Goal: Task Accomplishment & Management: Manage account settings

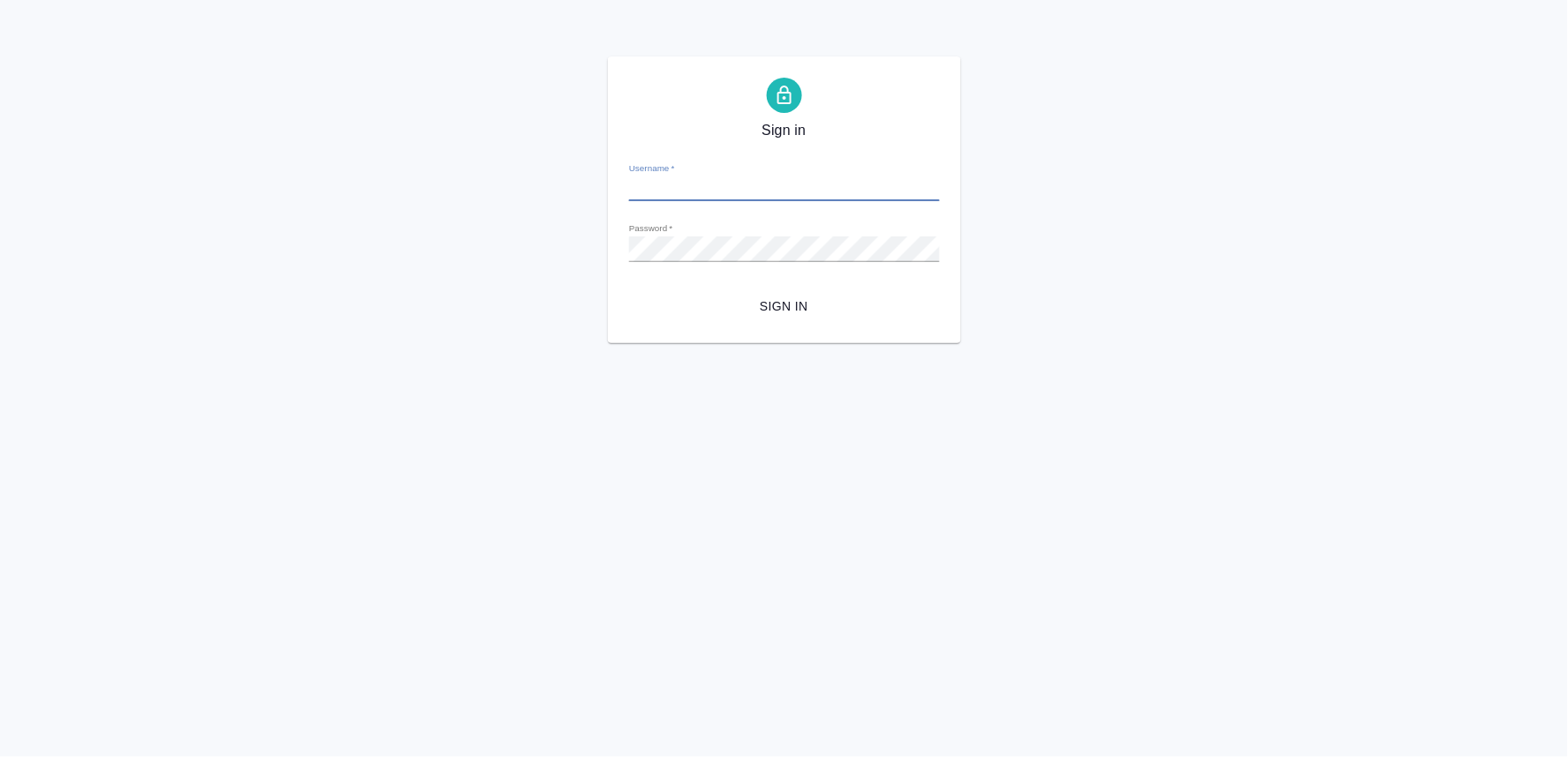
type input "[PERSON_NAME][EMAIL_ADDRESS][DOMAIN_NAME]"
click at [804, 305] on span "Sign in" at bounding box center [784, 307] width 283 height 22
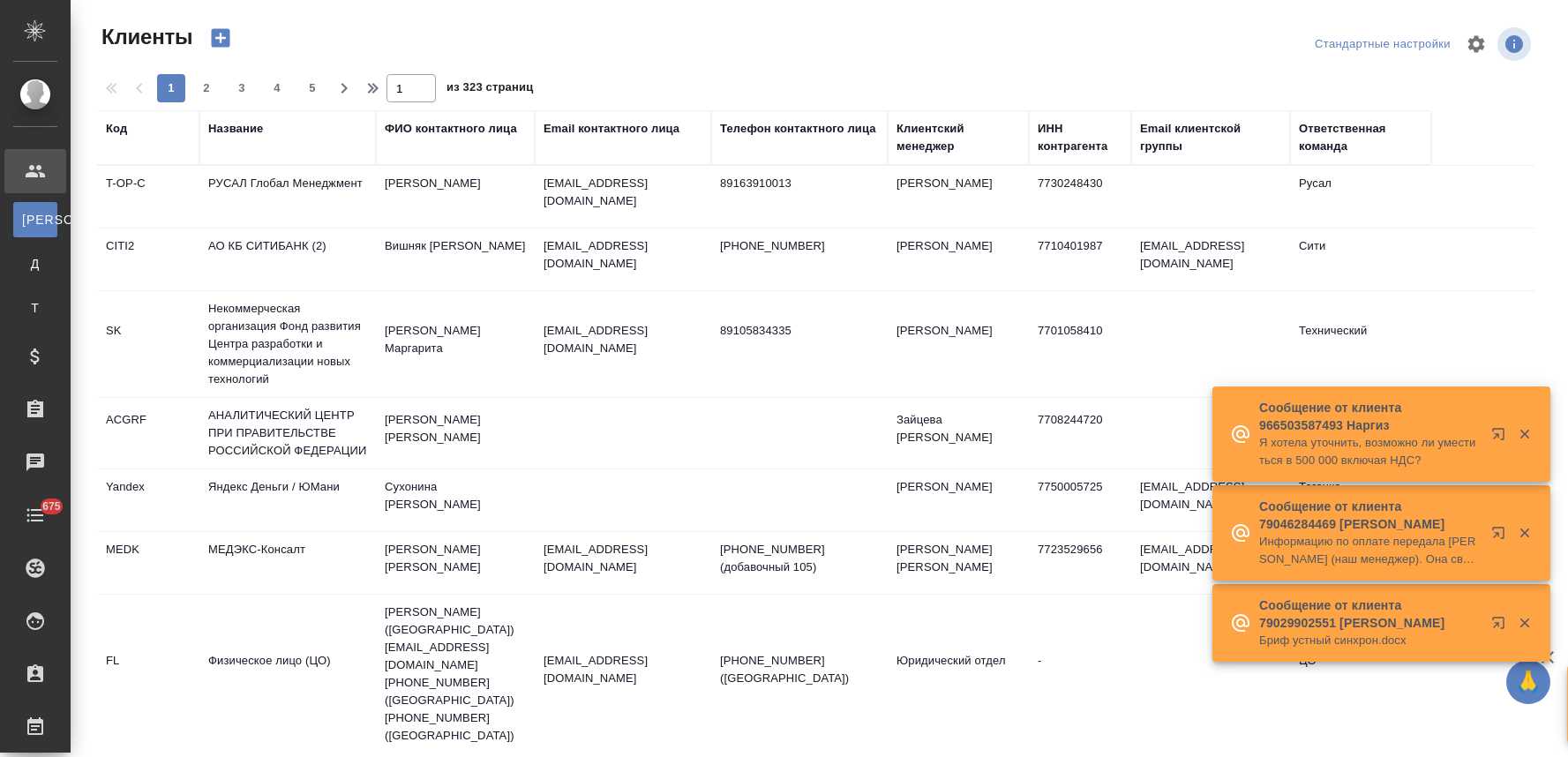
select select "RU"
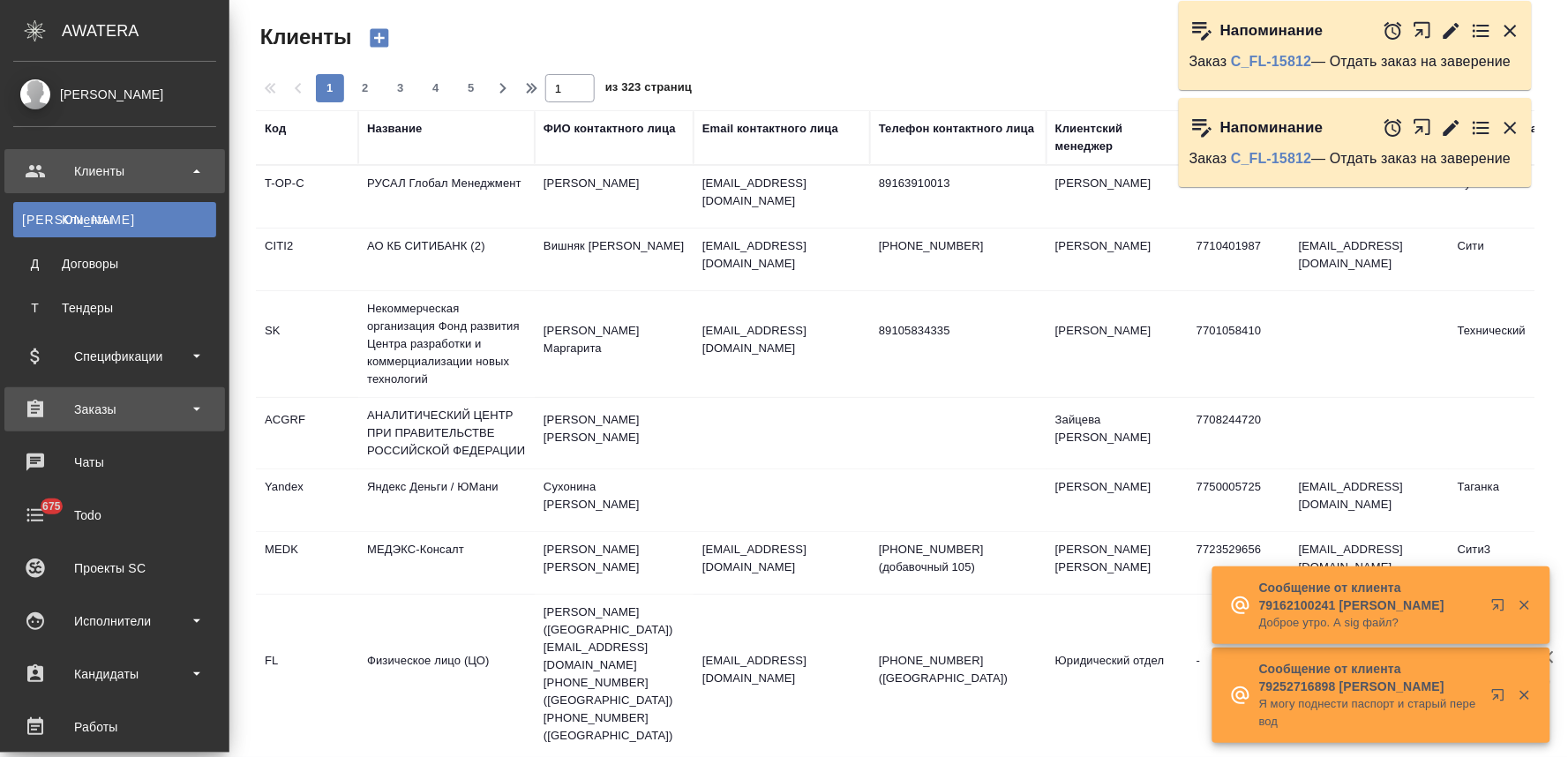
click at [106, 406] on div "Заказы" at bounding box center [114, 409] width 203 height 26
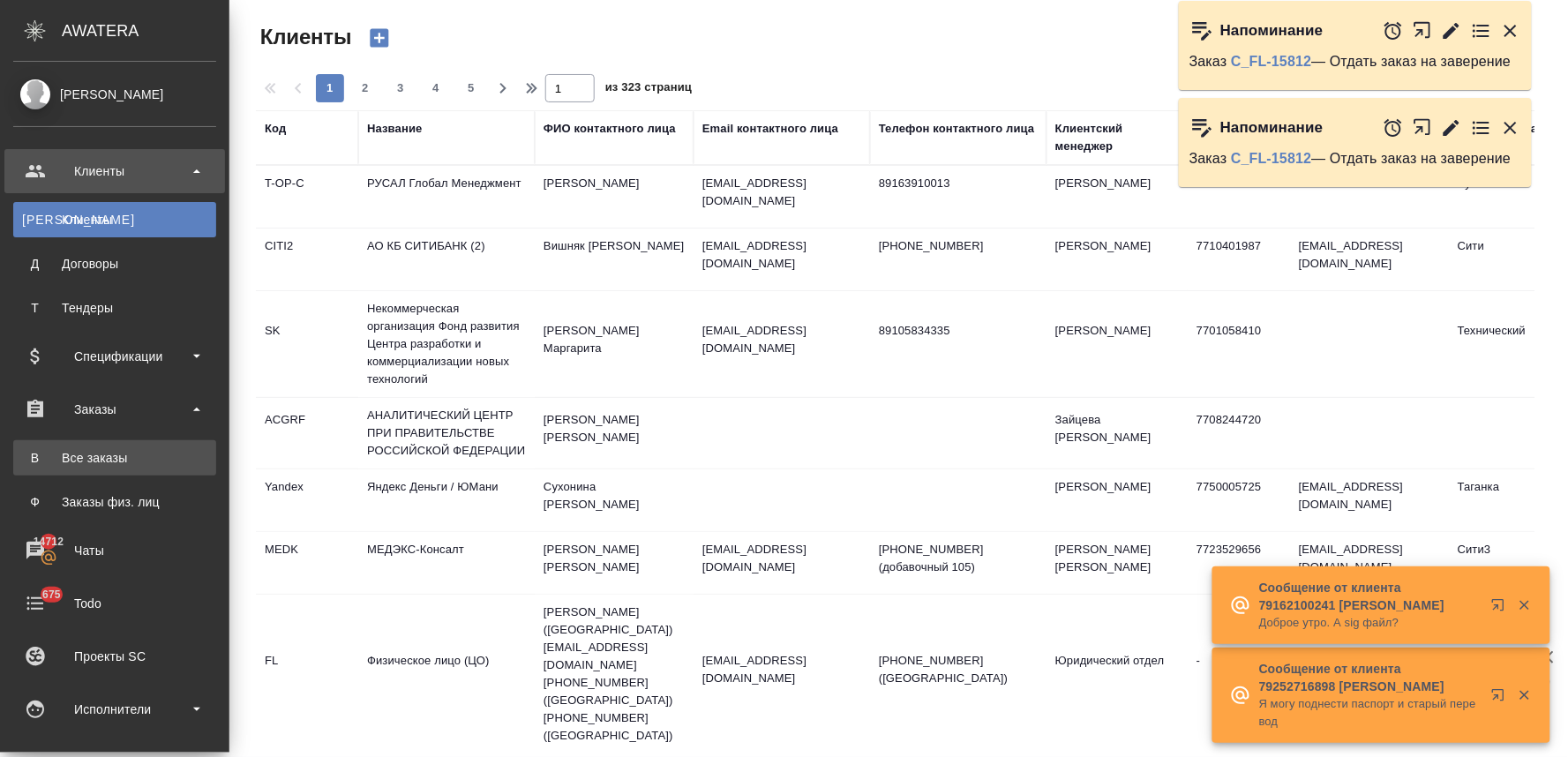
click at [122, 455] on div "Все заказы" at bounding box center [114, 458] width 185 height 18
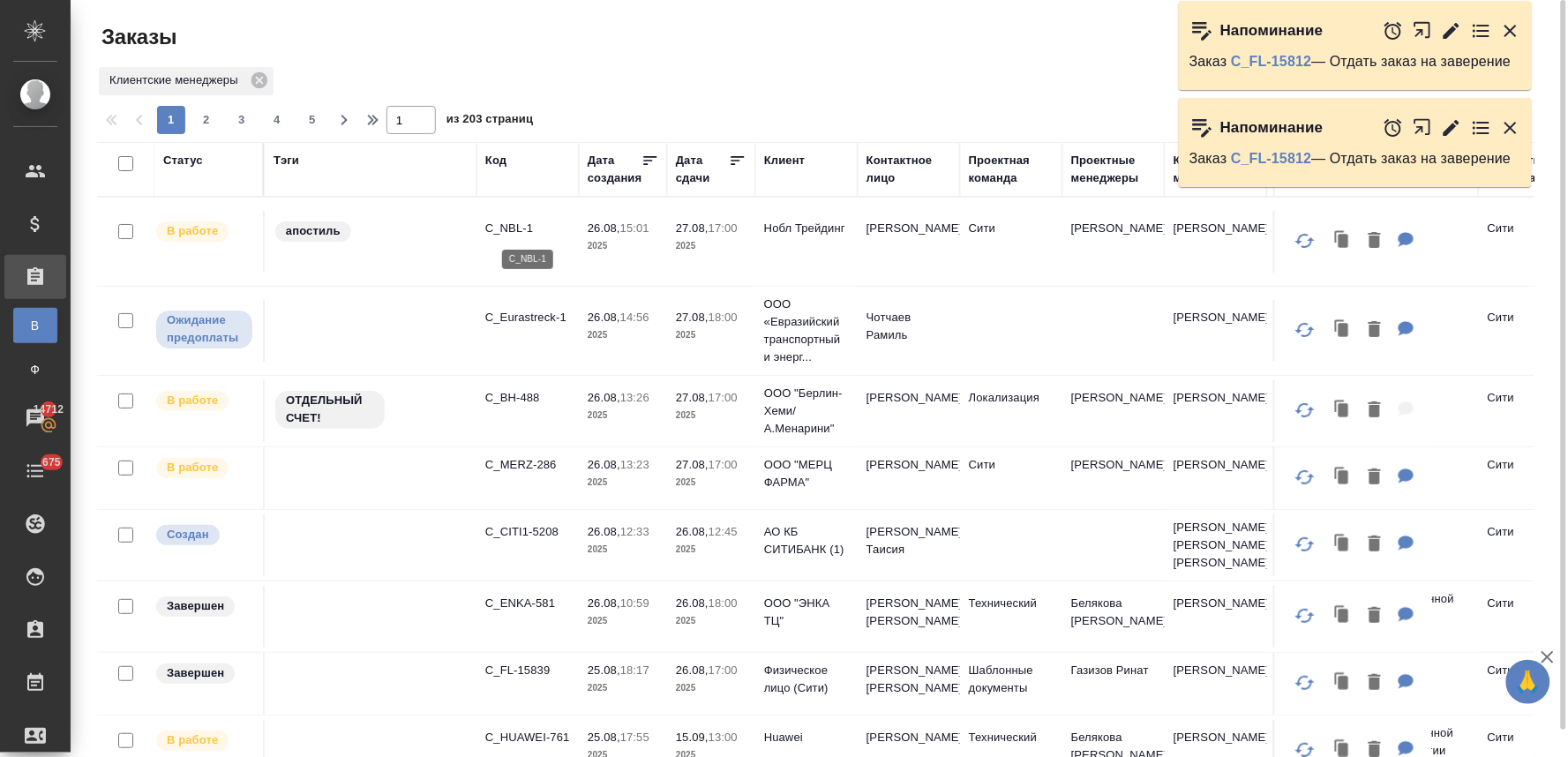
click at [521, 222] on p "C_NBL-1" at bounding box center [527, 228] width 85 height 18
click at [1512, 126] on icon "button" at bounding box center [1509, 127] width 12 height 12
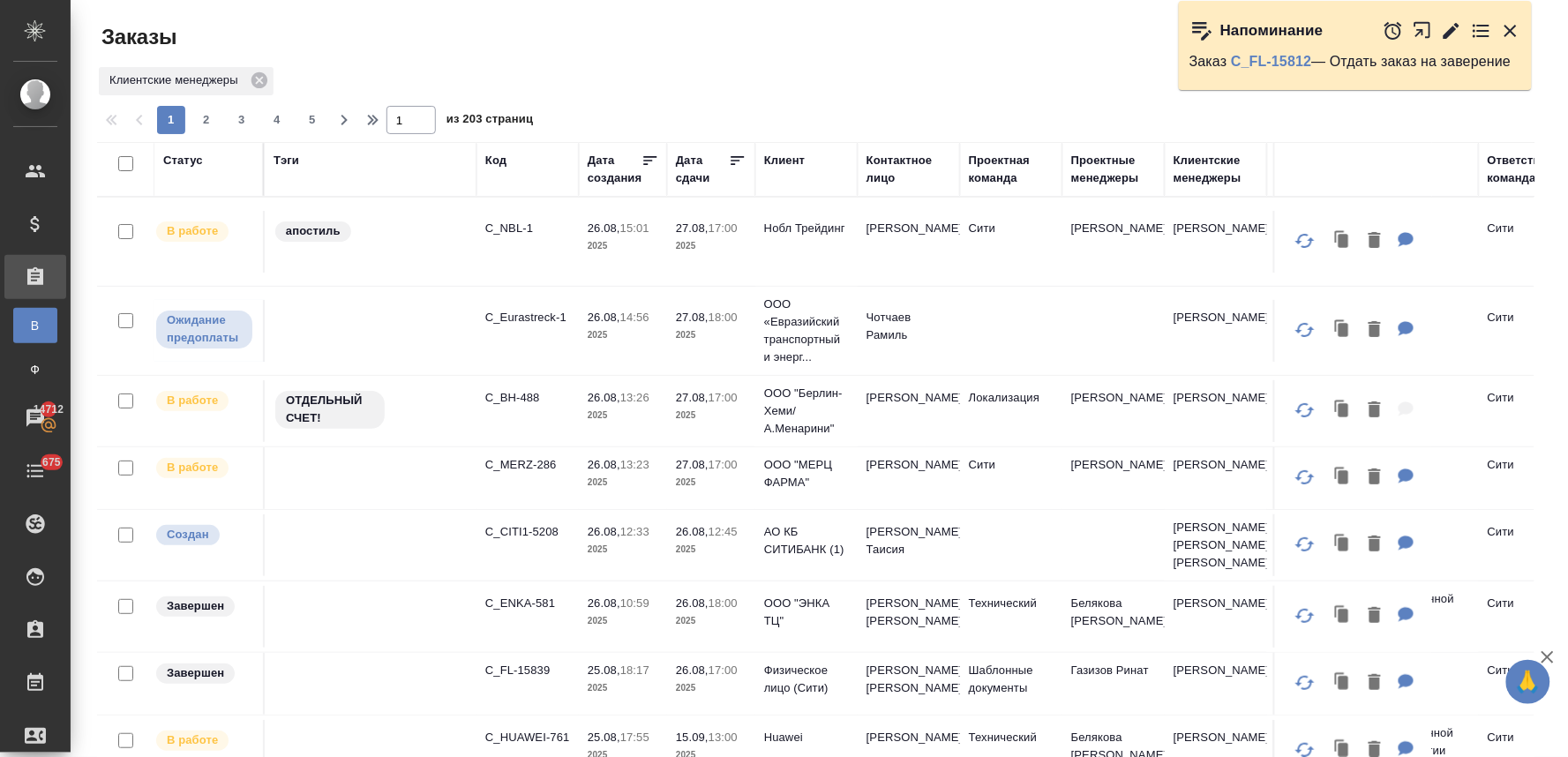
click at [1506, 23] on icon "button" at bounding box center [1510, 31] width 21 height 21
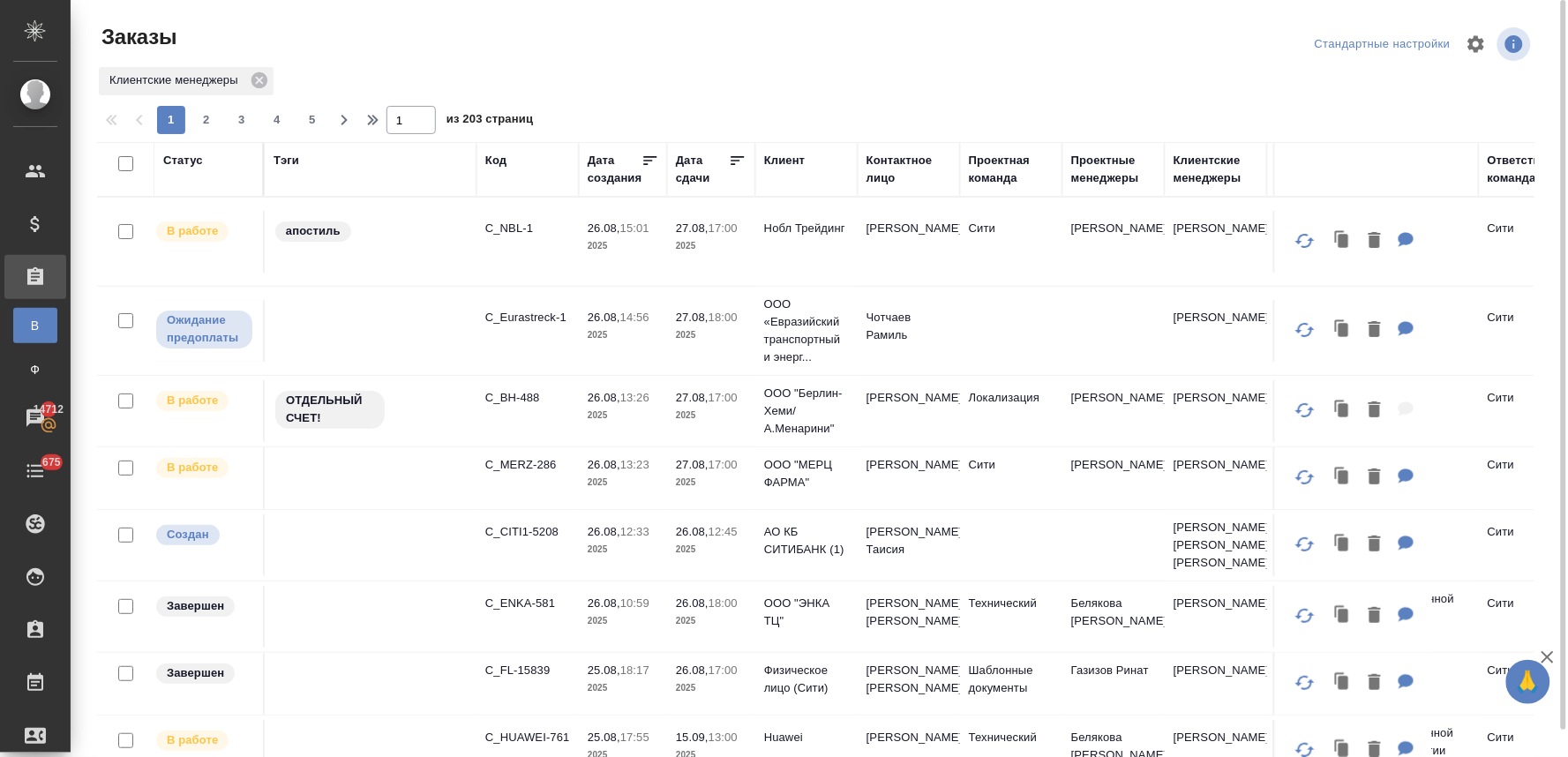
click at [183, 161] on div "Статус" at bounding box center [183, 160] width 40 height 18
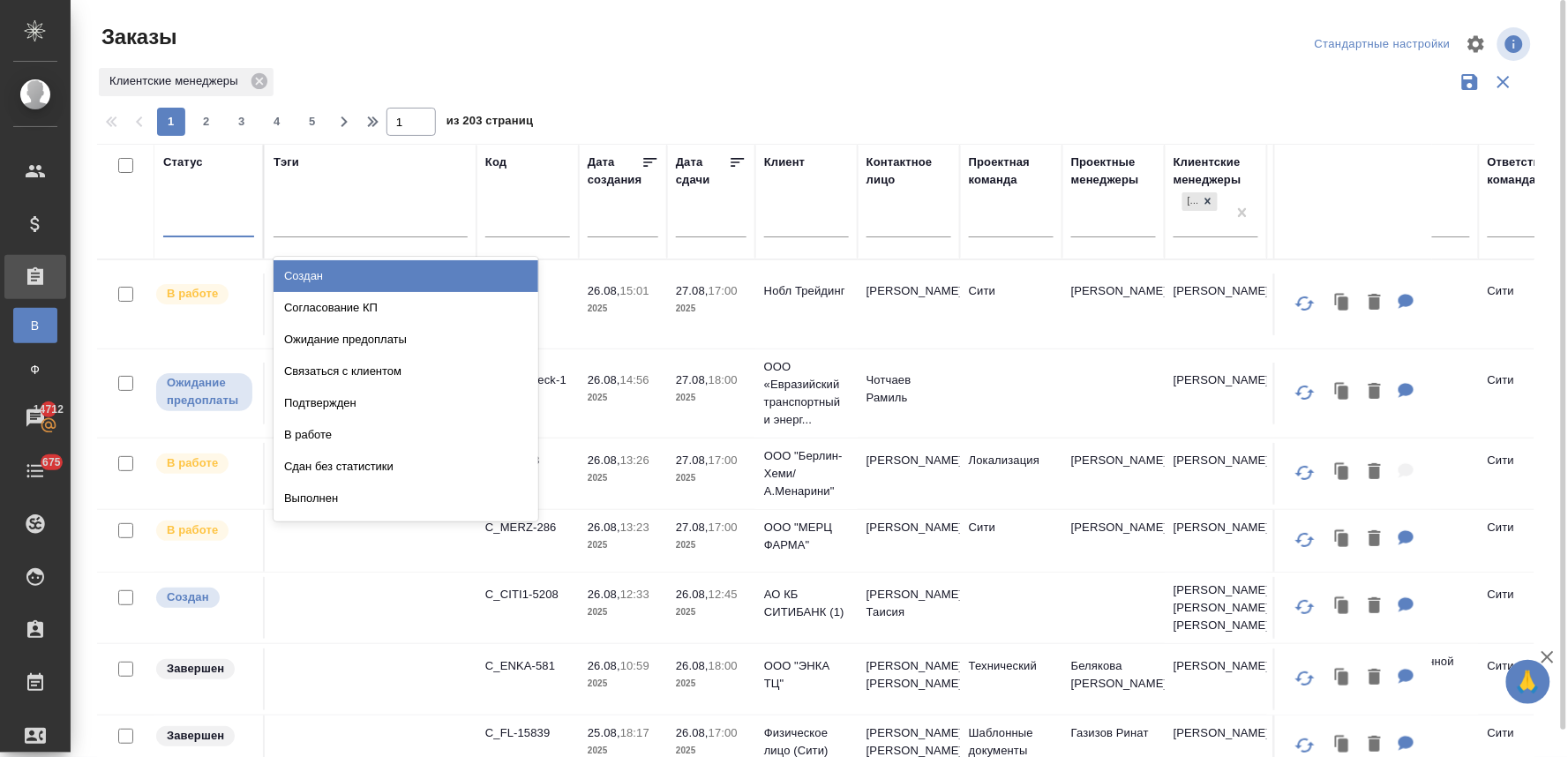
click at [200, 227] on div at bounding box center [209, 219] width 91 height 26
click at [320, 277] on div "Создан" at bounding box center [405, 276] width 265 height 32
click at [200, 227] on div at bounding box center [209, 219] width 91 height 26
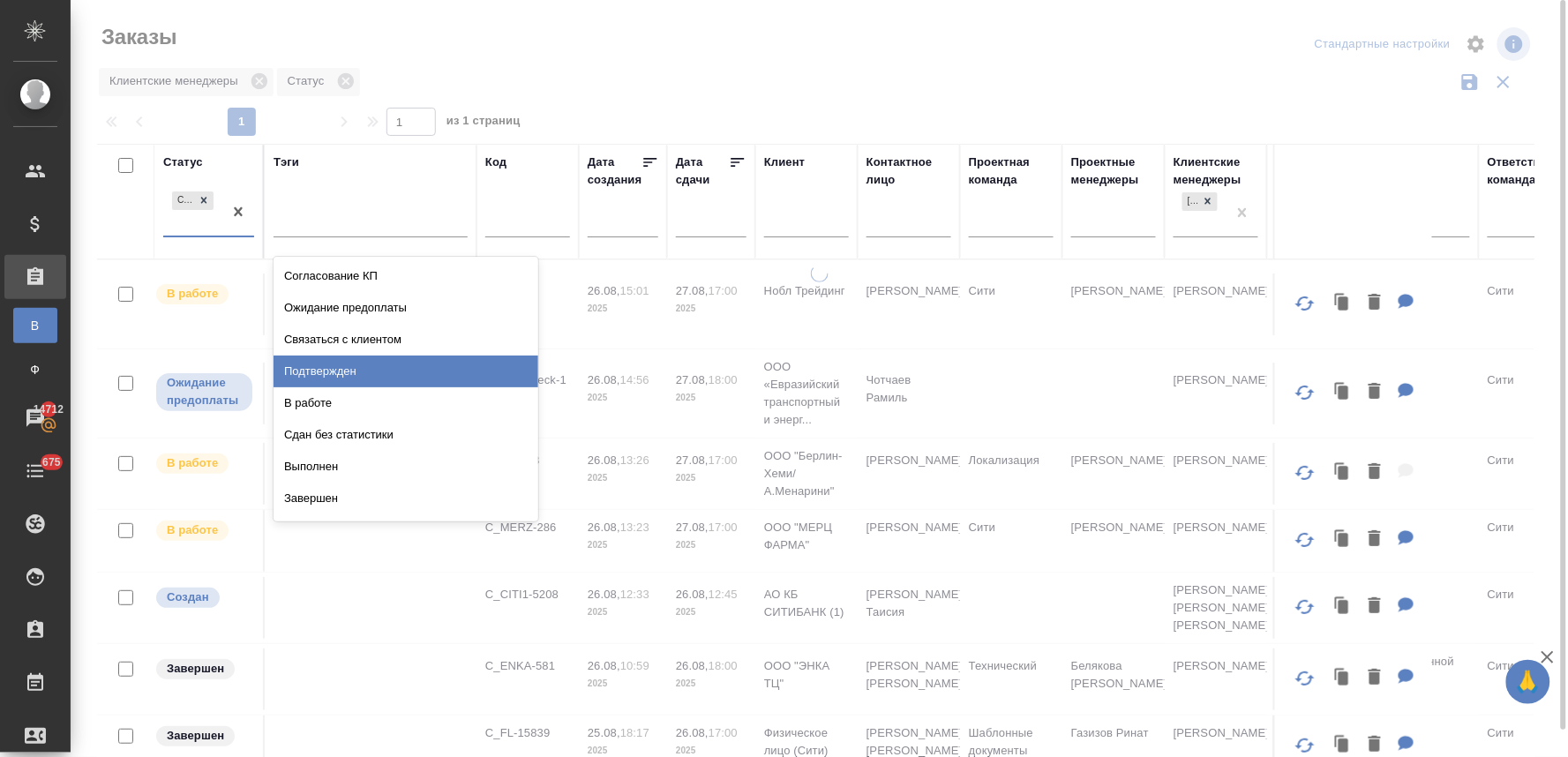
click at [346, 373] on div "Подтвержден" at bounding box center [405, 372] width 265 height 32
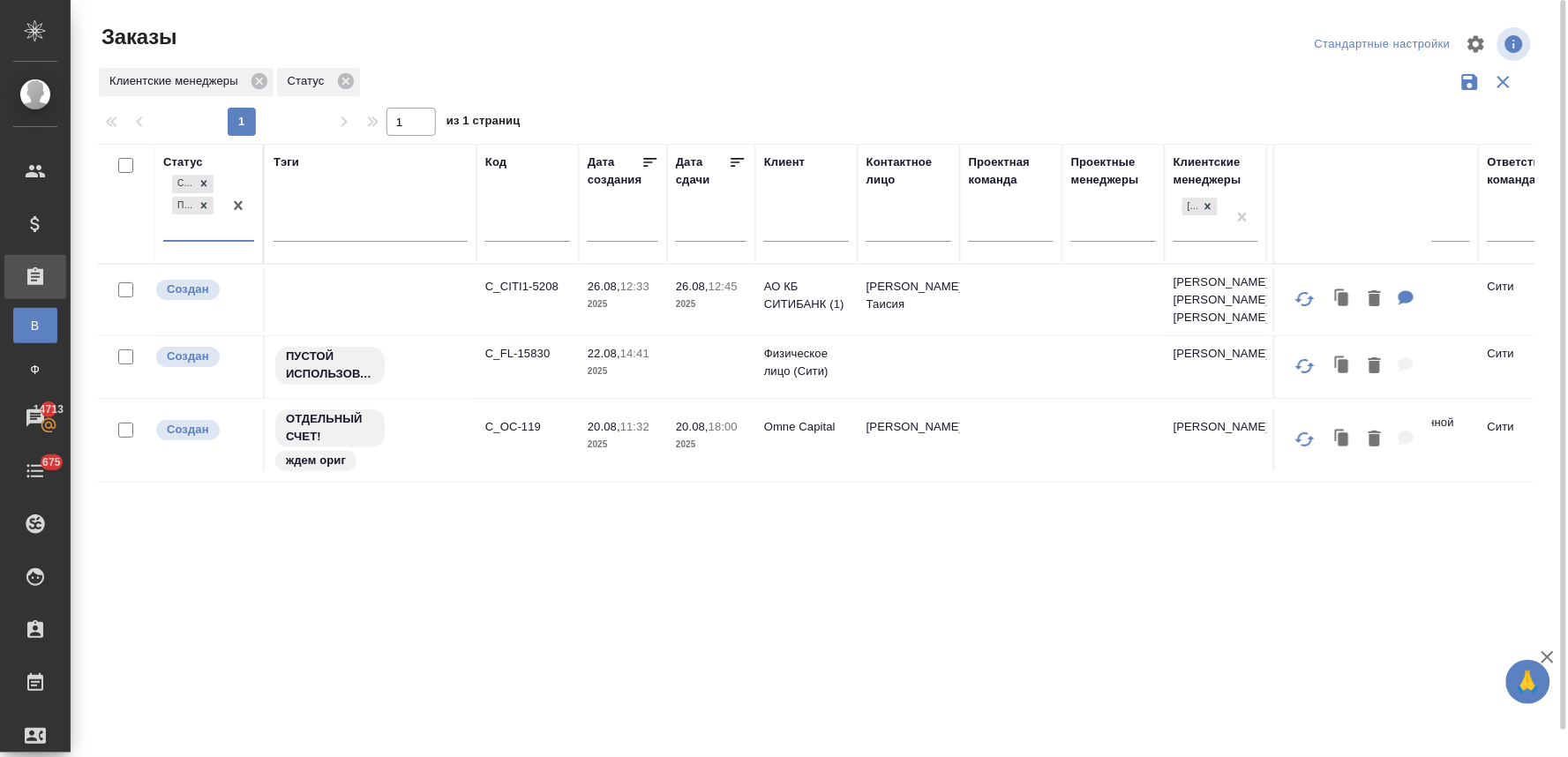
click at [181, 228] on div "Создан Подтвержден" at bounding box center [193, 206] width 59 height 69
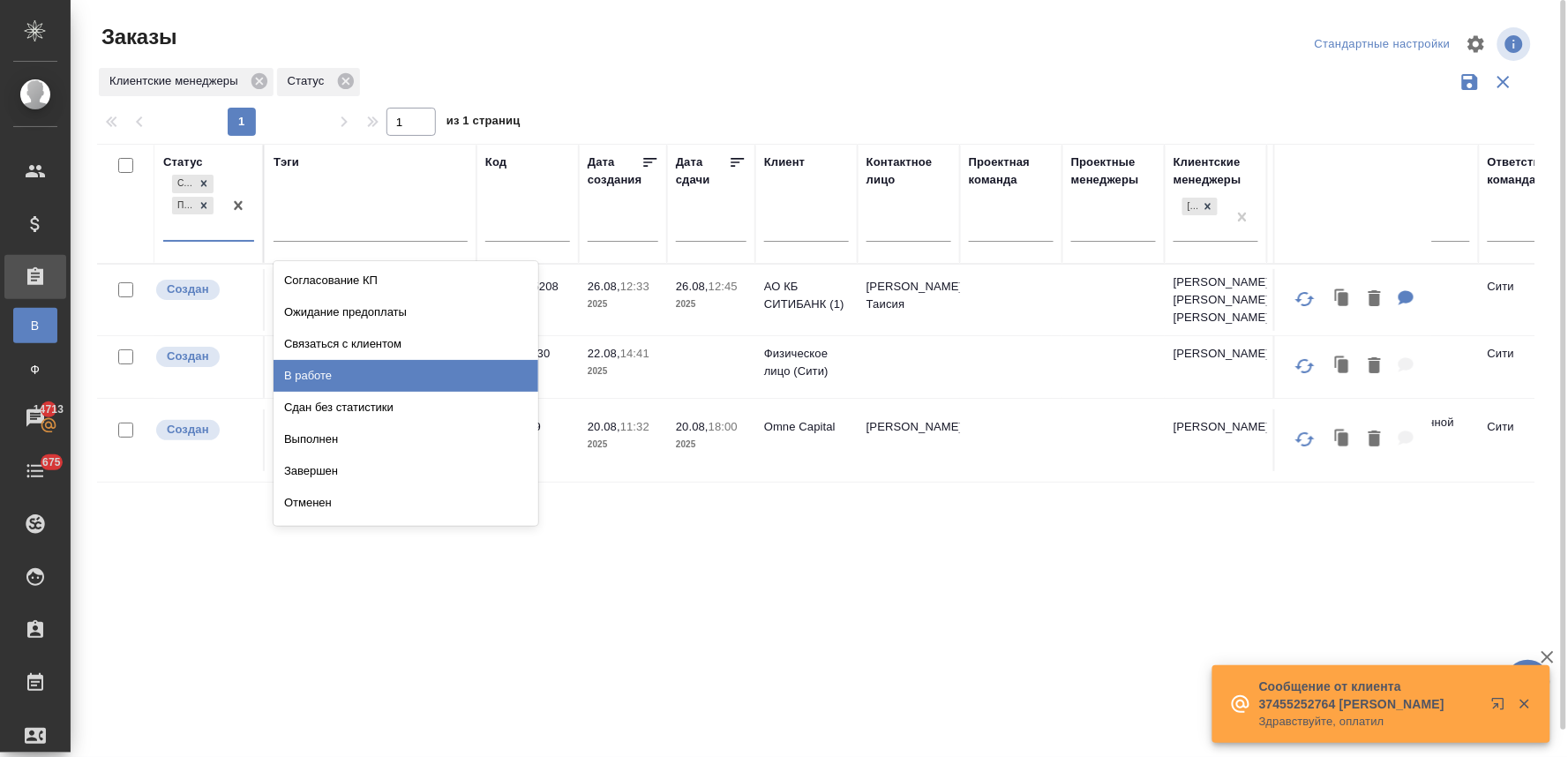
click at [330, 377] on div "В работе" at bounding box center [405, 376] width 265 height 32
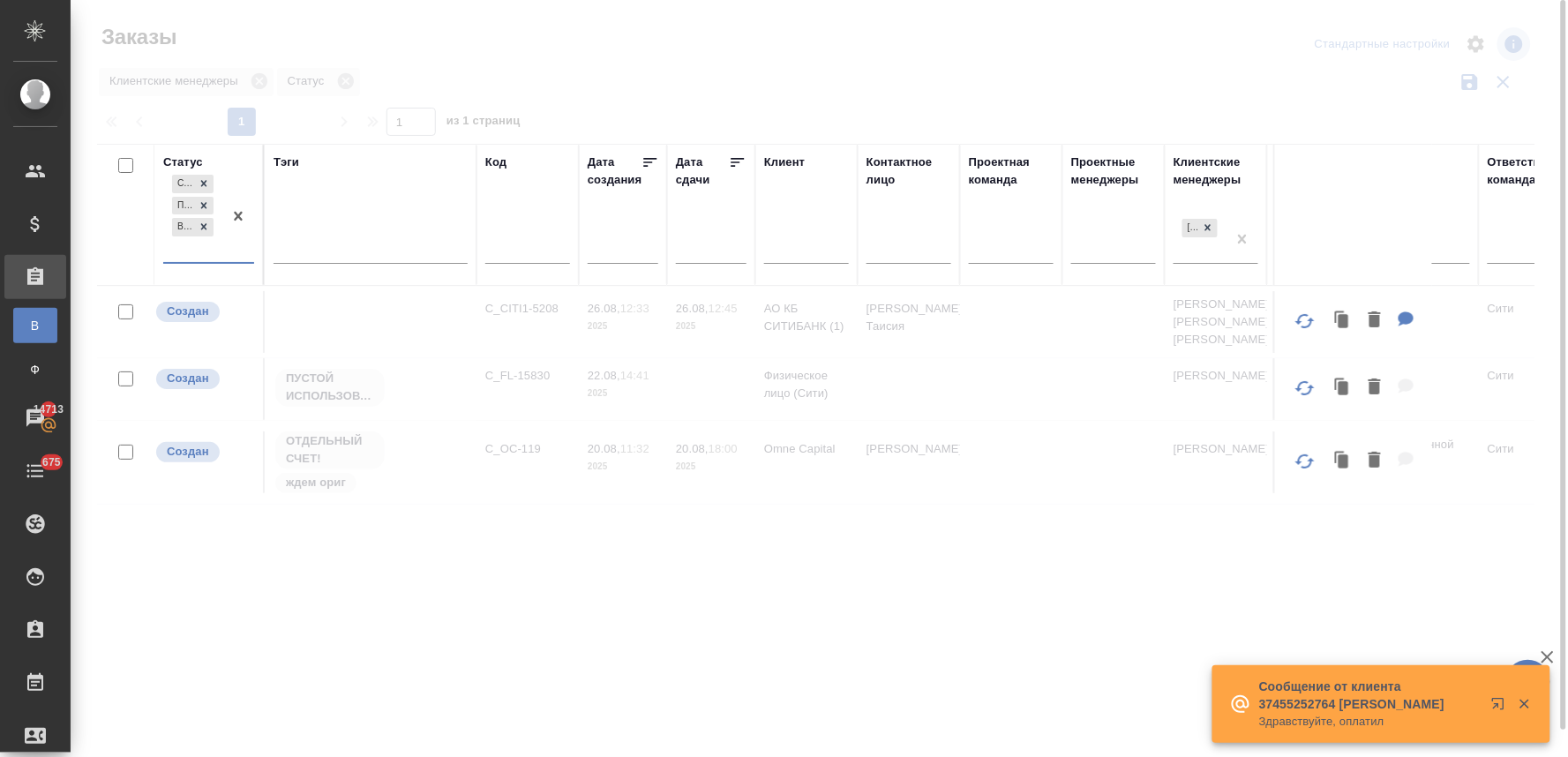
click at [182, 248] on div "Создан Подтвержден В работе" at bounding box center [193, 217] width 59 height 91
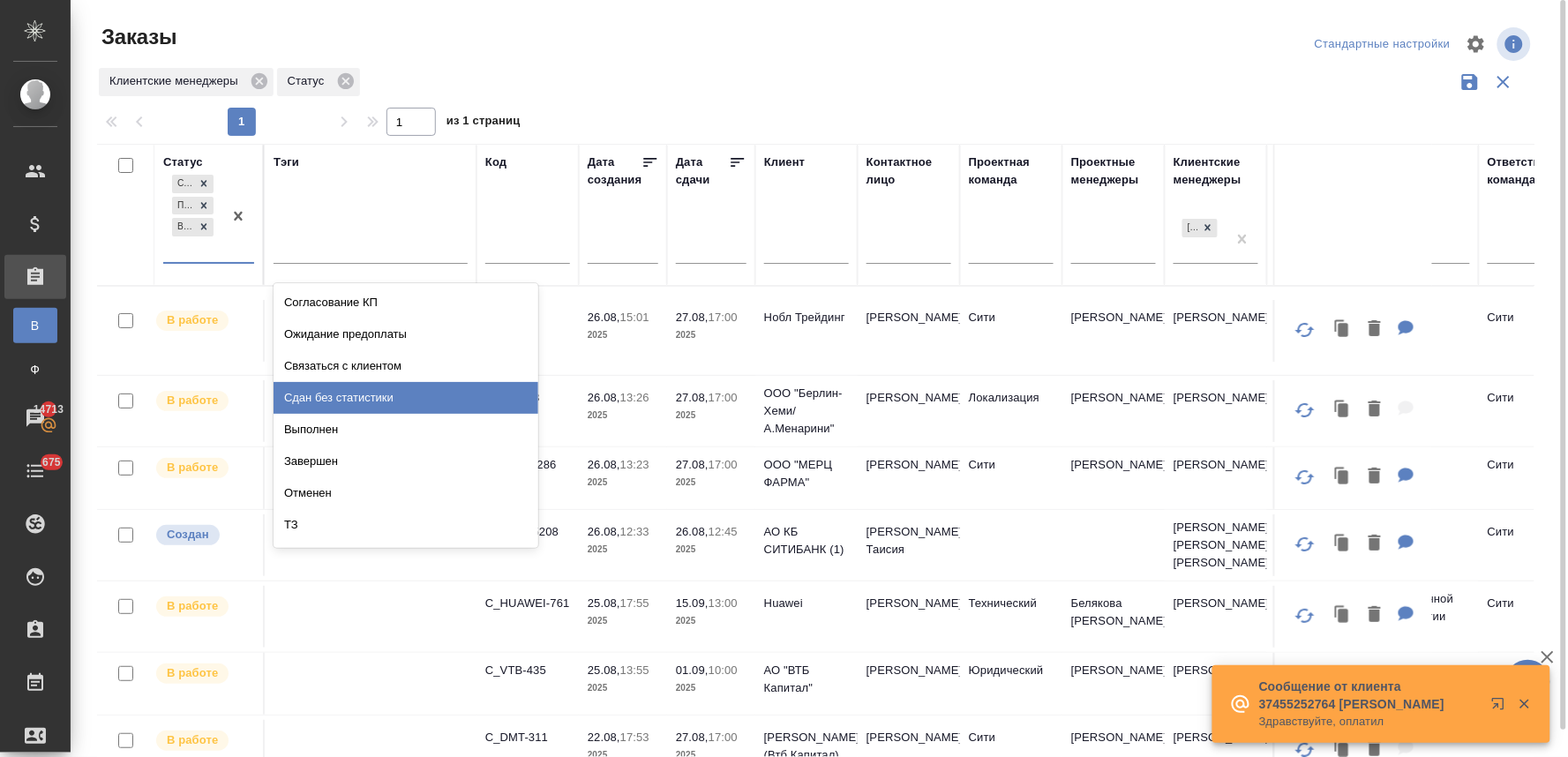
click at [340, 392] on div "Сдан без статистики" at bounding box center [405, 398] width 265 height 32
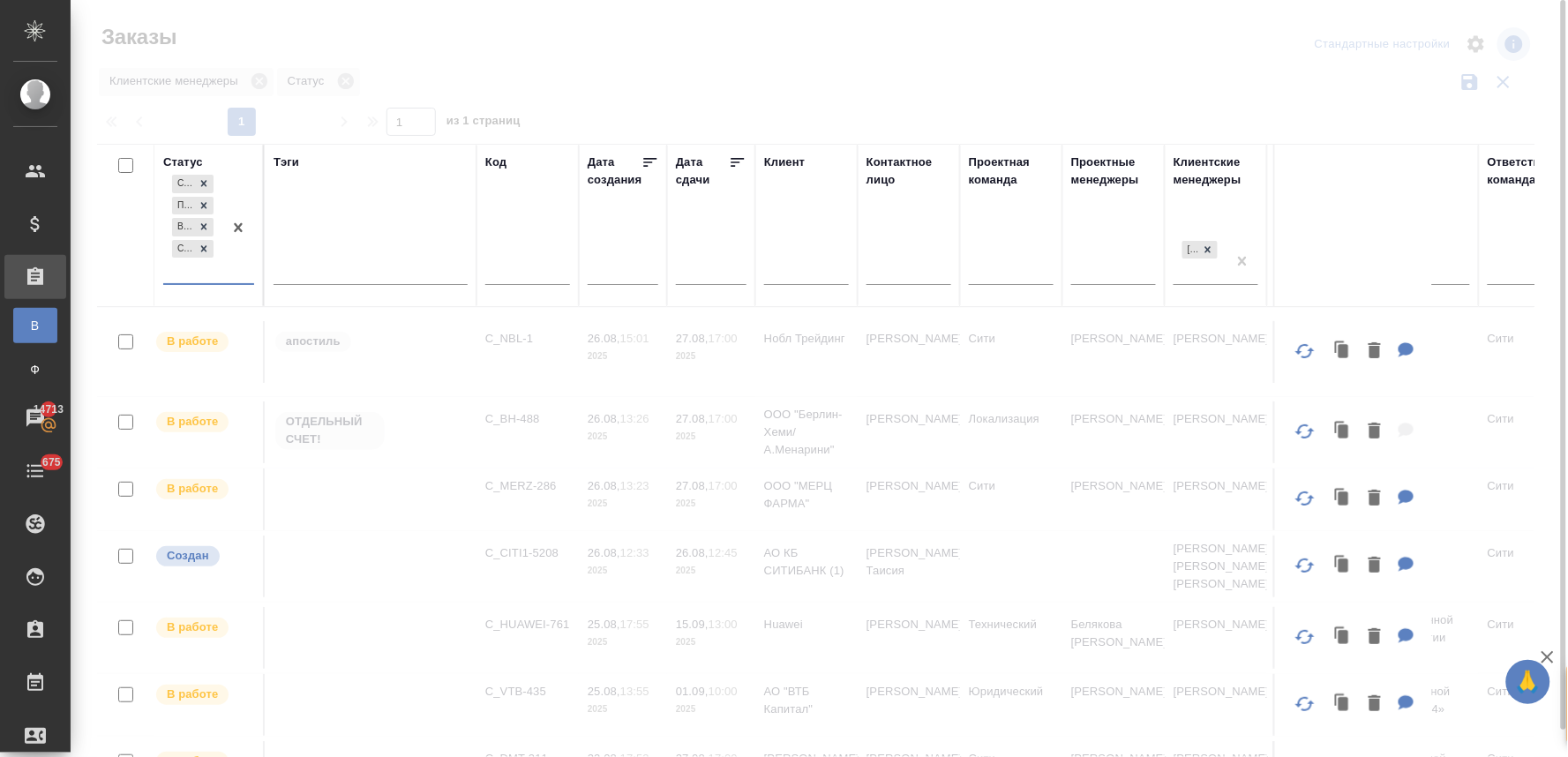
click at [182, 271] on div "Создан Подтвержден В работе Сдан без статистики" at bounding box center [193, 227] width 59 height 113
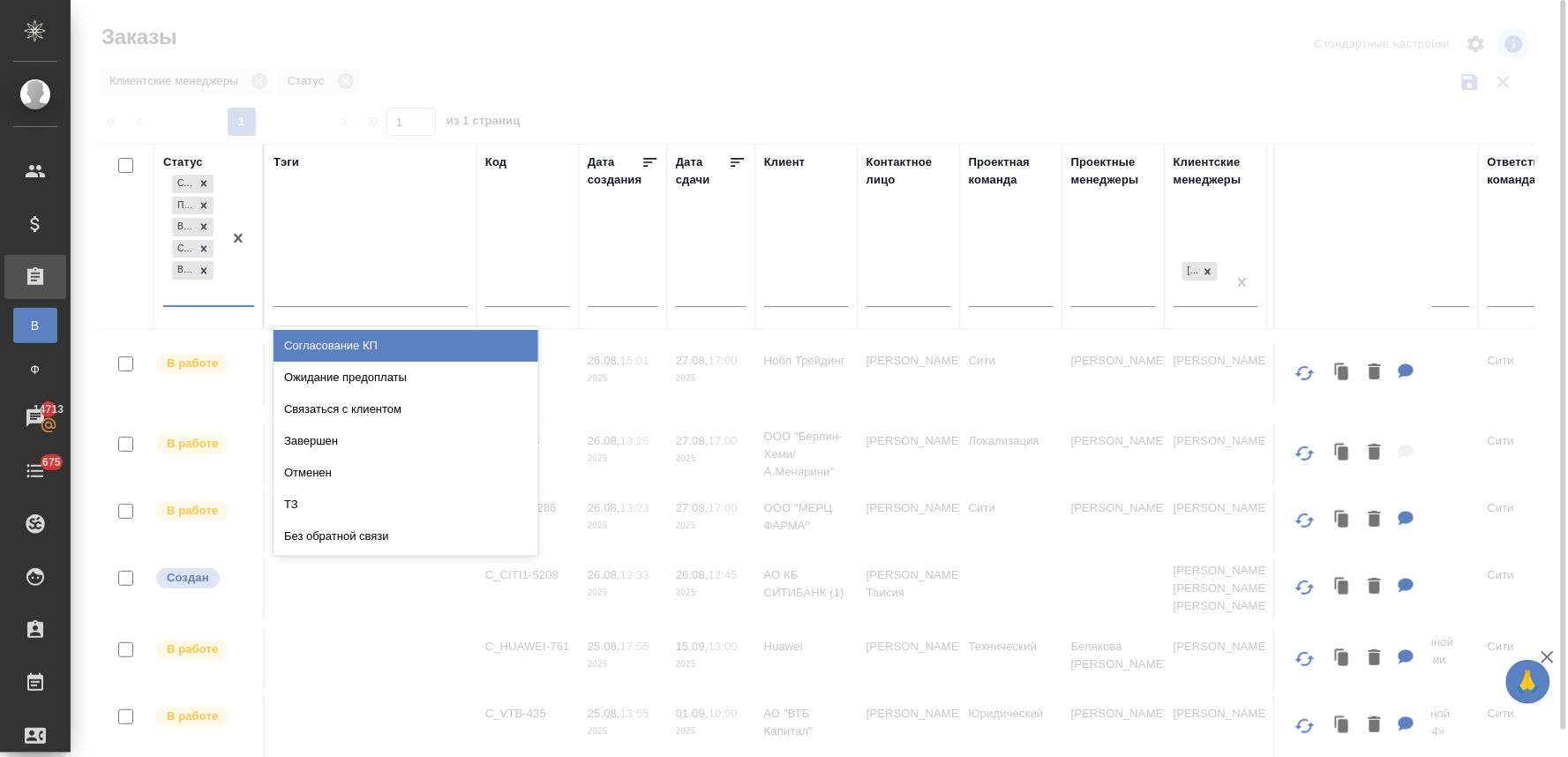
click at [191, 297] on div "Создан Подтвержден В работе Сдан без статистики Выполнен" at bounding box center [193, 238] width 59 height 134
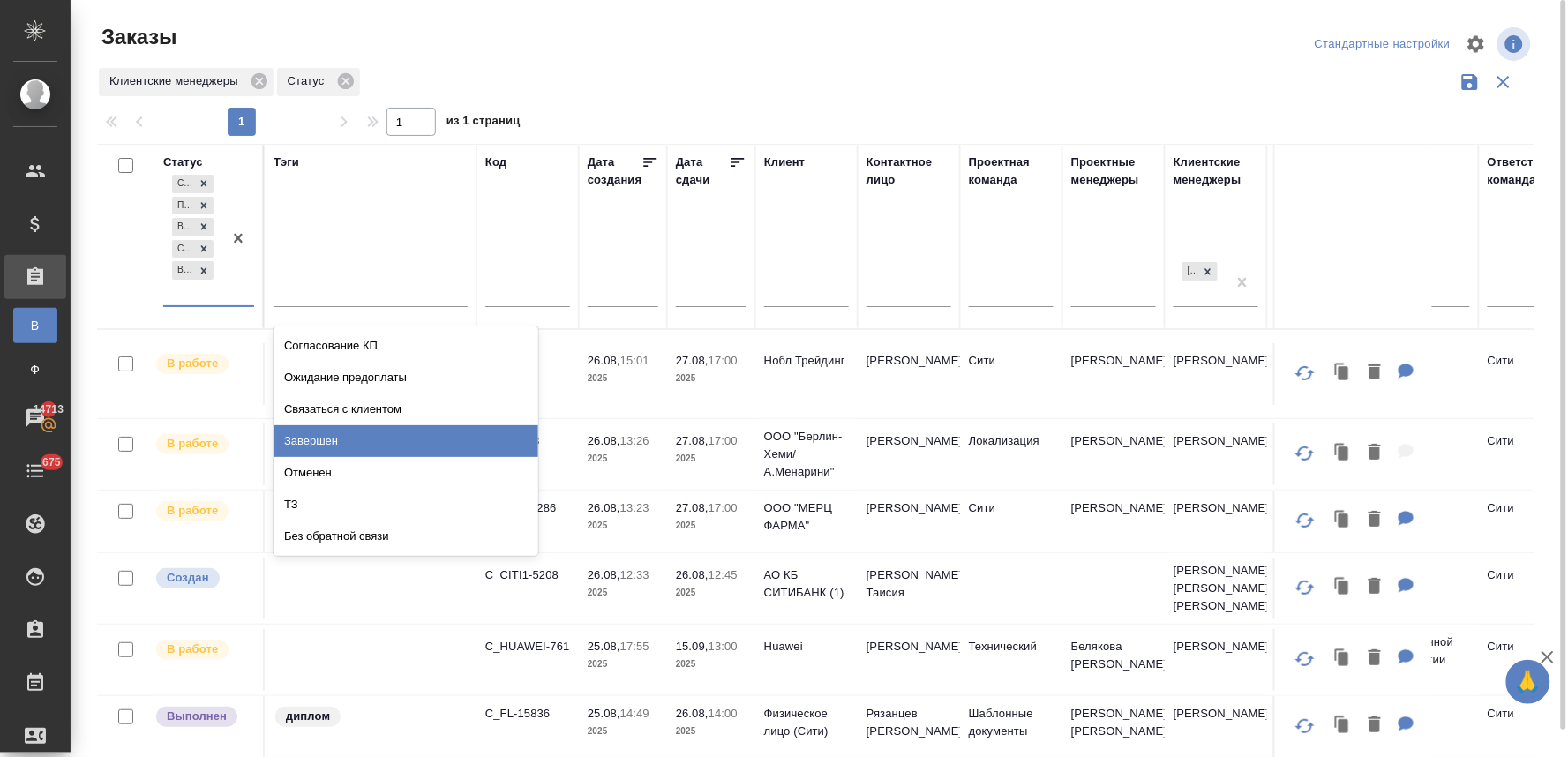
click at [639, 43] on div at bounding box center [823, 45] width 483 height 43
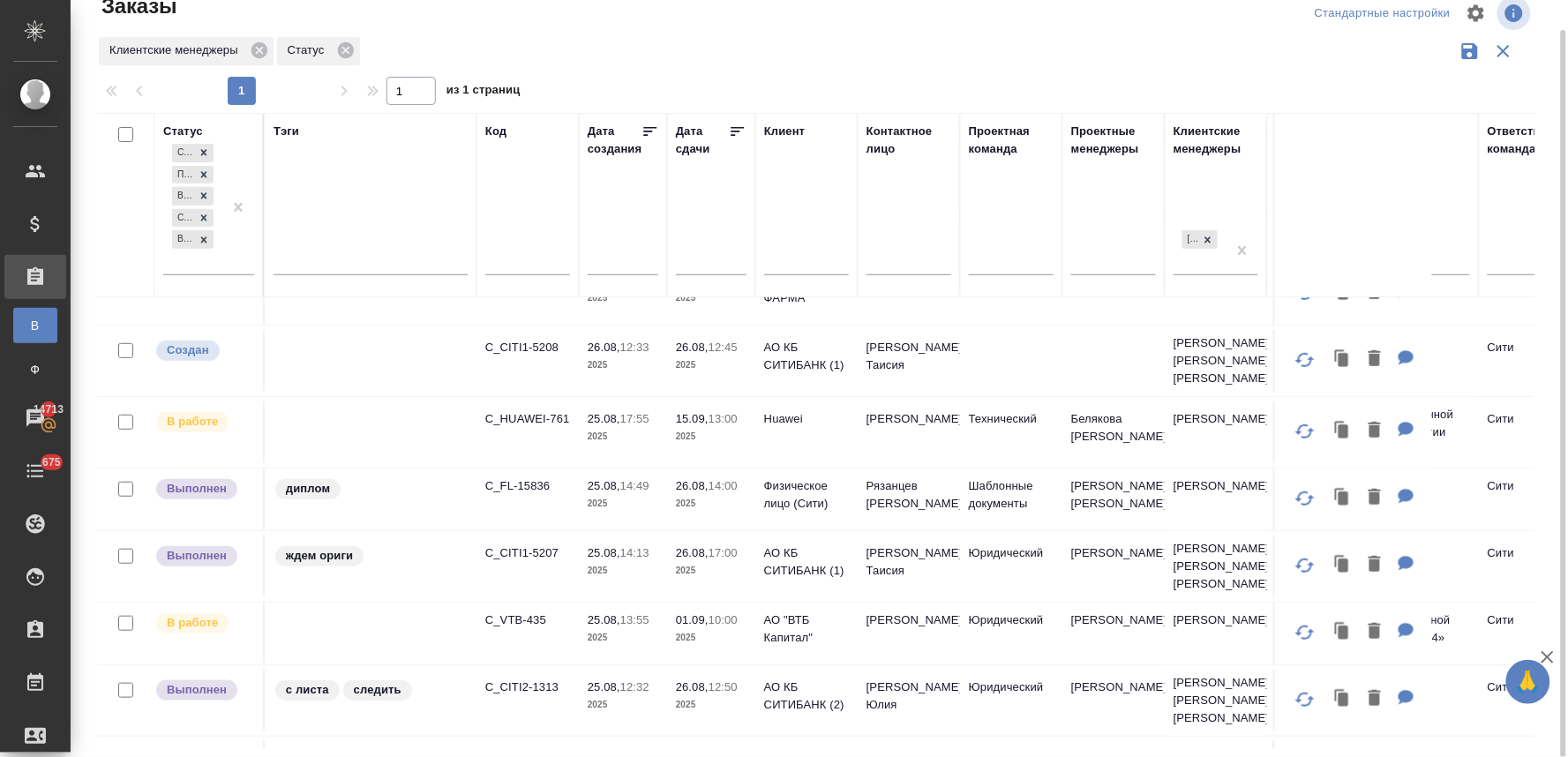
scroll to position [294, 0]
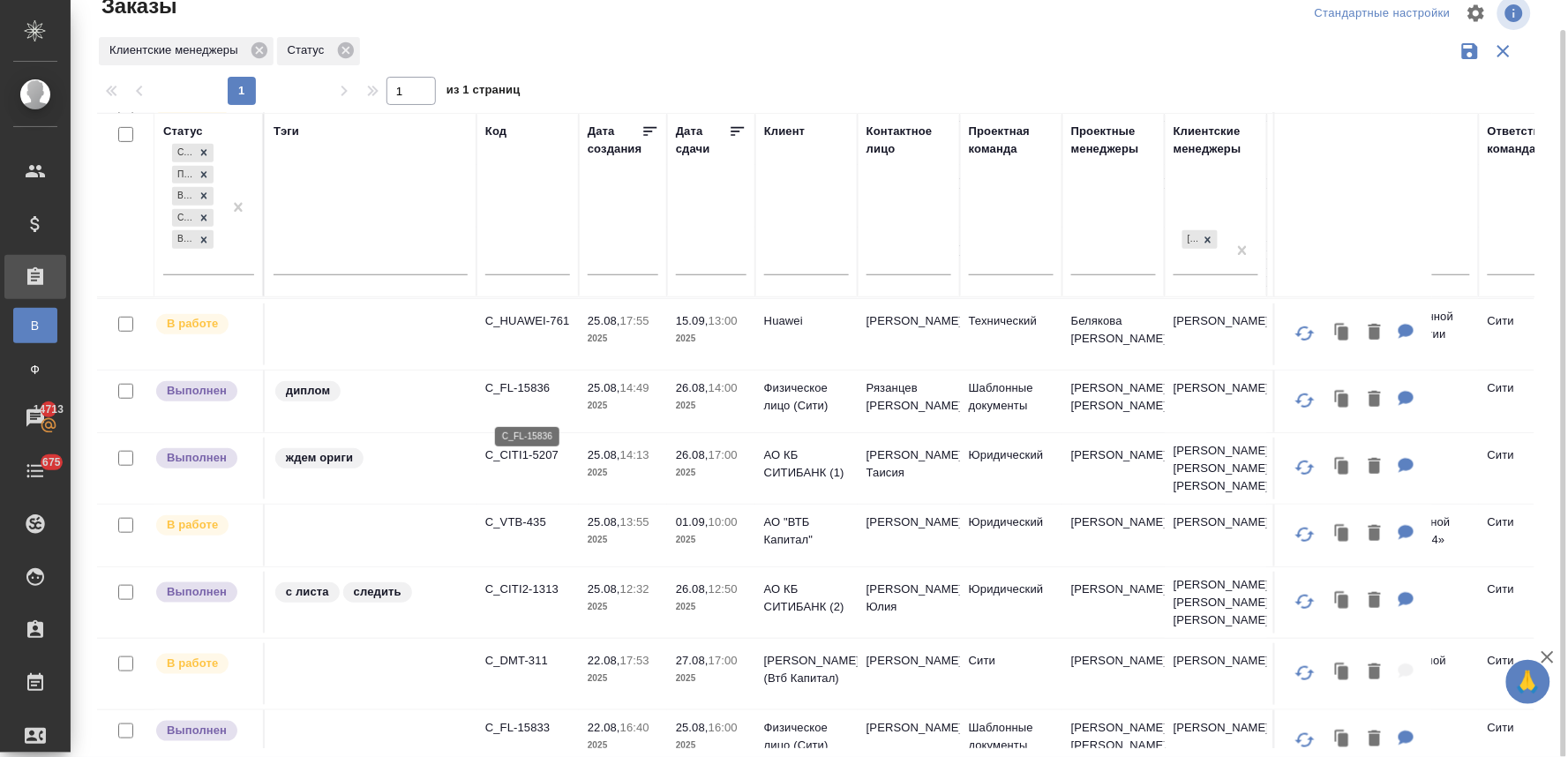
click at [530, 397] on p "C_FL-15836" at bounding box center [527, 388] width 85 height 18
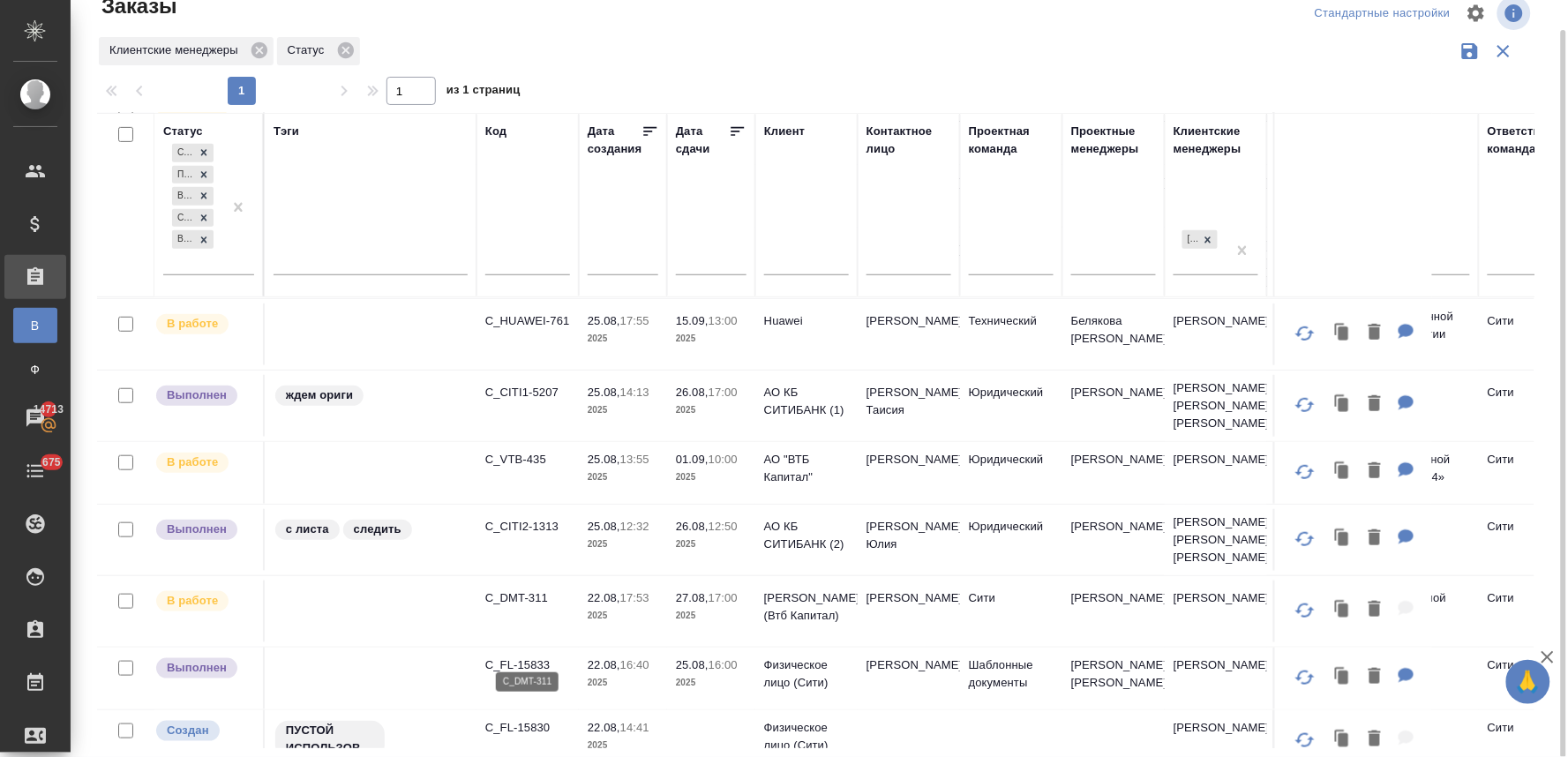
click at [525, 607] on p "C_DMT-311" at bounding box center [527, 598] width 85 height 18
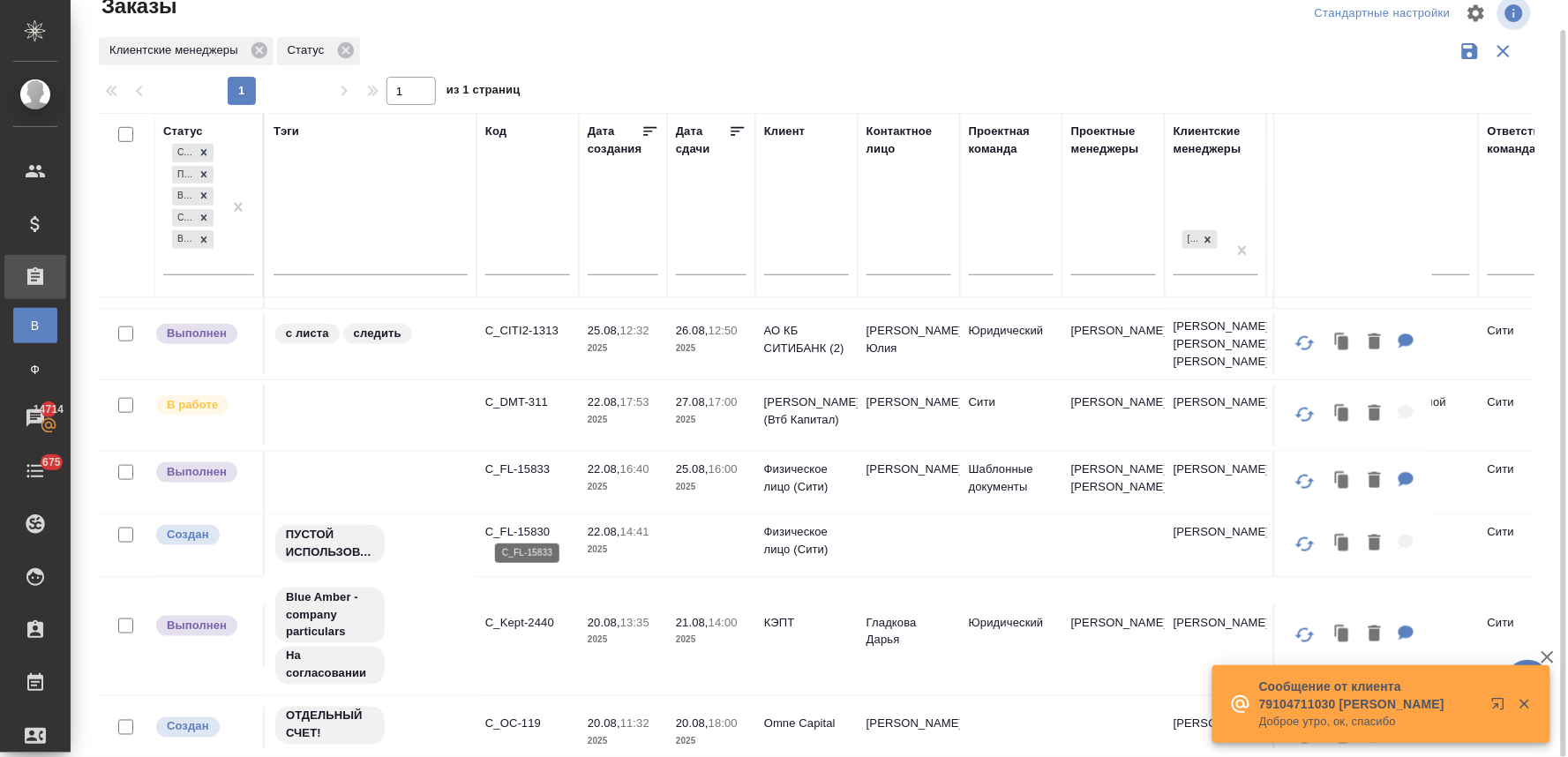
click at [536, 478] on p "C_FL-15833" at bounding box center [527, 469] width 85 height 18
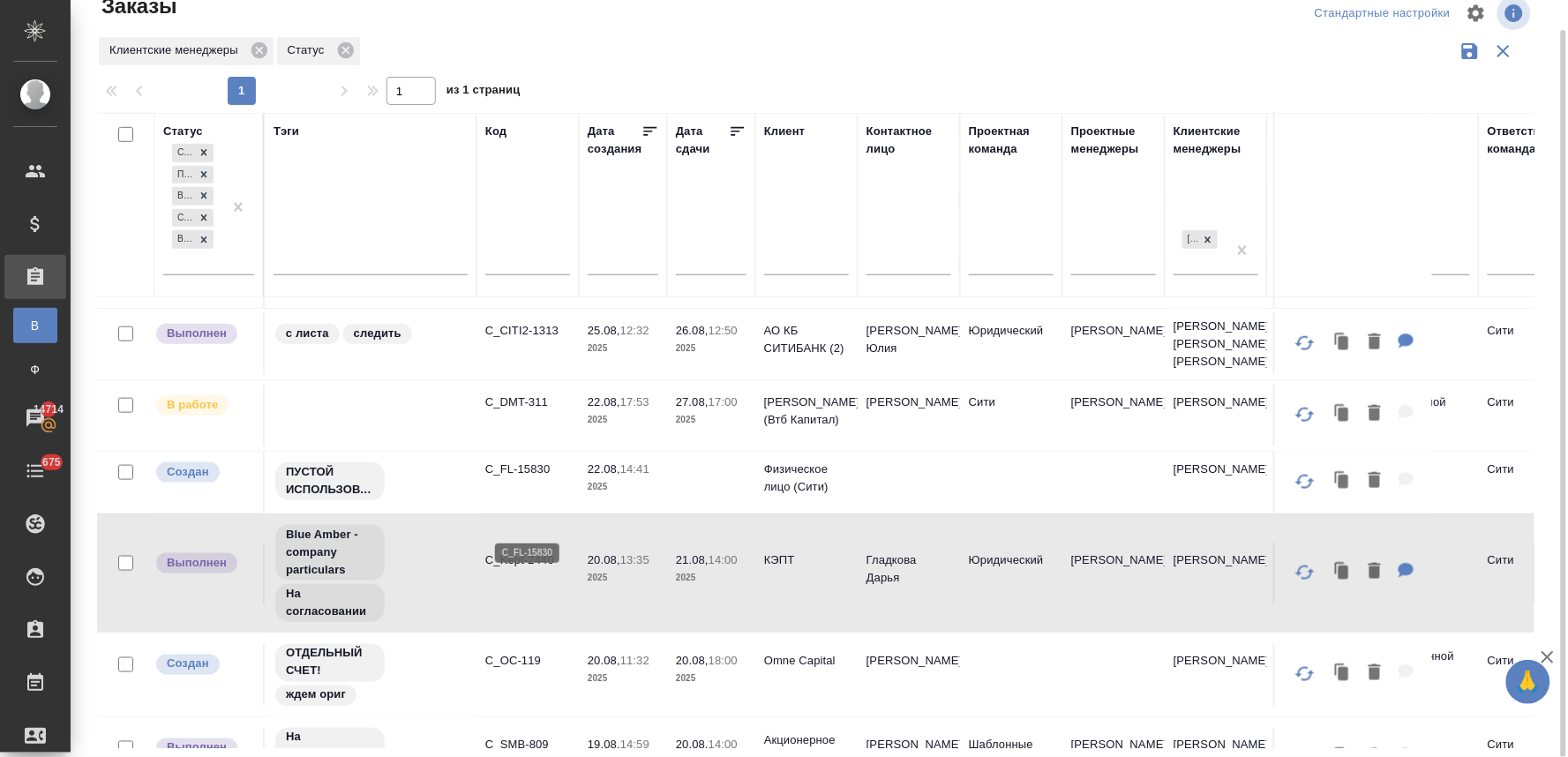
click at [528, 478] on p "C_FL-15830" at bounding box center [527, 469] width 85 height 18
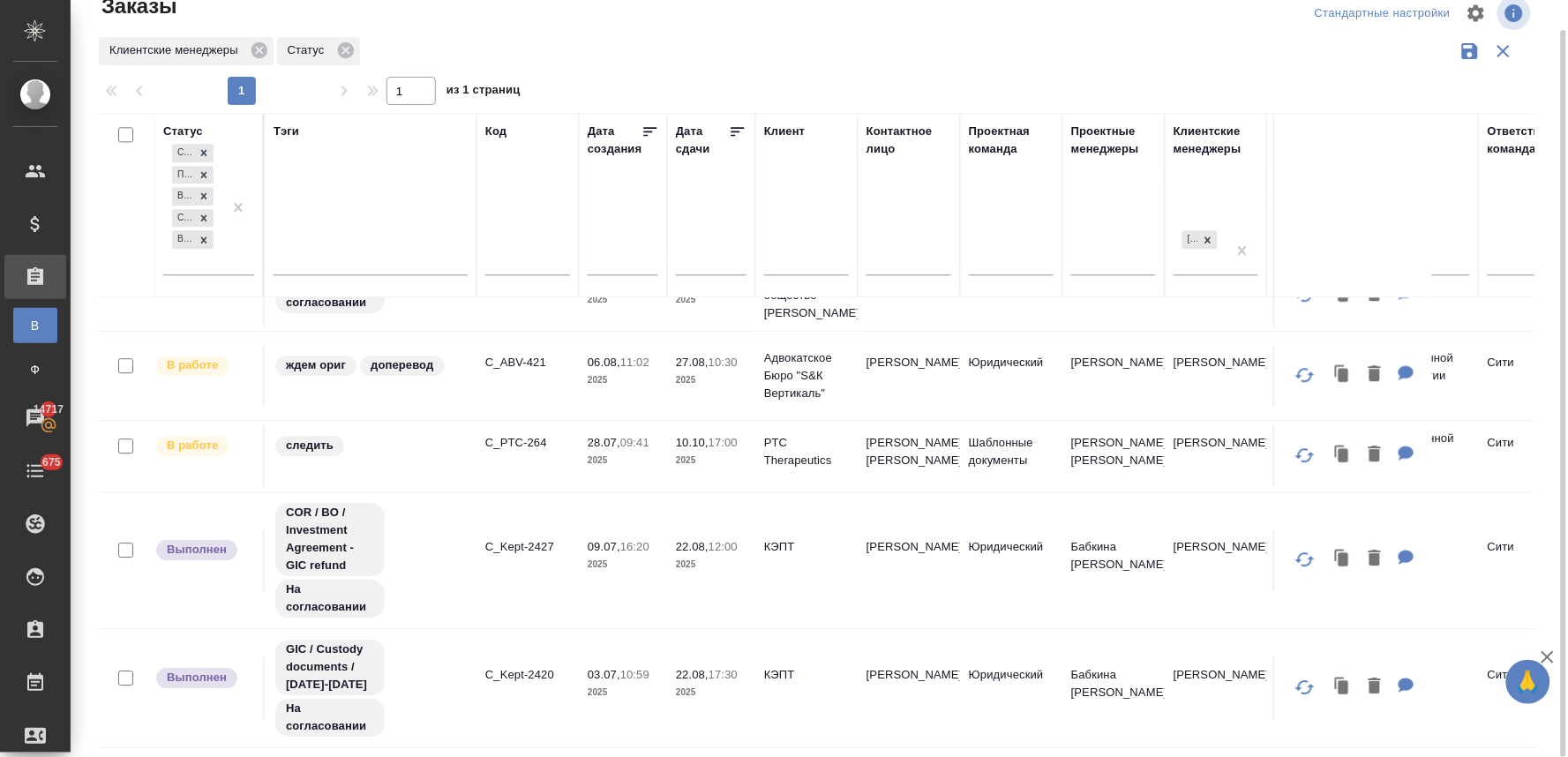
scroll to position [1489, 0]
click at [818, 266] on input "text" at bounding box center [806, 264] width 85 height 22
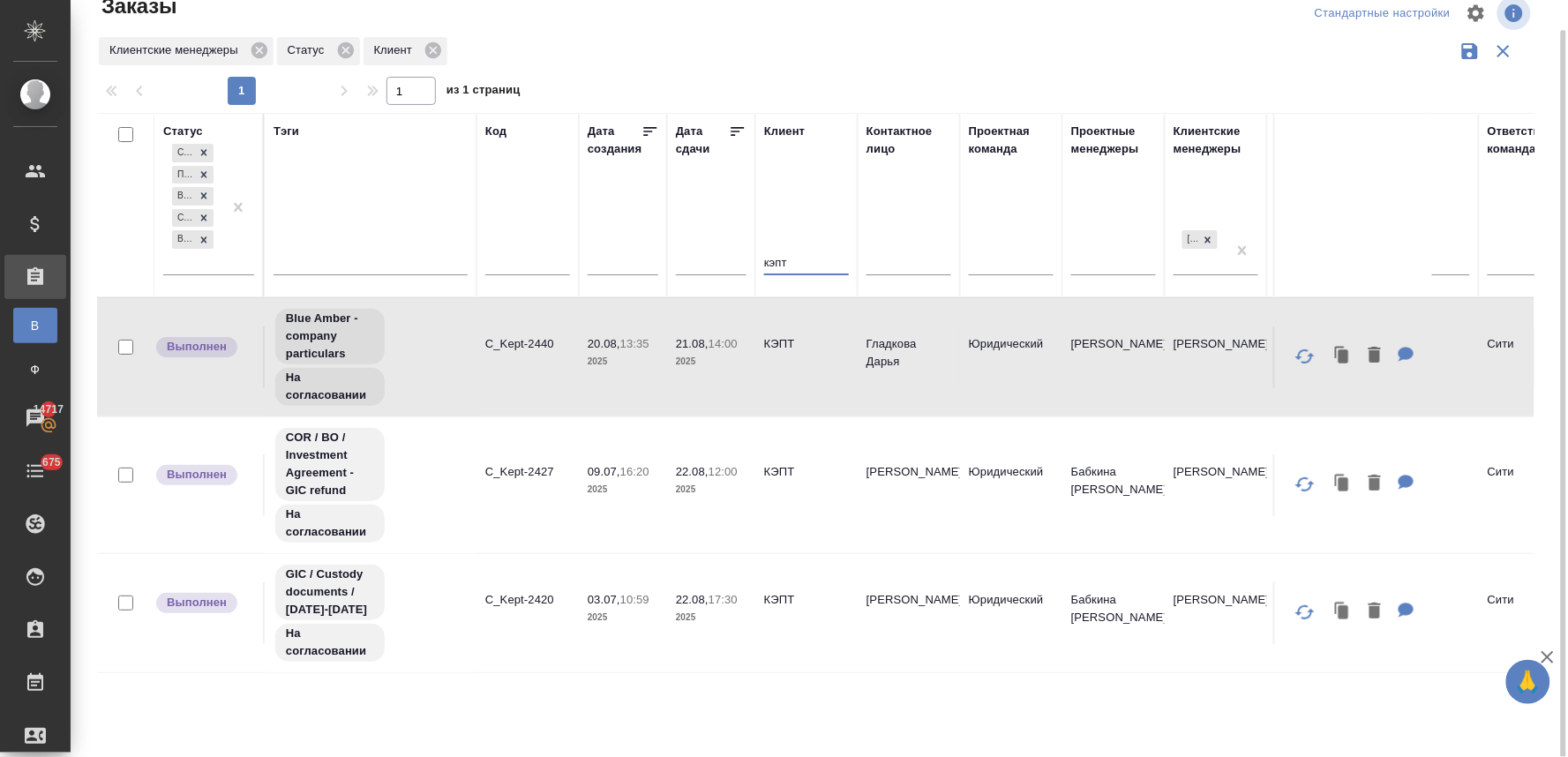
scroll to position [0, 0]
type input "кэпт"
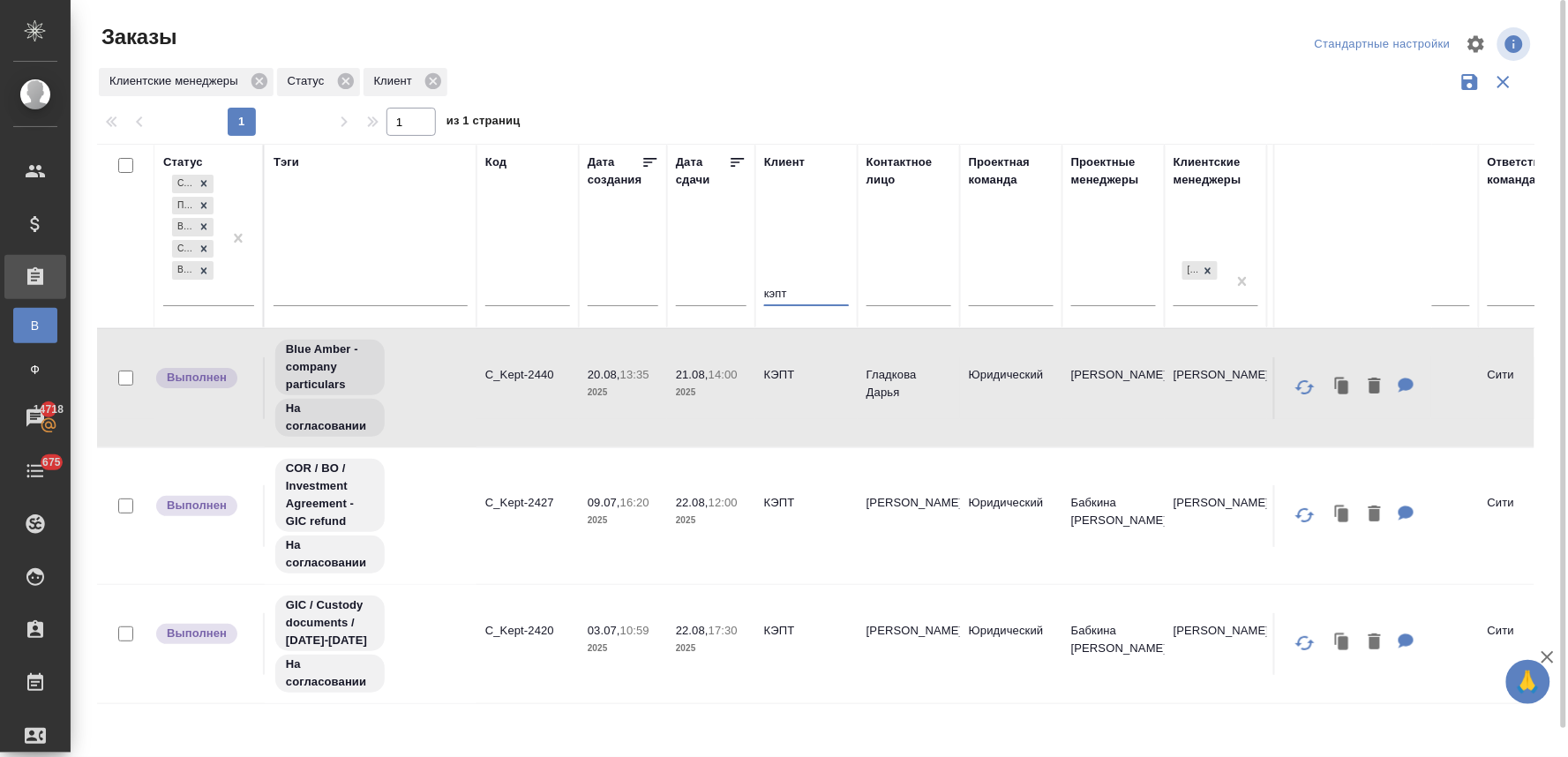
drag, startPoint x: 788, startPoint y: 298, endPoint x: 755, endPoint y: 301, distance: 33.1
click at [755, 301] on tr "Статус Создан Подтвержден В работе Сдан без статистики Выполнен Тэги Код Дата с…" at bounding box center [1574, 236] width 2954 height 184
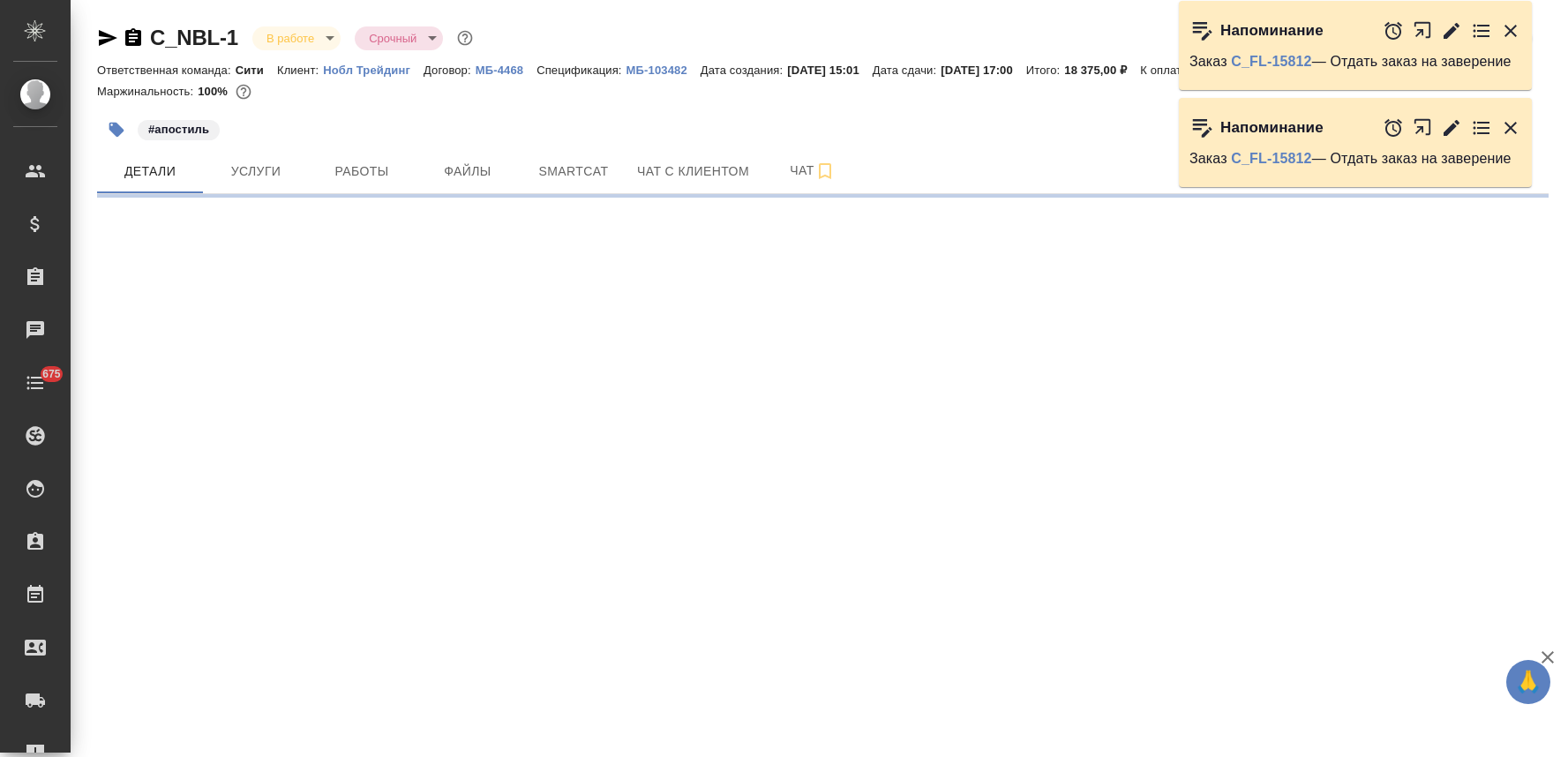
select select "RU"
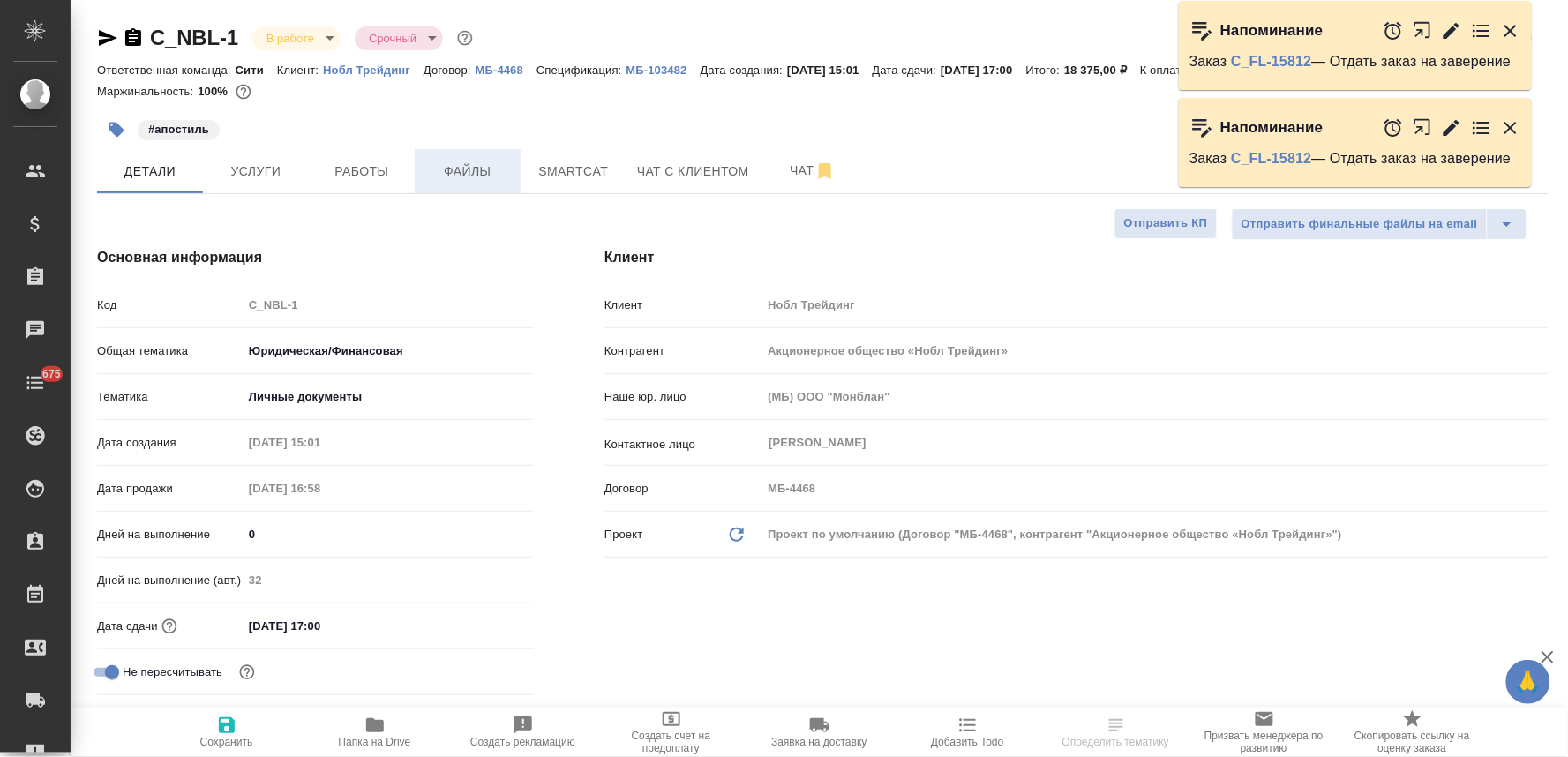
type textarea "x"
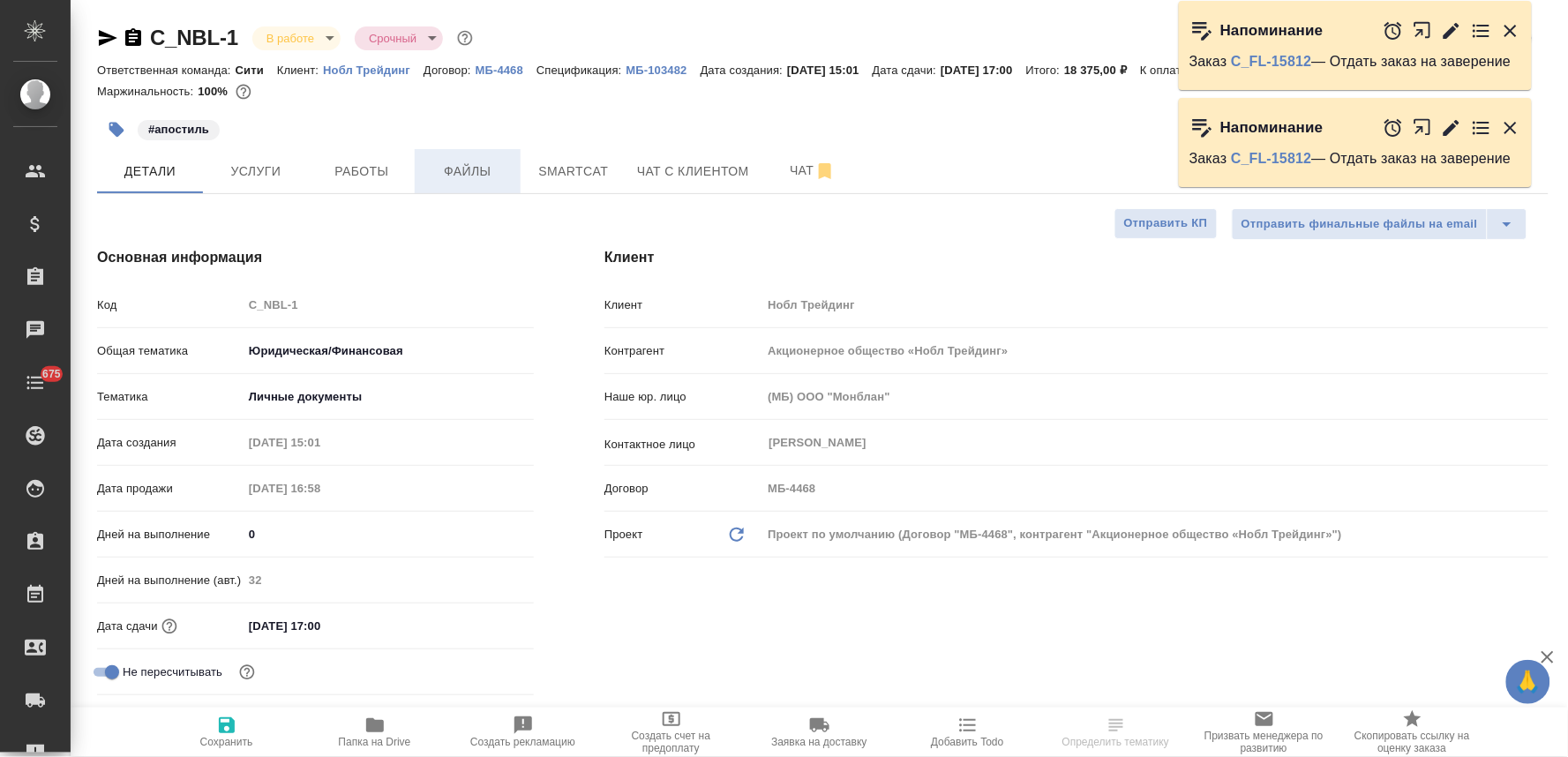
type textarea "x"
select select "RU"
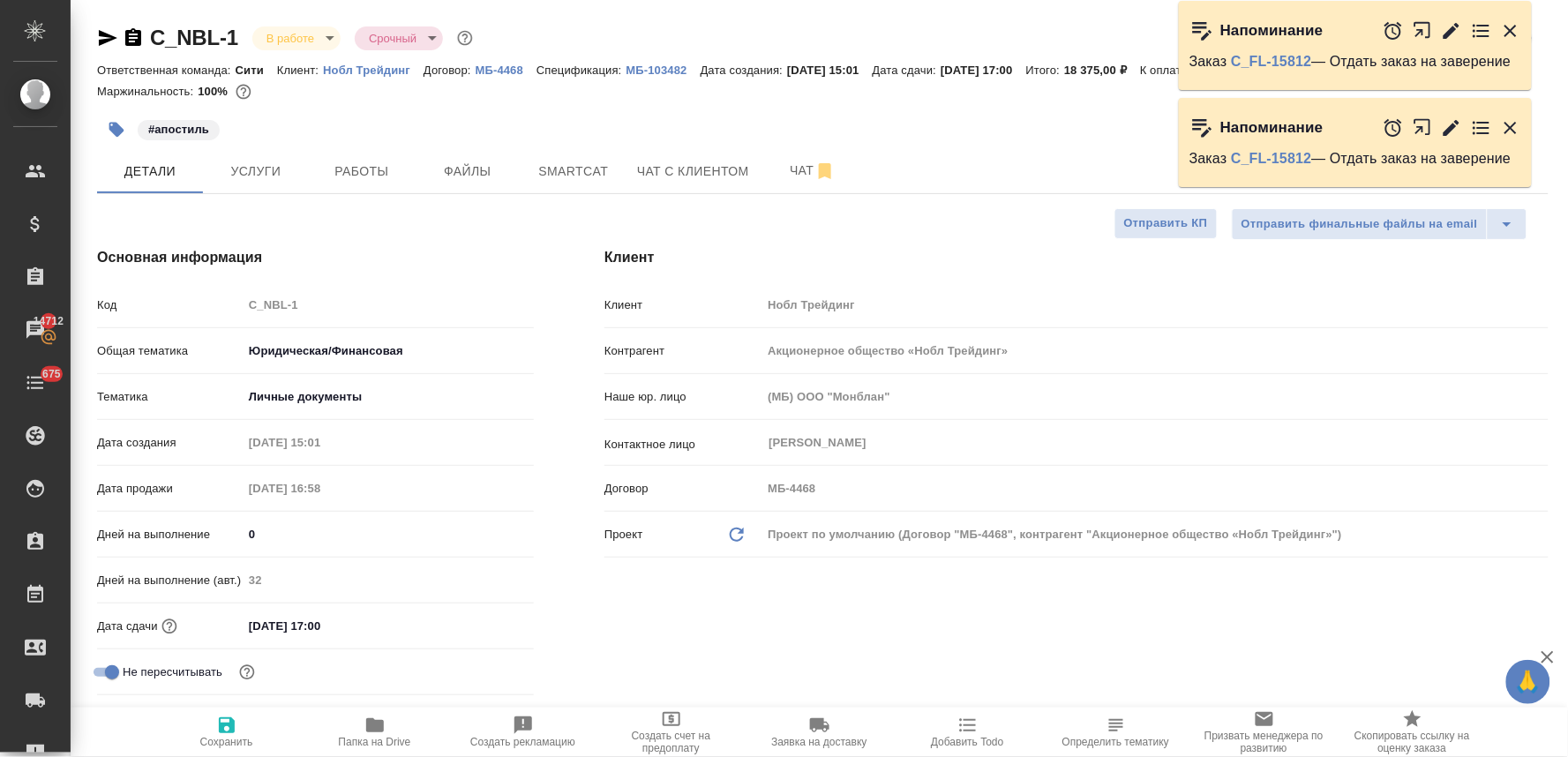
type textarea "x"
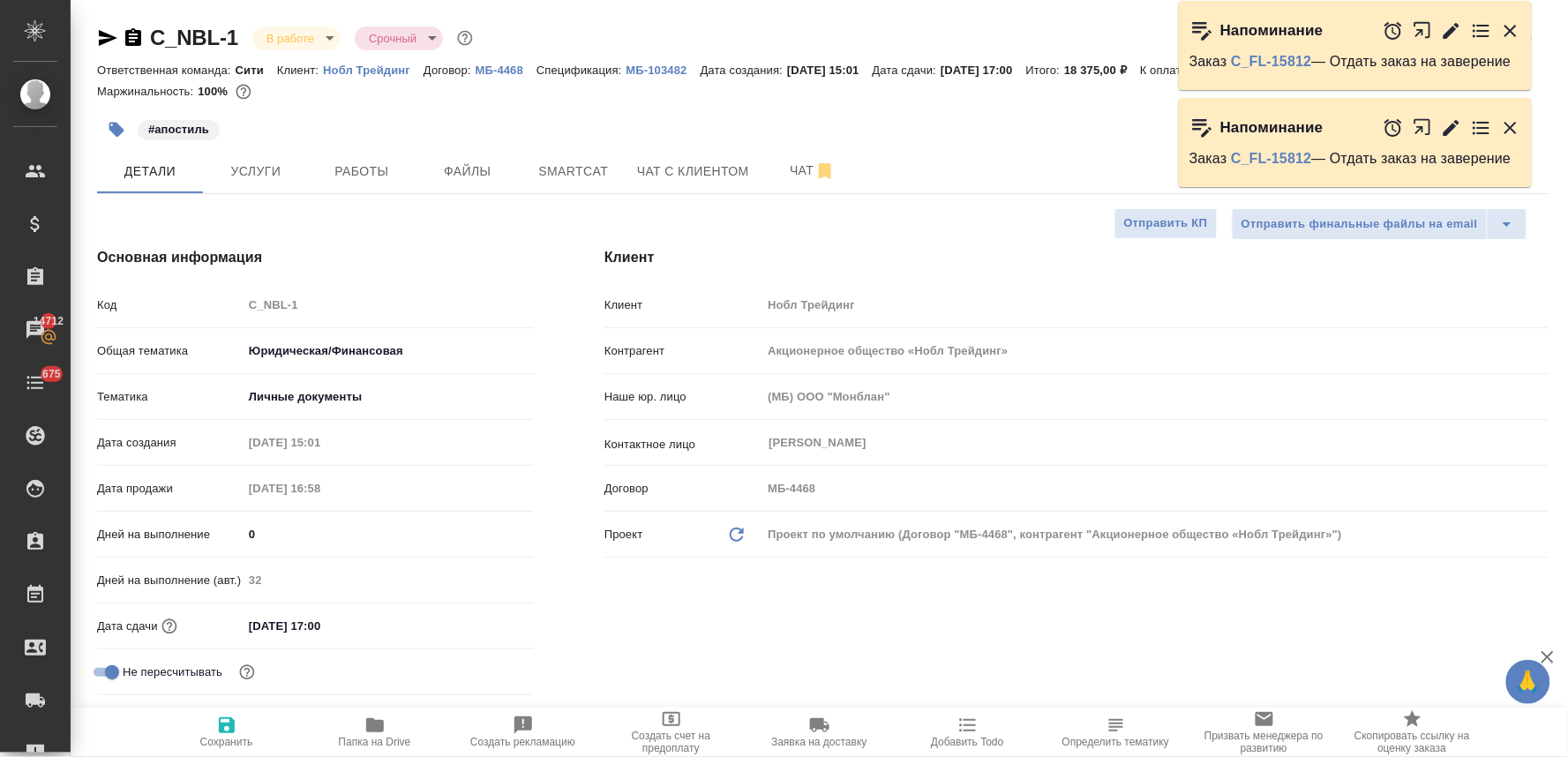
type textarea "x"
click at [665, 170] on span "Чат с клиентом" at bounding box center [692, 172] width 112 height 22
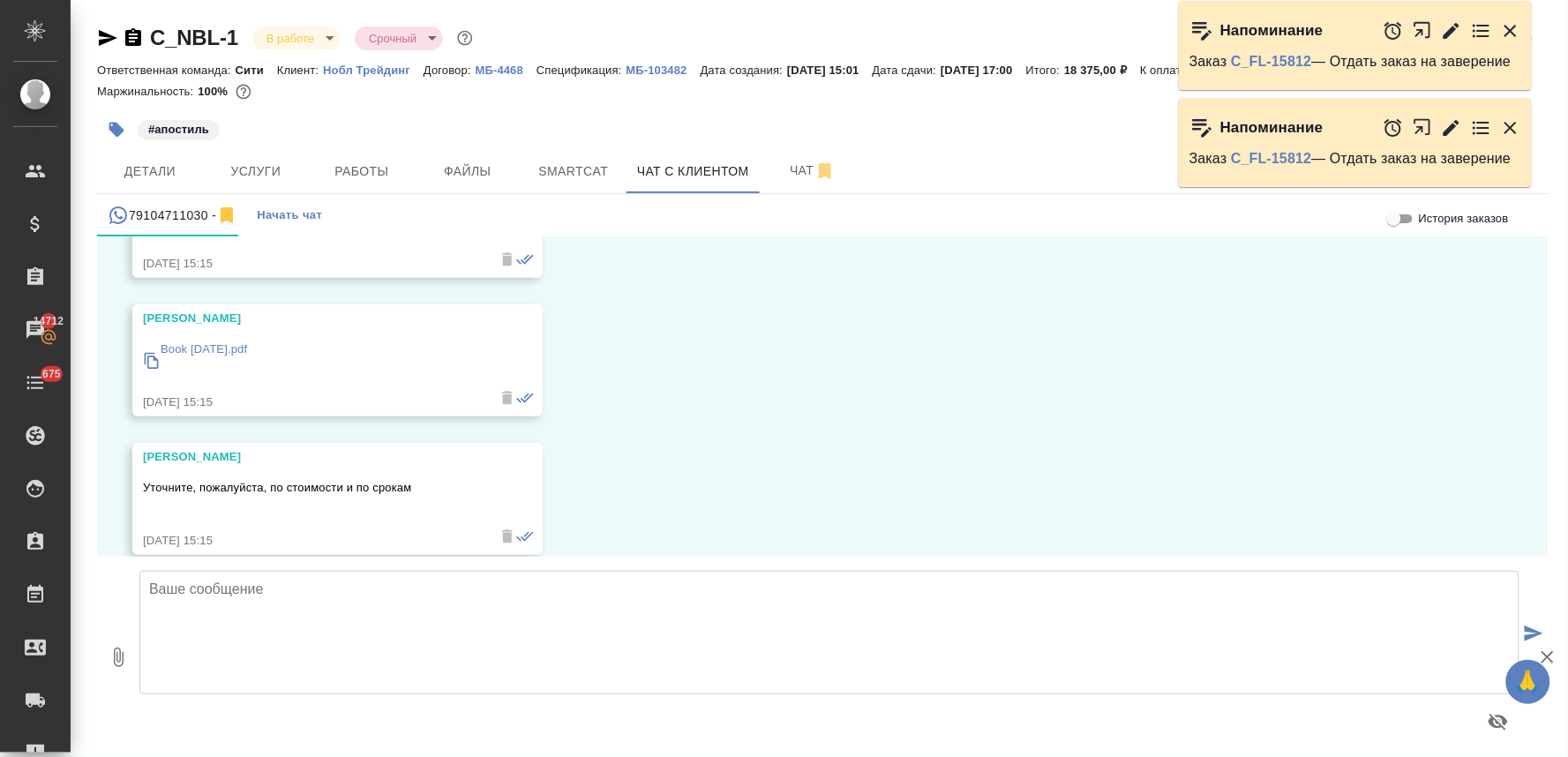
scroll to position [11436, 0]
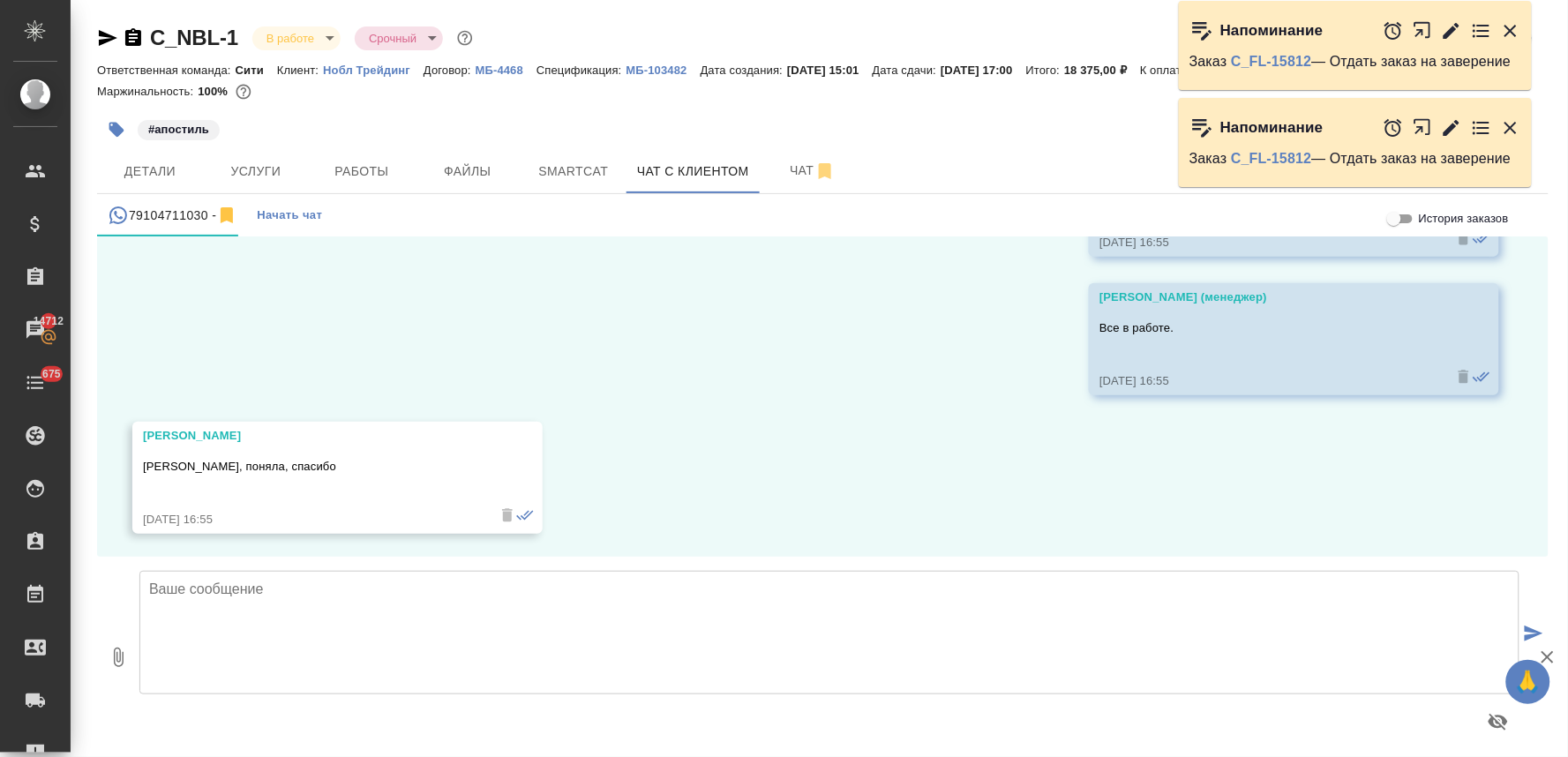
click at [294, 612] on textarea at bounding box center [829, 632] width 1380 height 124
type textarea "Яна, добрый день! Оригиналы дипломов можно забирать"
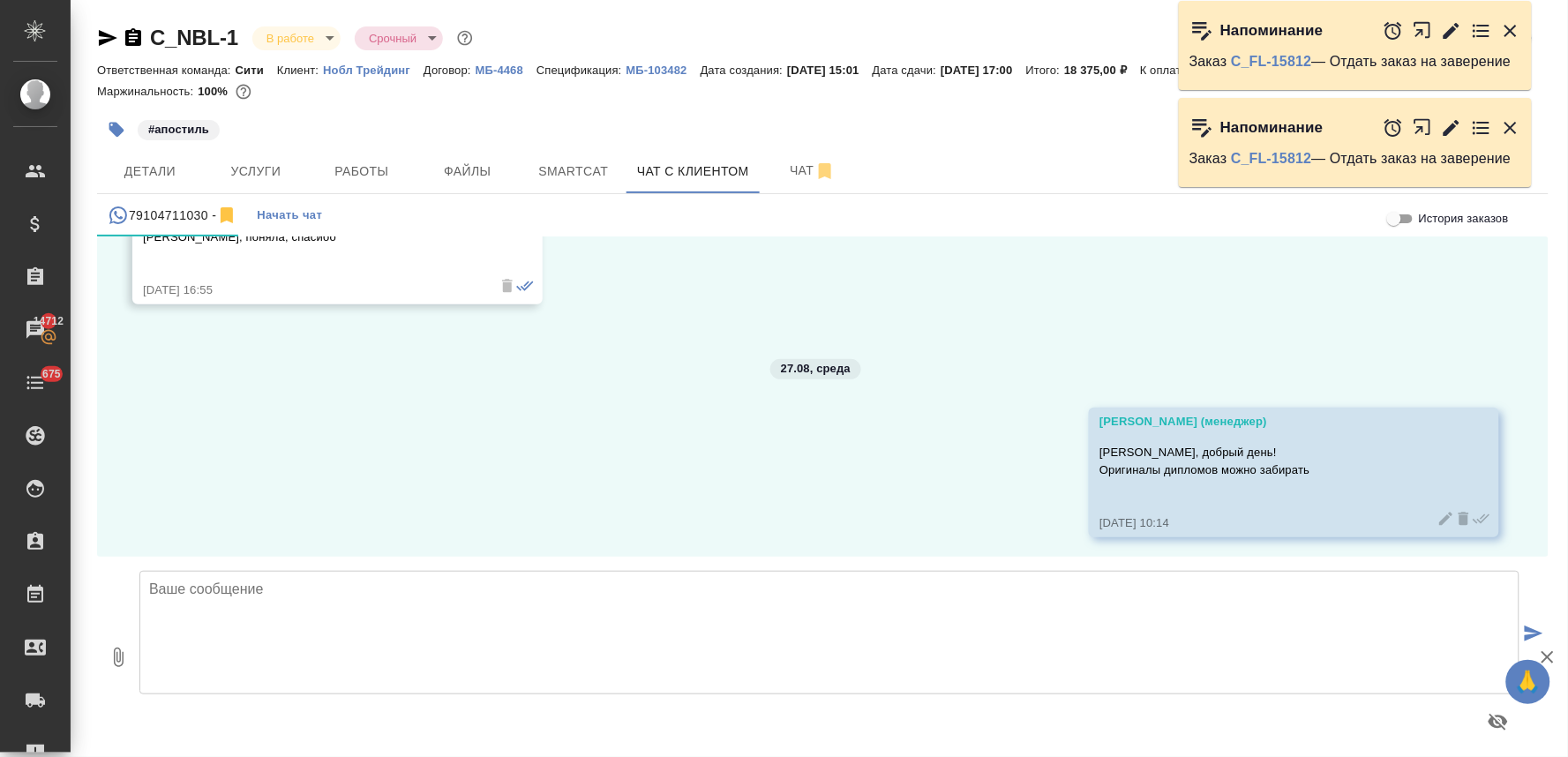
scroll to position [11669, 0]
click at [346, 162] on span "Работы" at bounding box center [362, 172] width 85 height 22
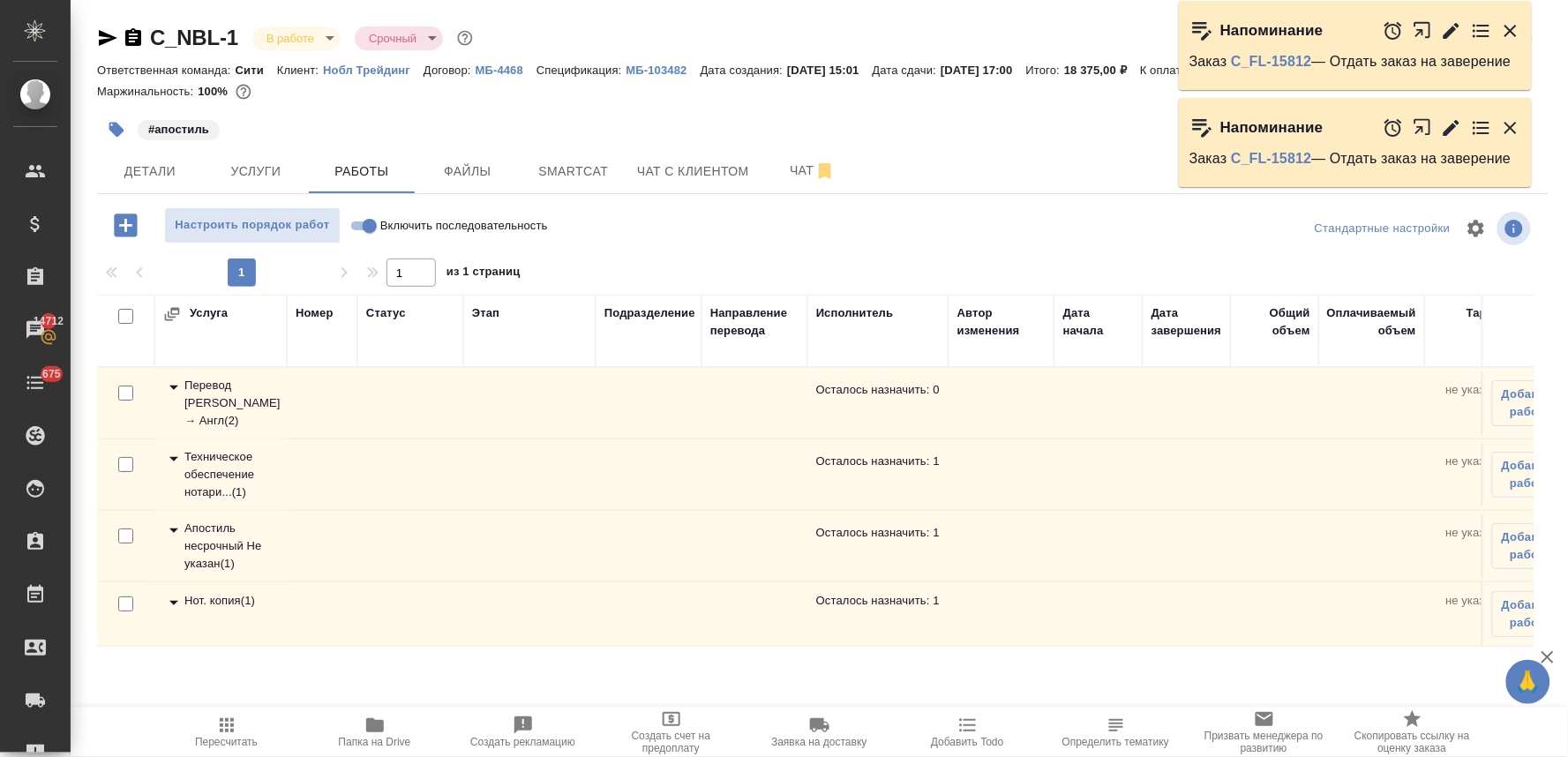
click at [224, 594] on div "Нот. копия ( 1 )" at bounding box center [220, 603] width 114 height 21
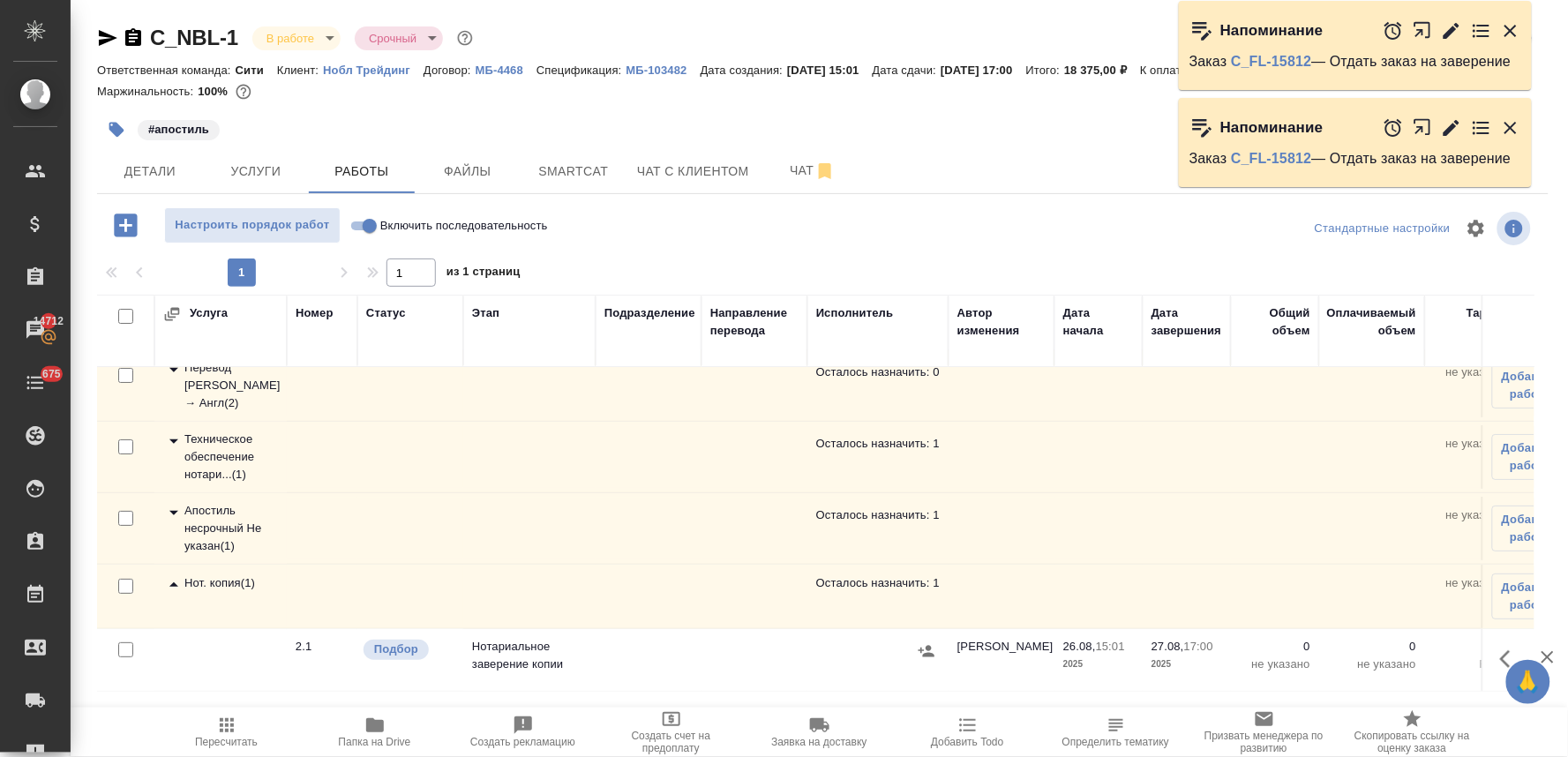
scroll to position [33, 0]
click at [1500, 649] on icon "button" at bounding box center [1510, 659] width 21 height 21
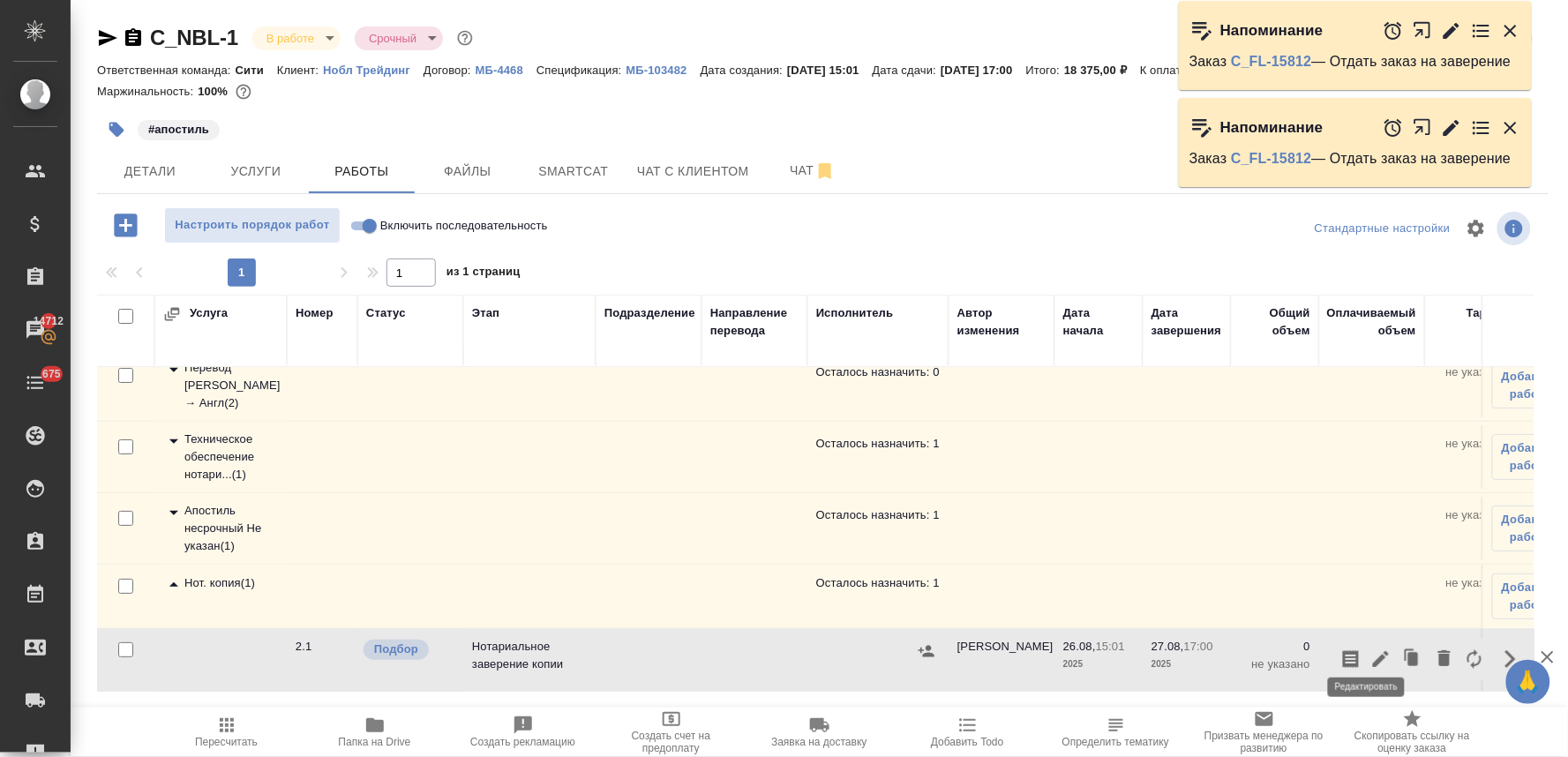
click at [1373, 651] on icon "button" at bounding box center [1380, 658] width 16 height 16
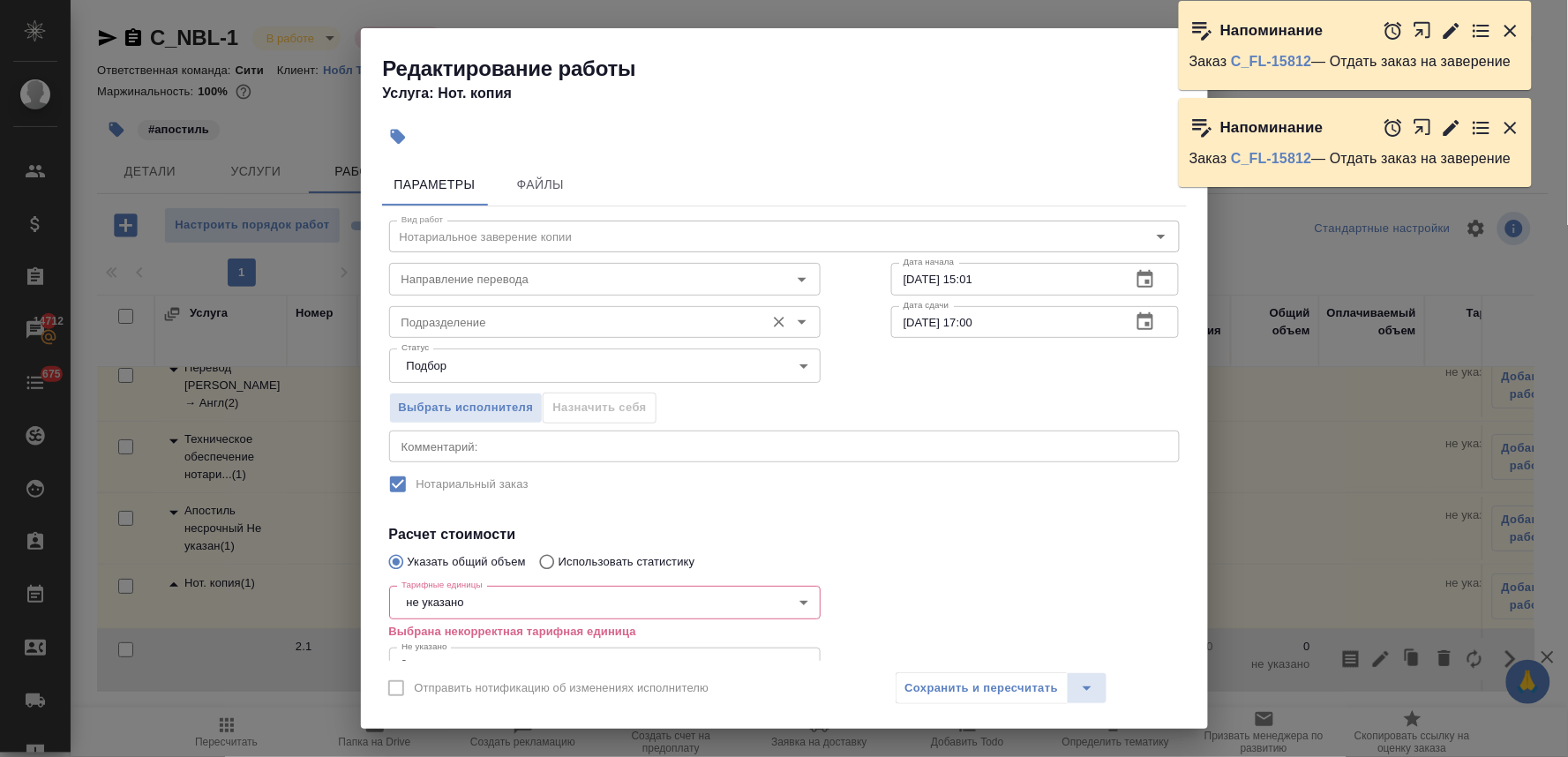
click at [513, 321] on input "Подразделение" at bounding box center [574, 322] width 362 height 21
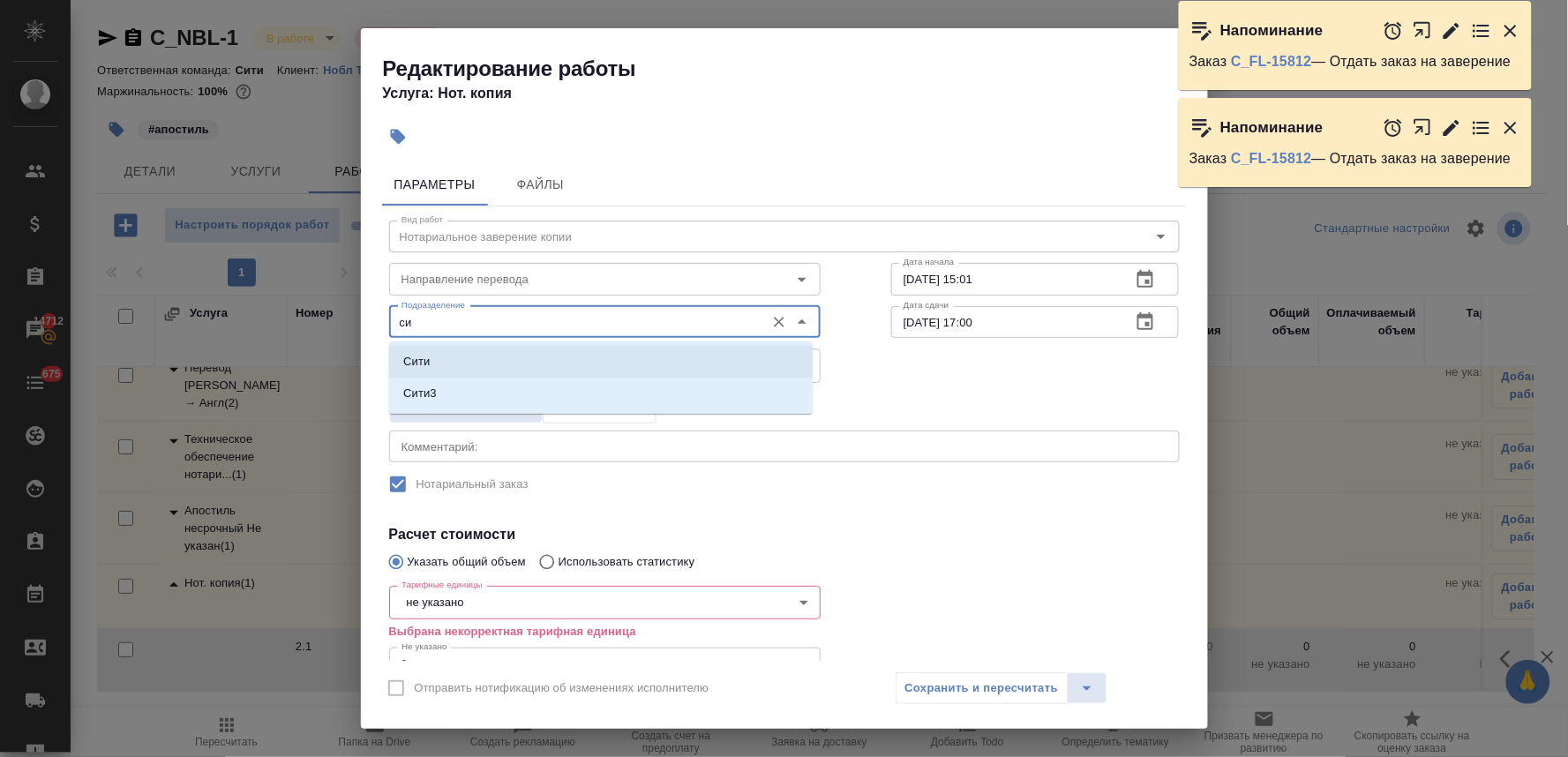
click at [512, 355] on li "Сити" at bounding box center [601, 362] width 424 height 32
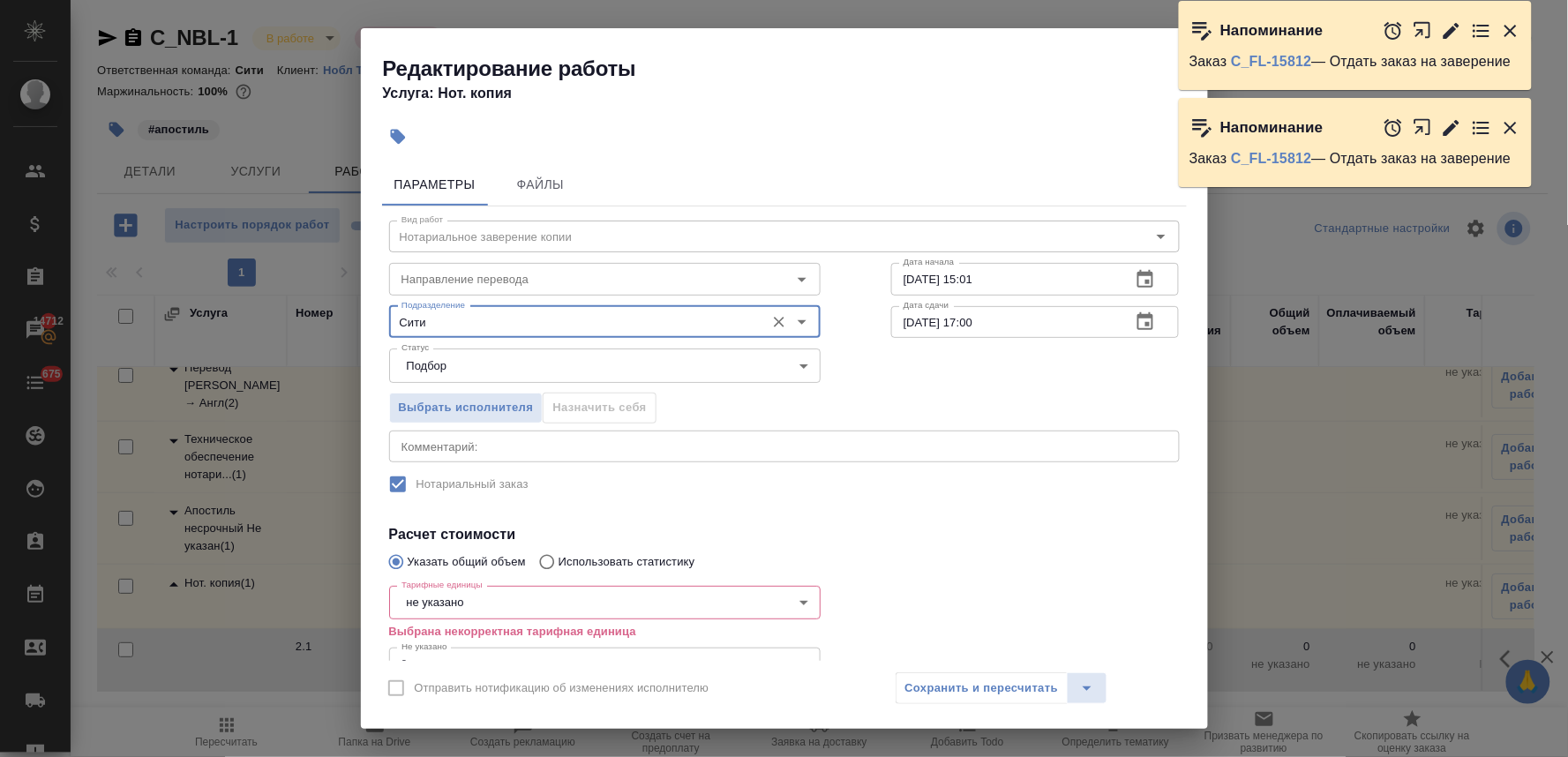
type input "Сити"
click at [470, 598] on body "🙏 .cls-1 fill:#fff; AWATERA Lyamina Nadezhda Клиенты Спецификации Заказы 14712 …" at bounding box center [784, 378] width 1568 height 757
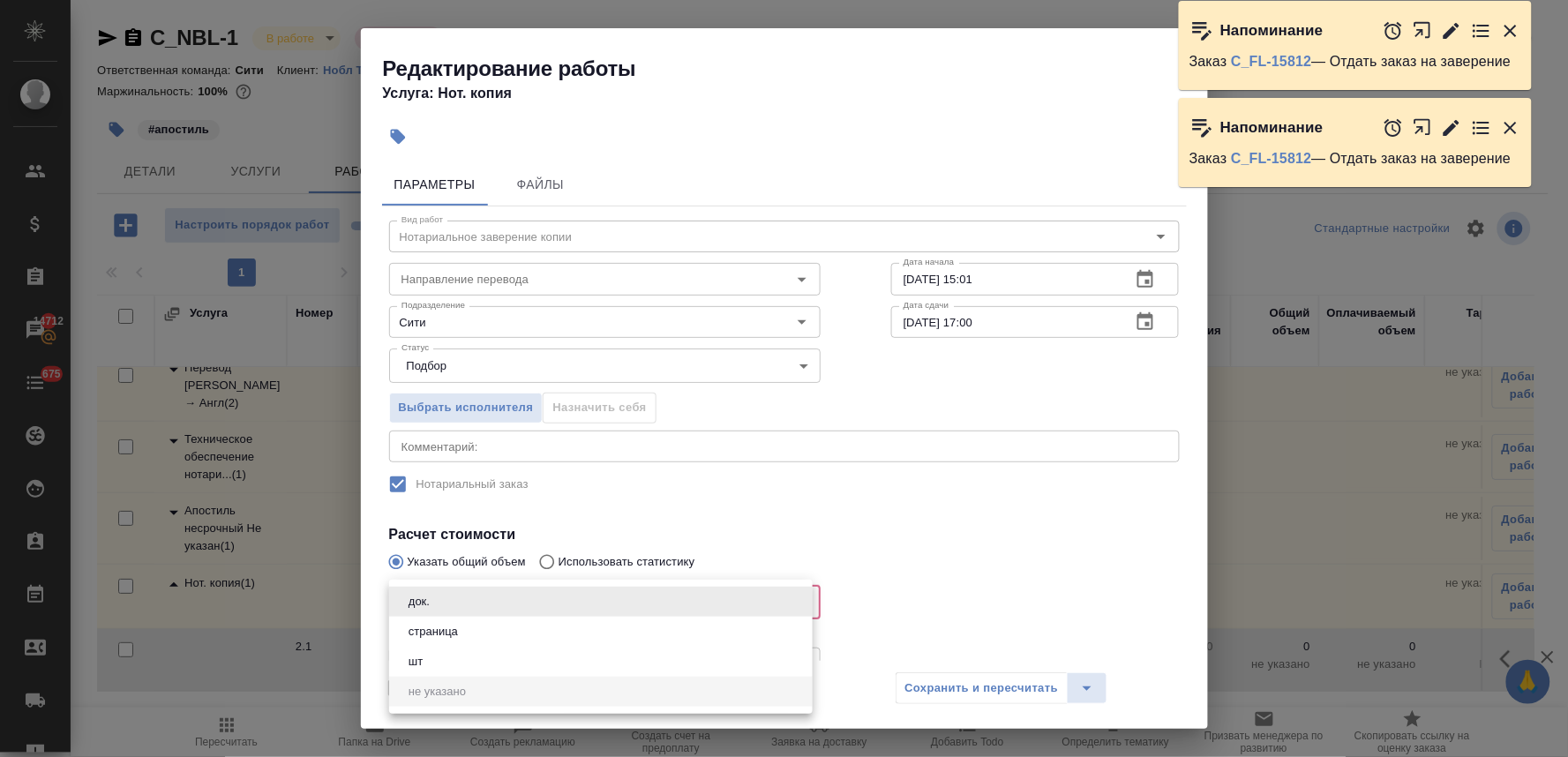
click at [474, 631] on li "страница" at bounding box center [601, 631] width 424 height 30
type input "5a8b1489cc6b4906c91bfdb2"
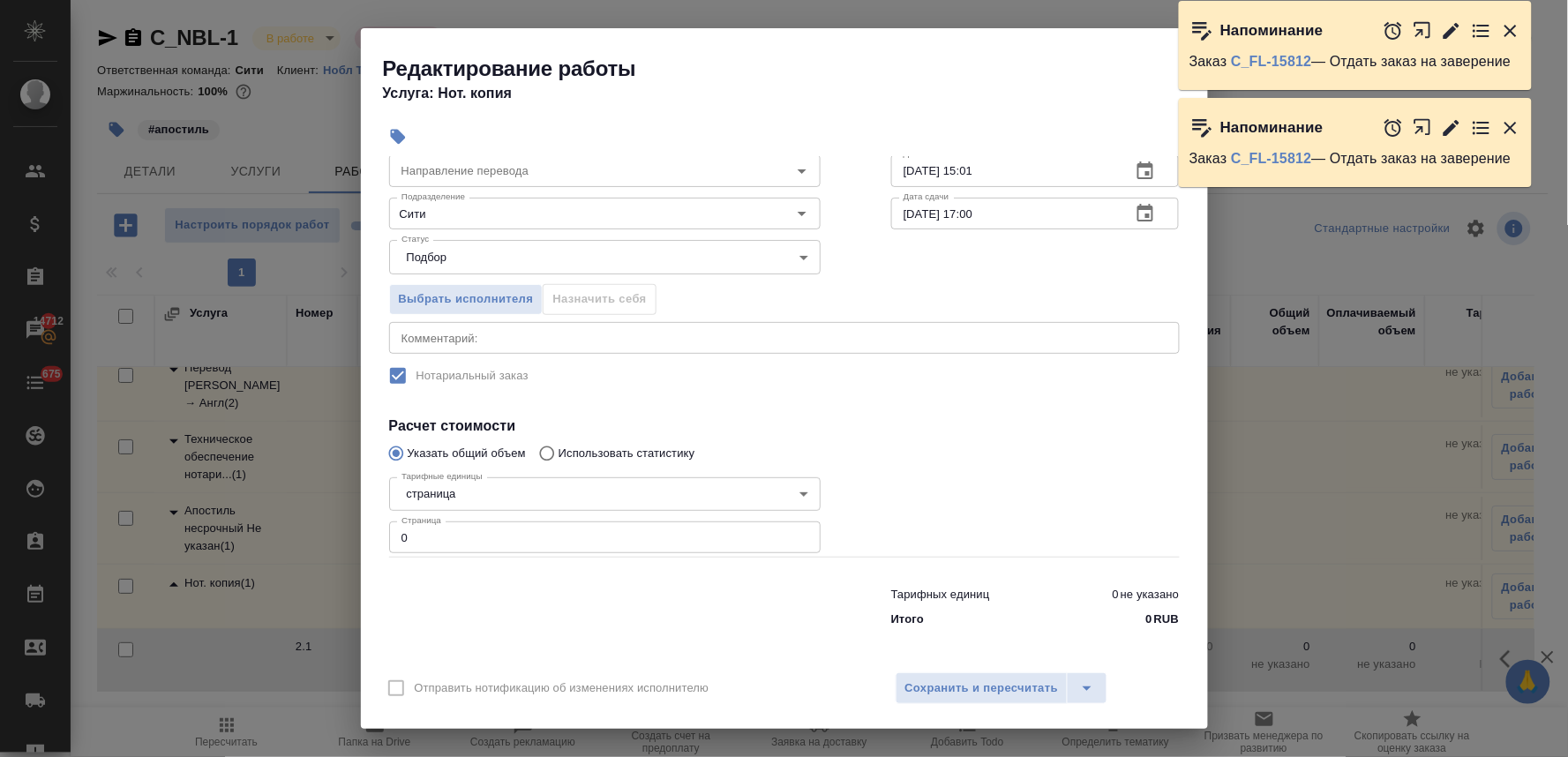
scroll to position [110, 0]
drag, startPoint x: 387, startPoint y: 531, endPoint x: 374, endPoint y: 530, distance: 13.0
click at [371, 530] on div "Параметры Файлы Вид работ Нотариальное заверение копии Вид работ Направление пе…" at bounding box center [784, 408] width 847 height 505
type input "2"
click at [972, 689] on span "Сохранить и пересчитать" at bounding box center [982, 689] width 153 height 20
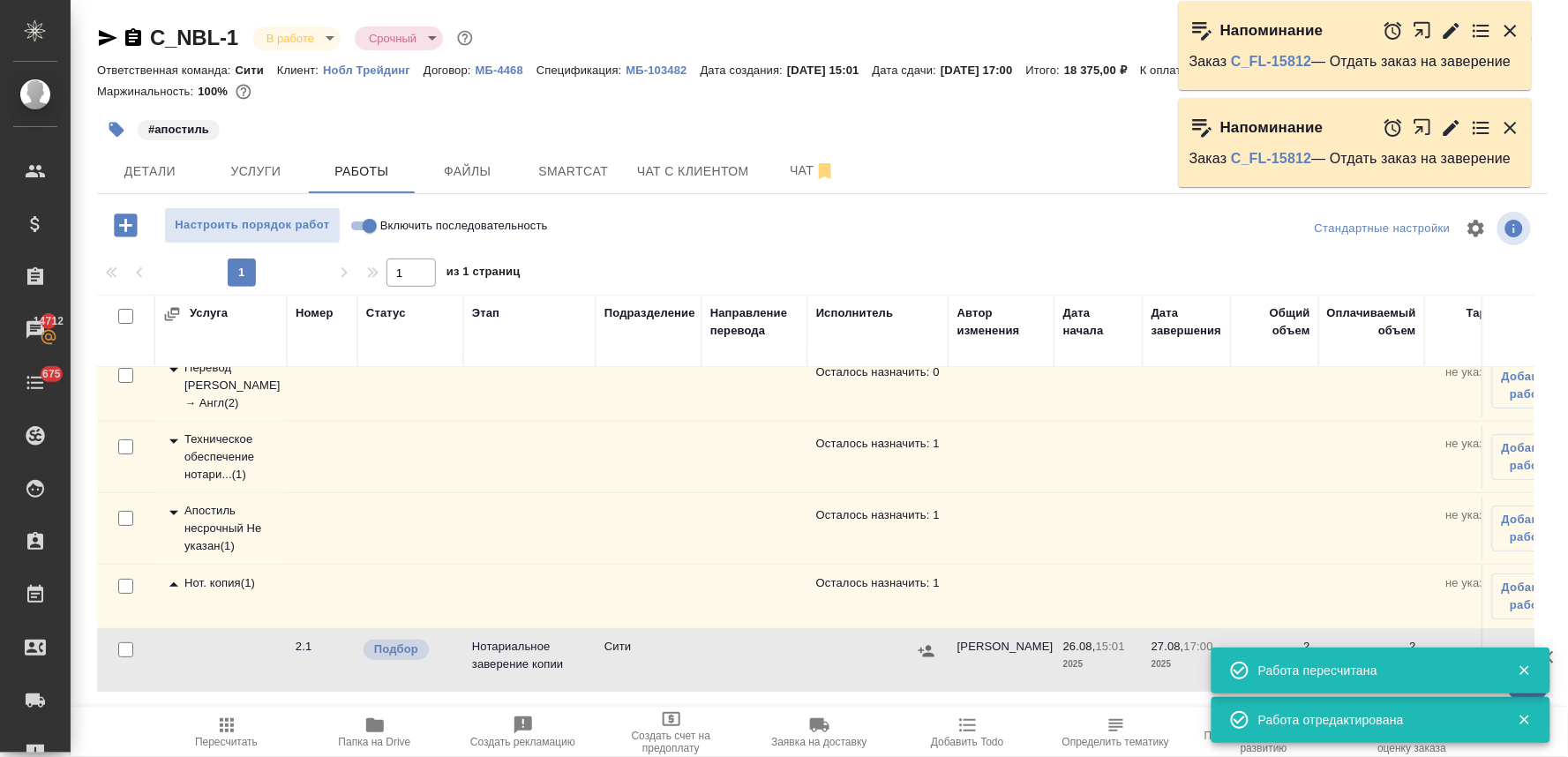
click at [923, 651] on td at bounding box center [877, 660] width 141 height 61
click at [921, 643] on icon "button" at bounding box center [926, 651] width 18 height 18
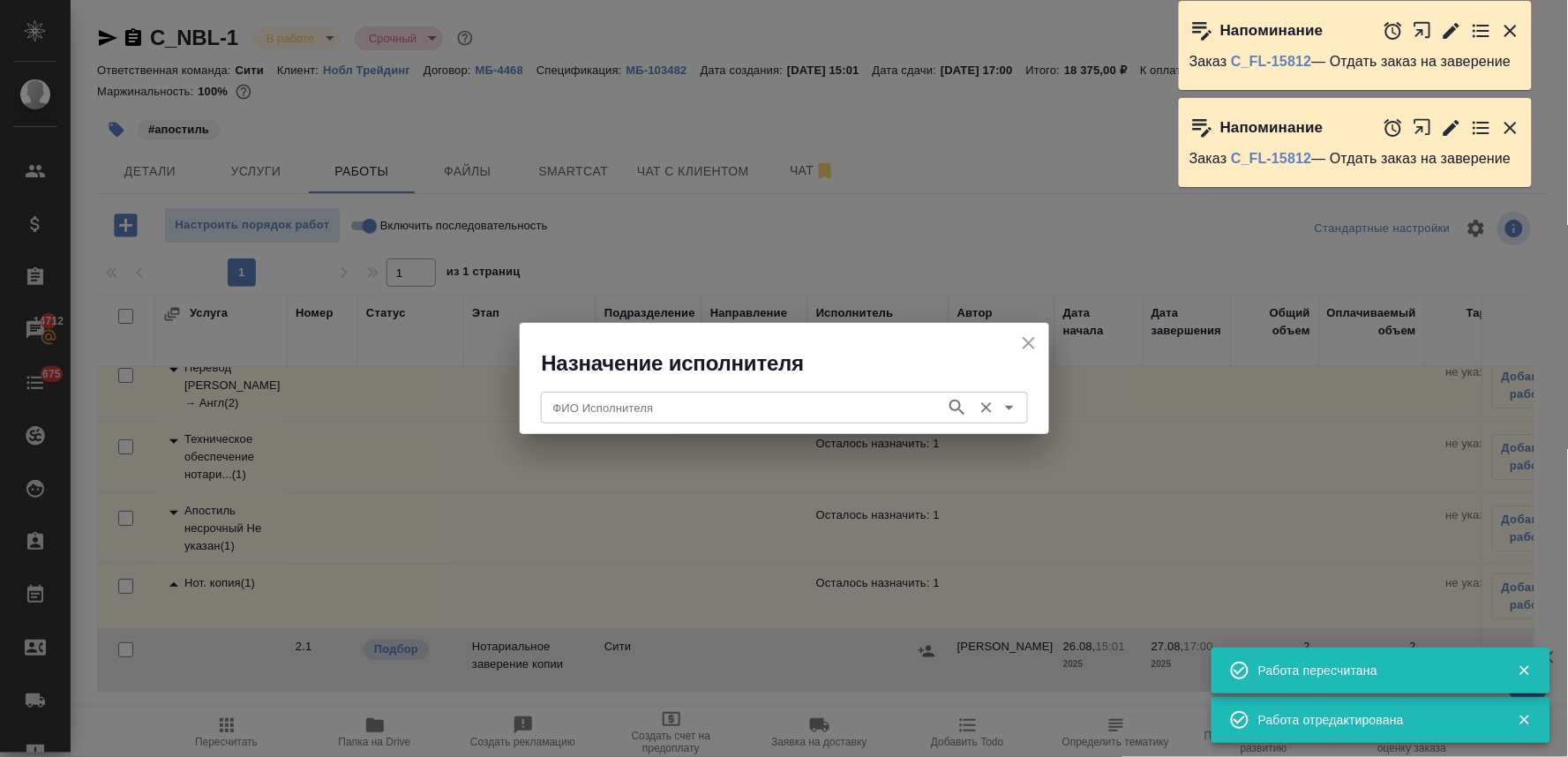
click at [720, 411] on input "ФИО Исполнителя" at bounding box center [742, 407] width 390 height 21
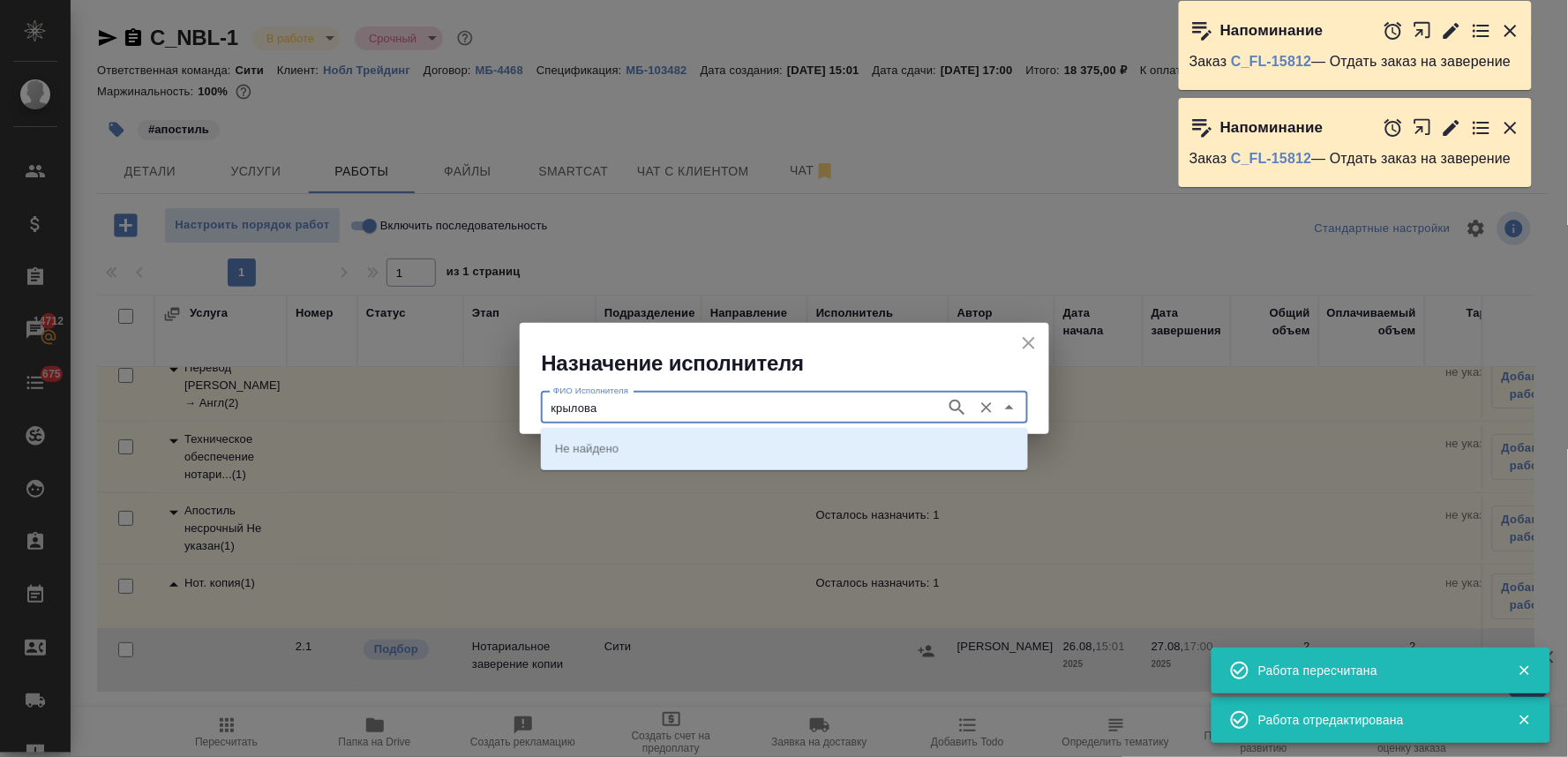
type input "крылова"
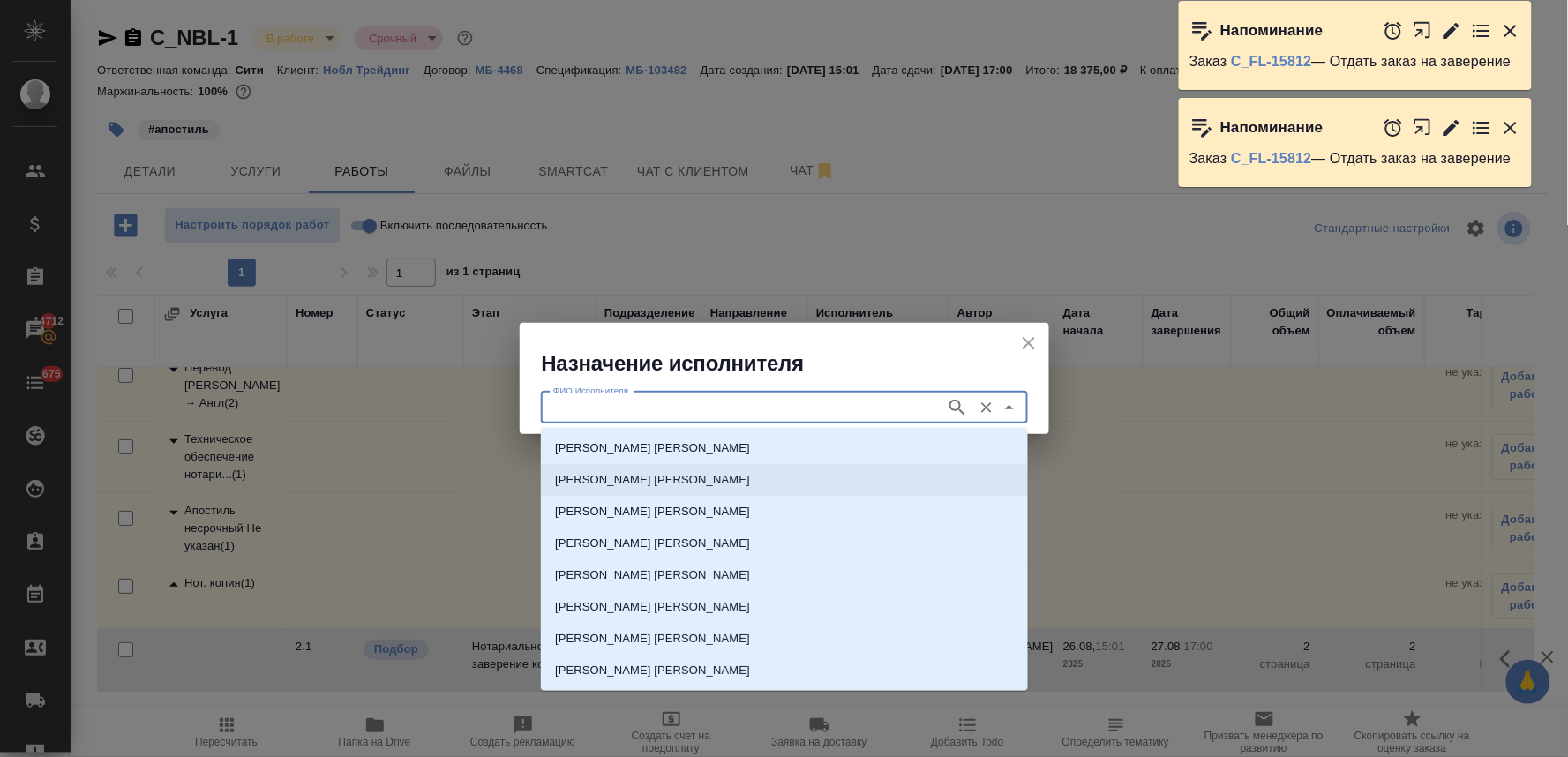
click at [708, 472] on p "НОТАРИУС Крылова Юлия Владимировна" at bounding box center [652, 480] width 195 height 18
type input "НОТАРИУС Крылова Юлия Владимировна"
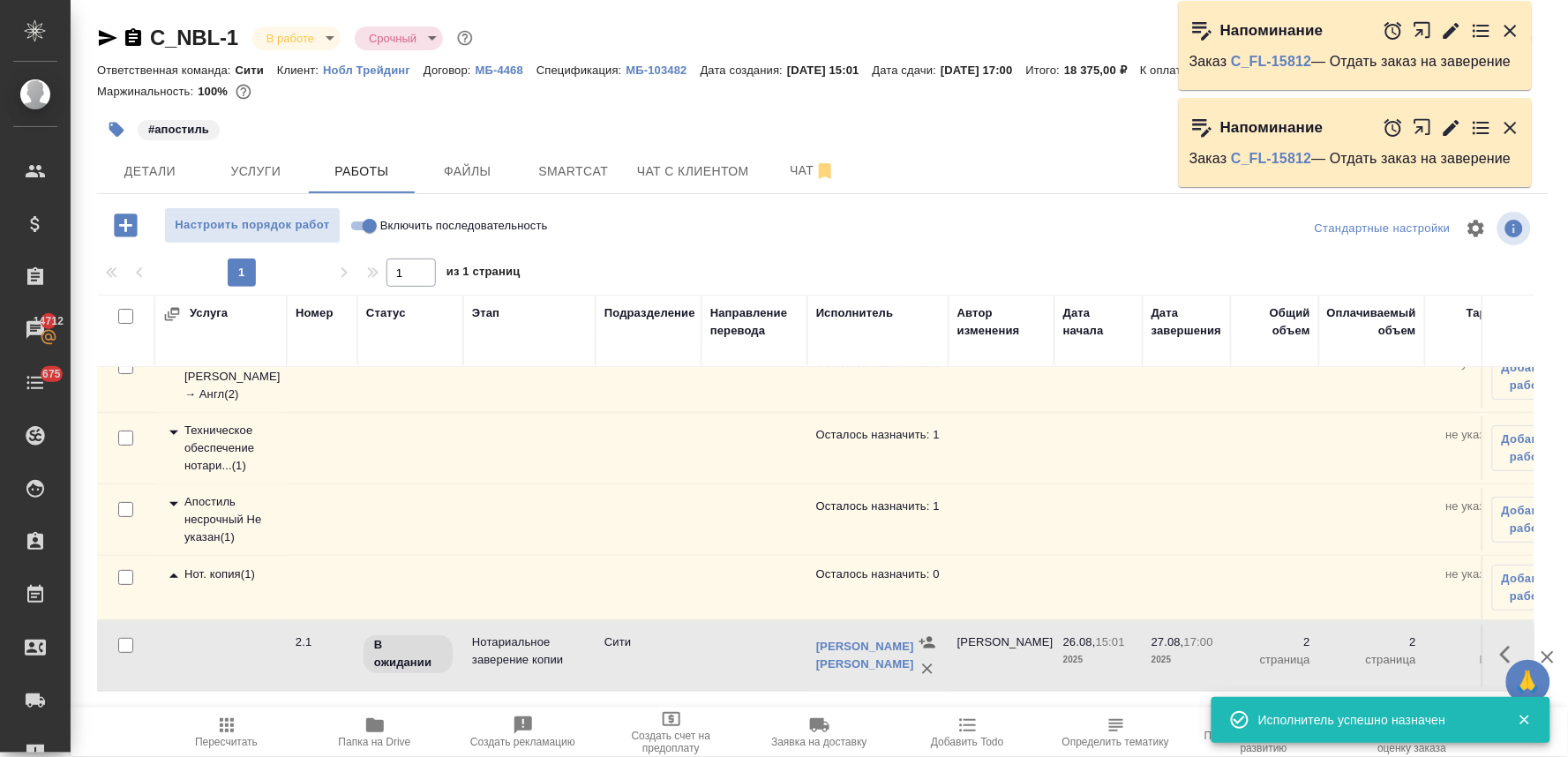
click at [227, 733] on icon "button" at bounding box center [226, 725] width 14 height 14
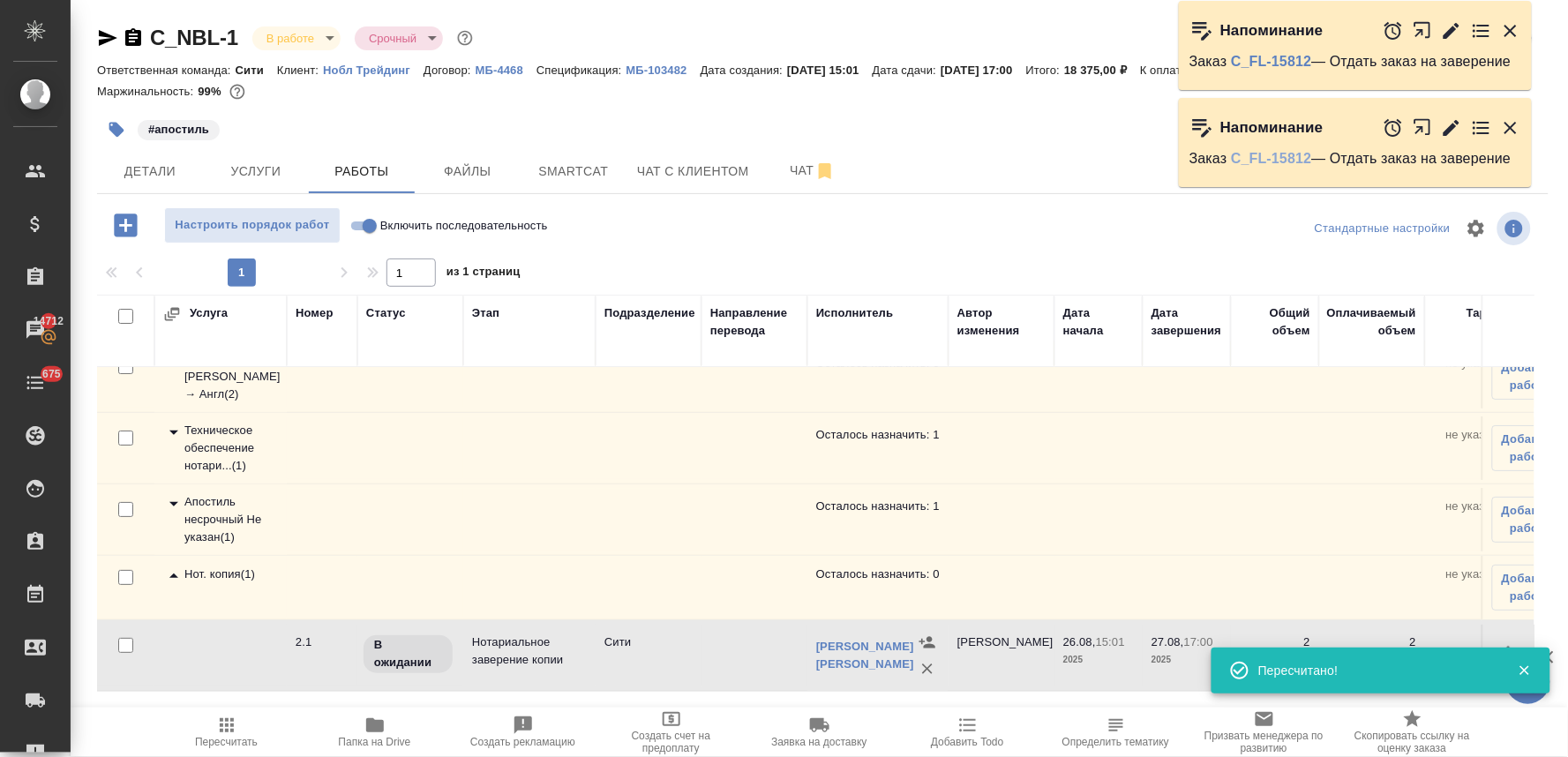
click at [1306, 153] on link "C_FL-15812" at bounding box center [1271, 158] width 80 height 15
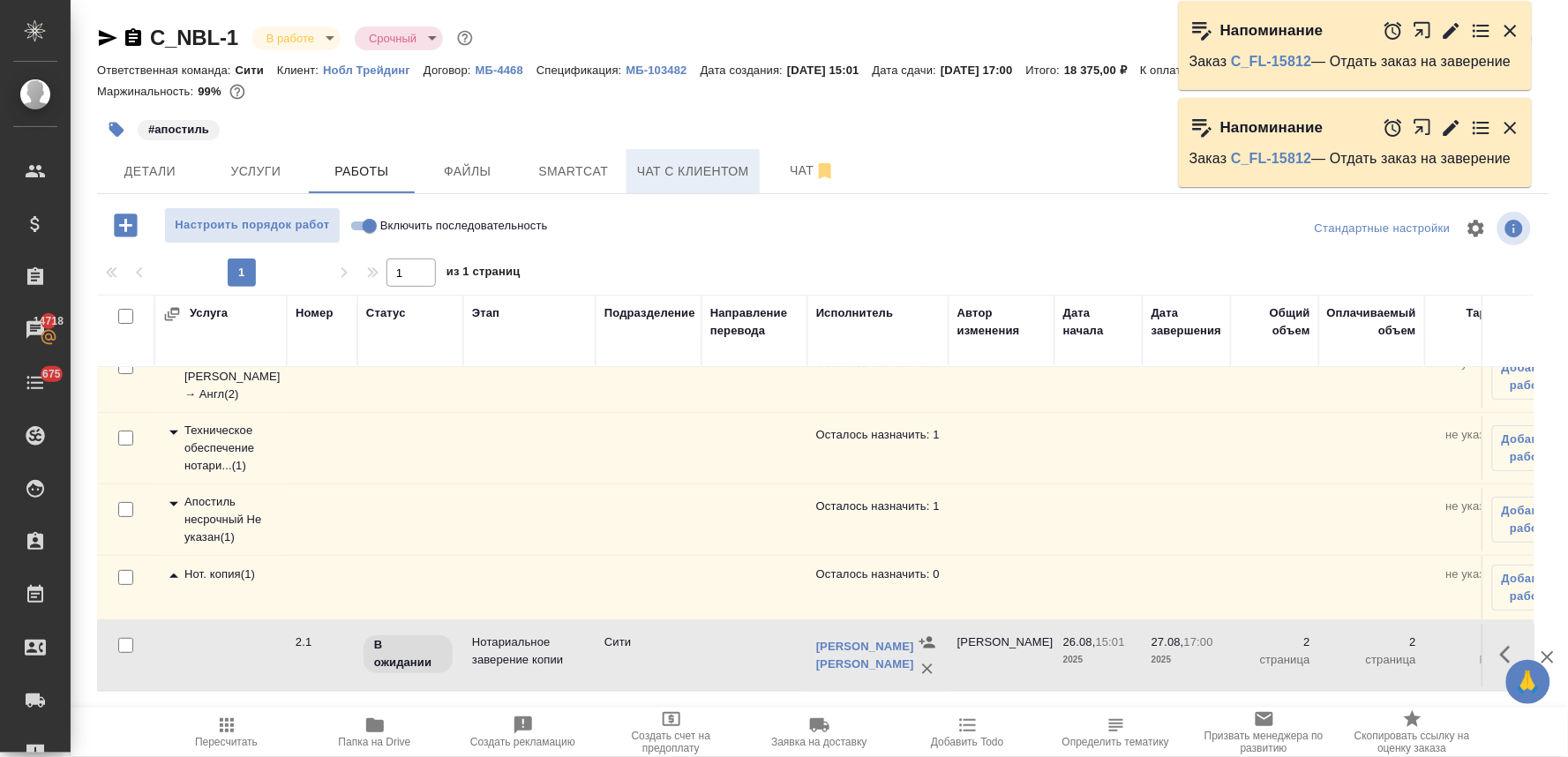
click at [674, 174] on span "Чат с клиентом" at bounding box center [692, 172] width 112 height 22
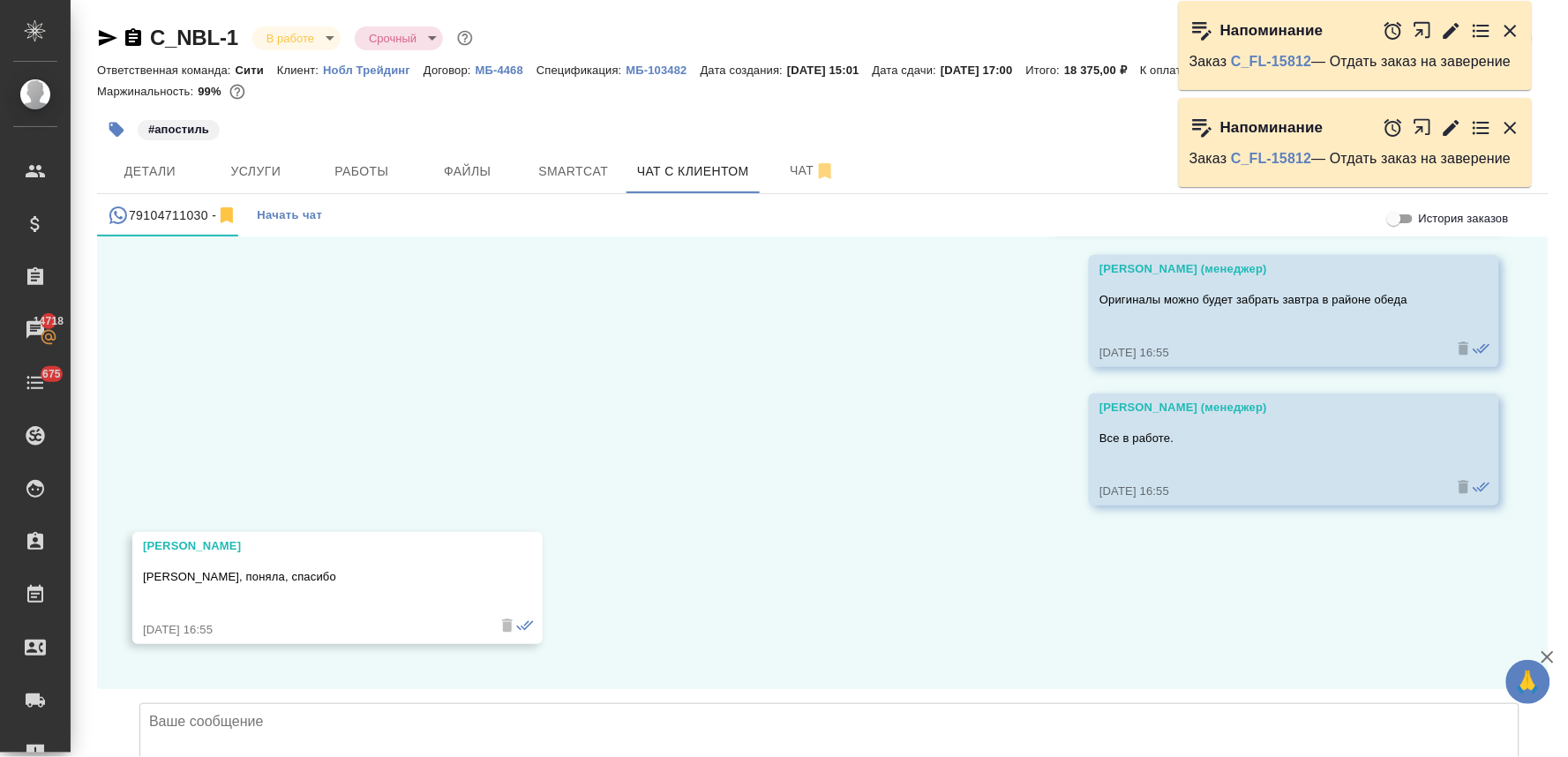
scroll to position [11807, 0]
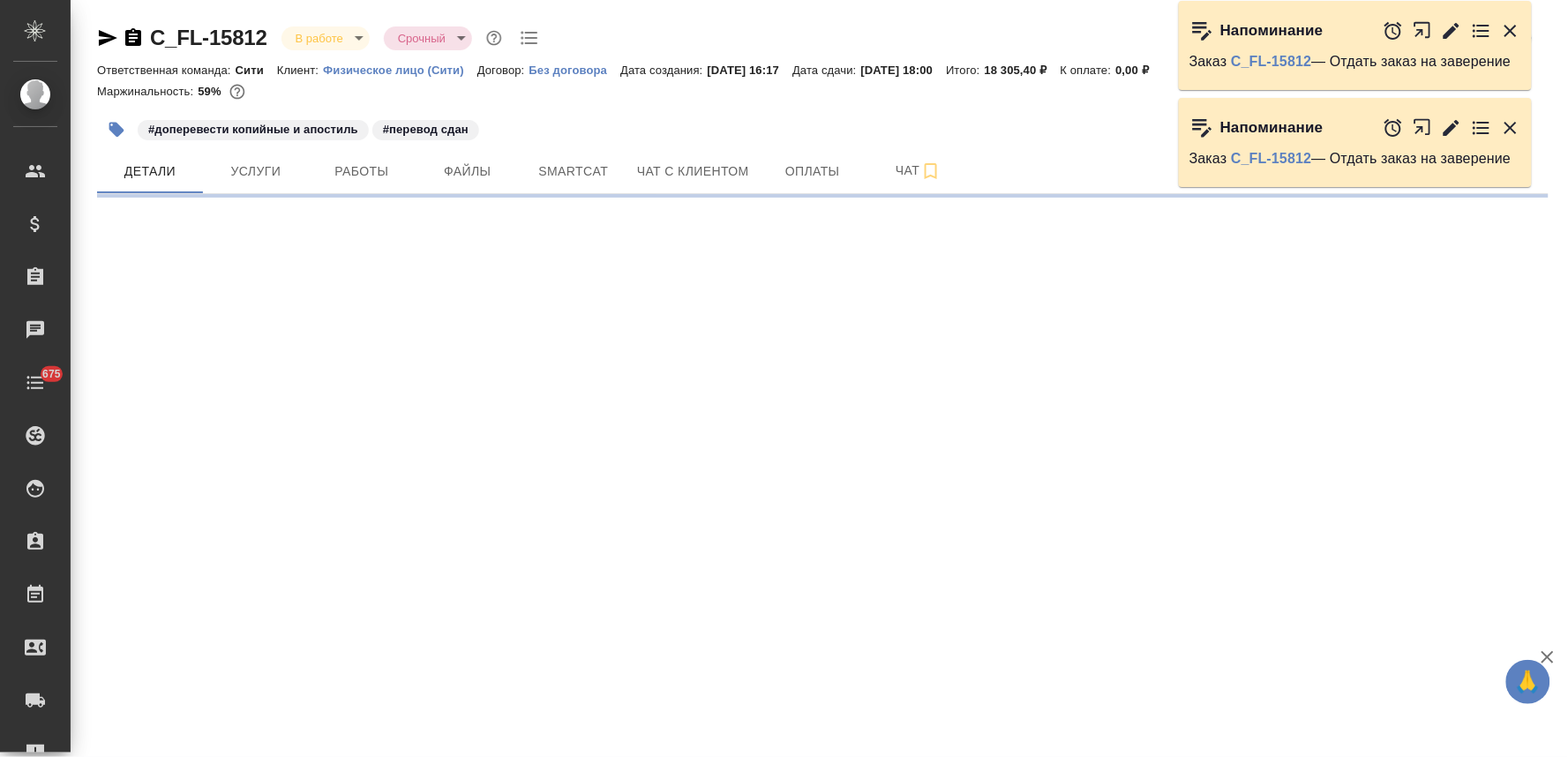
select select "RU"
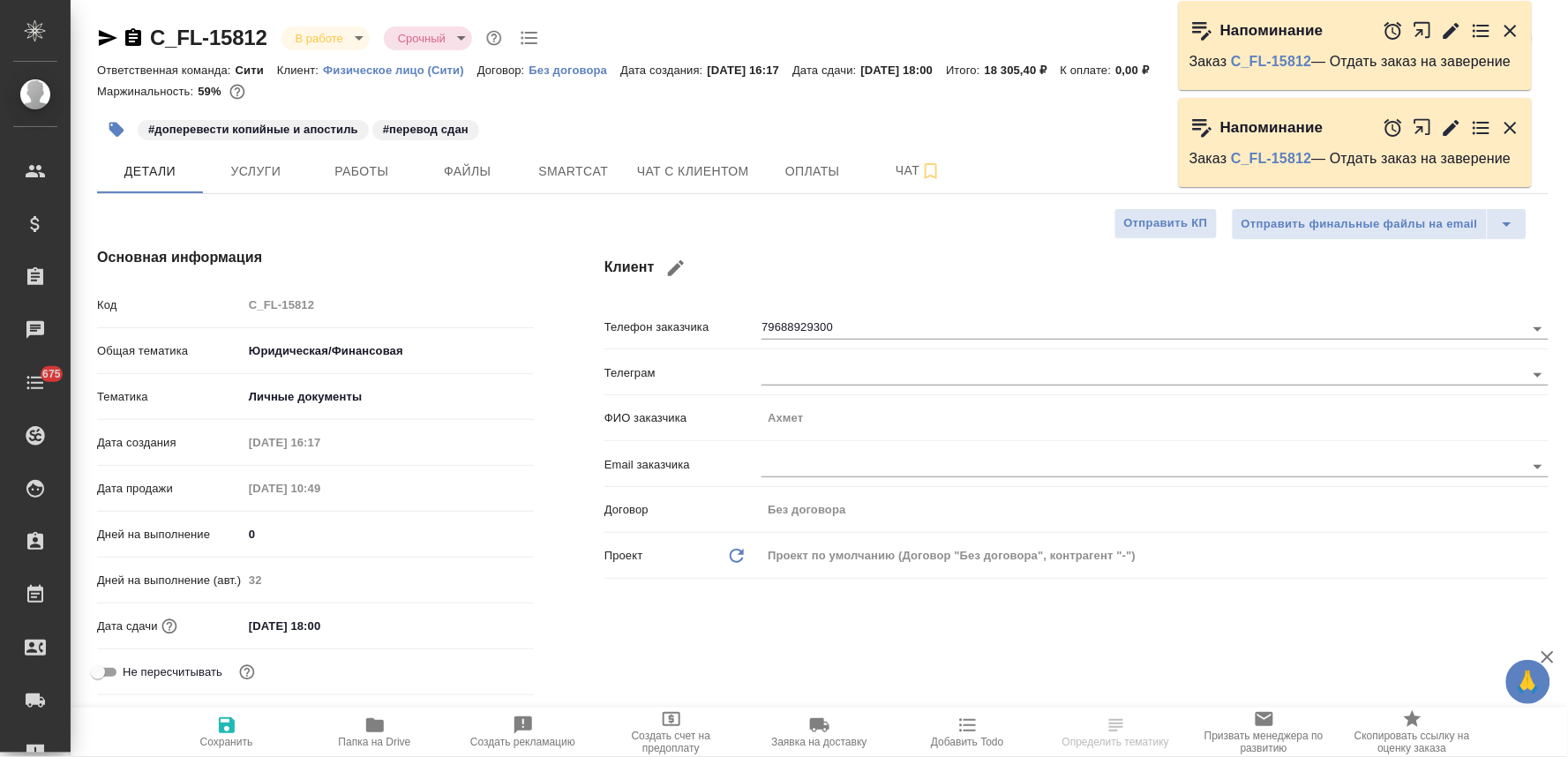
type textarea "x"
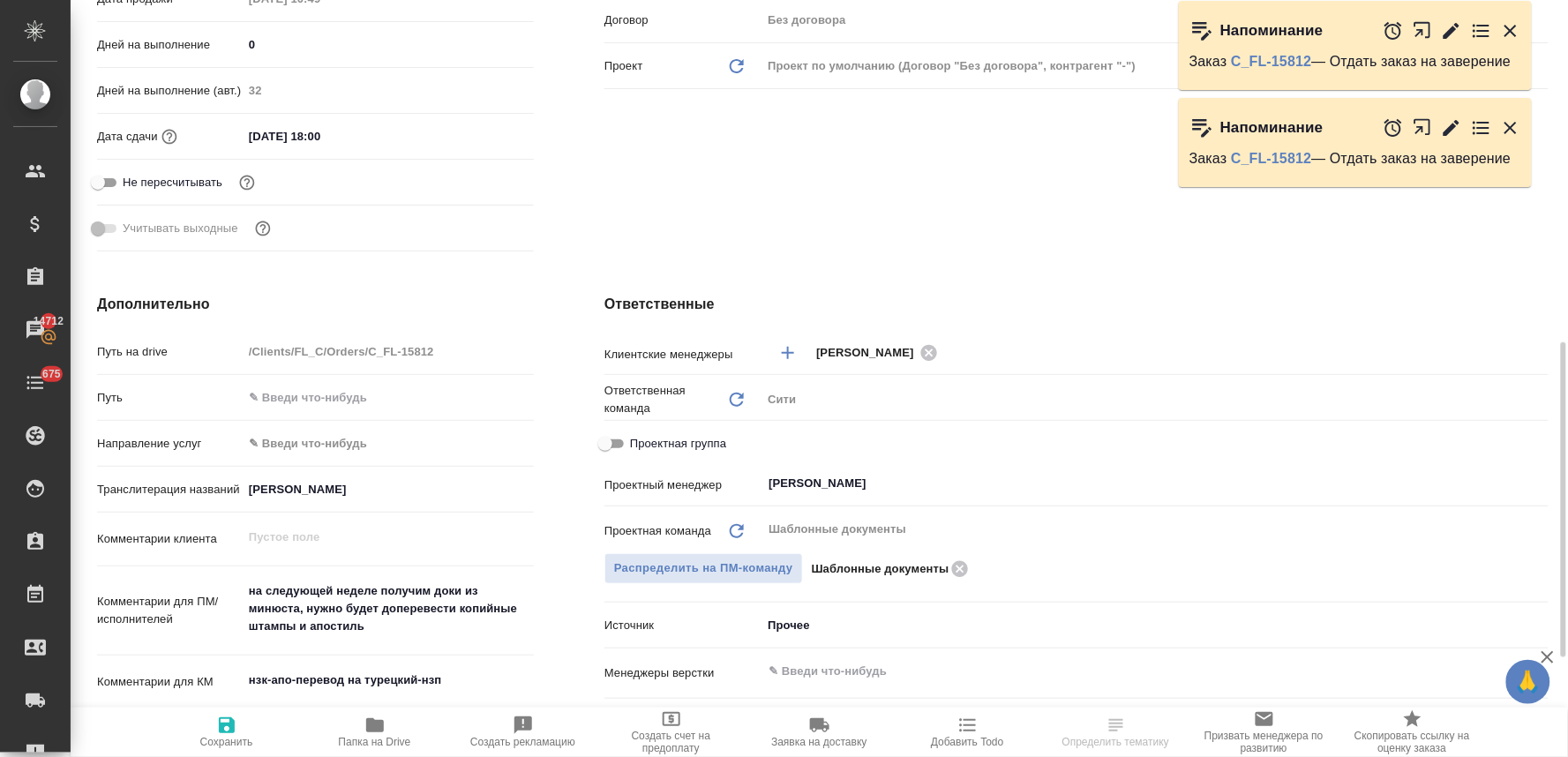
scroll to position [588, 0]
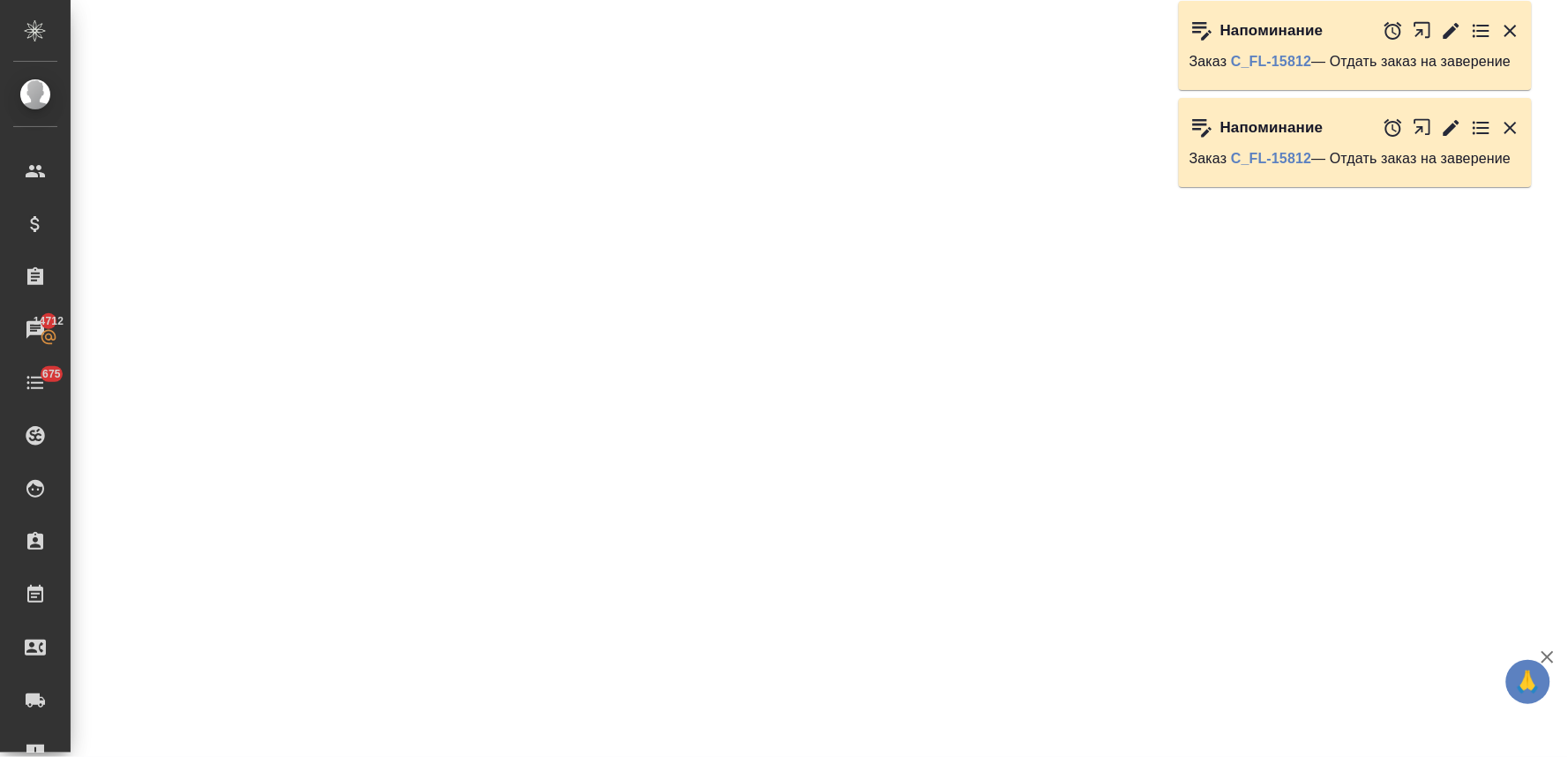
select select "RU"
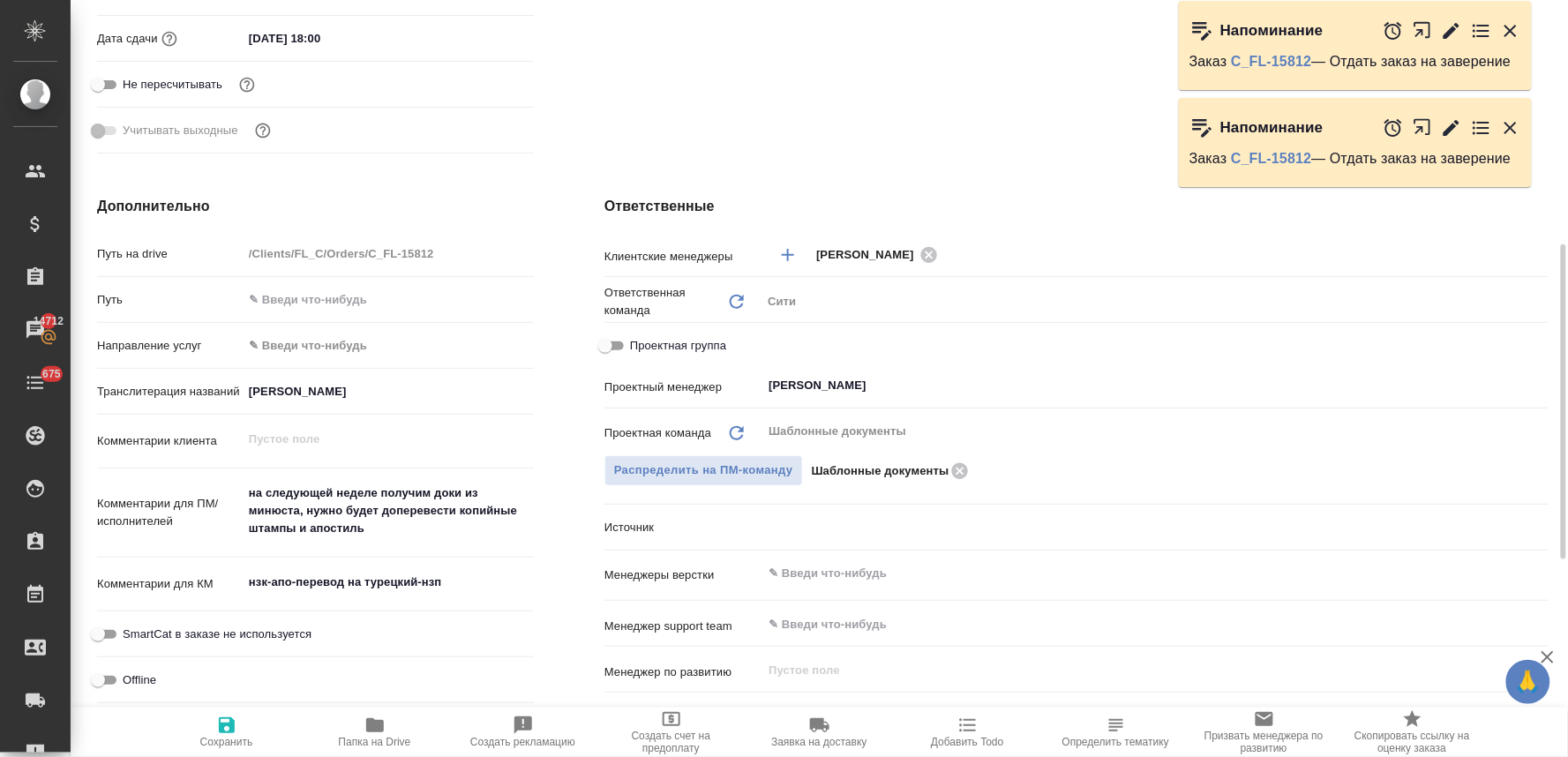
type textarea "x"
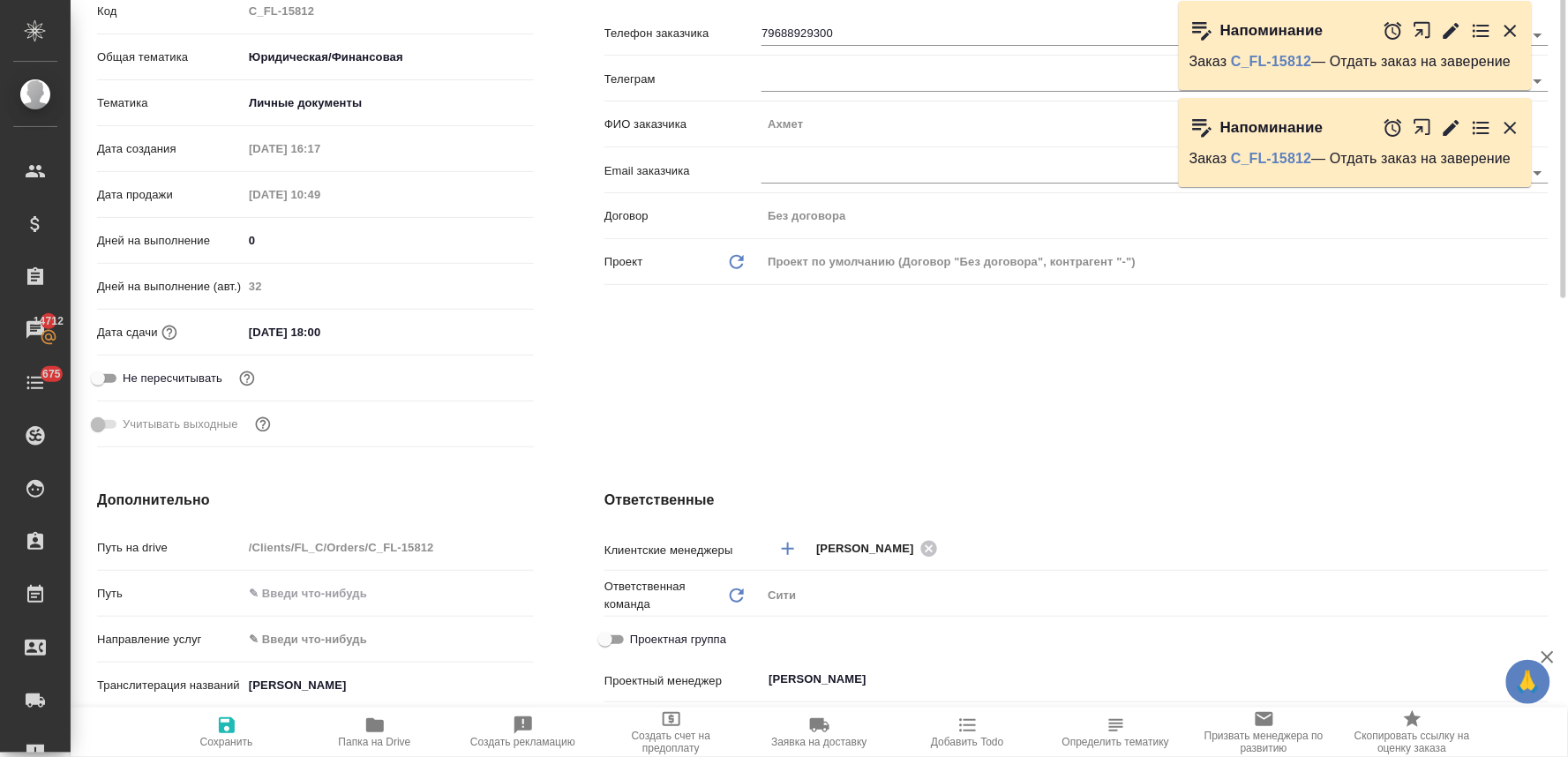
scroll to position [98, 0]
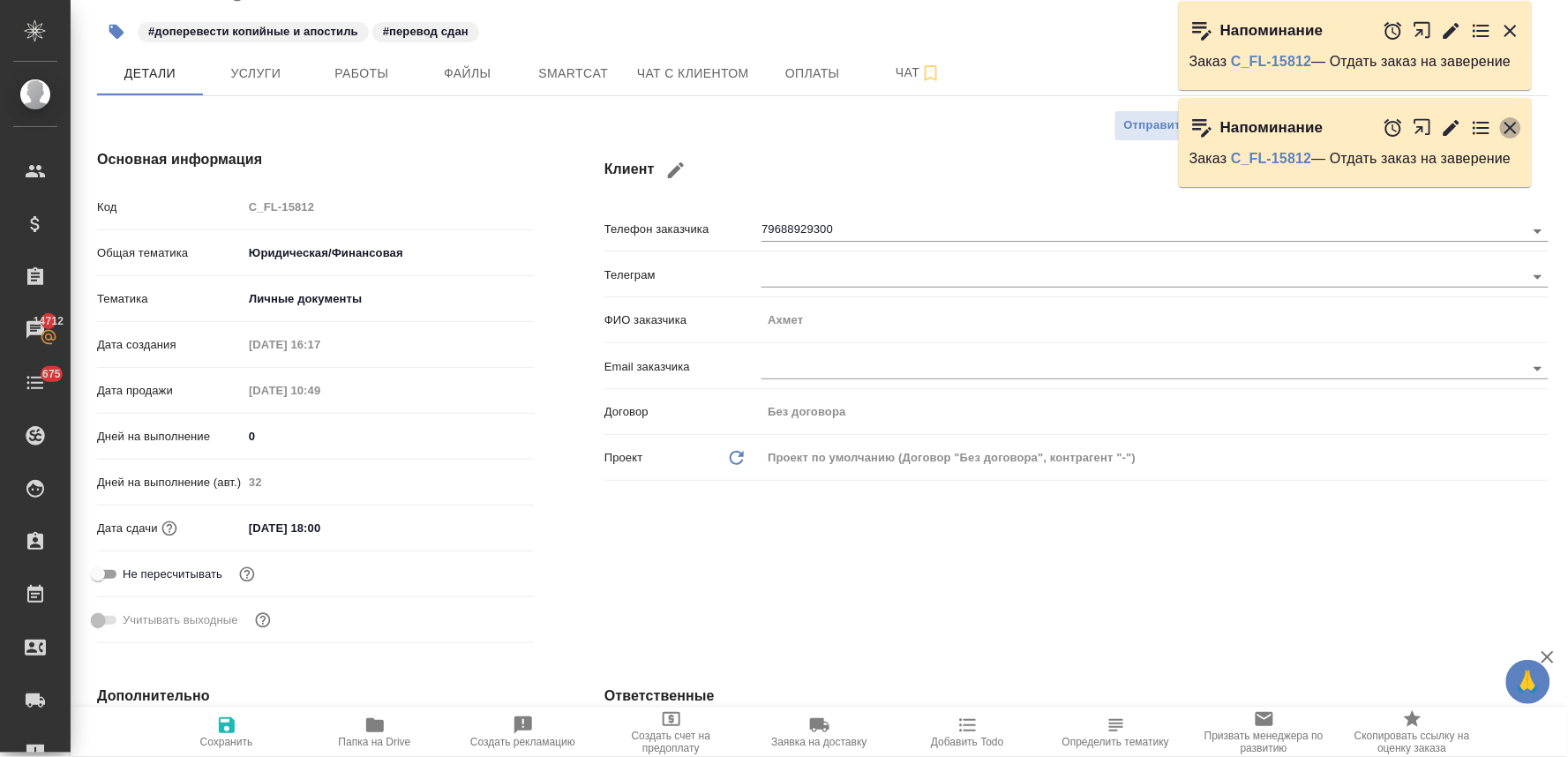
click at [1505, 127] on icon "button" at bounding box center [1510, 127] width 21 height 21
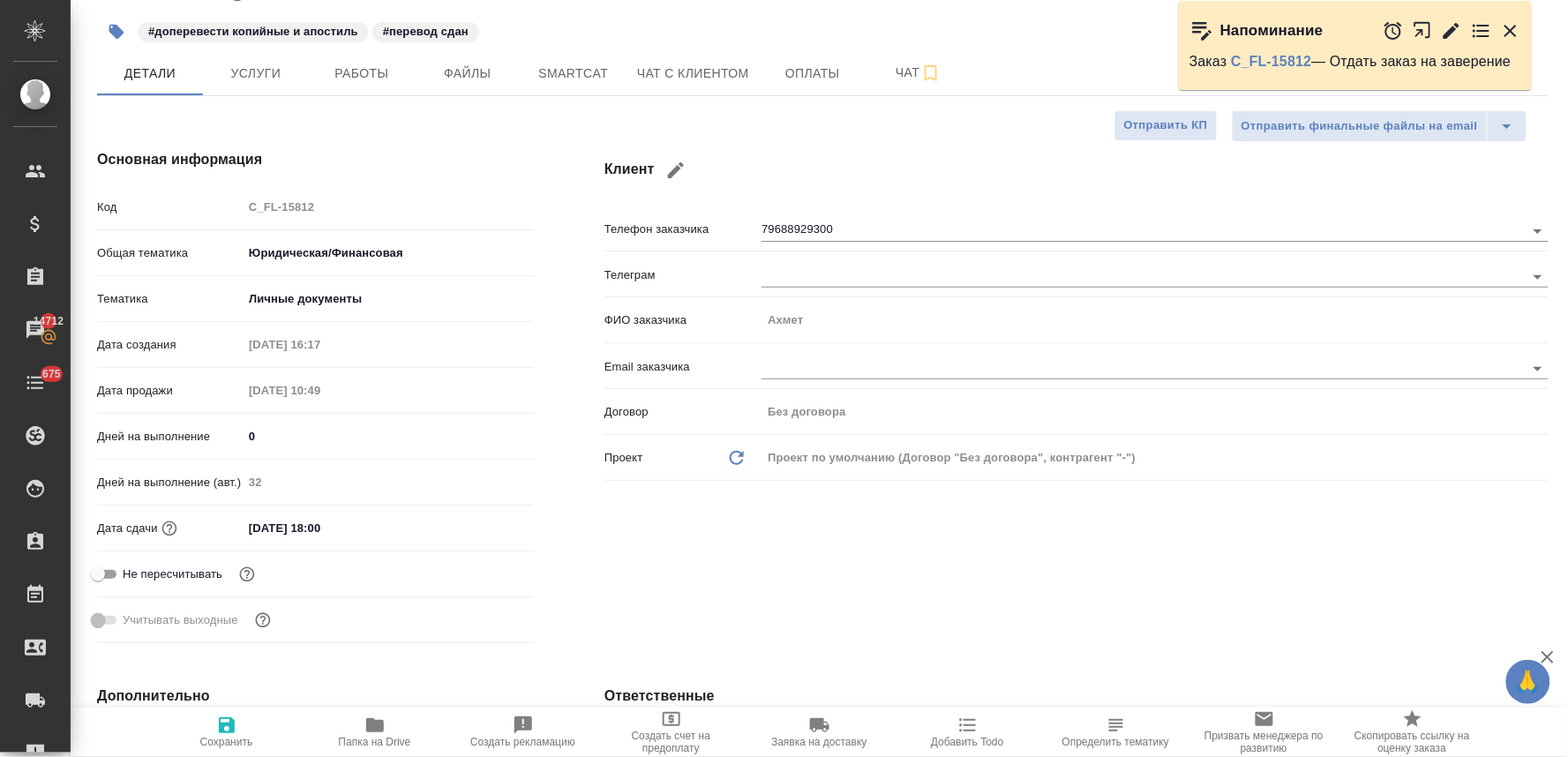
click at [1509, 30] on icon "button" at bounding box center [1510, 31] width 21 height 21
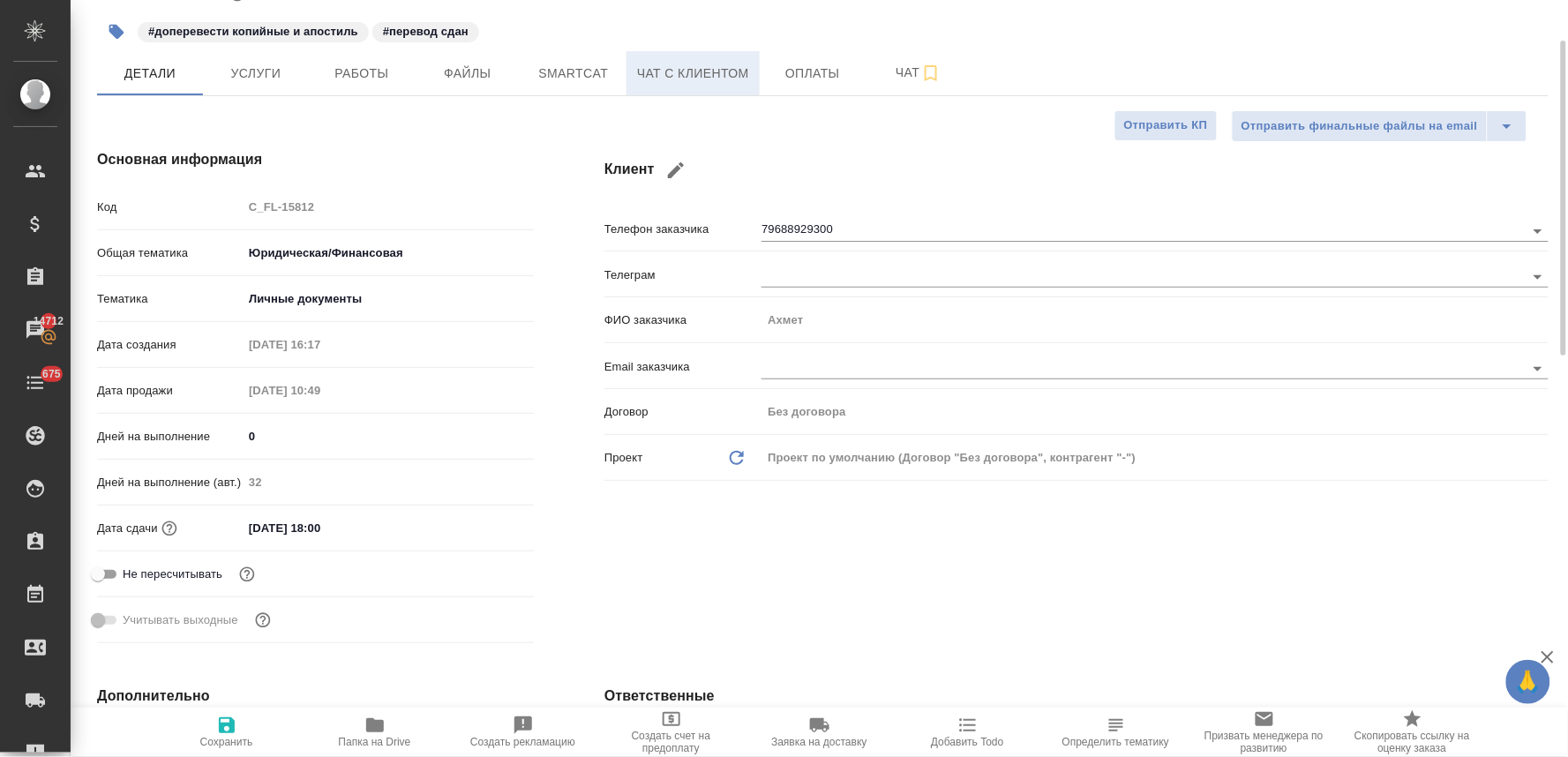
scroll to position [0, 0]
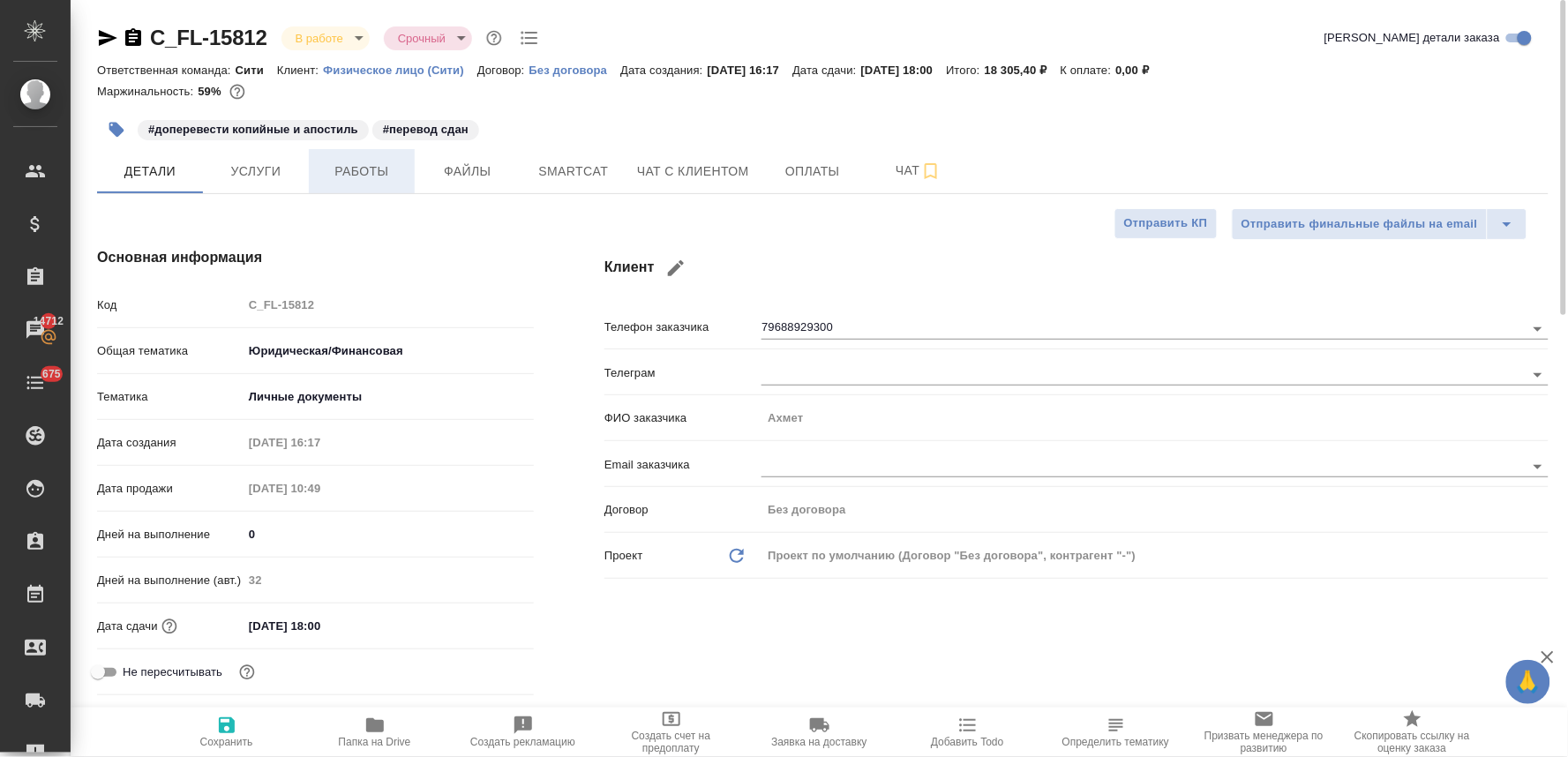
click at [392, 179] on span "Работы" at bounding box center [362, 172] width 85 height 22
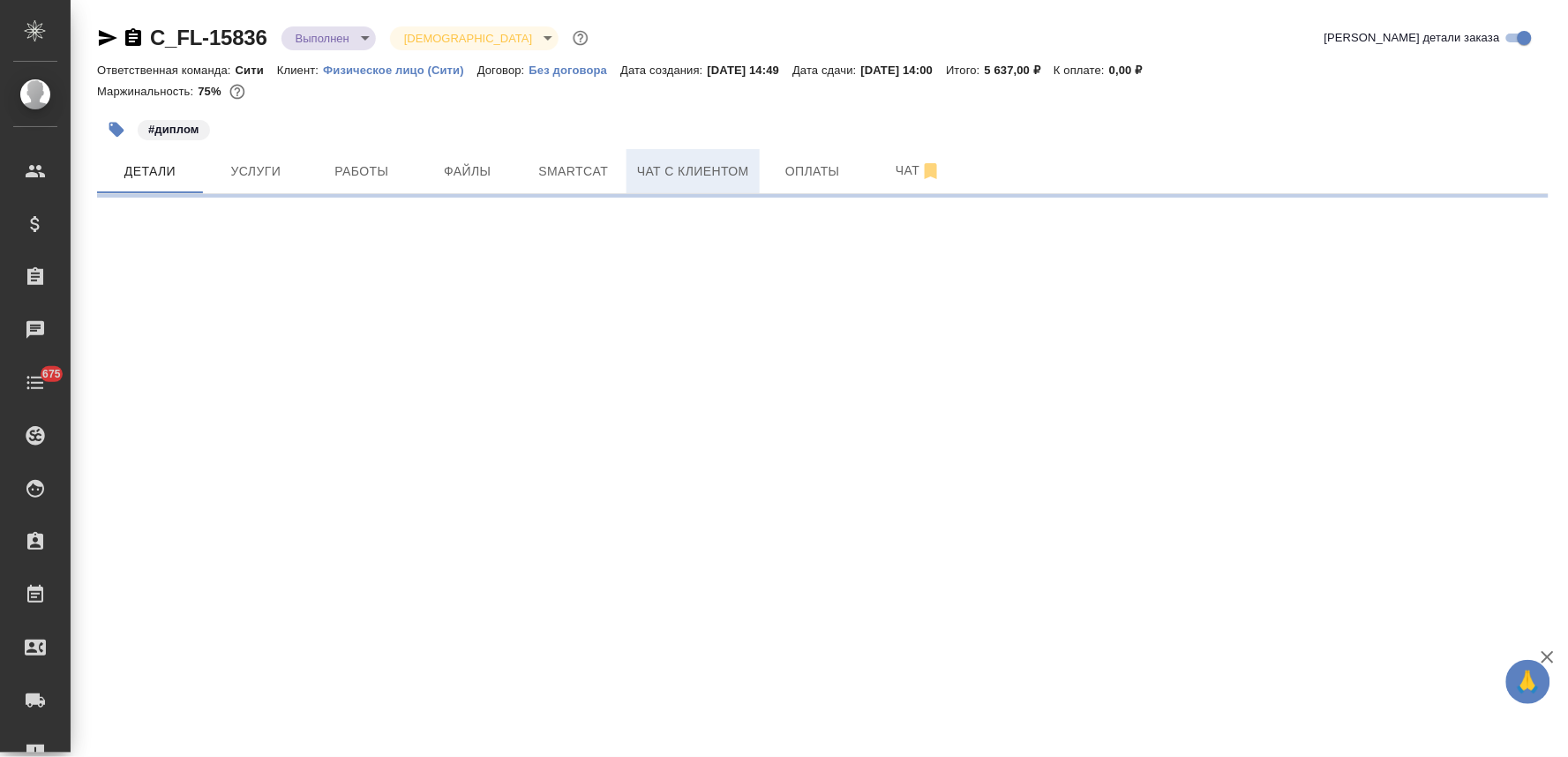
select select "RU"
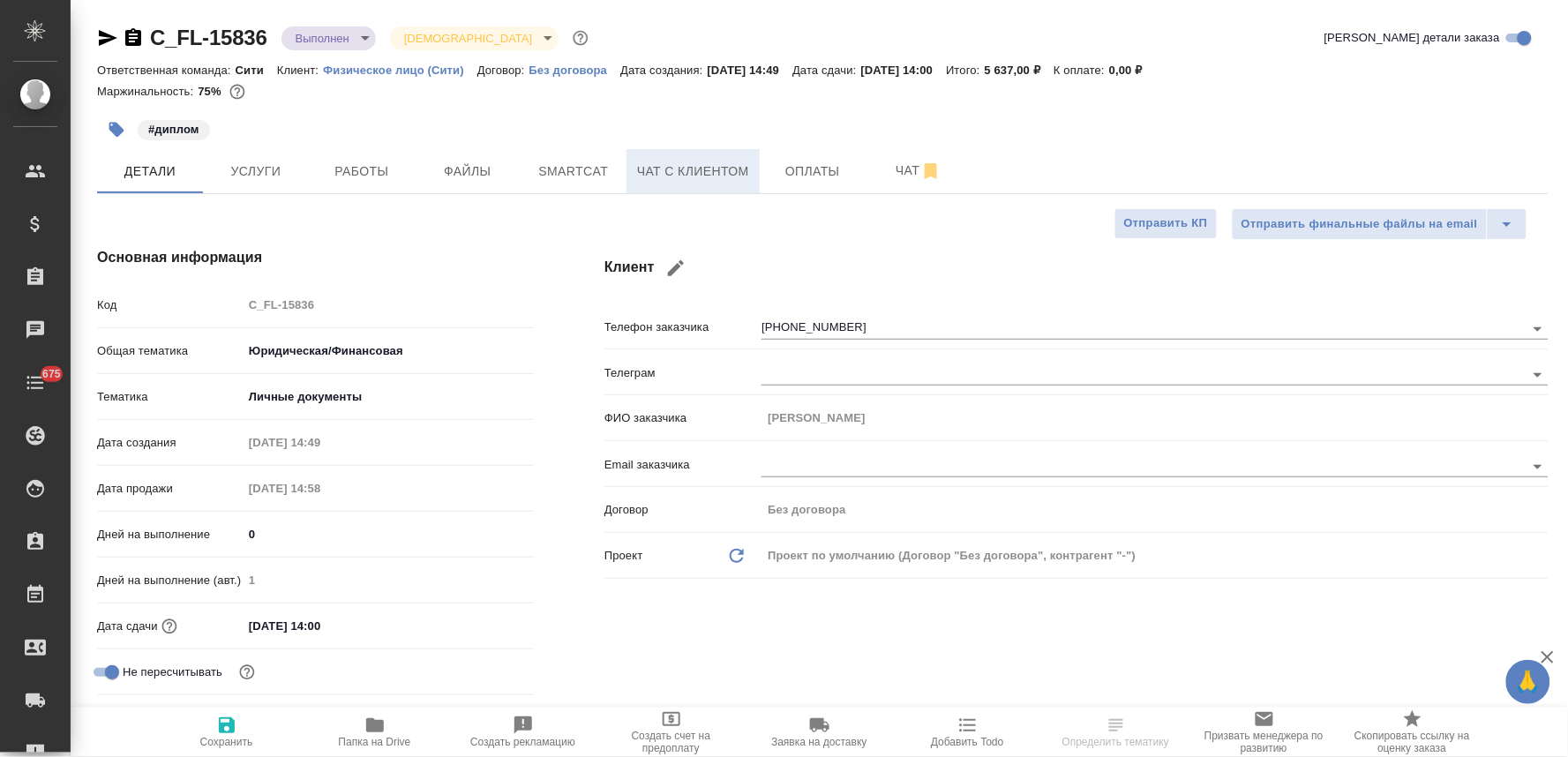
type textarea "x"
click at [681, 171] on span "Чат с клиентом" at bounding box center [692, 172] width 112 height 22
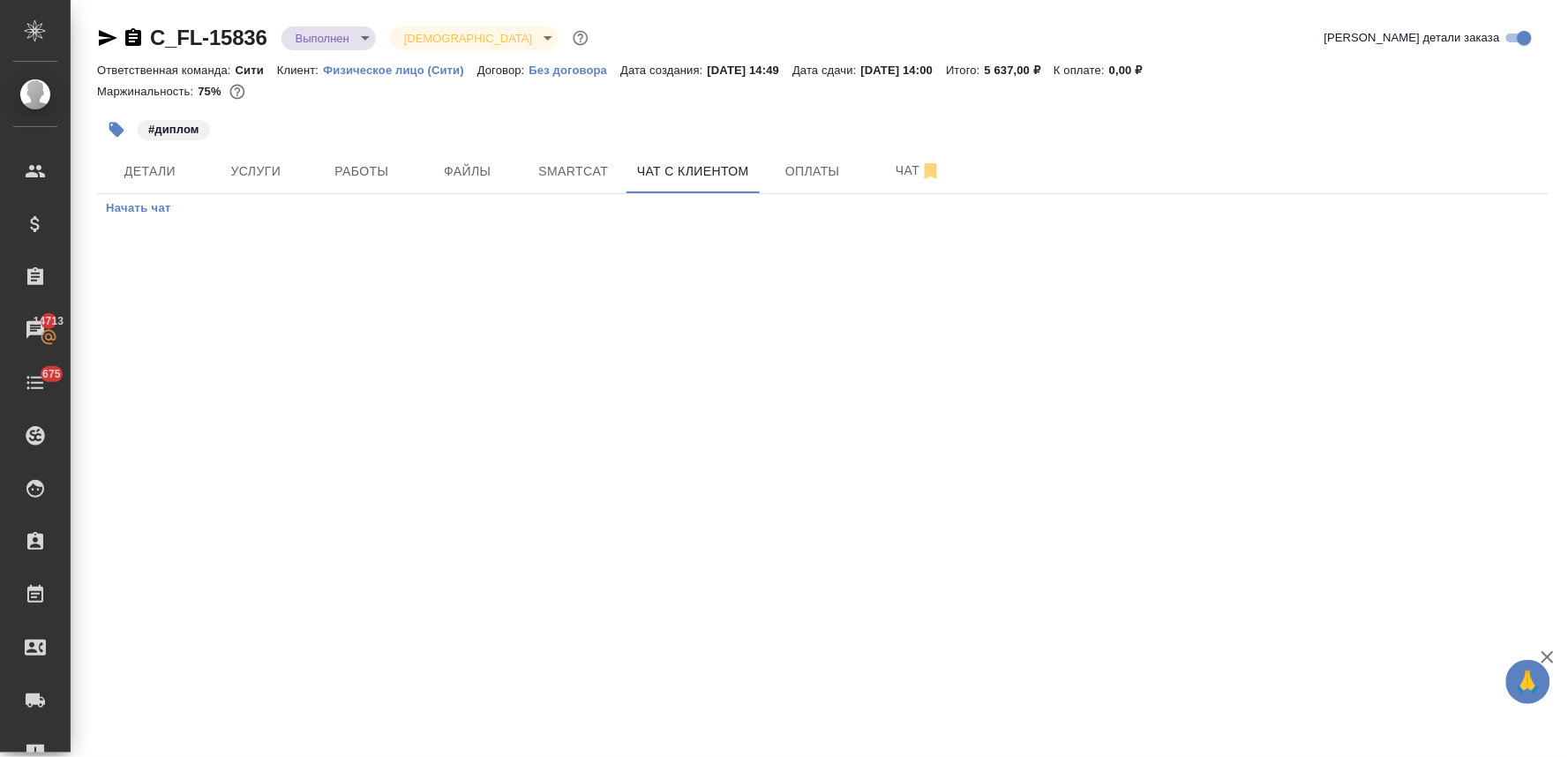
click at [163, 203] on span "Начать чат" at bounding box center [138, 209] width 65 height 20
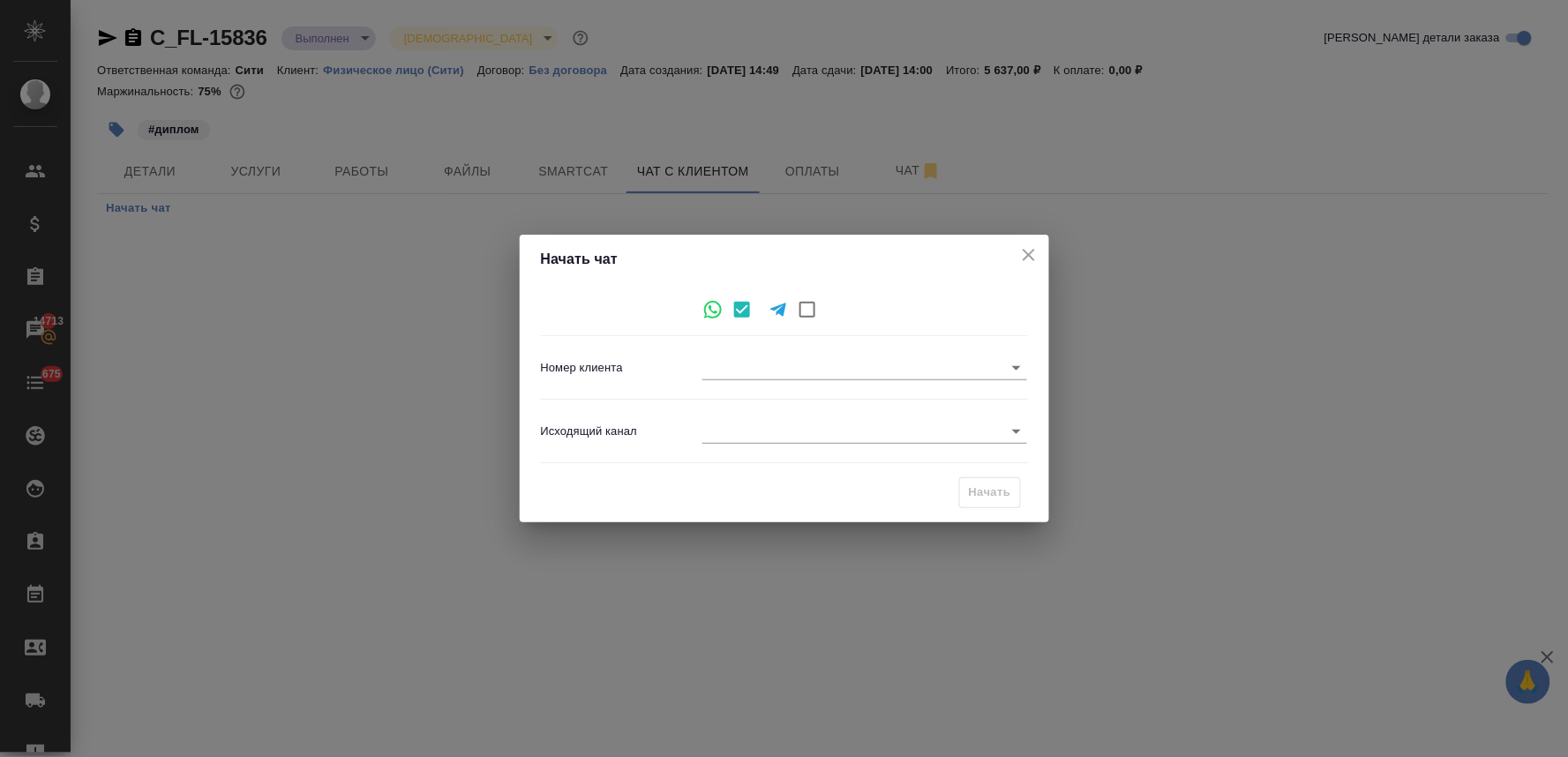
type input "b09bce8886f72a7ee4ef86da"
click at [743, 435] on body "🙏 .cls-1 fill:#fff; AWATERA Lyamina Nadezhda Клиенты Спецификации Заказы 14713 …" at bounding box center [784, 378] width 1568 height 757
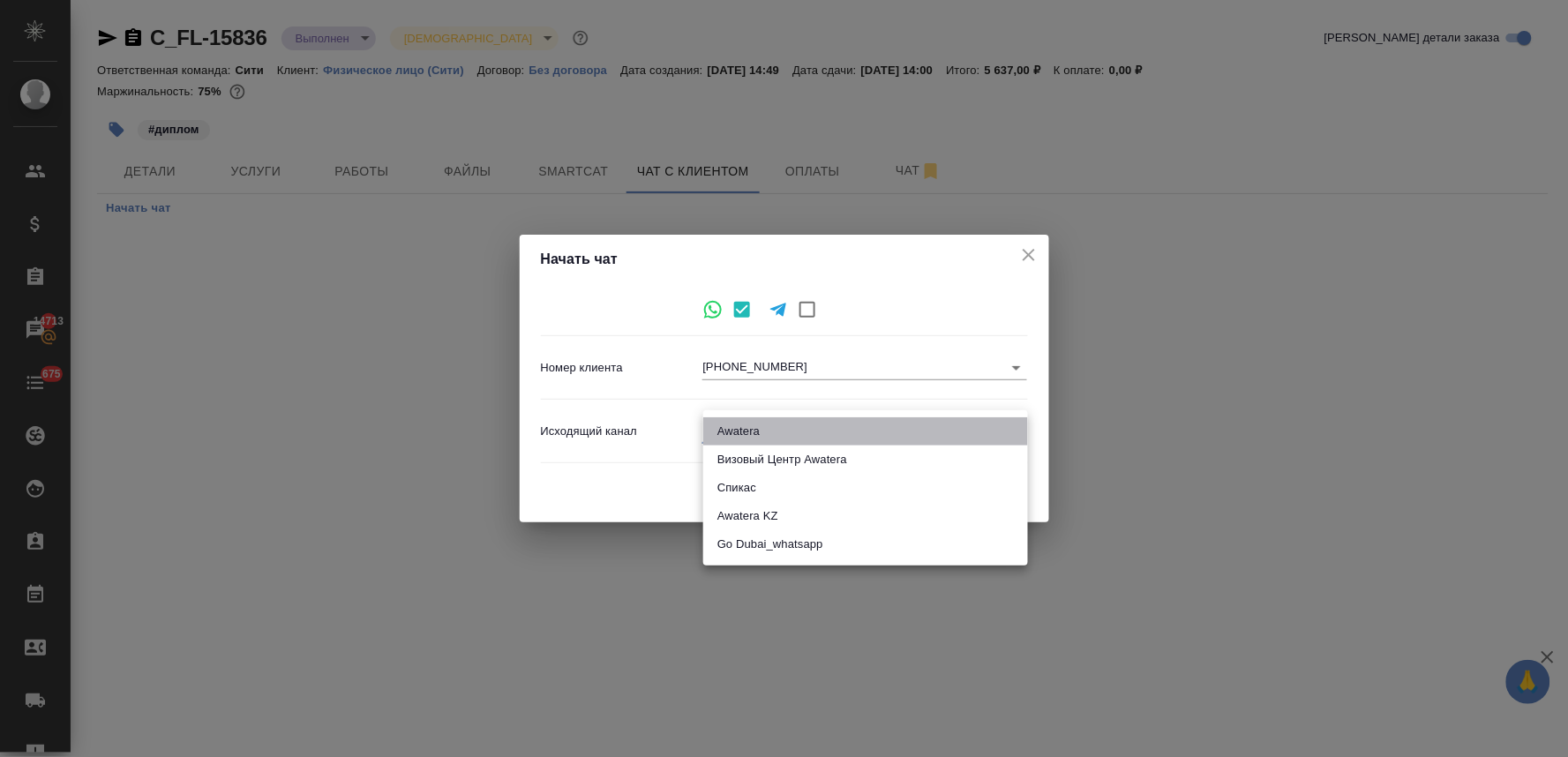
click at [751, 419] on li "Awatera" at bounding box center [864, 432] width 324 height 28
type input "2"
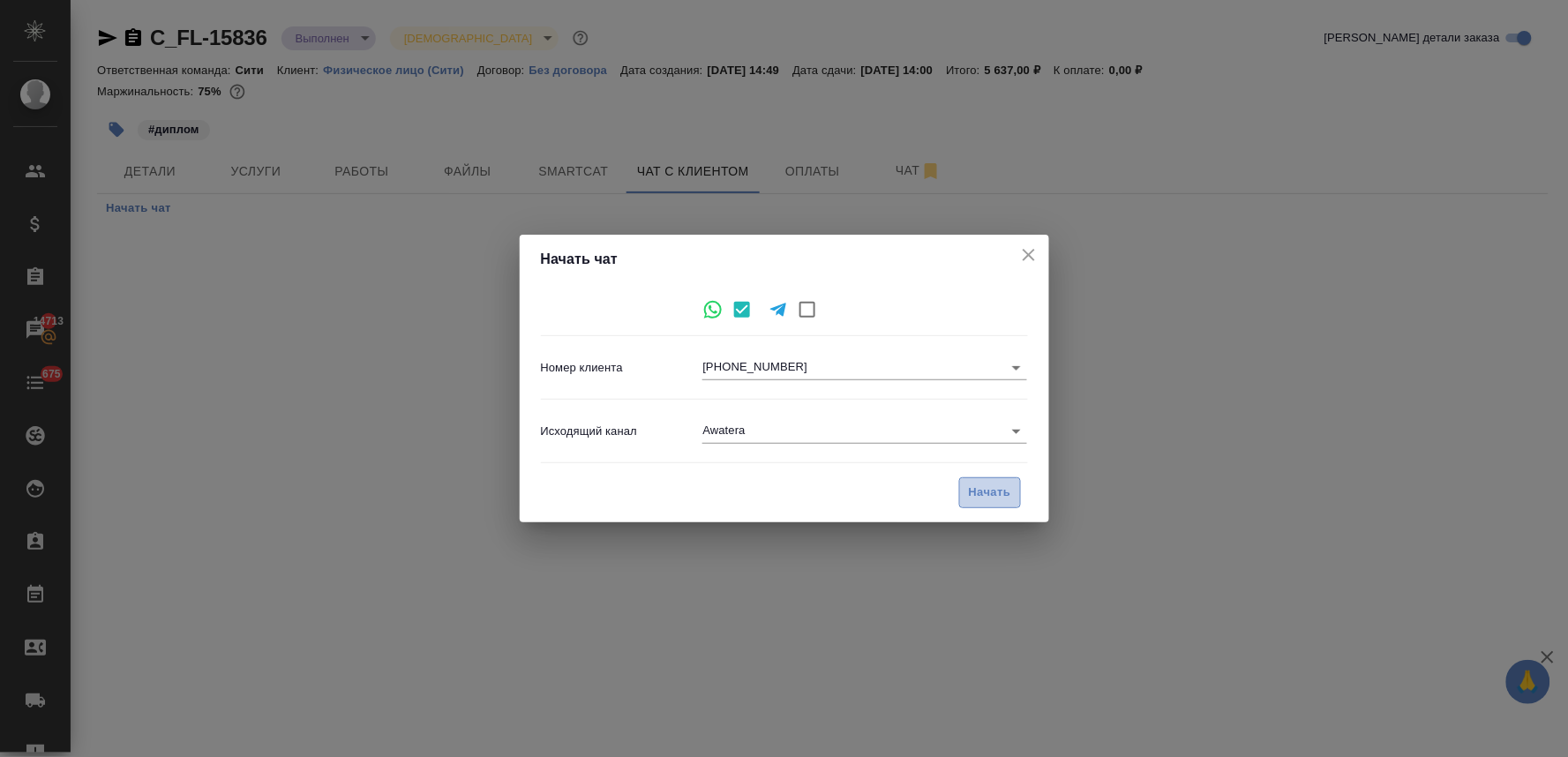
click at [998, 497] on span "Начать" at bounding box center [990, 493] width 43 height 20
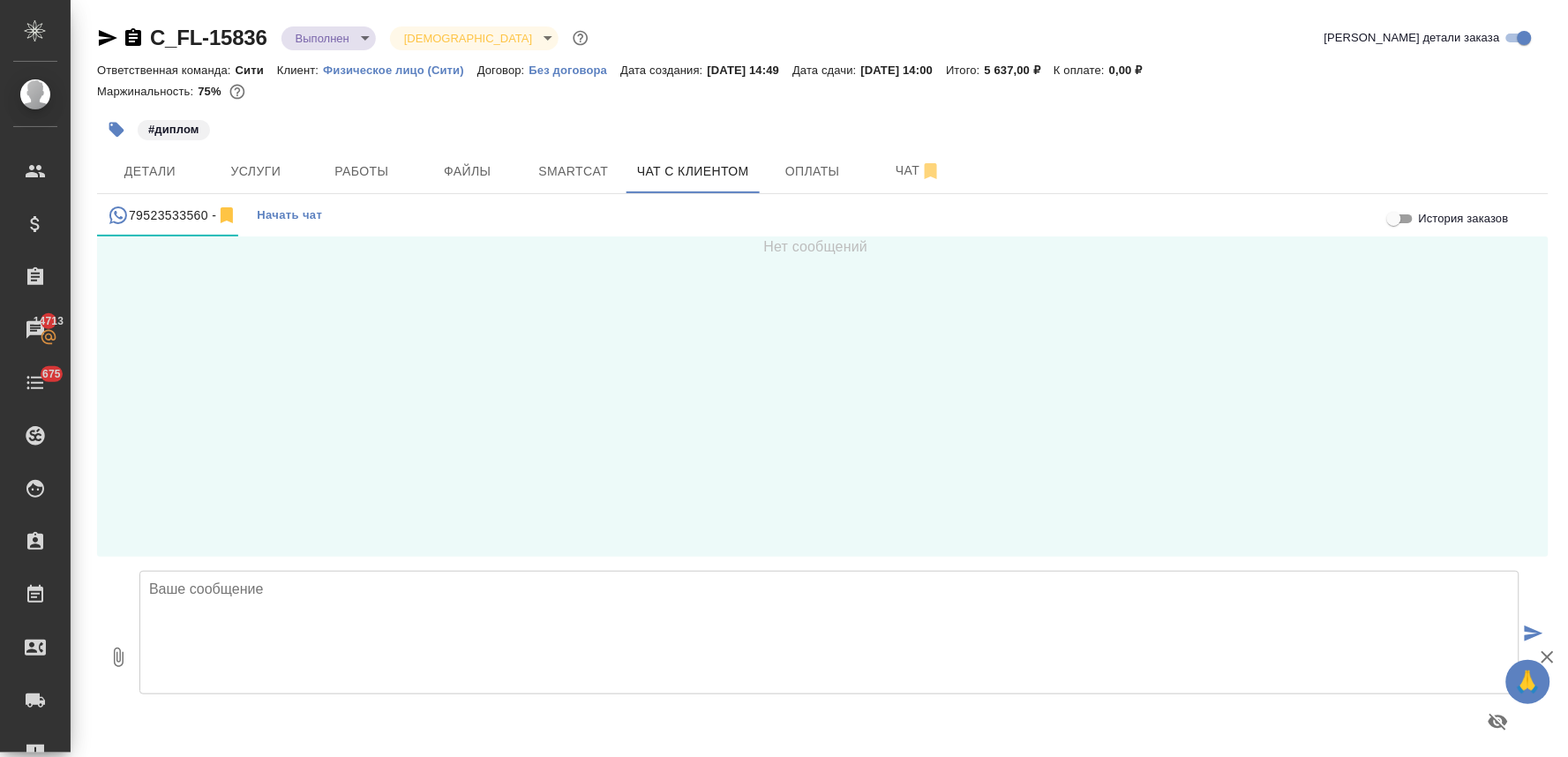
click at [293, 583] on textarea at bounding box center [829, 632] width 1380 height 124
type textarea "Александр, добрый день! Это бюро переводов Awatera Ваши документы готовы, их мо…"
click at [365, 166] on span "Работы" at bounding box center [362, 172] width 85 height 22
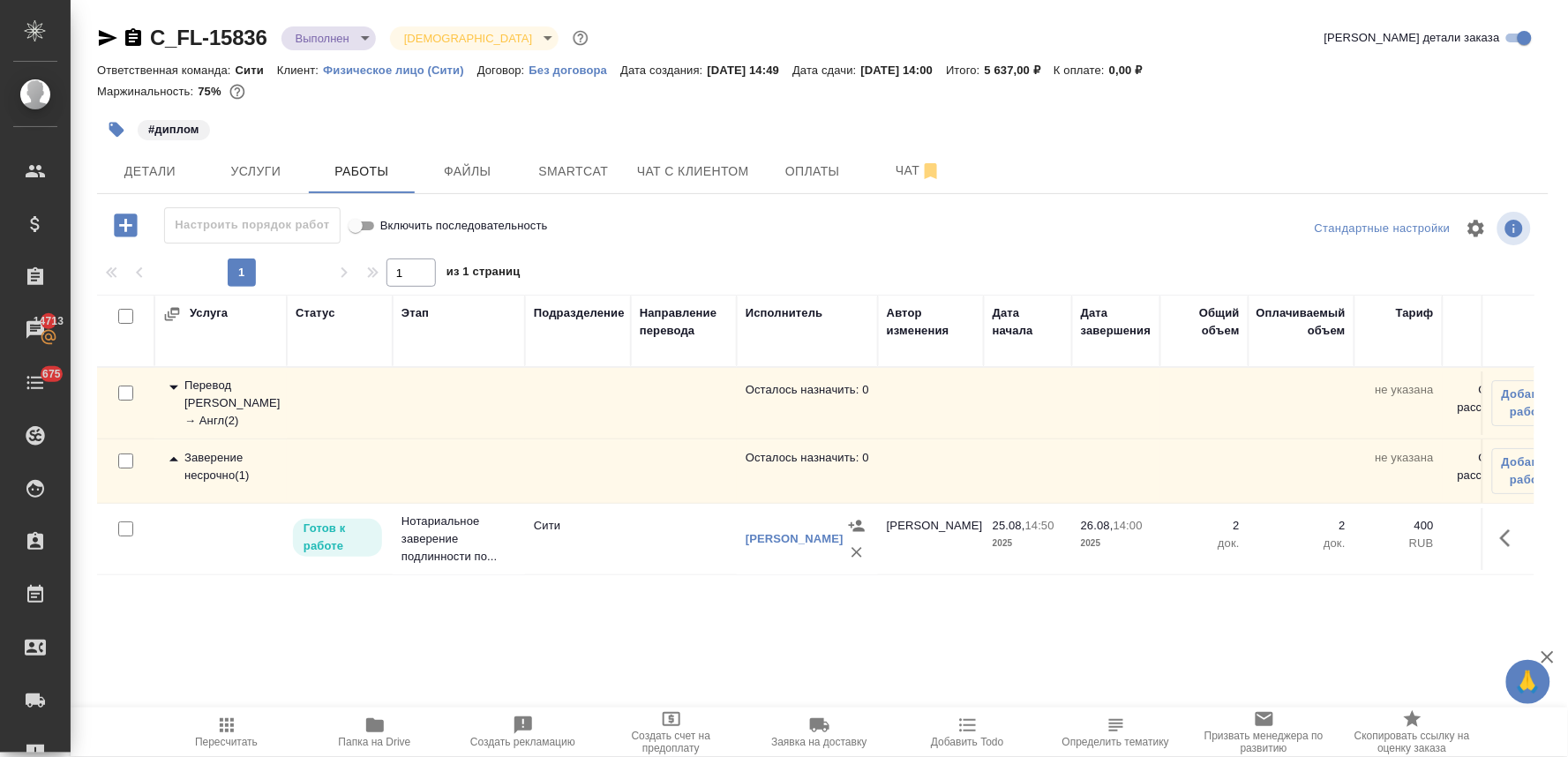
click at [1503, 539] on icon "button" at bounding box center [1505, 538] width 10 height 18
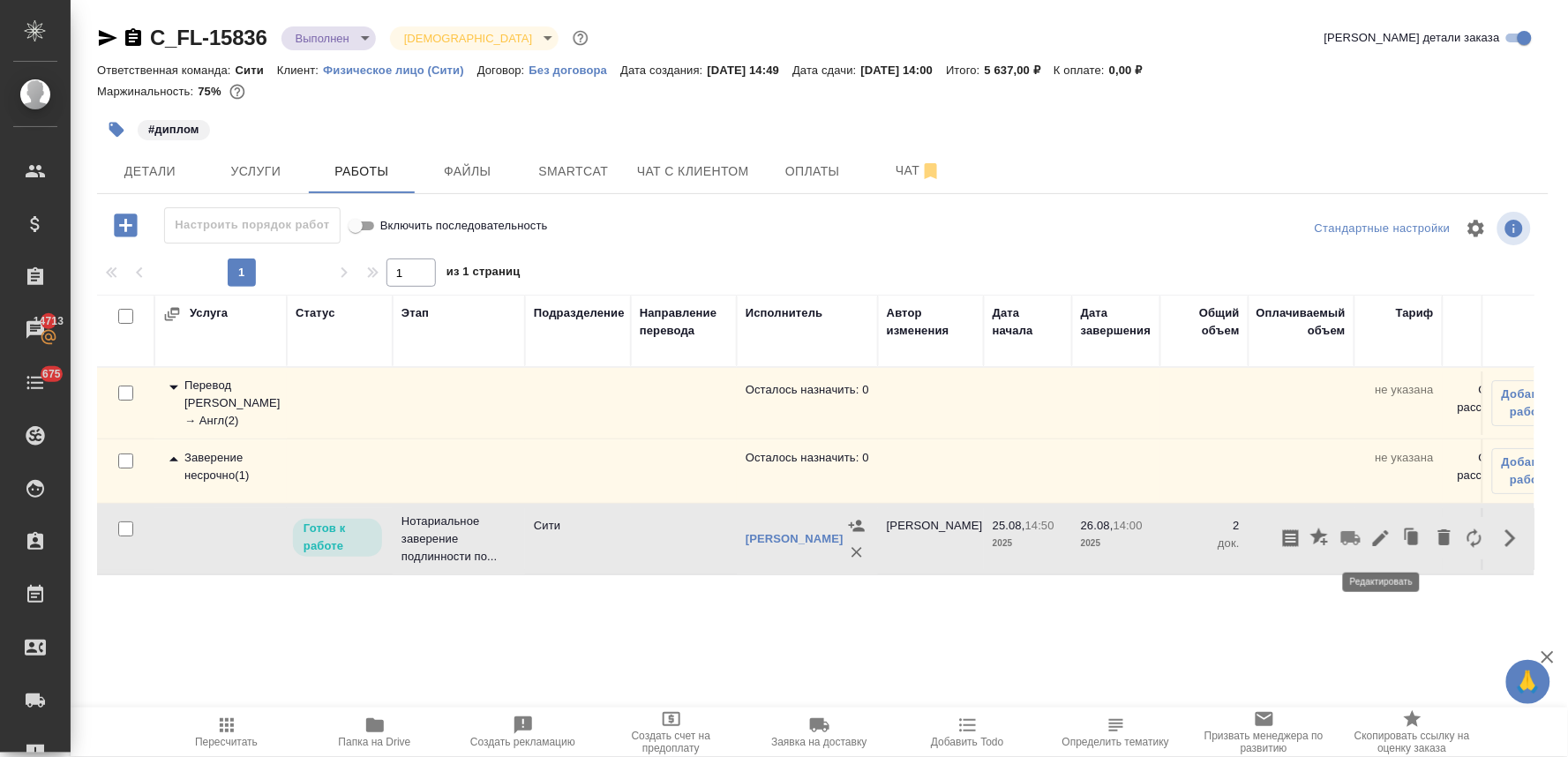
click at [1377, 534] on icon "button" at bounding box center [1380, 538] width 21 height 21
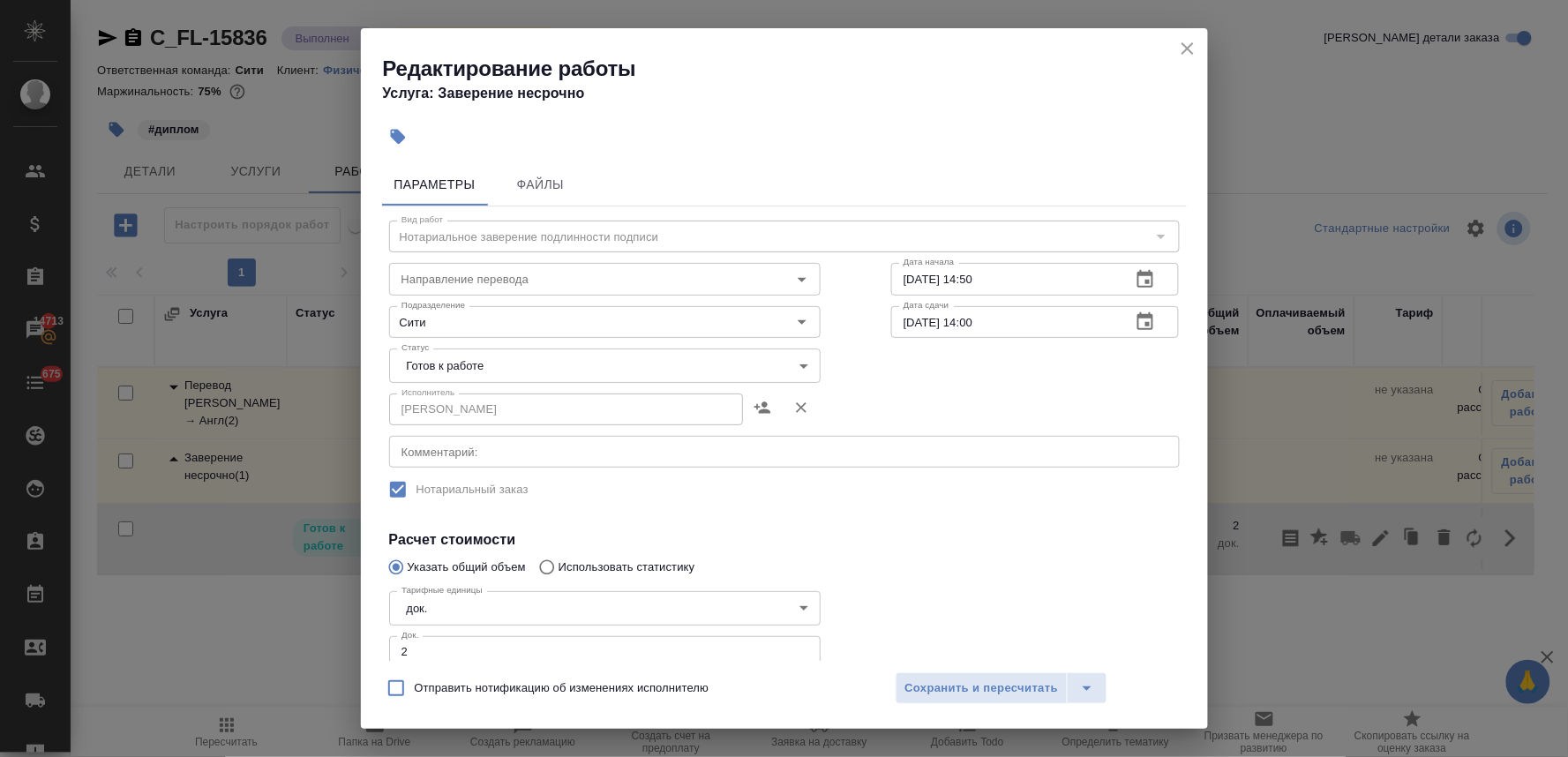
click at [521, 364] on body "🙏 .cls-1 fill:#fff; AWATERA Lyamina Nadezhda Клиенты Спецификации Заказы 14713 …" at bounding box center [784, 378] width 1568 height 757
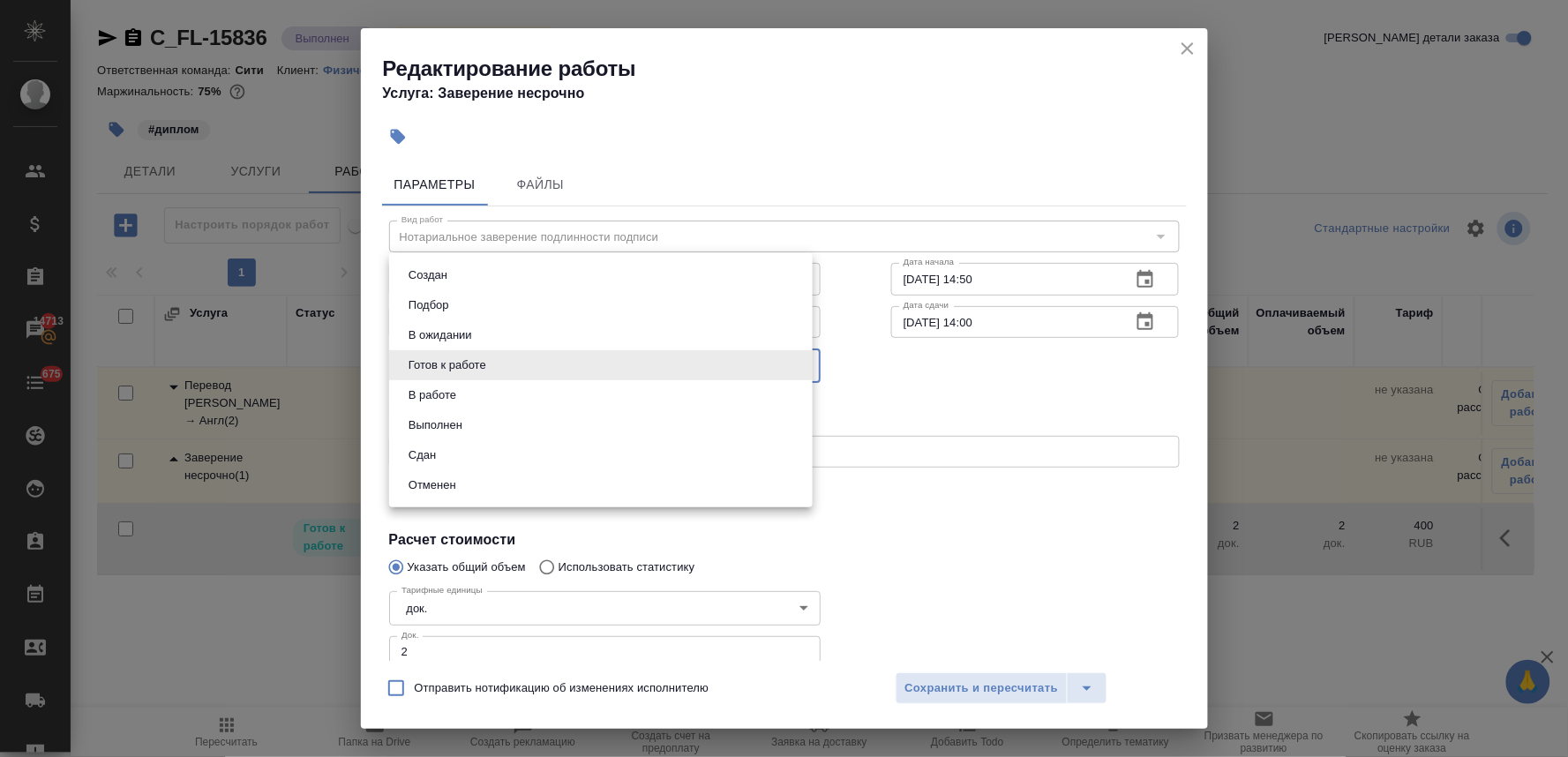
click at [503, 452] on li "Сдан" at bounding box center [601, 456] width 424 height 30
type input "closed"
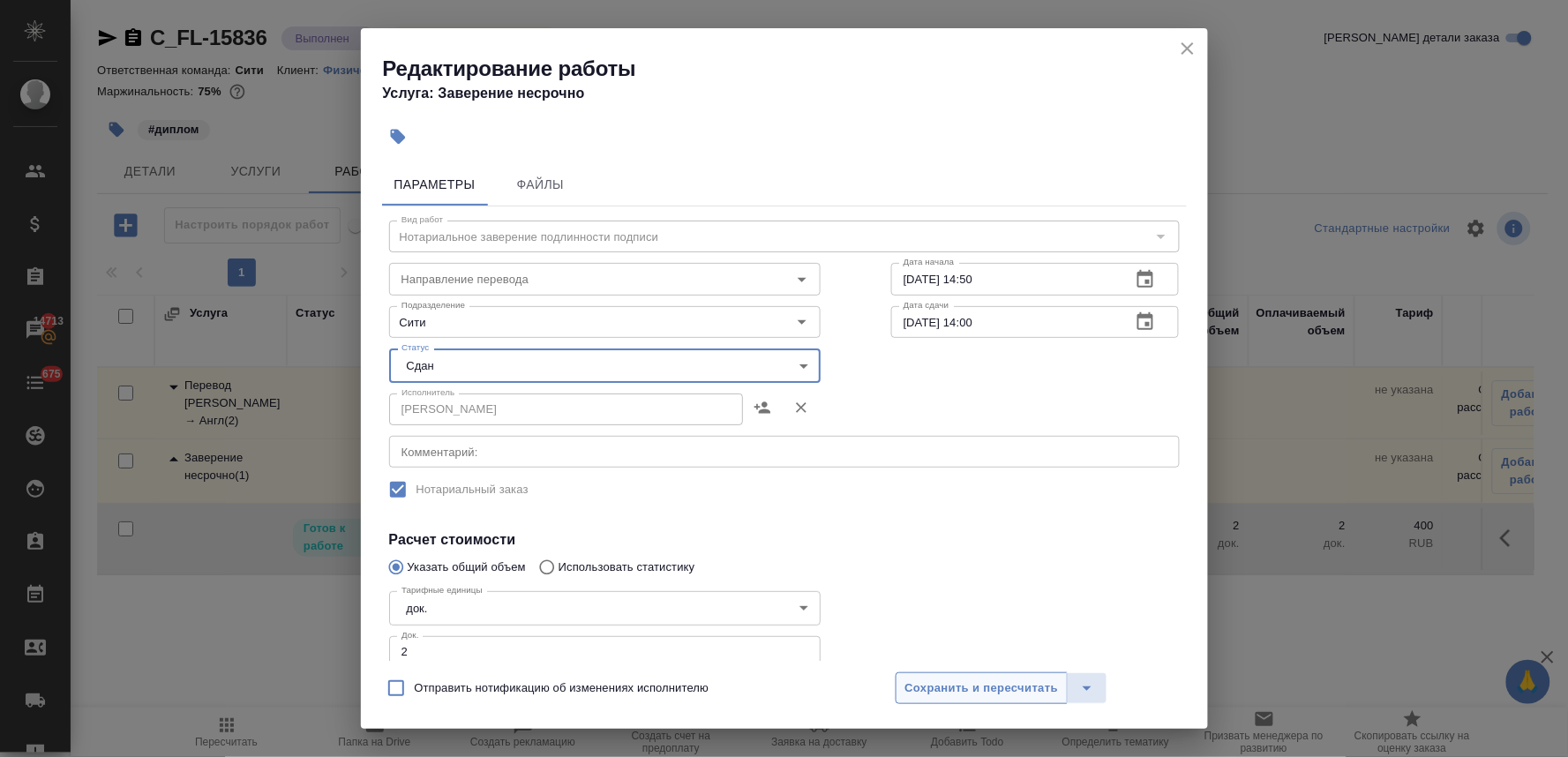
click at [936, 698] on span "Сохранить и пересчитать" at bounding box center [982, 689] width 153 height 20
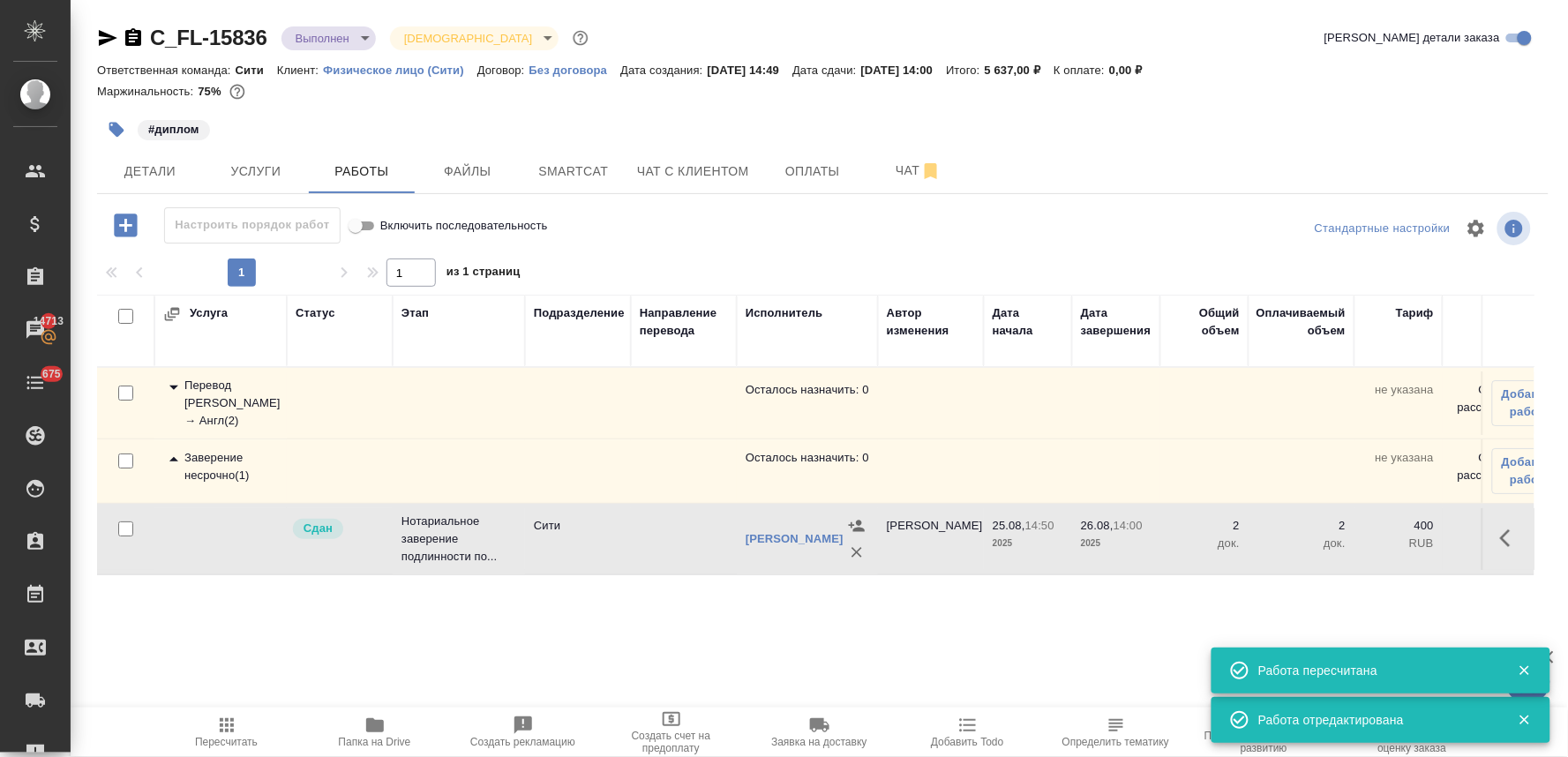
click at [216, 745] on span "Пересчитать" at bounding box center [226, 742] width 62 height 12
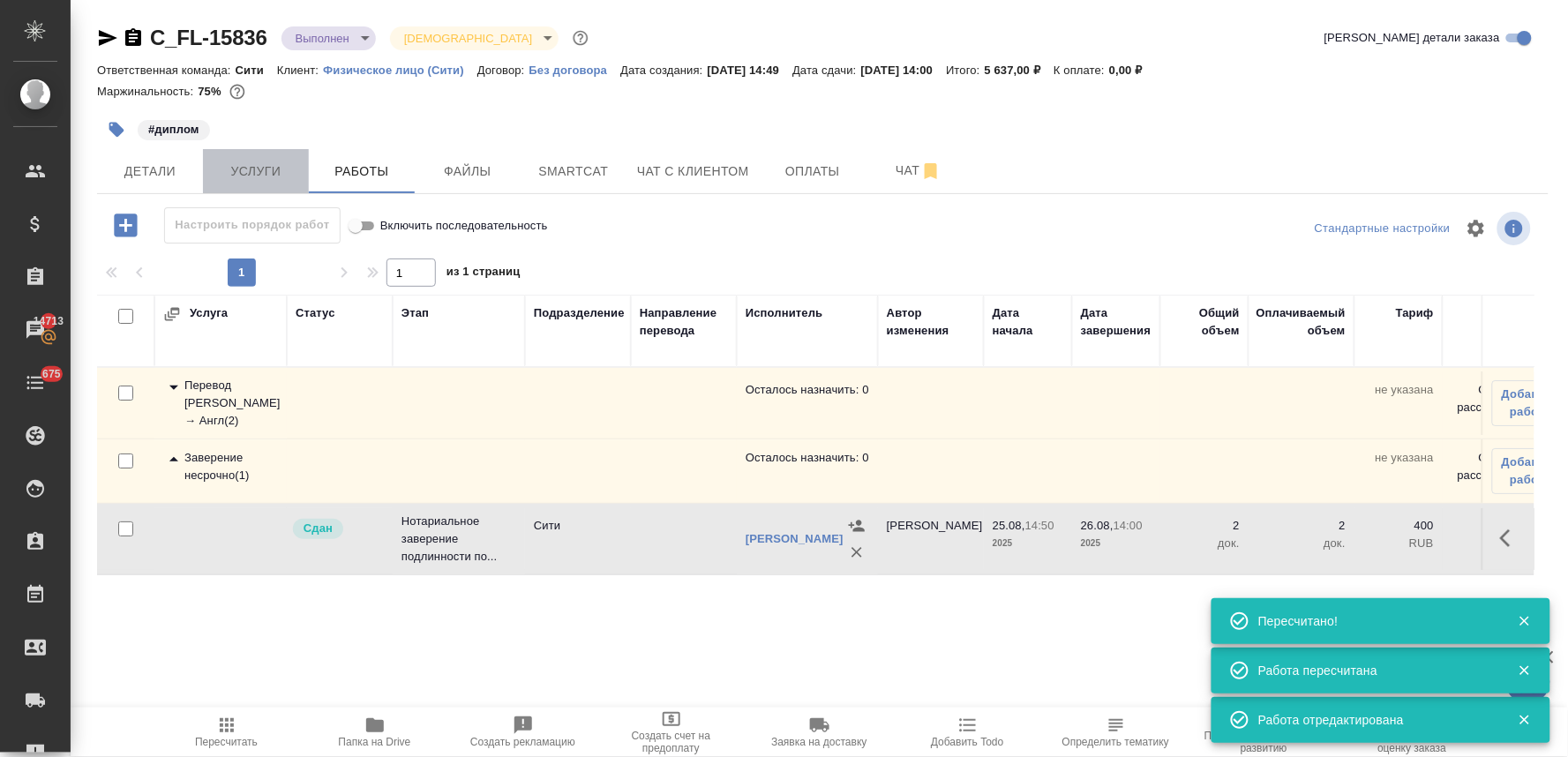
click at [257, 168] on span "Услуги" at bounding box center [256, 172] width 85 height 22
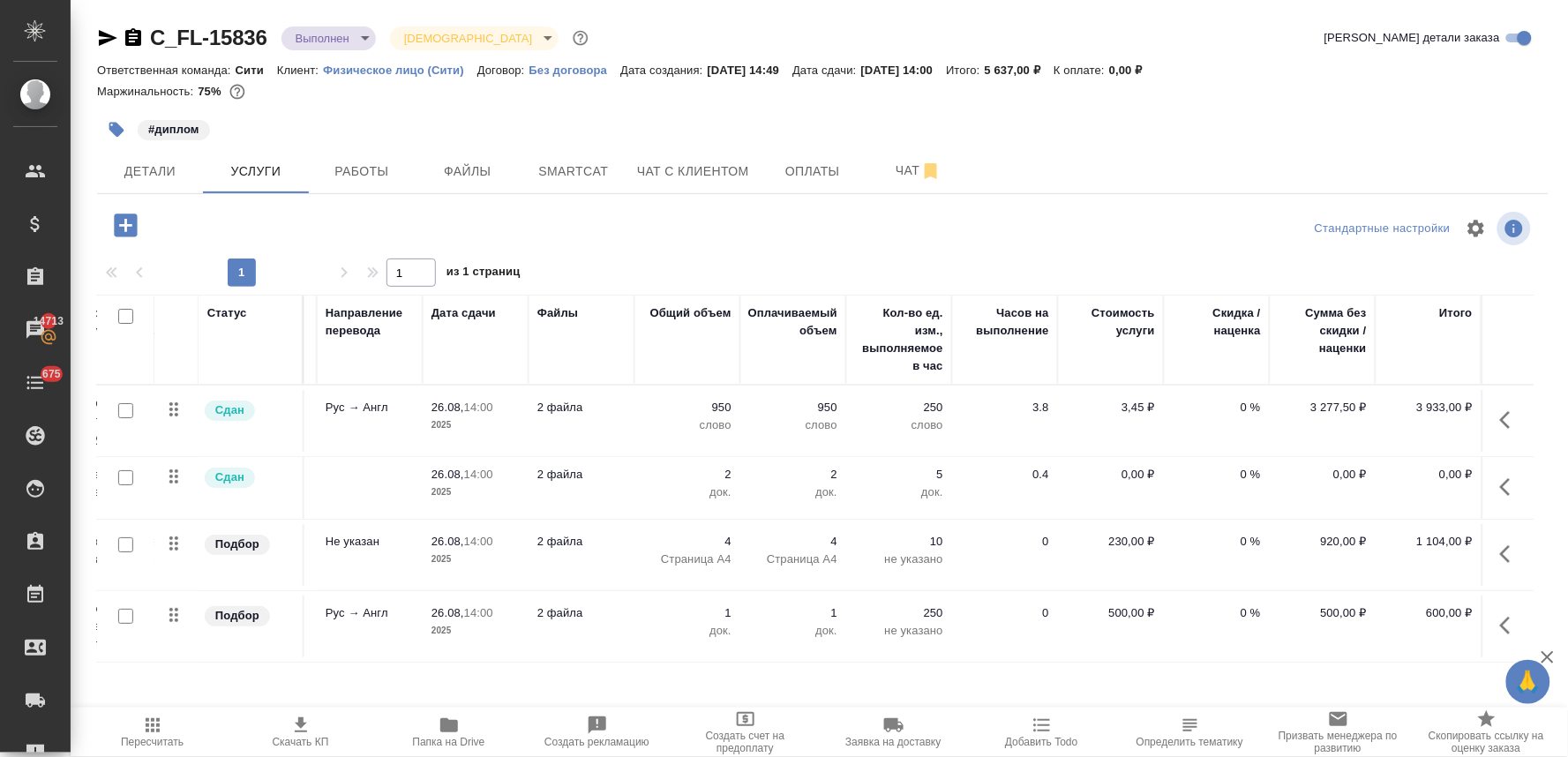
scroll to position [4, 0]
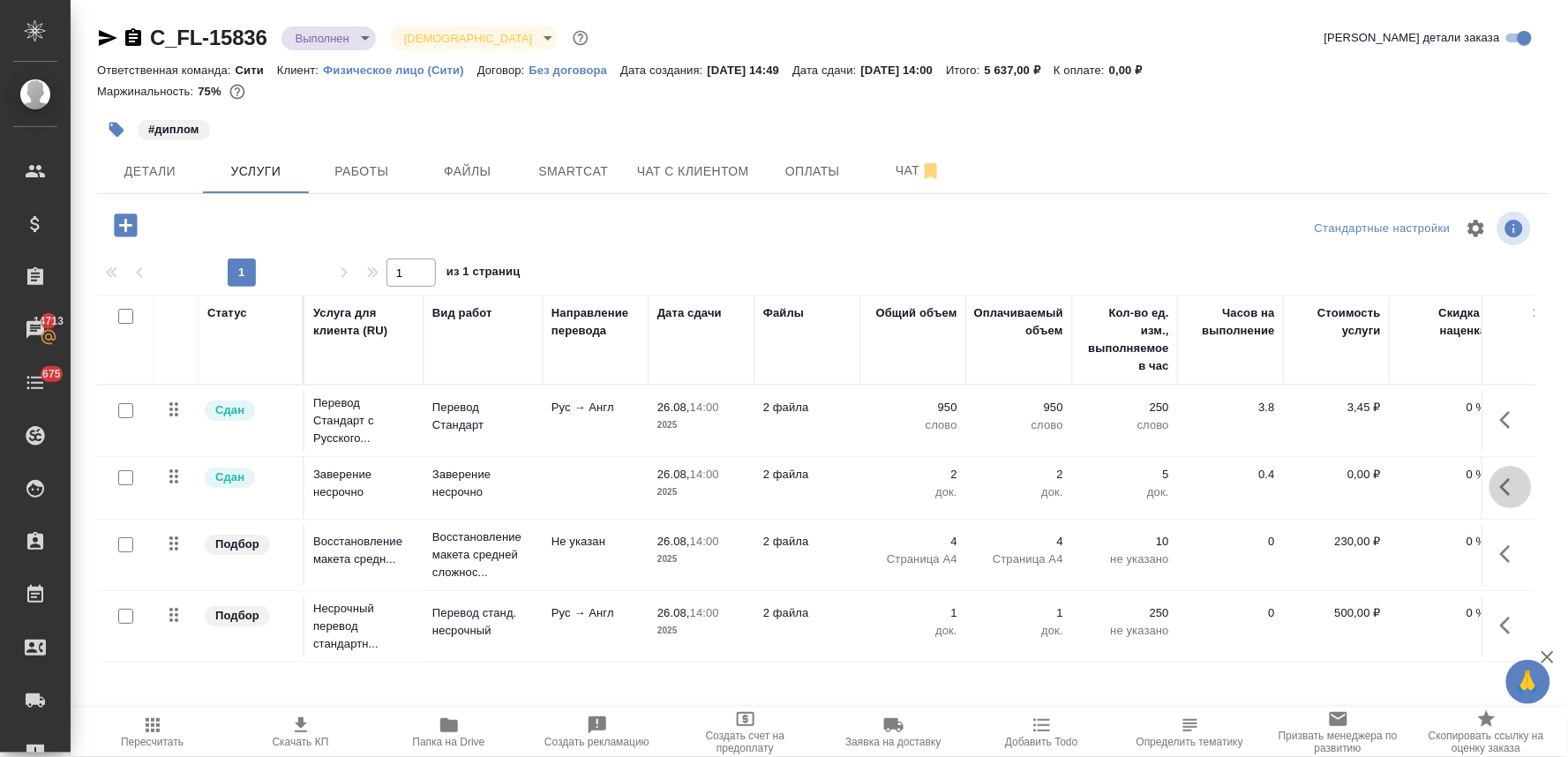
click at [1500, 492] on icon "button" at bounding box center [1510, 487] width 21 height 21
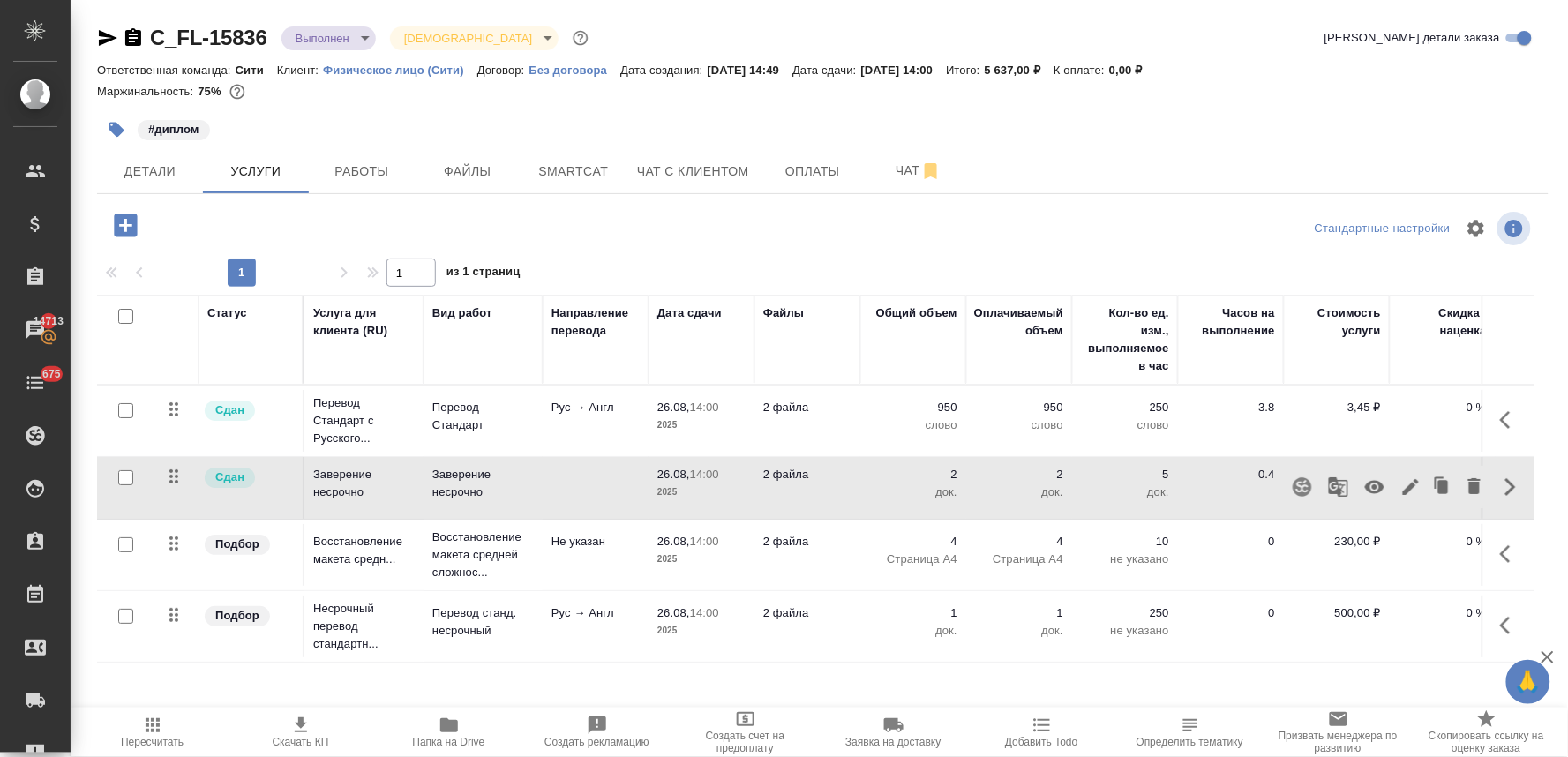
click at [1364, 486] on icon "button" at bounding box center [1374, 487] width 21 height 21
click at [160, 167] on span "Детали" at bounding box center [150, 172] width 85 height 22
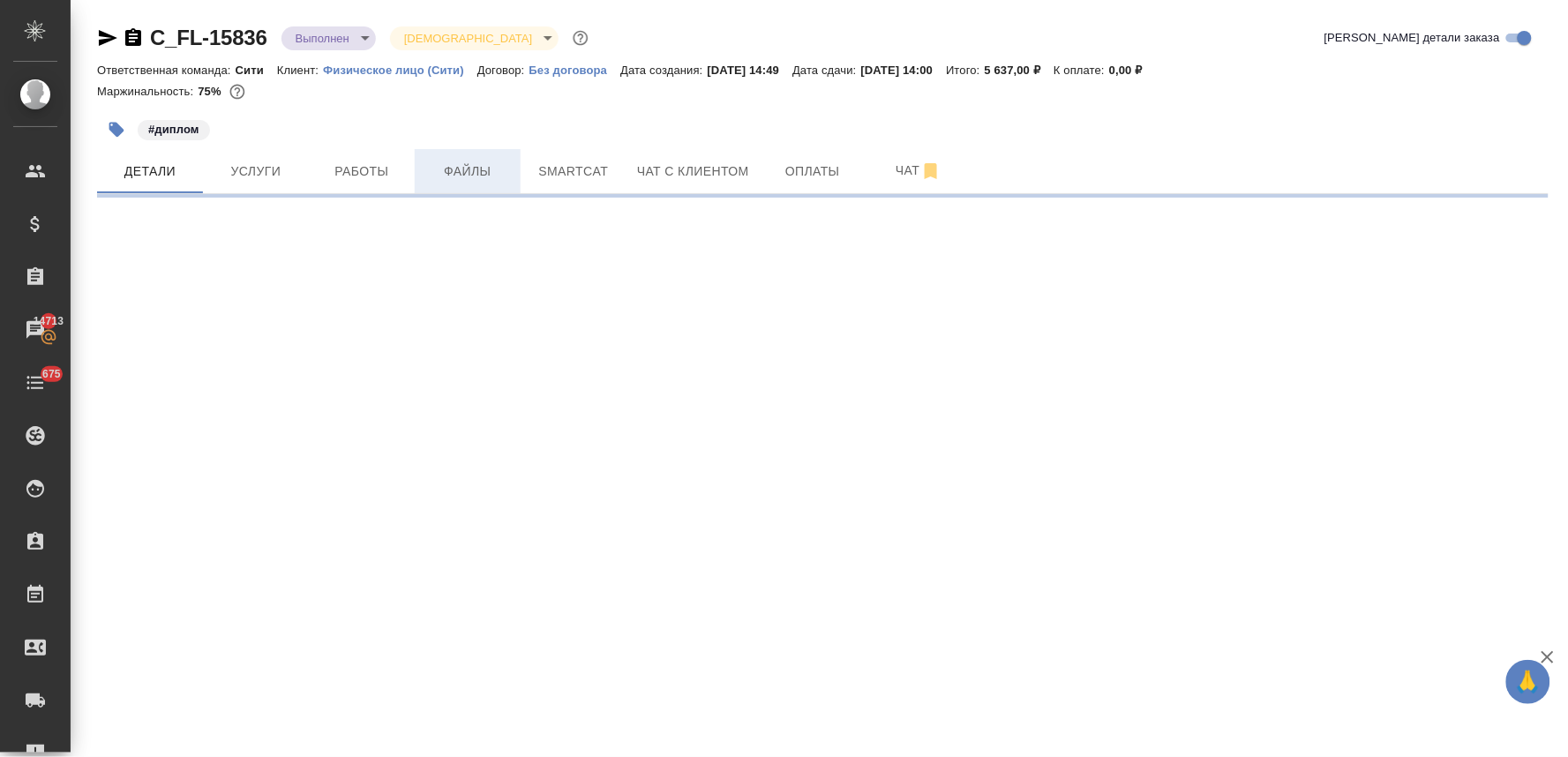
select select "RU"
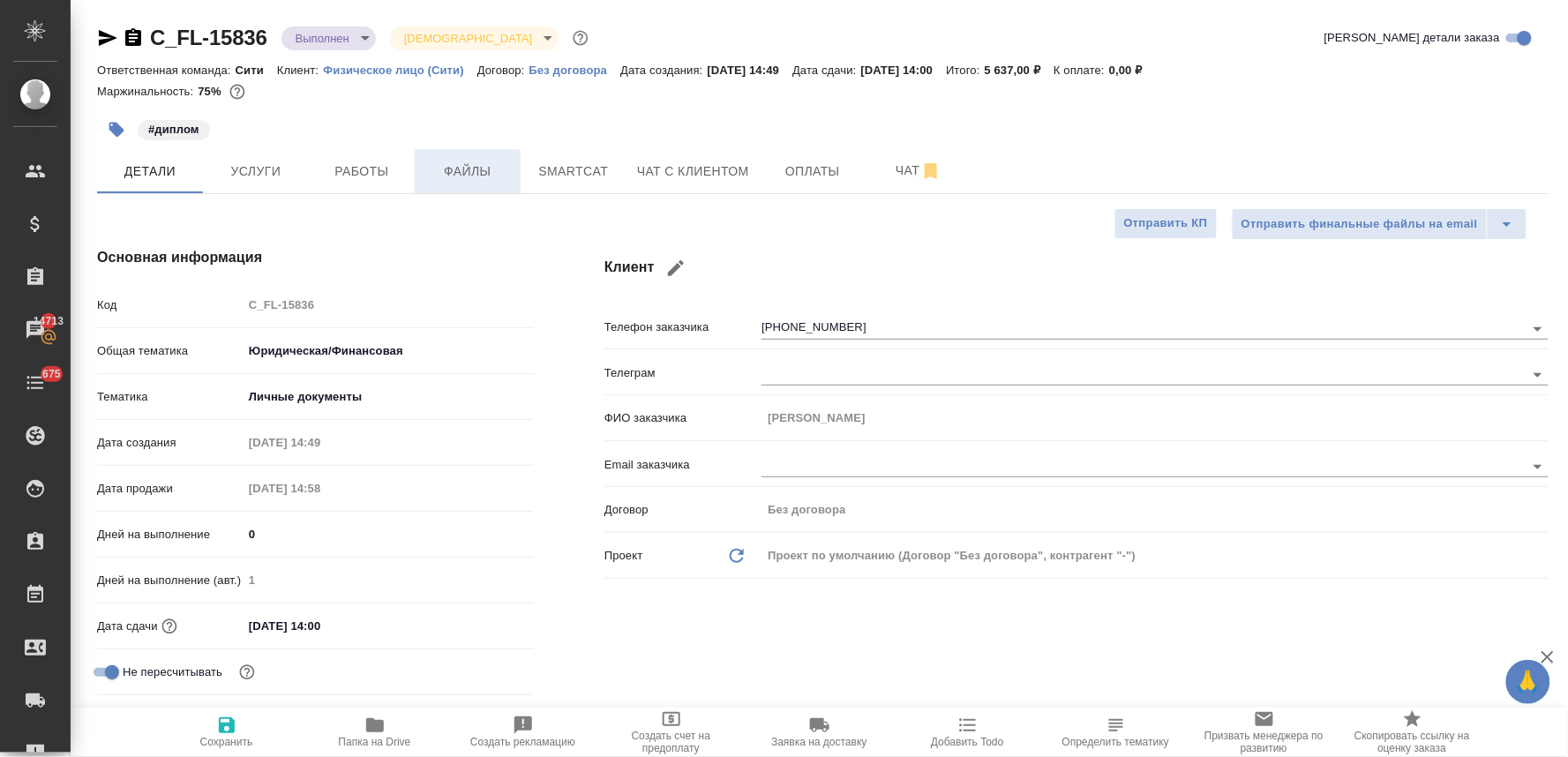
type textarea "x"
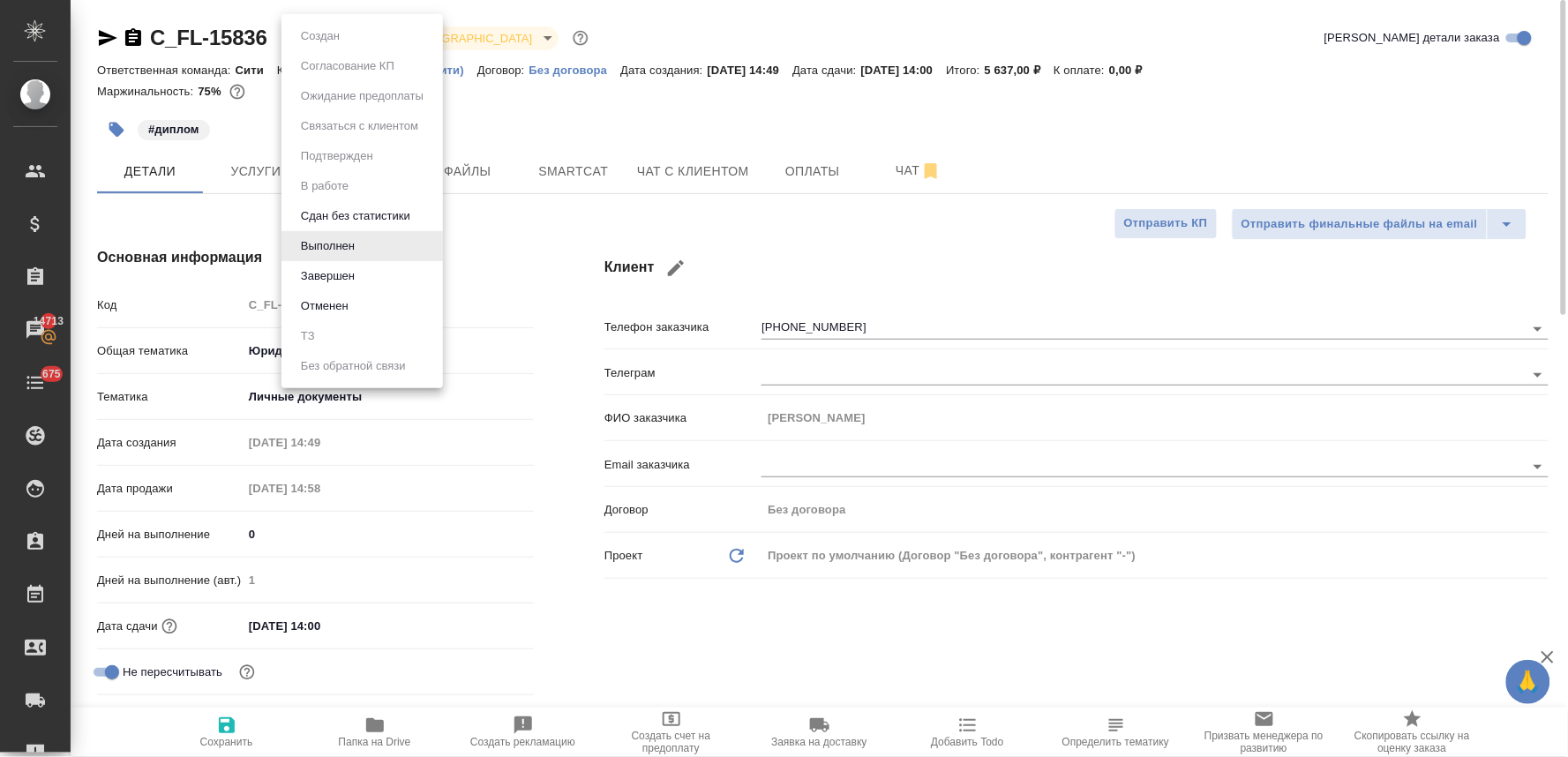
click at [322, 41] on body "🙏 .cls-1 fill:#fff; AWATERA Lyamina Nadezhda Клиенты Спецификации Заказы 14713 …" at bounding box center [784, 378] width 1568 height 757
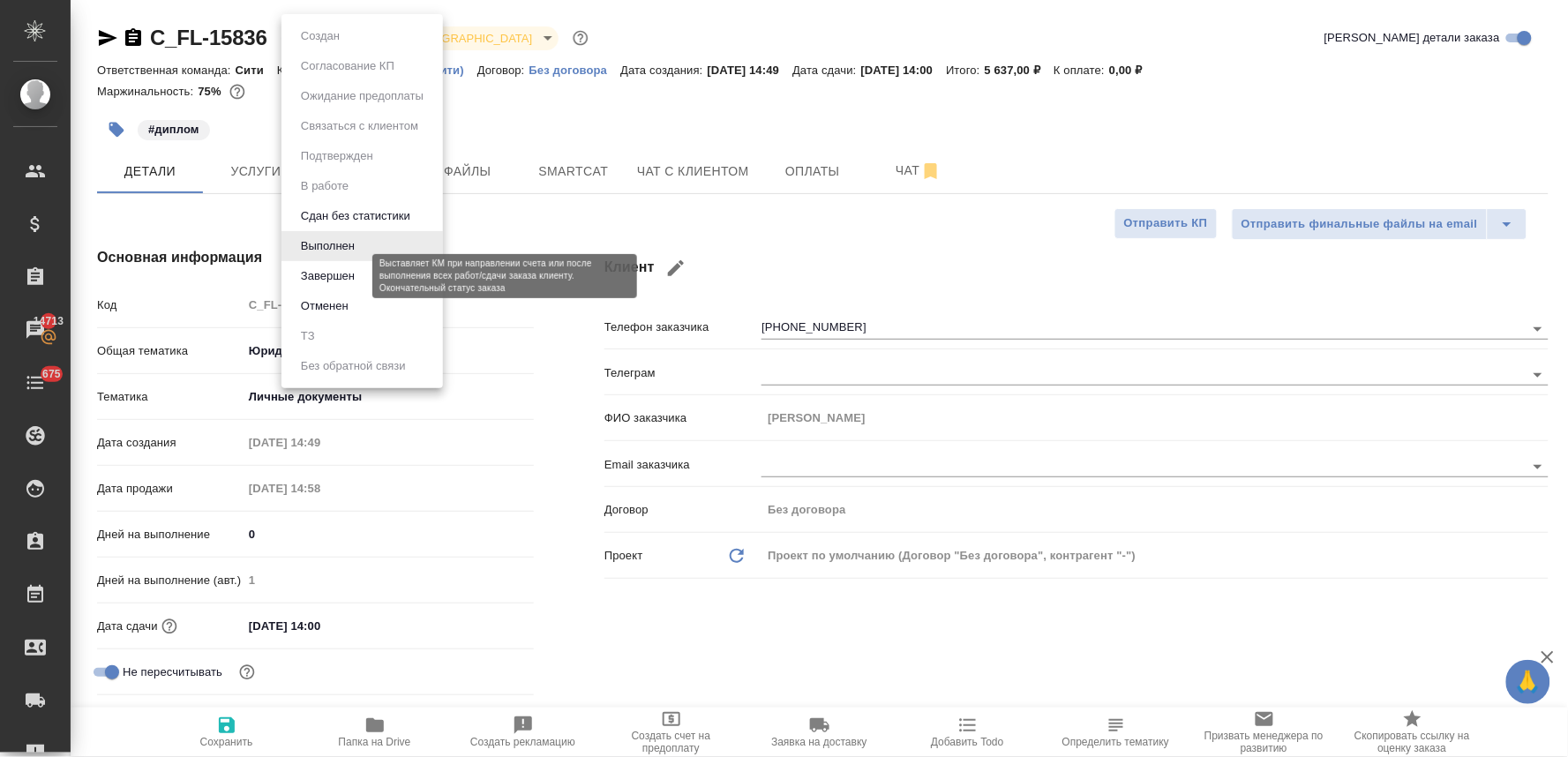
click at [344, 273] on button "Завершен" at bounding box center [327, 276] width 64 height 20
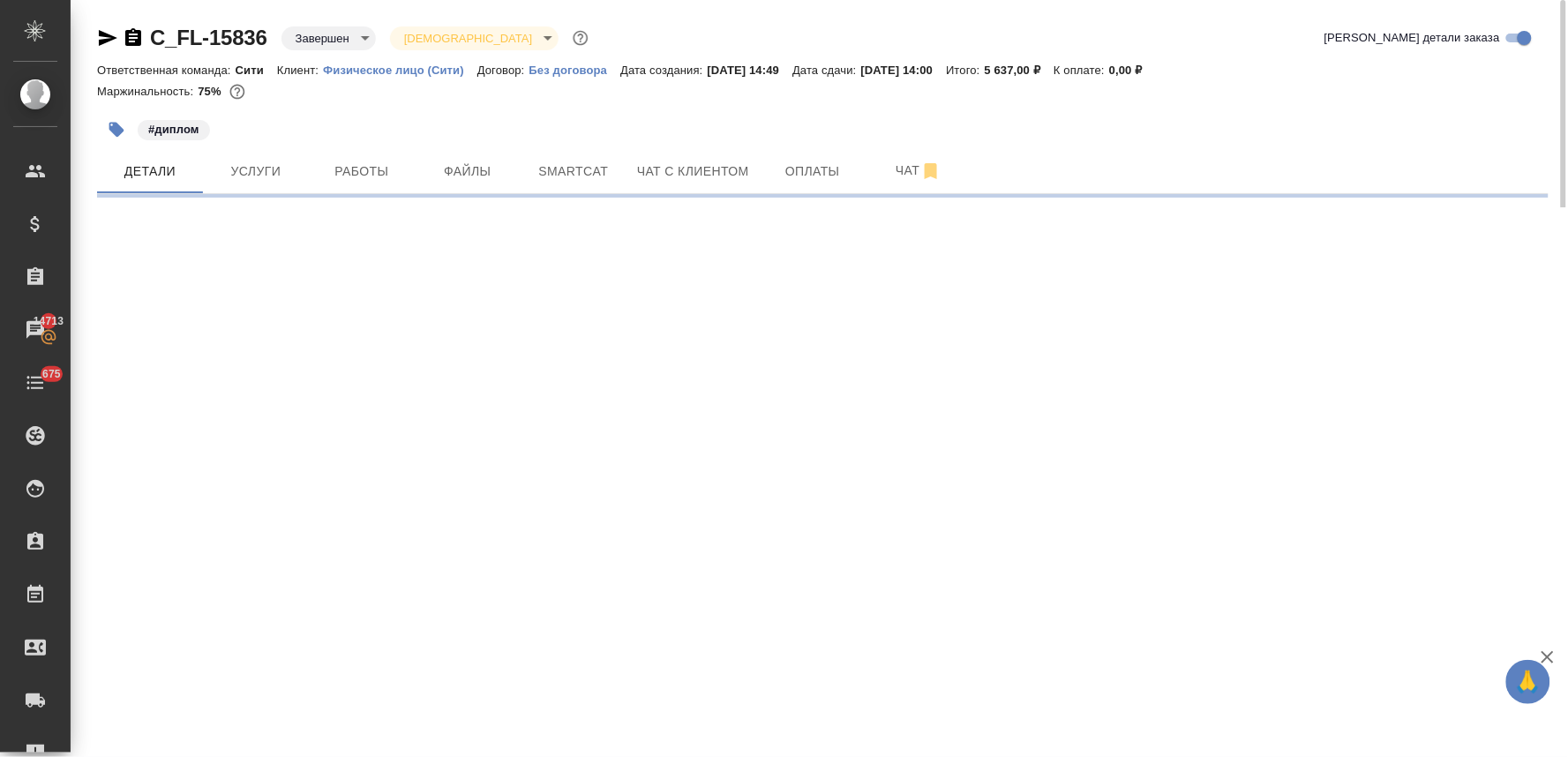
select select "RU"
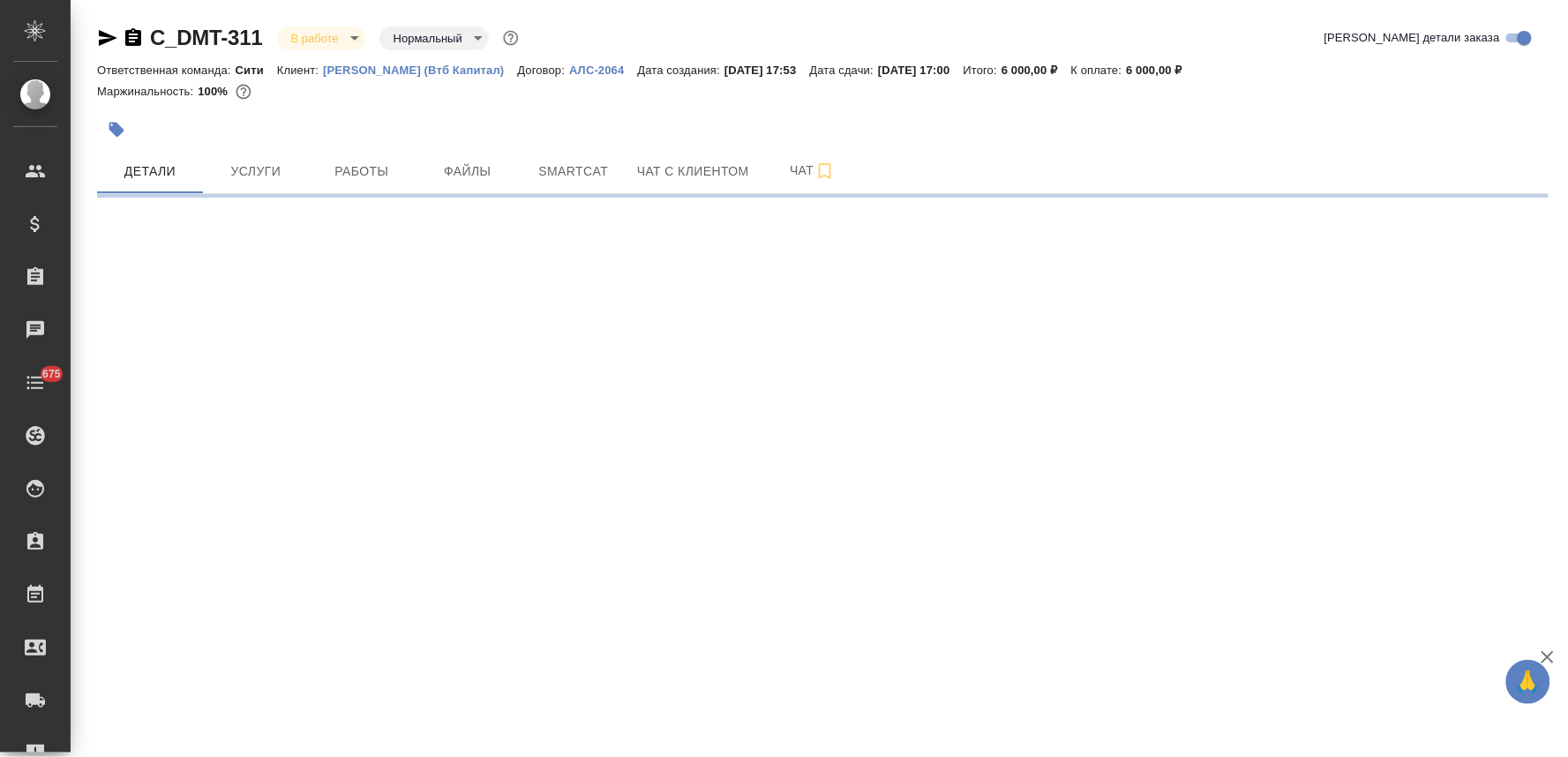
select select "RU"
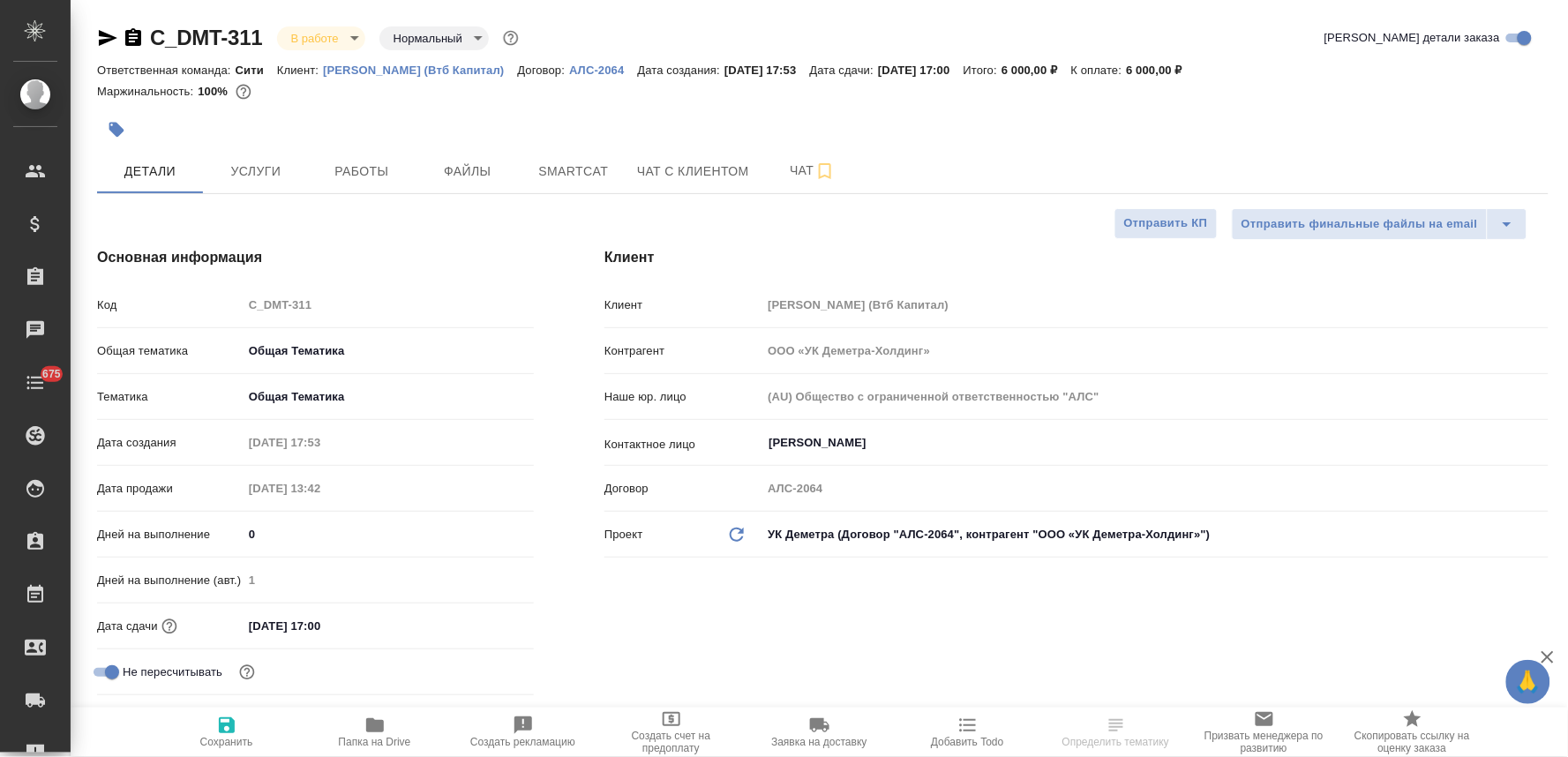
type textarea "x"
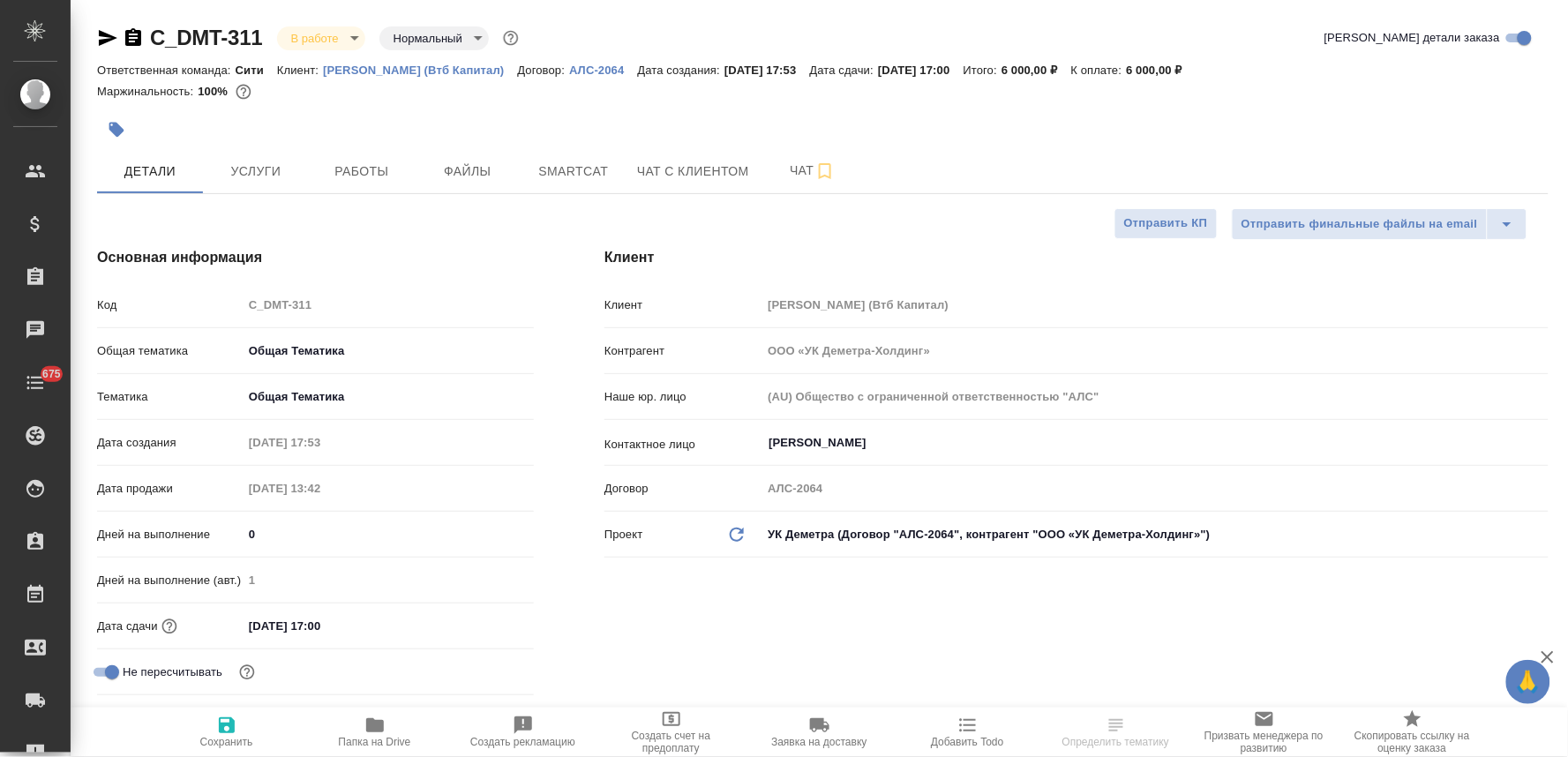
type textarea "x"
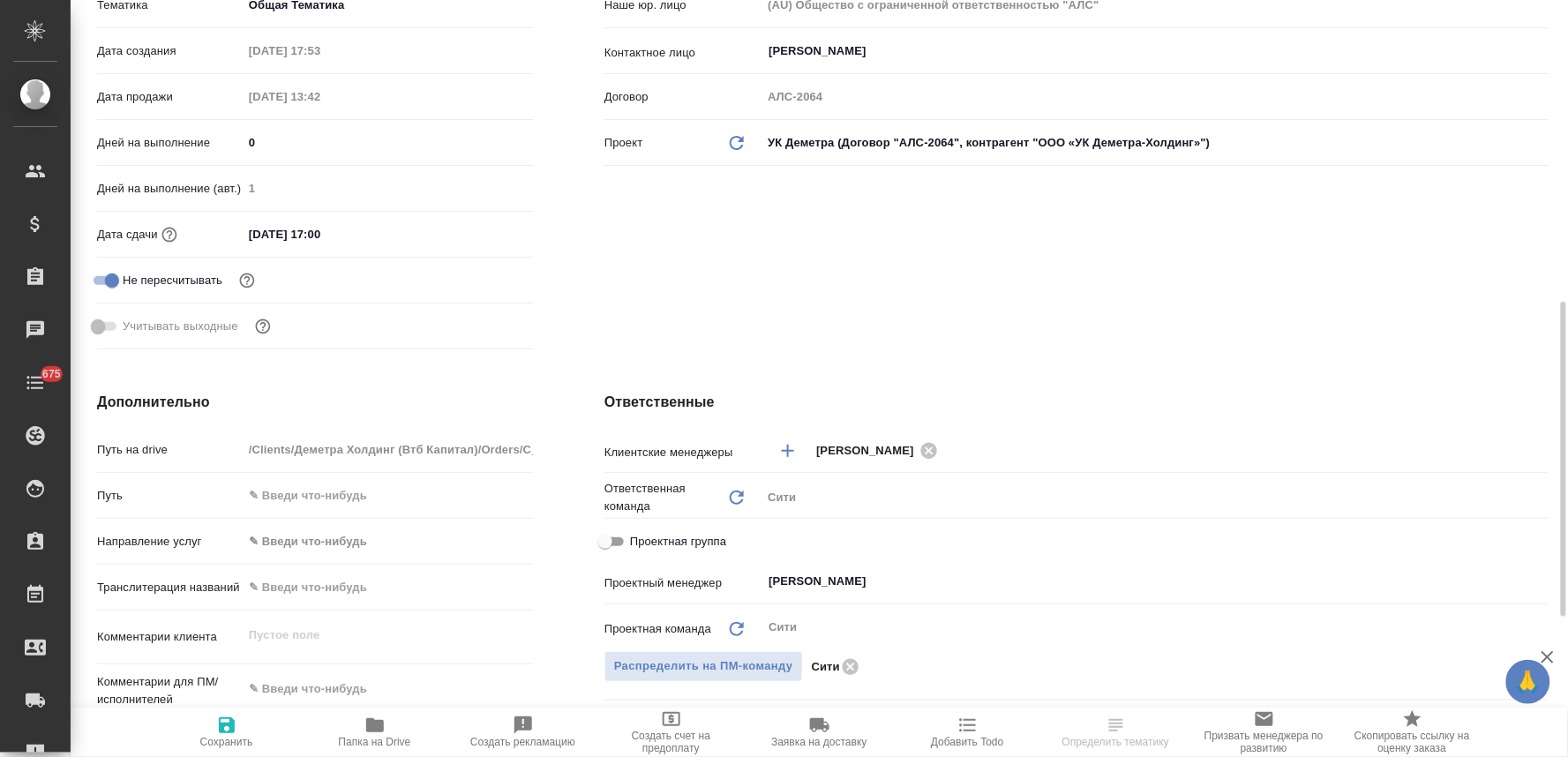
scroll to position [490, 0]
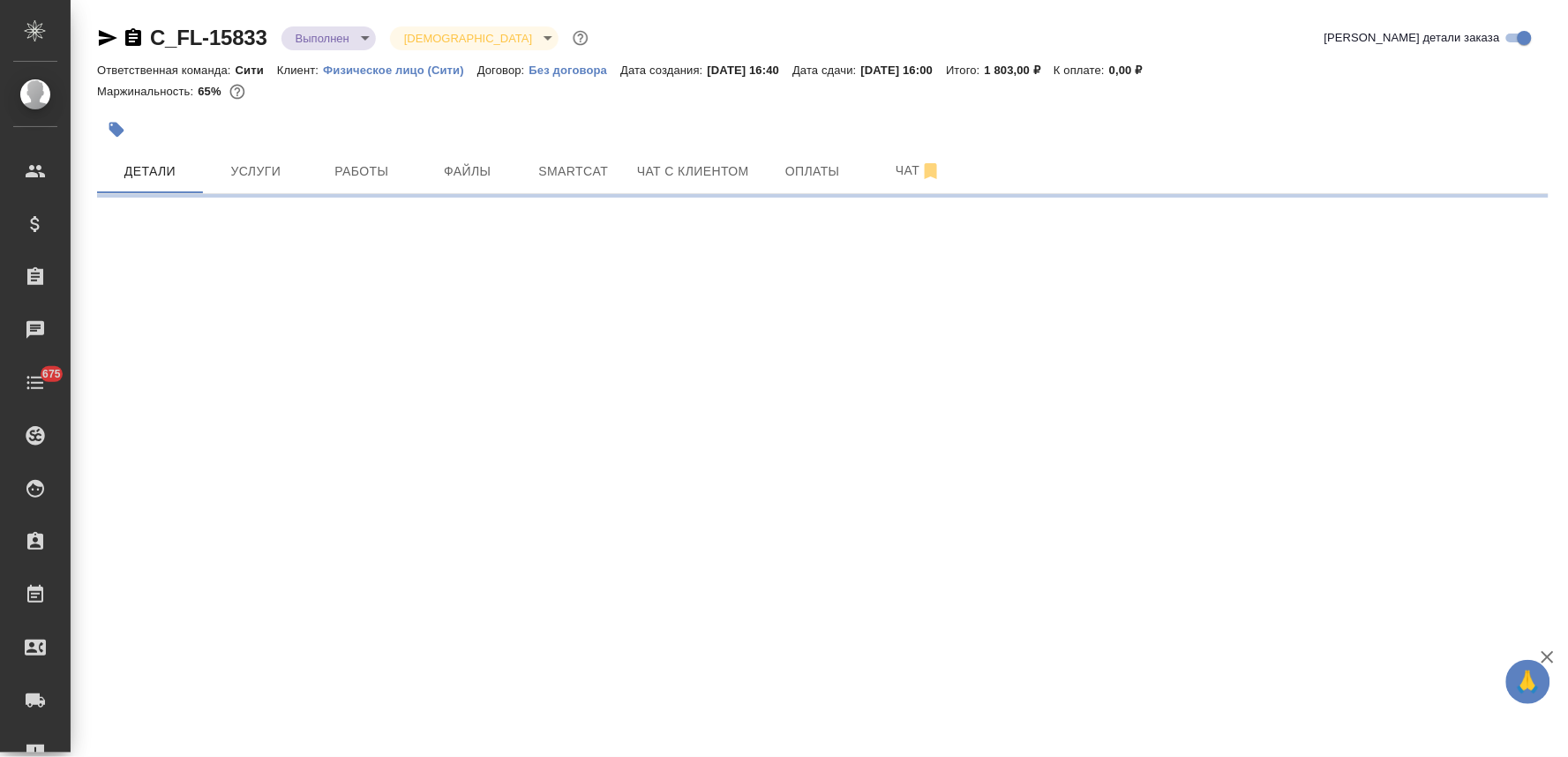
select select "RU"
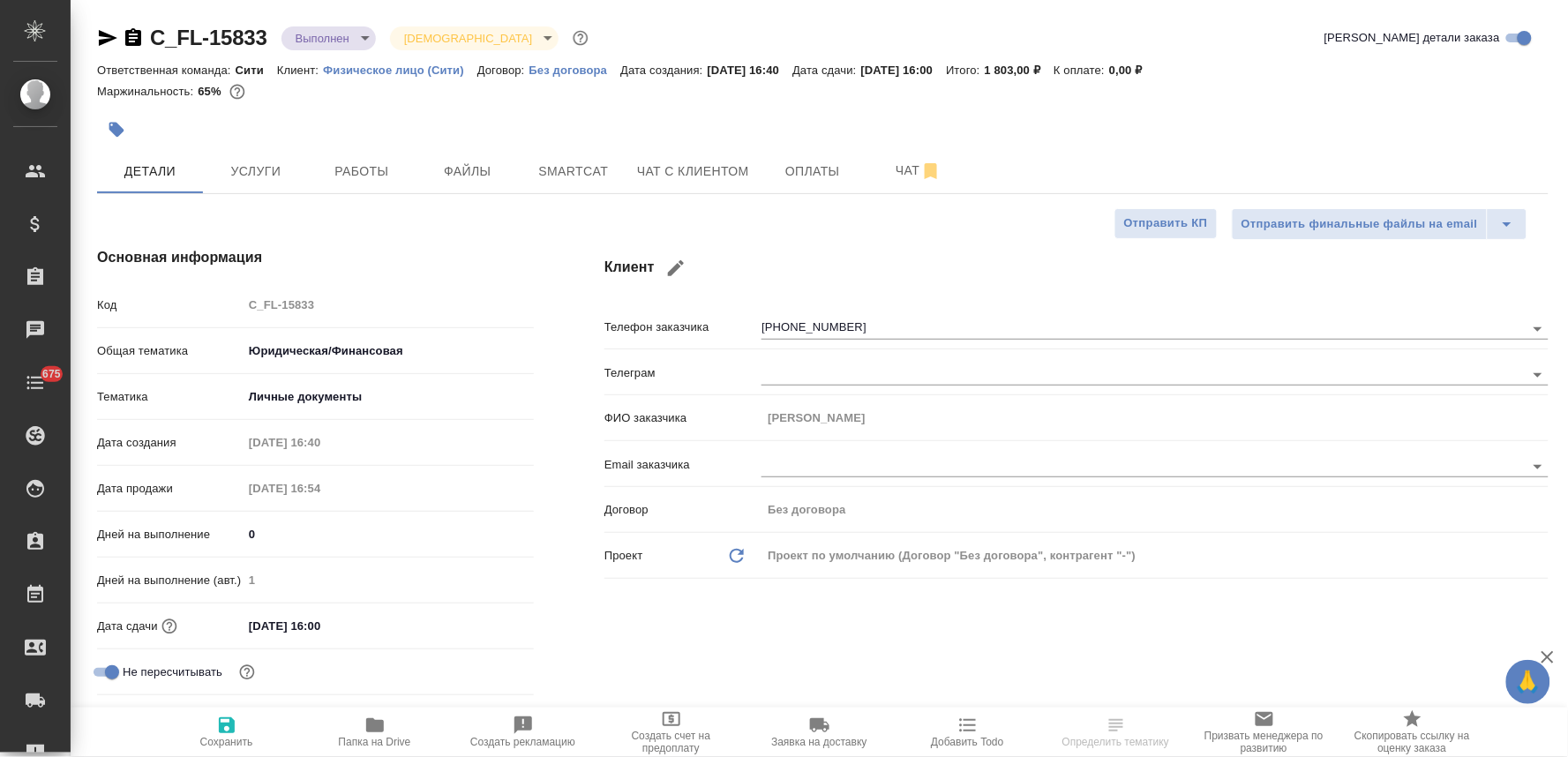
type textarea "x"
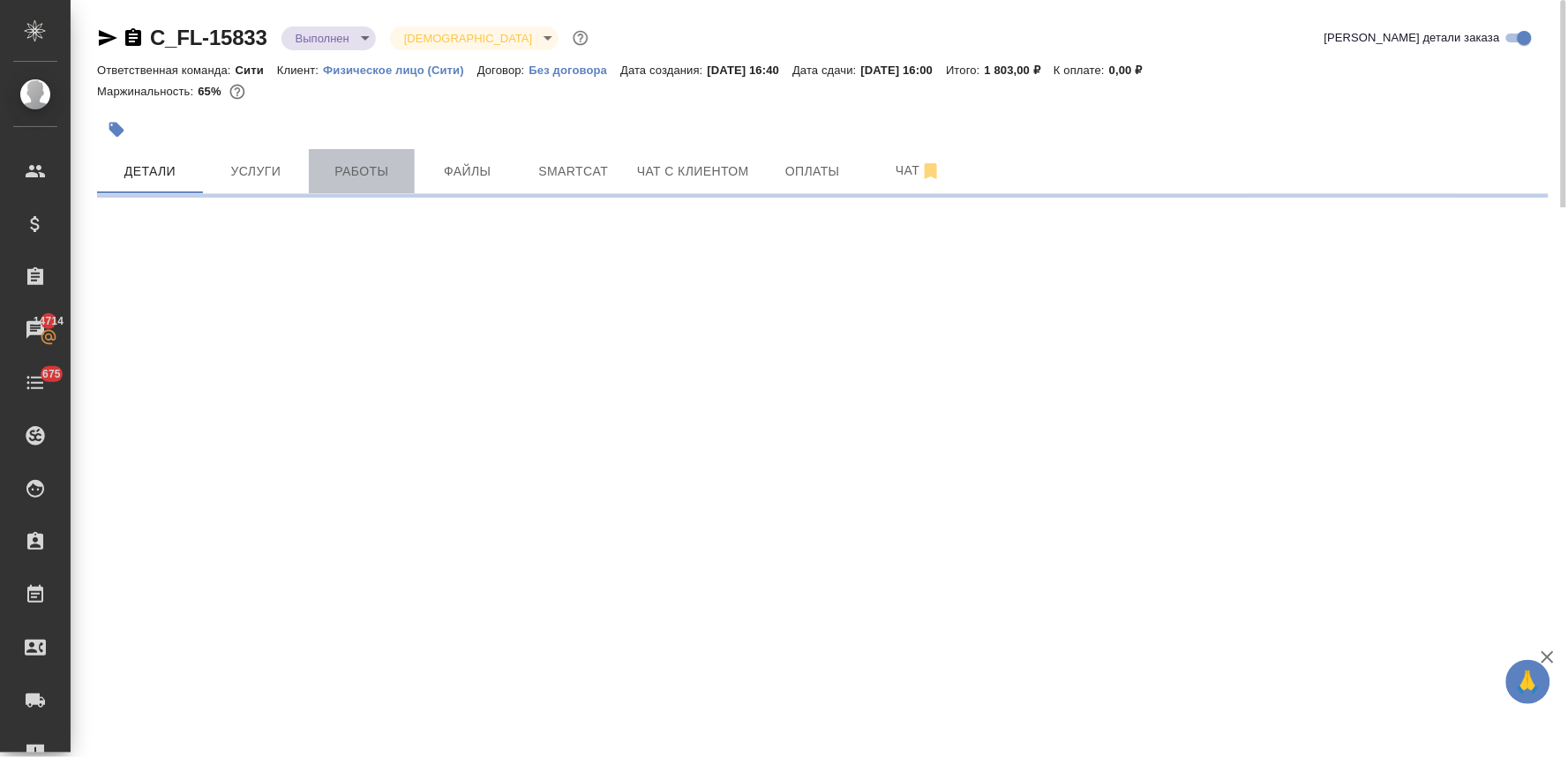
click at [360, 151] on button "Работы" at bounding box center [362, 170] width 106 height 44
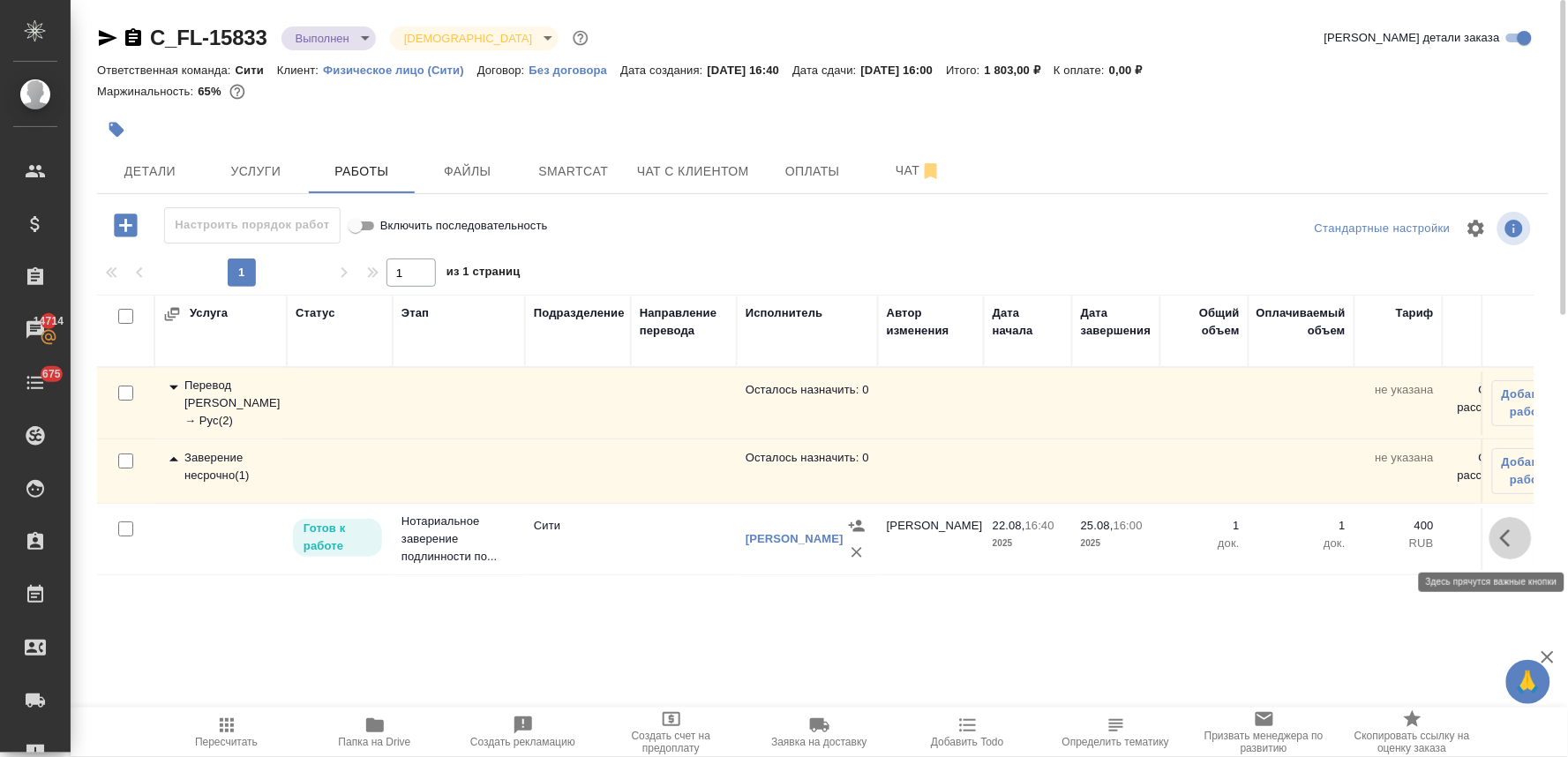
click at [1511, 542] on icon "button" at bounding box center [1510, 538] width 21 height 21
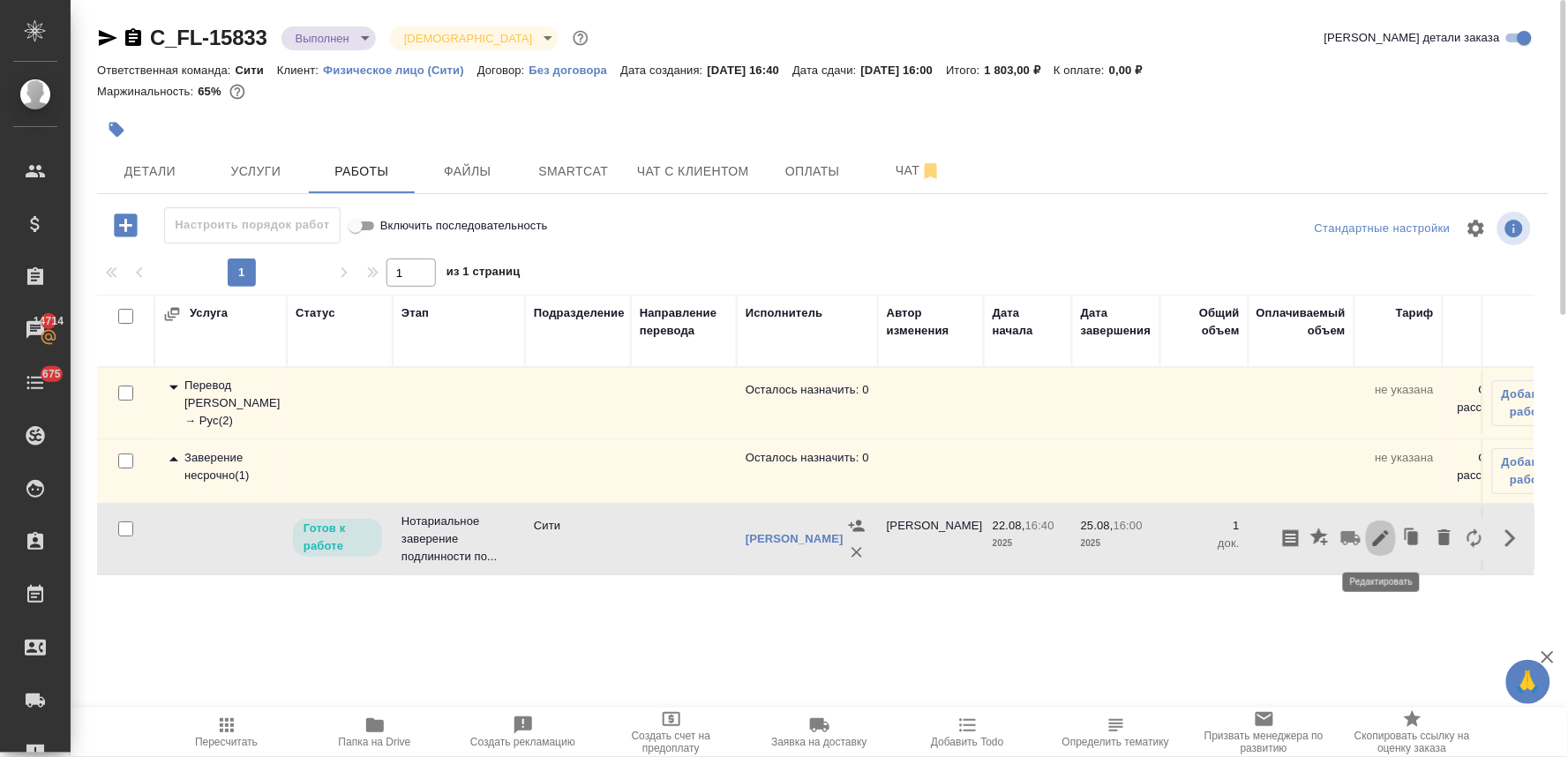
click at [1377, 545] on icon "button" at bounding box center [1380, 538] width 16 height 16
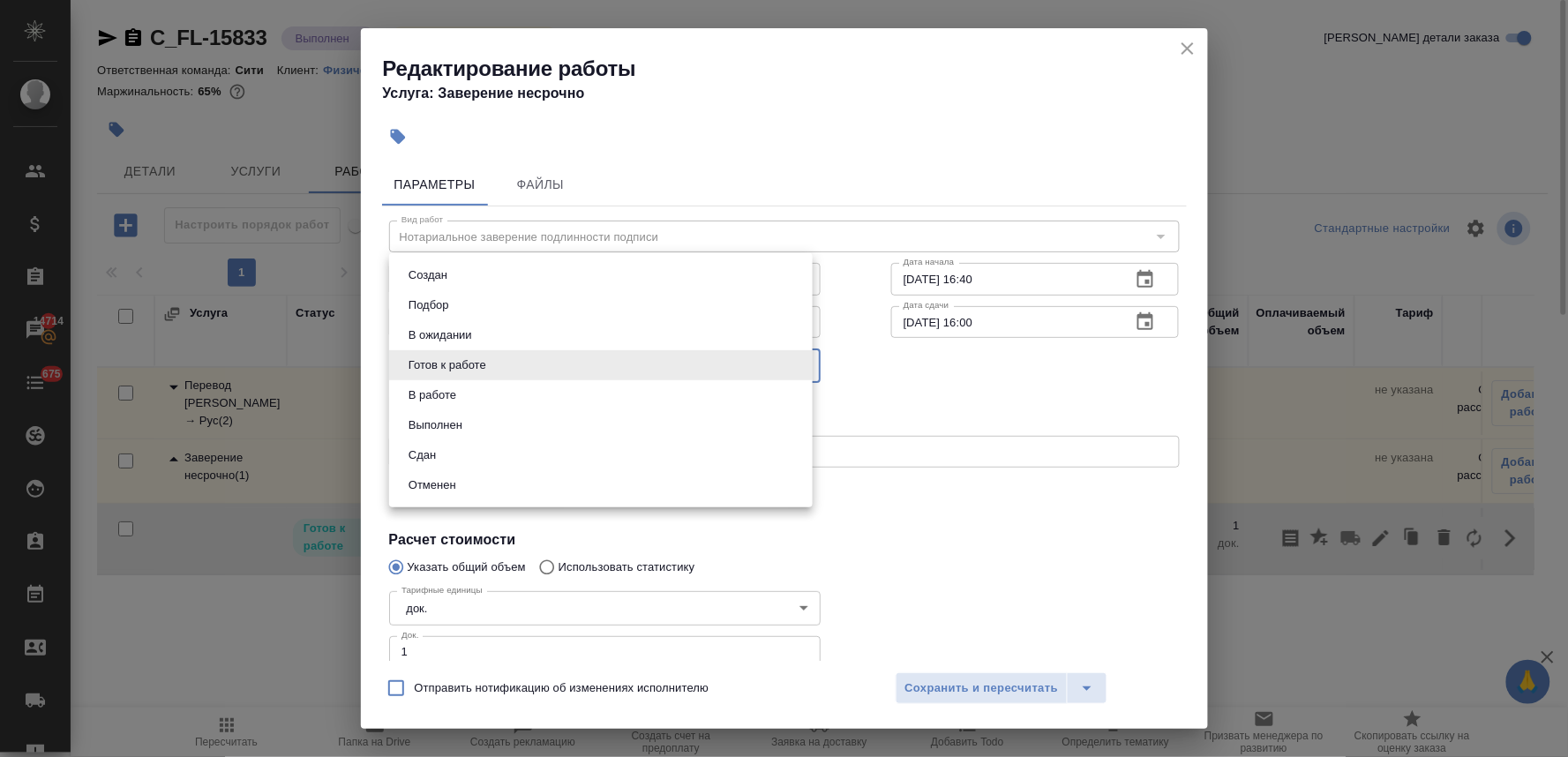
click at [488, 362] on body "🙏 .cls-1 fill:#fff; AWATERA [PERSON_NAME] Спецификации Заказы 14714 Чаты 675 To…" at bounding box center [784, 378] width 1568 height 757
click at [498, 459] on li "Сдан" at bounding box center [601, 456] width 424 height 30
type input "closed"
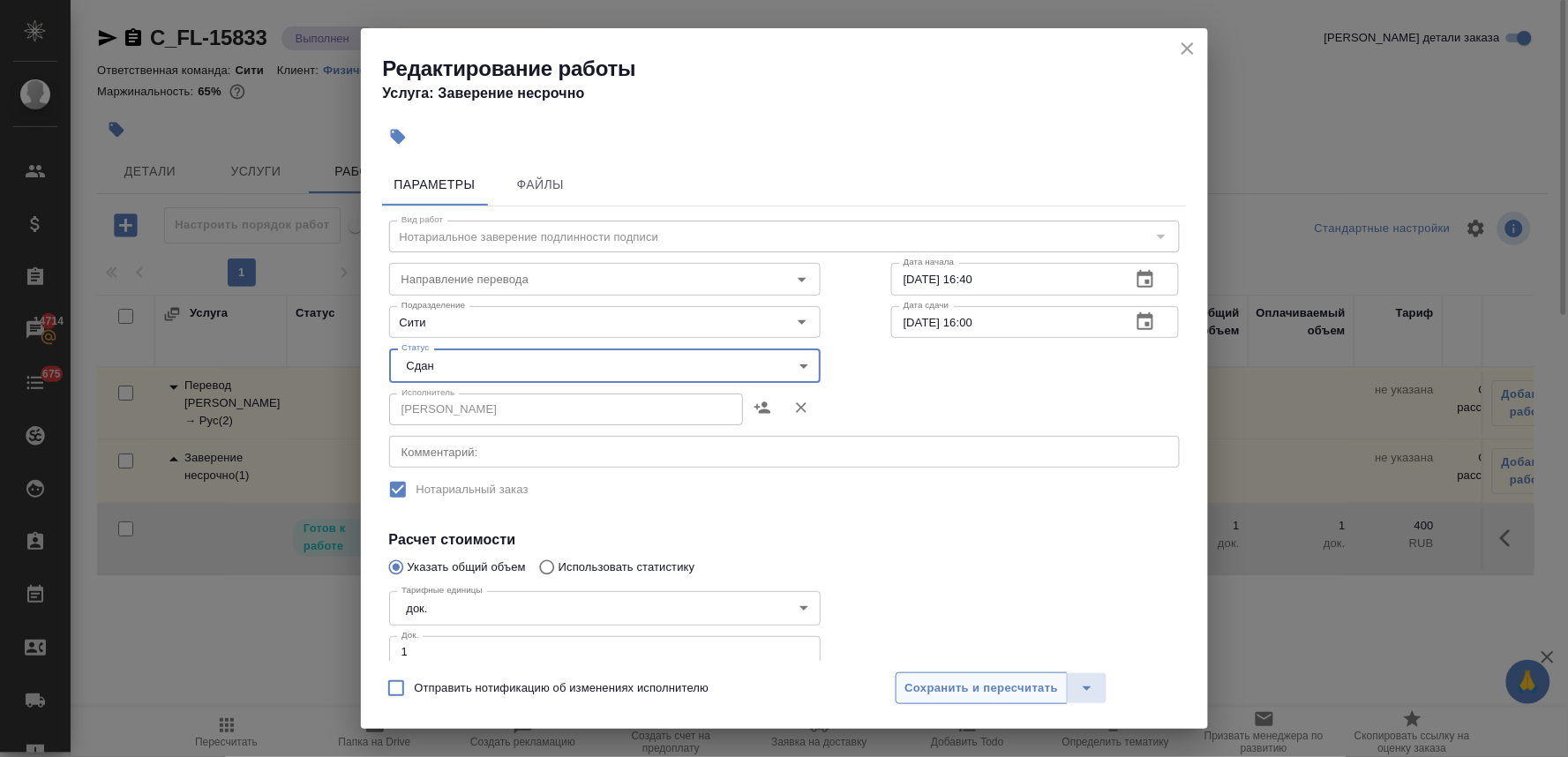
click at [978, 702] on button "Сохранить и пересчитать" at bounding box center [982, 688] width 173 height 32
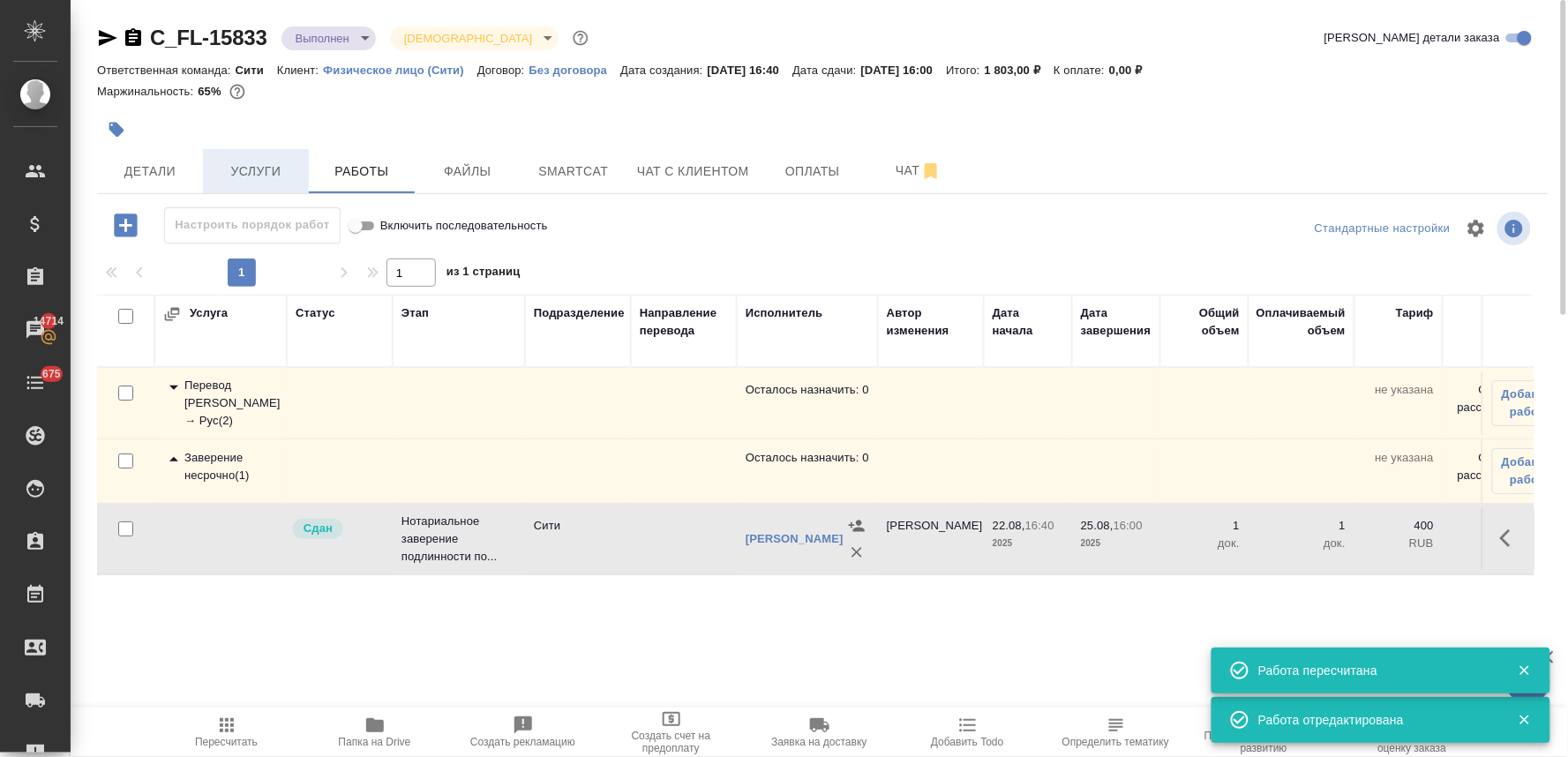
click at [278, 178] on span "Услуги" at bounding box center [256, 172] width 85 height 22
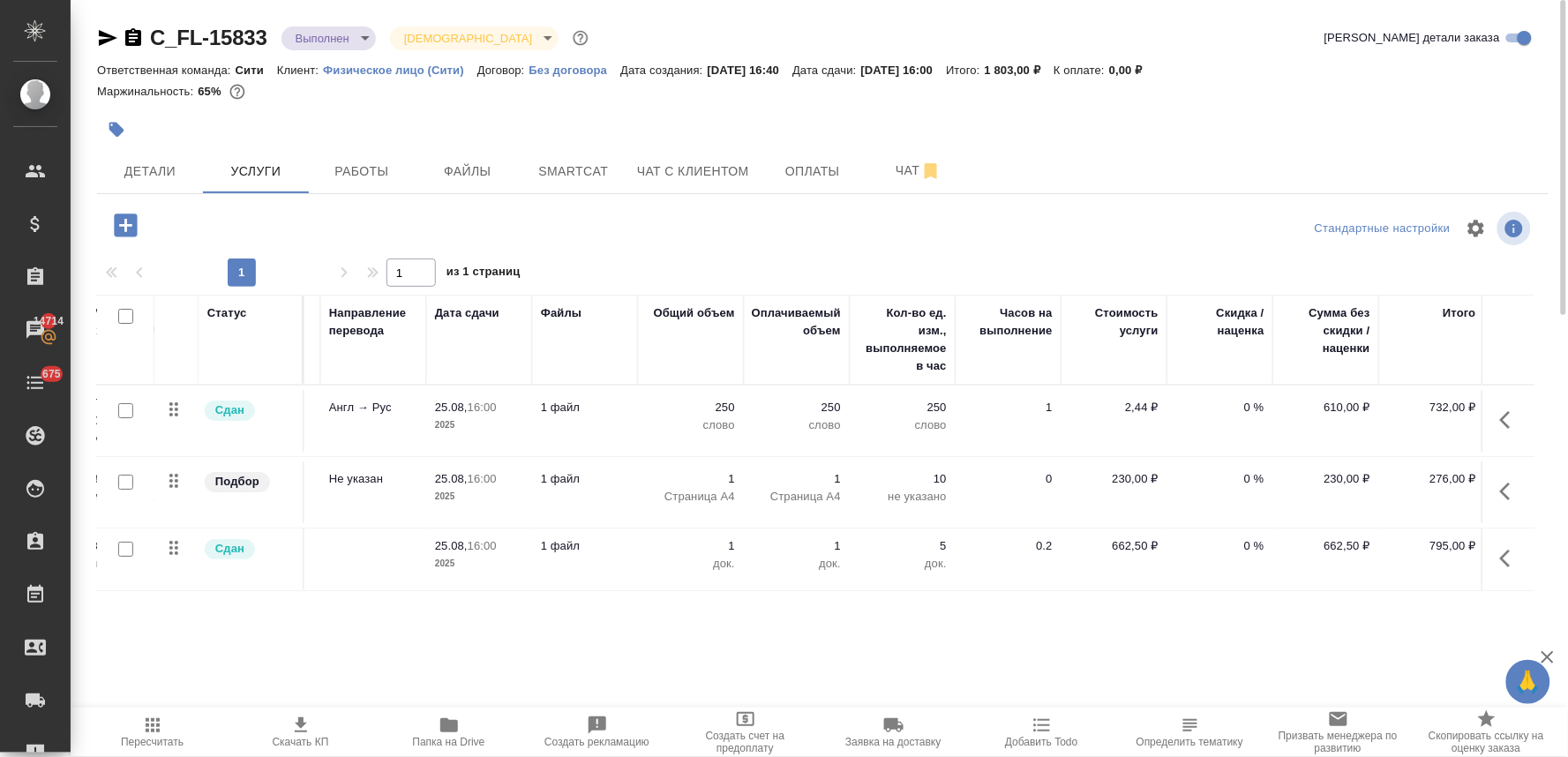
scroll to position [0, 224]
click at [147, 182] on button "Детали" at bounding box center [150, 170] width 106 height 44
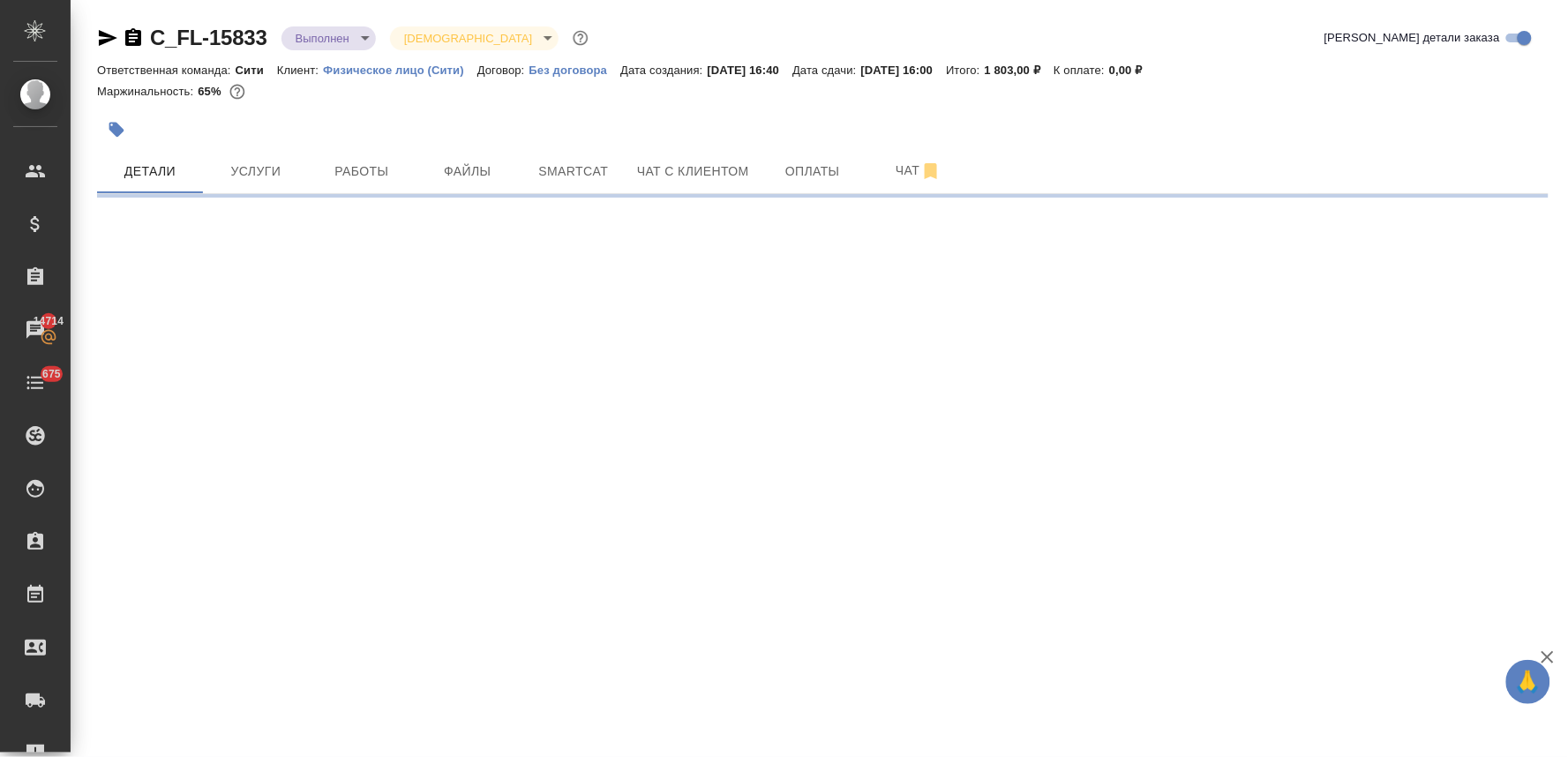
select select "RU"
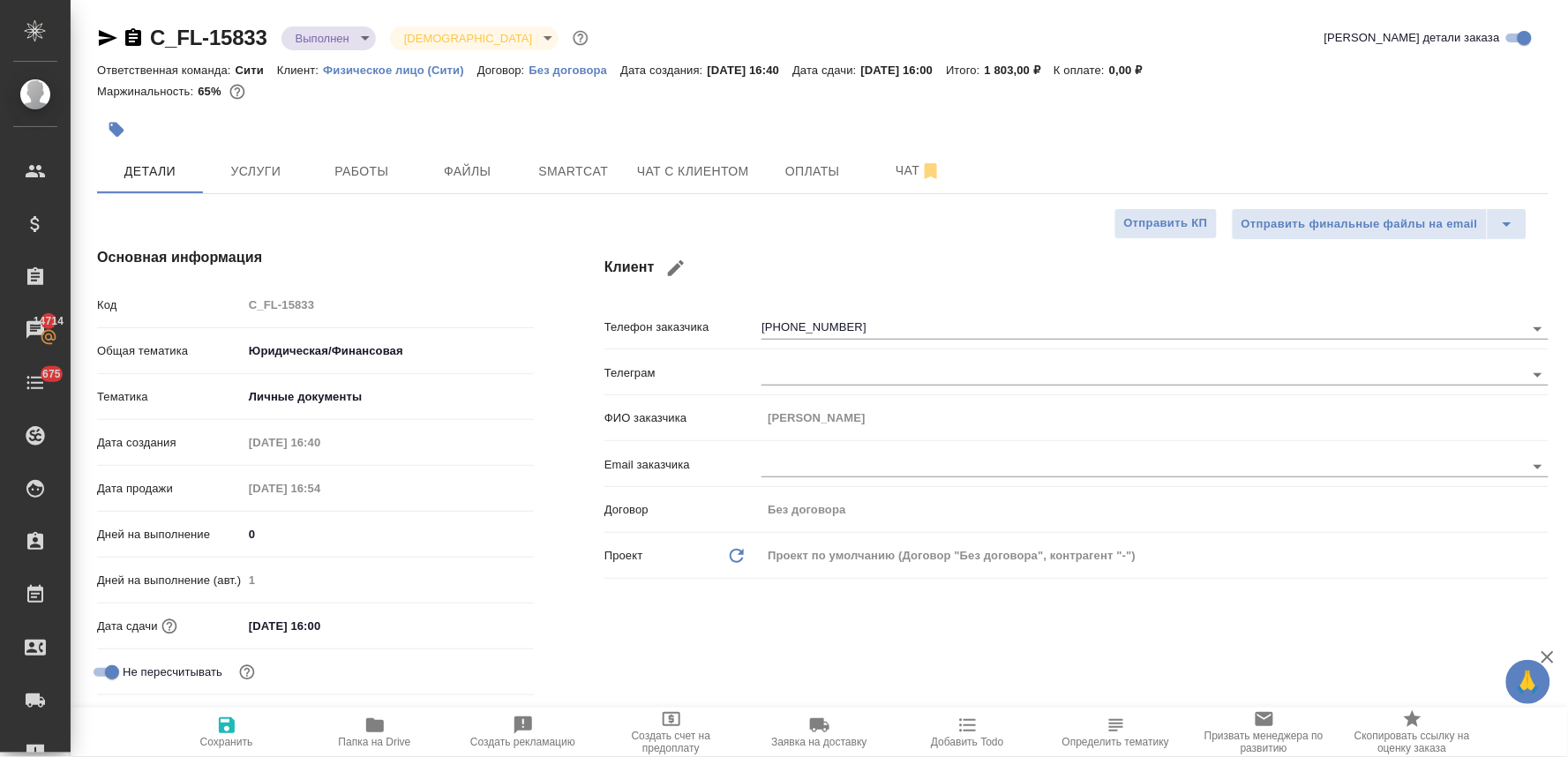
type textarea "x"
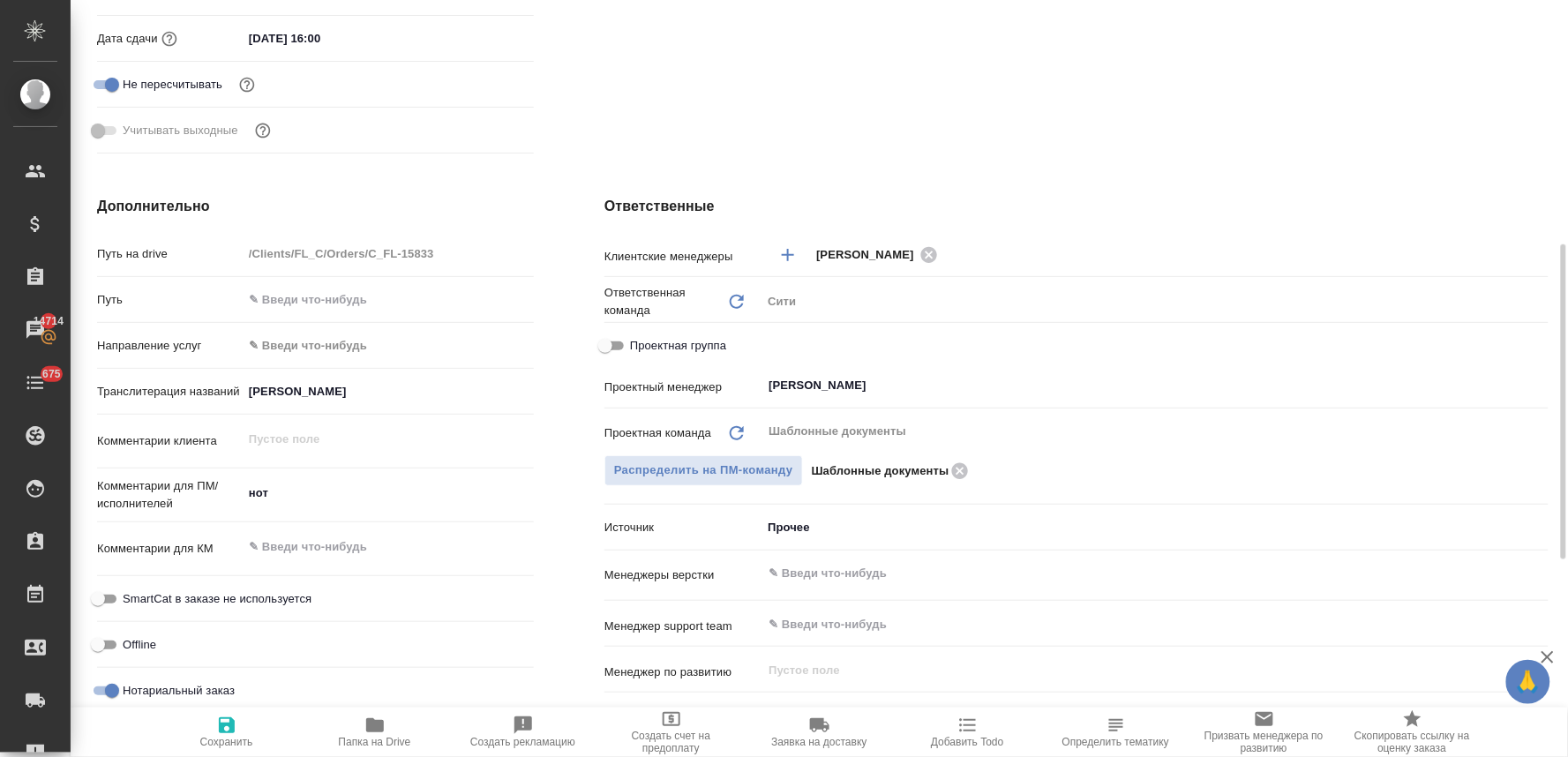
click at [620, 340] on input "Проектная группа" at bounding box center [605, 346] width 63 height 21
checkbox input "true"
type textarea "x"
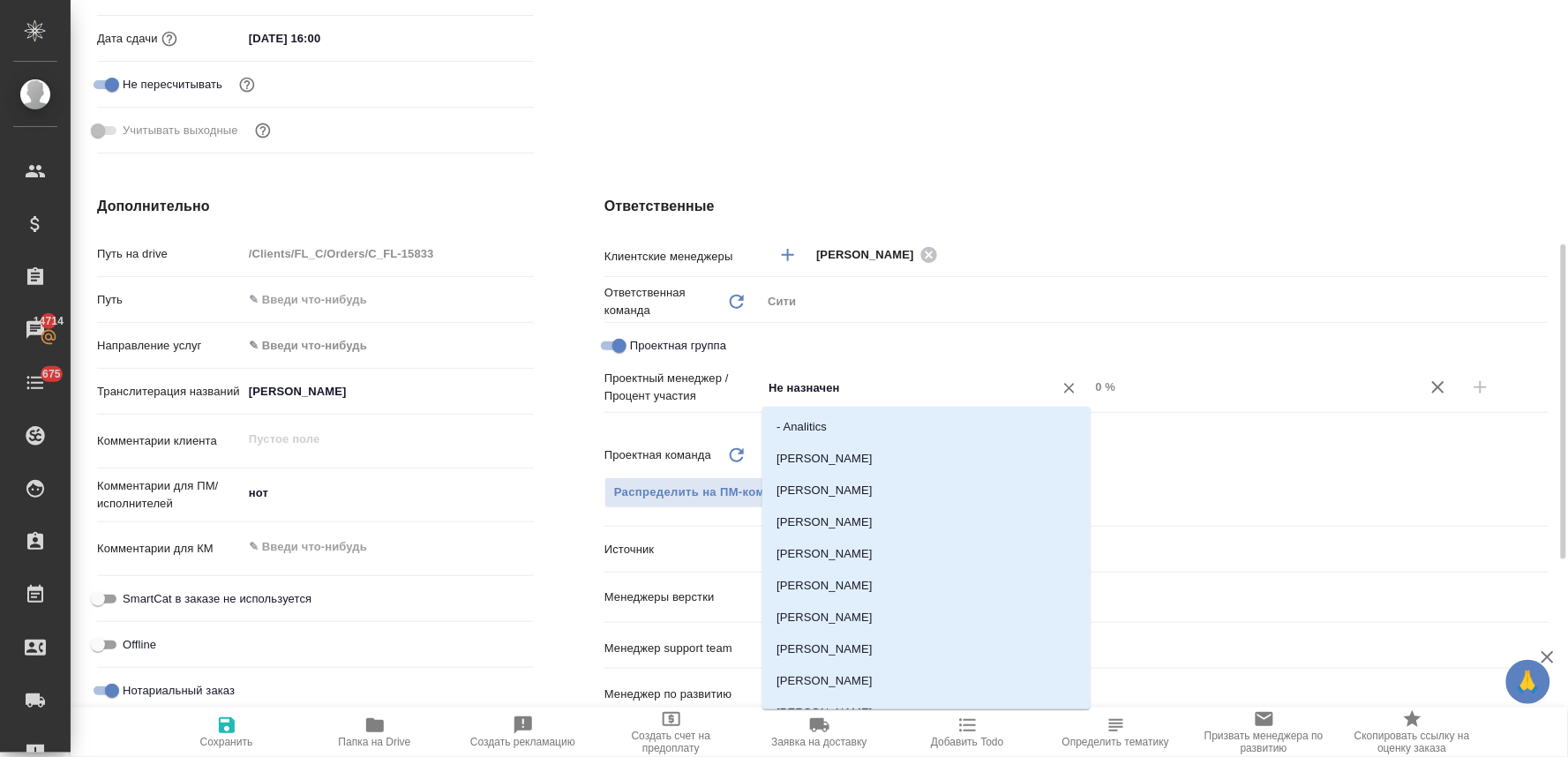
click at [806, 391] on input "Не назначен" at bounding box center [896, 387] width 258 height 21
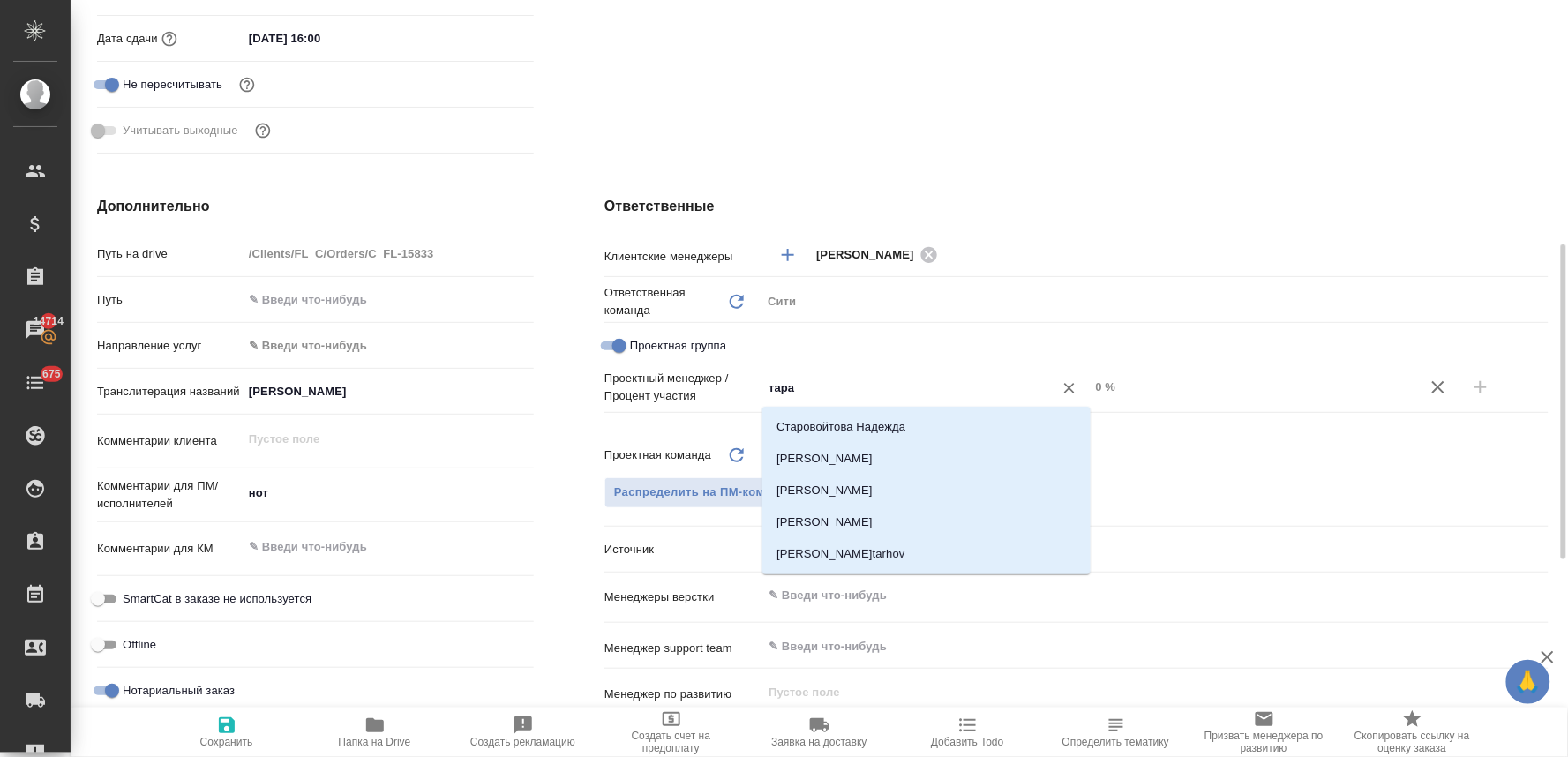
type input "тараб"
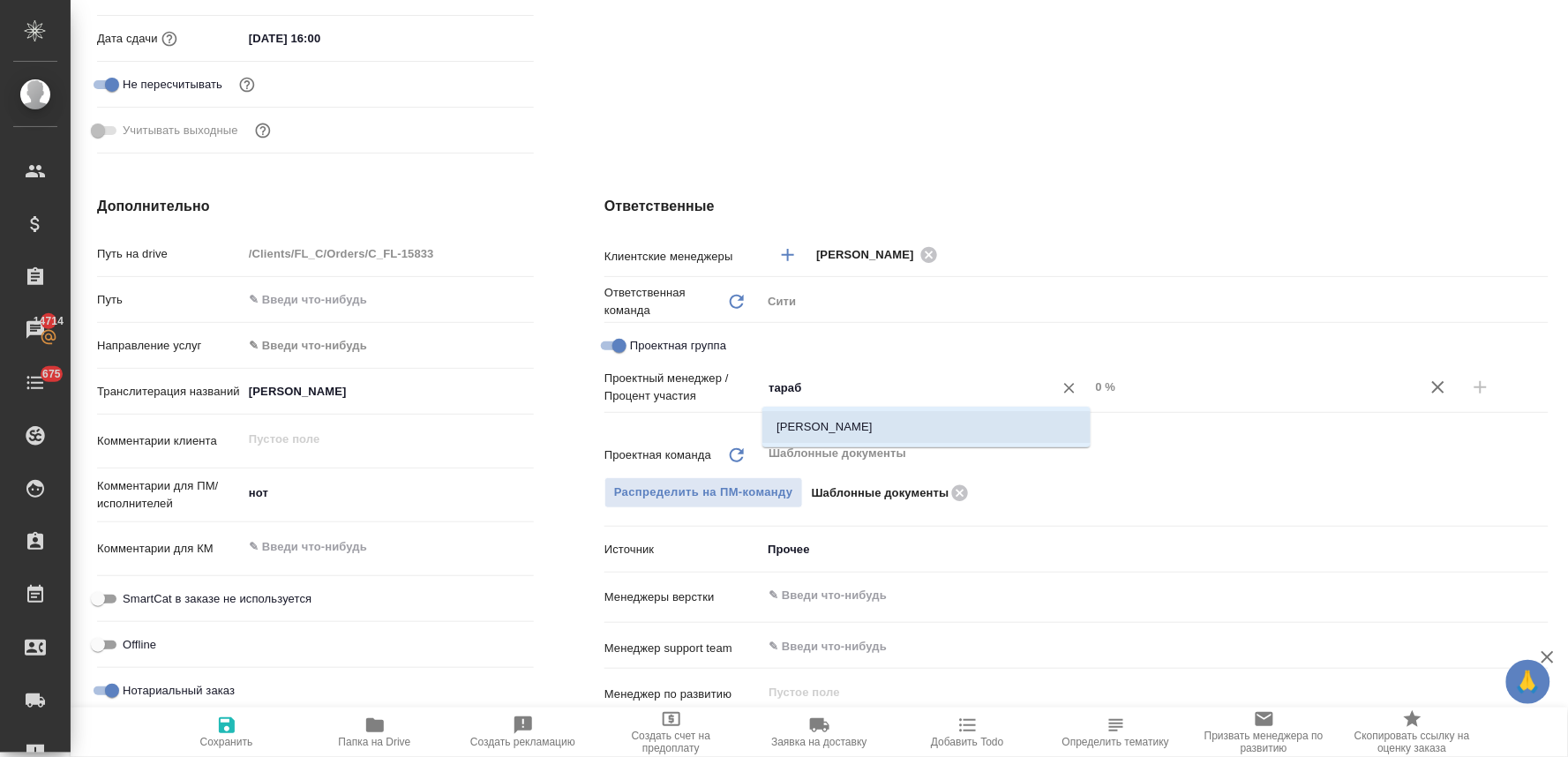
click at [810, 421] on li "Тарабановская Анастасия" at bounding box center [926, 427] width 328 height 32
type textarea "x"
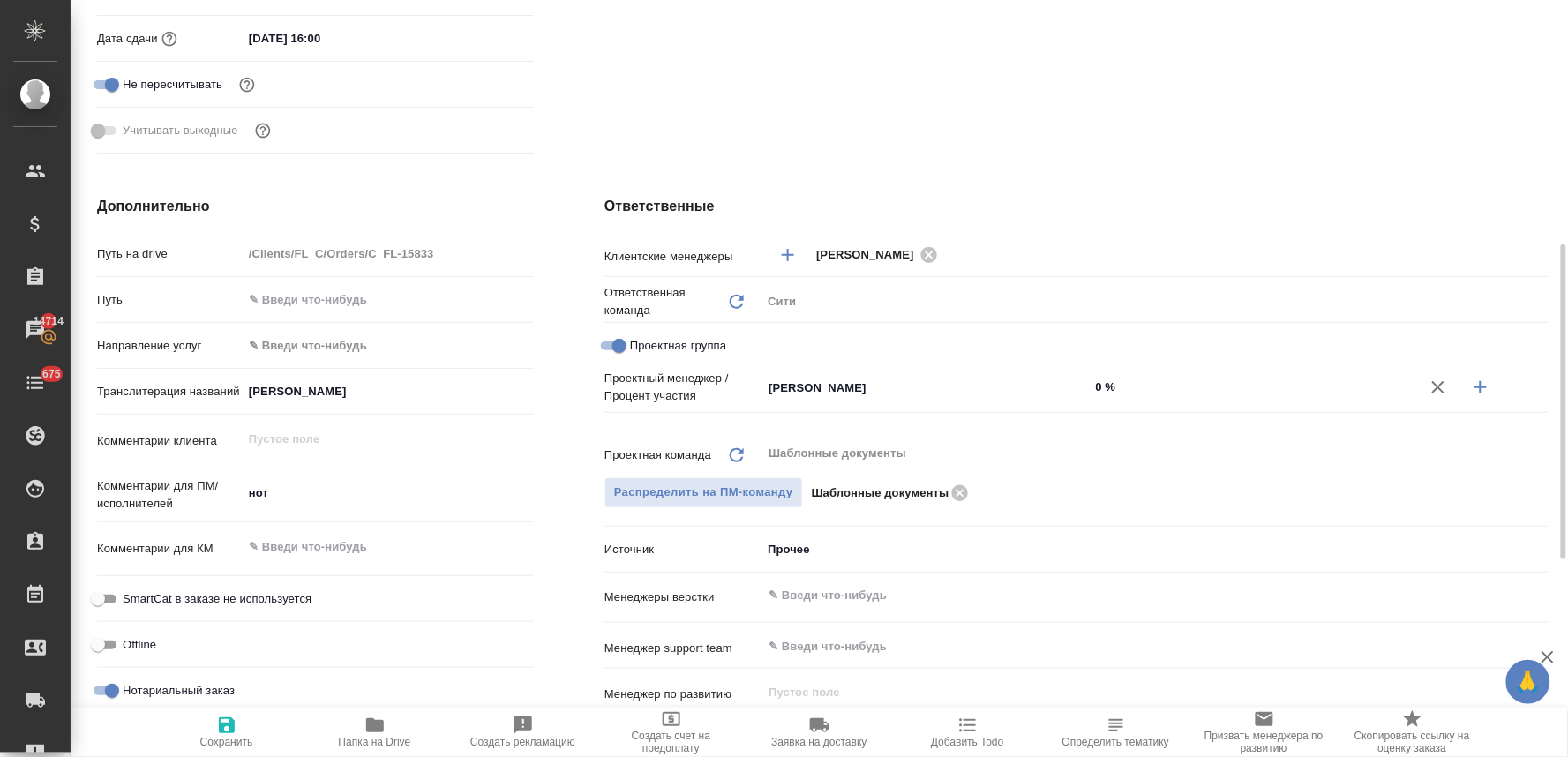
click at [1479, 380] on icon "button" at bounding box center [1480, 387] width 21 height 21
type textarea "x"
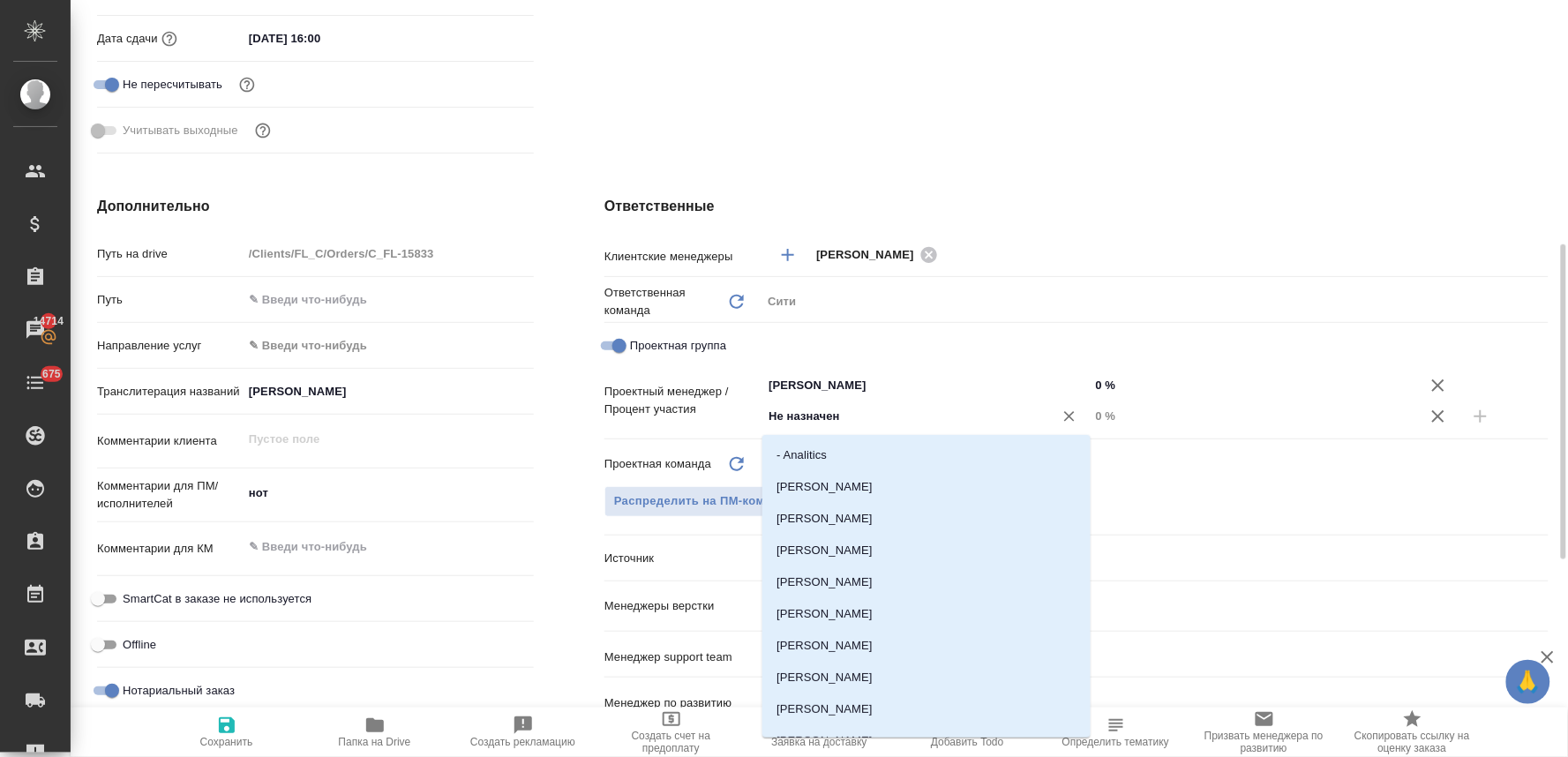
click at [905, 421] on input "Не назначен" at bounding box center [896, 417] width 258 height 21
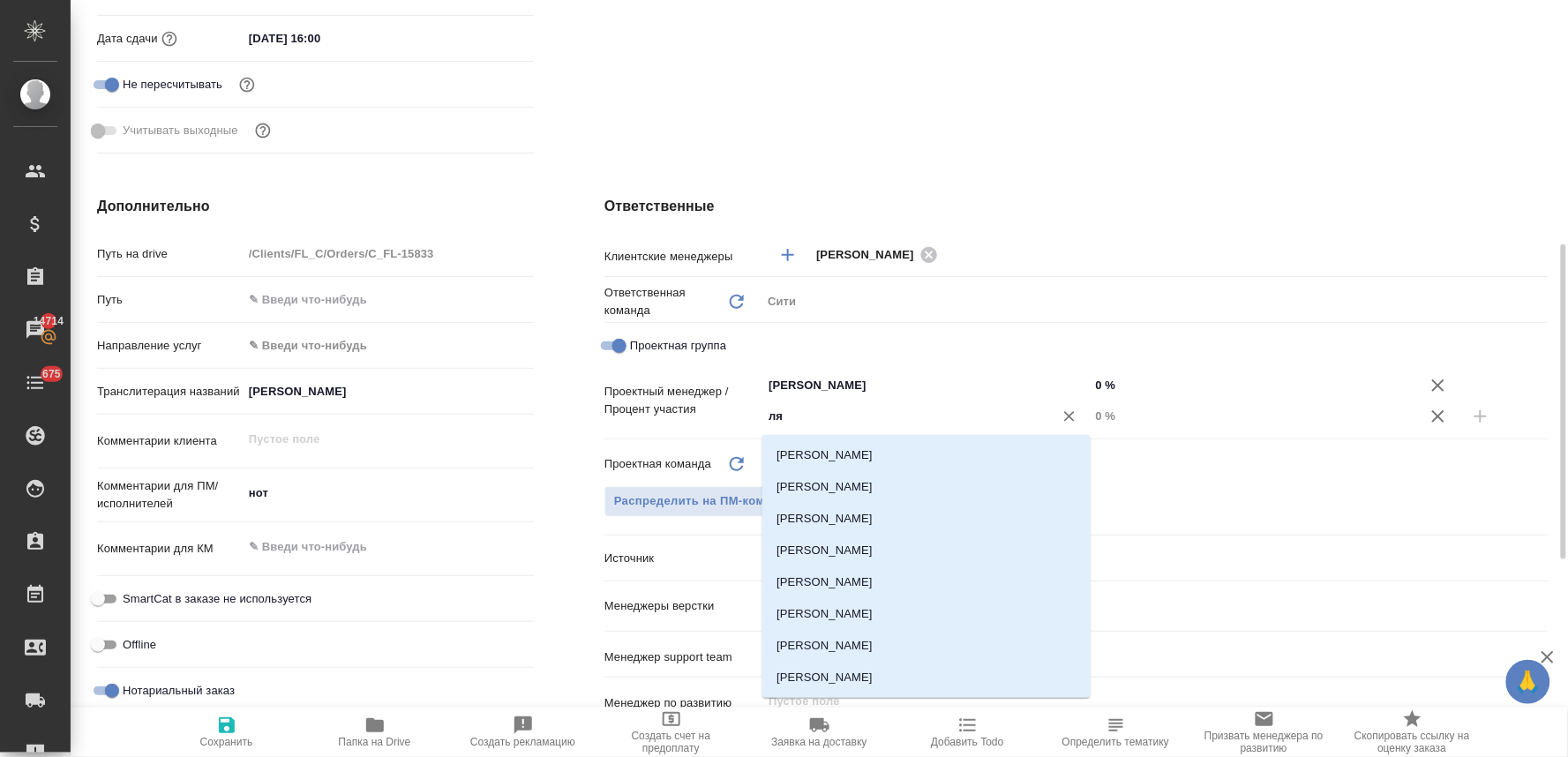
type input "лям"
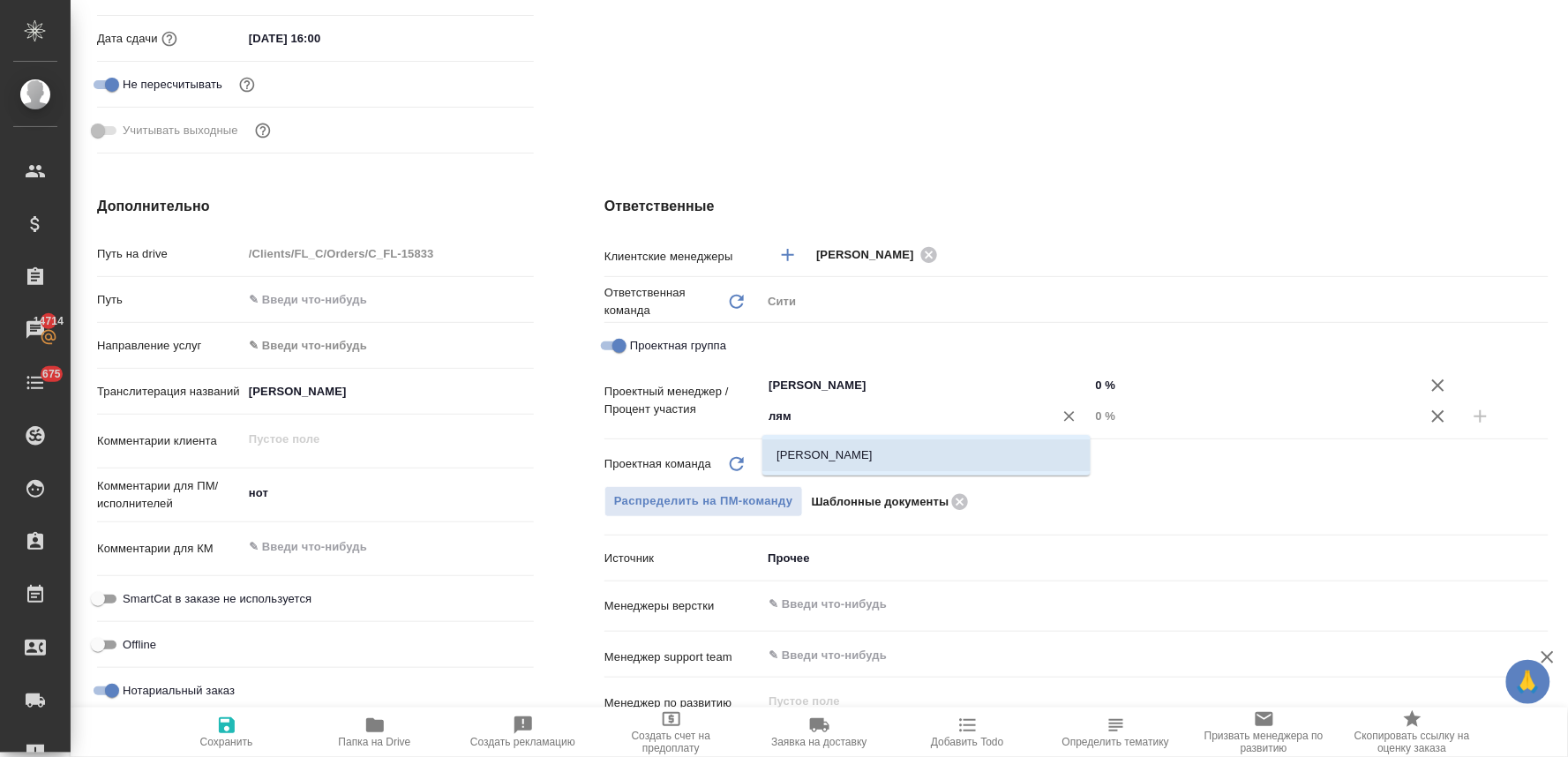
click at [911, 452] on li "[PERSON_NAME]" at bounding box center [926, 456] width 328 height 32
type textarea "x"
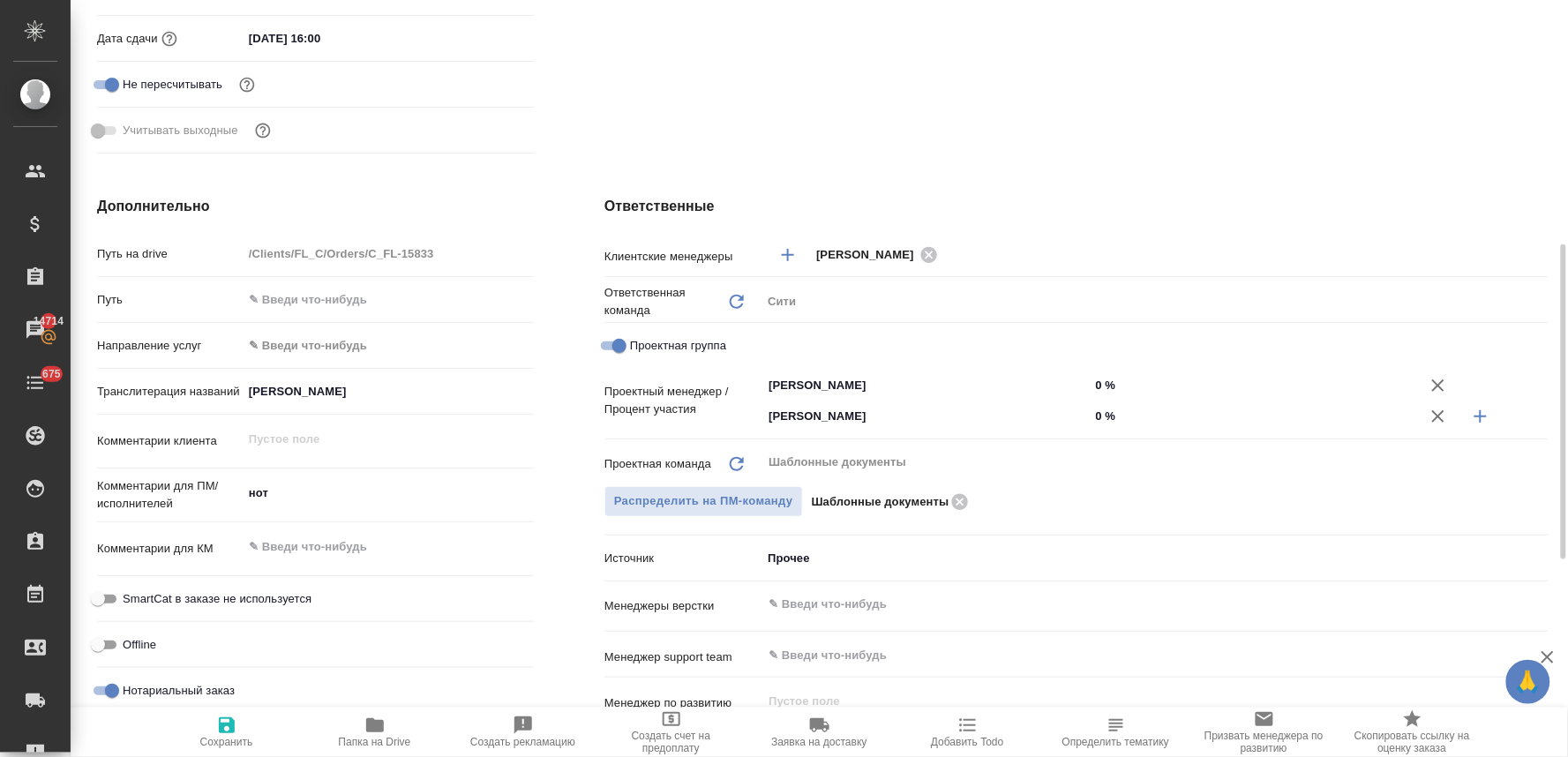
click at [1106, 418] on input "0 %" at bounding box center [1253, 417] width 328 height 26
type textarea "x"
type input "4 %"
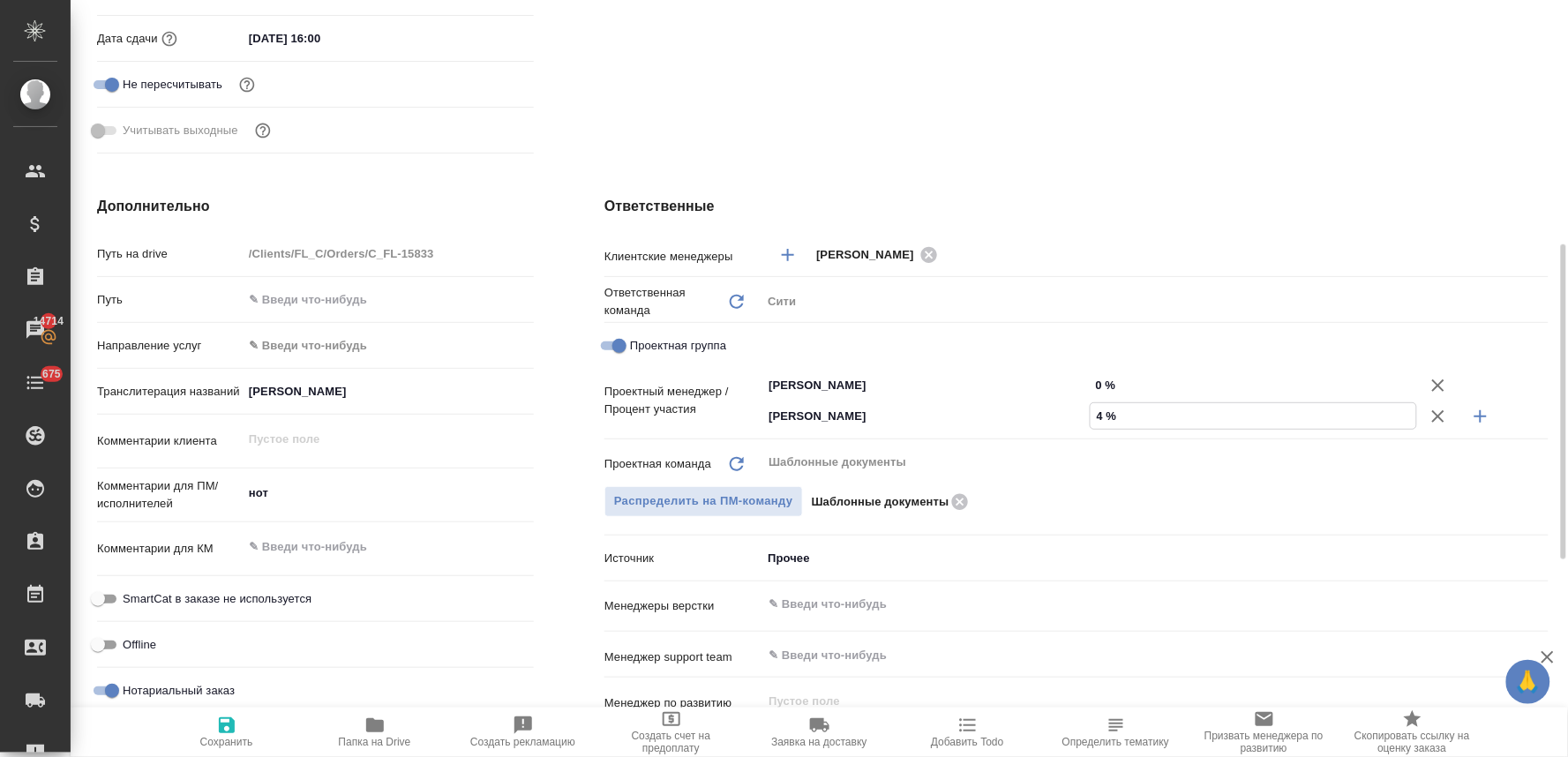
type textarea "x"
type input "44 %"
type textarea "x"
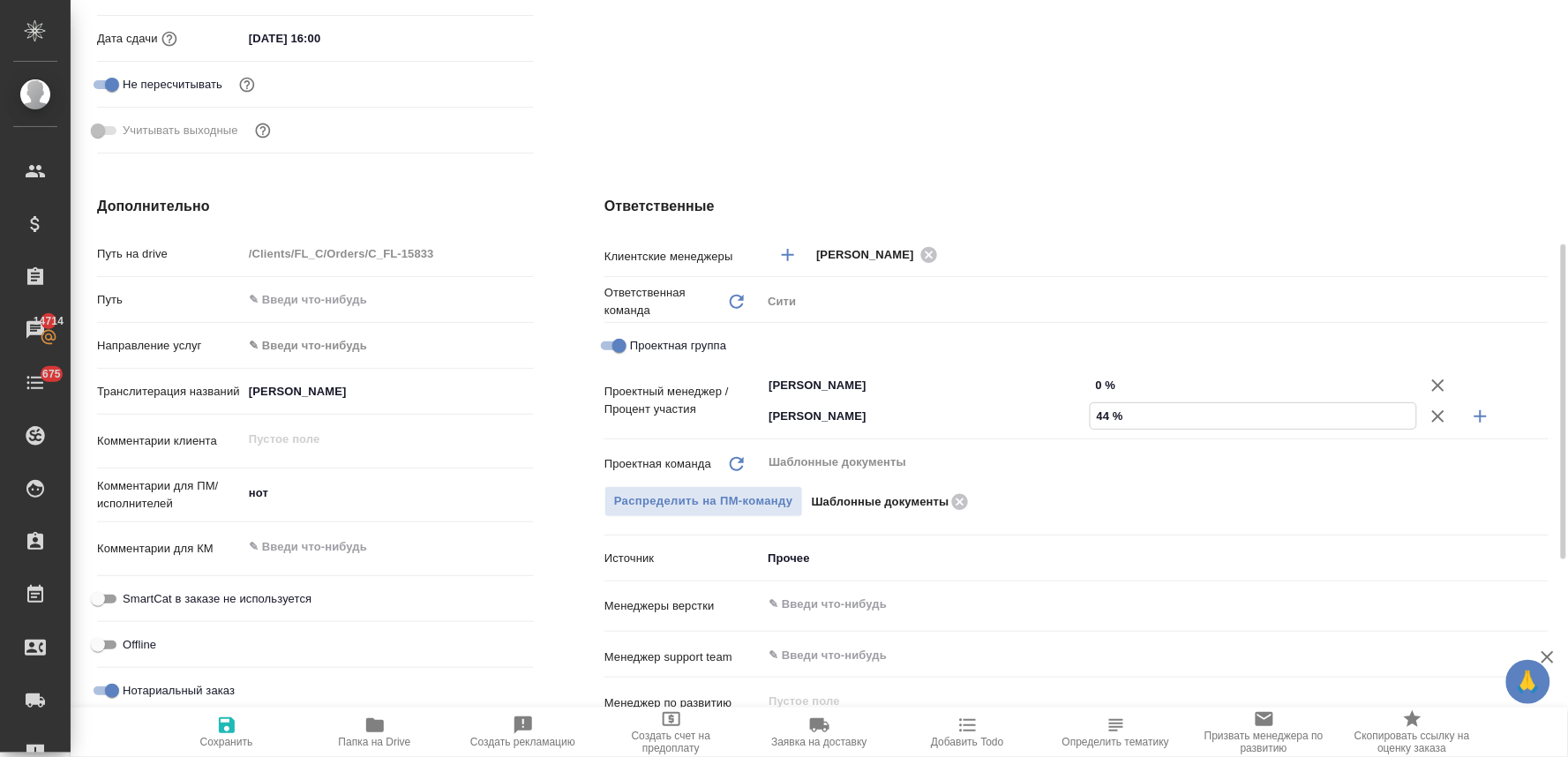
type textarea "x"
type input "44 %"
click at [1106, 382] on input "0 %" at bounding box center [1253, 386] width 328 height 26
type textarea "x"
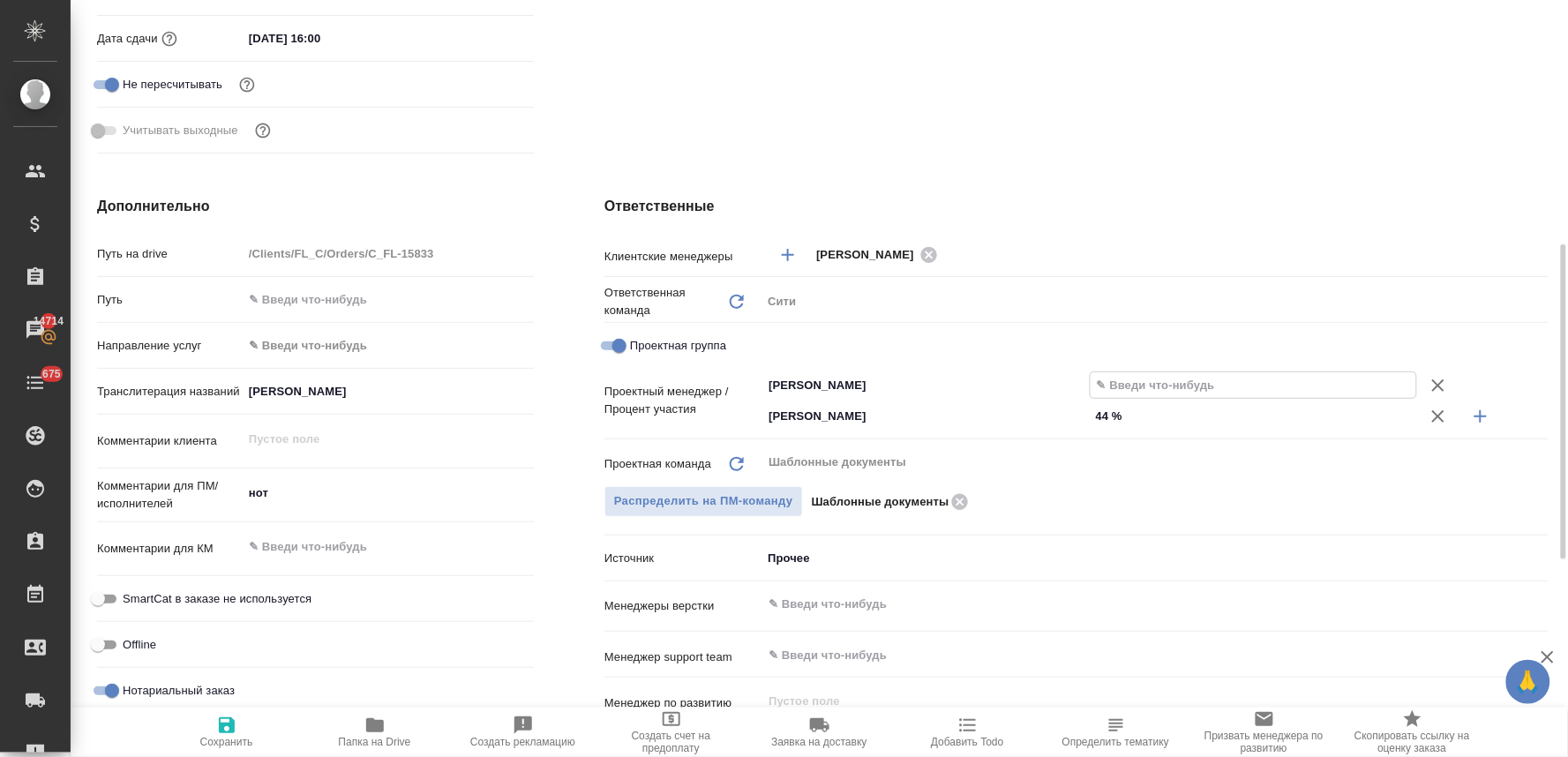
type textarea "x"
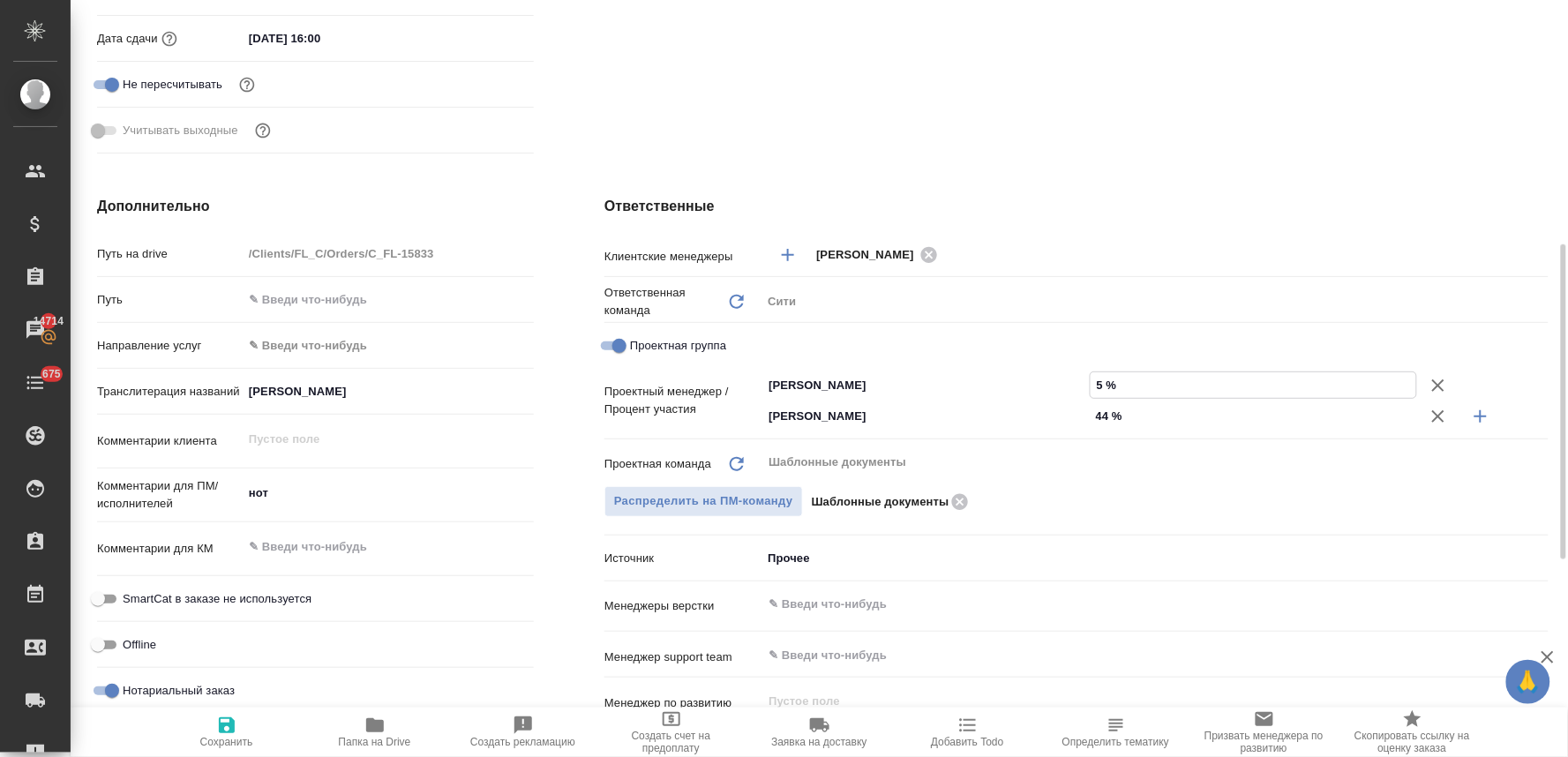
type input "56 %"
type textarea "x"
type input "56 %"
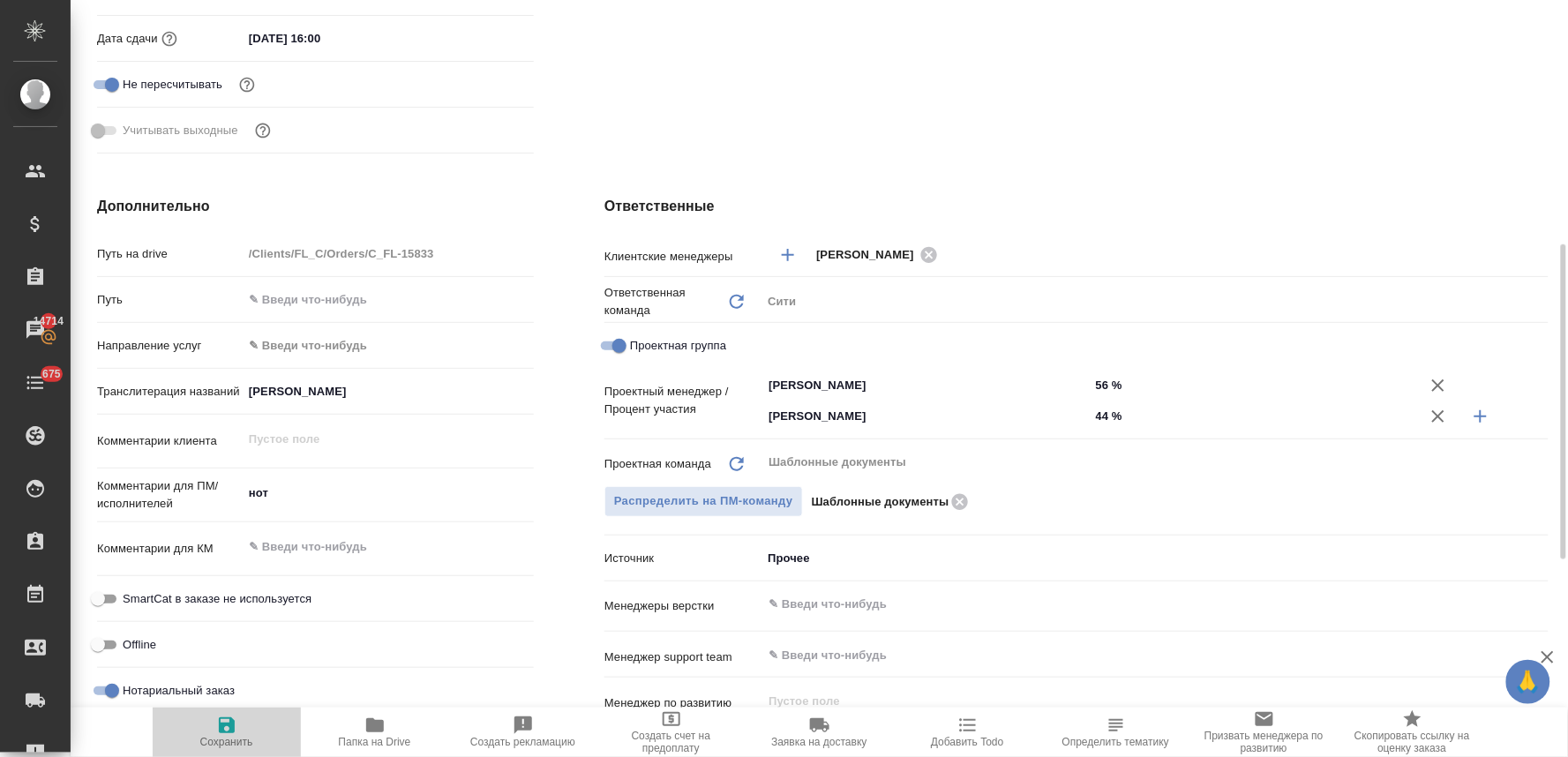
drag, startPoint x: 221, startPoint y: 730, endPoint x: 283, endPoint y: 695, distance: 71.2
click at [220, 730] on icon "button" at bounding box center [226, 725] width 16 height 16
type textarea "x"
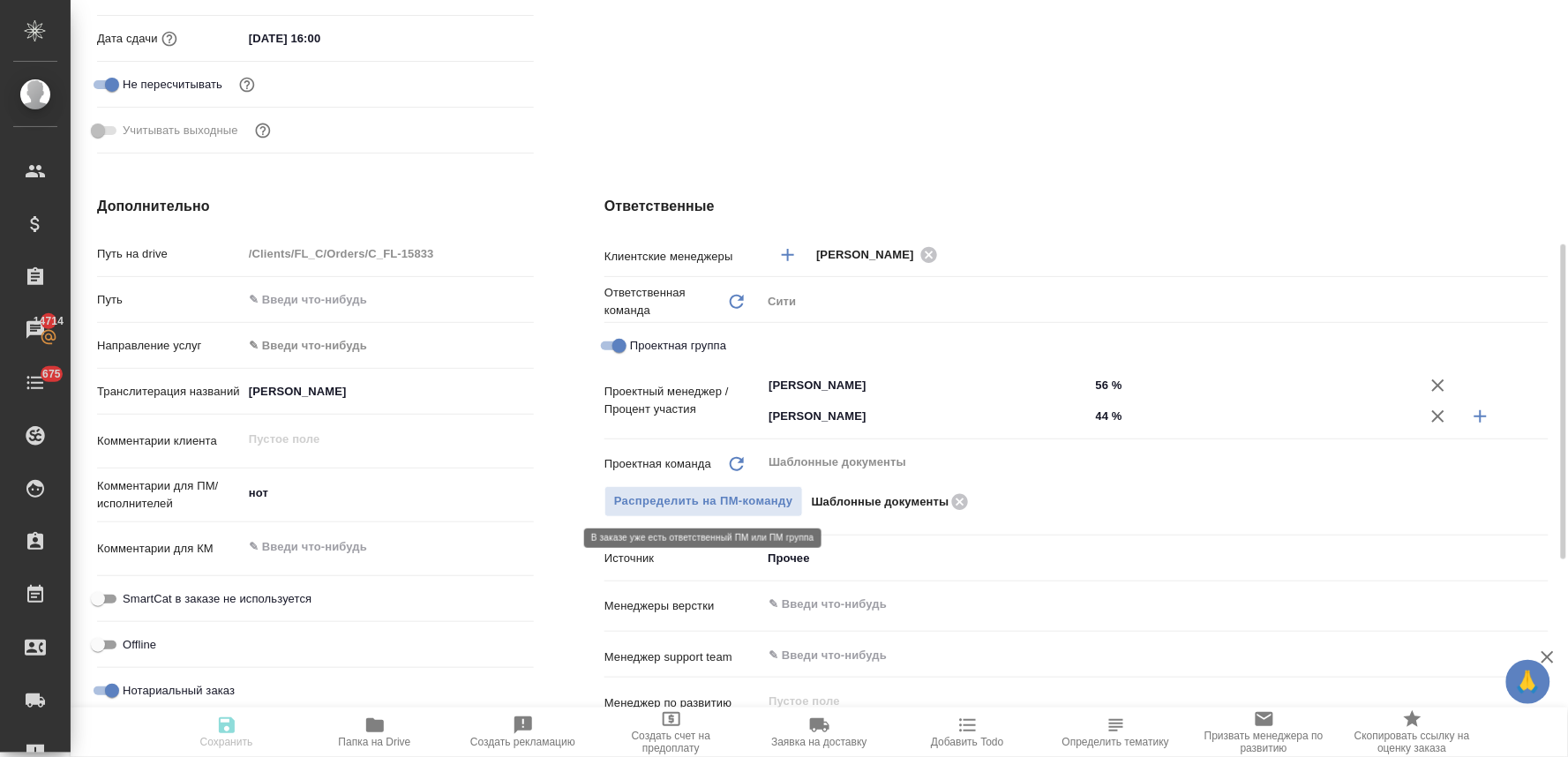
type textarea "x"
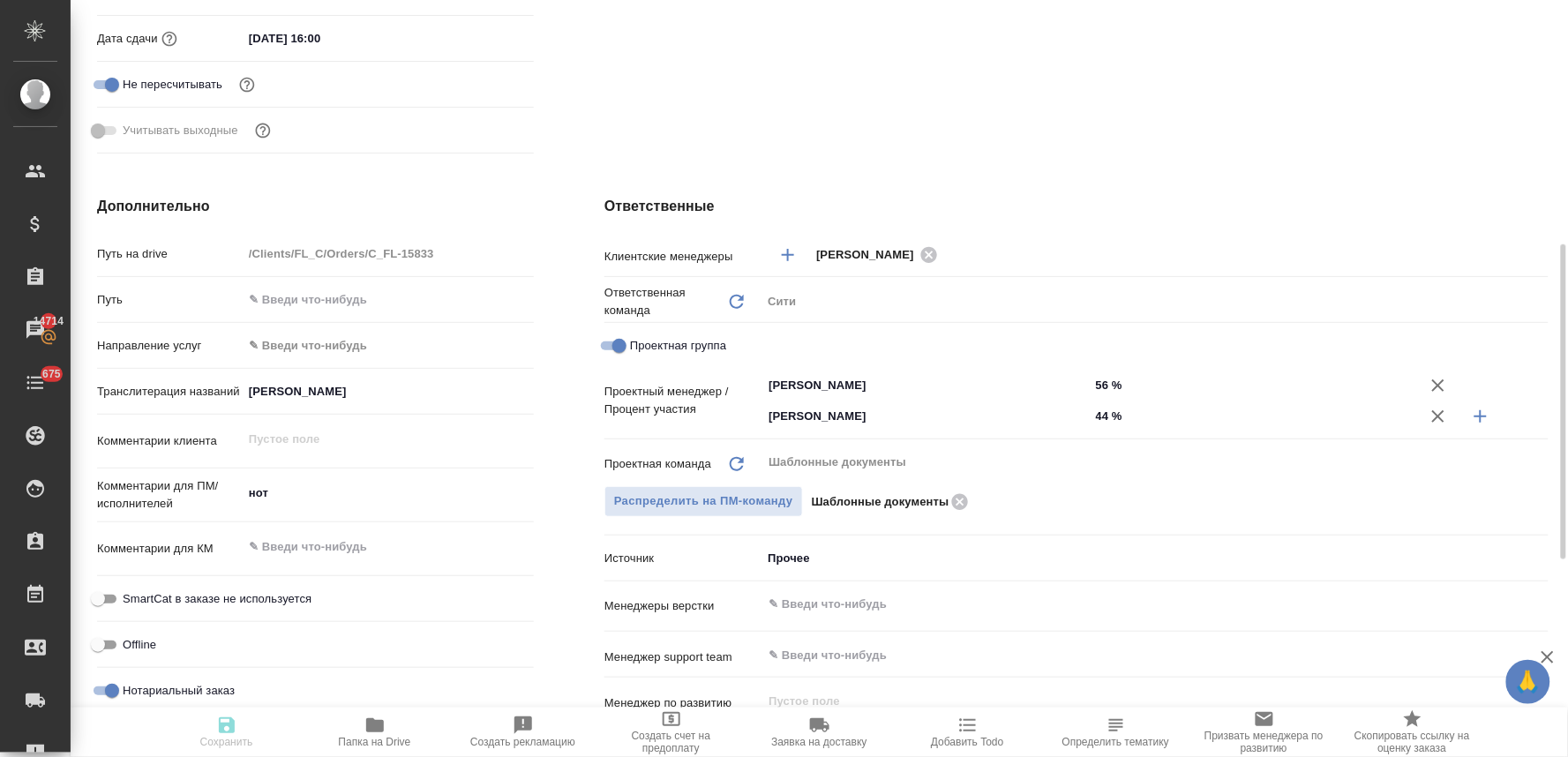
type textarea "x"
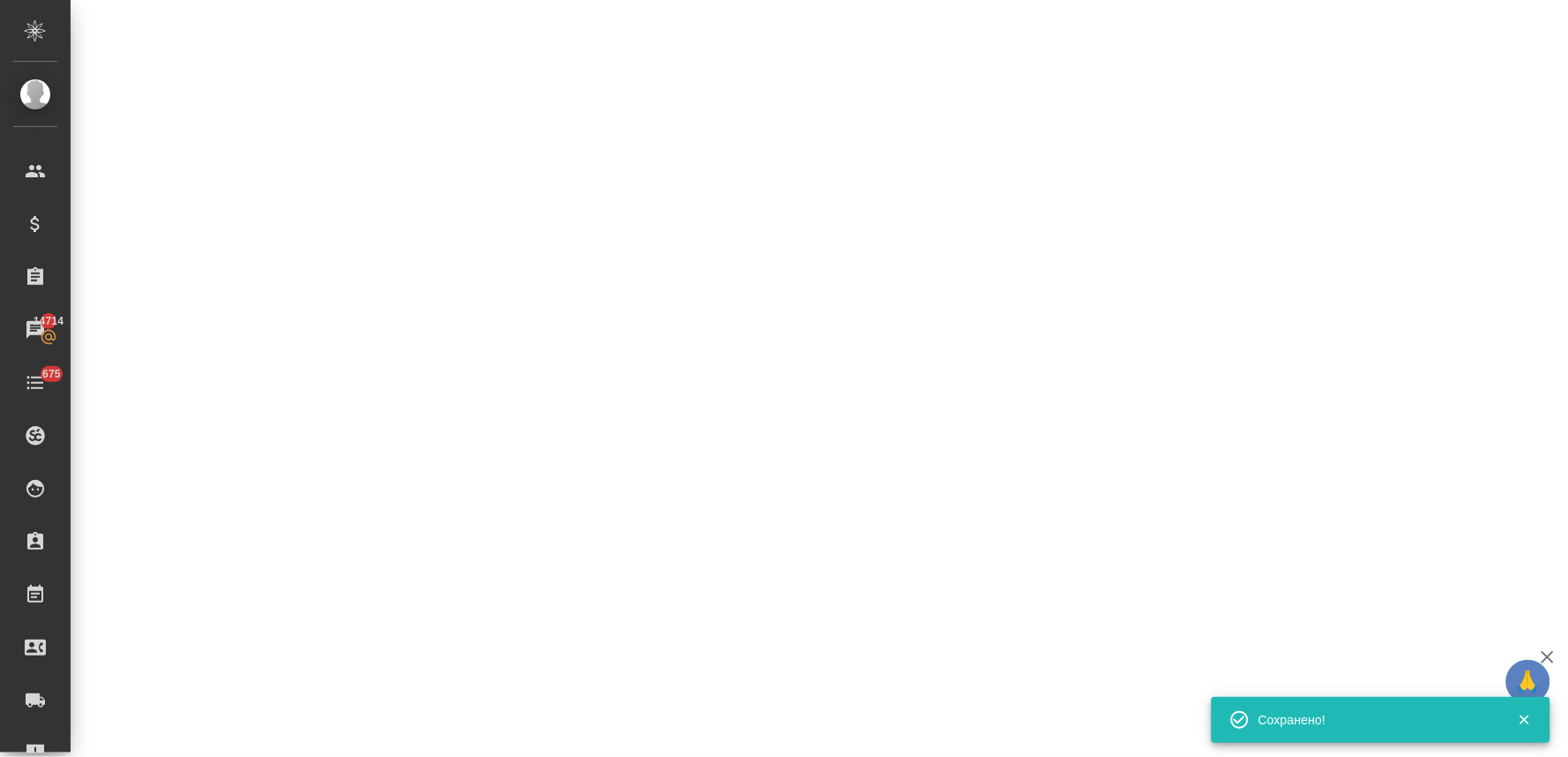
select select "RU"
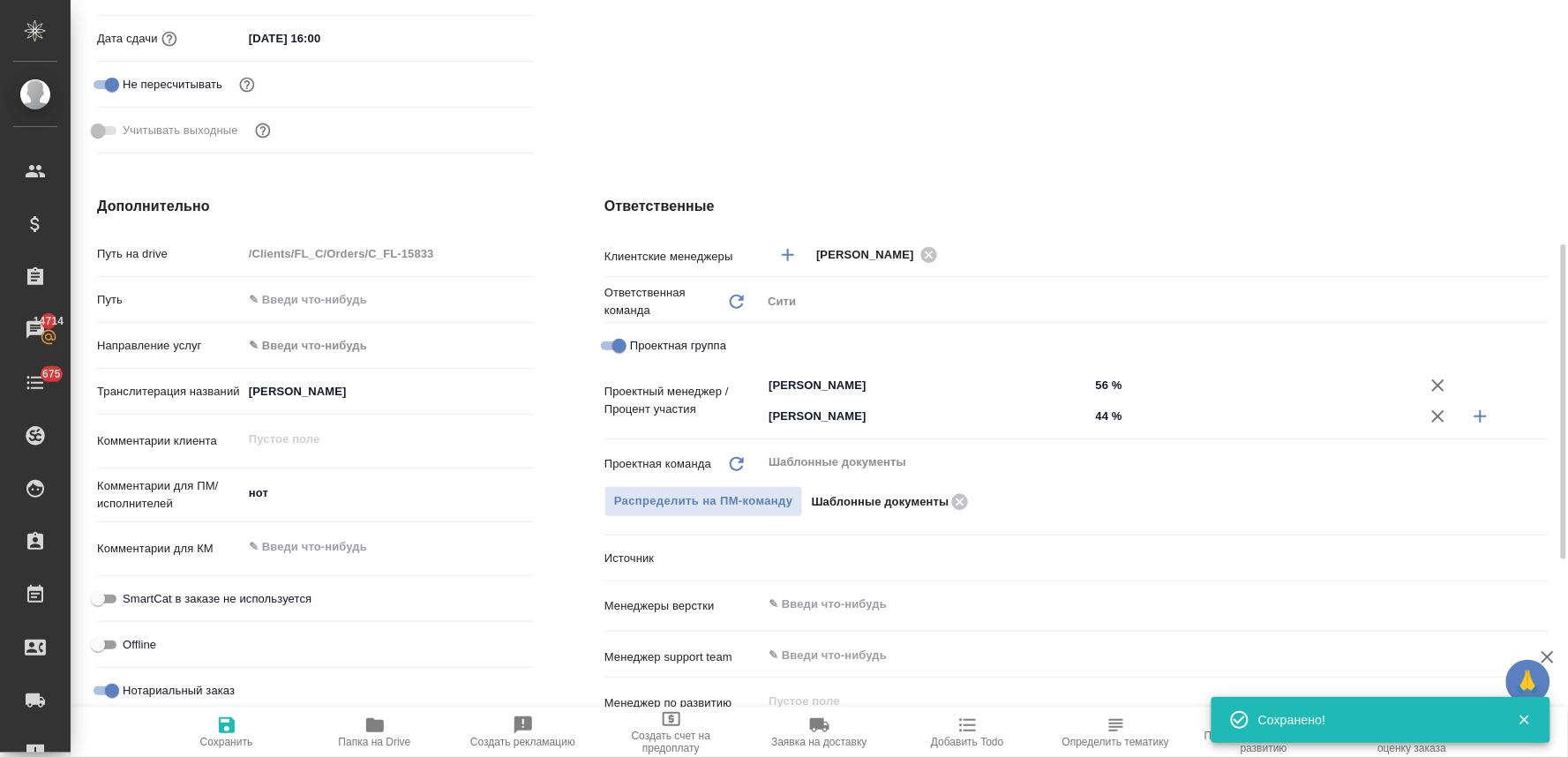
type textarea "x"
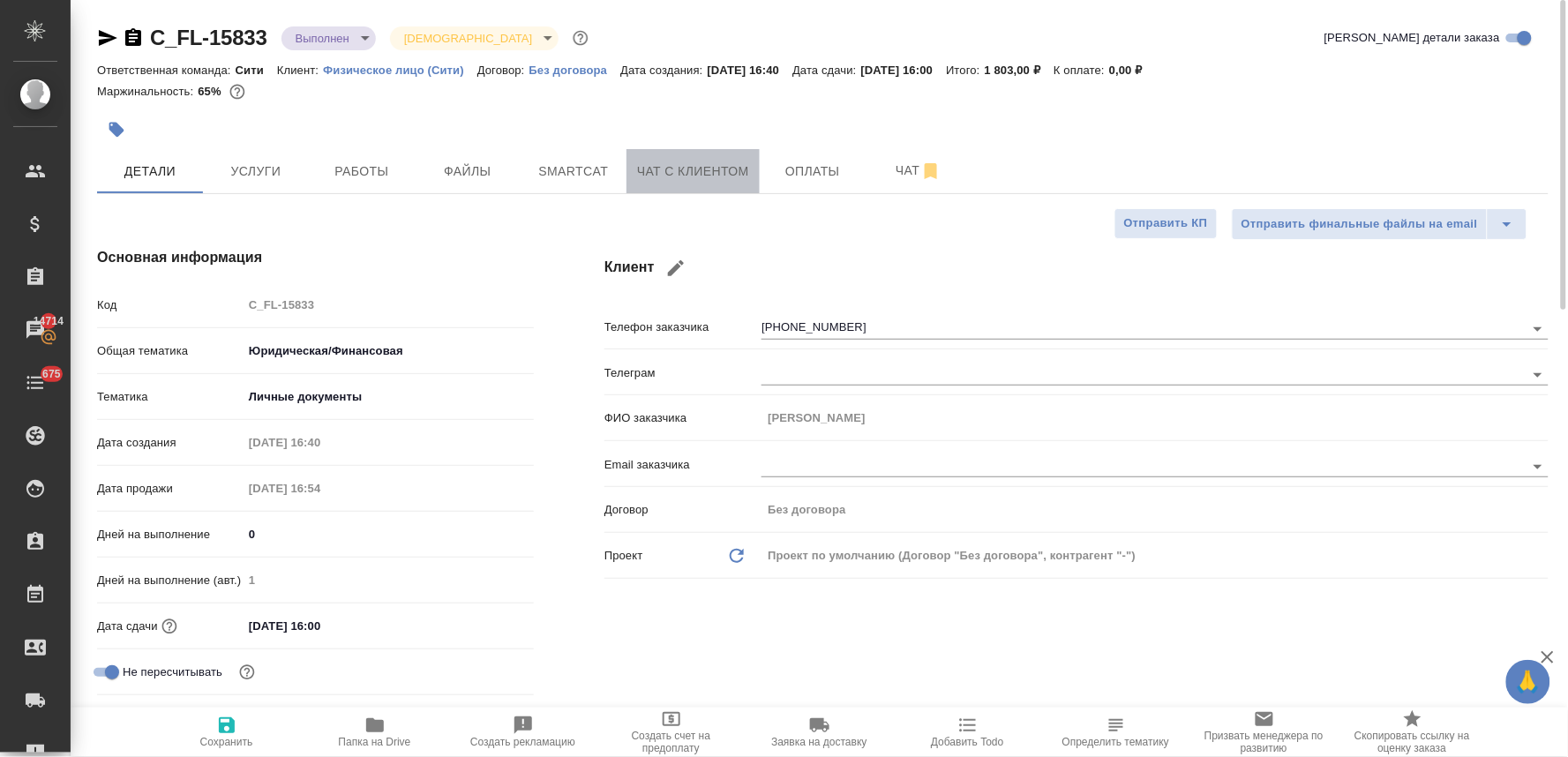
click at [663, 165] on span "Чат с клиентом" at bounding box center [692, 172] width 112 height 22
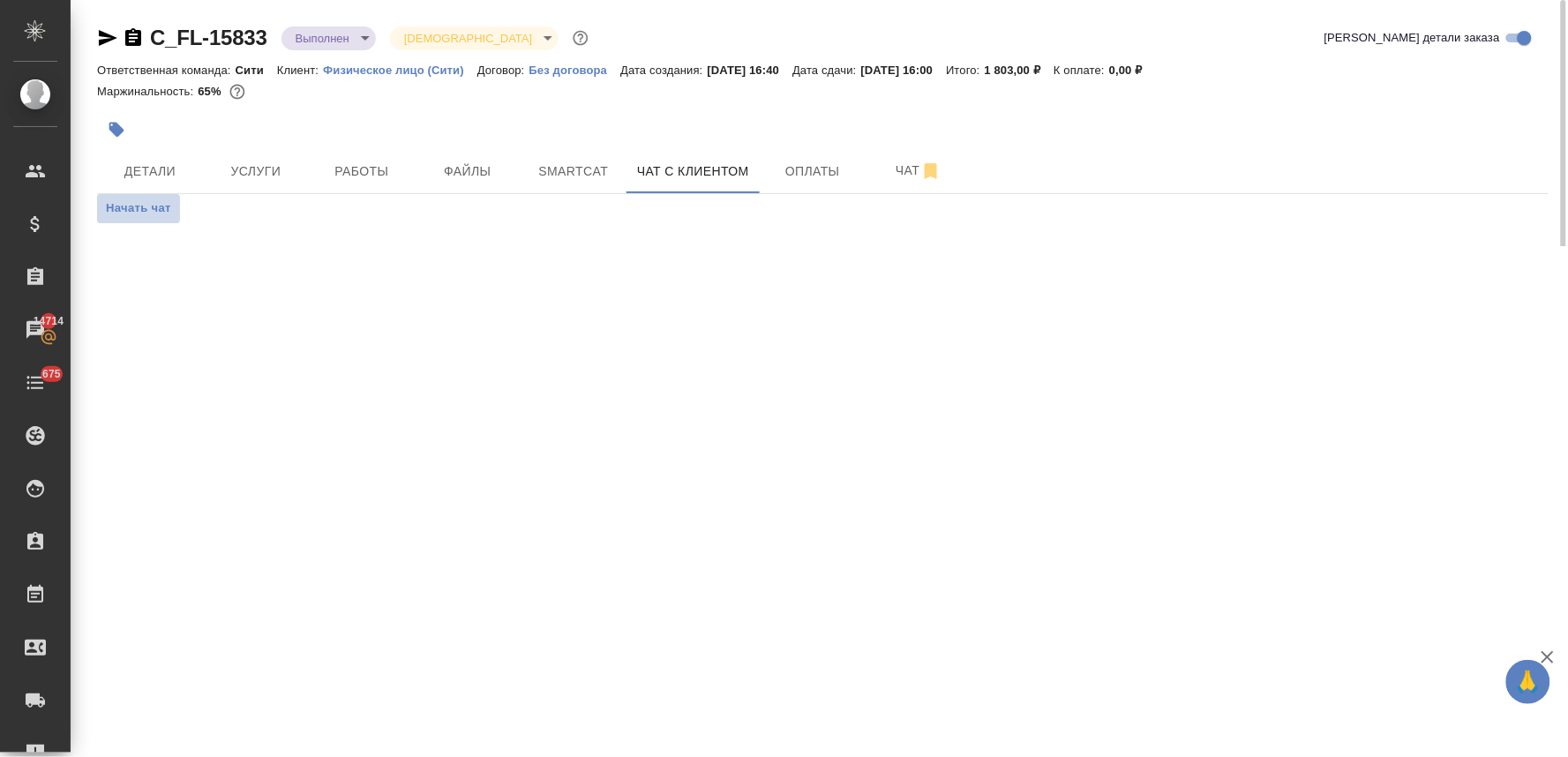
click at [147, 213] on span "Начать чат" at bounding box center [138, 209] width 65 height 20
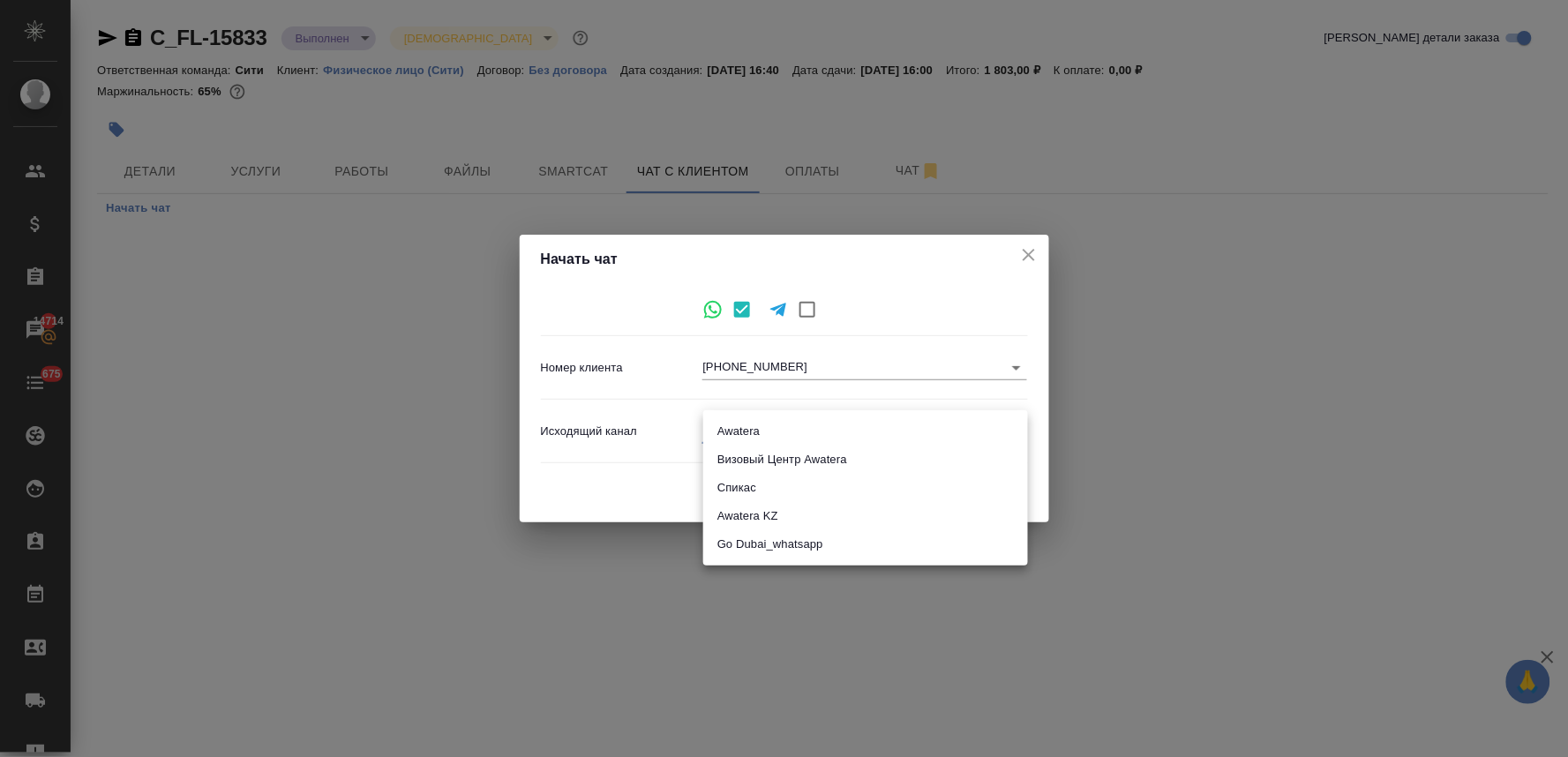
click at [787, 438] on body "🙏 .cls-1 fill:#fff; AWATERA Lyamina Nadezhda Клиенты Спецификации Заказы 14714 …" at bounding box center [784, 378] width 1568 height 757
click at [762, 435] on li "Awatera" at bounding box center [864, 432] width 324 height 28
type input "2"
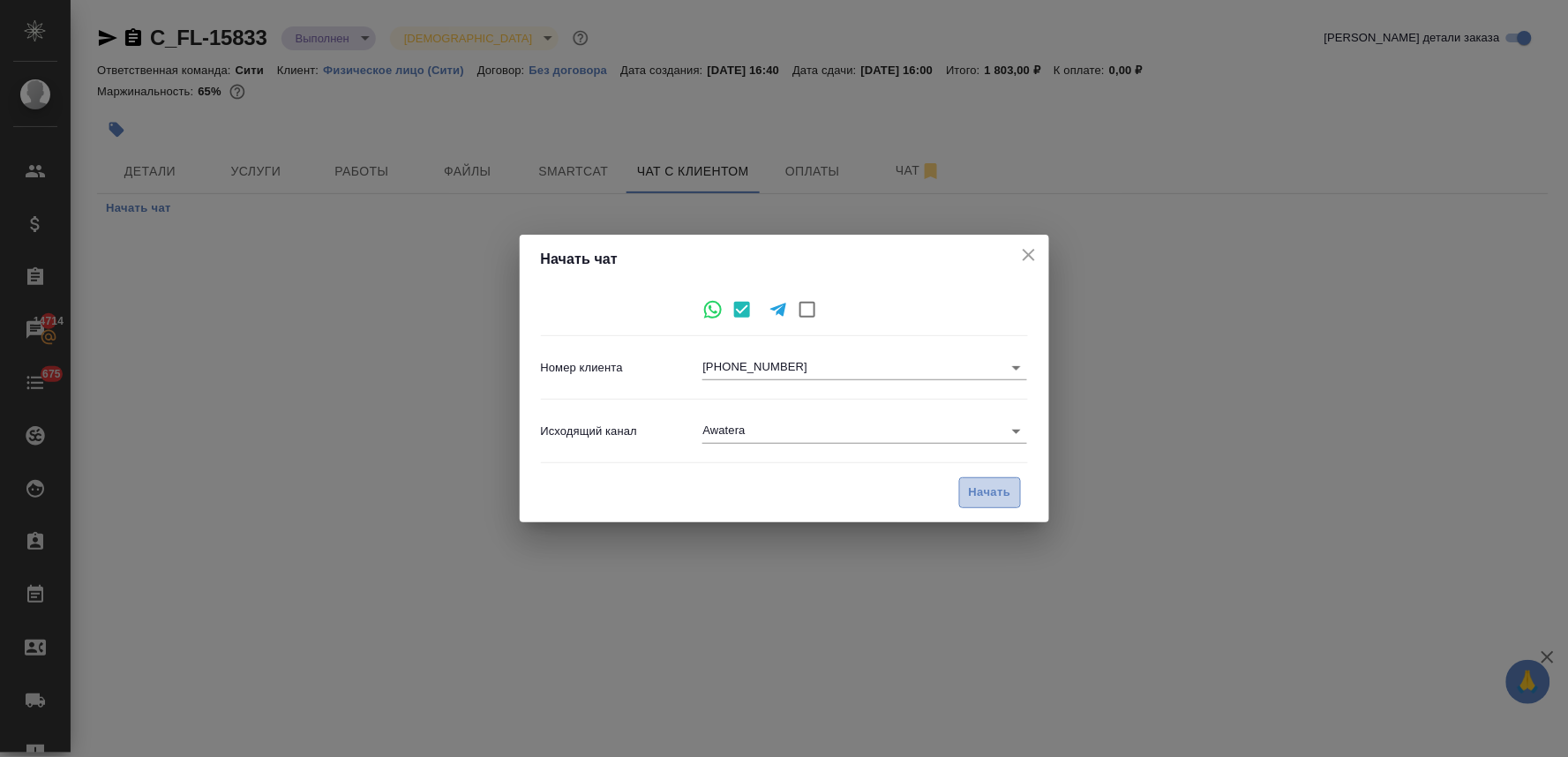
click at [998, 489] on span "Начать" at bounding box center [990, 493] width 43 height 20
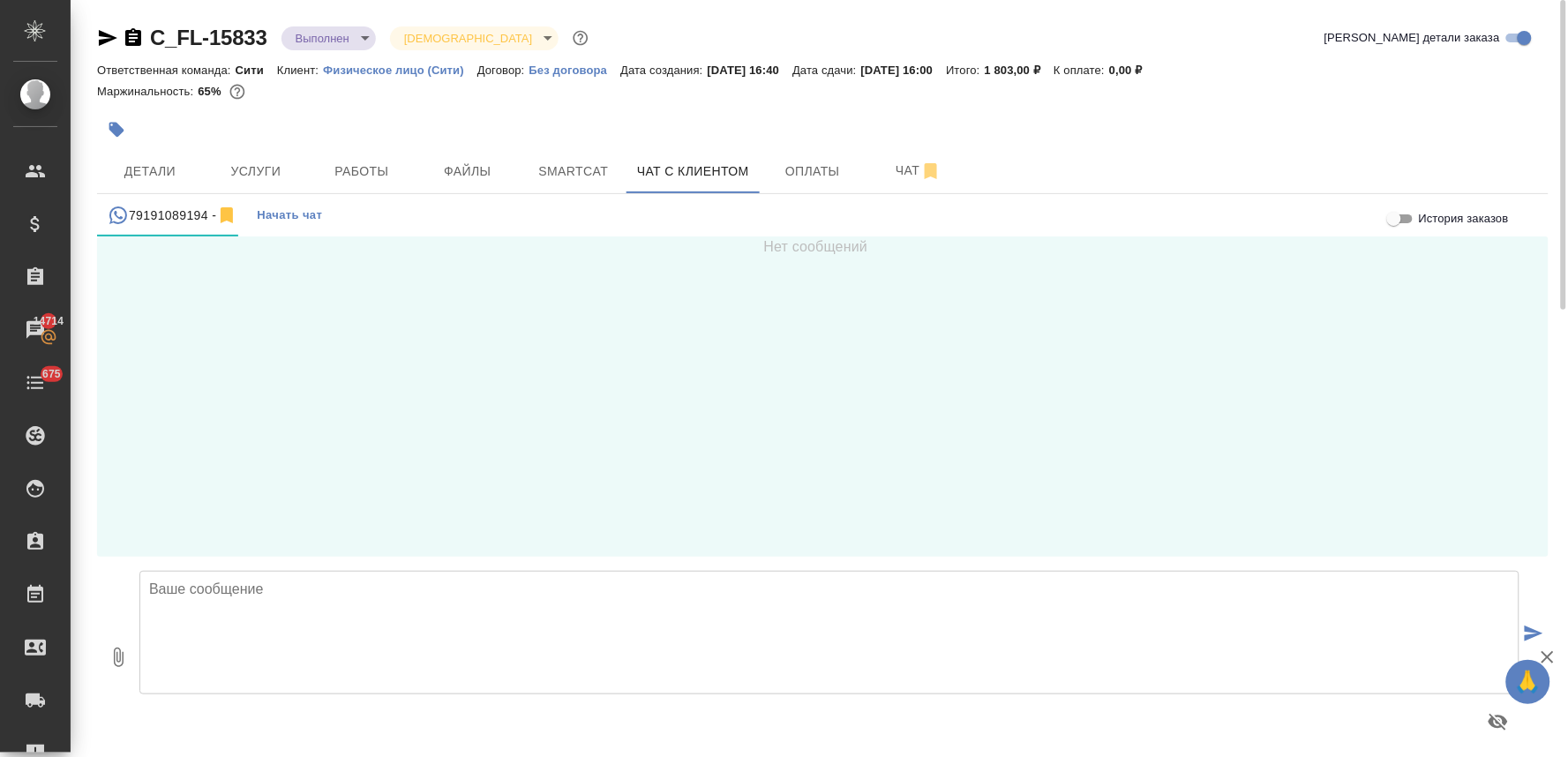
click at [199, 594] on textarea at bounding box center [829, 632] width 1380 height 124
click at [310, 607] on textarea "Тимоти, добрый день! Это бюро переводов AWatera" at bounding box center [829, 632] width 1380 height 124
click at [390, 602] on textarea "Тимоти, добрый день! Это бюро переводов Awatera" at bounding box center [829, 632] width 1380 height 124
type textarea "Тимоти, добрый день! Это бюро переводов Awatera Ваш документ готов, его можно з…"
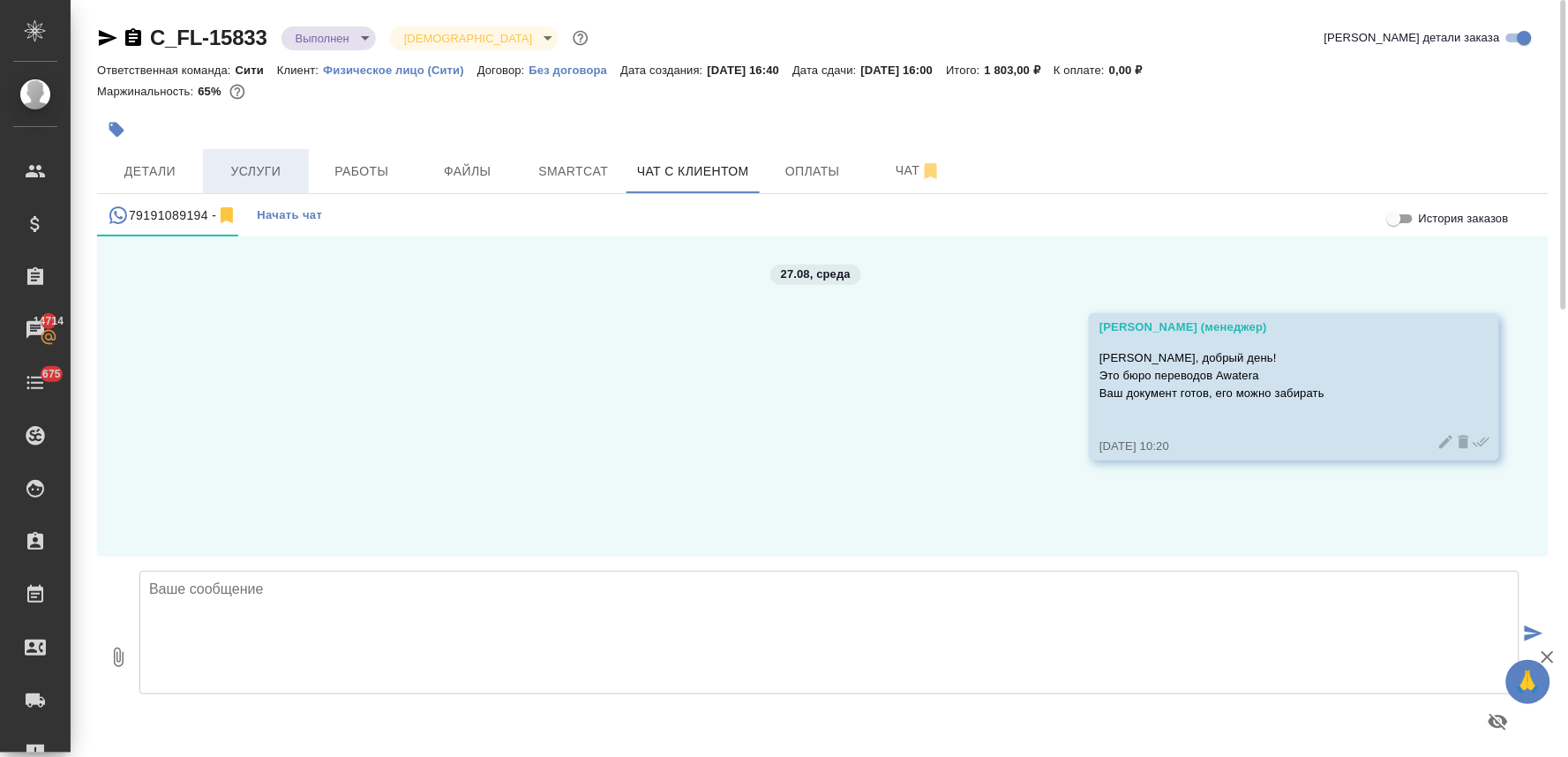
click at [257, 186] on button "Услуги" at bounding box center [256, 170] width 106 height 44
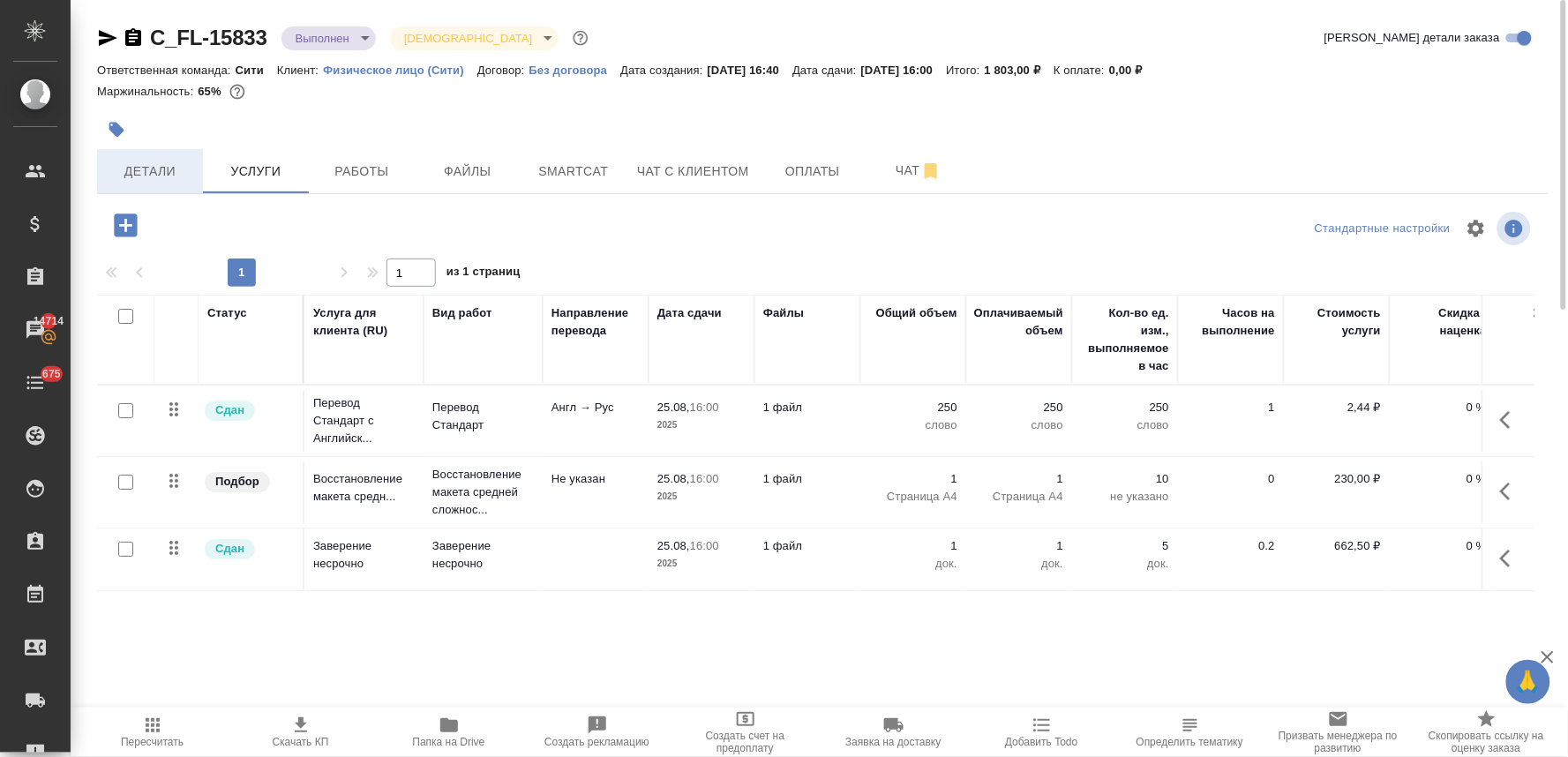
click at [148, 165] on span "Детали" at bounding box center [150, 172] width 85 height 22
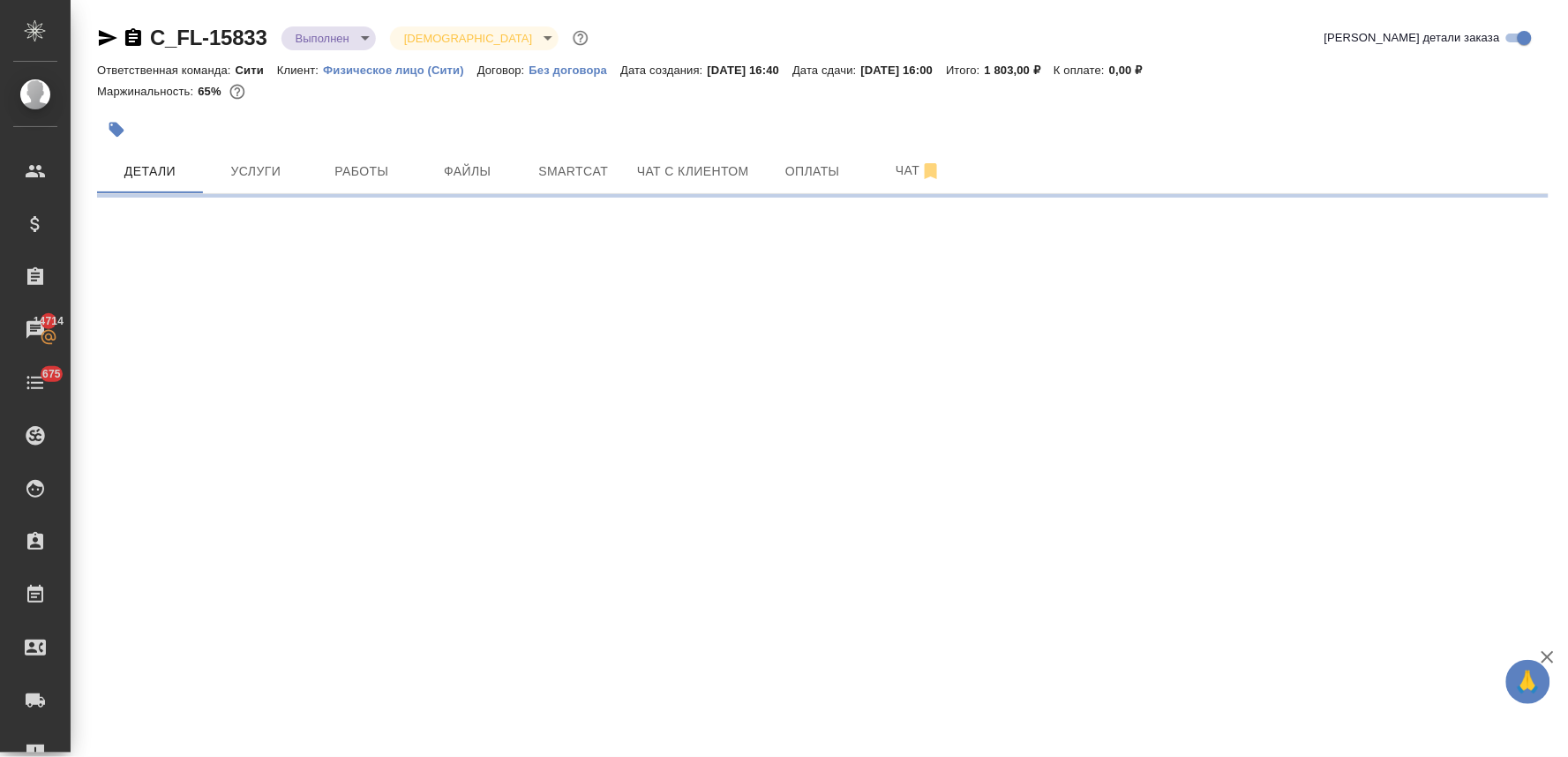
select select "RU"
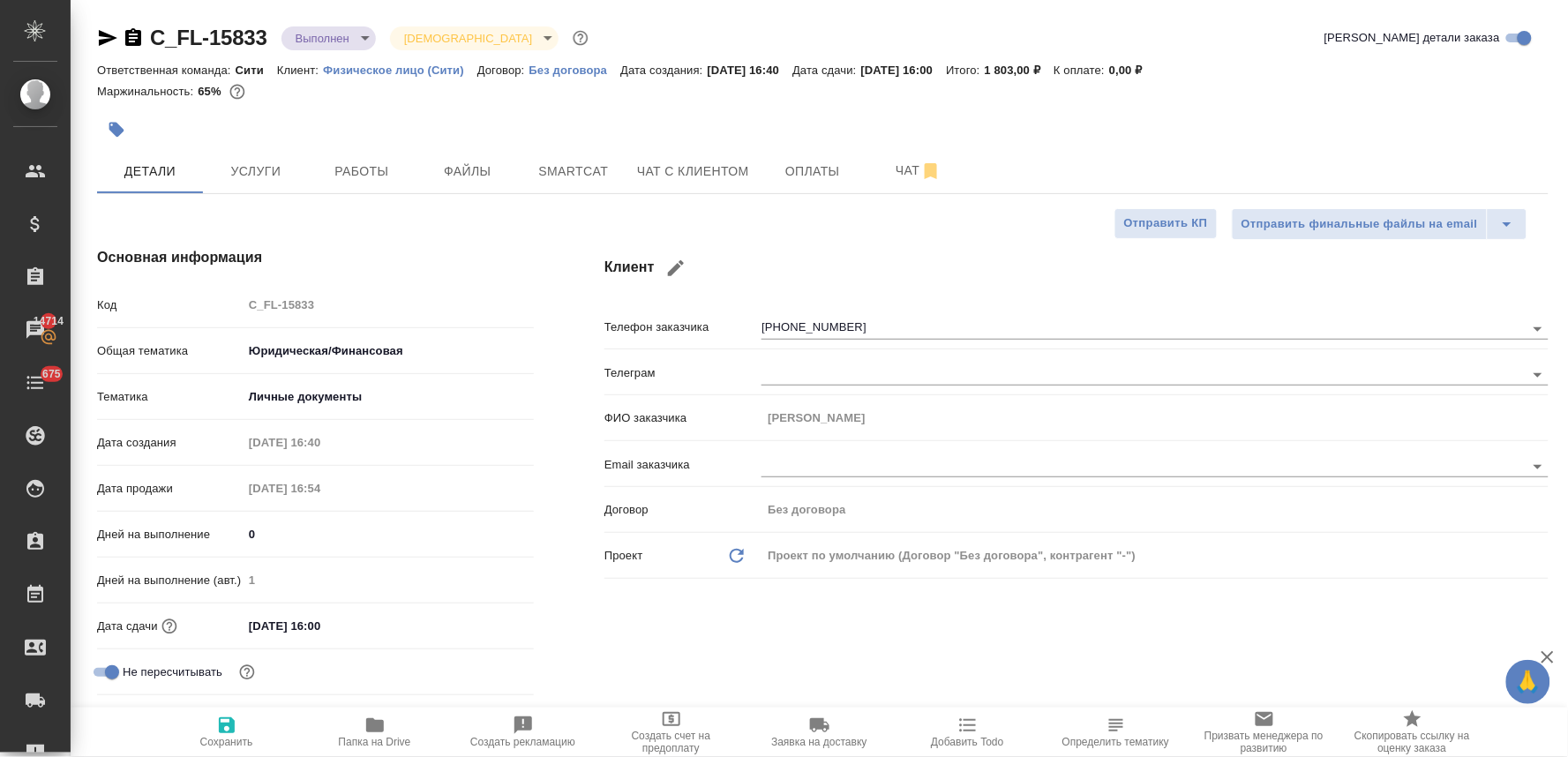
type textarea "x"
click at [332, 36] on body "🙏 .cls-1 fill:#fff; AWATERA Lyamina Nadezhda Клиенты Спецификации Заказы 14714 …" at bounding box center [784, 378] width 1568 height 757
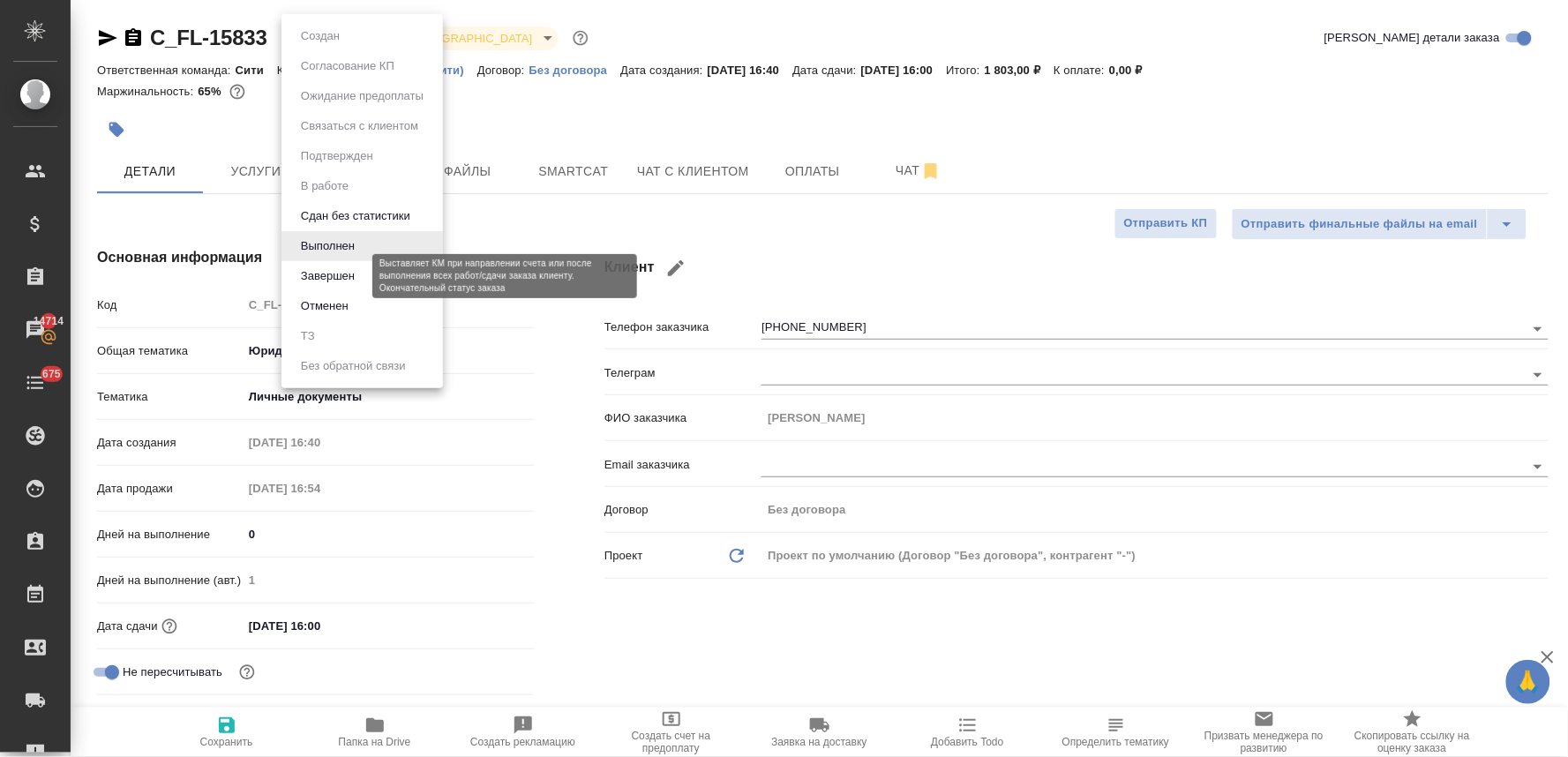
click at [355, 276] on button "Завершен" at bounding box center [327, 276] width 64 height 20
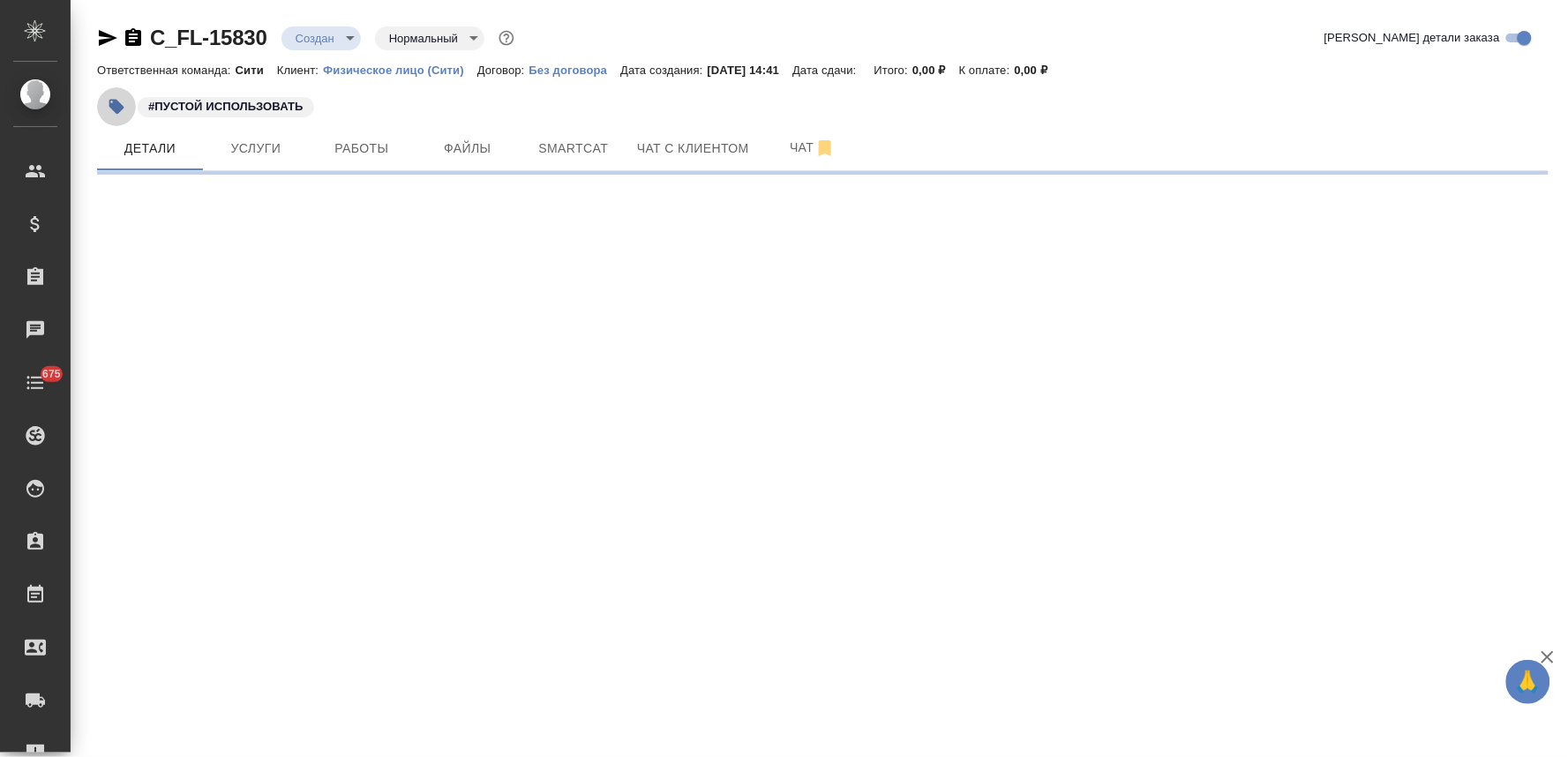
click at [110, 103] on icon "button" at bounding box center [117, 107] width 15 height 15
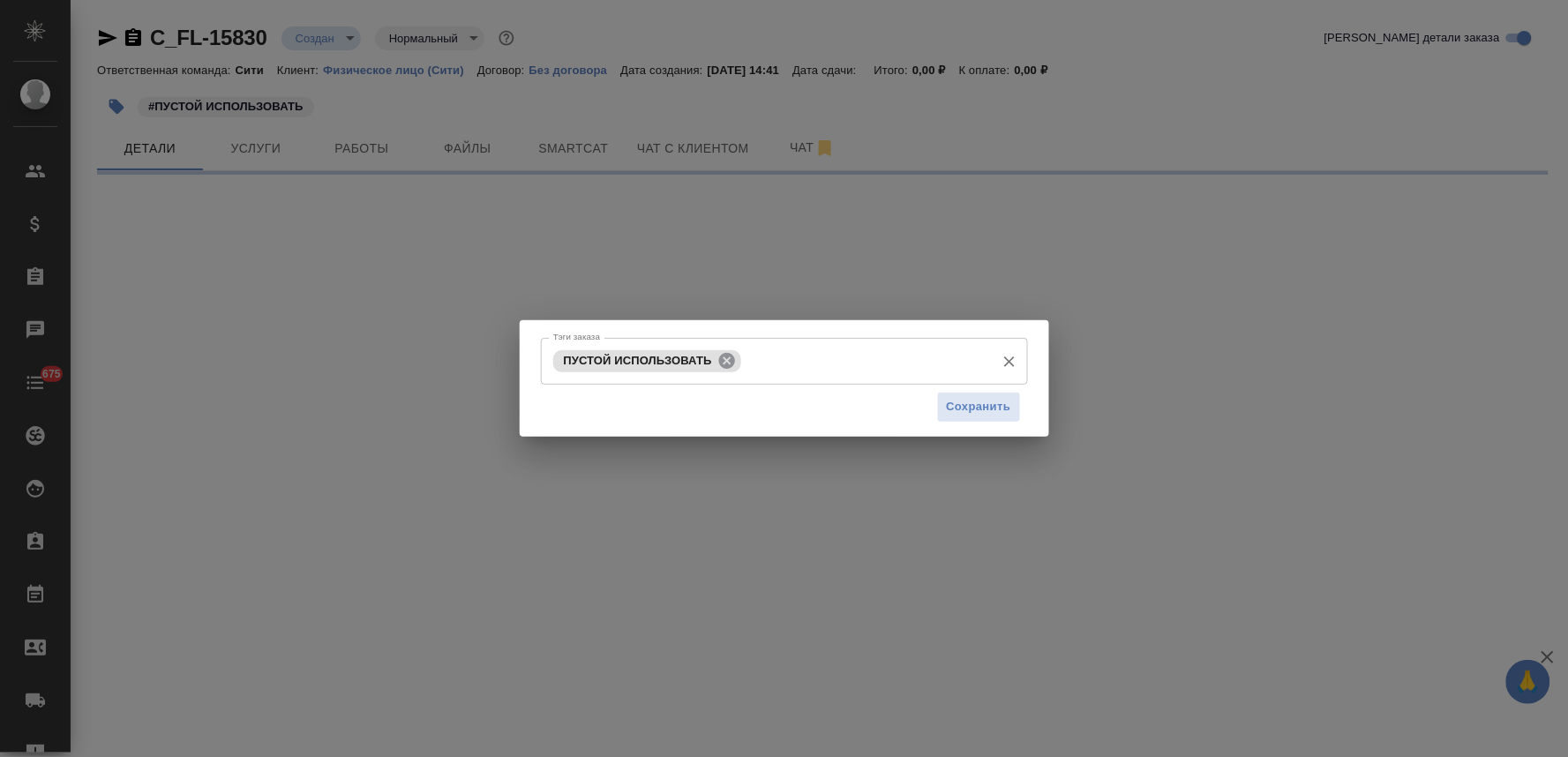
click at [731, 365] on icon at bounding box center [727, 360] width 16 height 16
select select "RU"
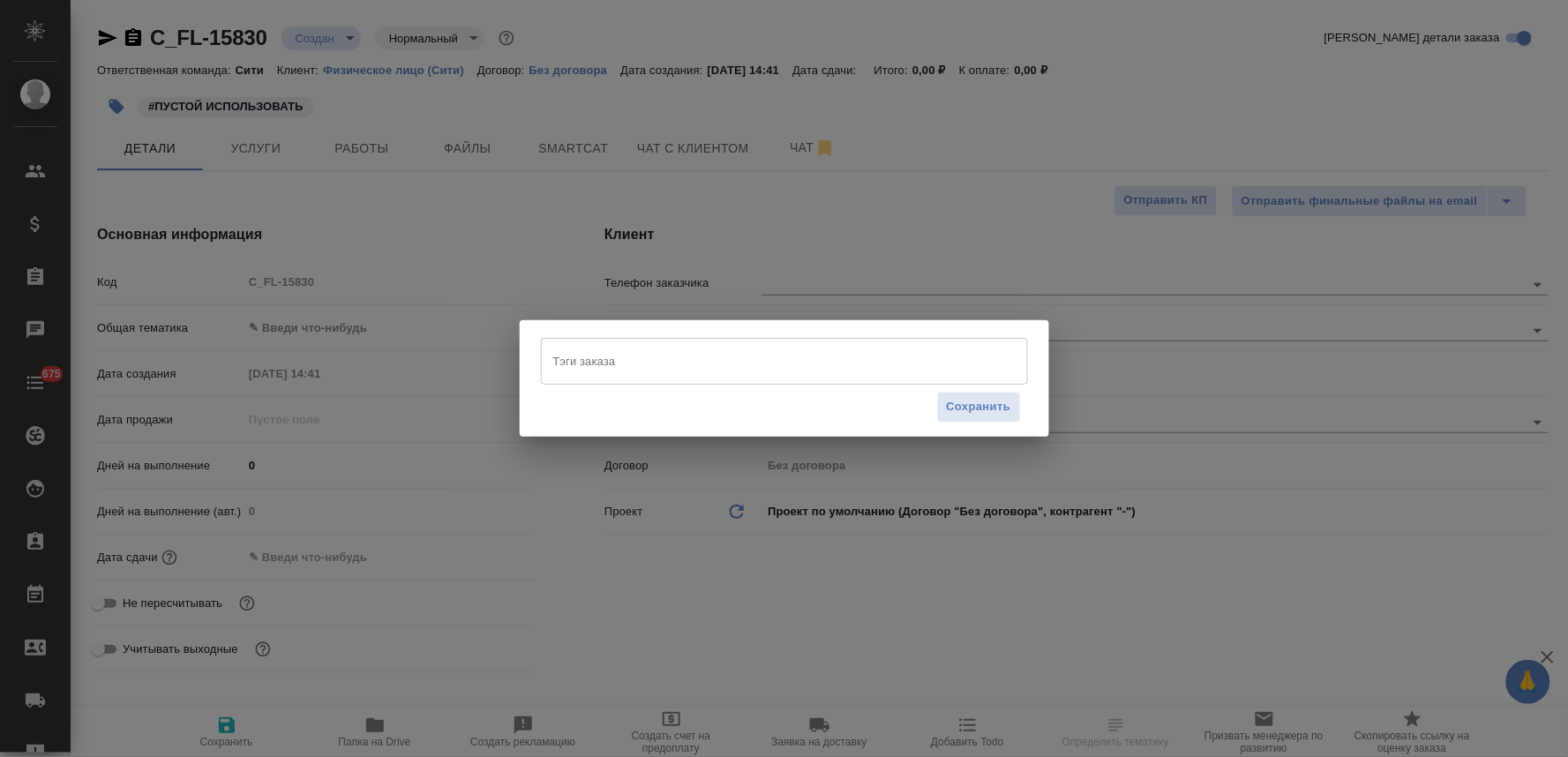
type textarea "x"
click at [967, 405] on span "Сохранить" at bounding box center [978, 407] width 64 height 20
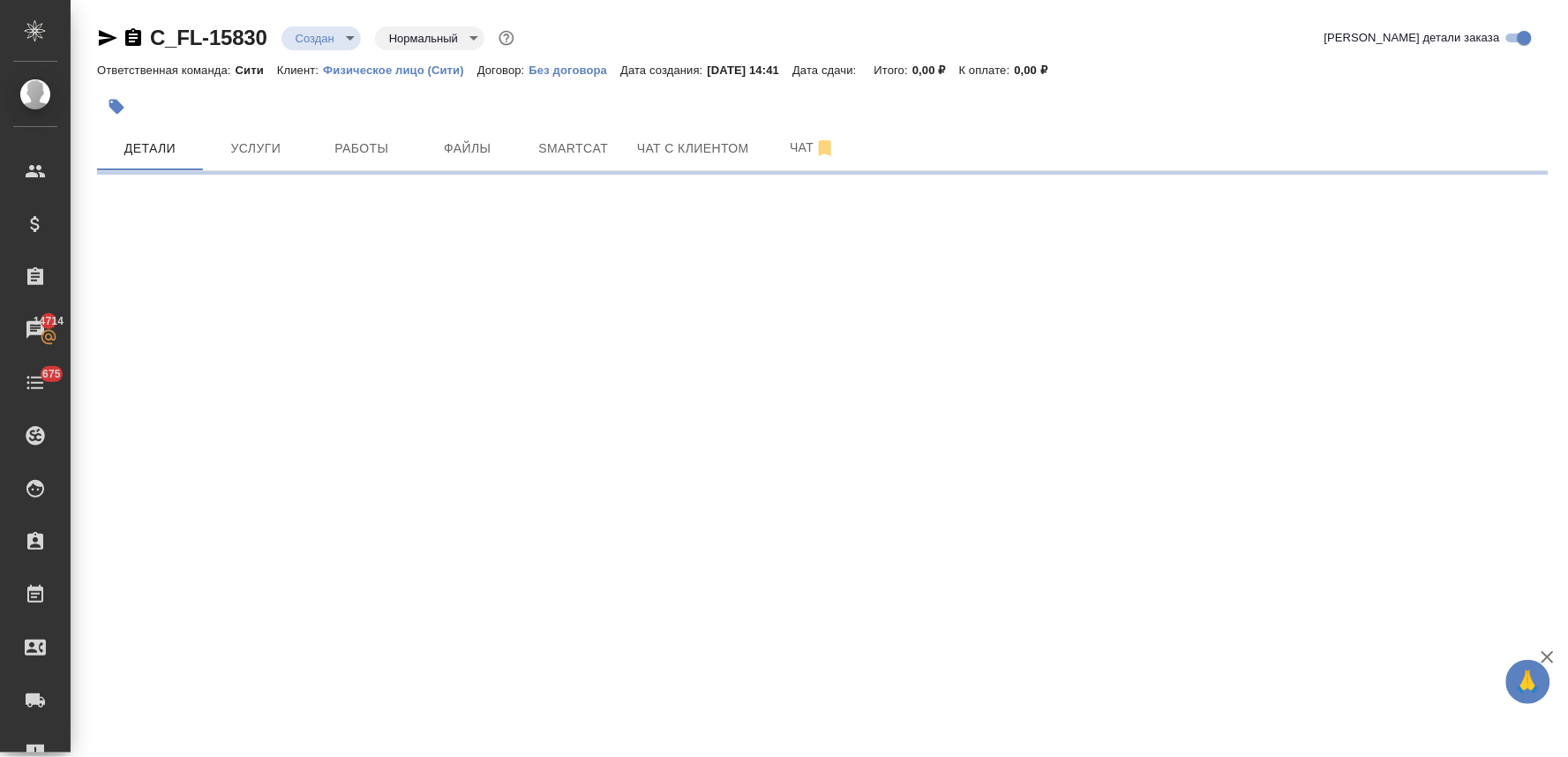
select select "RU"
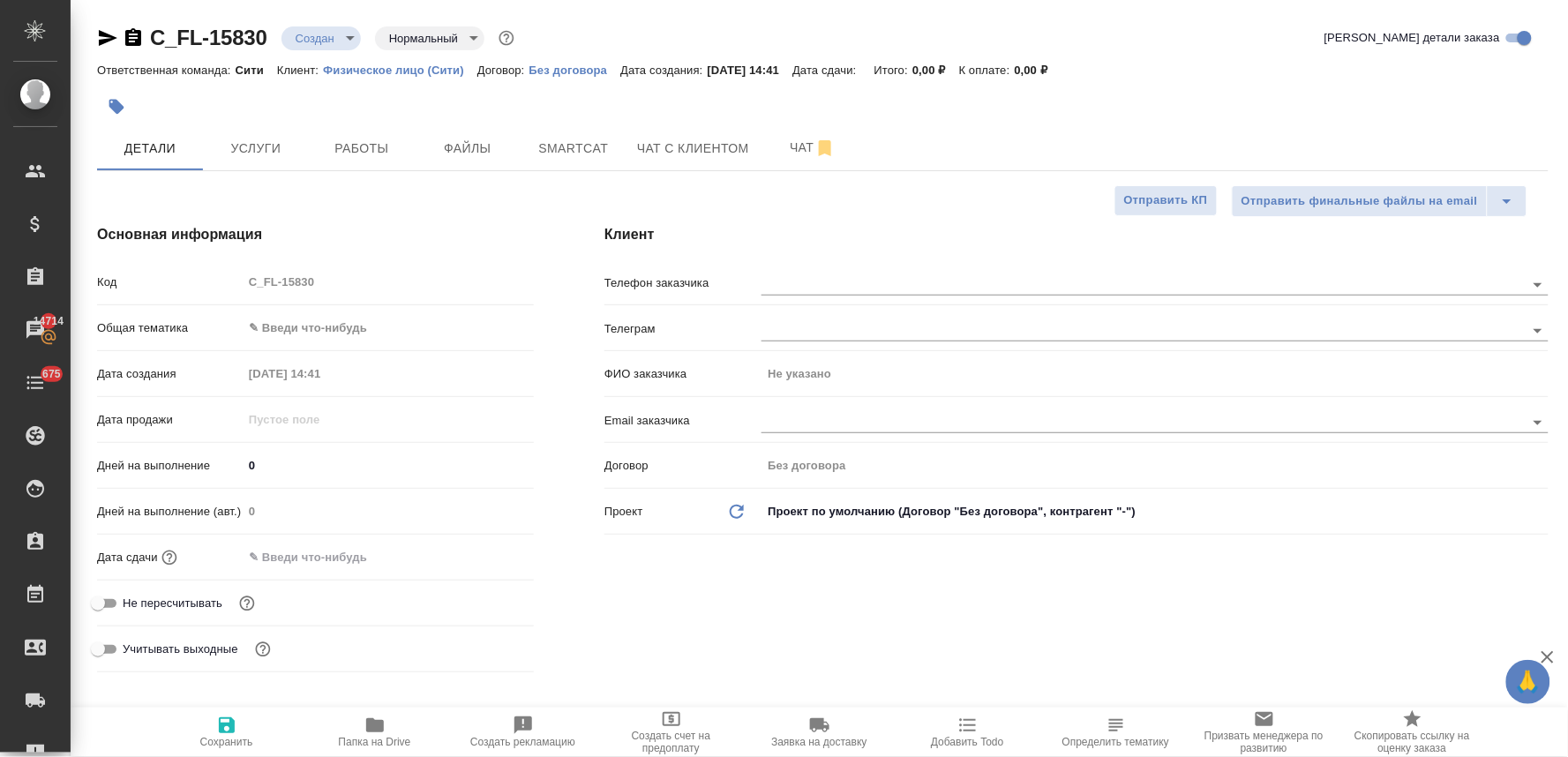
type textarea "x"
click at [841, 419] on input "text" at bounding box center [1113, 421] width 704 height 21
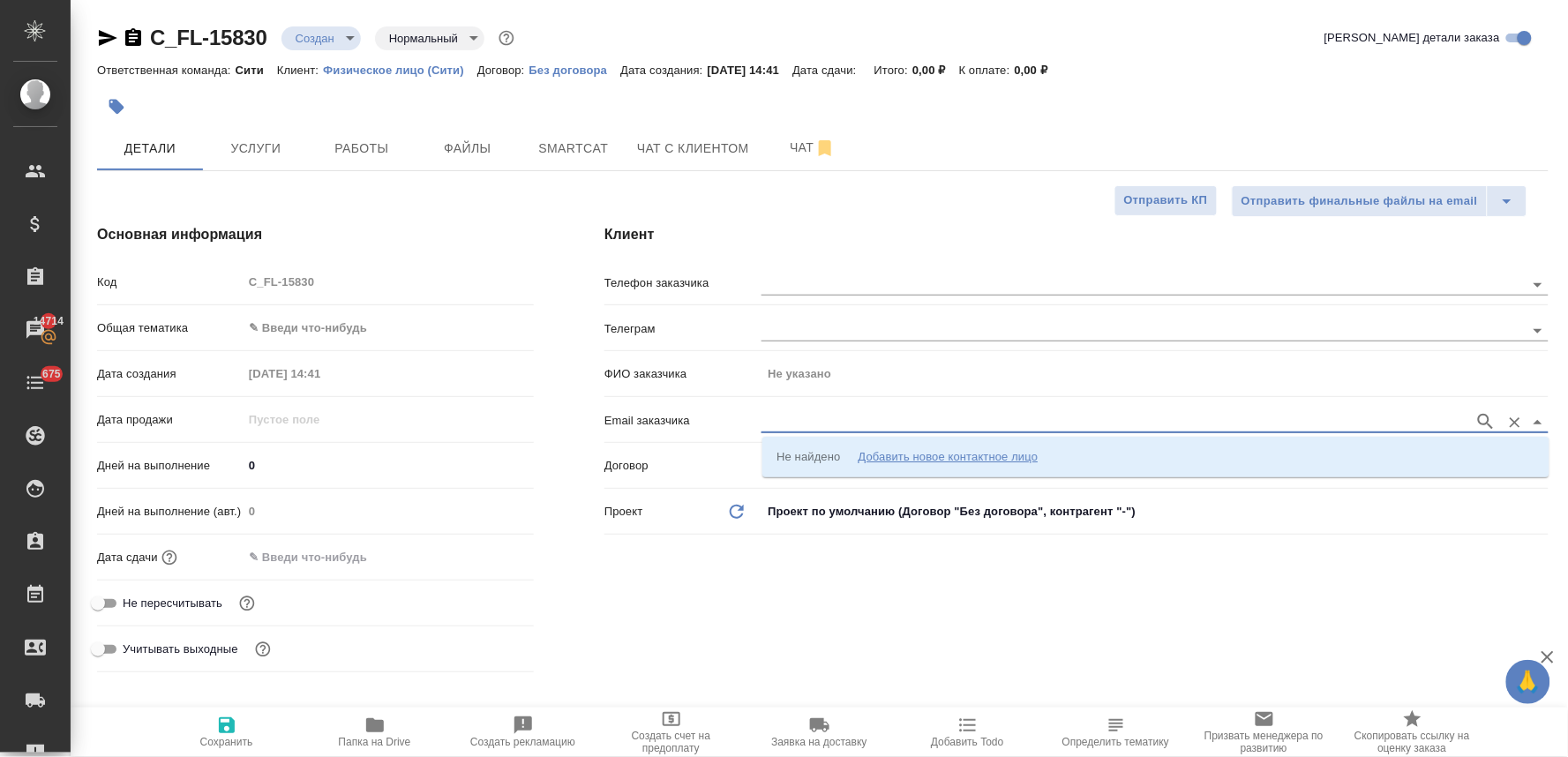
paste input "Anastasia.Snytko@mncap.ru"
type input "Anastasia.Snytko@mncap.ru"
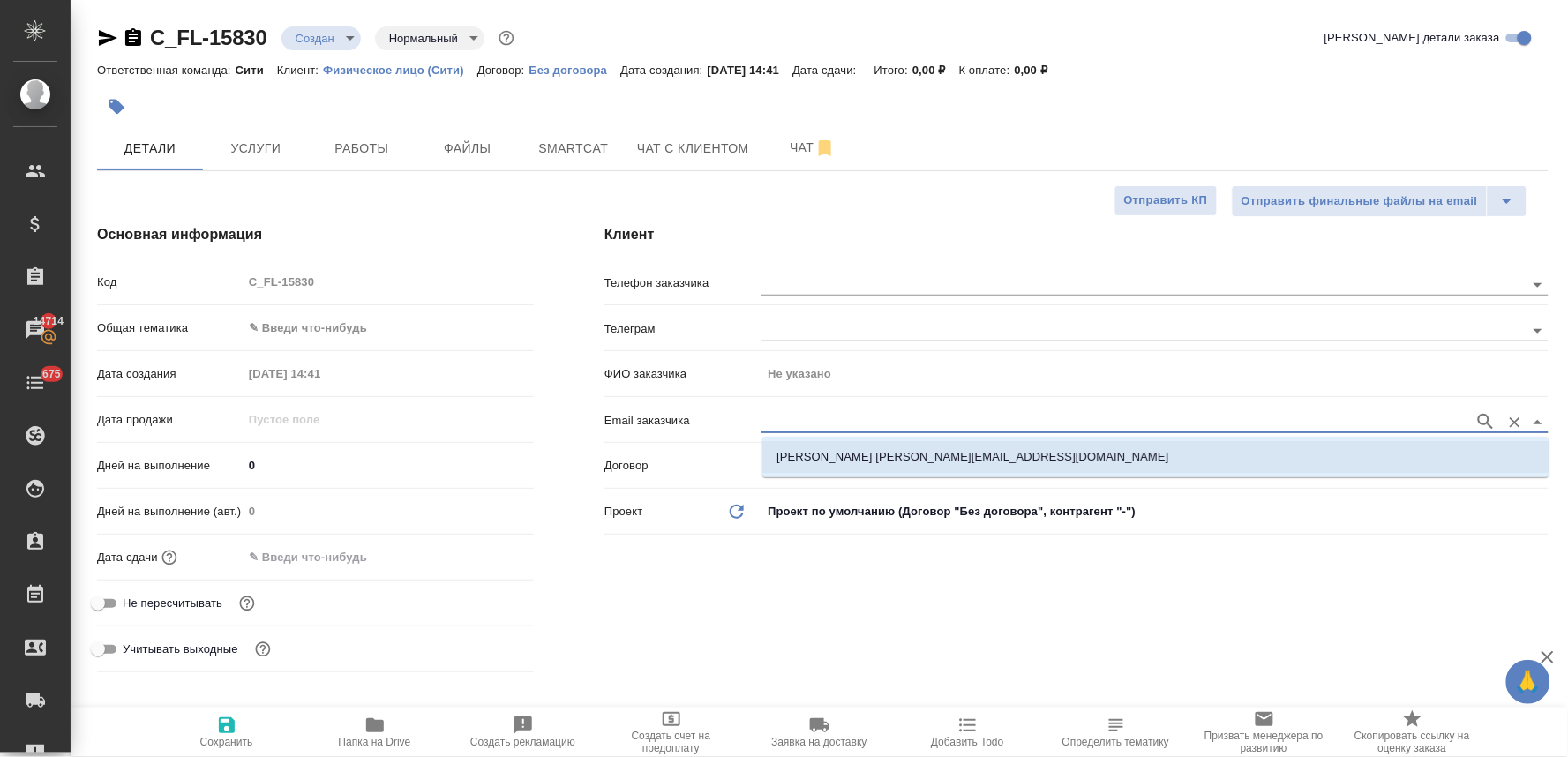
click at [866, 453] on p "Шнытко Анастасия anastasia.snytko@mncap.ru" at bounding box center [971, 457] width 391 height 18
type input "Шнытко Анастасия"
type input "Шнытко Анастасия anastasia.snytko@mncap.ru"
type textarea "x"
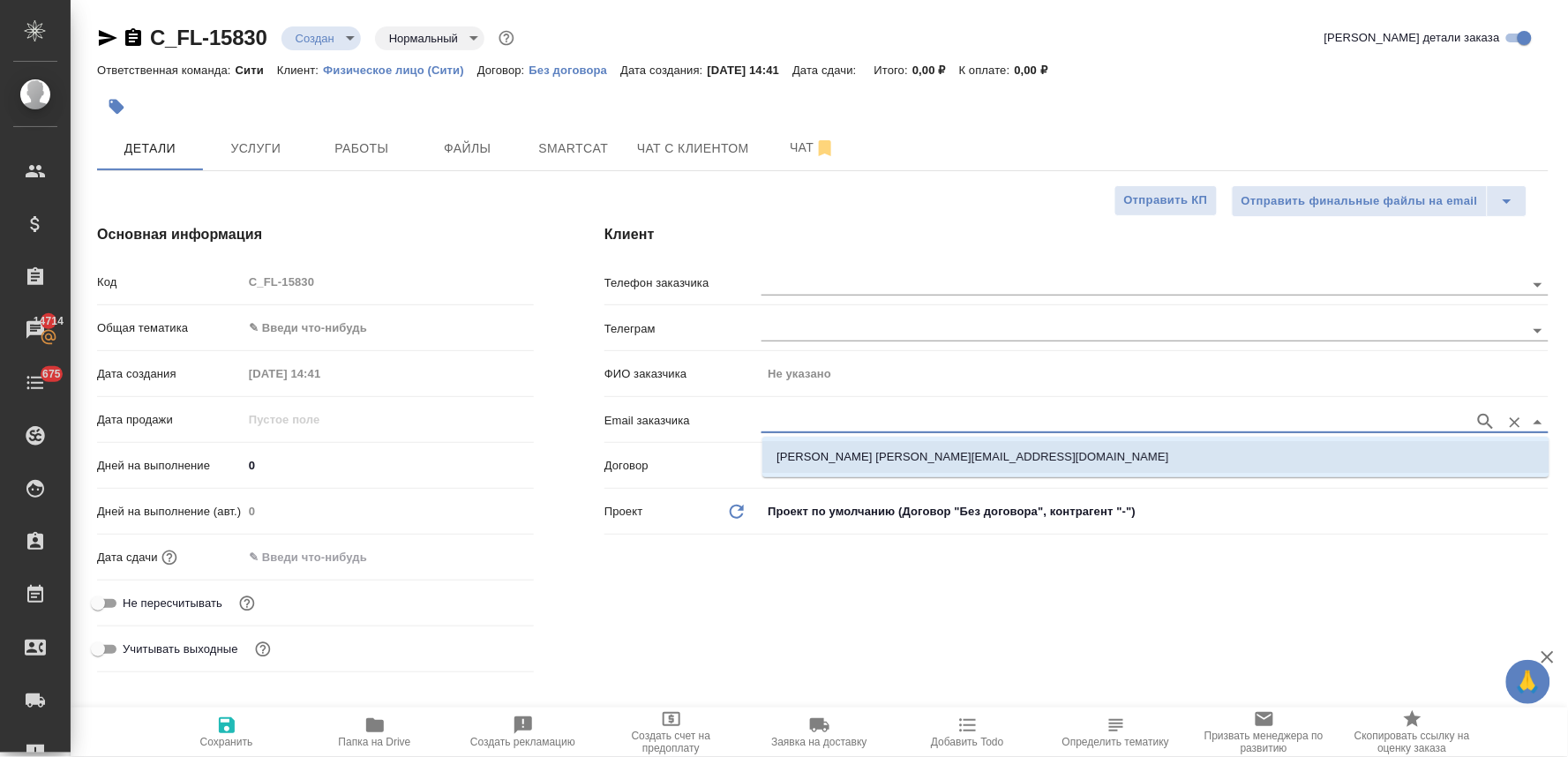
type textarea "x"
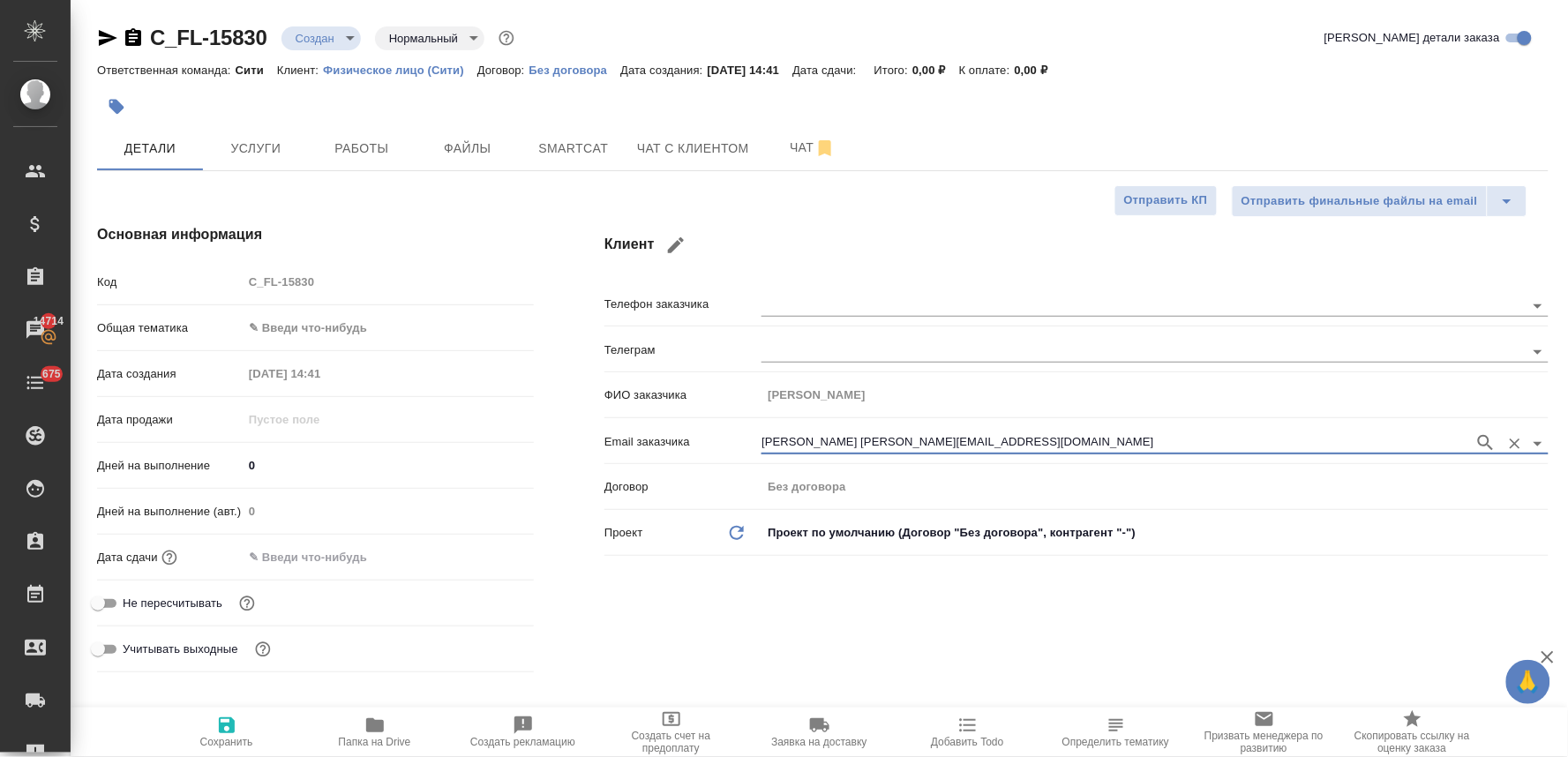
click at [178, 603] on span "Не пересчитывать" at bounding box center [172, 604] width 99 height 18
click at [130, 603] on input "Не пересчитывать" at bounding box center [98, 604] width 63 height 21
checkbox input "true"
type textarea "x"
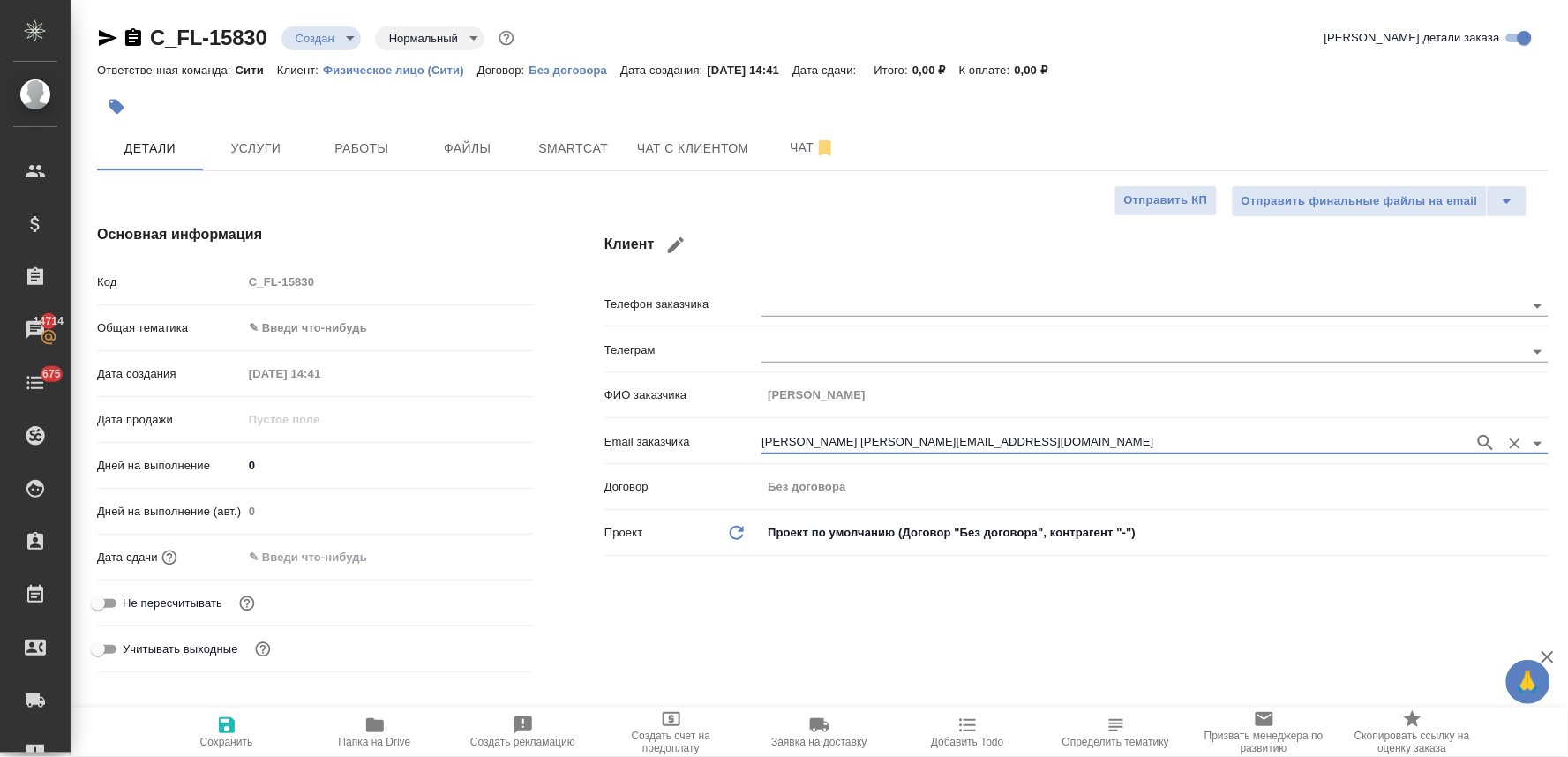
type textarea "x"
click at [309, 562] on input "text" at bounding box center [320, 558] width 154 height 26
click at [475, 559] on icon "button" at bounding box center [482, 555] width 16 height 18
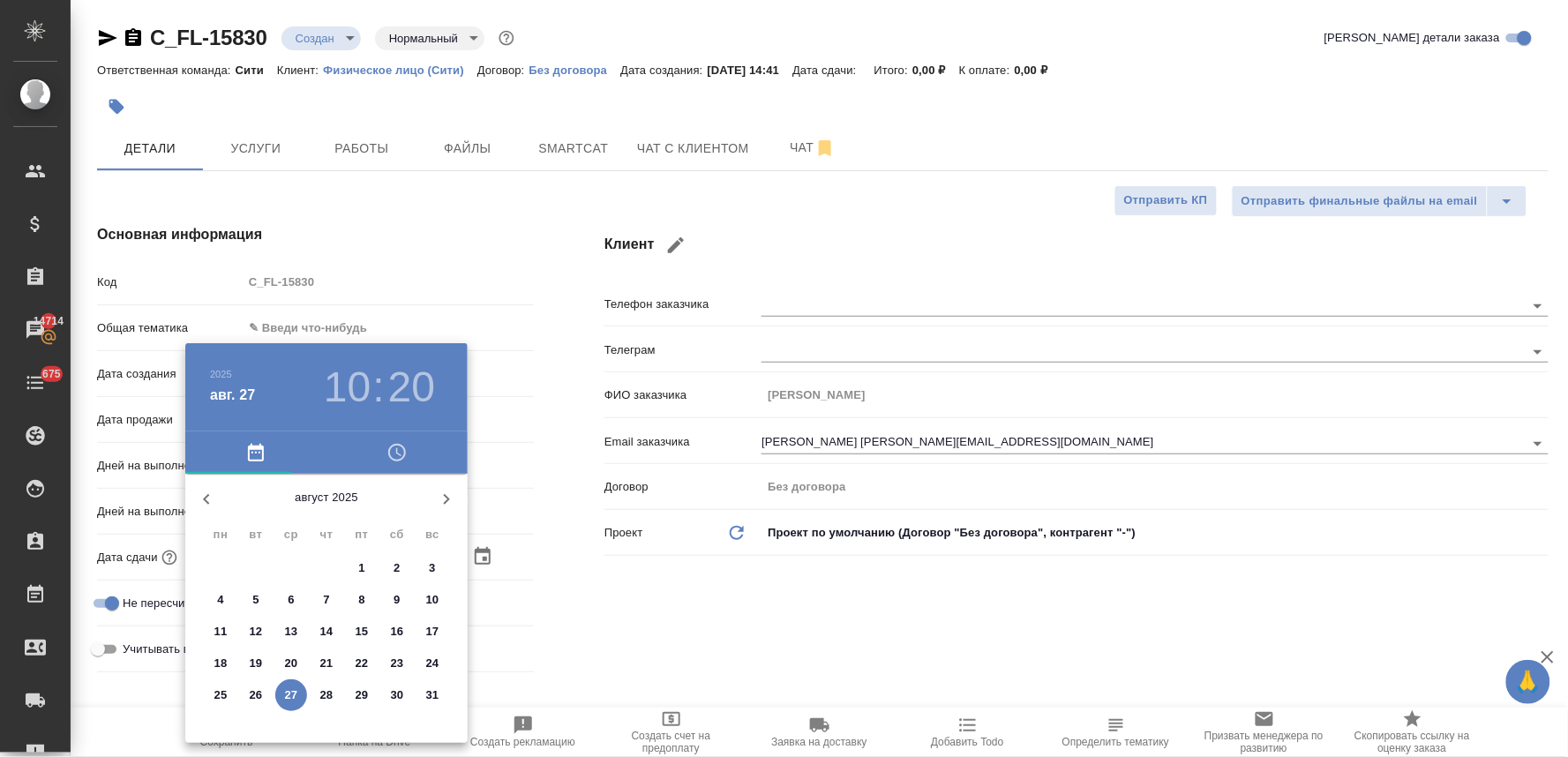
click at [331, 696] on p "28" at bounding box center [327, 695] width 13 height 18
type input "28.08.2025 10:20"
type textarea "x"
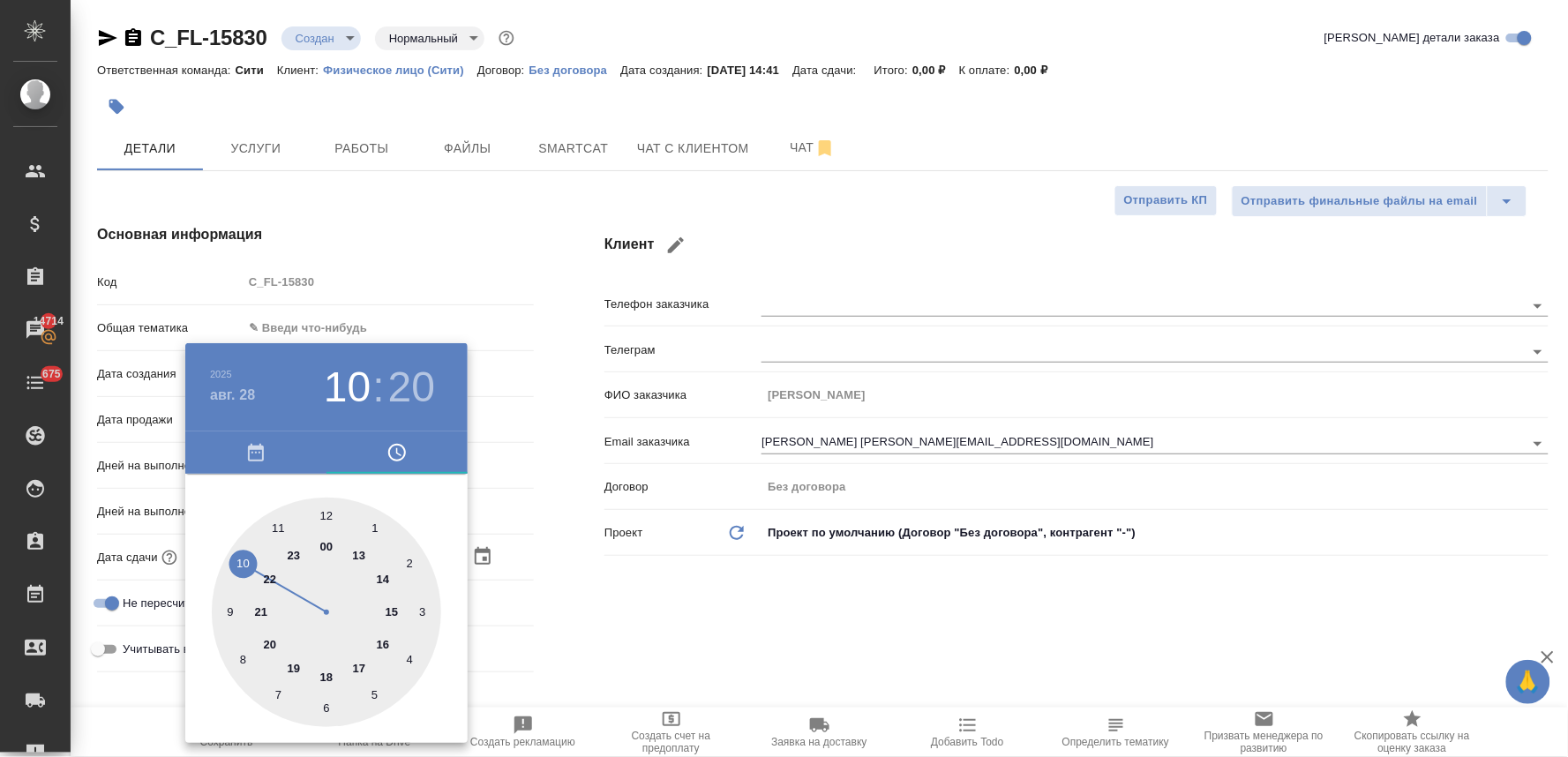
click at [659, 587] on div at bounding box center [784, 378] width 1568 height 757
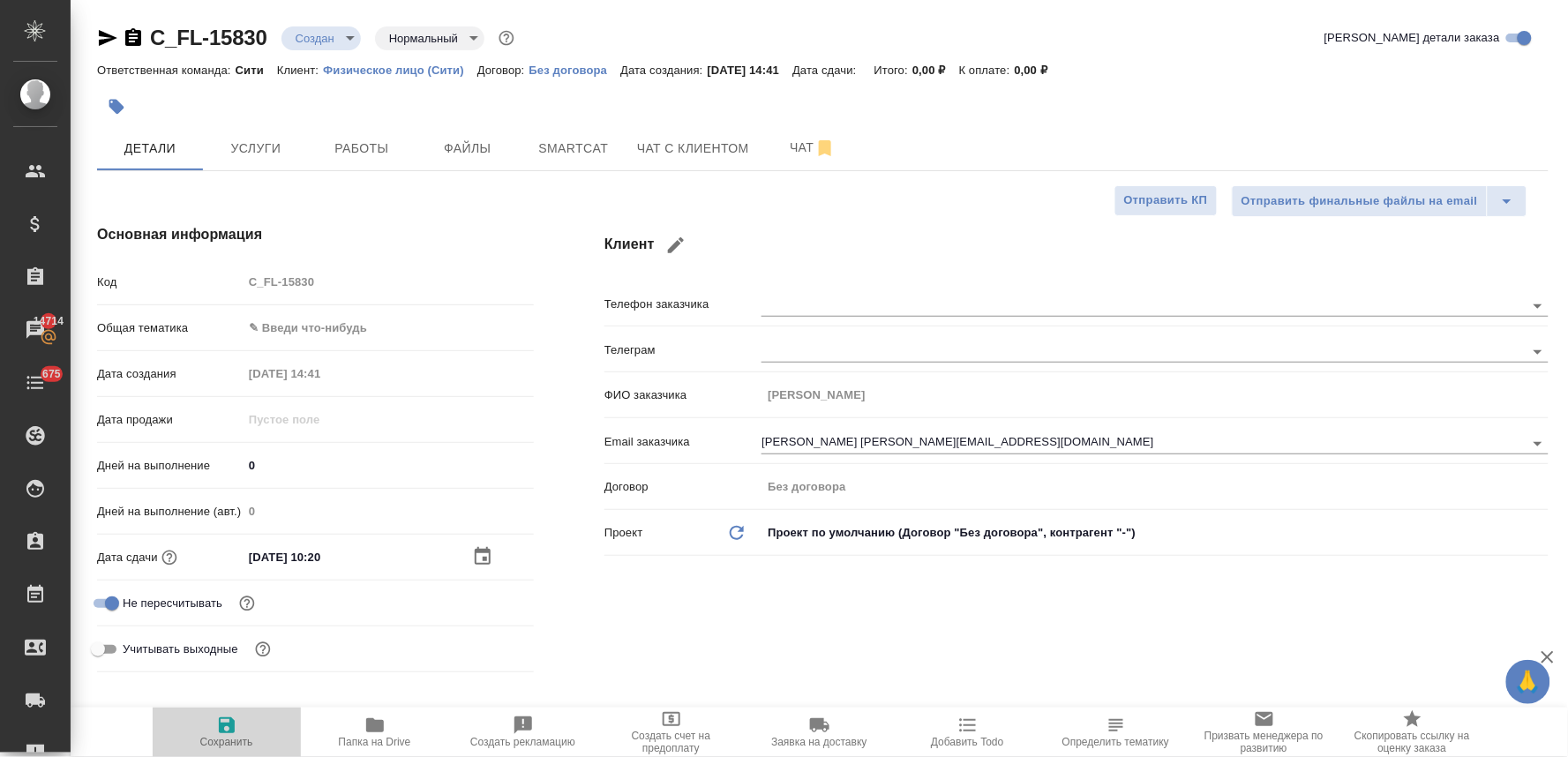
click at [224, 730] on icon "button" at bounding box center [227, 725] width 21 height 21
type textarea "x"
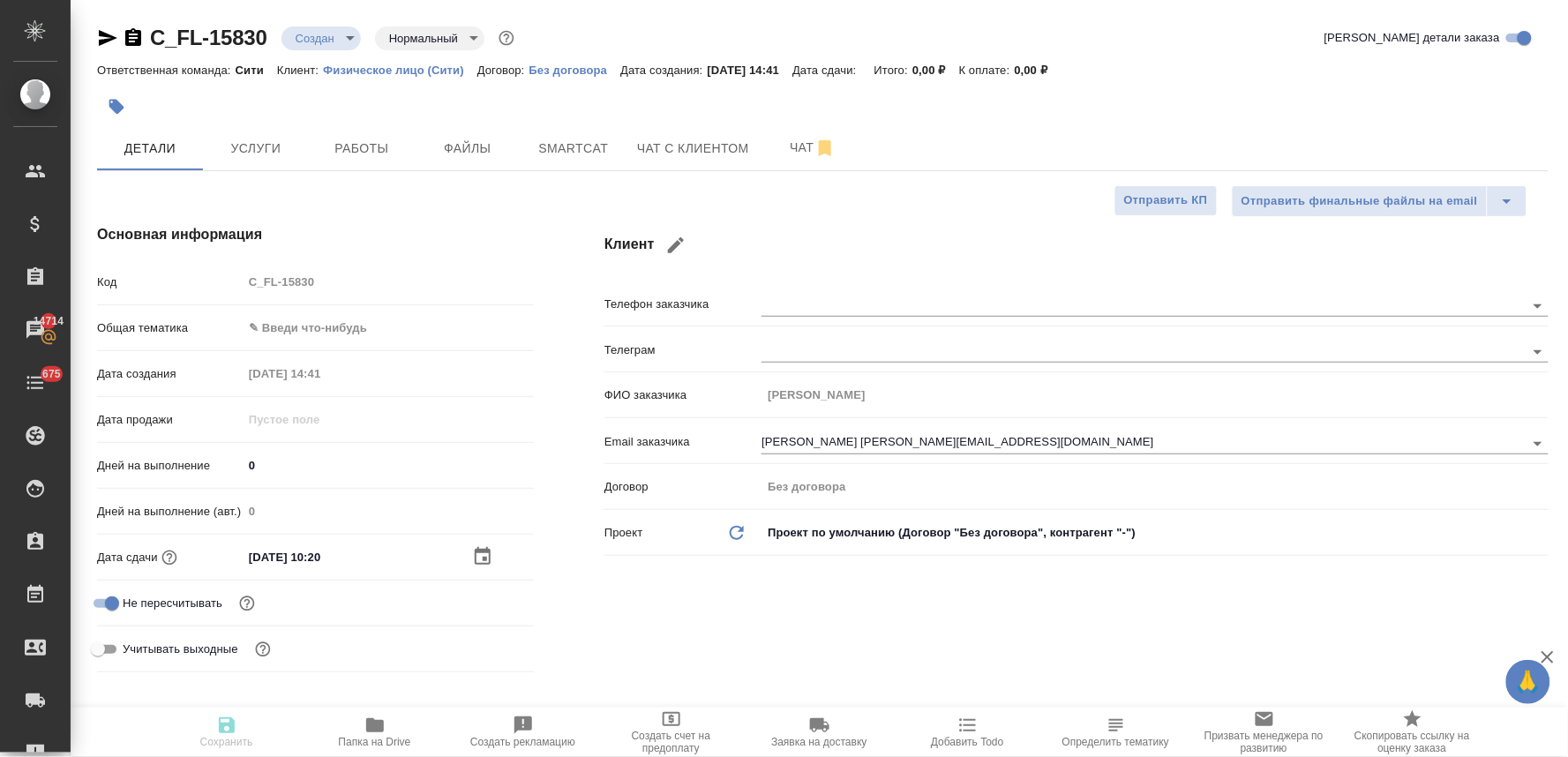
type textarea "x"
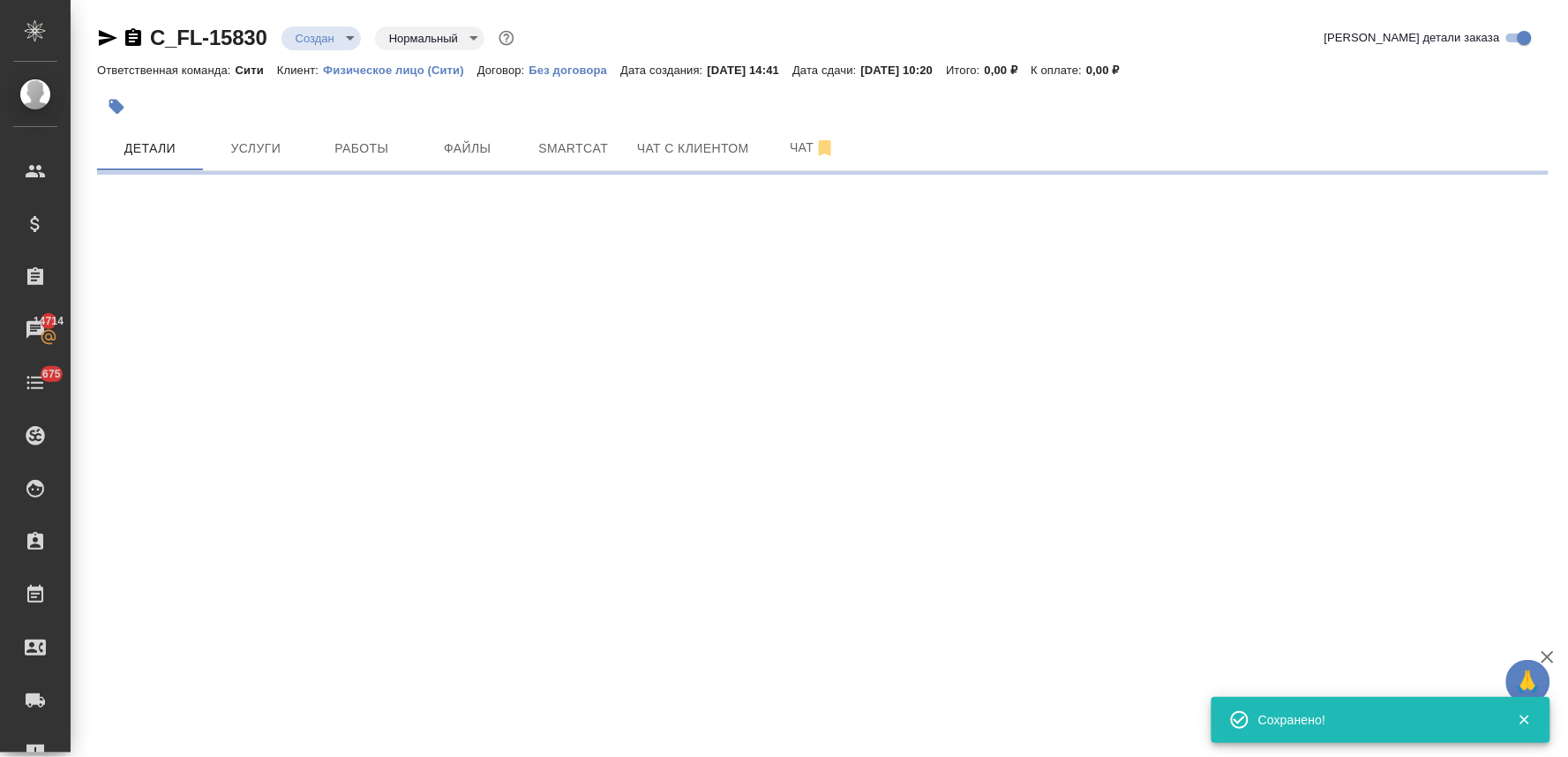
select select "RU"
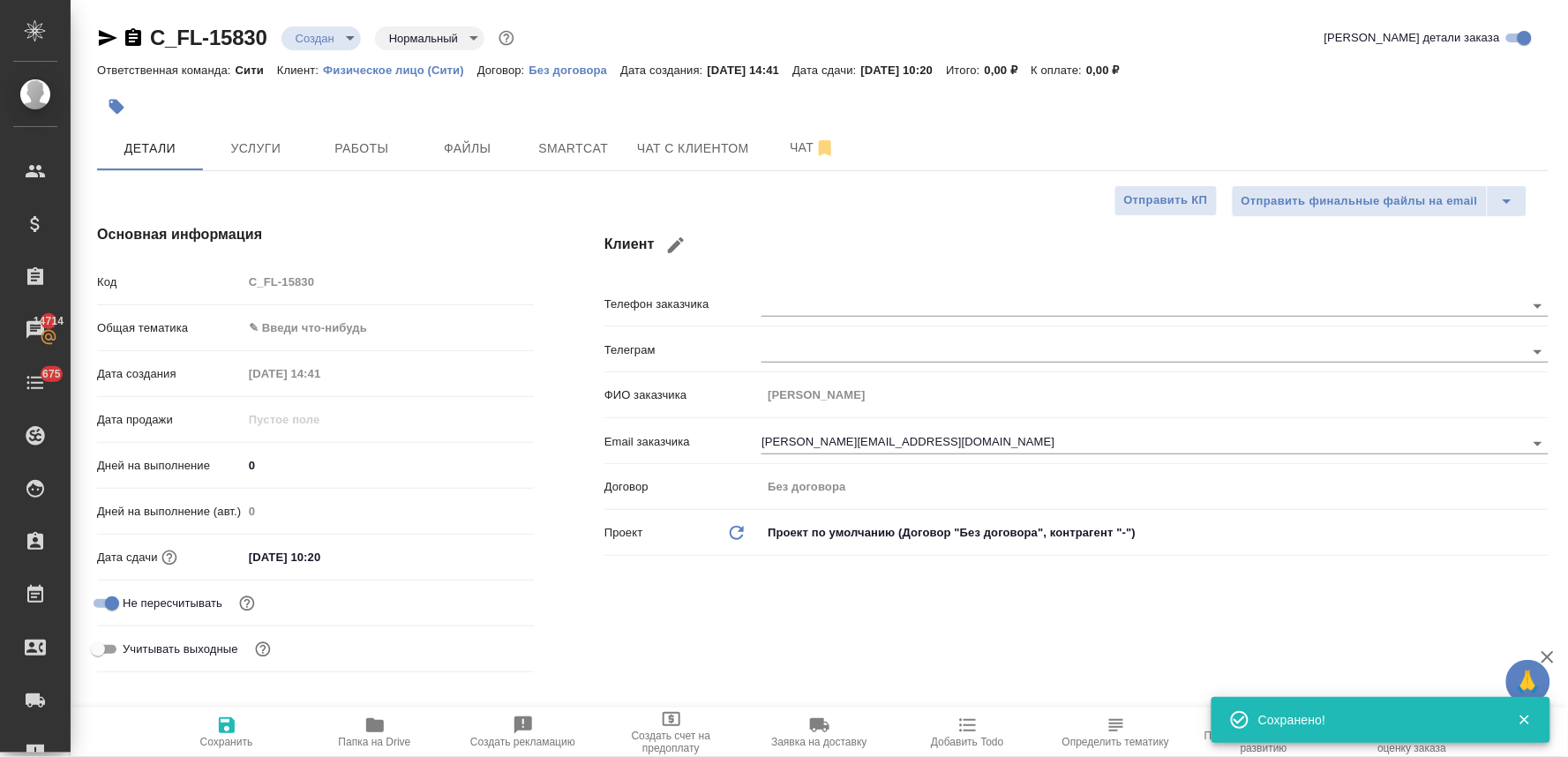
type textarea "x"
click at [238, 286] on div "Код C_FL-15830" at bounding box center [315, 282] width 437 height 31
drag, startPoint x: 652, startPoint y: 610, endPoint x: 542, endPoint y: 425, distance: 215.2
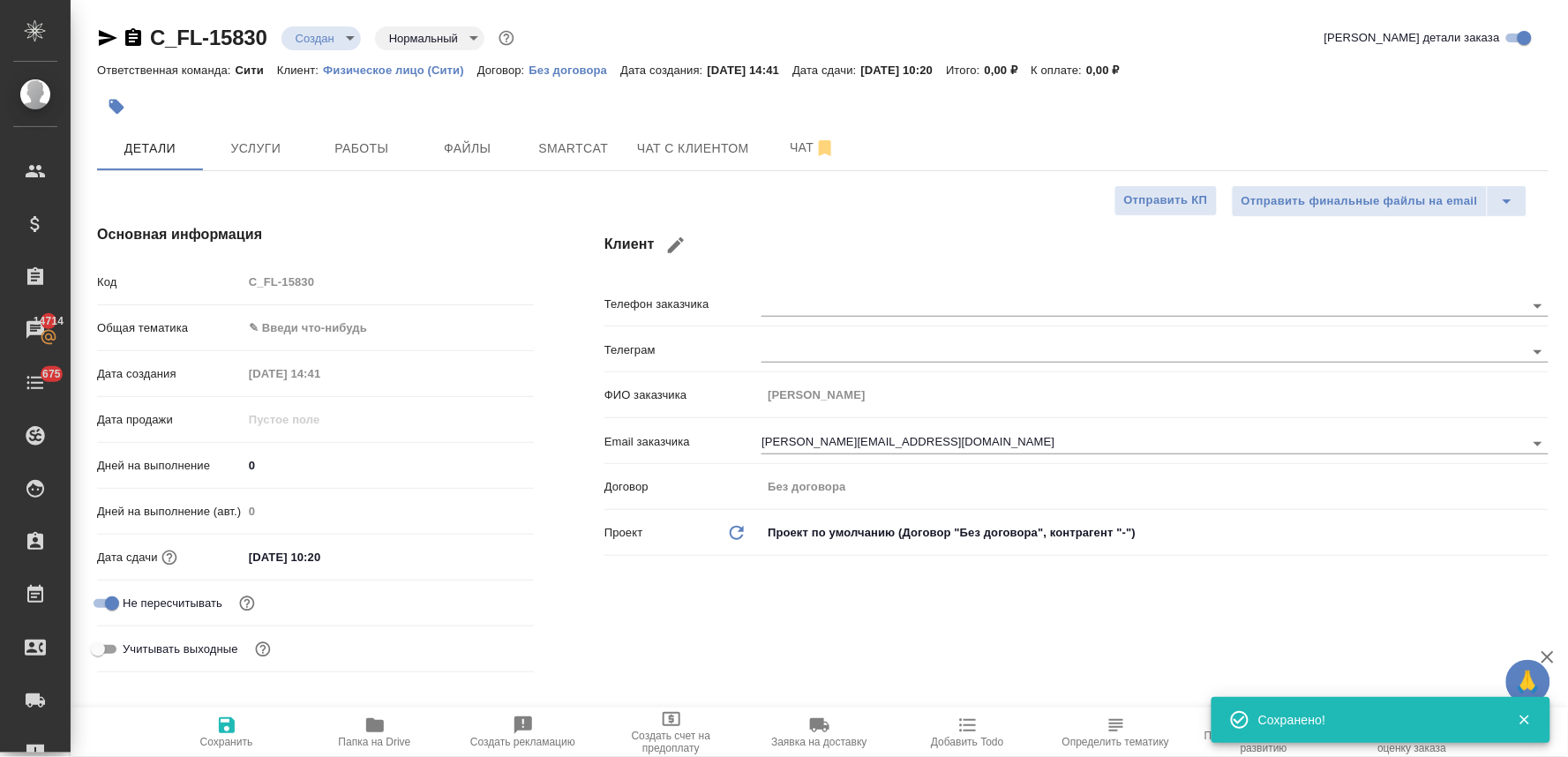
click at [652, 610] on div "Клиент Телефон заказчика Телеграм ФИО заказчика Шнытко Анастасия Email заказчик…" at bounding box center [1076, 452] width 1015 height 526
click at [468, 139] on span "Файлы" at bounding box center [468, 149] width 85 height 22
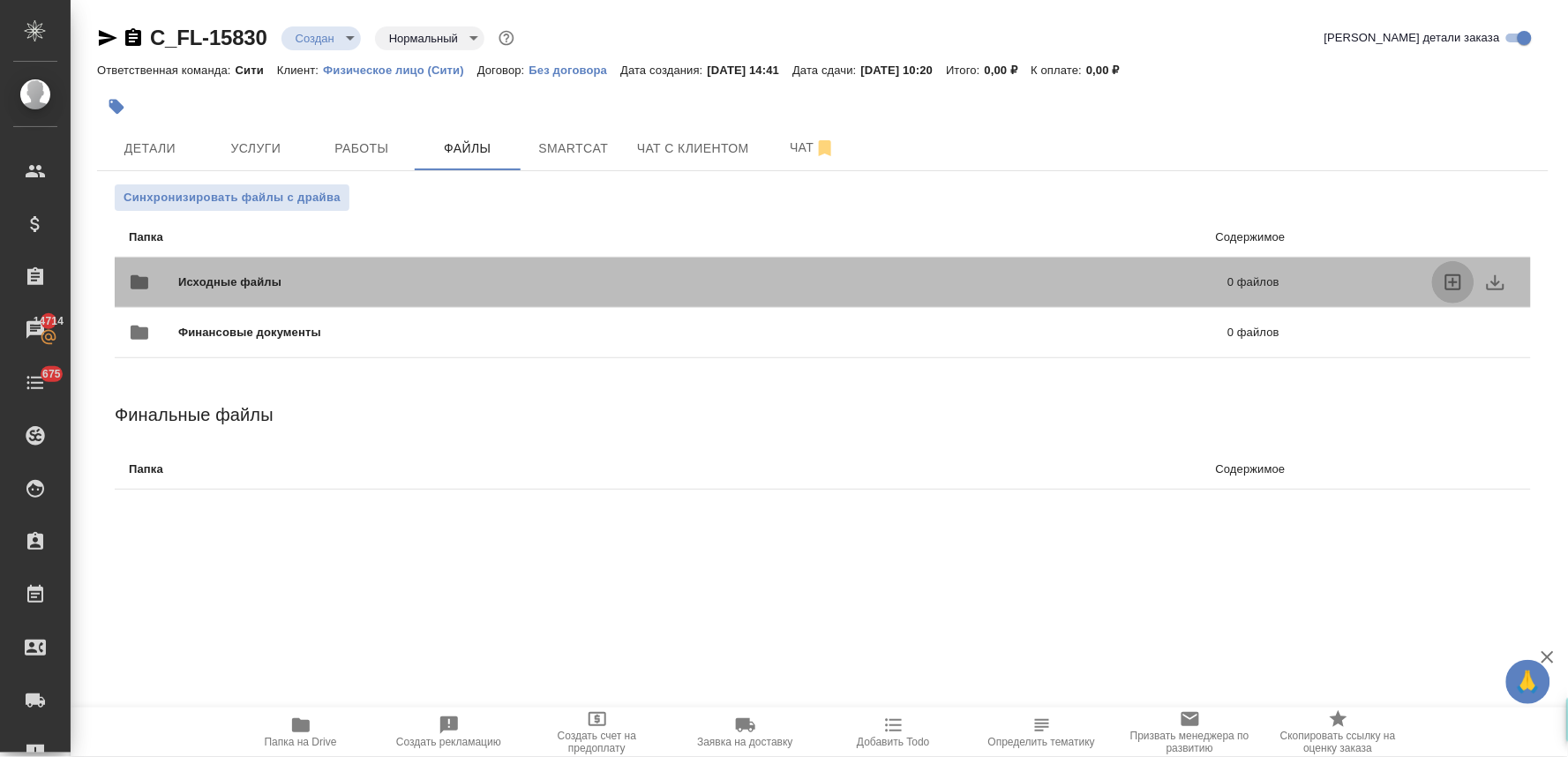
click at [1452, 275] on icon "uploadFiles" at bounding box center [1453, 282] width 16 height 16
click at [0, 0] on input "uploadFiles" at bounding box center [0, 0] width 0 height 0
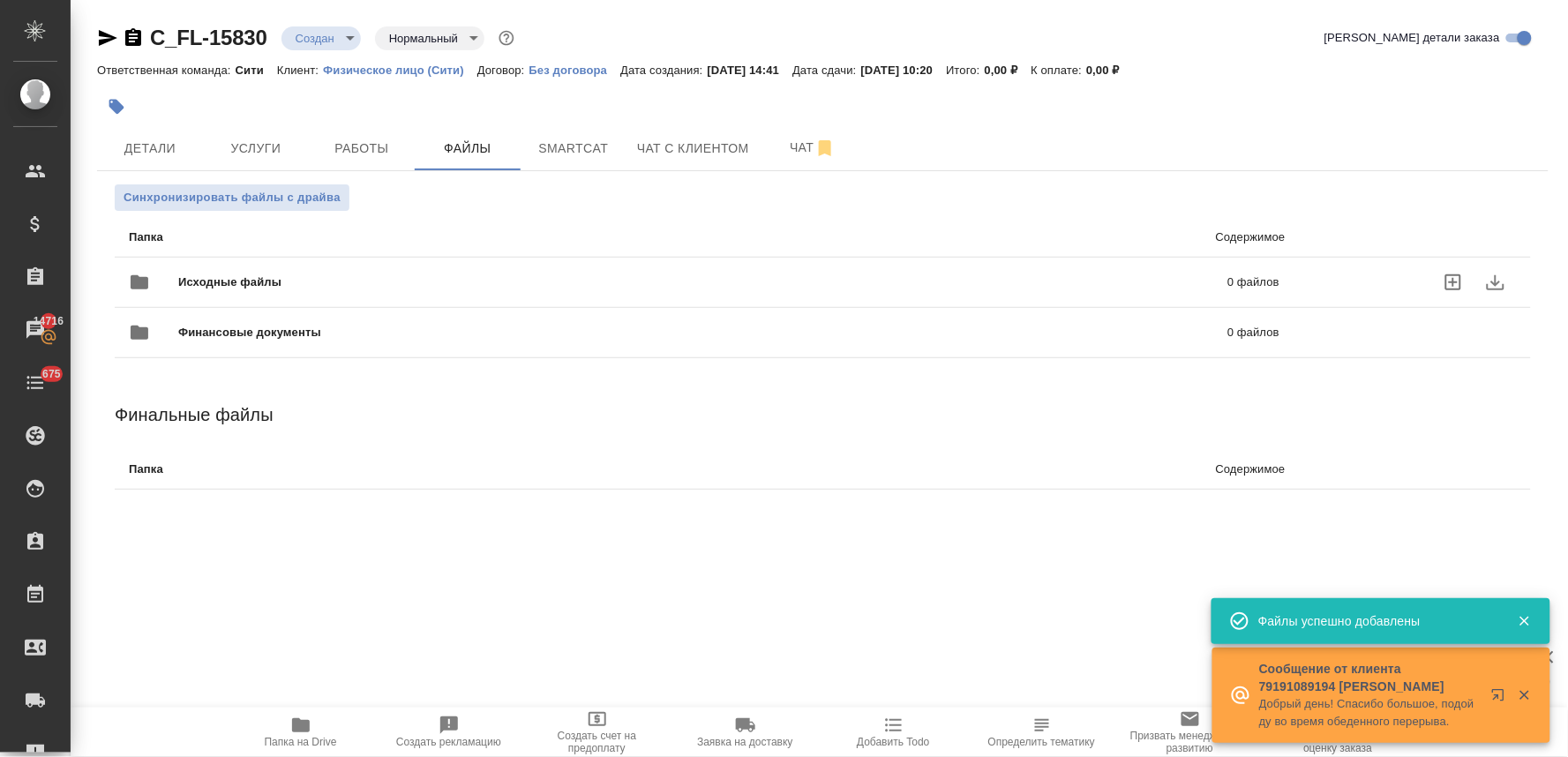
click at [1415, 141] on div "Детали Услуги Работы Файлы Smartcat Чат с клиентом Чат" at bounding box center [822, 148] width 1451 height 44
click at [281, 129] on button "Услуги" at bounding box center [256, 148] width 106 height 44
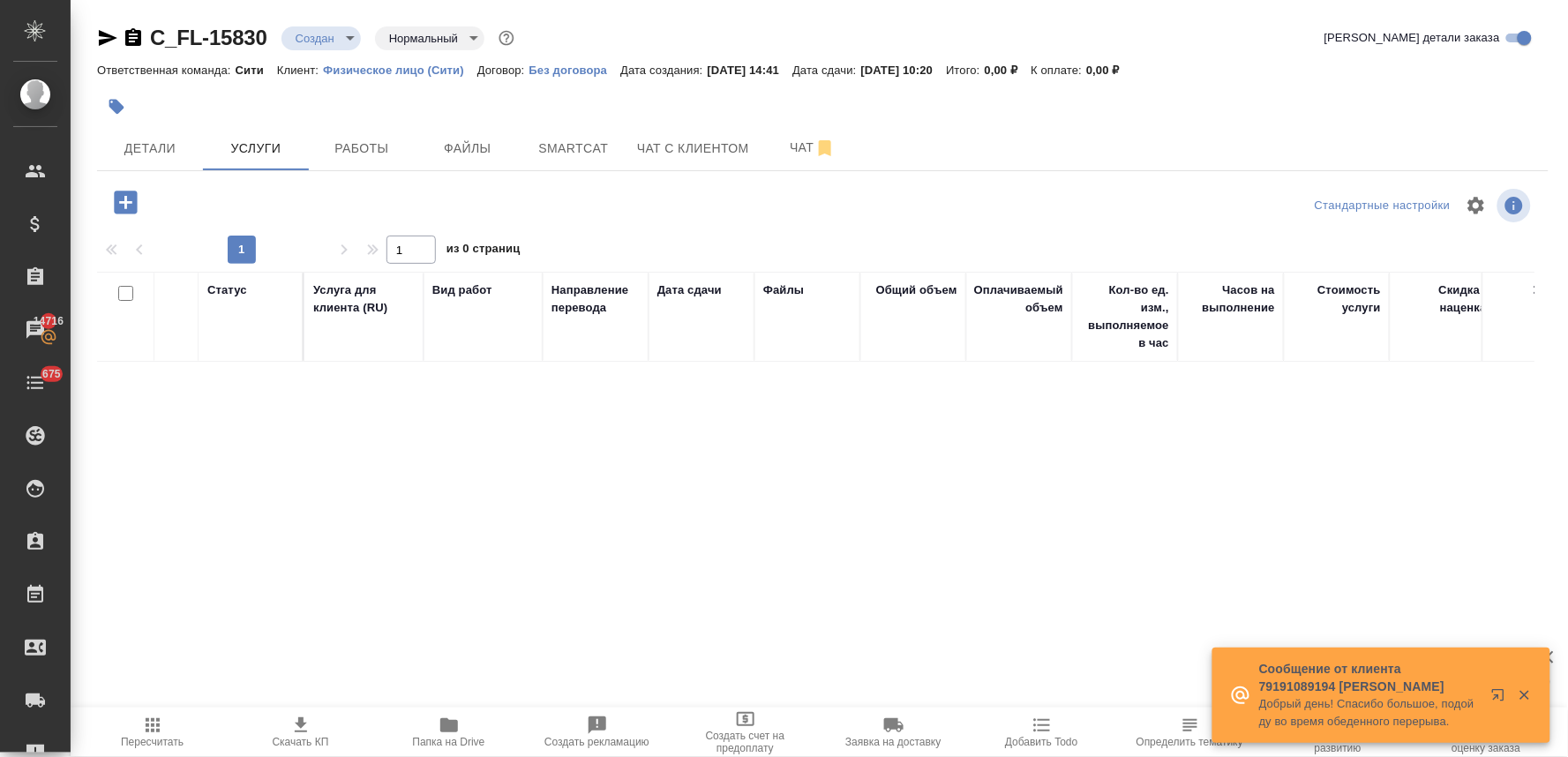
click at [121, 198] on icon "button" at bounding box center [125, 202] width 23 height 23
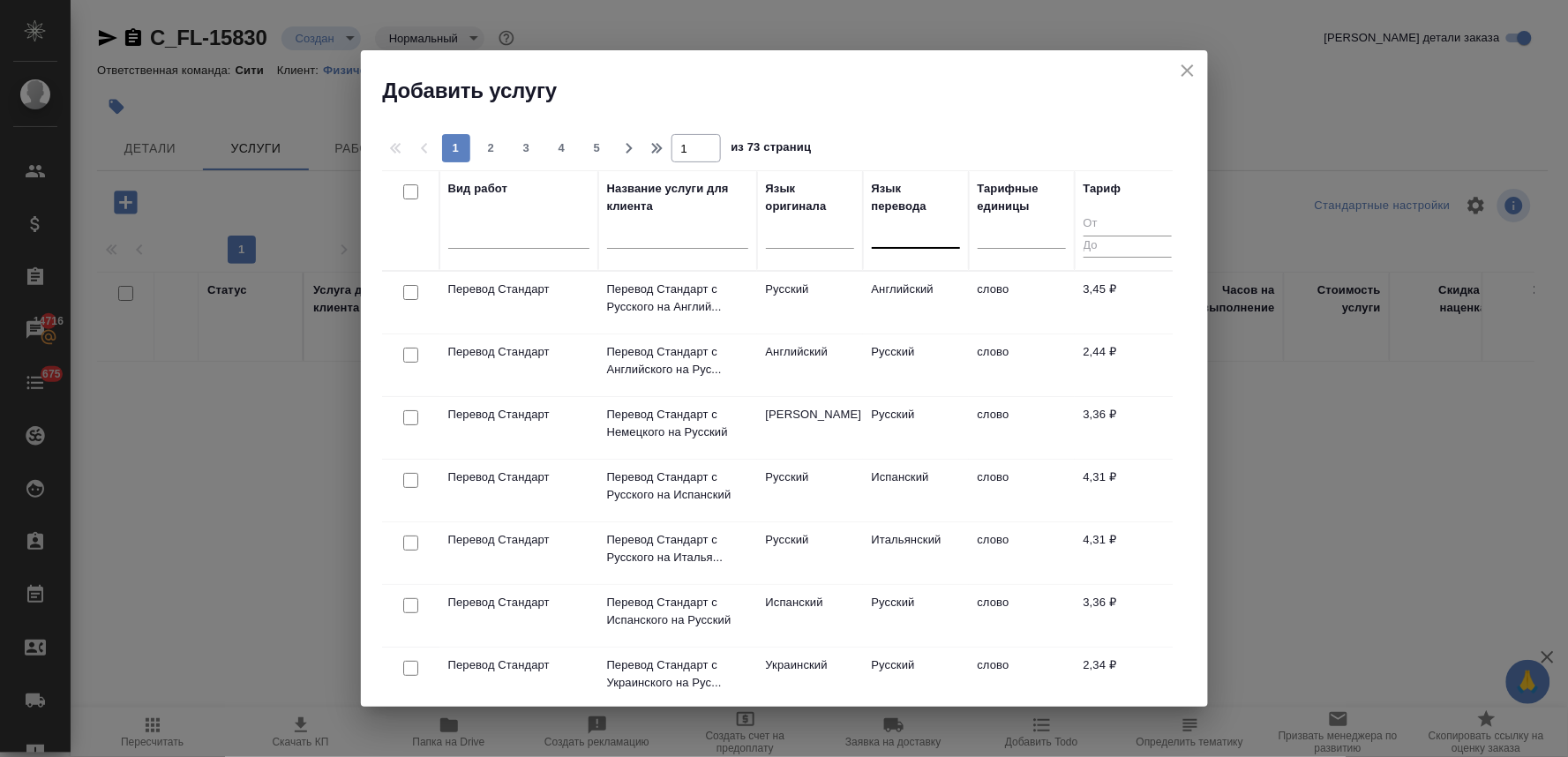
click at [900, 236] on div at bounding box center [916, 231] width 88 height 26
click at [950, 92] on h2 "Добавить услугу" at bounding box center [795, 91] width 824 height 28
click at [407, 293] on input "checkbox" at bounding box center [411, 293] width 15 height 15
checkbox input "true"
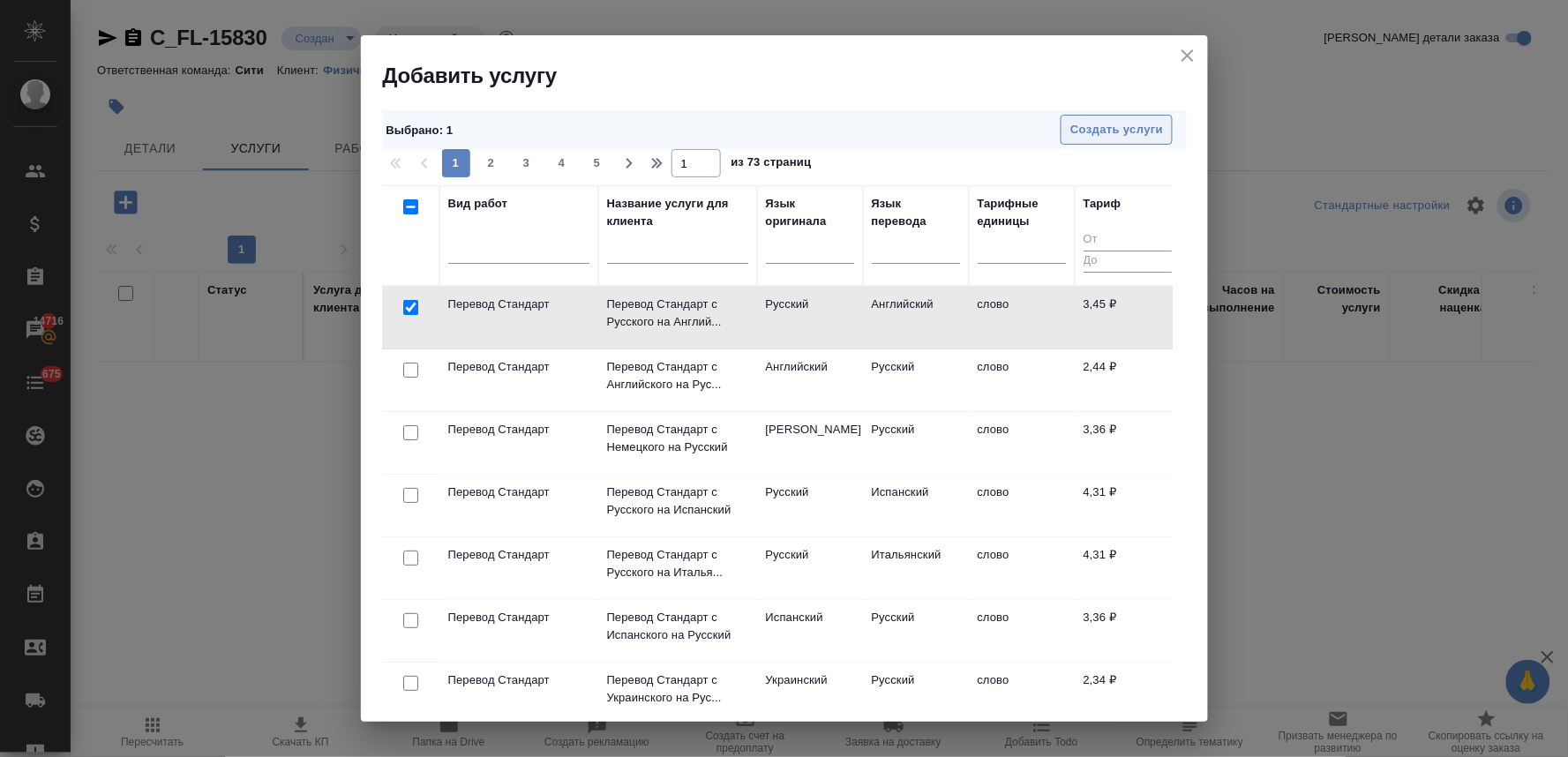
click at [1084, 129] on span "Создать услуги" at bounding box center [1116, 130] width 93 height 20
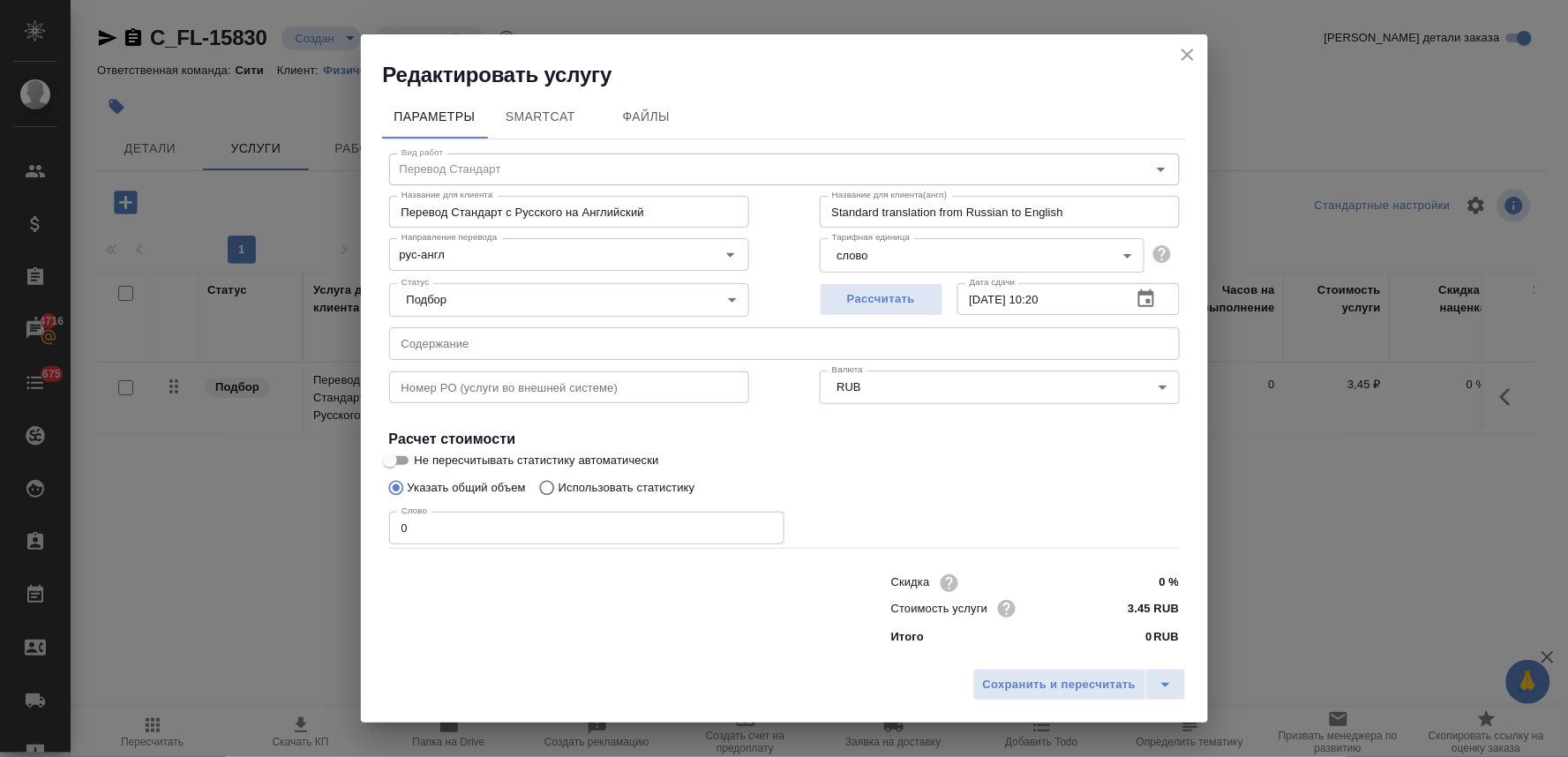
click at [622, 637] on div at bounding box center [605, 608] width 502 height 71
drag, startPoint x: 446, startPoint y: 514, endPoint x: 260, endPoint y: 535, distance: 187.2
click at [270, 536] on div "Редактировать услугу Параметры SmartCat Файлы Вид работ Перевод Стандарт Вид ра…" at bounding box center [784, 378] width 1568 height 757
type input "400"
click at [1059, 688] on span "Сохранить и пересчитать" at bounding box center [1059, 685] width 153 height 20
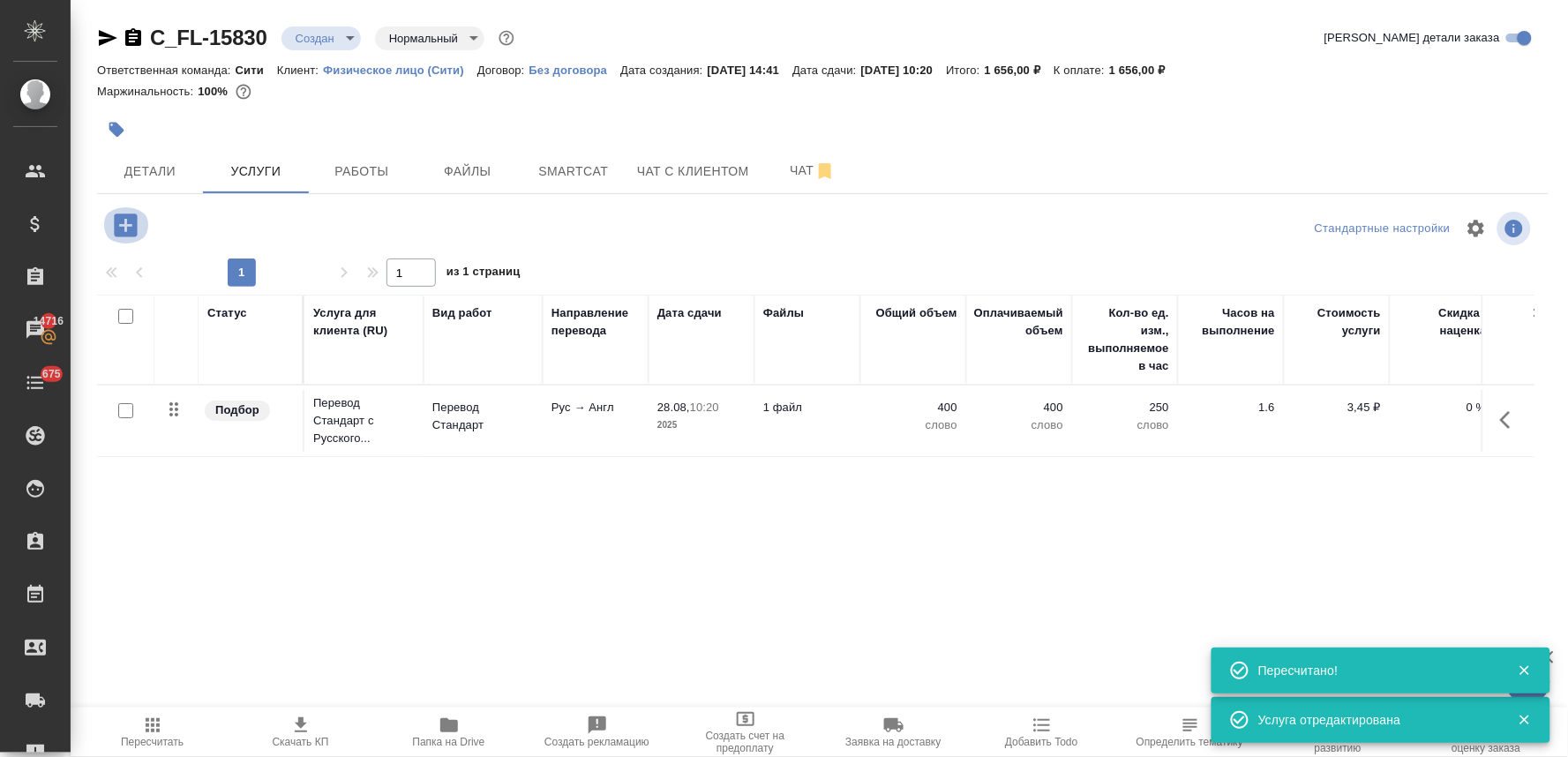
click at [126, 217] on icon "button" at bounding box center [125, 225] width 23 height 23
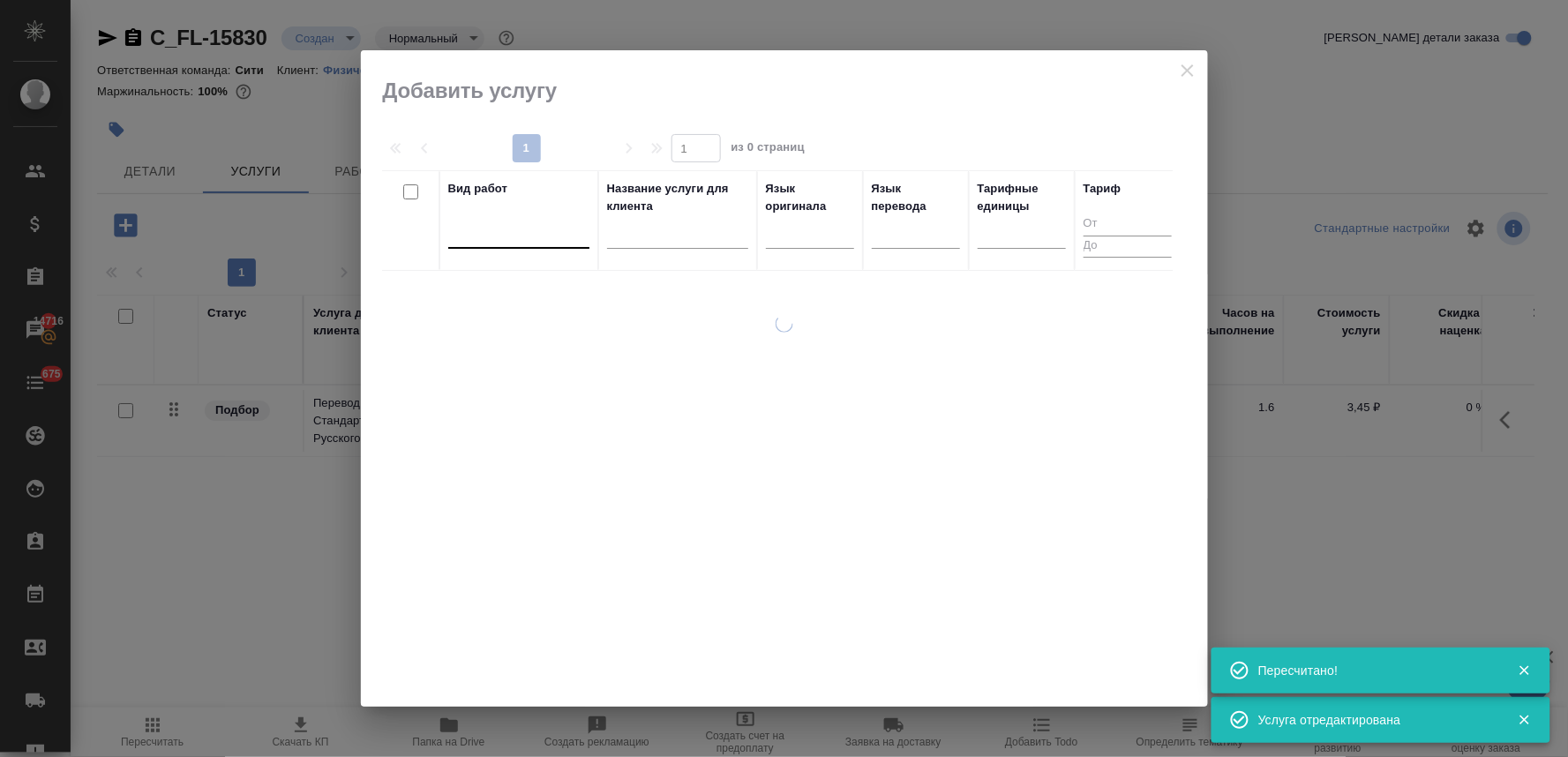
click at [508, 232] on div at bounding box center [519, 231] width 141 height 26
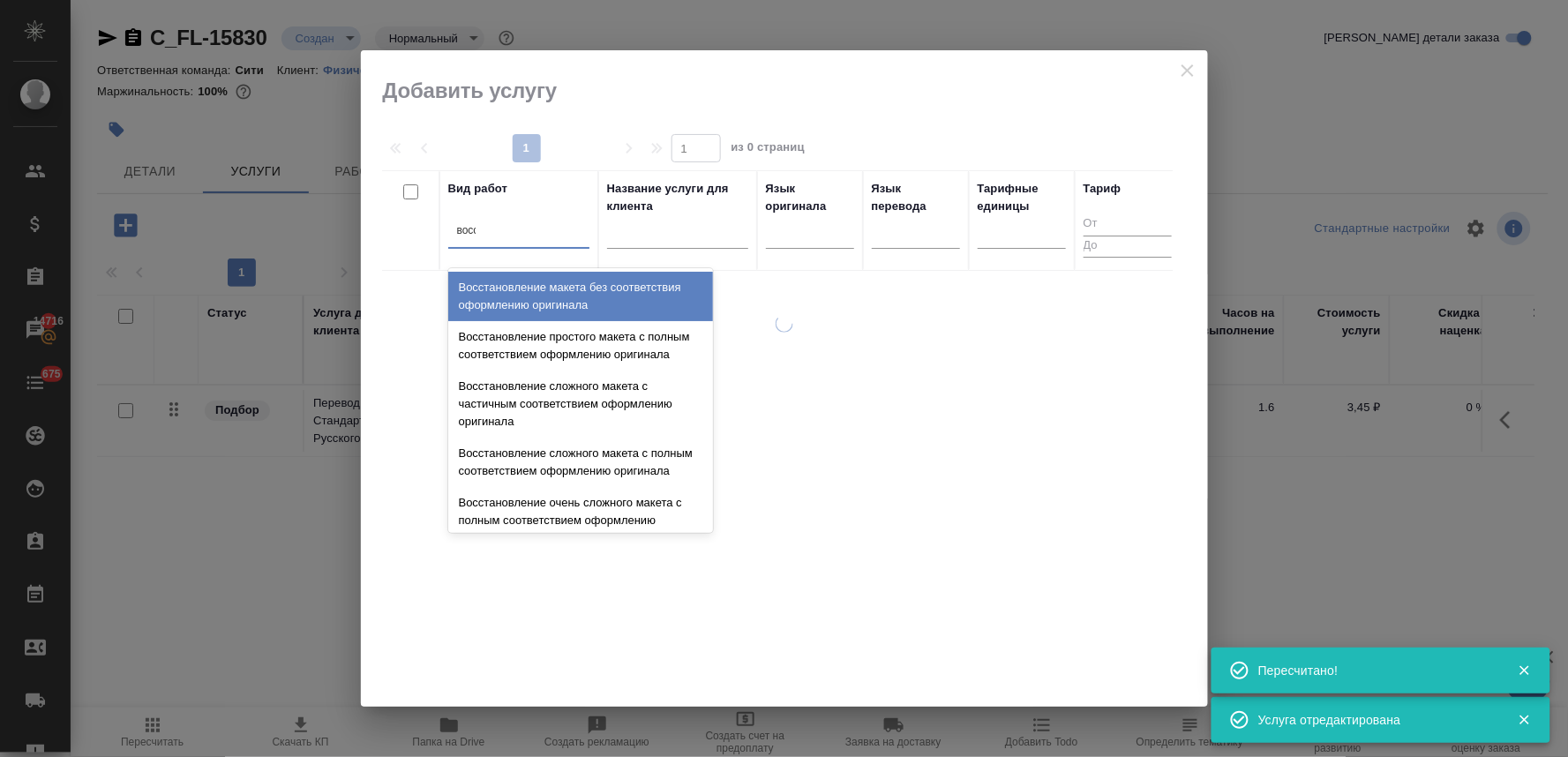
type input "восст"
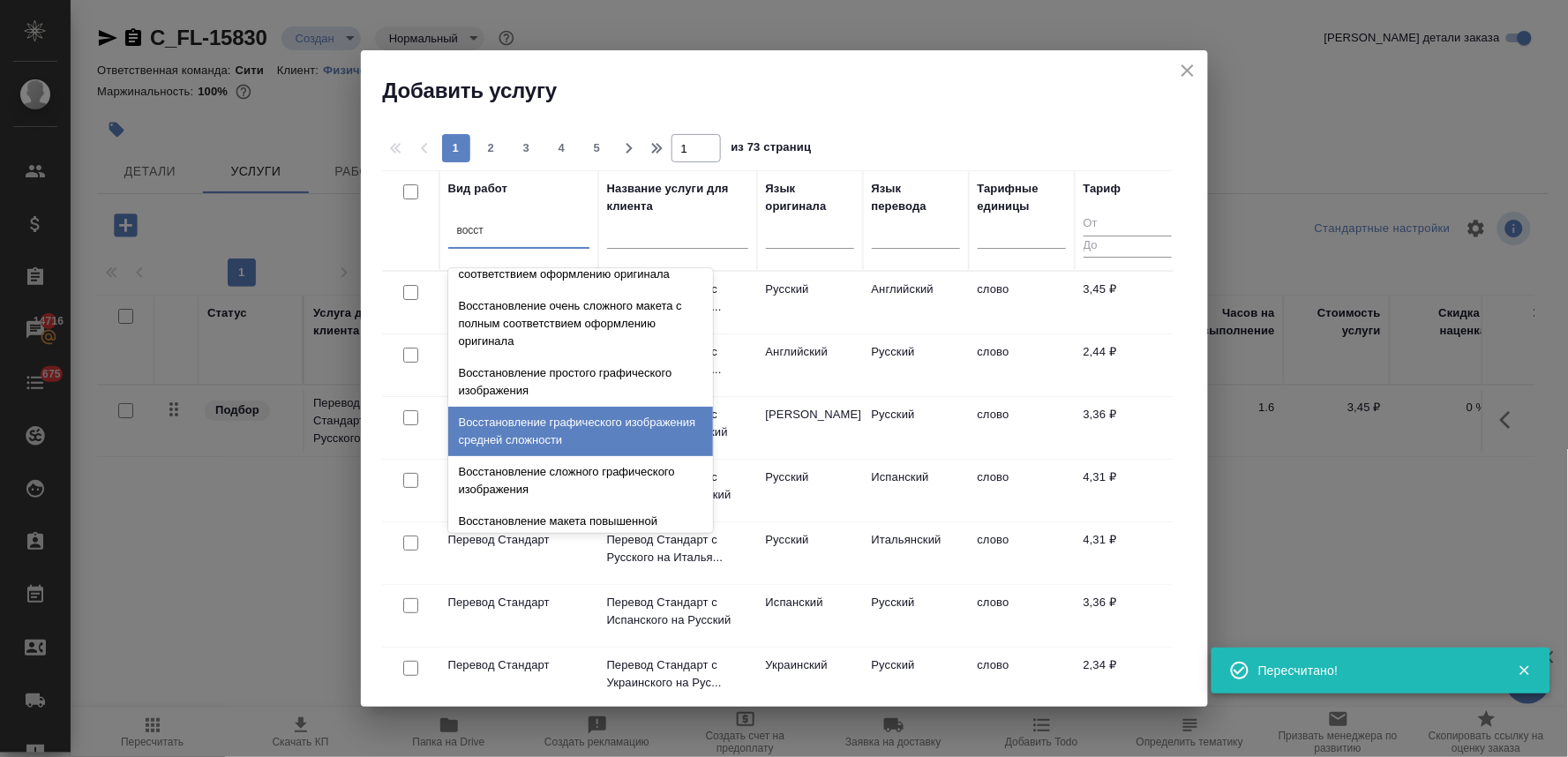
scroll to position [324, 0]
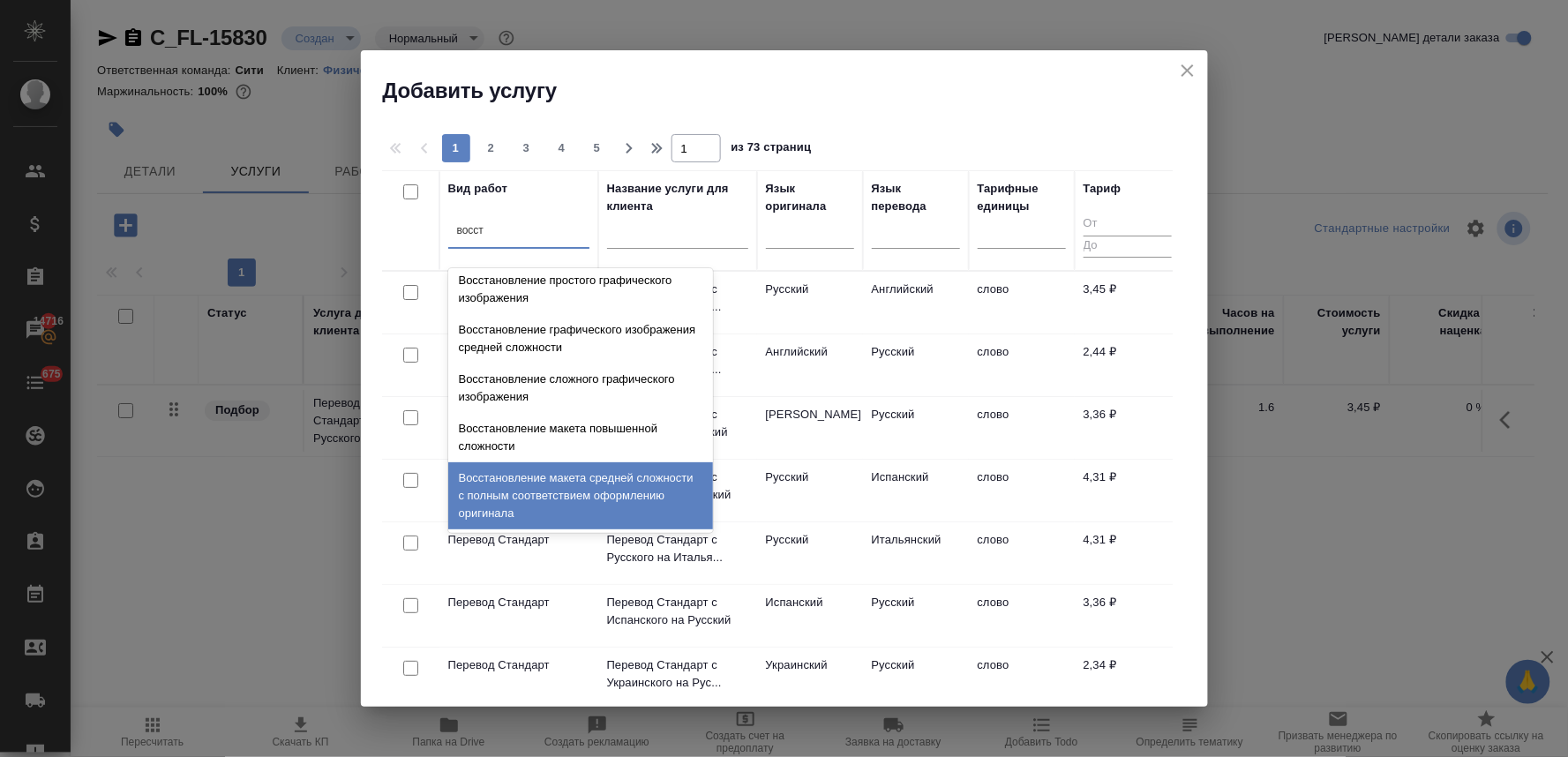
click at [595, 493] on div "Восстановление макета средней сложности с полным соответствием оформлению ориги…" at bounding box center [580, 496] width 265 height 67
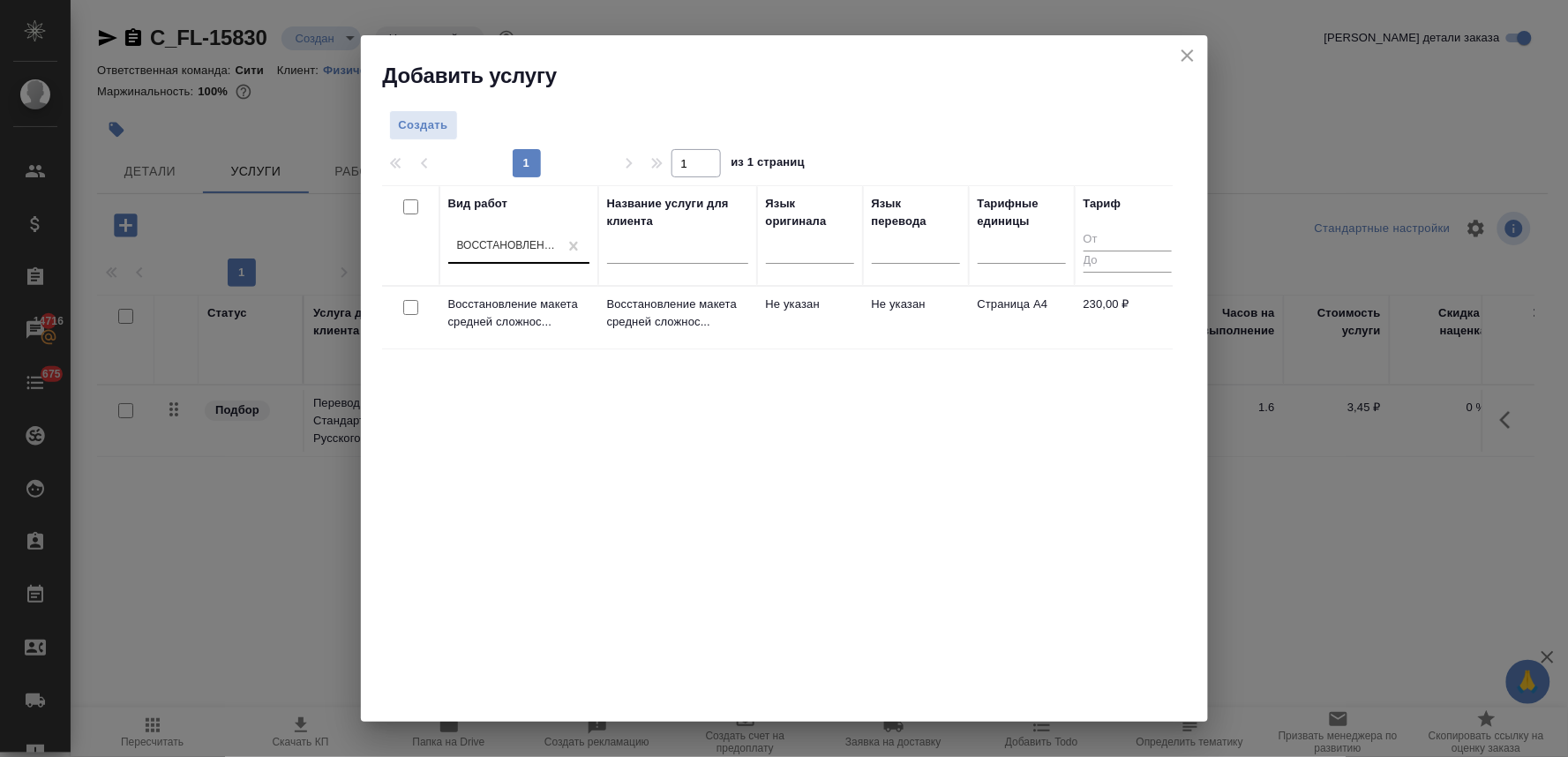
drag, startPoint x: 413, startPoint y: 305, endPoint x: 524, endPoint y: 234, distance: 131.8
click at [412, 305] on input "checkbox" at bounding box center [411, 308] width 15 height 15
checkbox input "true"
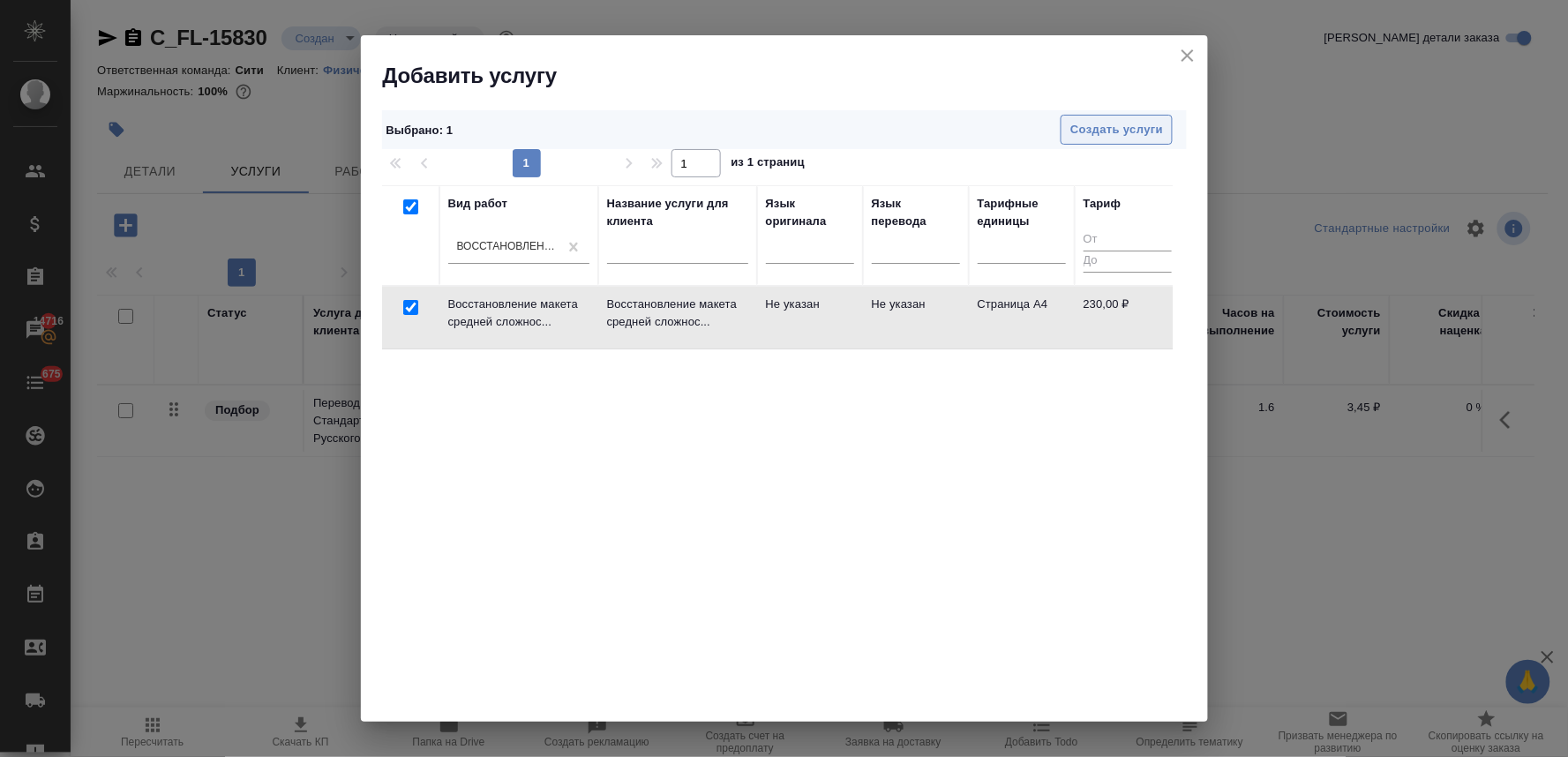
click at [1098, 133] on span "Создать услуги" at bounding box center [1116, 130] width 93 height 20
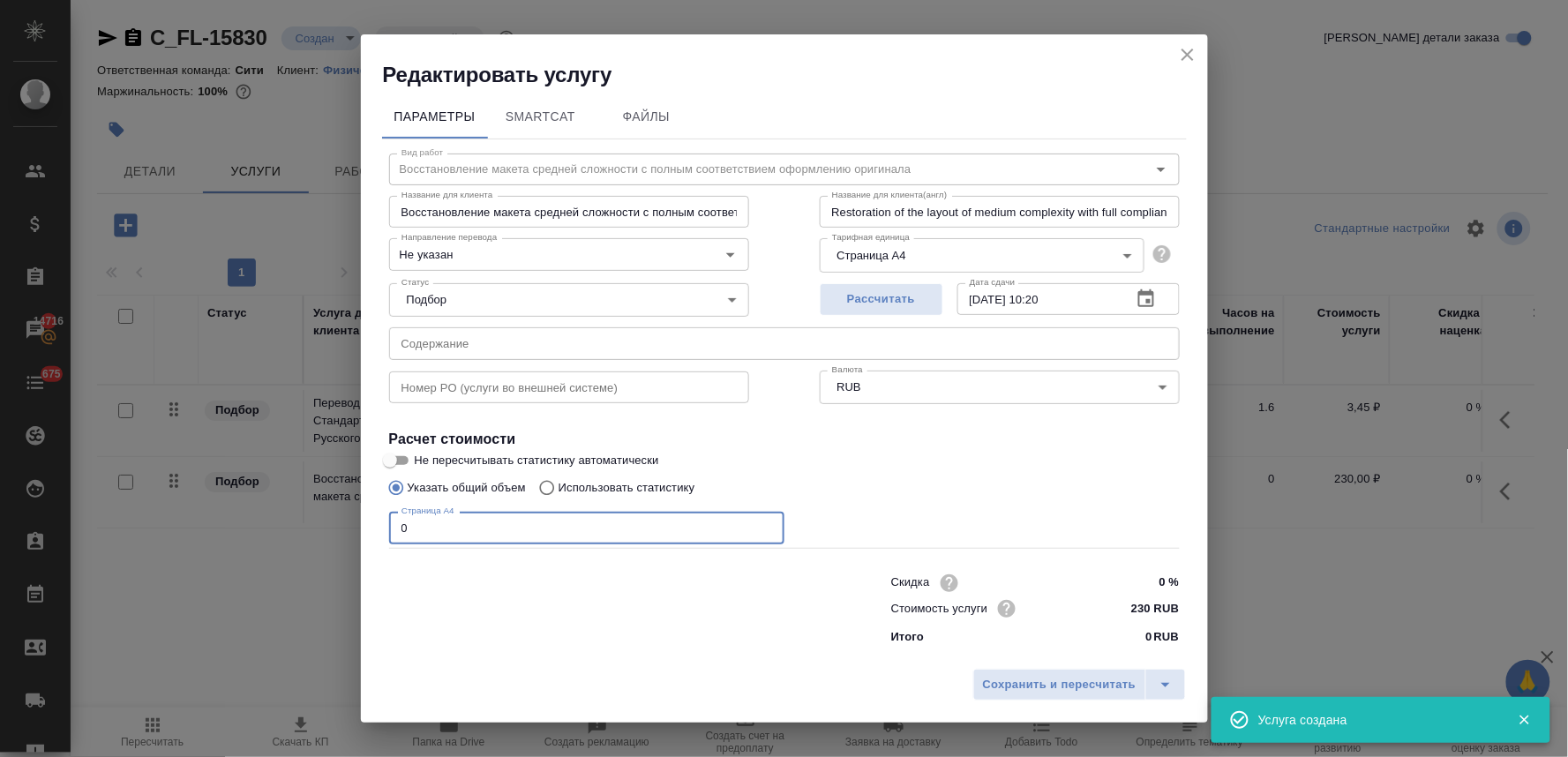
drag, startPoint x: 455, startPoint y: 525, endPoint x: 322, endPoint y: 517, distance: 133.2
click at [323, 518] on div "Редактировать услугу Параметры SmartCat Файлы Вид работ Восстановление макета с…" at bounding box center [784, 378] width 1568 height 757
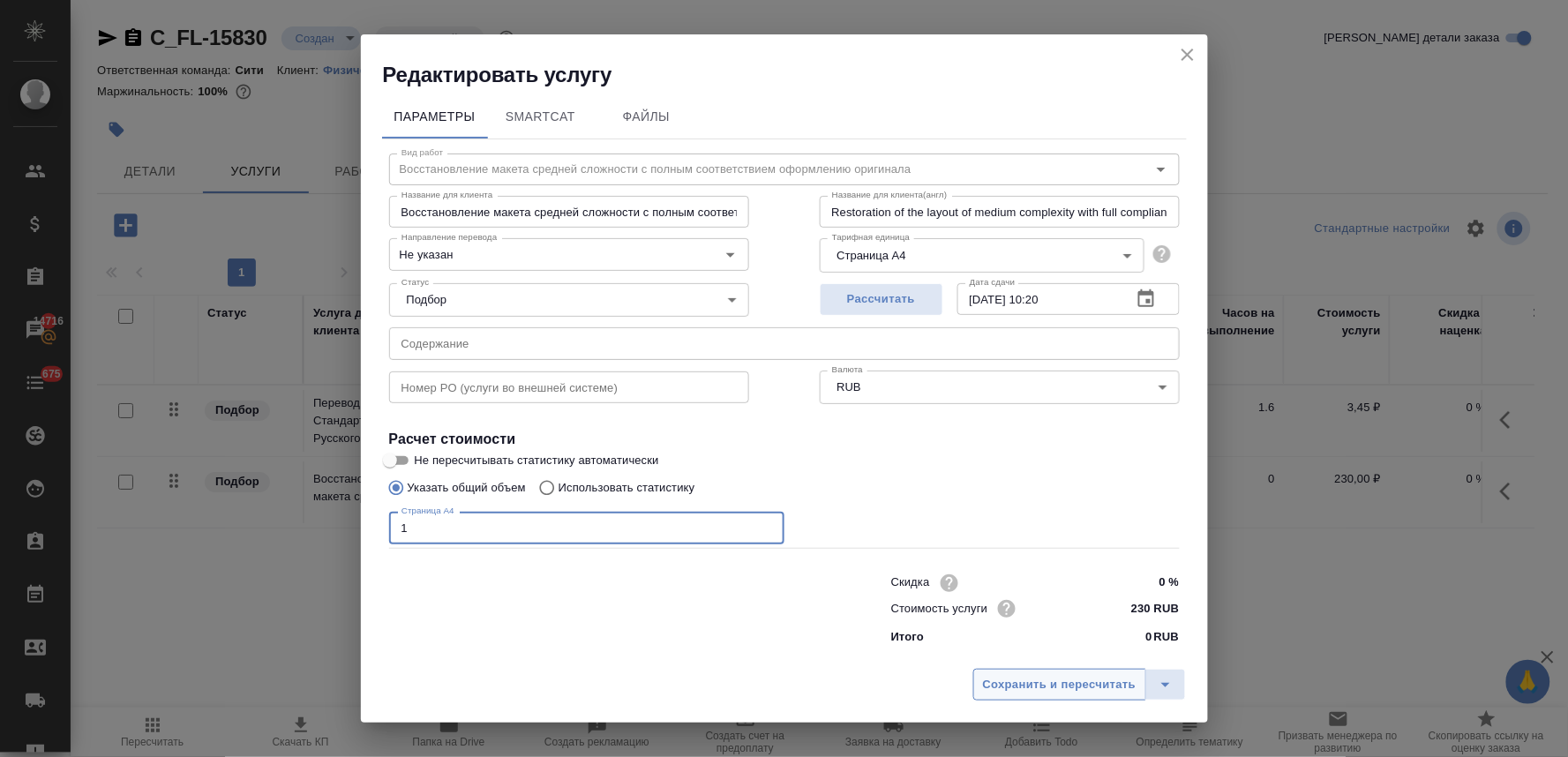
type input "1"
click at [998, 686] on span "Сохранить и пересчитать" at bounding box center [1059, 685] width 153 height 20
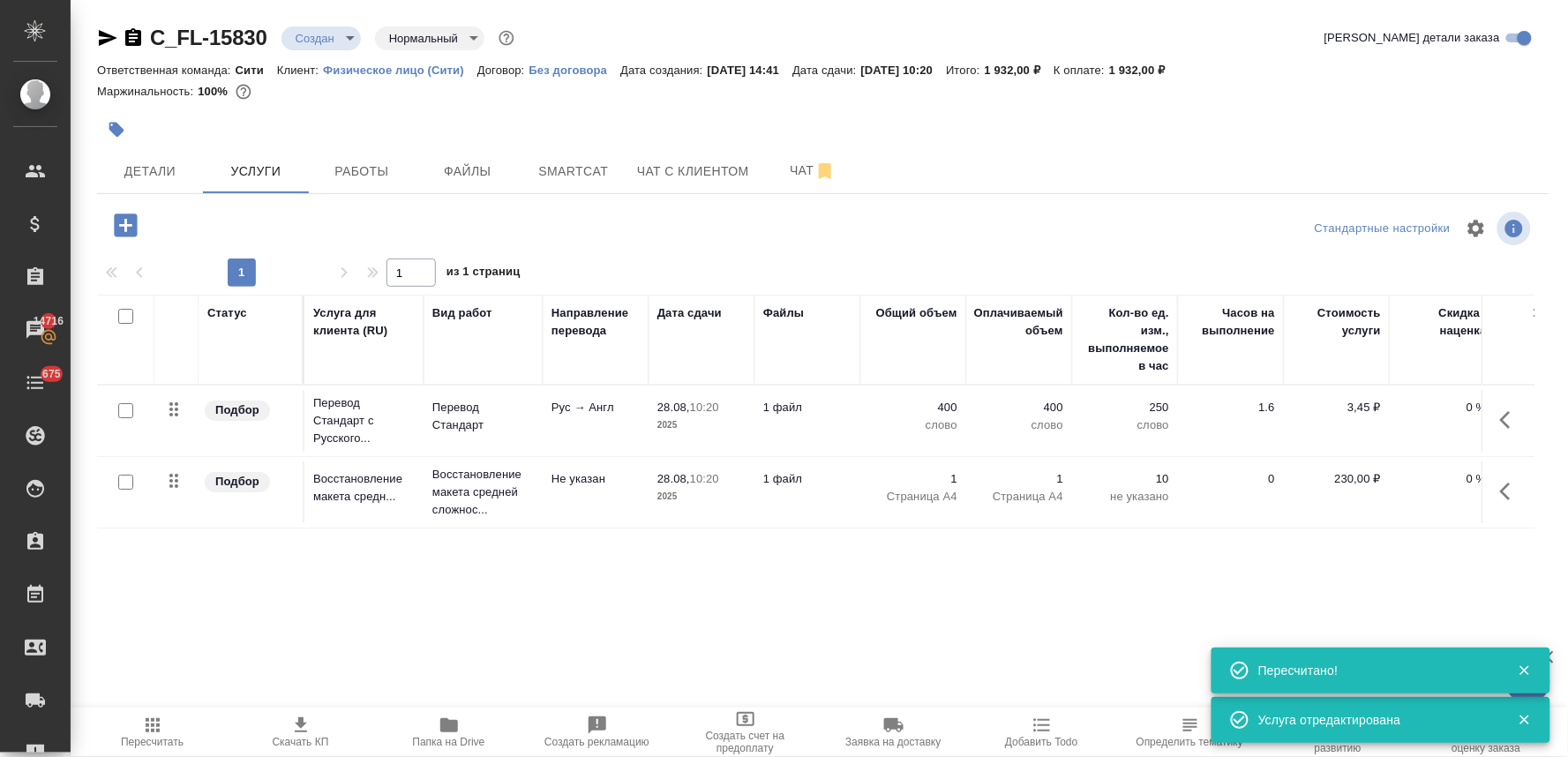
click at [119, 230] on icon "button" at bounding box center [125, 225] width 23 height 23
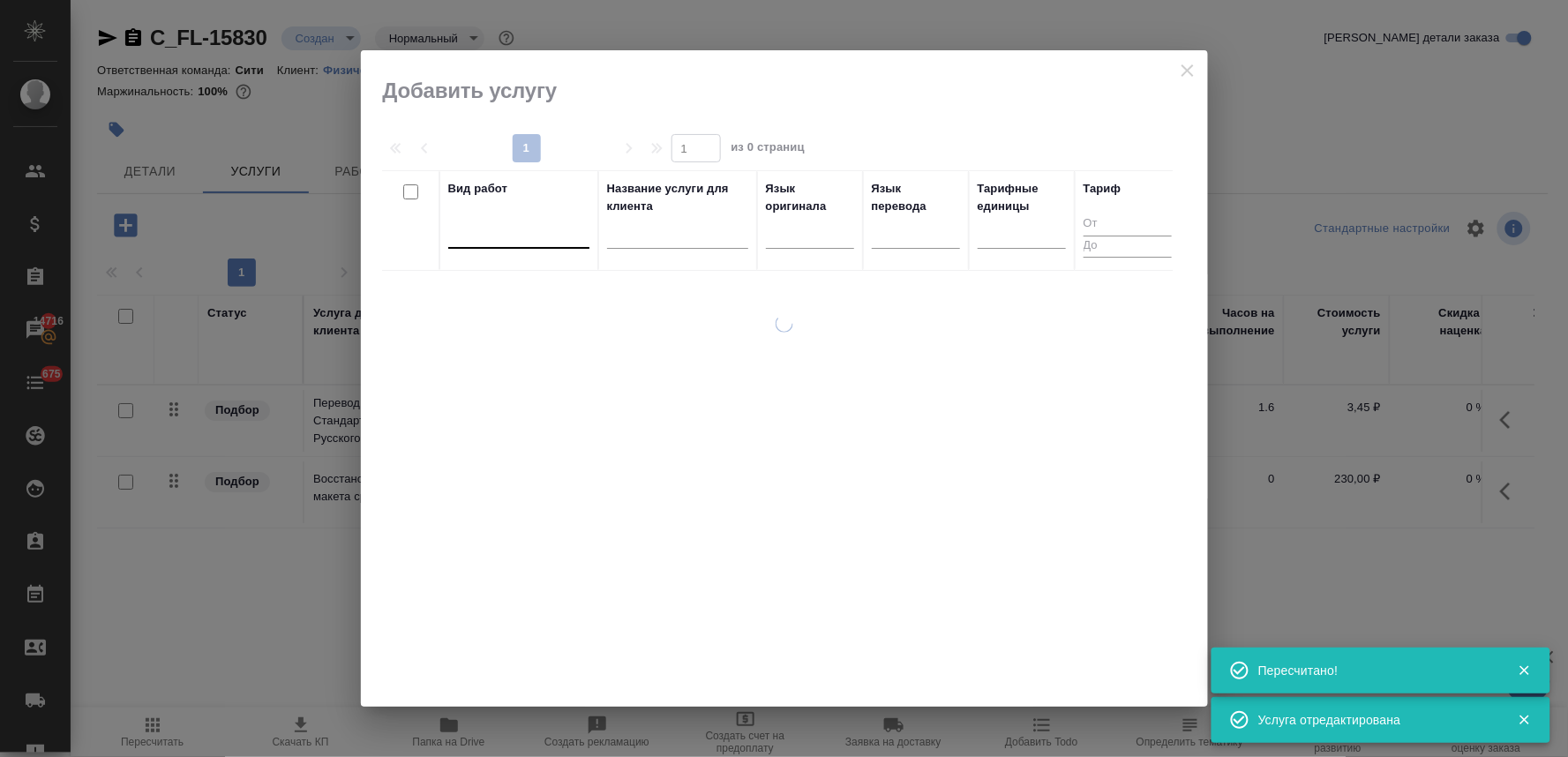
click at [496, 234] on div at bounding box center [519, 231] width 141 height 26
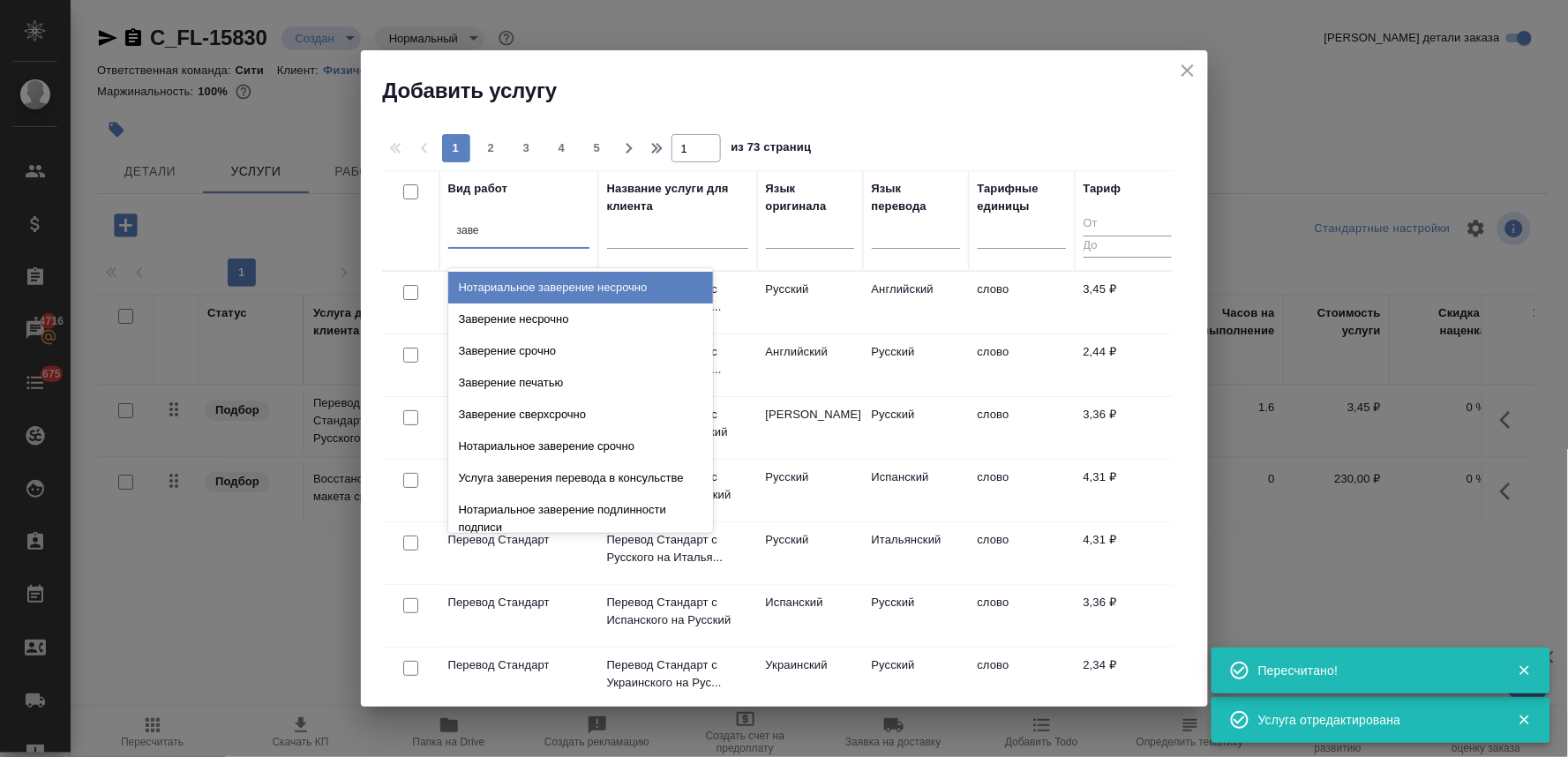
type input "завер"
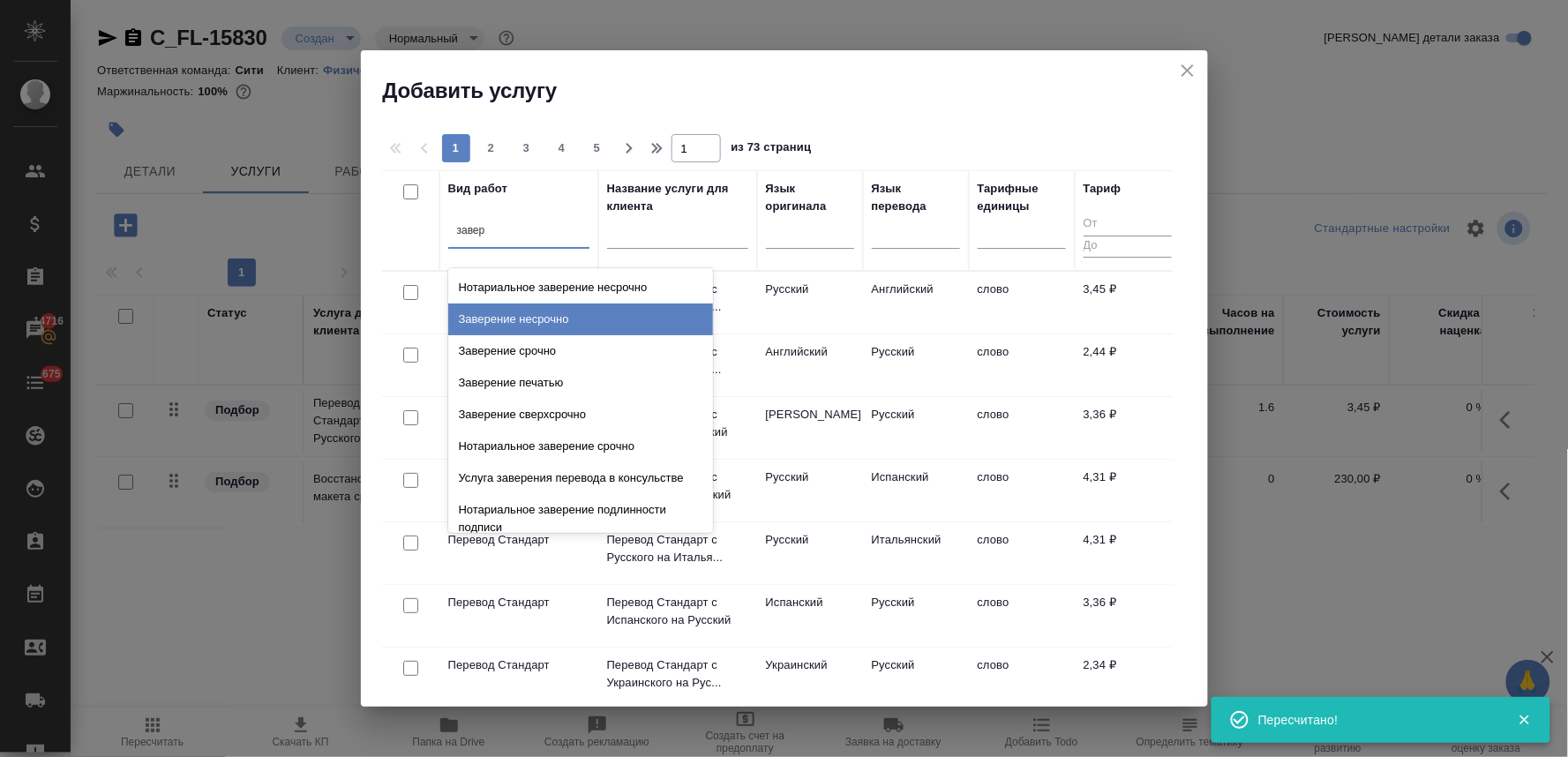
click at [534, 323] on div "Заверение несрочно" at bounding box center [580, 320] width 265 height 32
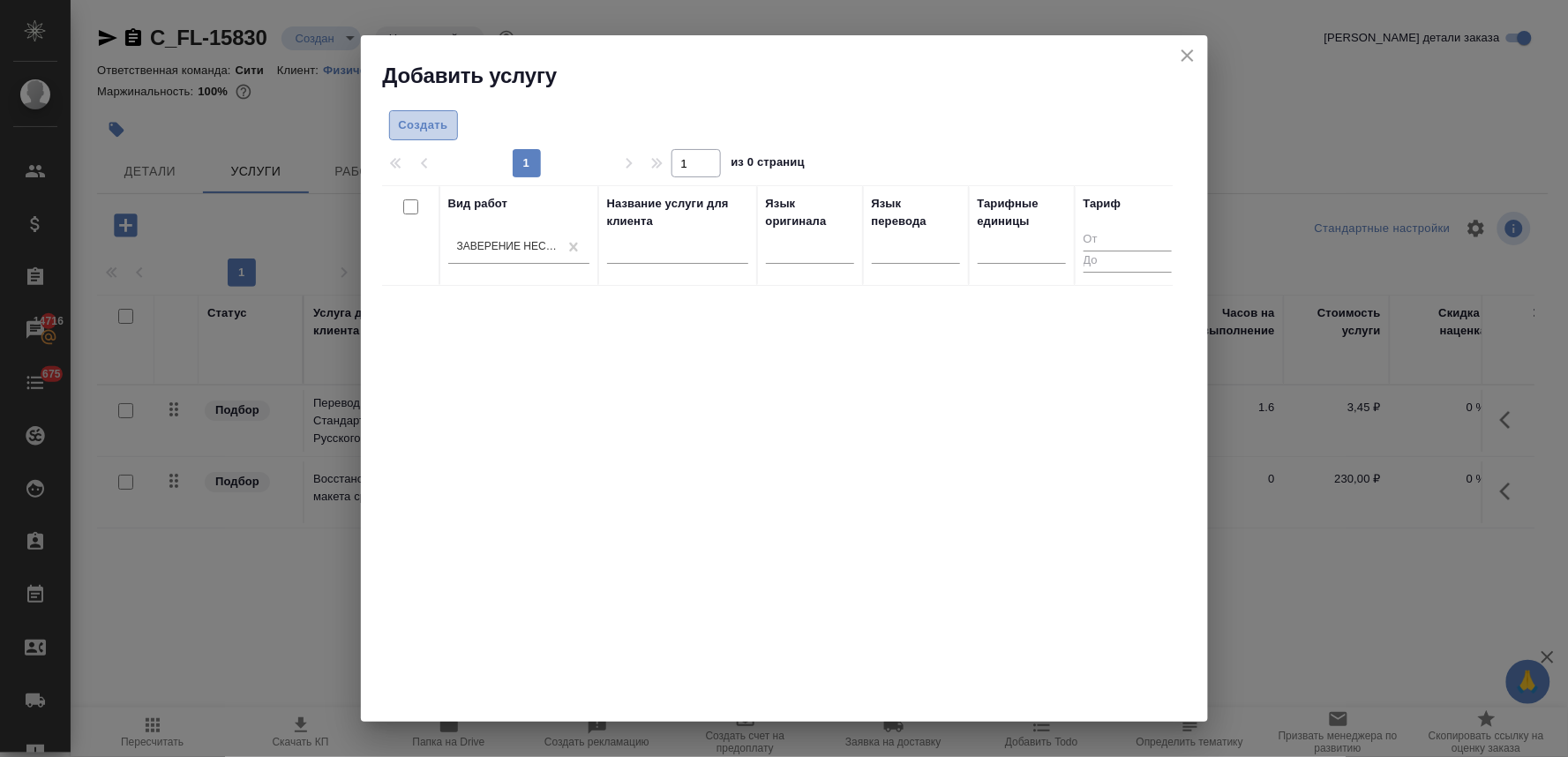
click at [437, 120] on span "Создать" at bounding box center [423, 126] width 49 height 20
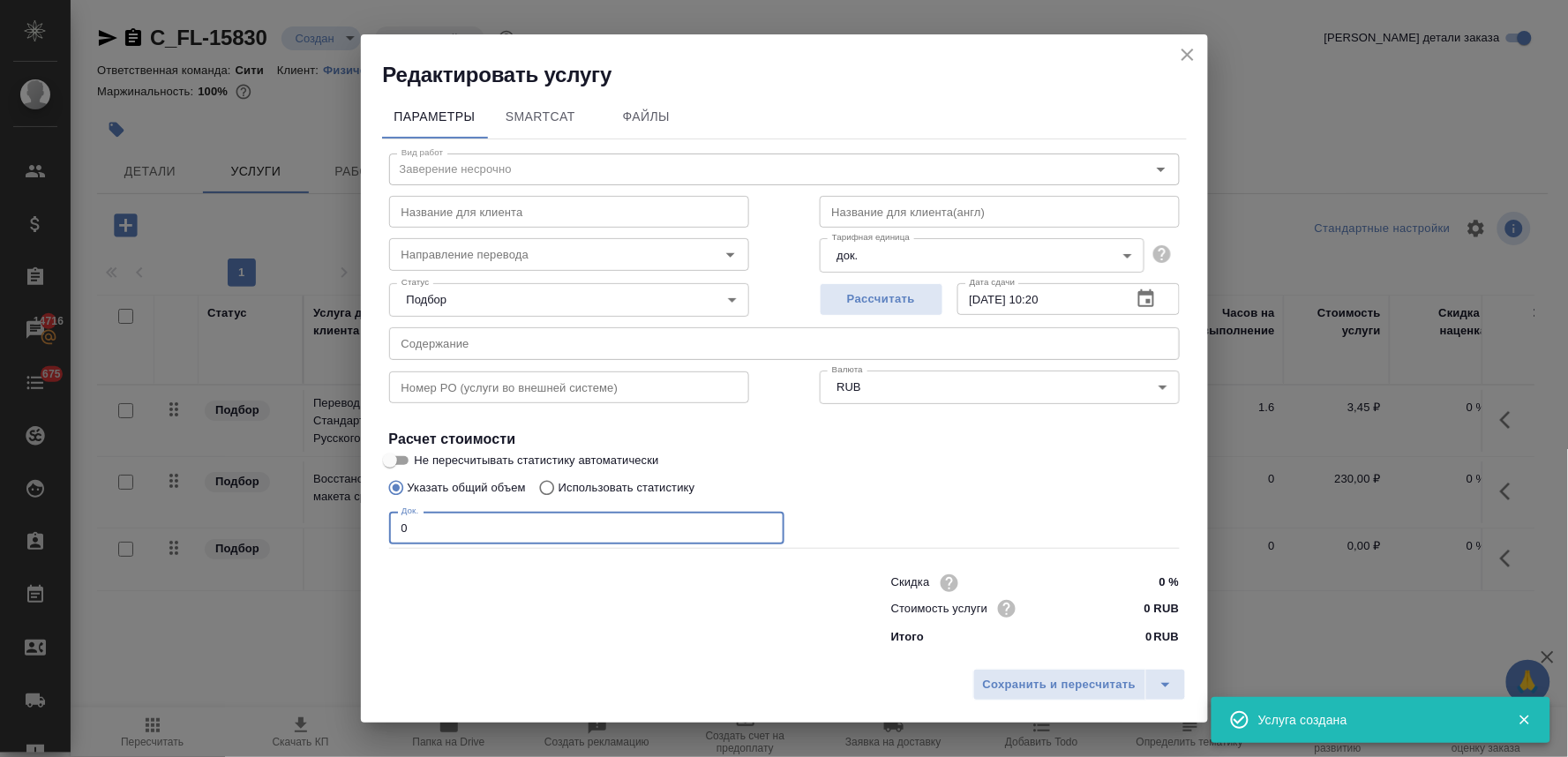
drag, startPoint x: 415, startPoint y: 528, endPoint x: 360, endPoint y: 527, distance: 55.0
click at [361, 528] on div "Параметры SmartCat Файлы Вид работ Заверение несрочно Вид работ Название для кл…" at bounding box center [784, 375] width 847 height 572
type input "1"
click at [1151, 610] on input "0 RUB" at bounding box center [1145, 609] width 64 height 26
type input "662.5 RUB"
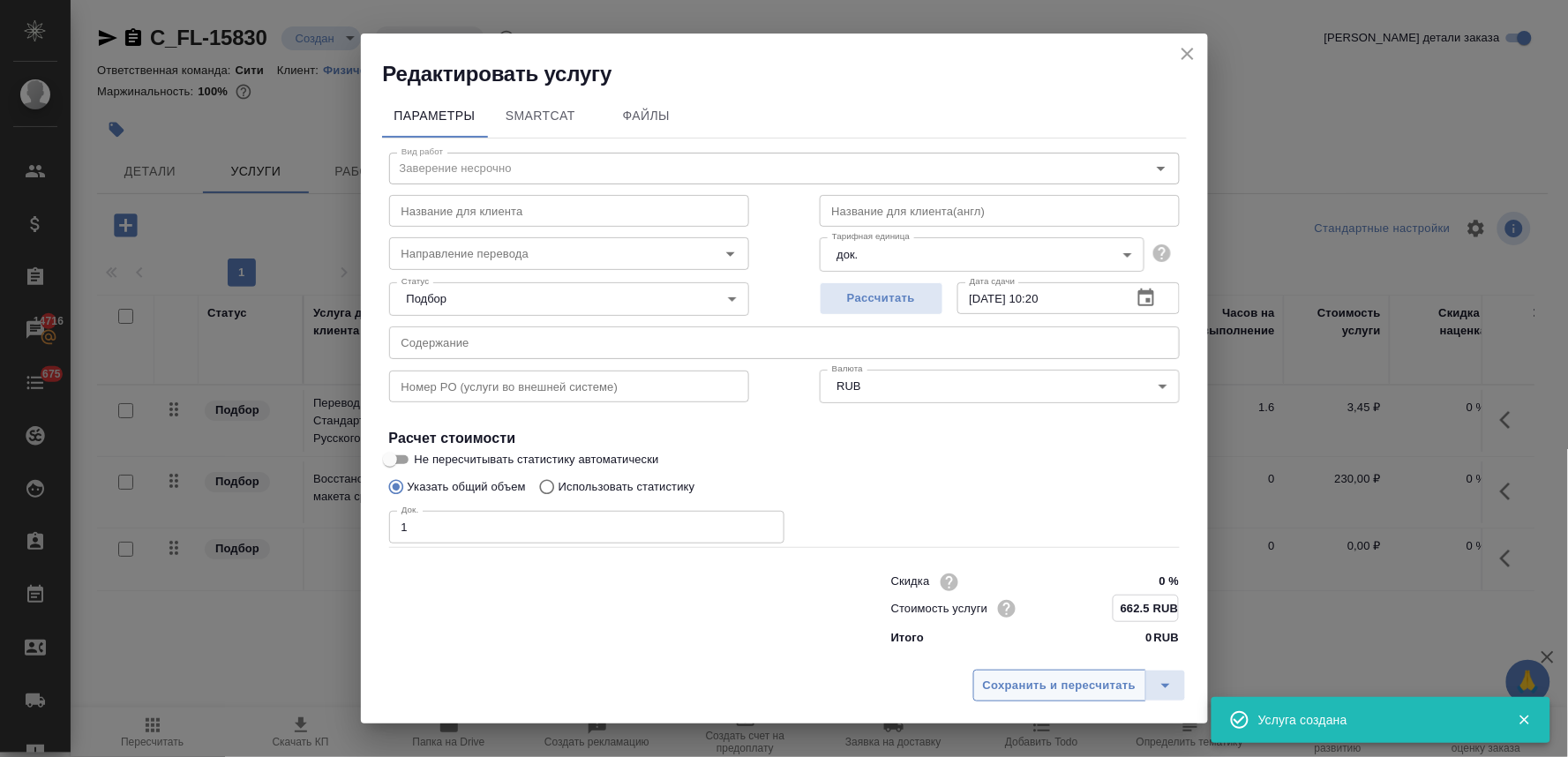
click at [1086, 688] on span "Сохранить и пересчитать" at bounding box center [1059, 686] width 153 height 20
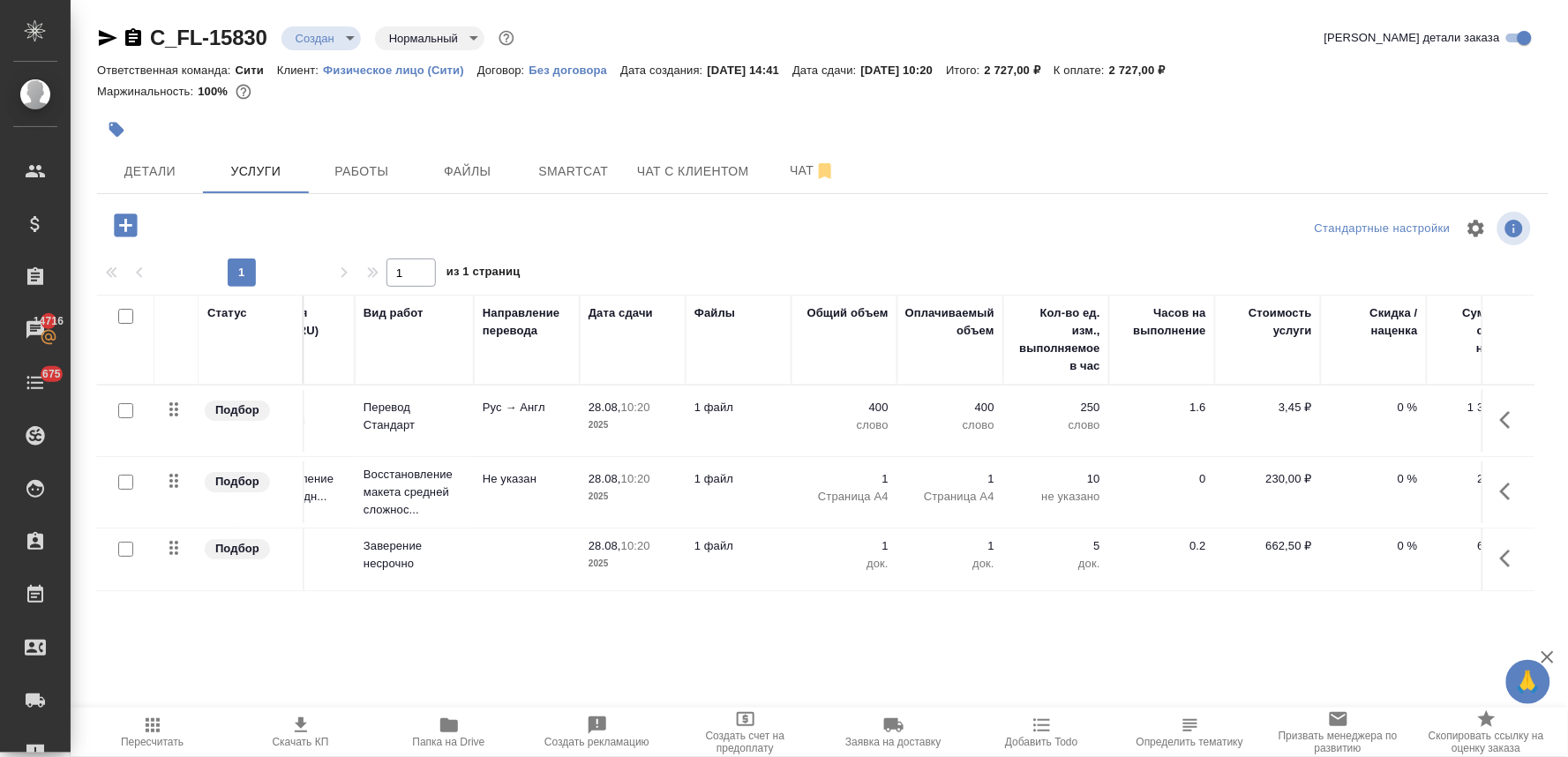
scroll to position [0, 224]
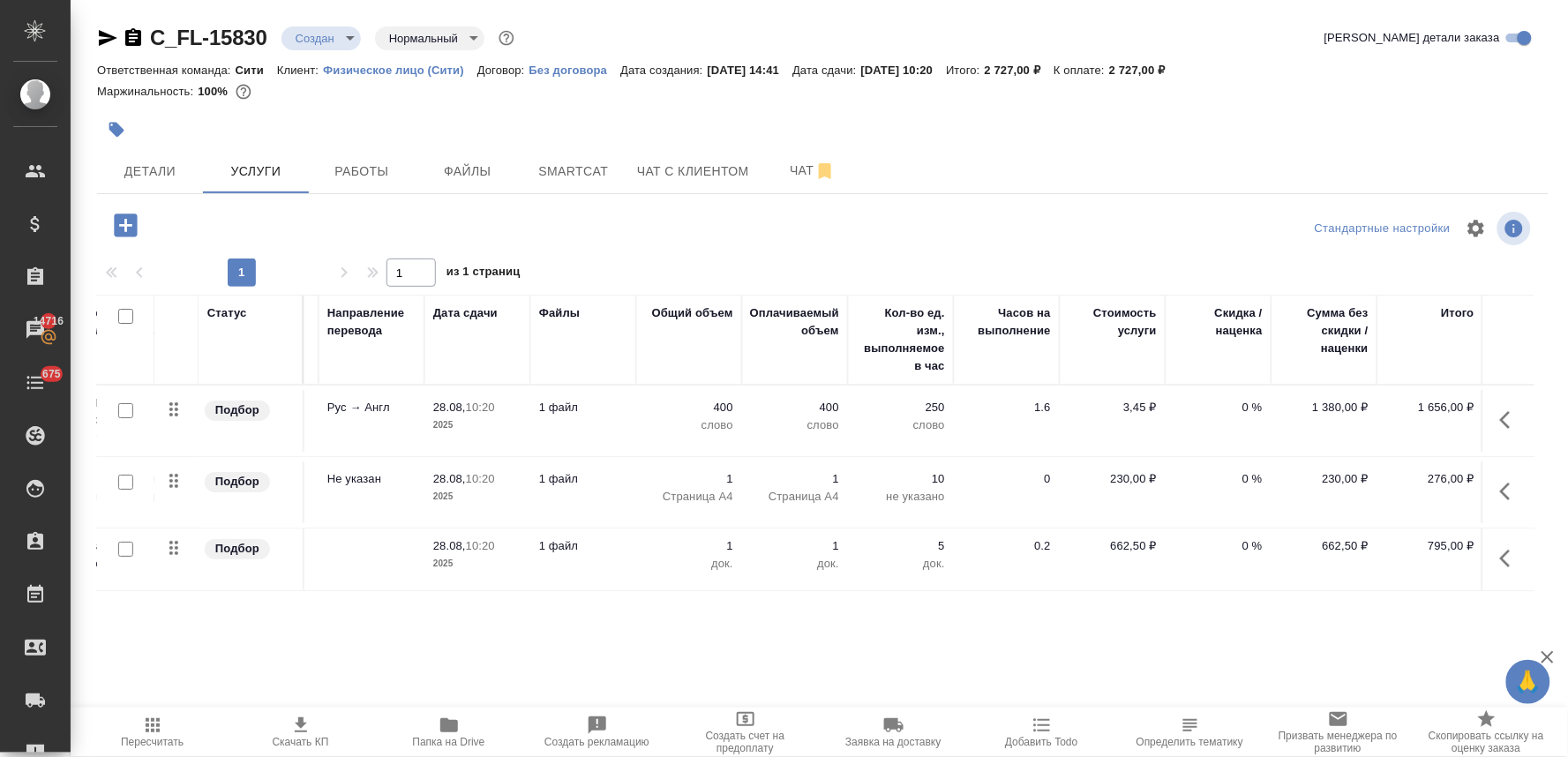
click at [1244, 412] on p "0 %" at bounding box center [1218, 407] width 88 height 18
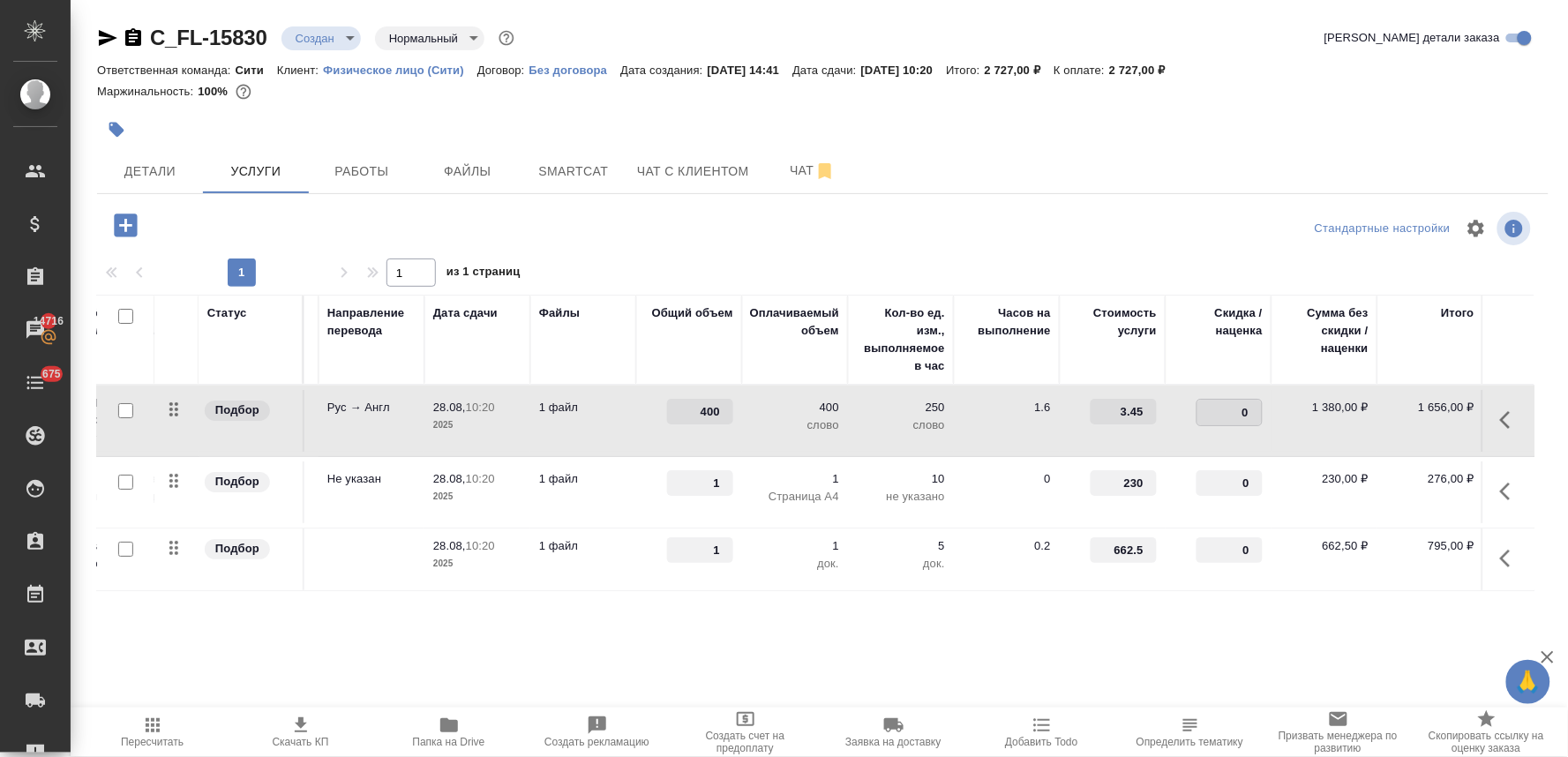
click at [1228, 408] on input "0" at bounding box center [1229, 413] width 64 height 26
type input "-30"
drag, startPoint x: 1106, startPoint y: 545, endPoint x: 1179, endPoint y: 536, distance: 73.6
click at [1176, 536] on tr "Подбор Заверение несрочно Заверение несрочно 28.08, 10:20 2025 1 файл 1 1 док. …" at bounding box center [704, 560] width 1663 height 62
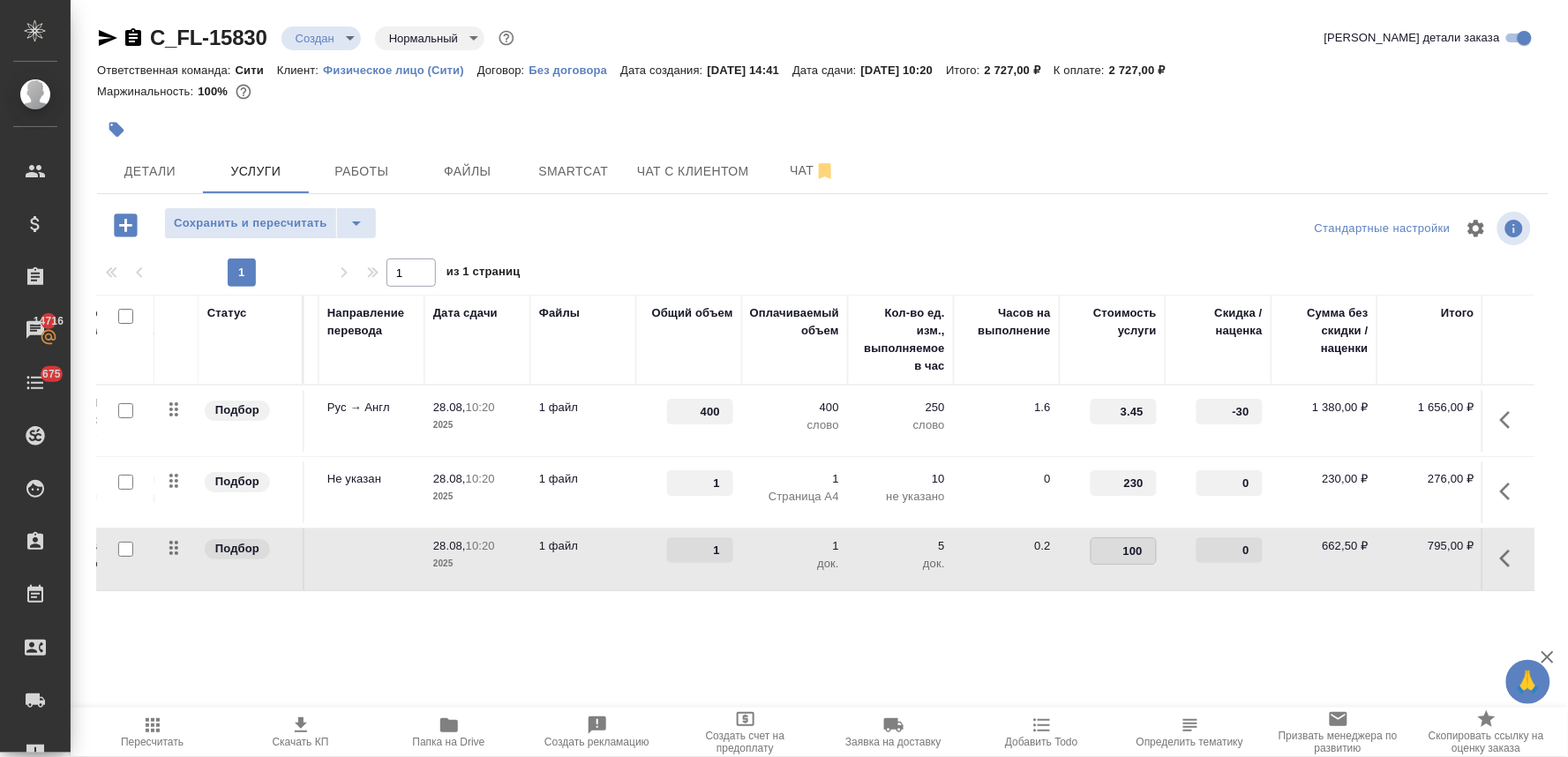
type input "1000"
click at [1171, 617] on div "Статус Услуга для клиента (RU) Вид работ Направление перевода Дата сдачи Файлы …" at bounding box center [815, 485] width 1437 height 379
click at [306, 222] on span "Сохранить и пересчитать" at bounding box center [250, 224] width 153 height 20
click at [152, 164] on span "Детали" at bounding box center [150, 172] width 85 height 22
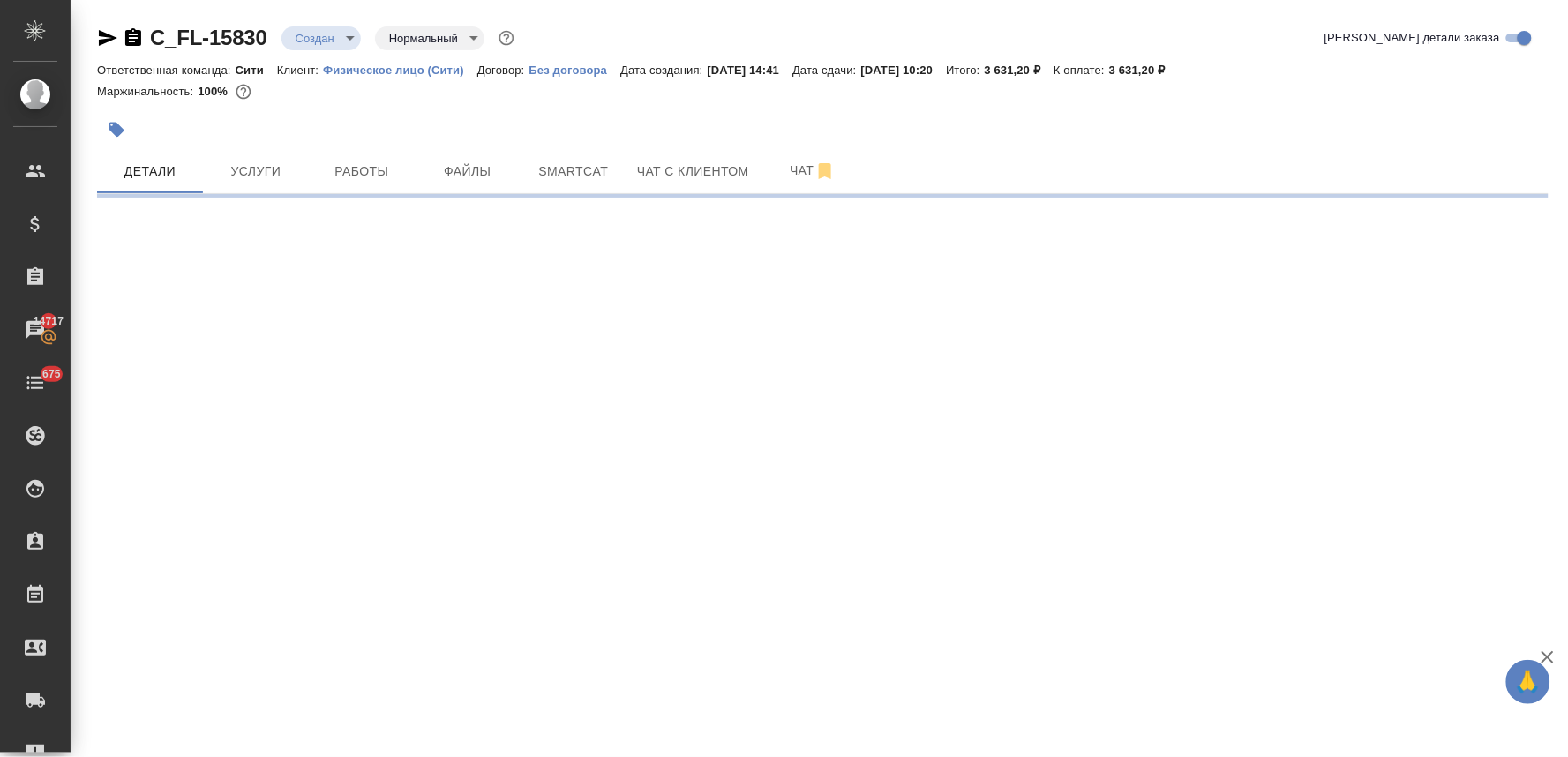
select select "RU"
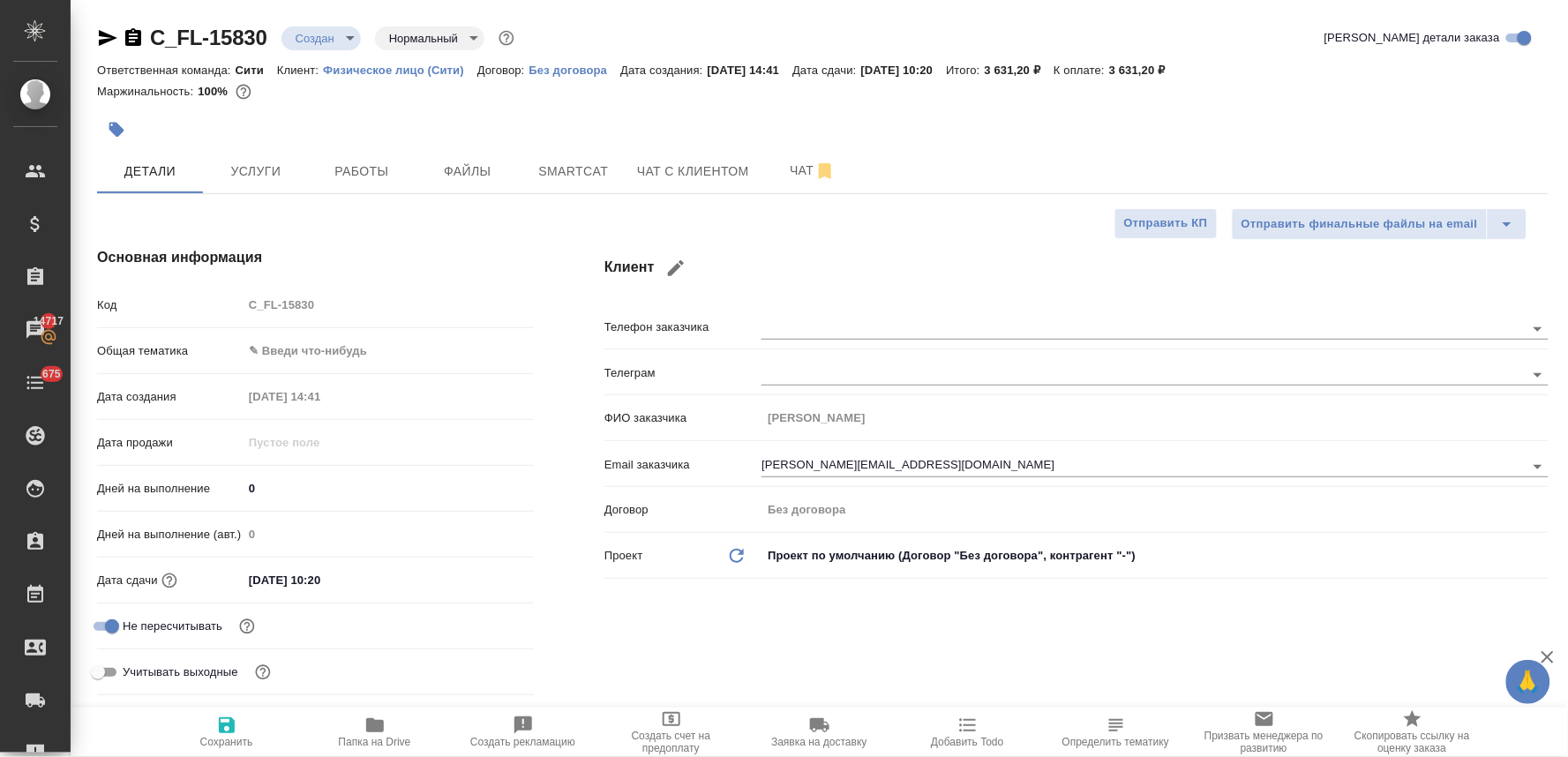
type textarea "x"
click at [222, 305] on div "Код C_FL-15830" at bounding box center [315, 304] width 437 height 31
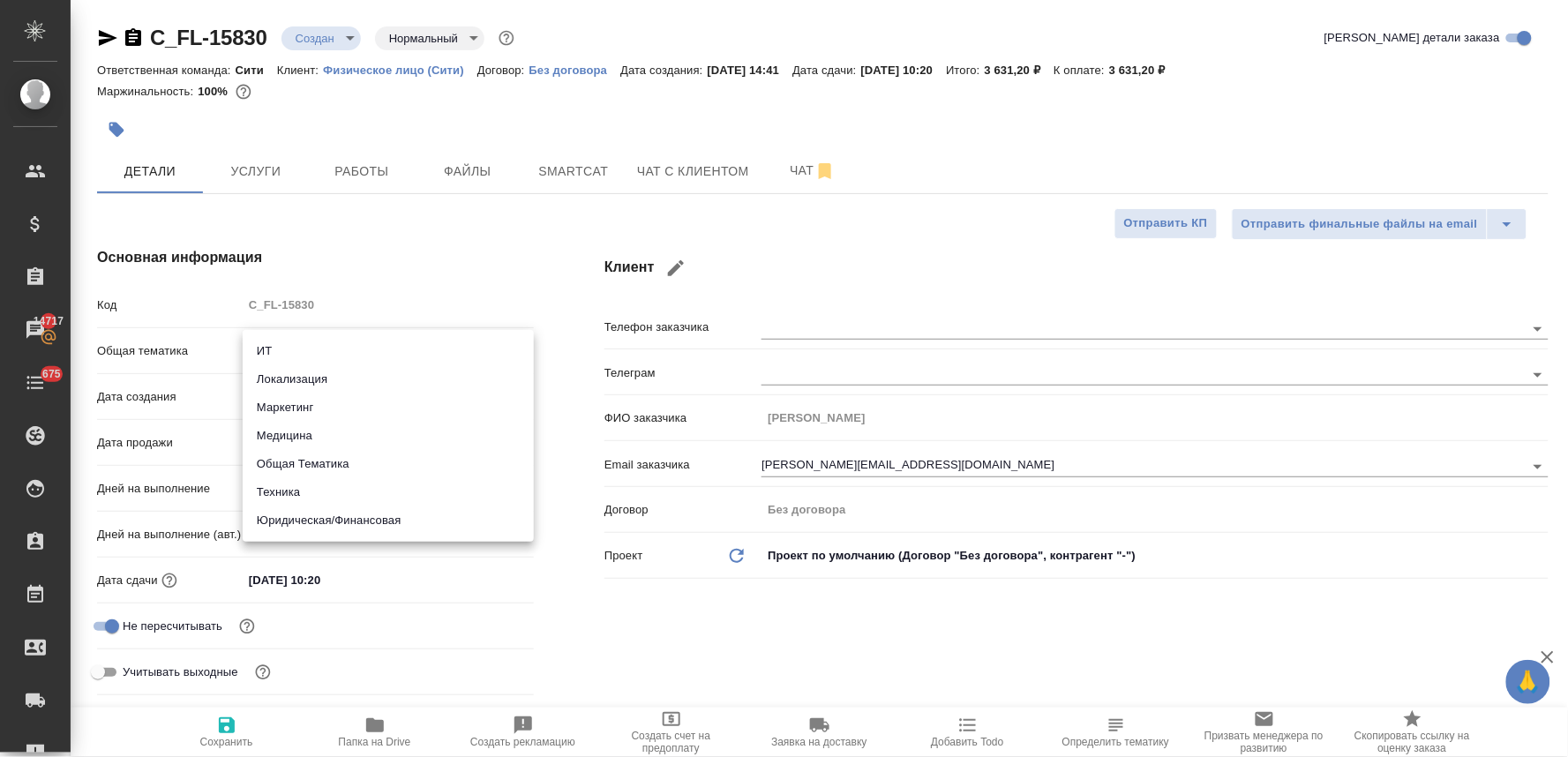
click at [328, 346] on body "🙏 .cls-1 fill:#fff; AWATERA Lyamina Nadezhda Клиенты Спецификации Заказы 14717 …" at bounding box center [784, 378] width 1568 height 757
click at [346, 523] on li "Юридическая/Финансовая" at bounding box center [388, 521] width 291 height 28
type input "yr-fn"
type textarea "x"
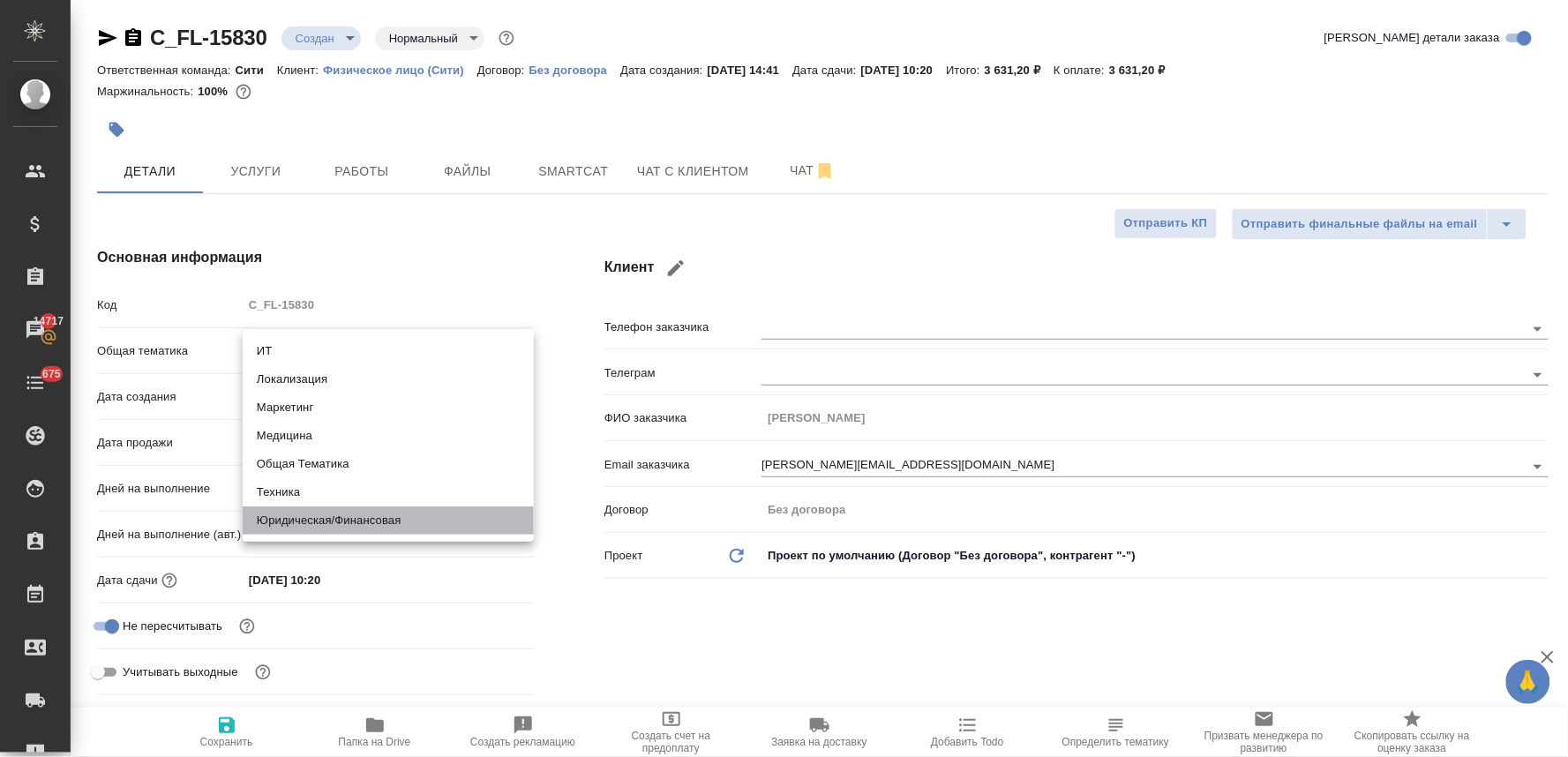
type textarea "x"
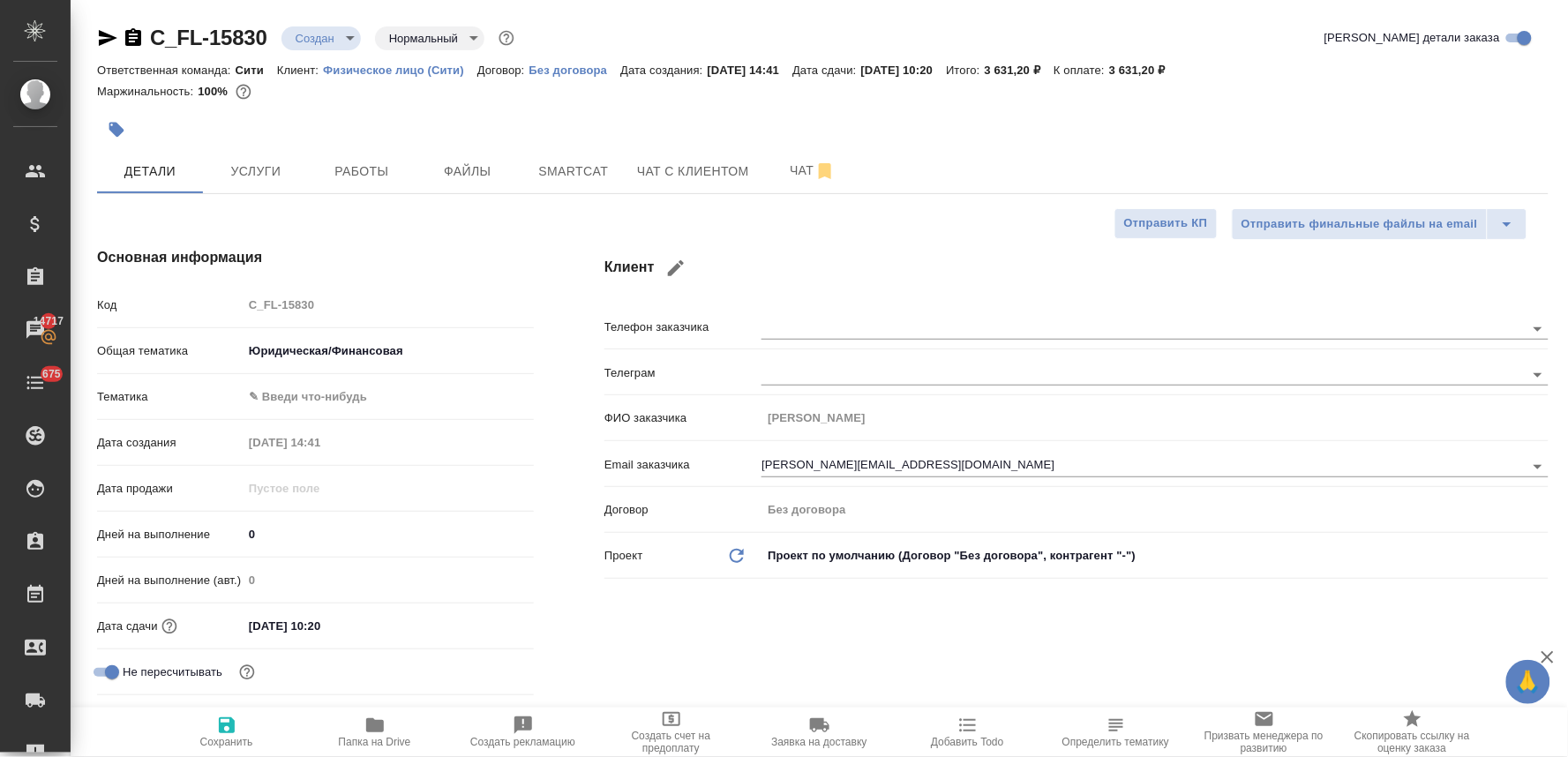
click at [314, 391] on body "🙏 .cls-1 fill:#fff; AWATERA Lyamina Nadezhda Клиенты Спецификации Заказы 14717 …" at bounding box center [784, 378] width 1568 height 757
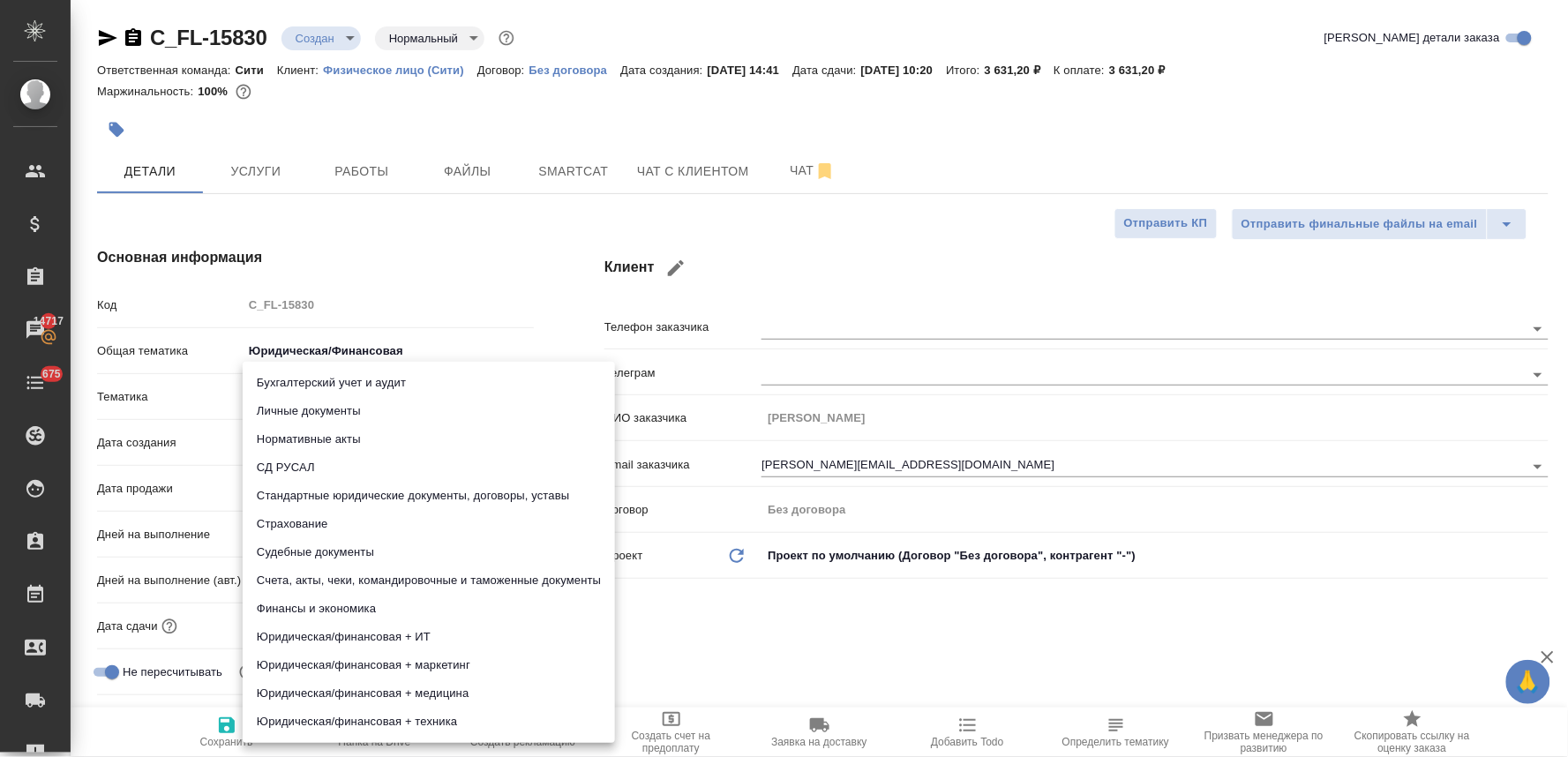
click at [318, 409] on li "Личные документы" at bounding box center [428, 411] width 373 height 28
type textarea "x"
type input "5a8b8b956a9677013d343cfe"
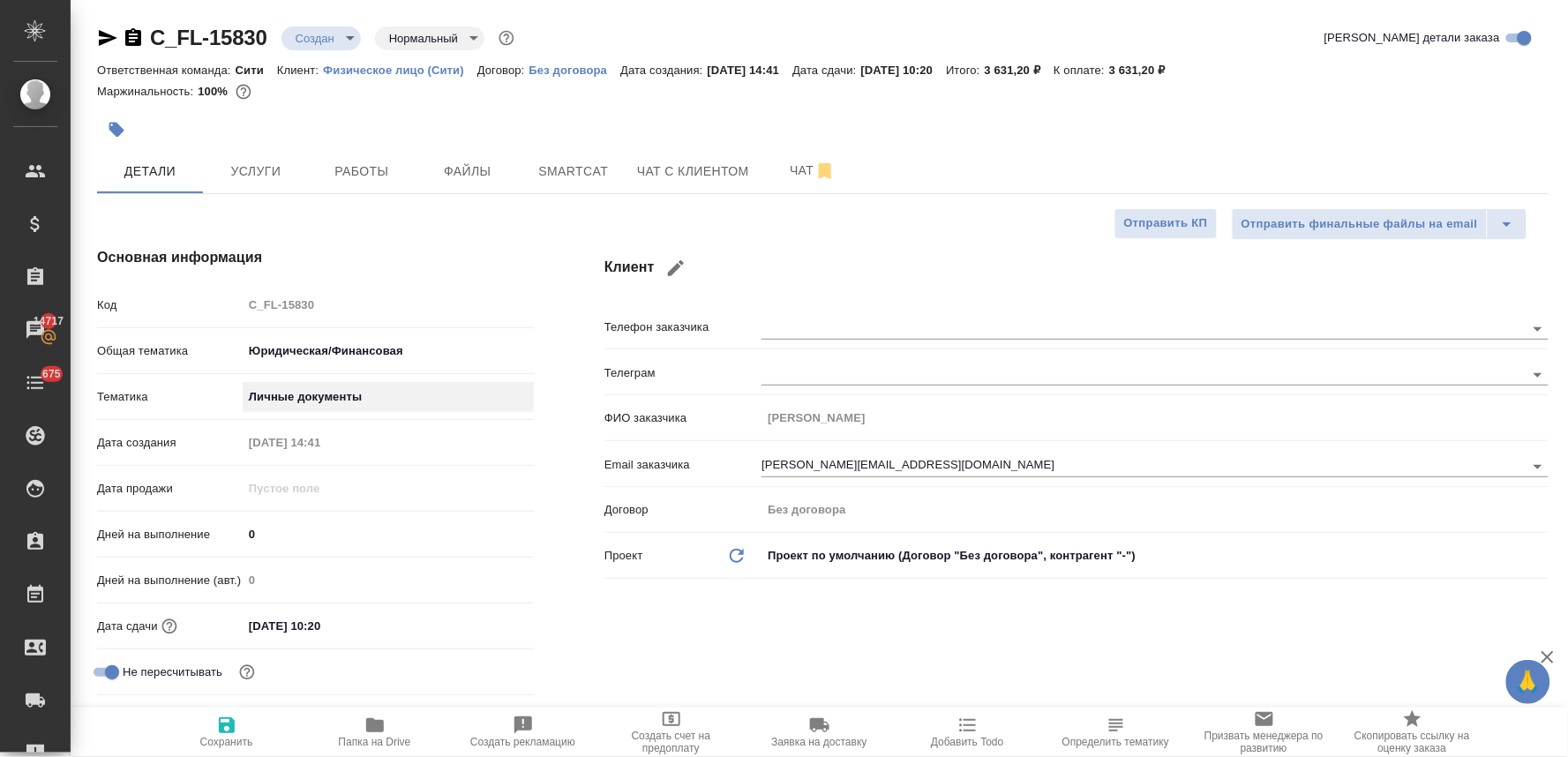
scroll to position [588, 0]
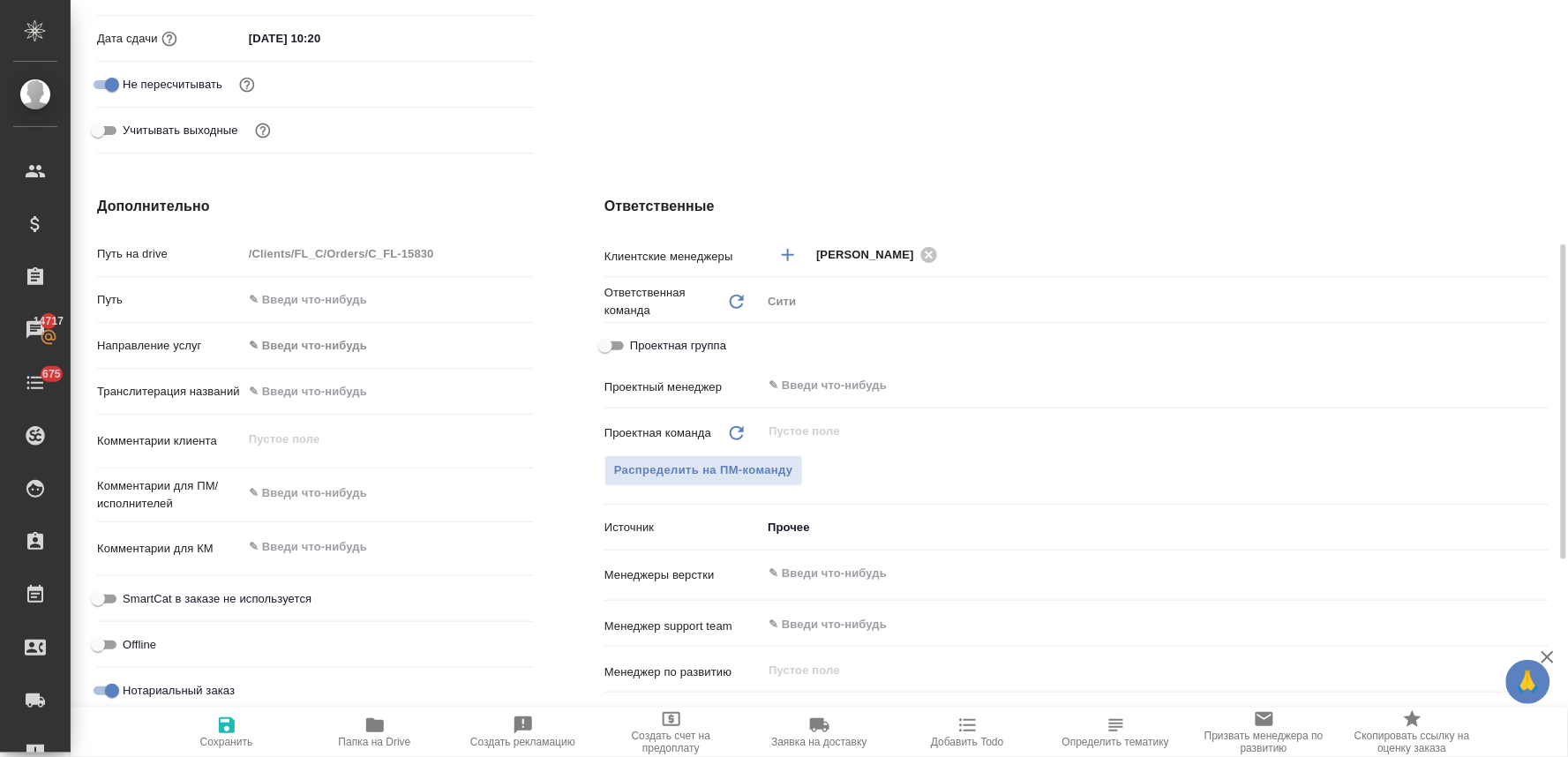
type textarea "x"
click at [313, 497] on textarea at bounding box center [388, 493] width 291 height 30
type textarea "x"
type textarea "н"
type textarea "x"
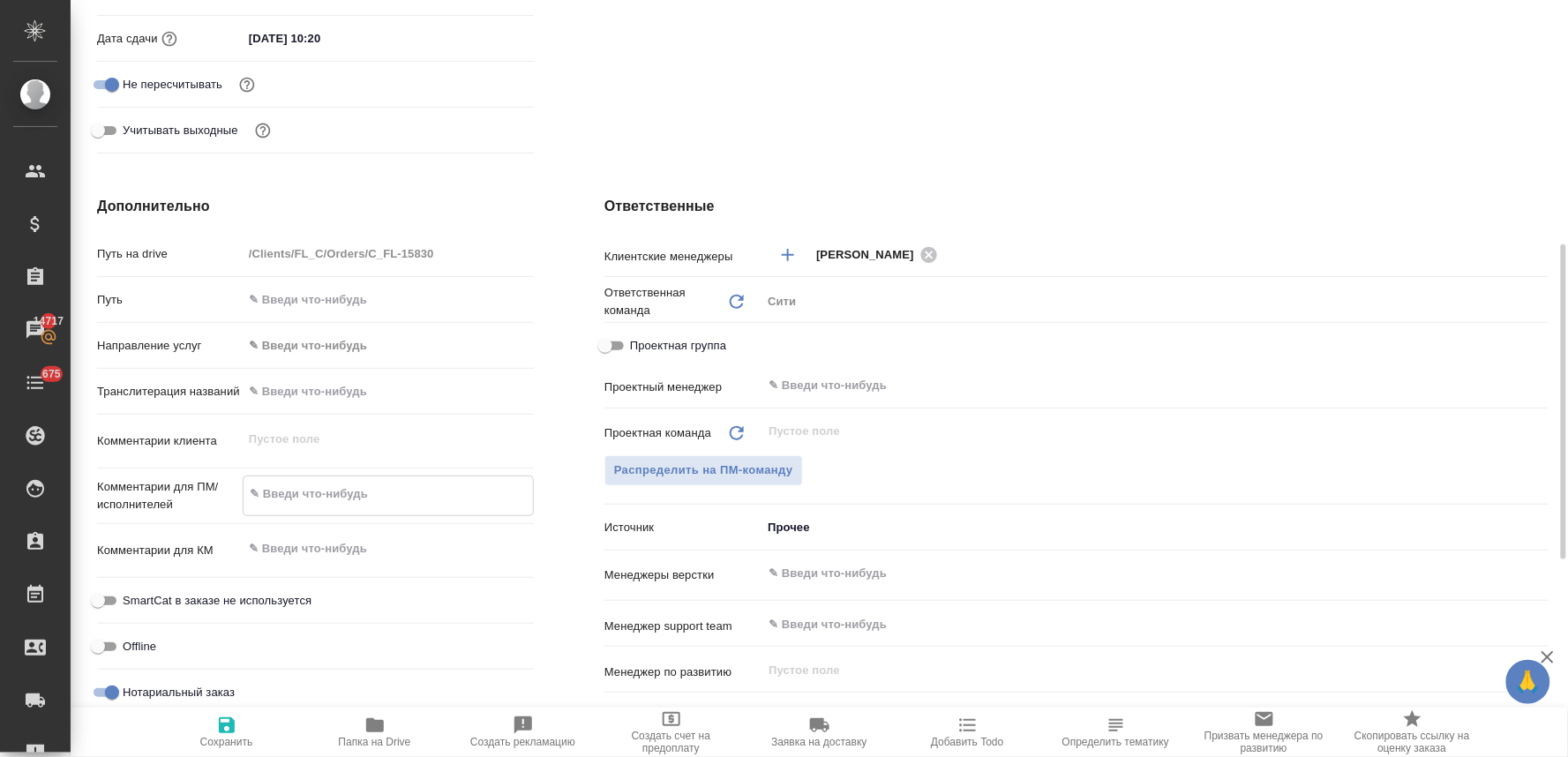
type textarea "x"
type textarea "но"
type textarea "x"
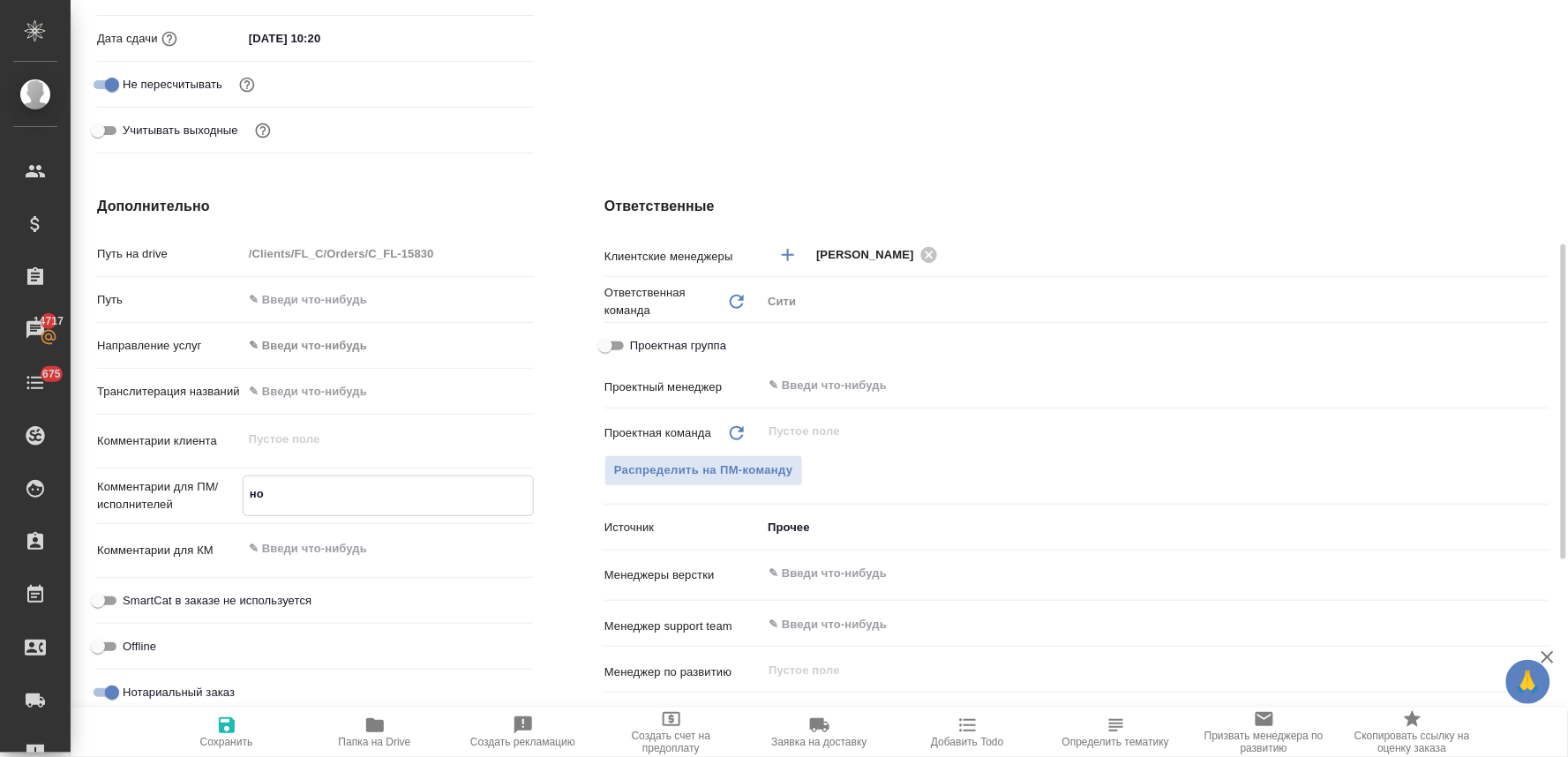
type textarea "нот"
type textarea "x"
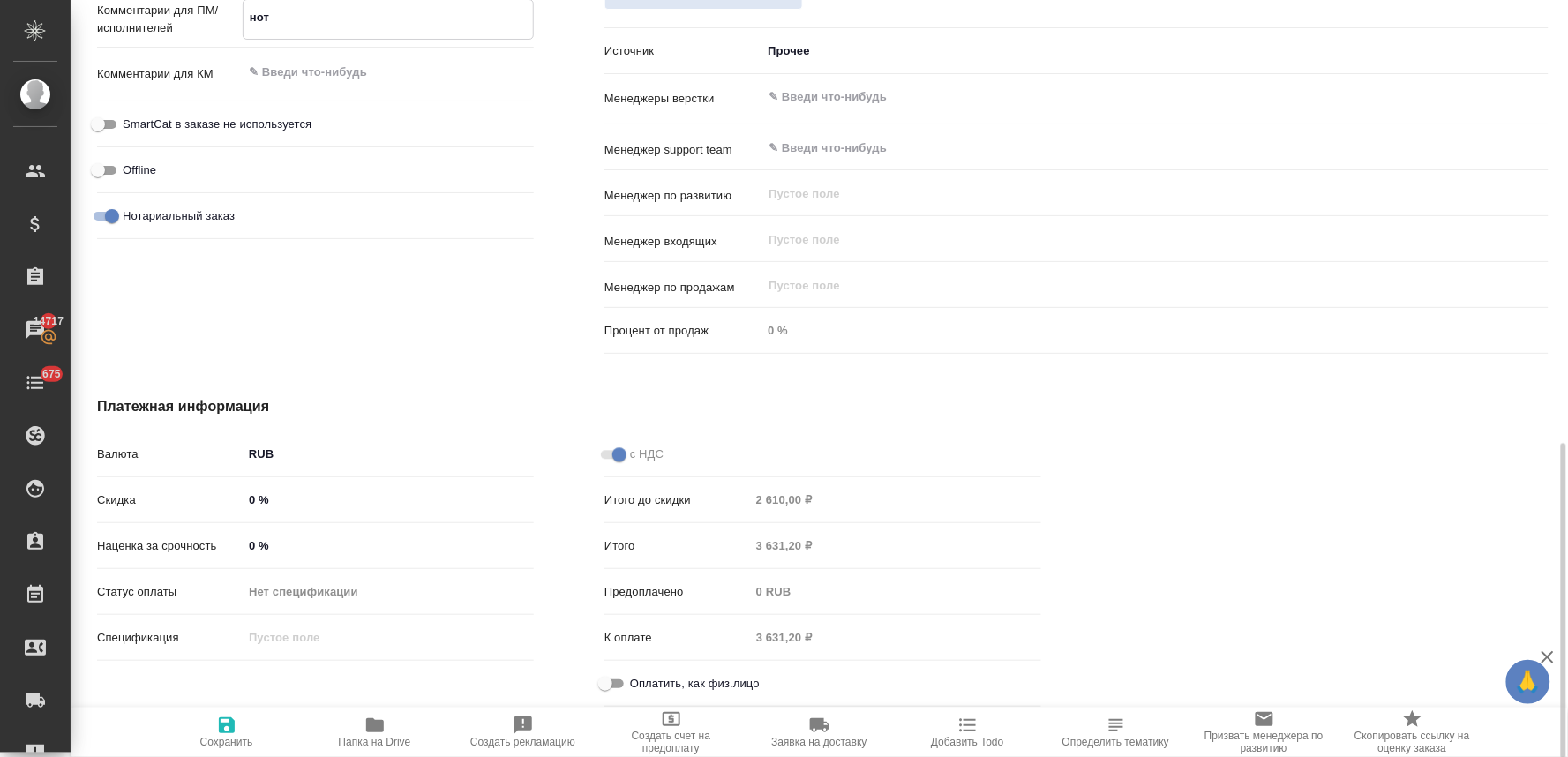
type textarea "нот"
type textarea "x"
click at [607, 684] on input "Оплатить, как физ.лицо" at bounding box center [605, 684] width 63 height 21
checkbox input "true"
type textarea "x"
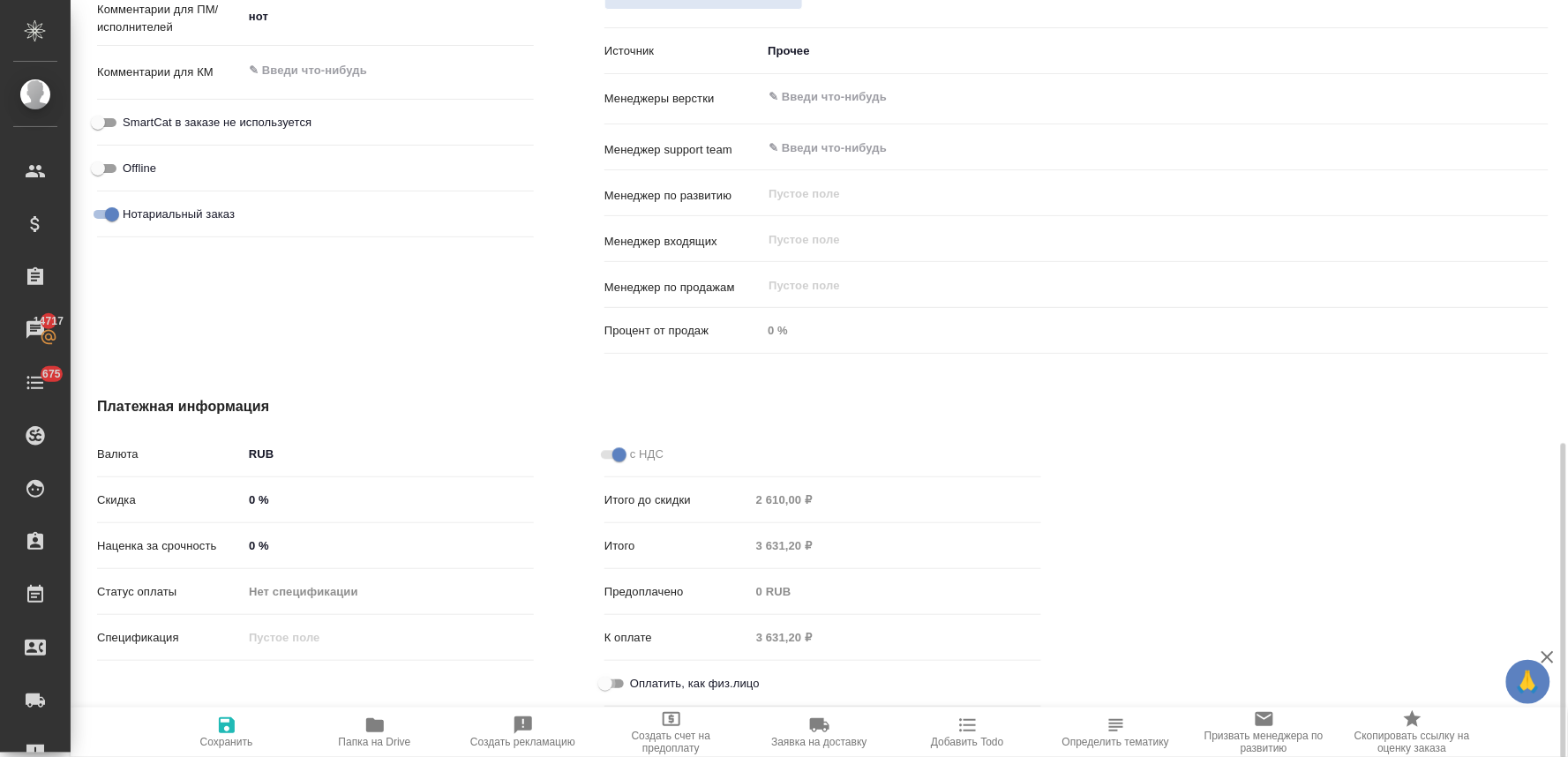
type textarea "x"
click at [218, 737] on span "Сохранить" at bounding box center [226, 742] width 53 height 12
type textarea "x"
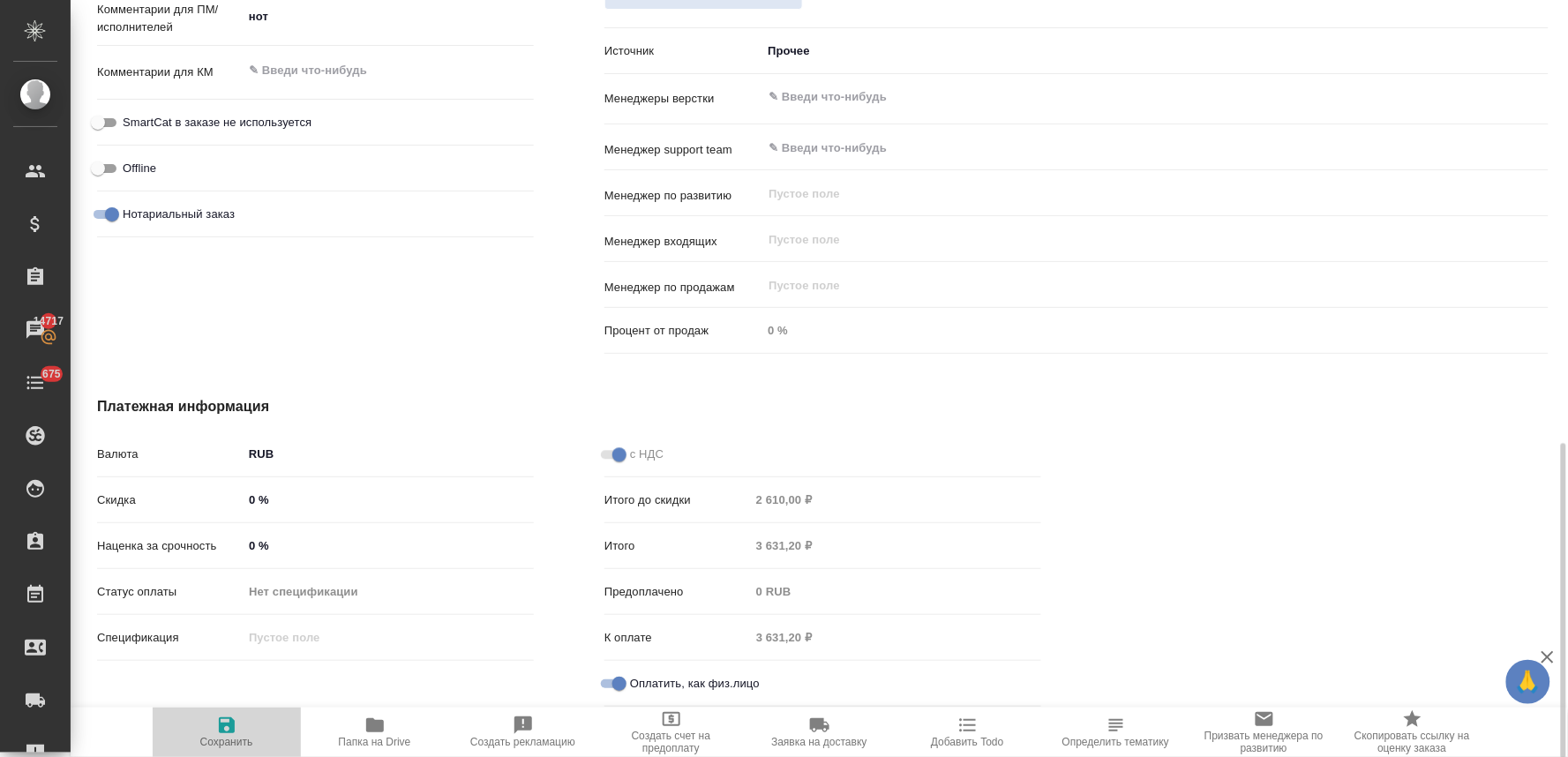
type textarea "x"
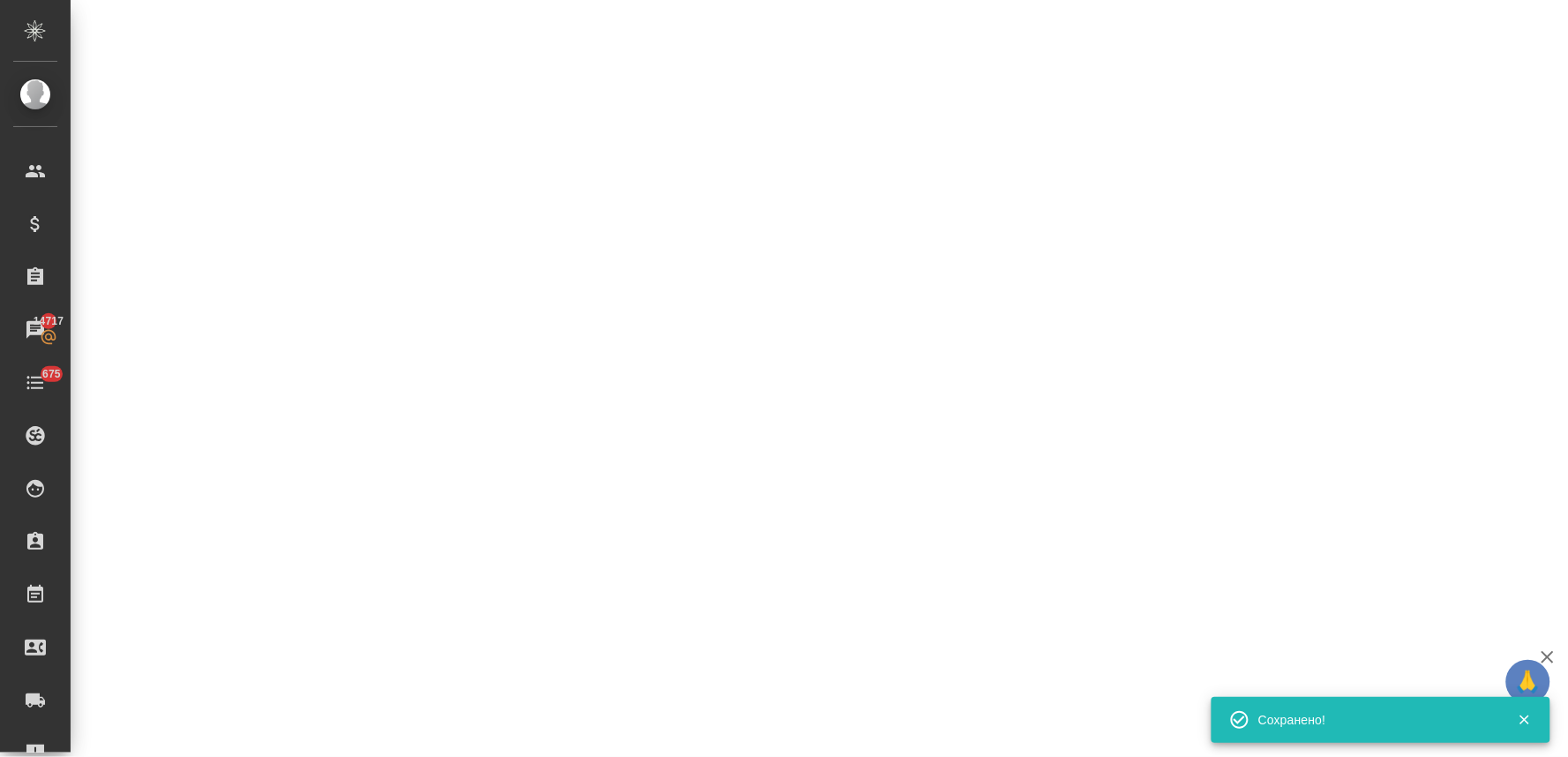
select select "RU"
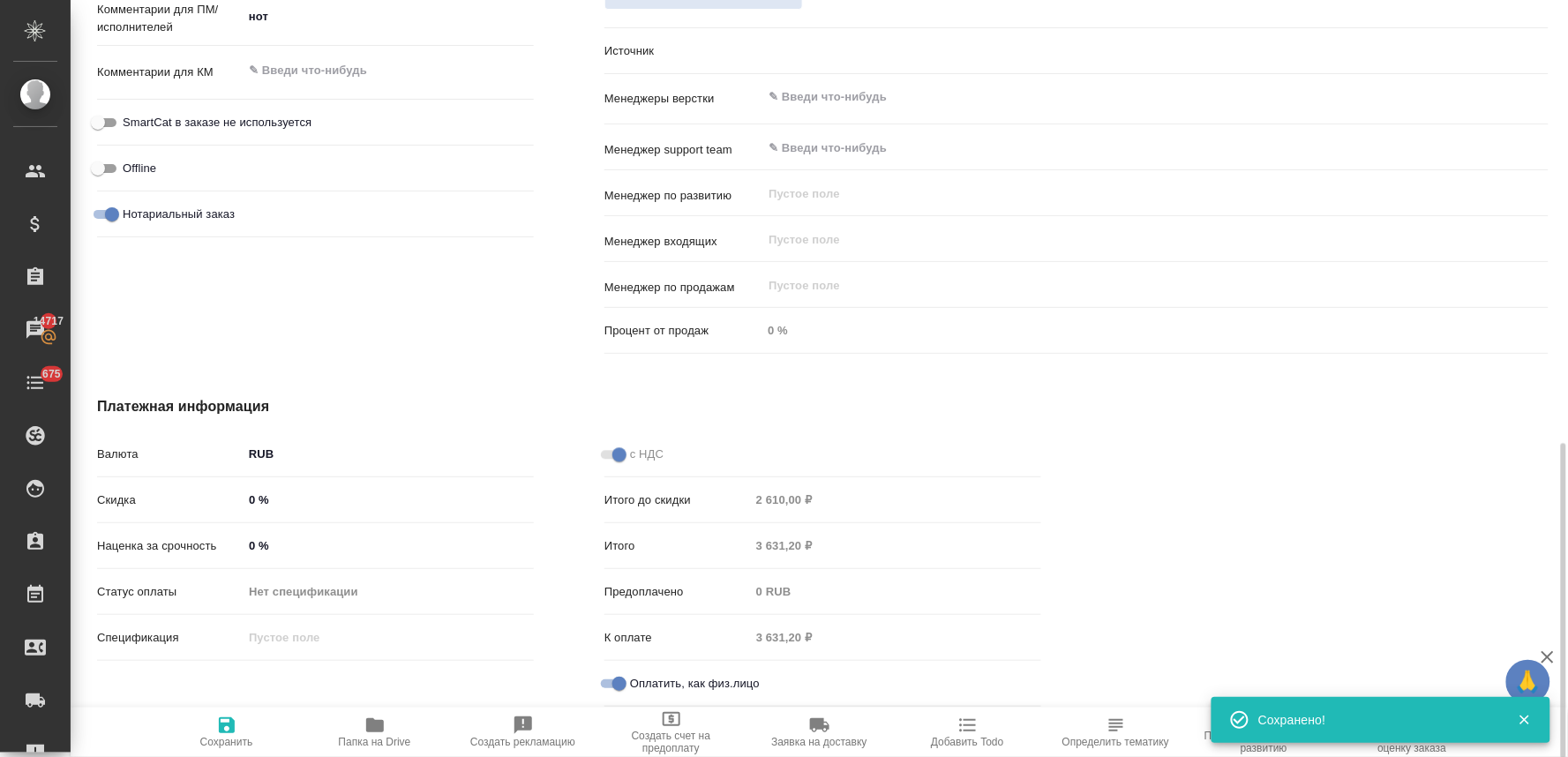
type textarea "x"
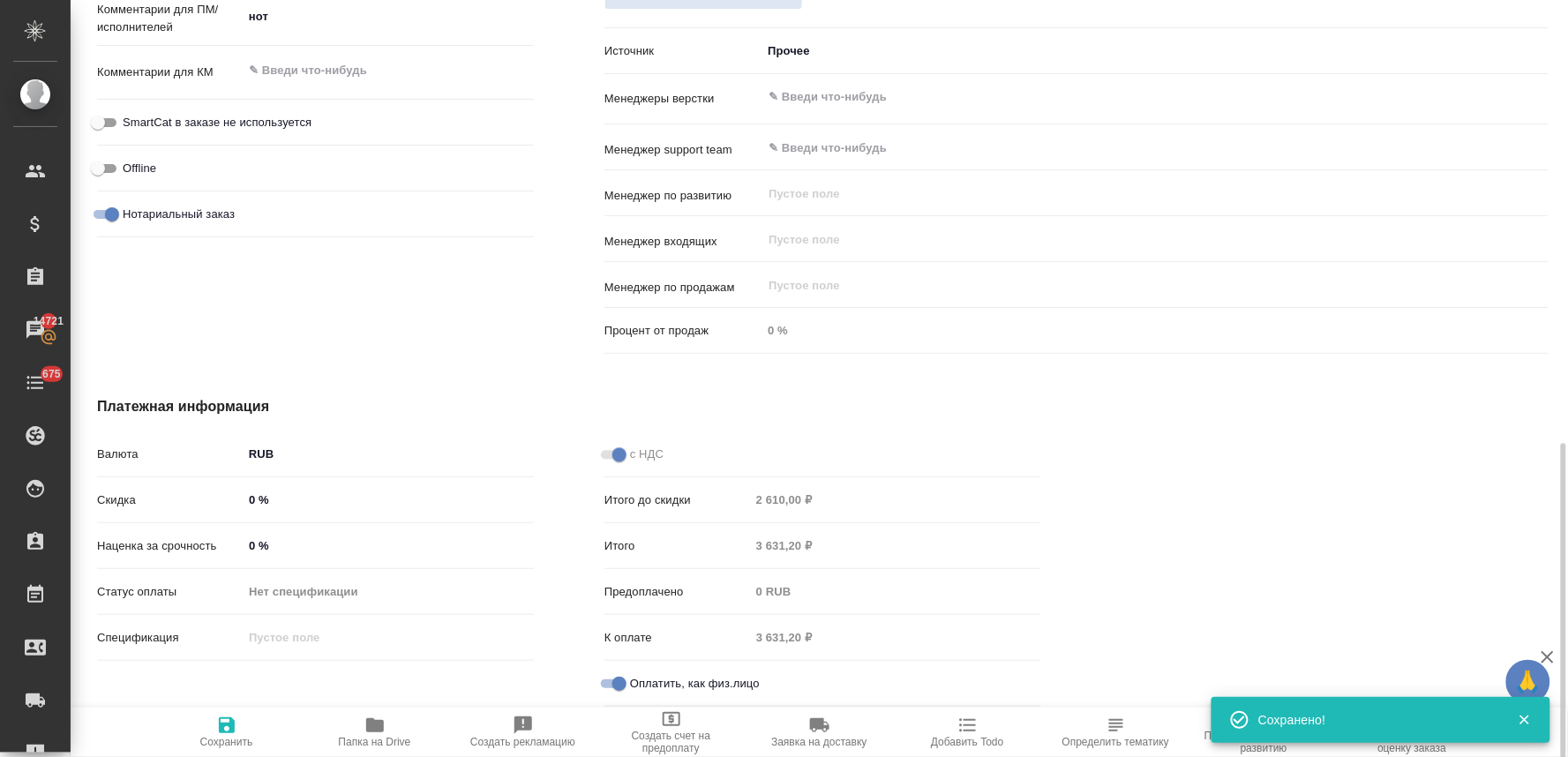
type textarea "x"
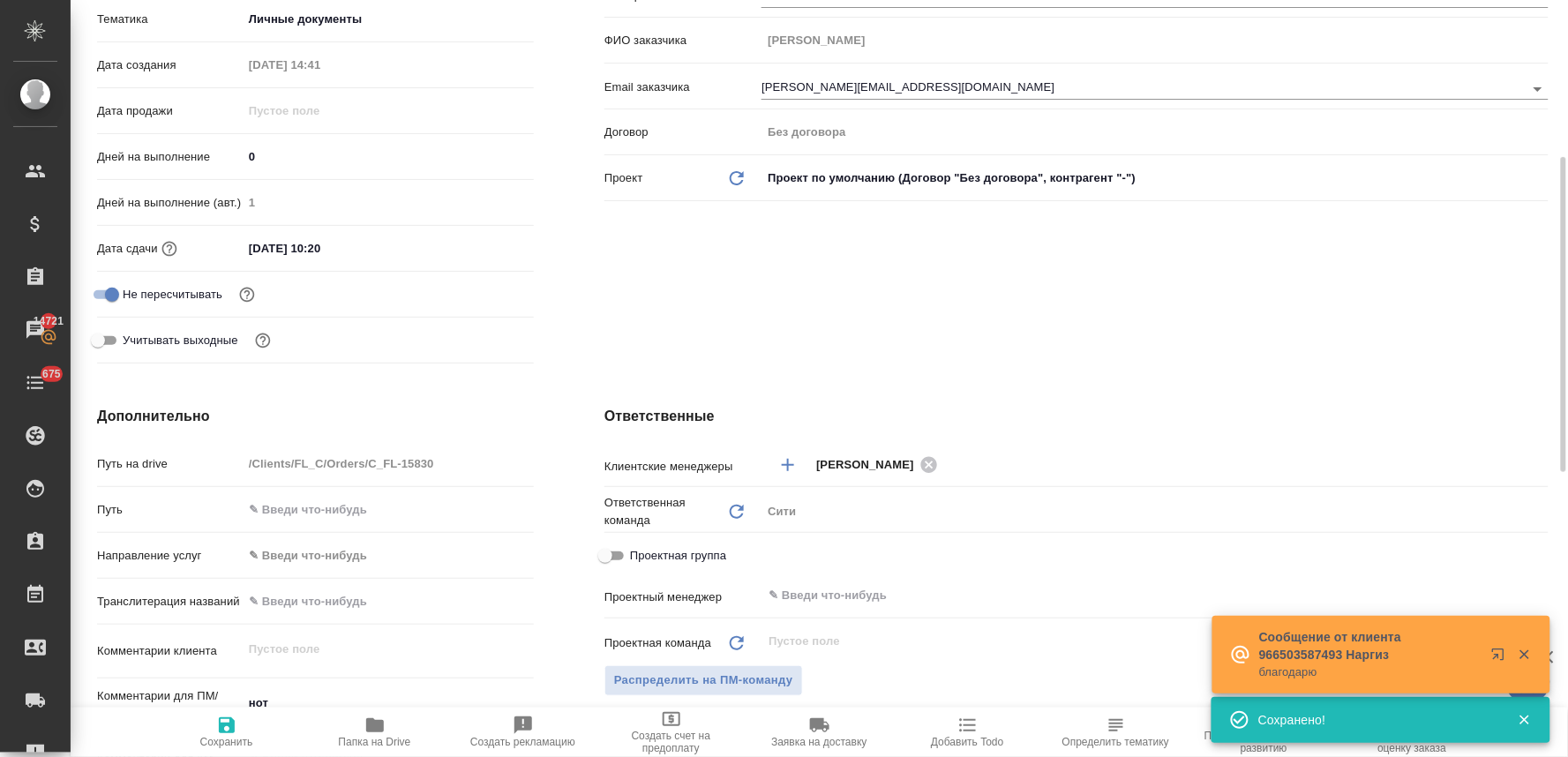
scroll to position [0, 0]
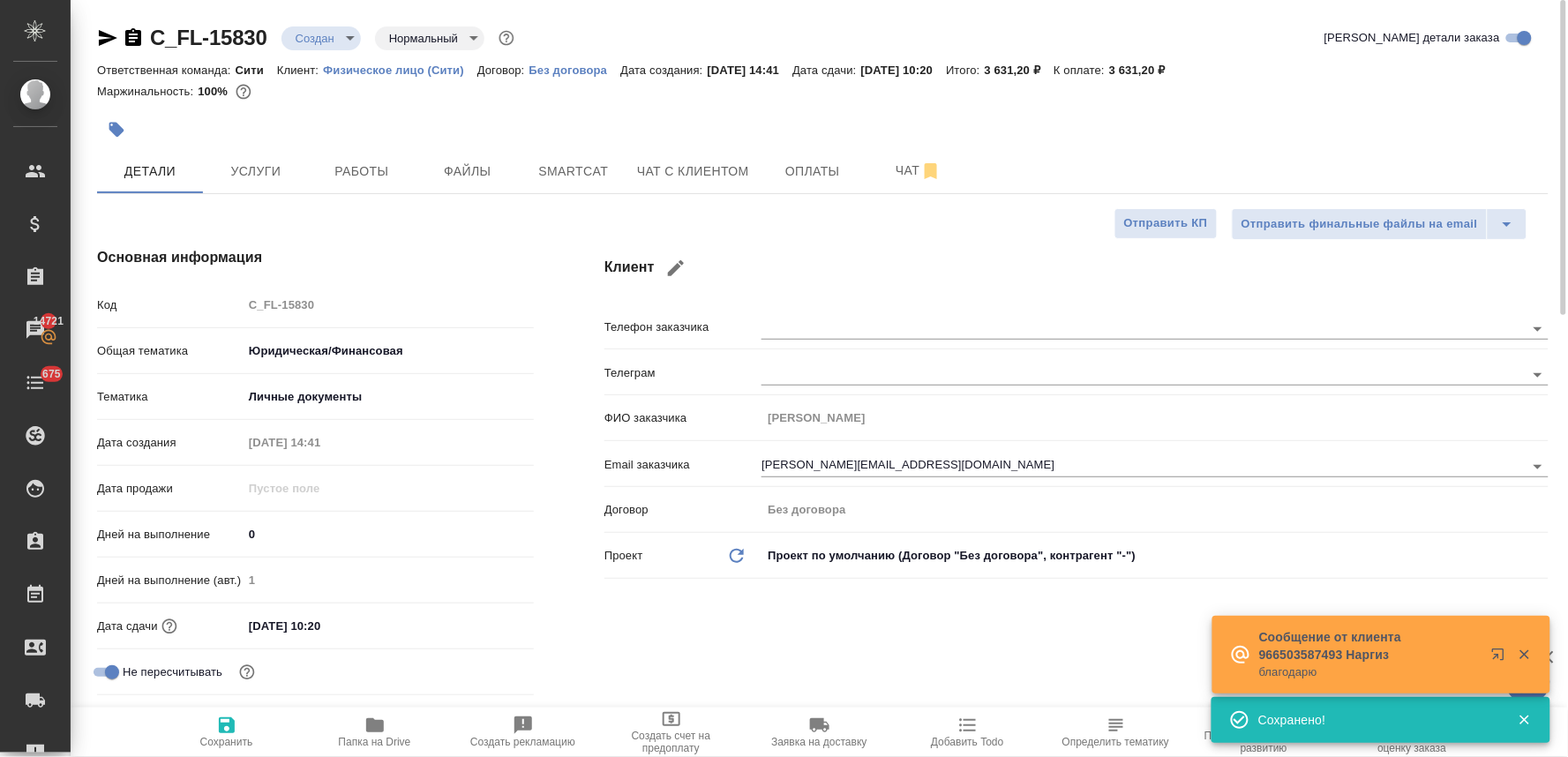
type textarea "x"
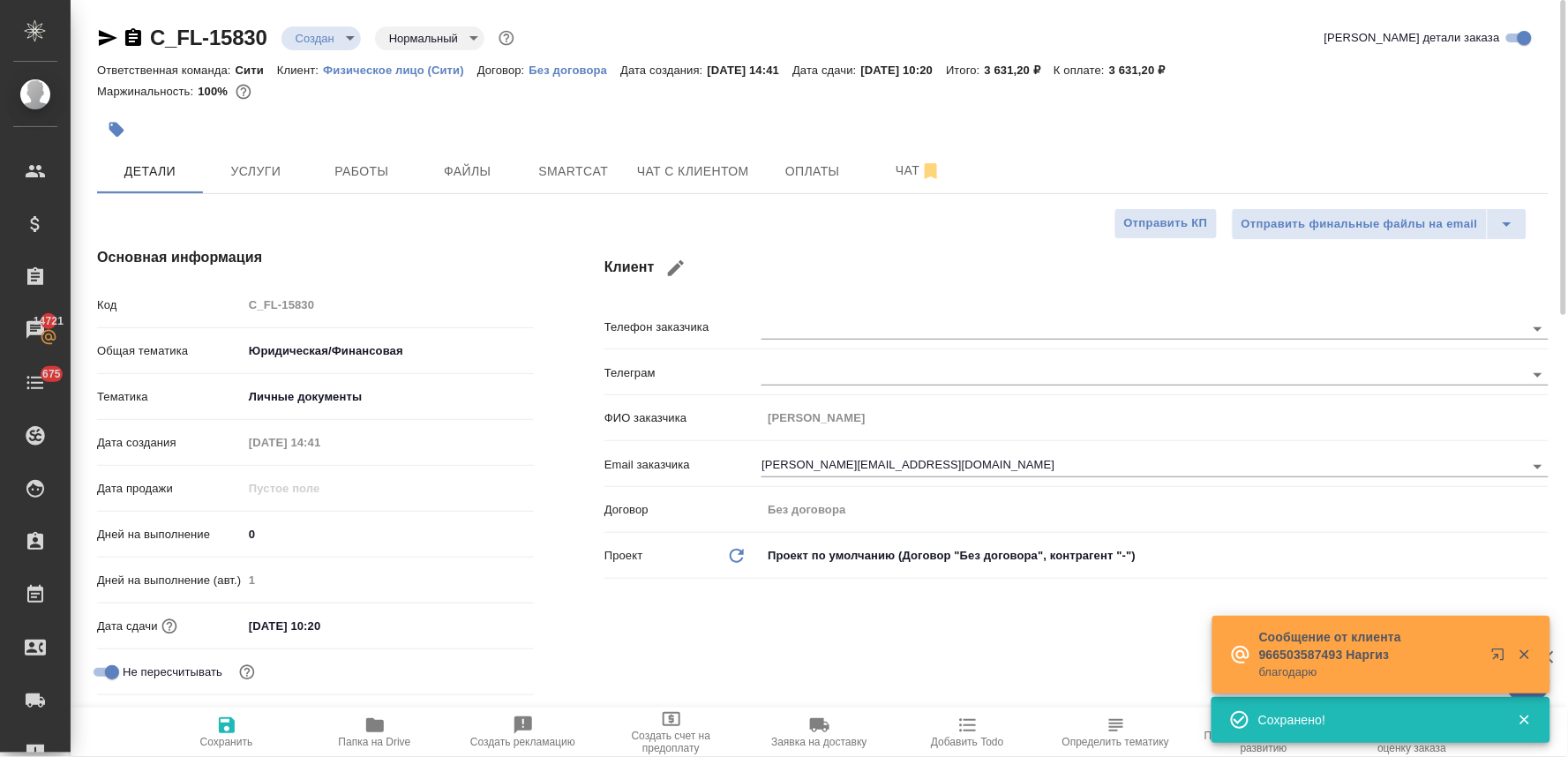
type textarea "x"
click at [249, 174] on span "Услуги" at bounding box center [256, 172] width 85 height 22
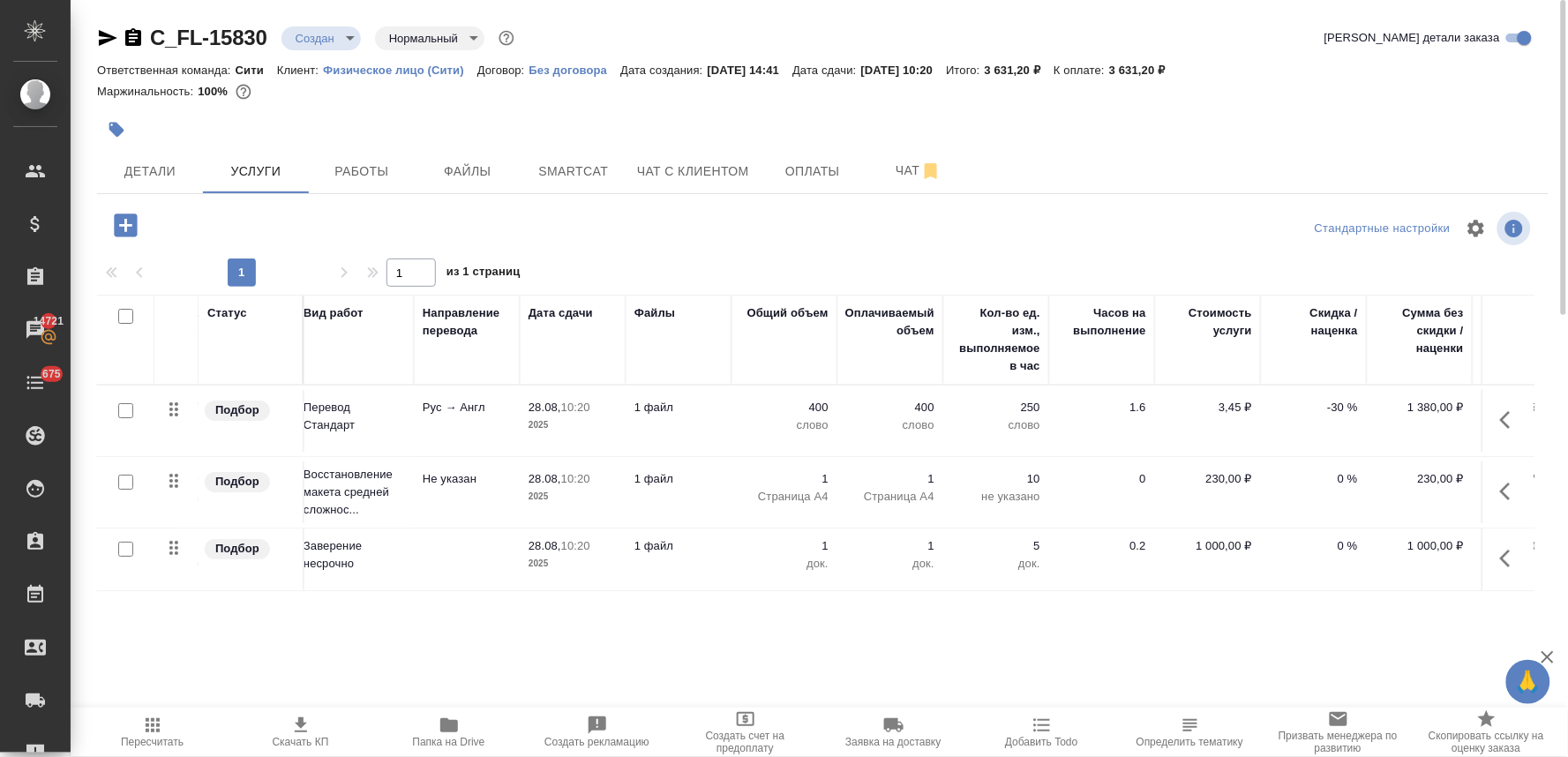
scroll to position [0, 224]
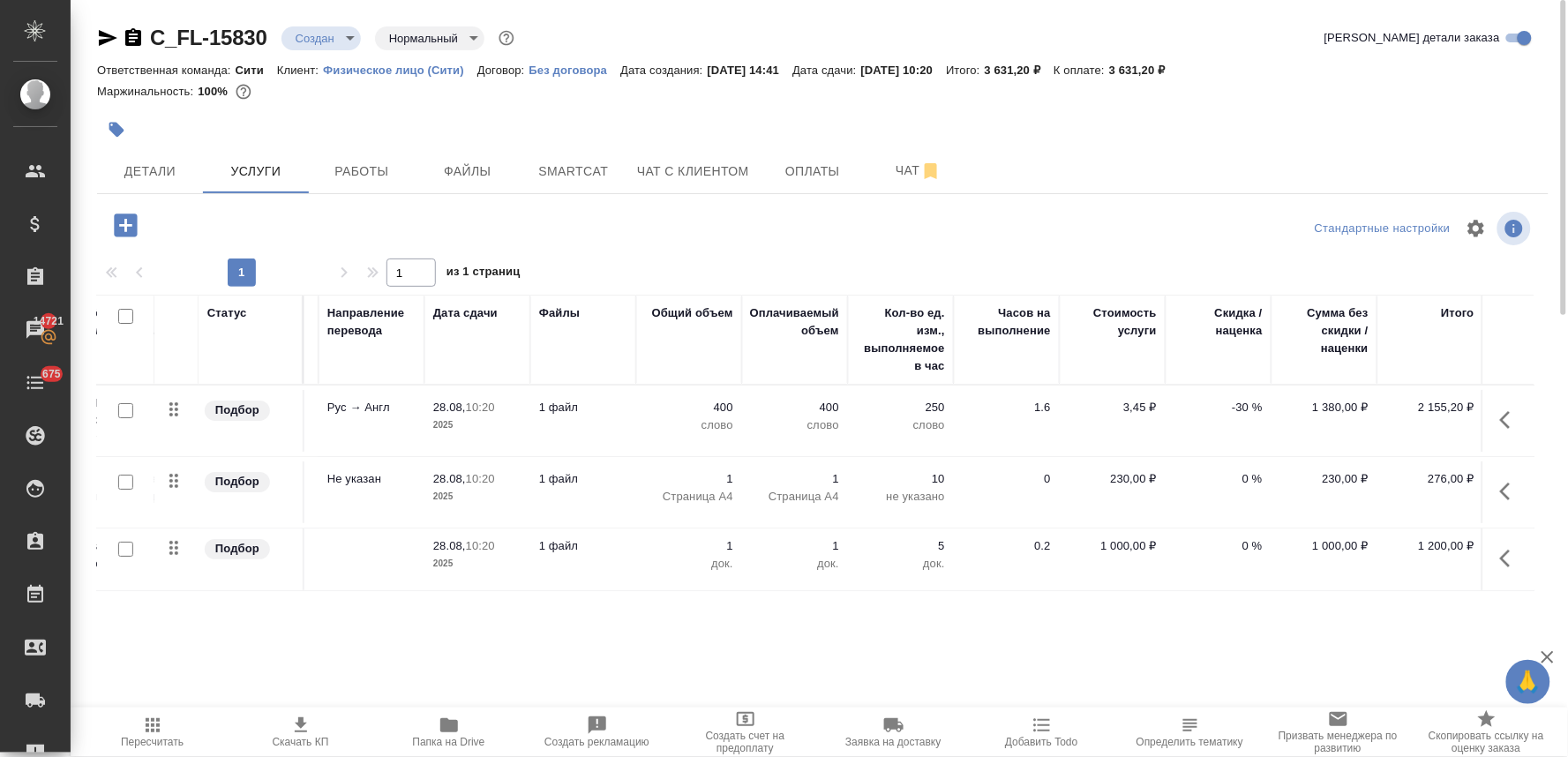
click at [1117, 538] on p "1 000,00 ₽" at bounding box center [1112, 546] width 88 height 18
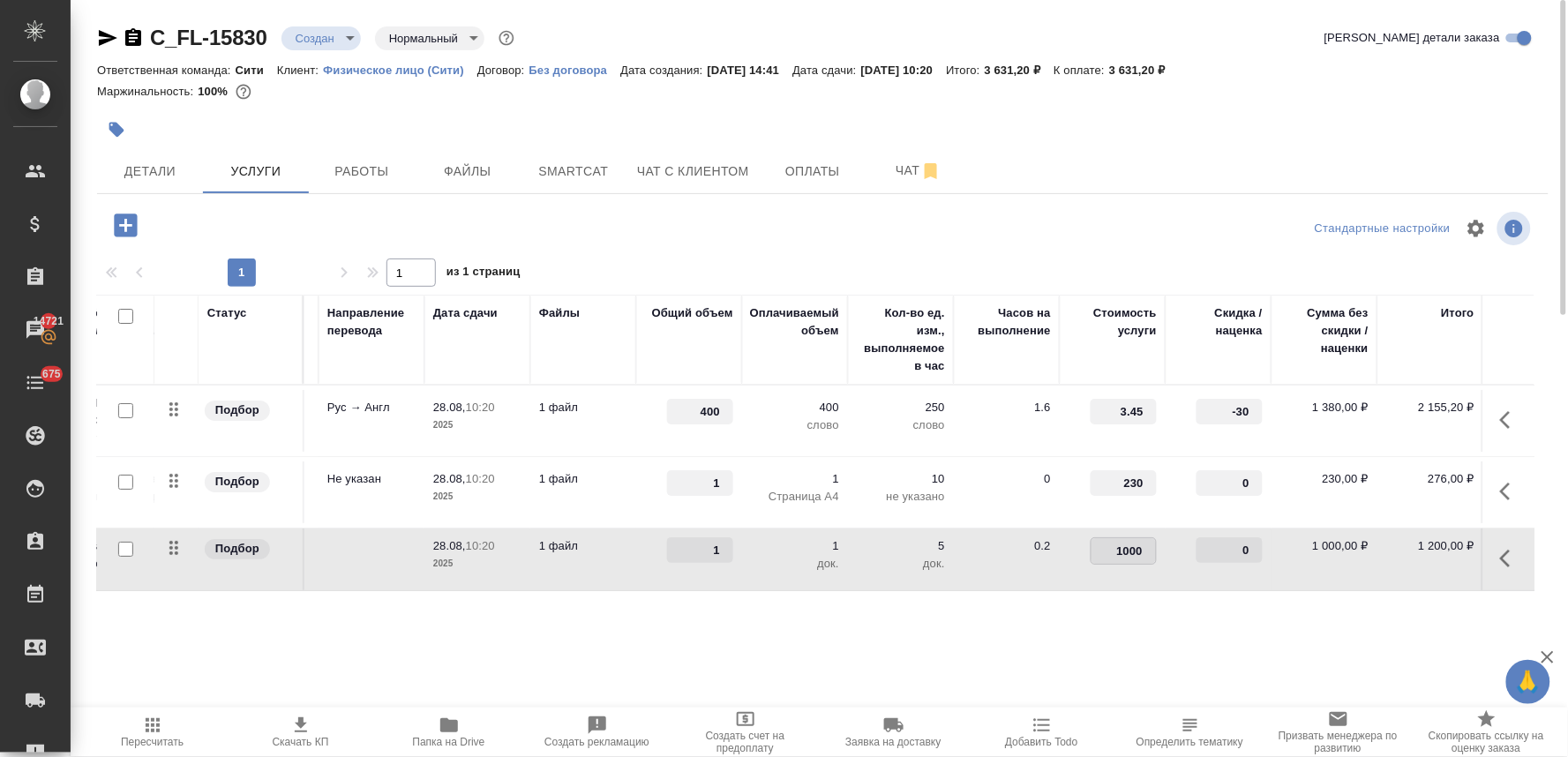
drag, startPoint x: 1095, startPoint y: 545, endPoint x: 1215, endPoint y: 540, distance: 120.1
click at [1215, 541] on tr "Подбор Заверение несрочно Заверение несрочно 28.08, 10:20 2025 1 файл 1 1 док. …" at bounding box center [704, 560] width 1663 height 62
type input "662.5"
drag, startPoint x: 1216, startPoint y: 413, endPoint x: 1289, endPoint y: 403, distance: 73.7
click at [1289, 403] on tr "Подбор Перевод Стандарт с Русского... Перевод Стандарт Рус → Англ 28.08, 10:20 …" at bounding box center [704, 421] width 1663 height 72
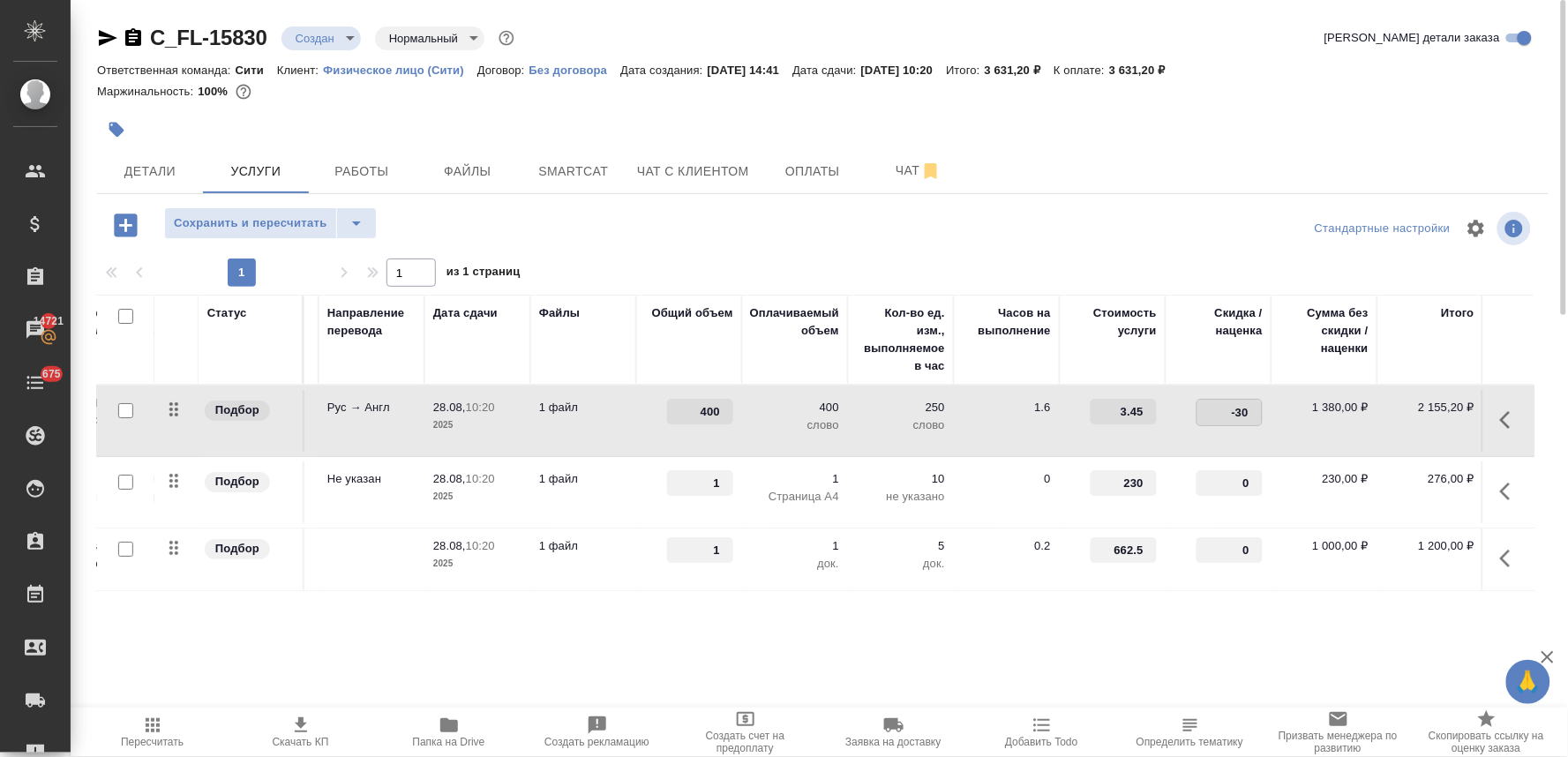
type input "0"
click at [1115, 197] on div "C_FL-15830 Создан new Нормальный normal Кратко детали заказа Ответственная кома…" at bounding box center [823, 360] width 1470 height 720
click at [265, 225] on span "Сохранить и пересчитать" at bounding box center [250, 224] width 153 height 20
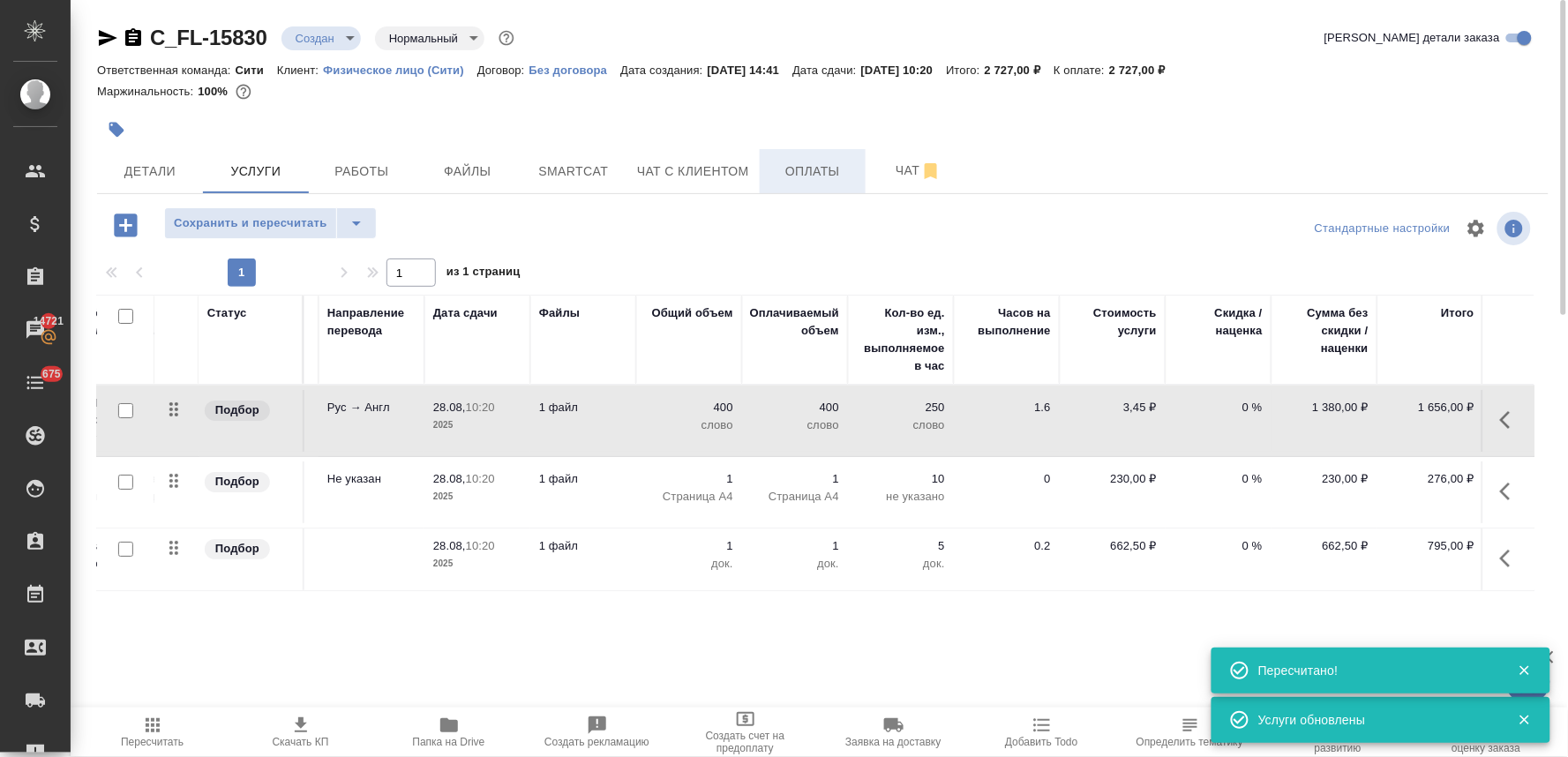
click at [824, 161] on span "Оплаты" at bounding box center [812, 172] width 85 height 22
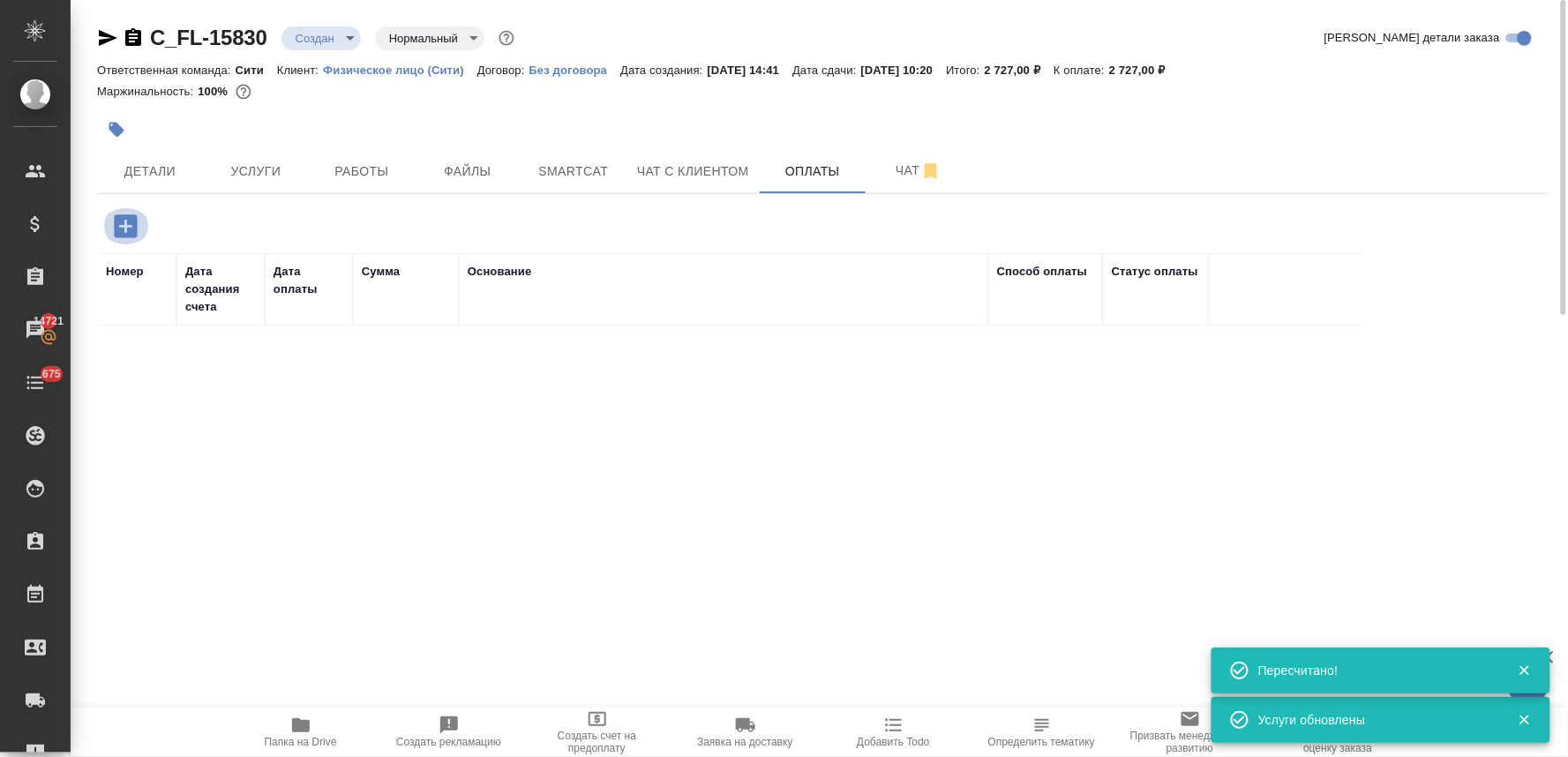
click at [127, 230] on icon "button" at bounding box center [125, 226] width 23 height 23
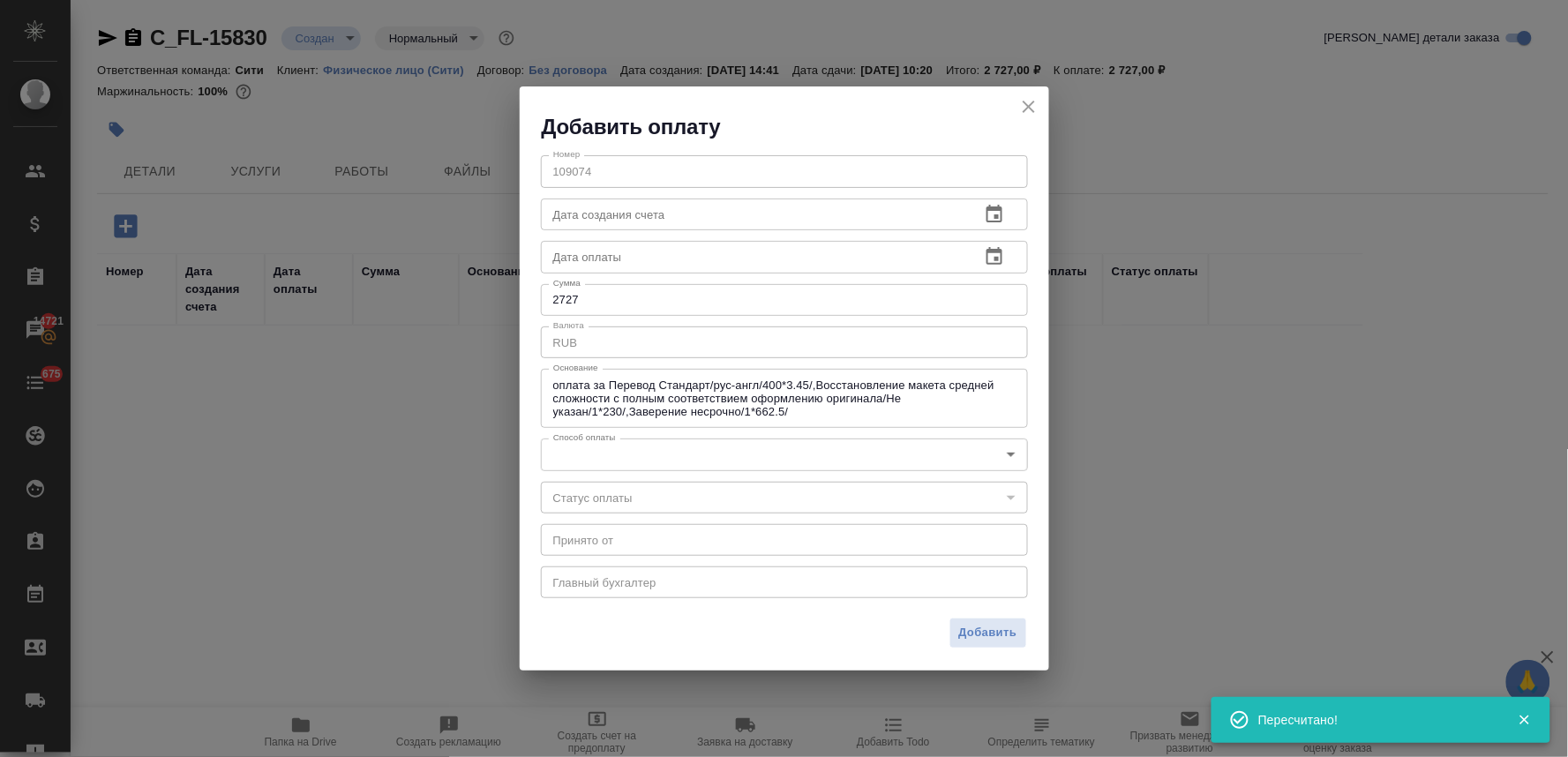
click at [621, 455] on body "🙏 .cls-1 fill:#fff; AWATERA Lyamina Nadezhda Клиенты Спецификации Заказы 14721 …" at bounding box center [784, 378] width 1568 height 757
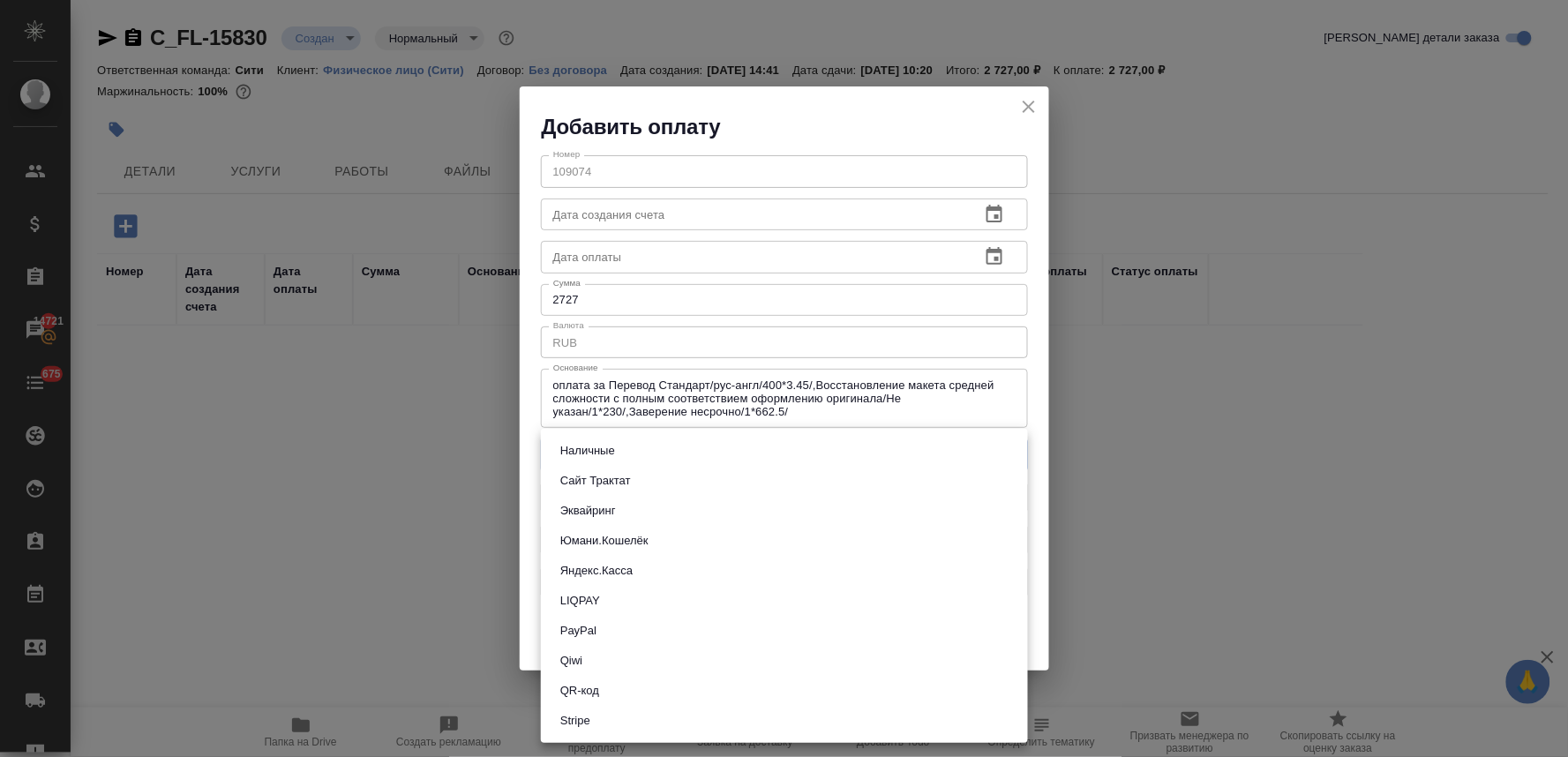
click at [610, 701] on li "QR-код" at bounding box center [784, 691] width 487 height 30
type input "60e5684acae83f185c96e013"
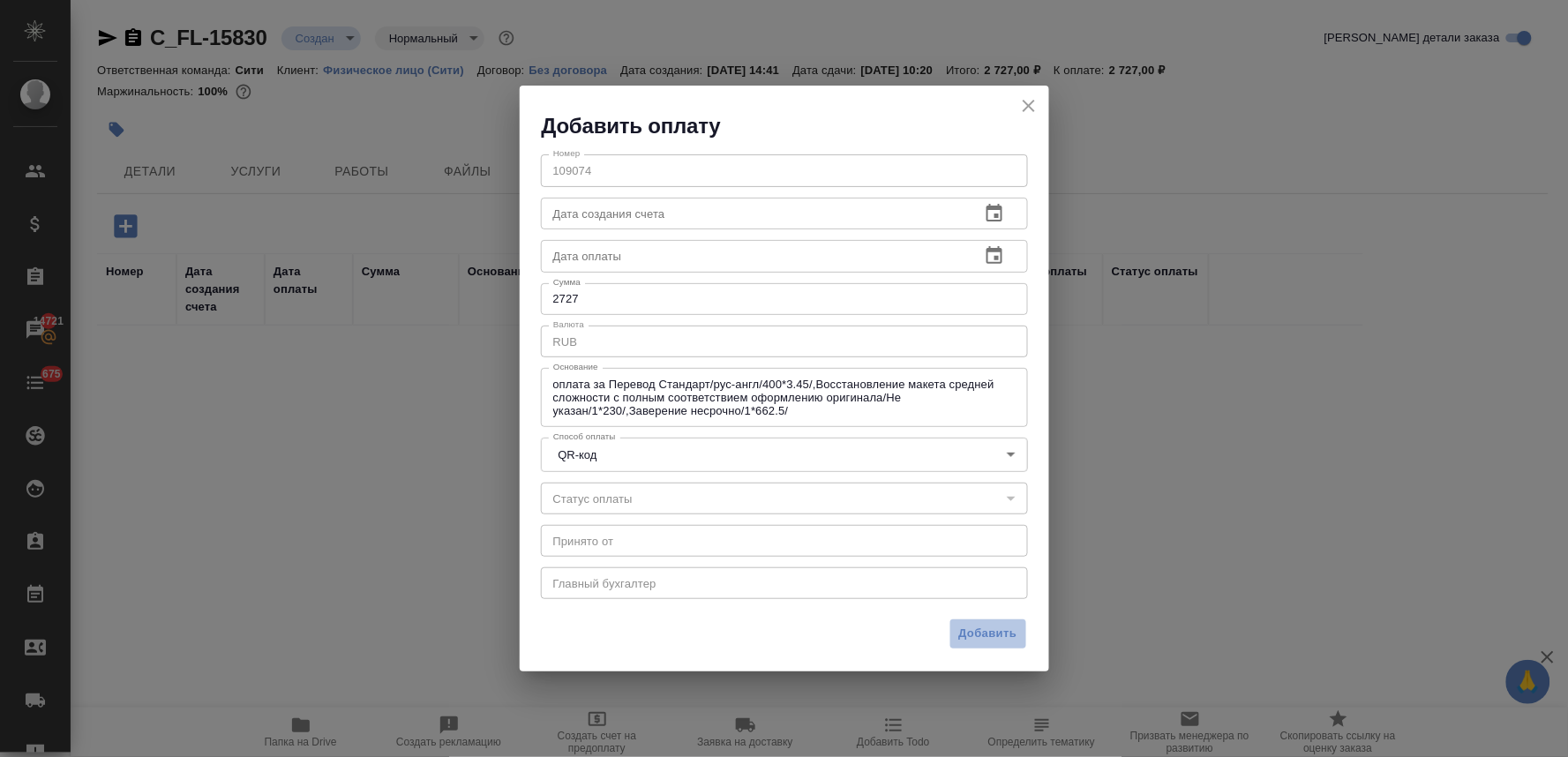
click at [975, 634] on span "Добавить" at bounding box center [988, 634] width 59 height 20
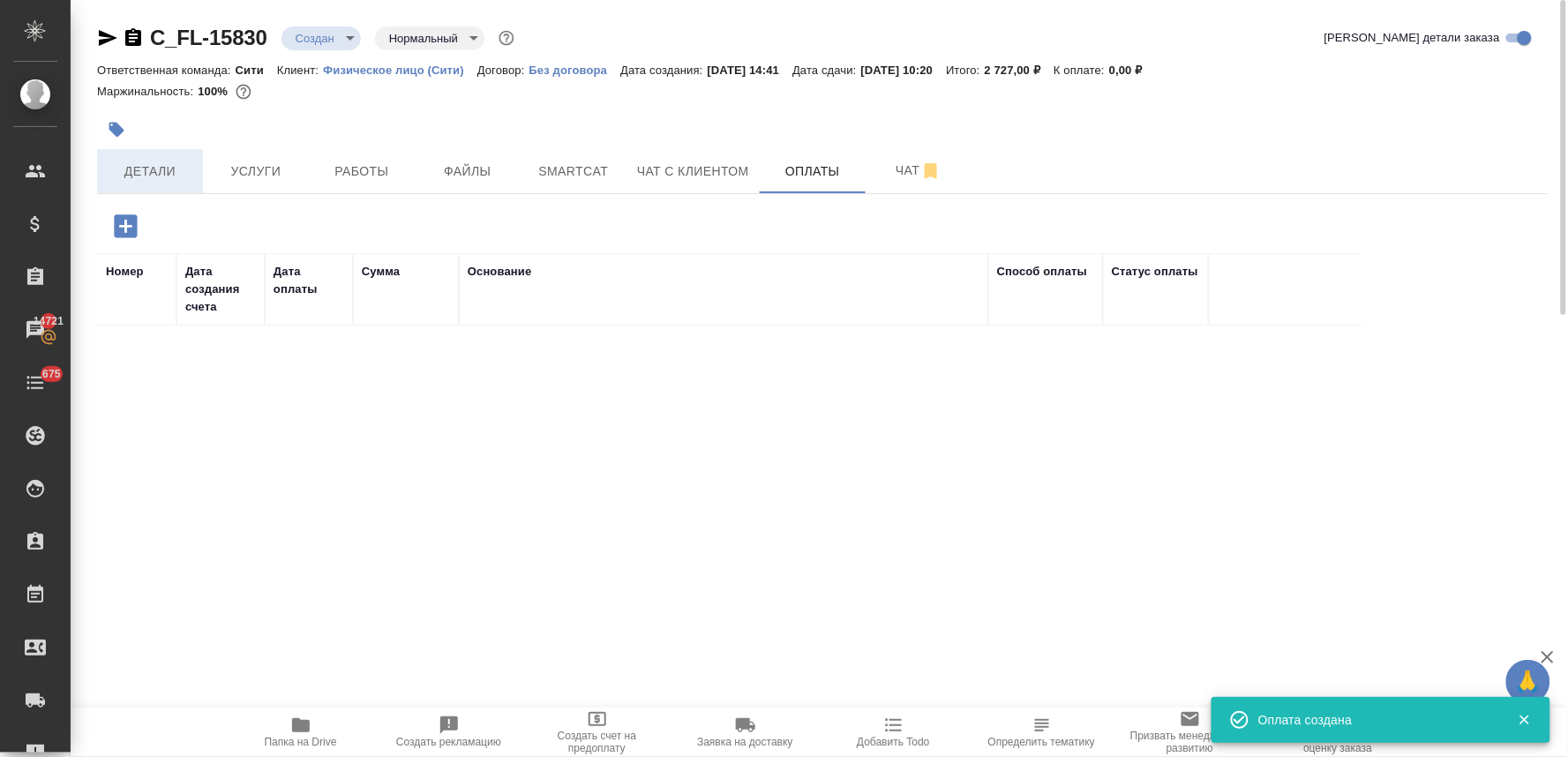
click at [129, 164] on span "Детали" at bounding box center [150, 172] width 85 height 22
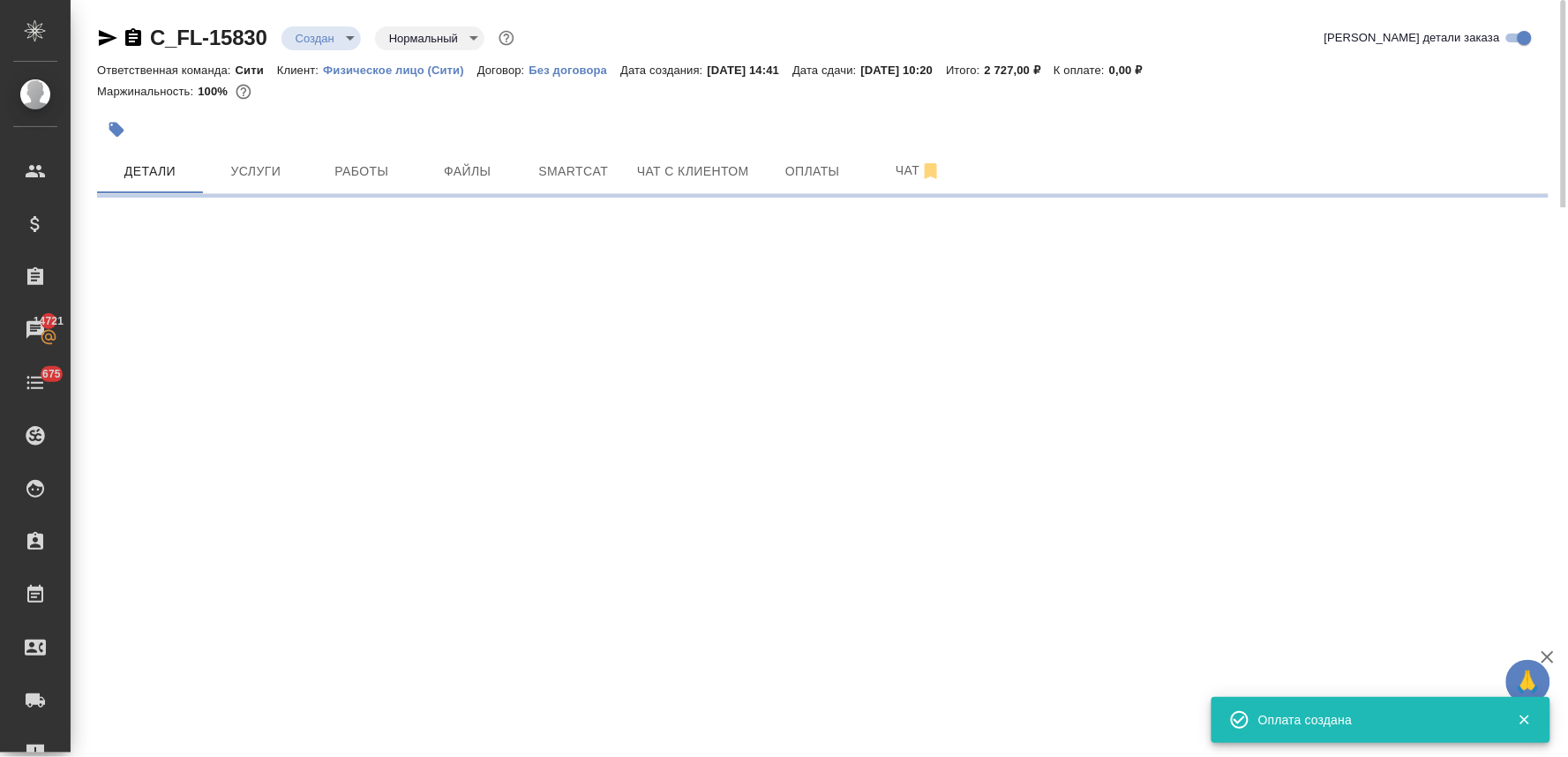
select select "RU"
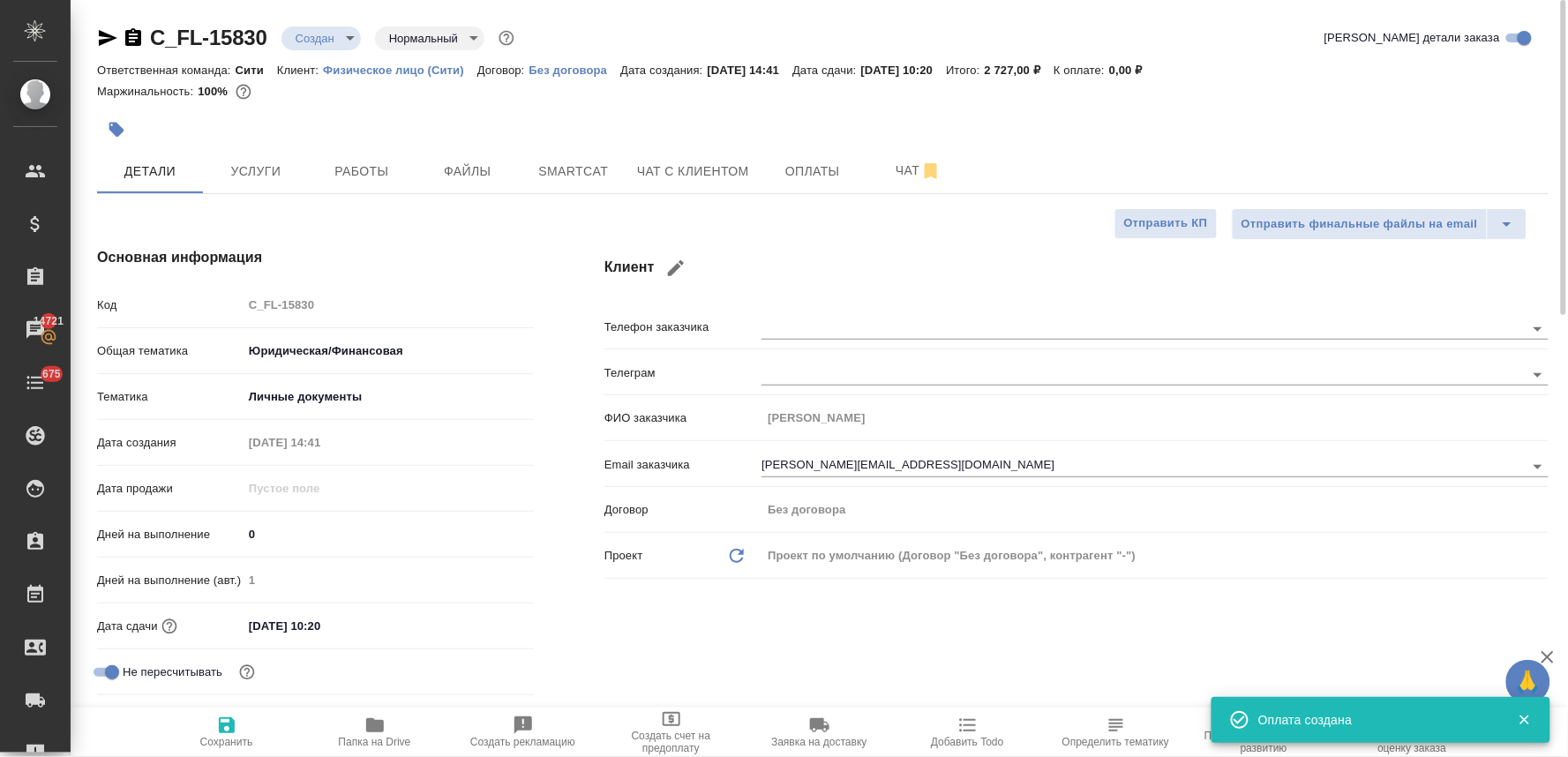
type textarea "x"
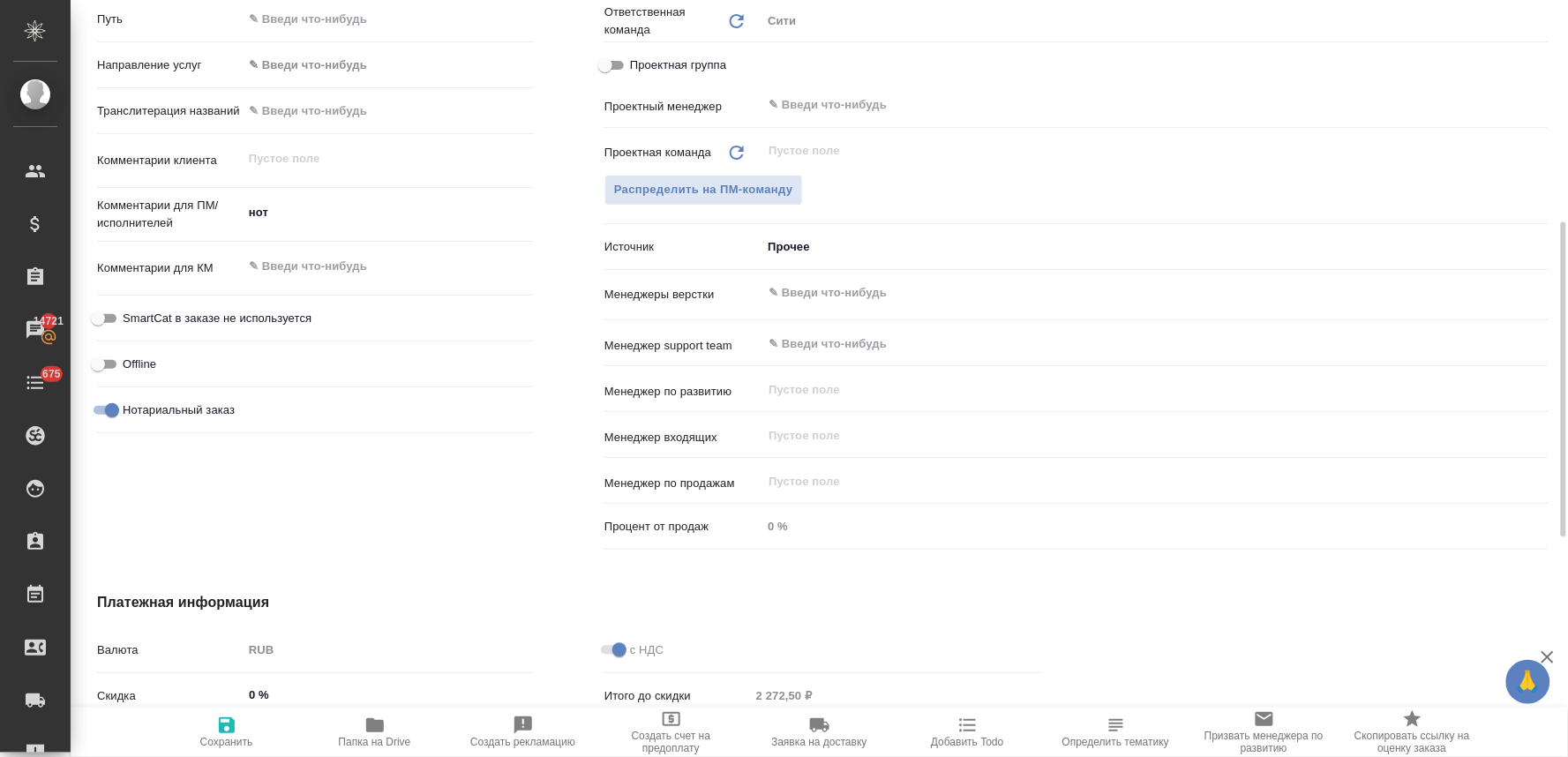
scroll to position [575, 0]
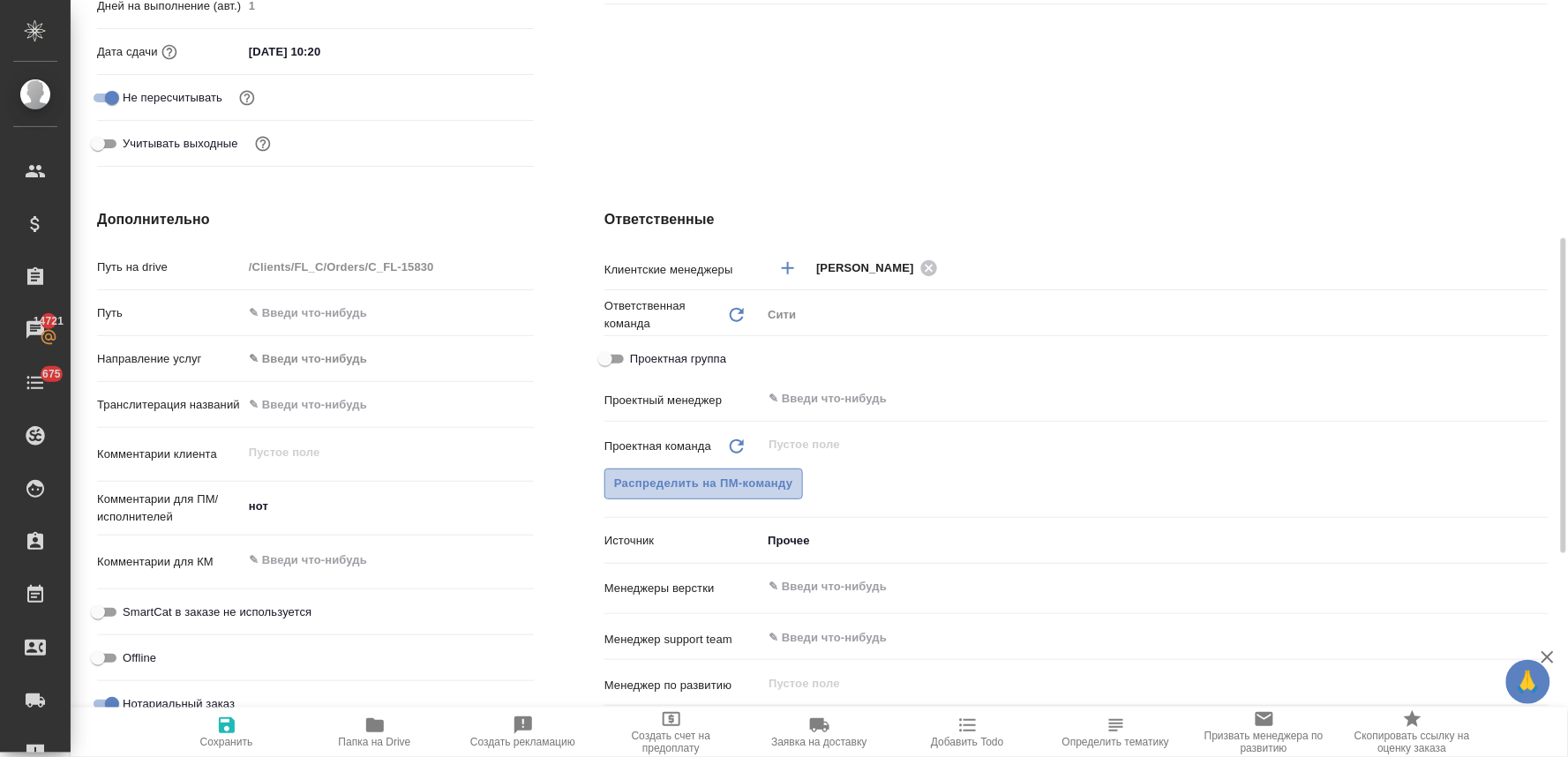
click at [675, 485] on span "Распределить на ПМ-команду" at bounding box center [704, 485] width 179 height 20
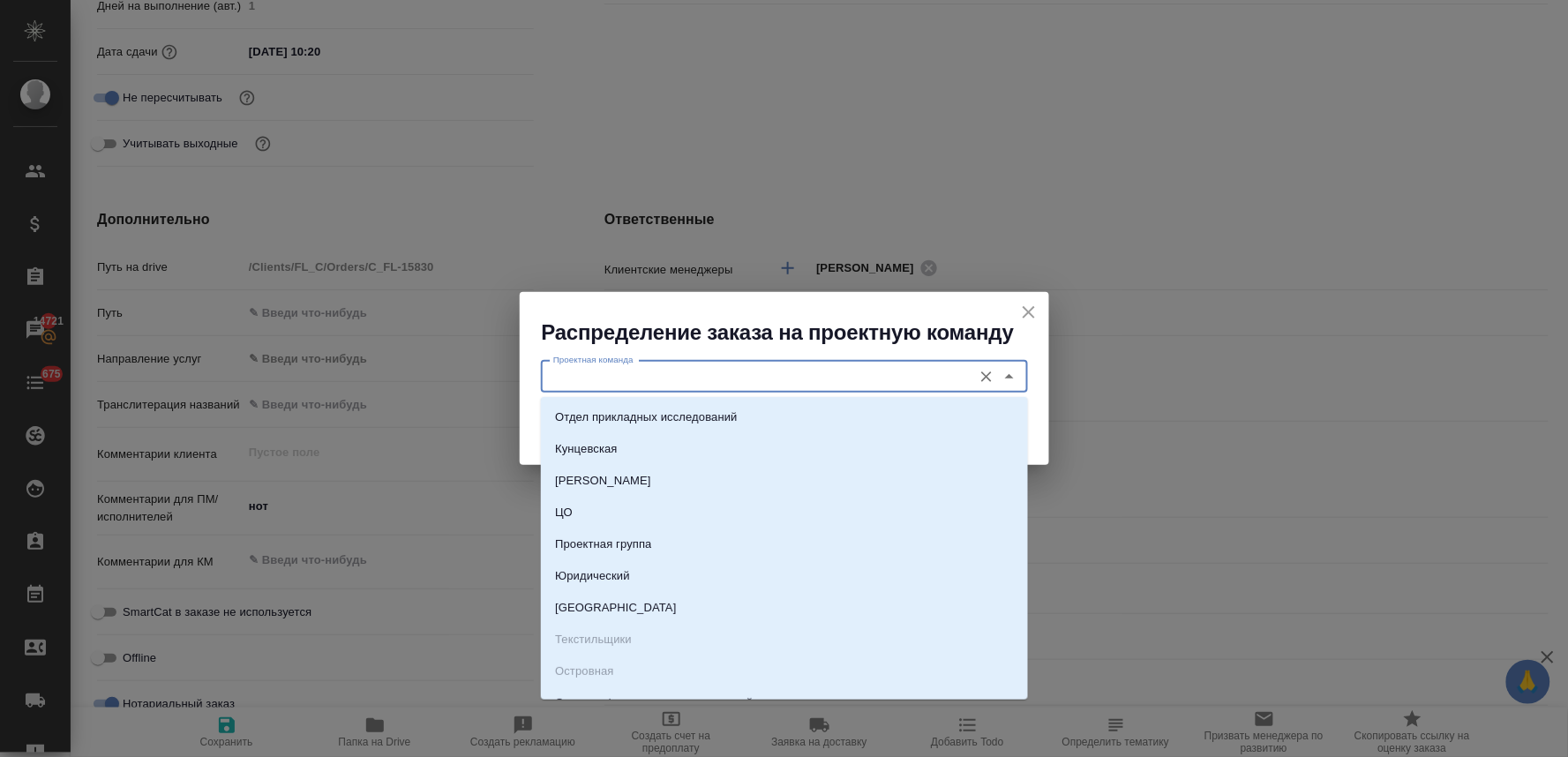
click at [664, 381] on input "Проектная команда" at bounding box center [755, 377] width 417 height 21
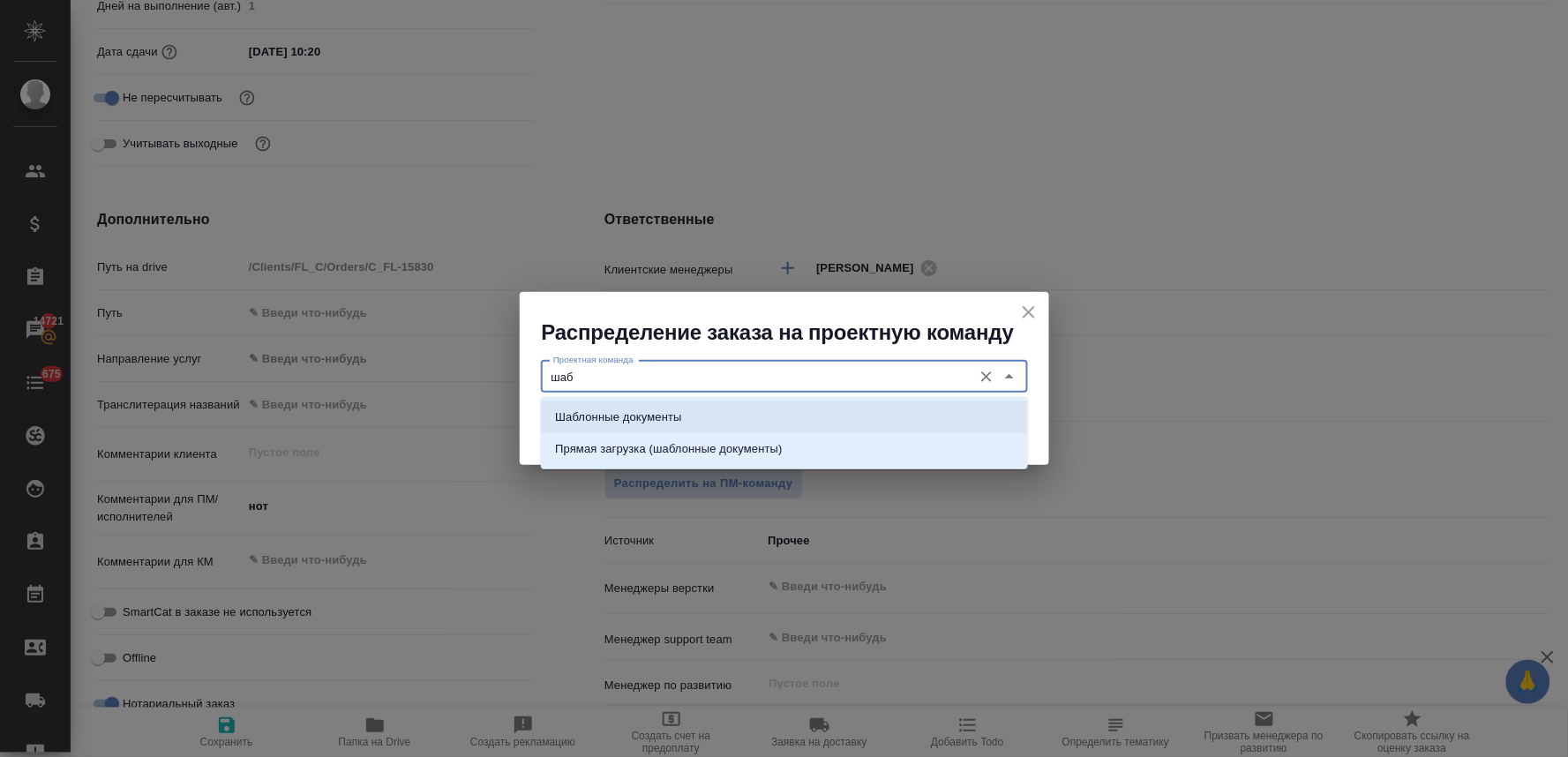
click at [663, 411] on p "Шаблонные документы" at bounding box center [618, 417] width 126 height 18
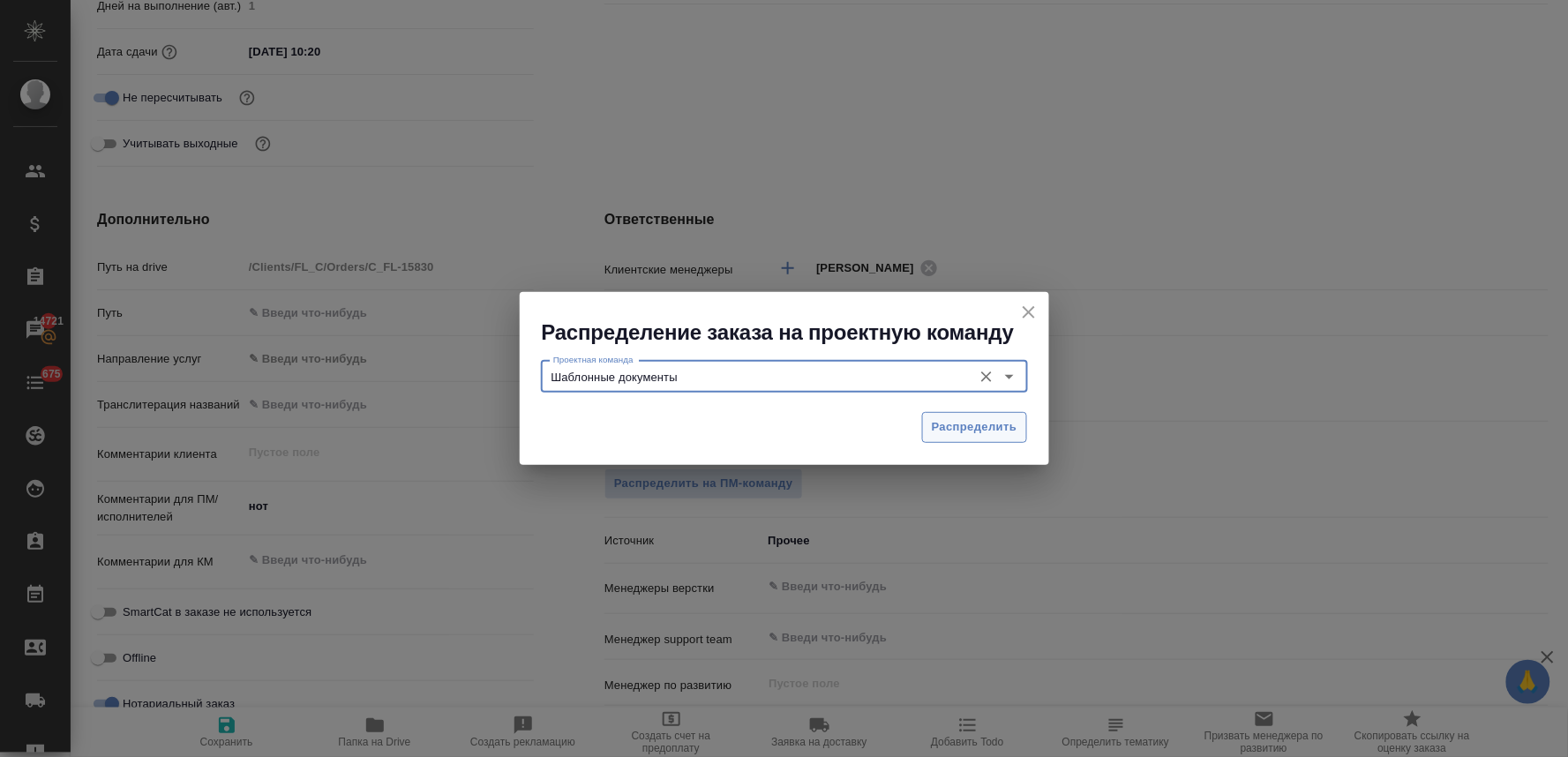
type input "Шаблонные документы"
click at [948, 440] on button "Распределить" at bounding box center [974, 427] width 105 height 31
type textarea "x"
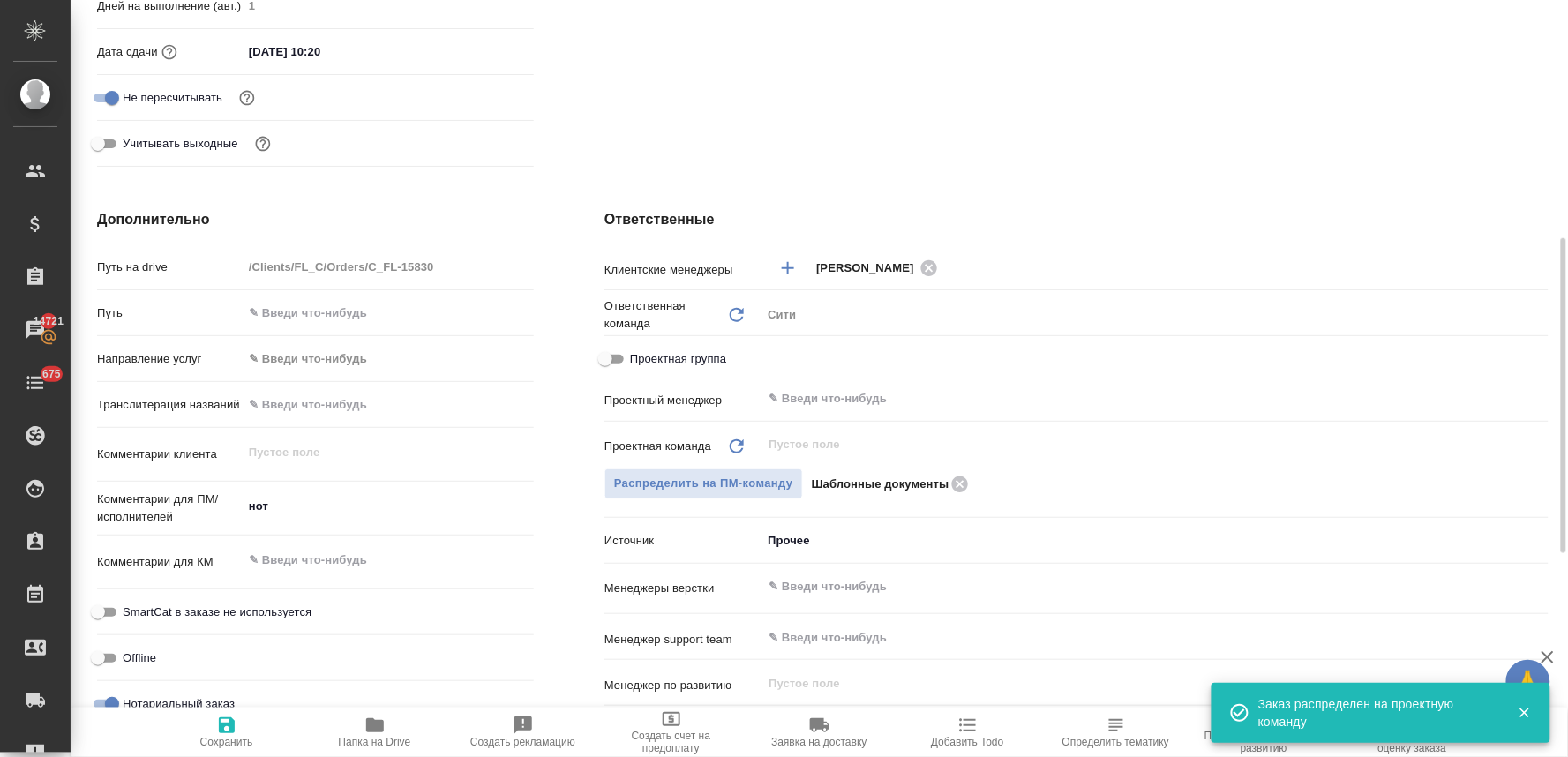
click at [217, 724] on icon "button" at bounding box center [227, 725] width 21 height 21
type textarea "x"
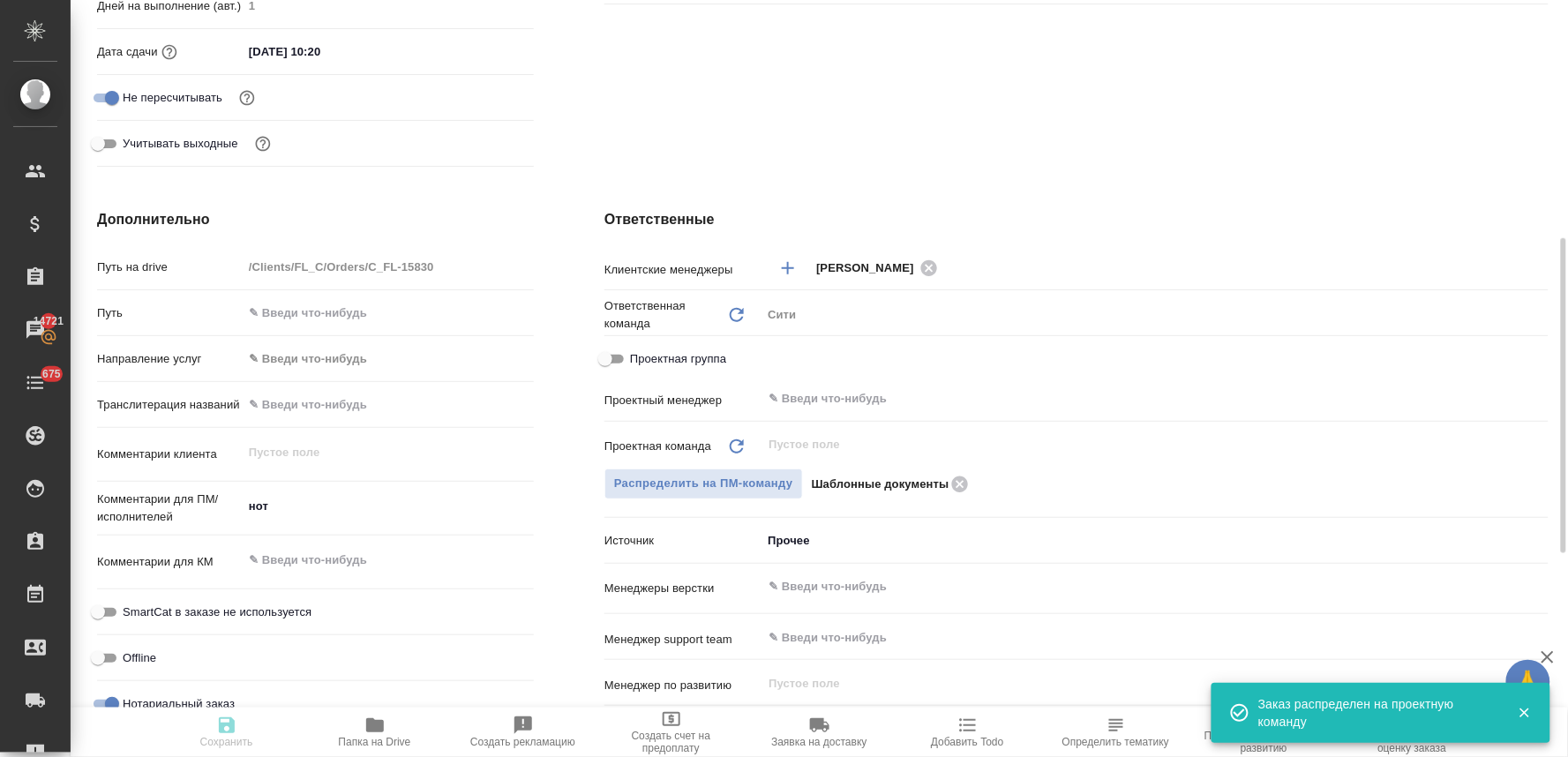
type textarea "x"
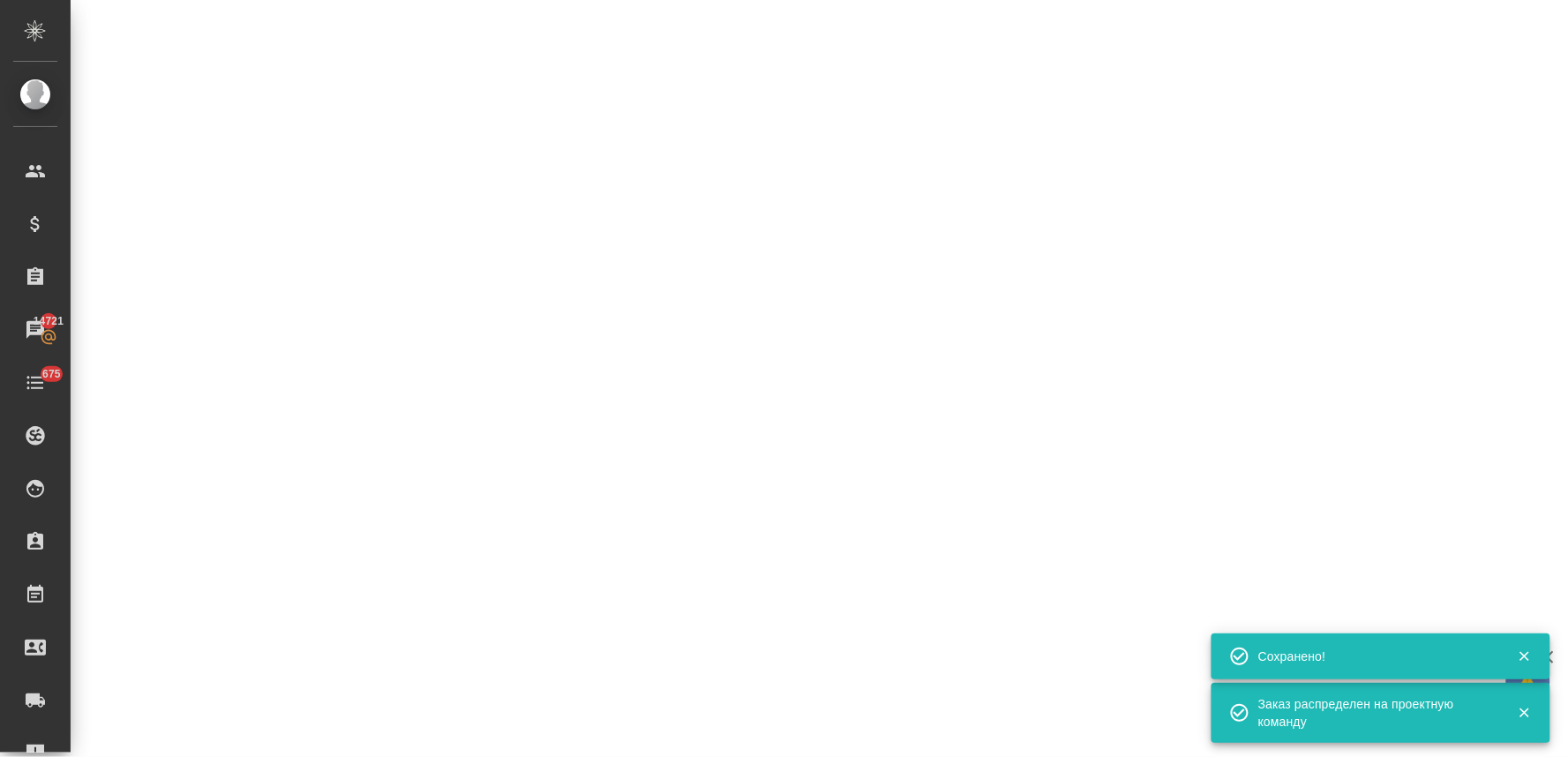
select select "RU"
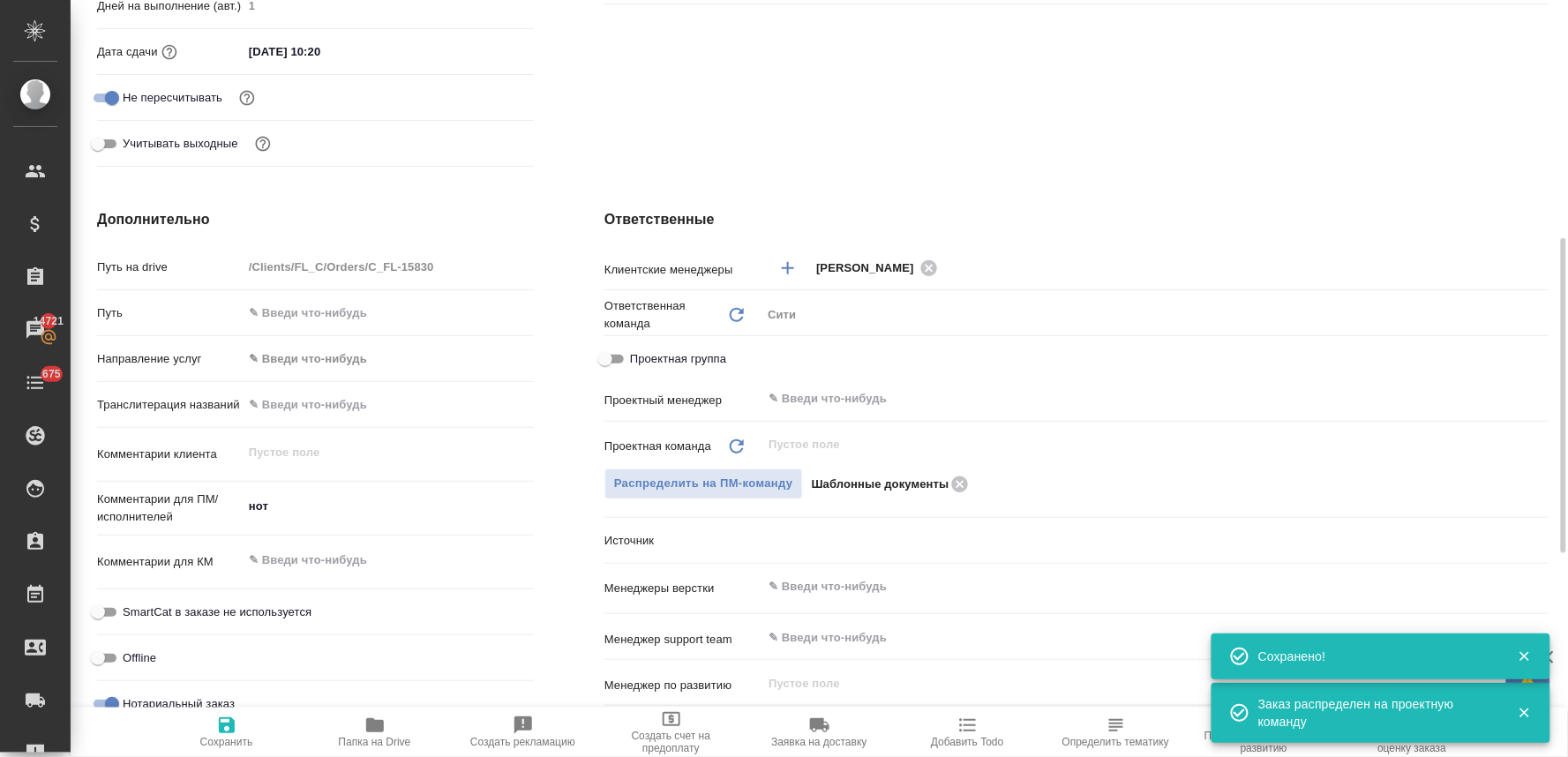
type textarea "x"
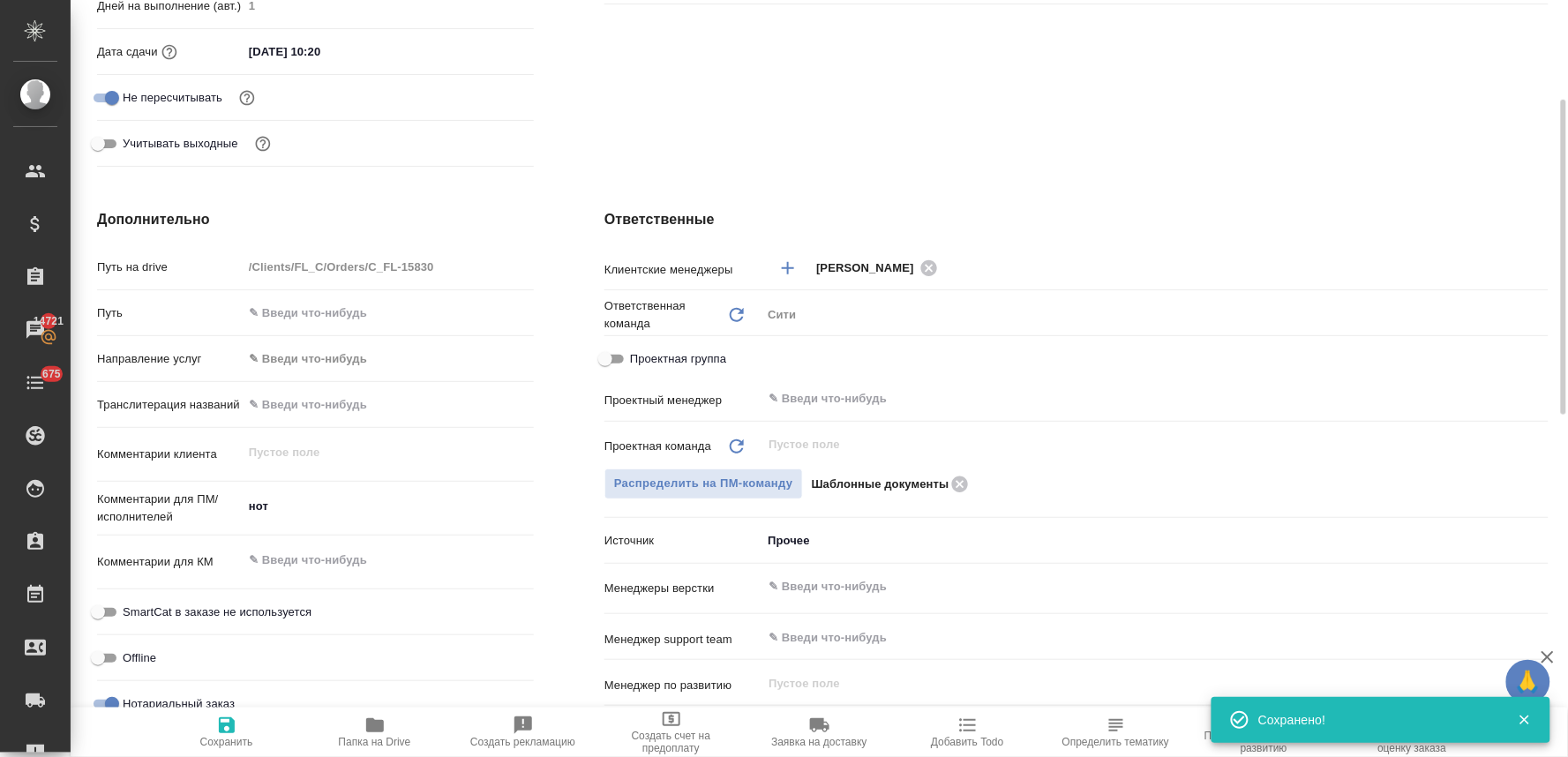
scroll to position [182, 0]
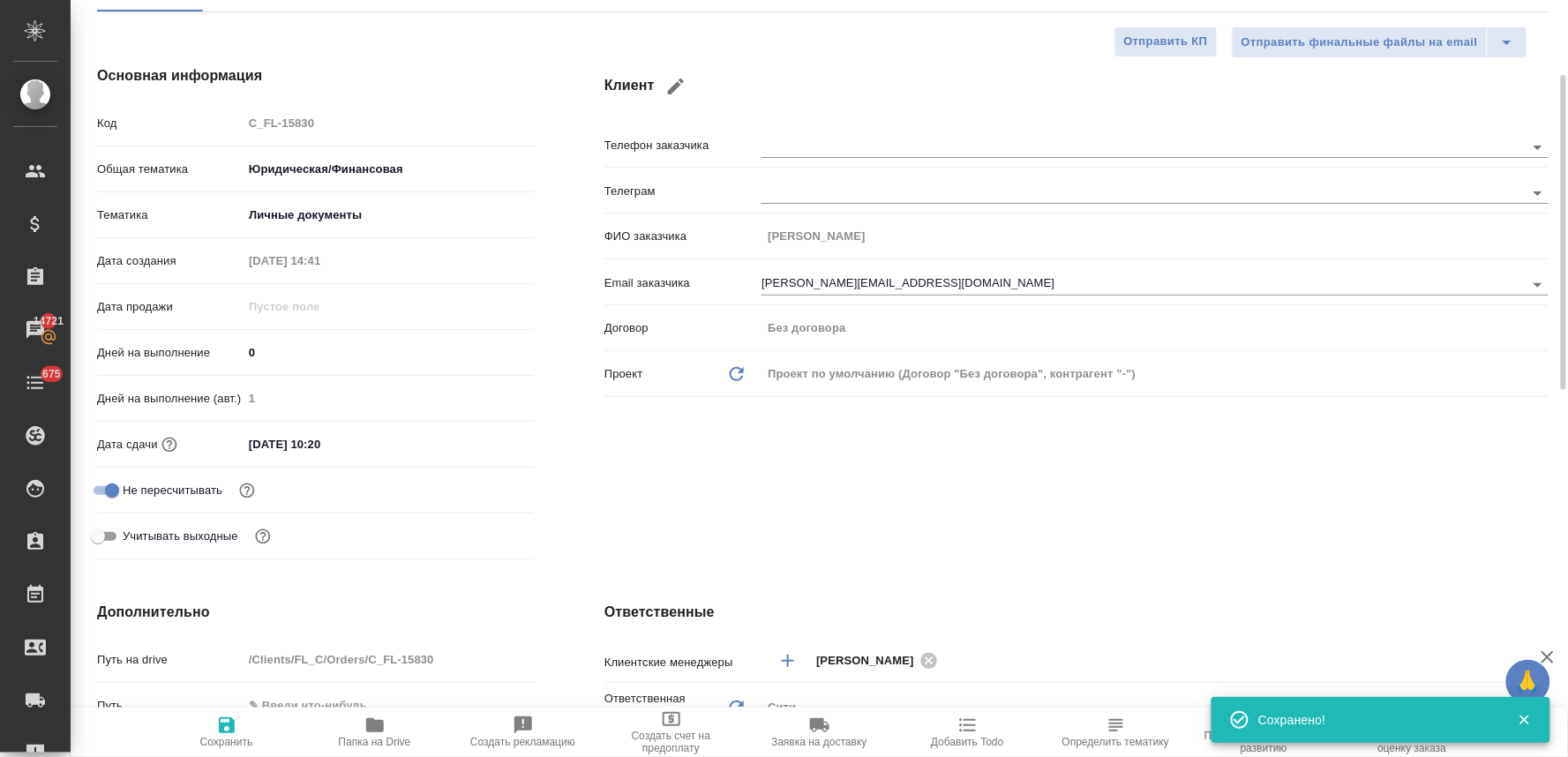
click at [356, 446] on input "28.08.2025 10:20" at bounding box center [320, 445] width 154 height 26
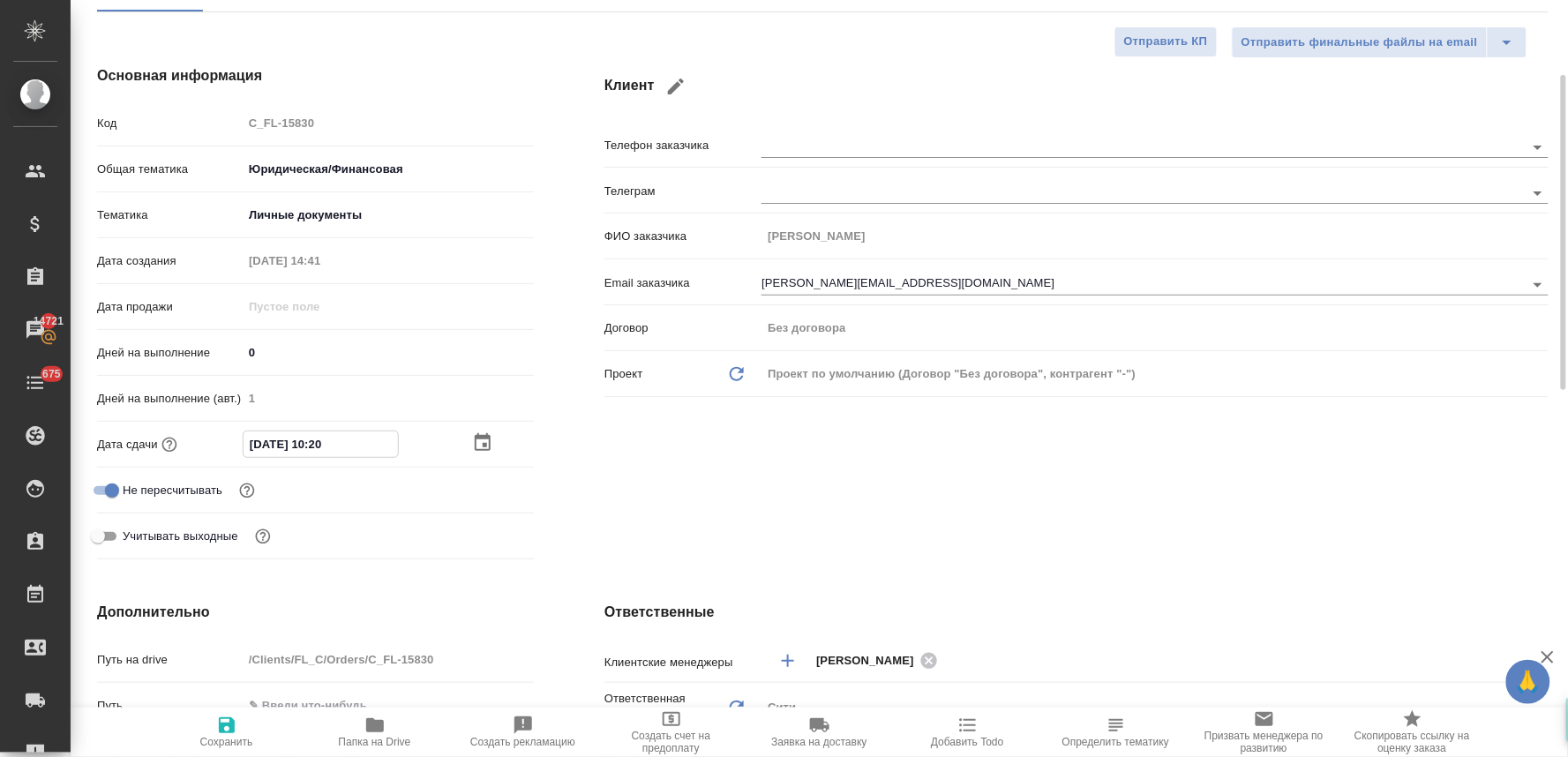
click at [483, 444] on icon "button" at bounding box center [482, 442] width 16 height 18
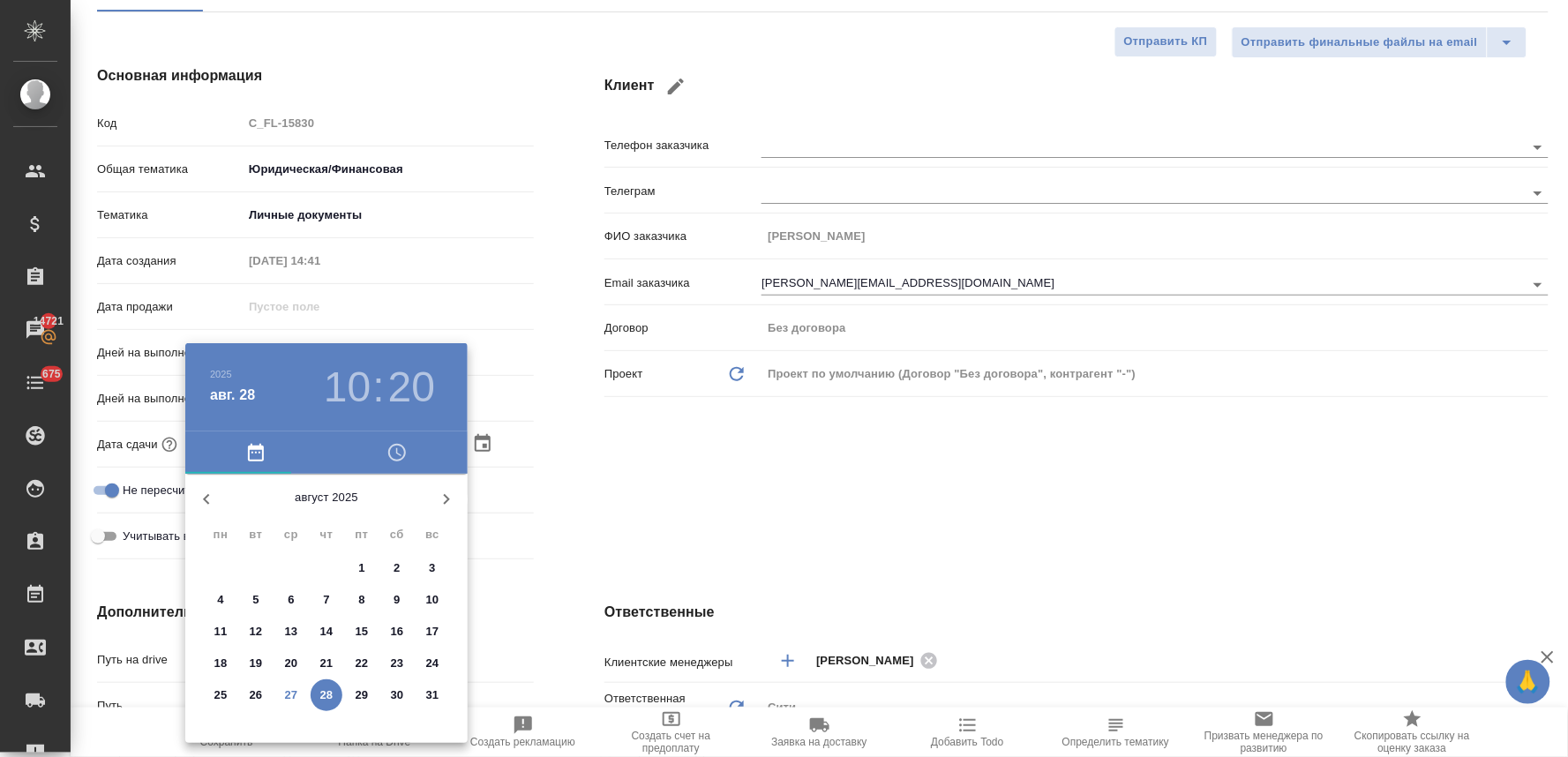
click at [329, 696] on p "28" at bounding box center [327, 695] width 13 height 18
type textarea "x"
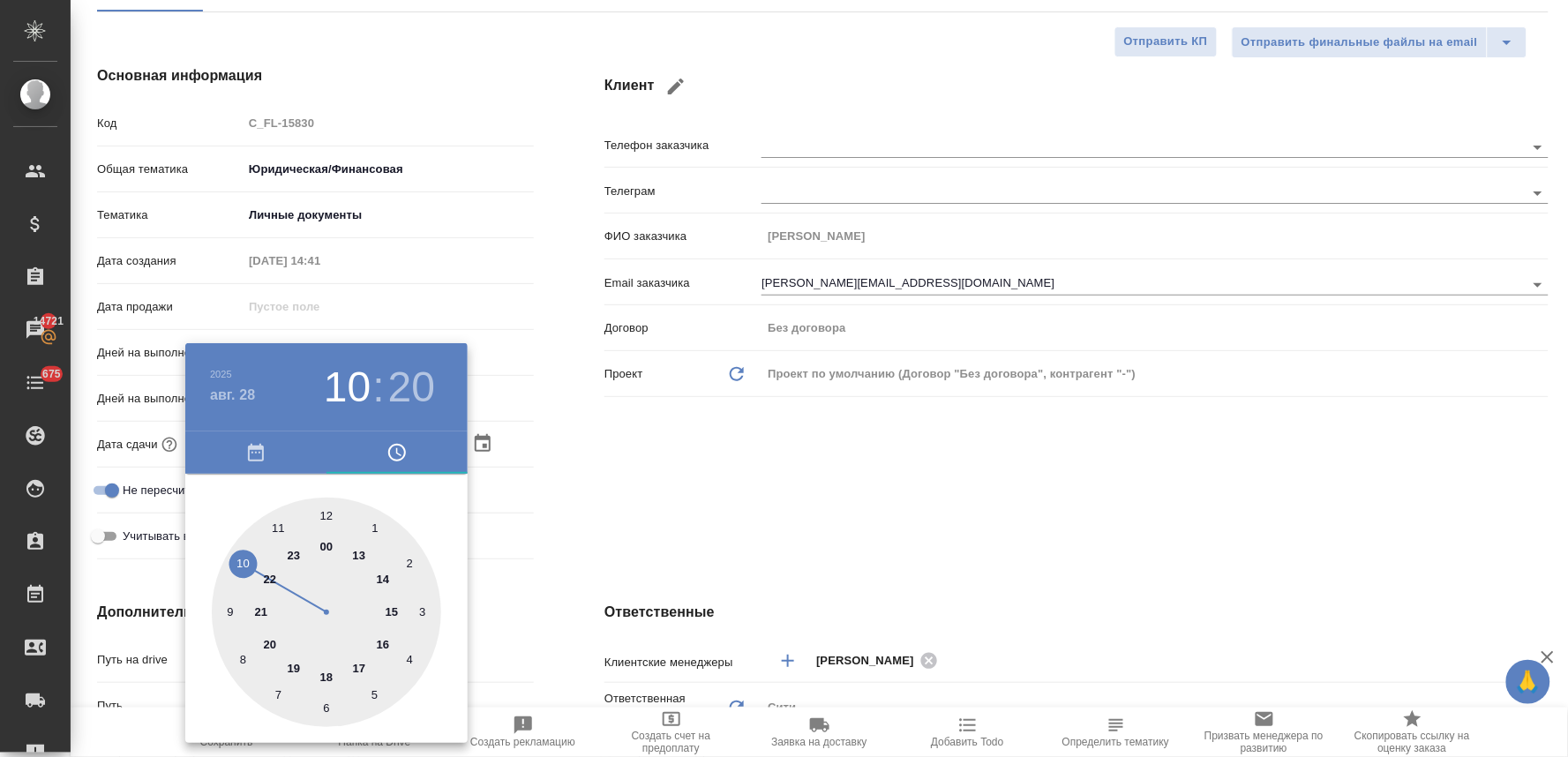
click at [244, 566] on div at bounding box center [326, 612] width 230 height 230
type textarea "x"
click at [324, 510] on div at bounding box center [326, 612] width 230 height 230
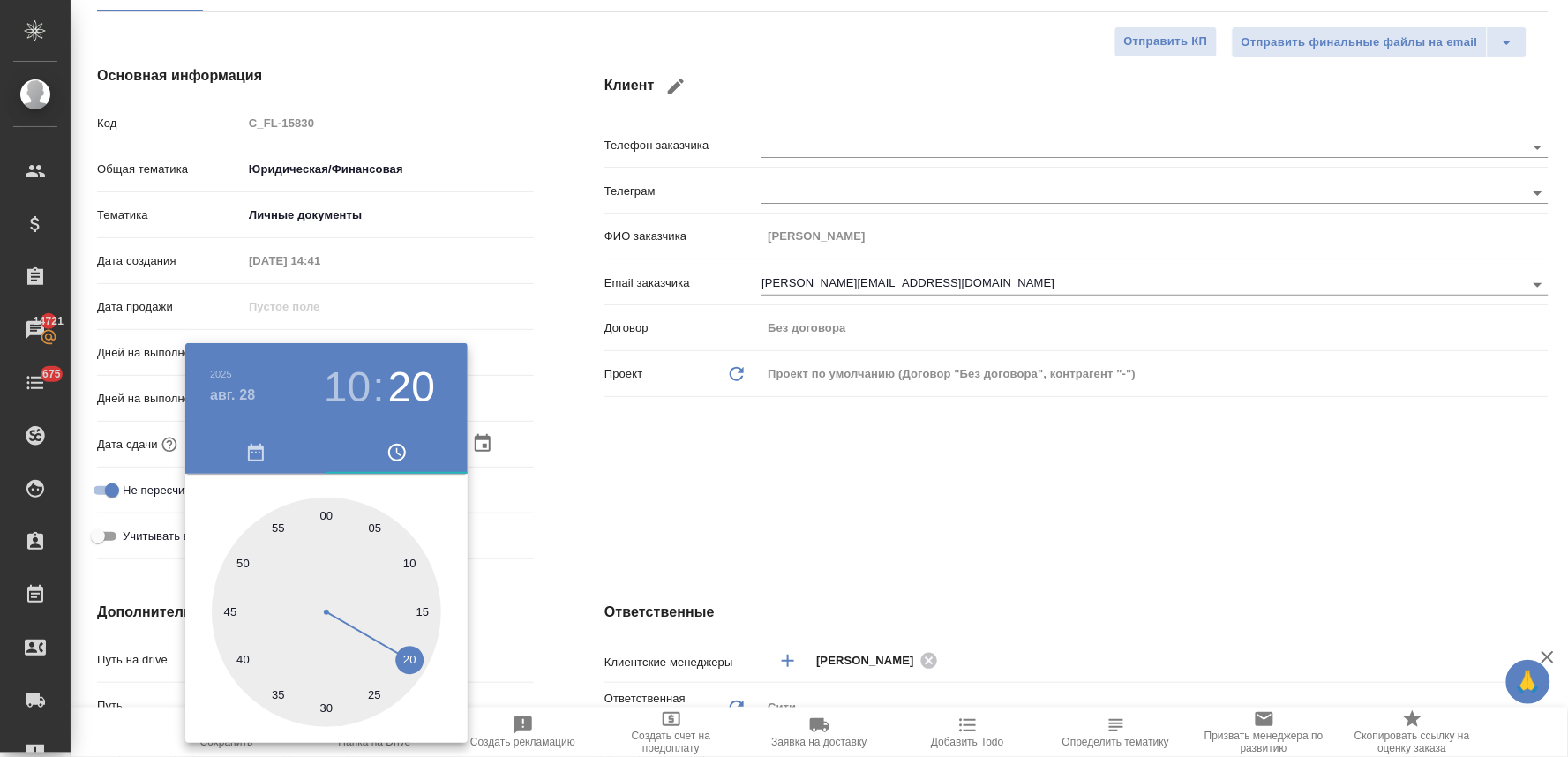
type input "28.08.2025 10:00"
type textarea "x"
click at [660, 527] on div at bounding box center [784, 378] width 1568 height 757
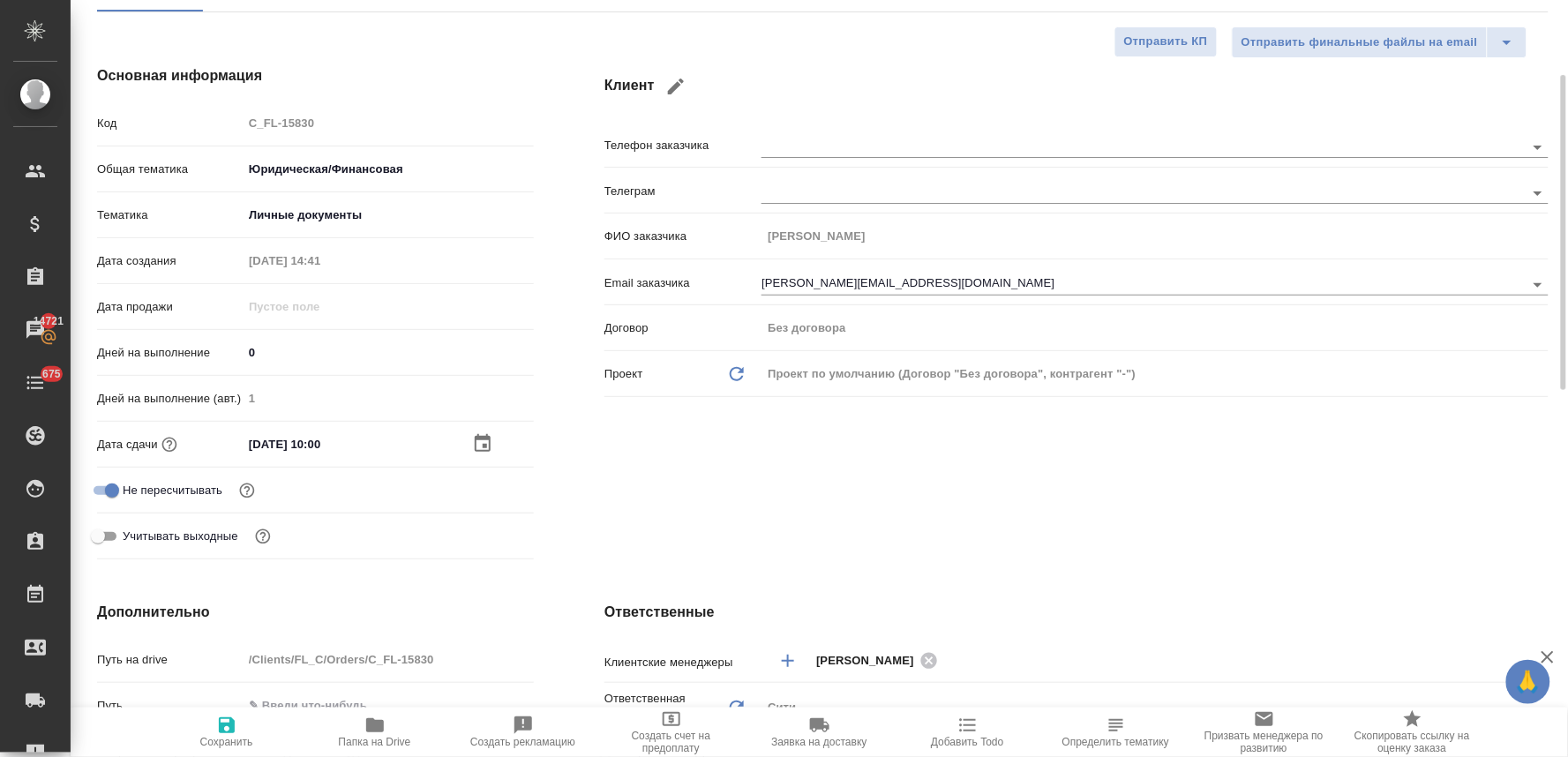
click at [236, 725] on icon "button" at bounding box center [227, 725] width 21 height 21
type textarea "x"
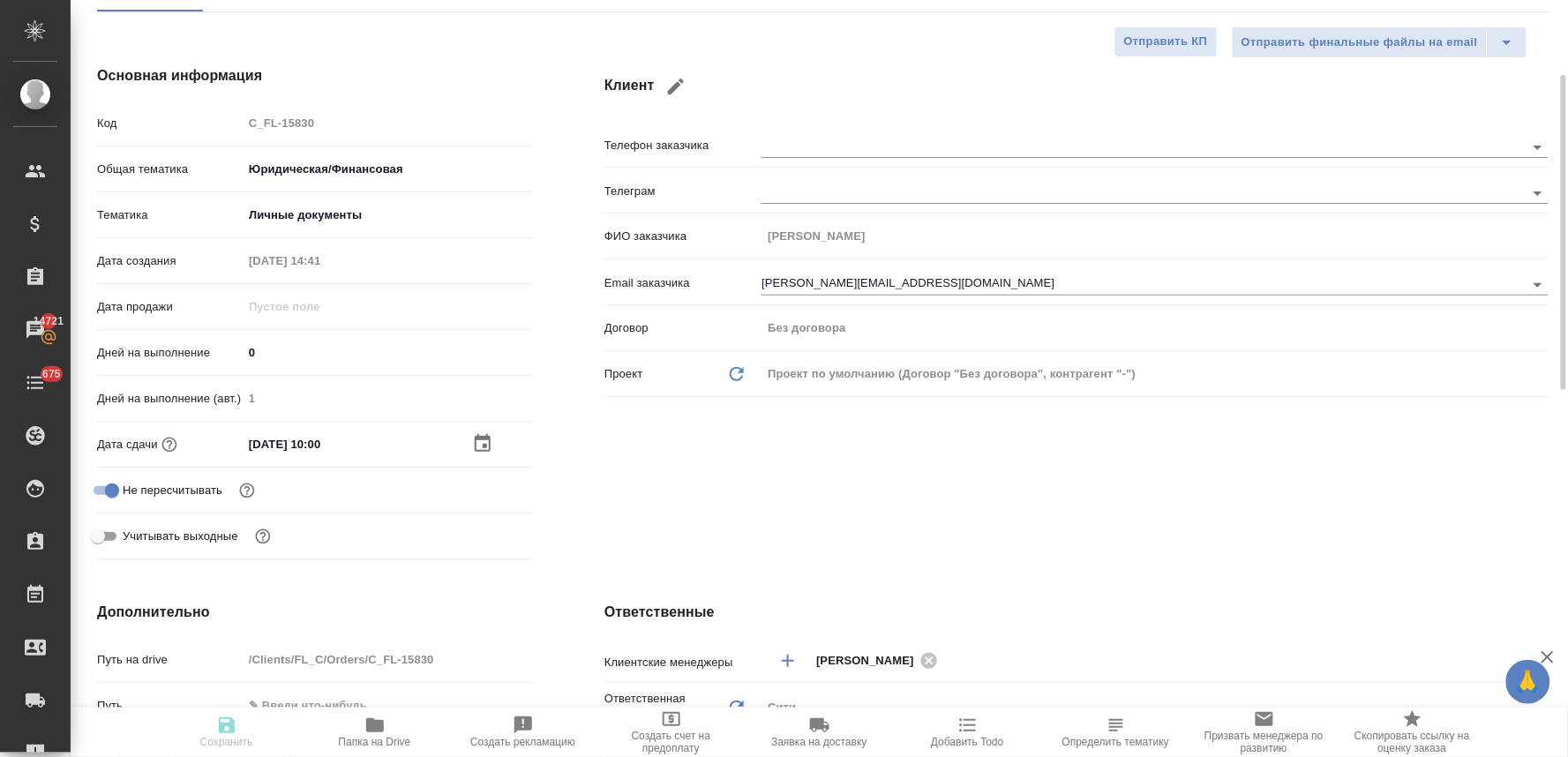
type textarea "x"
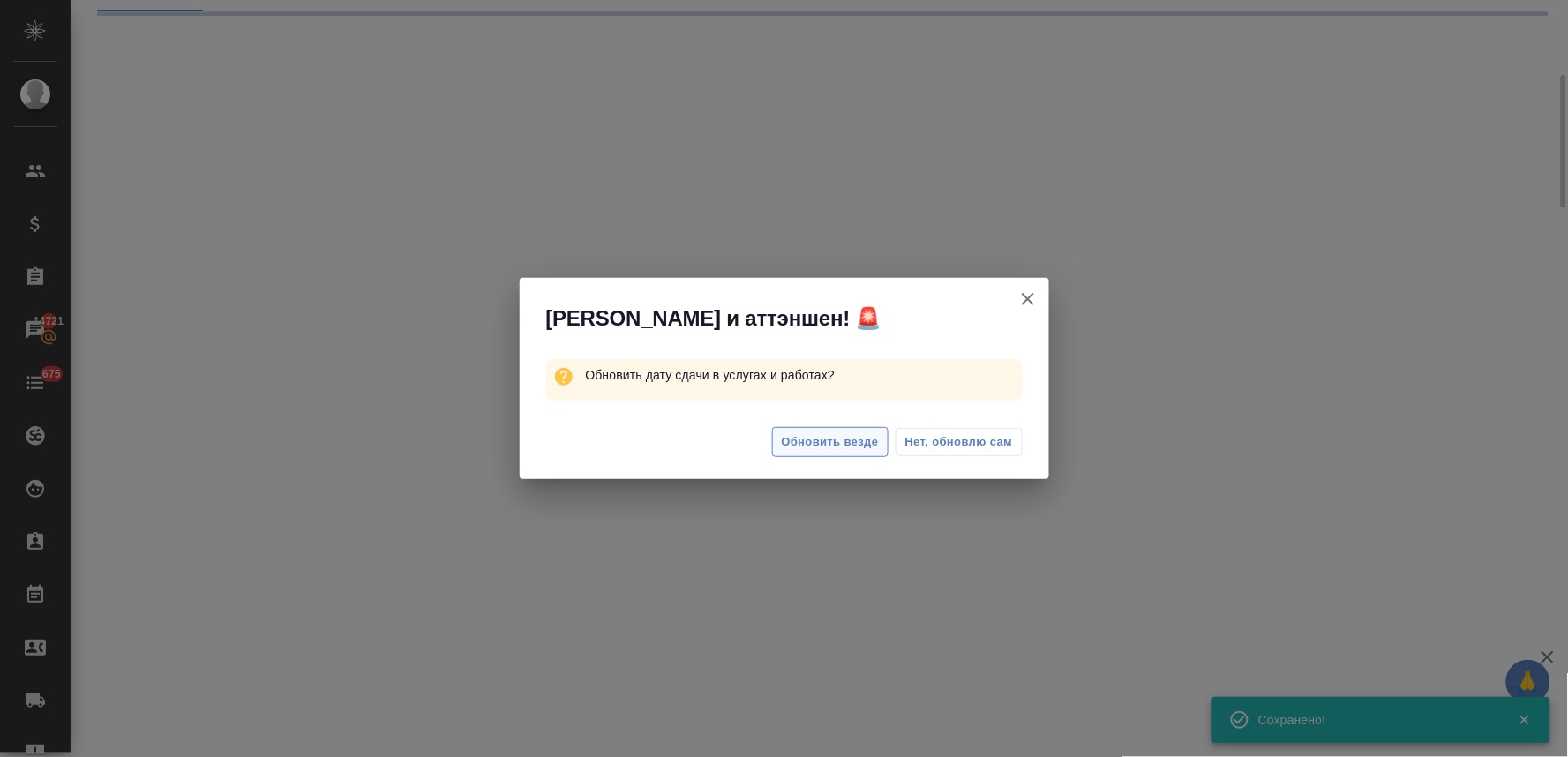
click at [847, 444] on span "Обновить везде" at bounding box center [830, 443] width 97 height 20
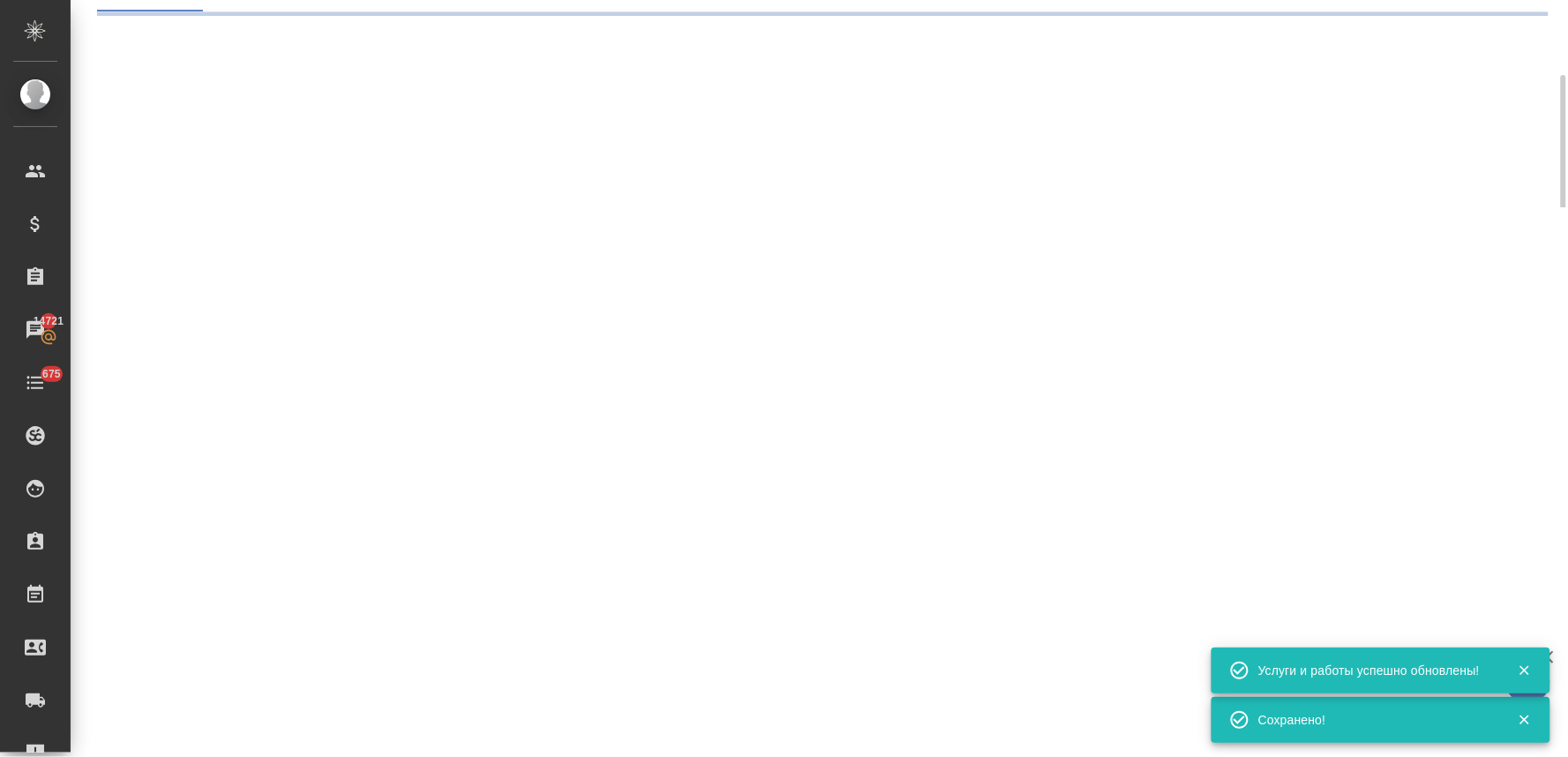
select select "RU"
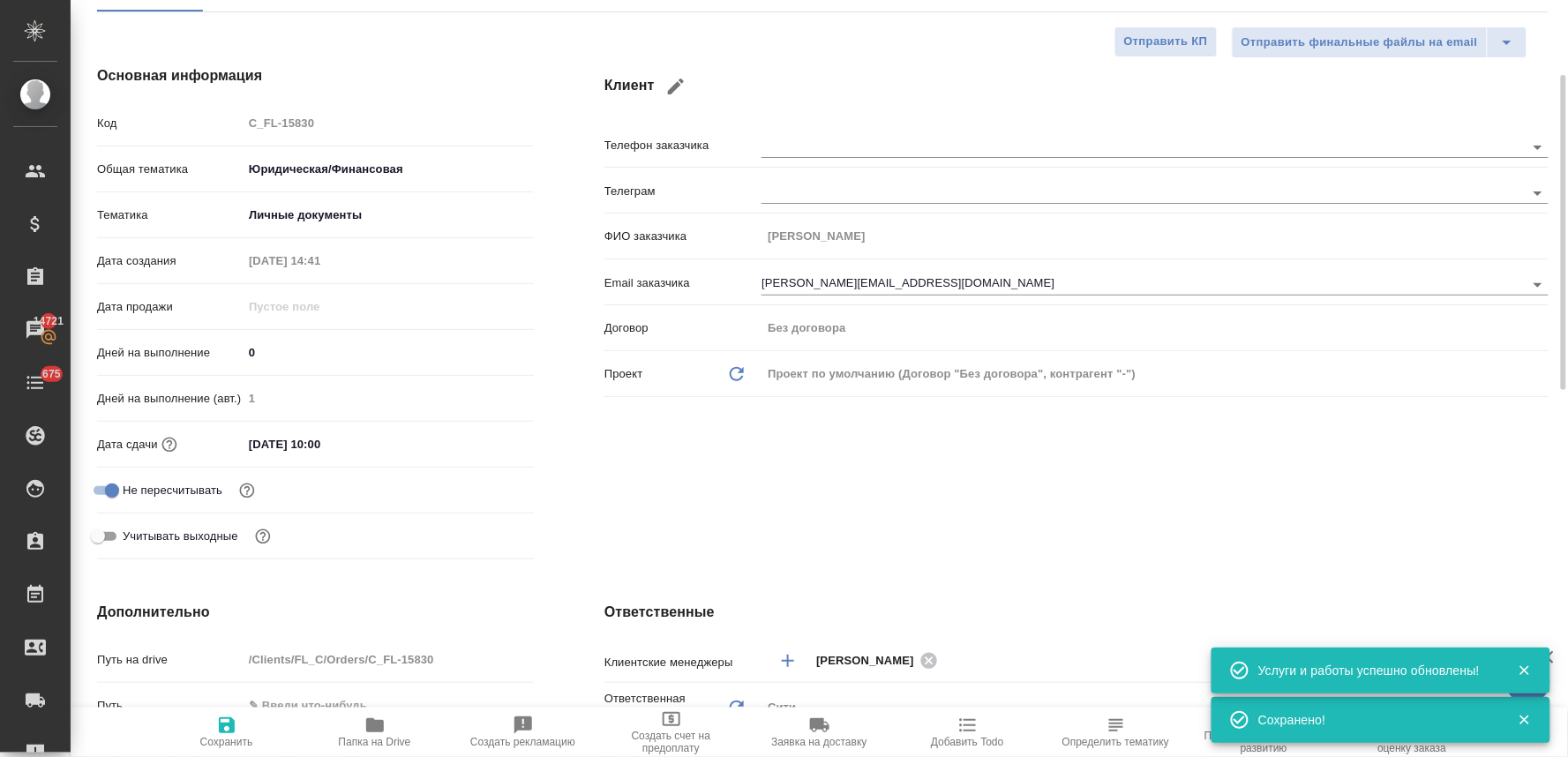
type textarea "x"
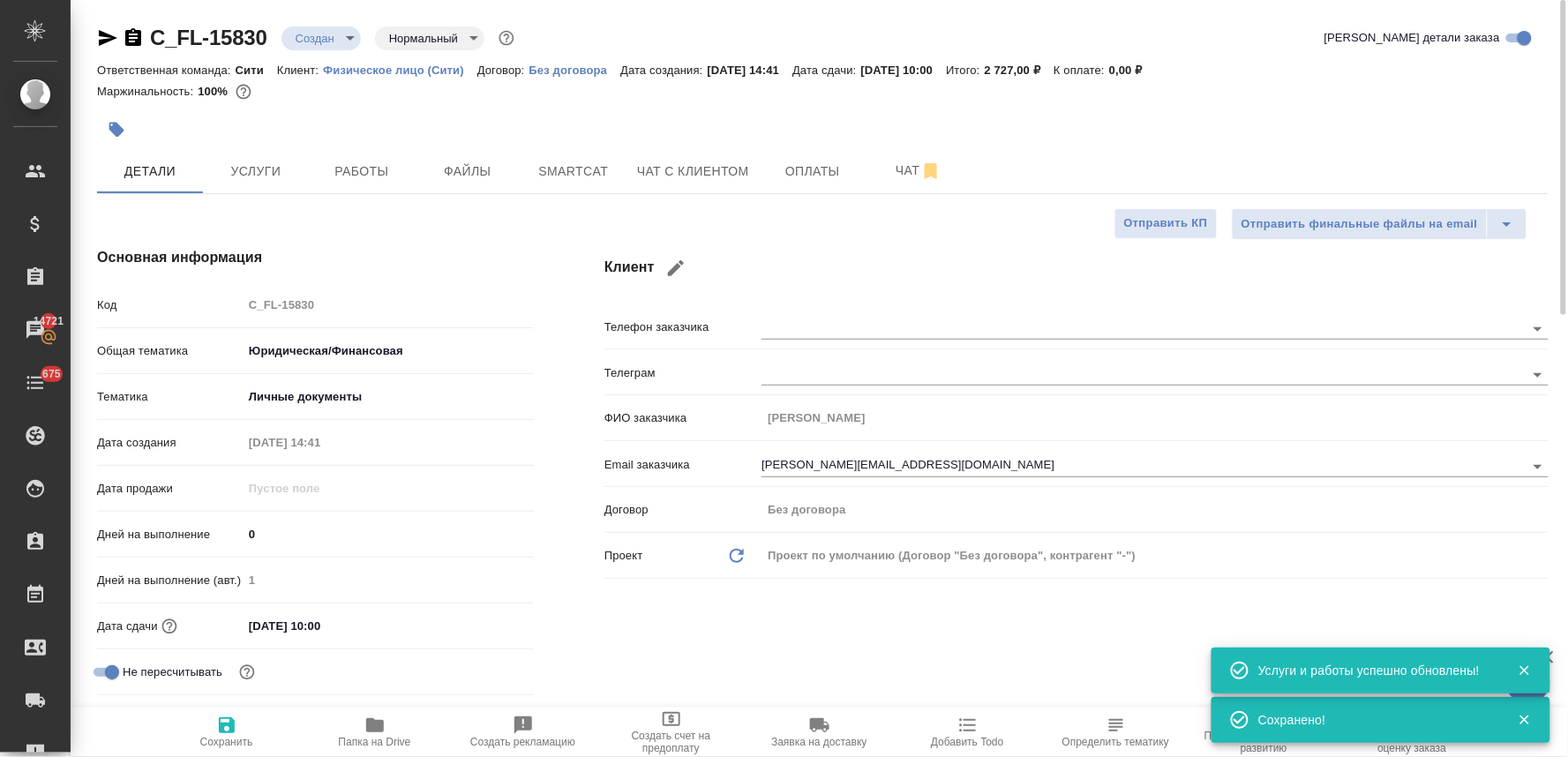
click at [326, 33] on body "🙏 .cls-1 fill:#fff; AWATERA Lyamina Nadezhda Клиенты Спецификации Заказы 14721 …" at bounding box center [784, 378] width 1568 height 757
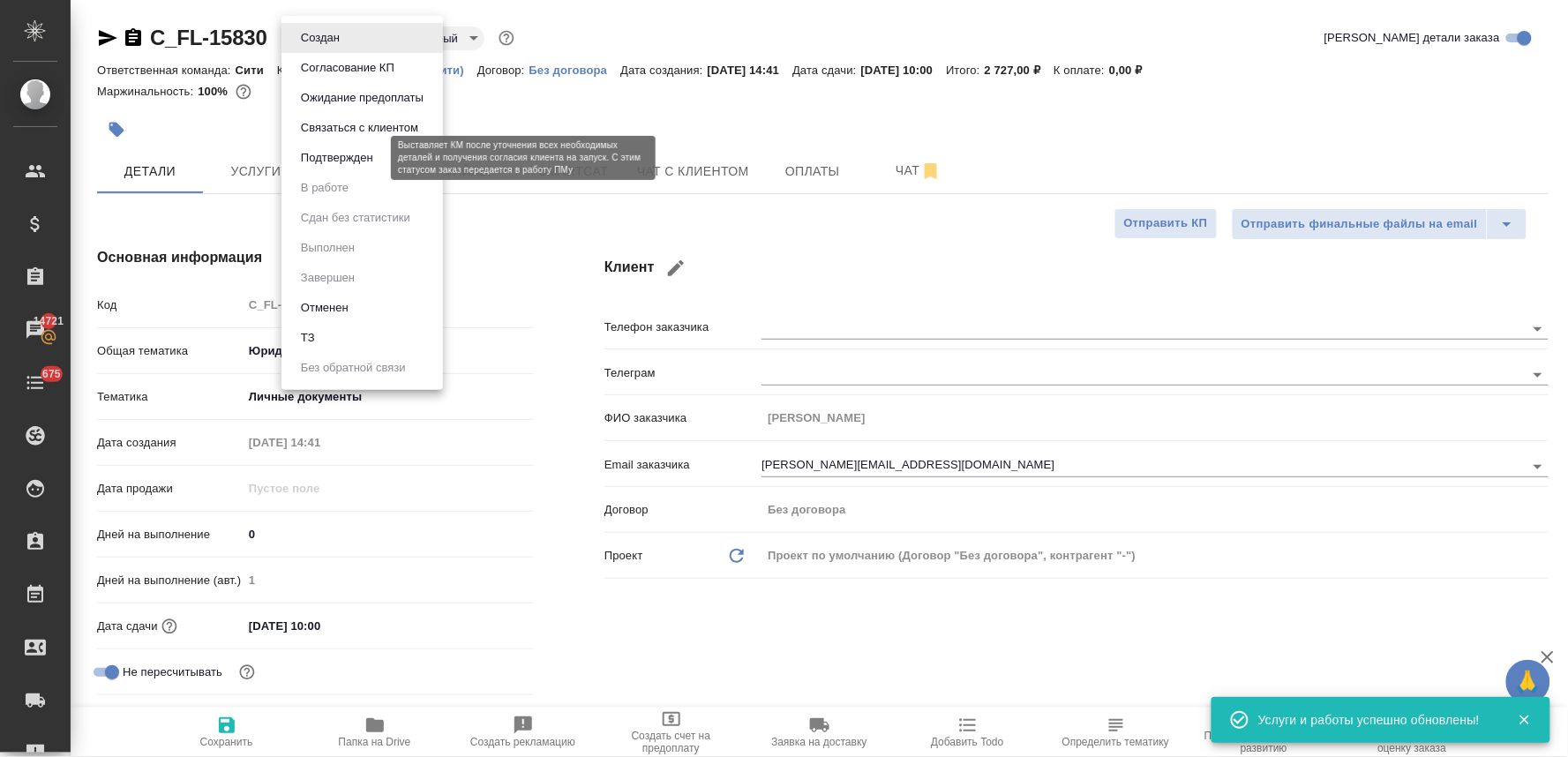
click at [334, 159] on button "Подтвержден" at bounding box center [336, 157] width 83 height 20
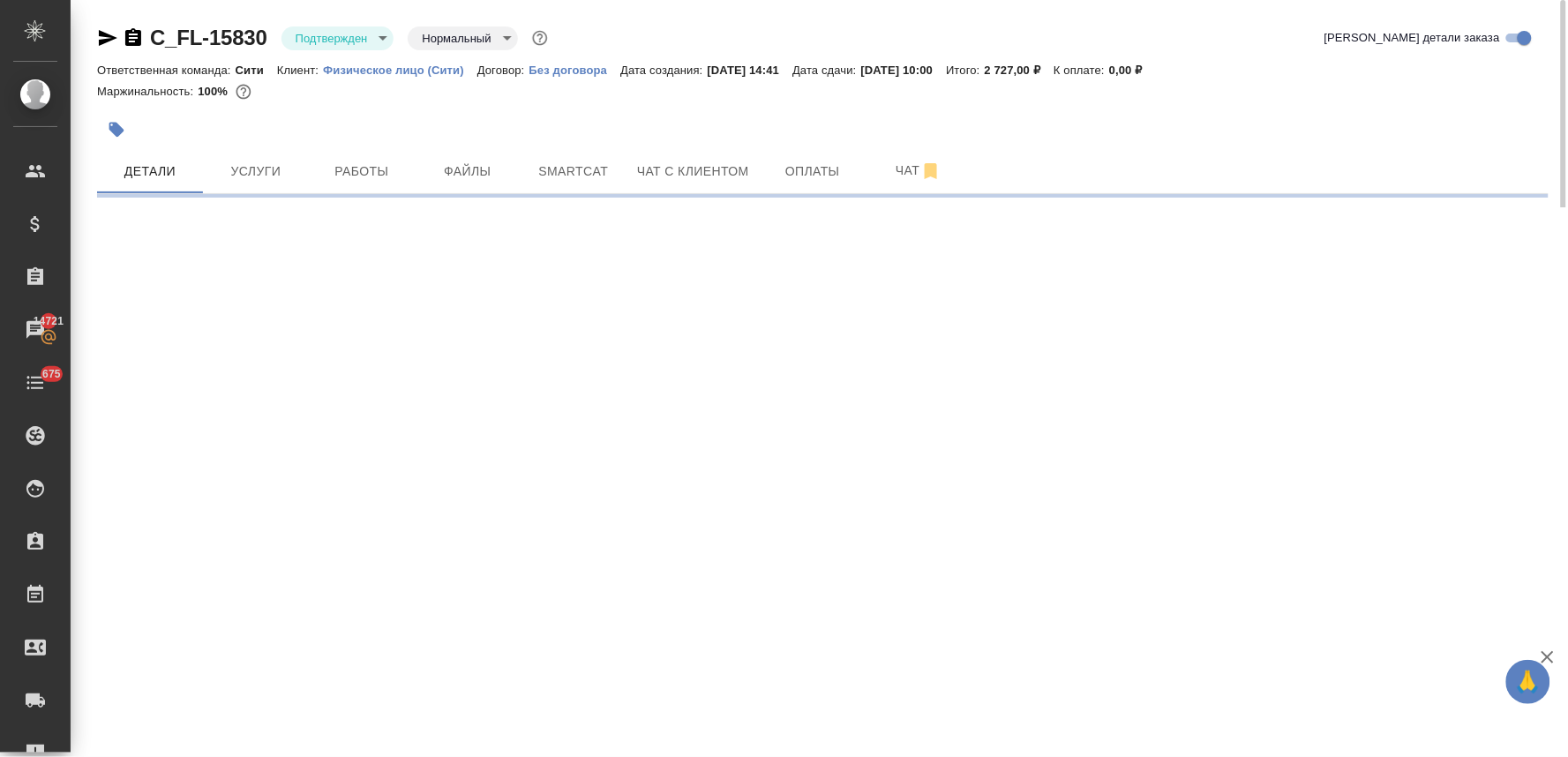
select select "RU"
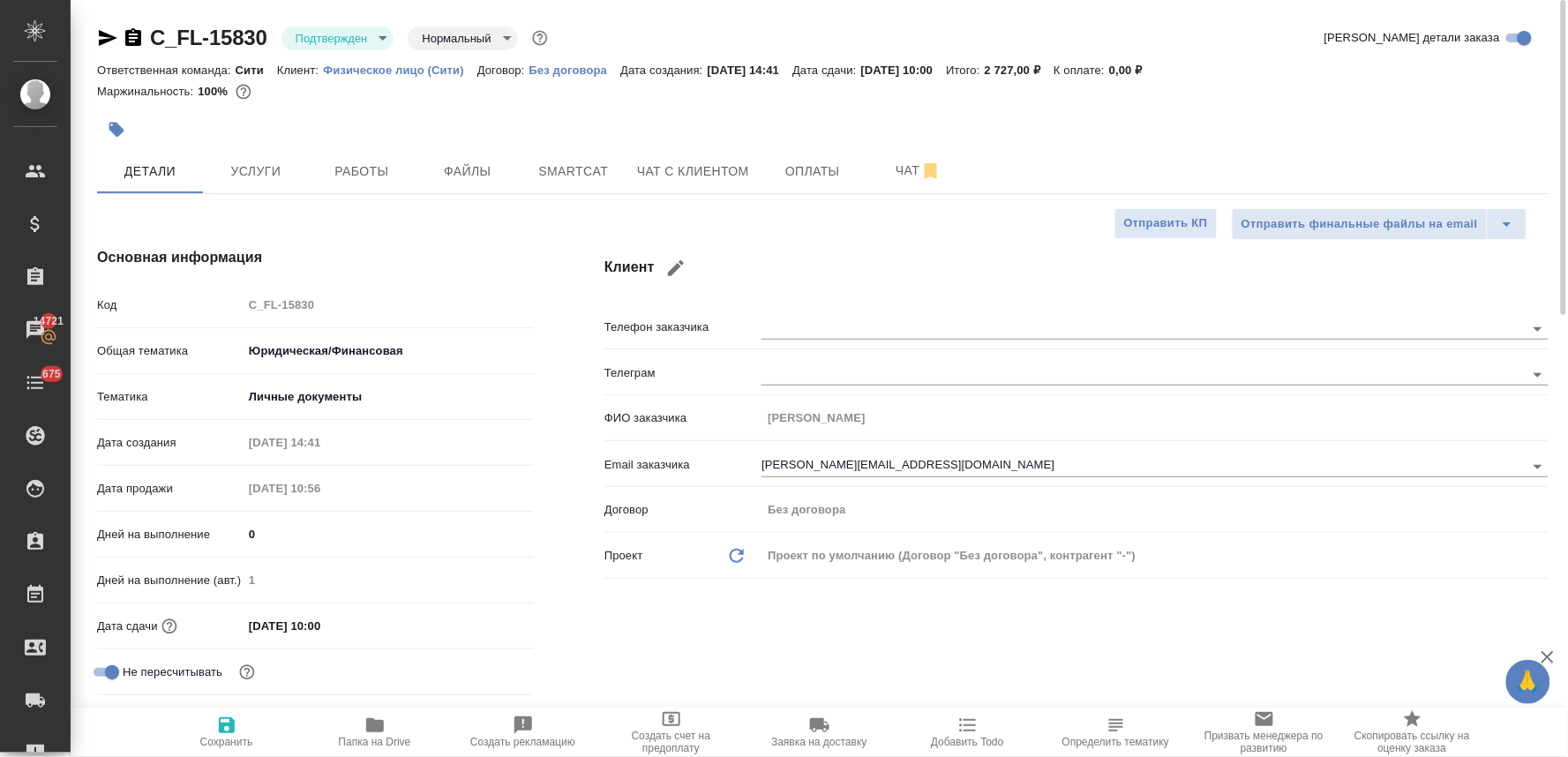
type textarea "x"
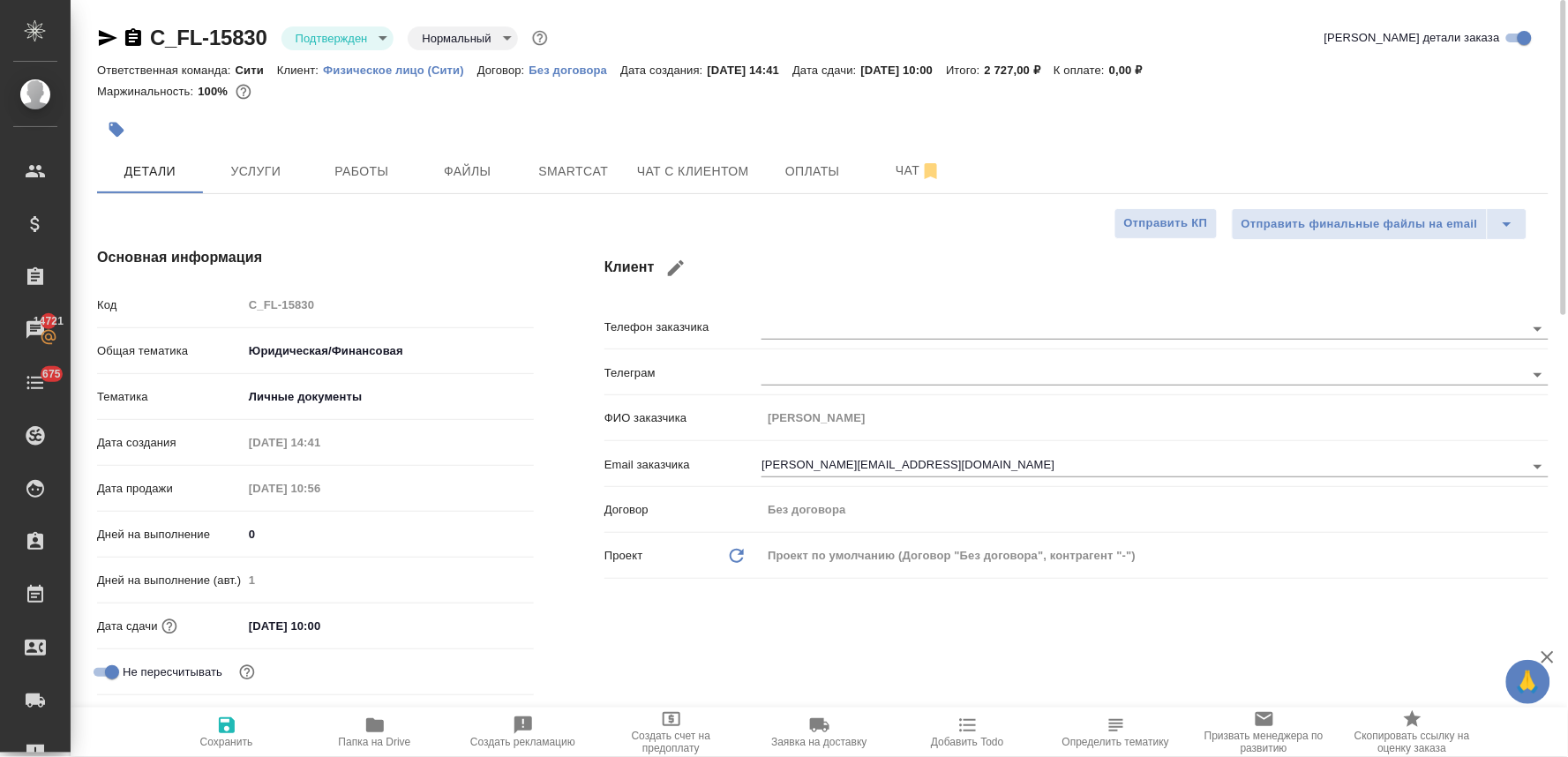
type textarea "x"
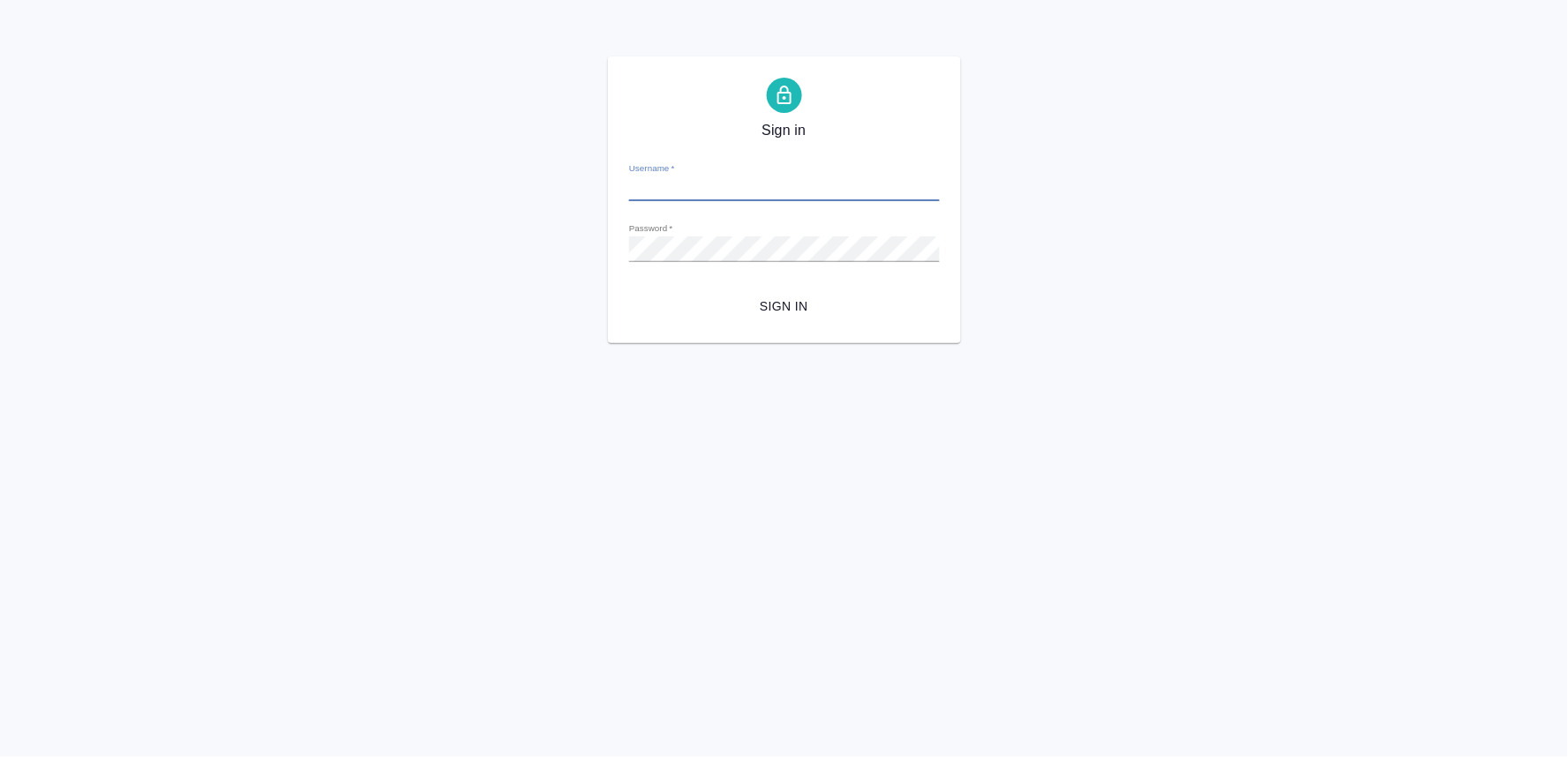
type input "[PERSON_NAME][EMAIL_ADDRESS][DOMAIN_NAME]"
click at [788, 305] on span "Sign in" at bounding box center [784, 307] width 283 height 22
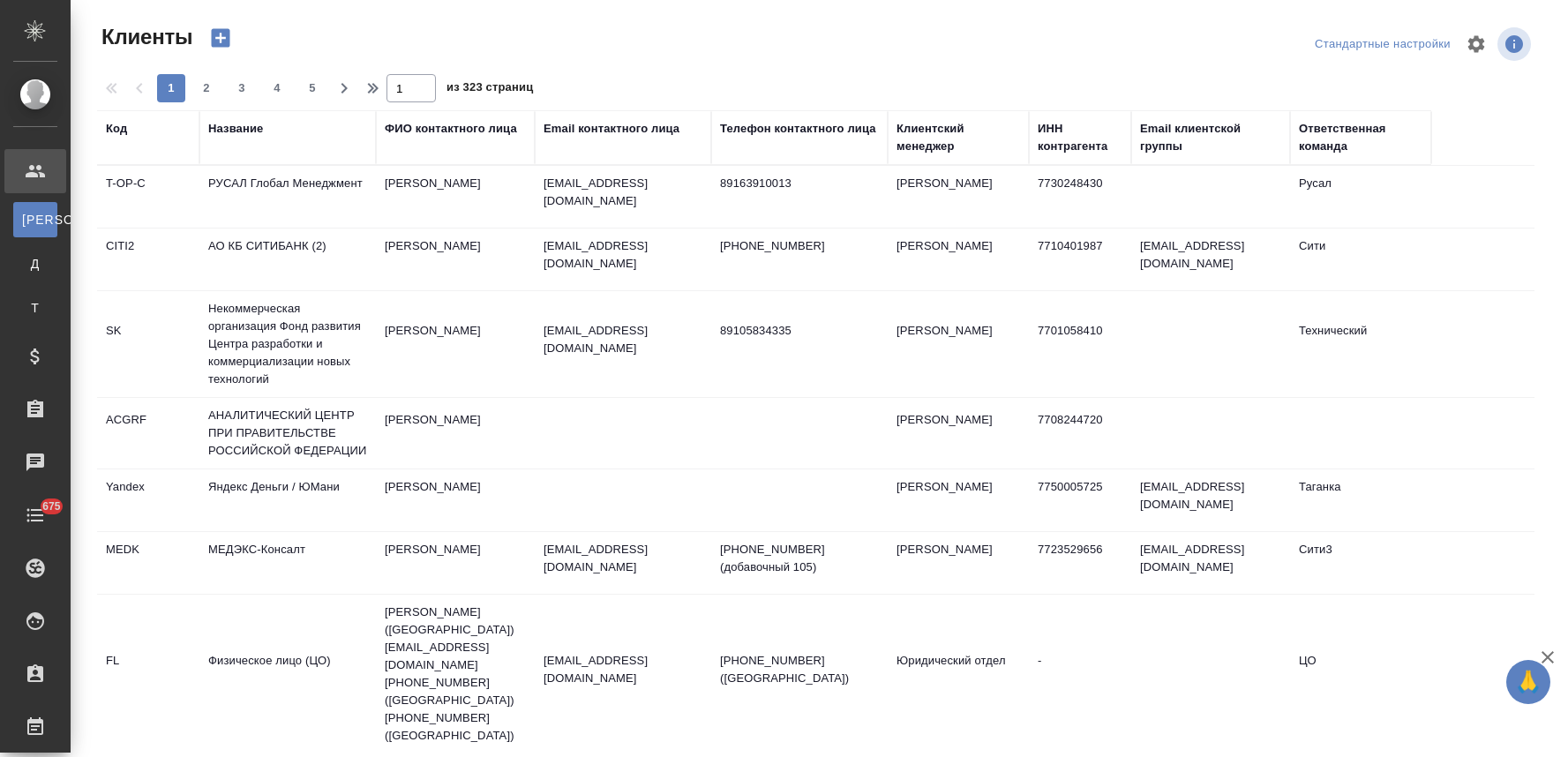
select select "RU"
click at [261, 243] on td "АО КБ СИТИБАНК (2)" at bounding box center [288, 259] width 177 height 61
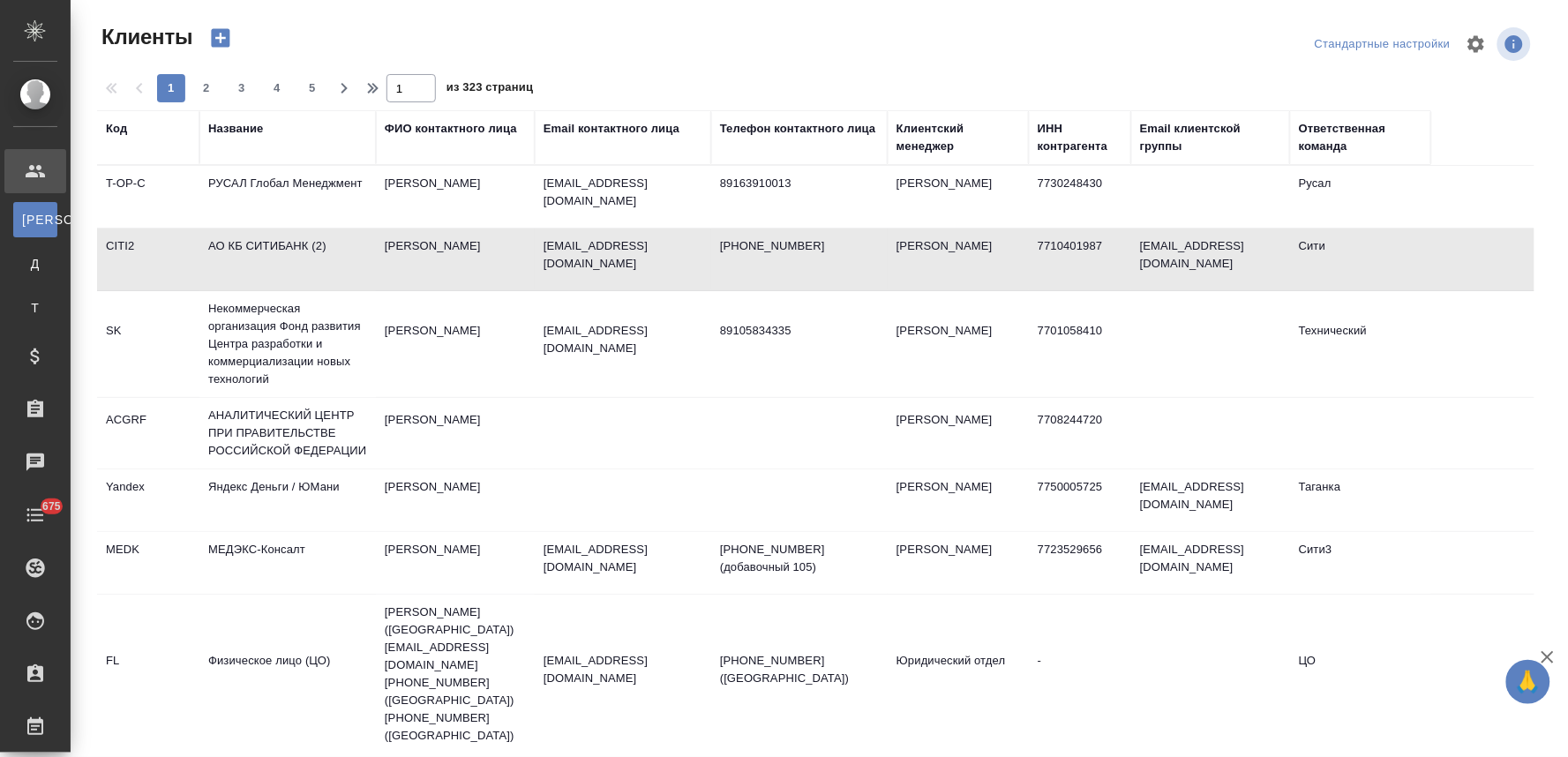
click at [261, 243] on td "АО КБ СИТИБАНК (2)" at bounding box center [288, 259] width 177 height 61
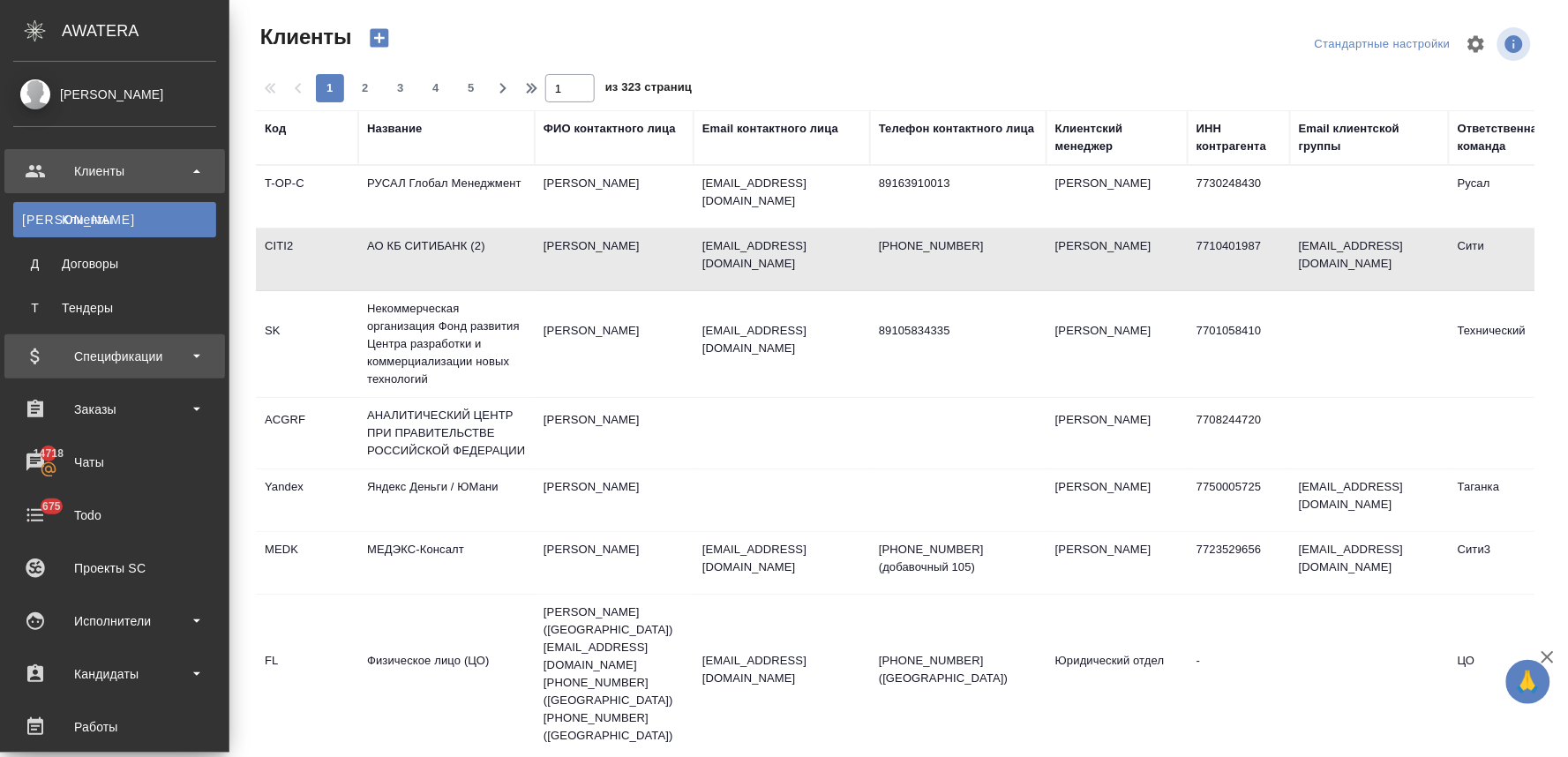
click at [107, 357] on div "Спецификации" at bounding box center [114, 356] width 203 height 26
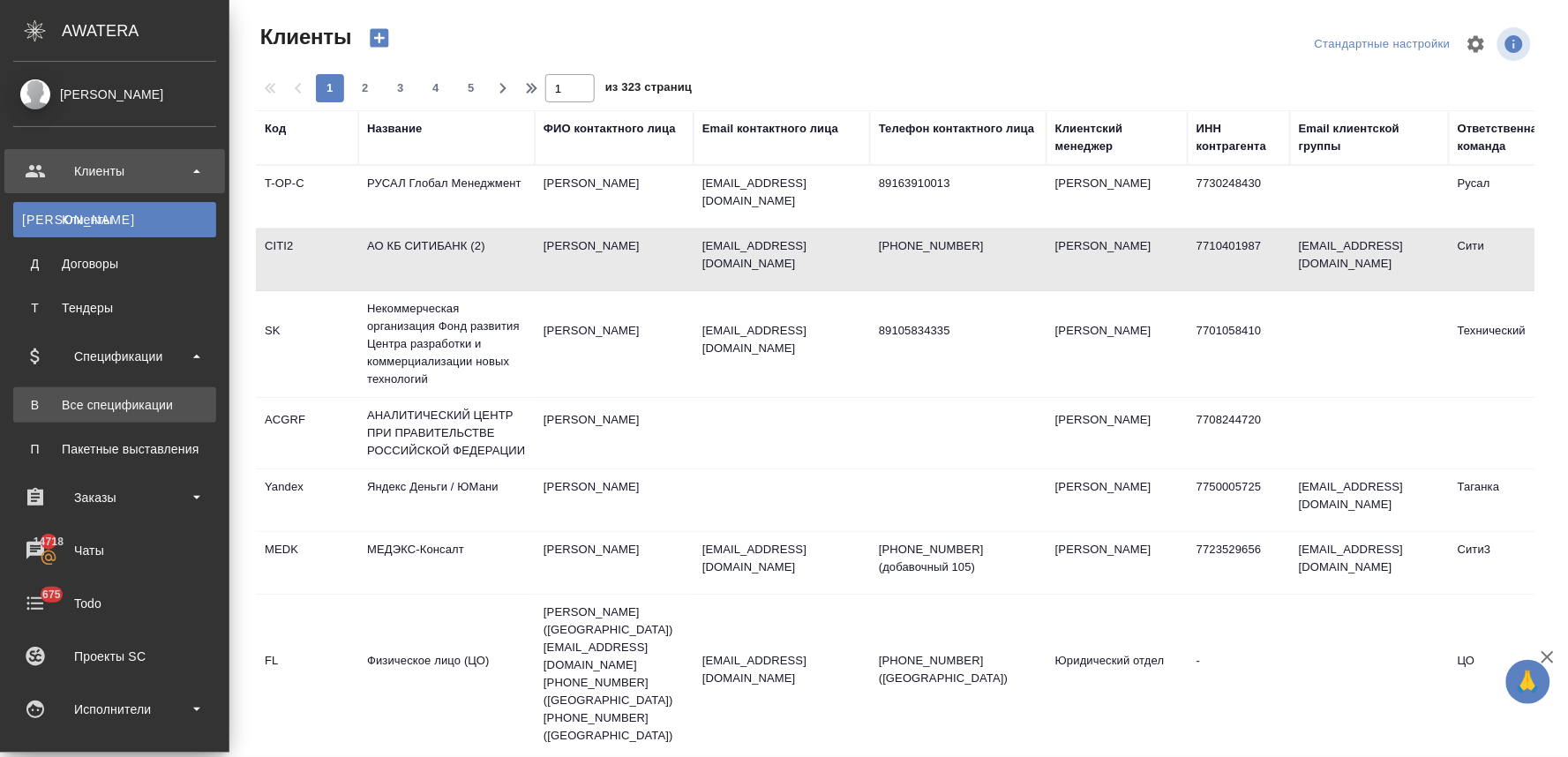
click at [112, 402] on div "Все спецификации" at bounding box center [114, 405] width 185 height 18
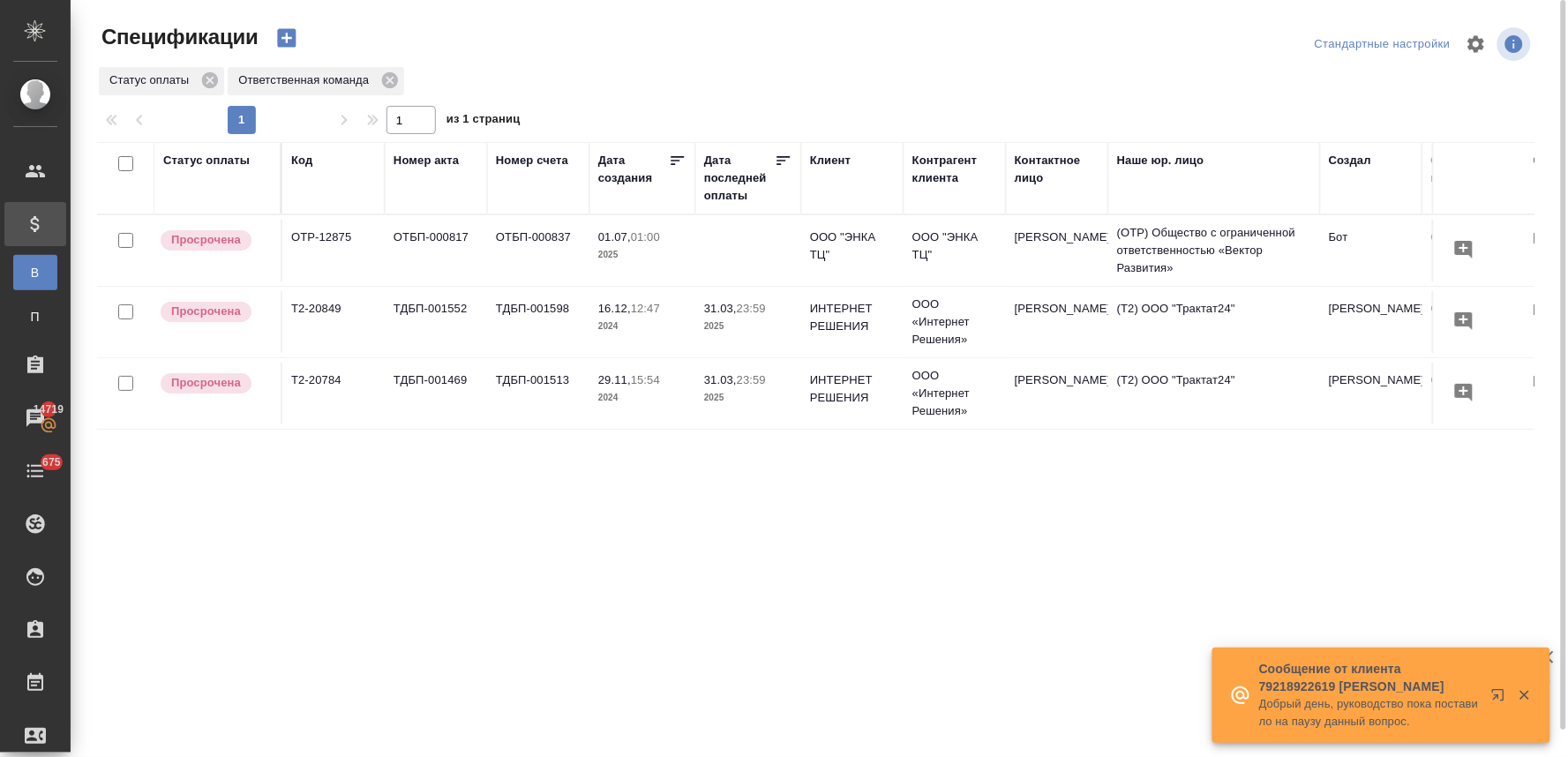
click at [217, 154] on div "Статус оплаты" at bounding box center [206, 160] width 86 height 18
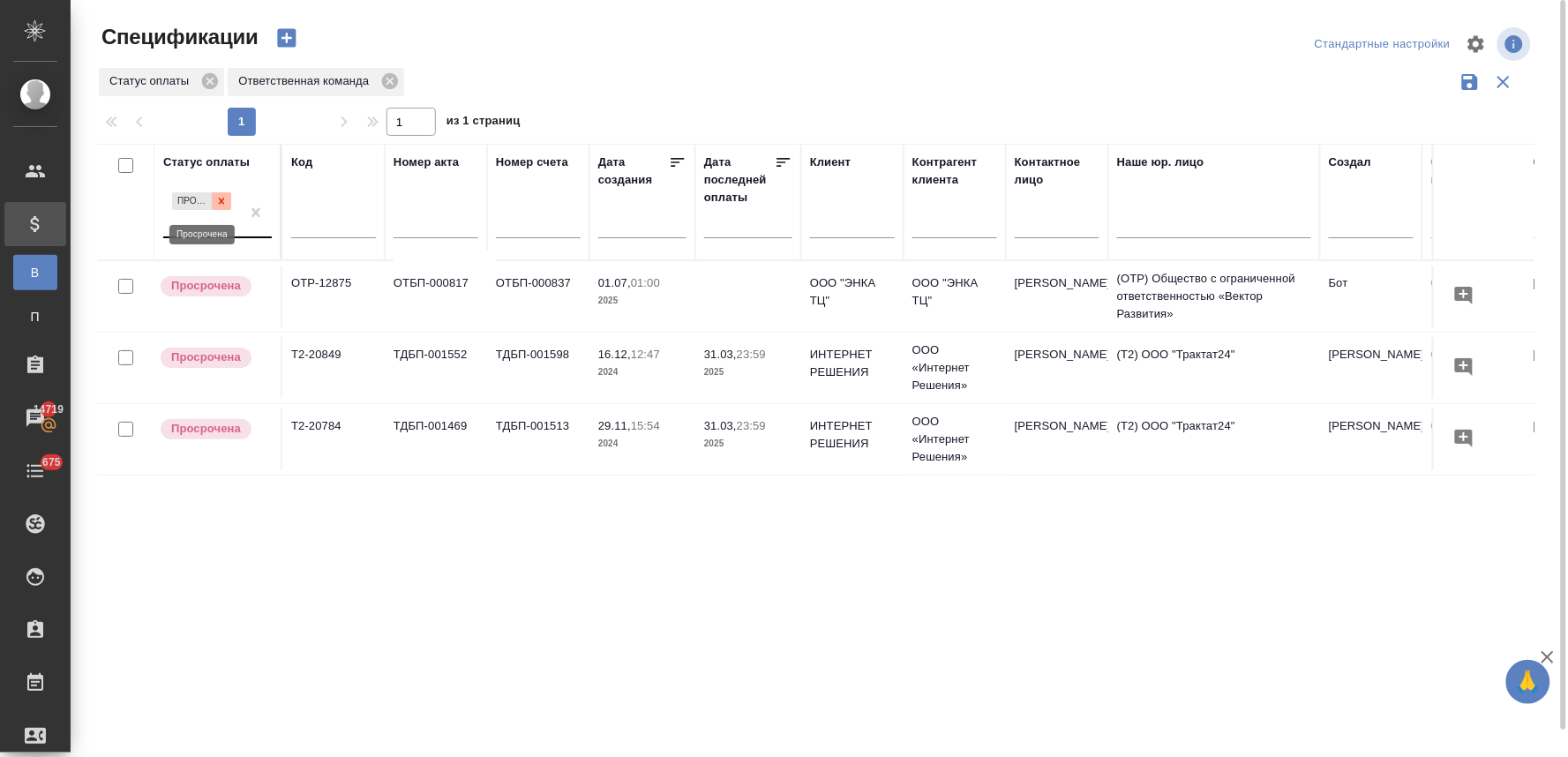
click at [223, 206] on icon at bounding box center [221, 201] width 12 height 12
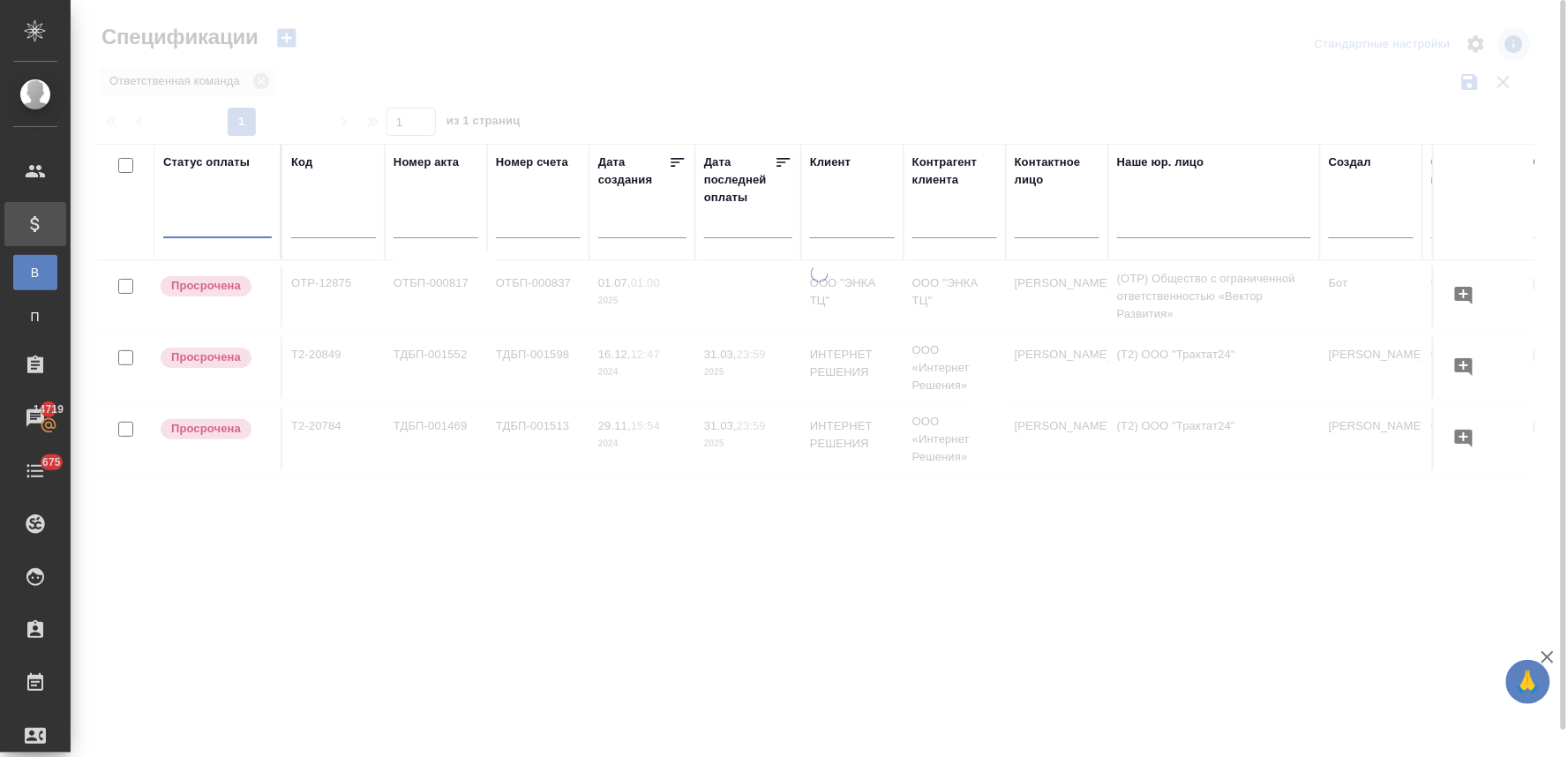
click at [210, 222] on div at bounding box center [217, 220] width 109 height 26
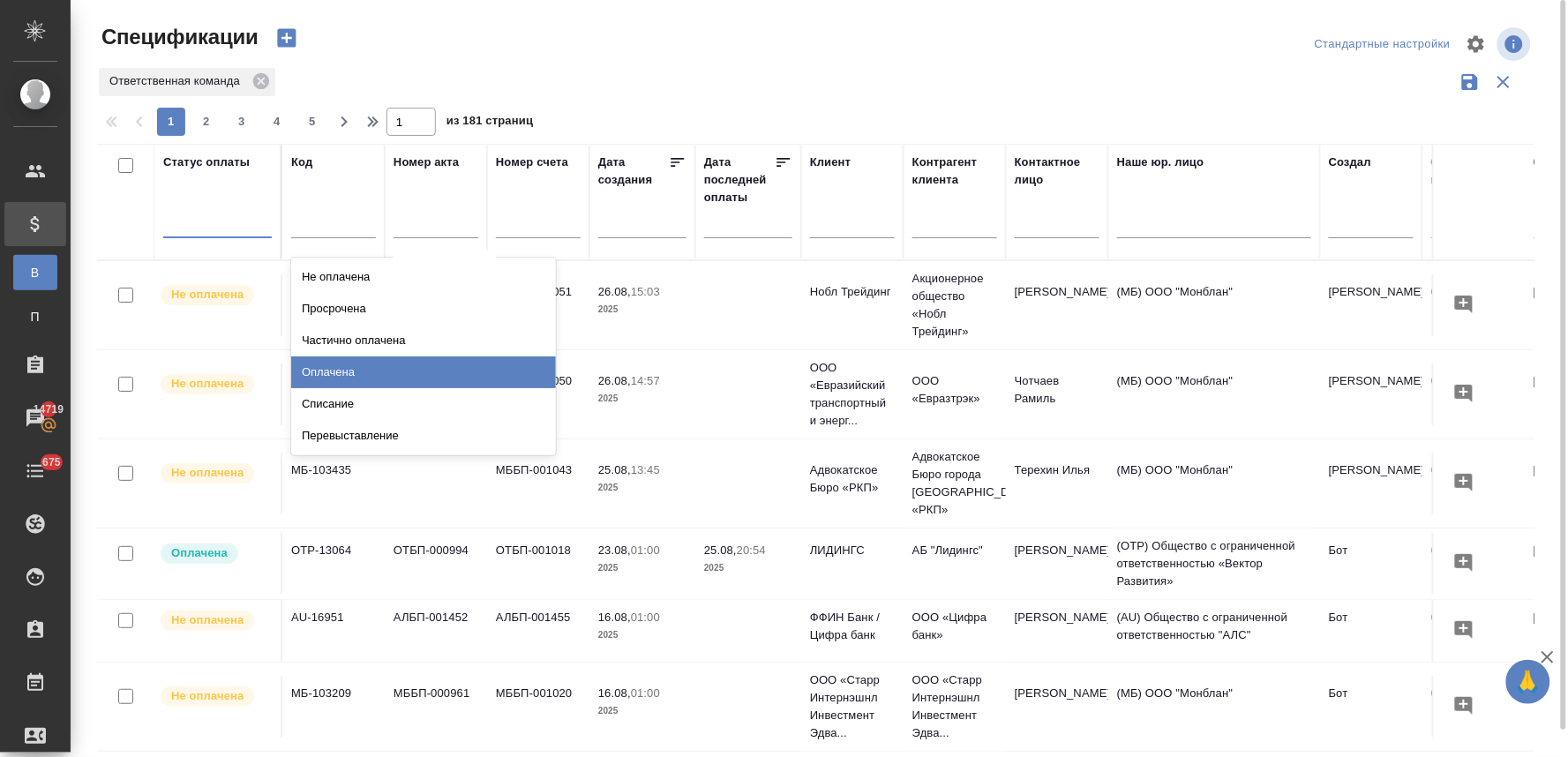
click at [344, 378] on div "Оплачена" at bounding box center [423, 372] width 265 height 32
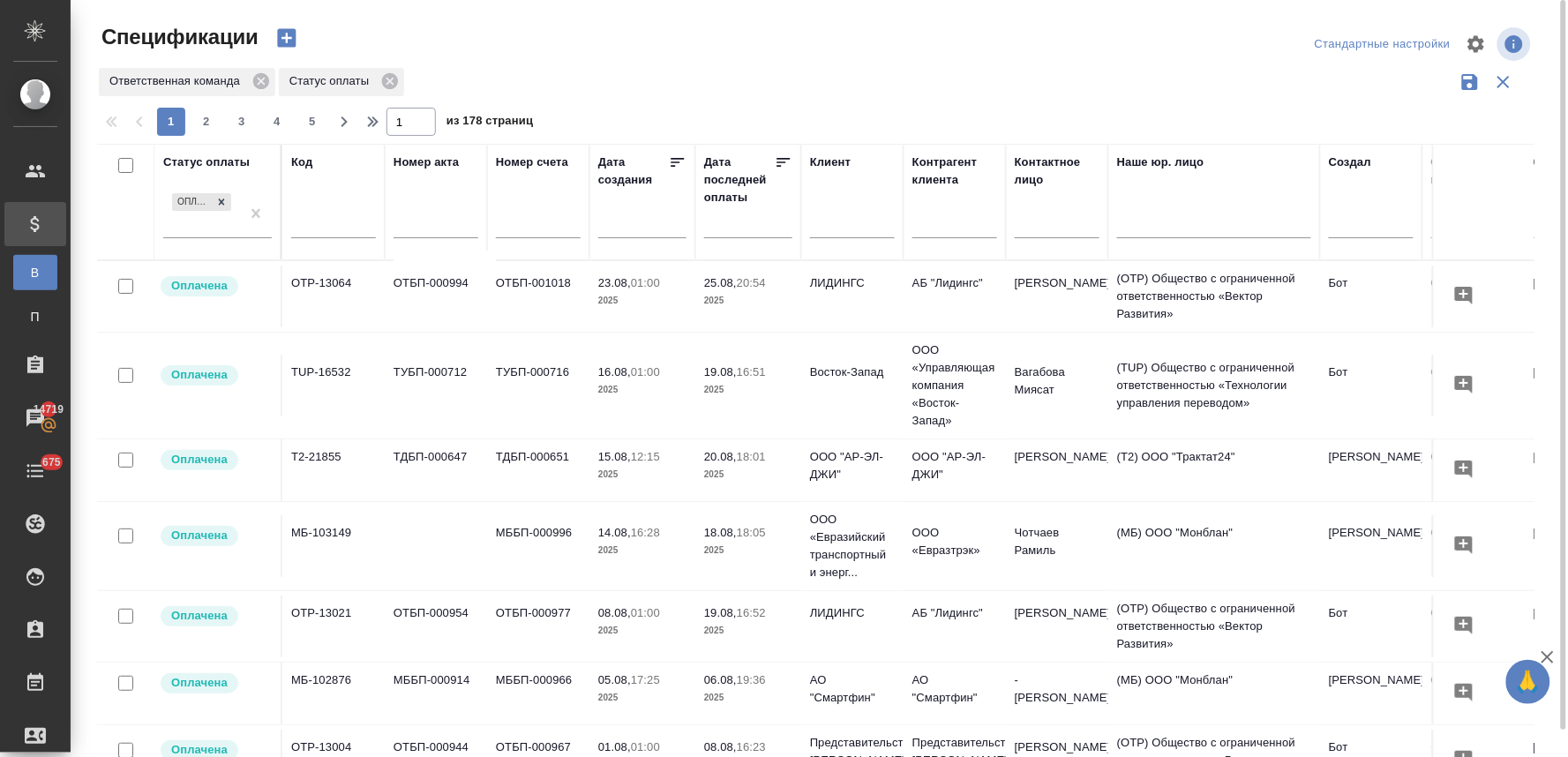
click at [742, 182] on div "Дата последней оплаты" at bounding box center [739, 179] width 71 height 53
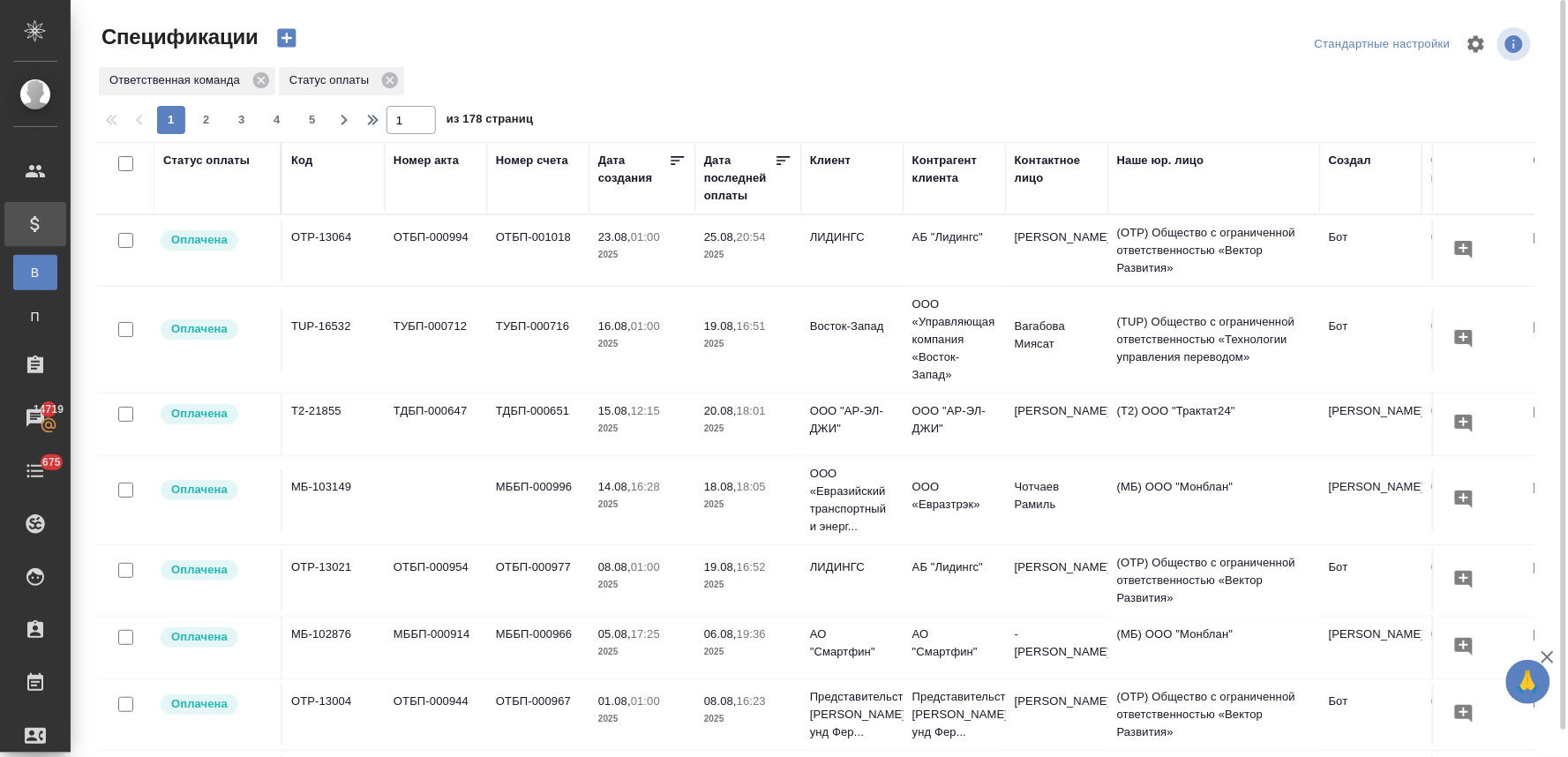
click at [752, 175] on div "Дата последней оплаты" at bounding box center [739, 178] width 71 height 53
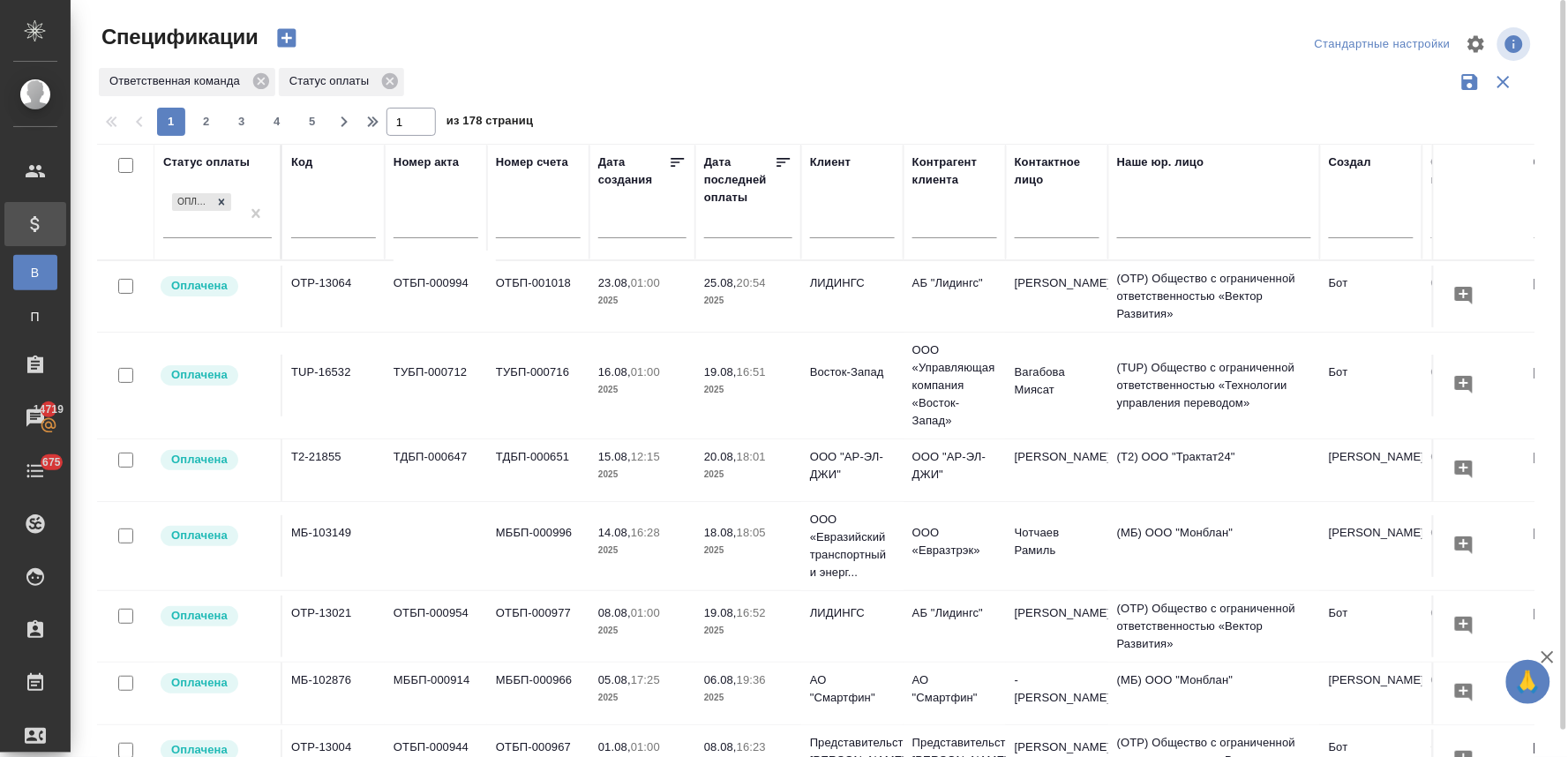
click at [783, 161] on icon at bounding box center [783, 162] width 18 height 18
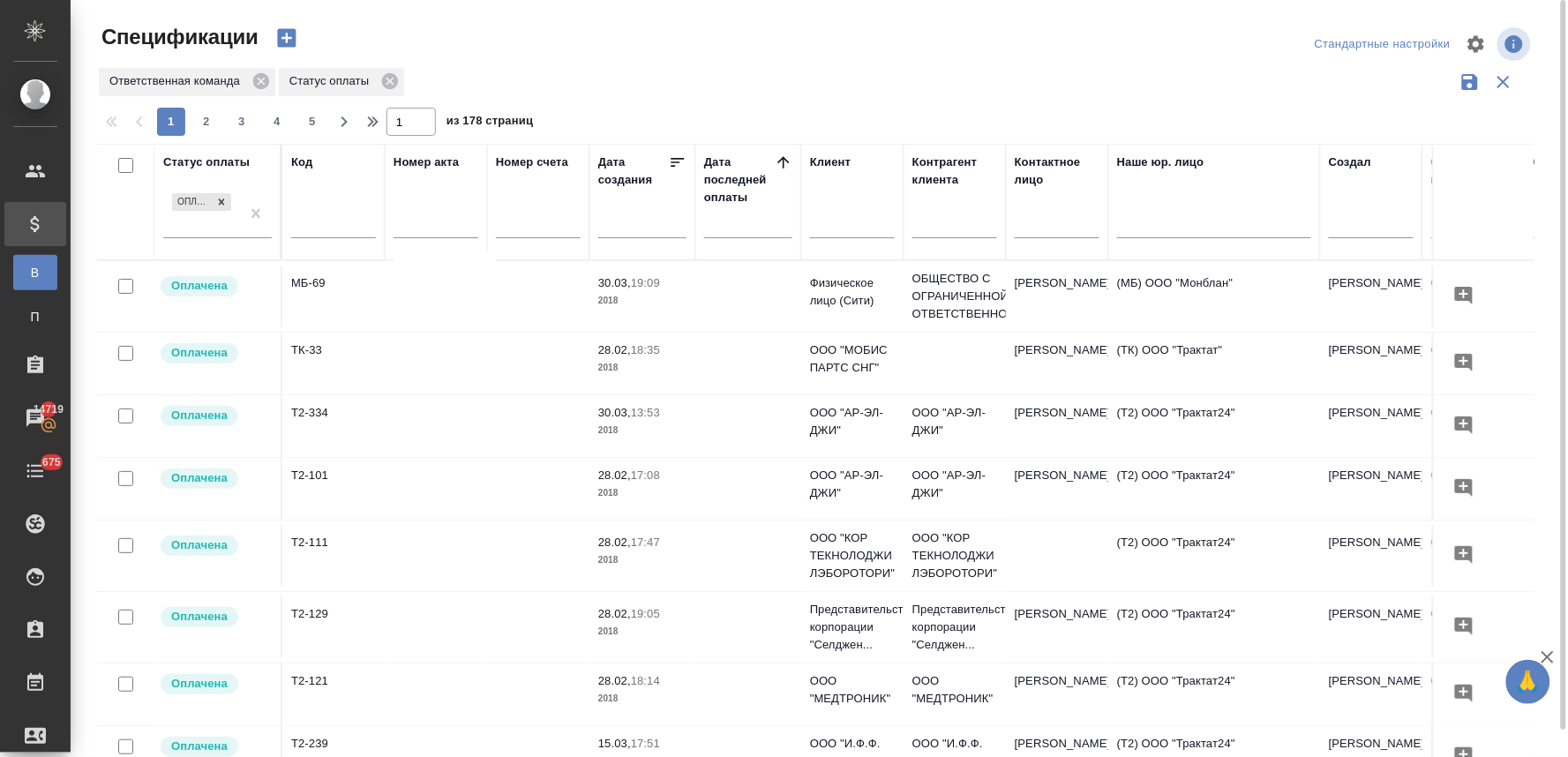
click at [774, 161] on icon at bounding box center [783, 162] width 18 height 18
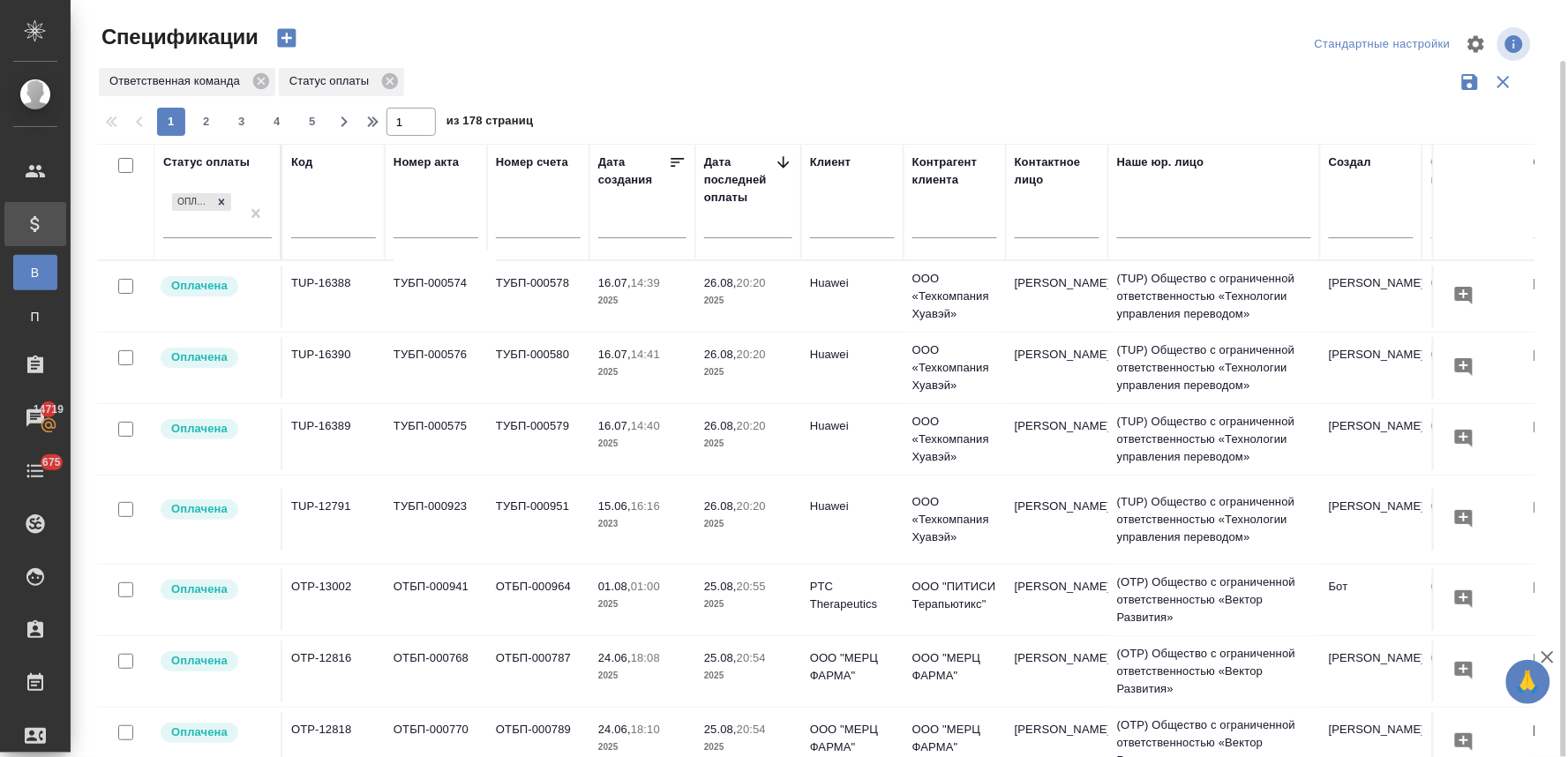
scroll to position [31, 0]
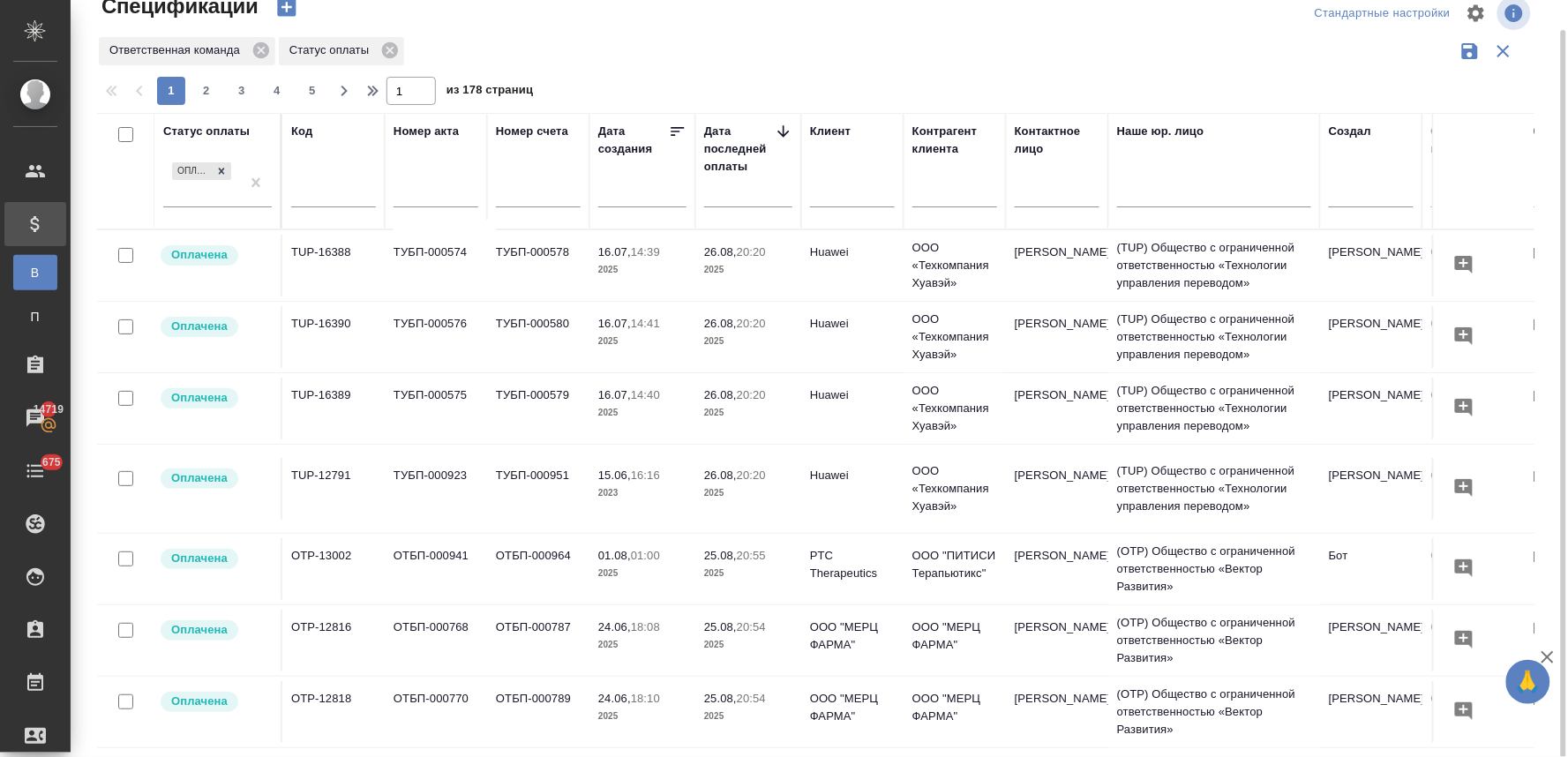
click at [1544, 658] on icon "button" at bounding box center [1547, 657] width 21 height 21
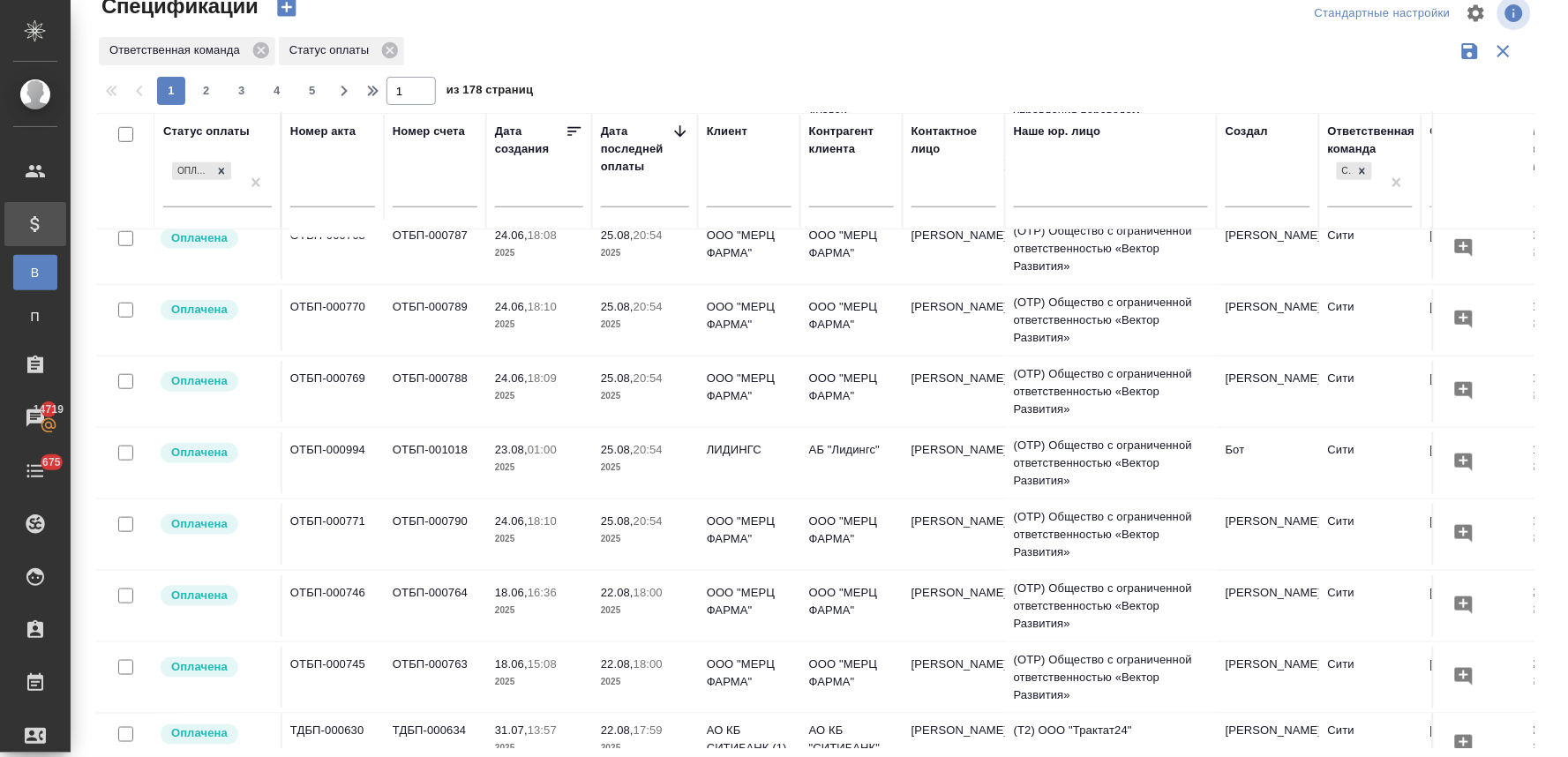
scroll to position [392, 0]
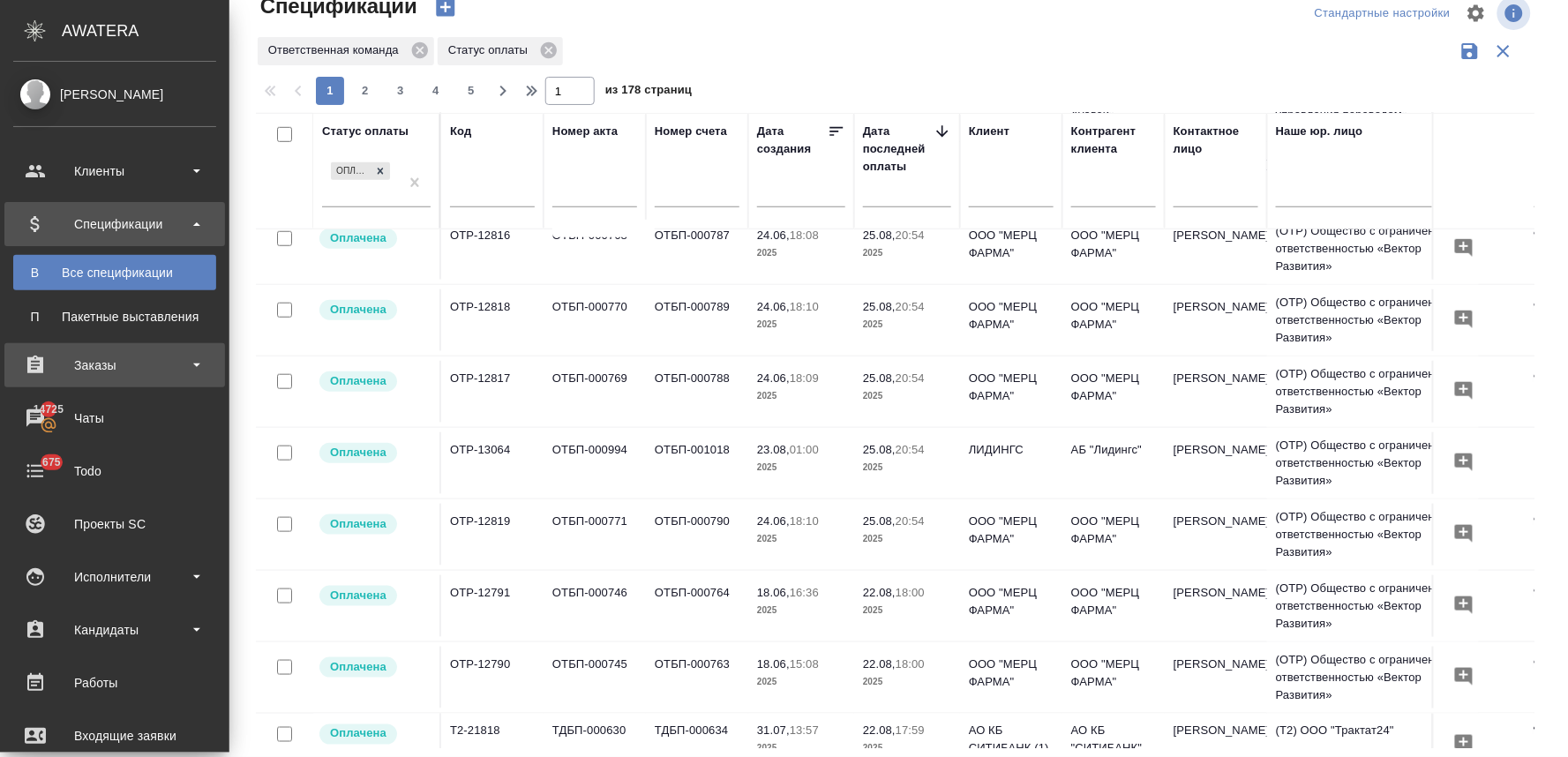
click at [109, 355] on div "Заказы" at bounding box center [114, 365] width 203 height 26
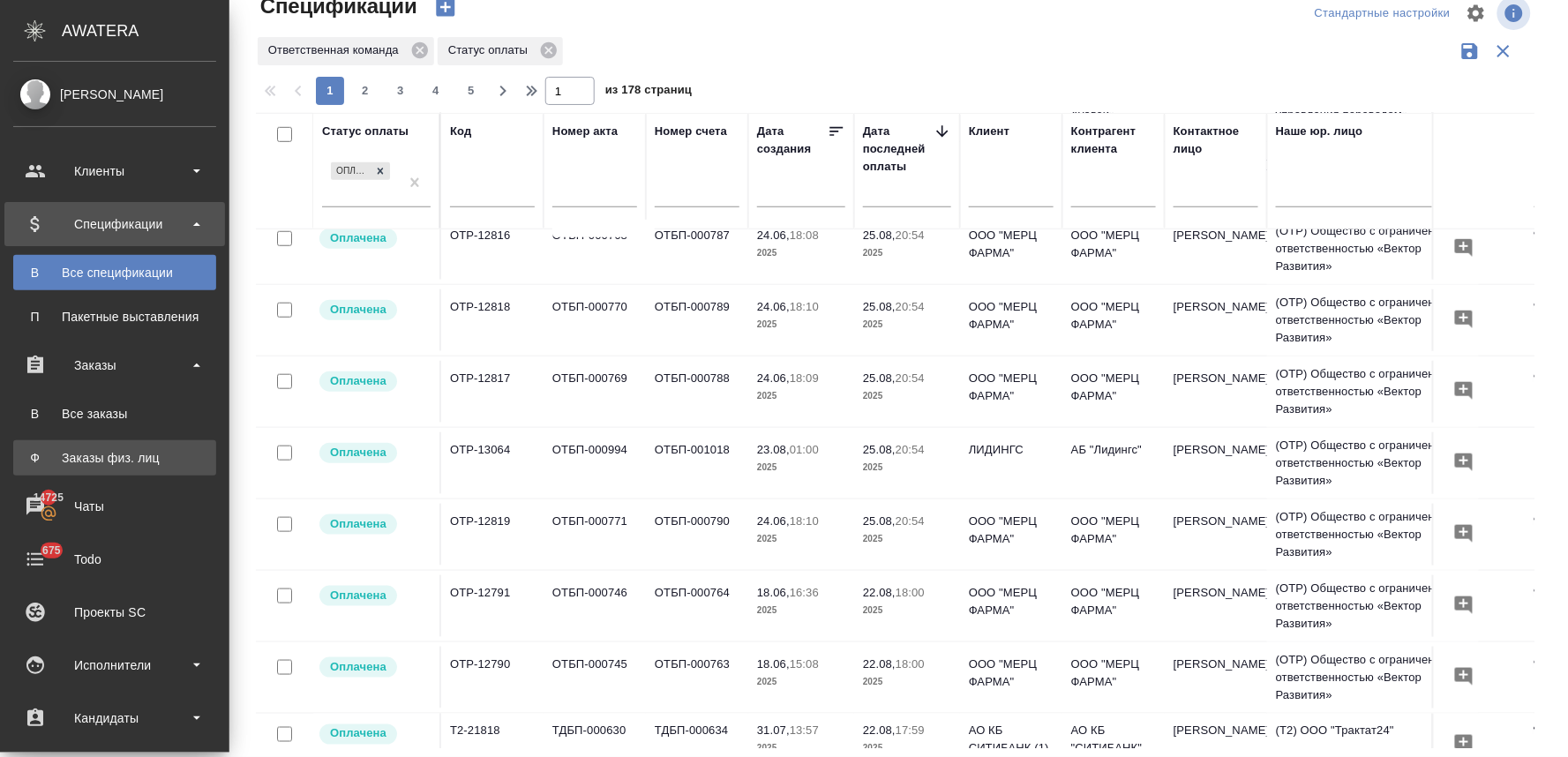
click at [120, 452] on div "Заказы физ. лиц" at bounding box center [114, 458] width 185 height 18
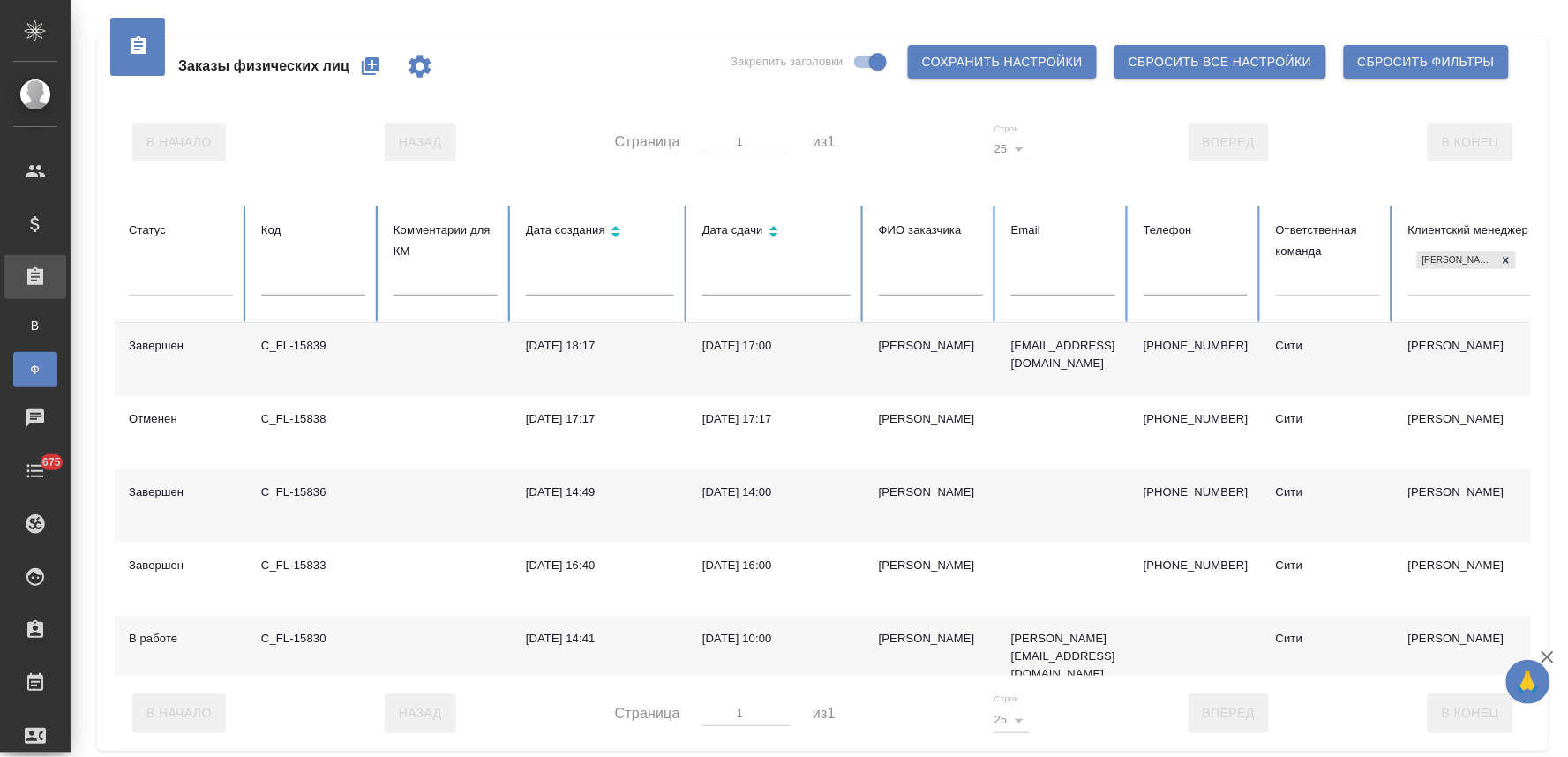
click at [367, 67] on icon "button" at bounding box center [370, 66] width 18 height 18
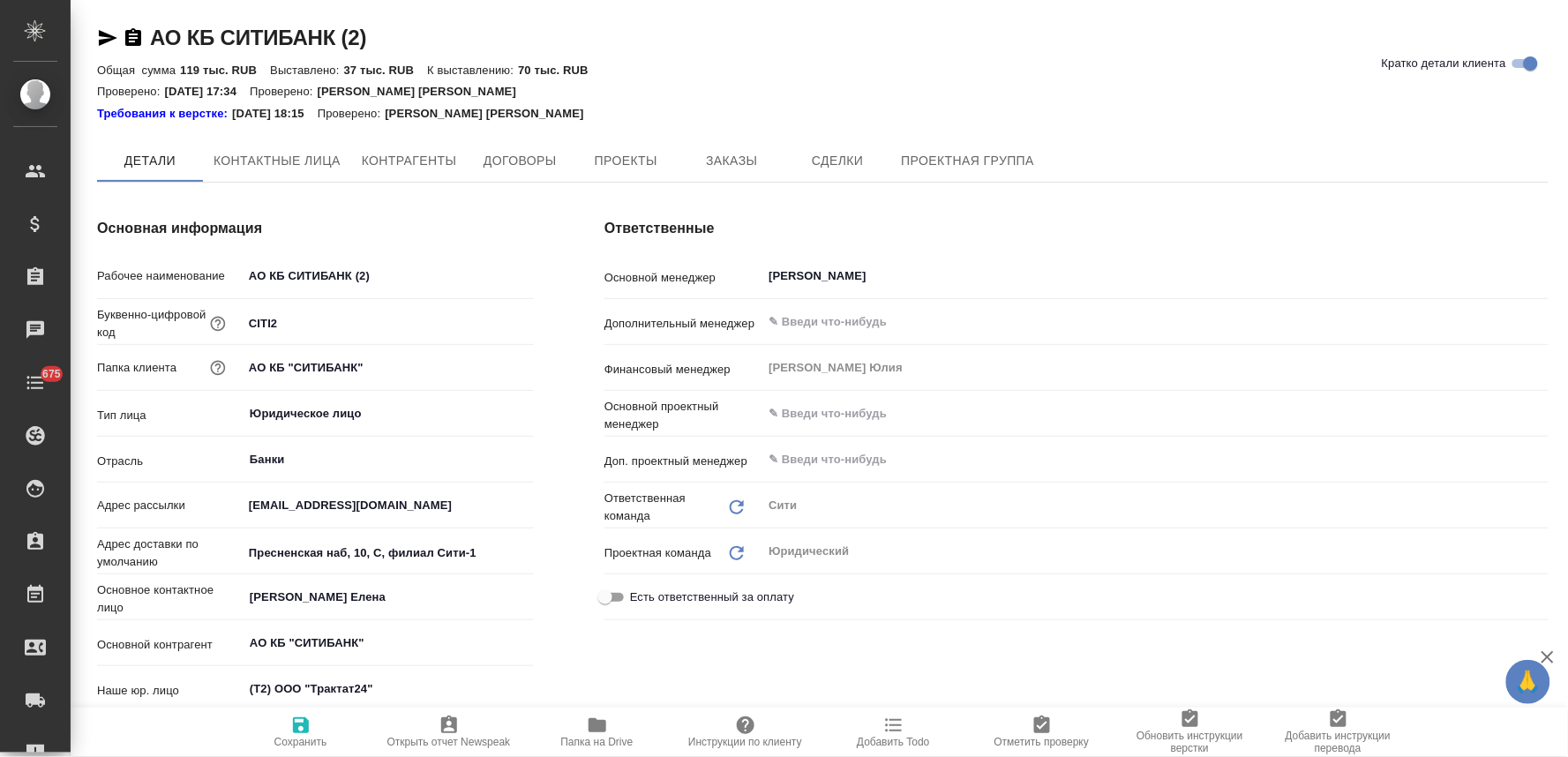
type textarea "x"
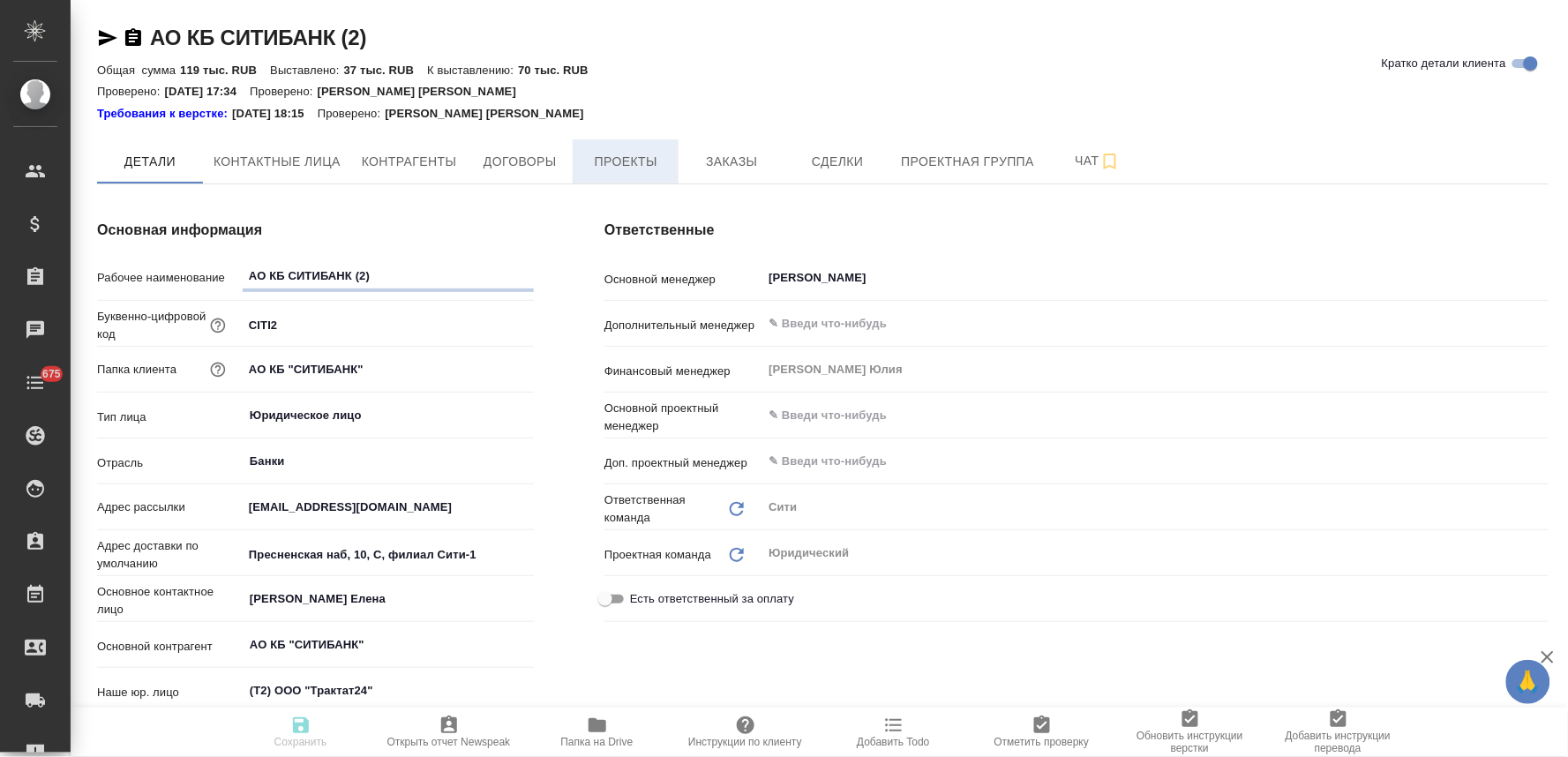
type textarea "x"
click at [719, 166] on span "Заказы" at bounding box center [731, 162] width 85 height 22
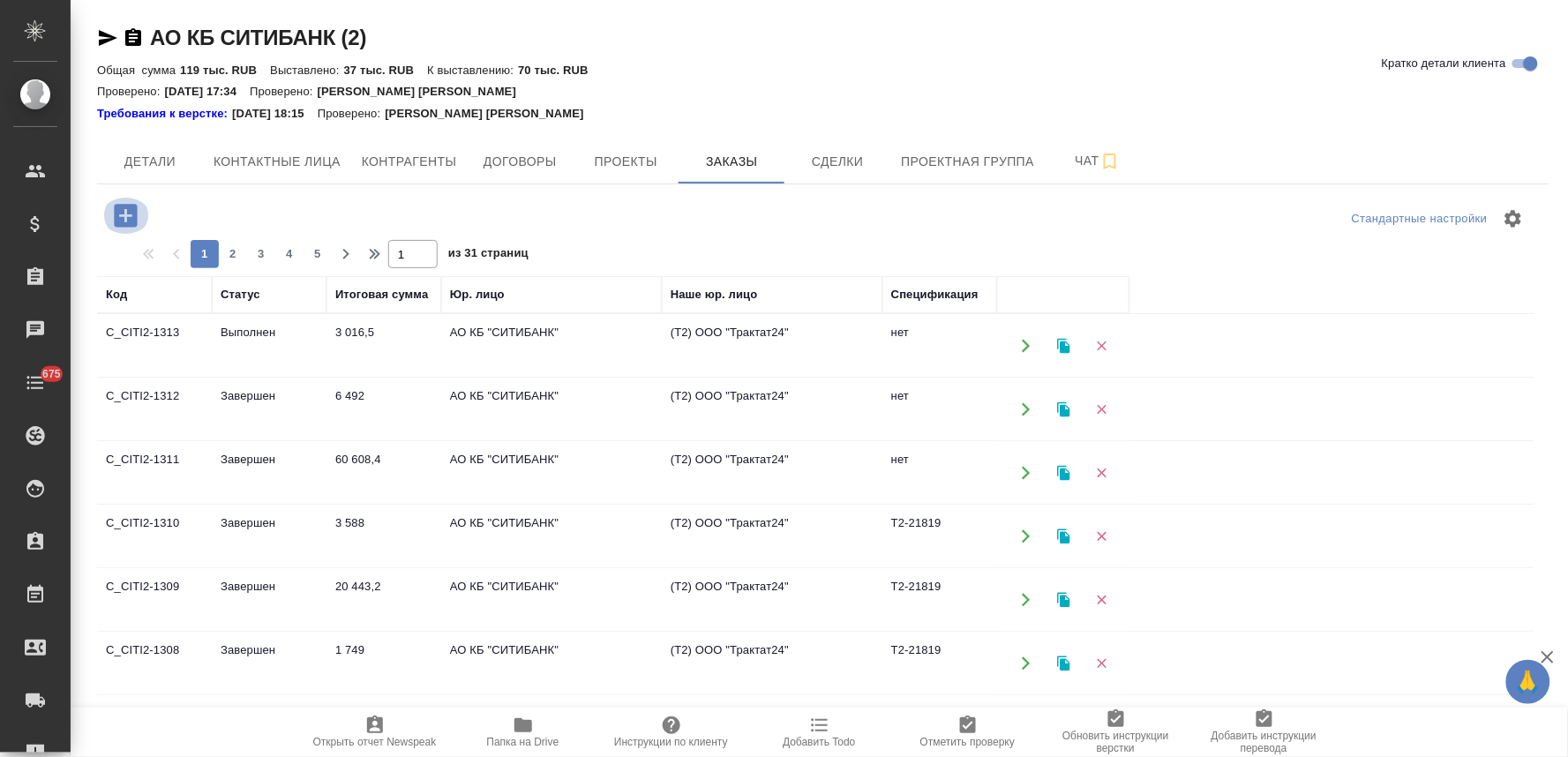
click at [124, 210] on icon "button" at bounding box center [125, 215] width 23 height 23
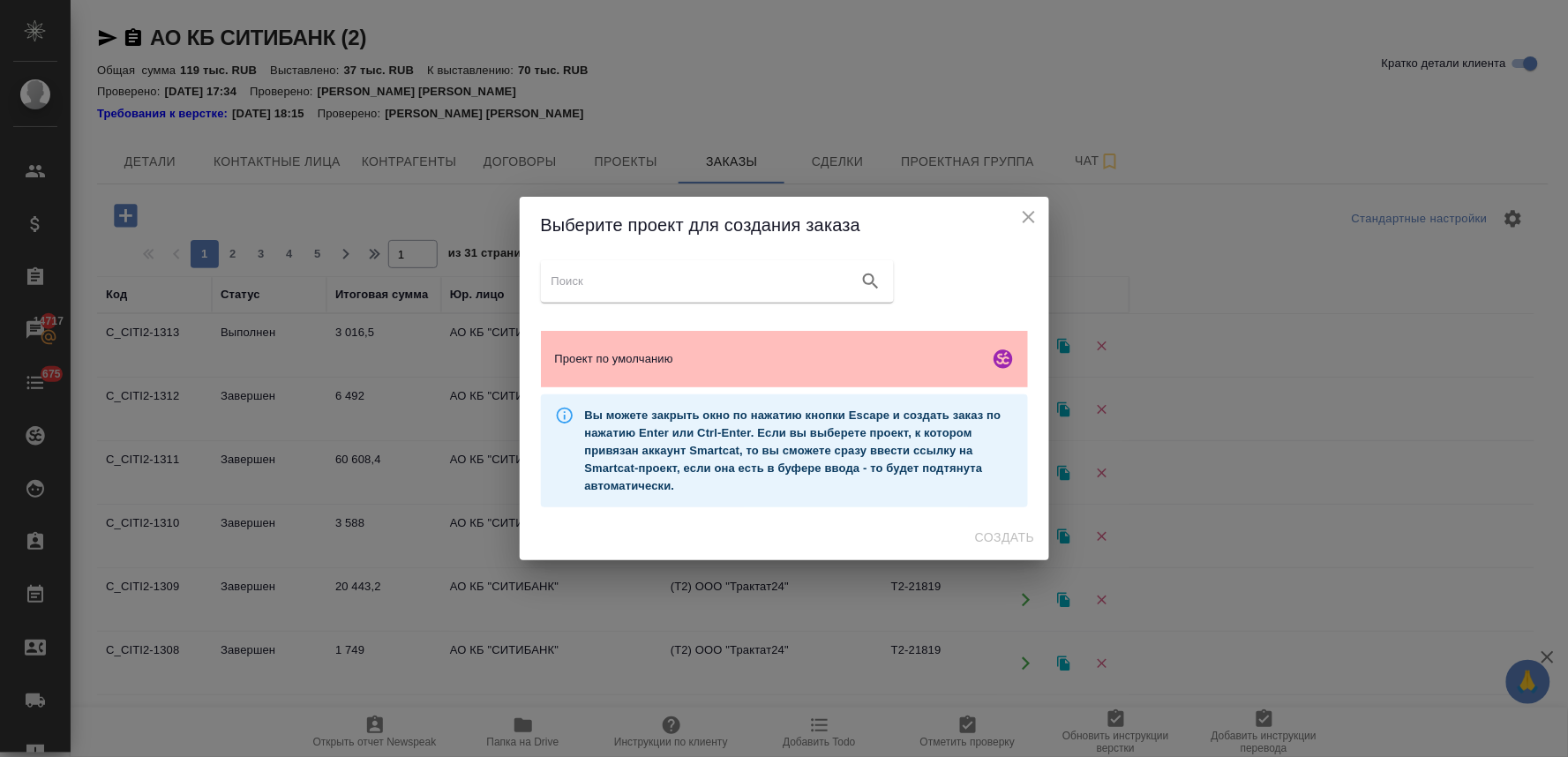
click at [631, 351] on span "Проект по умолчанию" at bounding box center [768, 359] width 427 height 18
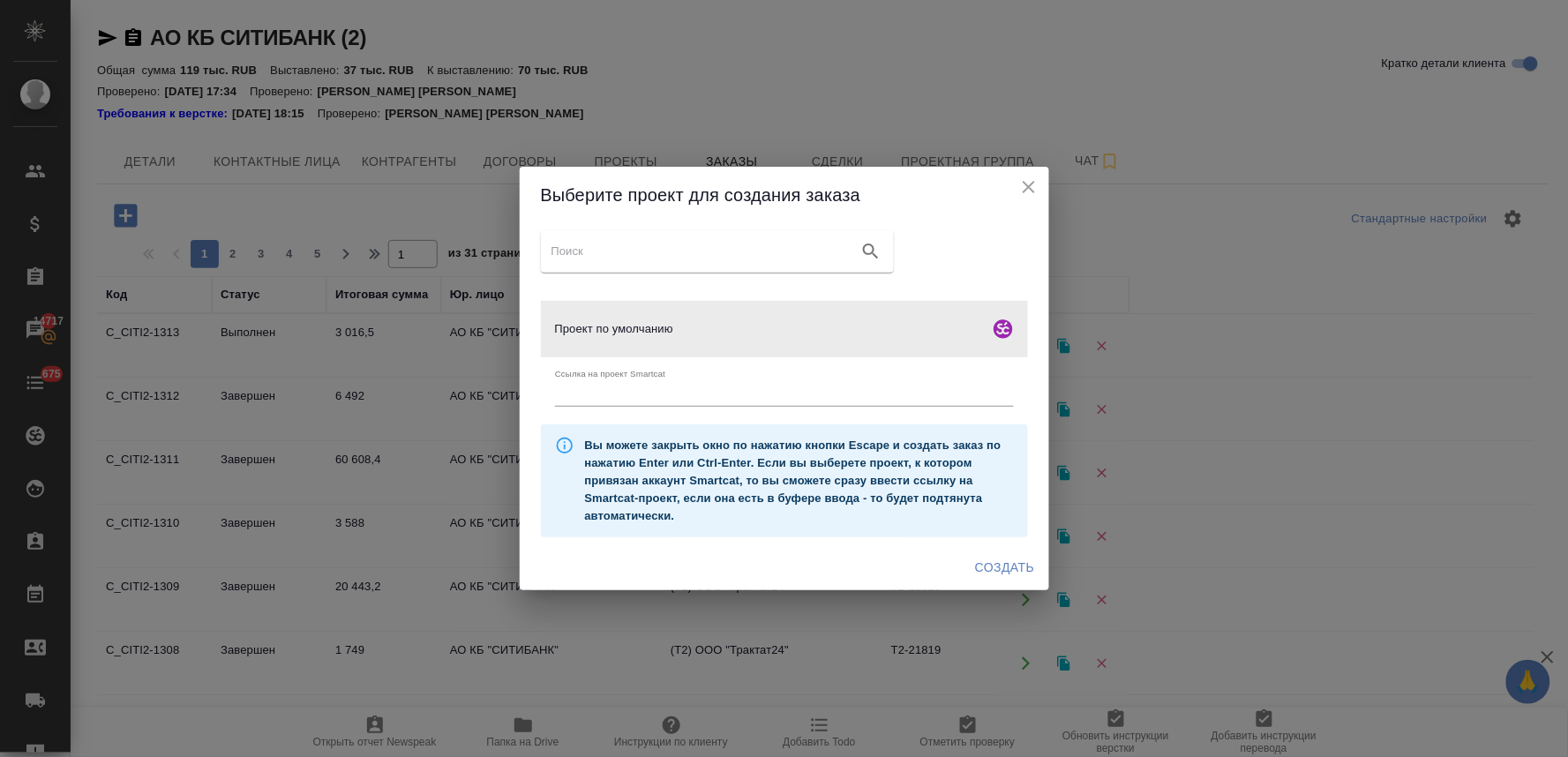
click at [1008, 565] on span "Создать" at bounding box center [1005, 568] width 59 height 22
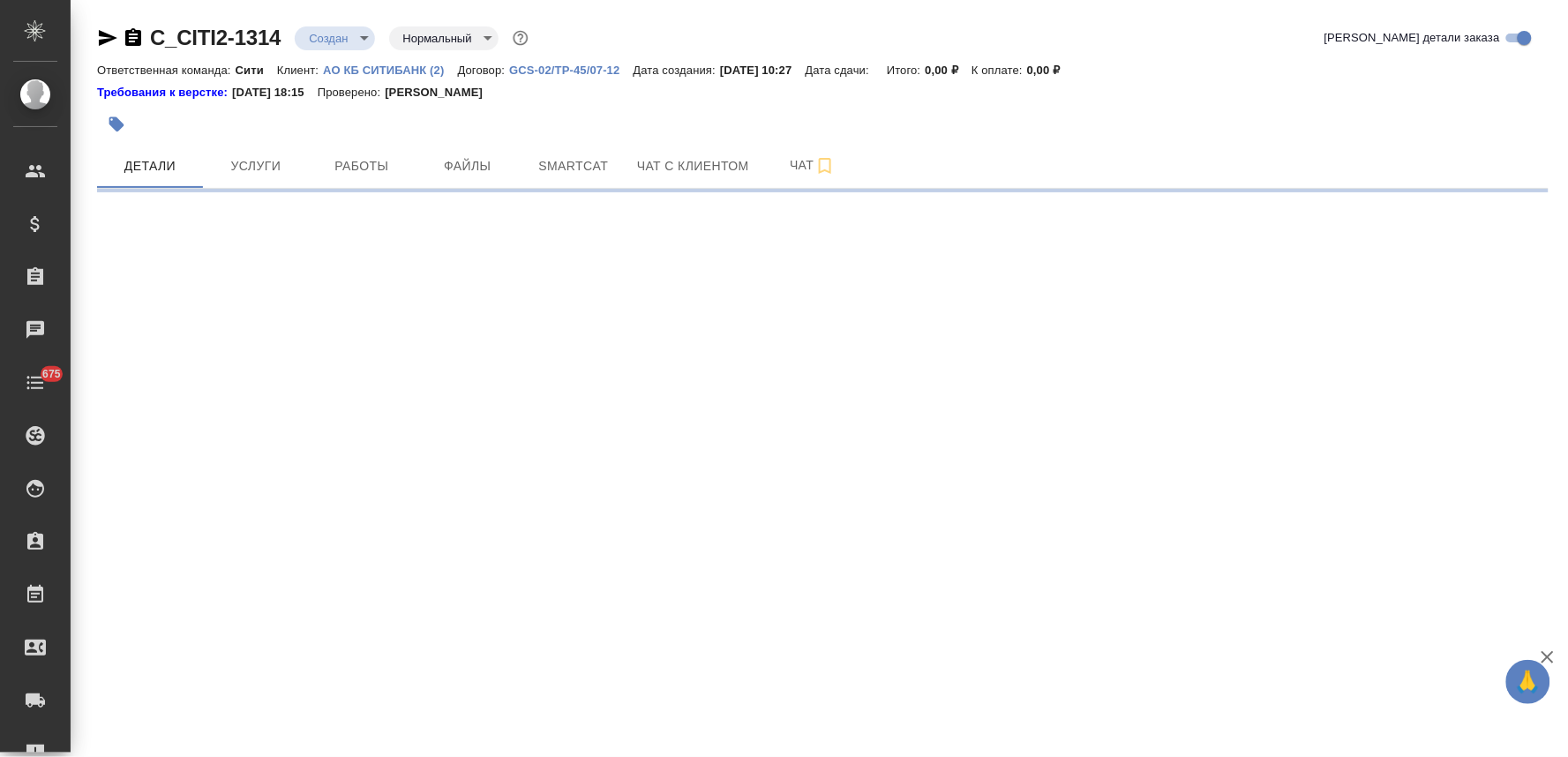
select select "RU"
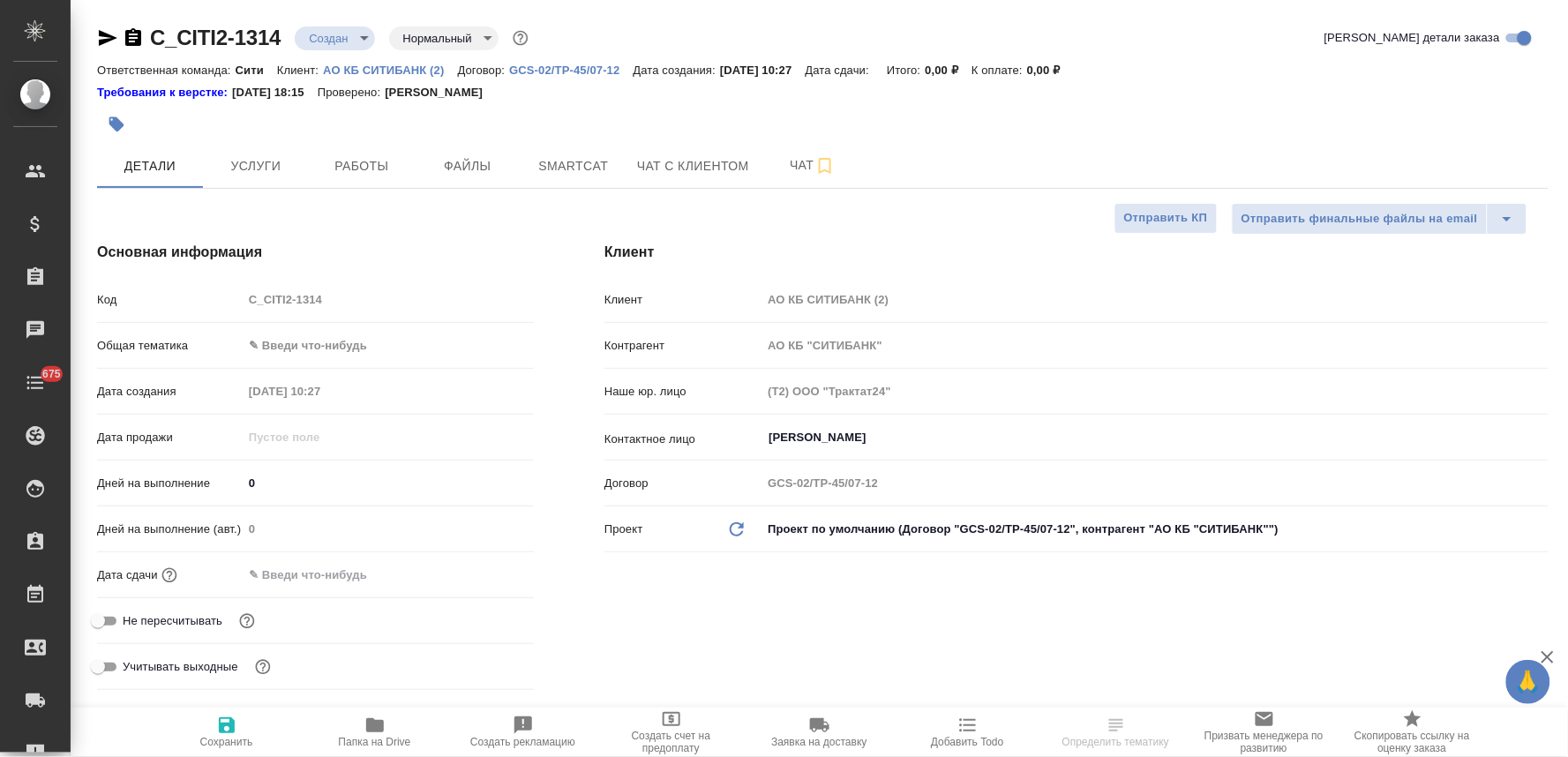
type textarea "x"
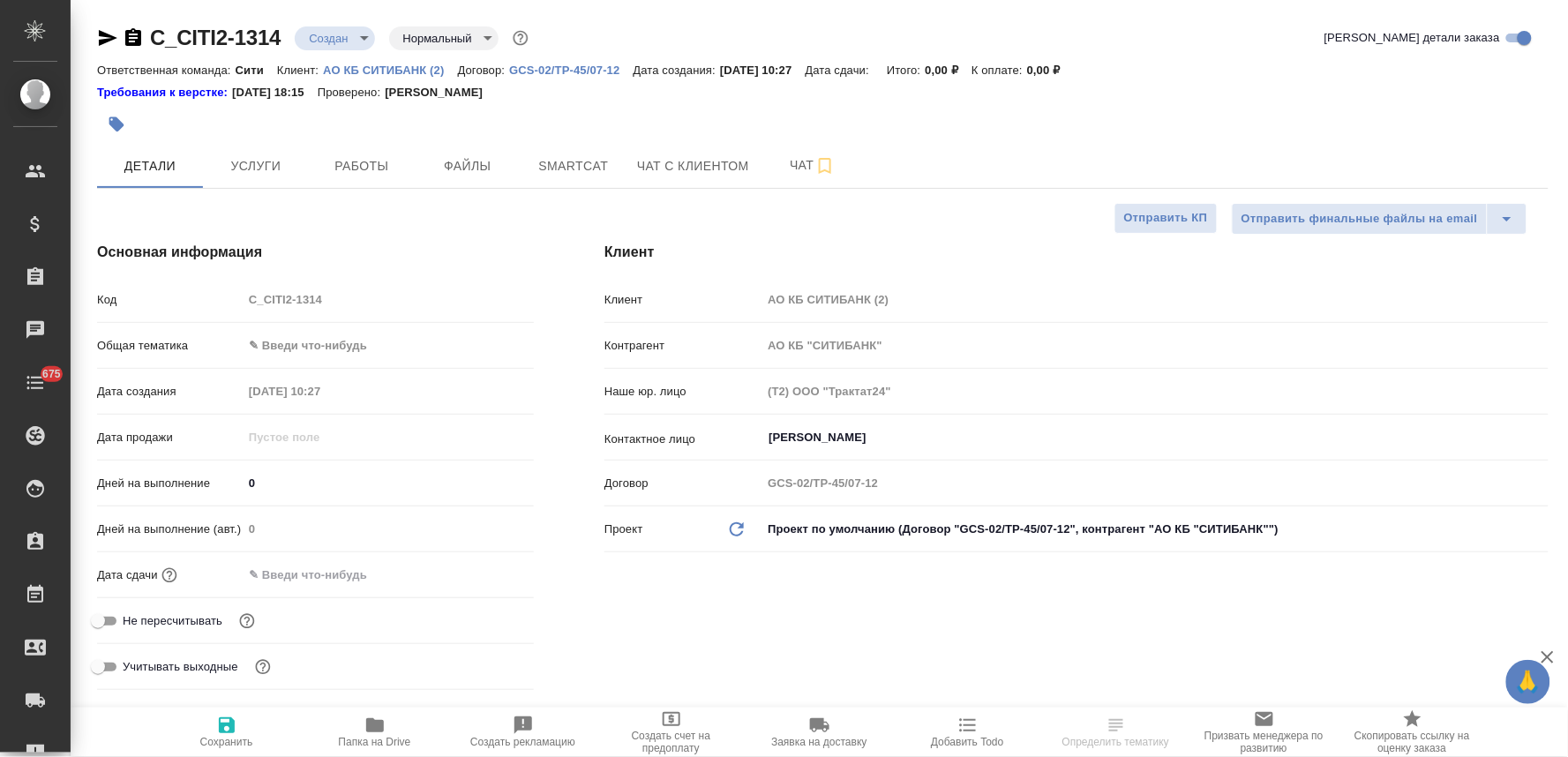
type textarea "x"
click at [177, 624] on span "Не пересчитывать" at bounding box center [172, 621] width 99 height 18
click at [130, 624] on input "Не пересчитывать" at bounding box center [98, 621] width 63 height 21
checkbox input "true"
type textarea "x"
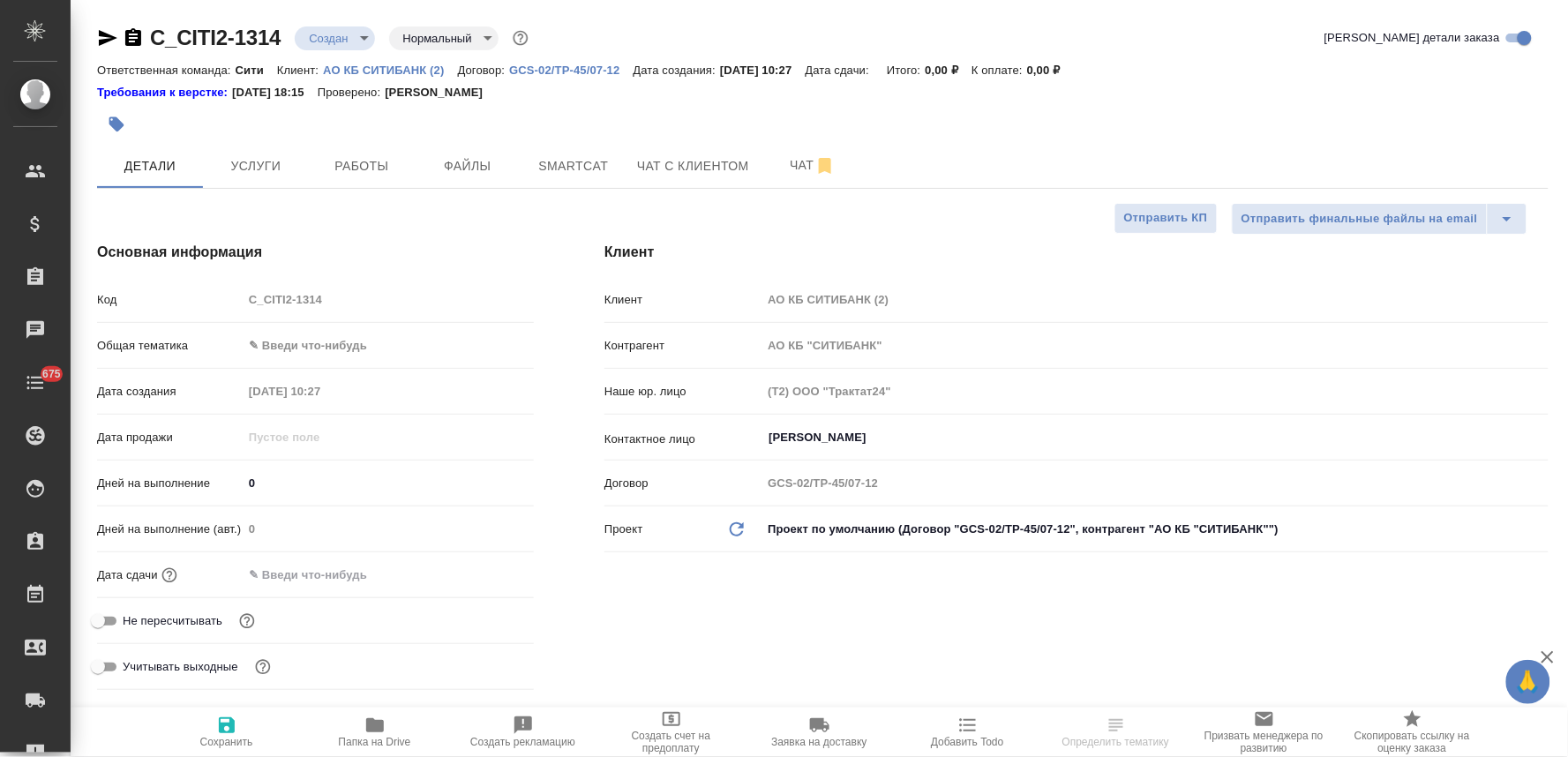
type textarea "x"
click at [309, 568] on input "text" at bounding box center [320, 576] width 154 height 26
click at [487, 576] on icon "button" at bounding box center [482, 574] width 21 height 21
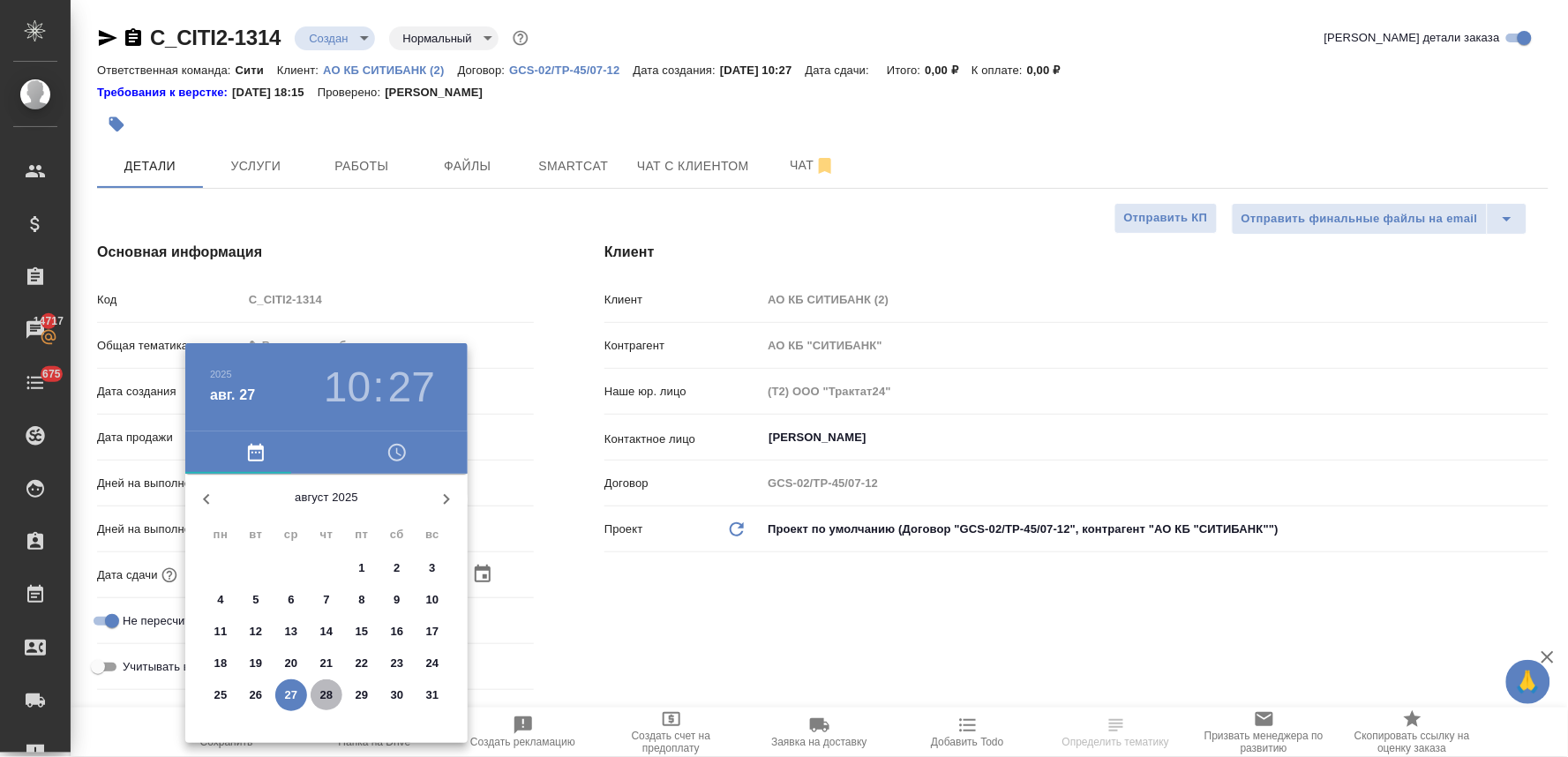
click at [333, 700] on span "28" at bounding box center [326, 695] width 32 height 18
type input "28.08.2025 10:27"
type textarea "x"
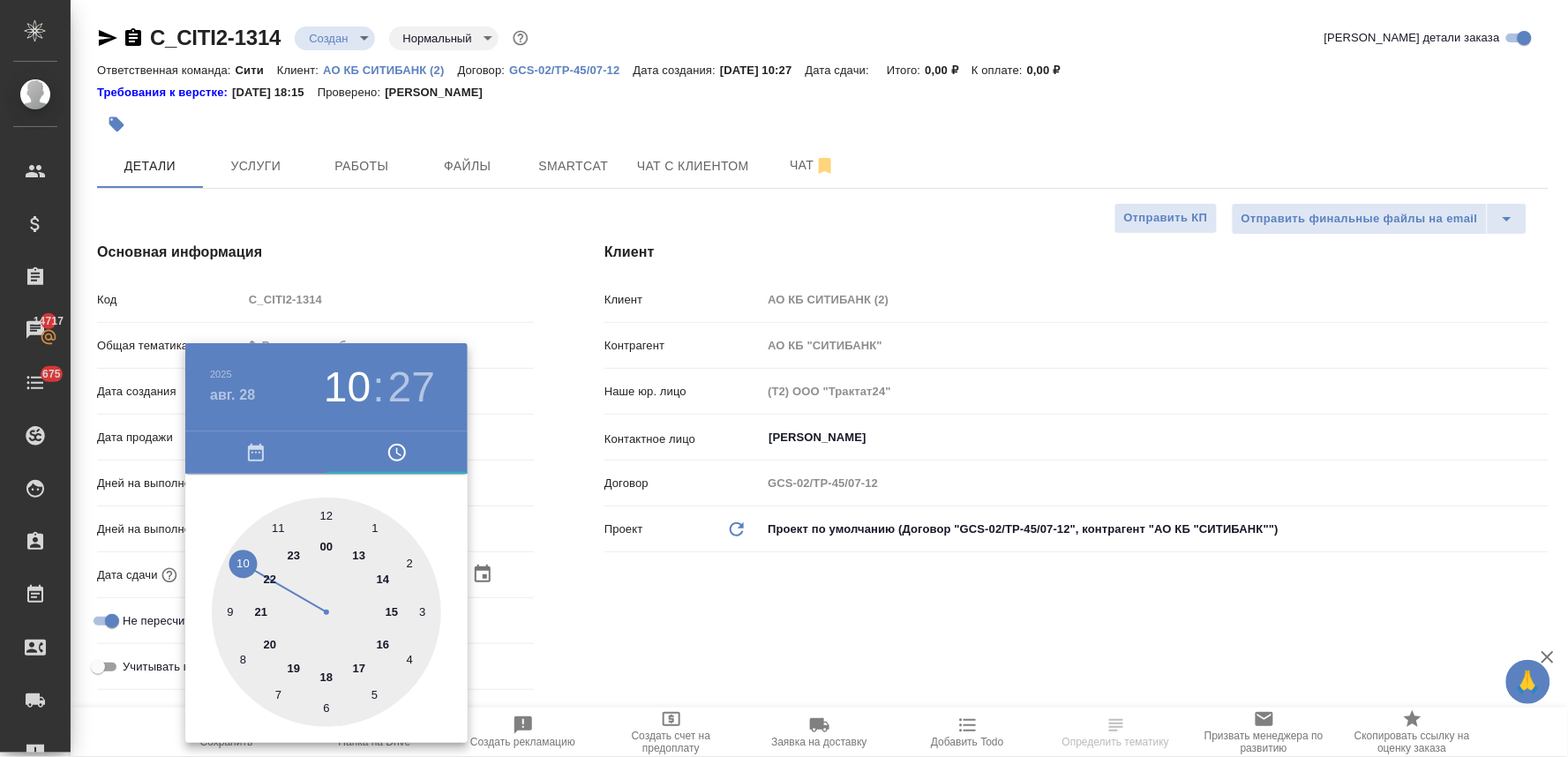
click at [566, 631] on div at bounding box center [784, 378] width 1568 height 757
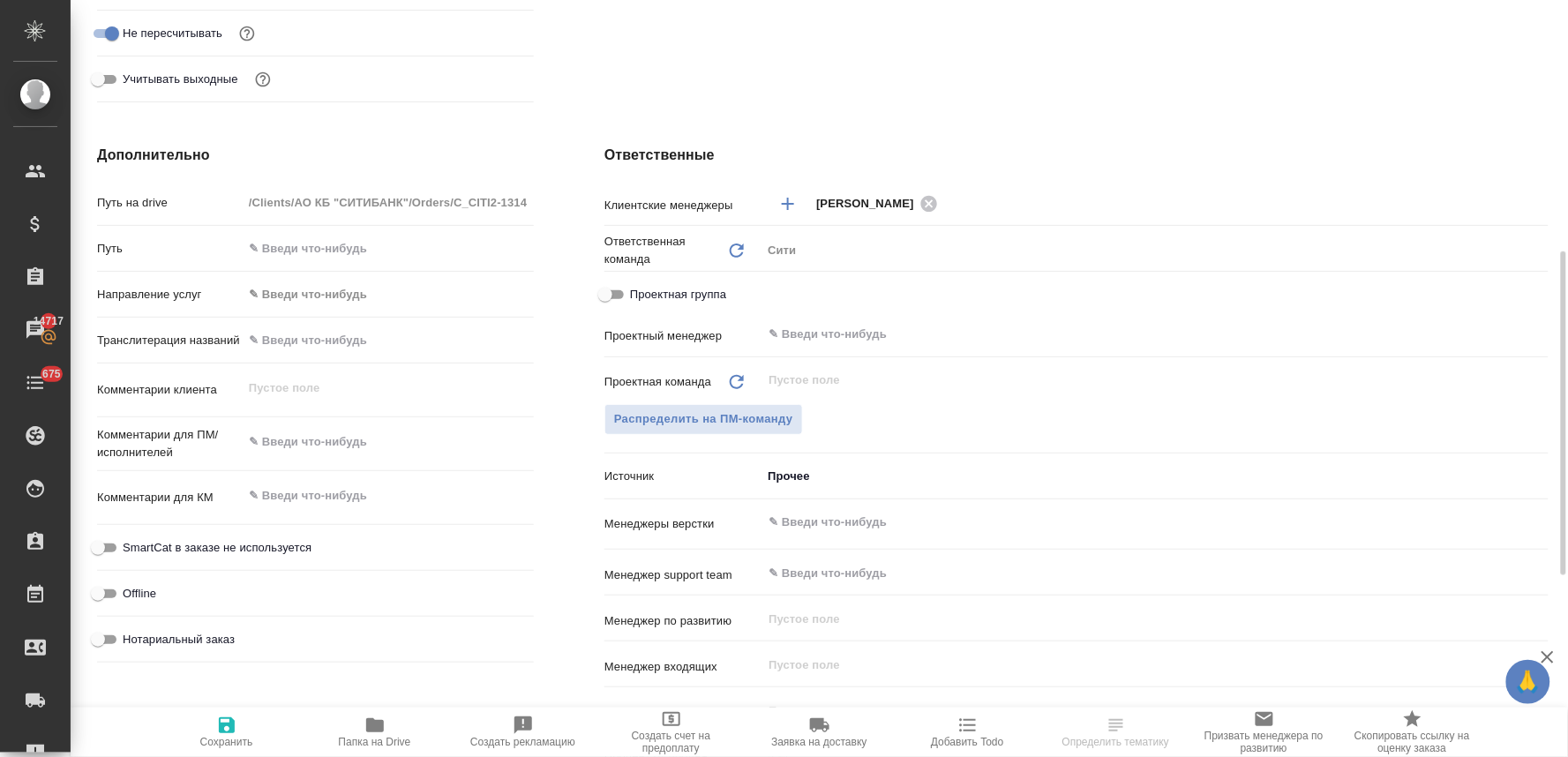
scroll to position [686, 0]
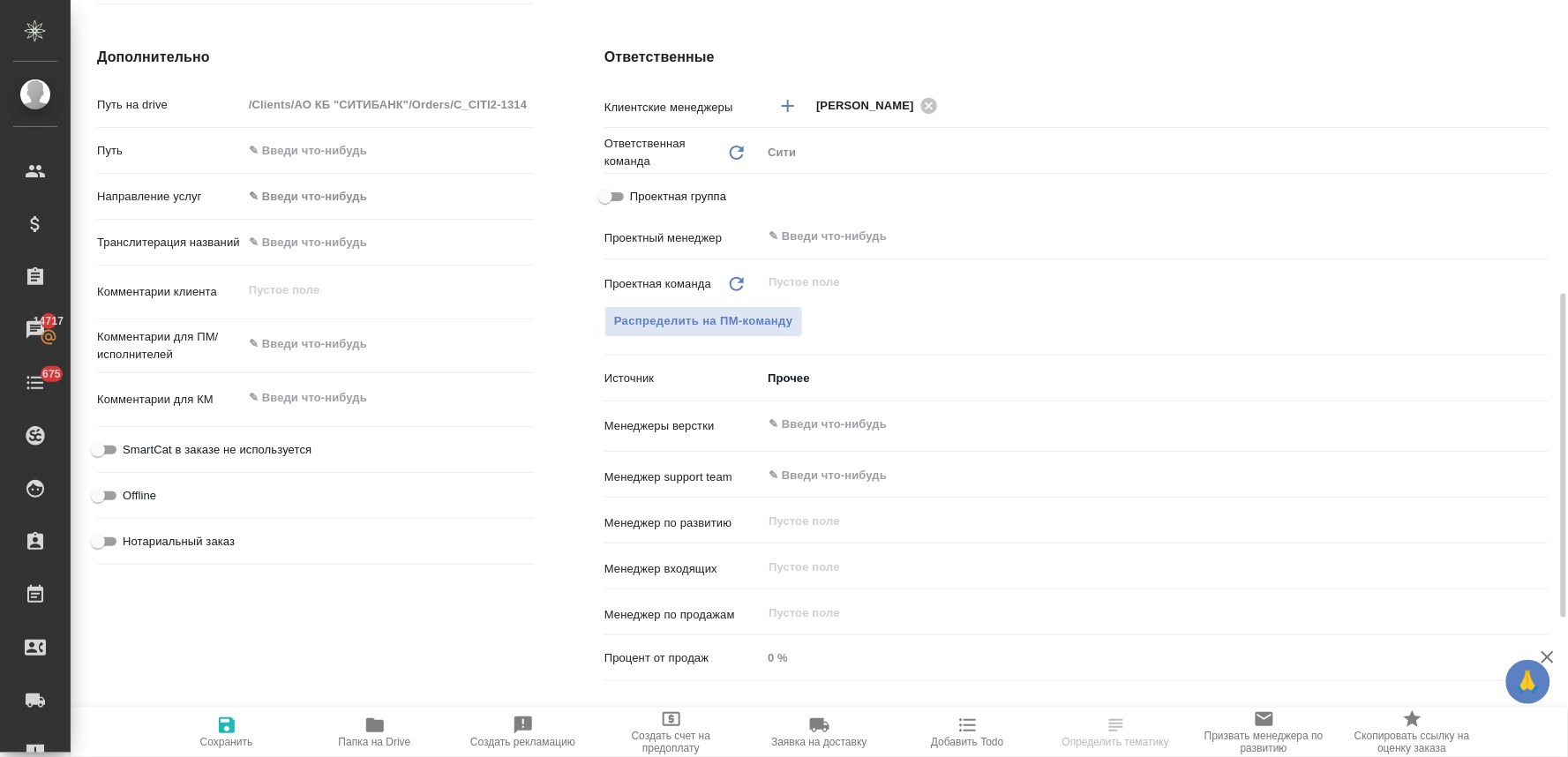
type textarea "x"
click at [311, 349] on textarea at bounding box center [388, 345] width 289 height 30
type textarea "x"
type textarea "к"
type textarea "x"
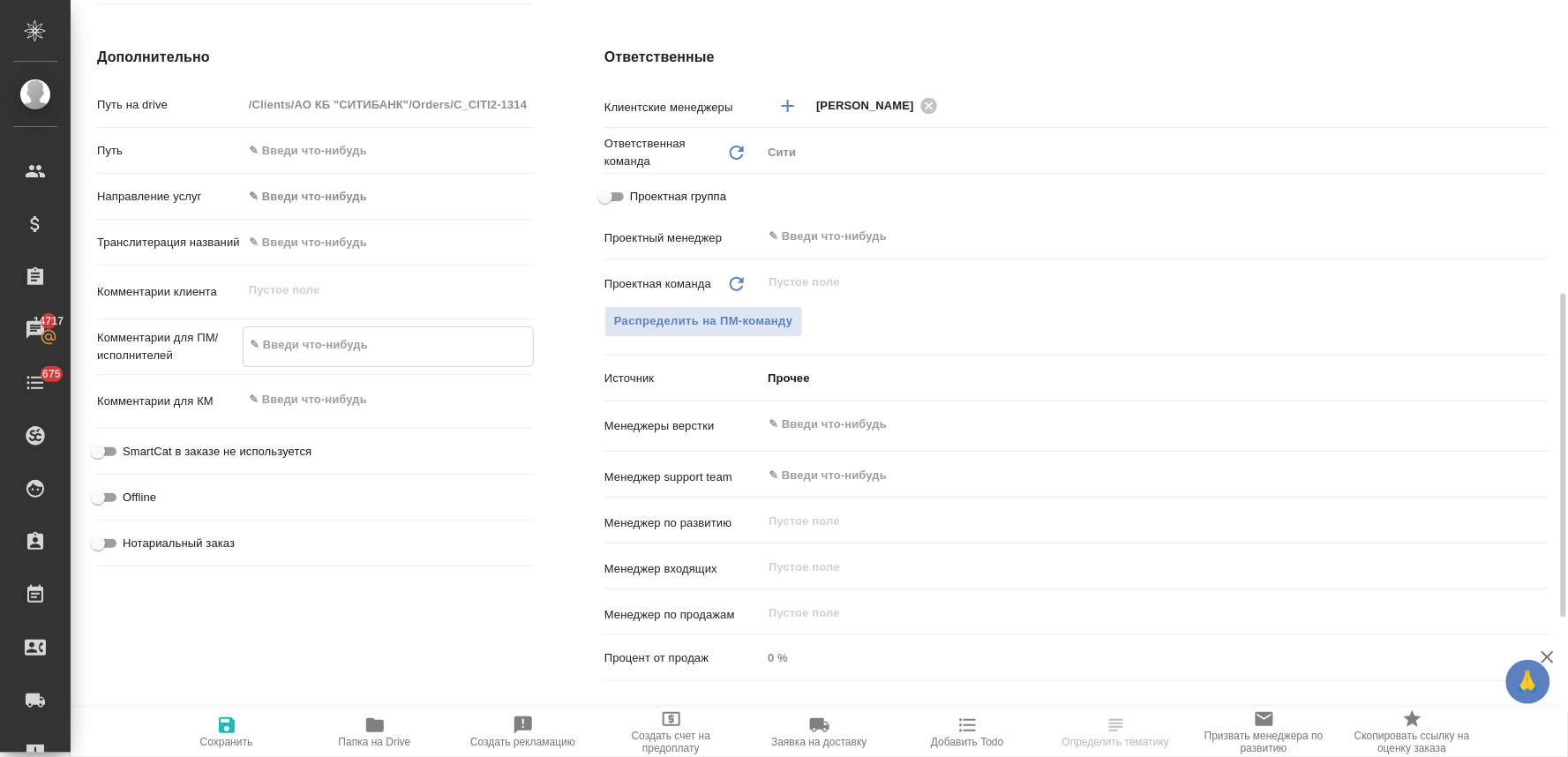
type textarea "x"
type textarea "ко"
type textarea "x"
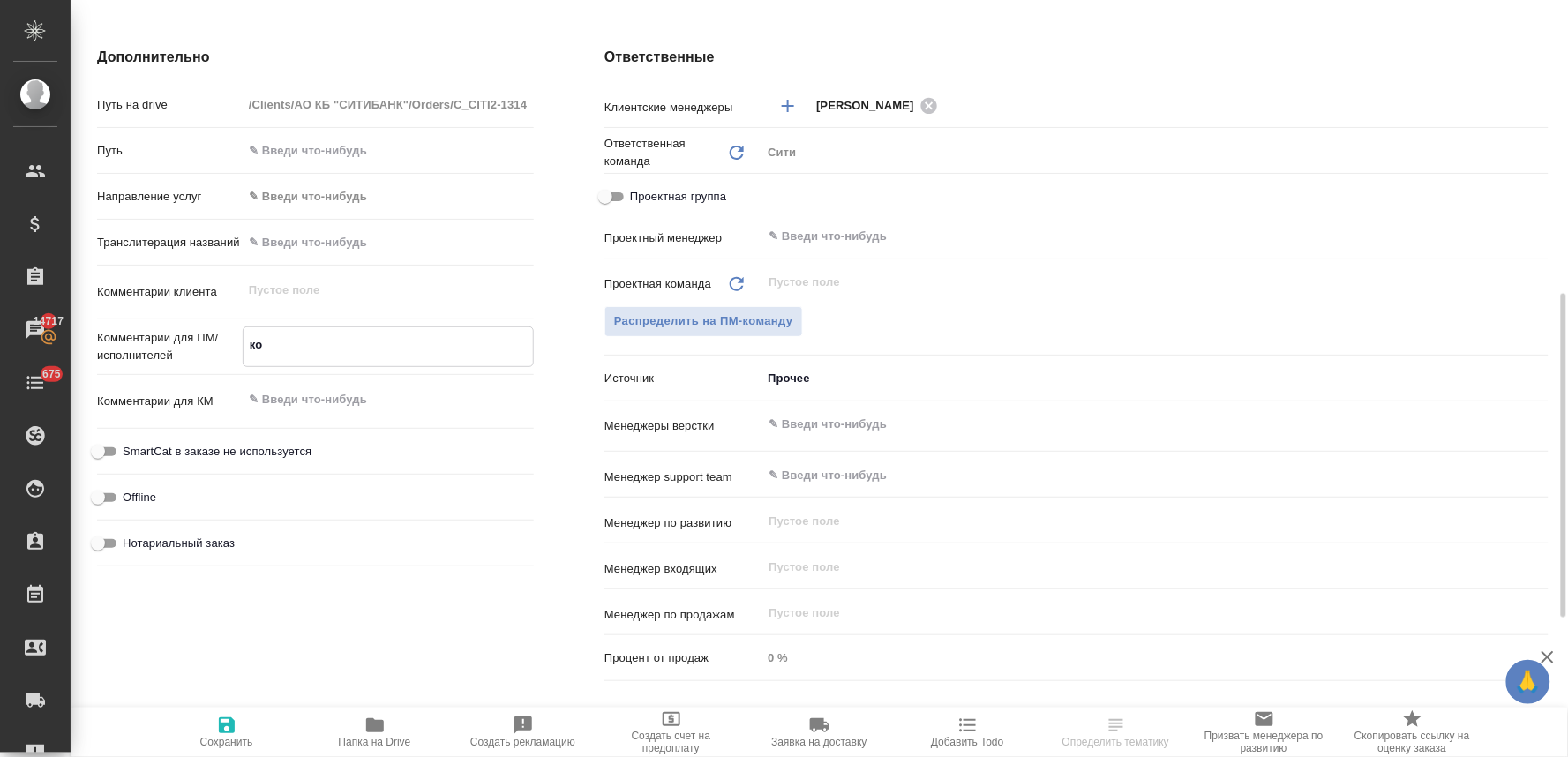
type textarea "кор"
type textarea "x"
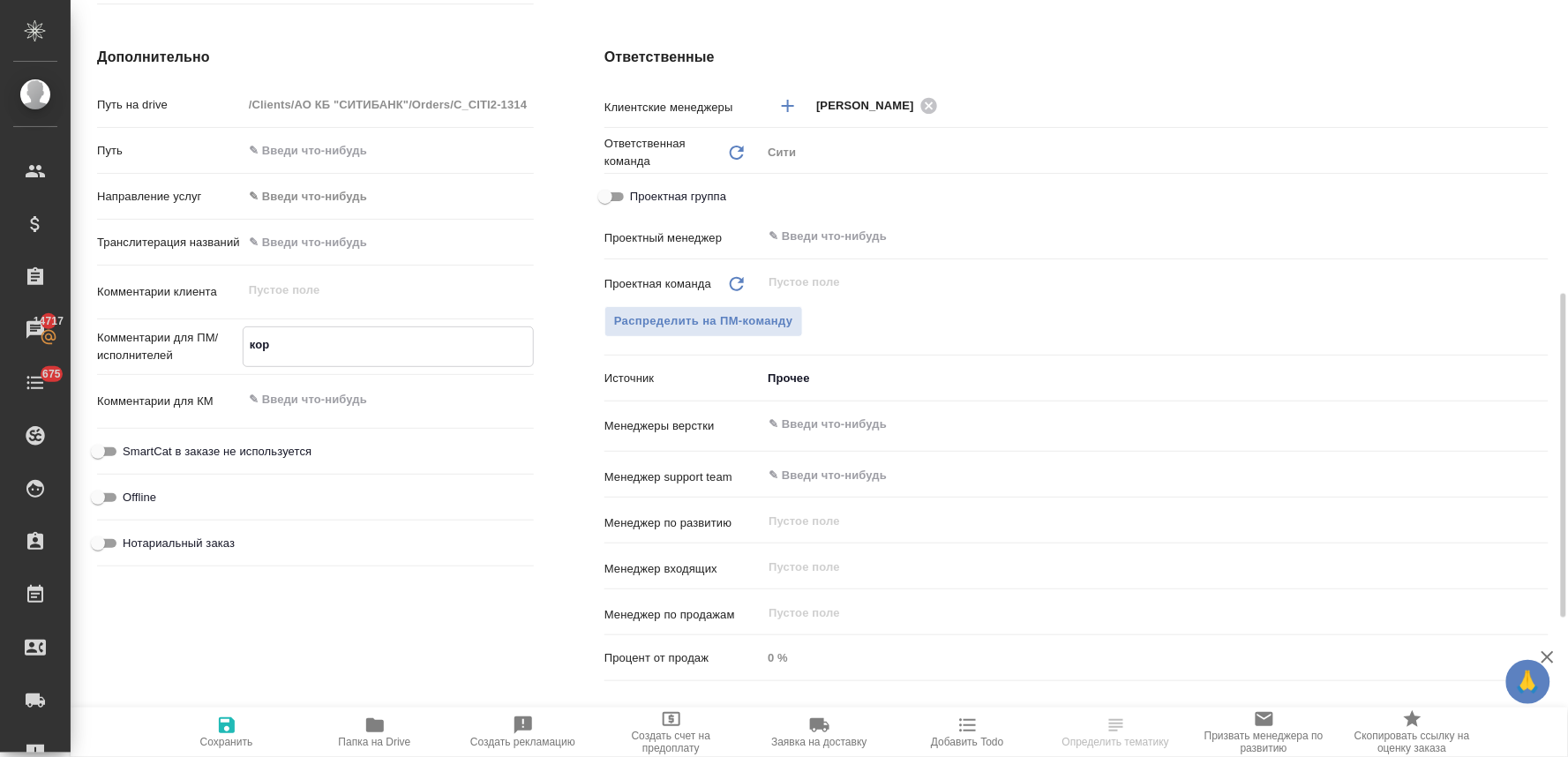
type textarea "корр"
type textarea "x"
type textarea "корре"
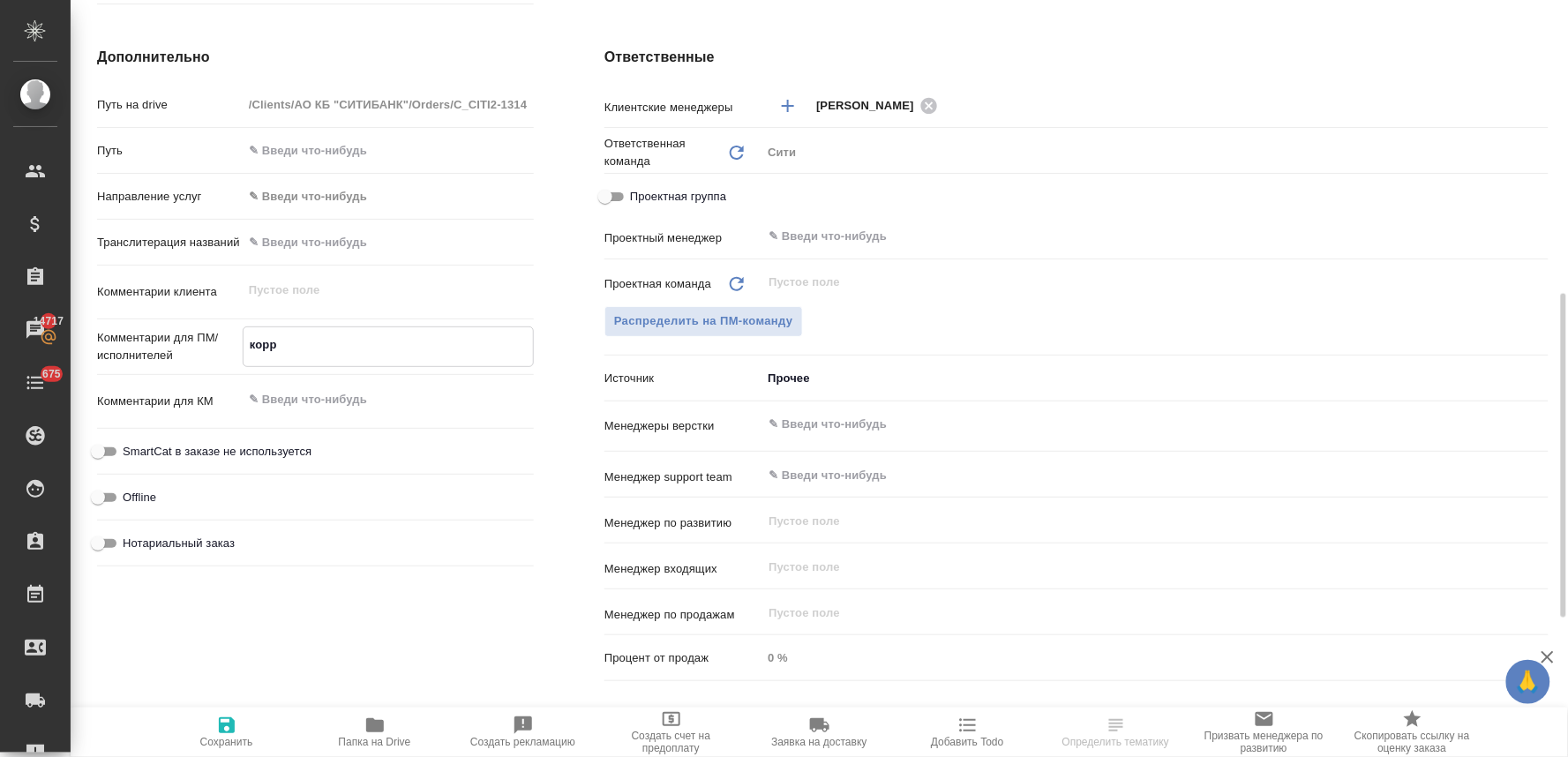
type textarea "x"
type textarea "коррек"
type textarea "x"
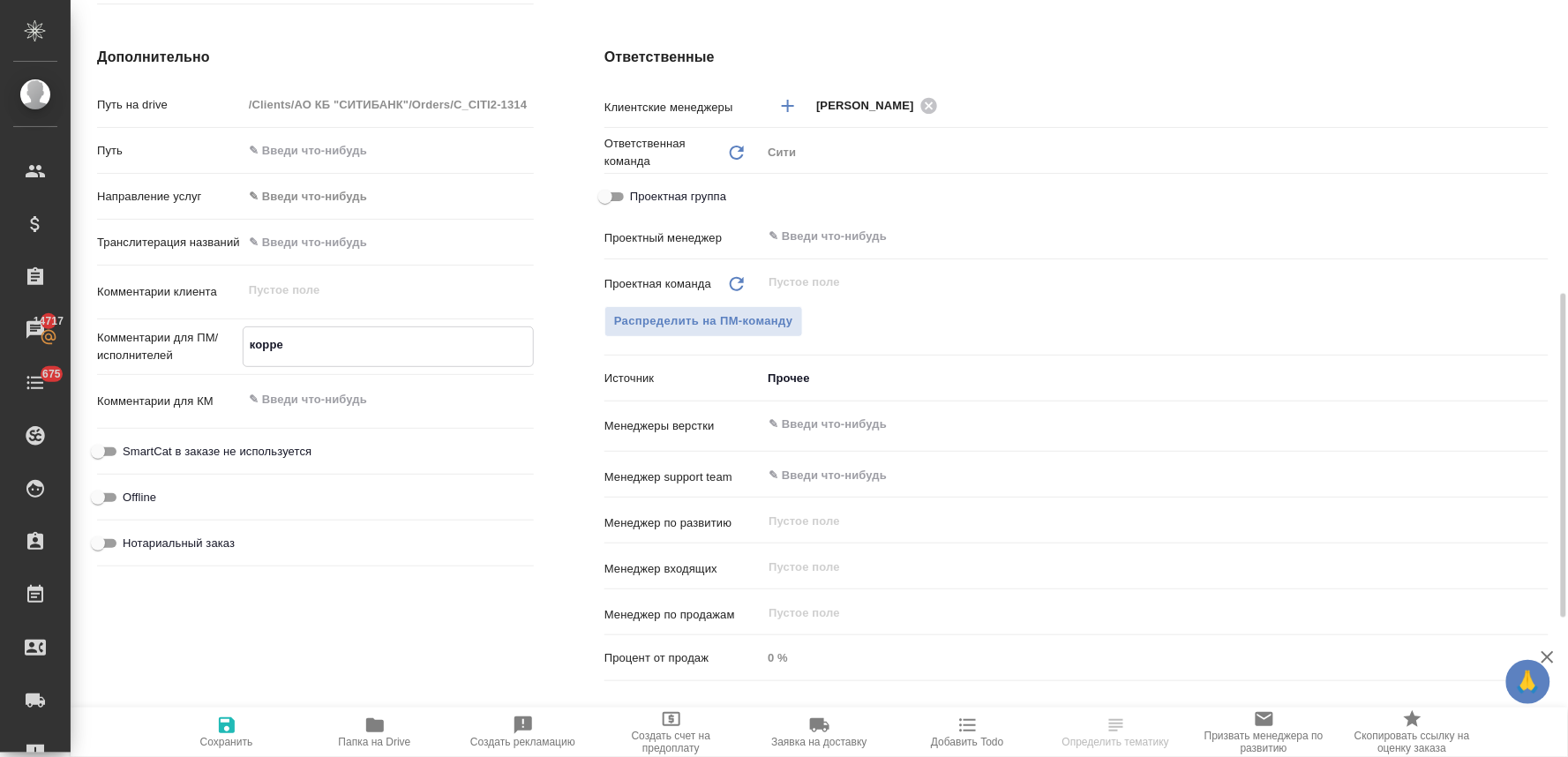
type textarea "x"
type textarea "коррект"
type textarea "x"
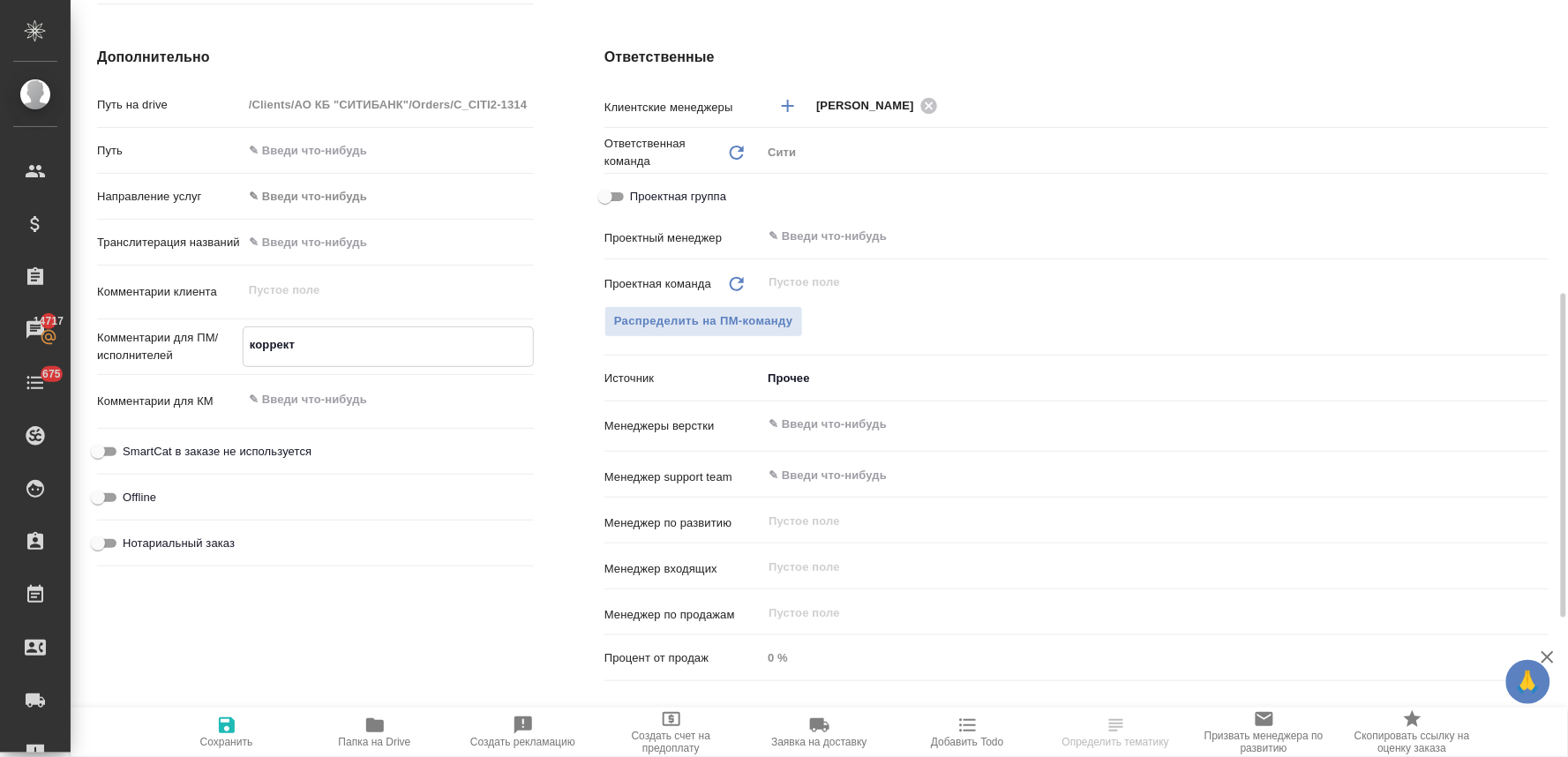
type textarea "x"
type textarea "корректо"
type textarea "x"
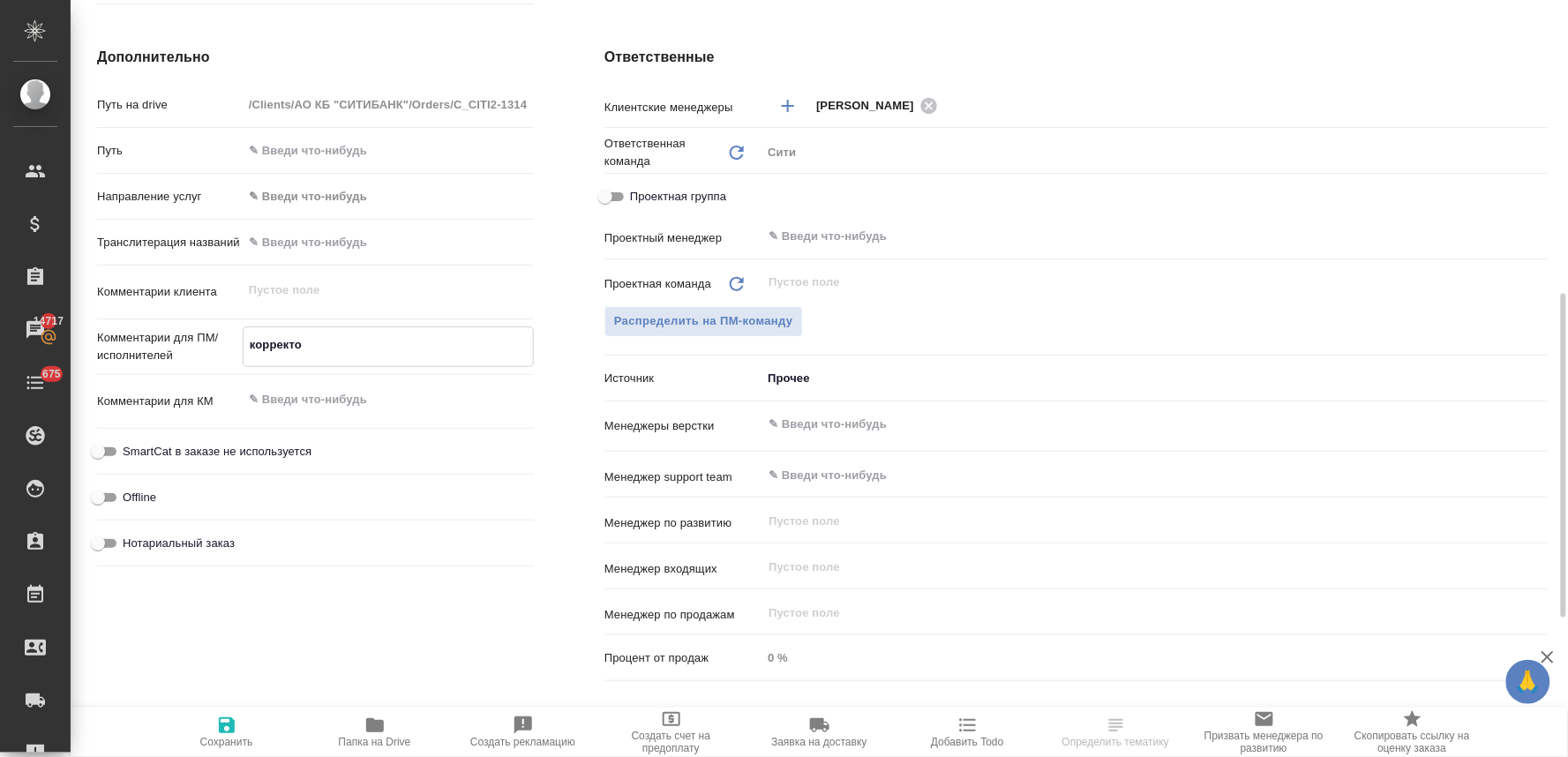
type textarea "корректор"
type textarea "x"
type textarea "корректорс"
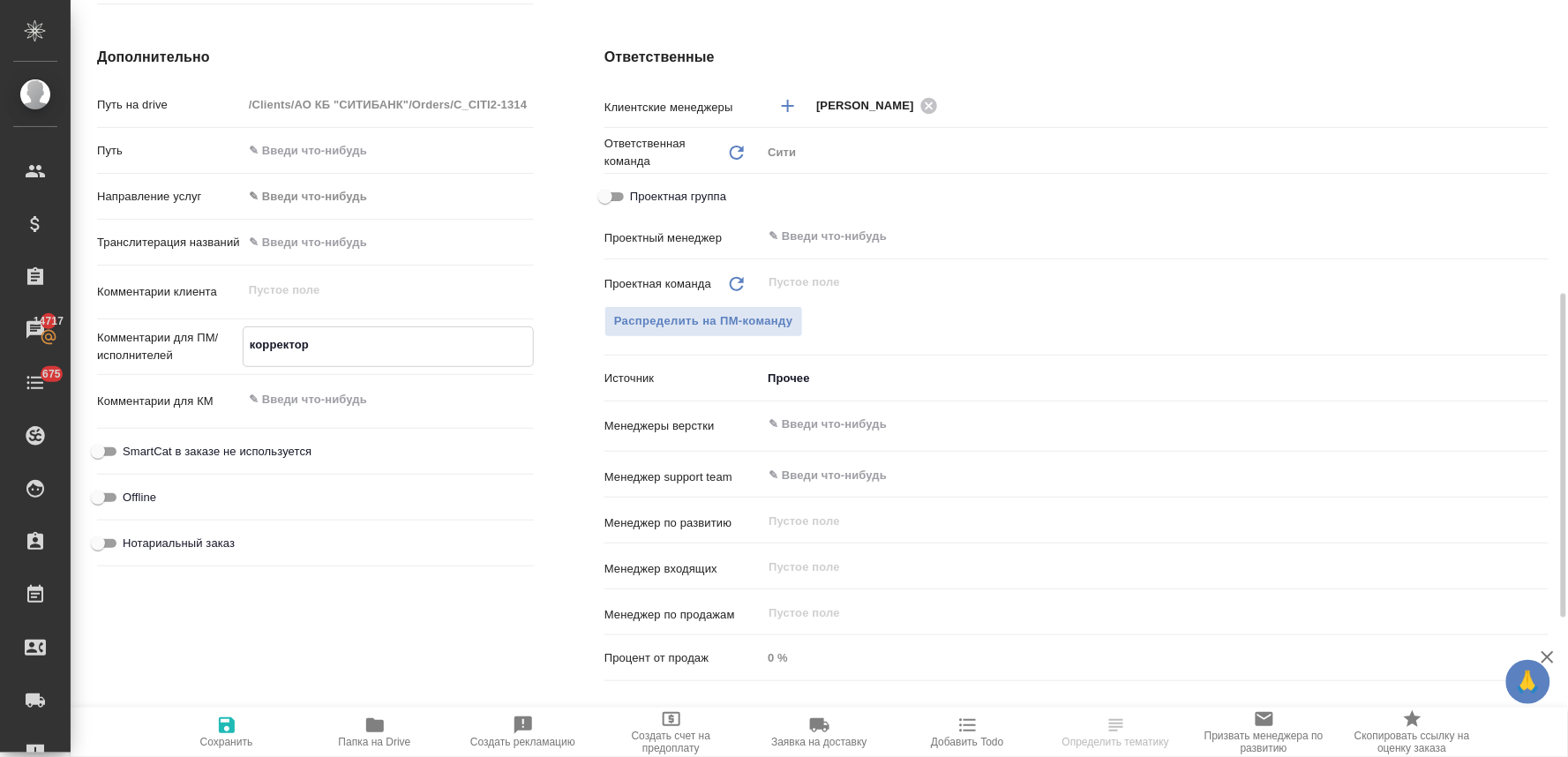
type textarea "x"
type textarea "корректорск"
type textarea "x"
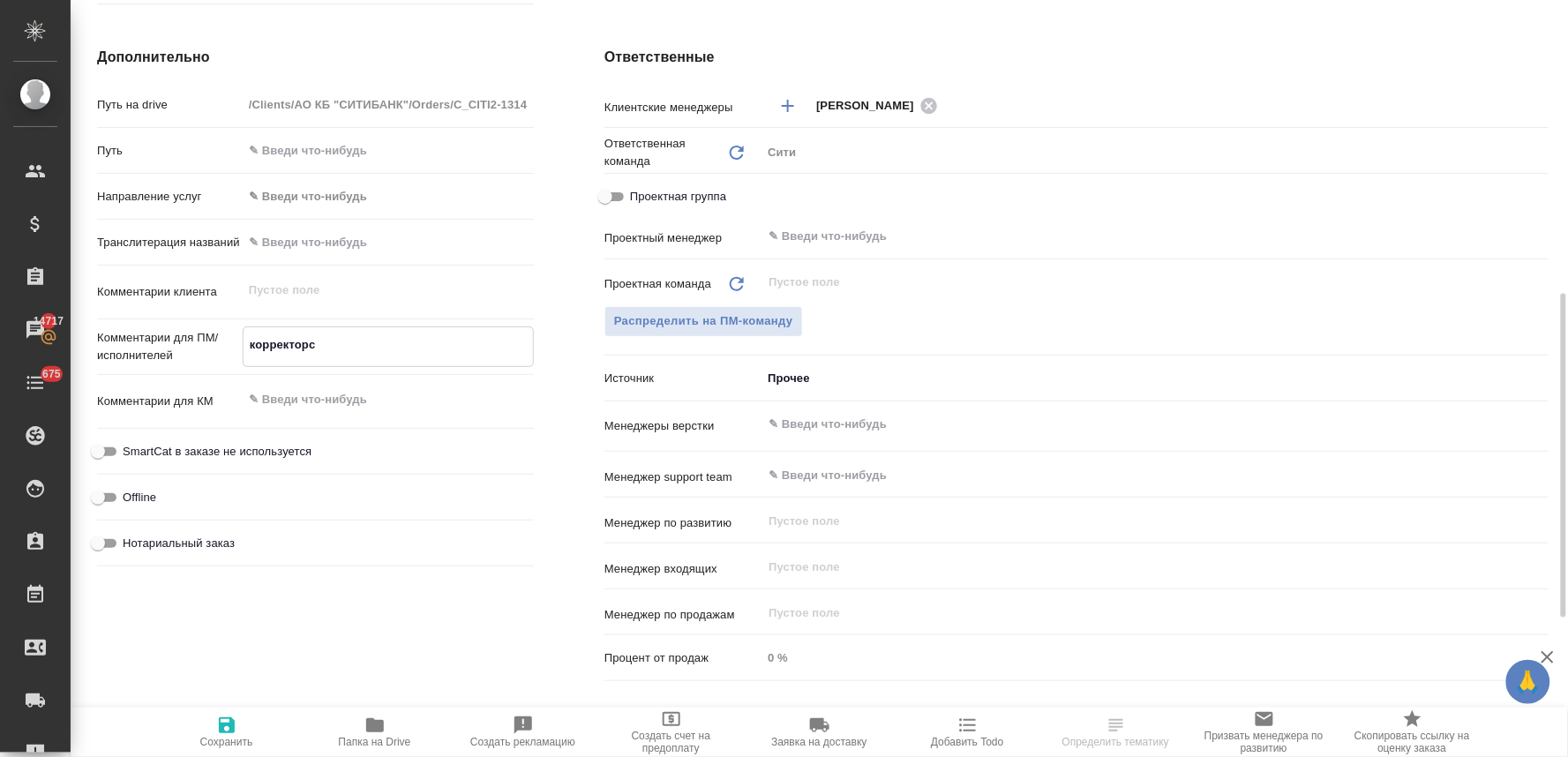
type textarea "x"
type textarea "корректорска"
type textarea "x"
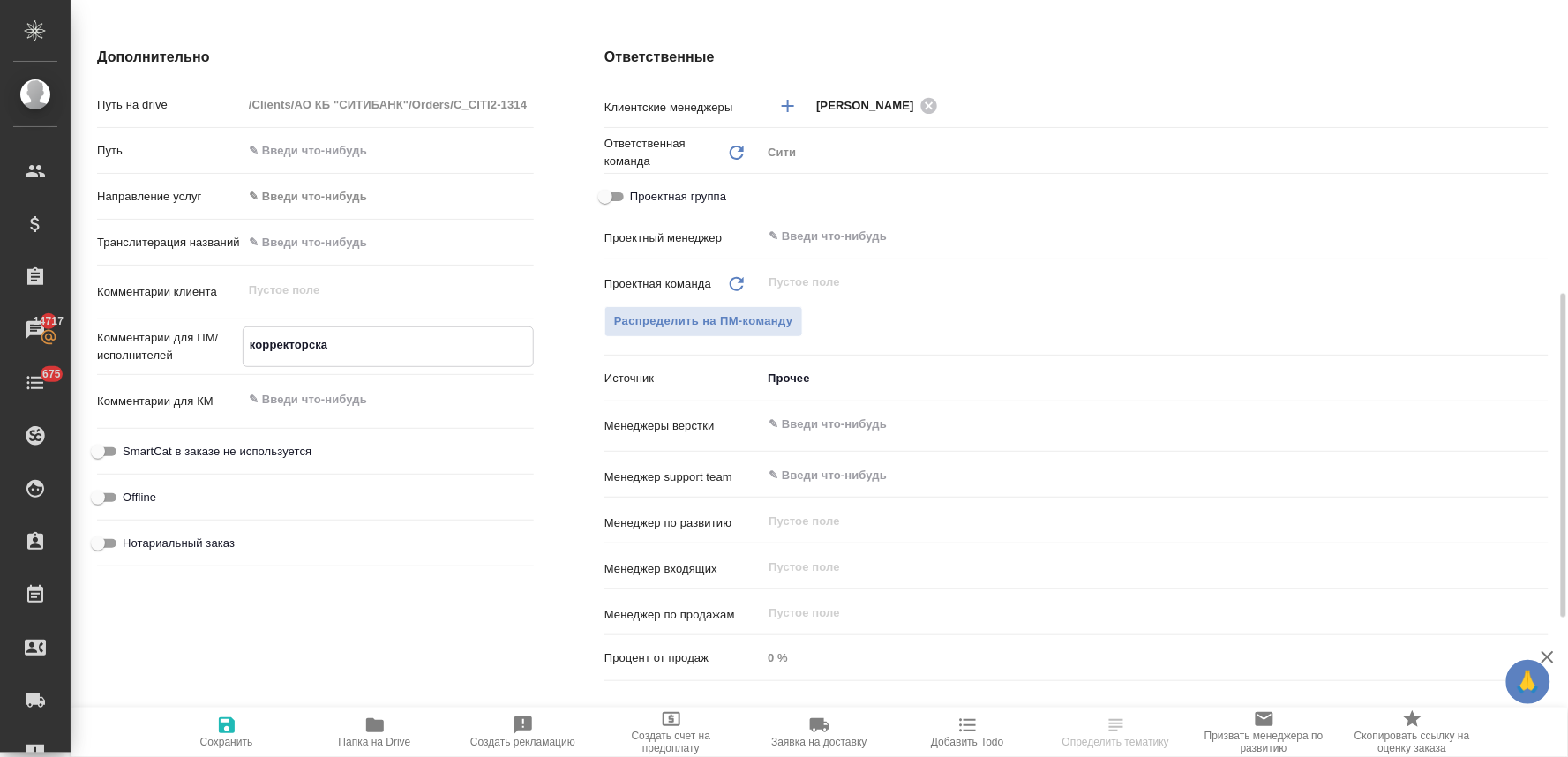
type textarea "x"
type textarea "корректорская"
type textarea "x"
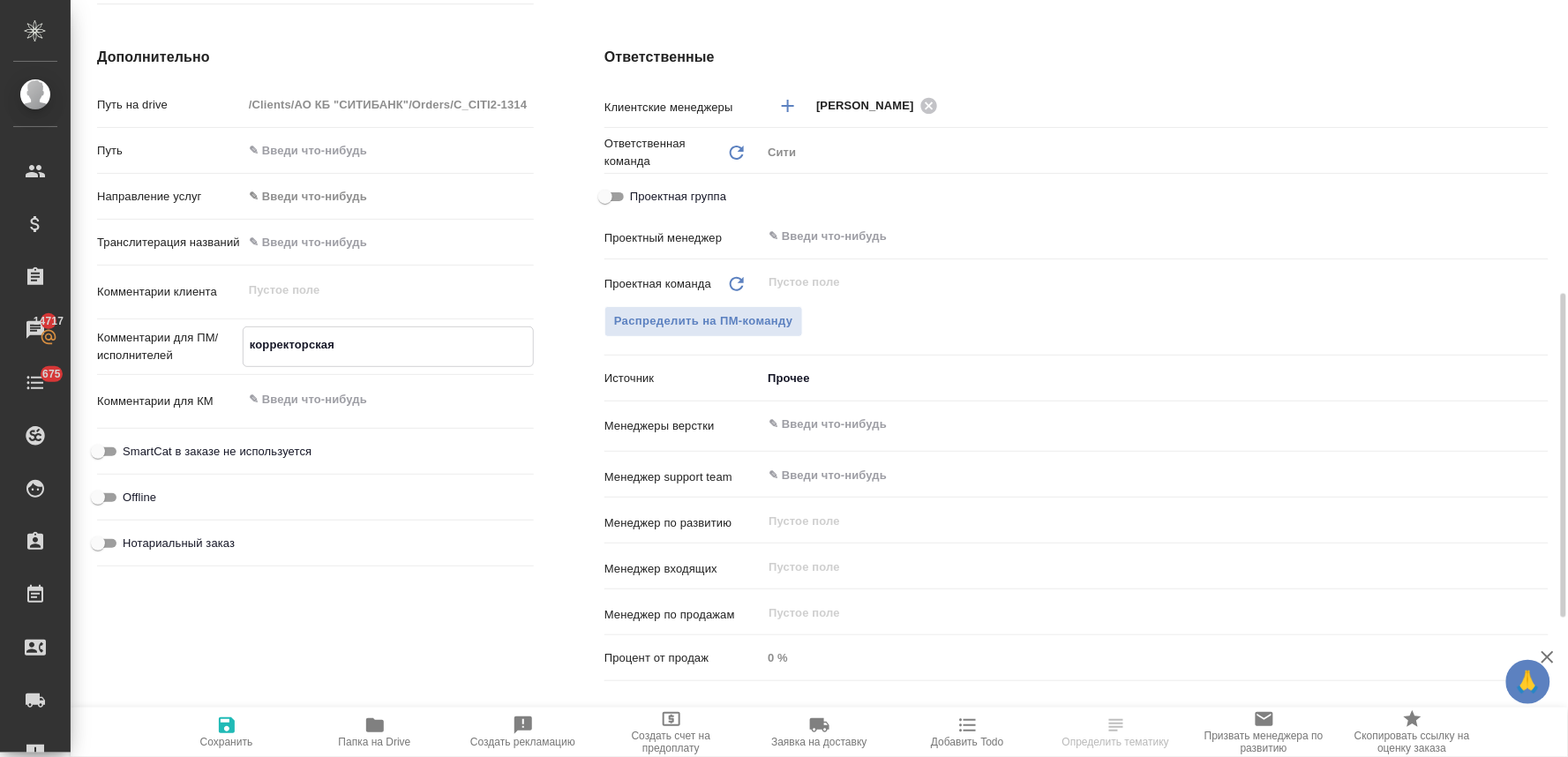
type textarea "корректорская"
type textarea "x"
type textarea "корректорская в"
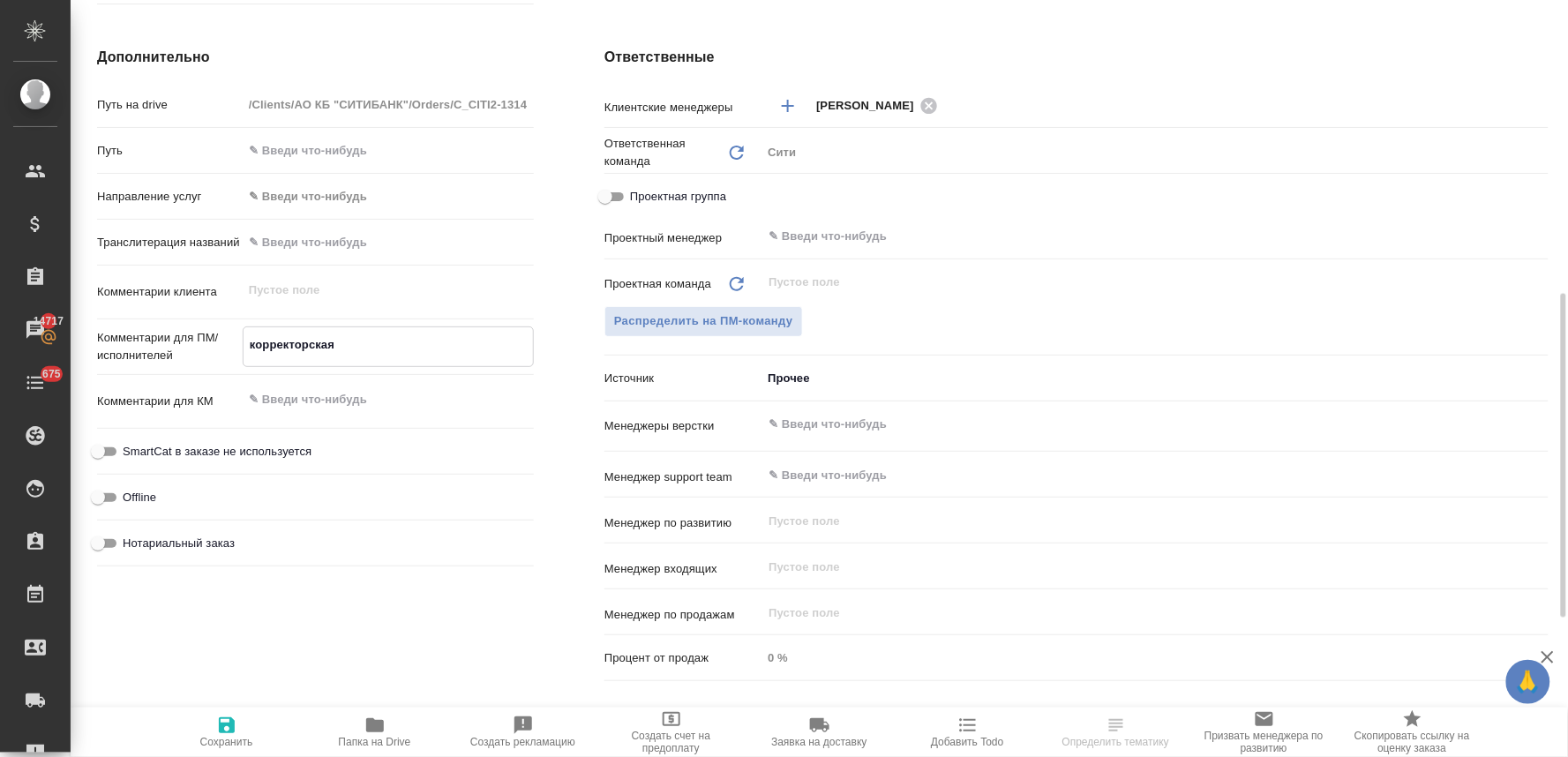
type textarea "x"
type textarea "корректорская вы"
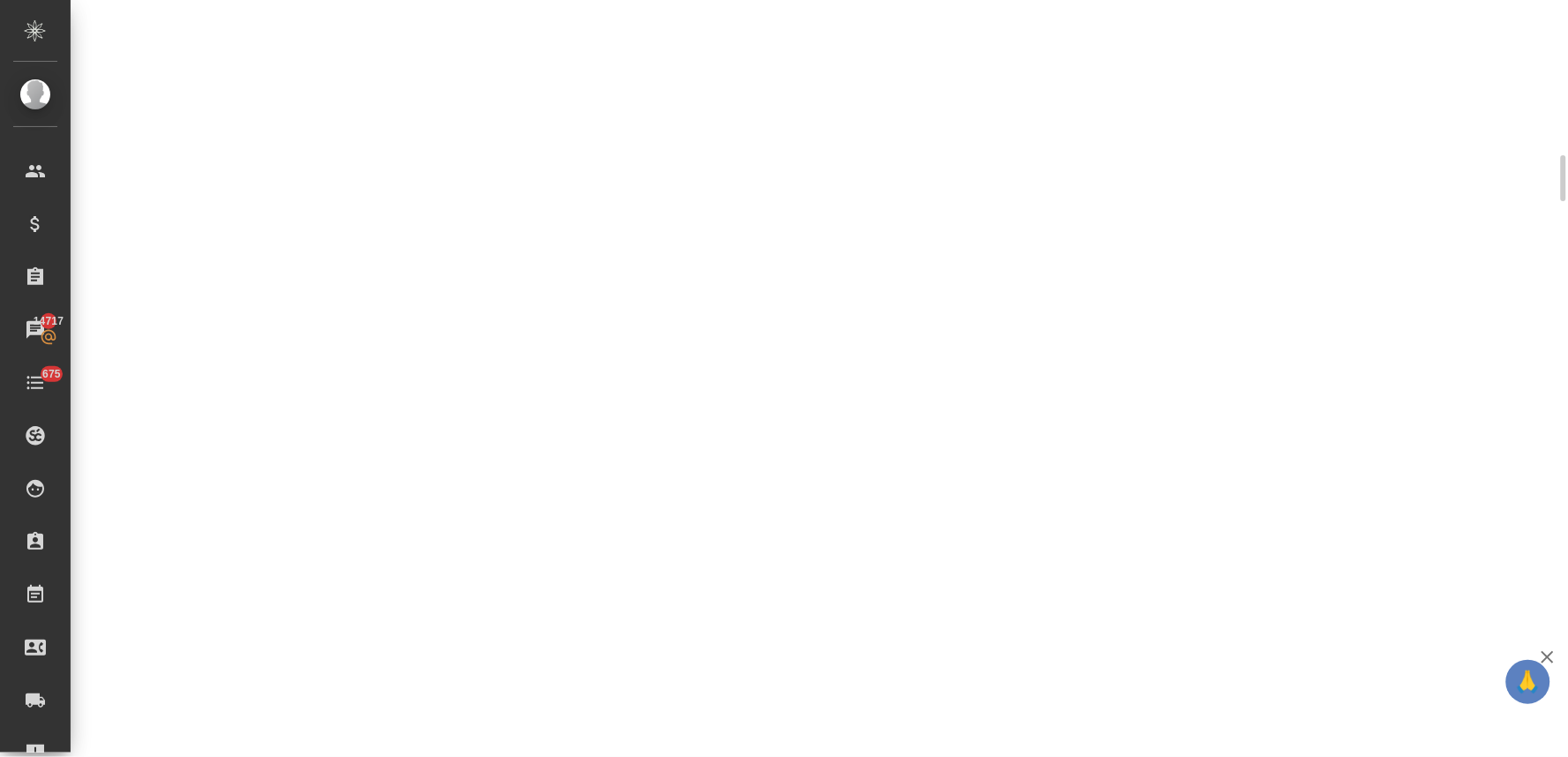
scroll to position [684, 0]
select select "RU"
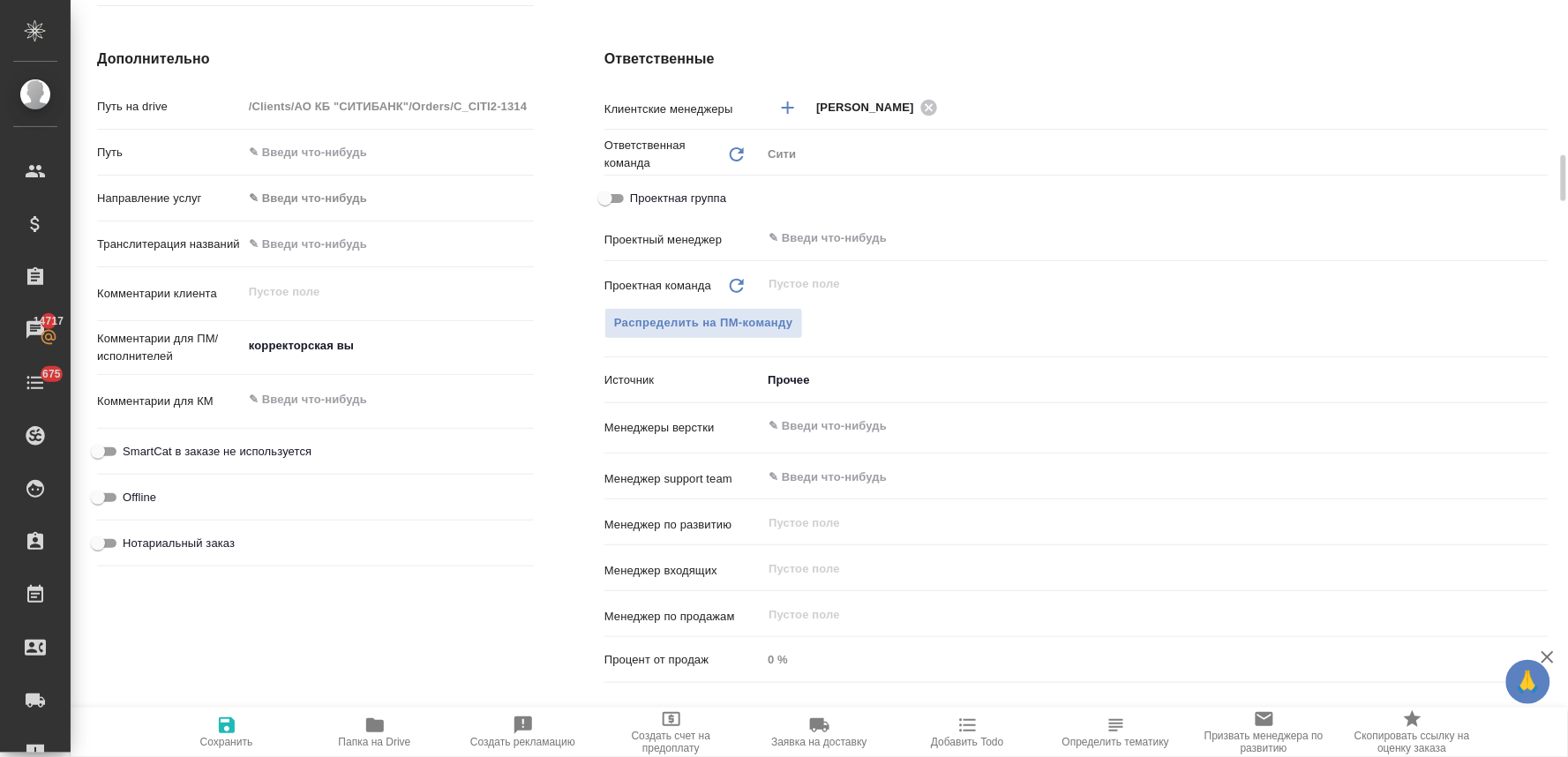
type textarea "x"
click at [415, 340] on textarea "корректорская вы" at bounding box center [388, 346] width 291 height 30
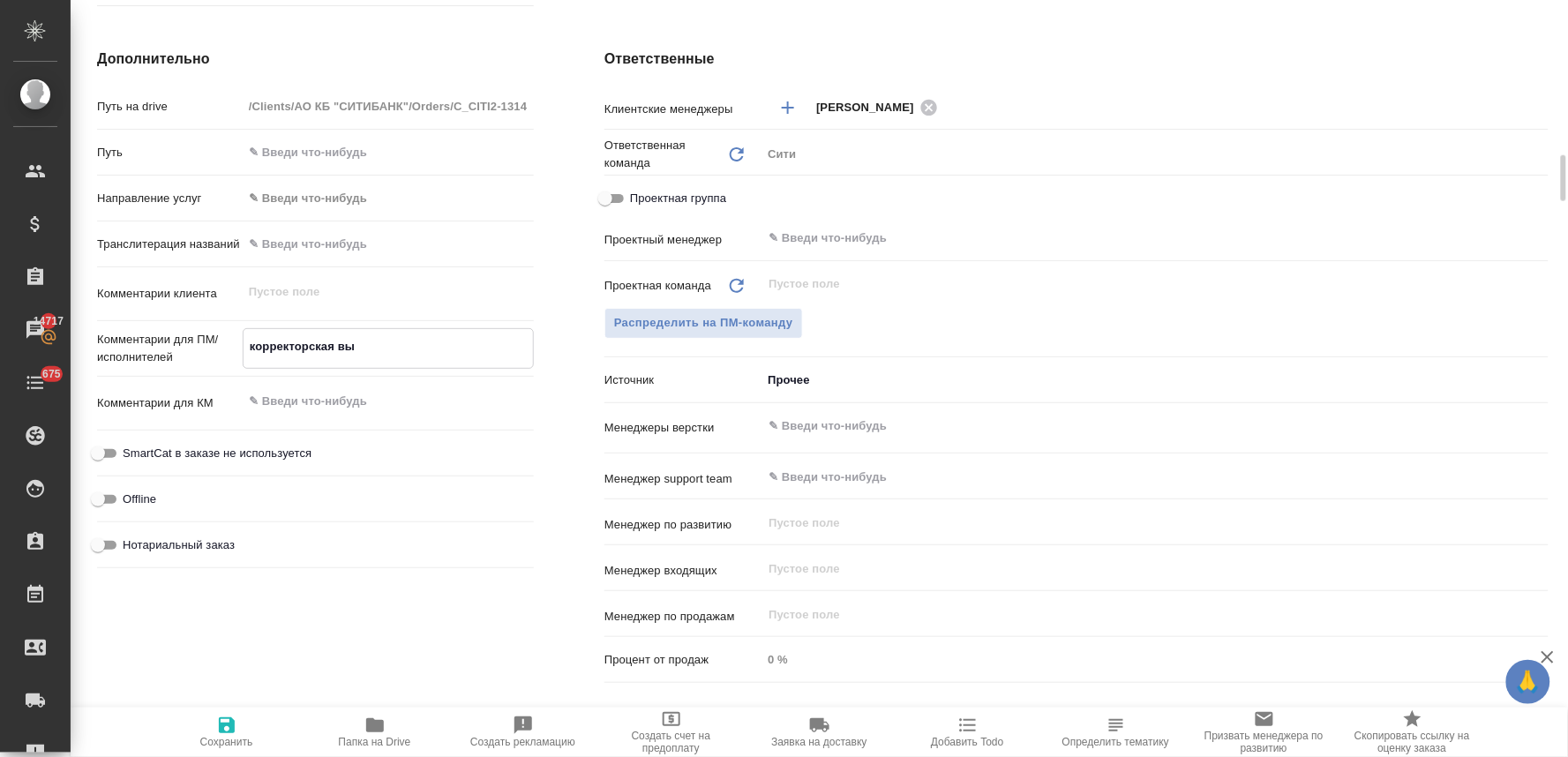
type textarea "x"
type textarea "корректорская выч"
type textarea "x"
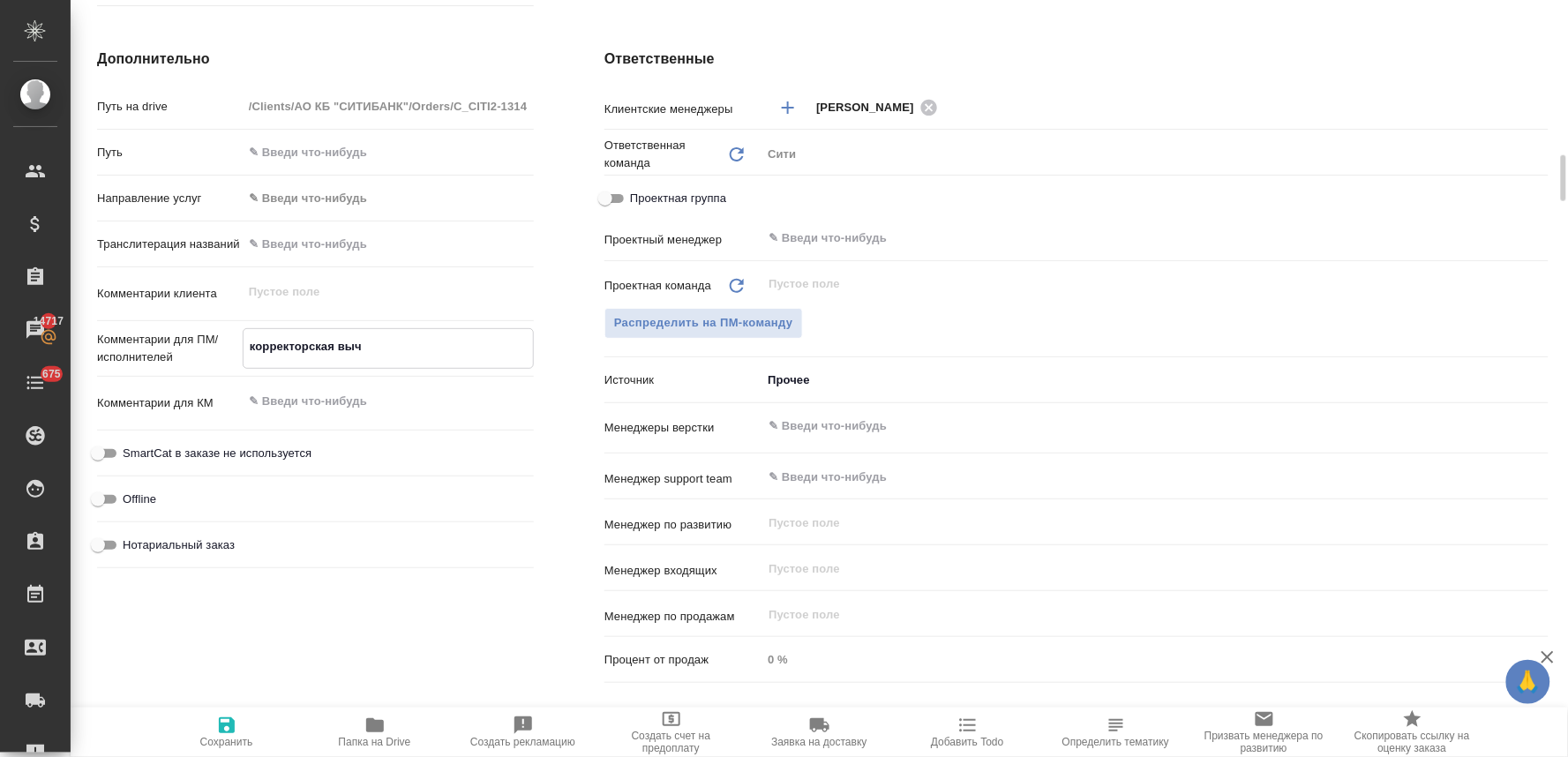
type textarea "корректорская вычи"
type textarea "x"
type textarea "корректорская вычит"
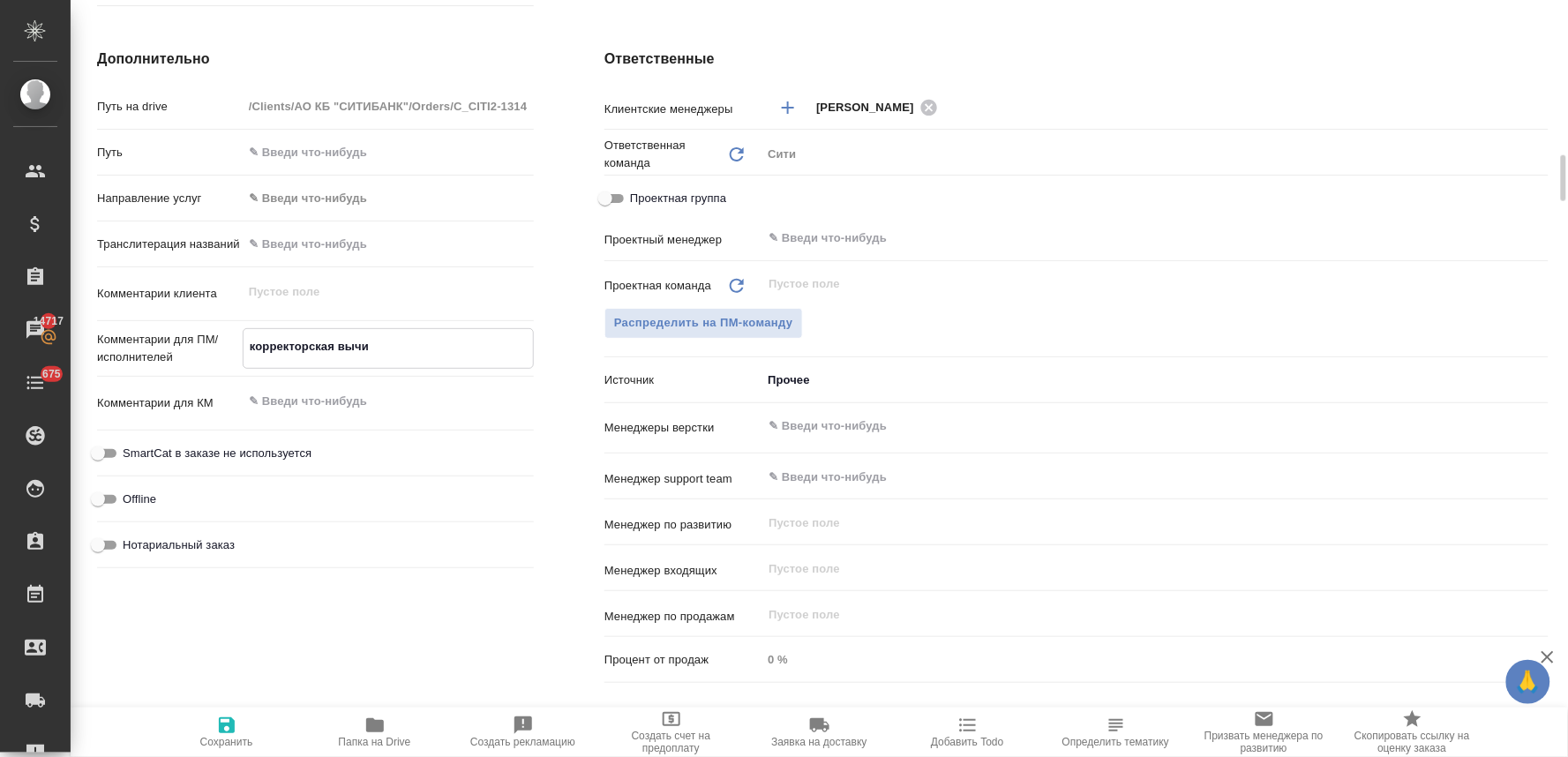
type textarea "x"
type textarea "корректорская вычитк"
type textarea "x"
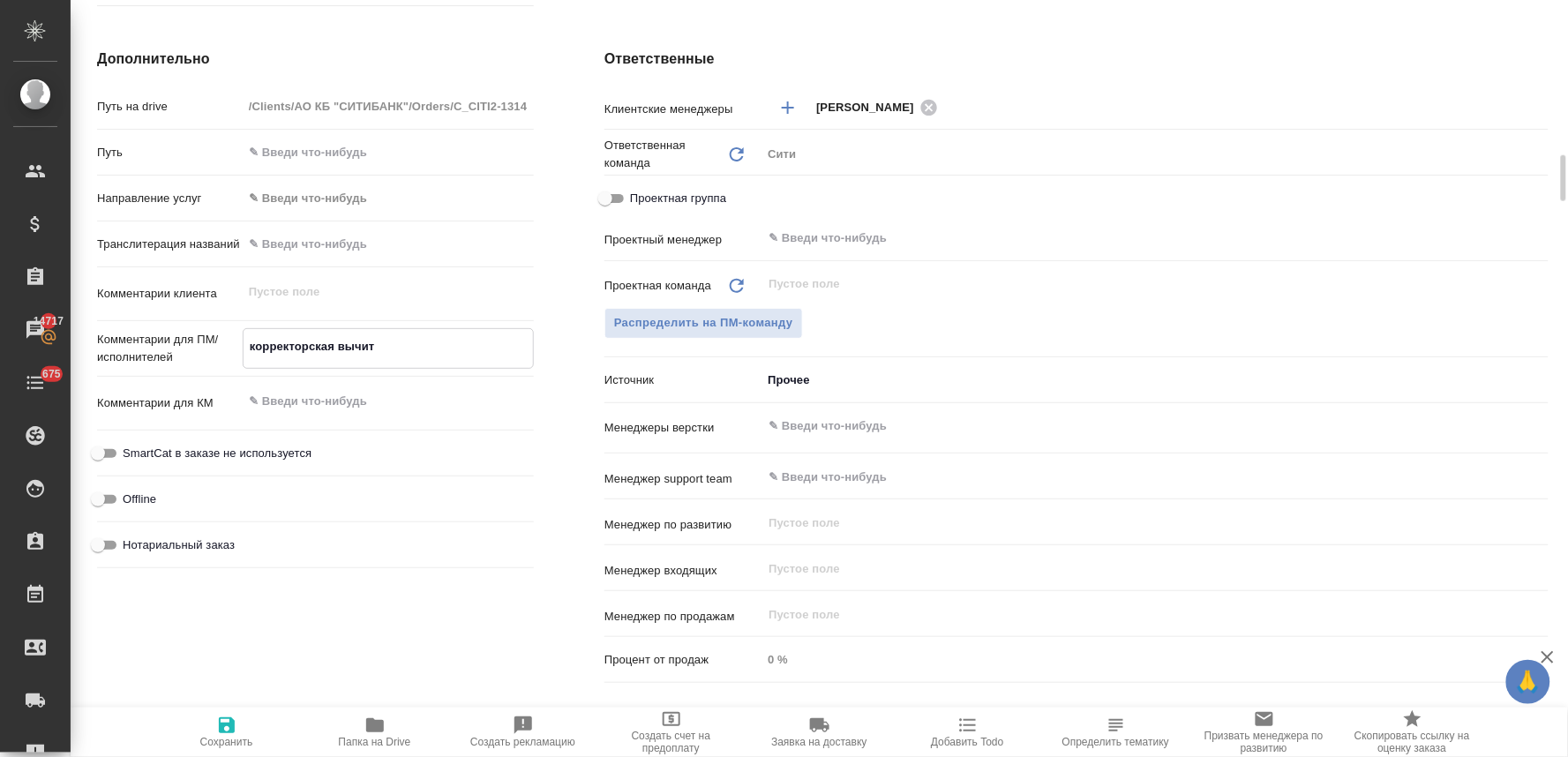
type textarea "x"
type textarea "корректорская вычитка"
type textarea "x"
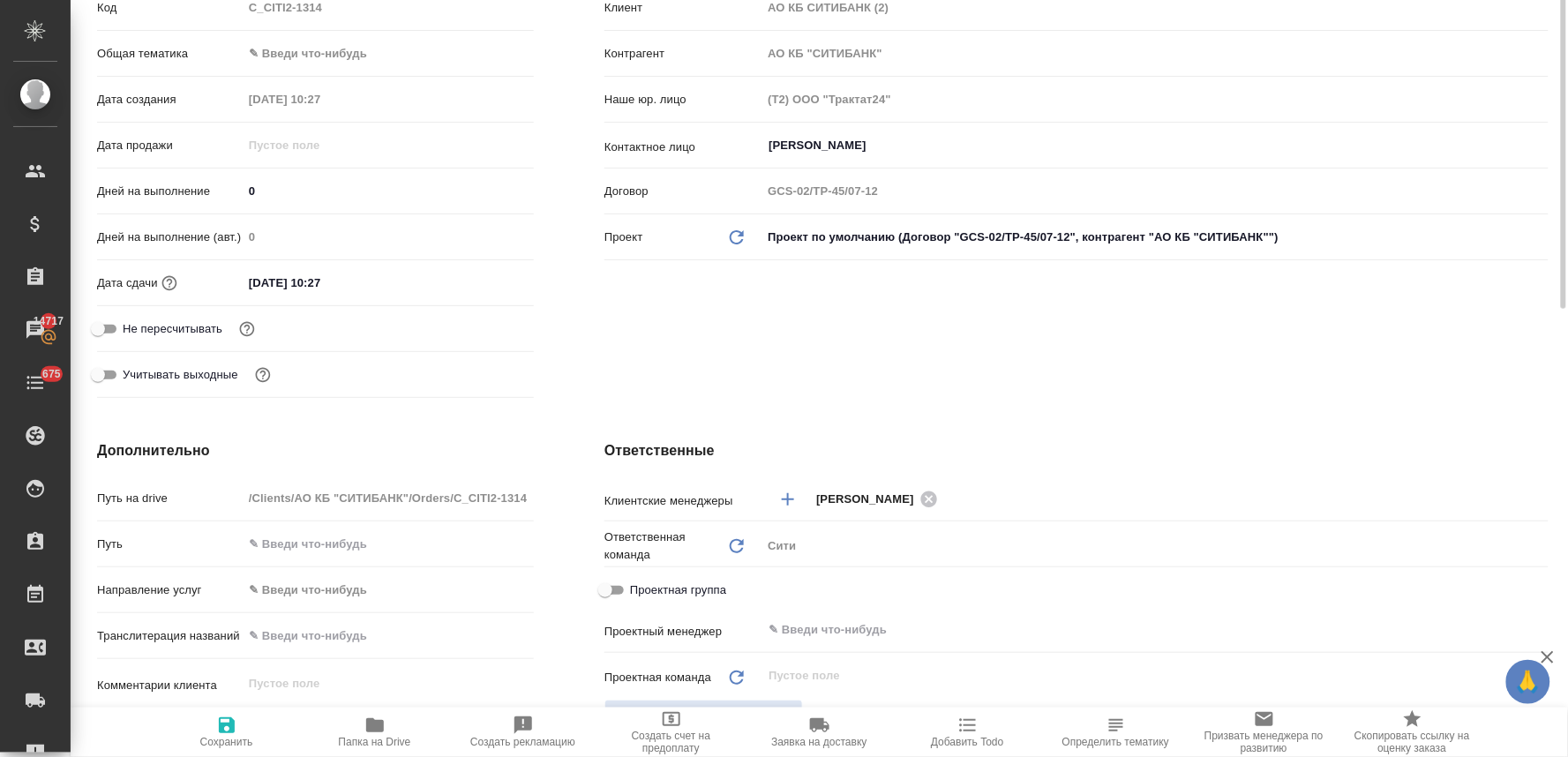
scroll to position [194, 0]
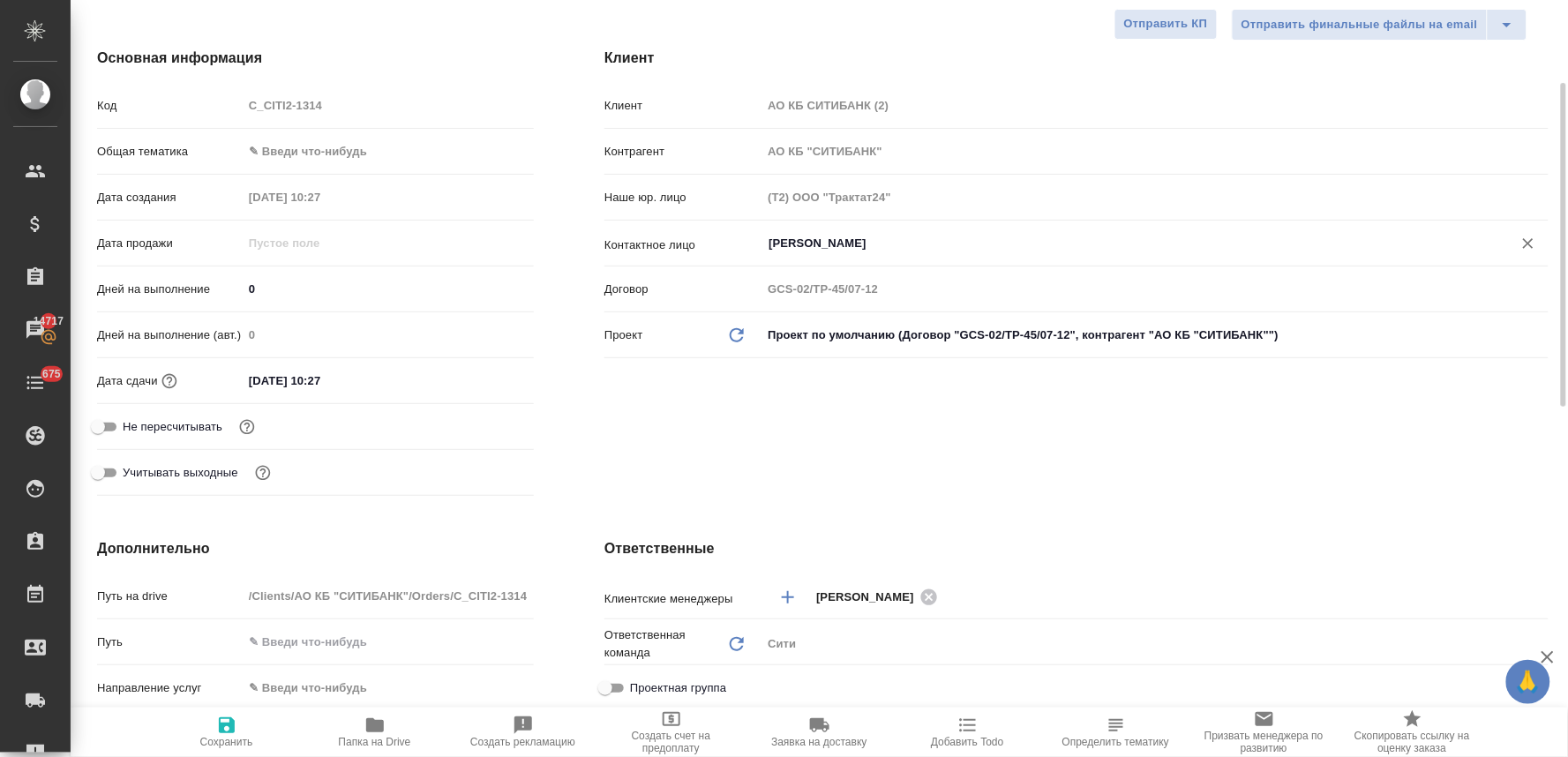
type textarea "корректорская вычитка"
type textarea "x"
click at [806, 239] on input "Кравченко Юлия" at bounding box center [1126, 244] width 718 height 21
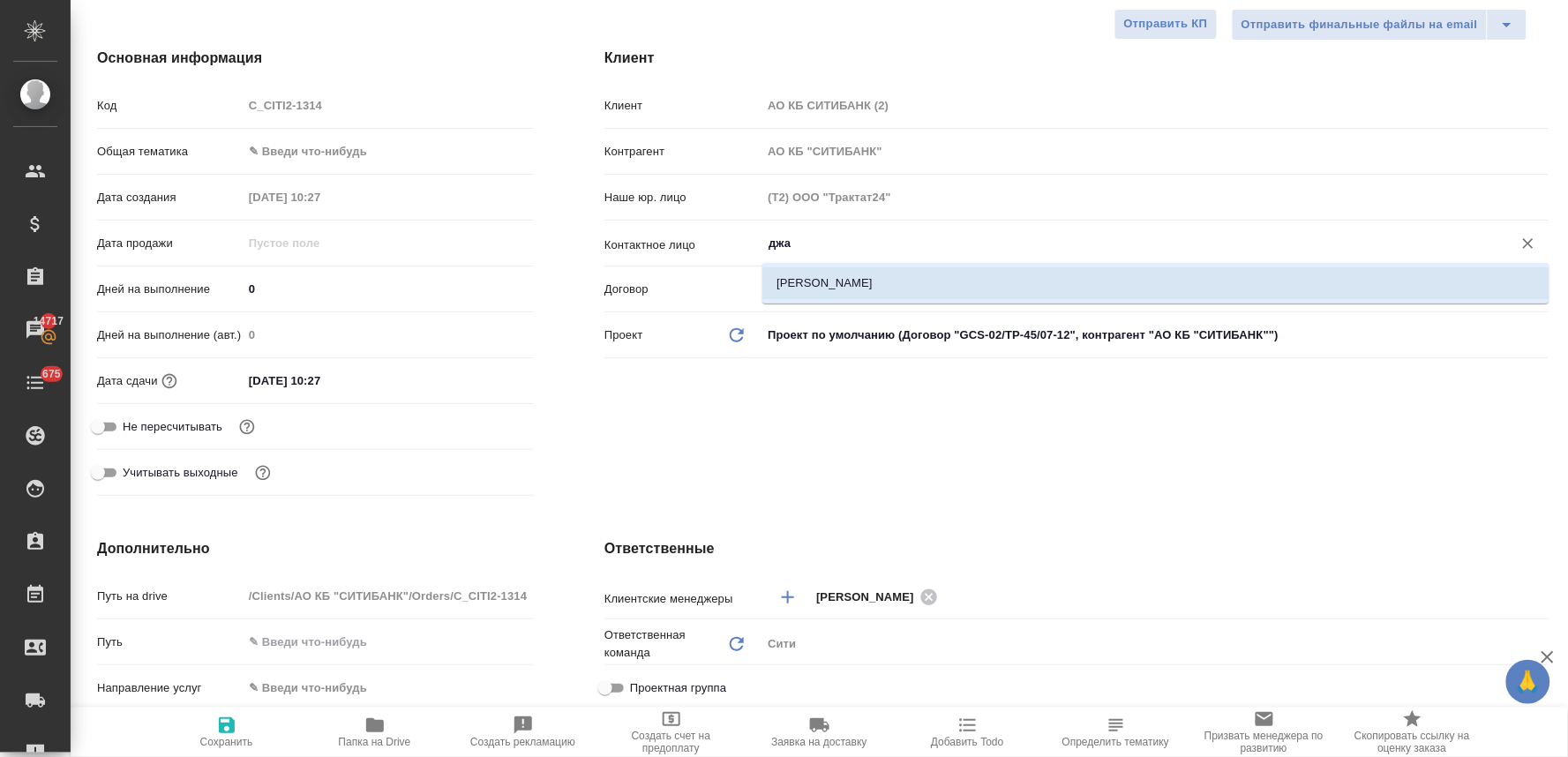
click at [822, 275] on li "Джатиева Диана" at bounding box center [1155, 284] width 787 height 32
type input "Джатиева Диана"
type textarea "x"
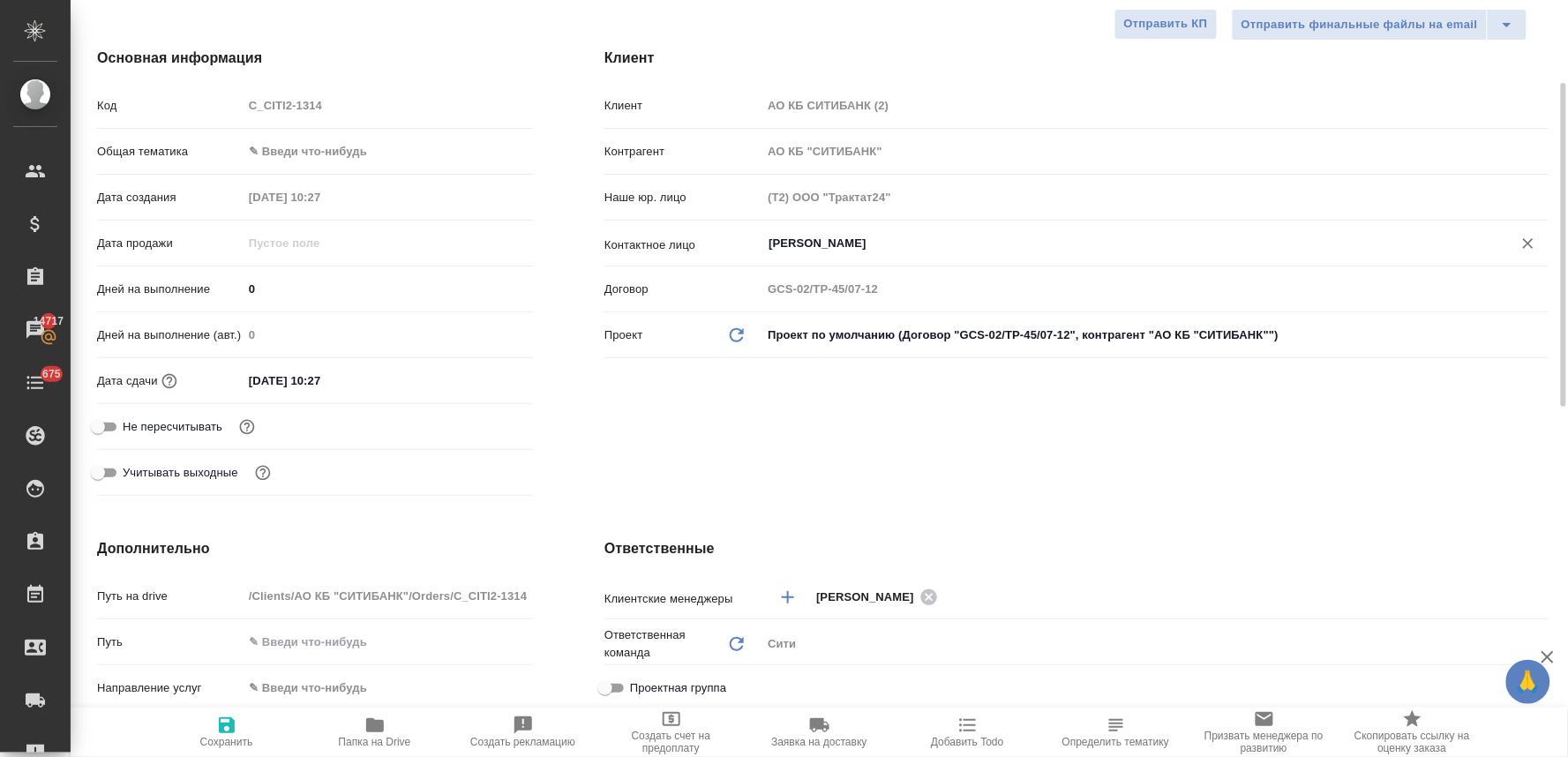
type input "Джатиева Диана"
drag, startPoint x: 323, startPoint y: 86, endPoint x: 310, endPoint y: 91, distance: 13.9
click at [313, 89] on div "Основная информация Код C_CITI2-1314 Общая тематика ✎ Введи что-нибудь Дата соз…" at bounding box center [315, 275] width 507 height 526
click at [226, 101] on div "Код C_CITI2-1314" at bounding box center [315, 105] width 437 height 31
click at [217, 731] on icon "button" at bounding box center [227, 725] width 21 height 21
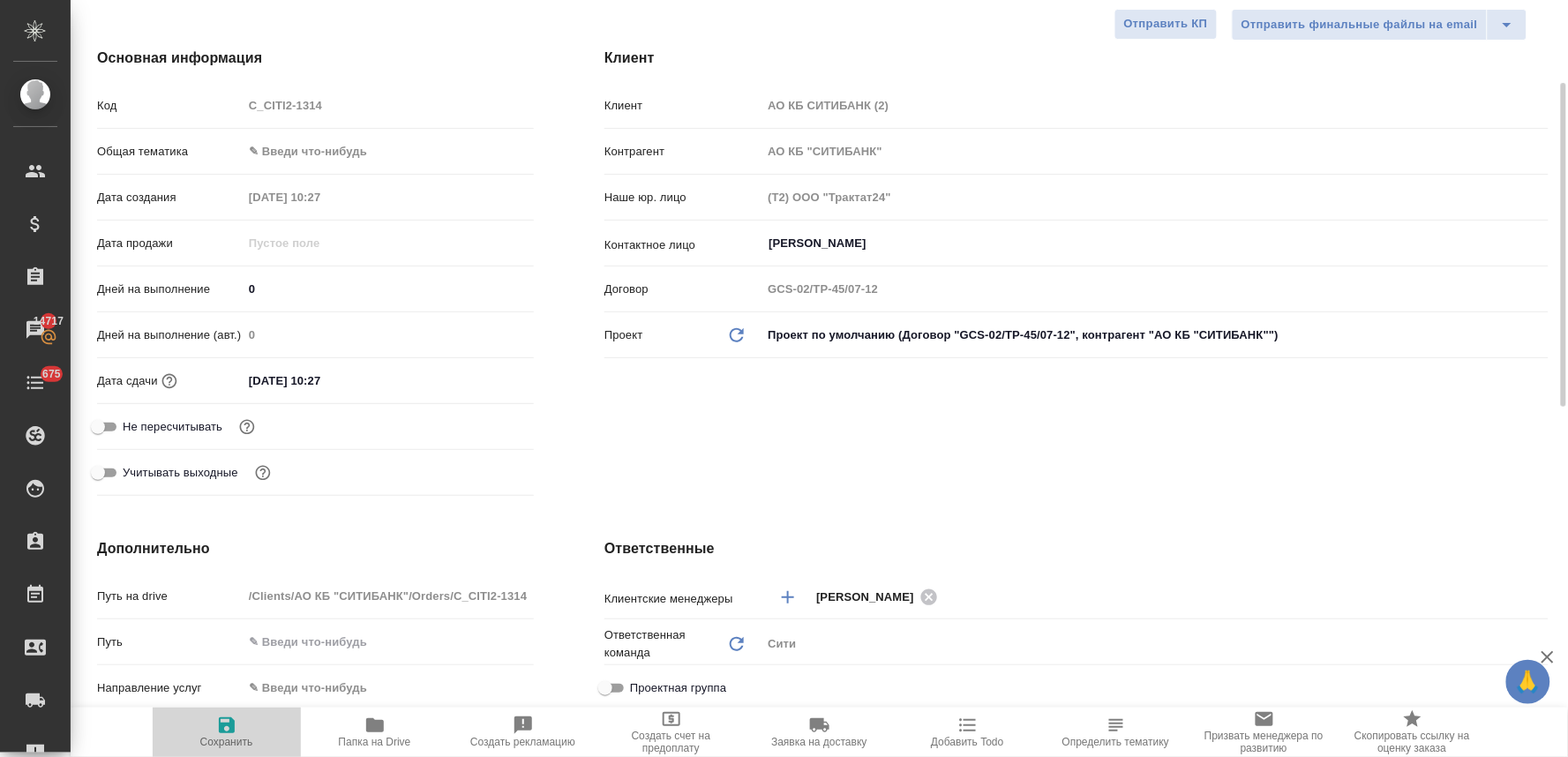
type textarea "x"
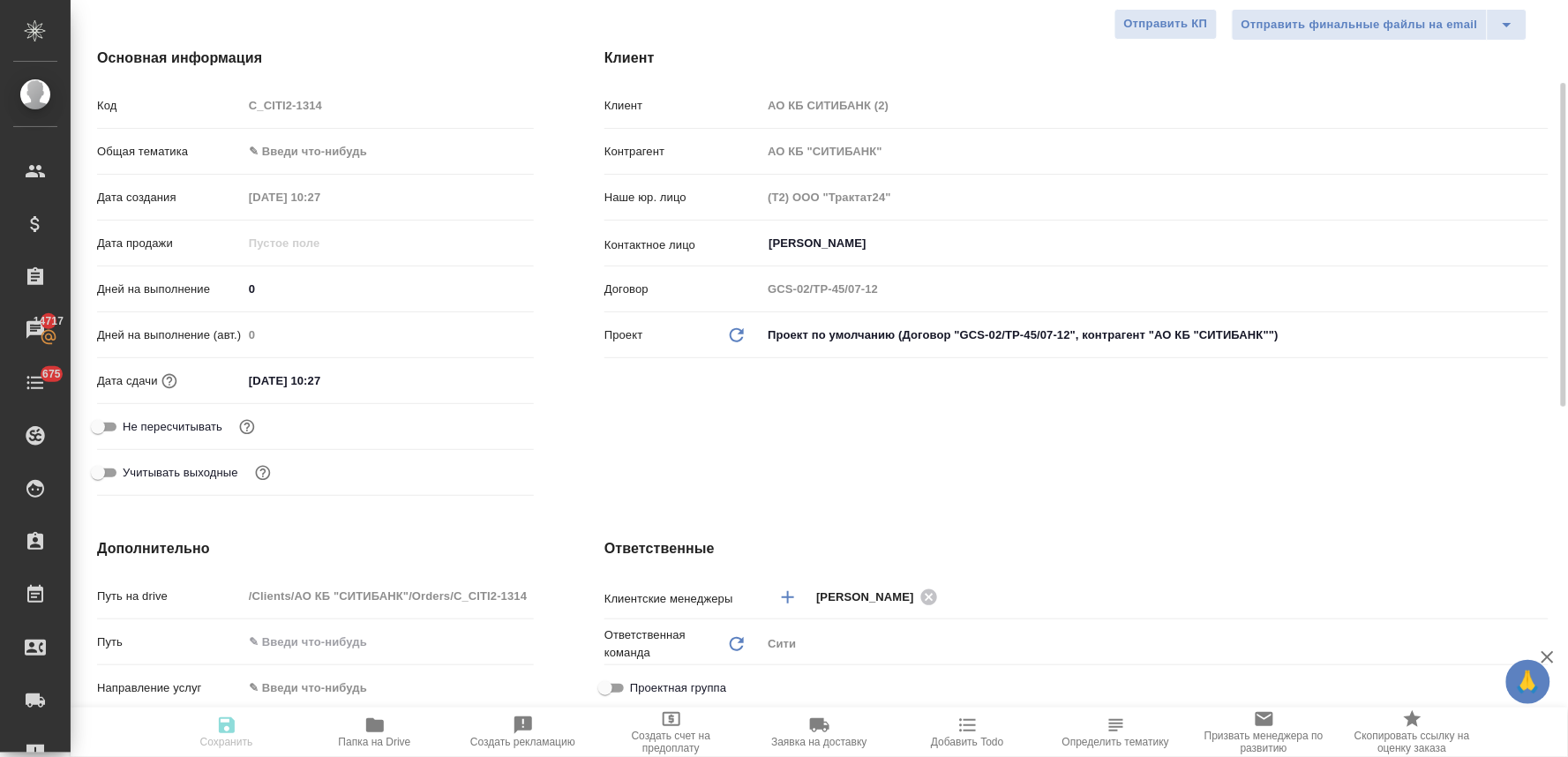
type textarea "x"
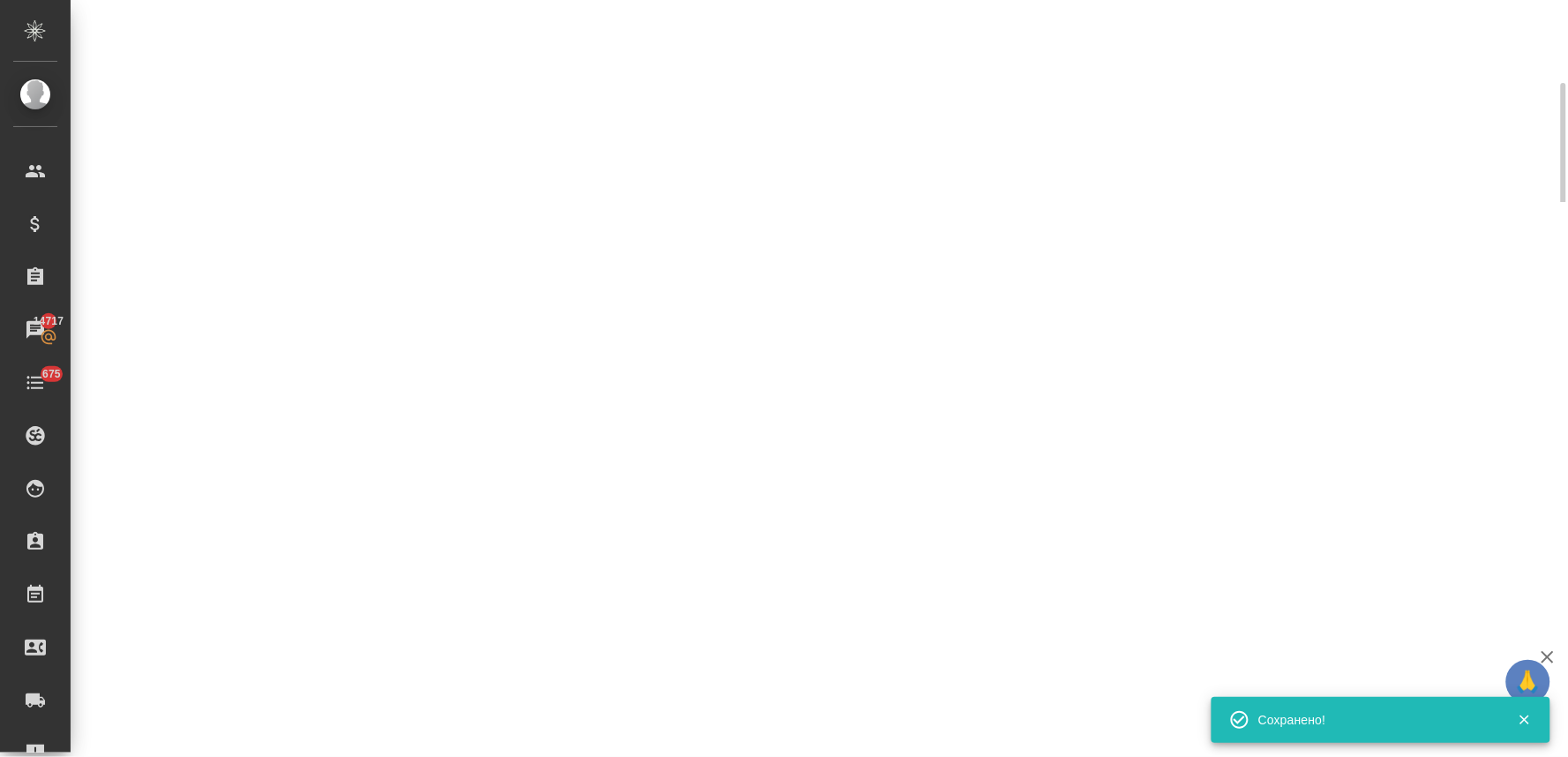
type input "holyTrinity"
select select "RU"
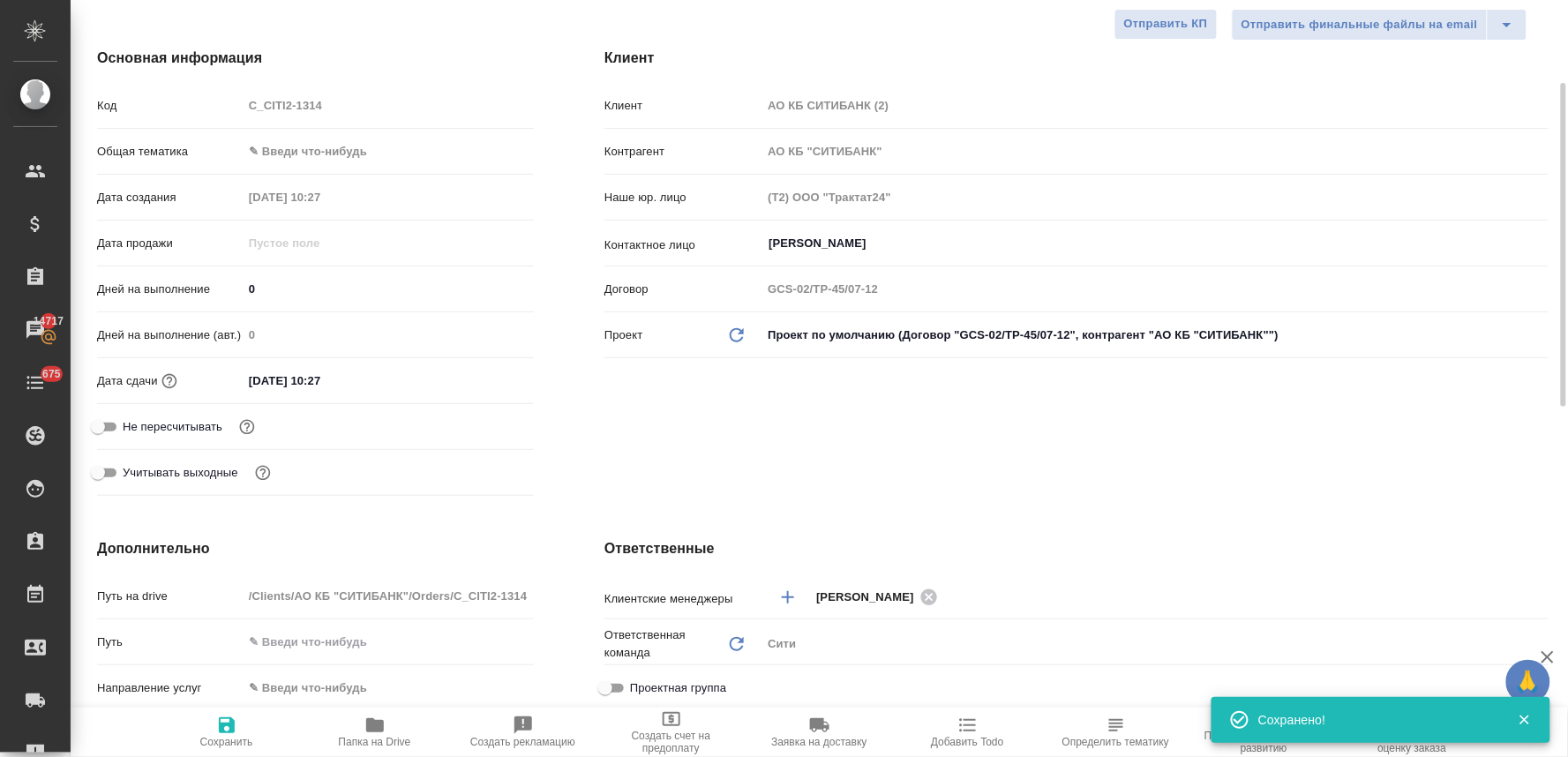
type textarea "x"
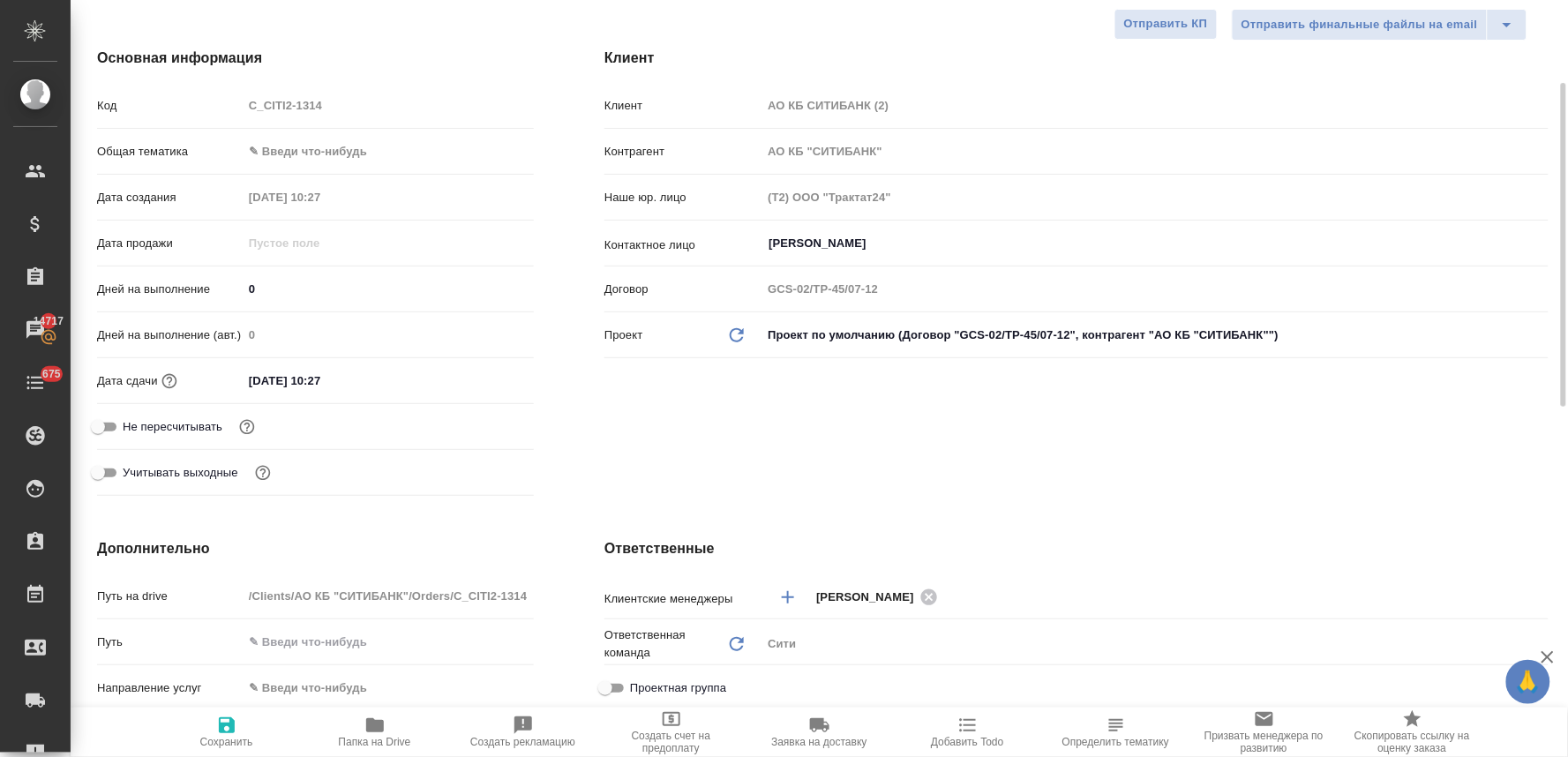
type textarea "x"
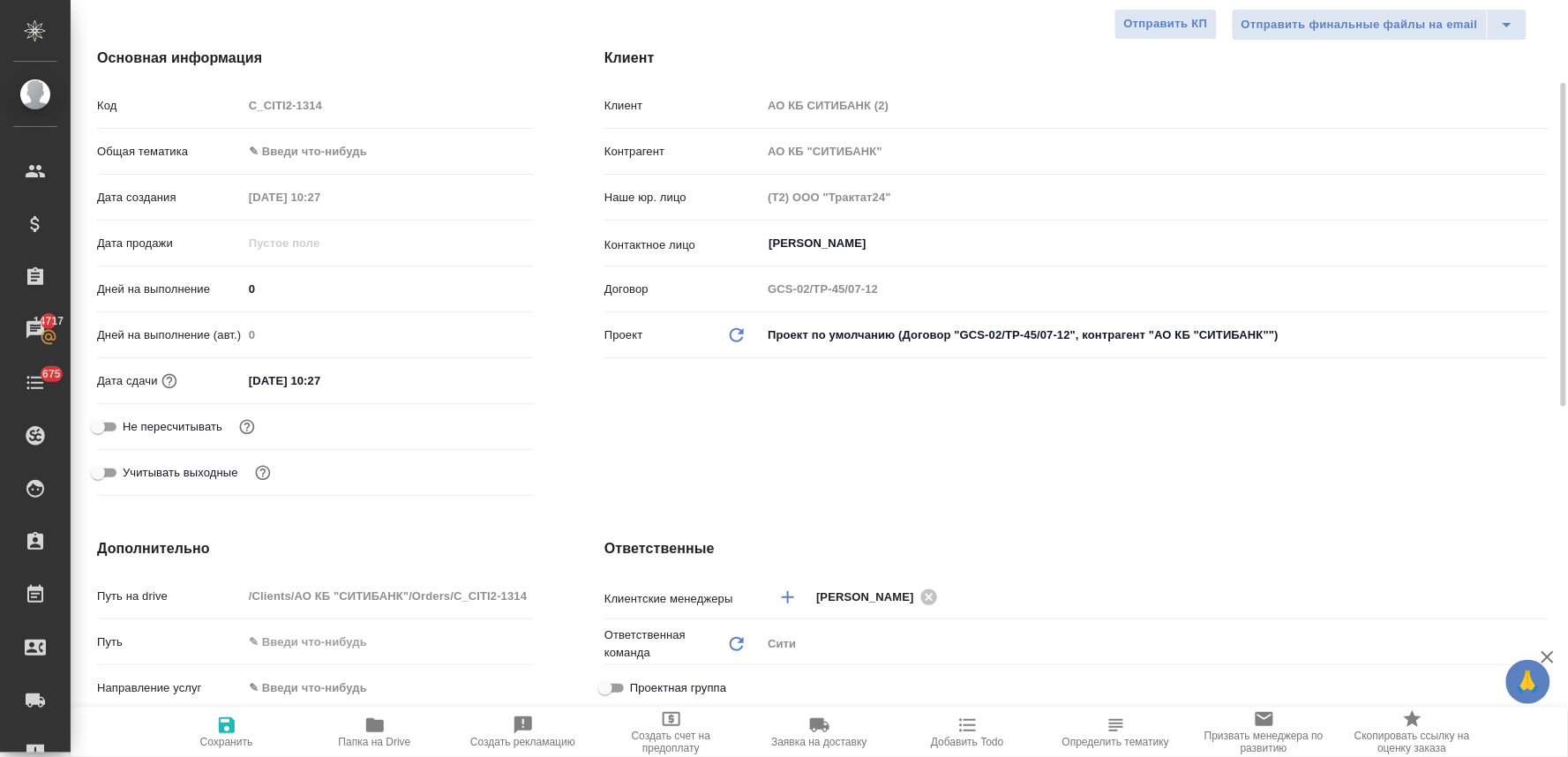
type textarea "x"
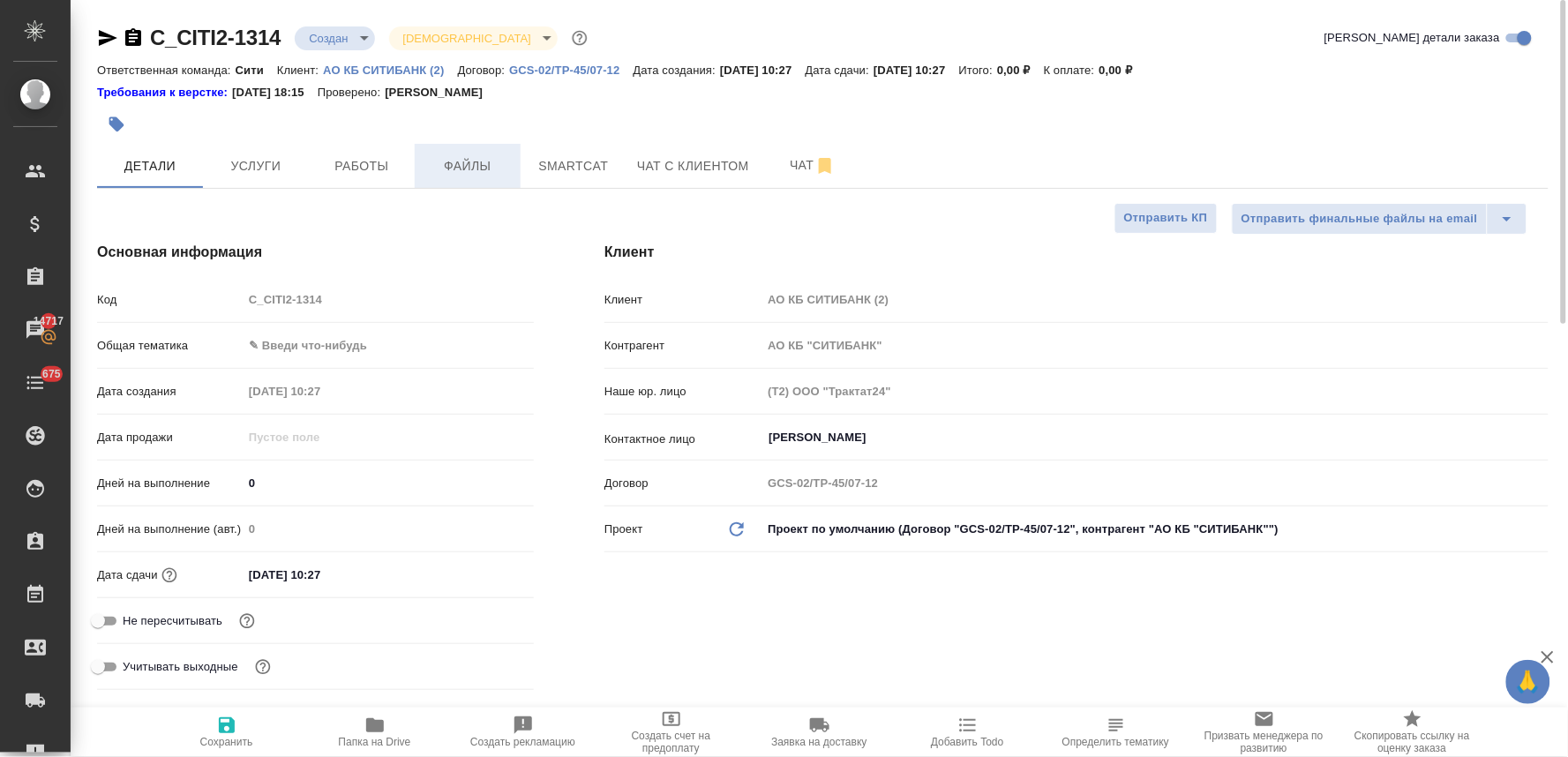
click at [468, 156] on span "Файлы" at bounding box center [468, 166] width 85 height 22
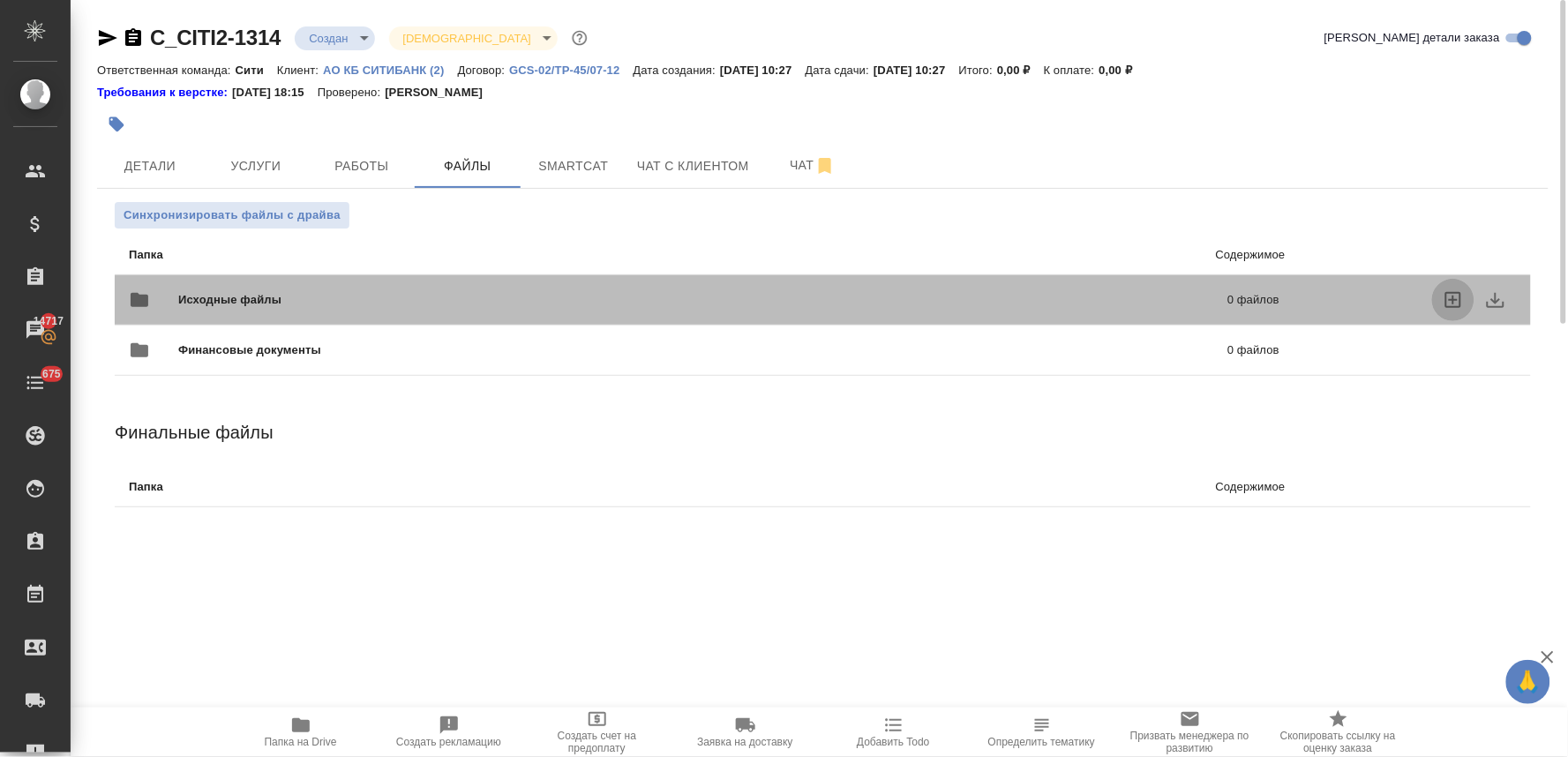
click at [1451, 301] on icon "uploadFiles" at bounding box center [1453, 299] width 21 height 21
click at [0, 0] on input "uploadFiles" at bounding box center [0, 0] width 0 height 0
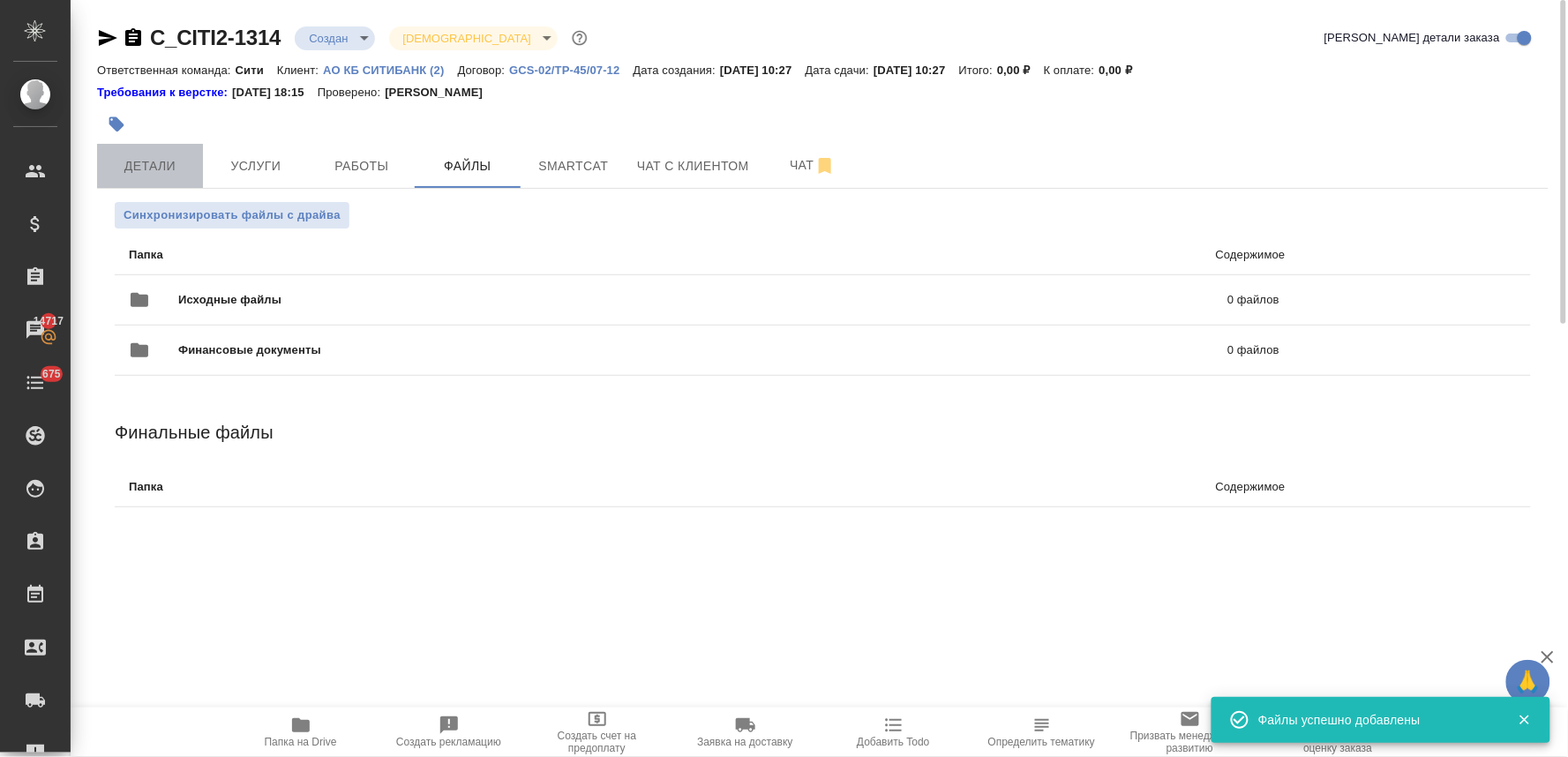
click at [130, 161] on span "Детали" at bounding box center [150, 166] width 85 height 22
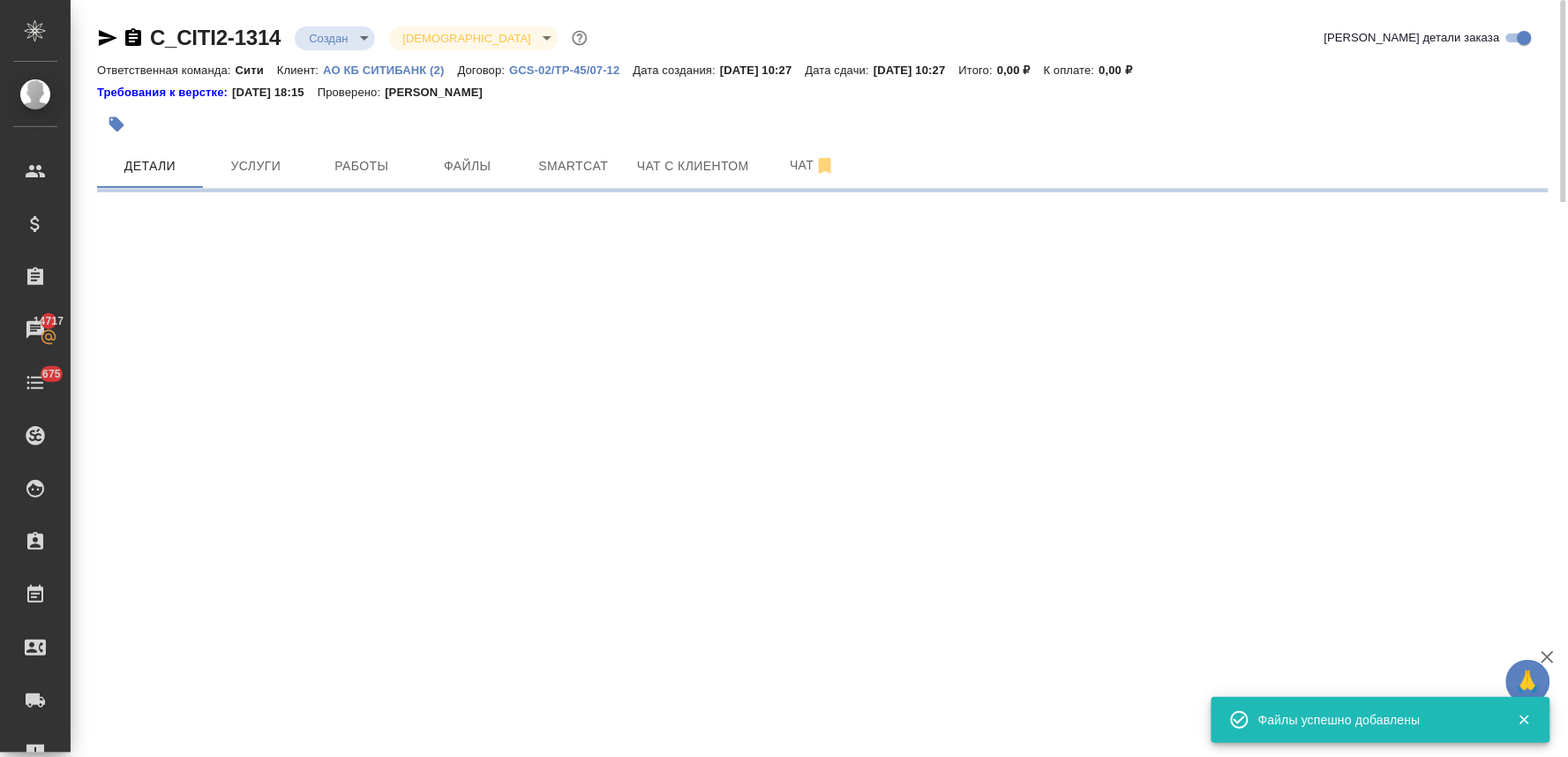
select select "RU"
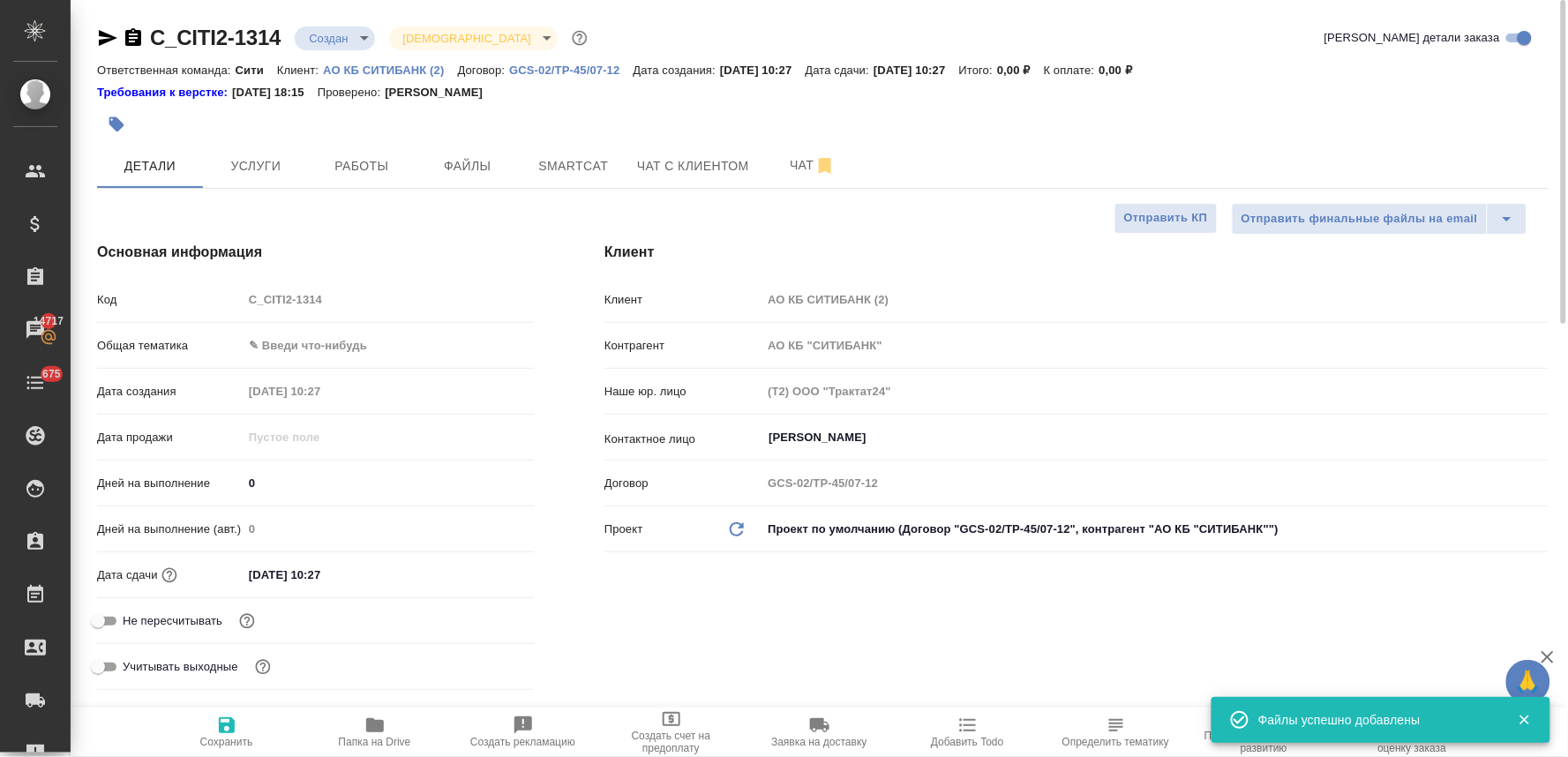
type textarea "x"
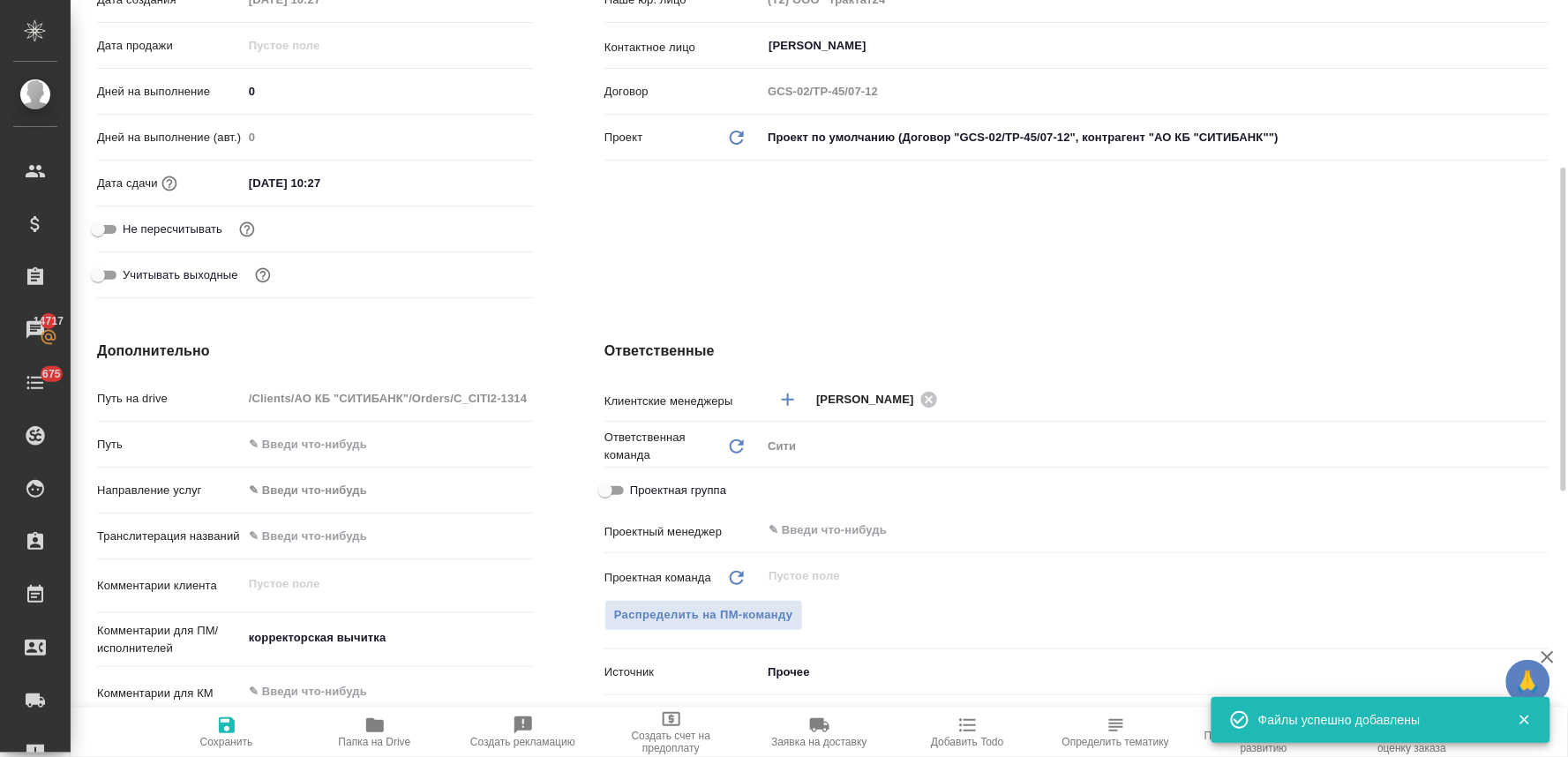
scroll to position [490, 0]
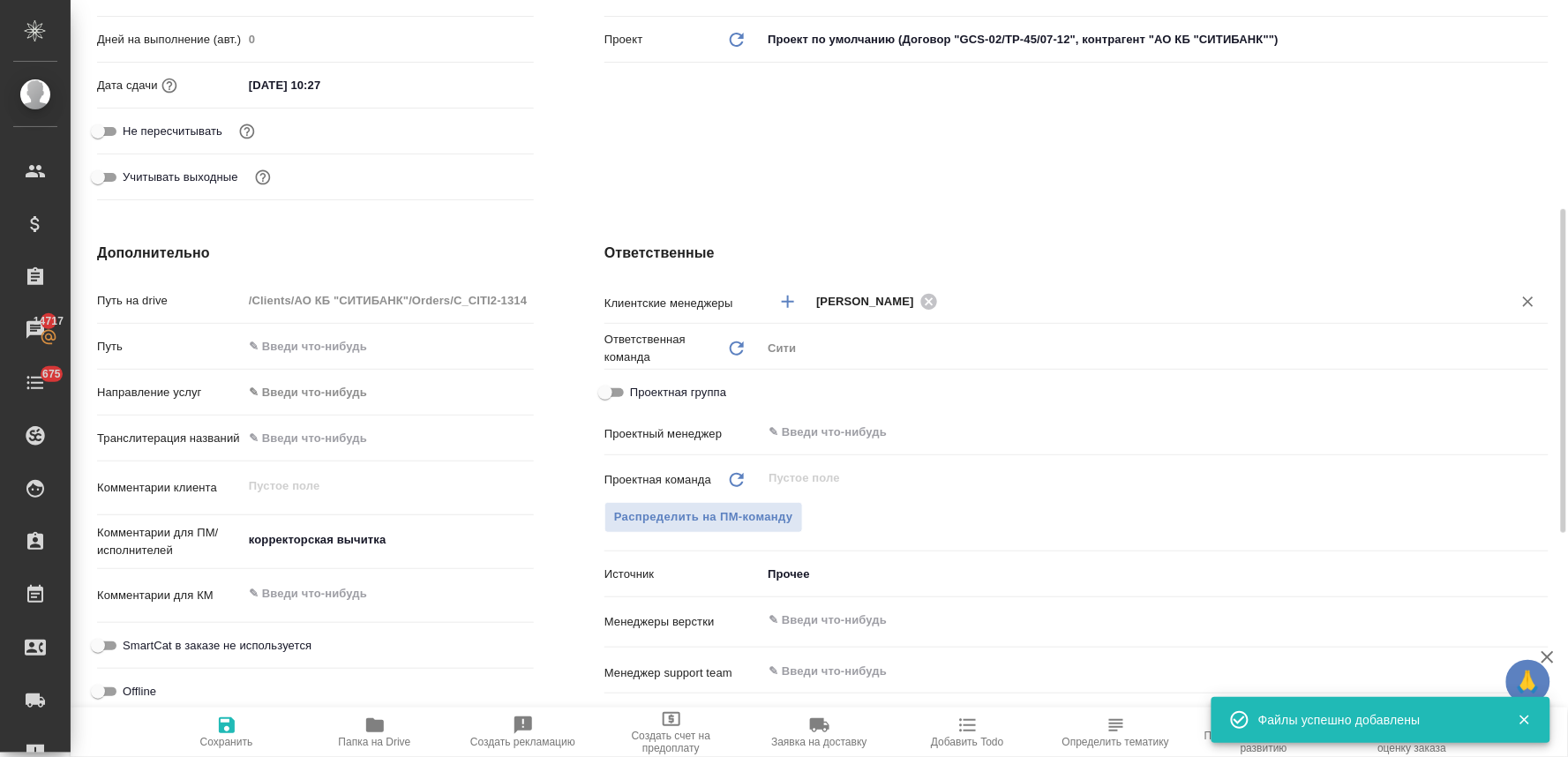
click at [988, 299] on input "text" at bounding box center [1214, 300] width 541 height 21
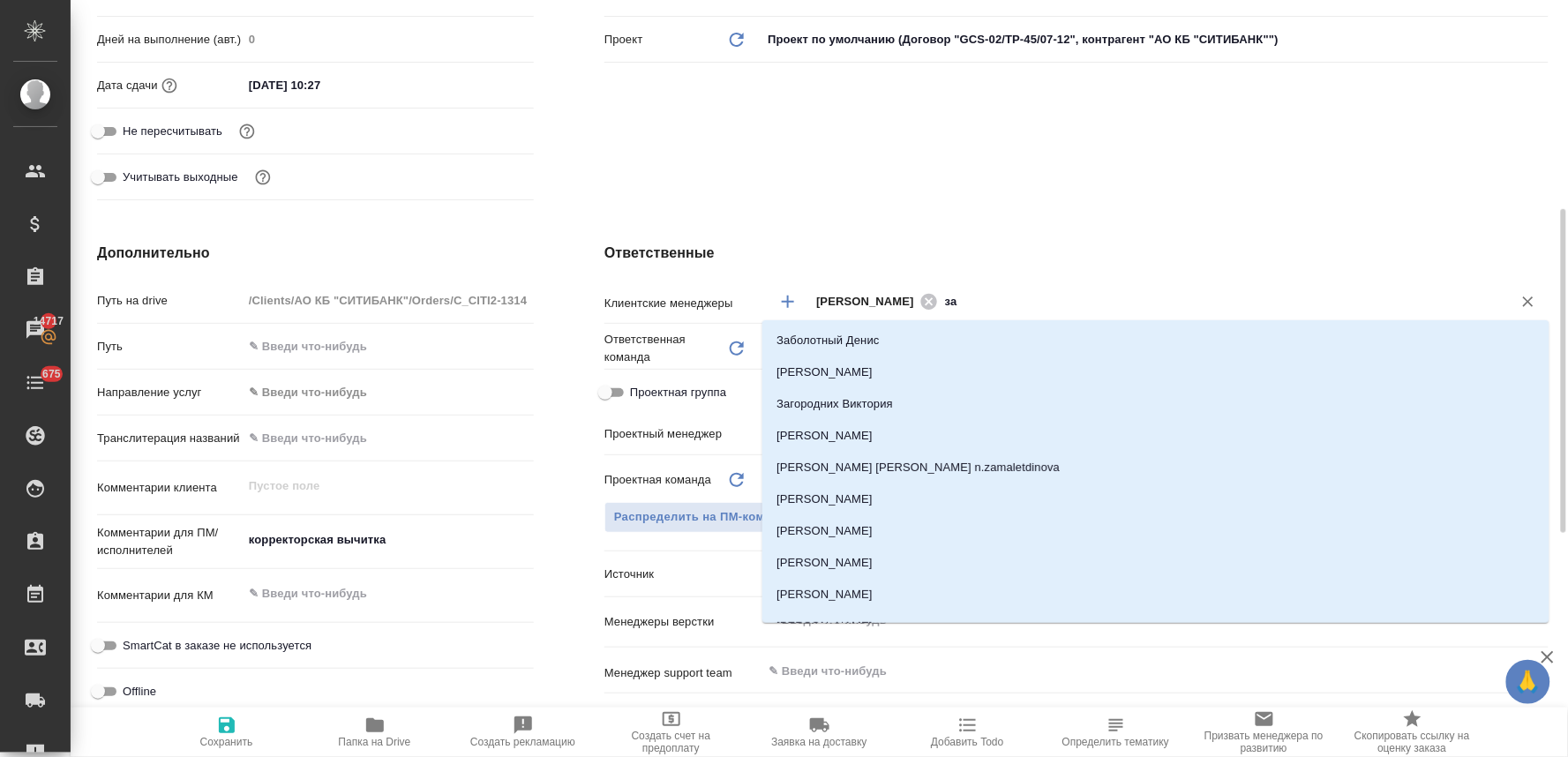
type input "зай"
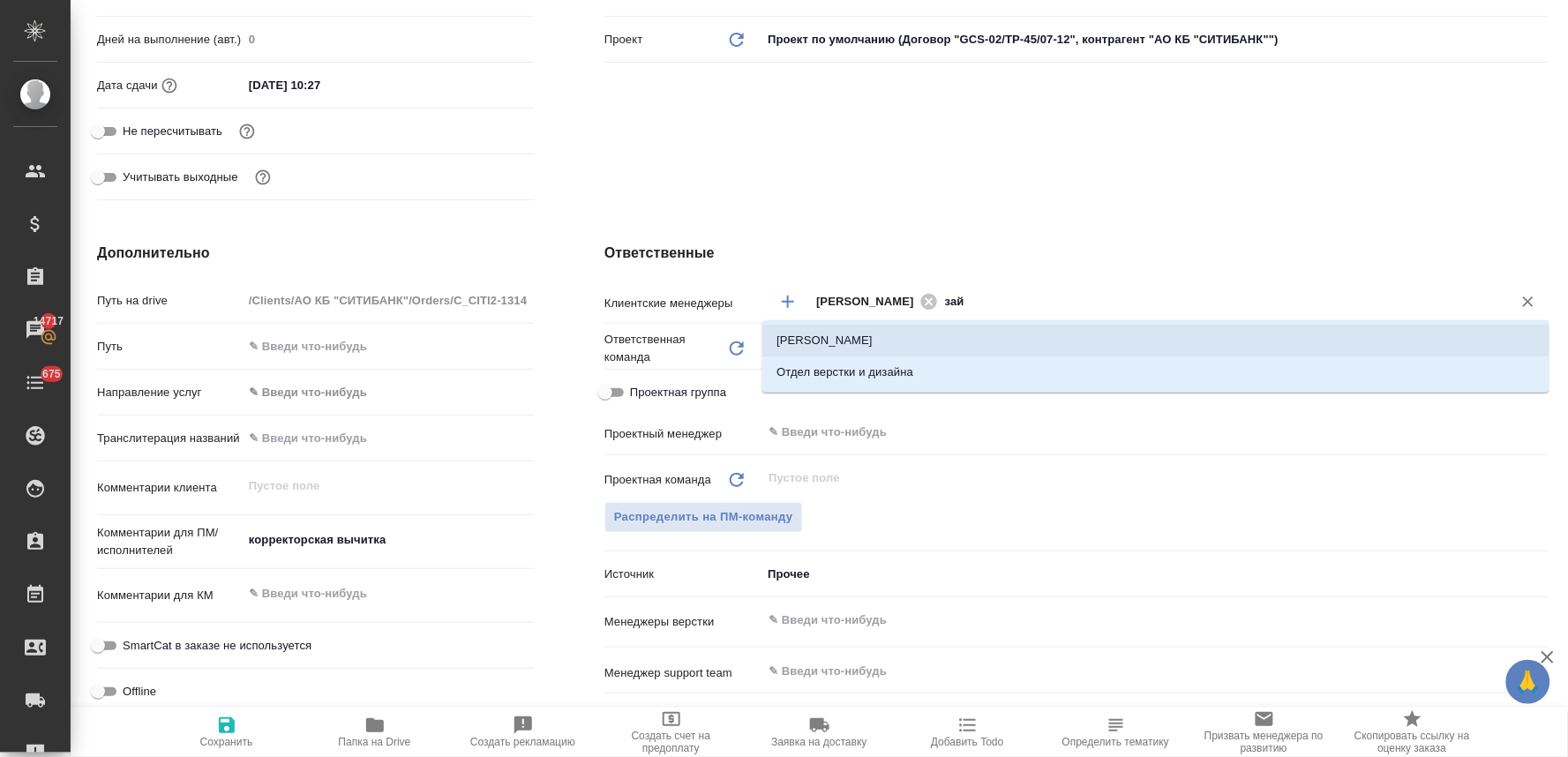
click at [953, 340] on li "Зайцева Светлана" at bounding box center [1155, 340] width 787 height 32
type textarea "x"
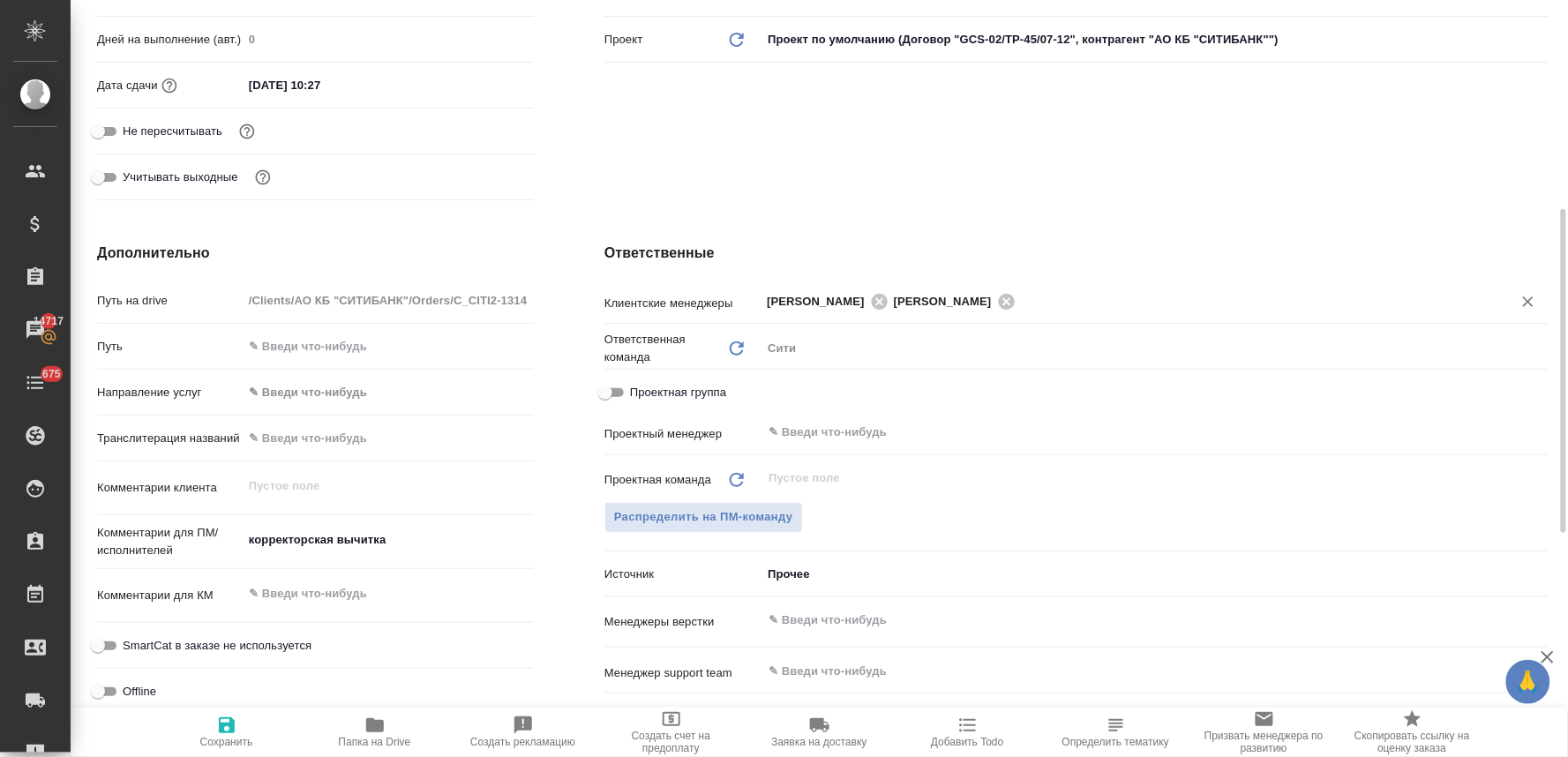
click at [225, 733] on icon "button" at bounding box center [226, 725] width 16 height 16
type textarea "x"
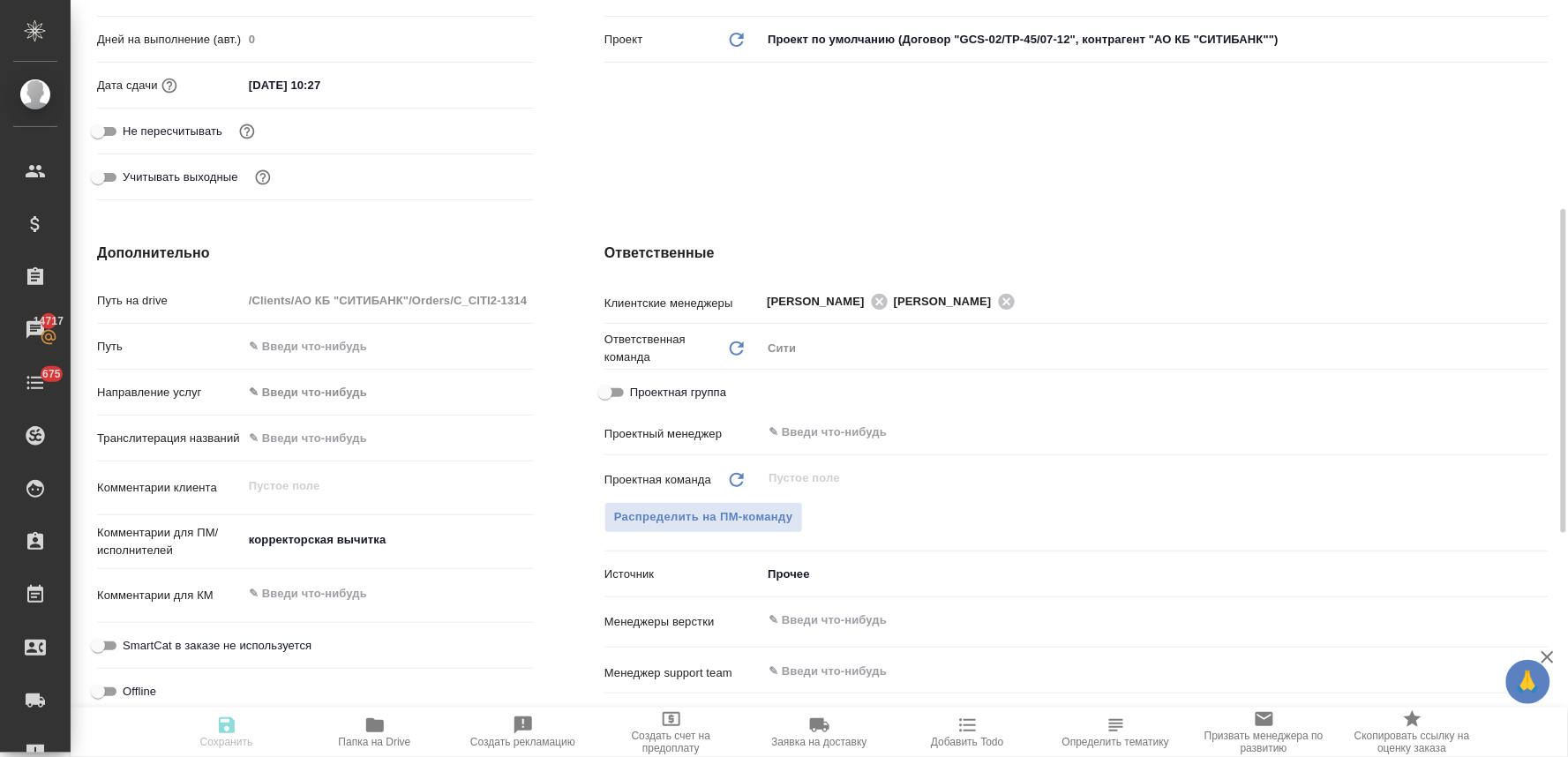
type textarea "x"
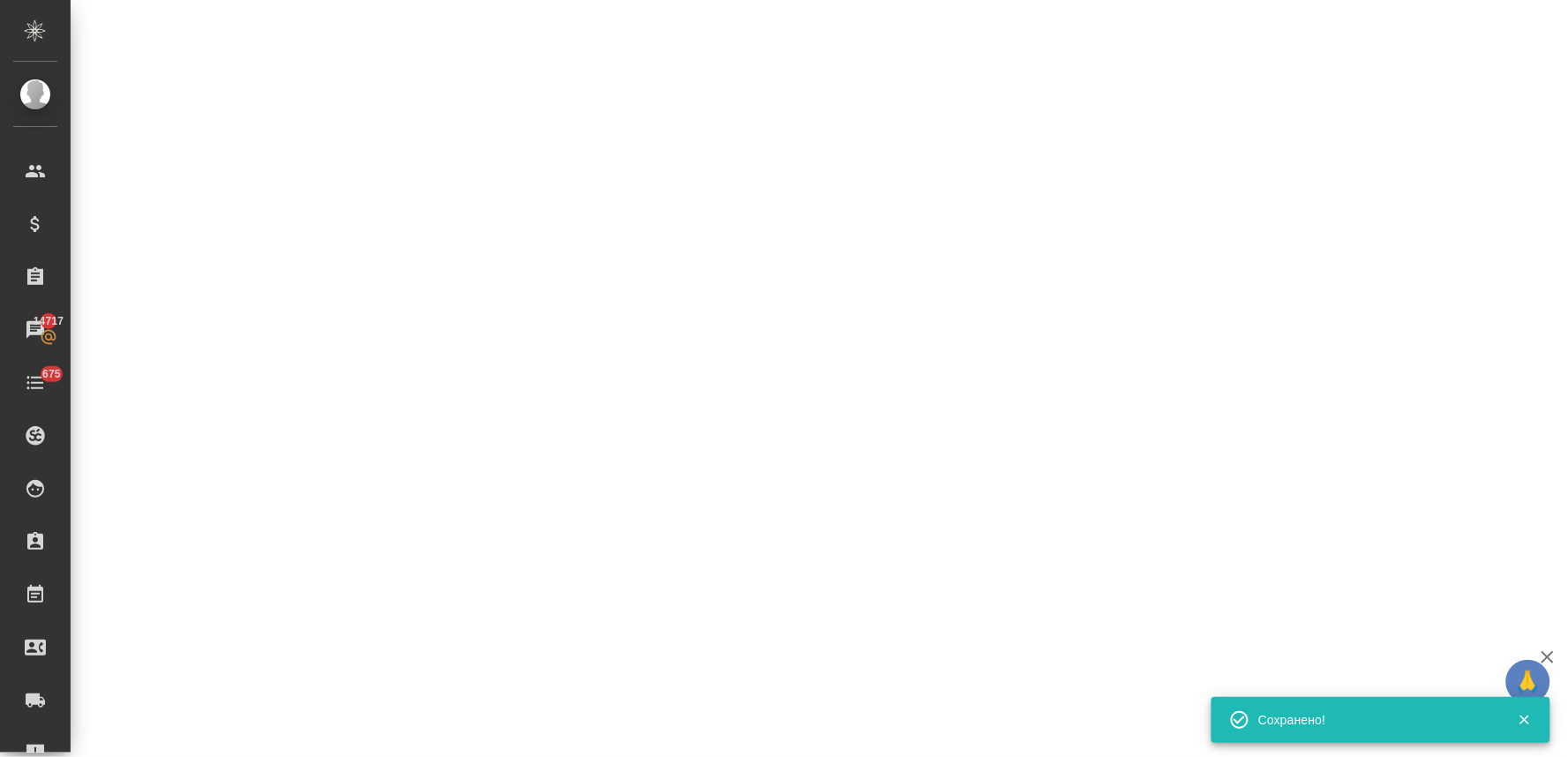
select select "RU"
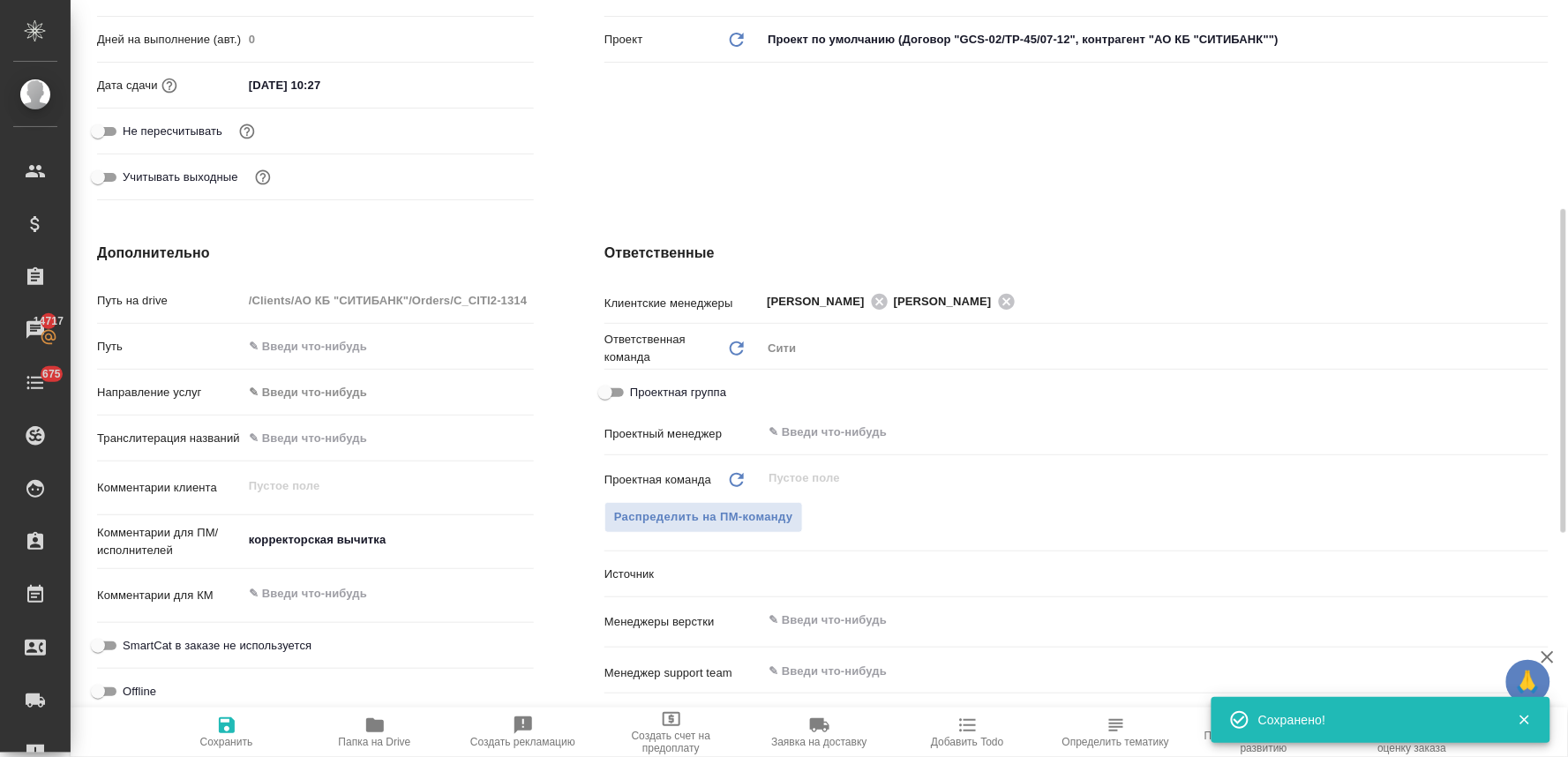
type textarea "x"
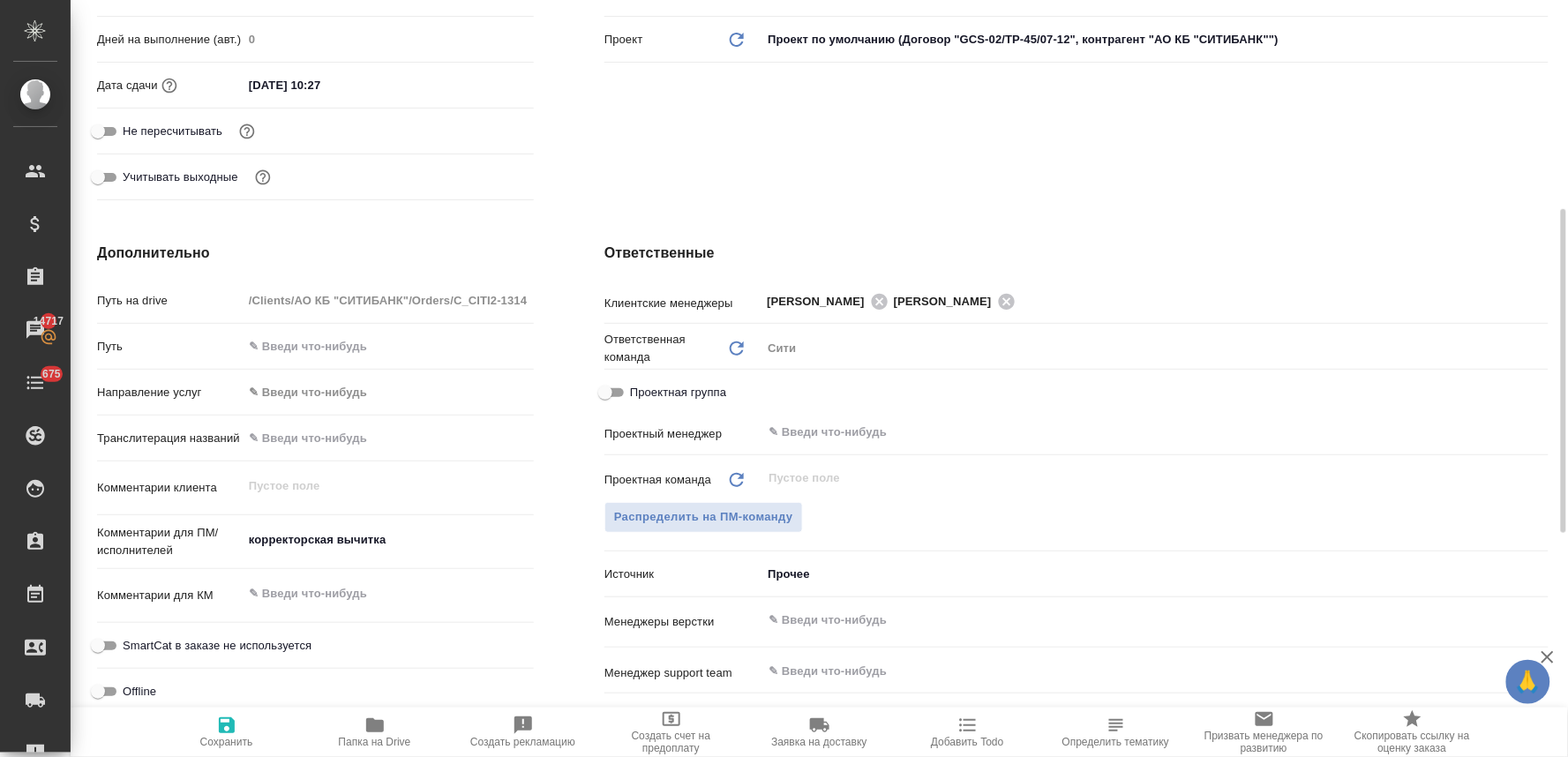
type textarea "x"
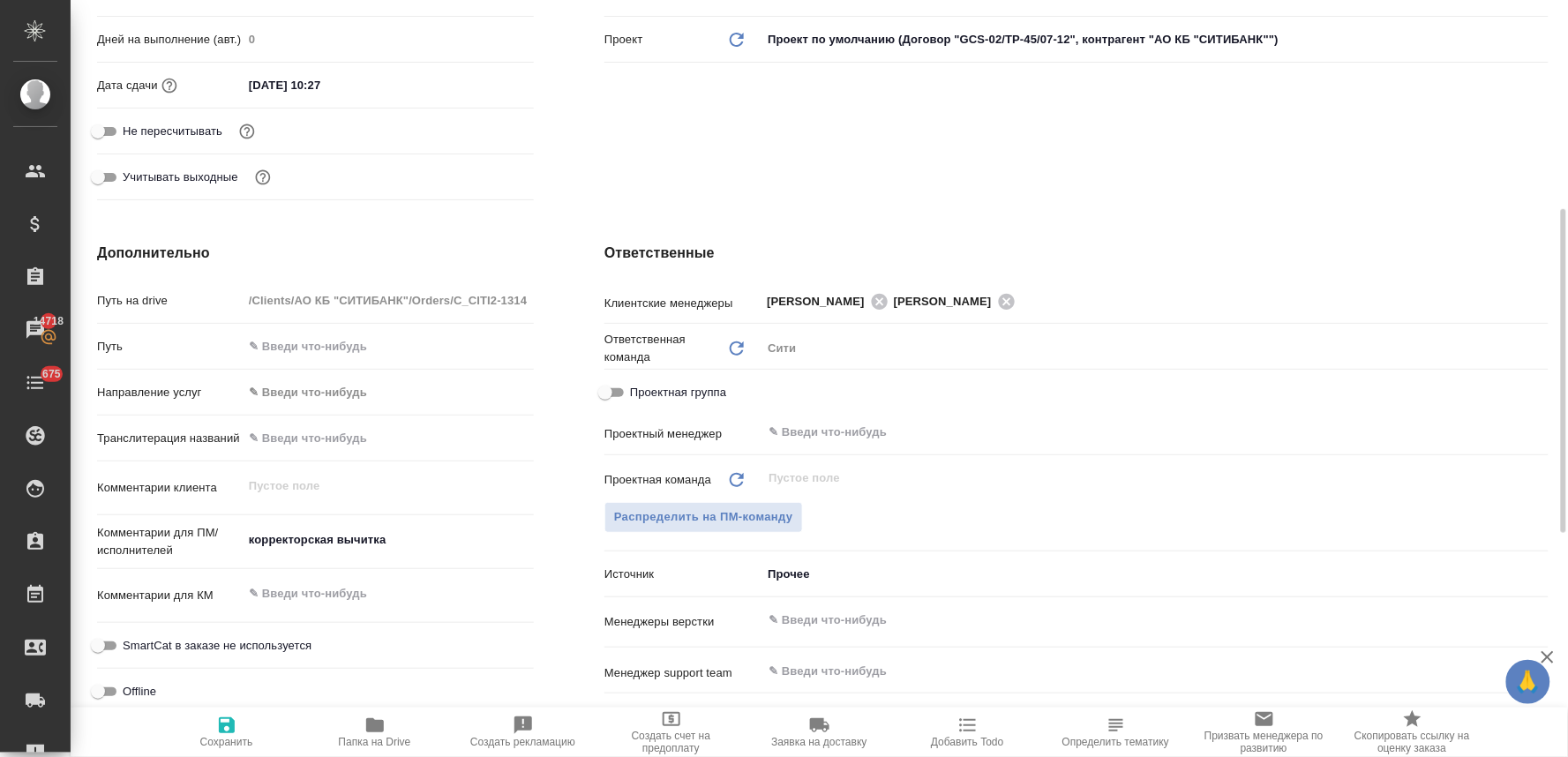
type textarea "x"
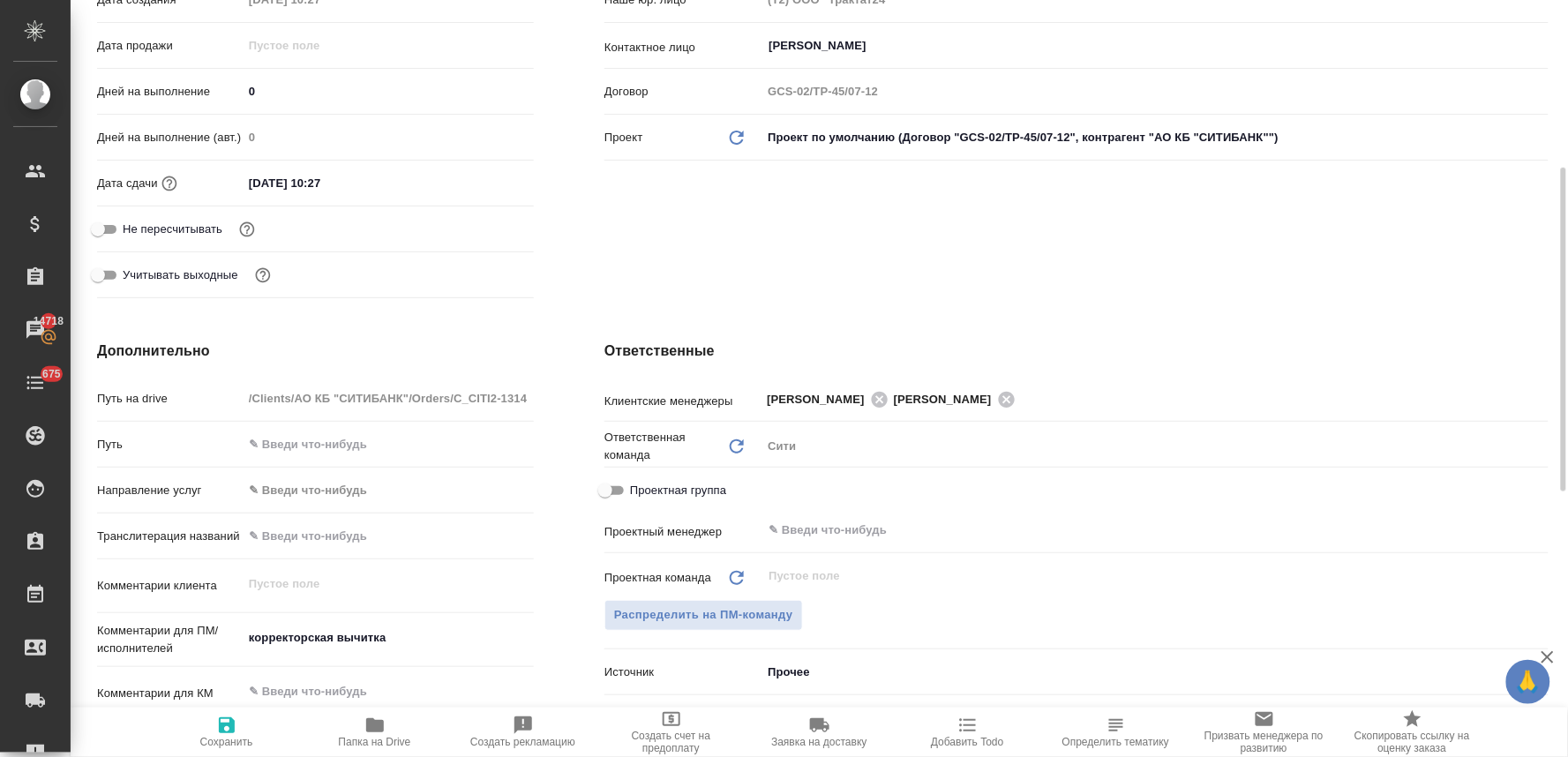
scroll to position [0, 0]
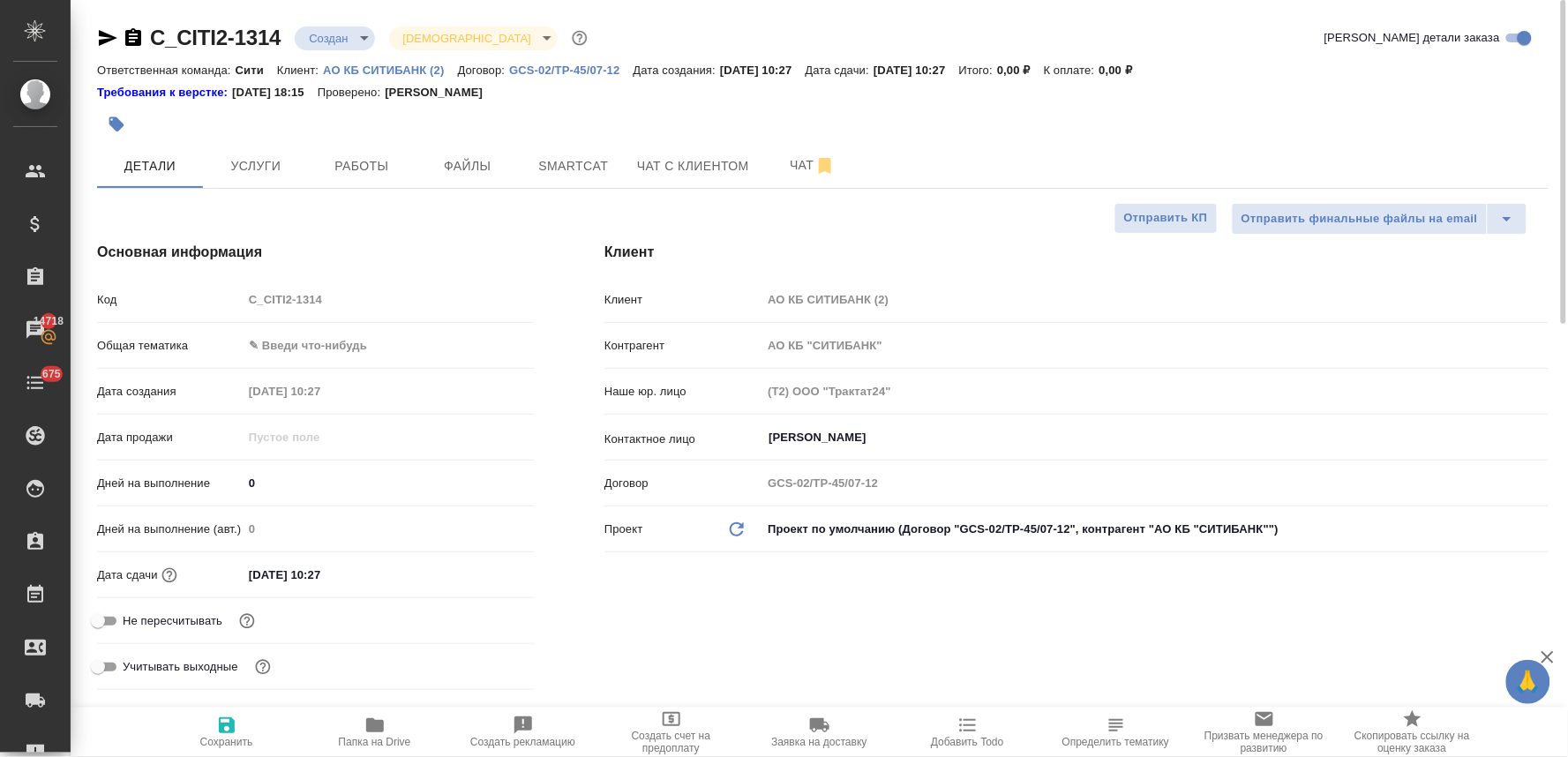
type textarea "x"
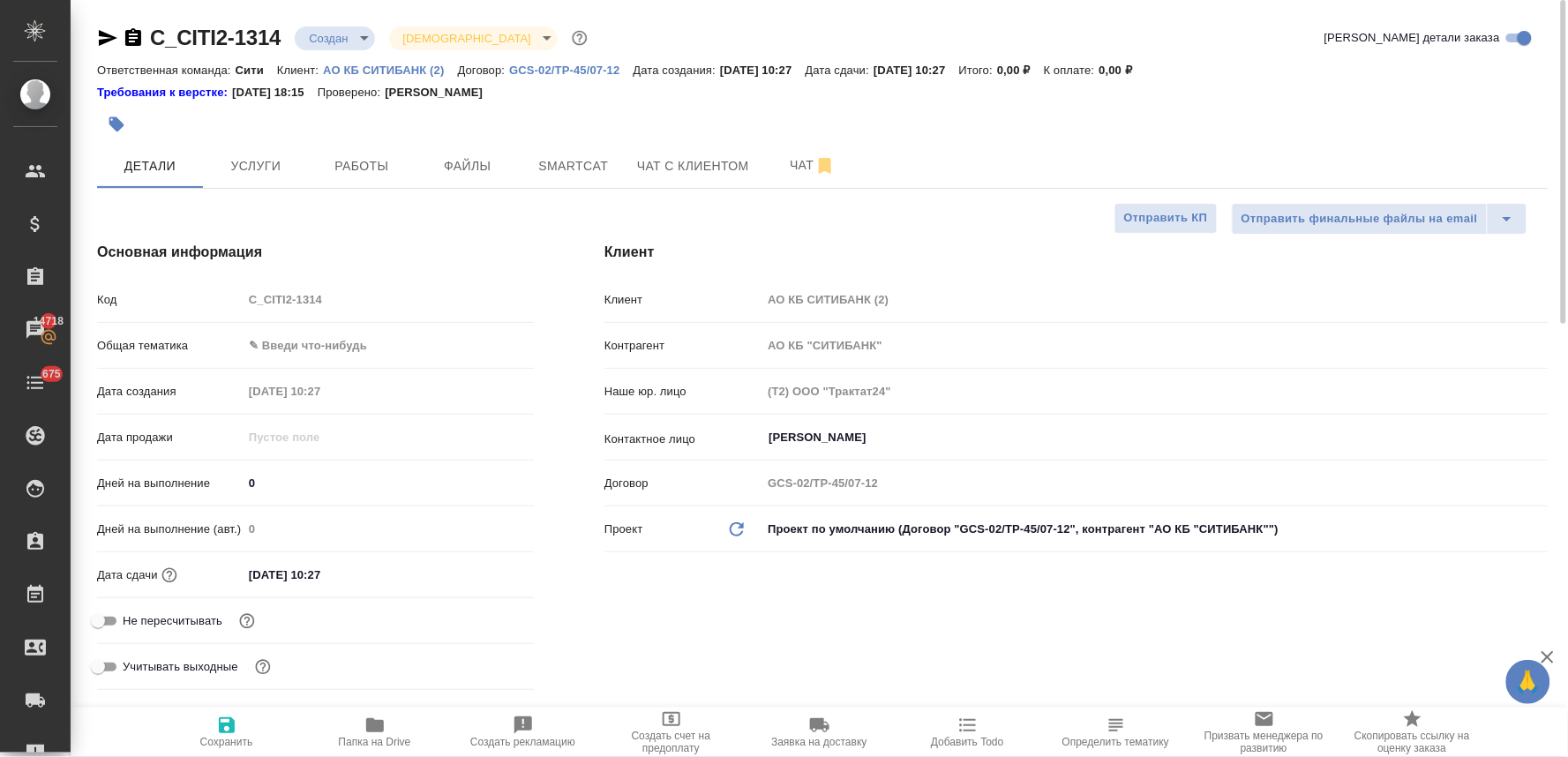
type textarea "x"
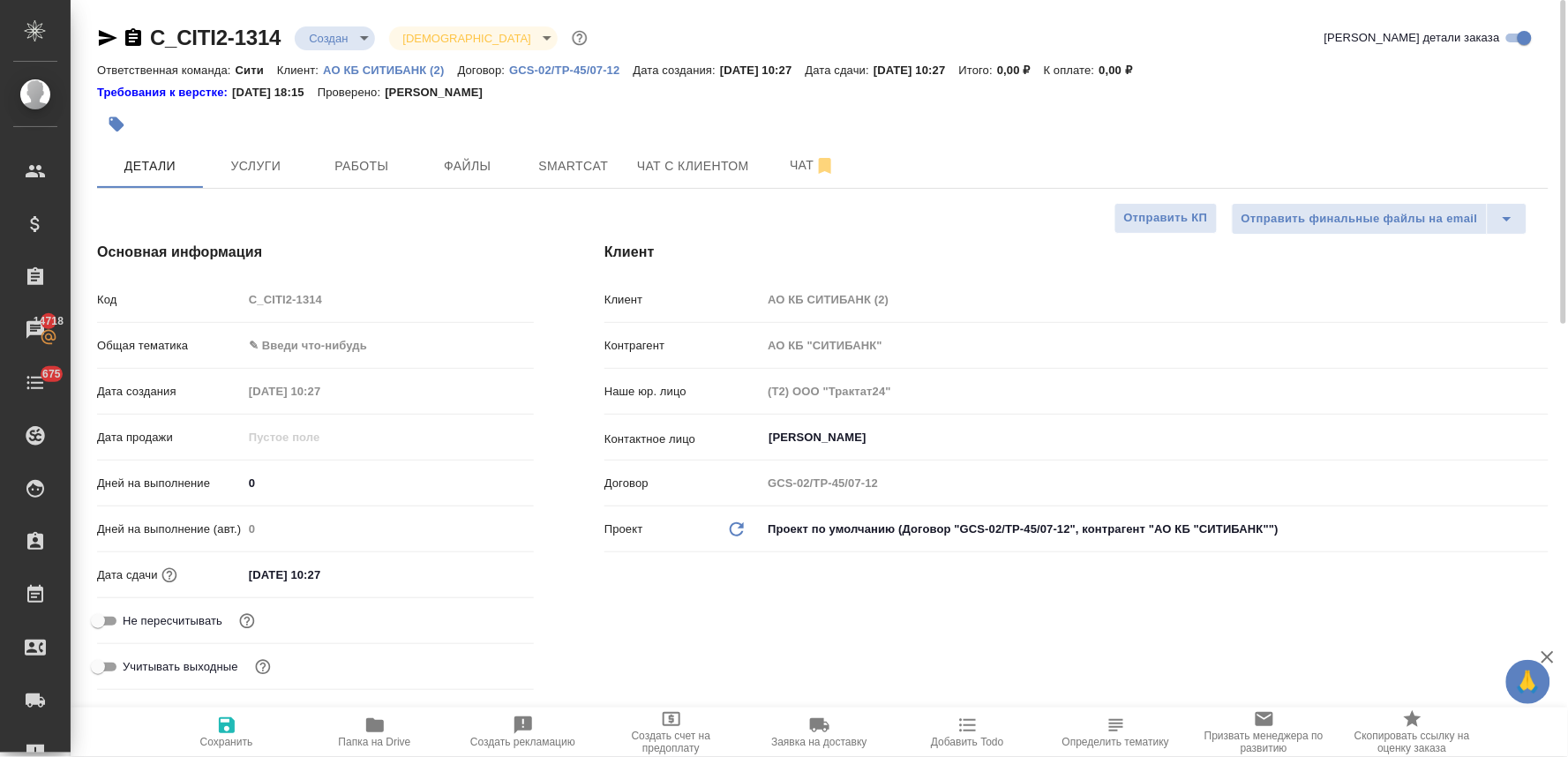
type textarea "x"
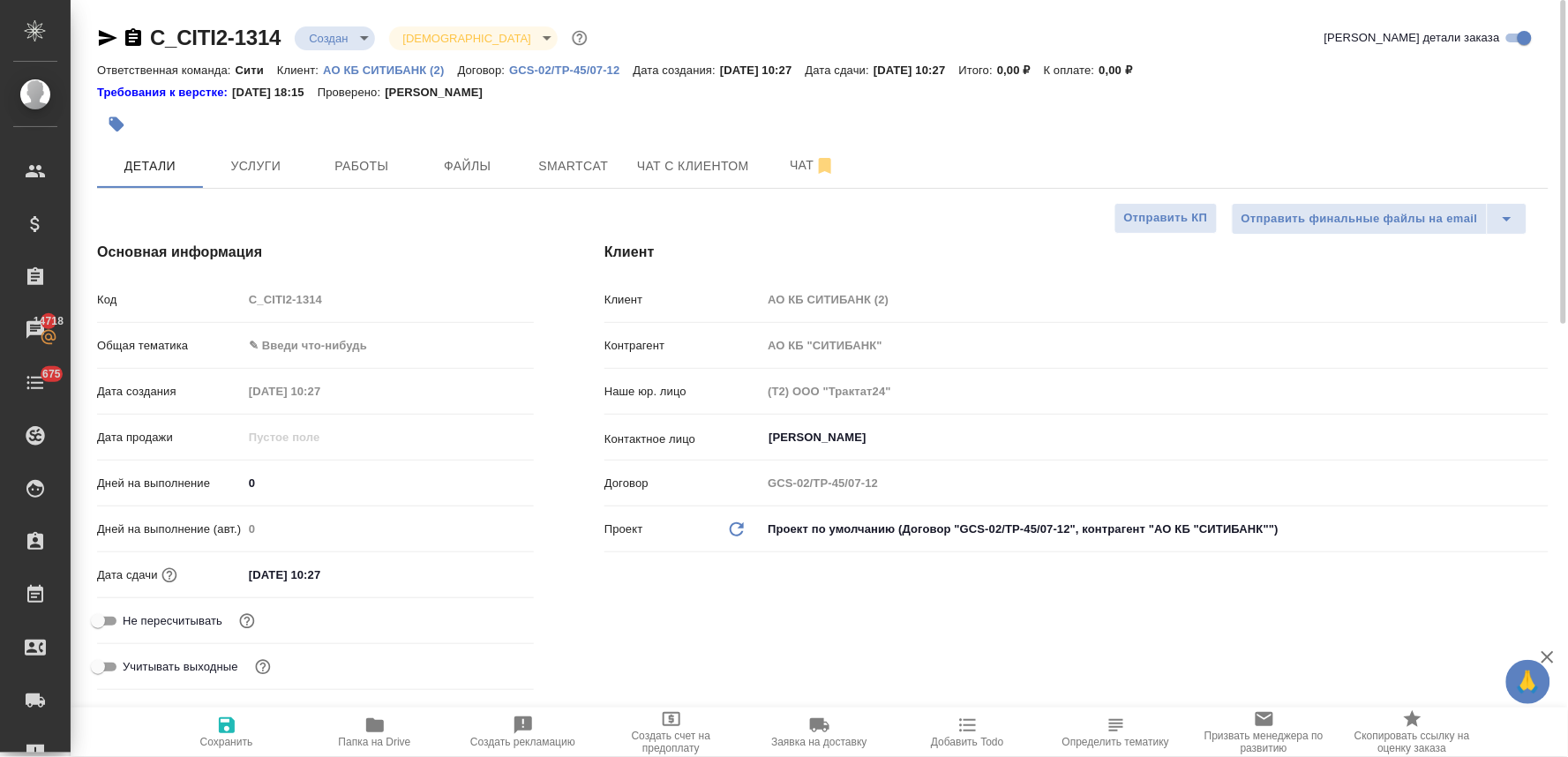
type textarea "x"
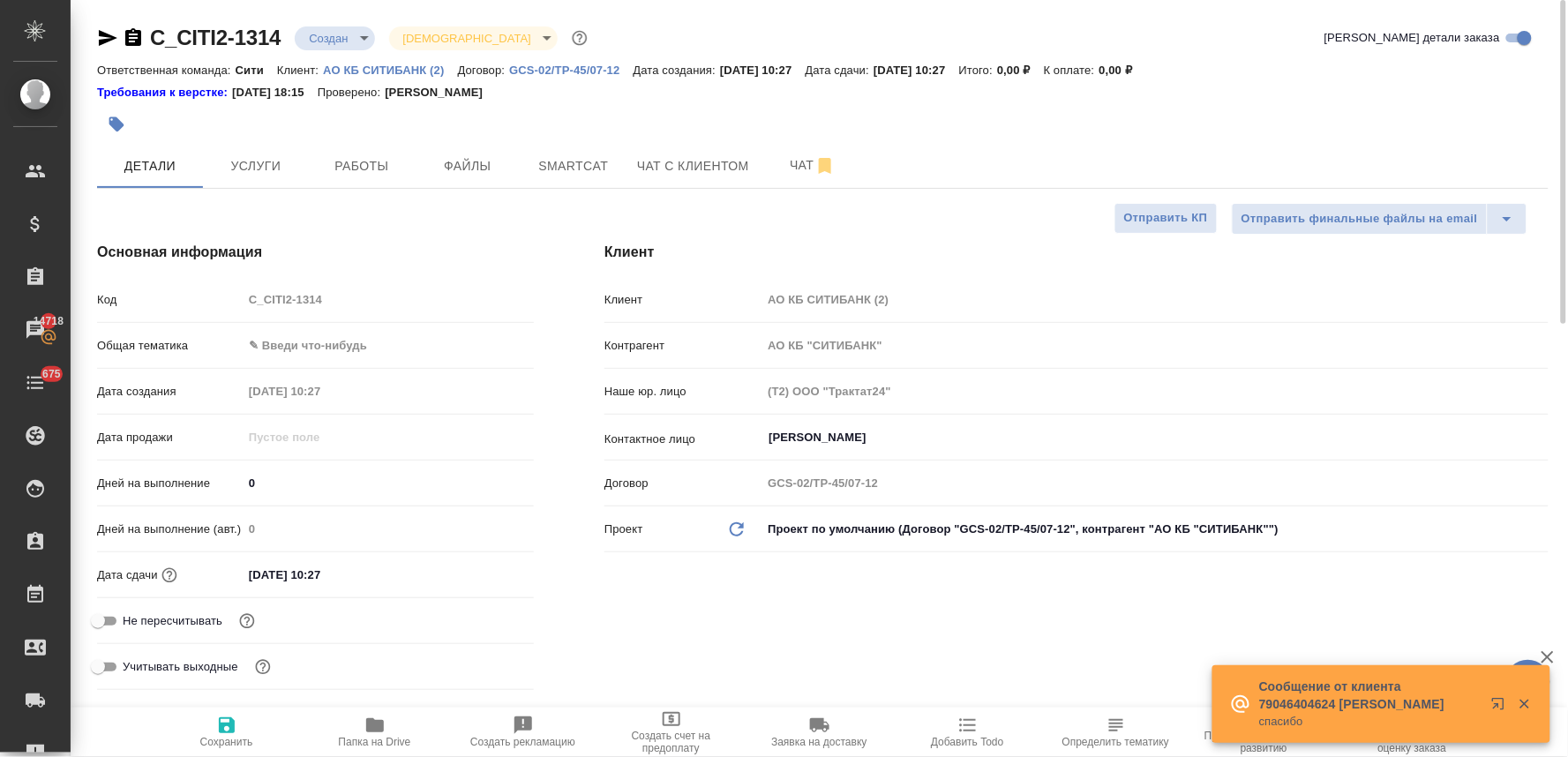
type textarea "x"
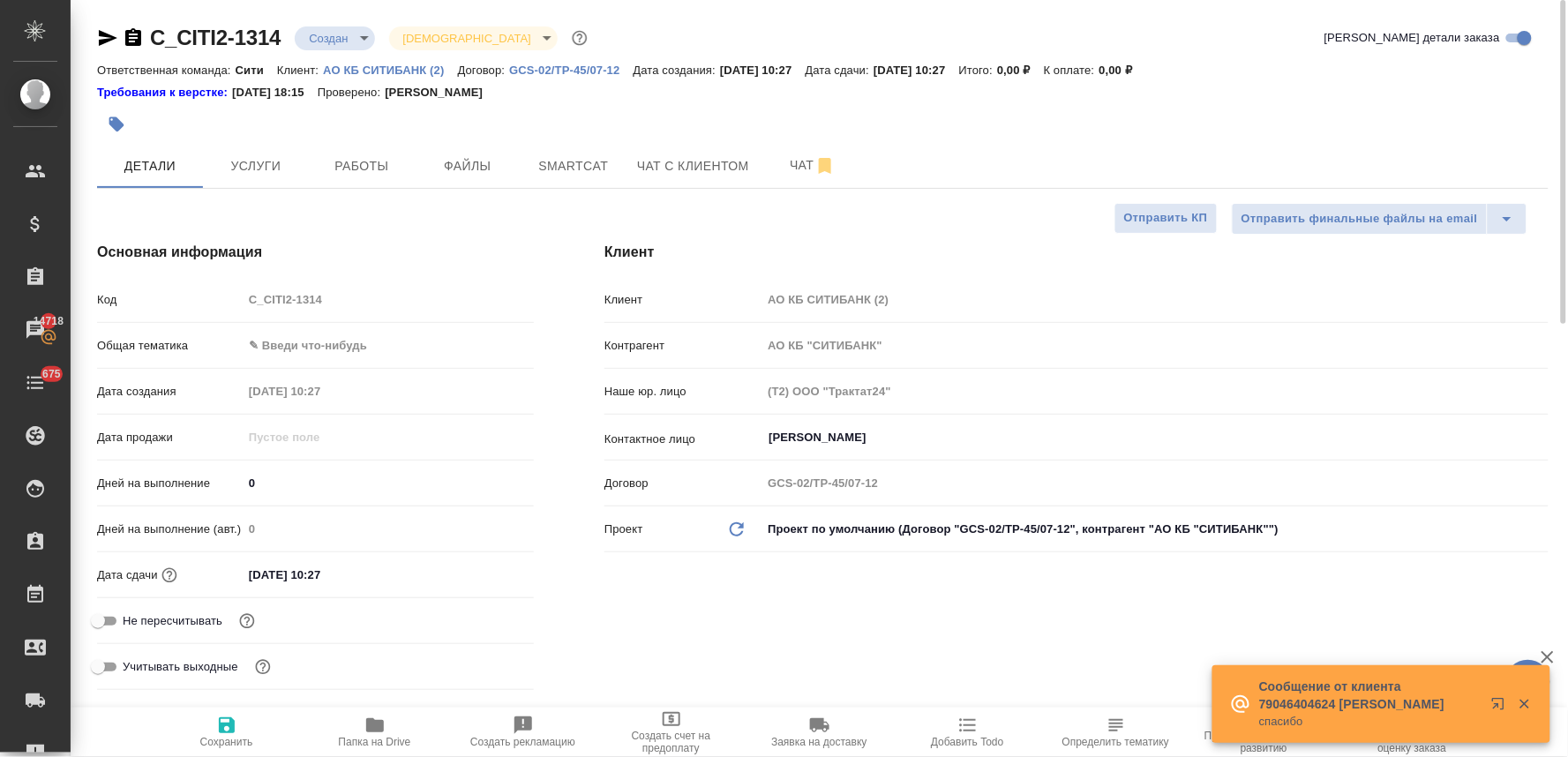
type textarea "x"
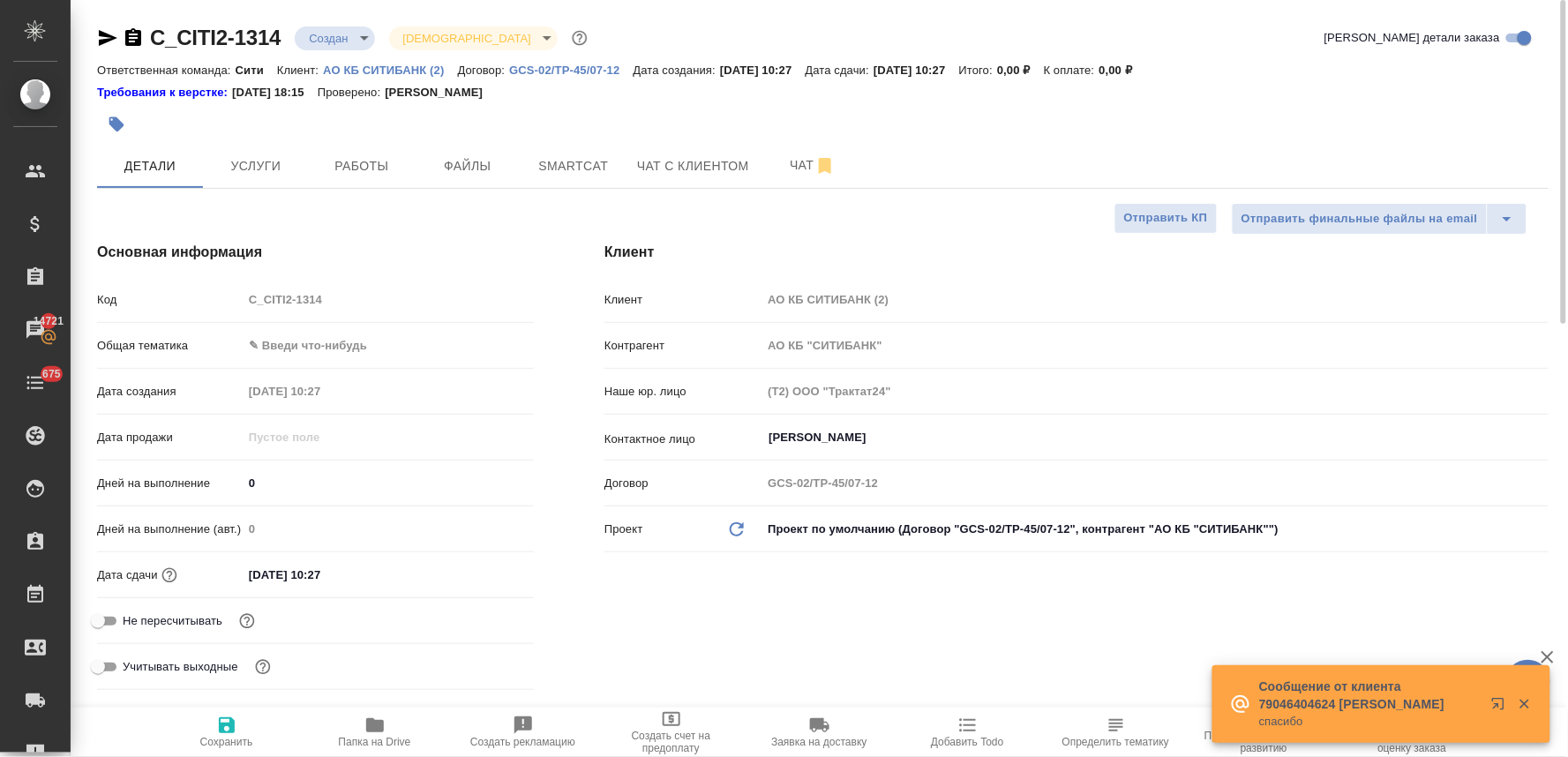
type textarea "x"
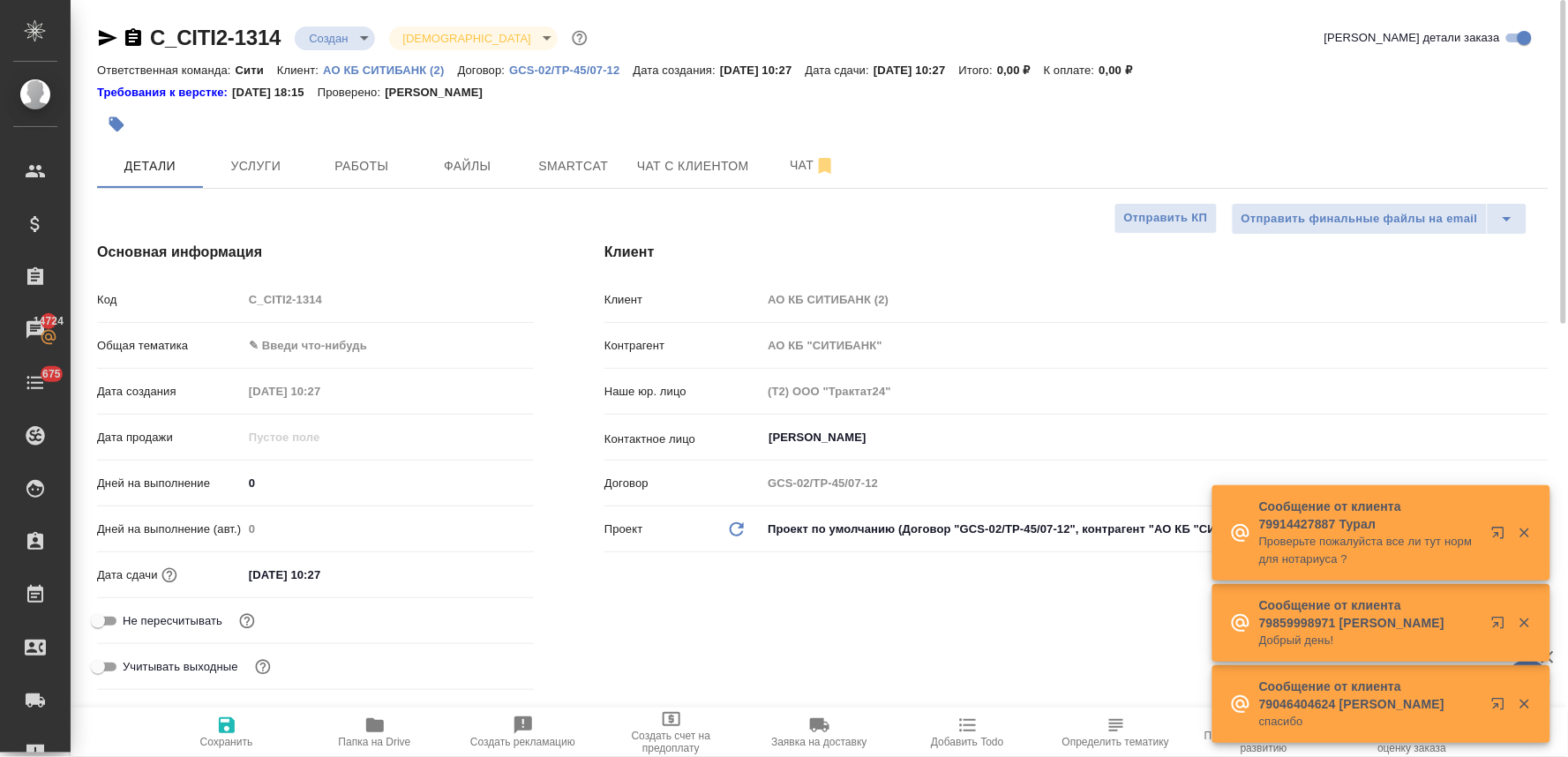
type textarea "x"
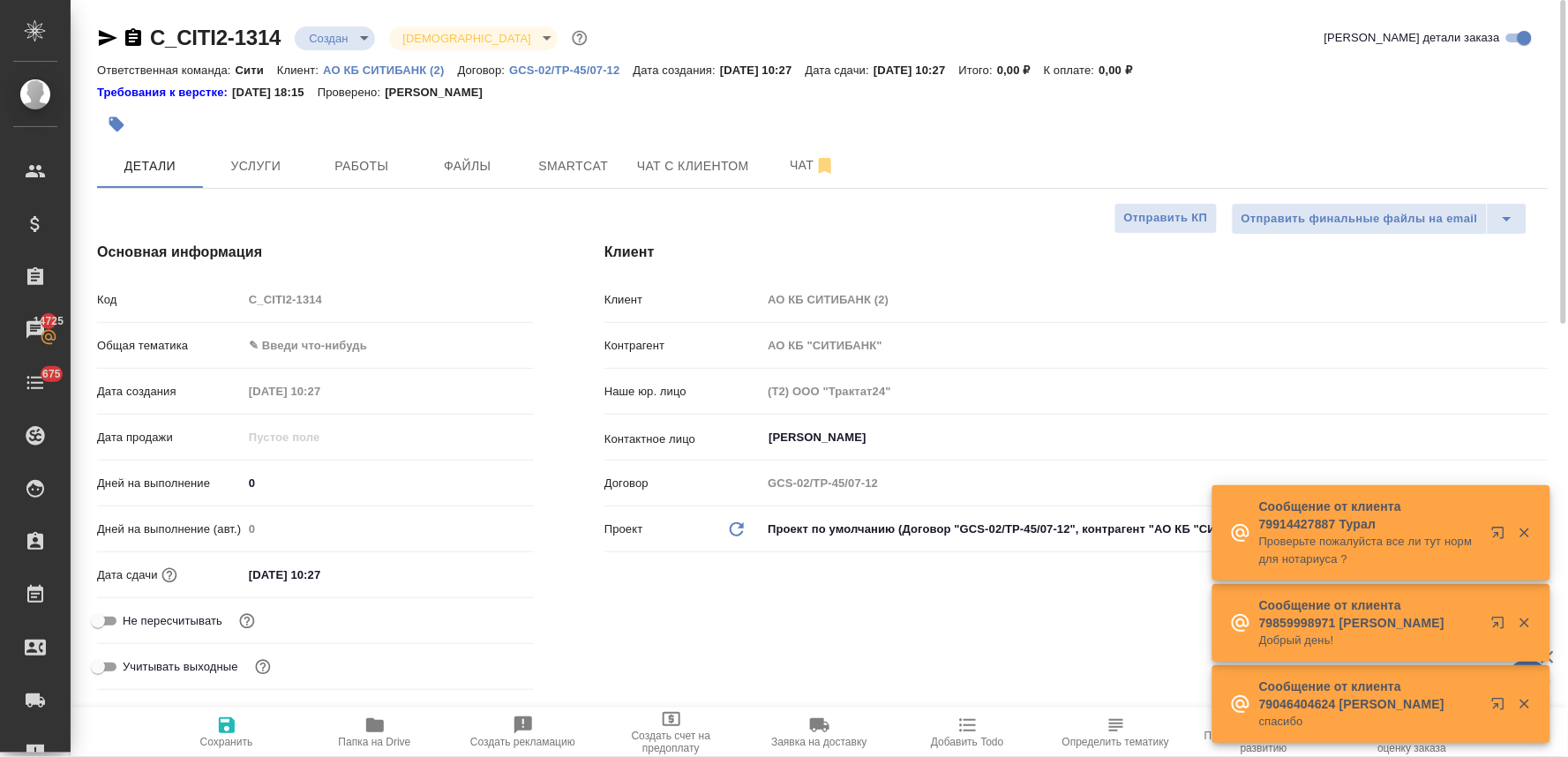
type textarea "x"
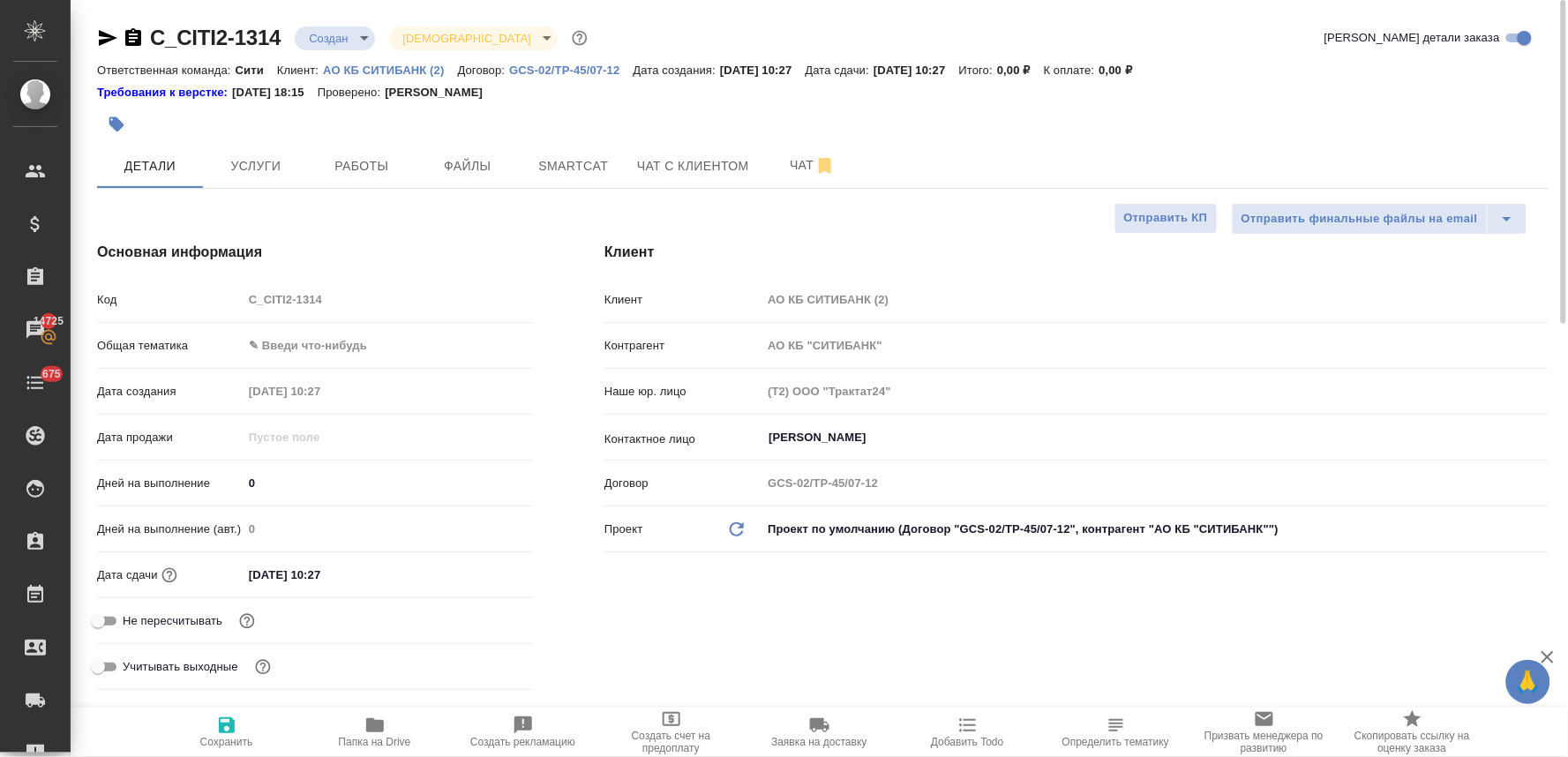
type textarea "x"
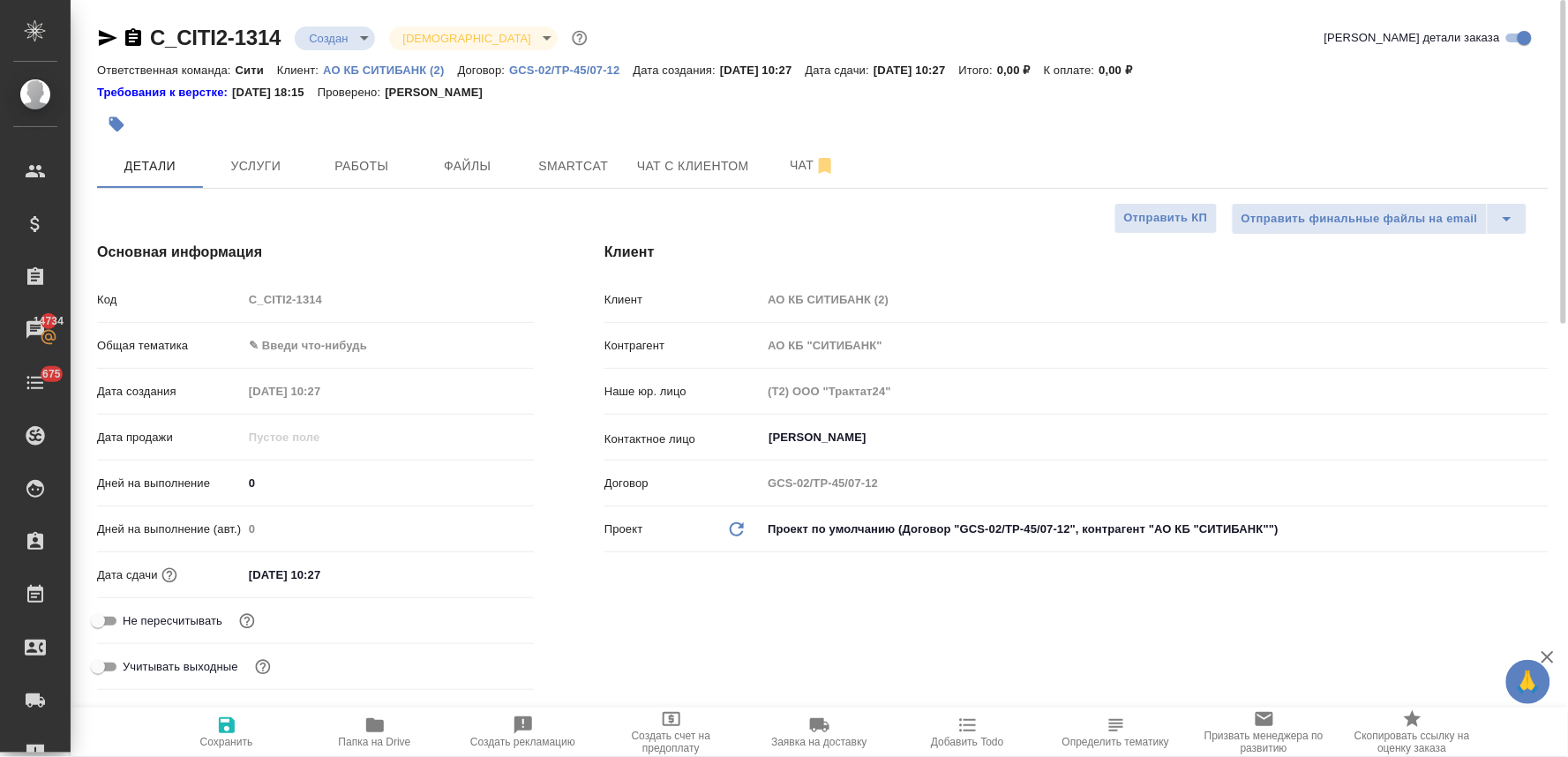
type textarea "x"
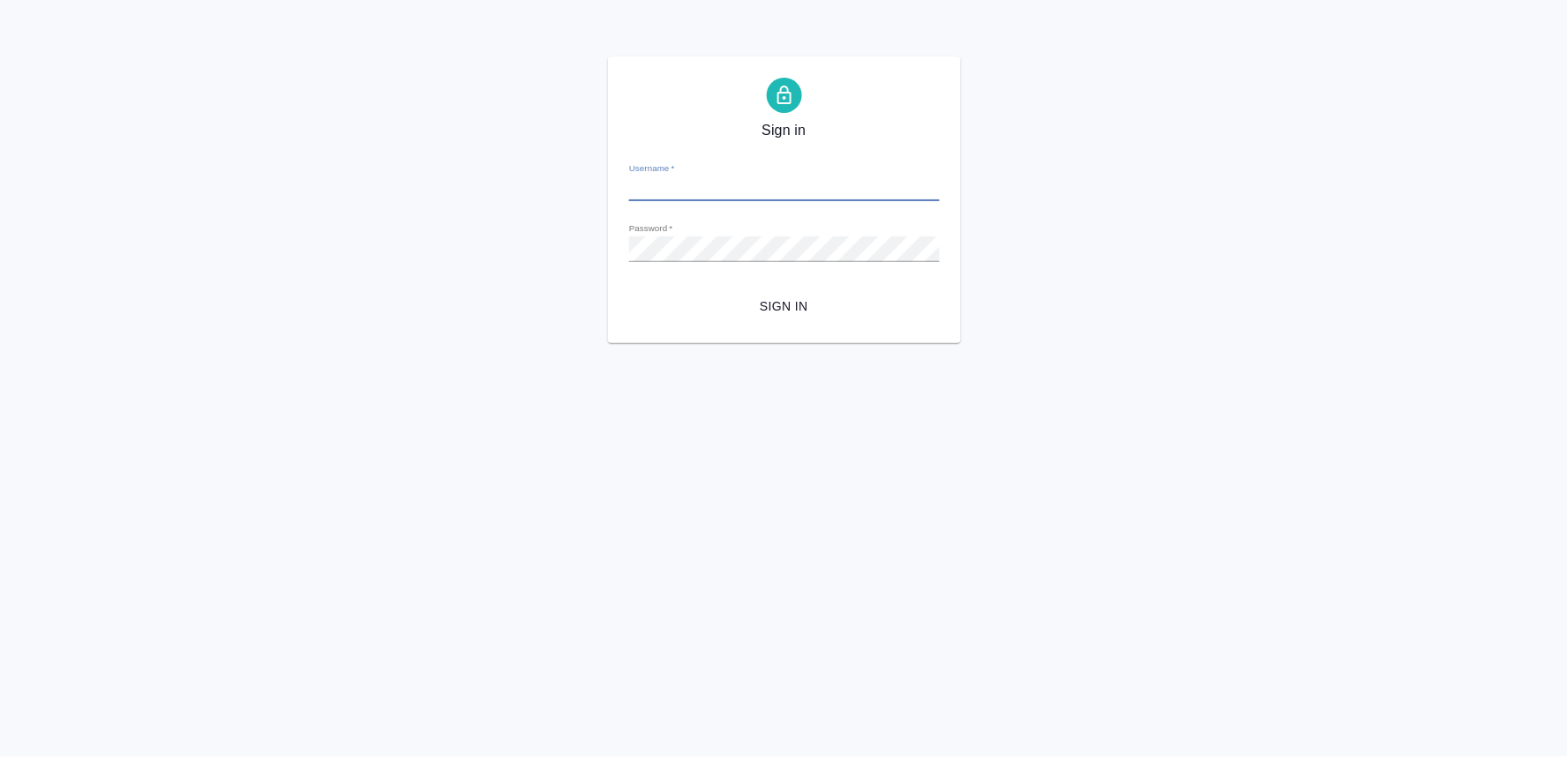
type input "[PERSON_NAME][EMAIL_ADDRESS][DOMAIN_NAME]"
click at [792, 297] on span "Sign in" at bounding box center [784, 307] width 283 height 22
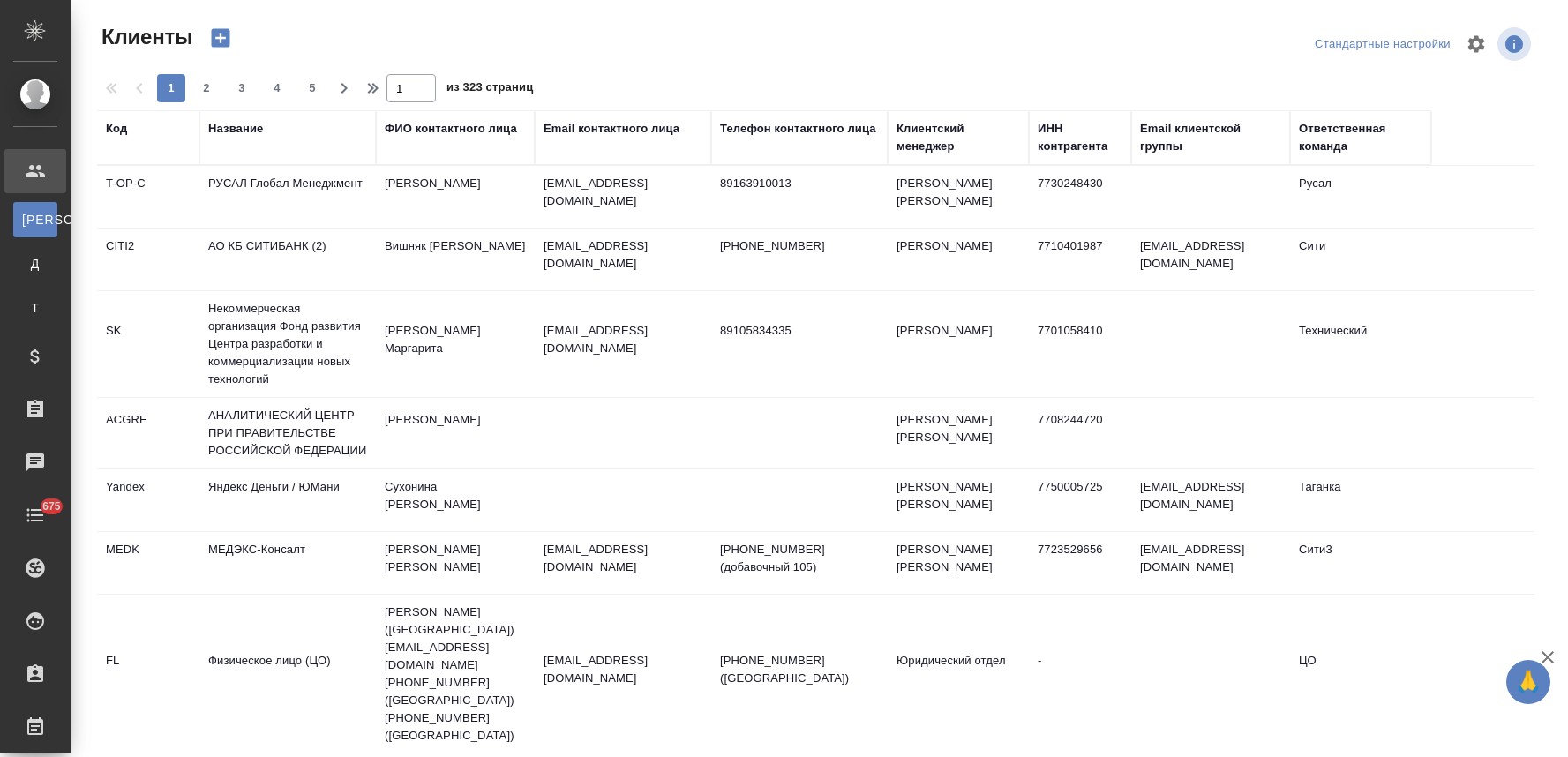
select select "RU"
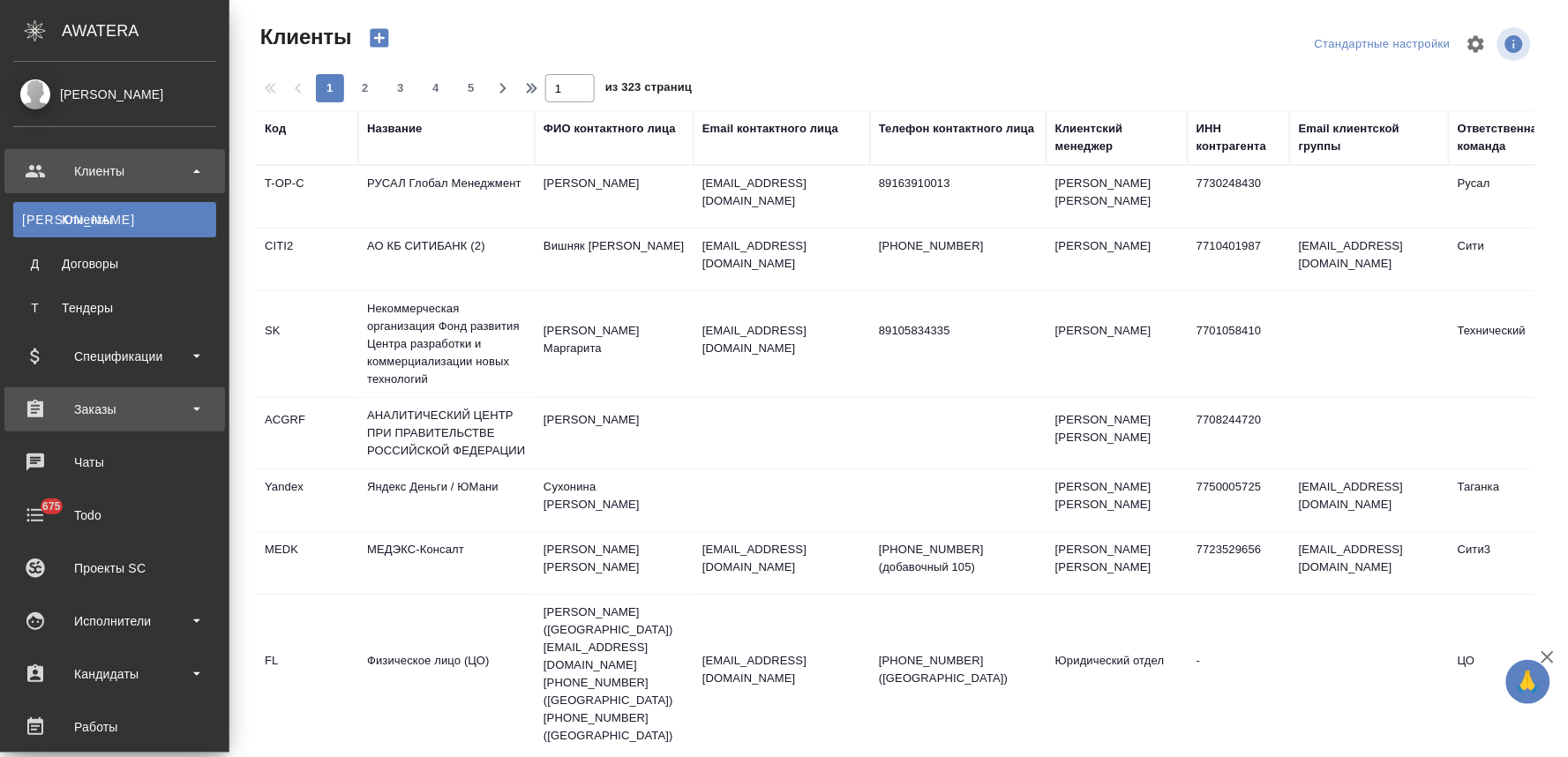
click at [80, 404] on div "Заказы" at bounding box center [114, 409] width 203 height 26
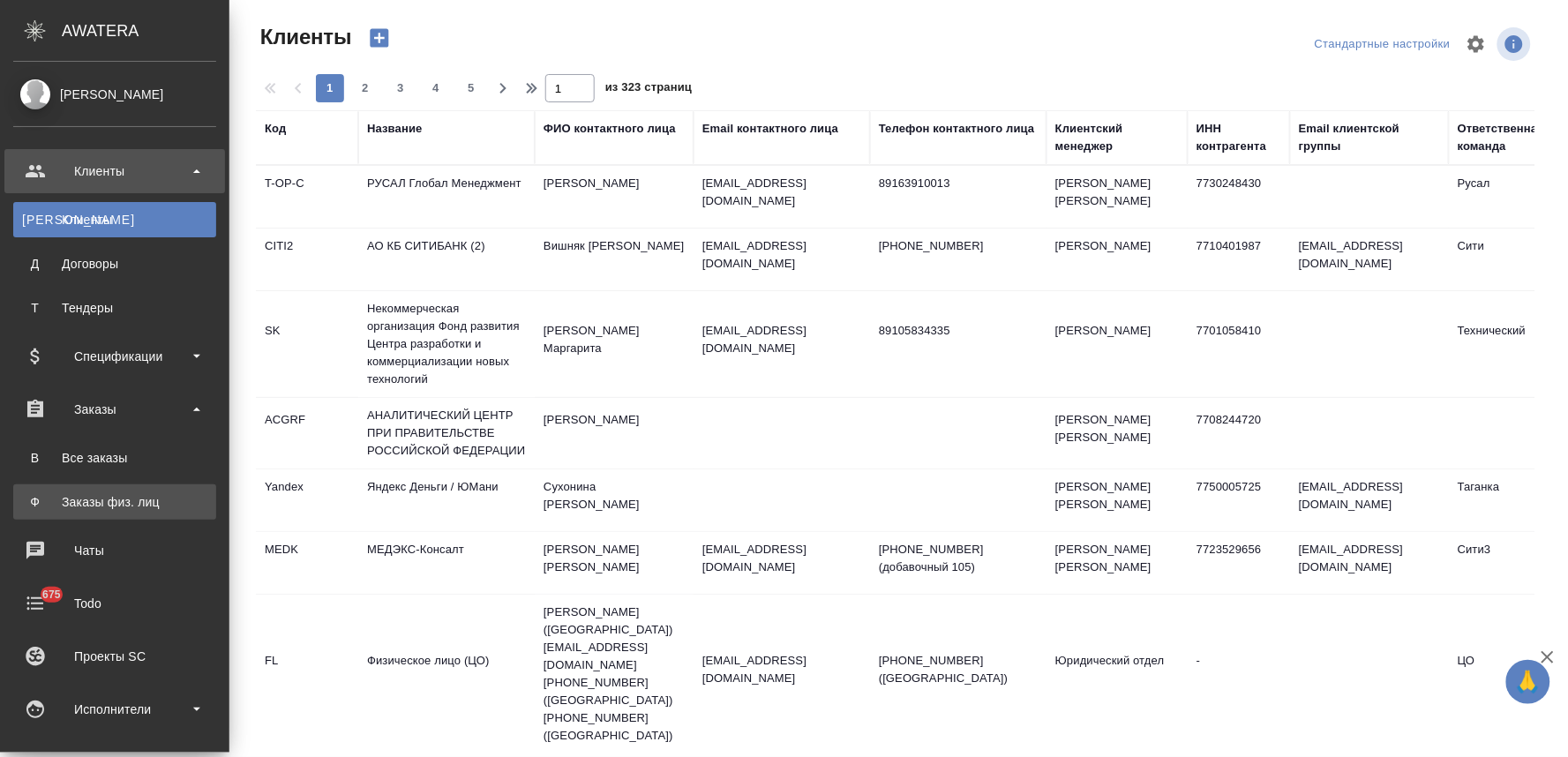
click at [122, 509] on div "Заказы физ. лиц" at bounding box center [114, 502] width 185 height 18
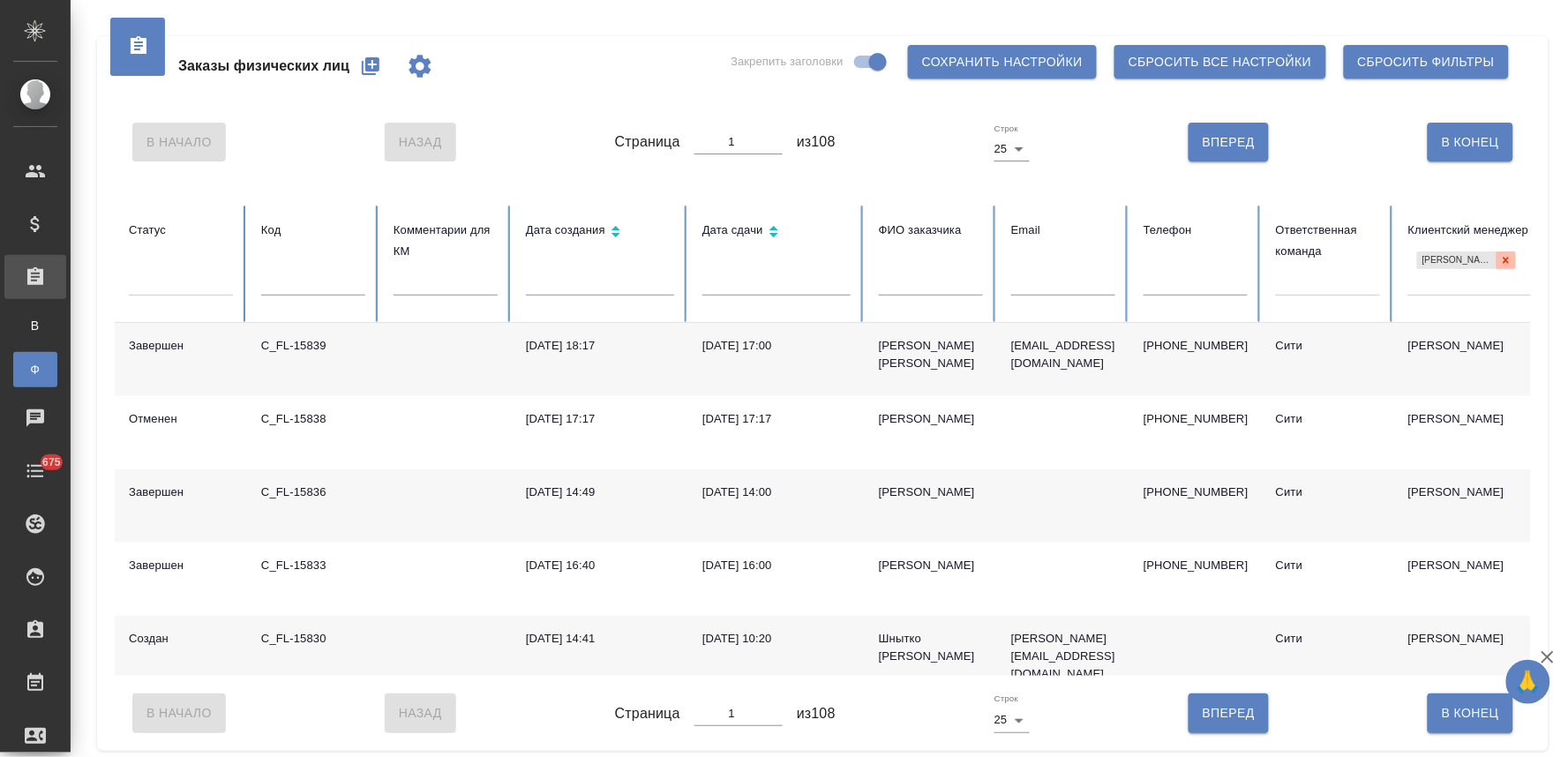
click at [1504, 259] on icon at bounding box center [1506, 259] width 7 height 7
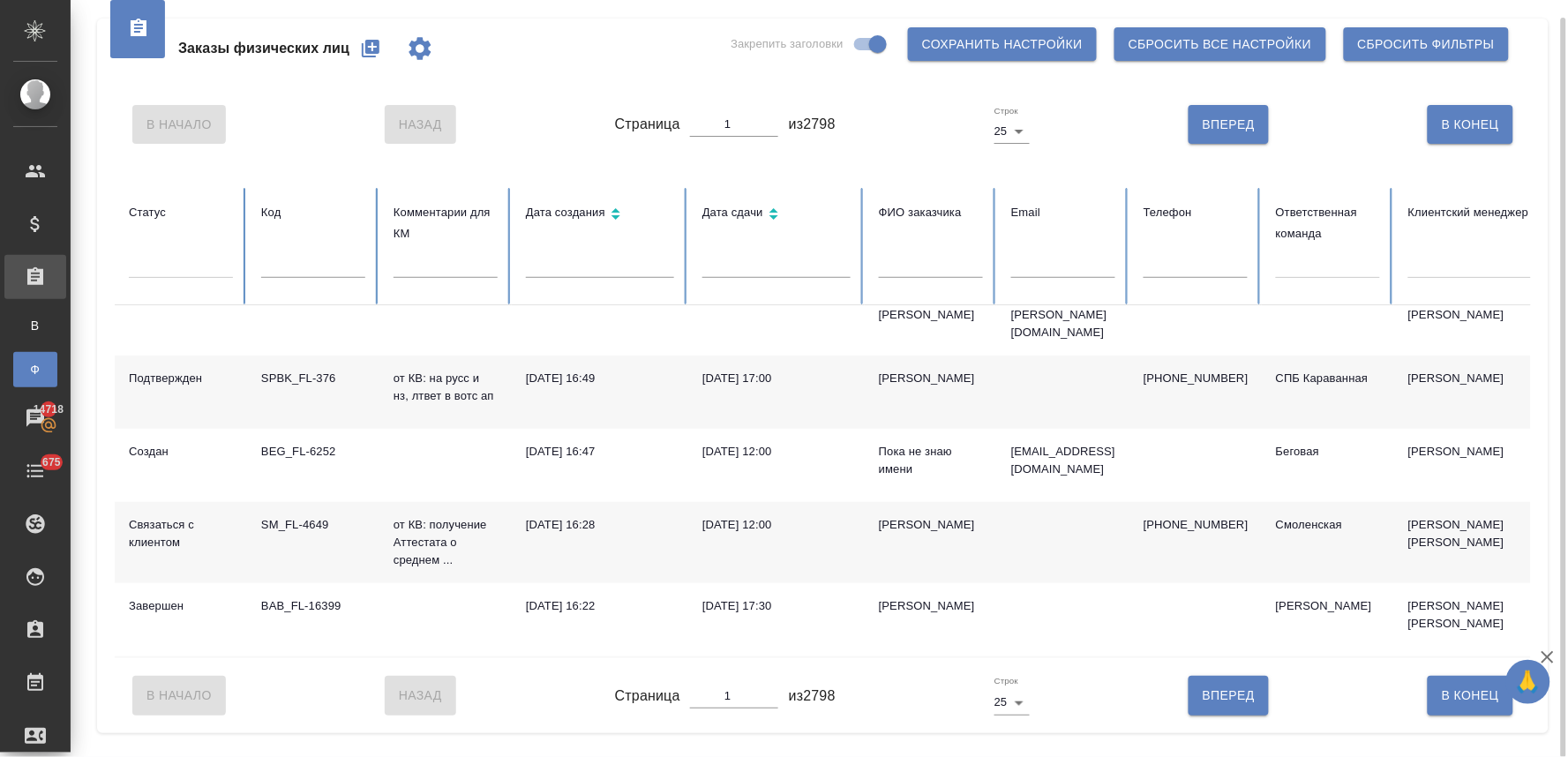
scroll to position [1373, 0]
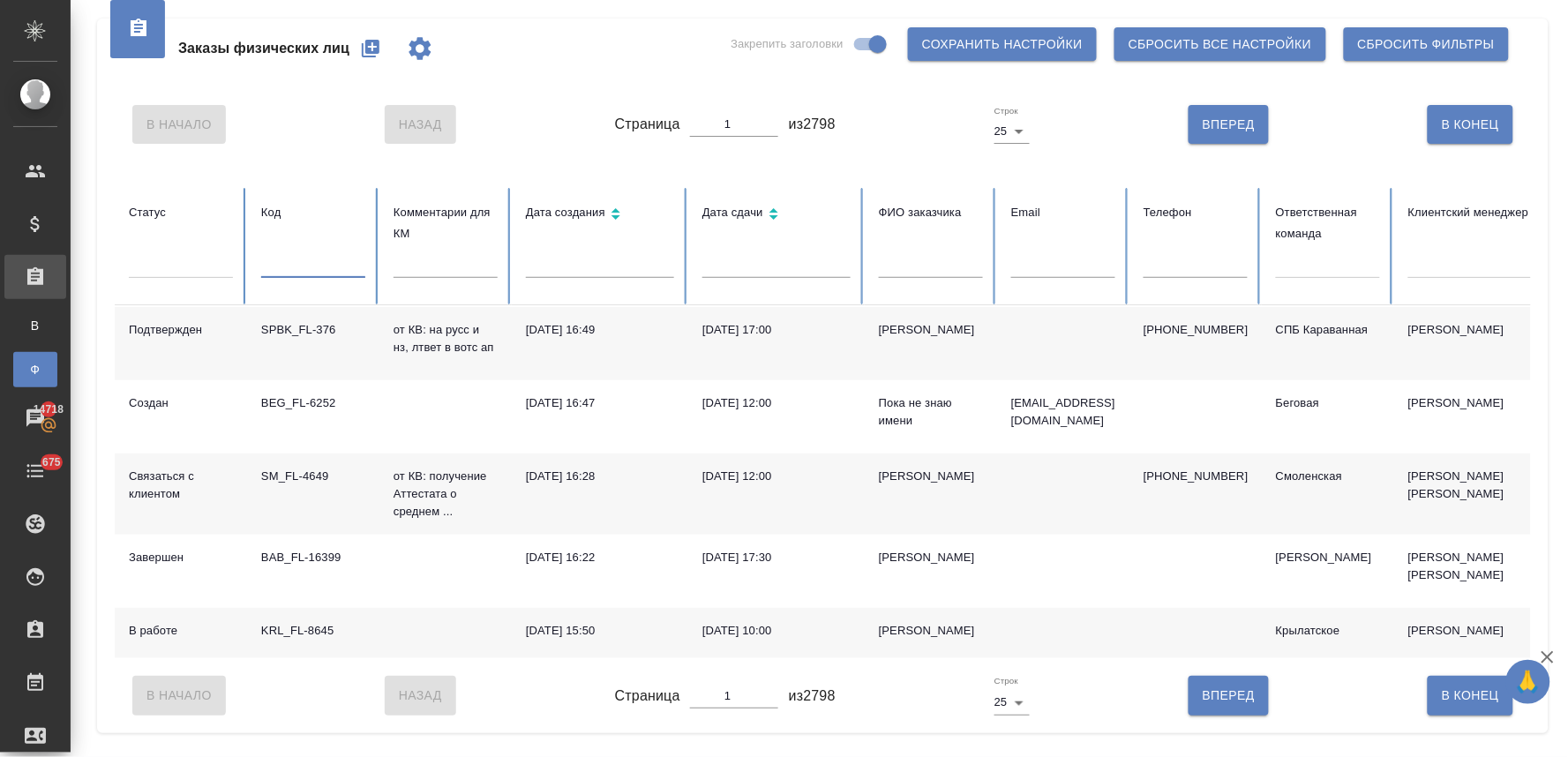
click at [291, 277] on input "text" at bounding box center [313, 265] width 104 height 25
type input "15841"
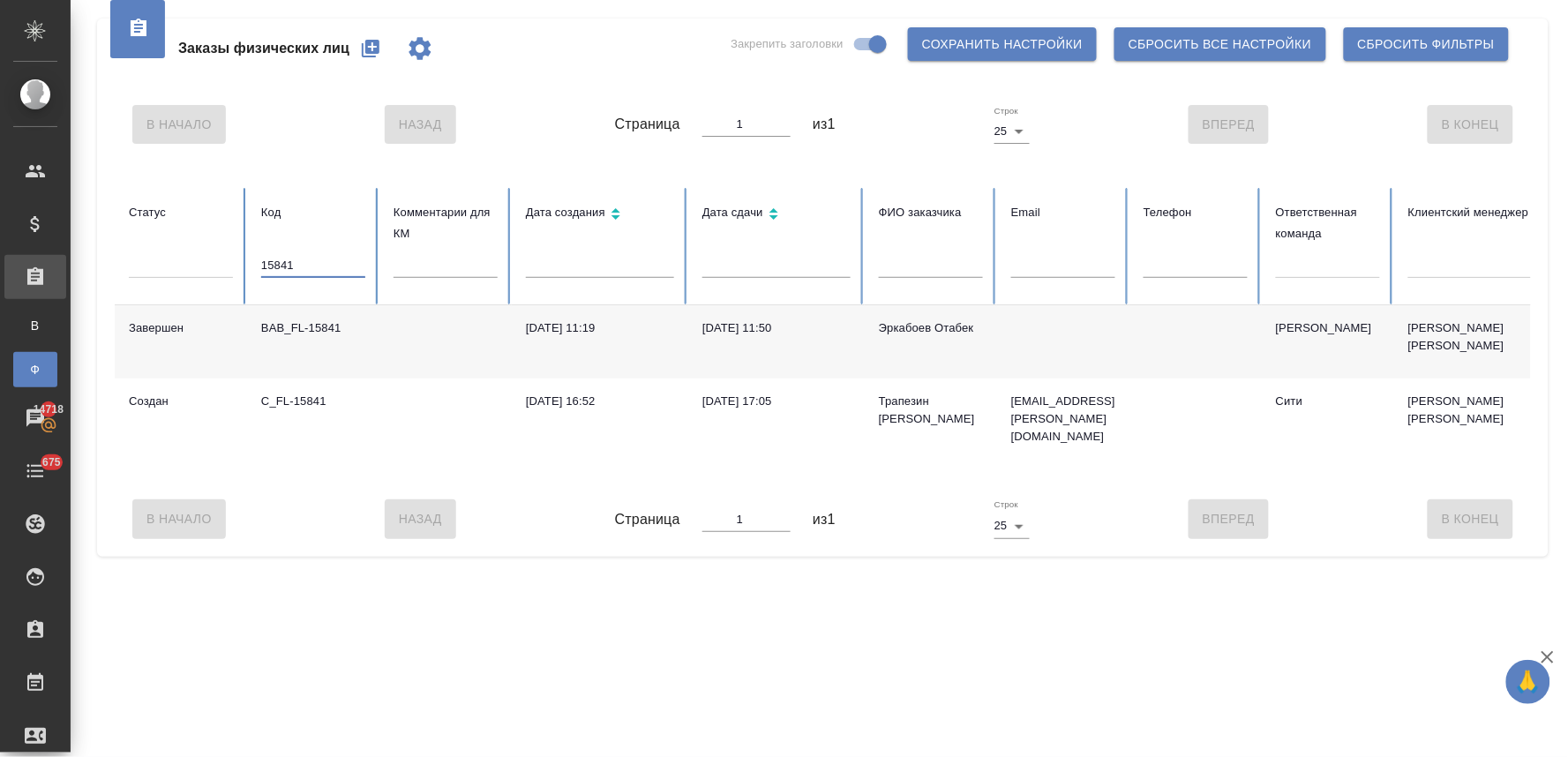
scroll to position [0, 0]
drag, startPoint x: 309, startPoint y: 257, endPoint x: 214, endPoint y: 261, distance: 95.1
click at [214, 261] on tr "Статус Код 15841 Комментарии для КМ Дата создания Дата сдачи ФИО заказчика Emai…" at bounding box center [1107, 246] width 1985 height 117
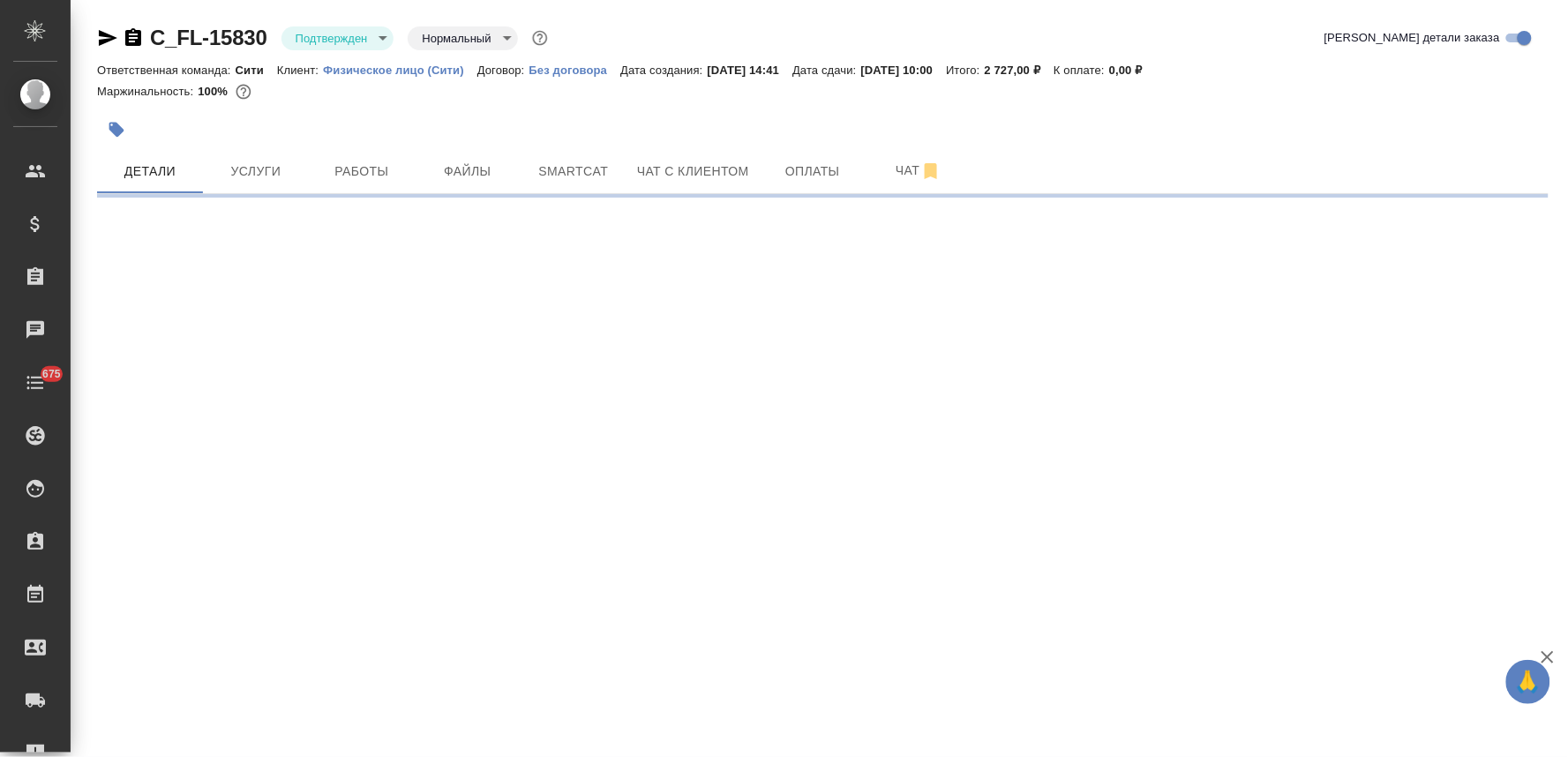
select select "RU"
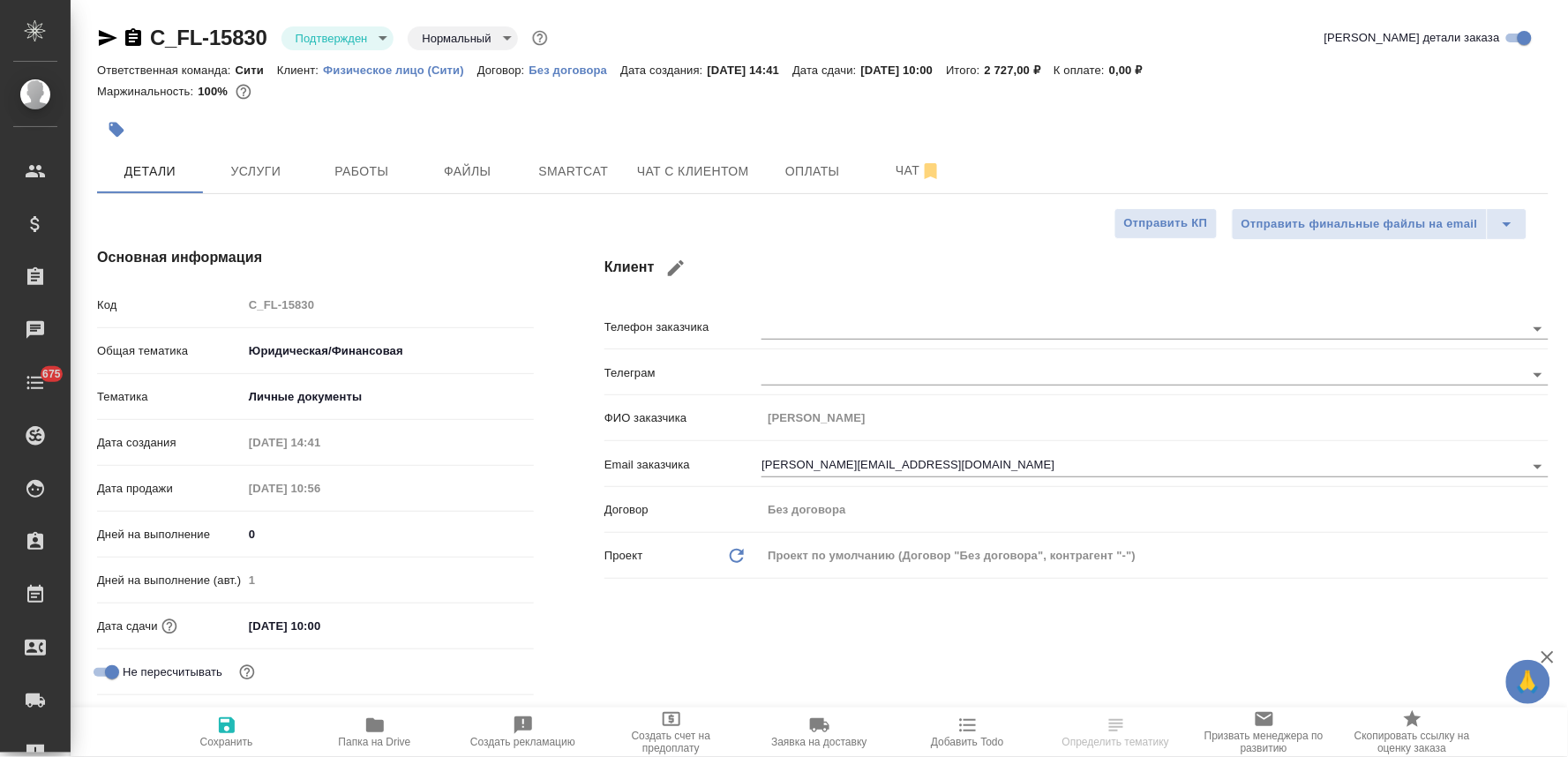
type textarea "x"
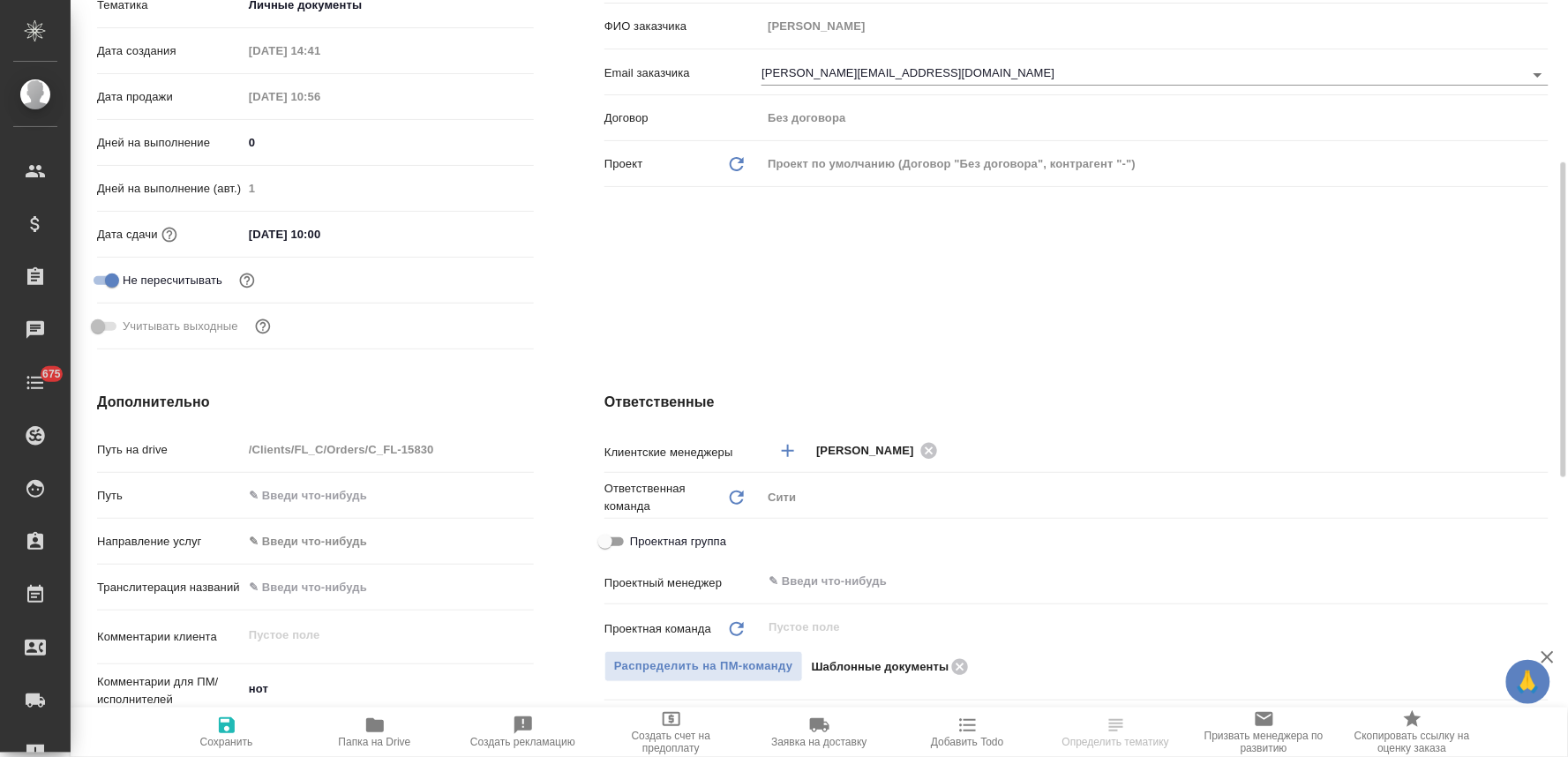
scroll to position [588, 0]
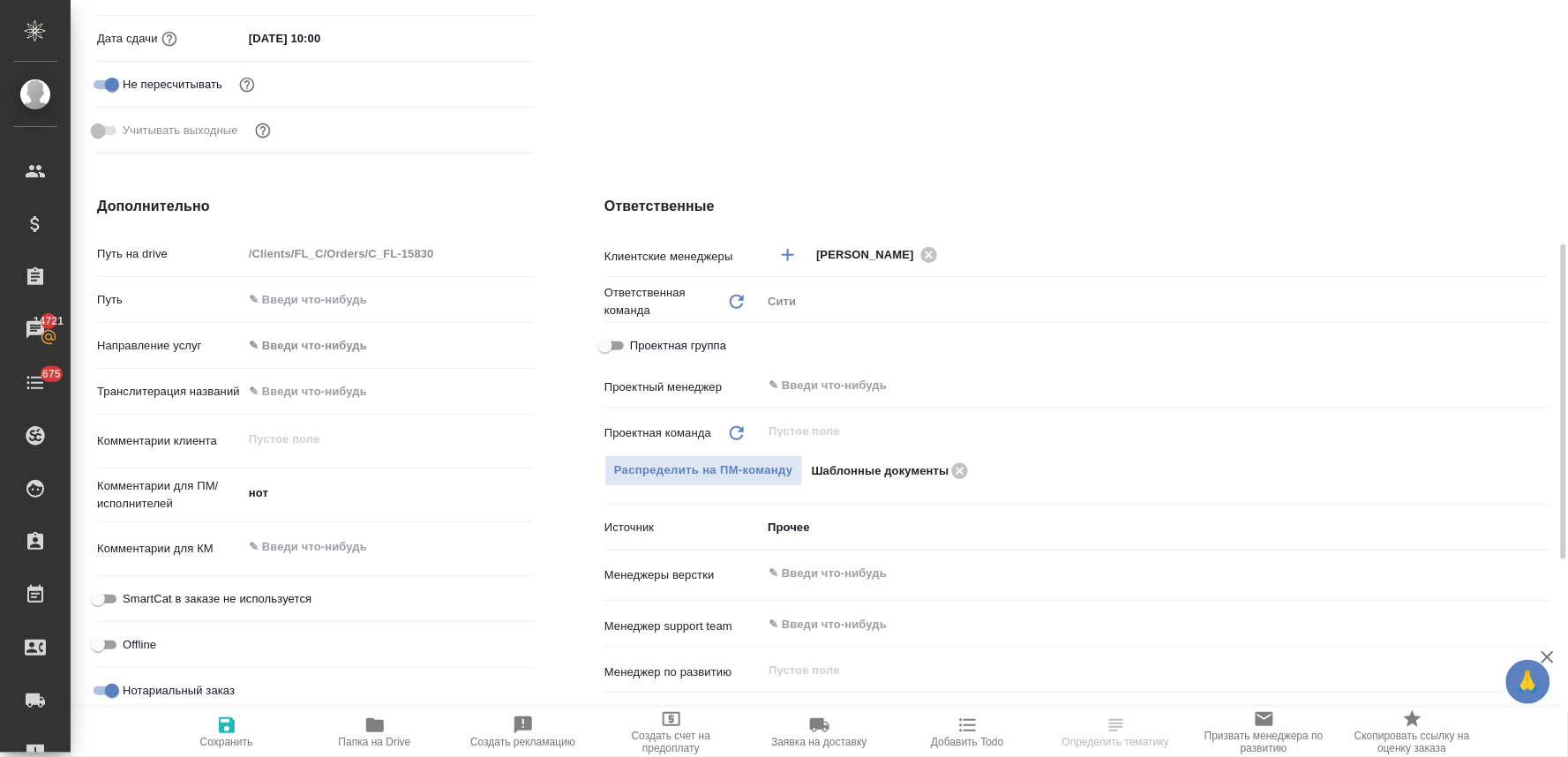
click at [338, 392] on input "text" at bounding box center [388, 392] width 291 height 26
paste input "Yakovitskaya [PERSON_NAME] [PERSON_NAME]"
type input "Yakovitskaya [PERSON_NAME] [PERSON_NAME]"
type textarea "x"
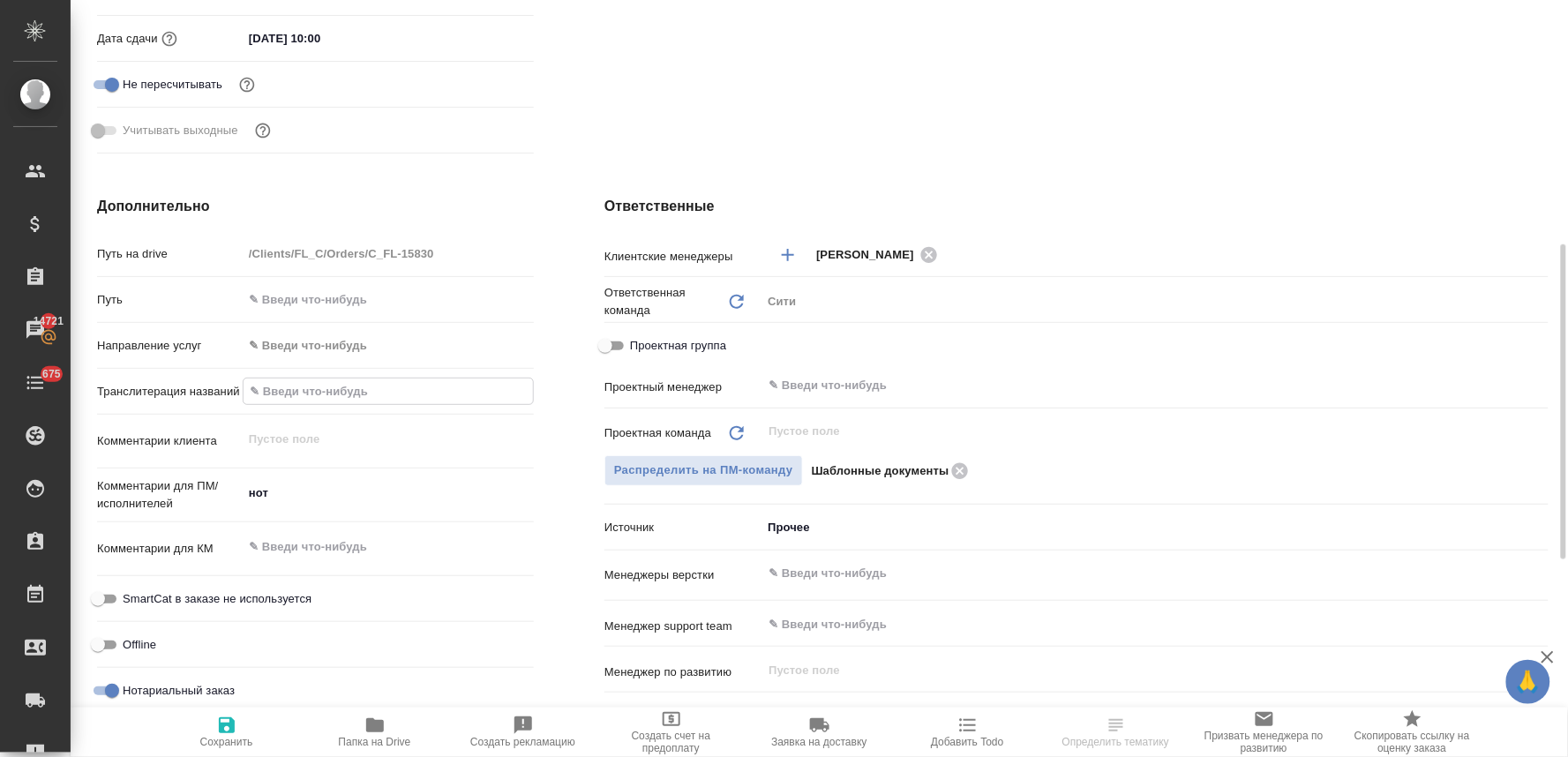
type textarea "x"
type input "Yakovitskaya [PERSON_NAME] [PERSON_NAME]"
click at [223, 731] on icon "button" at bounding box center [226, 725] width 16 height 16
type textarea "x"
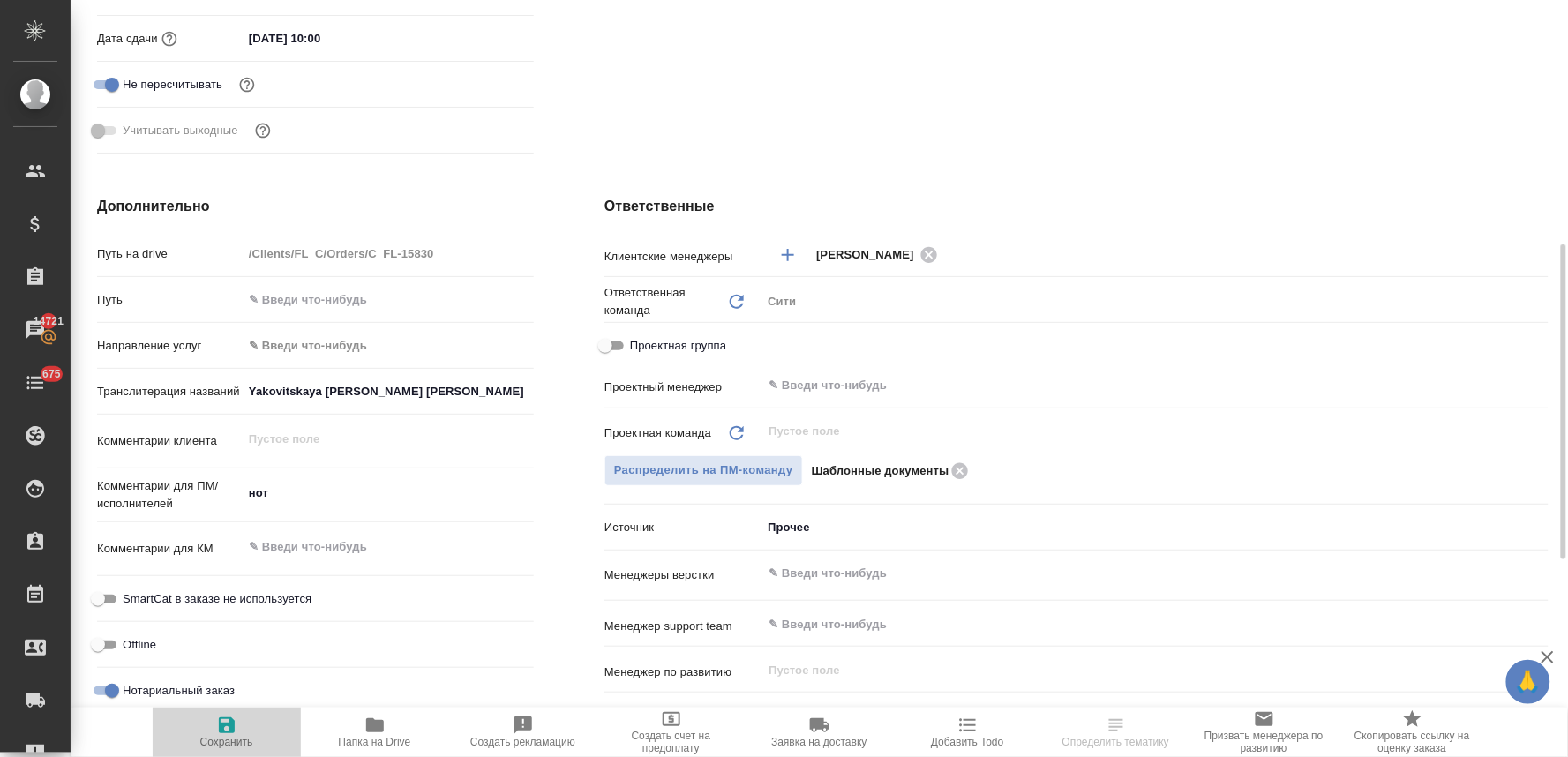
type textarea "x"
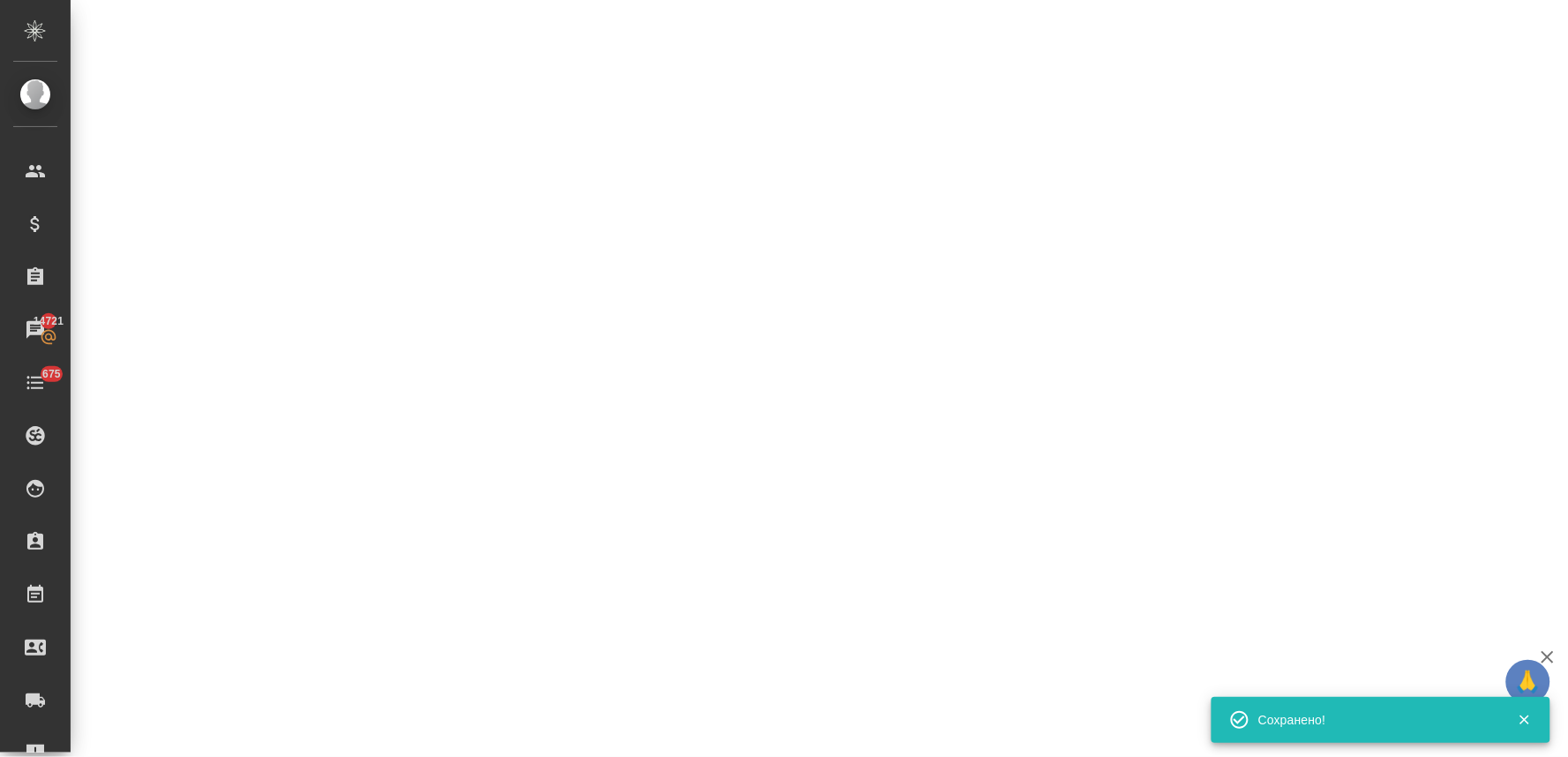
select select "RU"
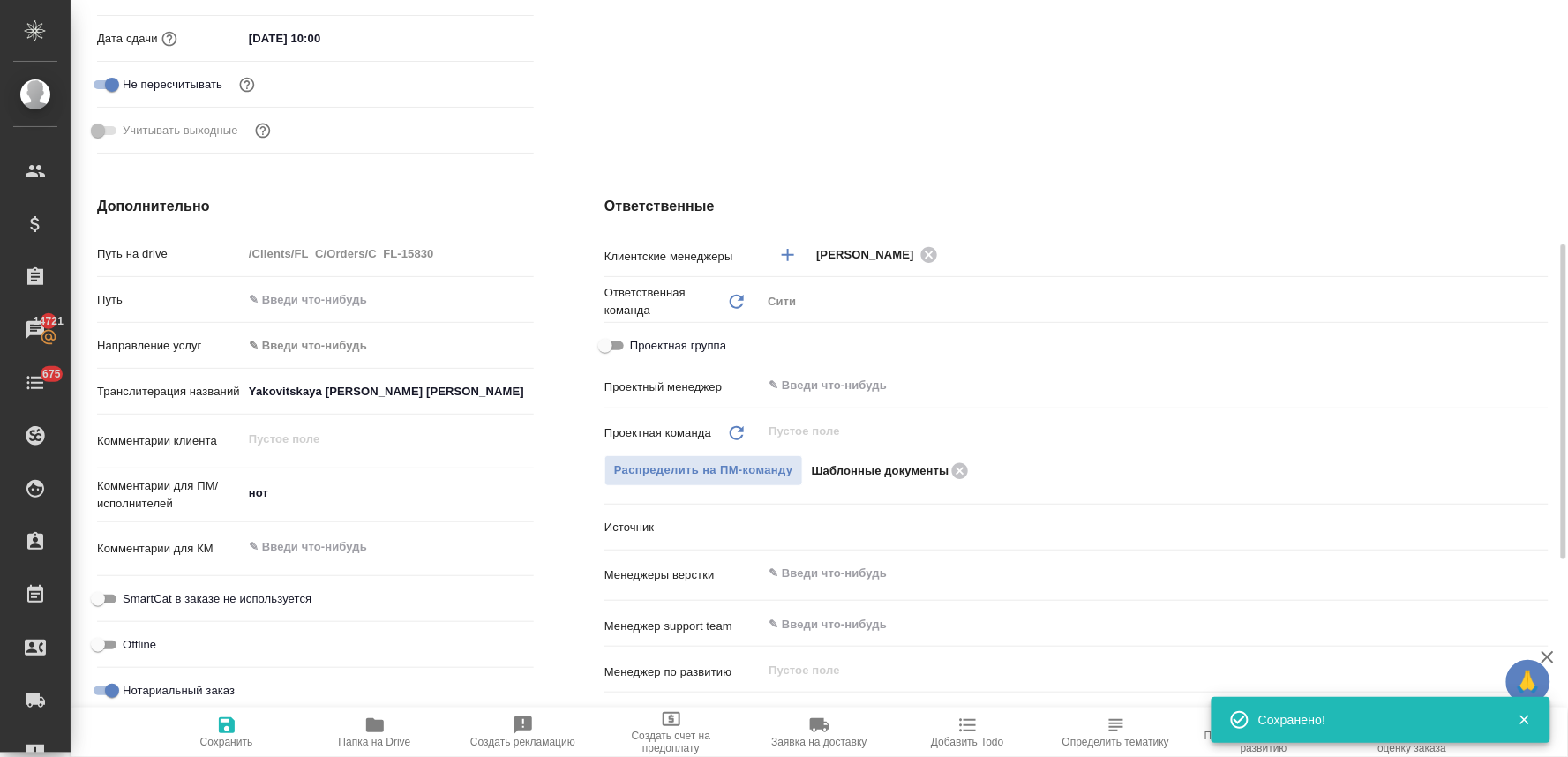
type textarea "x"
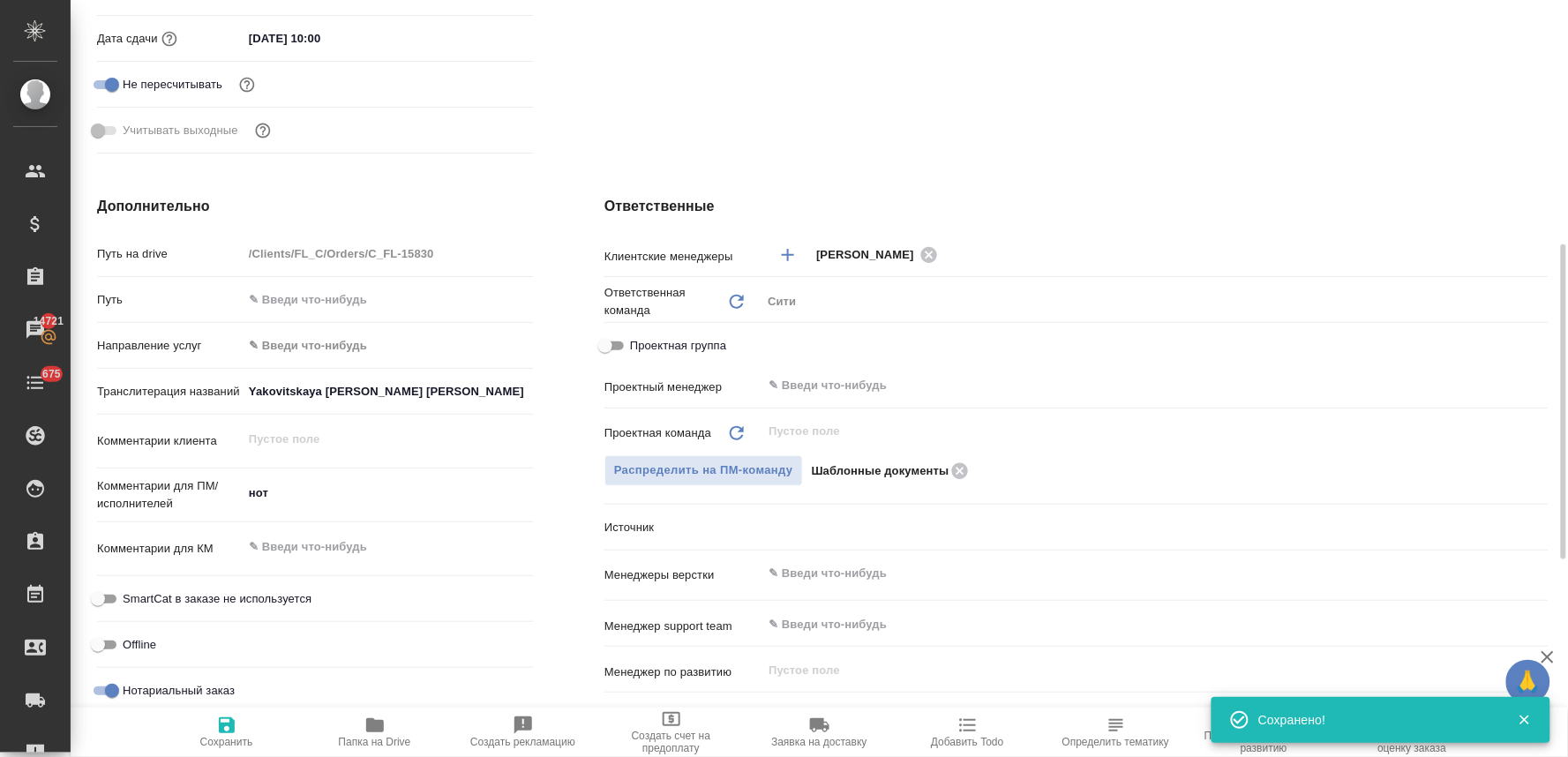
type textarea "x"
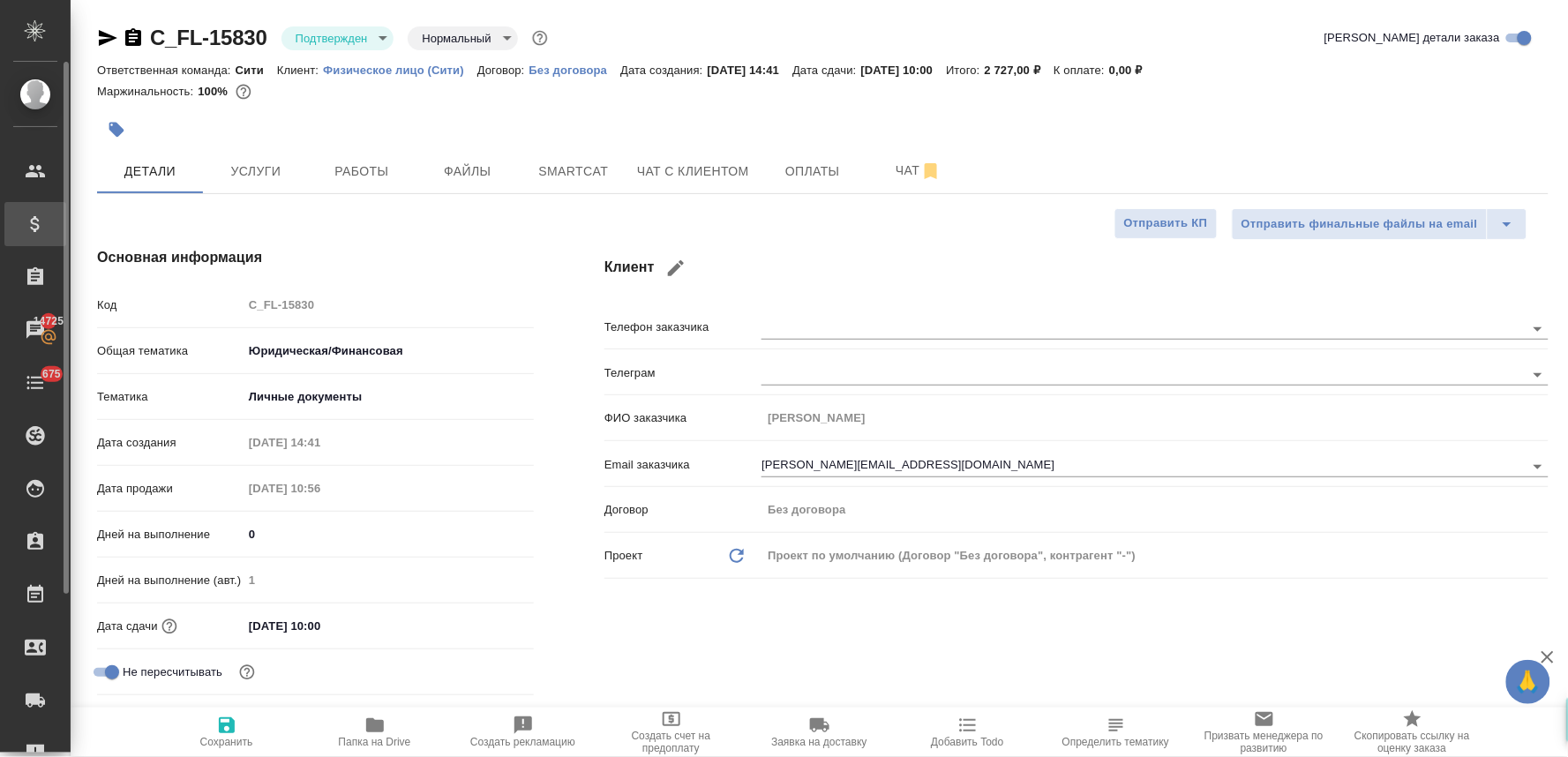
type textarea "x"
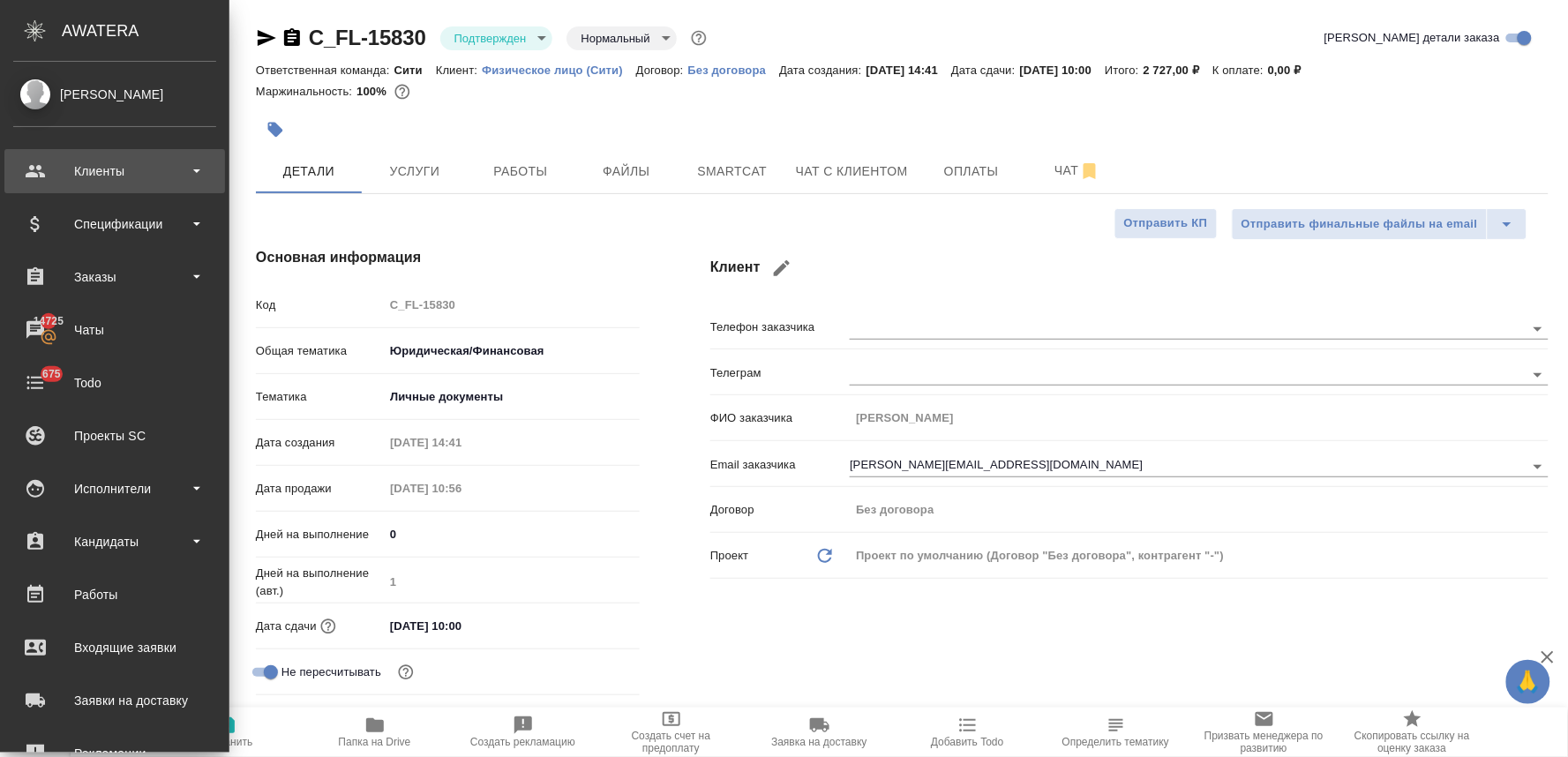
click at [124, 163] on div "Клиенты" at bounding box center [114, 171] width 203 height 26
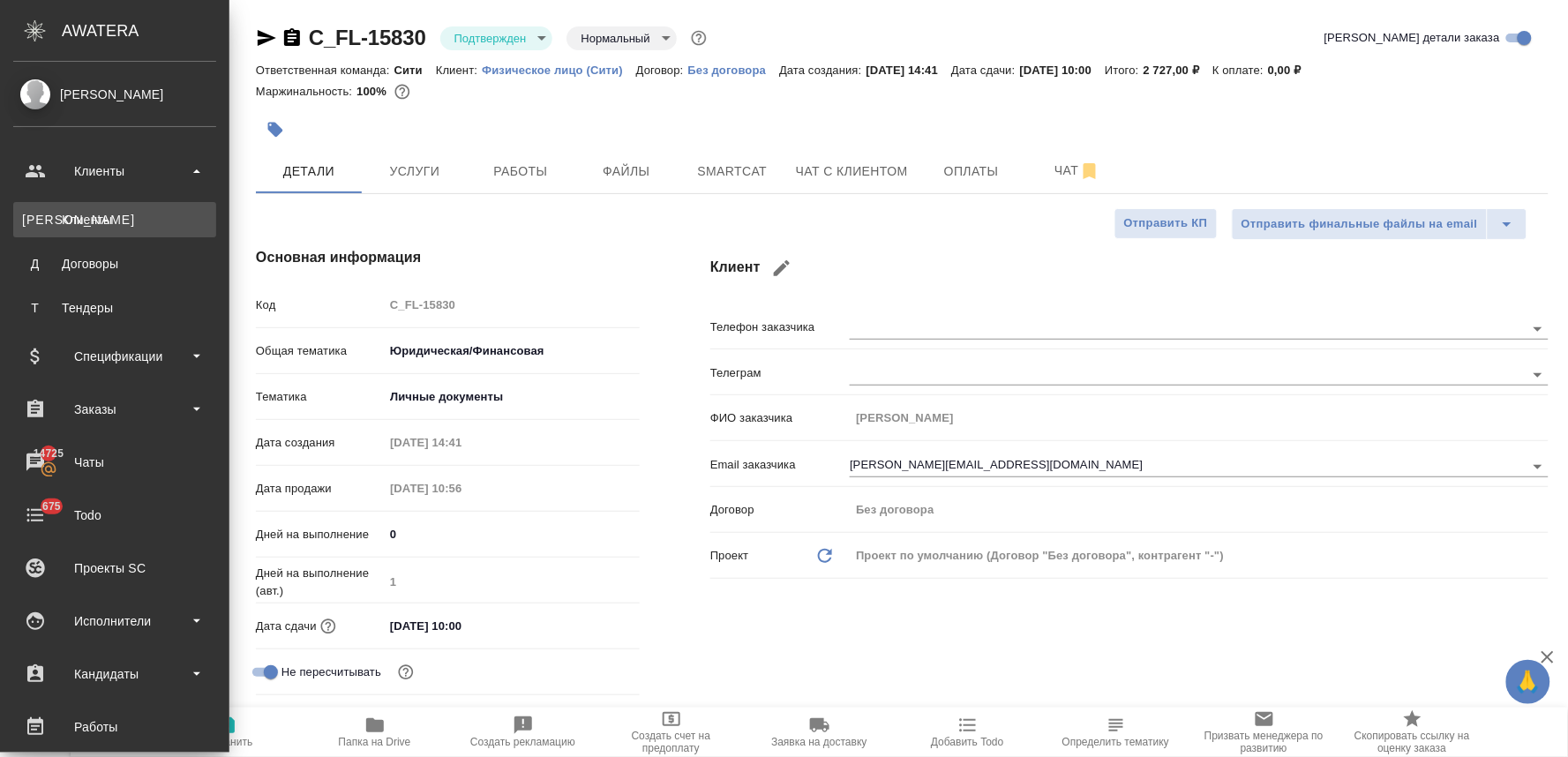
type textarea "x"
click at [130, 214] on div "Клиенты" at bounding box center [114, 219] width 185 height 18
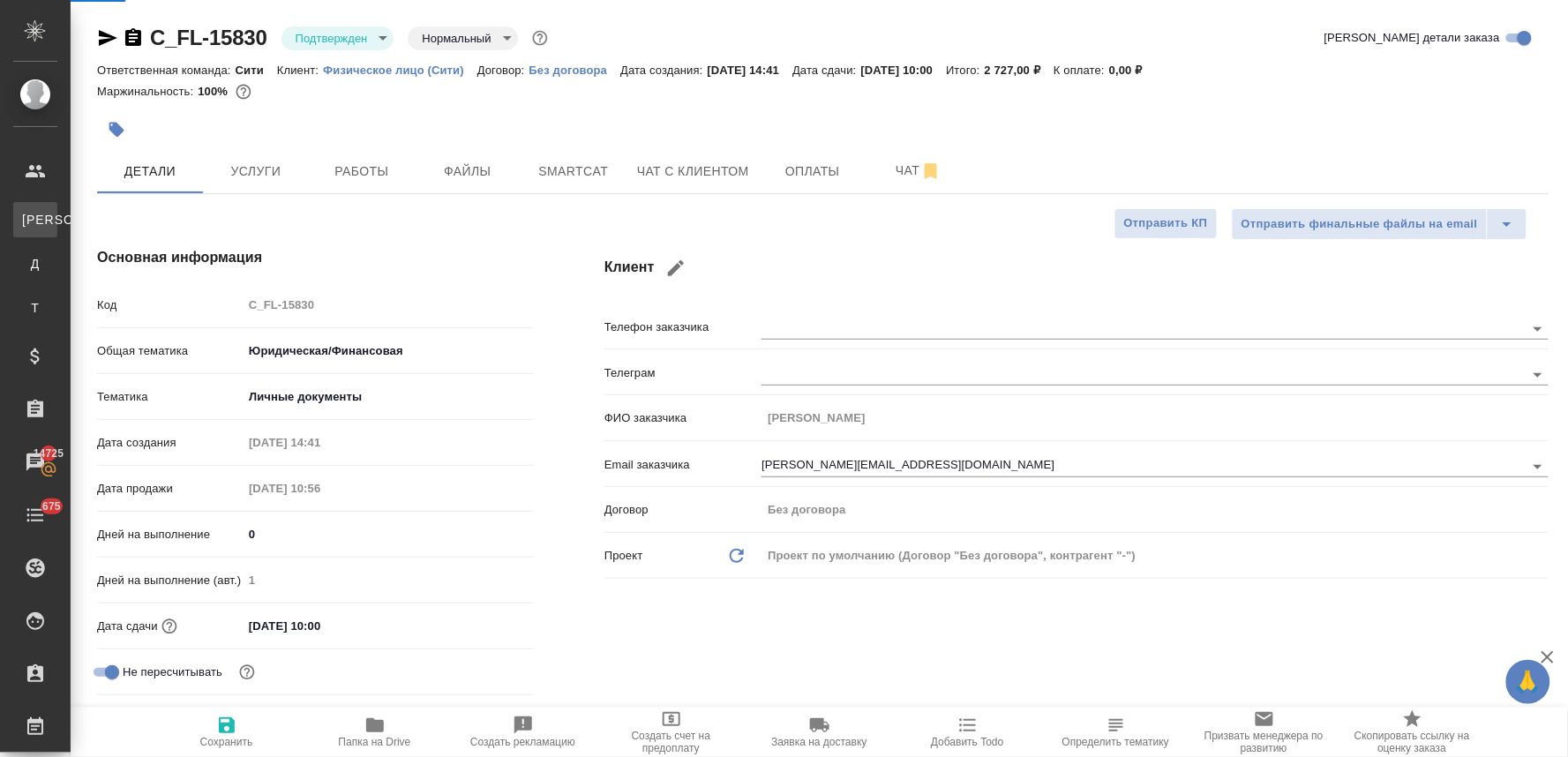
type textarea "x"
select select "RU"
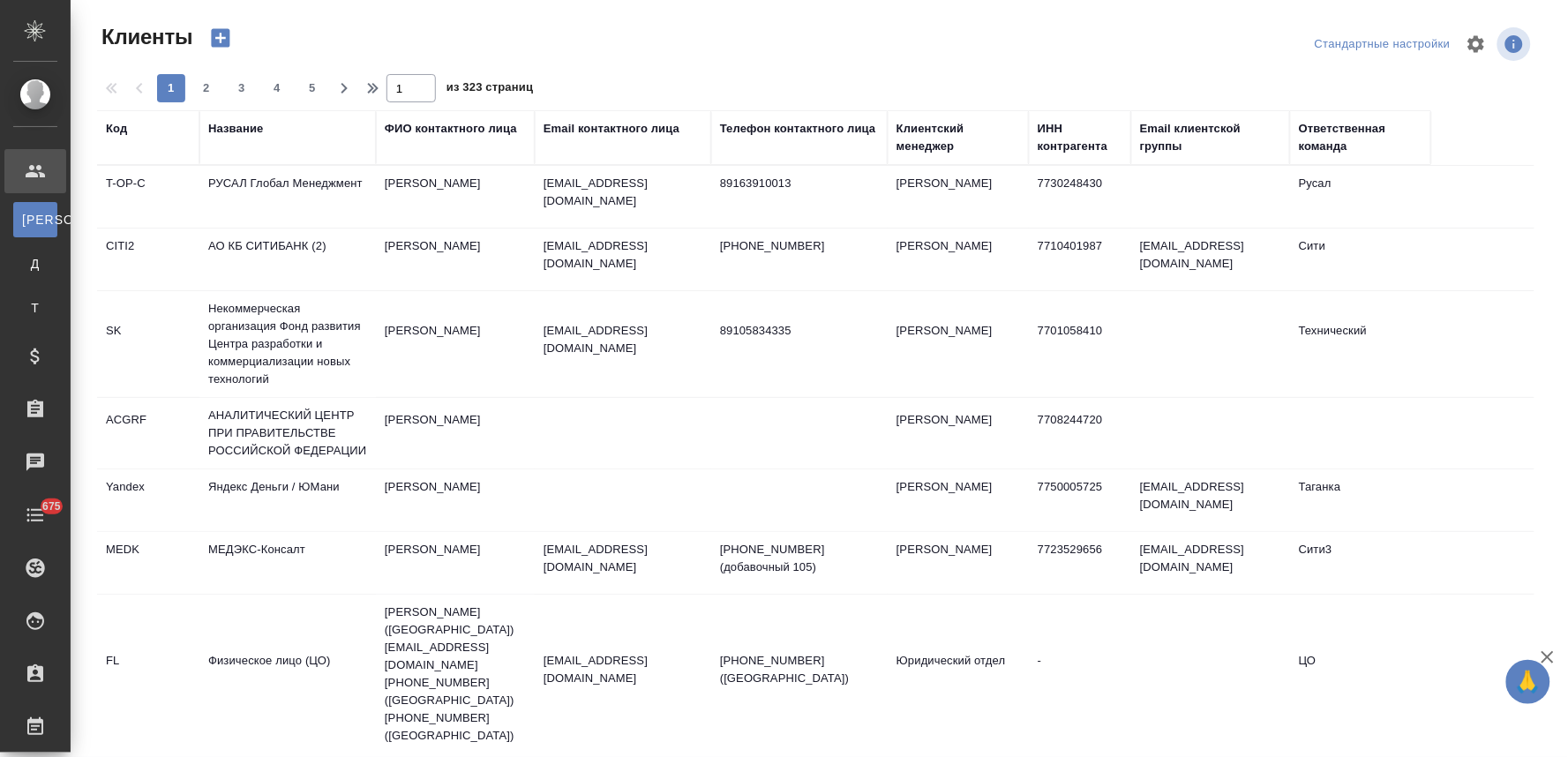
click at [231, 125] on div "Название" at bounding box center [235, 128] width 55 height 18
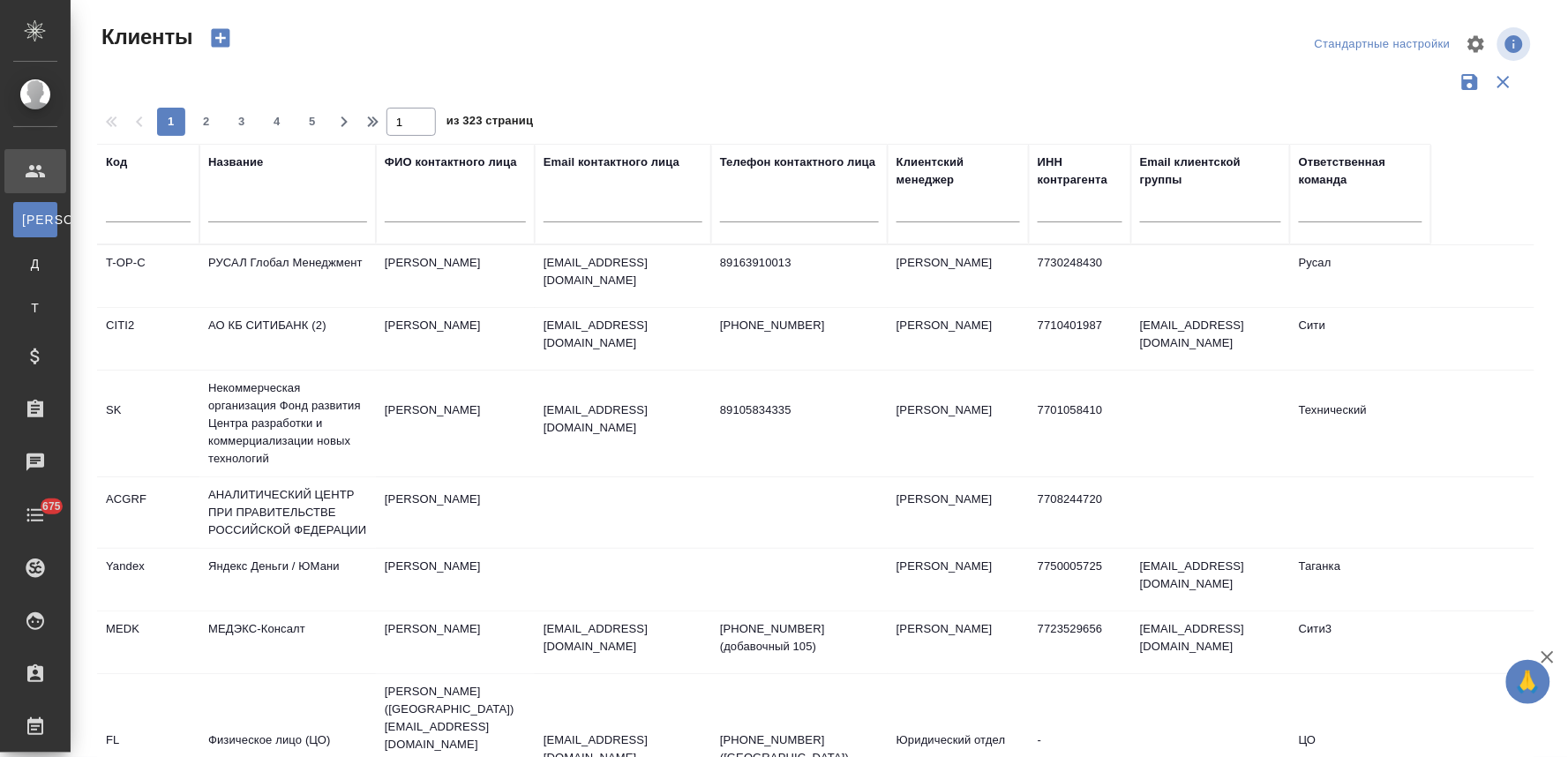
click at [279, 213] on input "text" at bounding box center [287, 211] width 159 height 22
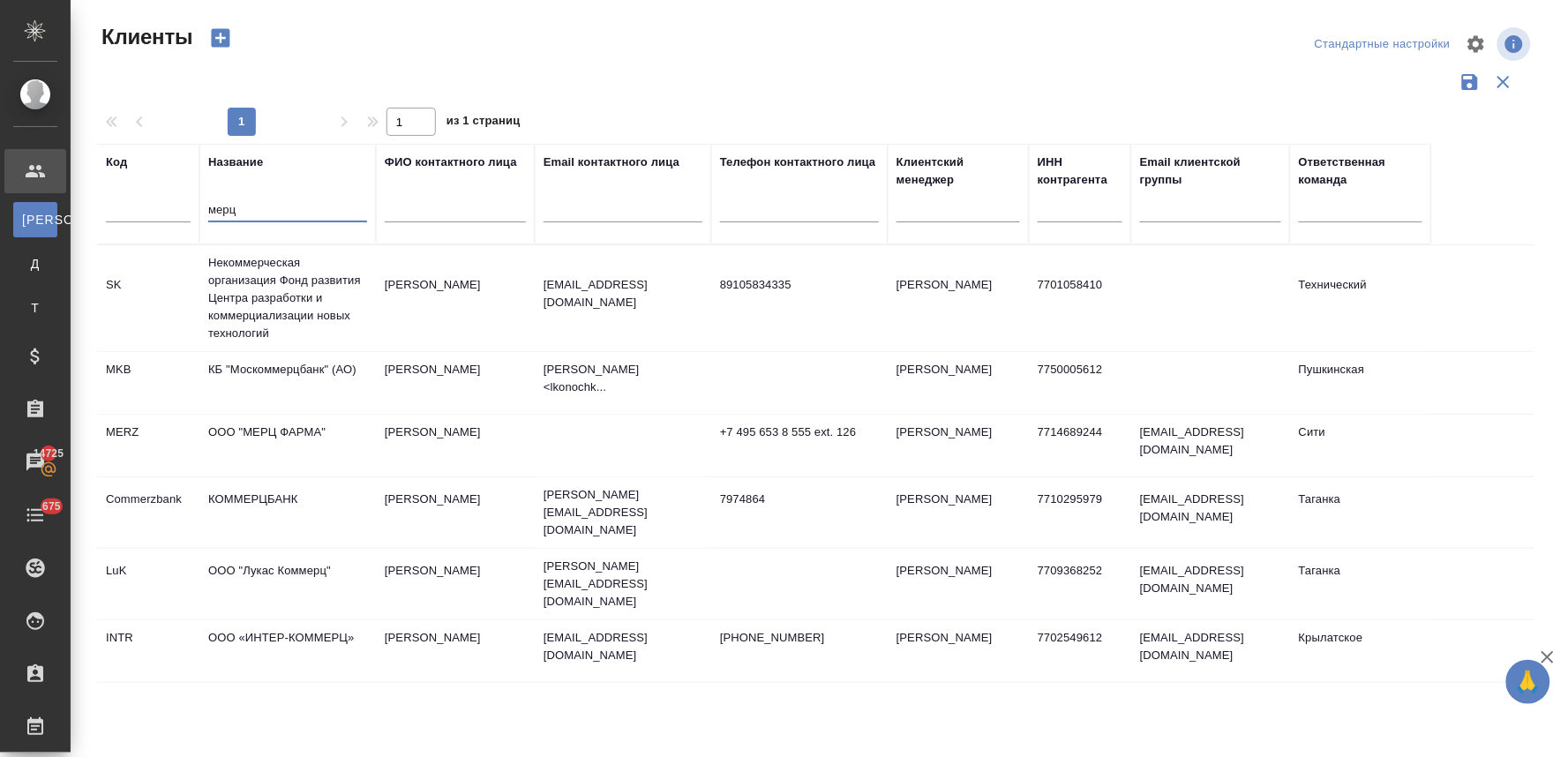
type input "мерц"
click at [324, 422] on td "ООО "МЕРЦ ФАРМА"" at bounding box center [288, 445] width 177 height 61
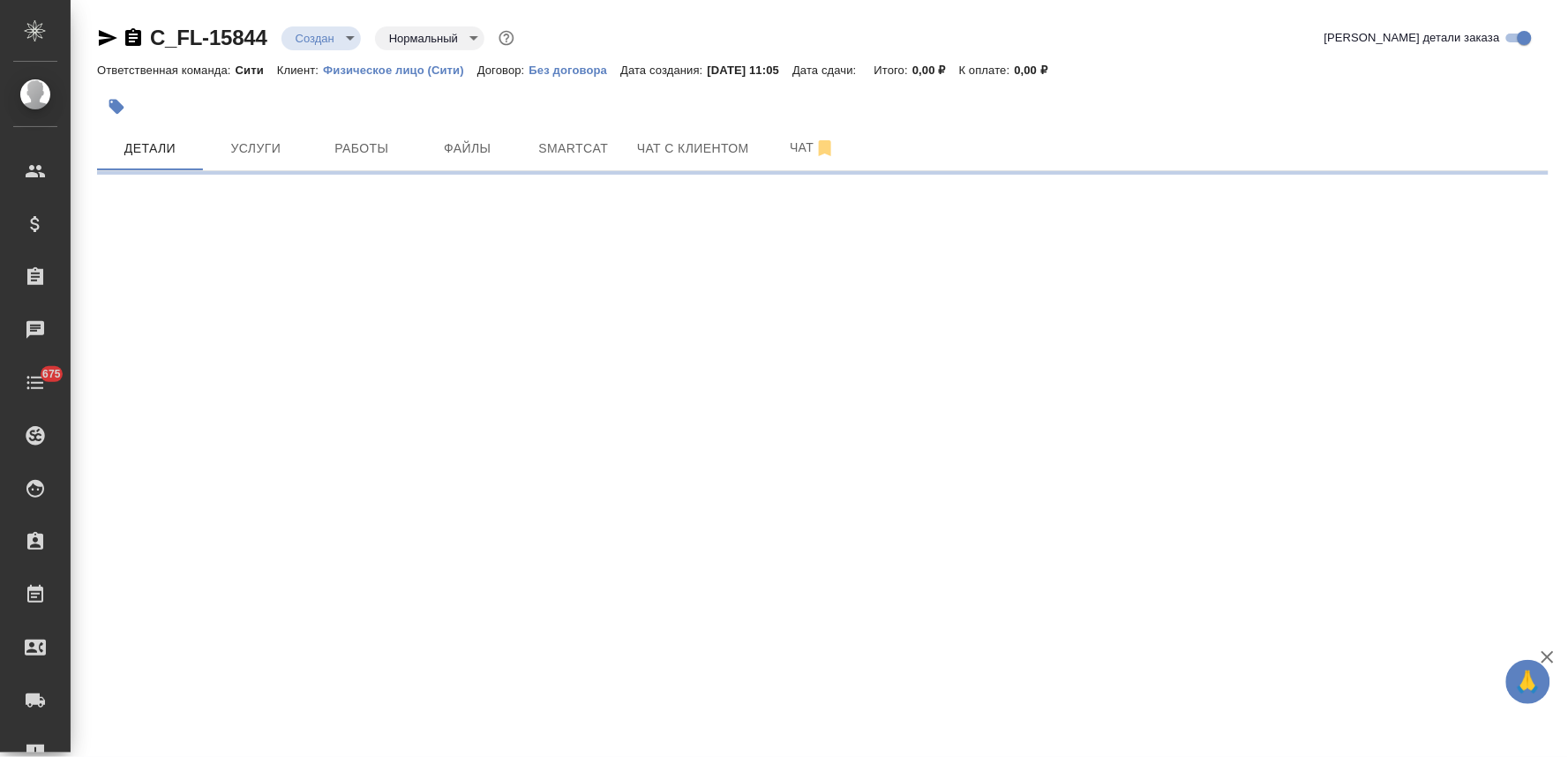
select select "RU"
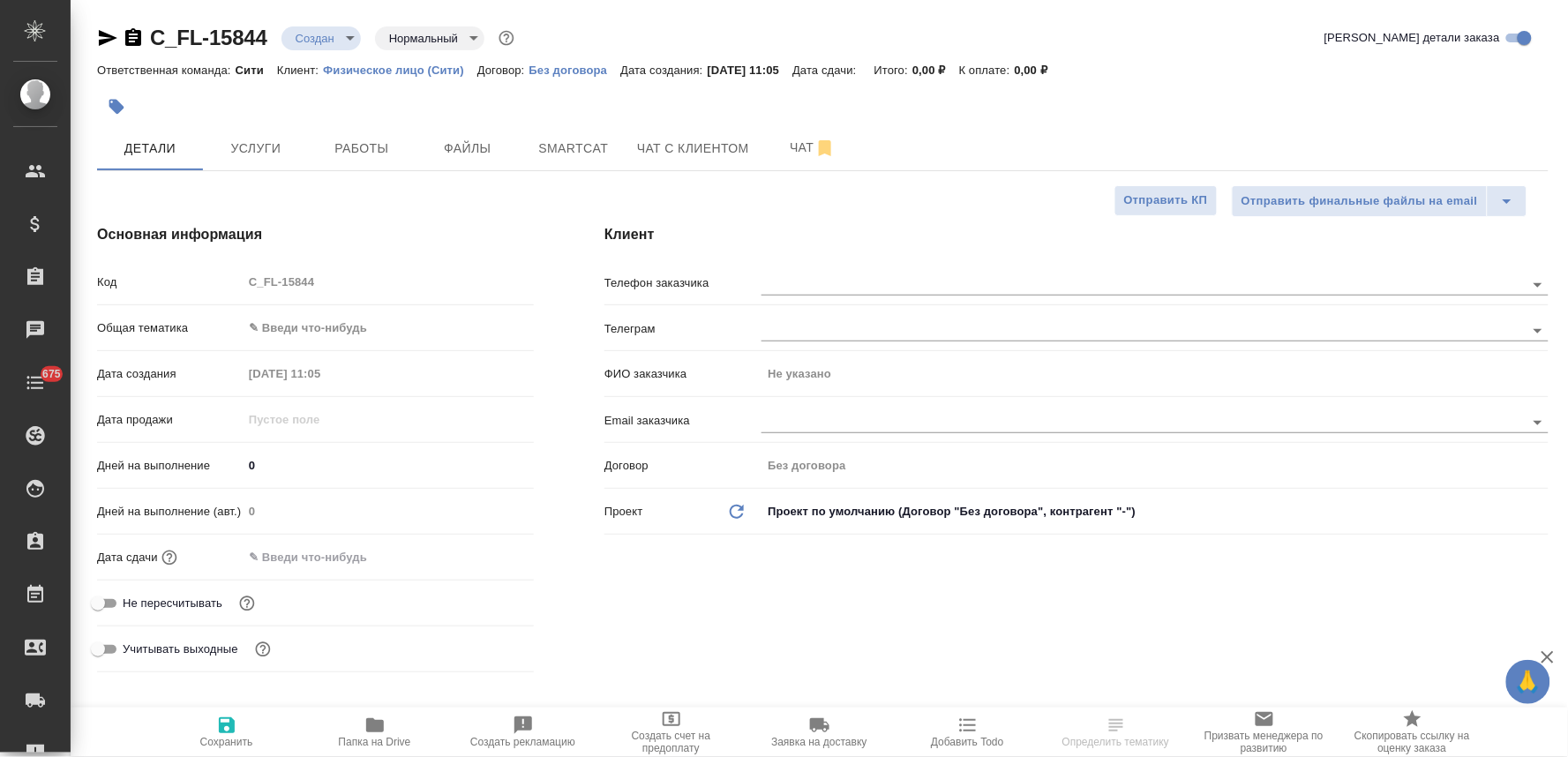
type textarea "x"
drag, startPoint x: 1316, startPoint y: 103, endPoint x: 1002, endPoint y: 191, distance: 326.1
click at [1312, 106] on div at bounding box center [822, 107] width 1451 height 39
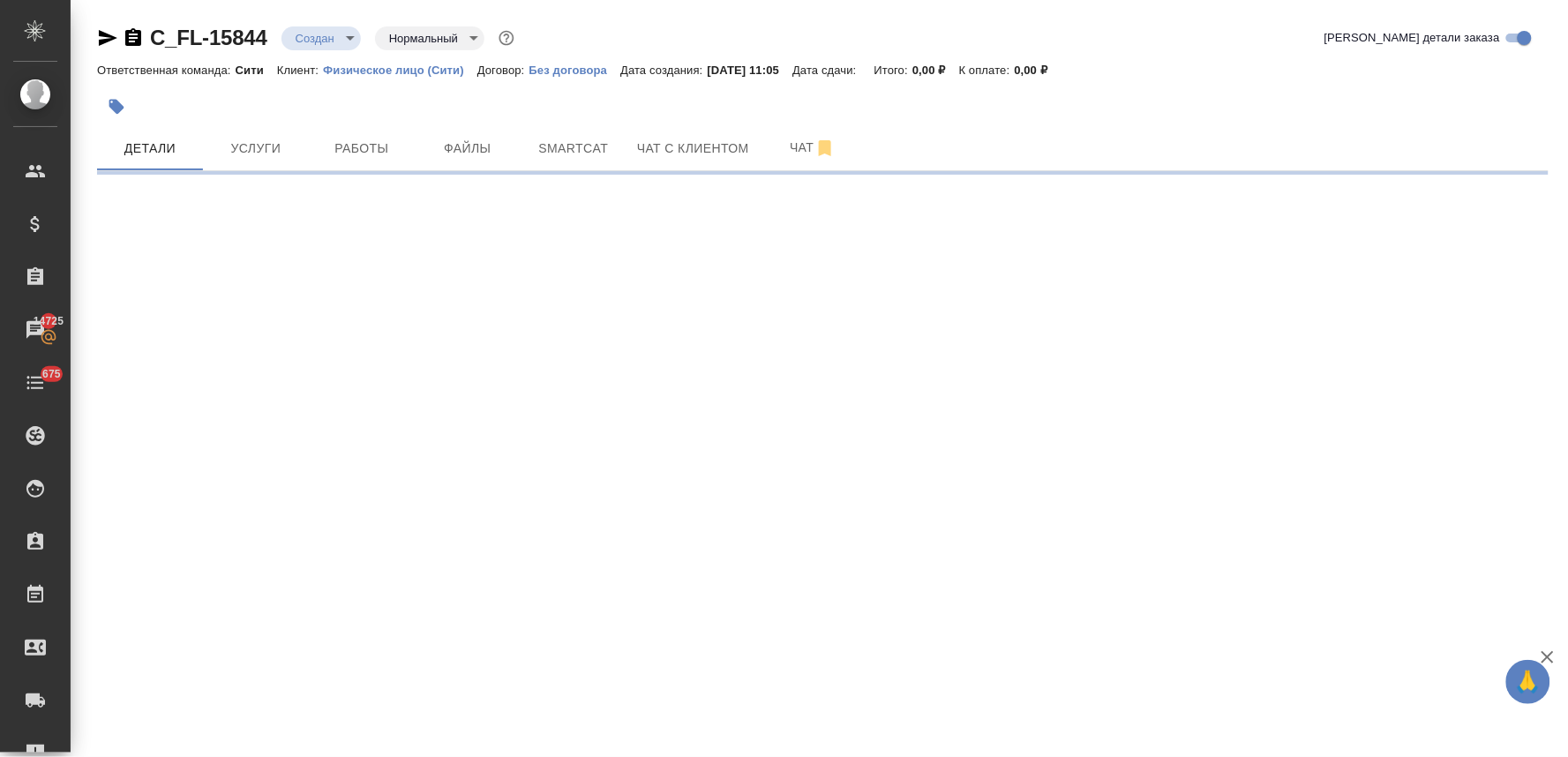
drag, startPoint x: 348, startPoint y: 295, endPoint x: 196, endPoint y: 298, distance: 152.0
click at [196, 298] on div ".cls-1 fill:#fff; AWATERA [PERSON_NAME] Спецификации Заказы 14725 Чаты 675 Todo…" at bounding box center [784, 378] width 1568 height 757
select select "RU"
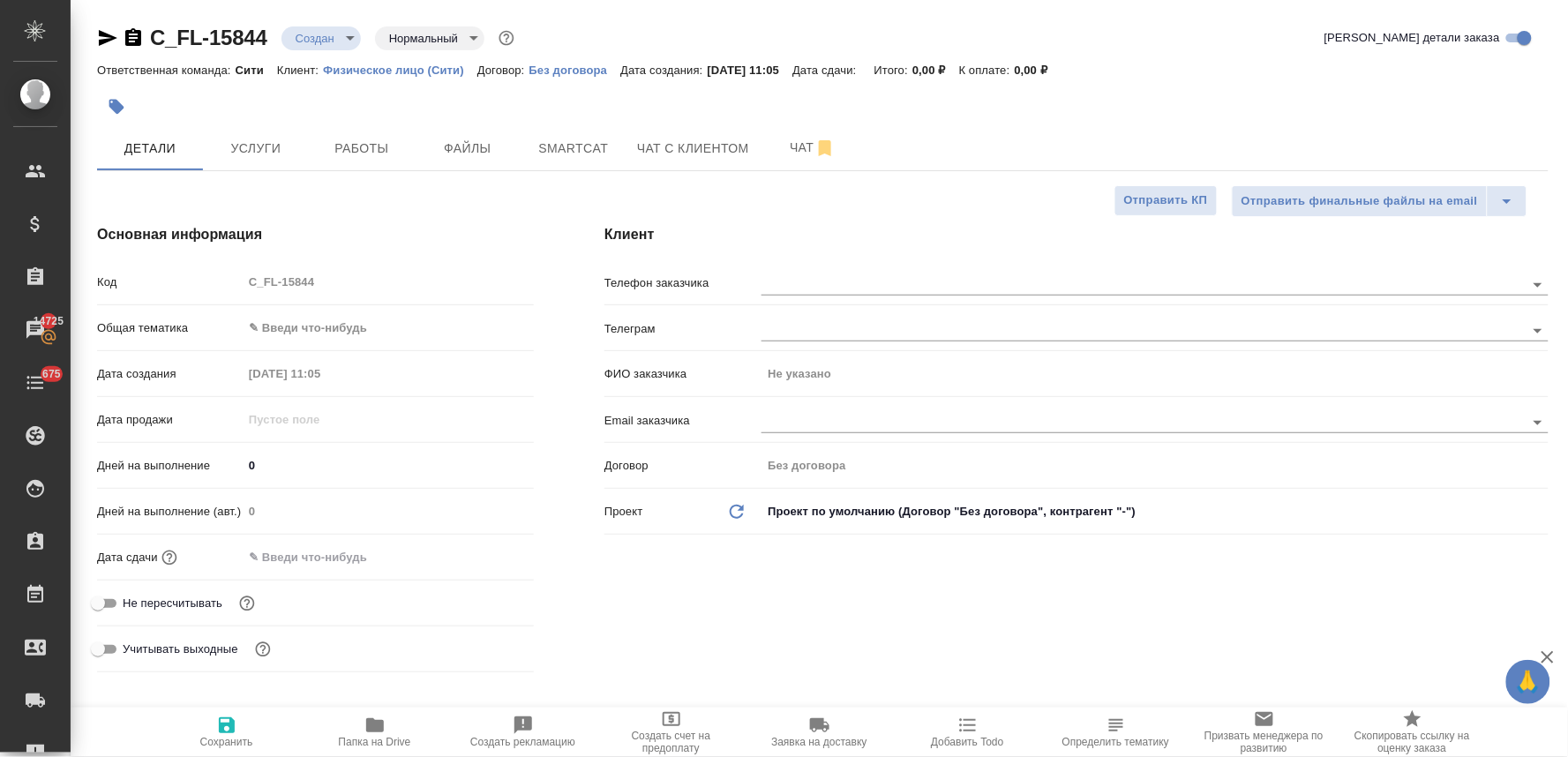
type textarea "x"
click at [208, 300] on div "Код C_FL-15844" at bounding box center [315, 289] width 437 height 46
click at [807, 648] on div "Клиент Телефон заказчика [PERSON_NAME] ФИО заказчика Не указано Email заказчика…" at bounding box center [1076, 452] width 1015 height 526
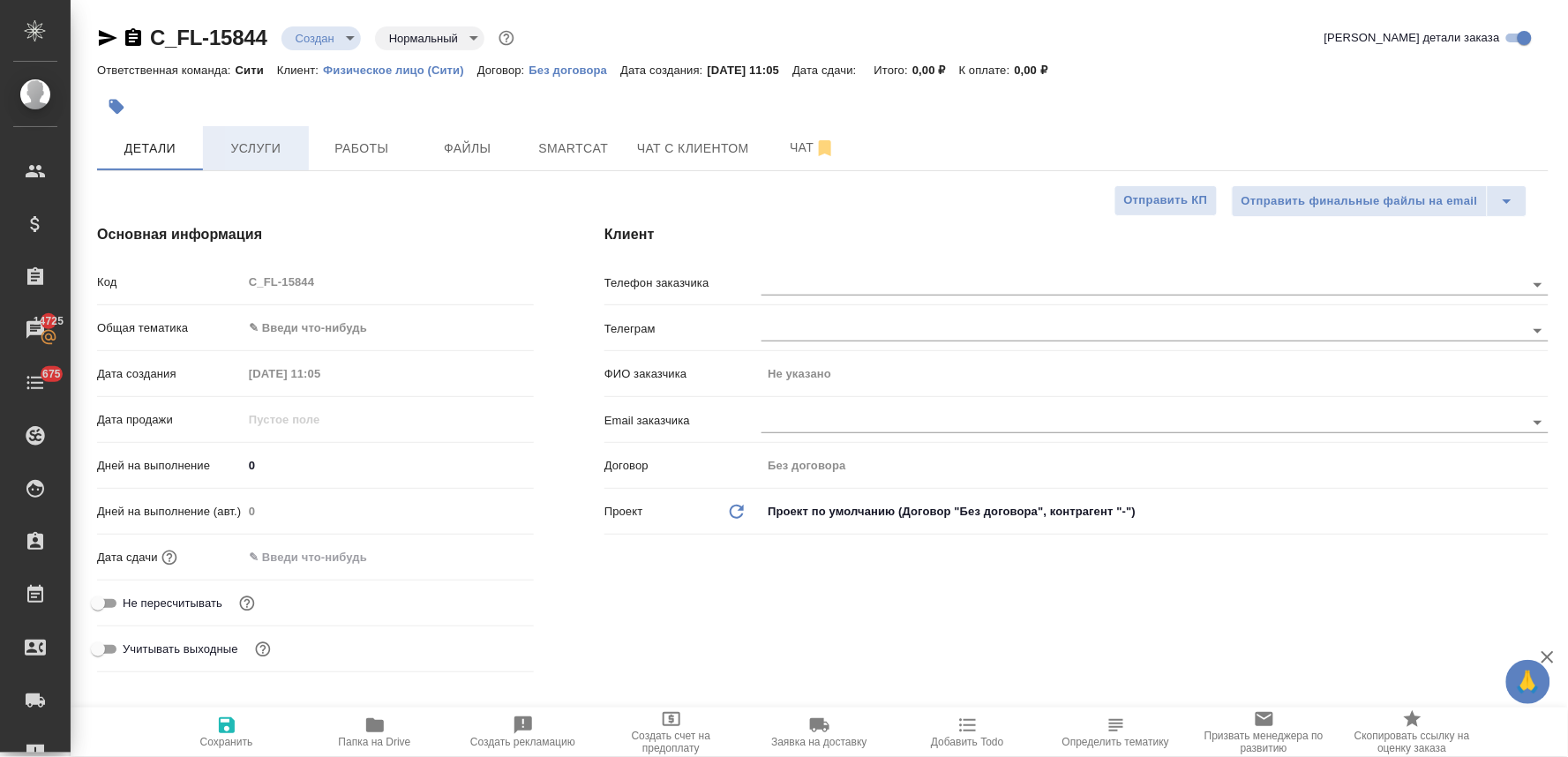
click at [260, 141] on span "Услуги" at bounding box center [256, 149] width 85 height 22
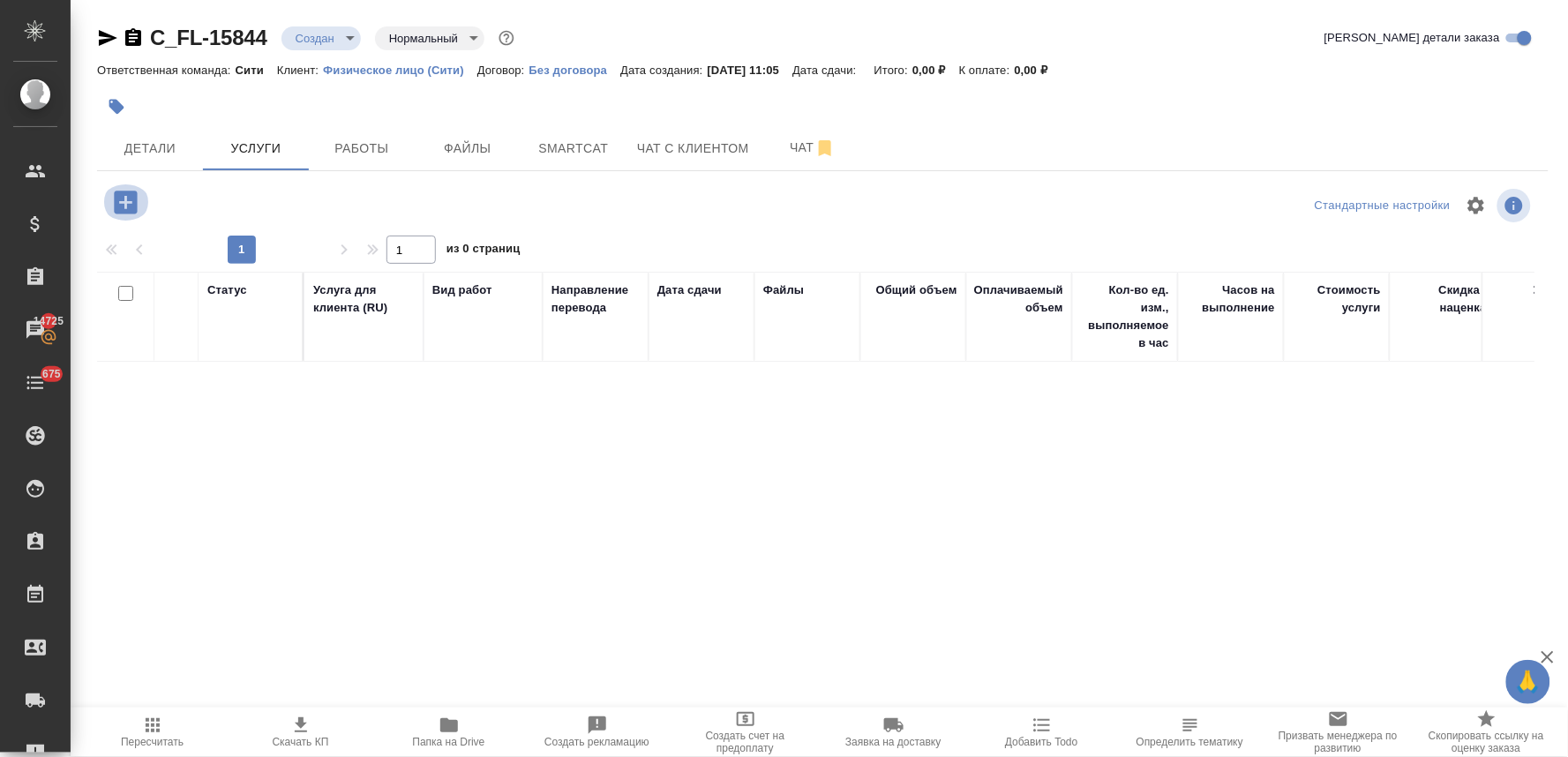
click at [130, 194] on icon "button" at bounding box center [125, 202] width 23 height 23
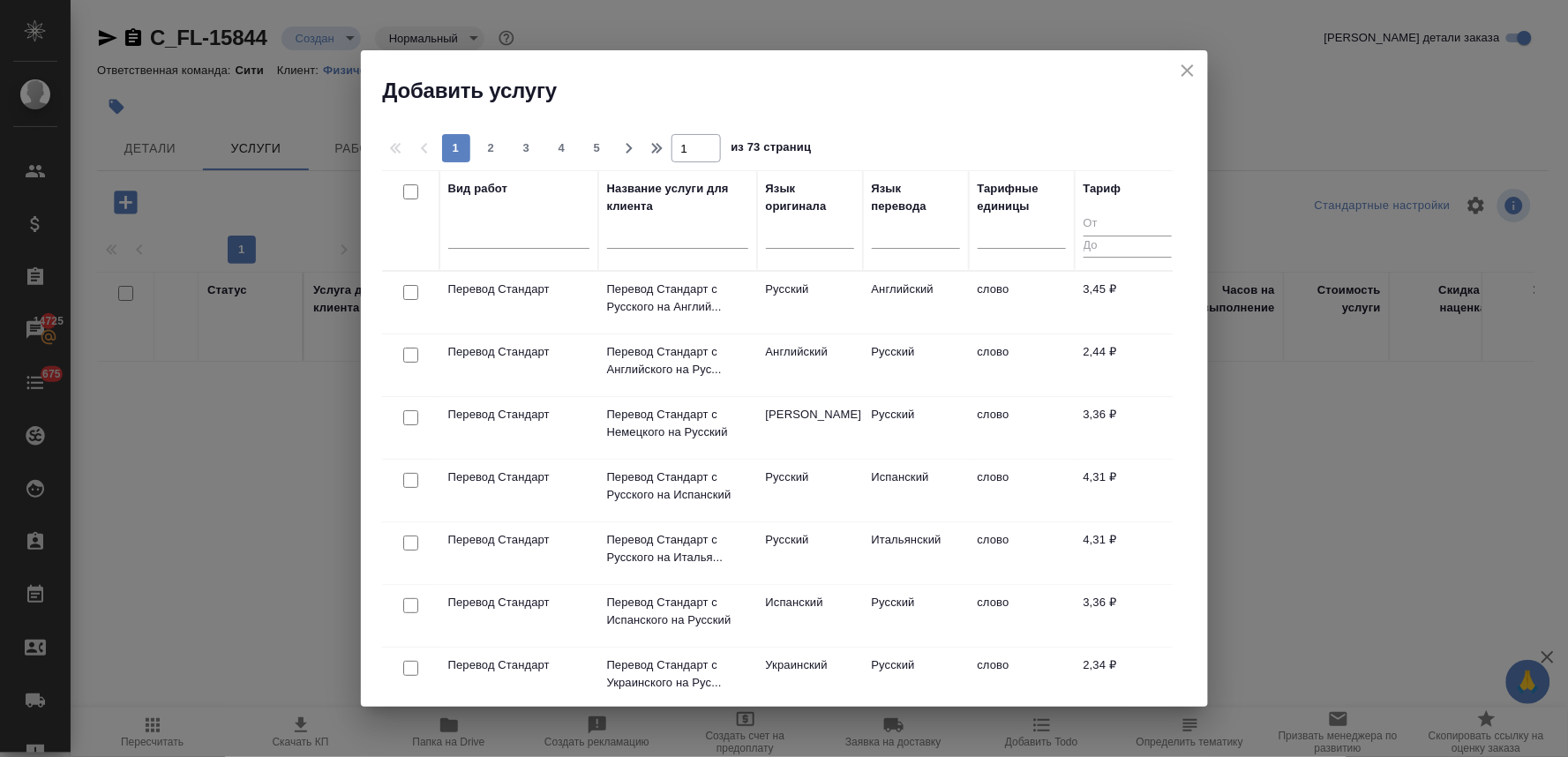
drag, startPoint x: 1166, startPoint y: 119, endPoint x: 755, endPoint y: 163, distance: 413.3
click at [1165, 120] on div "1 2 3 4 5 1 из 73 страниц Вид работ Название услуги для клиента Язык оригинала …" at bounding box center [784, 405] width 847 height 602
click at [515, 234] on div at bounding box center [519, 231] width 141 height 26
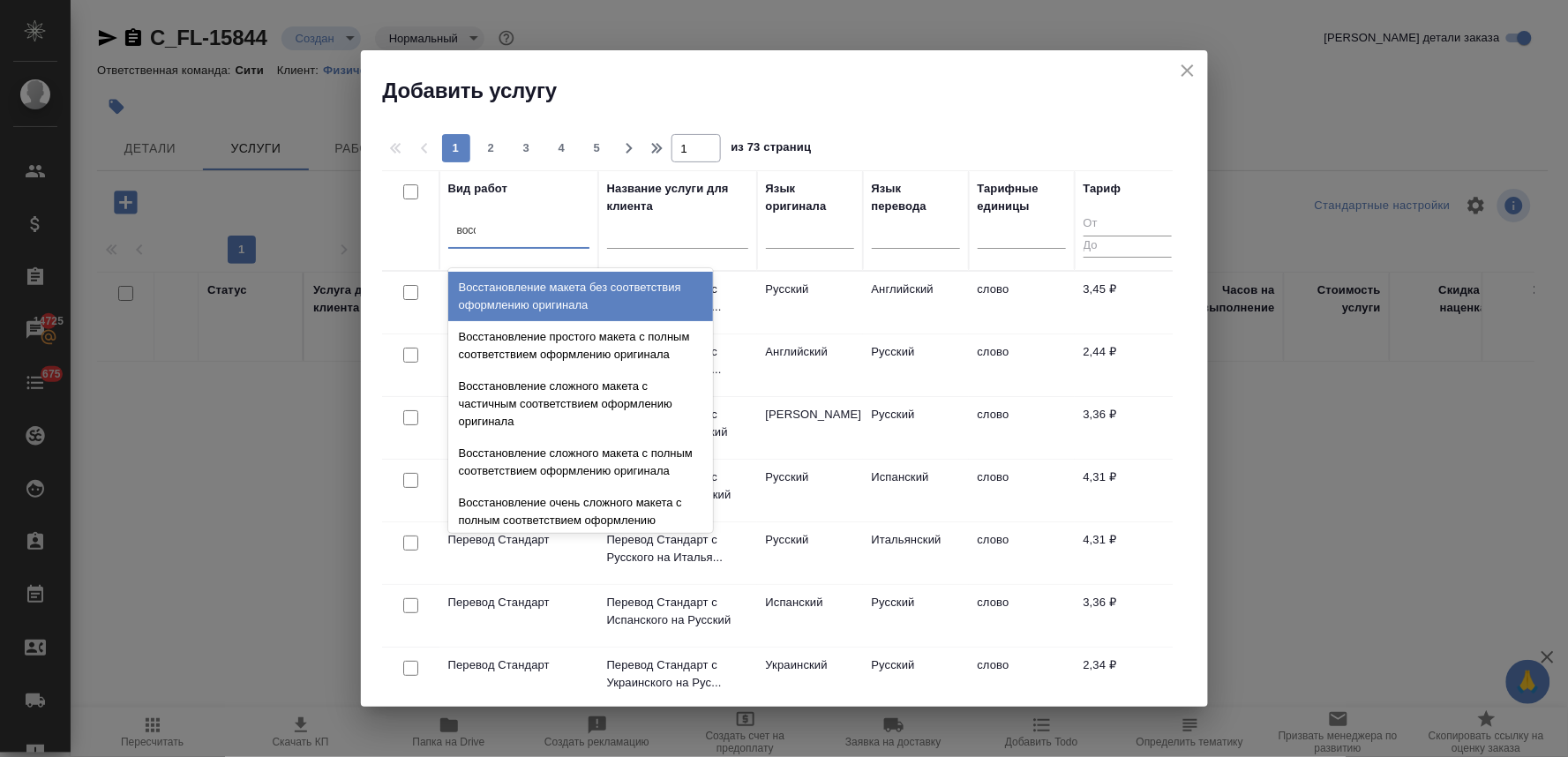
type input "восст"
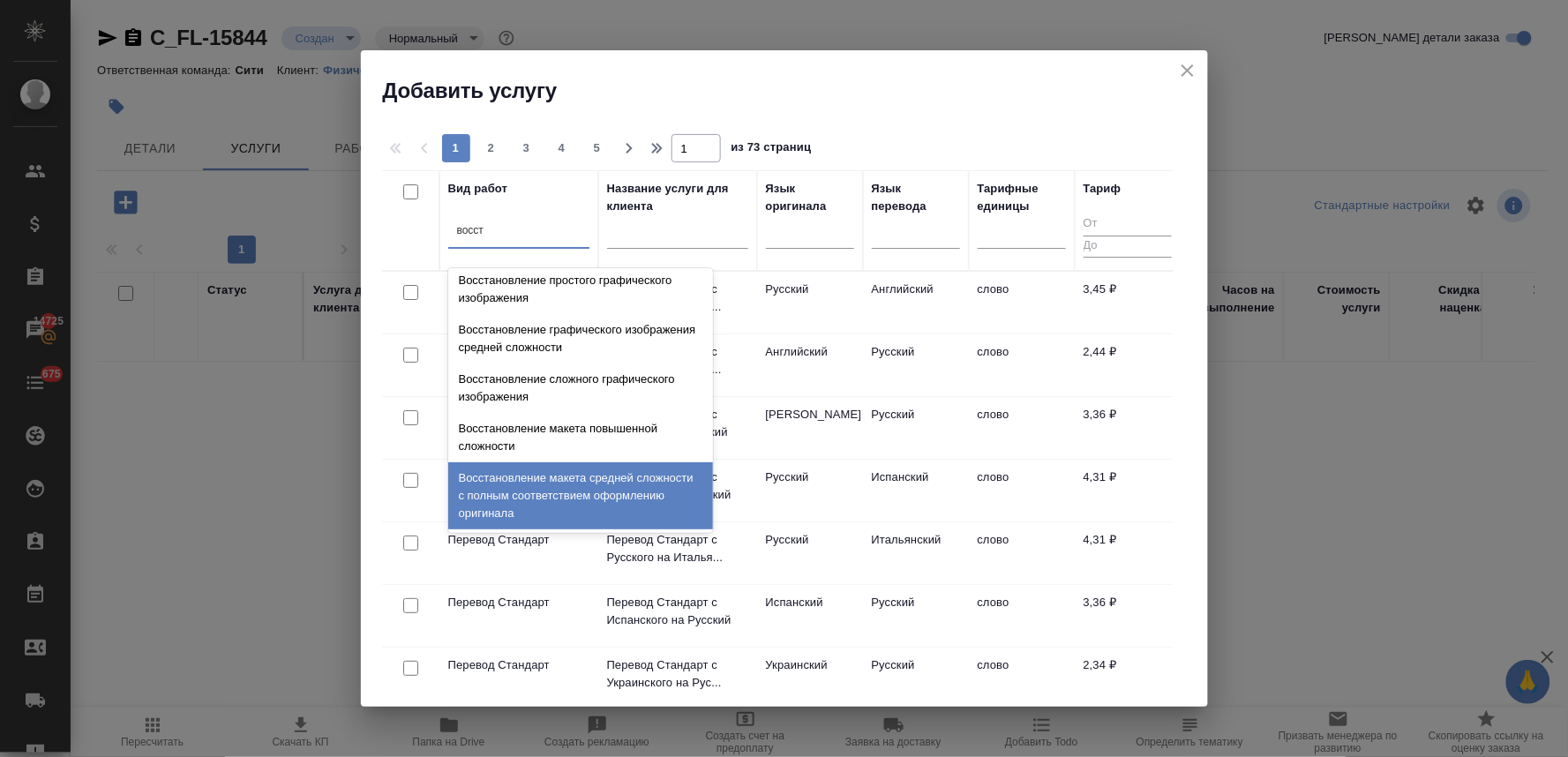
scroll to position [324, 0]
click at [598, 492] on div "Восстановление макета средней сложности с полным соответствием оформлению ориги…" at bounding box center [580, 496] width 265 height 67
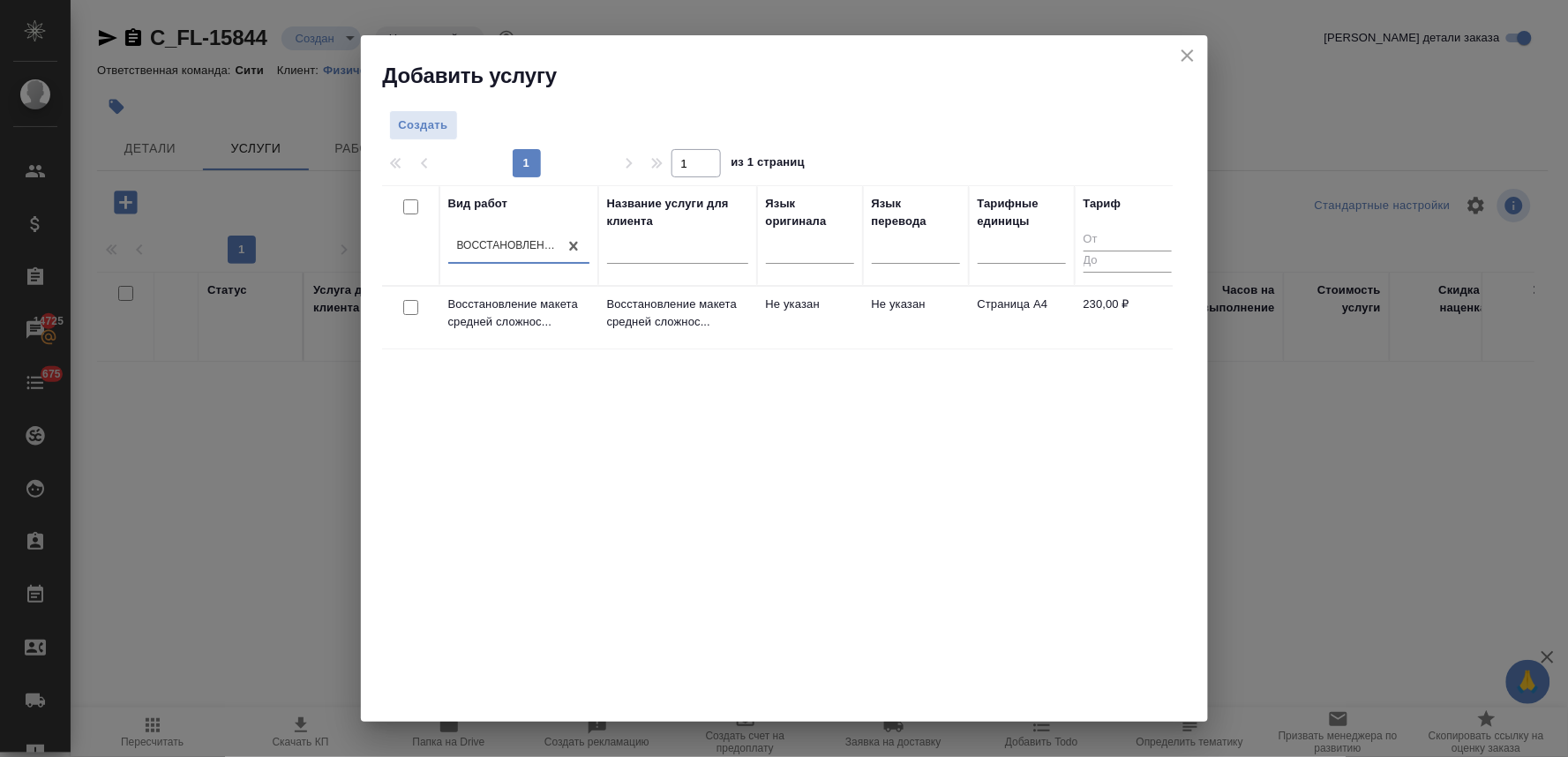
drag, startPoint x: 403, startPoint y: 309, endPoint x: 407, endPoint y: 300, distance: 9.8
click at [403, 307] on input "checkbox" at bounding box center [411, 308] width 15 height 15
checkbox input "true"
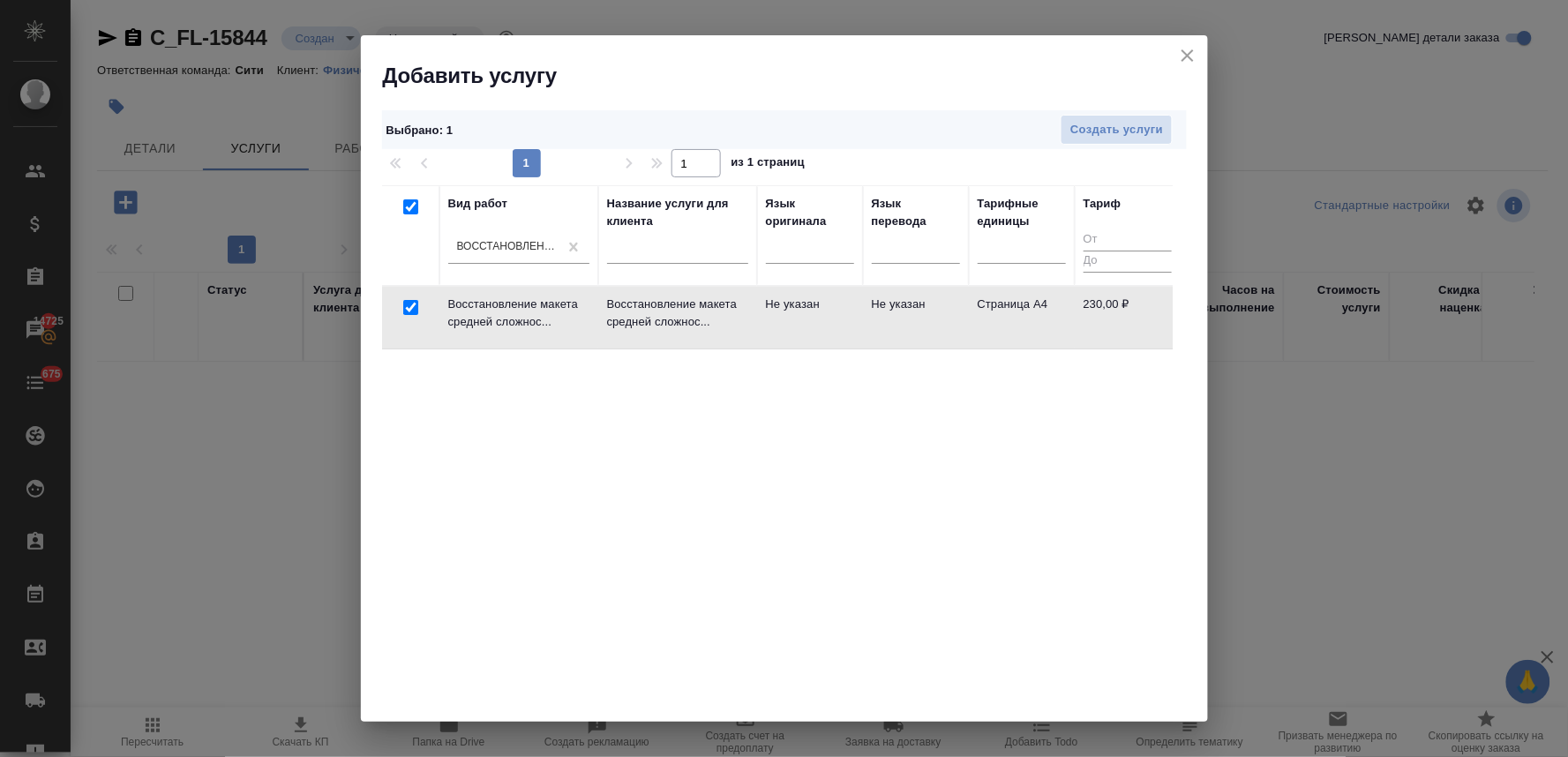
checkbox input "true"
click at [1094, 132] on span "Создать услуги" at bounding box center [1116, 130] width 93 height 20
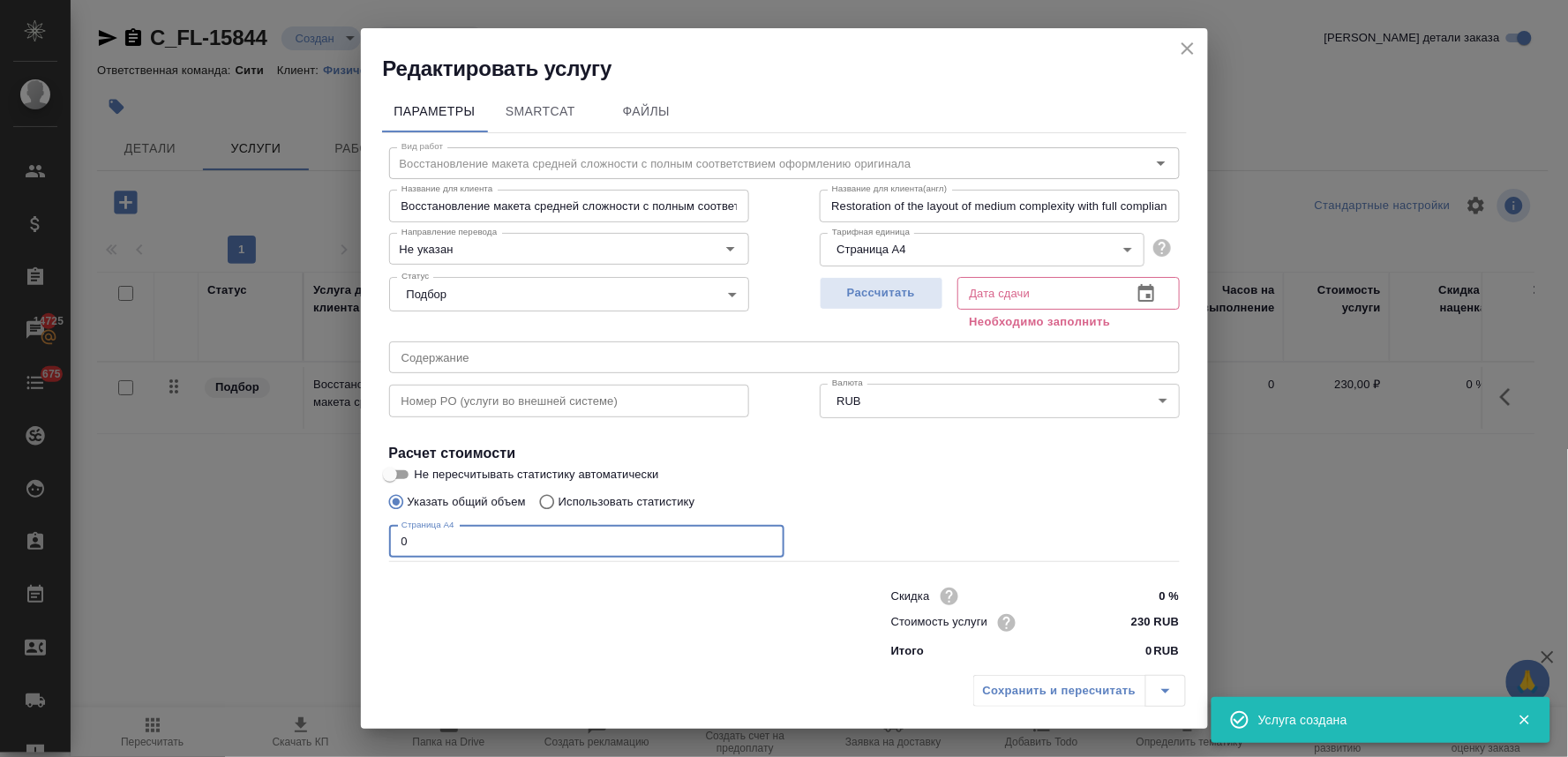
drag, startPoint x: 420, startPoint y: 534, endPoint x: 367, endPoint y: 525, distance: 53.8
click at [367, 545] on div "Параметры SmartCat Файлы Вид работ Восстановление макета средней сложности с по…" at bounding box center [784, 374] width 847 height 583
type input "3"
click at [1072, 688] on div "Сохранить и пересчитать" at bounding box center [1079, 691] width 213 height 32
click at [1136, 293] on icon "button" at bounding box center [1146, 294] width 21 height 21
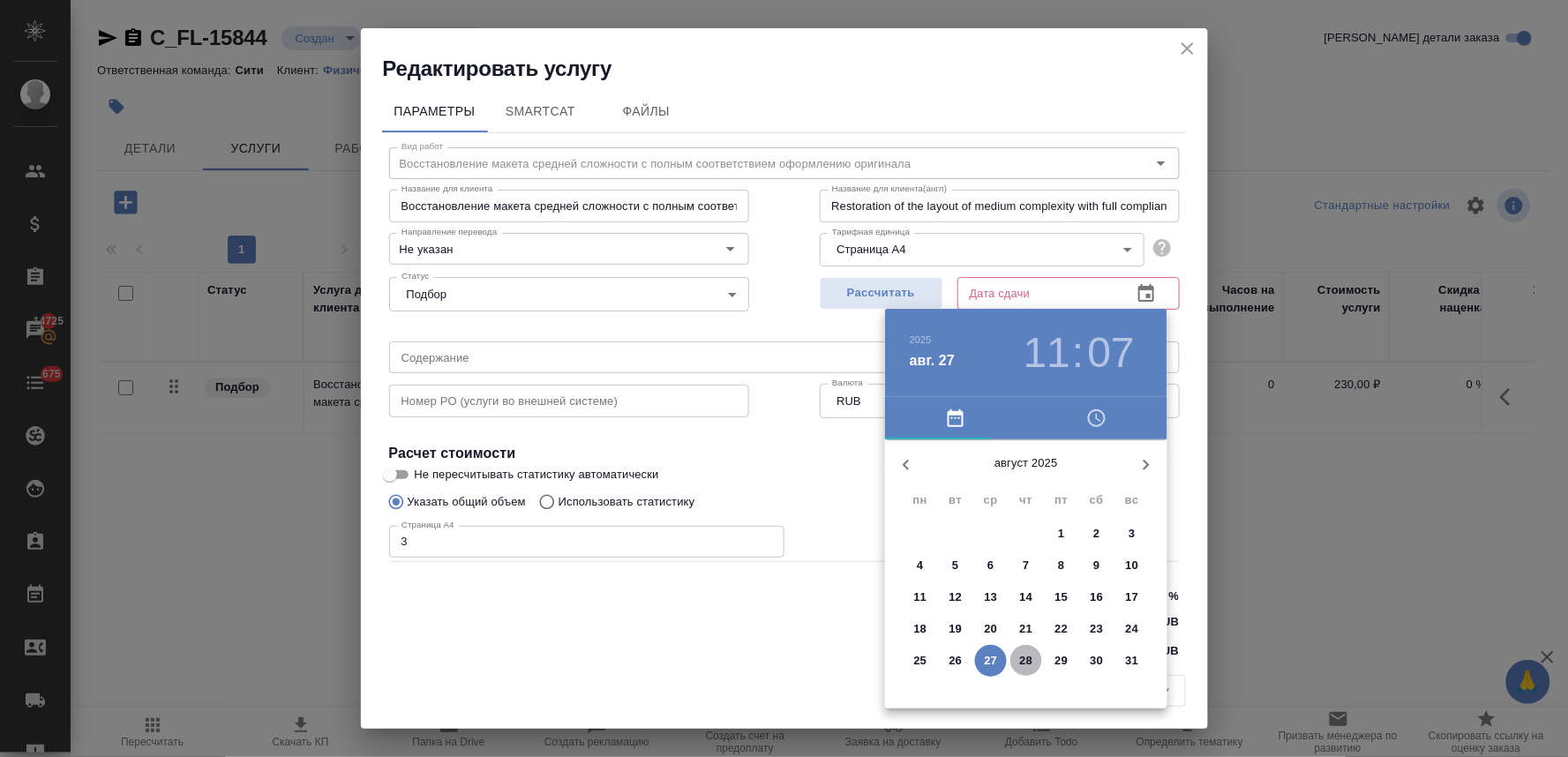
click at [1033, 663] on p "28" at bounding box center [1026, 660] width 13 height 18
type input "[DATE] 11:07"
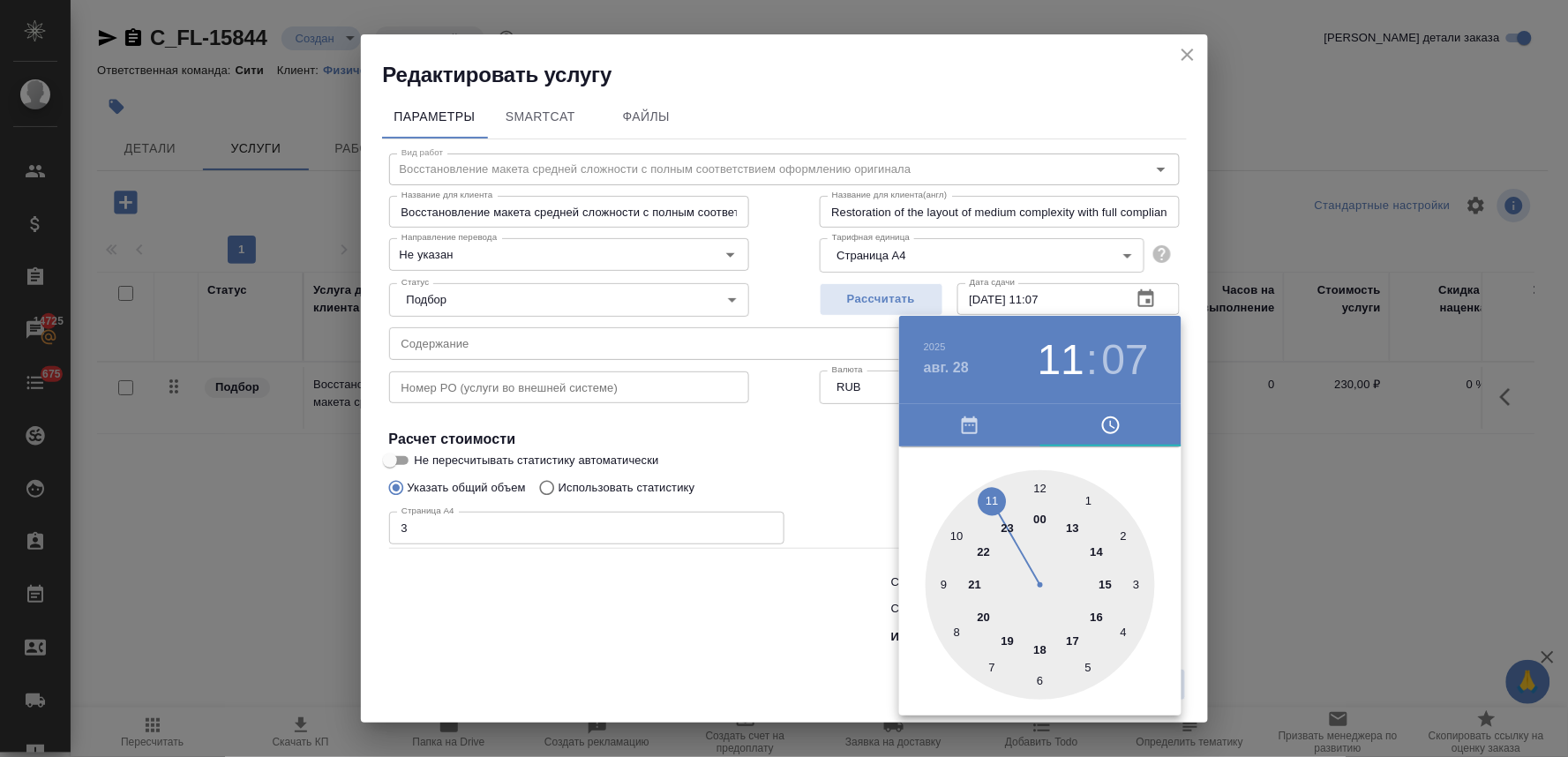
click at [720, 630] on div at bounding box center [784, 378] width 1568 height 757
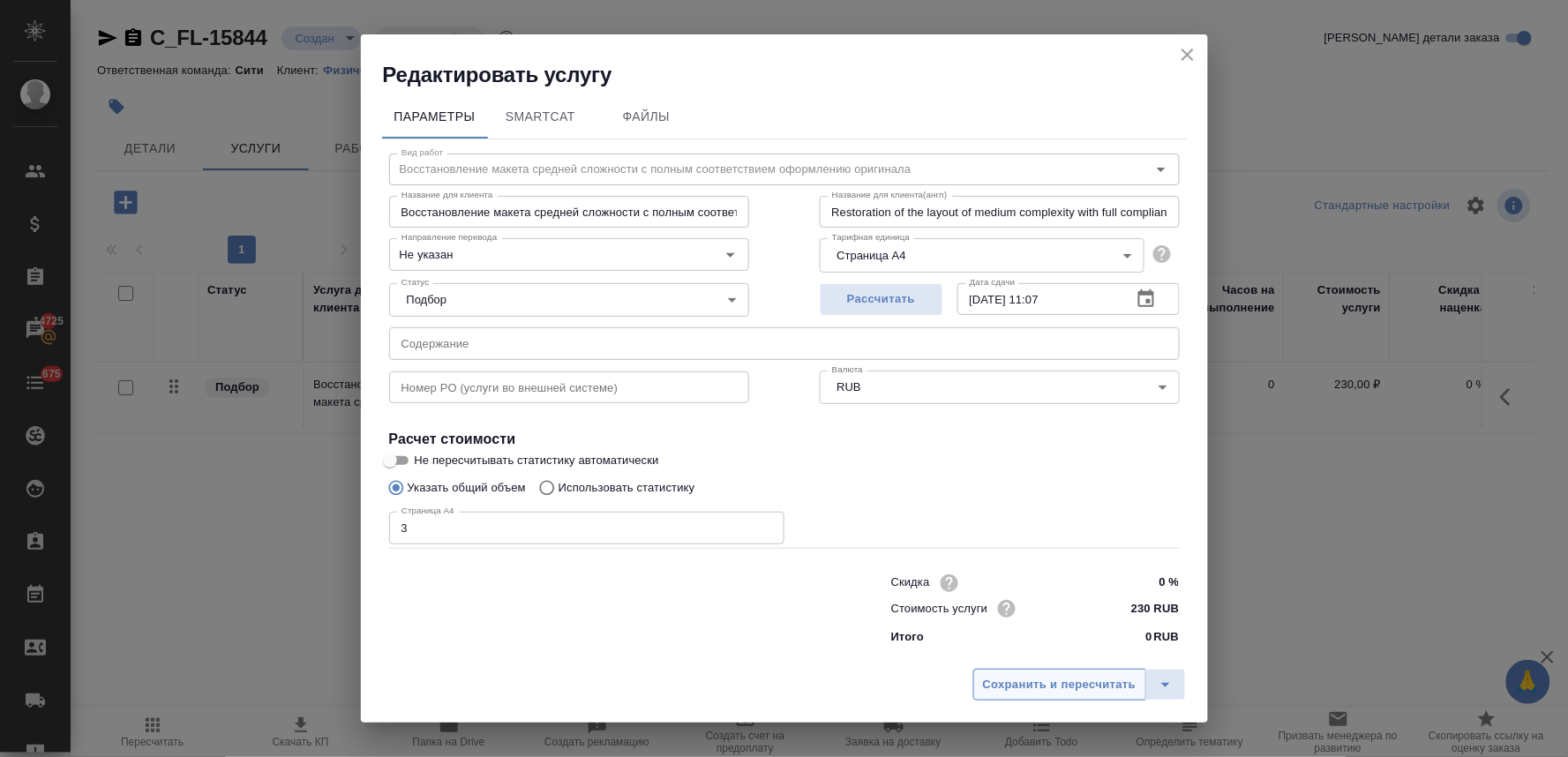
click at [1000, 684] on span "Сохранить и пересчитать" at bounding box center [1059, 685] width 153 height 20
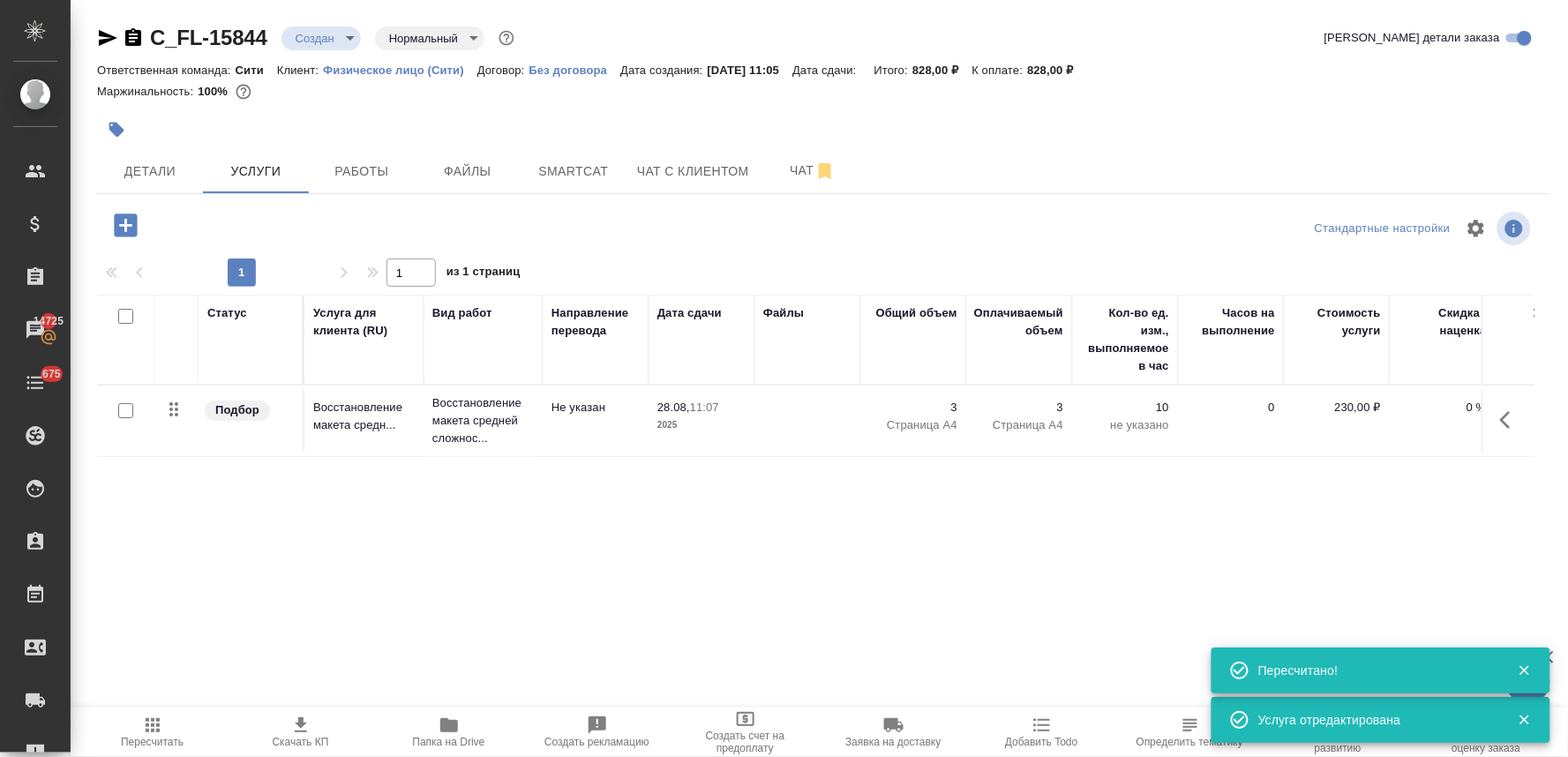
click at [126, 216] on icon "button" at bounding box center [125, 225] width 23 height 23
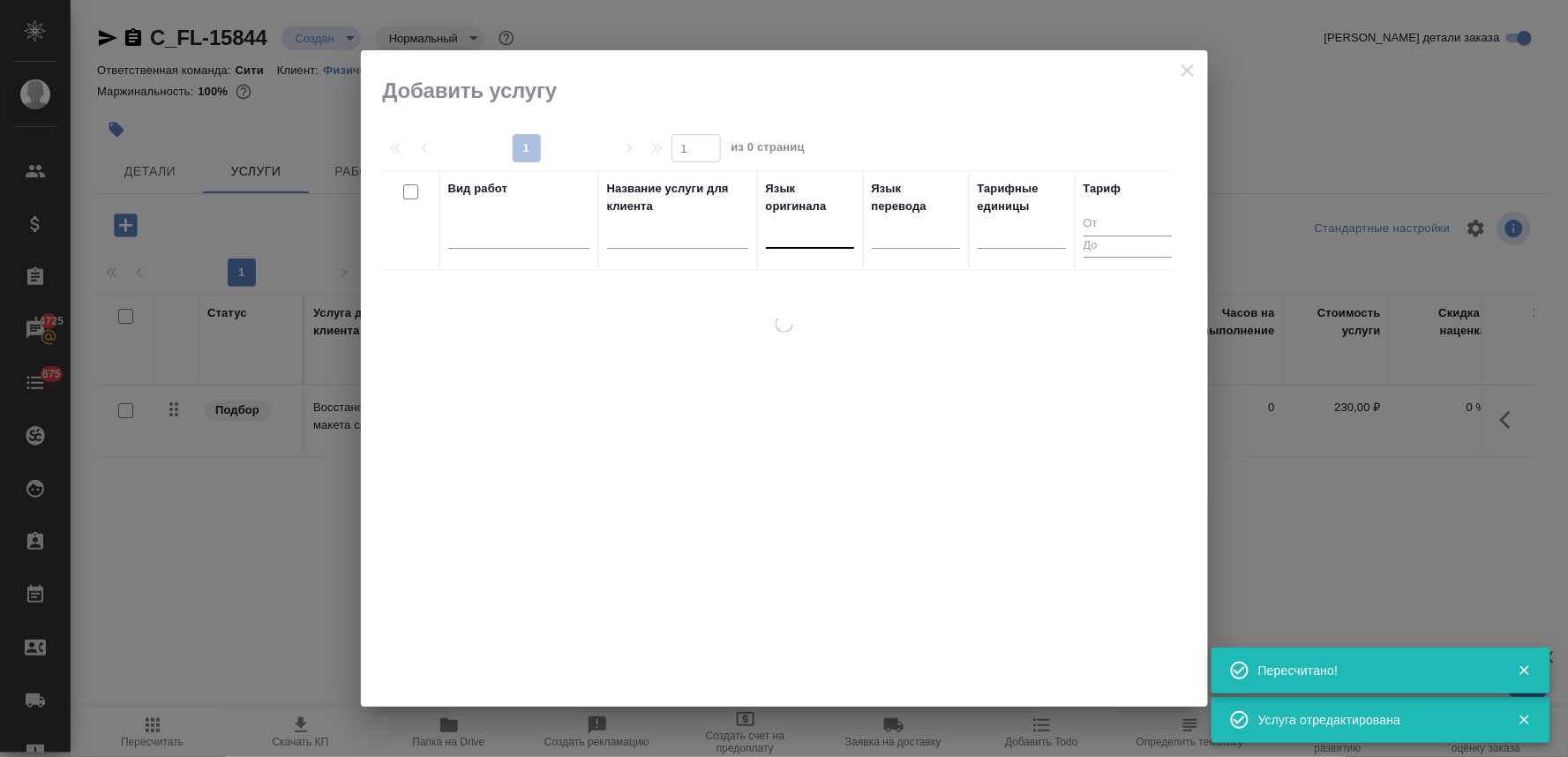
click at [787, 226] on div at bounding box center [810, 231] width 88 height 26
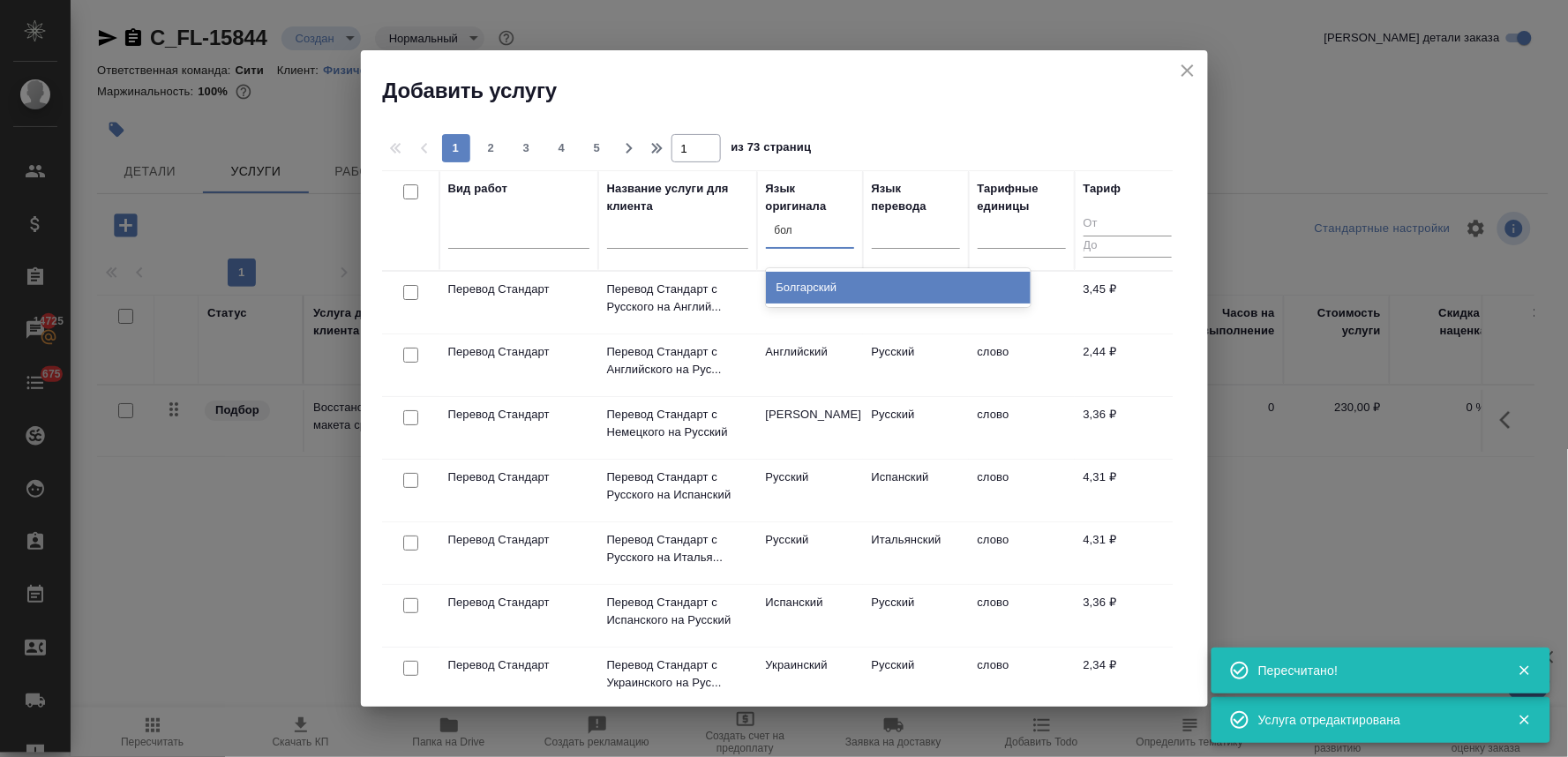
type input "болг"
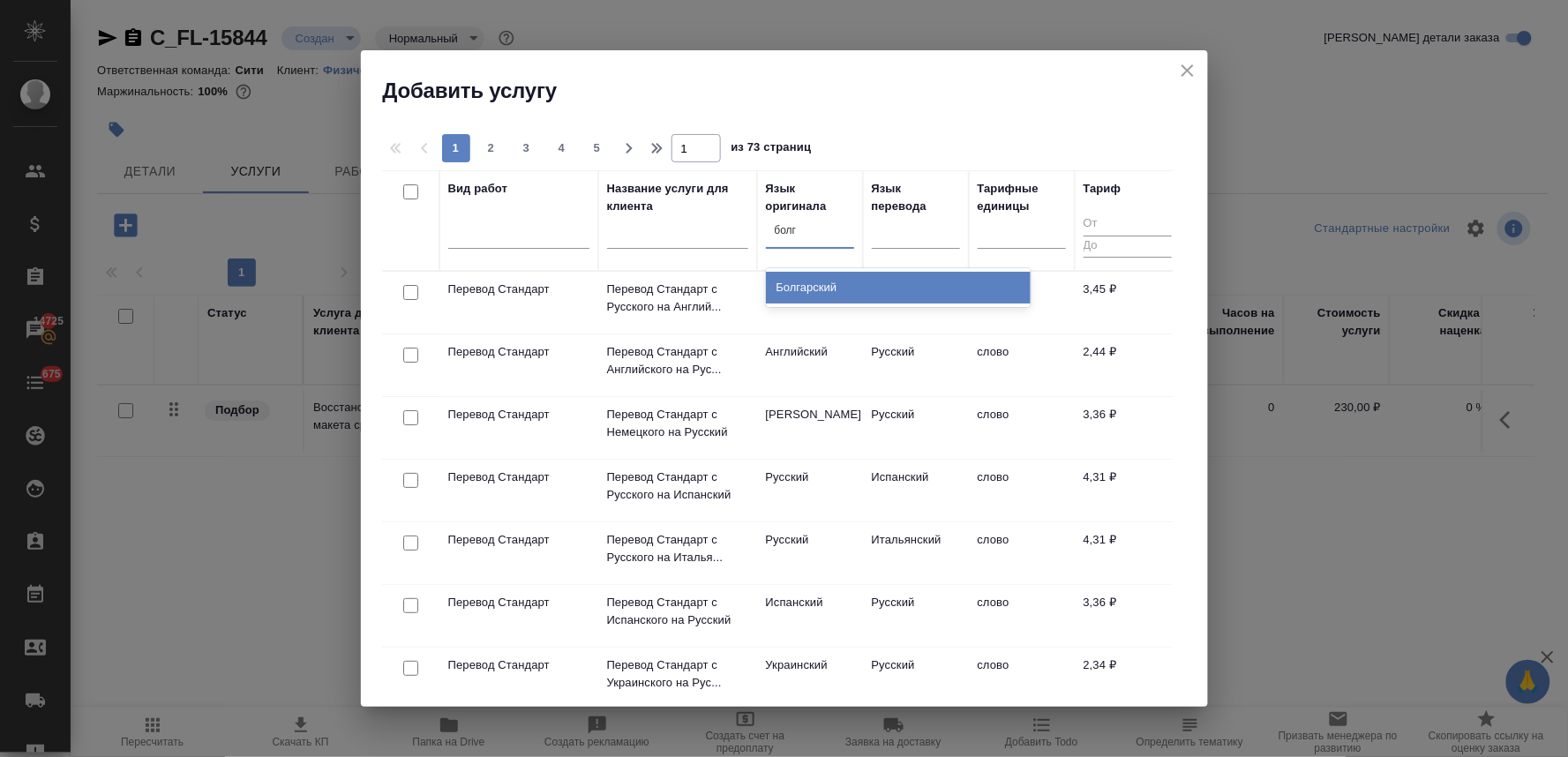
click at [806, 286] on div "Болгарский" at bounding box center [898, 287] width 265 height 32
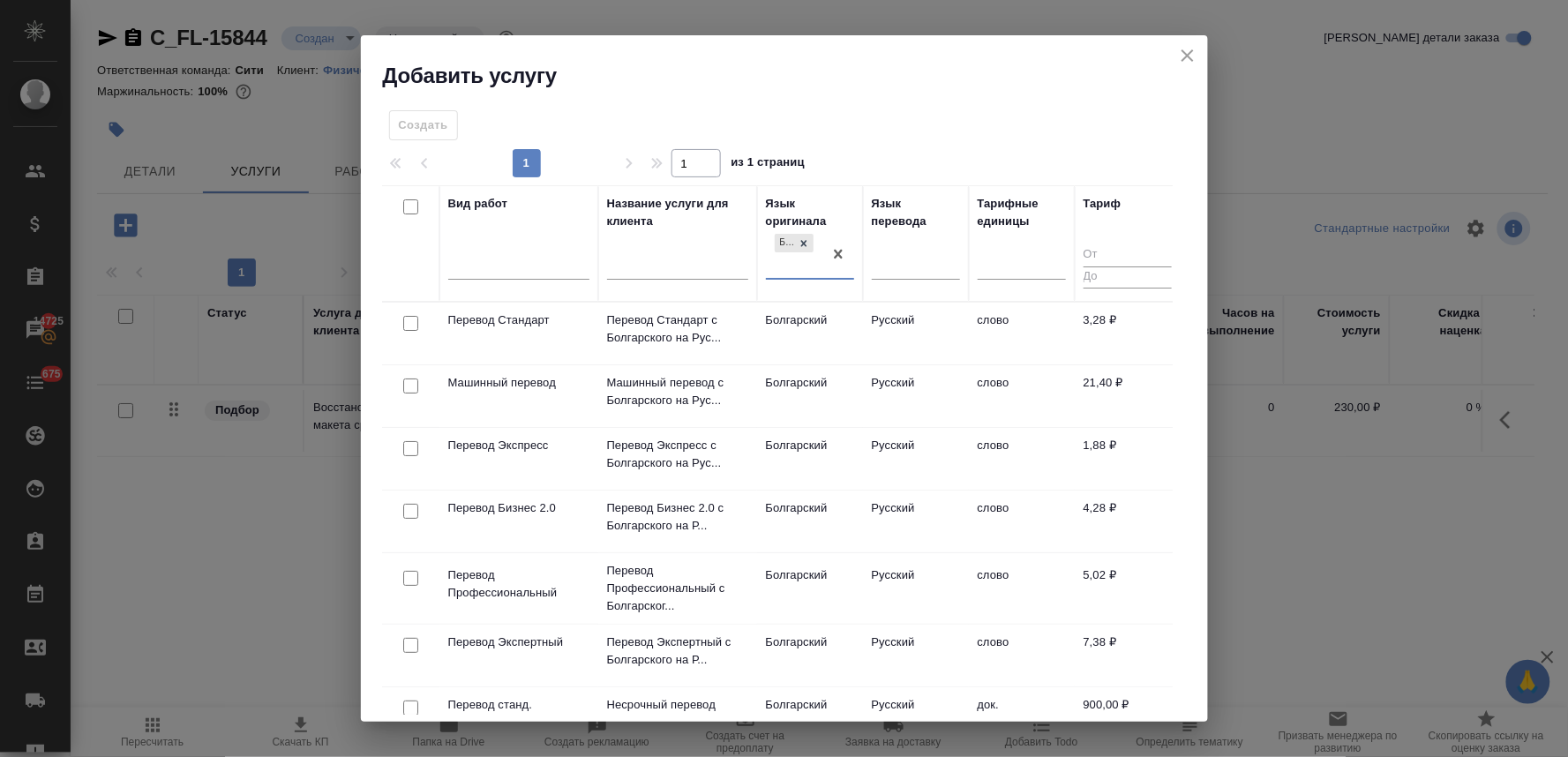
click at [408, 322] on input "checkbox" at bounding box center [411, 324] width 15 height 15
checkbox input "true"
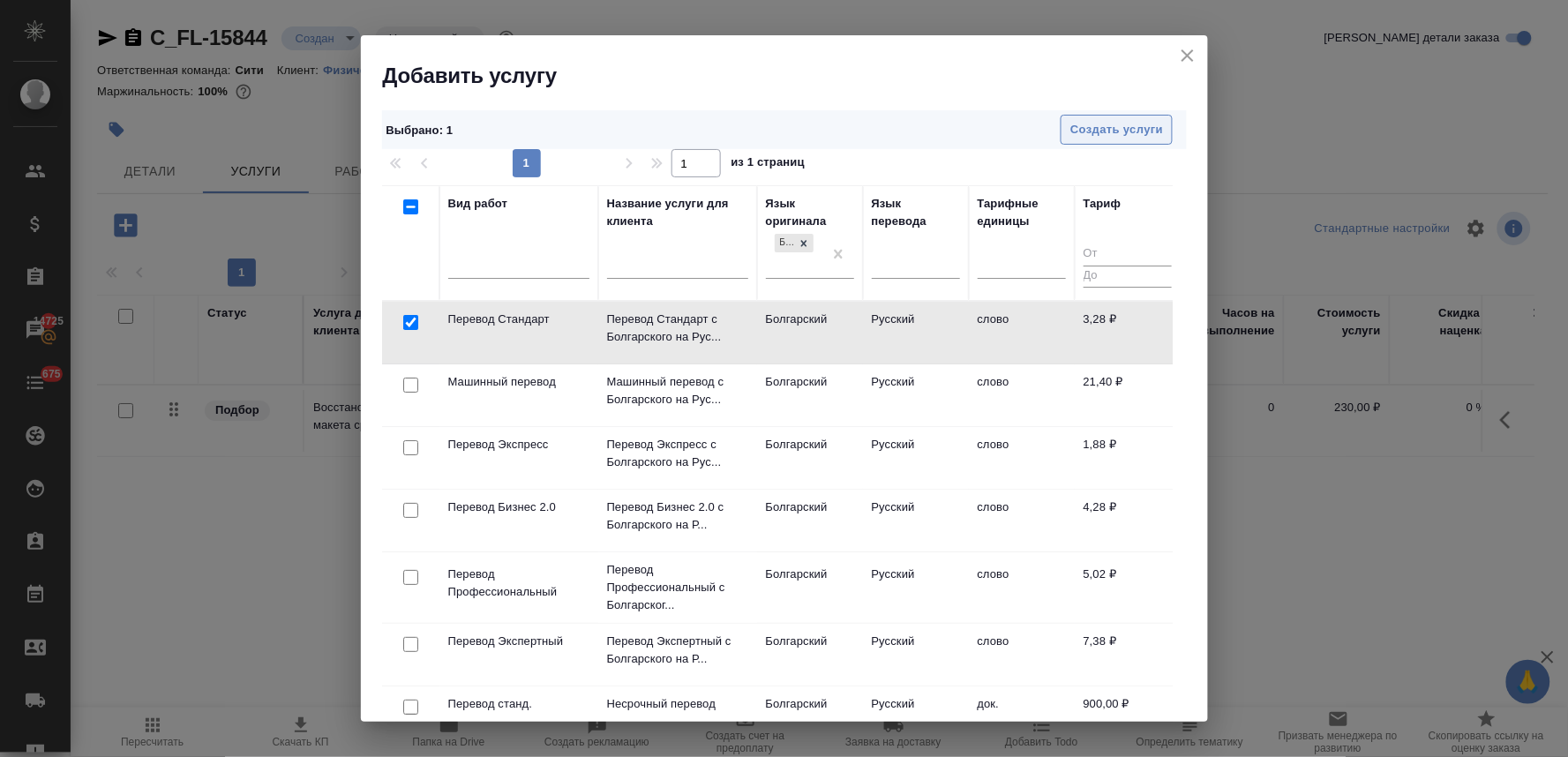
click at [1114, 129] on span "Создать услуги" at bounding box center [1116, 130] width 93 height 20
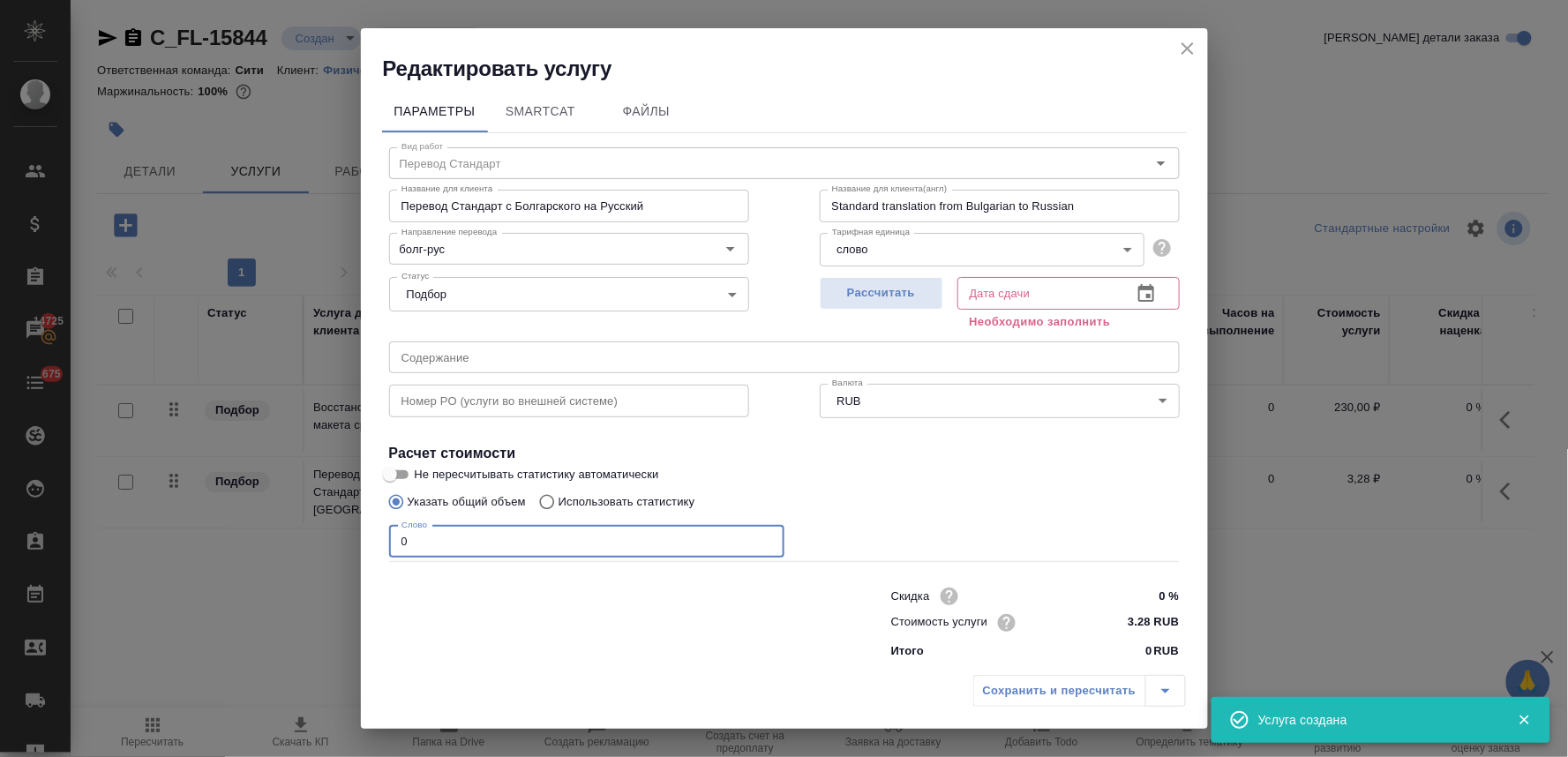
drag, startPoint x: 440, startPoint y: 545, endPoint x: 279, endPoint y: 541, distance: 161.0
click at [279, 541] on div "Редактировать услугу Параметры SmartCat Файлы Вид работ Перевод Стандарт Вид ра…" at bounding box center [784, 378] width 1568 height 757
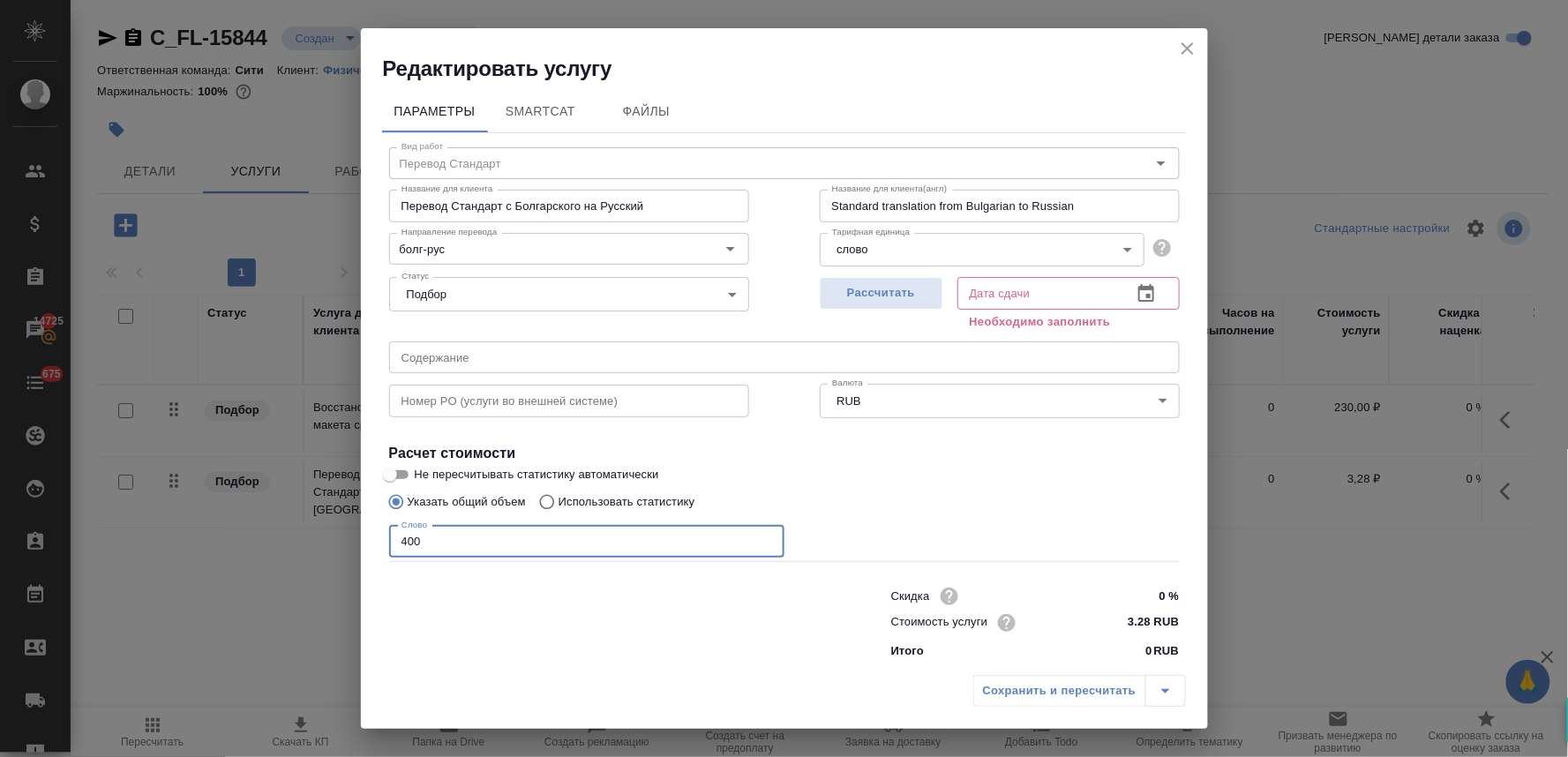
type input "400"
click at [1138, 300] on icon "button" at bounding box center [1145, 293] width 16 height 18
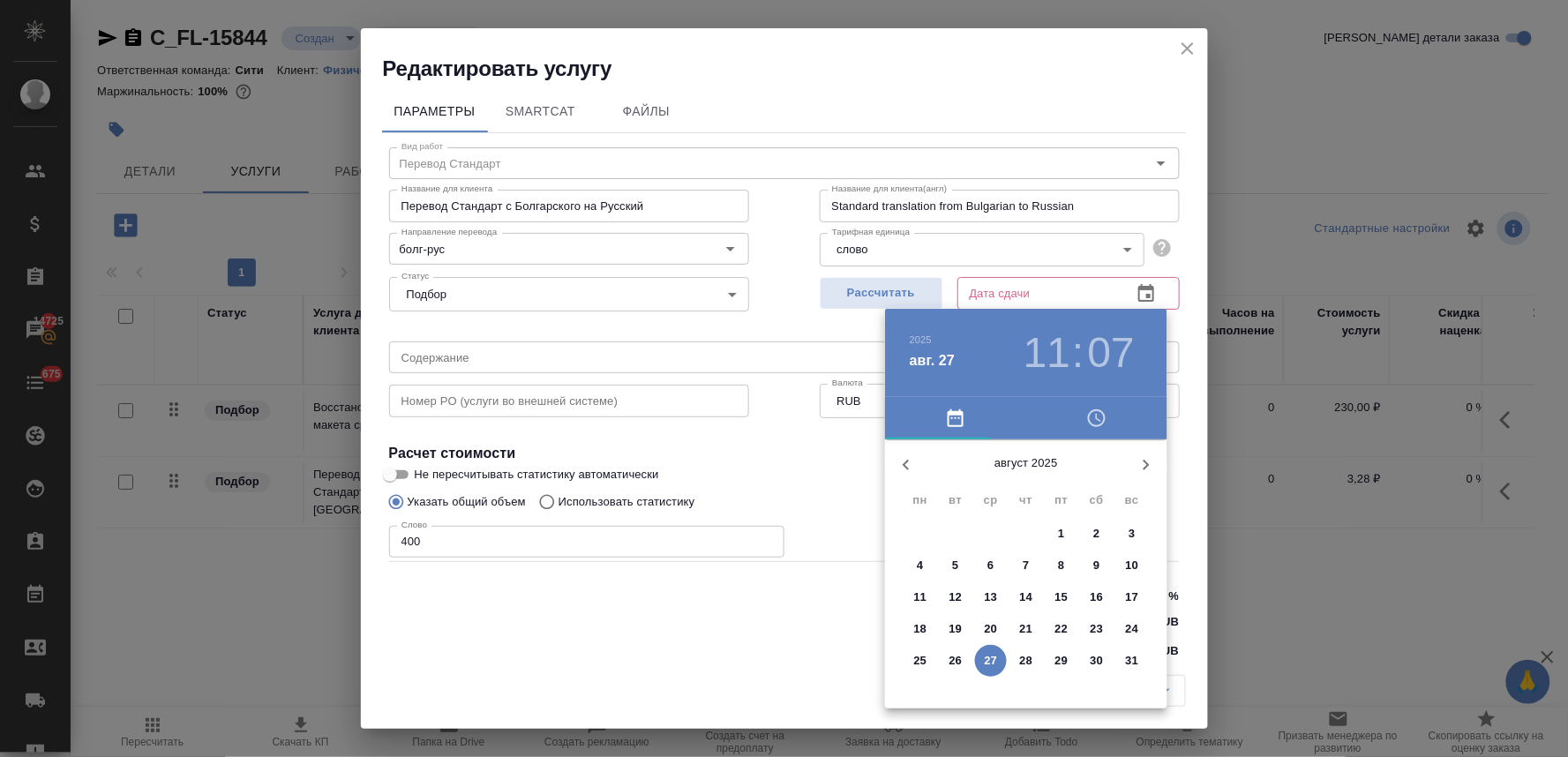
click at [1017, 655] on span "28" at bounding box center [1026, 660] width 32 height 18
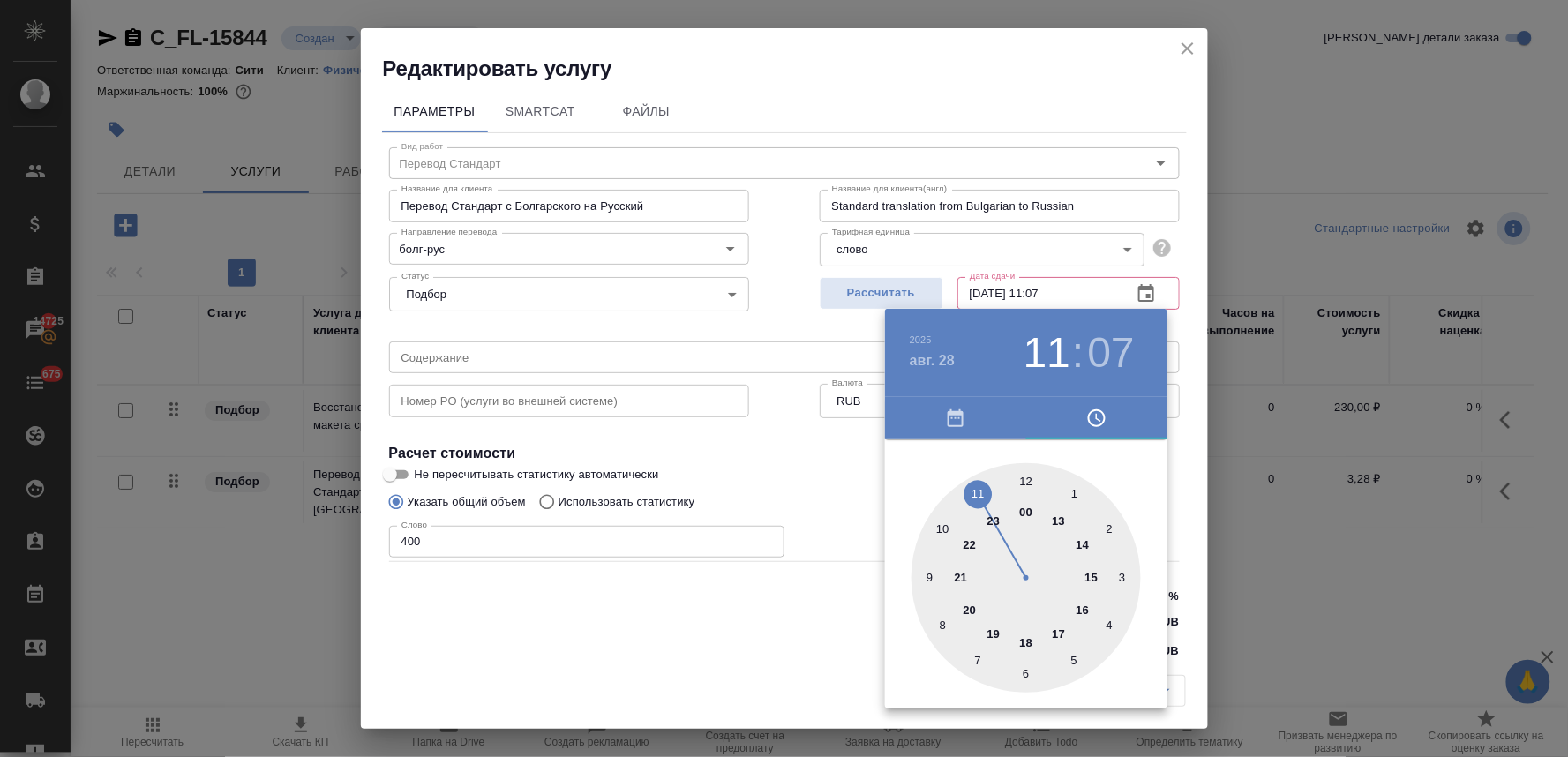
type input "28.08.2025 11:07"
click at [771, 657] on div at bounding box center [784, 378] width 1568 height 757
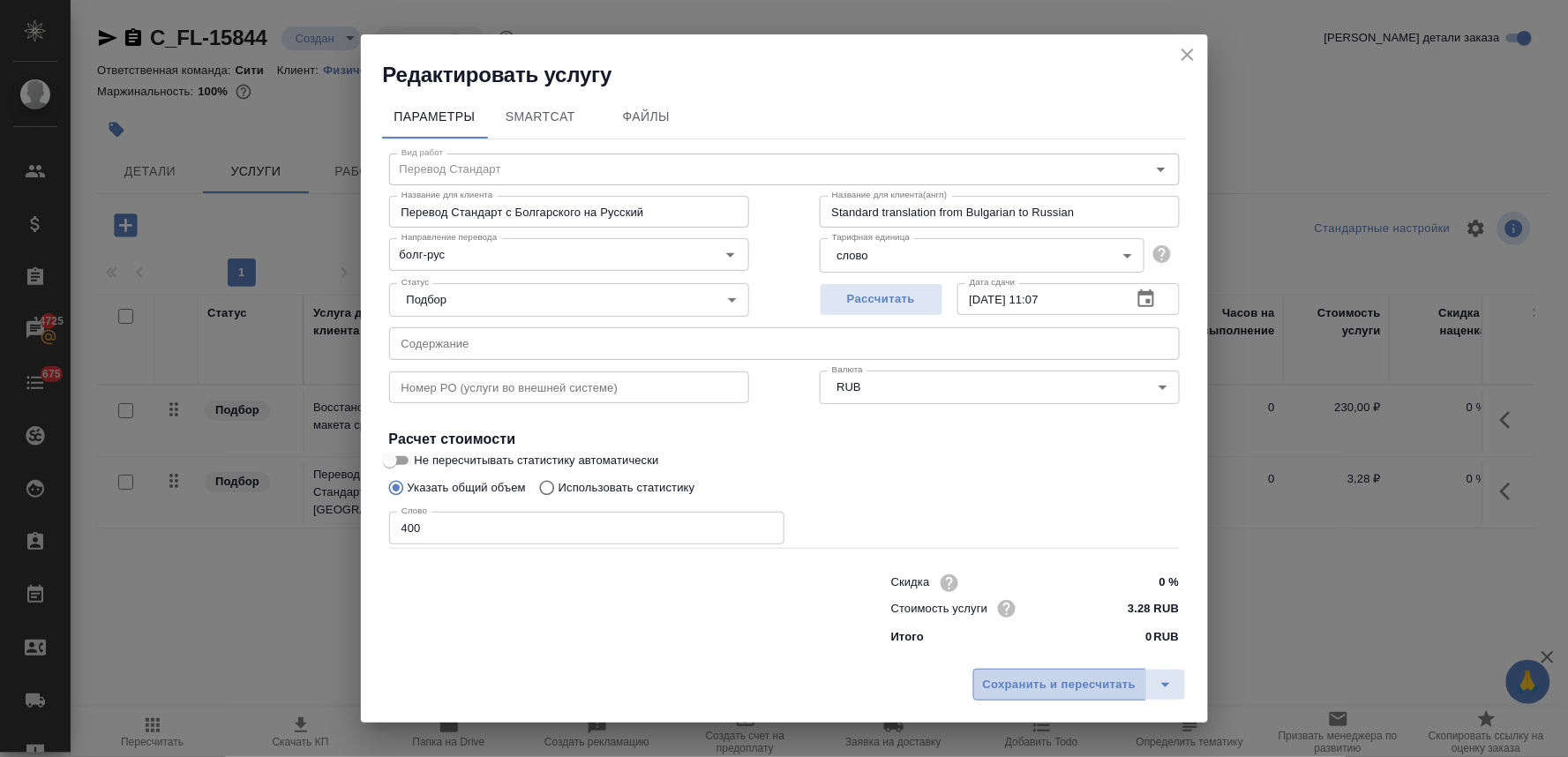
click at [986, 675] on span "Сохранить и пересчитать" at bounding box center [1059, 685] width 153 height 20
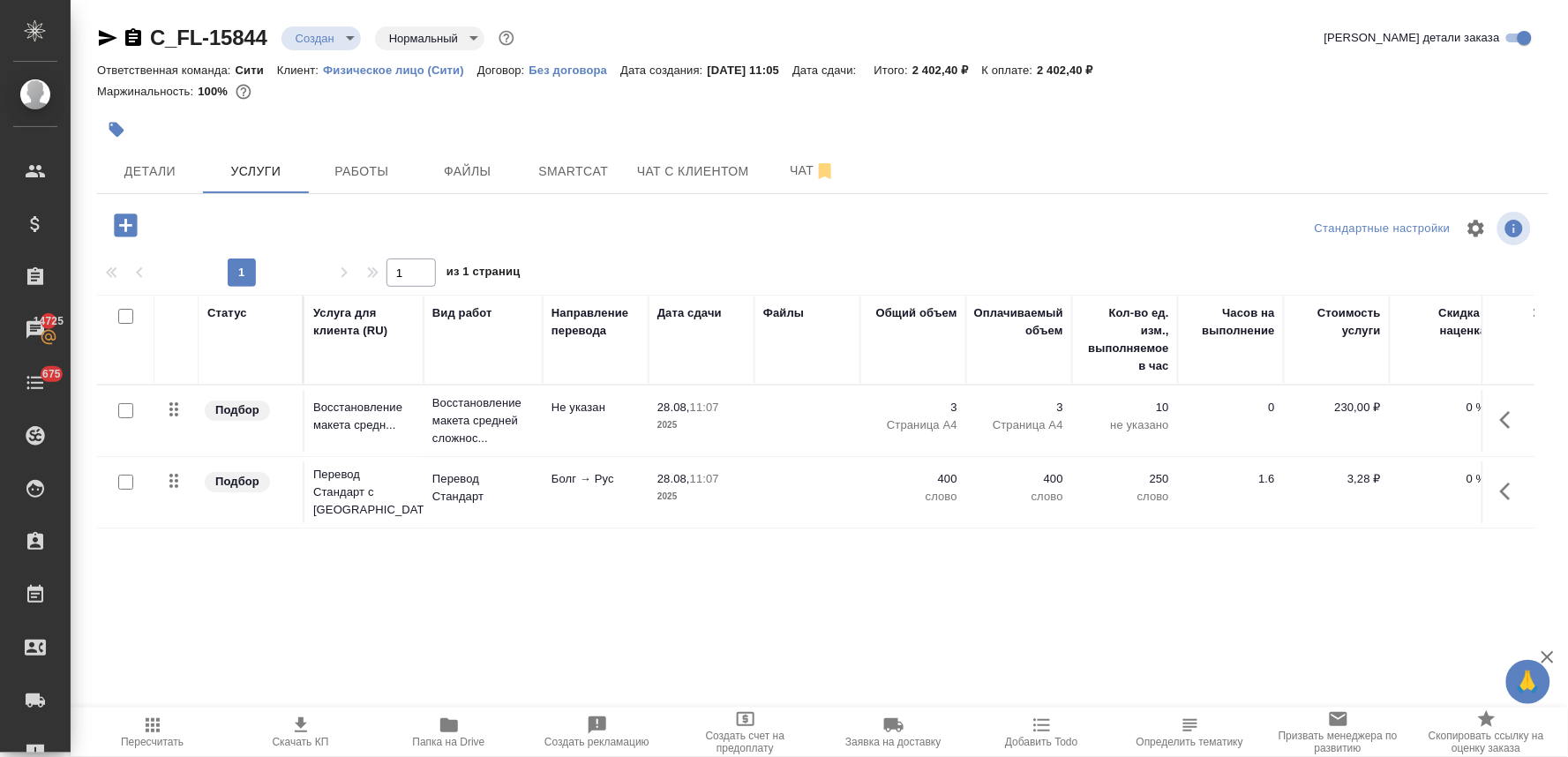
click at [121, 225] on icon "button" at bounding box center [125, 225] width 31 height 31
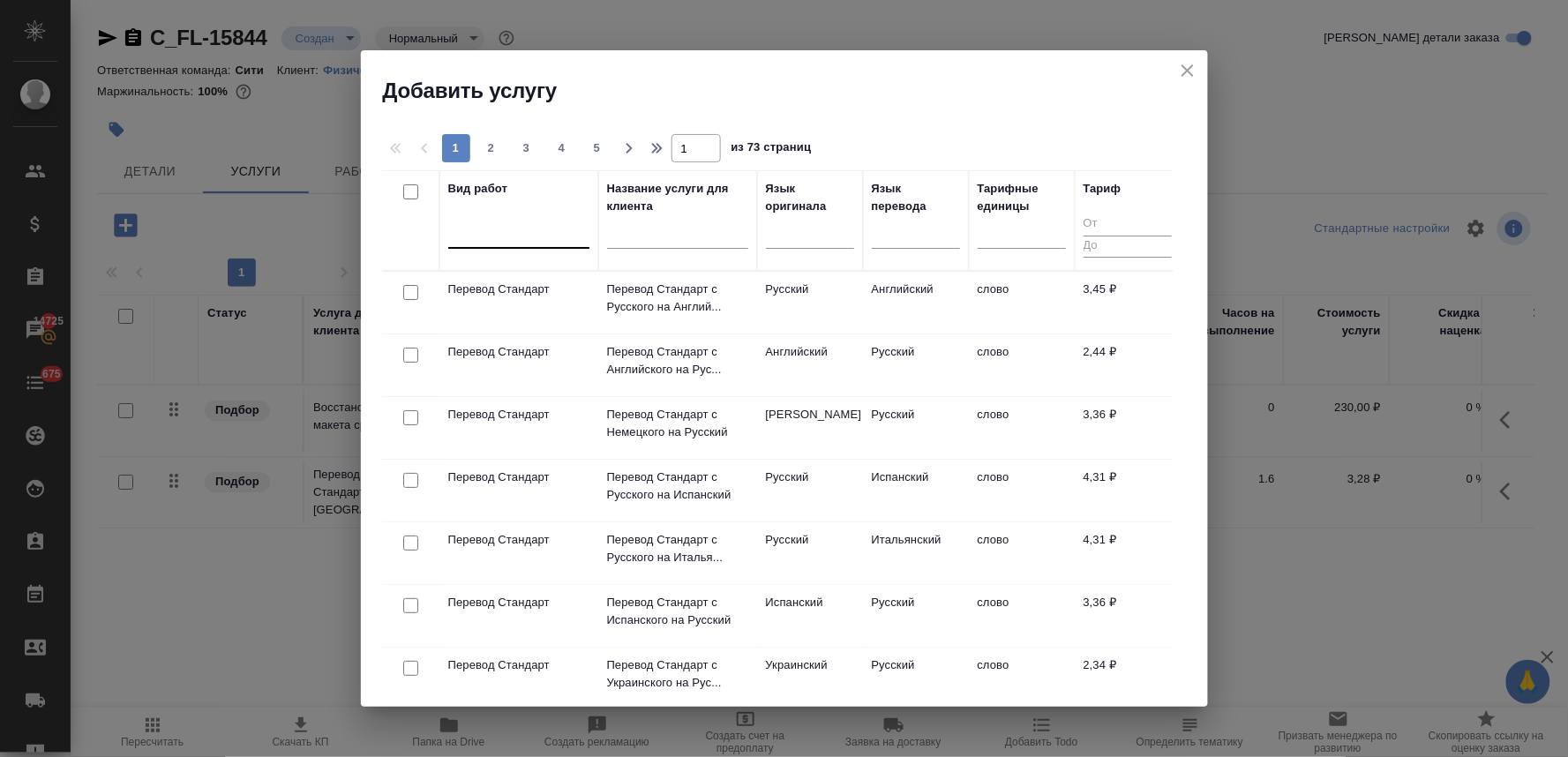
click at [570, 228] on div at bounding box center [519, 231] width 141 height 26
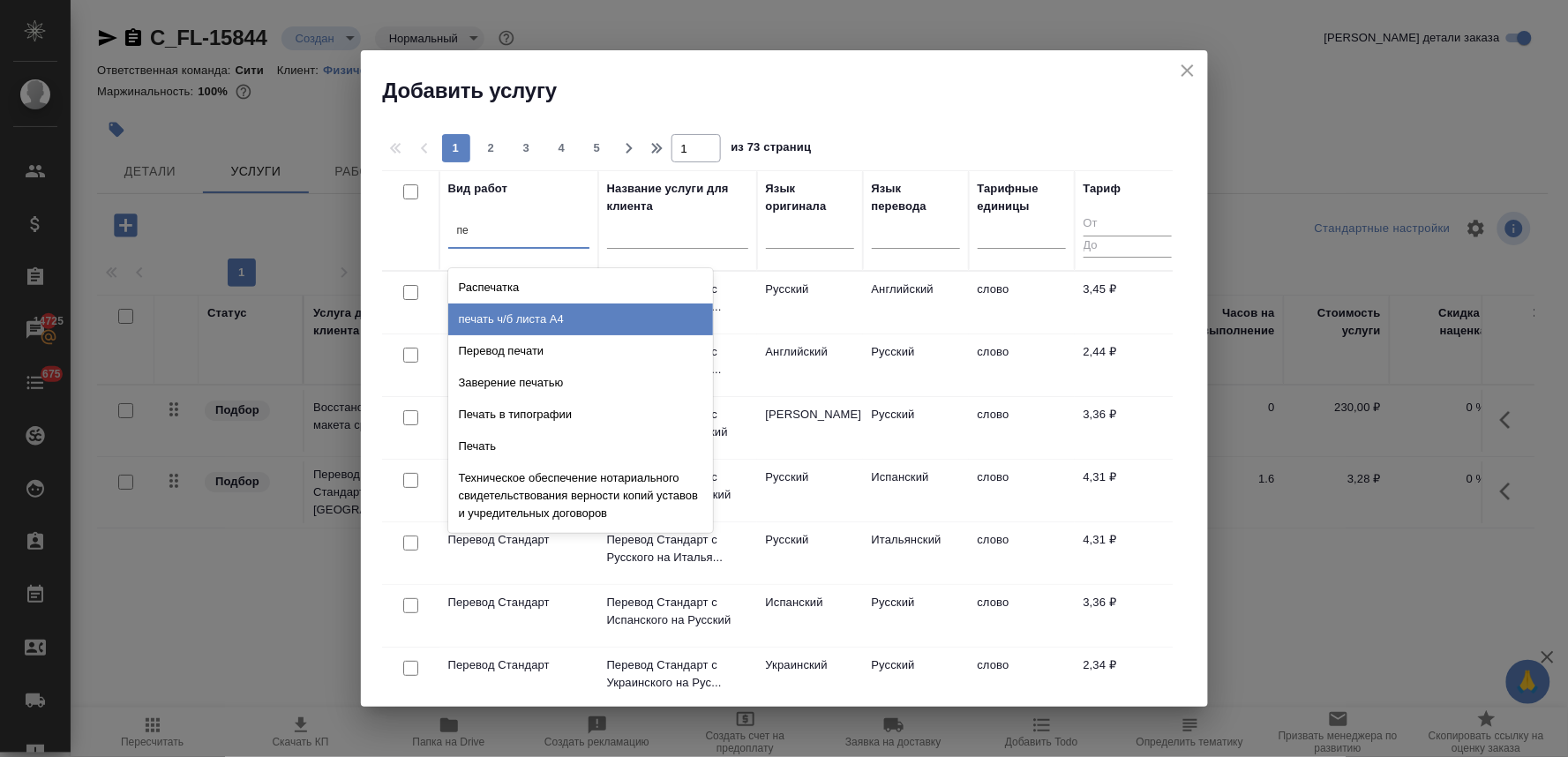
type input "п"
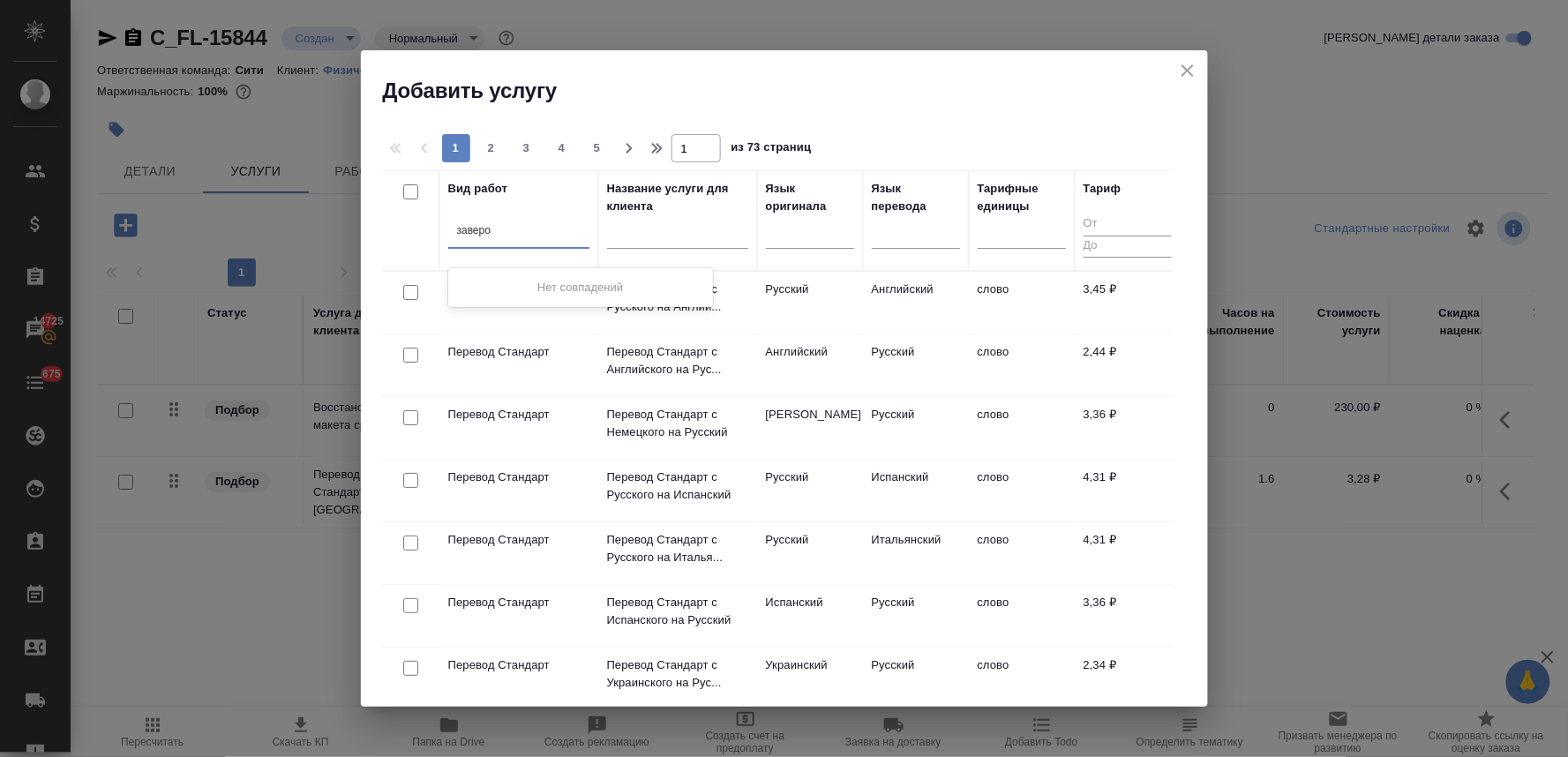
type input "завер"
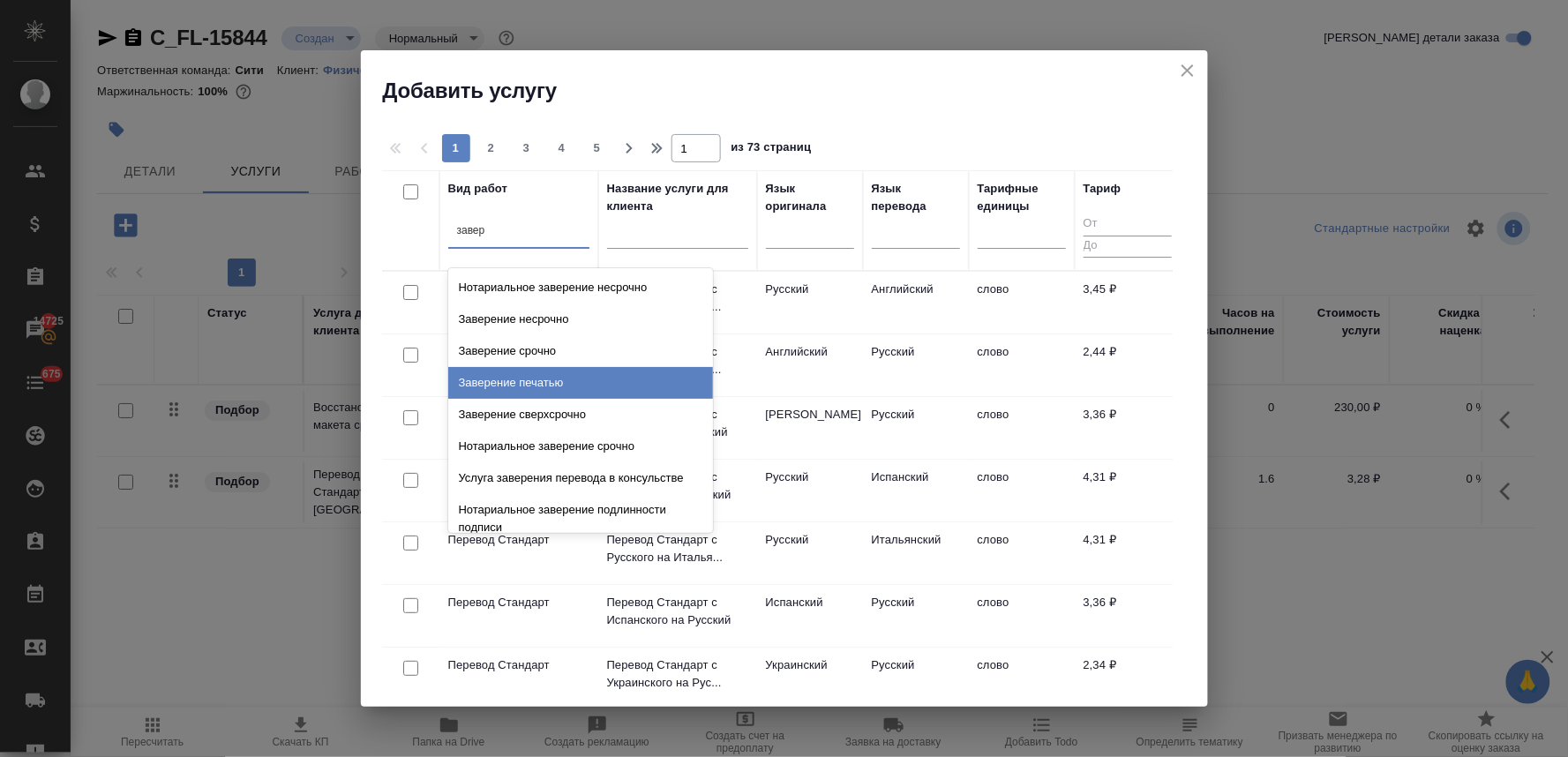
click at [586, 381] on div "Заверение печатью" at bounding box center [580, 383] width 265 height 32
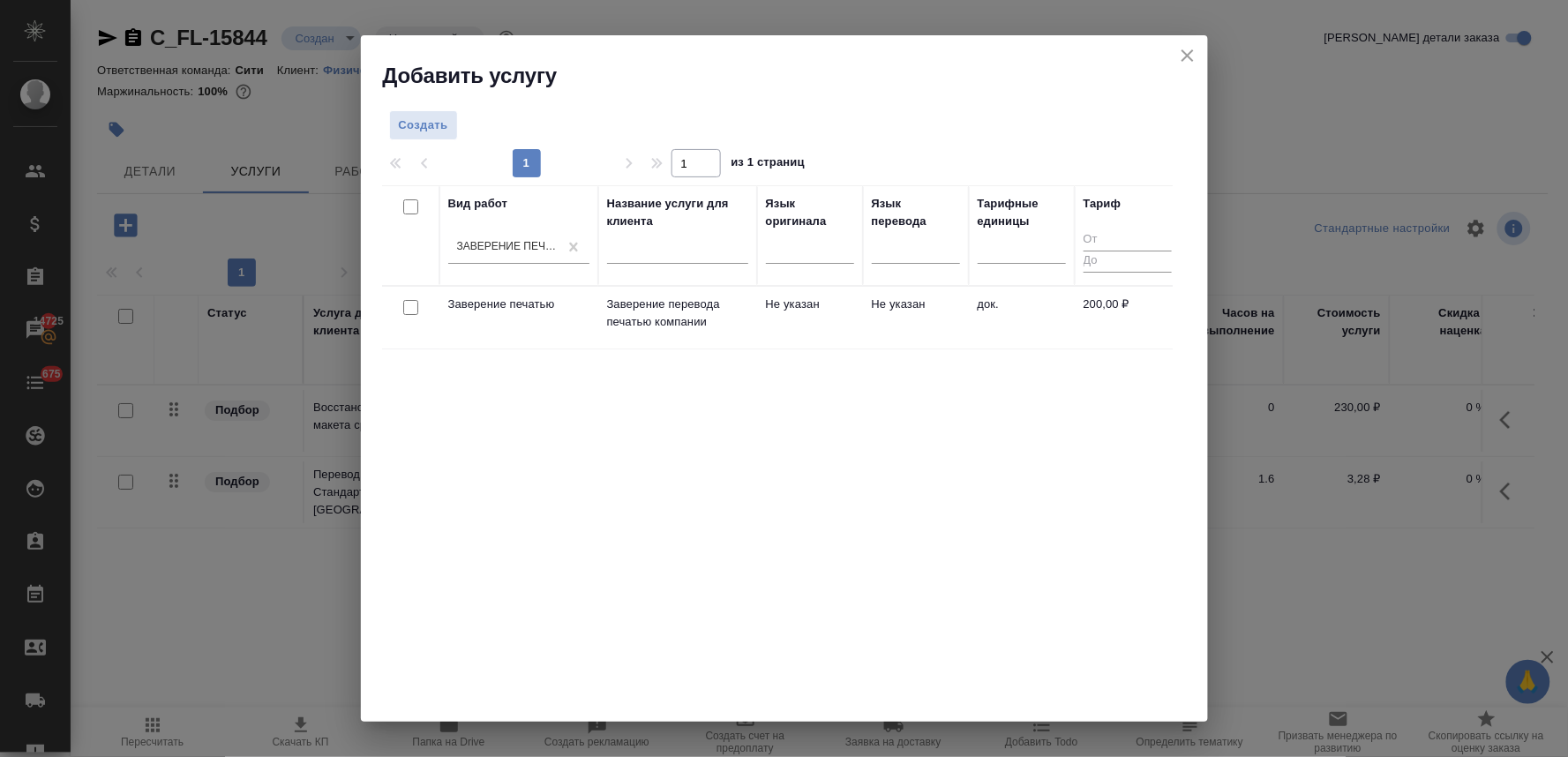
click at [408, 309] on input "checkbox" at bounding box center [411, 308] width 15 height 15
checkbox input "true"
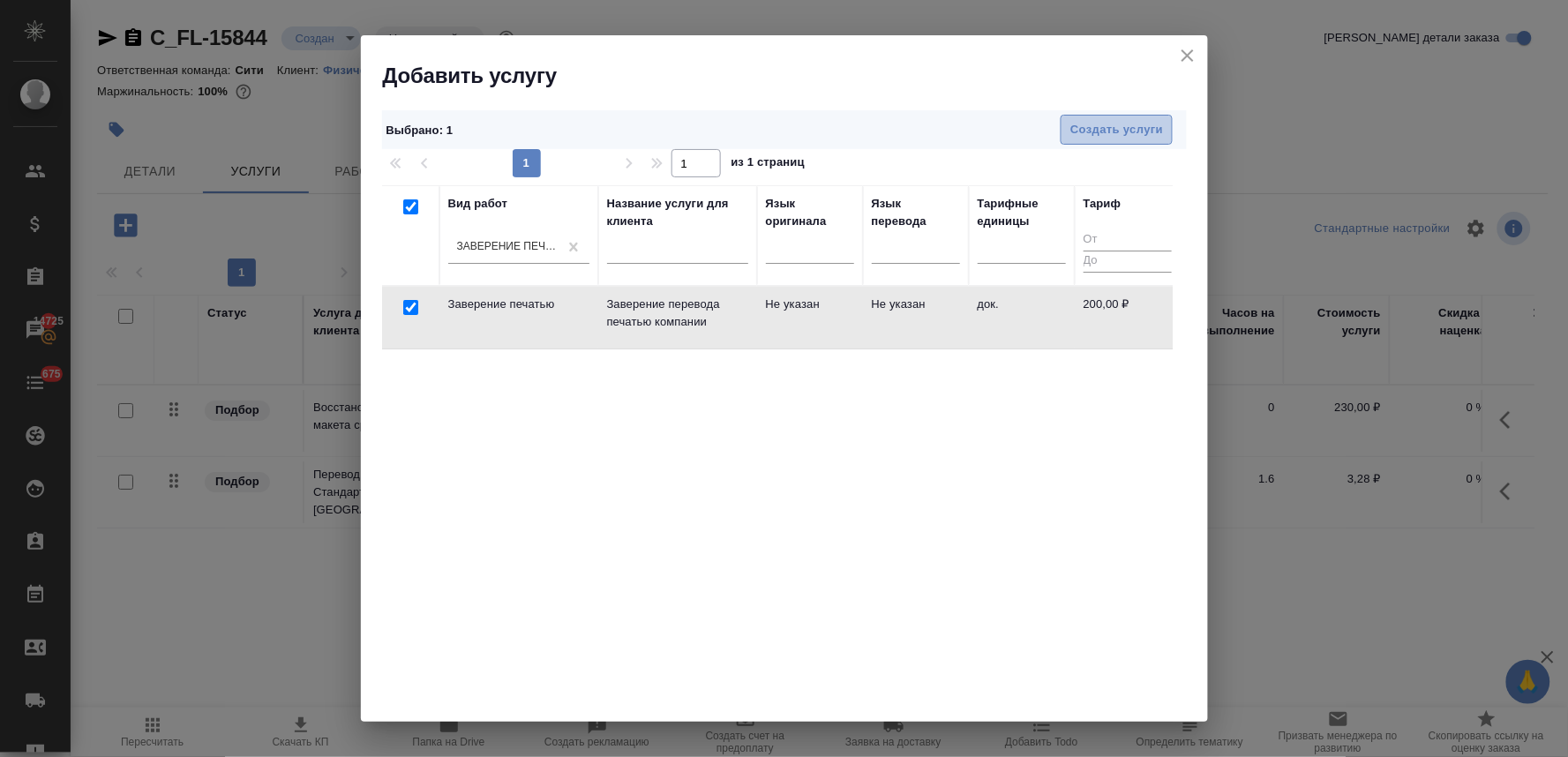
click at [1131, 128] on span "Создать услуги" at bounding box center [1116, 130] width 93 height 20
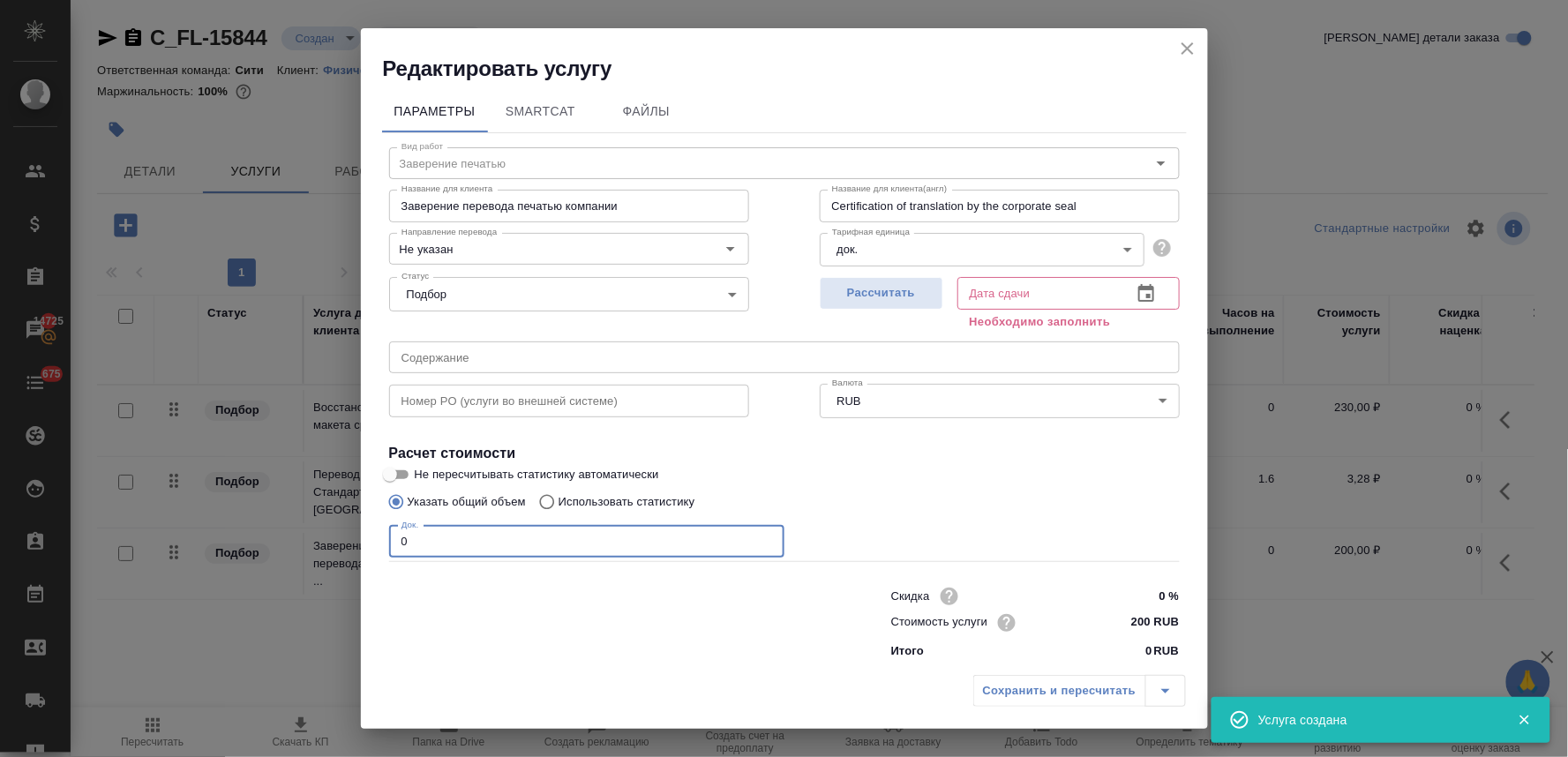
drag, startPoint x: 453, startPoint y: 546, endPoint x: 275, endPoint y: 551, distance: 178.1
click at [278, 553] on div "Редактировать услугу Параметры SmartCat Файлы Вид работ Заверение печатью Вид р…" at bounding box center [784, 378] width 1568 height 757
type input "1"
click at [1136, 289] on icon "button" at bounding box center [1146, 294] width 21 height 21
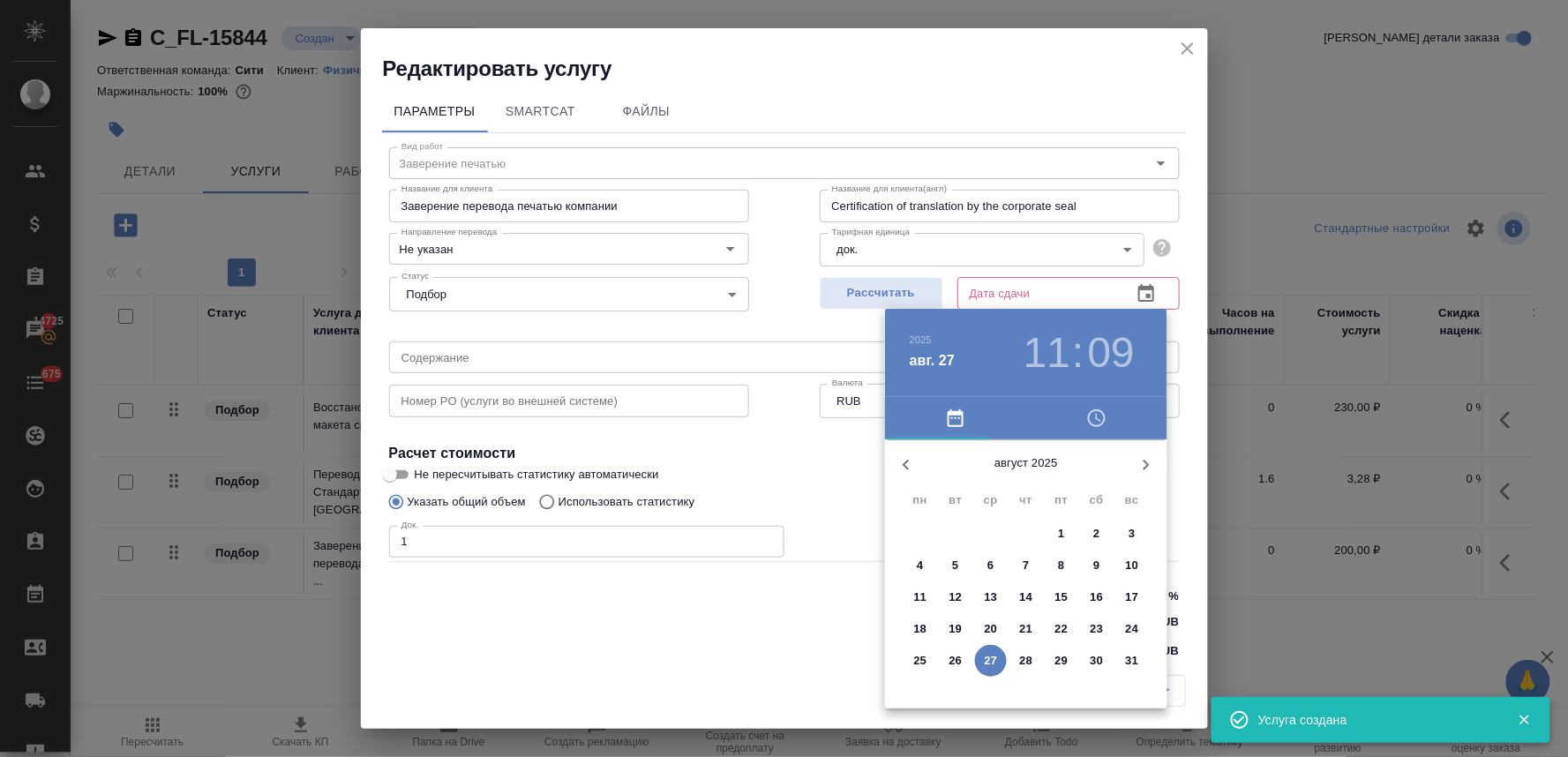
click at [1029, 659] on p "28" at bounding box center [1026, 660] width 13 height 18
type input "28.08.2025 11:09"
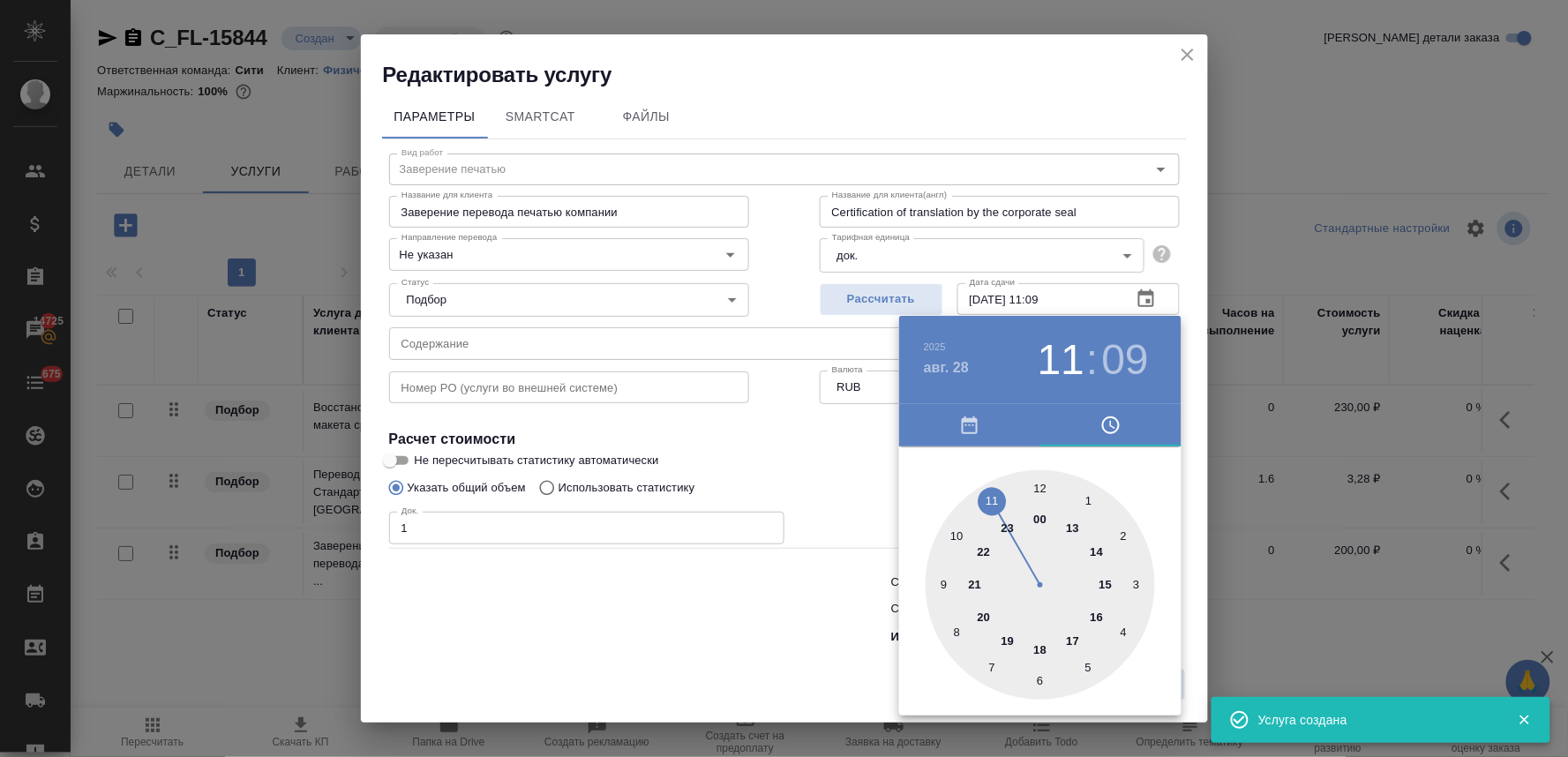
click at [831, 635] on div at bounding box center [784, 378] width 1568 height 757
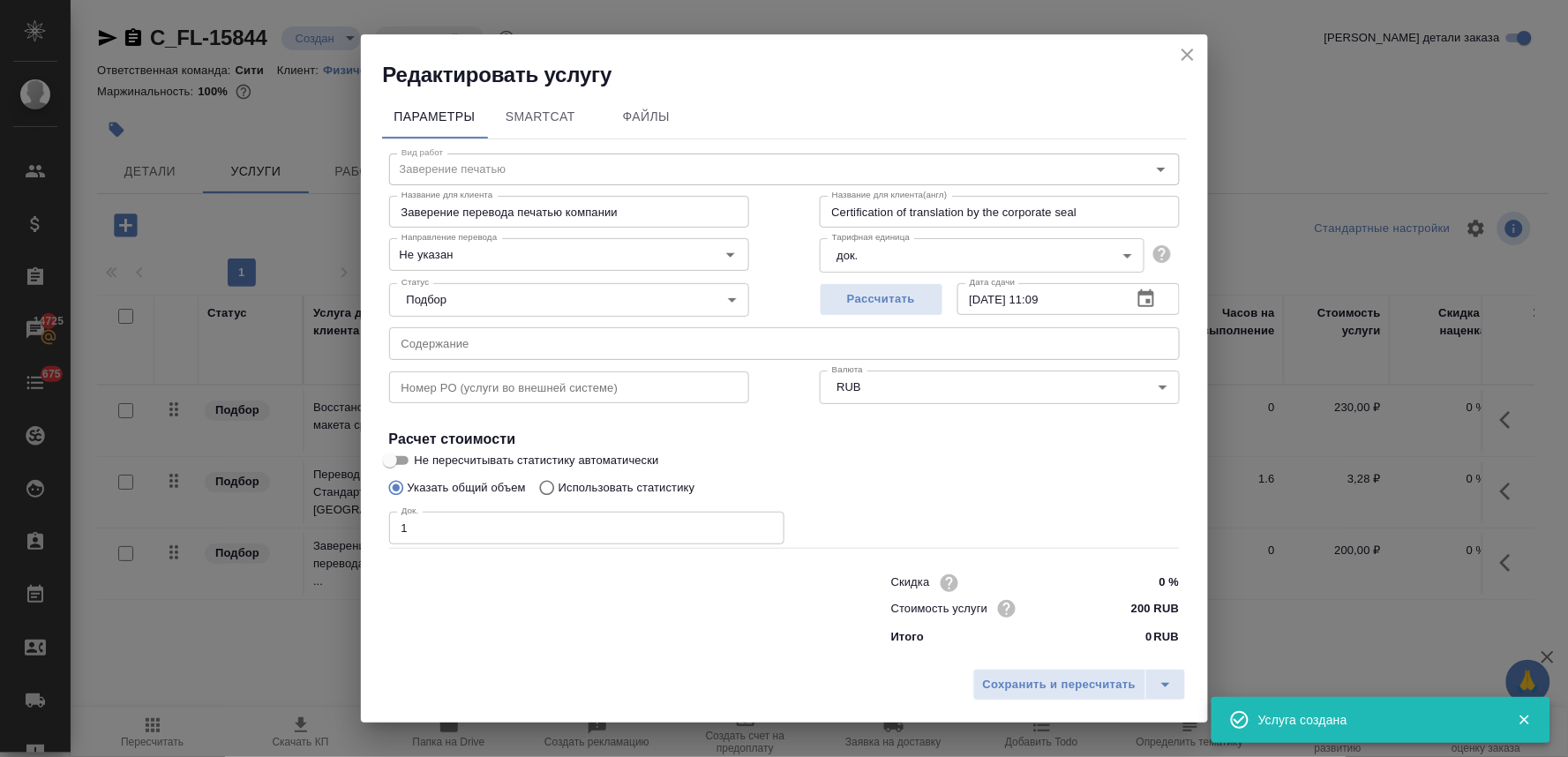
click at [1051, 677] on span "Сохранить и пересчитать" at bounding box center [1059, 685] width 153 height 20
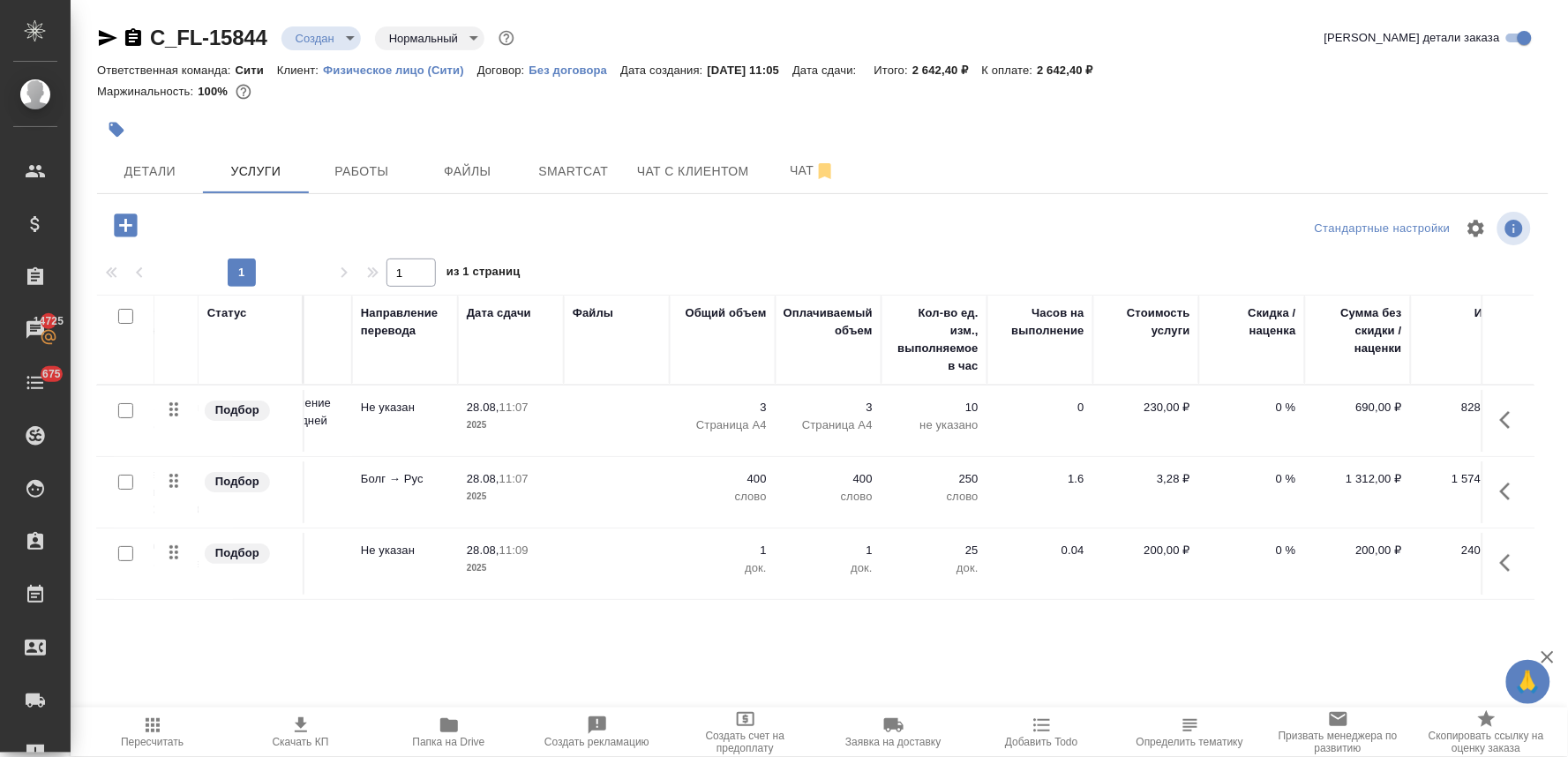
scroll to position [0, 224]
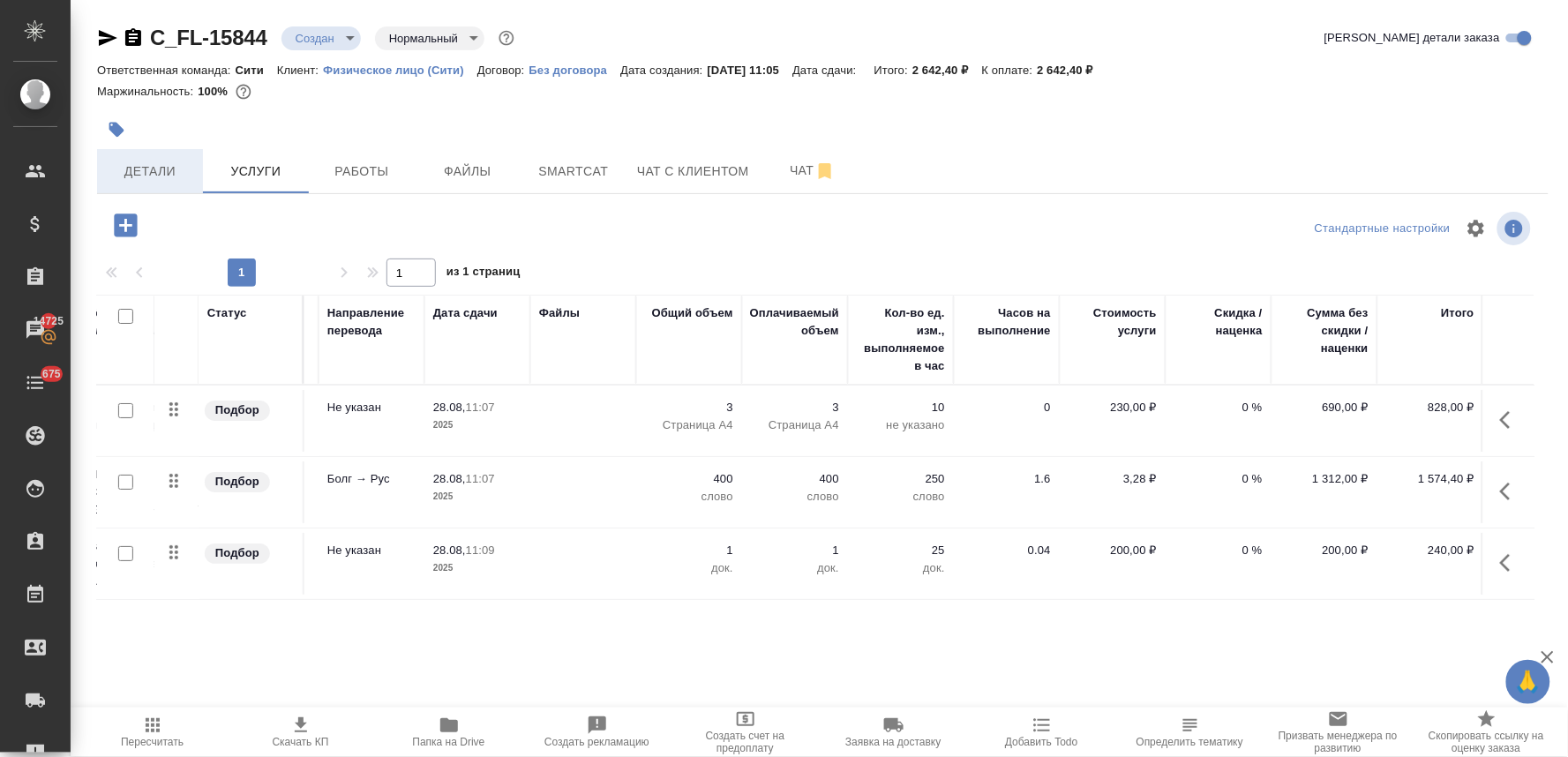
click at [153, 164] on span "Детали" at bounding box center [150, 172] width 85 height 22
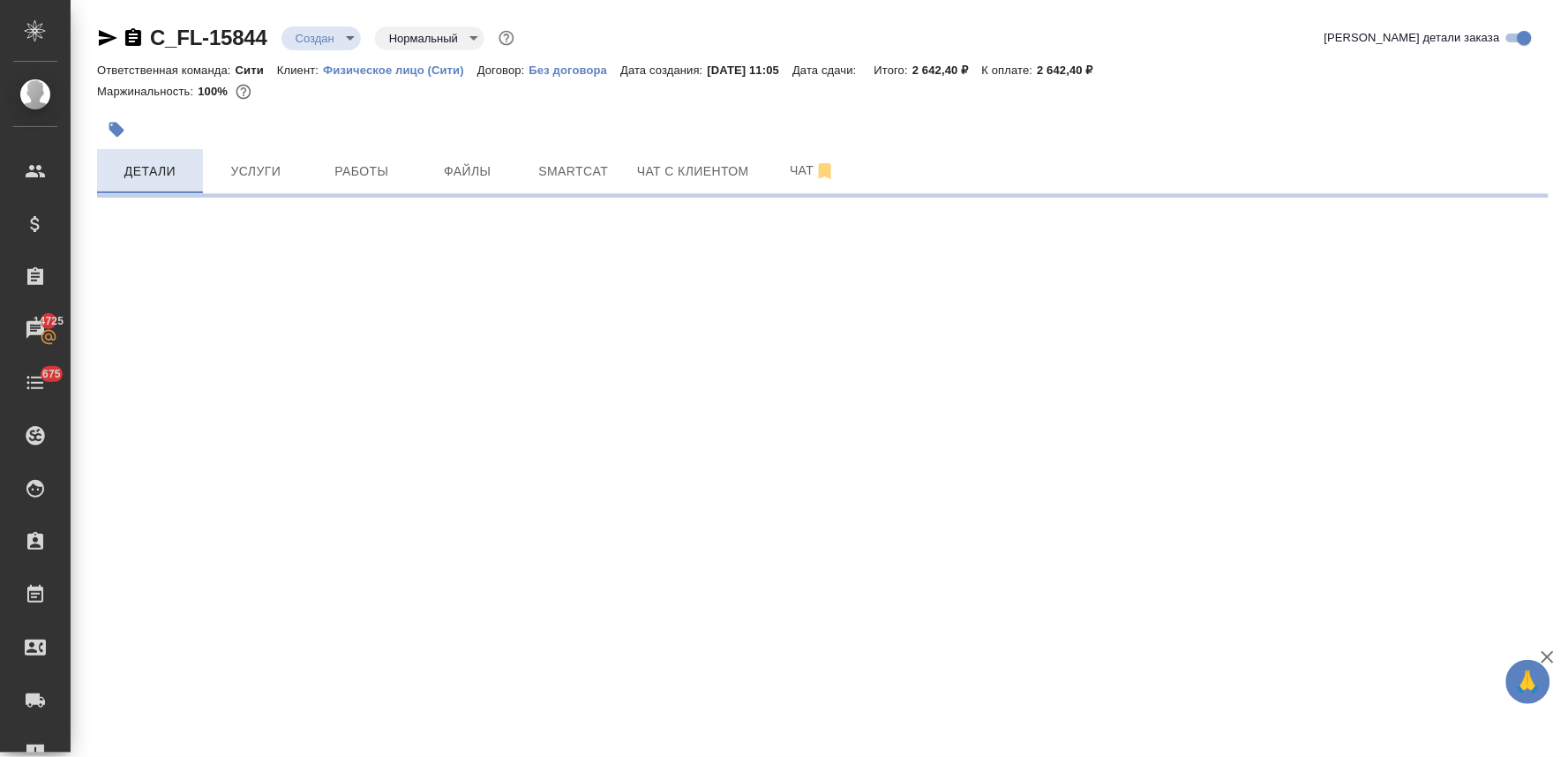
select select "RU"
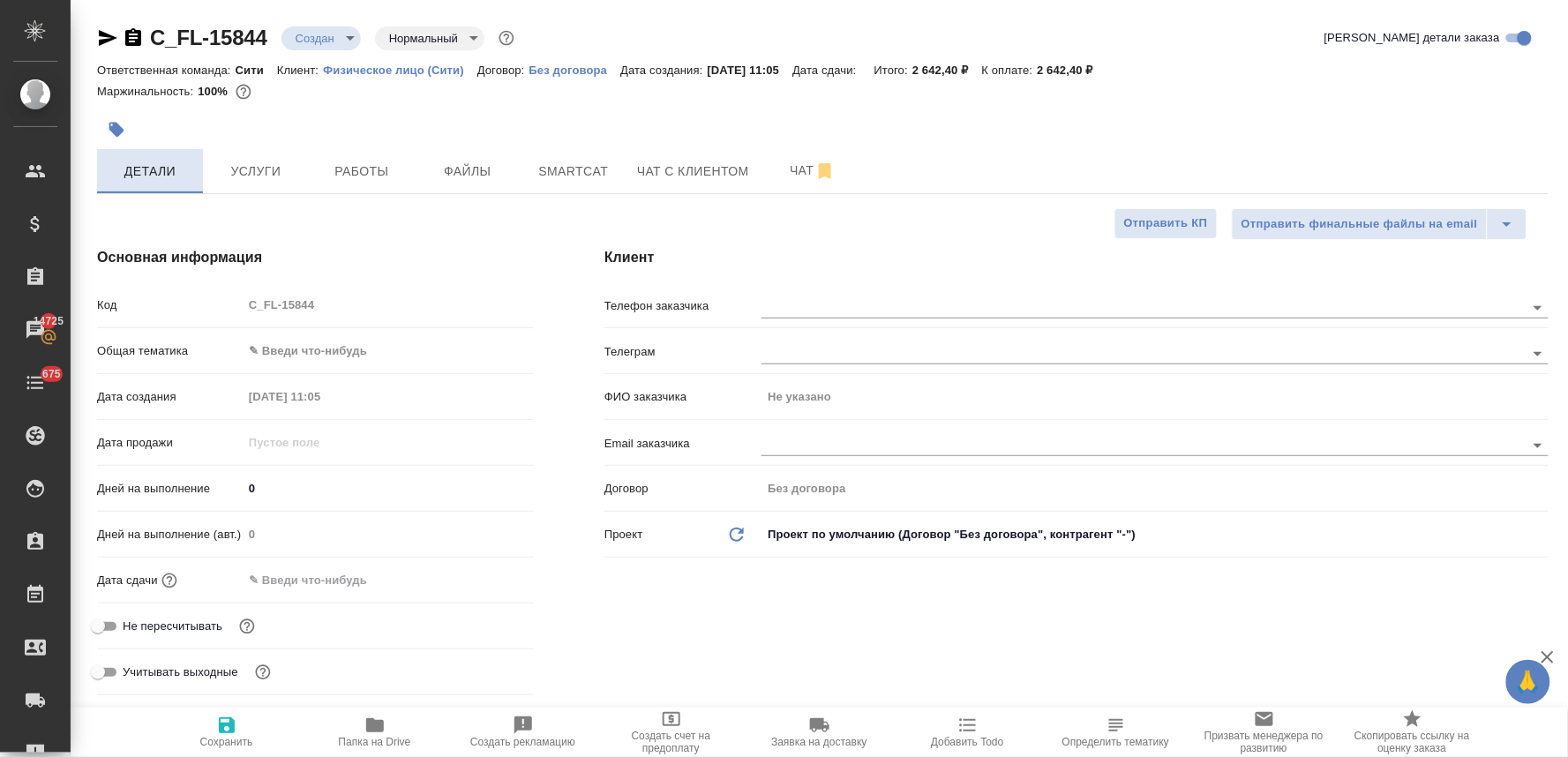
type textarea "x"
click at [781, 299] on input "text" at bounding box center [1113, 307] width 704 height 21
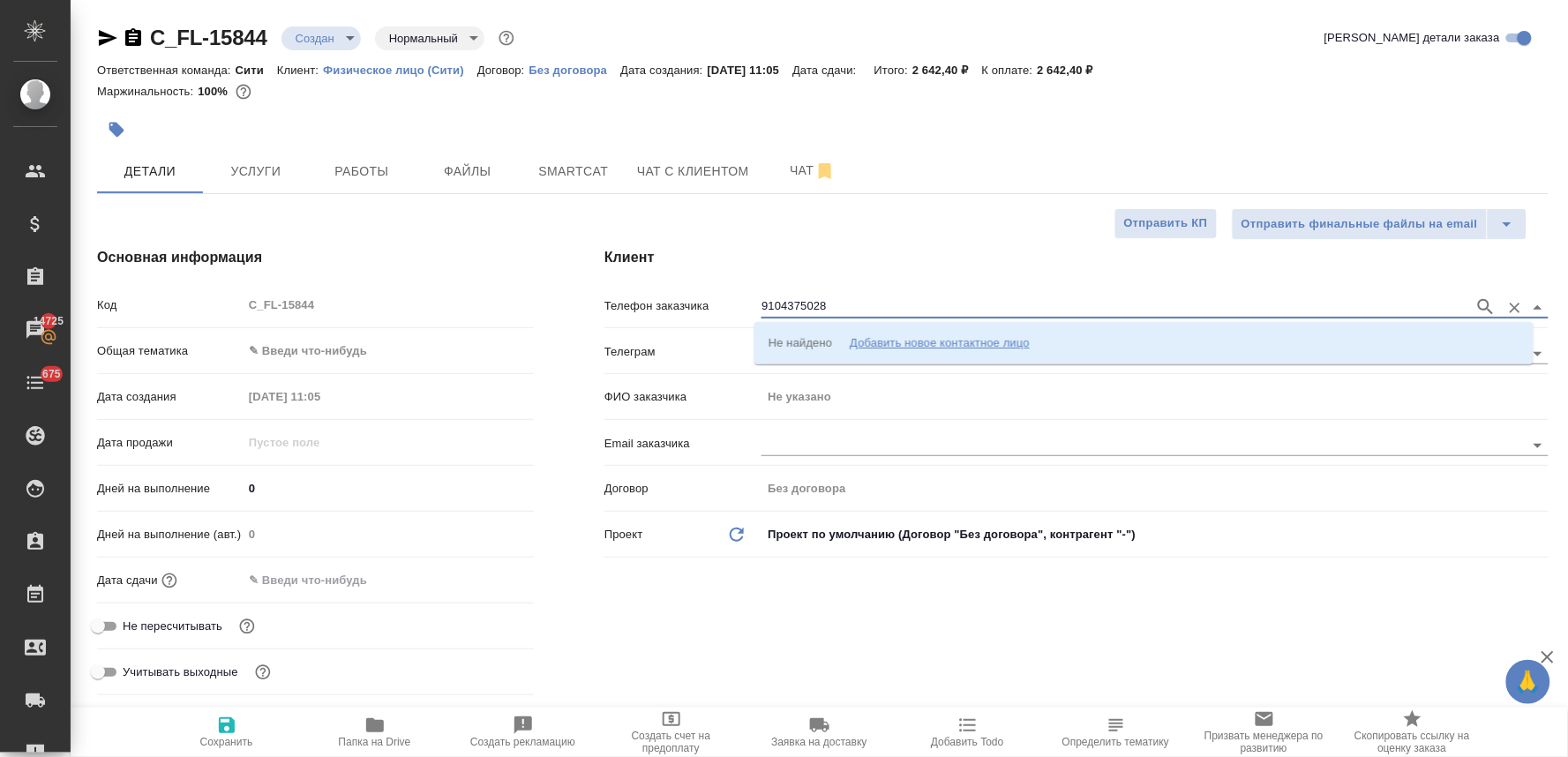
type input "9104375028"
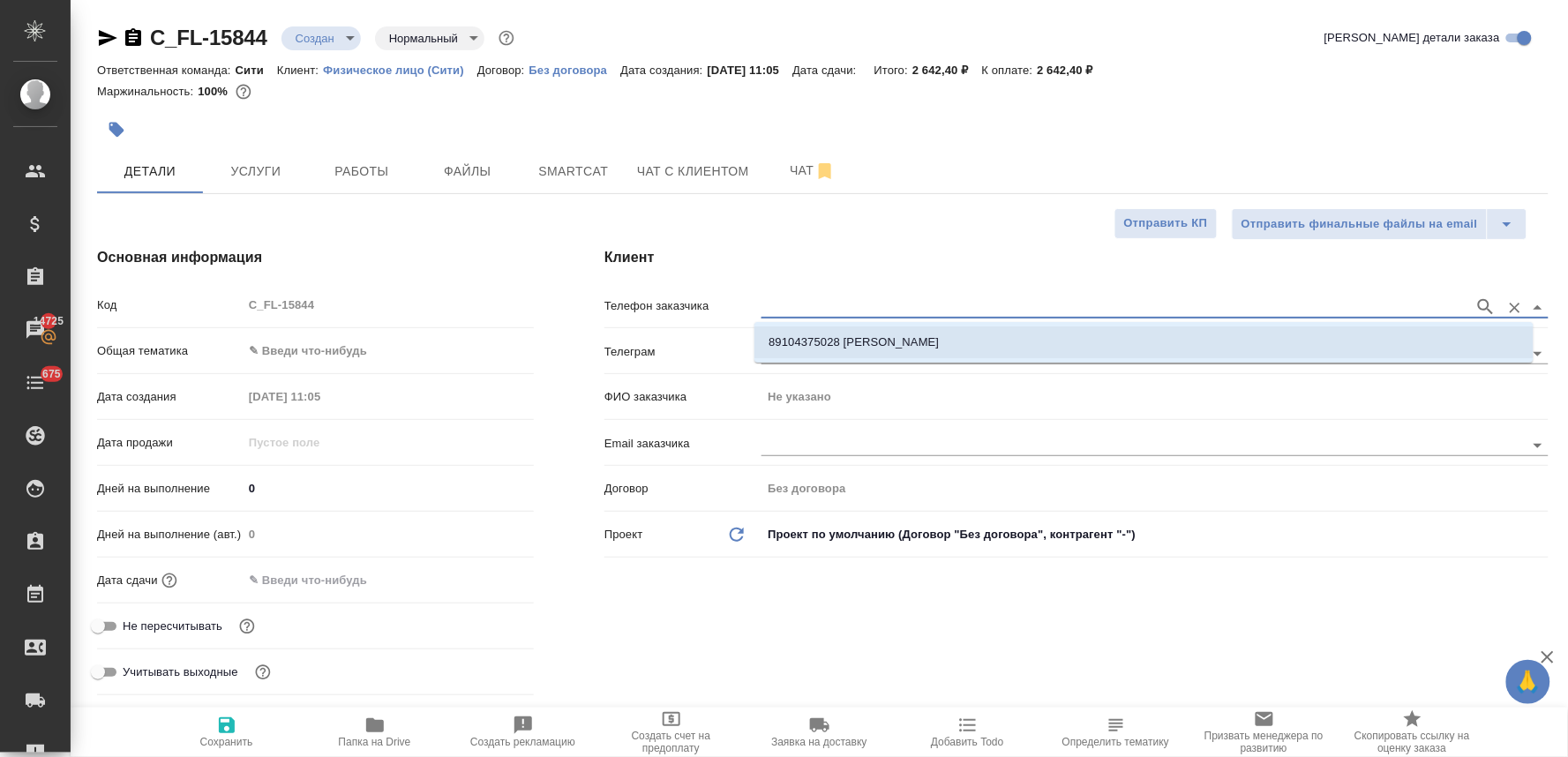
drag, startPoint x: 823, startPoint y: 337, endPoint x: 811, endPoint y: 340, distance: 12.4
click at [824, 337] on p "89104375028 Марина" at bounding box center [853, 342] width 170 height 18
type input "89104375028 Марина"
type input "[PERSON_NAME]"
type textarea "x"
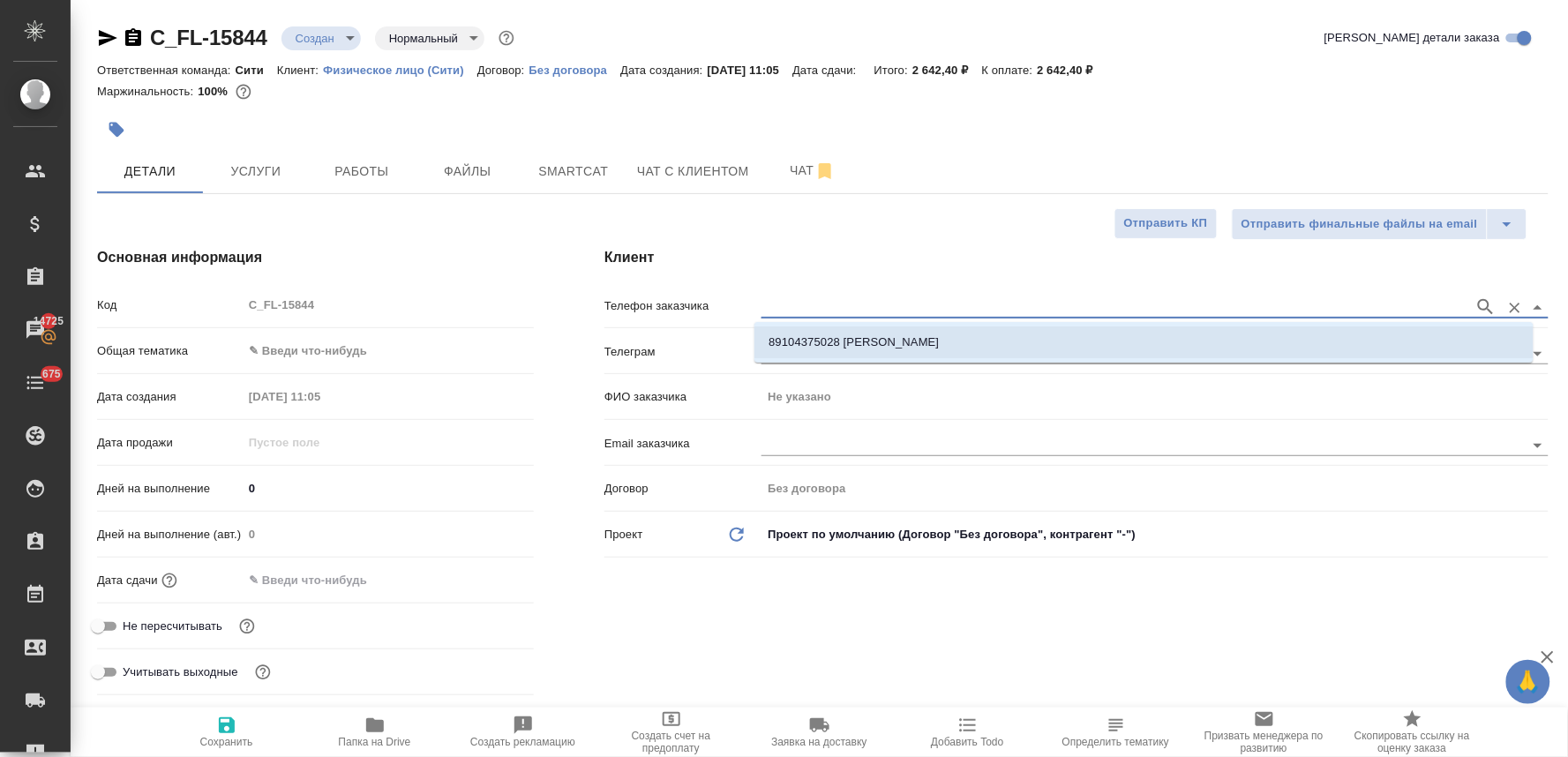
type textarea "x"
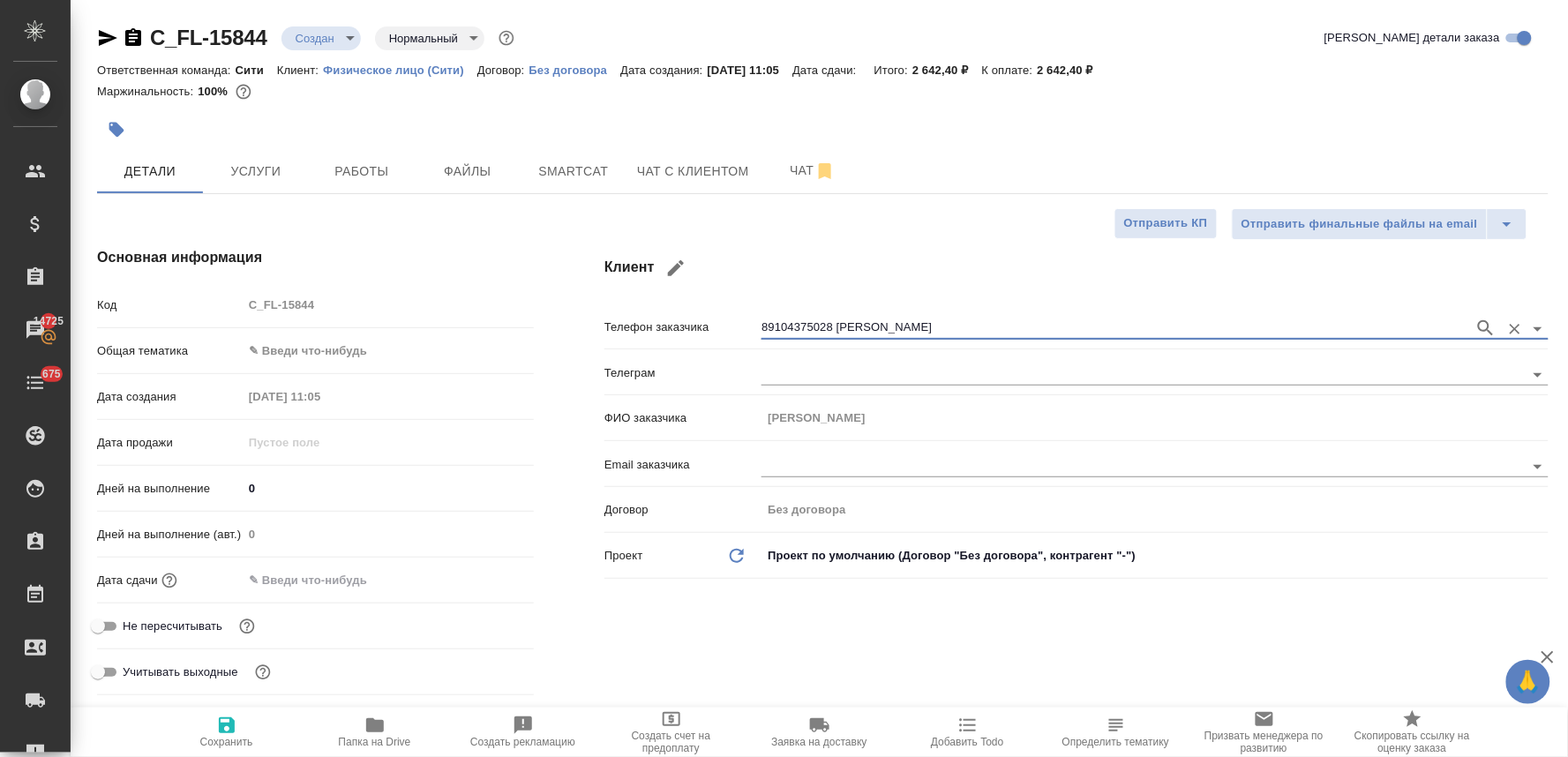
scroll to position [98, 0]
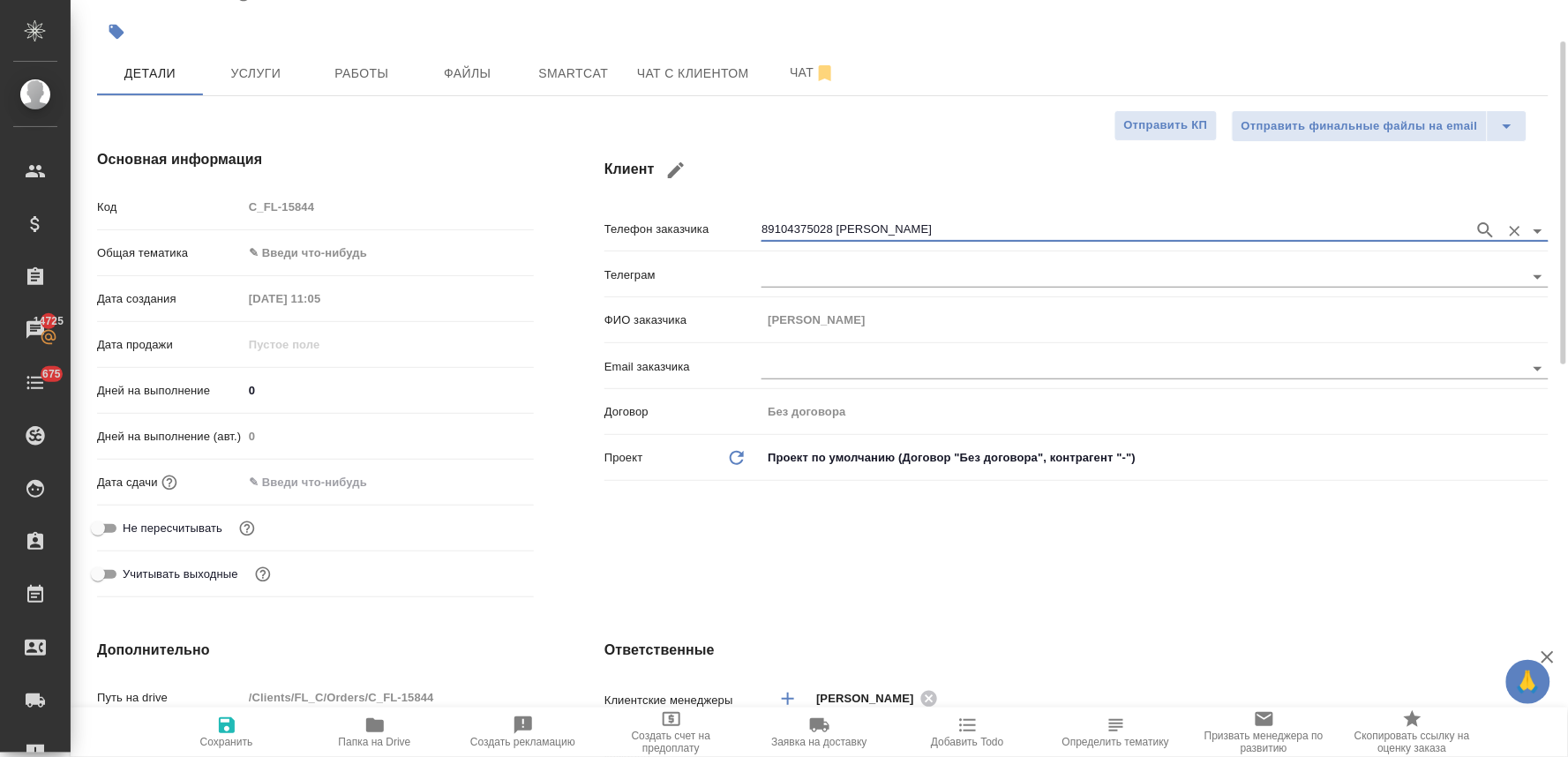
click at [192, 528] on span "Не пересчитывать" at bounding box center [172, 528] width 99 height 18
click at [130, 528] on input "Не пересчитывать" at bounding box center [98, 528] width 63 height 21
checkbox input "true"
type textarea "x"
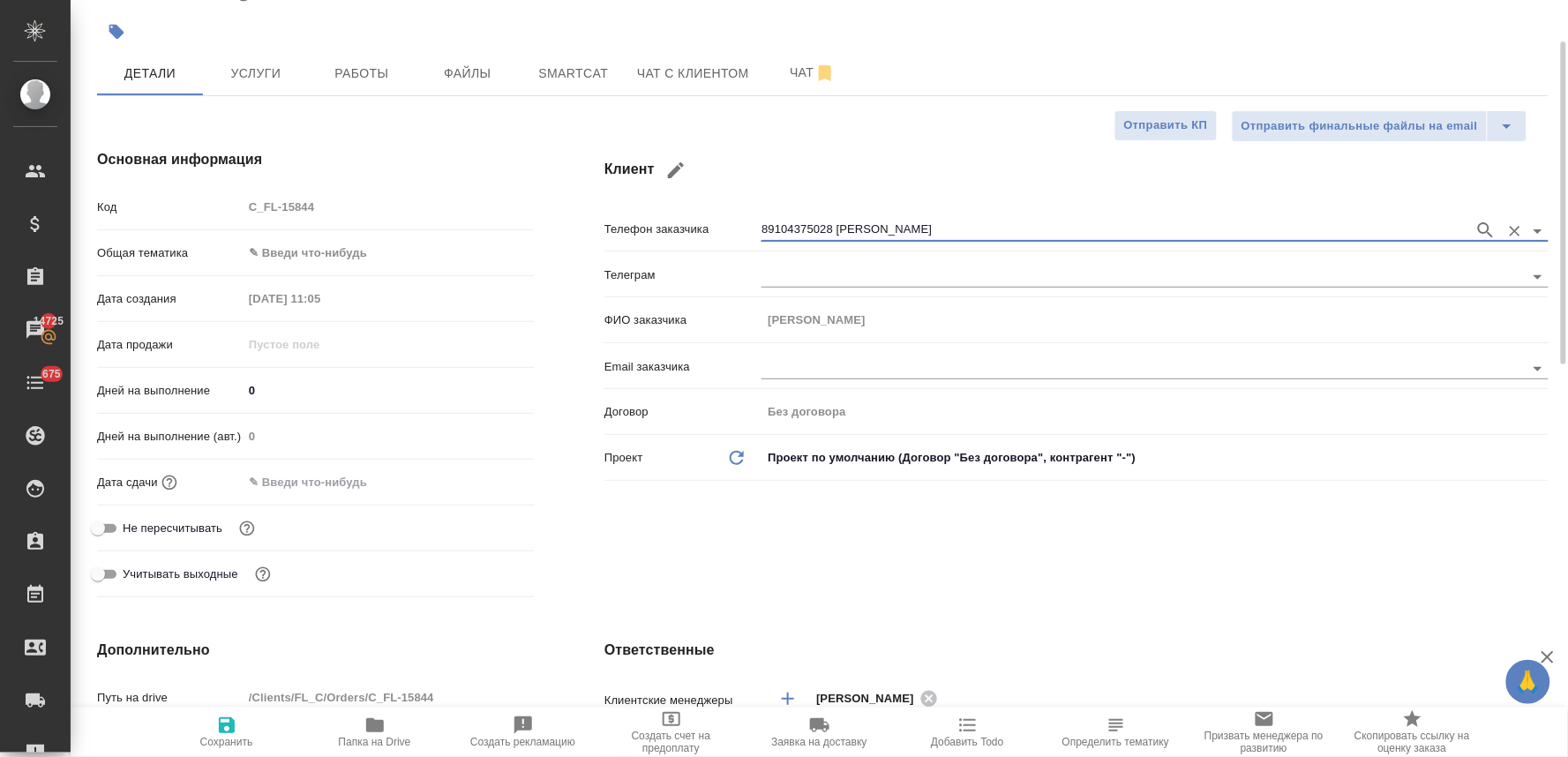
type textarea "x"
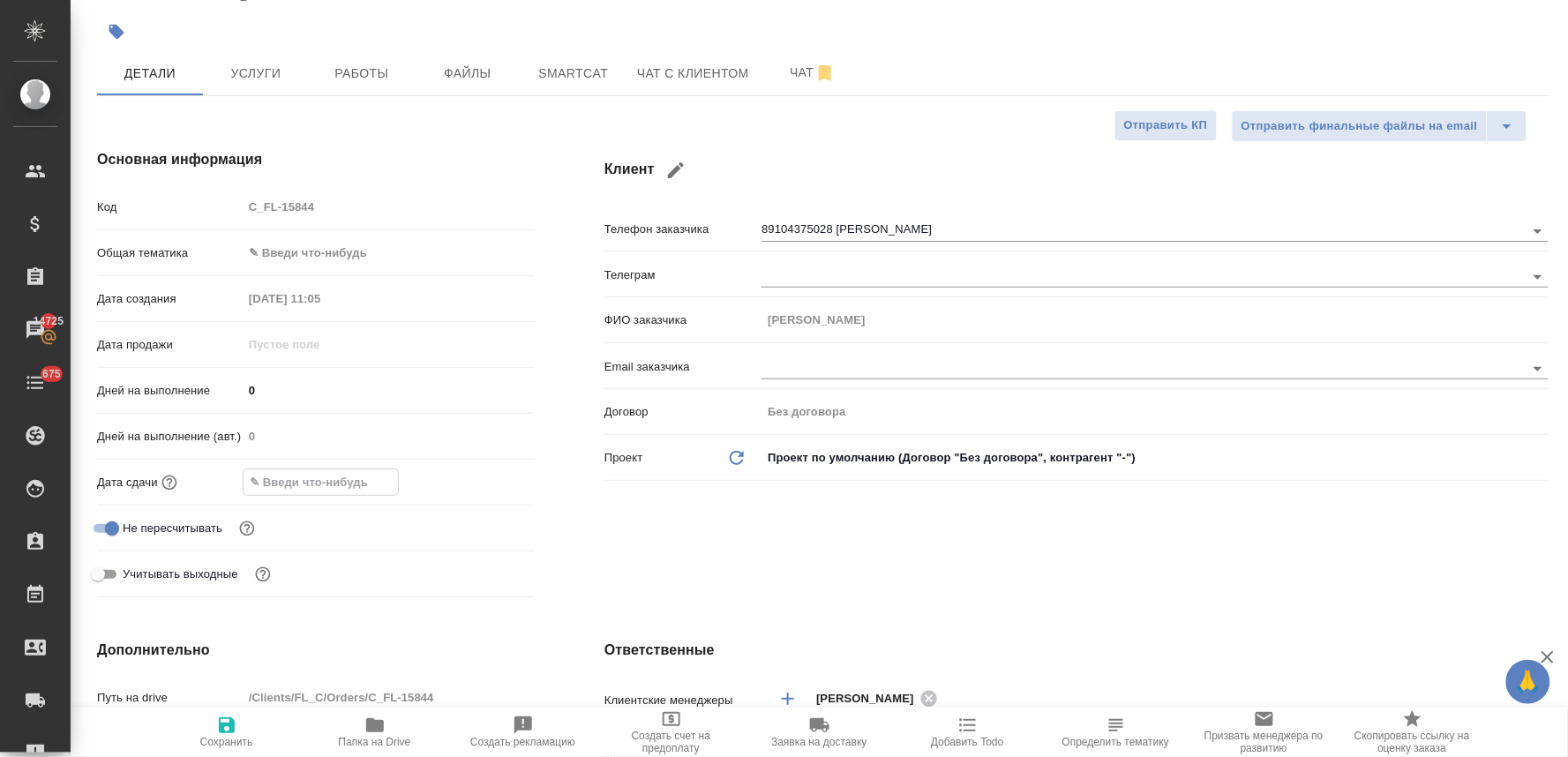
click at [319, 480] on input "text" at bounding box center [321, 483] width 154 height 26
click at [481, 478] on icon "button" at bounding box center [482, 481] width 21 height 21
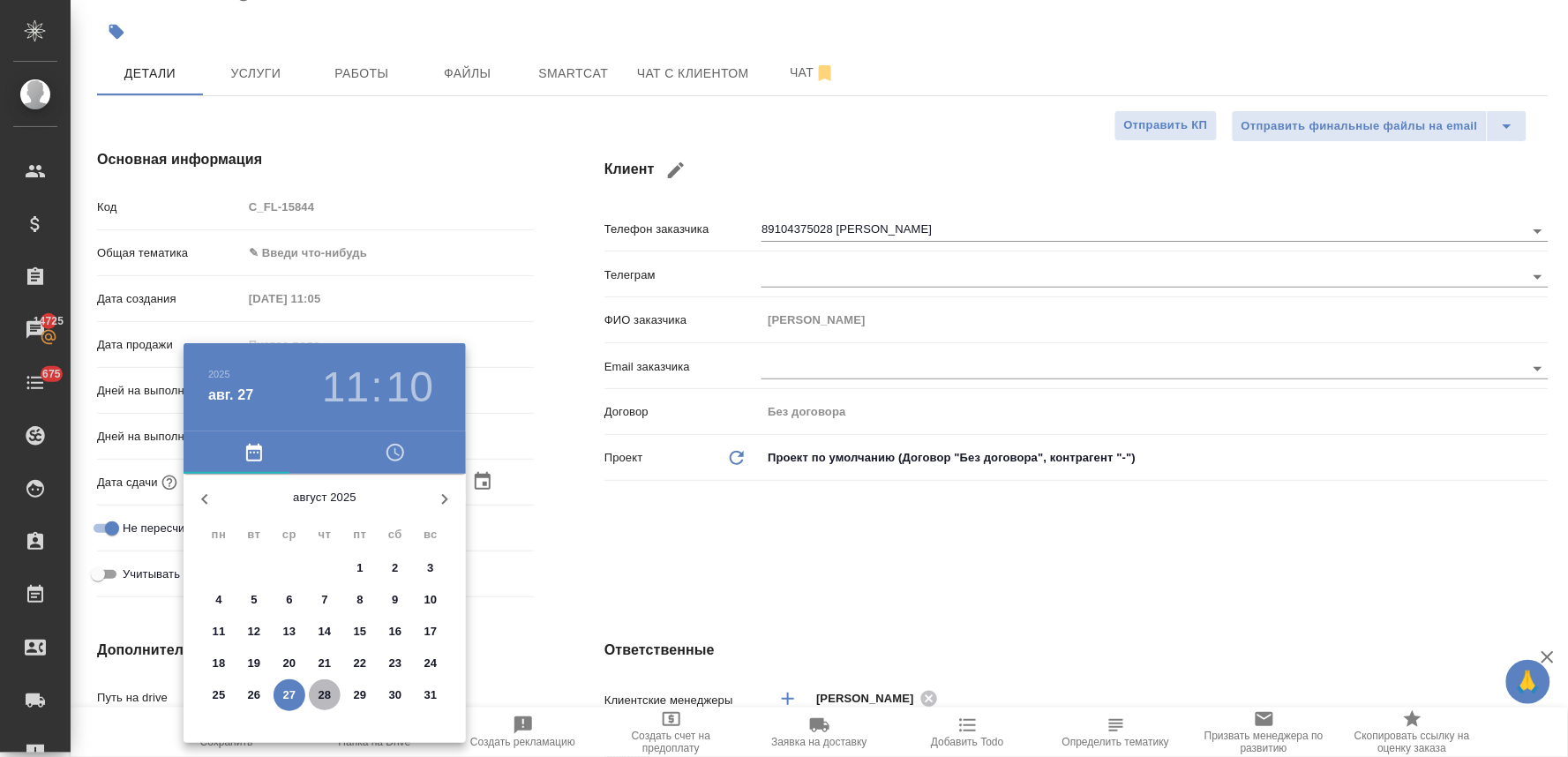
click at [322, 702] on p "28" at bounding box center [325, 695] width 13 height 18
type input "28.08.2025 11:10"
type textarea "x"
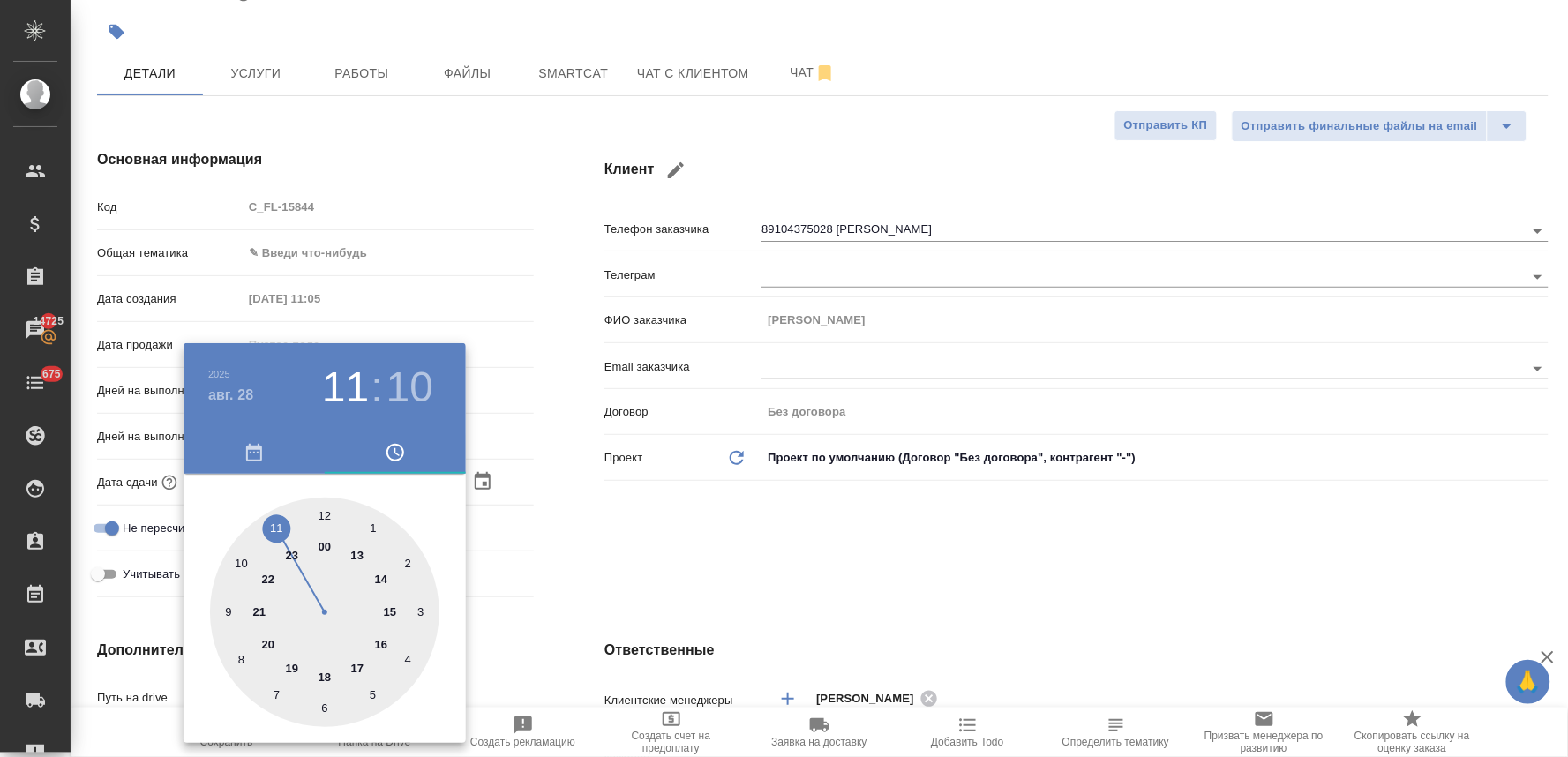
click at [592, 590] on div at bounding box center [784, 378] width 1568 height 757
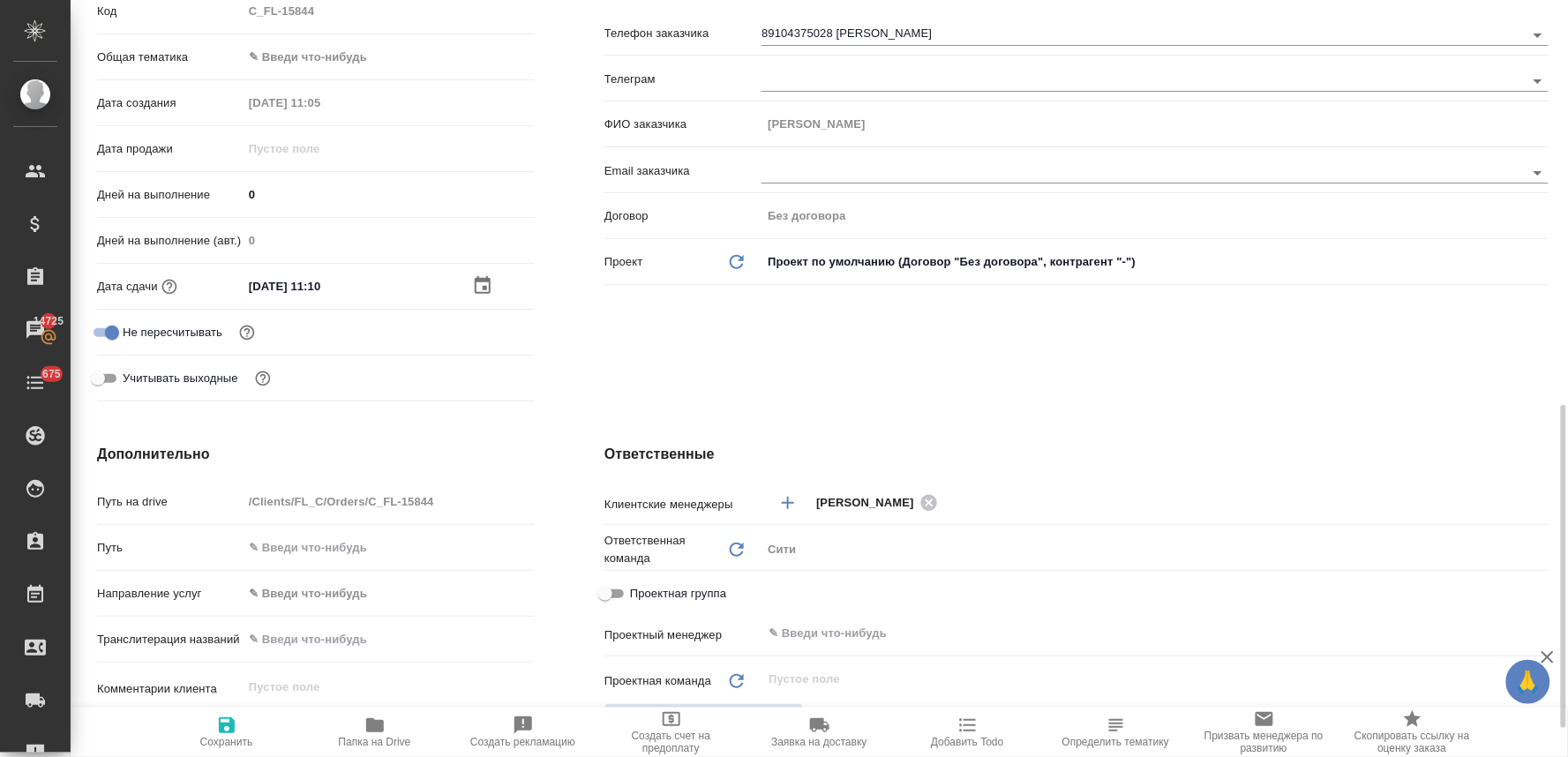
scroll to position [490, 0]
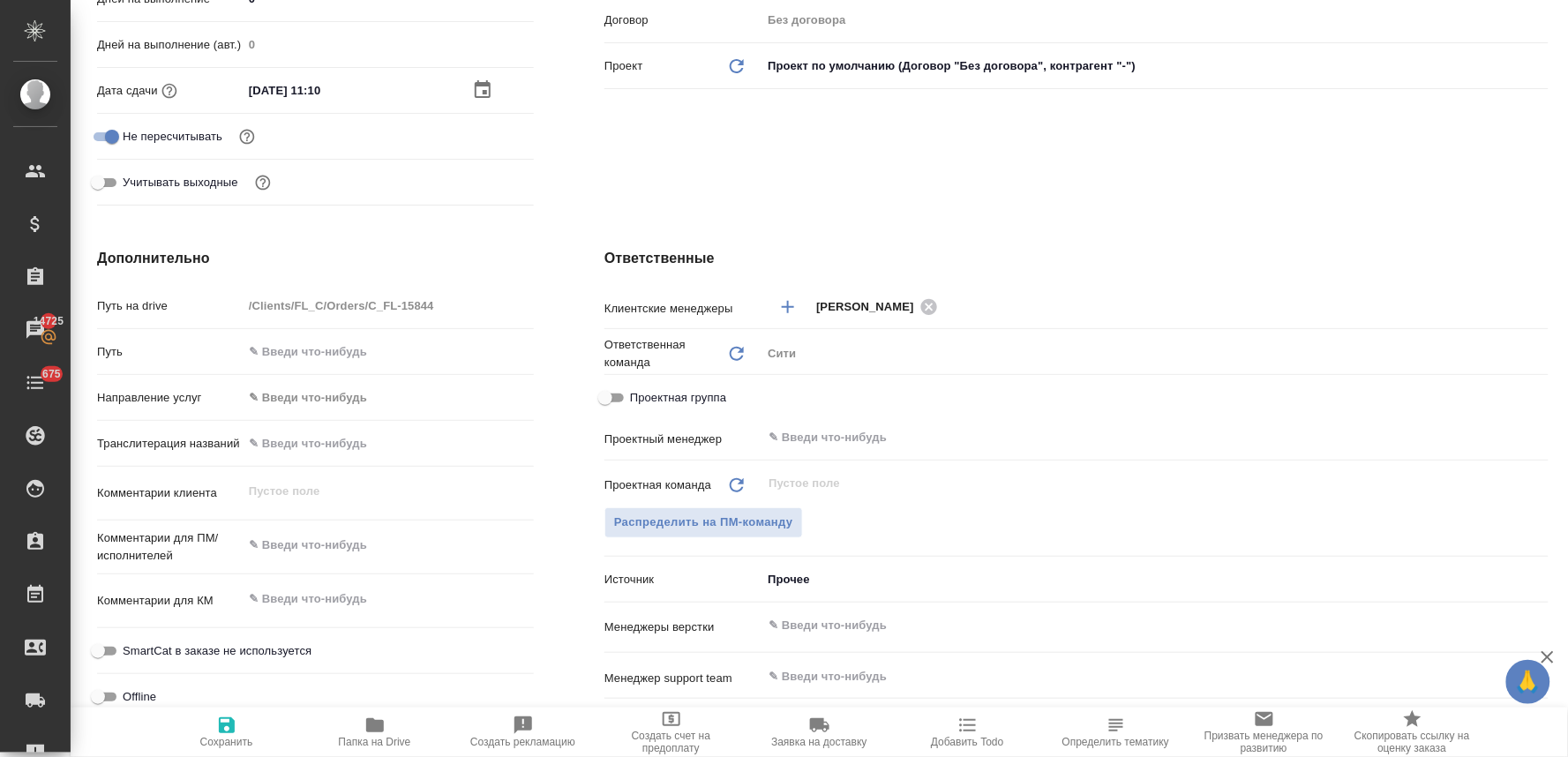
type textarea "x"
click at [342, 549] on textarea at bounding box center [388, 545] width 291 height 30
type textarea "нот"
type textarea "x"
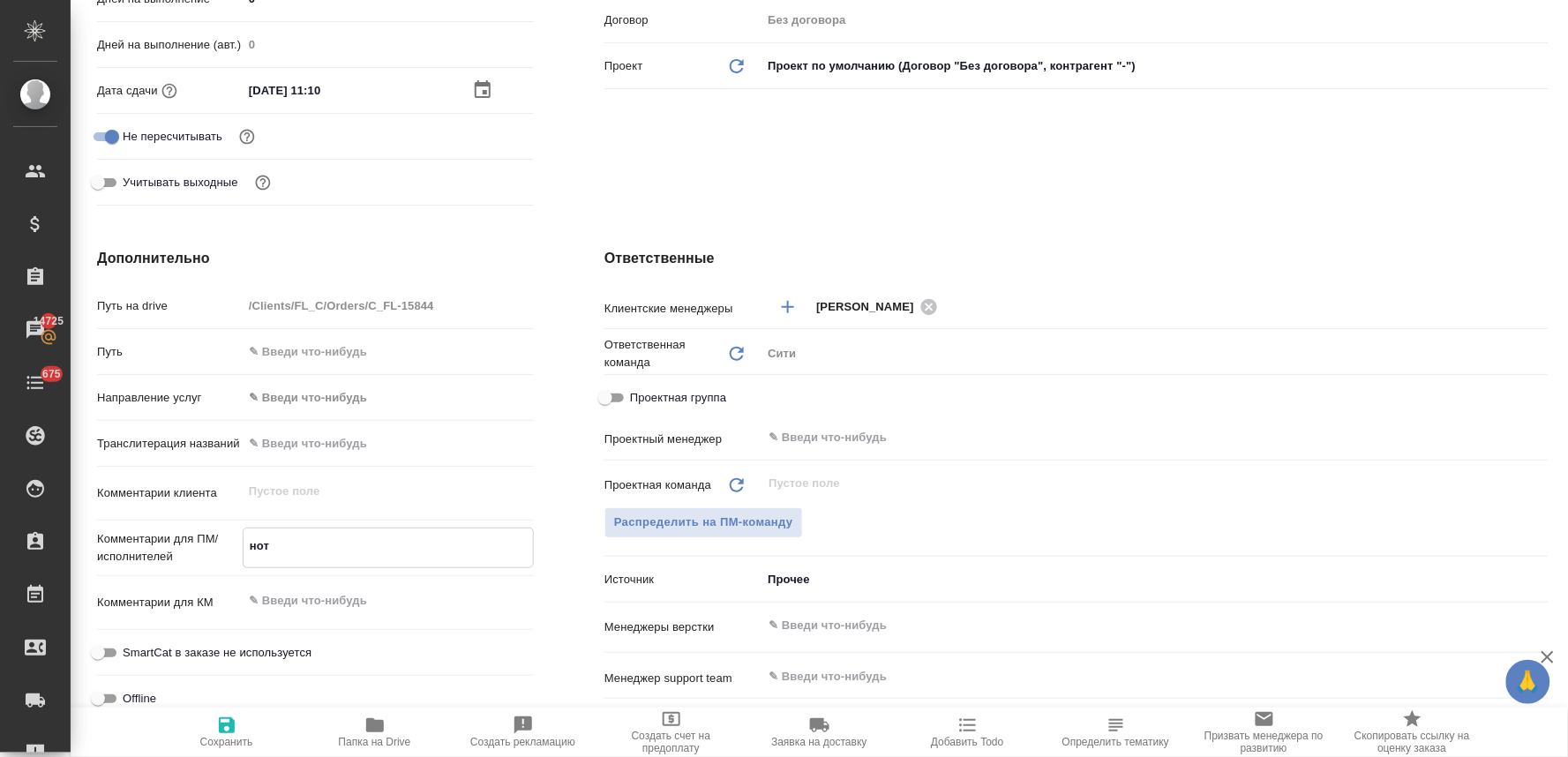
type textarea "x"
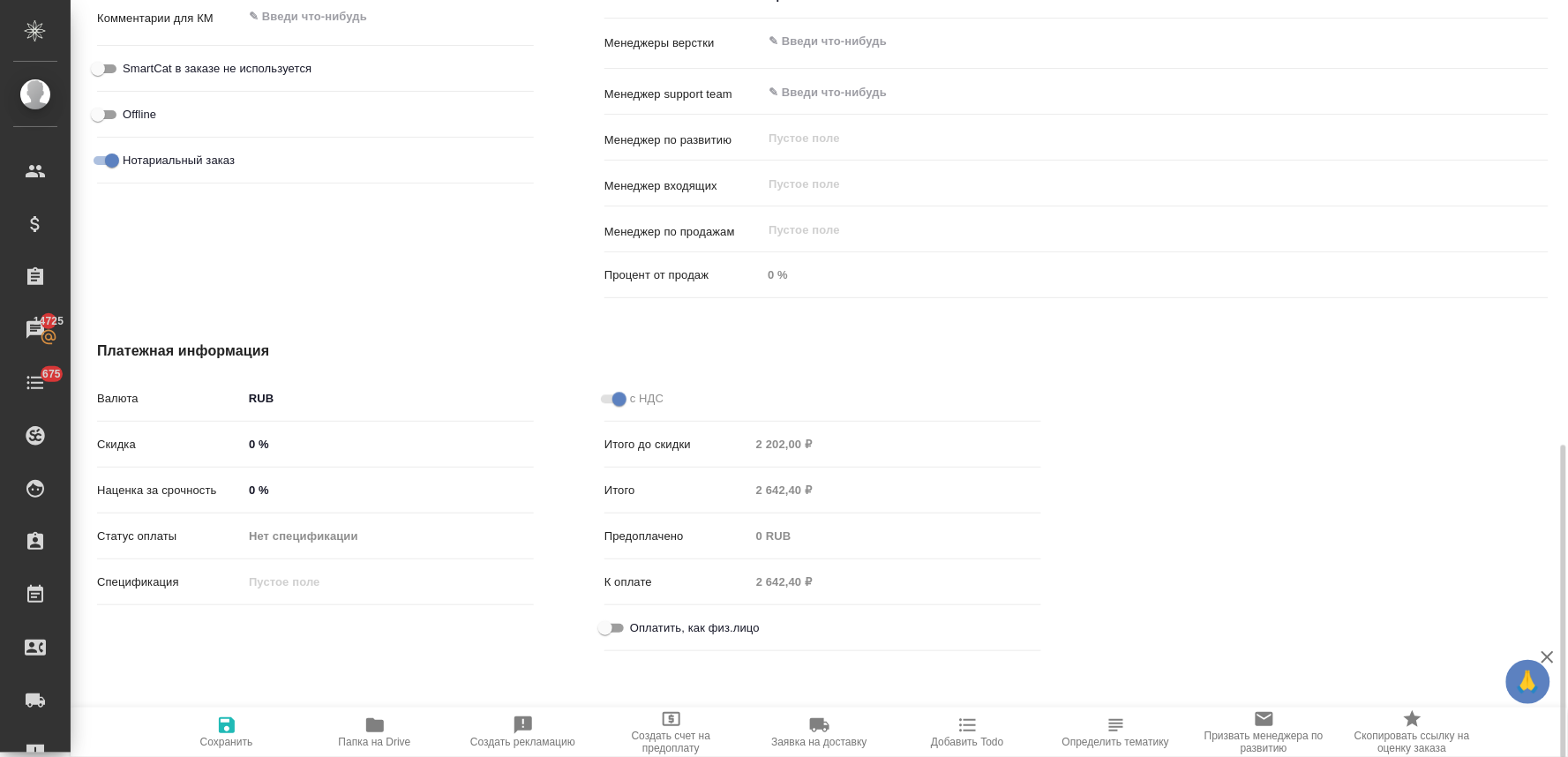
type textarea "нот"
type textarea "x"
click at [692, 633] on span "Оплатить, как физ.лицо" at bounding box center [695, 628] width 130 height 18
click at [637, 633] on input "Оплатить, как физ.лицо" at bounding box center [605, 628] width 63 height 21
checkbox input "true"
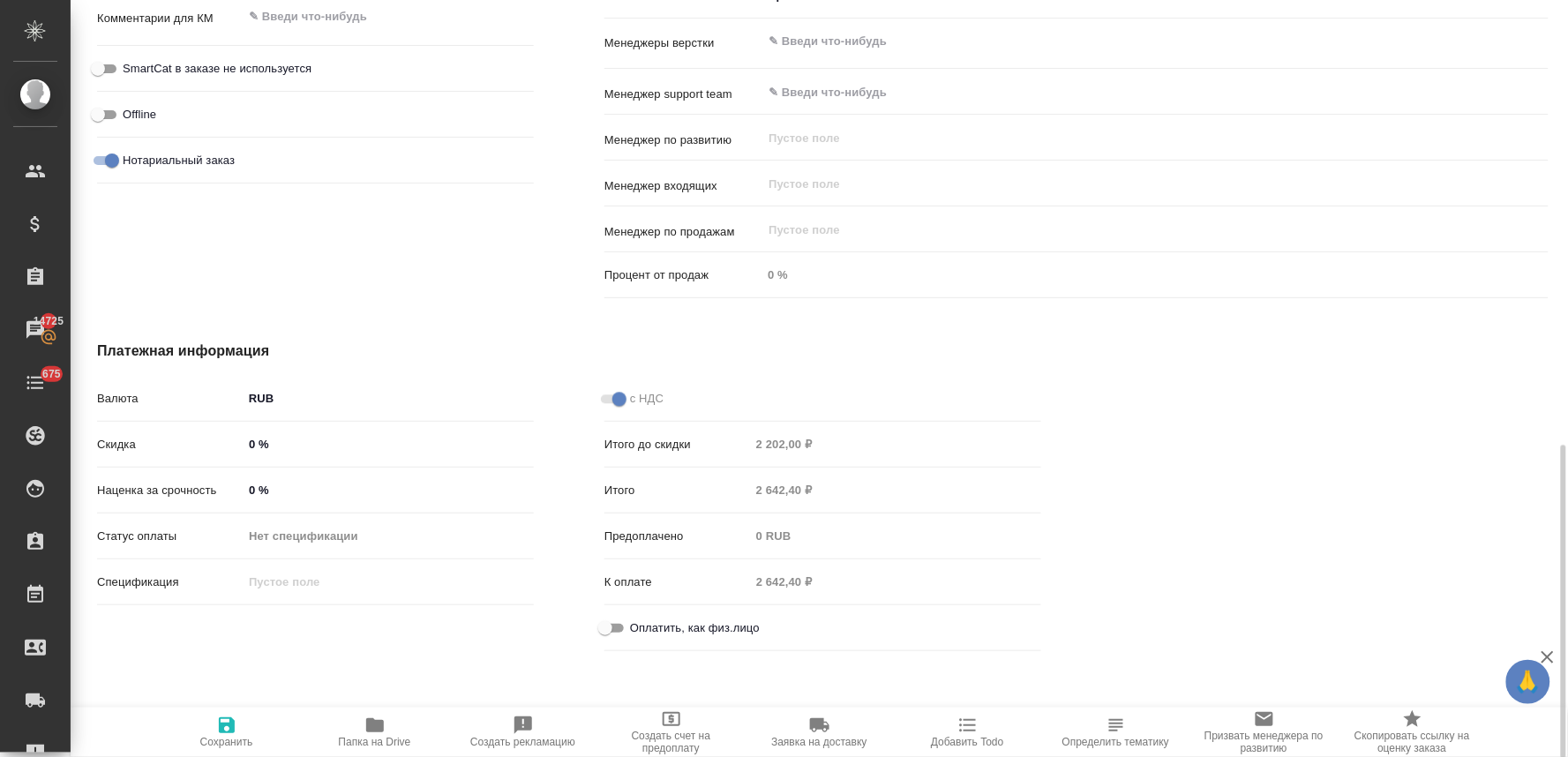
type textarea "x"
click at [245, 728] on span "Сохранить" at bounding box center [227, 732] width 127 height 33
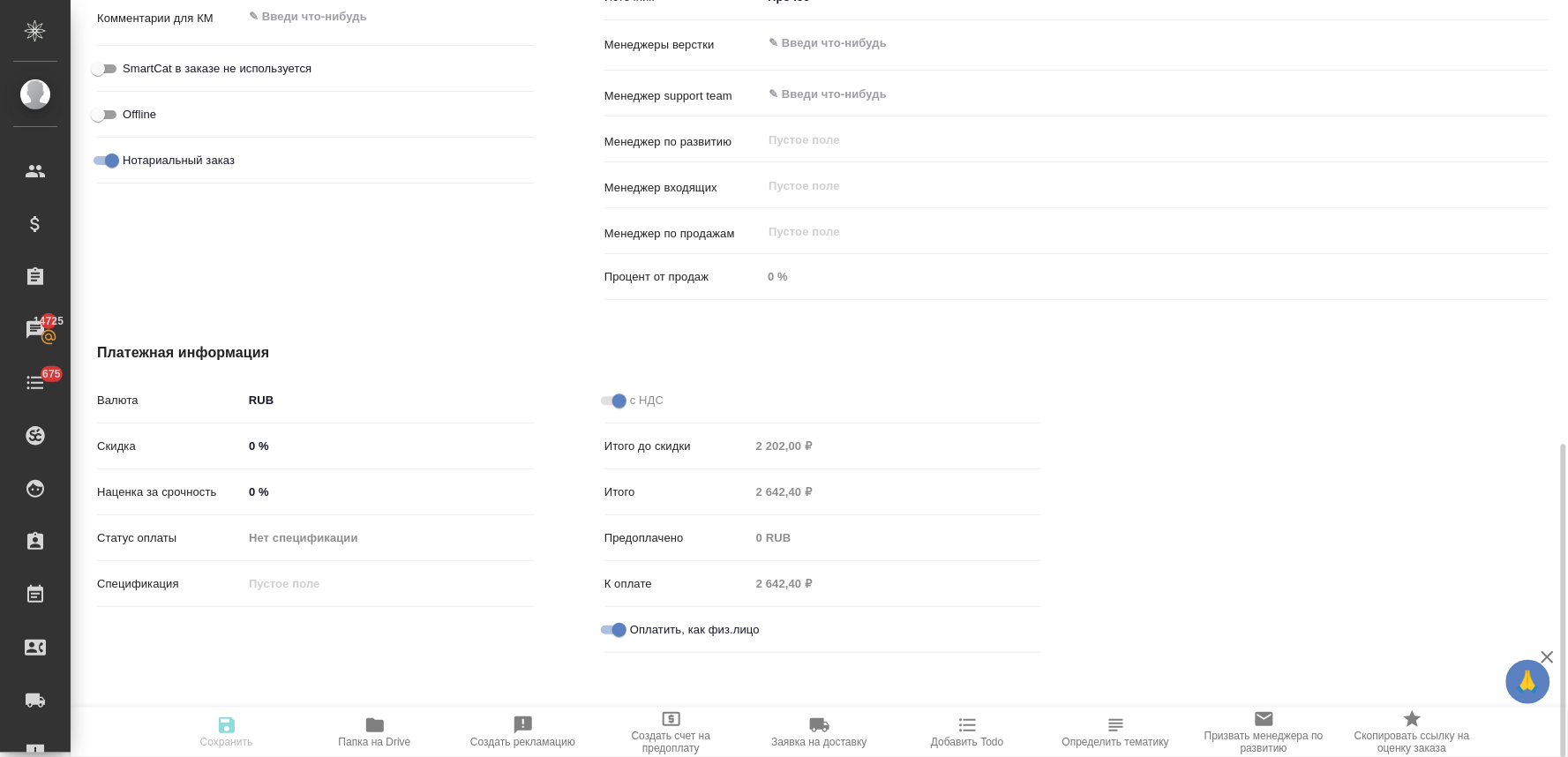
type textarea "x"
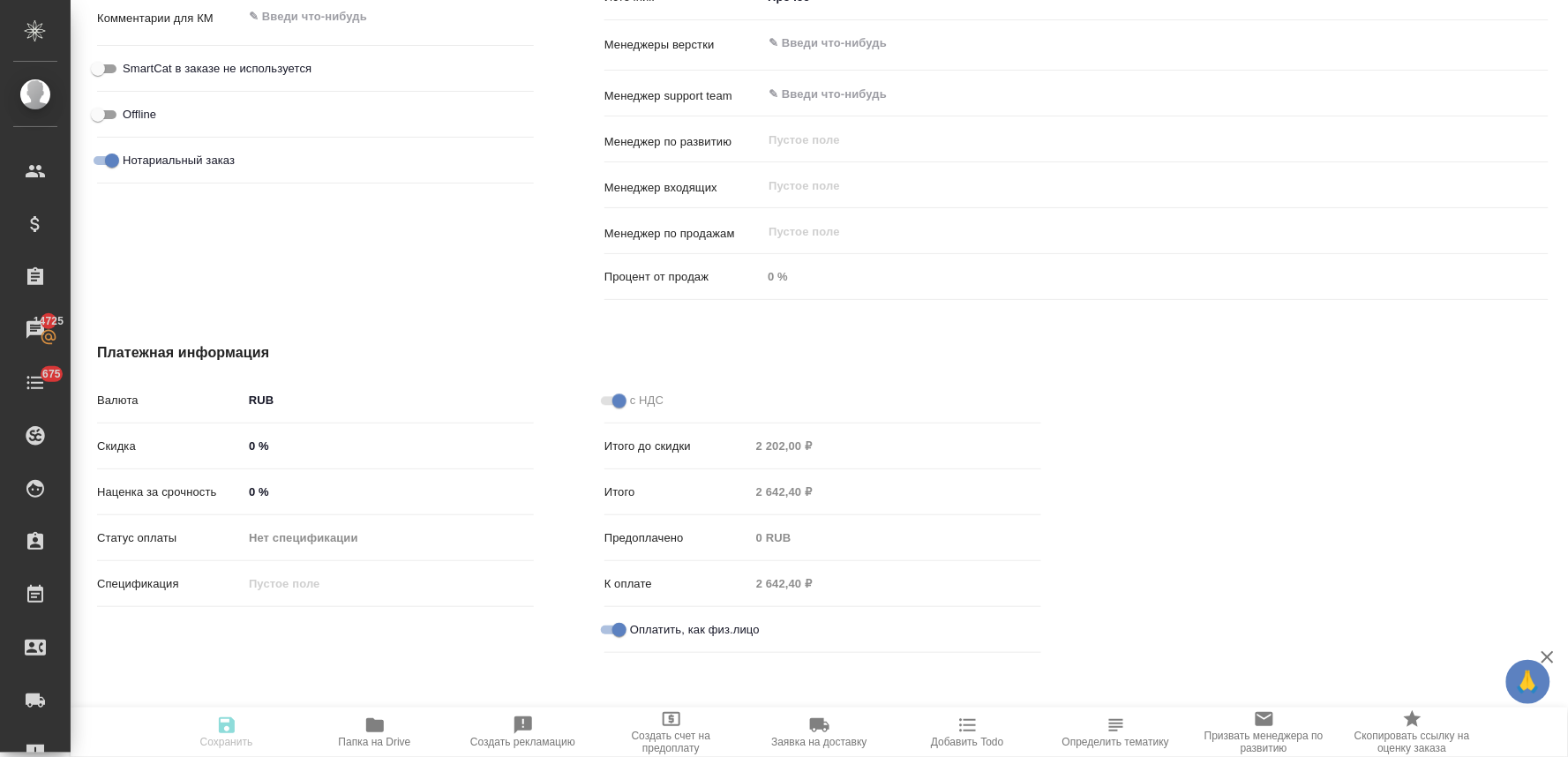
type textarea "x"
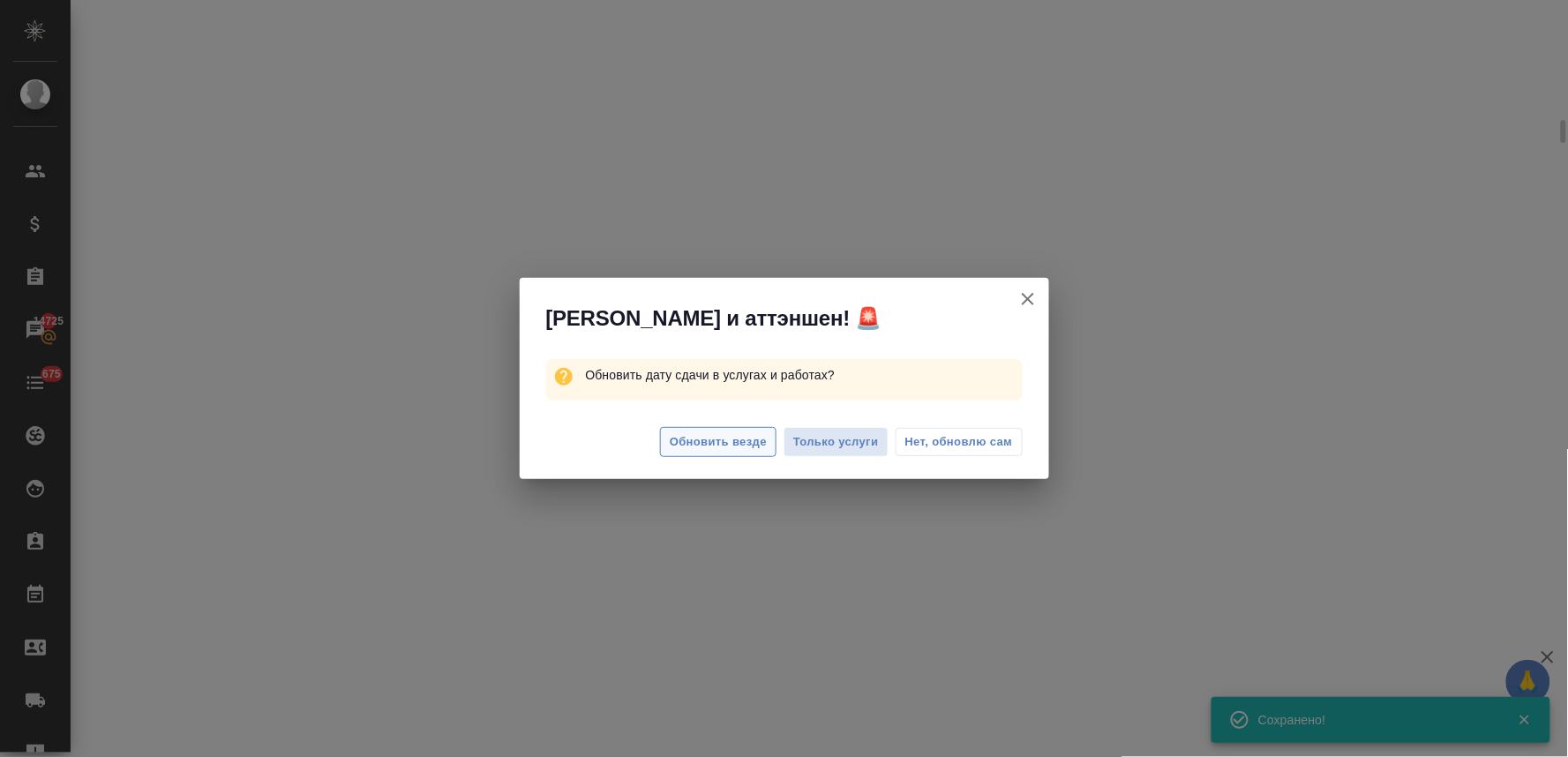
scroll to position [1059, 0]
type input "holyTrinity"
click at [737, 453] on button "Обновить везде" at bounding box center [718, 442] width 116 height 31
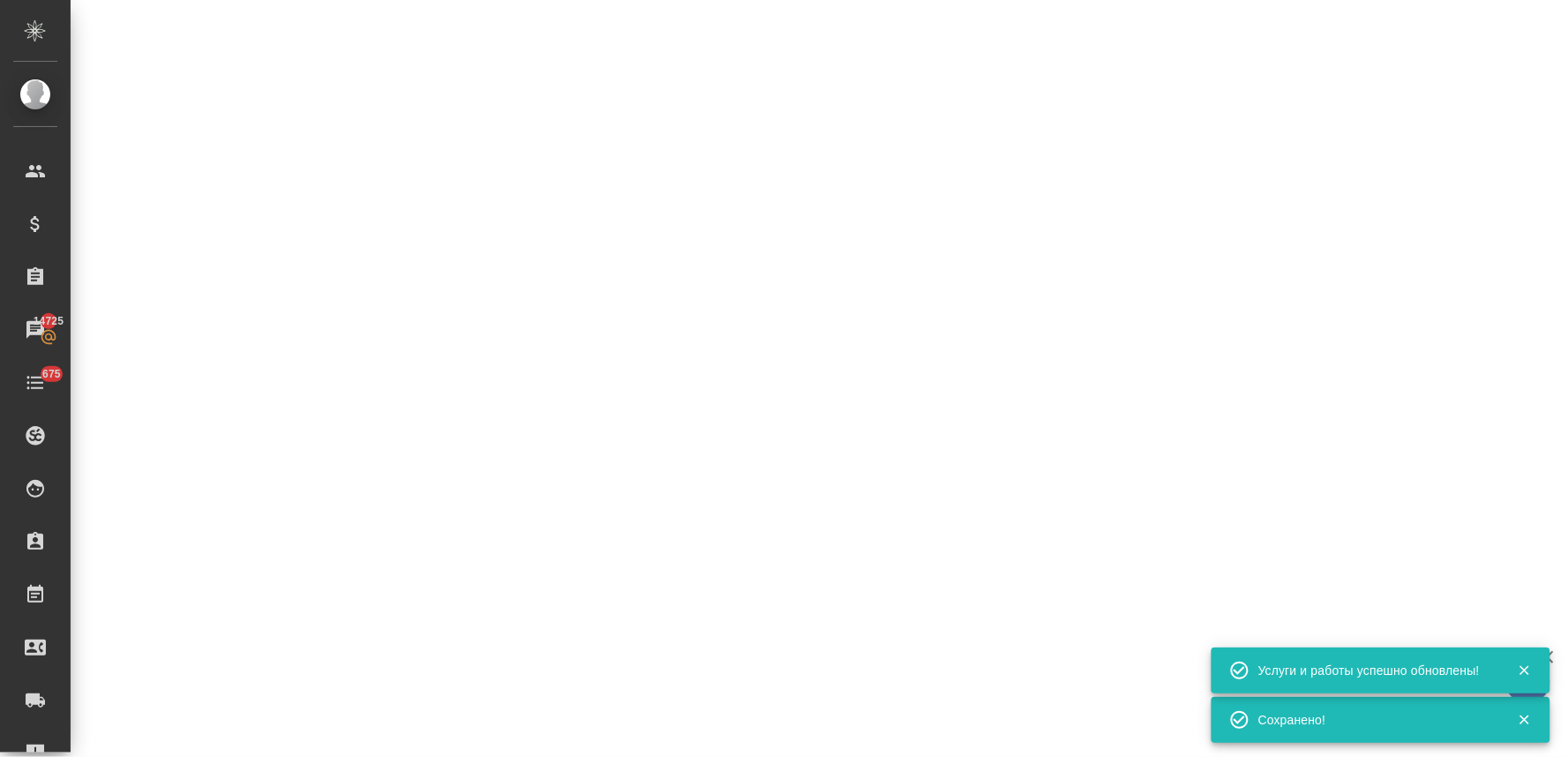
select select "RU"
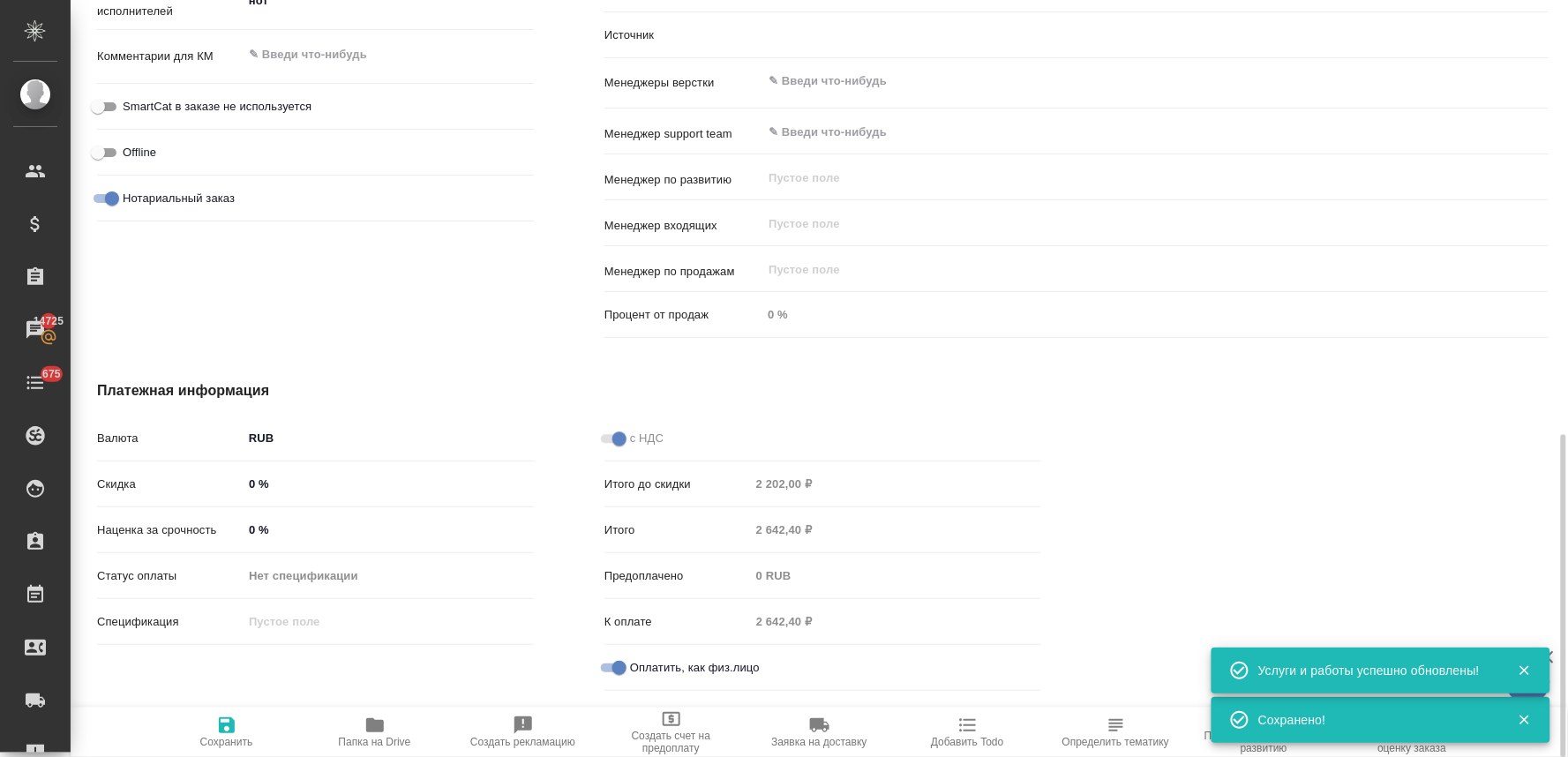
type textarea "x"
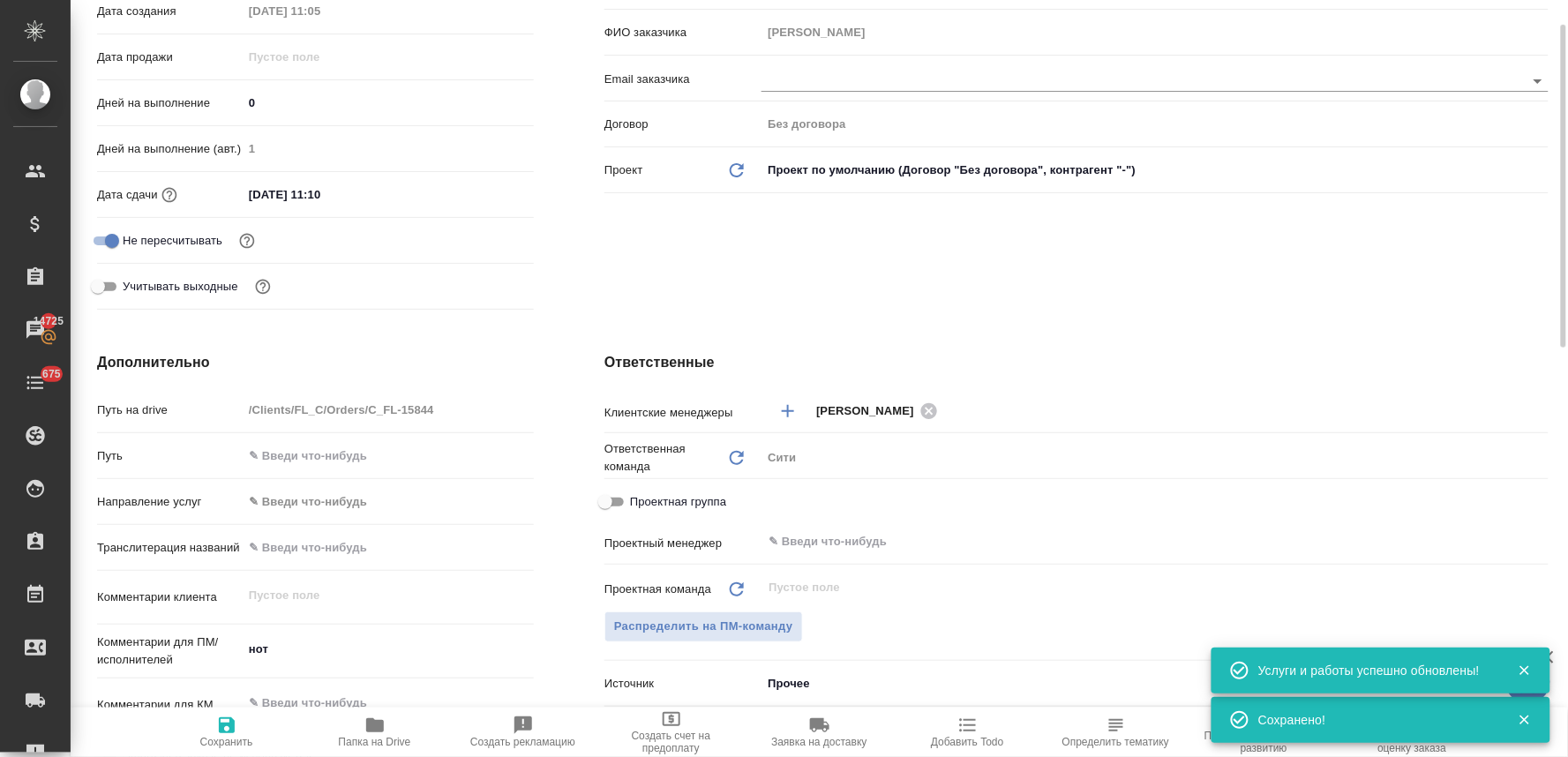
scroll to position [0, 0]
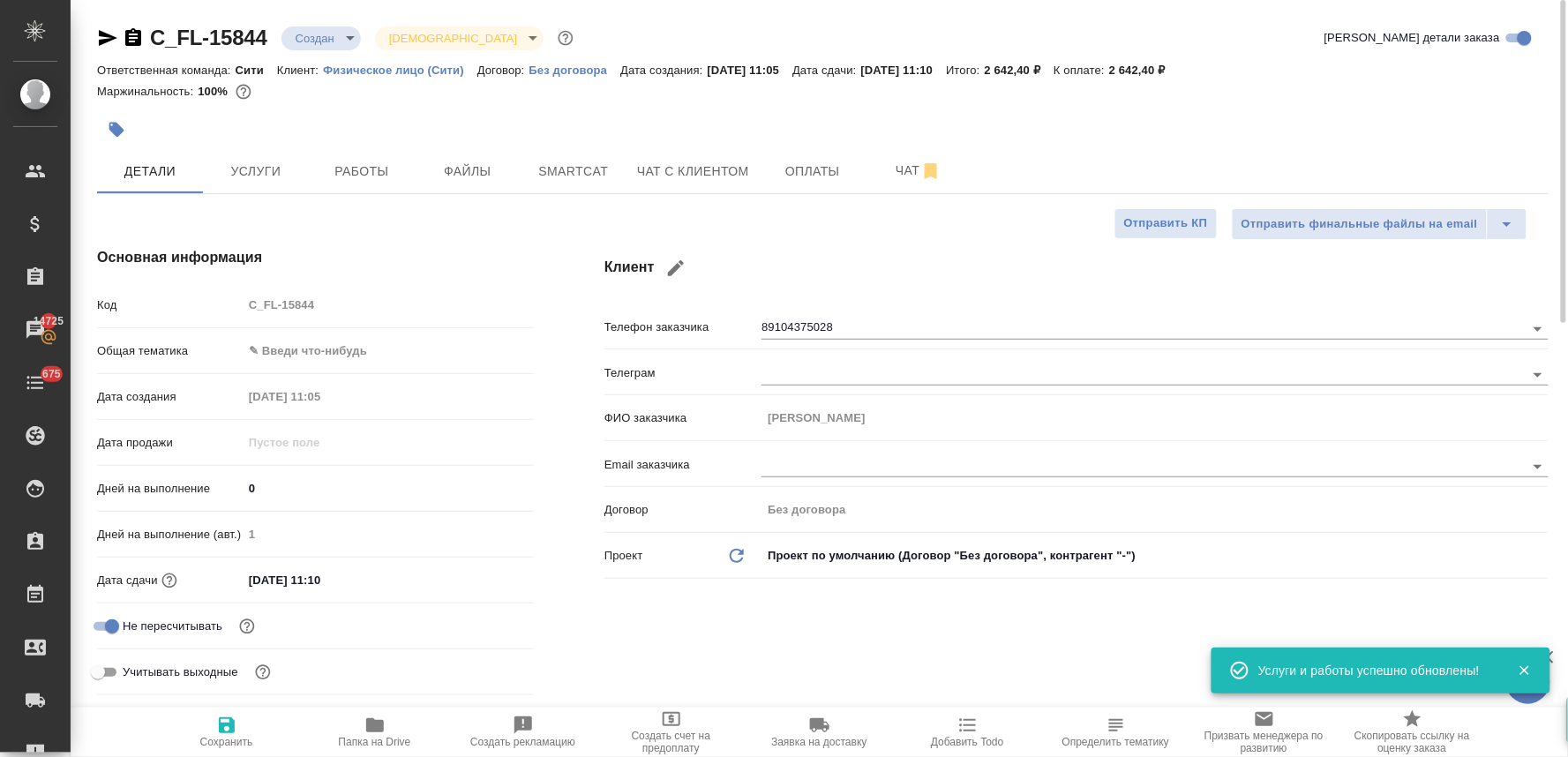
click at [374, 356] on body "🙏 .cls-1 fill:#fff; AWATERA Lyamina Nadezhda Клиенты Спецификации Заказы 14725 …" at bounding box center [784, 378] width 1568 height 757
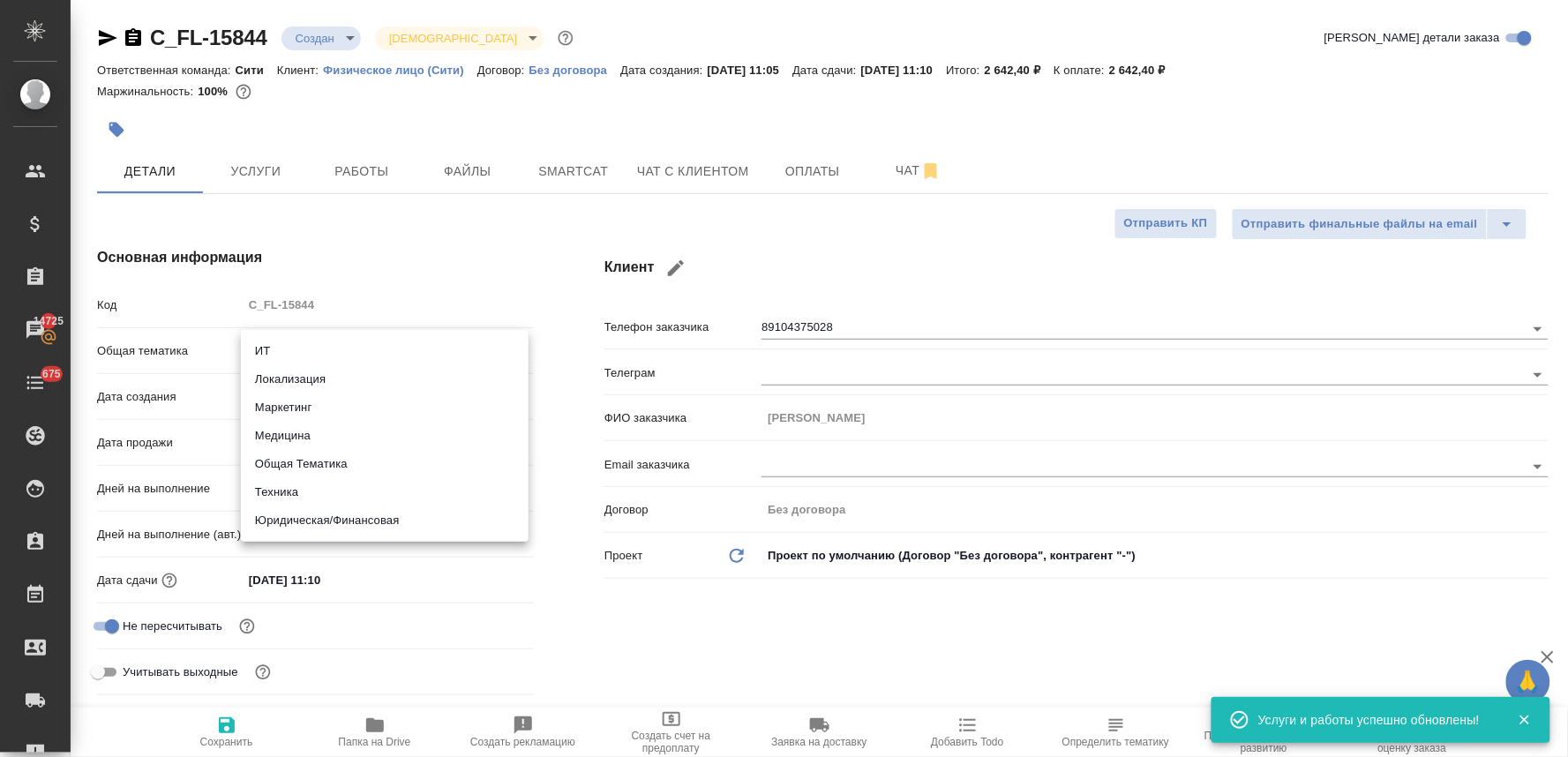
click at [401, 532] on li "Юридическая/Финансовая" at bounding box center [384, 521] width 287 height 28
type input "yr-fn"
type textarea "x"
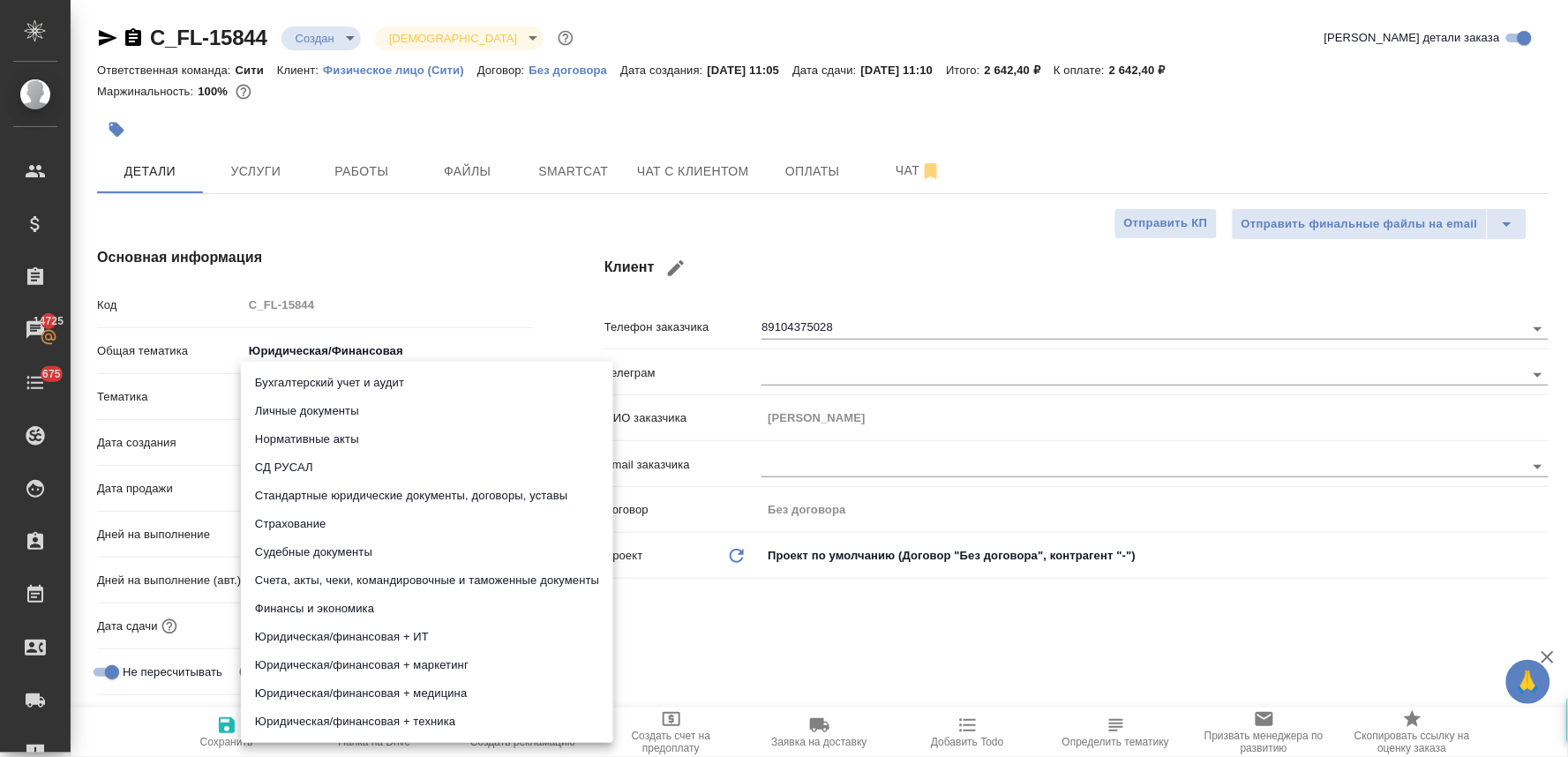
click at [301, 402] on body "🙏 .cls-1 fill:#fff; AWATERA Lyamina Nadezhda Клиенты Спецификации Заказы 14725 …" at bounding box center [784, 378] width 1568 height 757
click at [305, 411] on li "Личные документы" at bounding box center [427, 411] width 373 height 28
type textarea "x"
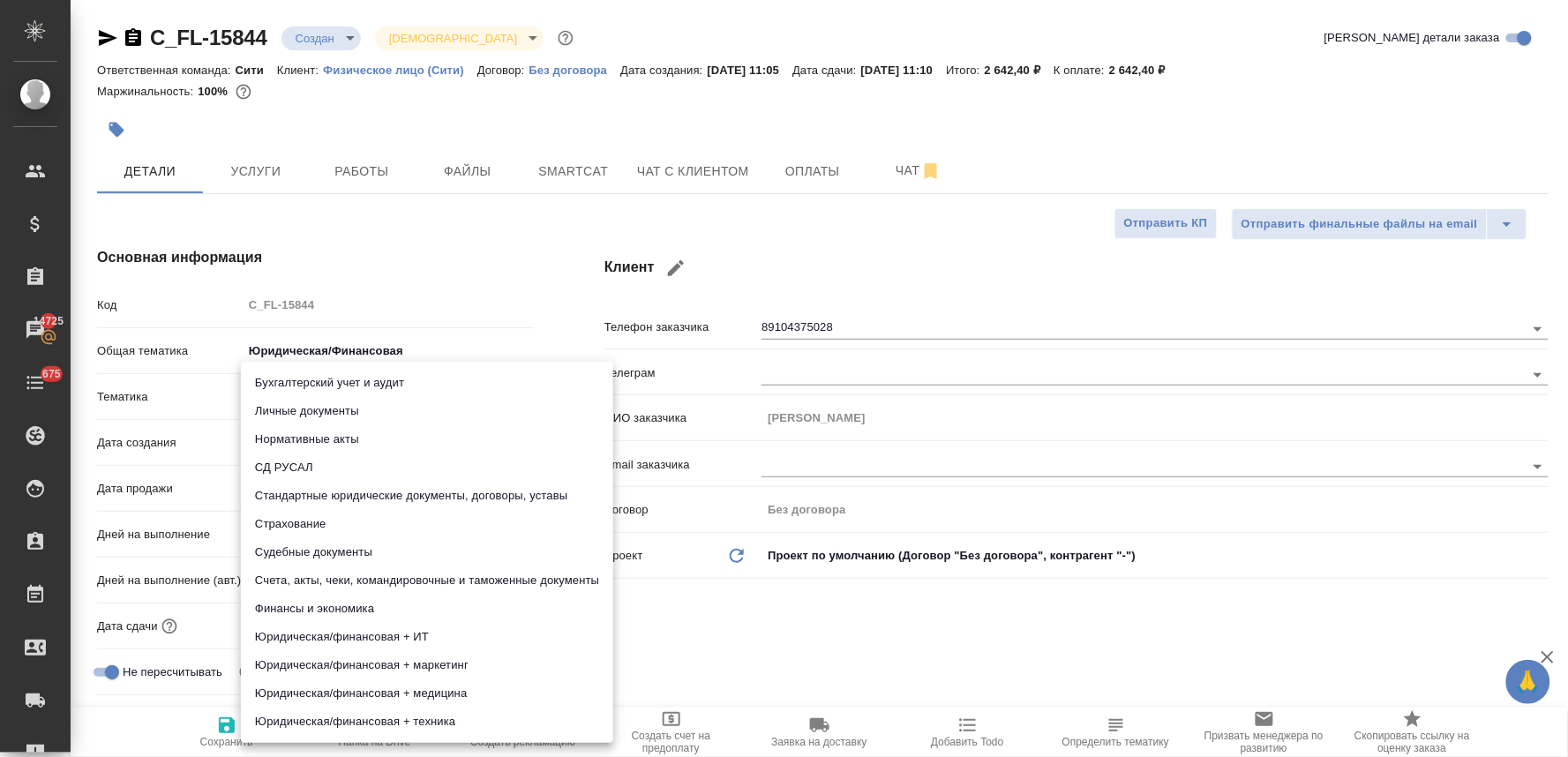
type input "5a8b8b956a9677013d343cfe"
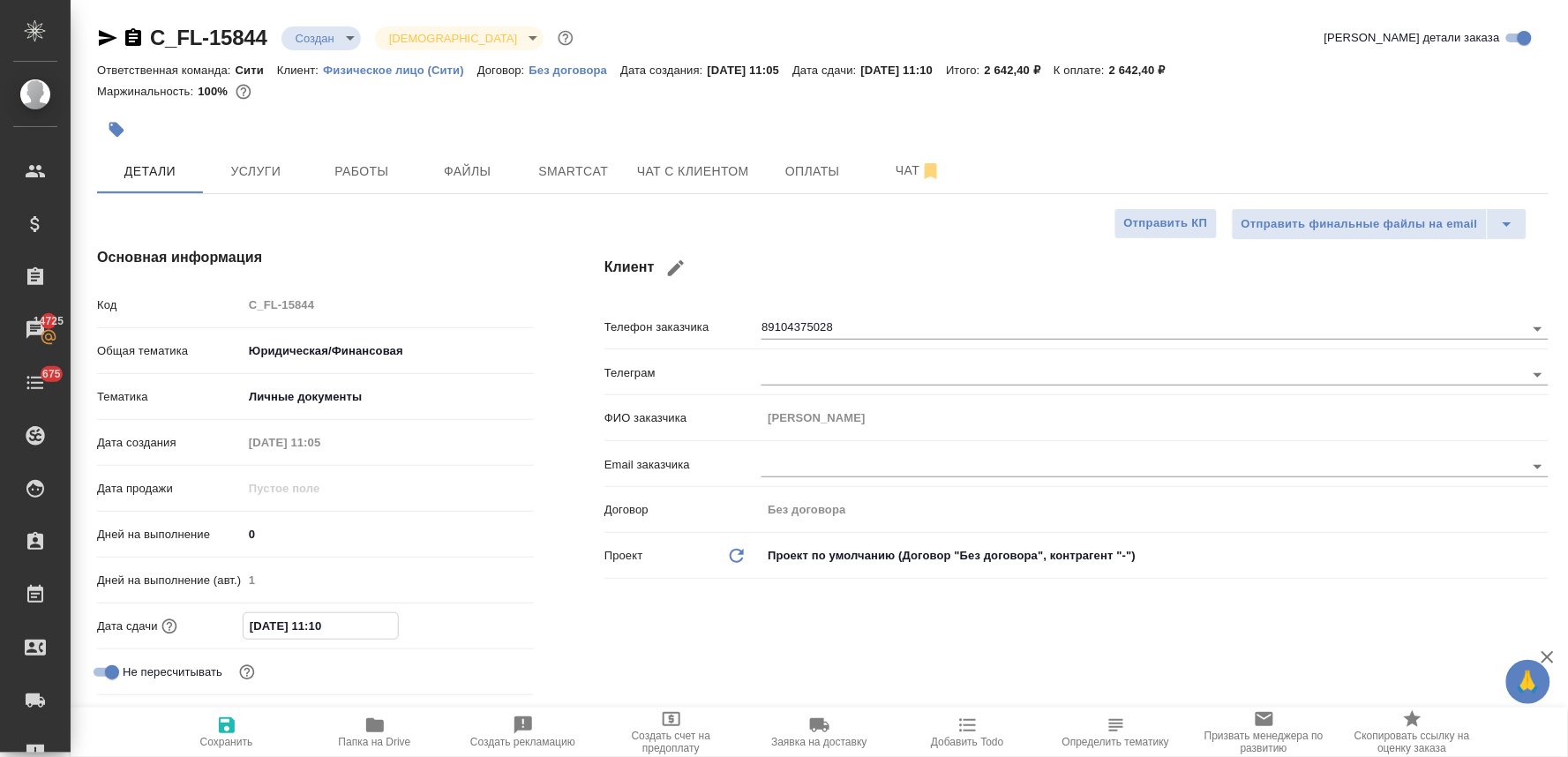
click at [340, 625] on input "28.08.2025 11:10" at bounding box center [321, 627] width 154 height 26
type input "28.08.2025 11:1_"
type textarea "x"
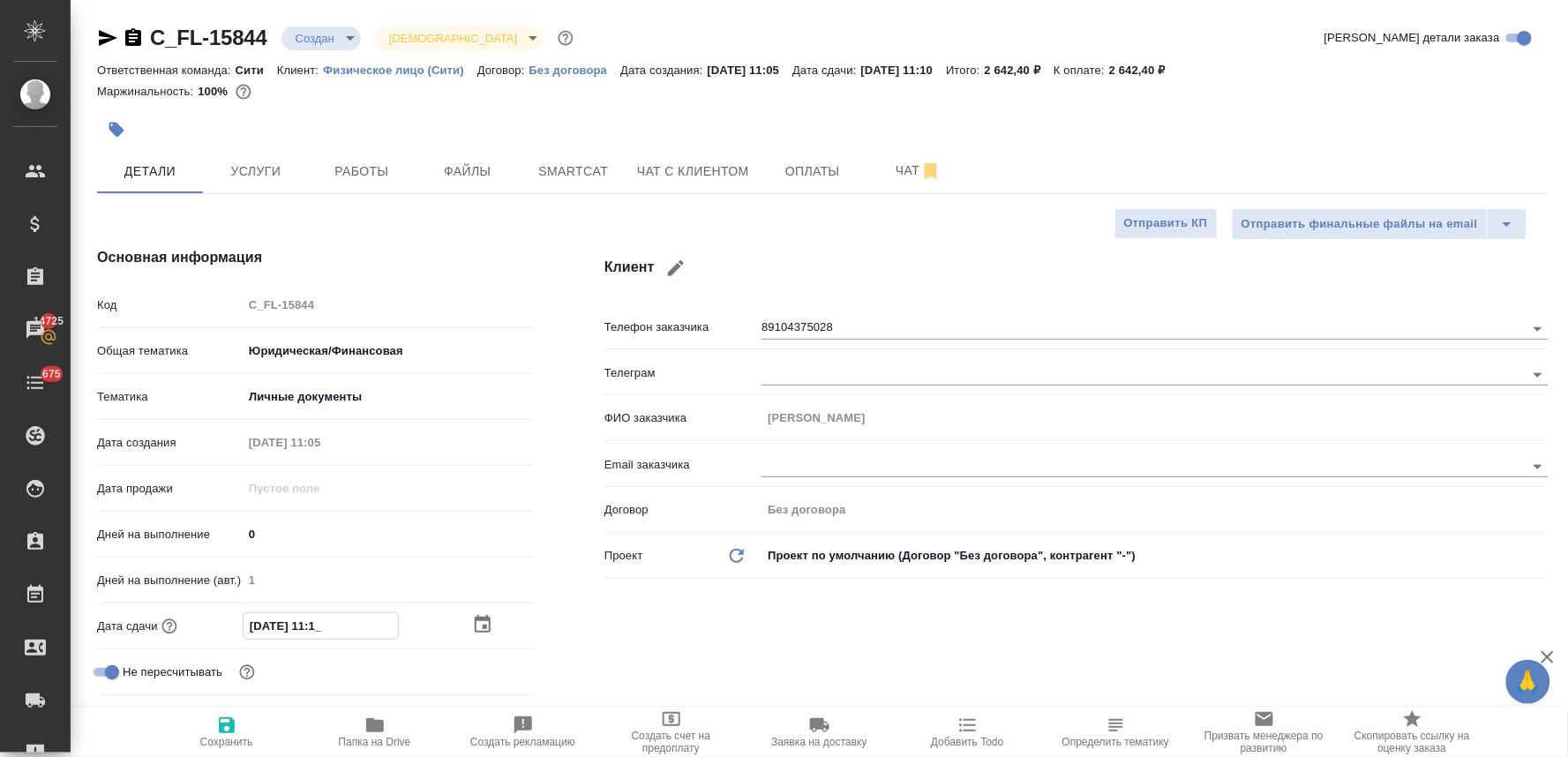
type input "28.08.2025 11:__"
type textarea "x"
type input "28.08.2025 11:0_"
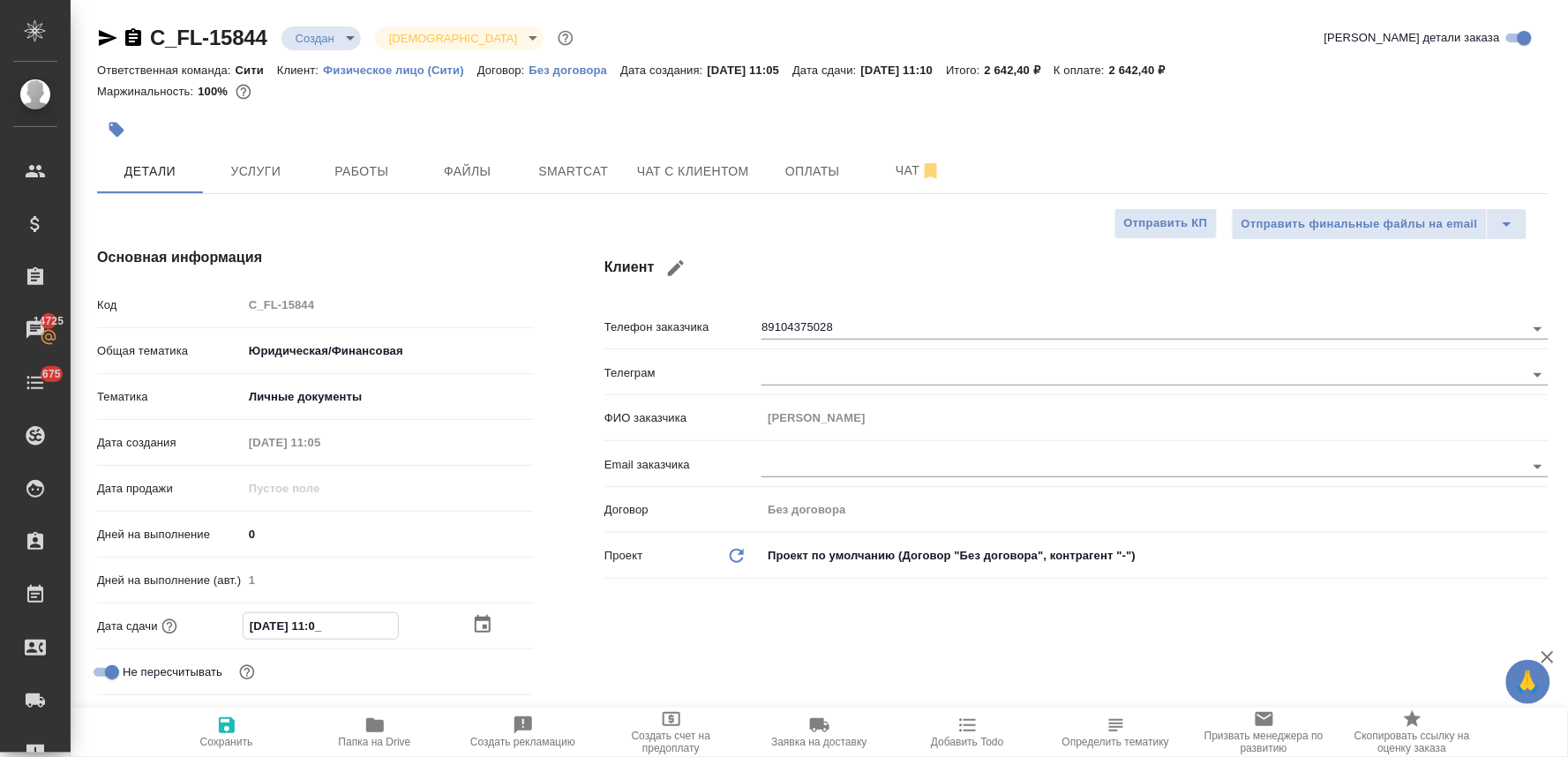
type textarea "x"
type input "28.08.2025 11:00"
type textarea "x"
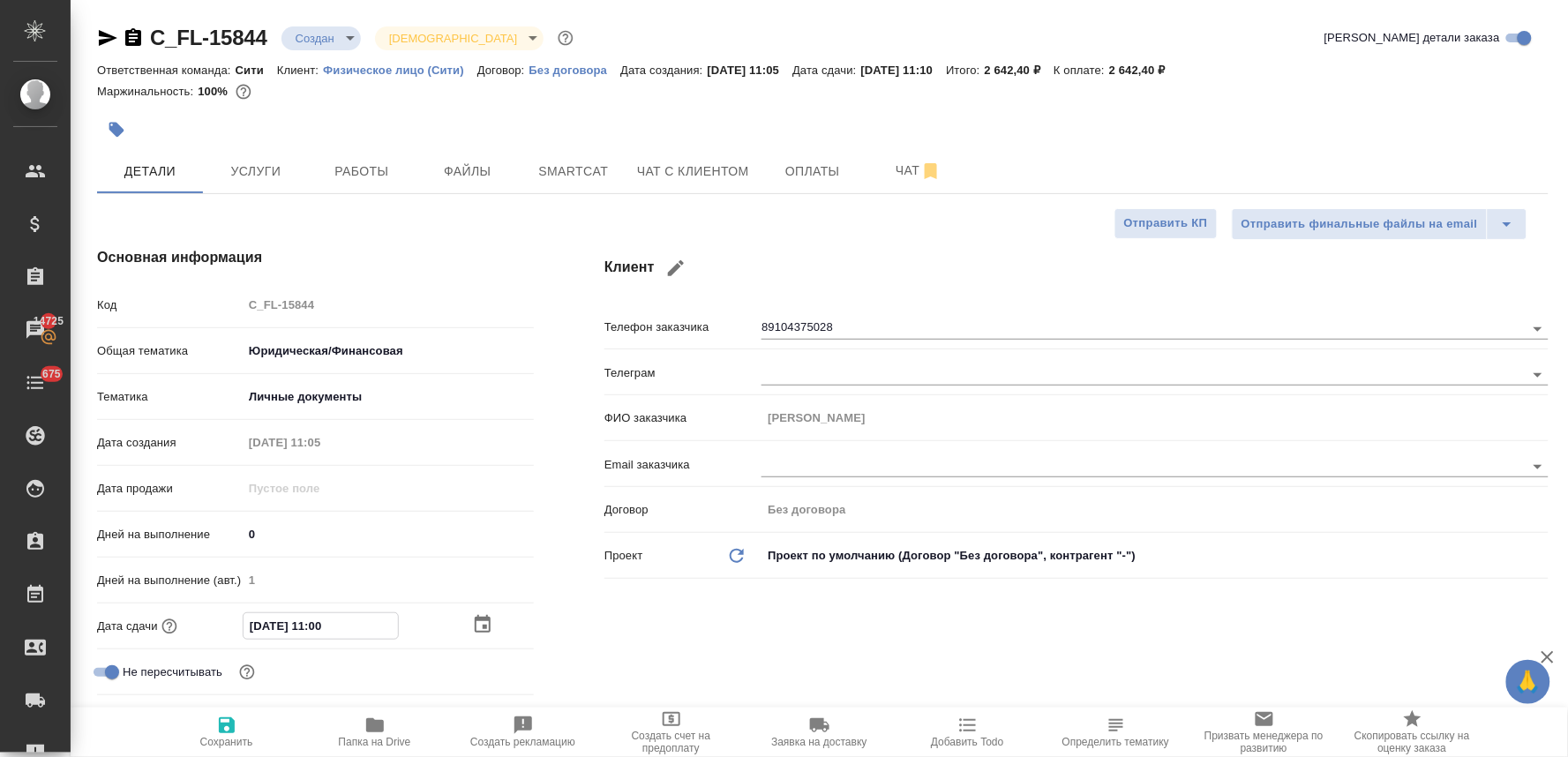
type textarea "x"
type input "28.08.2025 11:00"
click at [234, 724] on icon "button" at bounding box center [226, 725] width 16 height 16
type textarea "x"
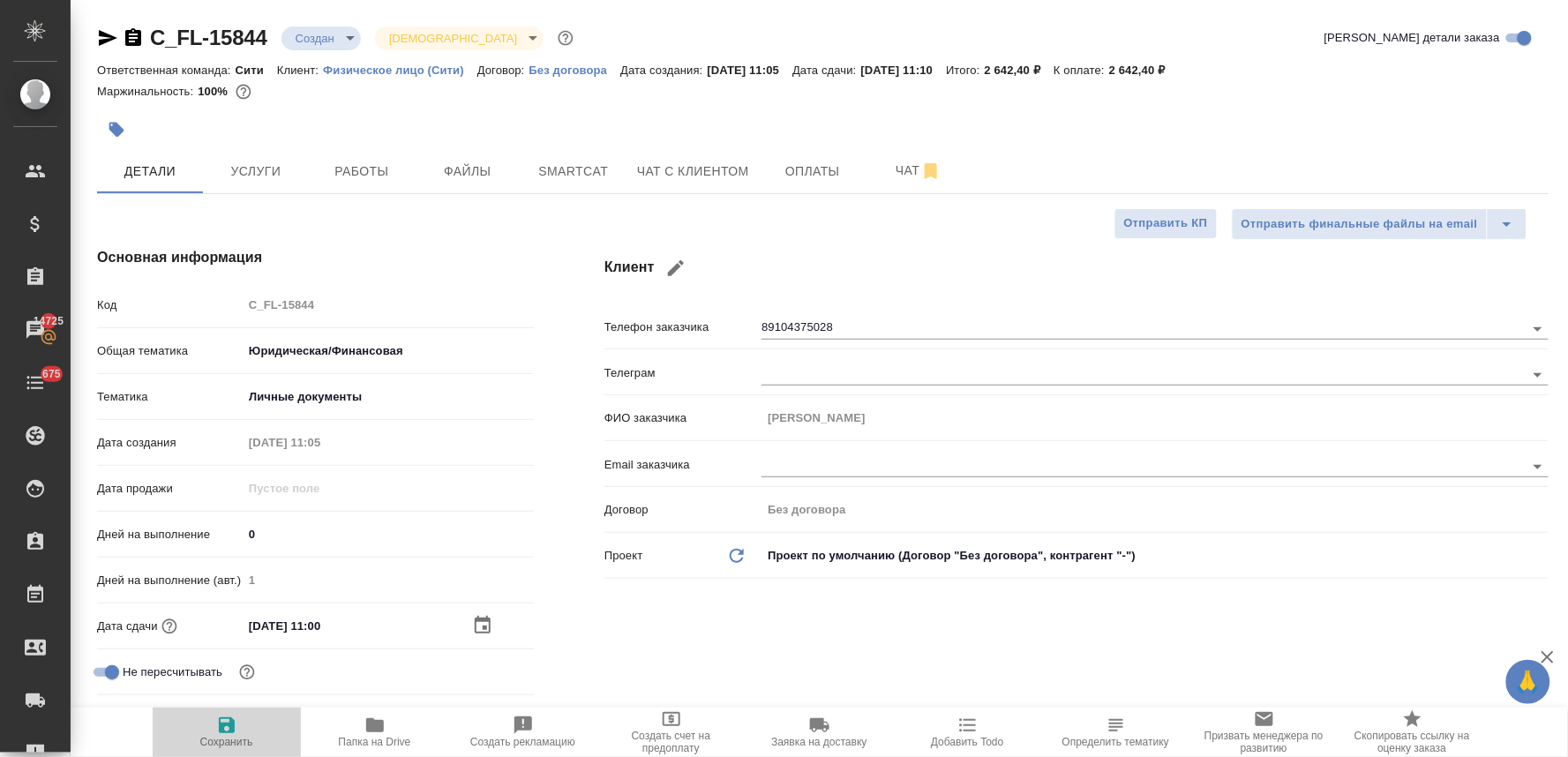
type textarea "x"
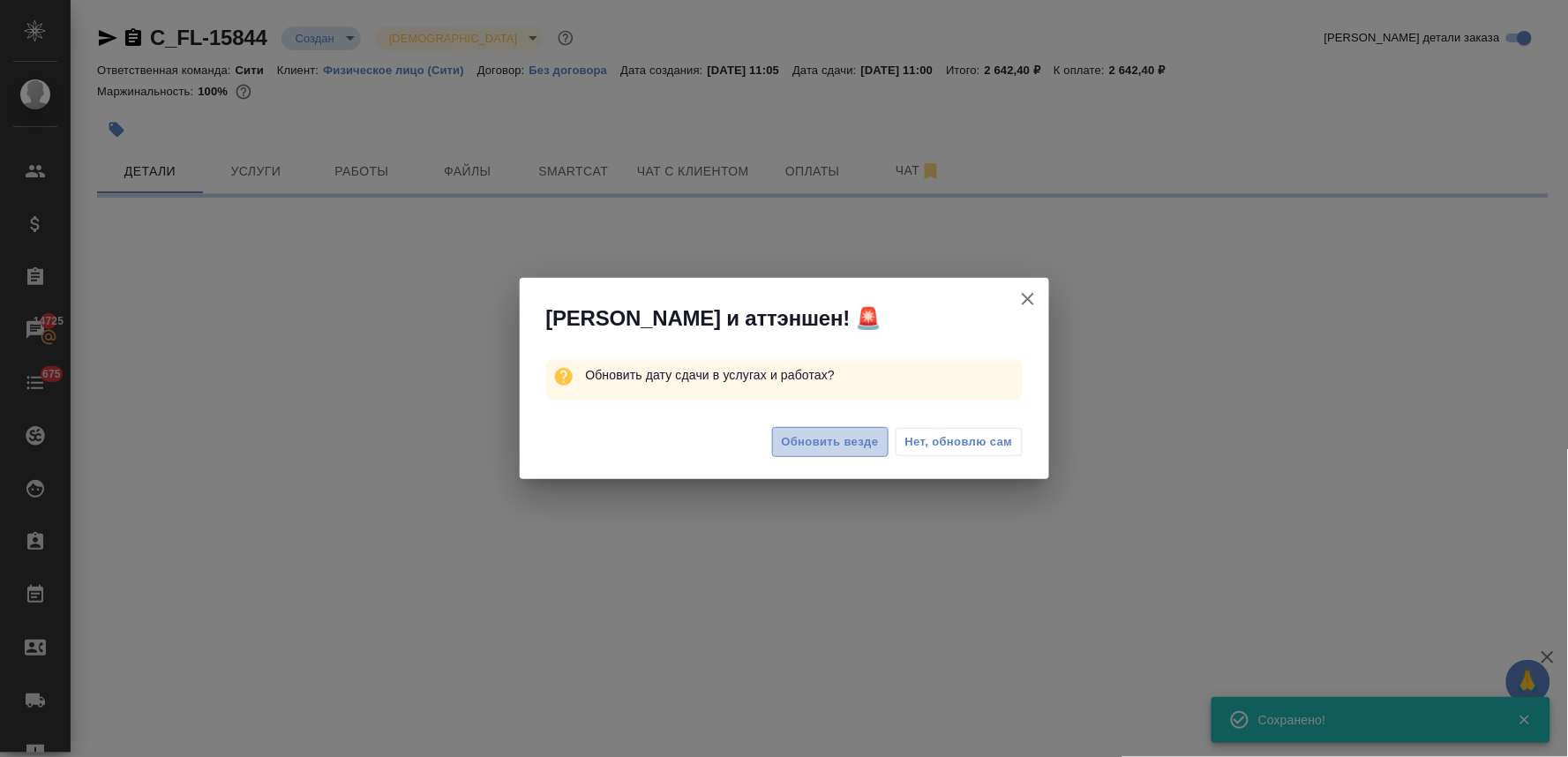
click at [845, 445] on span "Обновить везде" at bounding box center [830, 443] width 97 height 20
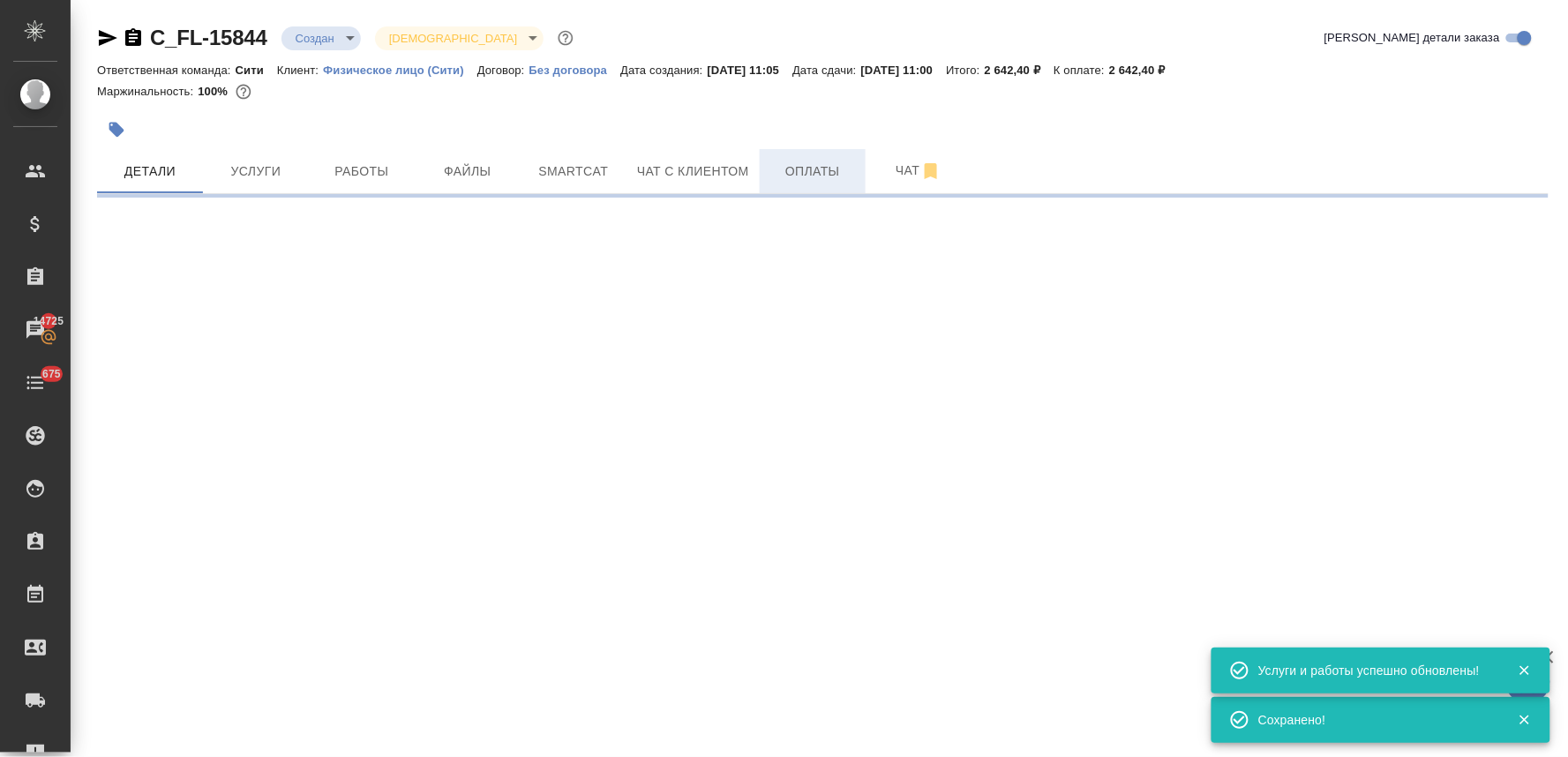
click at [813, 177] on span "Оплаты" at bounding box center [812, 172] width 85 height 22
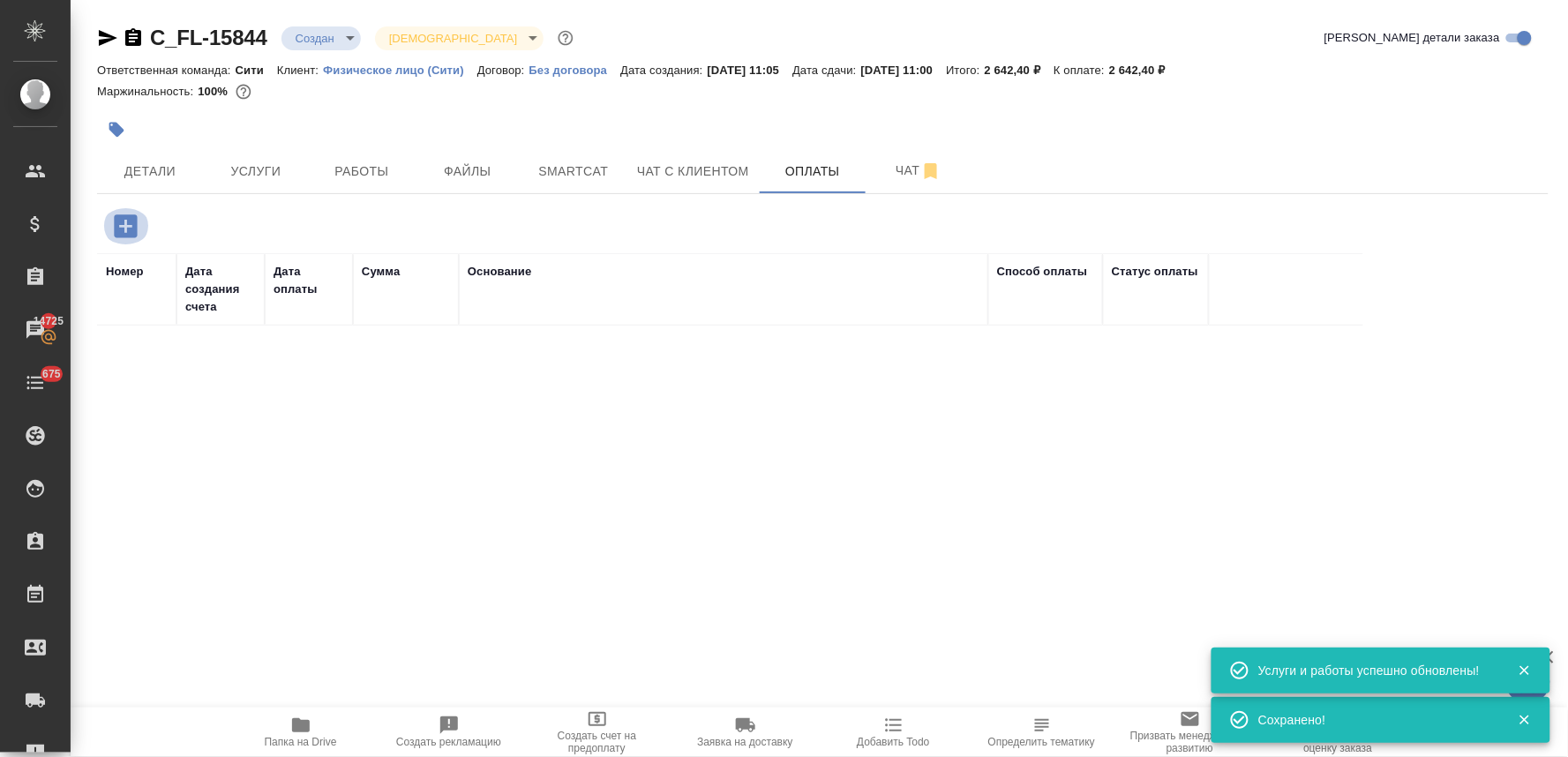
click at [125, 218] on icon "button" at bounding box center [125, 226] width 23 height 23
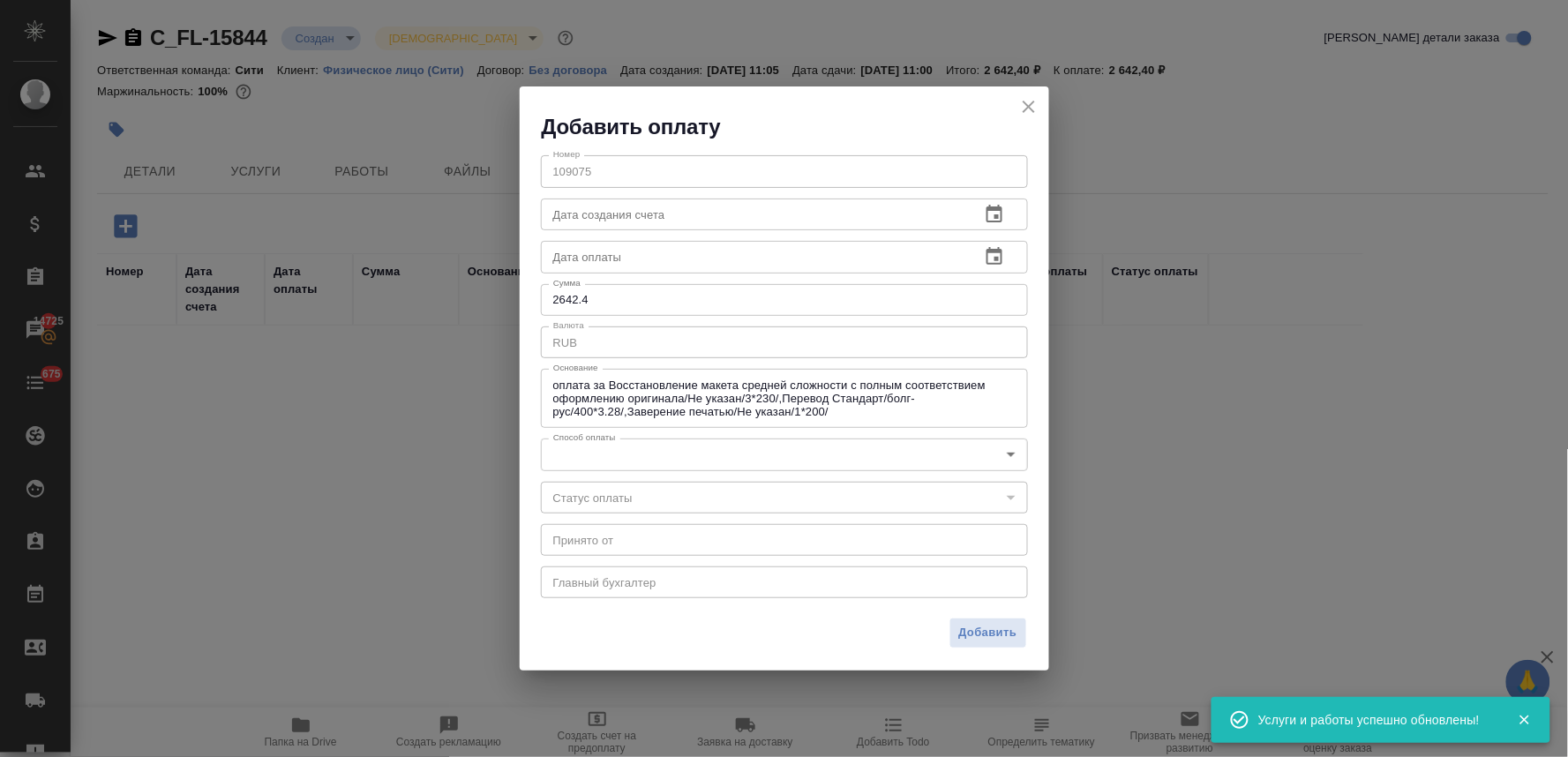
click at [610, 457] on body "🙏 .cls-1 fill:#fff; AWATERA Lyamina Nadezhda Клиенты Спецификации Заказы 14725 …" at bounding box center [784, 378] width 1568 height 757
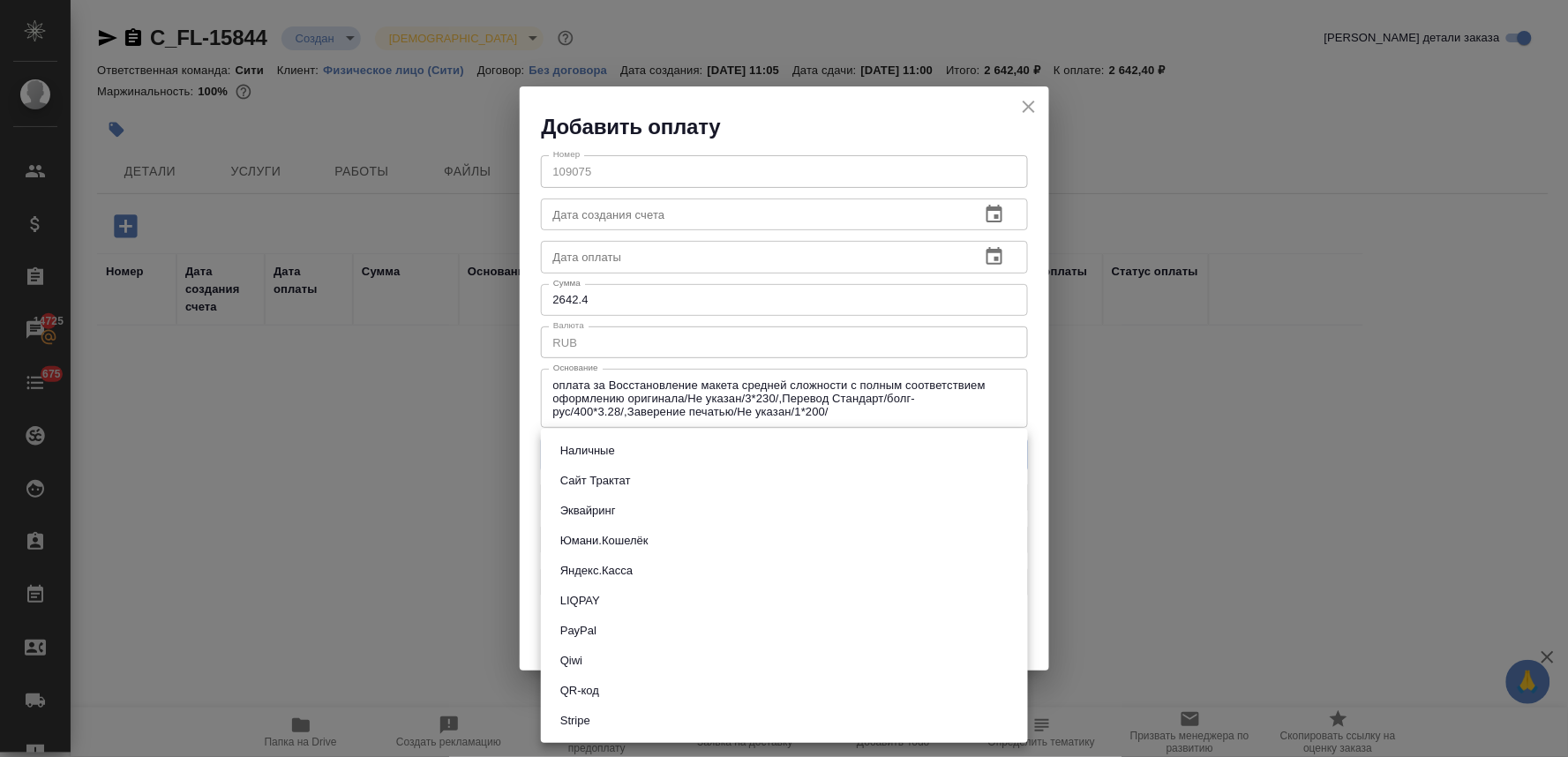
click at [598, 689] on button "QR-код" at bounding box center [579, 691] width 49 height 20
type input "60e5684acae83f185c96e013"
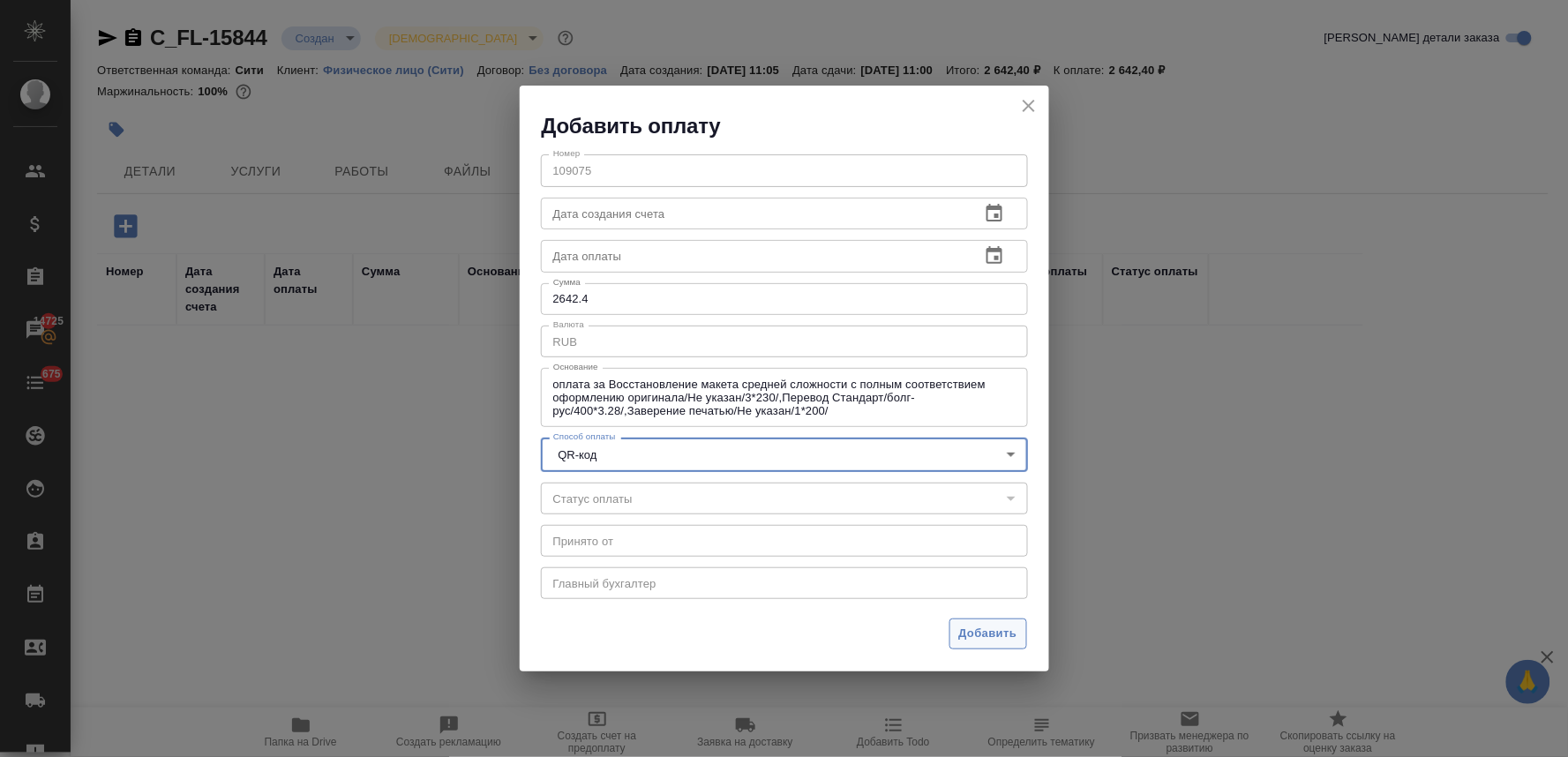
click at [1013, 632] on span "Добавить" at bounding box center [988, 634] width 59 height 20
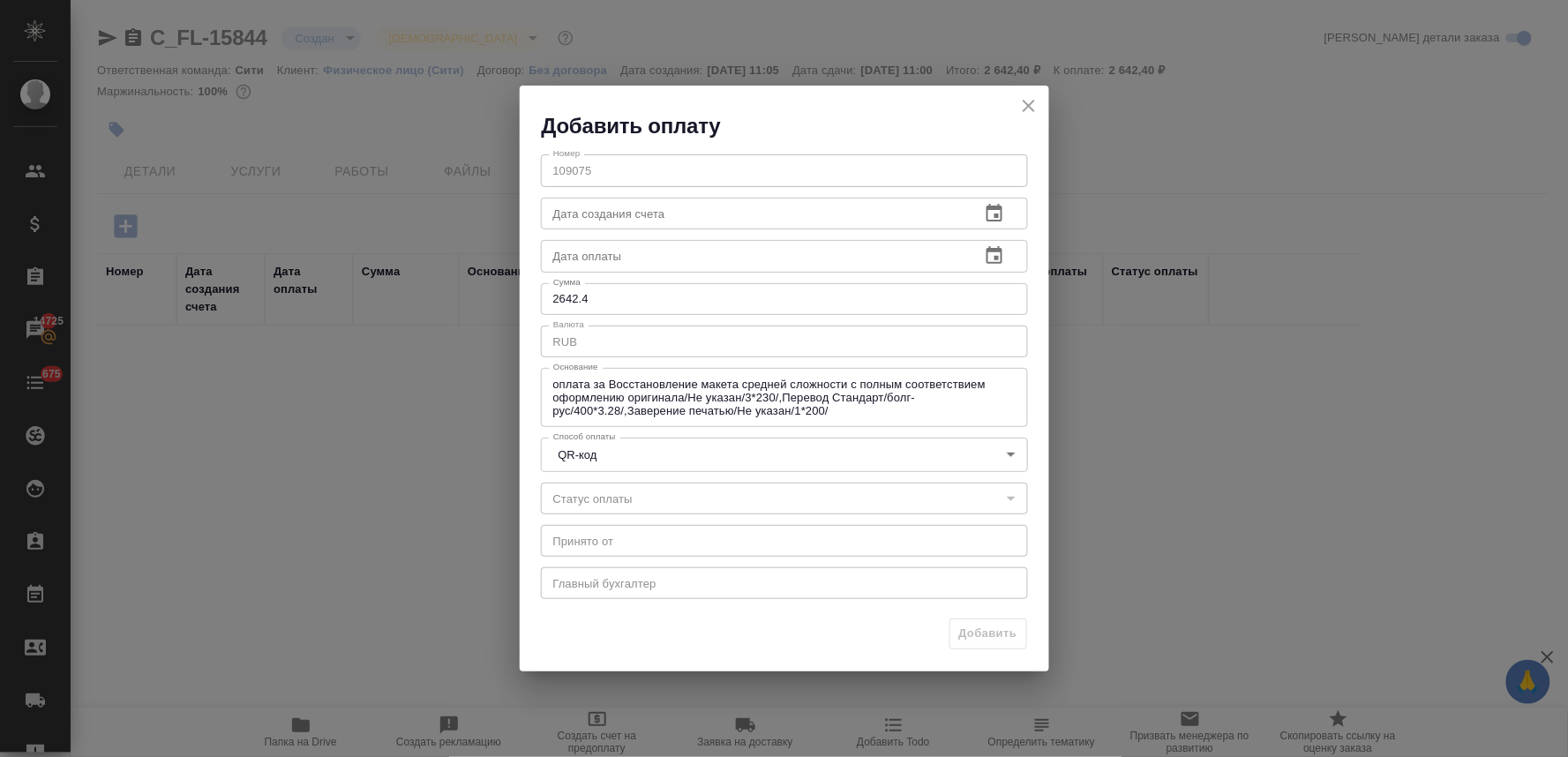
type input "0"
type input "auto-kassa"
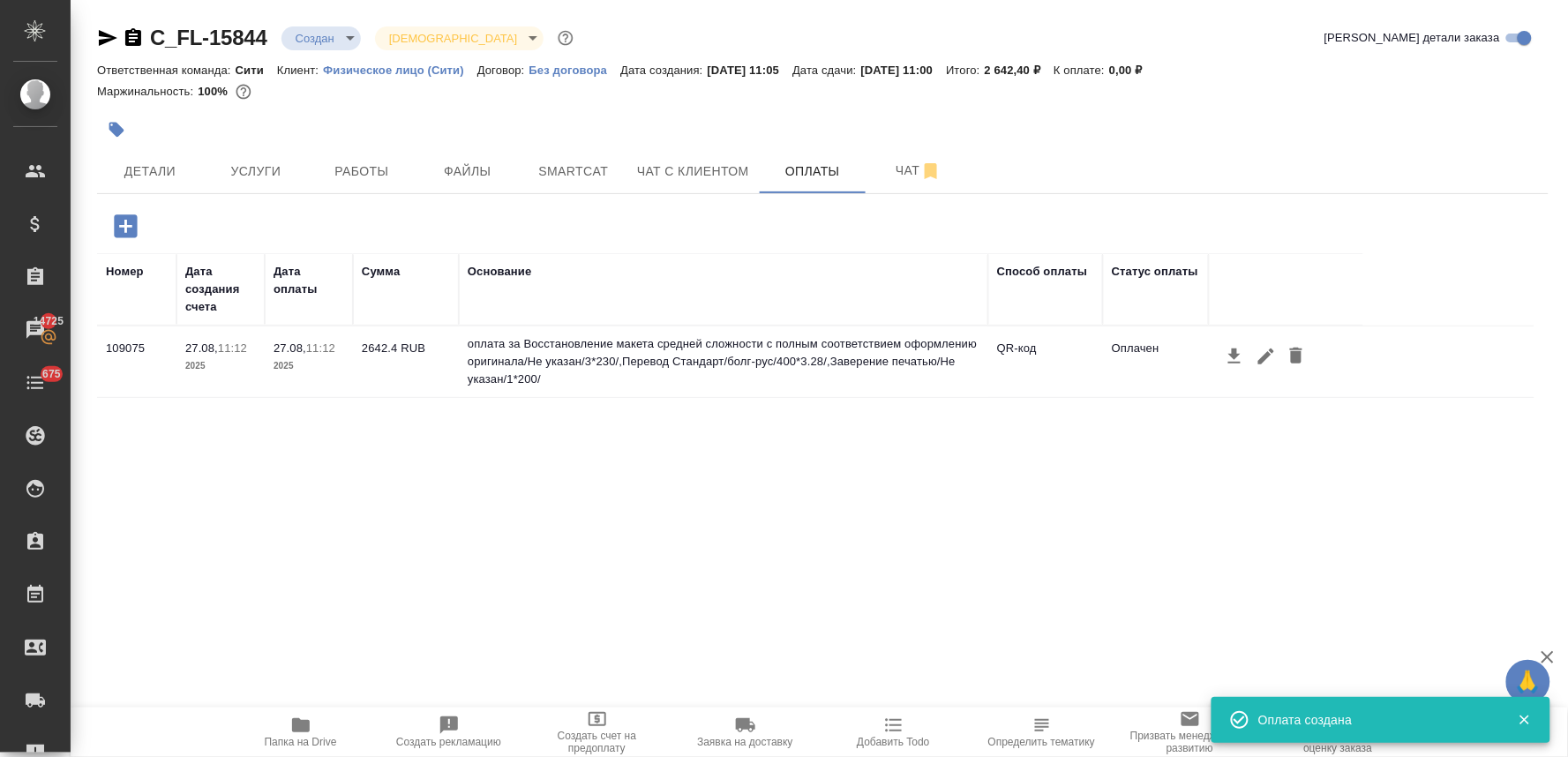
click at [1360, 93] on div "Маржинальность: 100%" at bounding box center [822, 91] width 1451 height 23
click at [486, 178] on span "Файлы" at bounding box center [468, 172] width 85 height 22
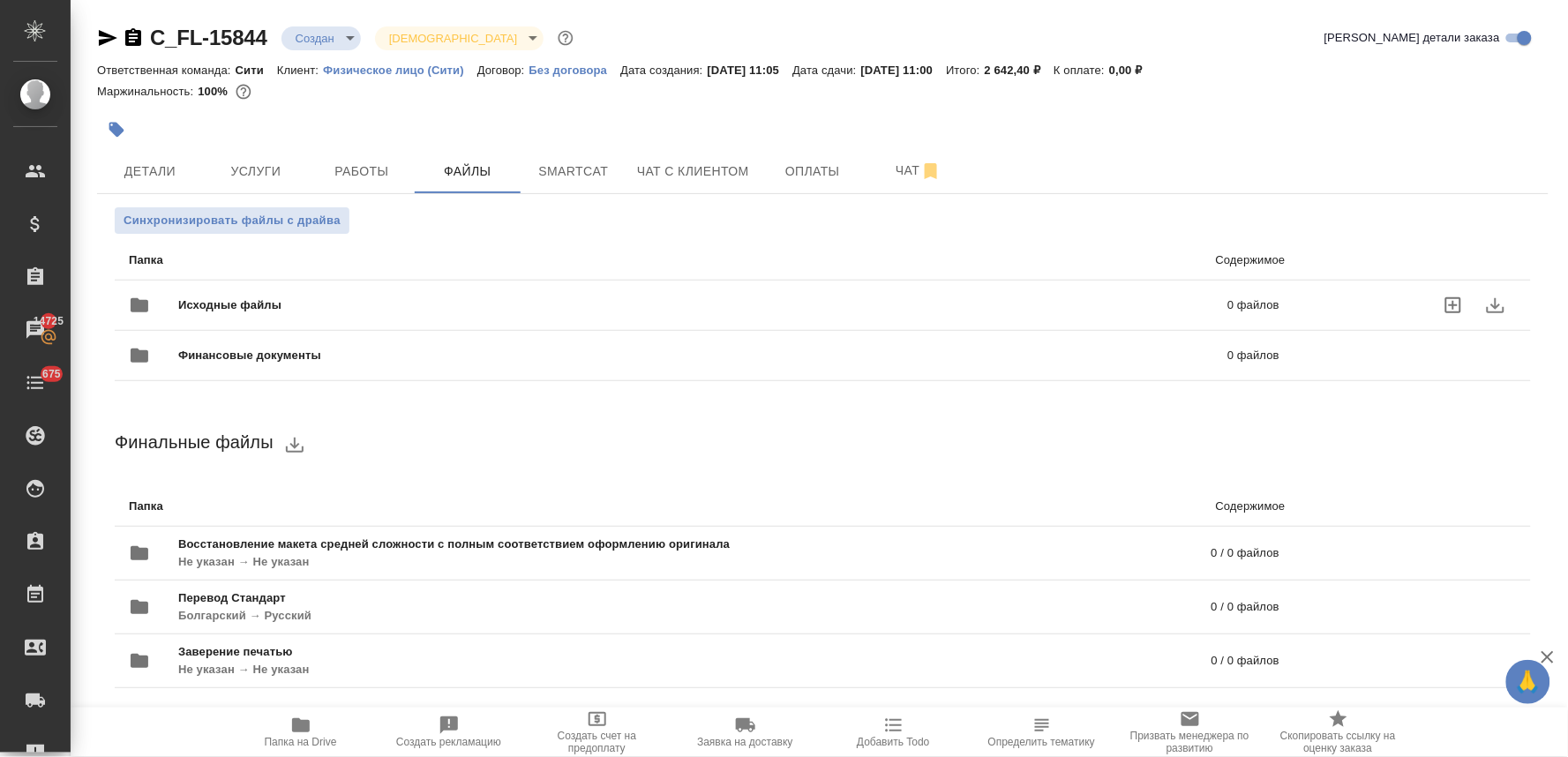
click at [1445, 312] on icon "uploadFiles" at bounding box center [1453, 305] width 16 height 16
click at [0, 0] on input "uploadFiles" at bounding box center [0, 0] width 0 height 0
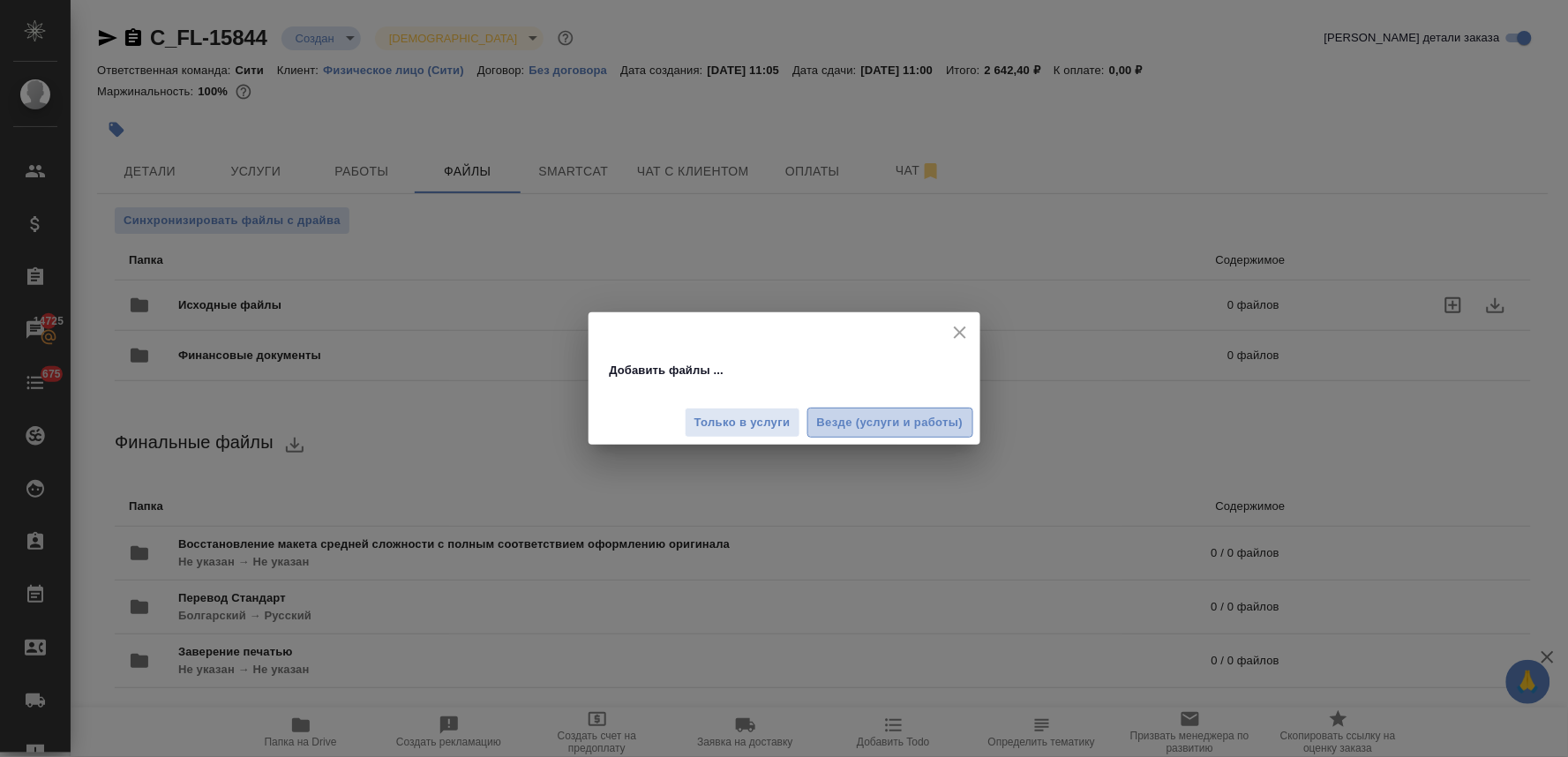
click at [884, 420] on span "Везде (услуги и работы)" at bounding box center [890, 423] width 147 height 20
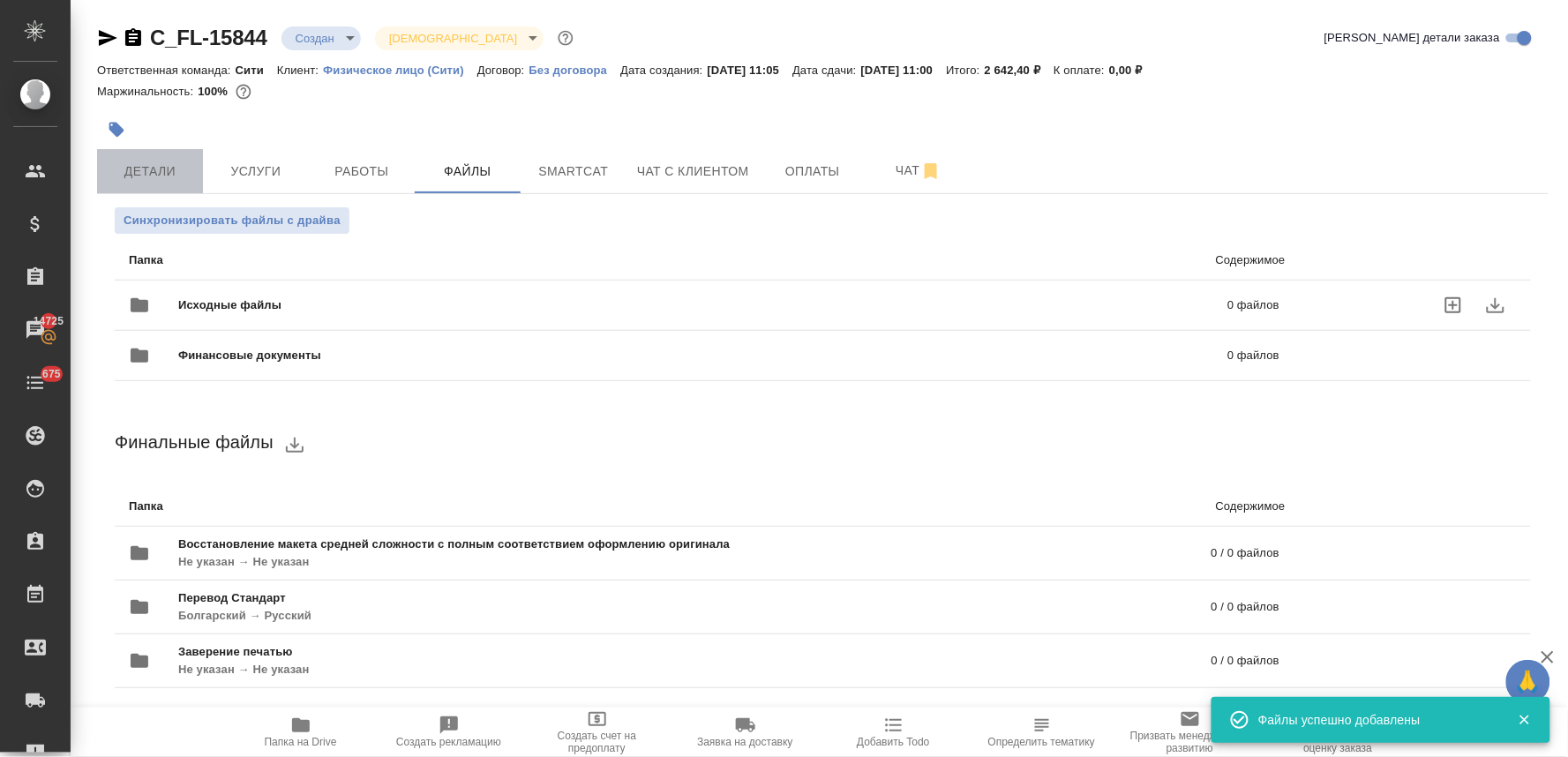
click at [154, 152] on button "Детали" at bounding box center [150, 170] width 106 height 44
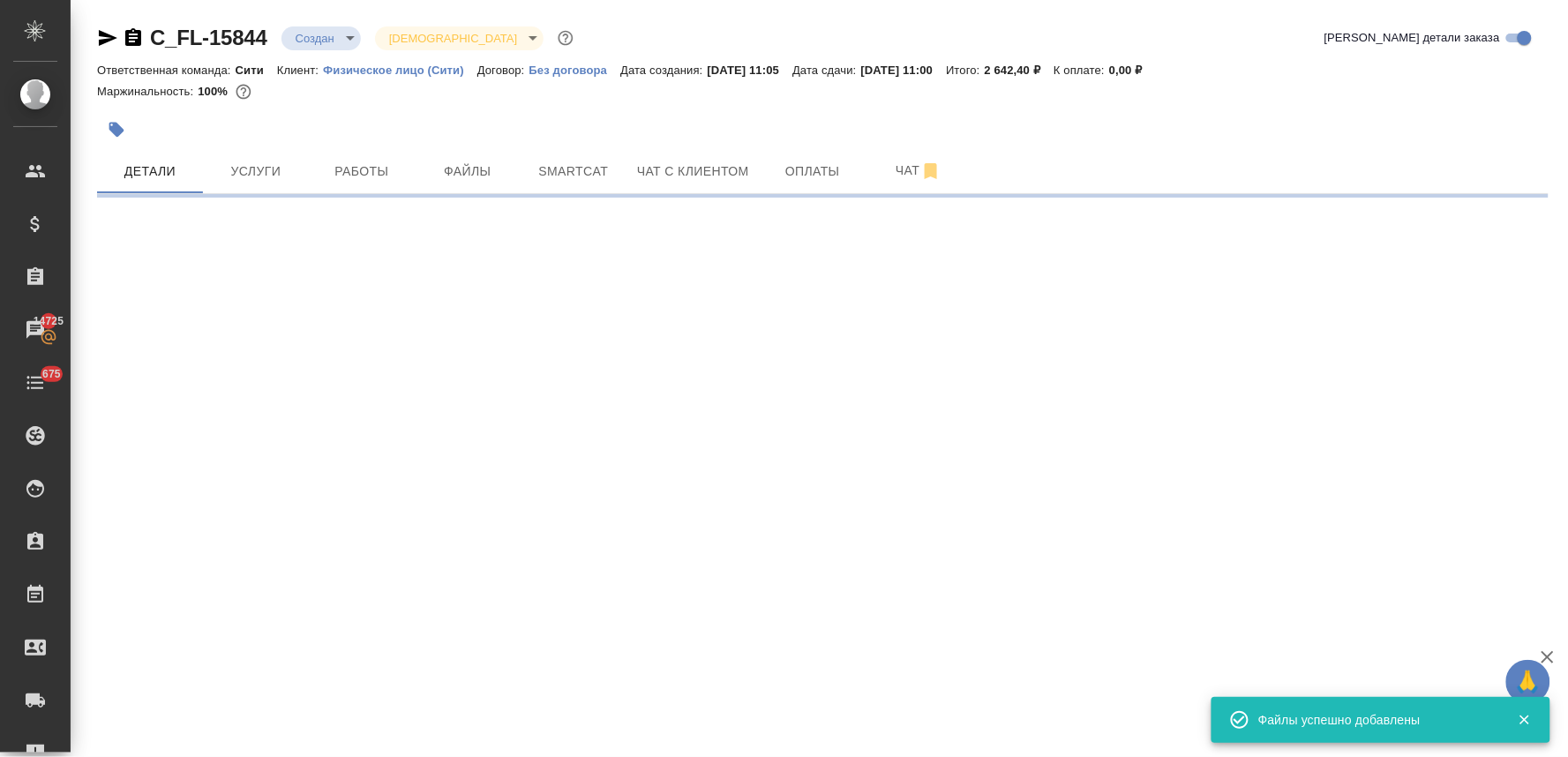
select select "RU"
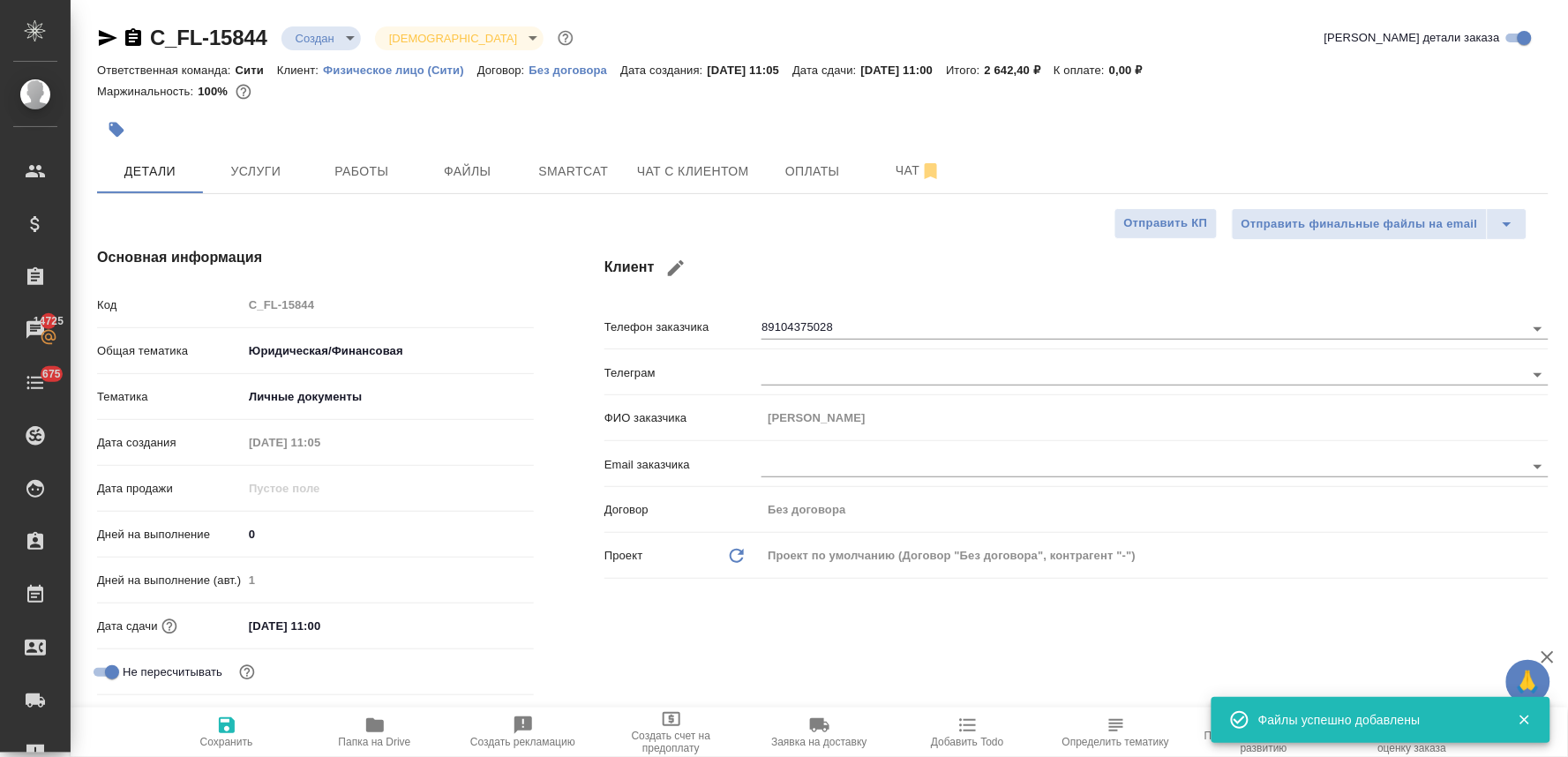
type textarea "x"
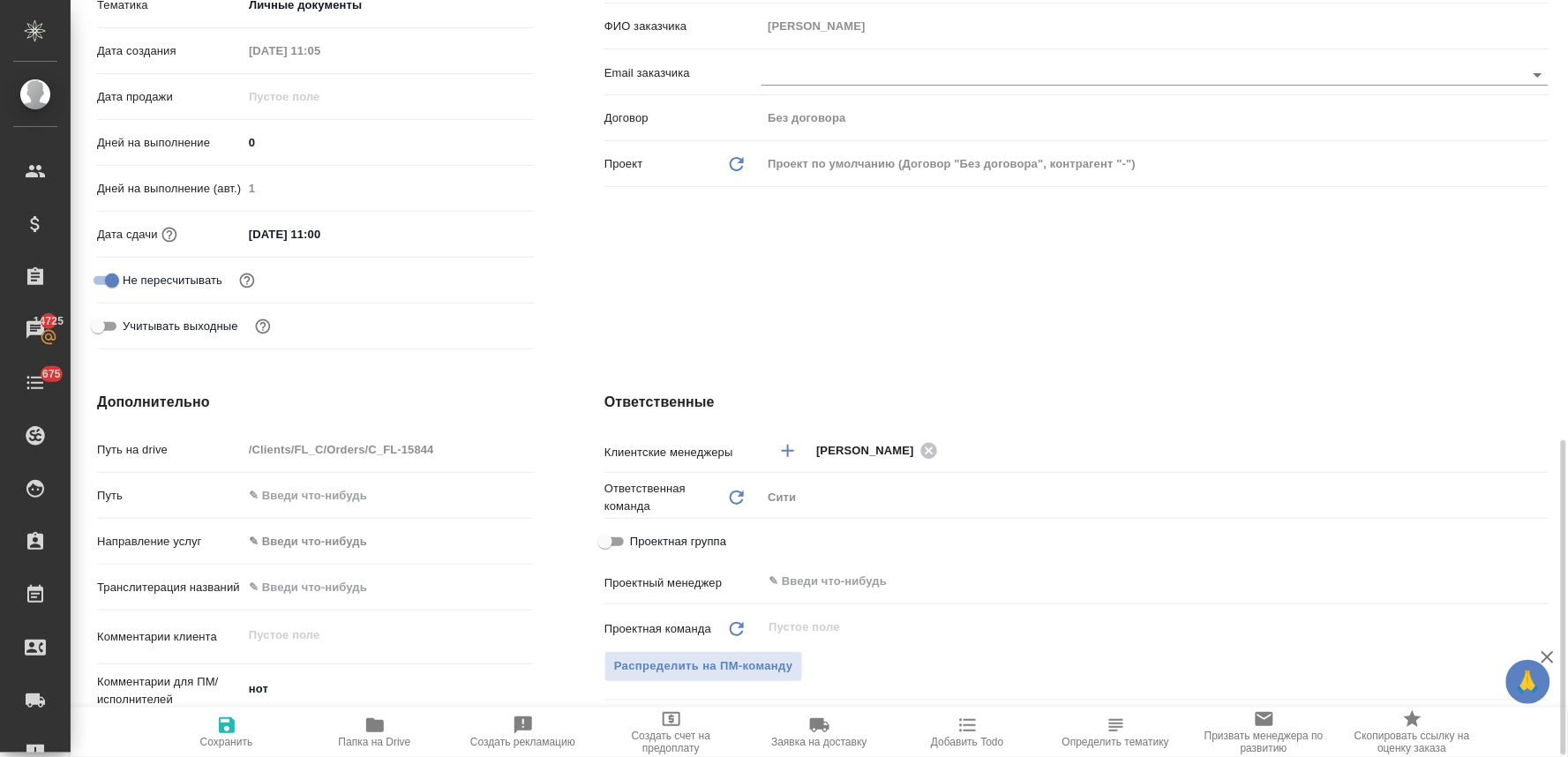
scroll to position [588, 0]
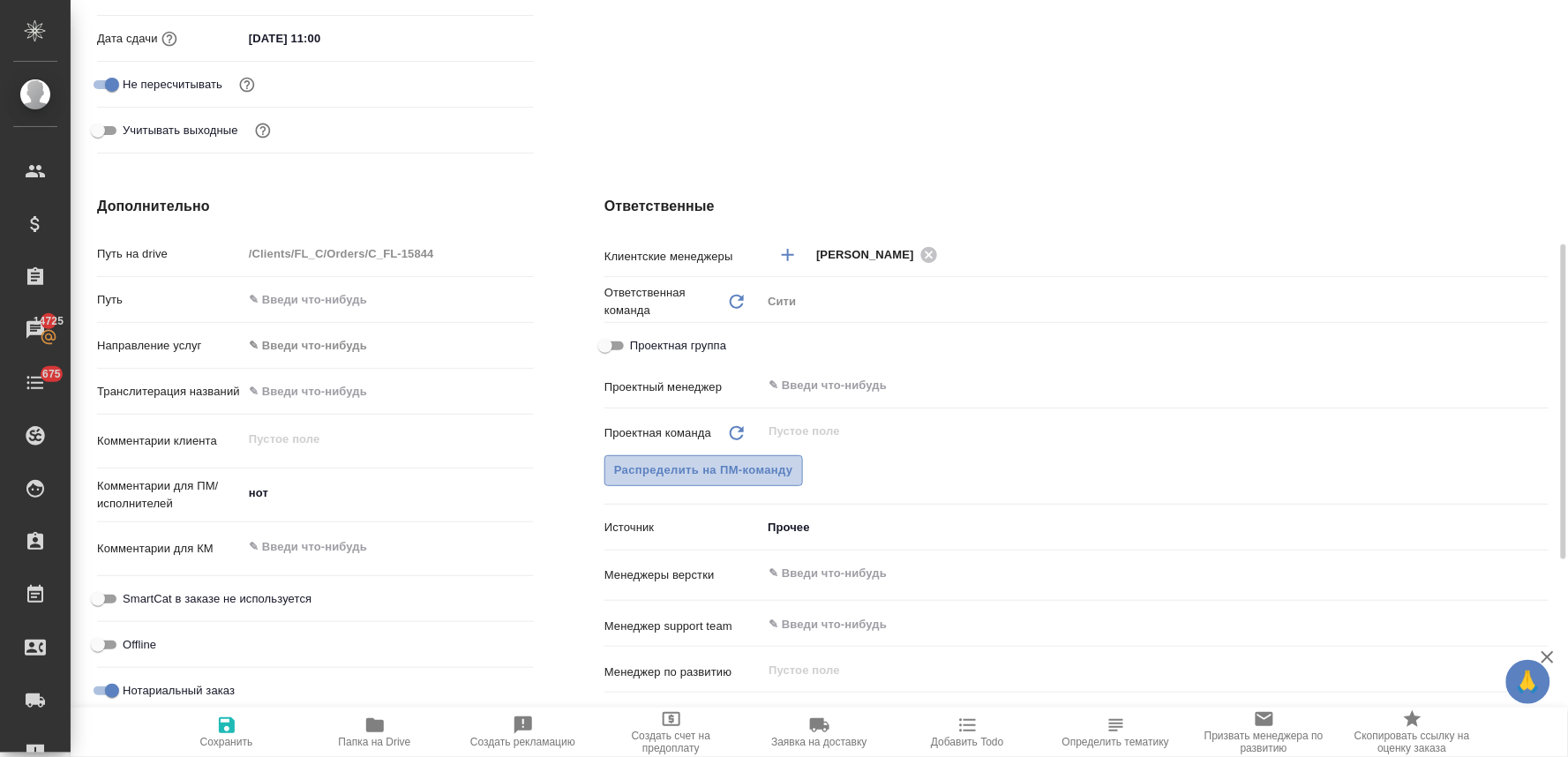
click at [764, 468] on span "Распределить на ПМ-команду" at bounding box center [704, 471] width 179 height 20
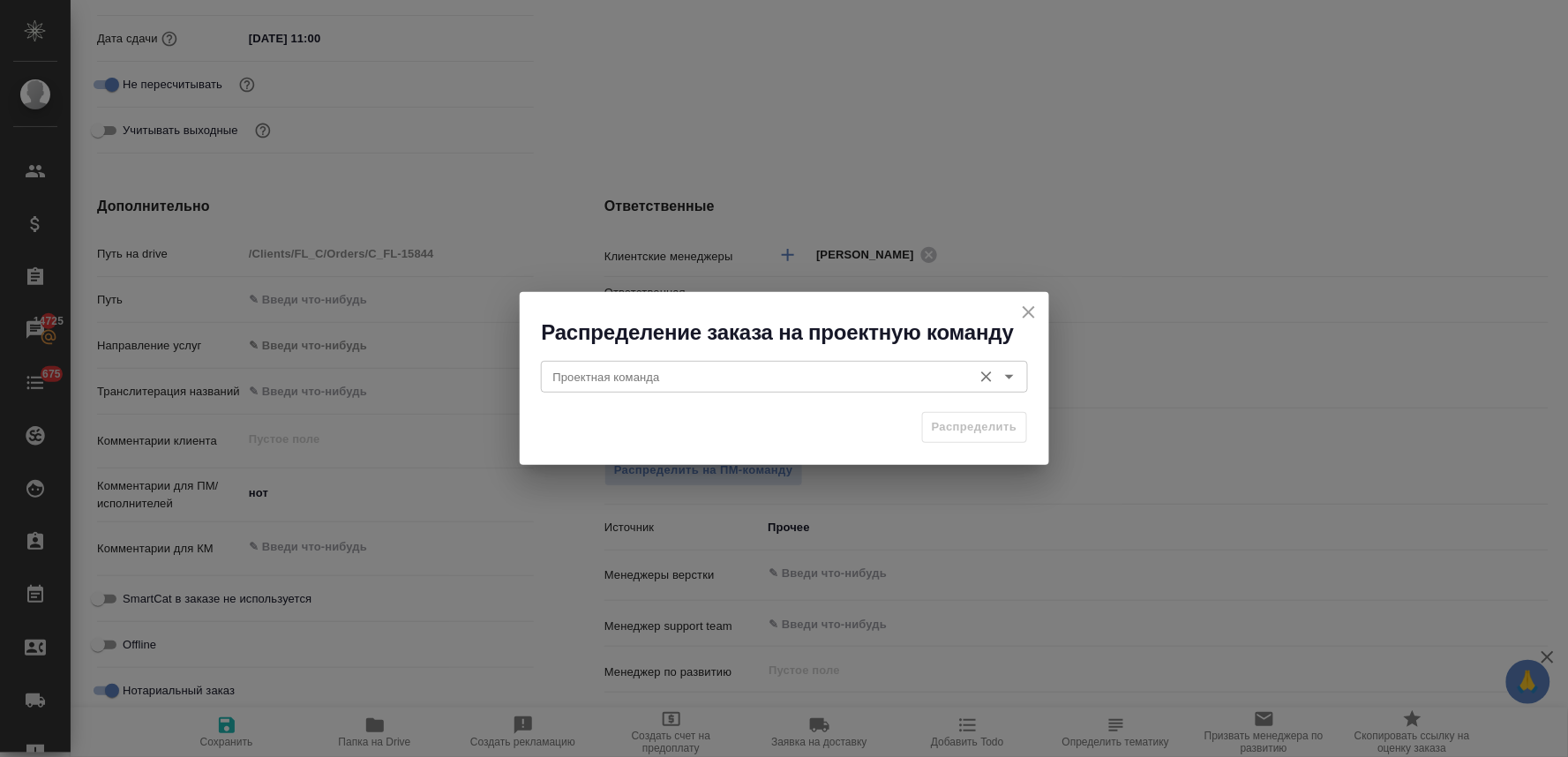
click at [742, 366] on input "Проектная команда" at bounding box center [755, 377] width 417 height 21
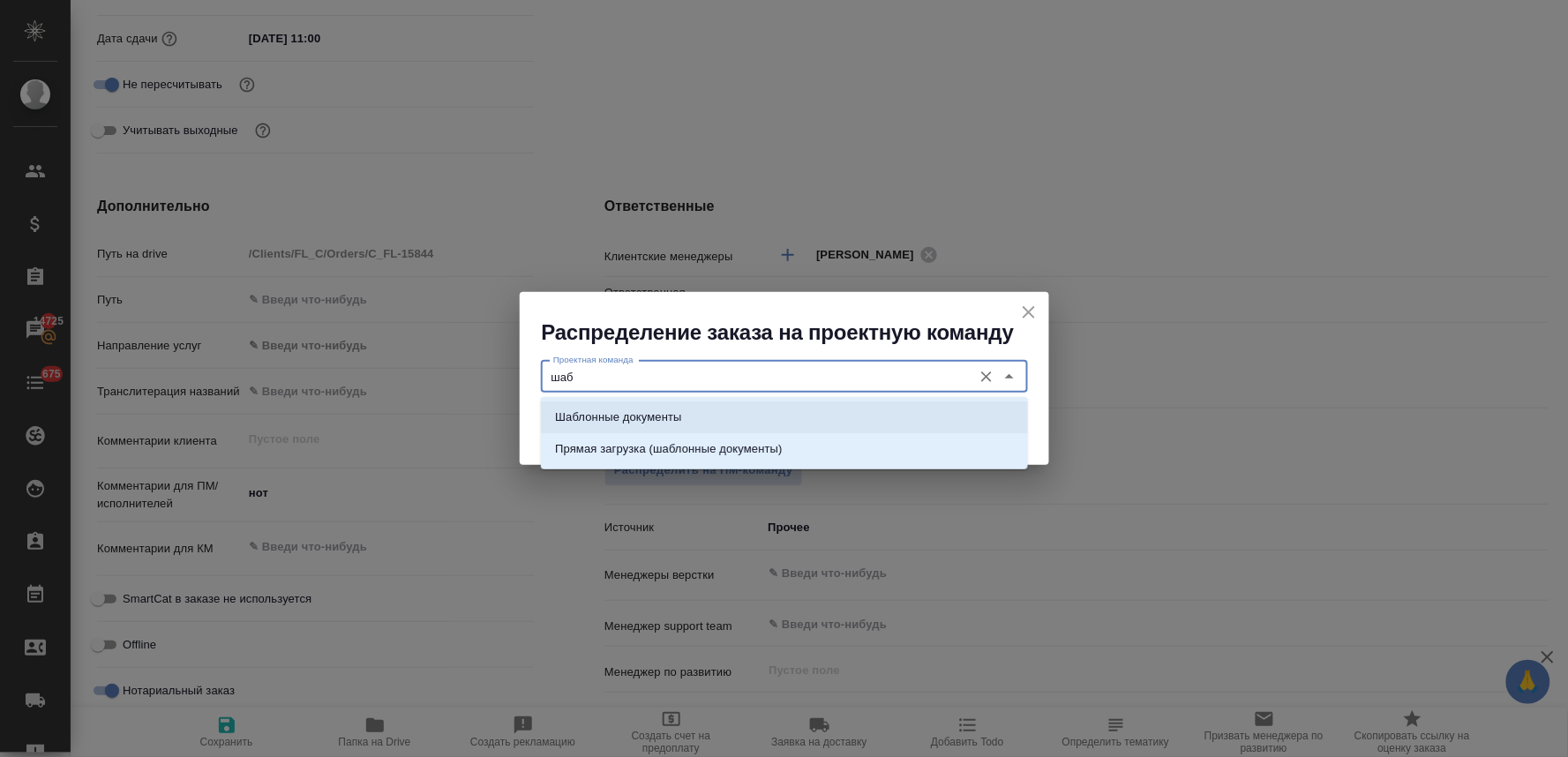
click at [782, 416] on li "Шаблонные документы" at bounding box center [784, 418] width 487 height 32
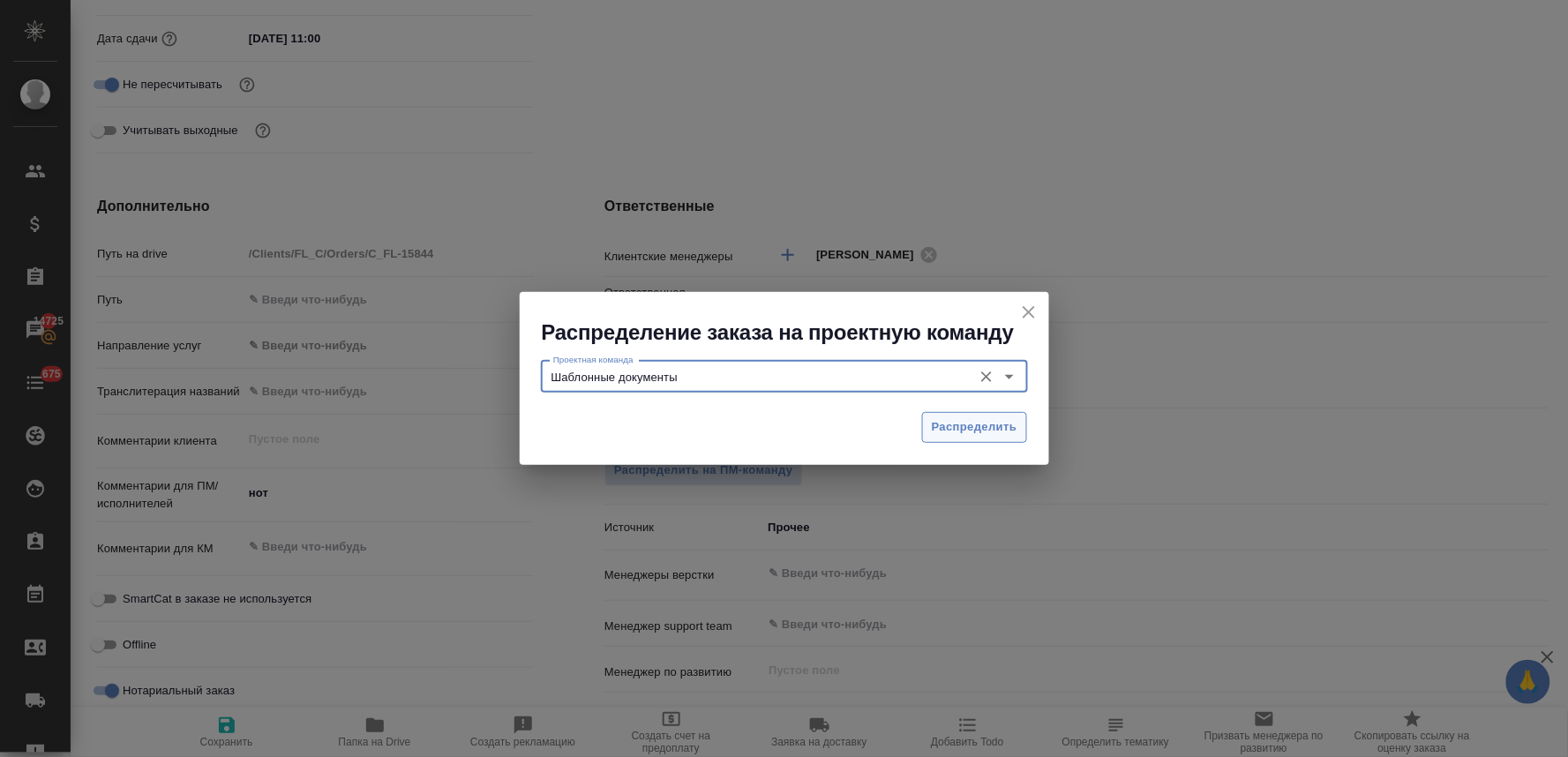
type input "Шаблонные документы"
click at [988, 422] on span "Распределить" at bounding box center [974, 428] width 86 height 20
type textarea "x"
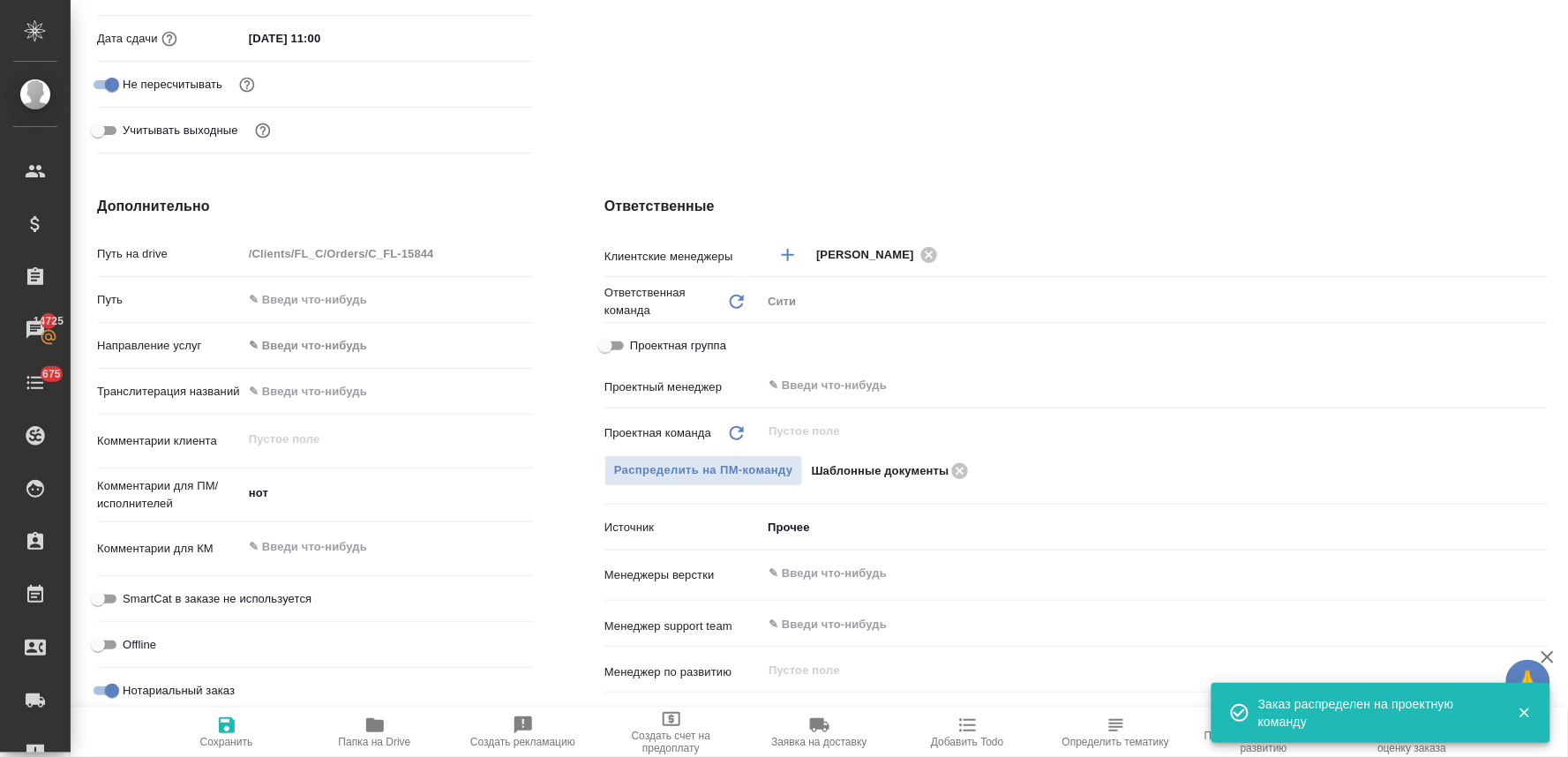
click at [242, 733] on span "Сохранить" at bounding box center [227, 732] width 127 height 33
type textarea "x"
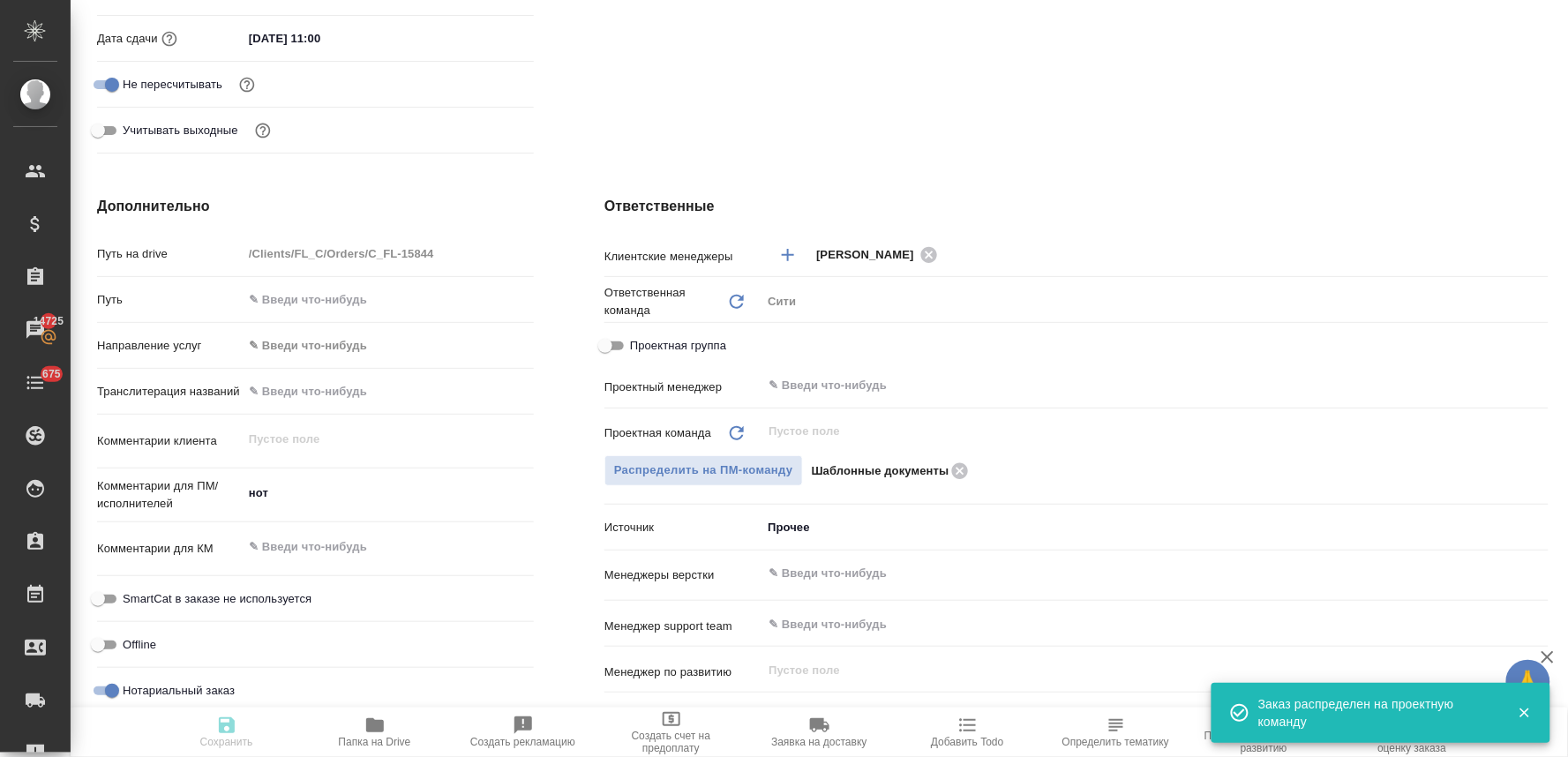
type textarea "x"
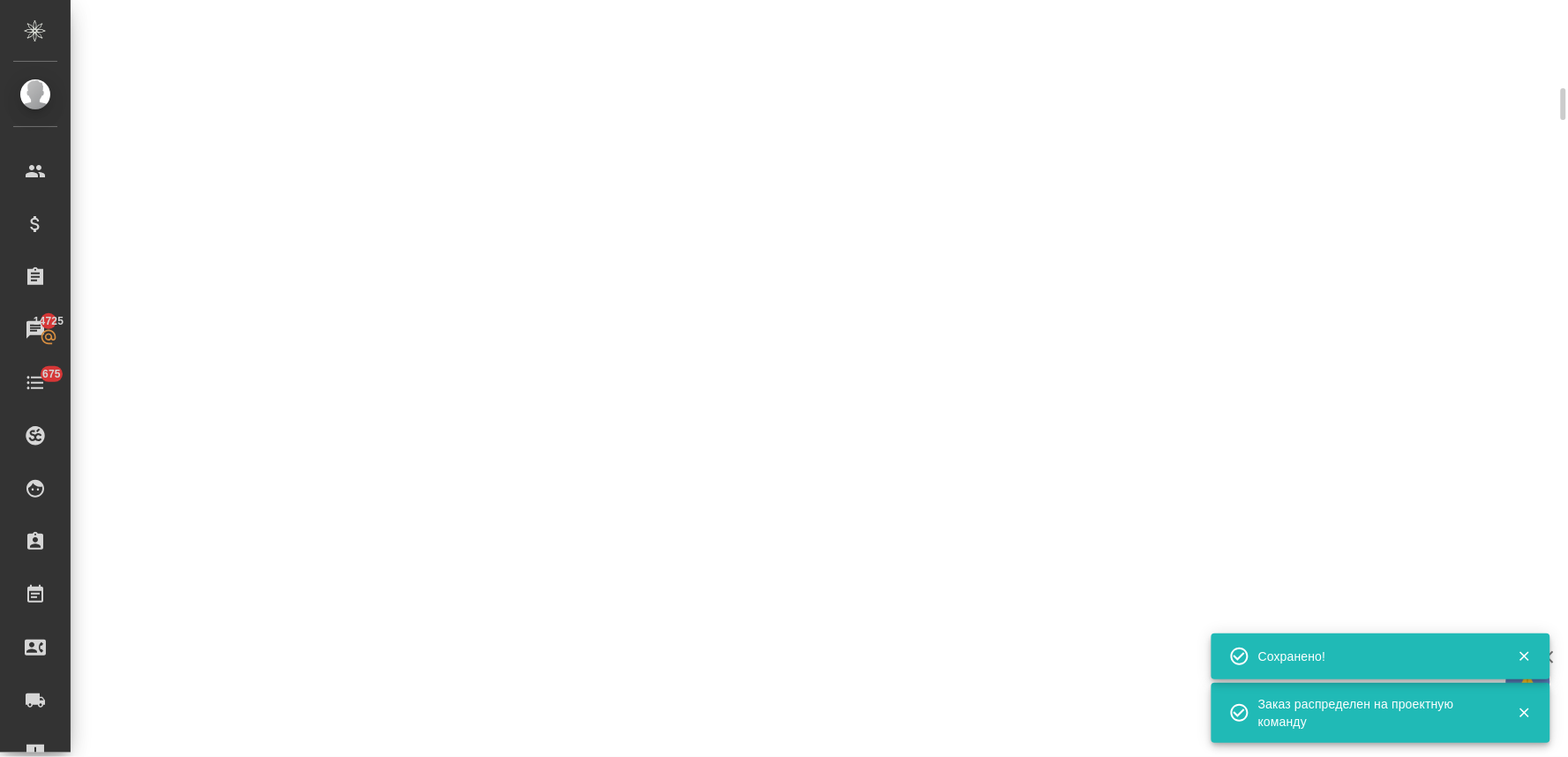
scroll to position [575, 0]
select select "RU"
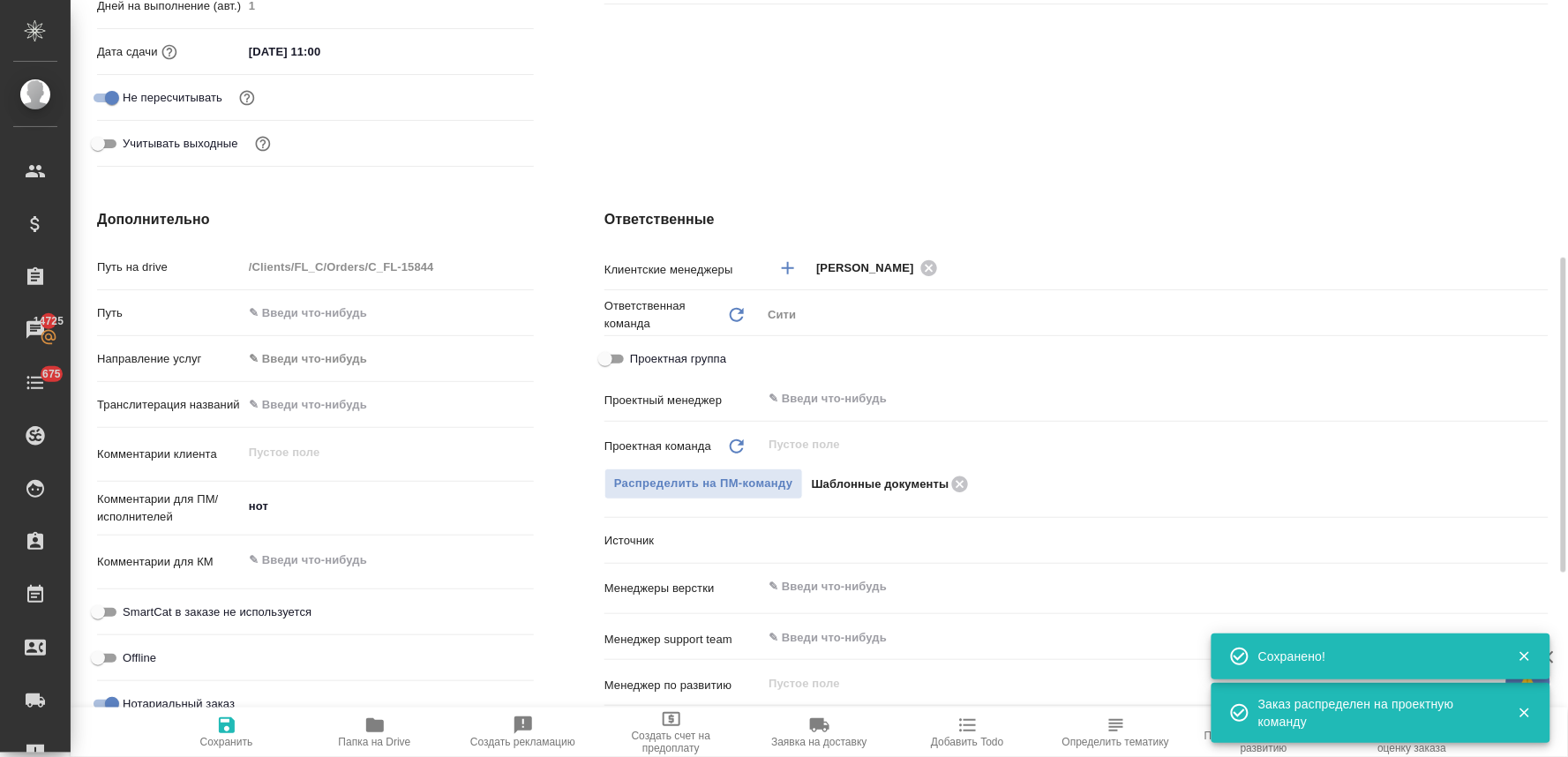
scroll to position [588, 0]
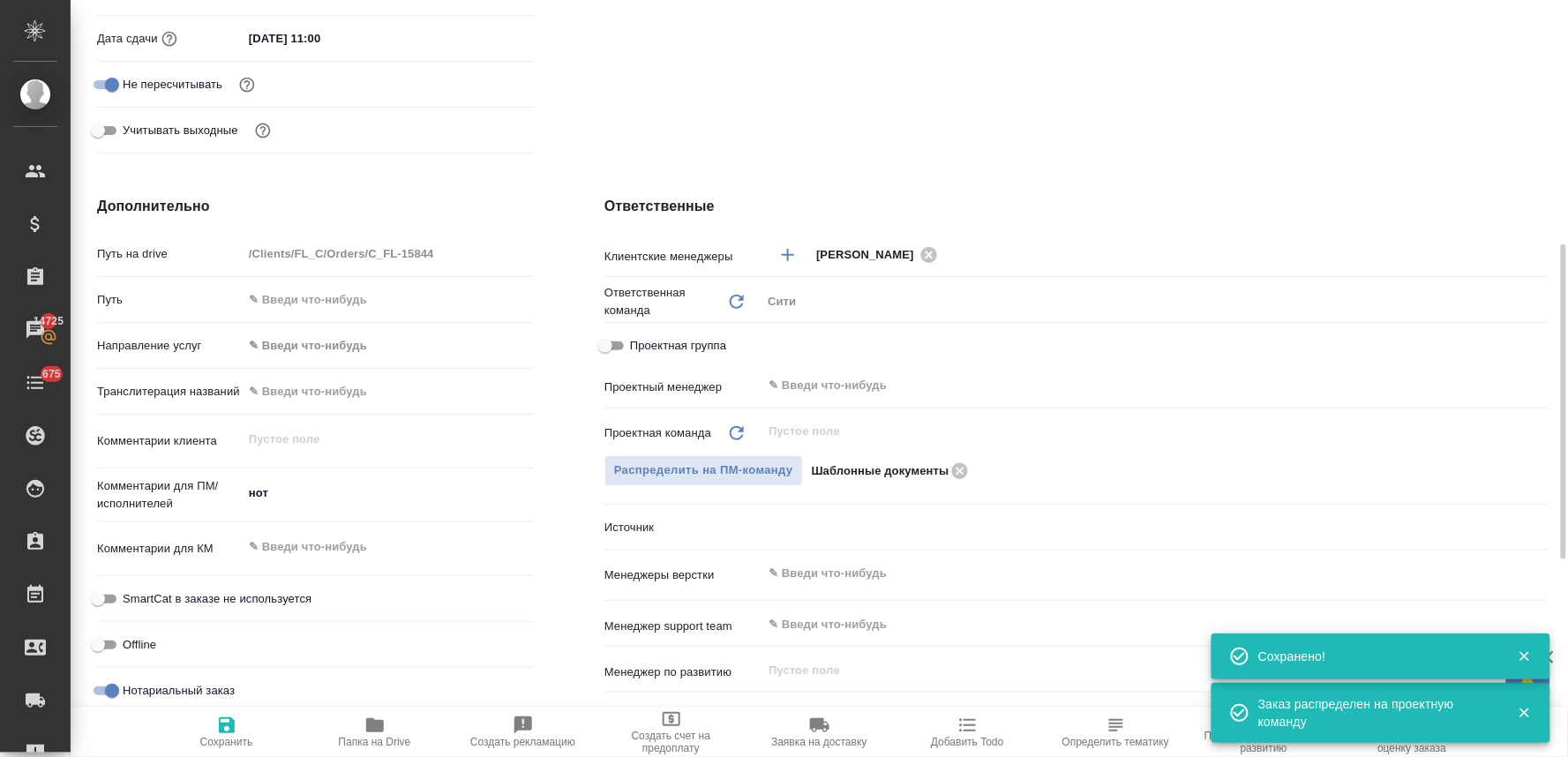
type textarea "x"
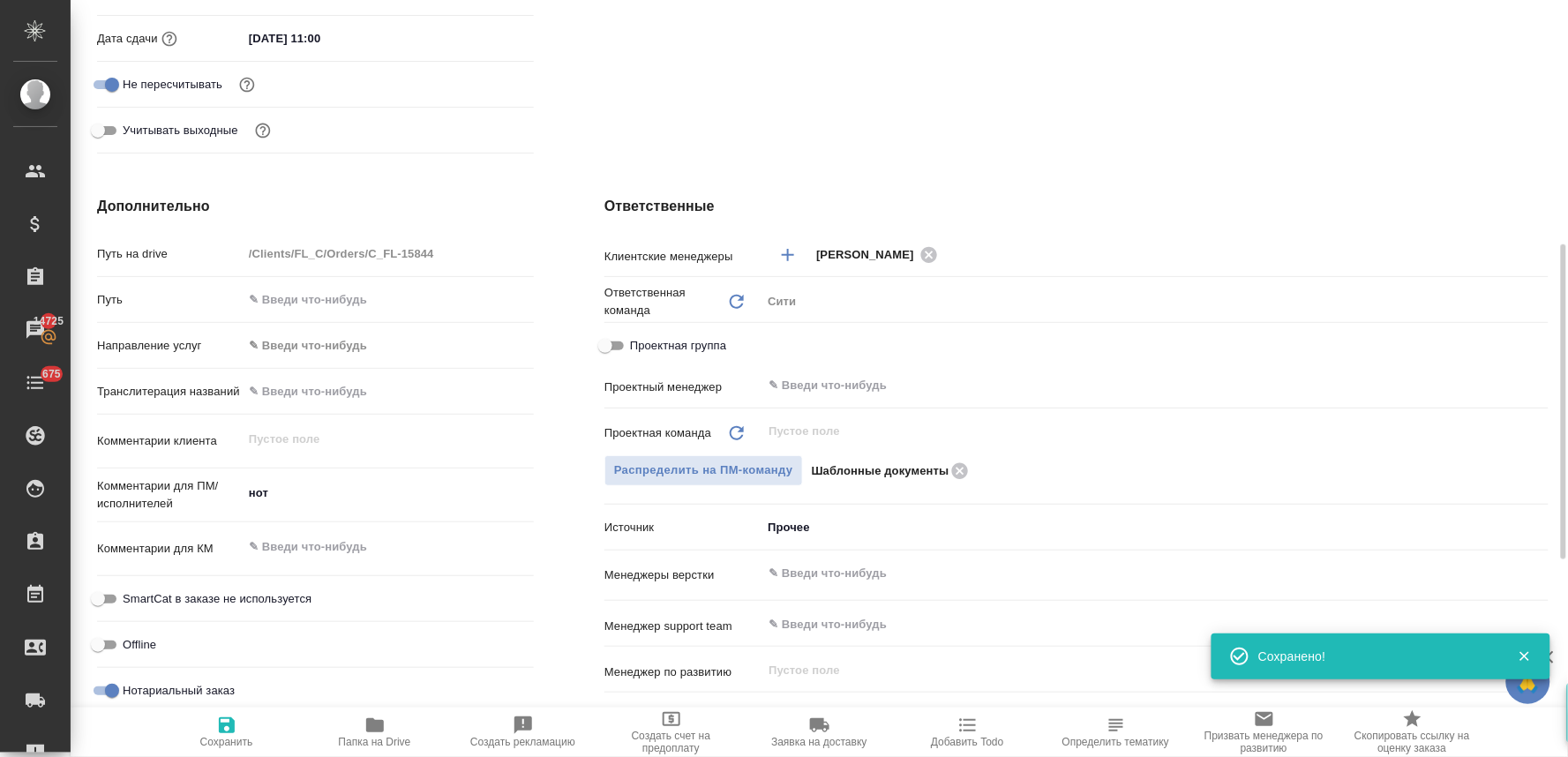
scroll to position [0, 0]
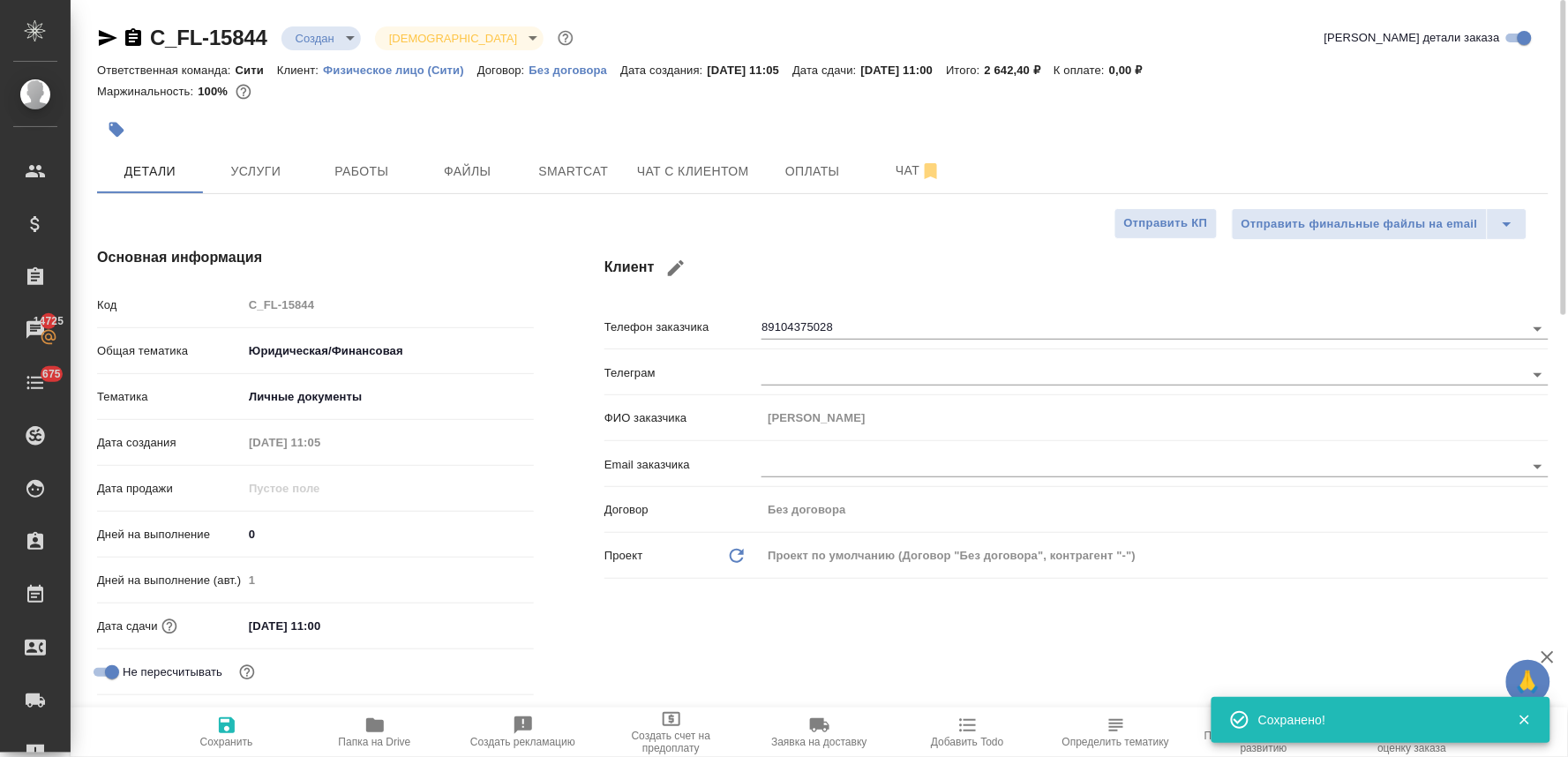
click at [332, 28] on body "🙏 .cls-1 fill:#fff; AWATERA Lyamina Nadezhda Клиенты Спецификации Заказы 14725 …" at bounding box center [784, 378] width 1568 height 757
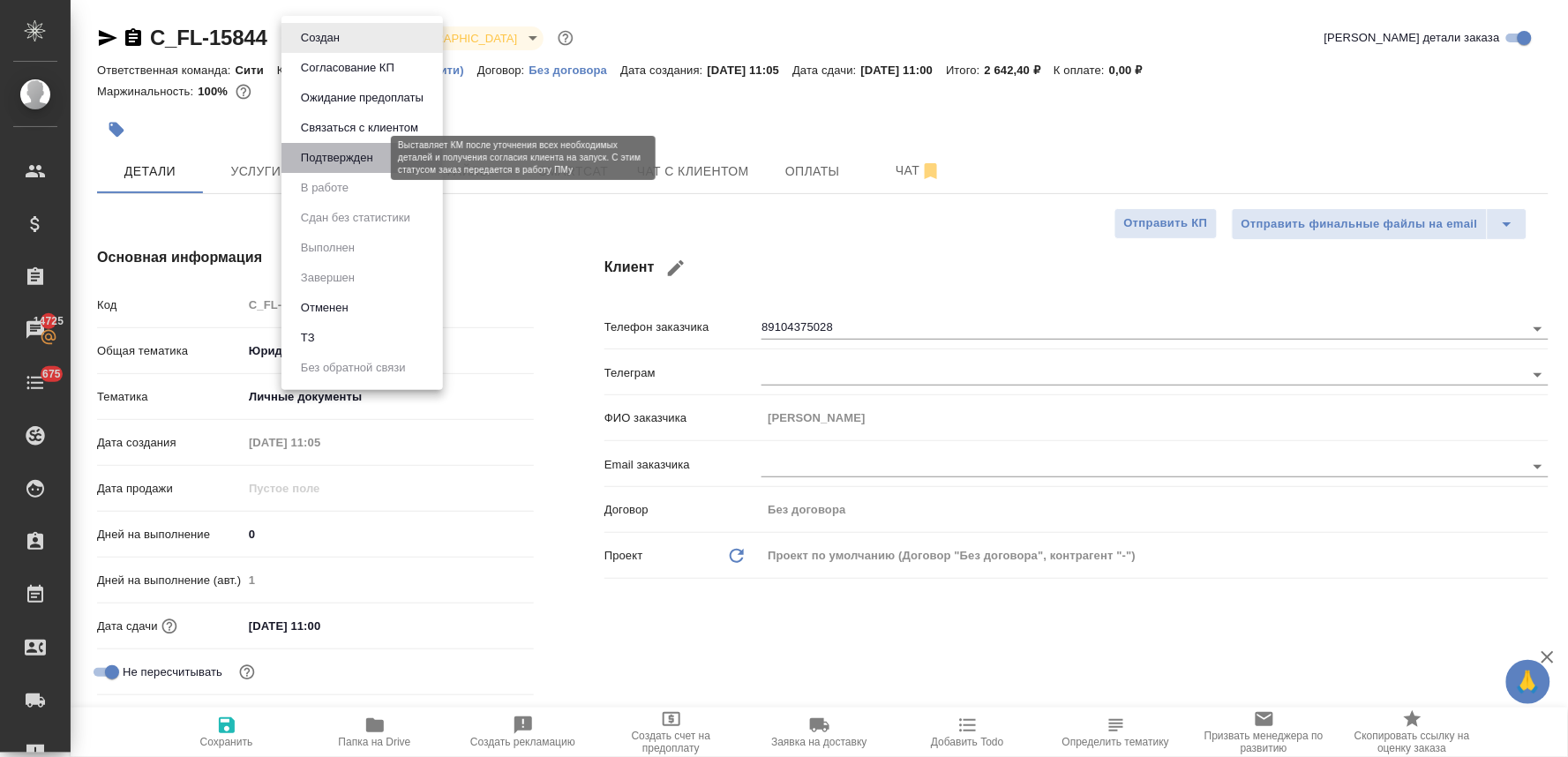
click at [349, 157] on button "Подтвержден" at bounding box center [336, 157] width 83 height 20
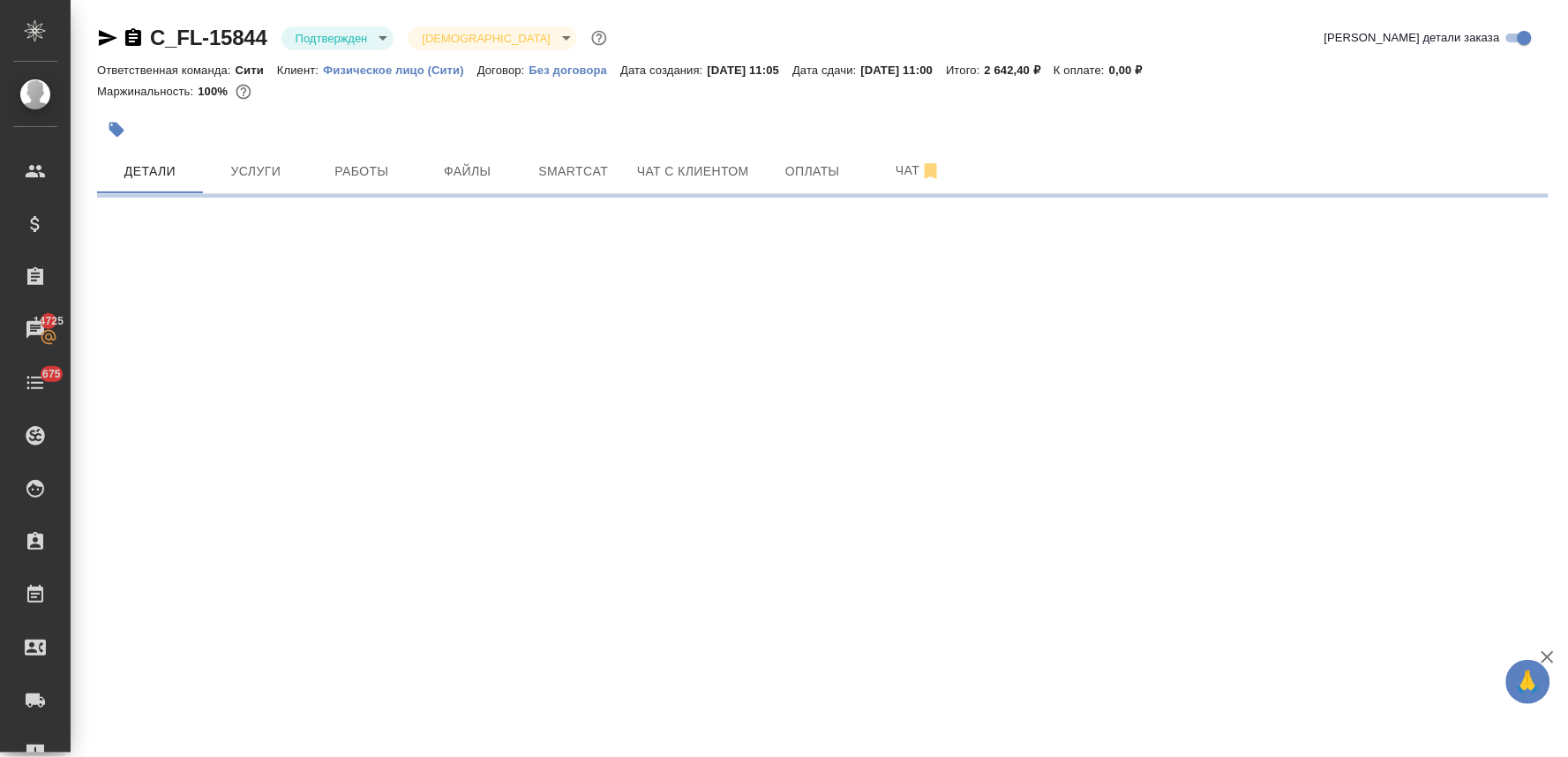
select select "RU"
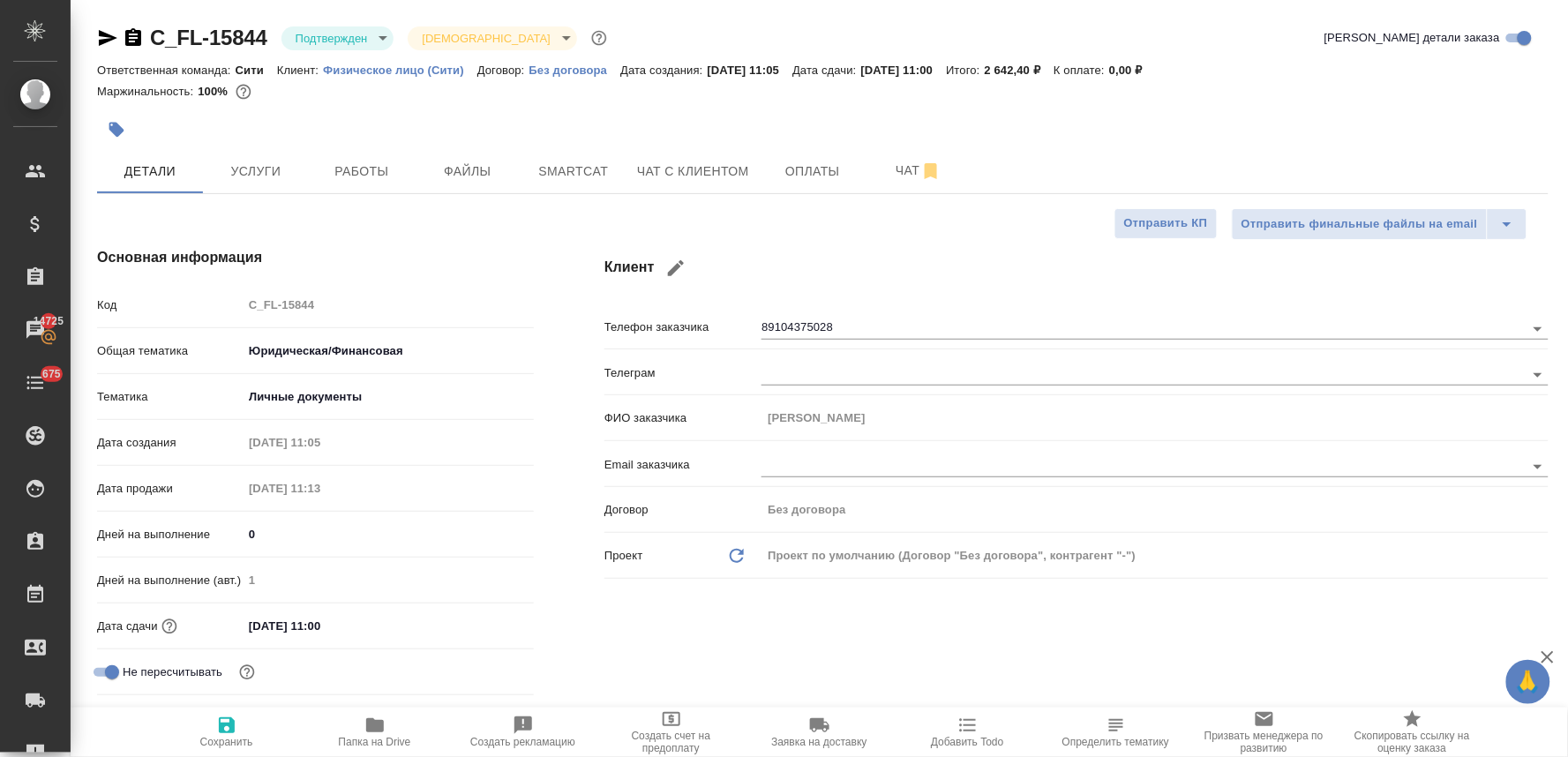
type textarea "x"
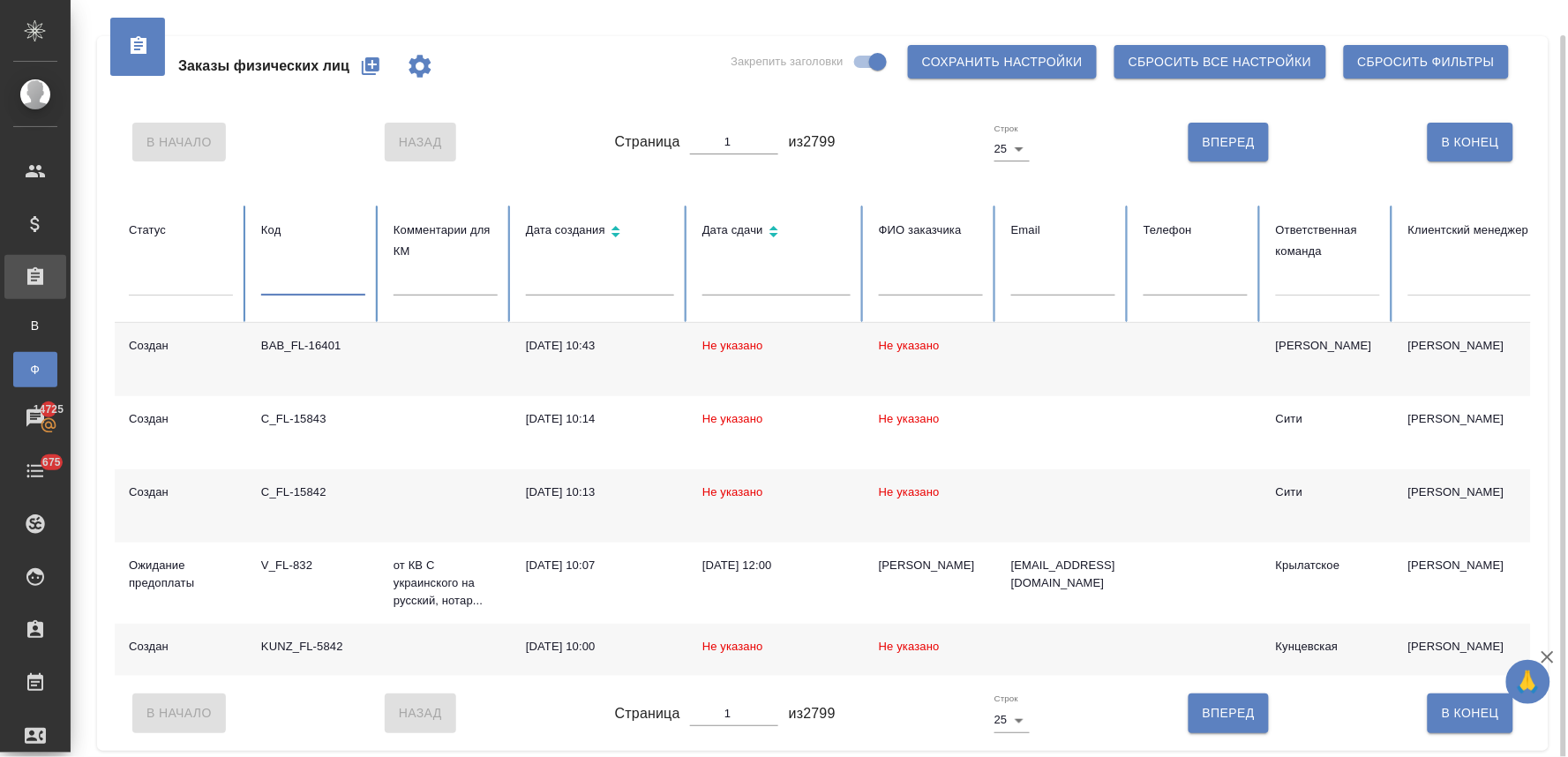
scroll to position [18, 0]
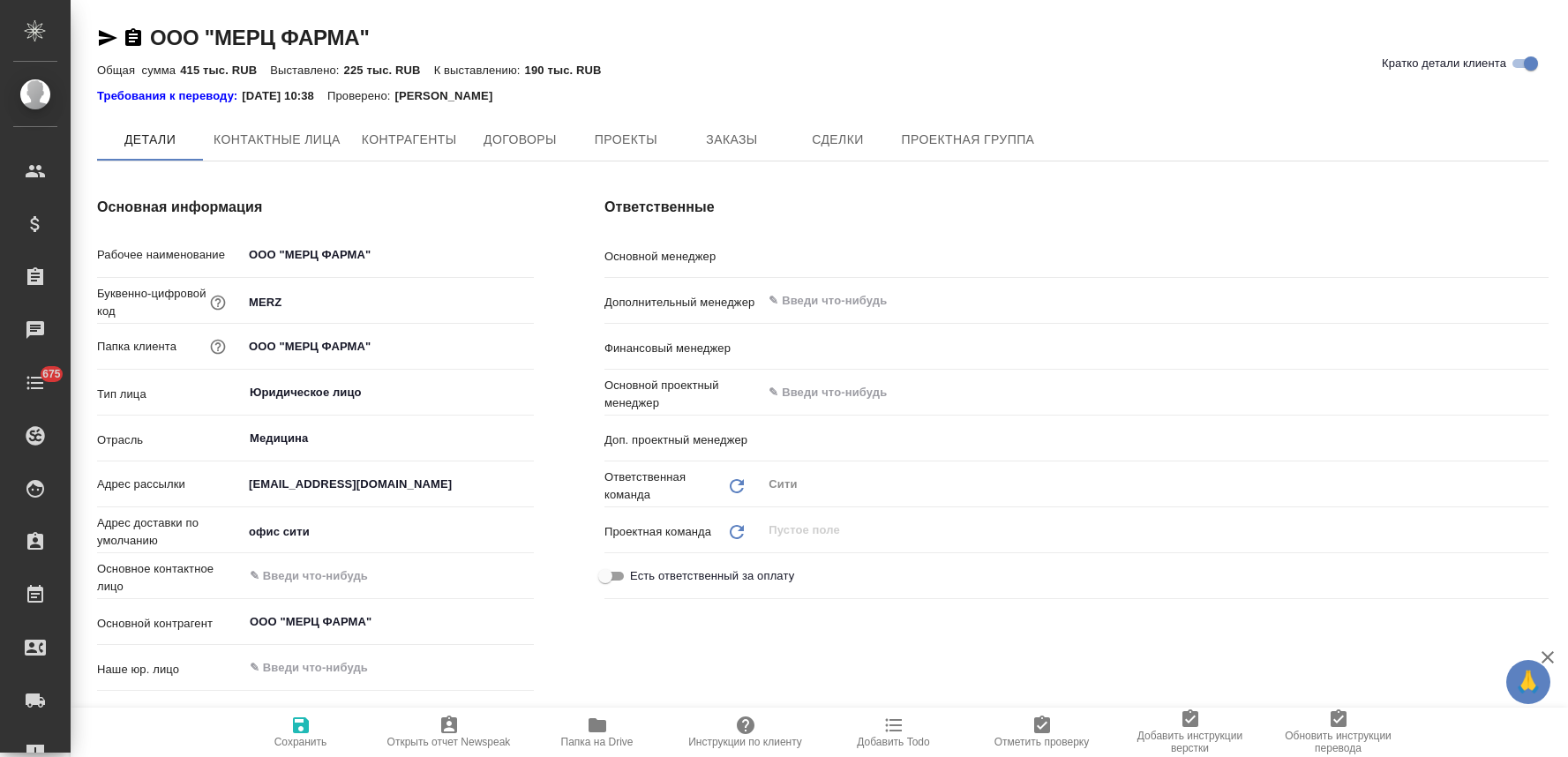
click at [754, 134] on span "Заказы" at bounding box center [731, 140] width 85 height 22
type input "[PERSON_NAME]"
type спецификации\)-0 "Конечный заказчик (заказы, спецификации)"
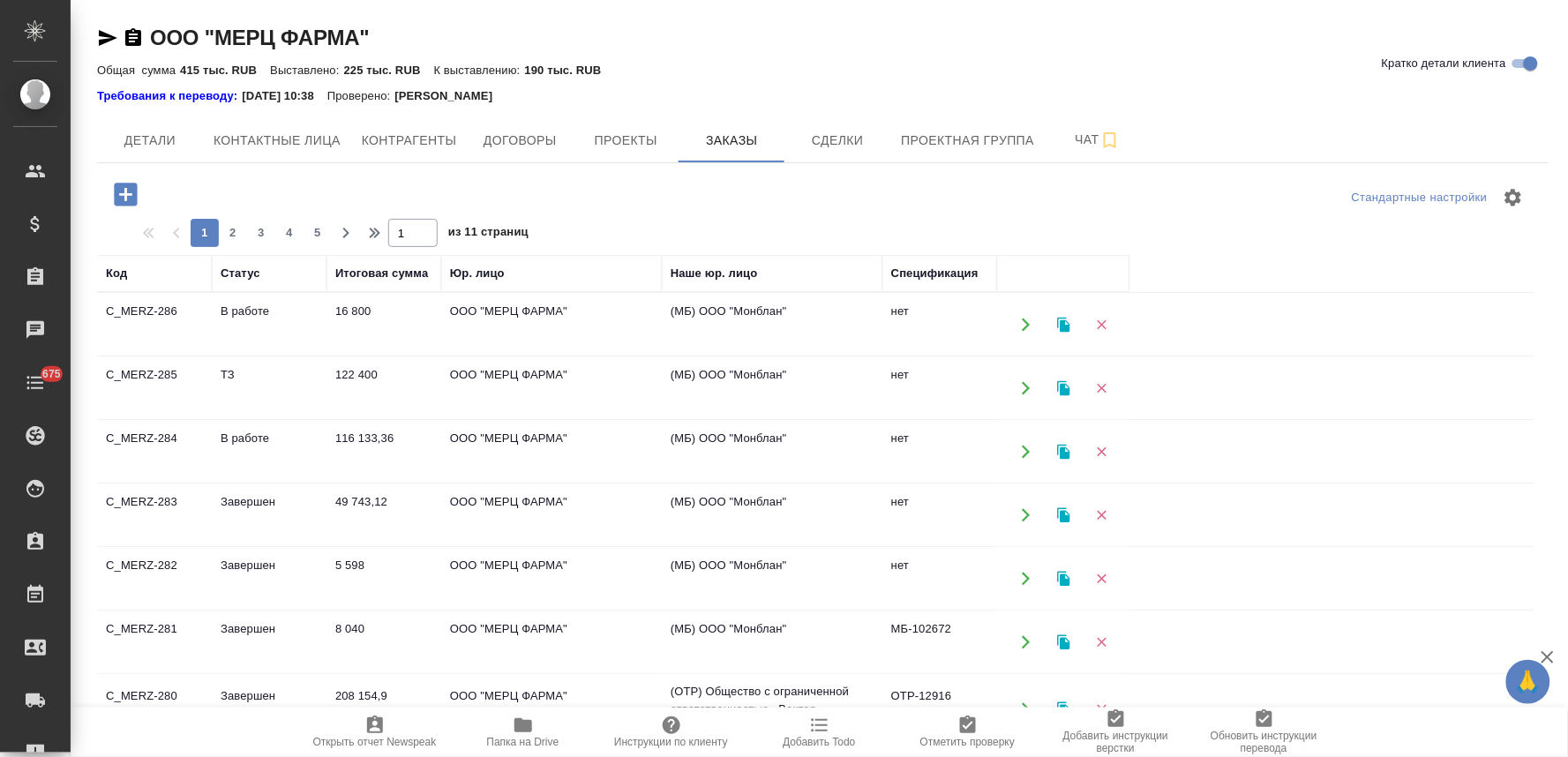
click at [121, 193] on icon "button" at bounding box center [125, 193] width 23 height 23
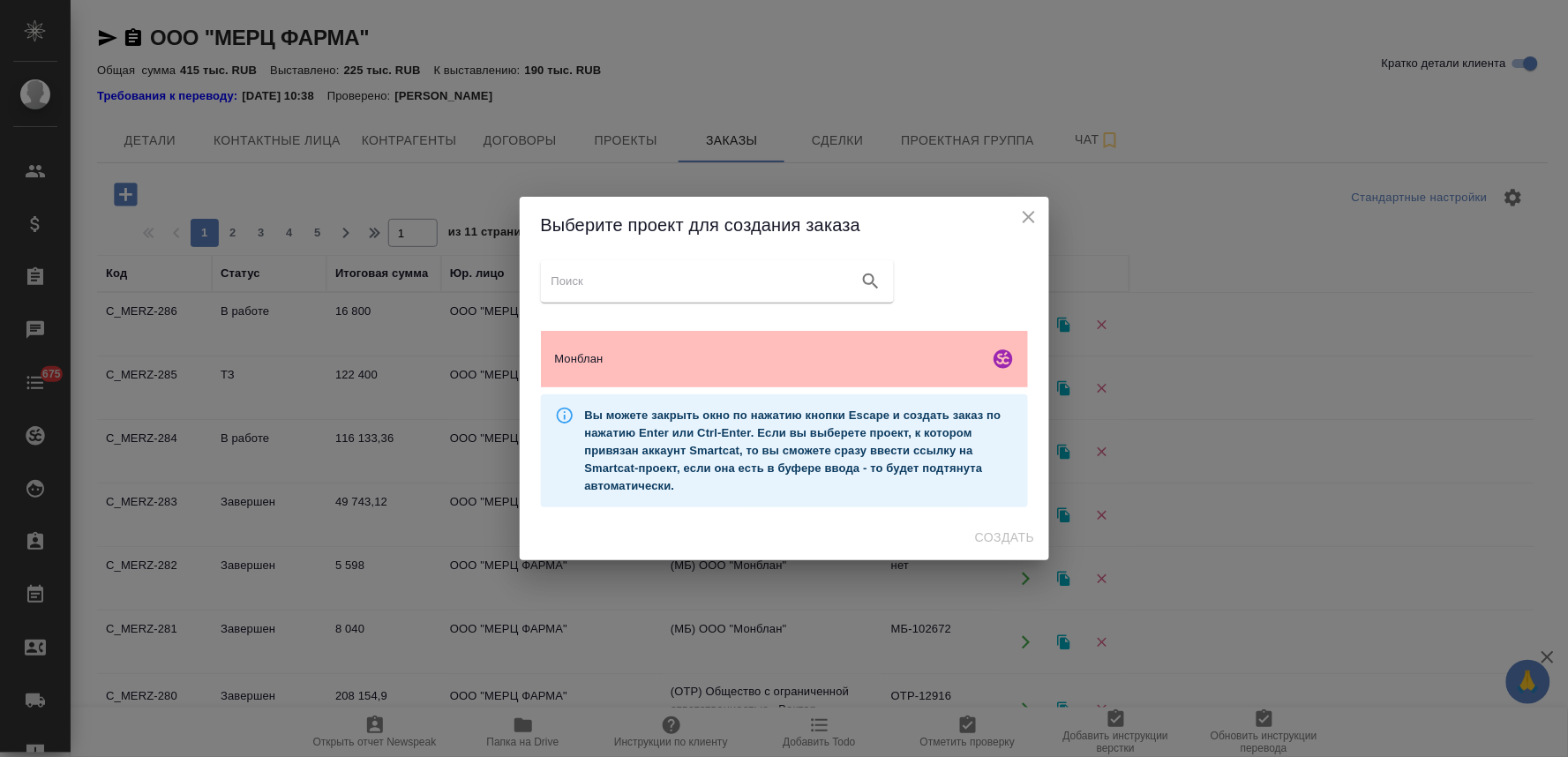
click at [592, 353] on span "Монблан" at bounding box center [768, 359] width 427 height 18
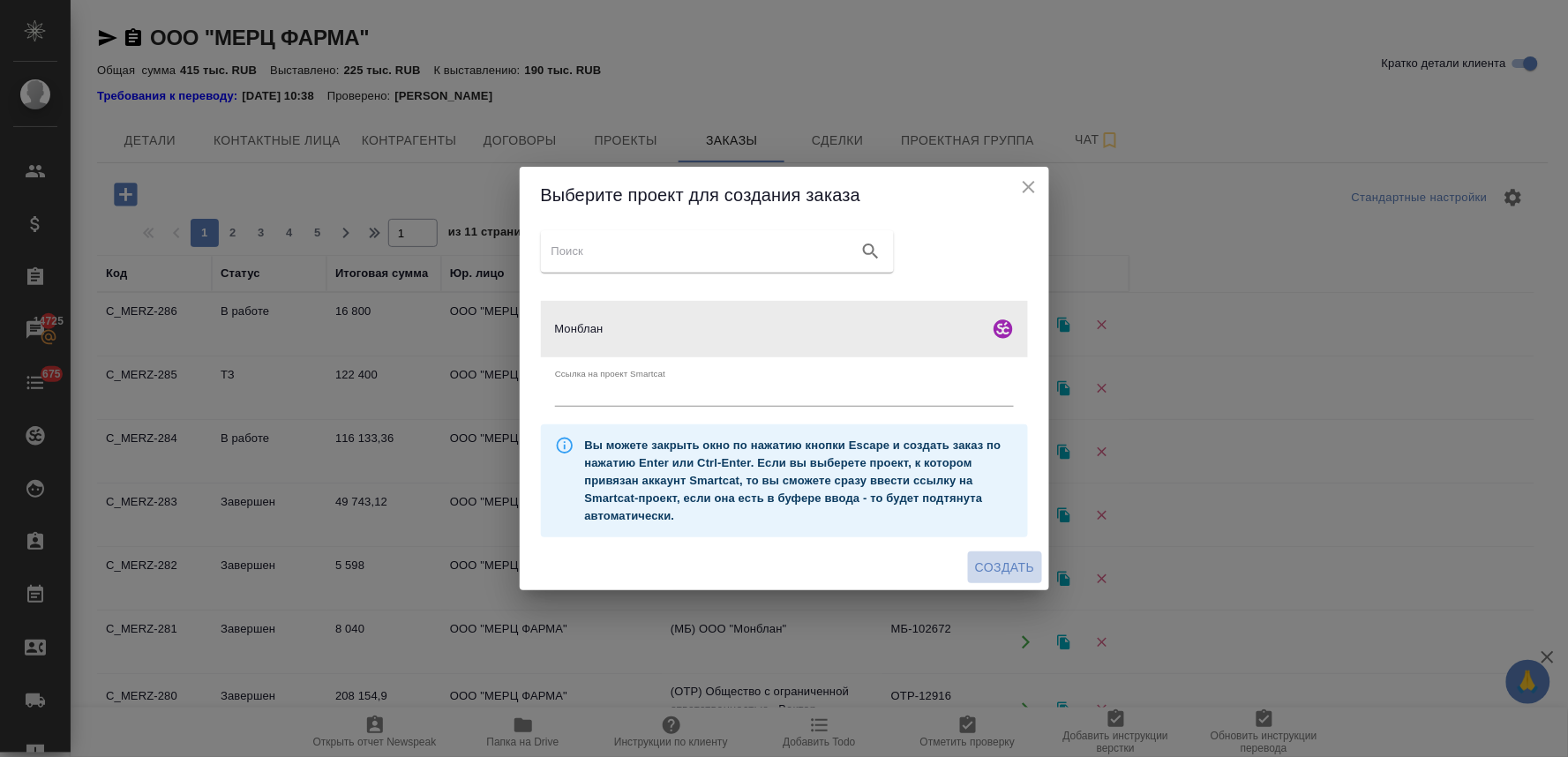
click at [990, 566] on span "Создать" at bounding box center [1005, 568] width 59 height 22
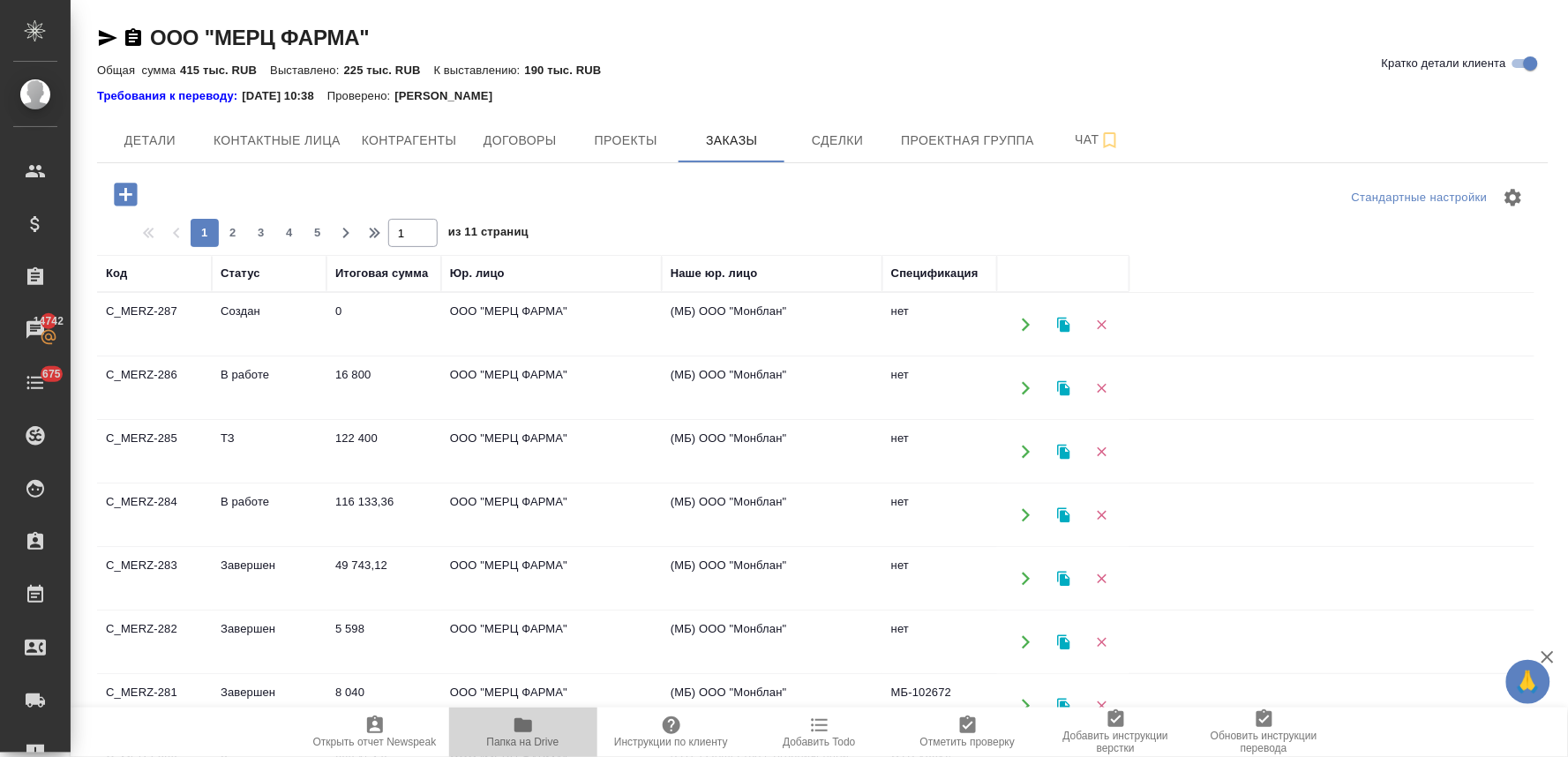
click at [521, 733] on icon "button" at bounding box center [522, 725] width 18 height 14
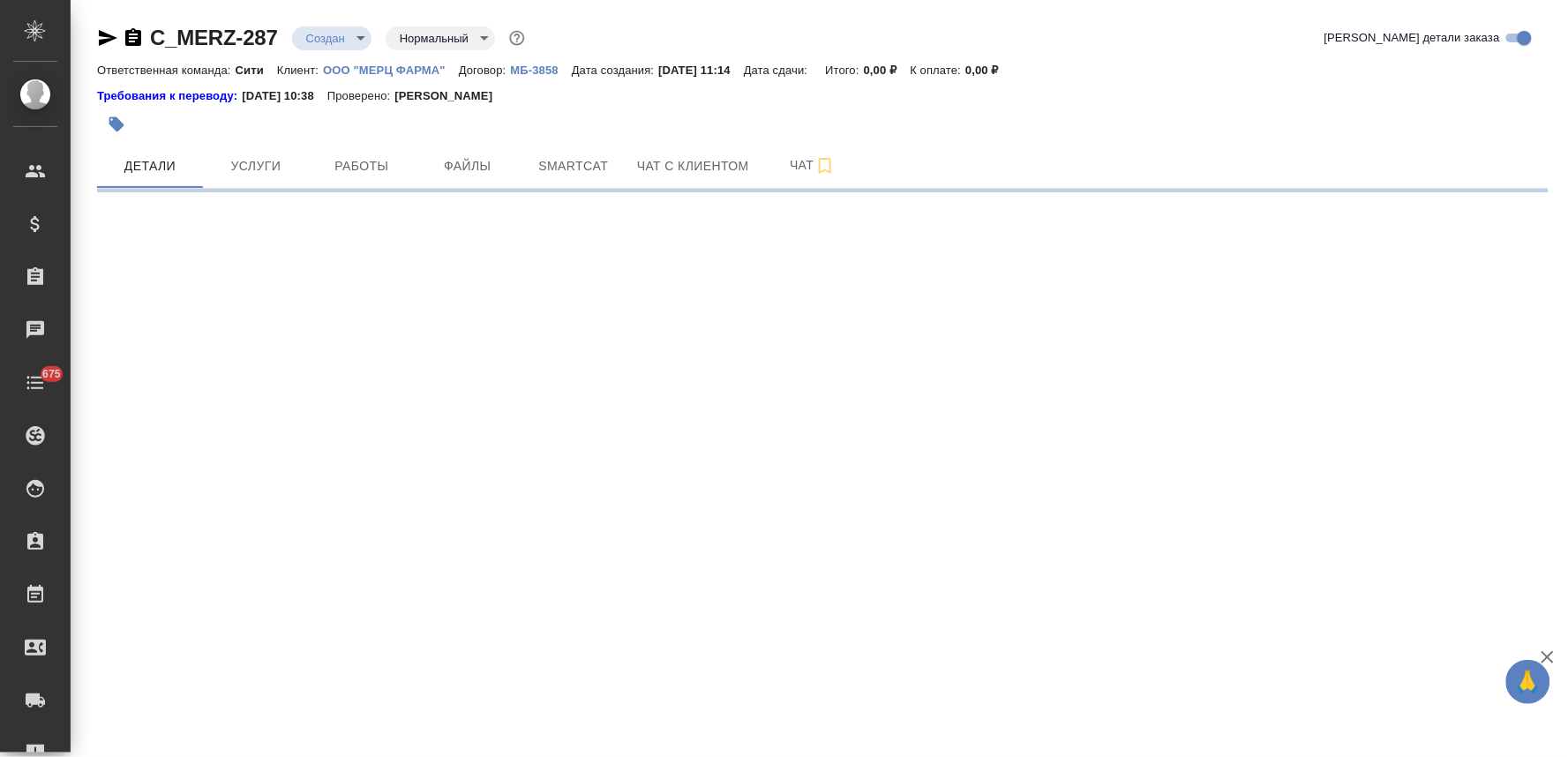
select select "RU"
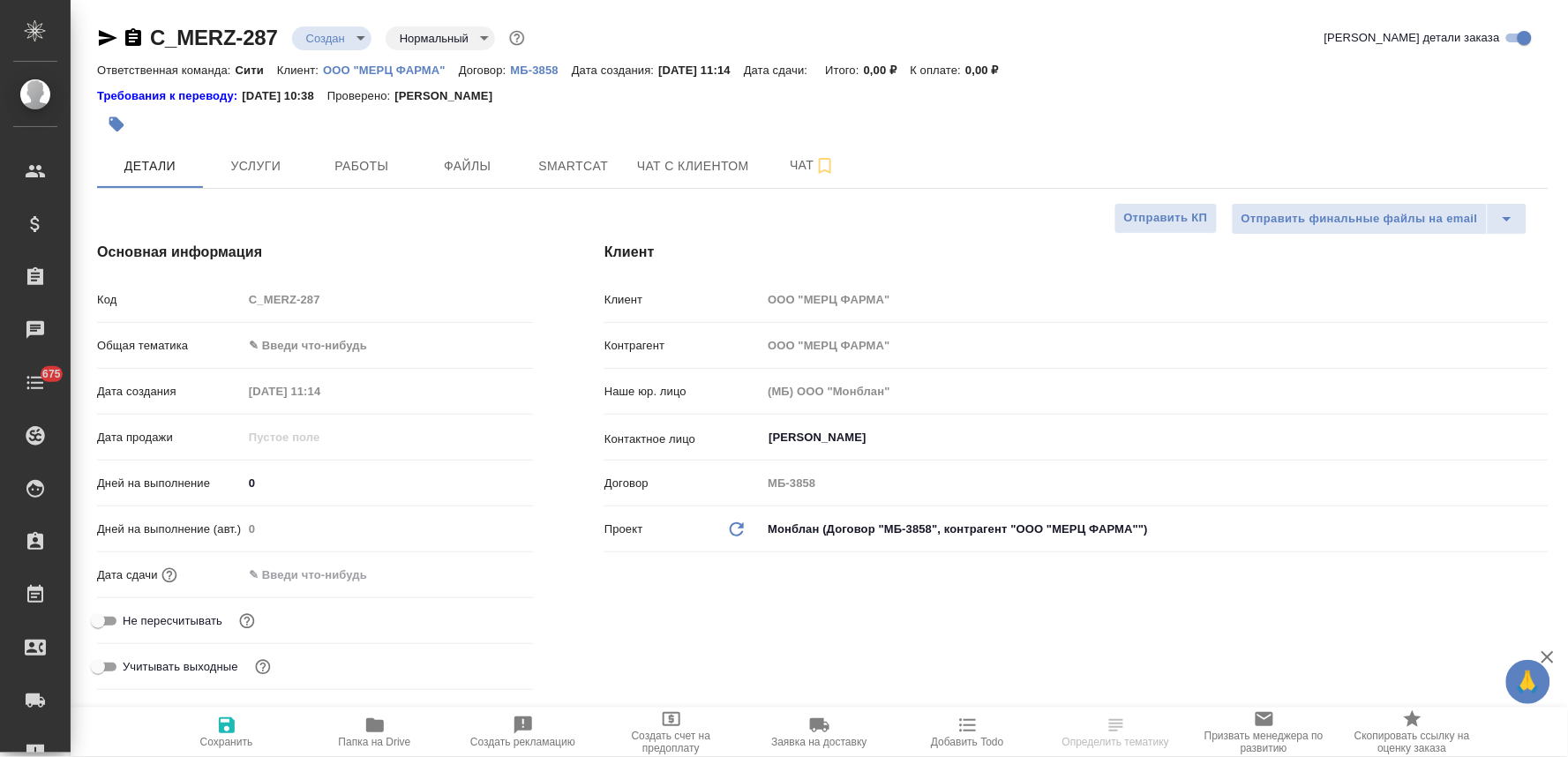
type textarea "x"
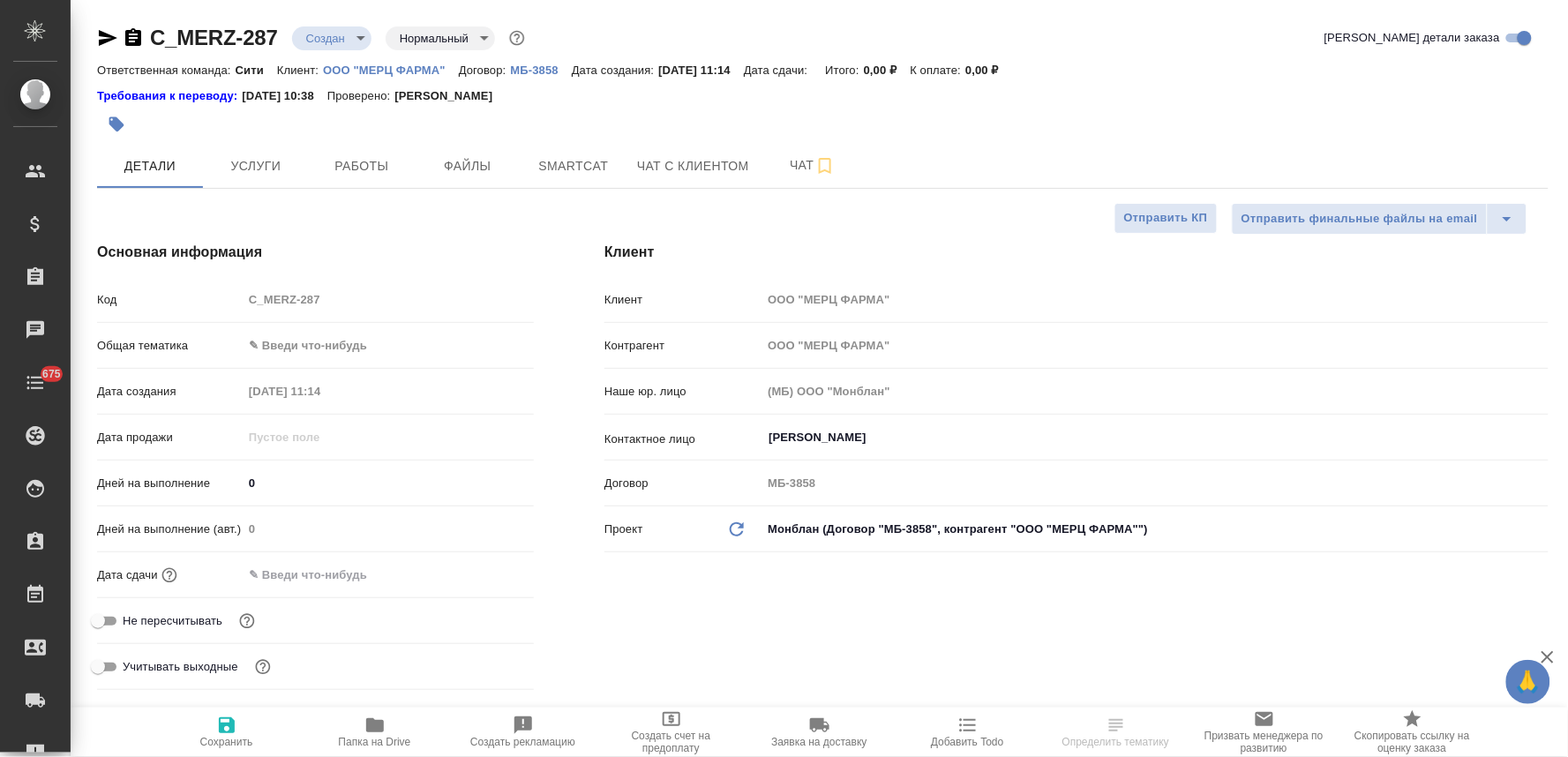
type textarea "x"
click at [130, 616] on span "Не пересчитывать" at bounding box center [172, 621] width 99 height 18
click at [130, 616] on input "Не пересчитывать" at bounding box center [98, 621] width 63 height 21
checkbox input "true"
type textarea "x"
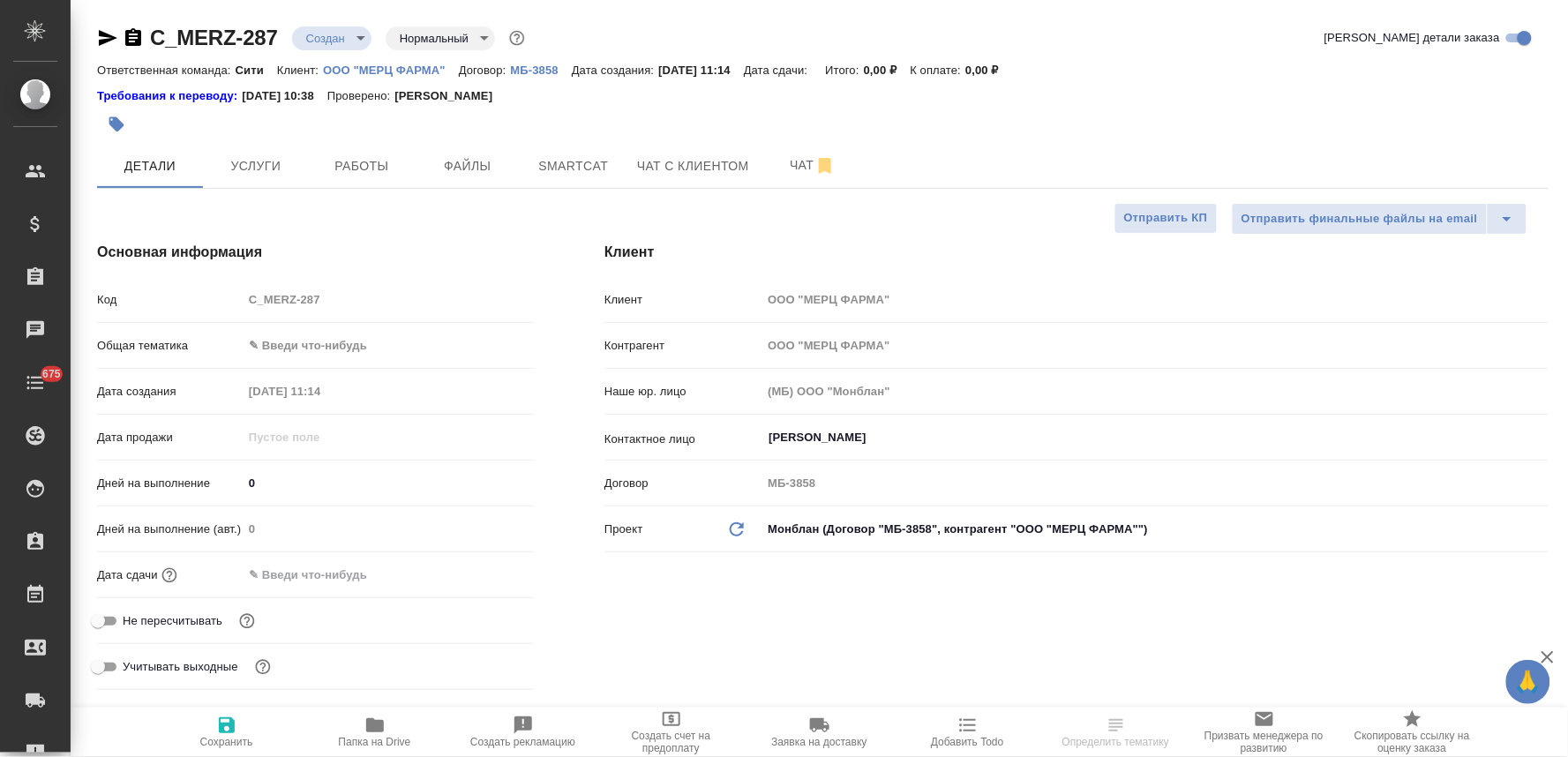
type textarea "x"
click at [315, 569] on input "text" at bounding box center [320, 576] width 154 height 26
click at [486, 571] on icon "button" at bounding box center [482, 574] width 21 height 21
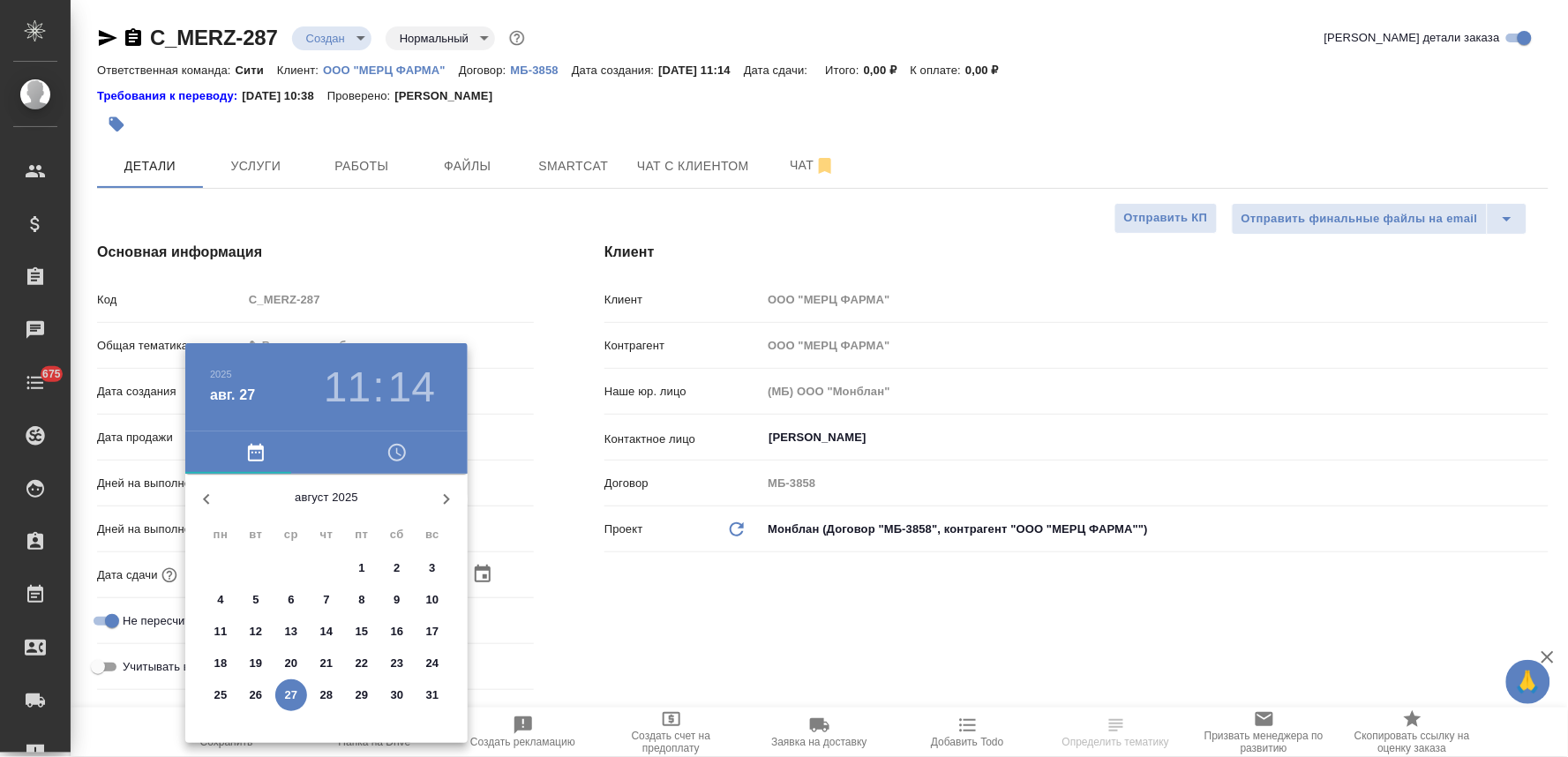
click at [330, 686] on p "28" at bounding box center [327, 695] width 13 height 18
type input "28.08.2025 11:14"
type textarea "x"
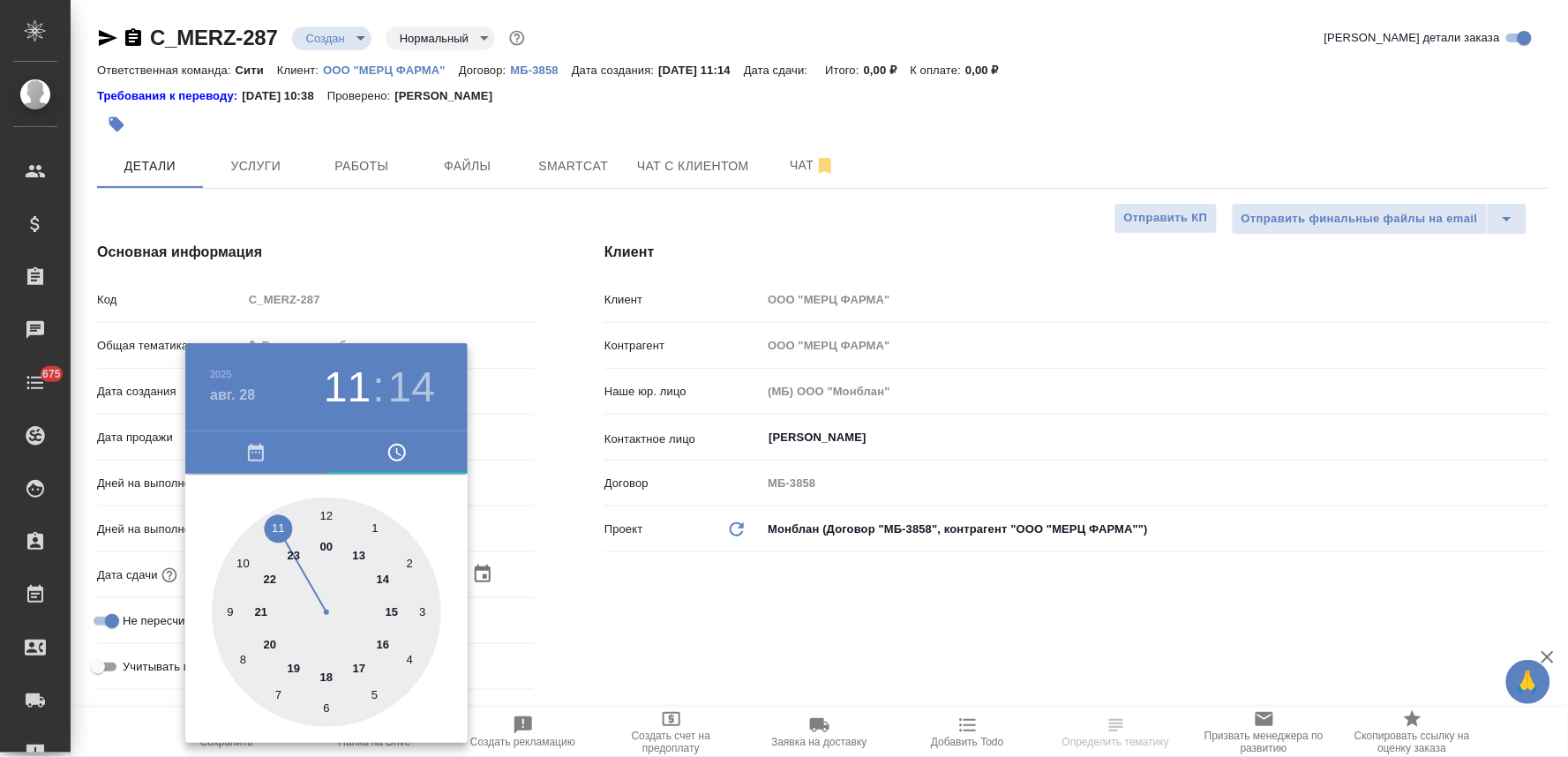
drag, startPoint x: 837, startPoint y: 620, endPoint x: 500, endPoint y: 671, distance: 340.8
click at [833, 620] on div at bounding box center [784, 378] width 1568 height 757
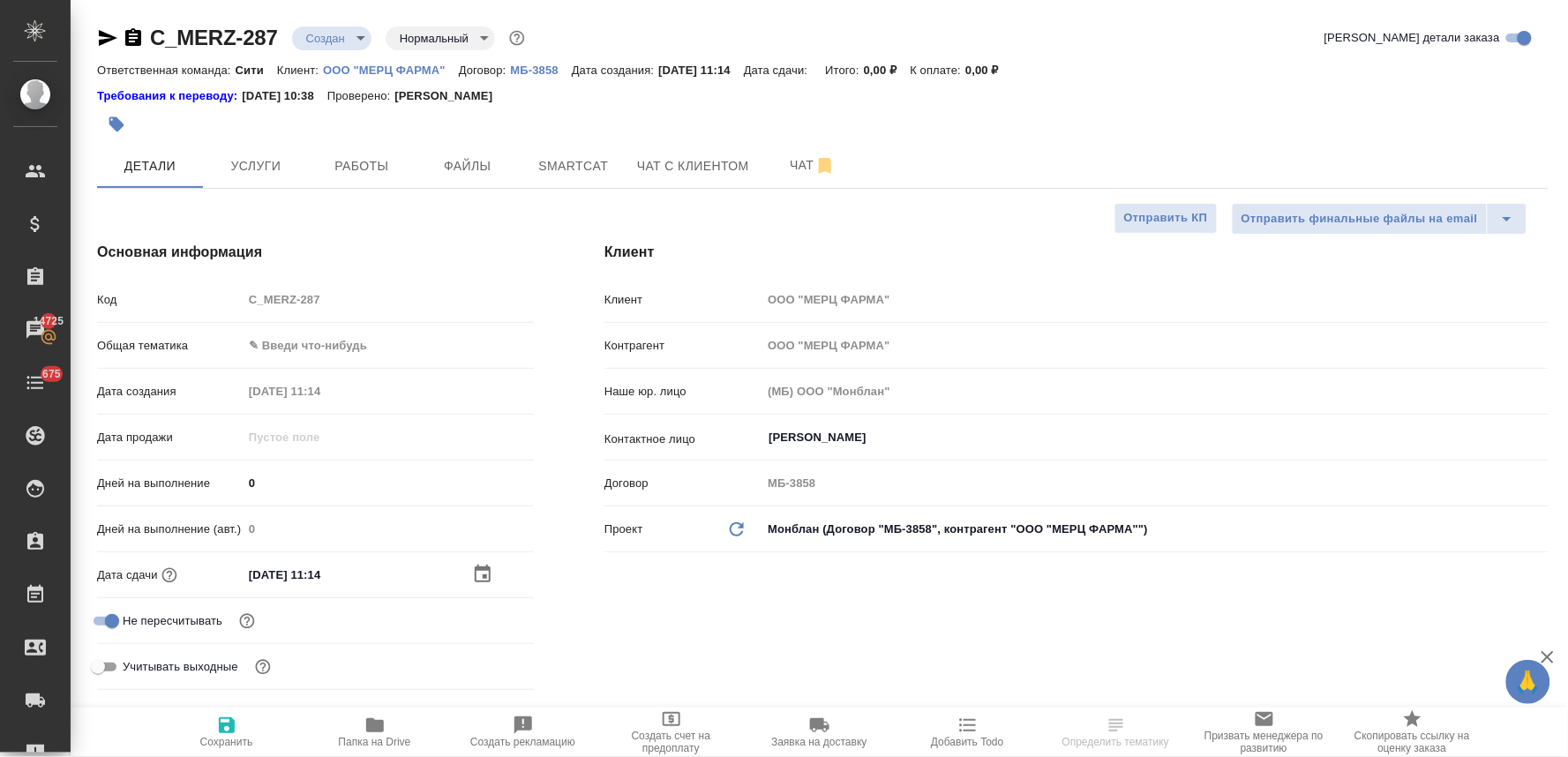
click at [218, 733] on icon "button" at bounding box center [226, 725] width 16 height 16
type textarea "x"
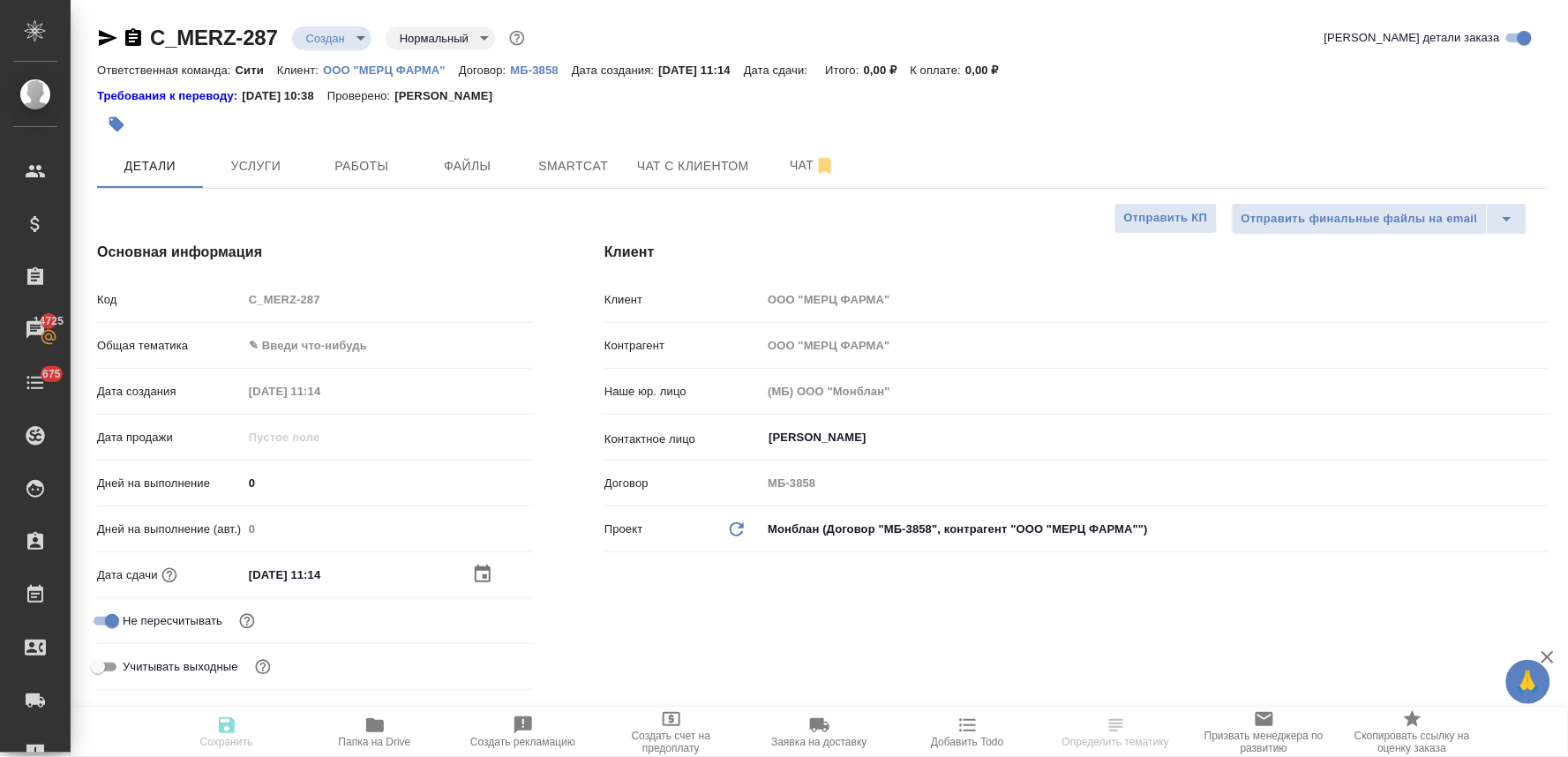
type textarea "x"
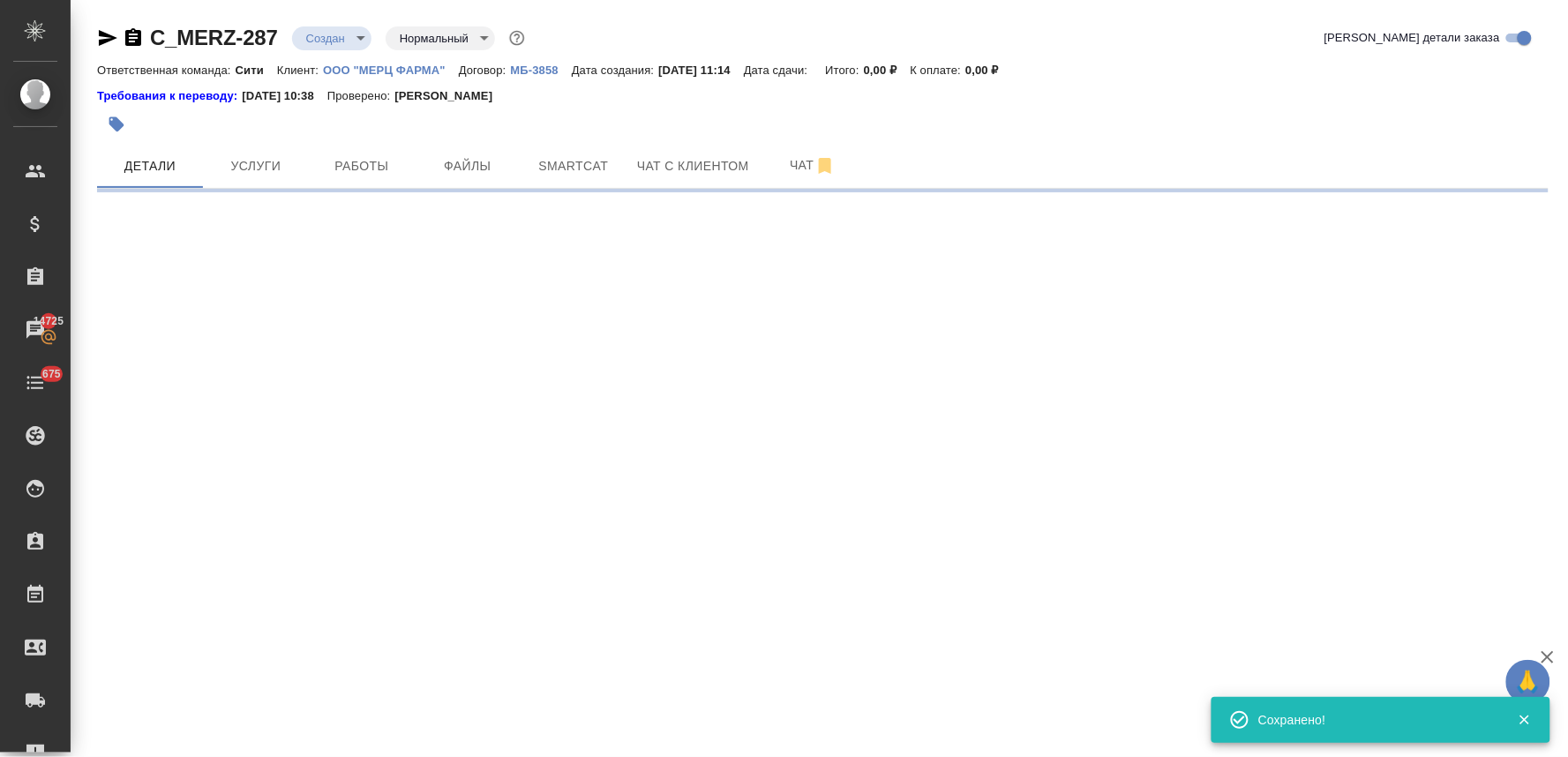
select select "RU"
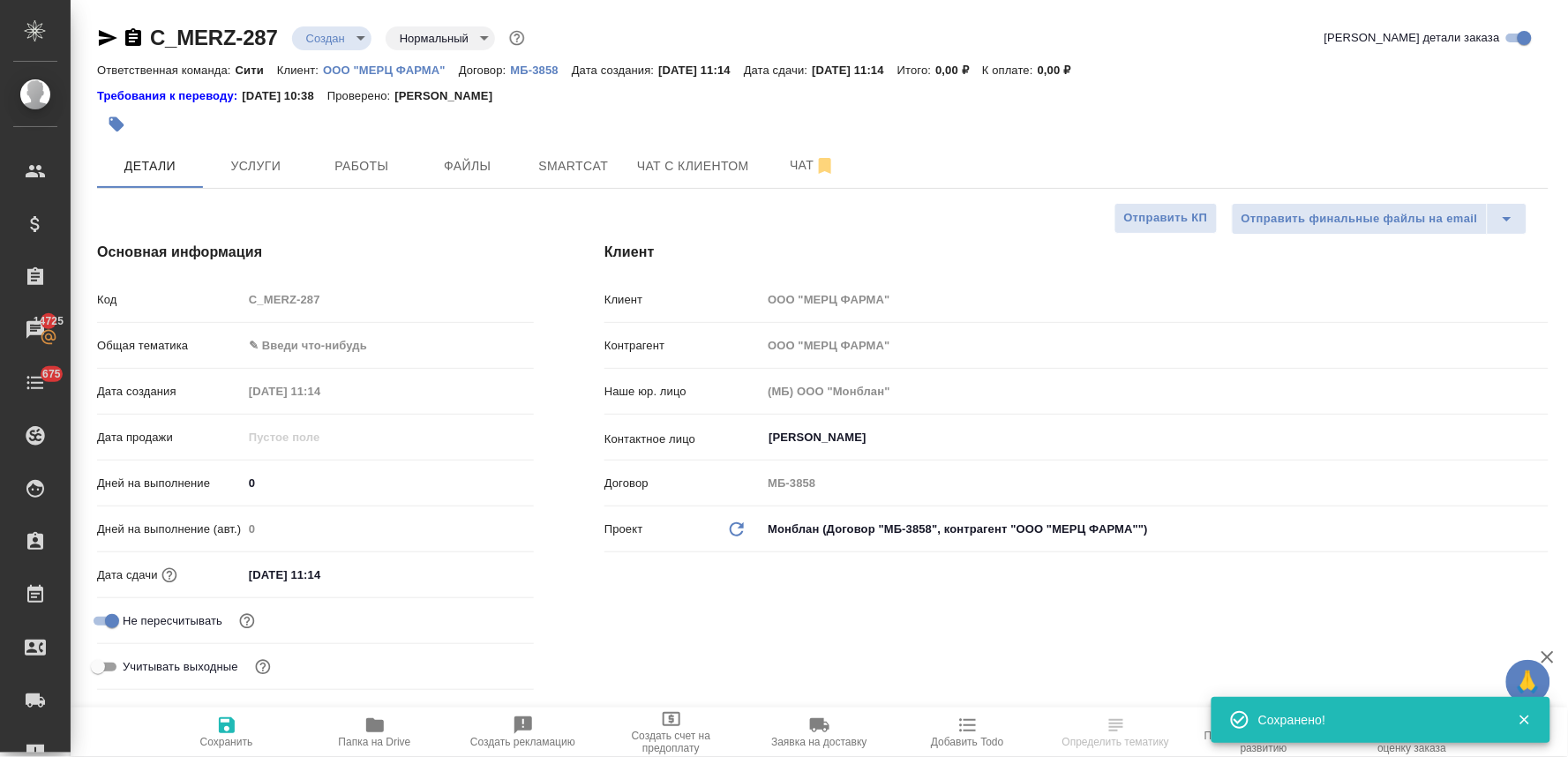
type textarea "x"
click at [837, 438] on input "Чернов Алексей" at bounding box center [1126, 437] width 718 height 21
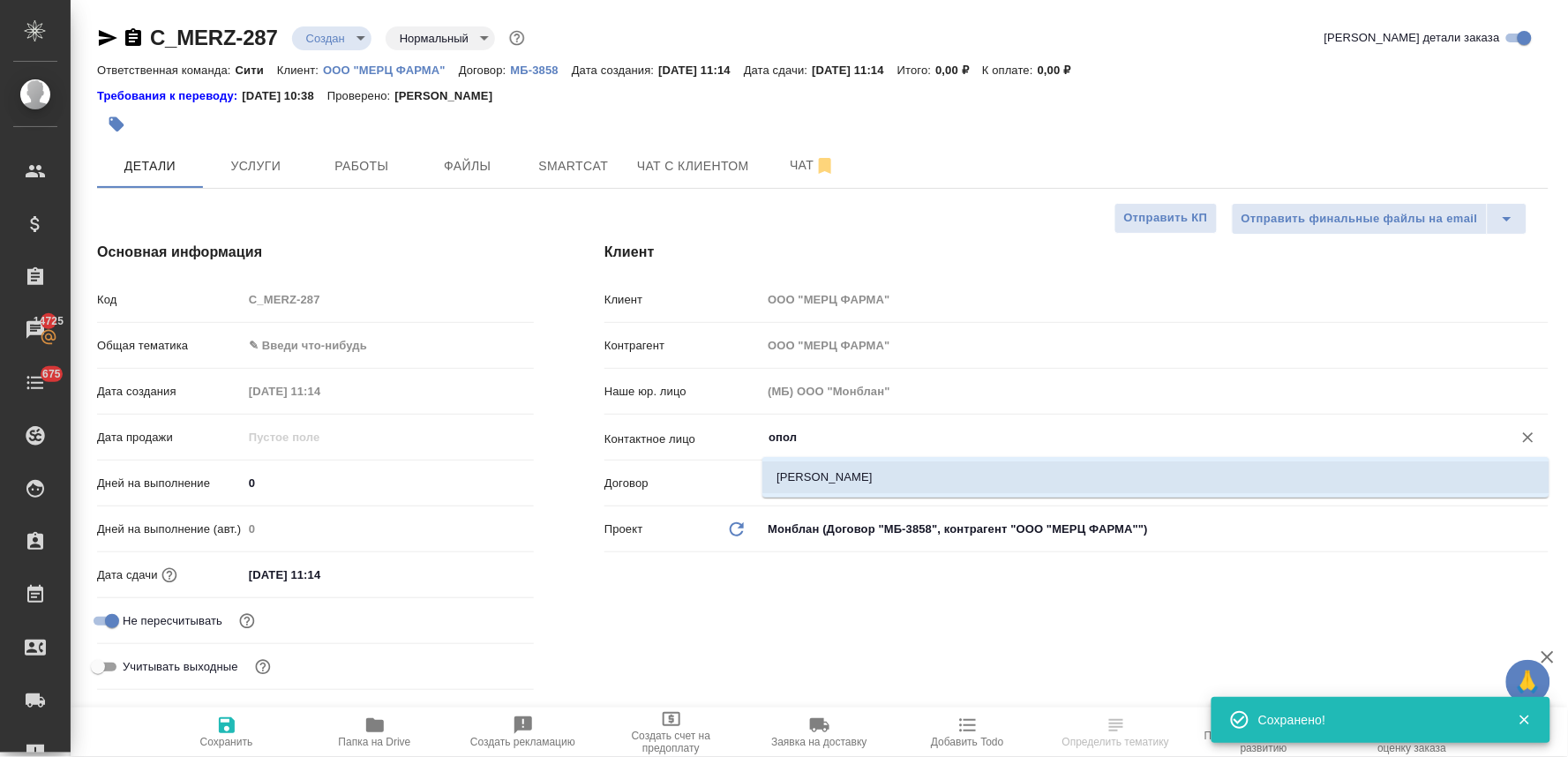
click at [842, 471] on li "Опольская Анастасия" at bounding box center [1155, 477] width 787 height 32
type input "Опольская Анастасия"
type textarea "x"
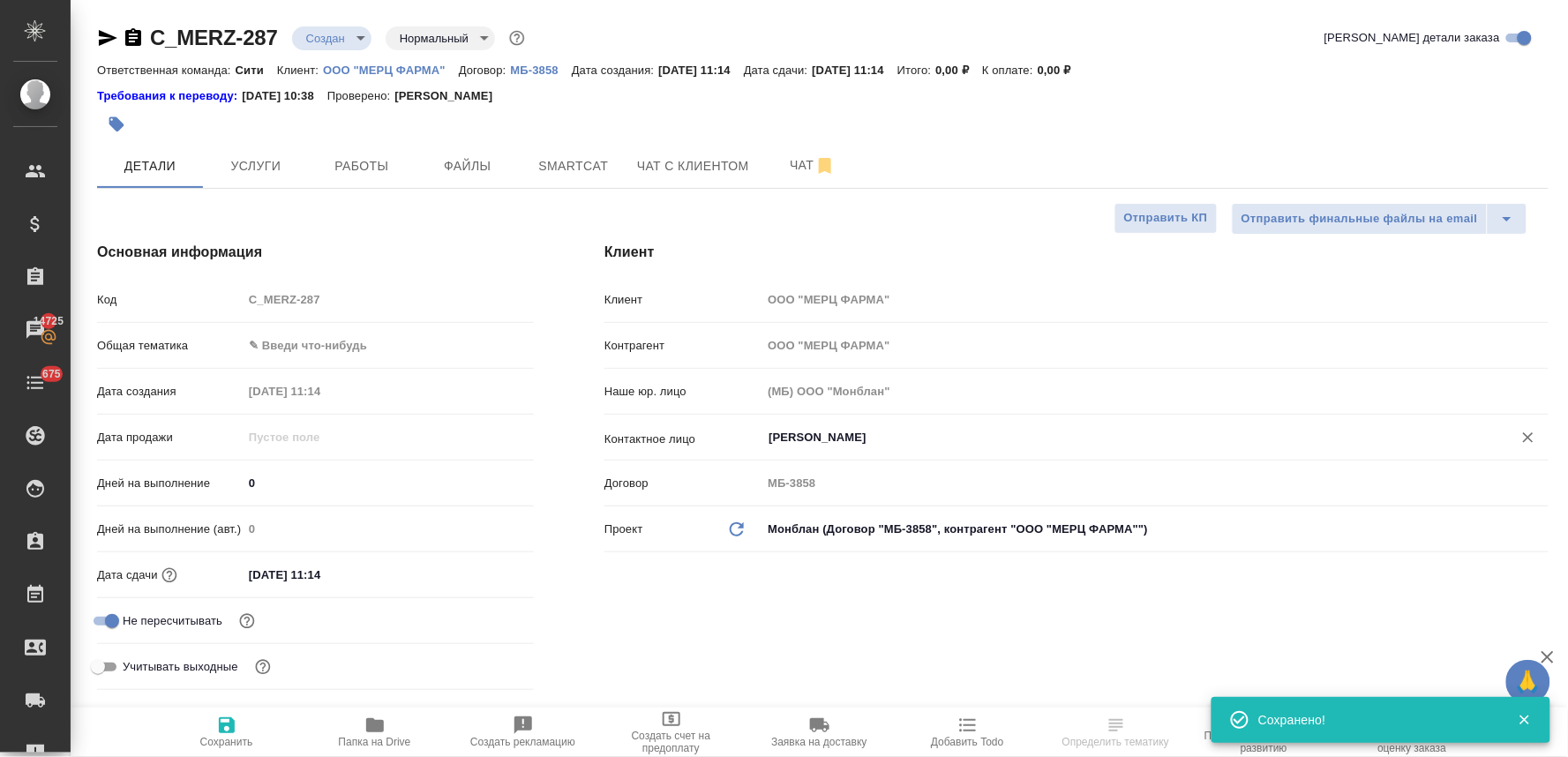
click at [227, 739] on div ".cls-1 fill:#fff; AWATERA Lyamina Nadezhda Клиенты Спецификации Заказы 14725 Ча…" at bounding box center [784, 378] width 1568 height 757
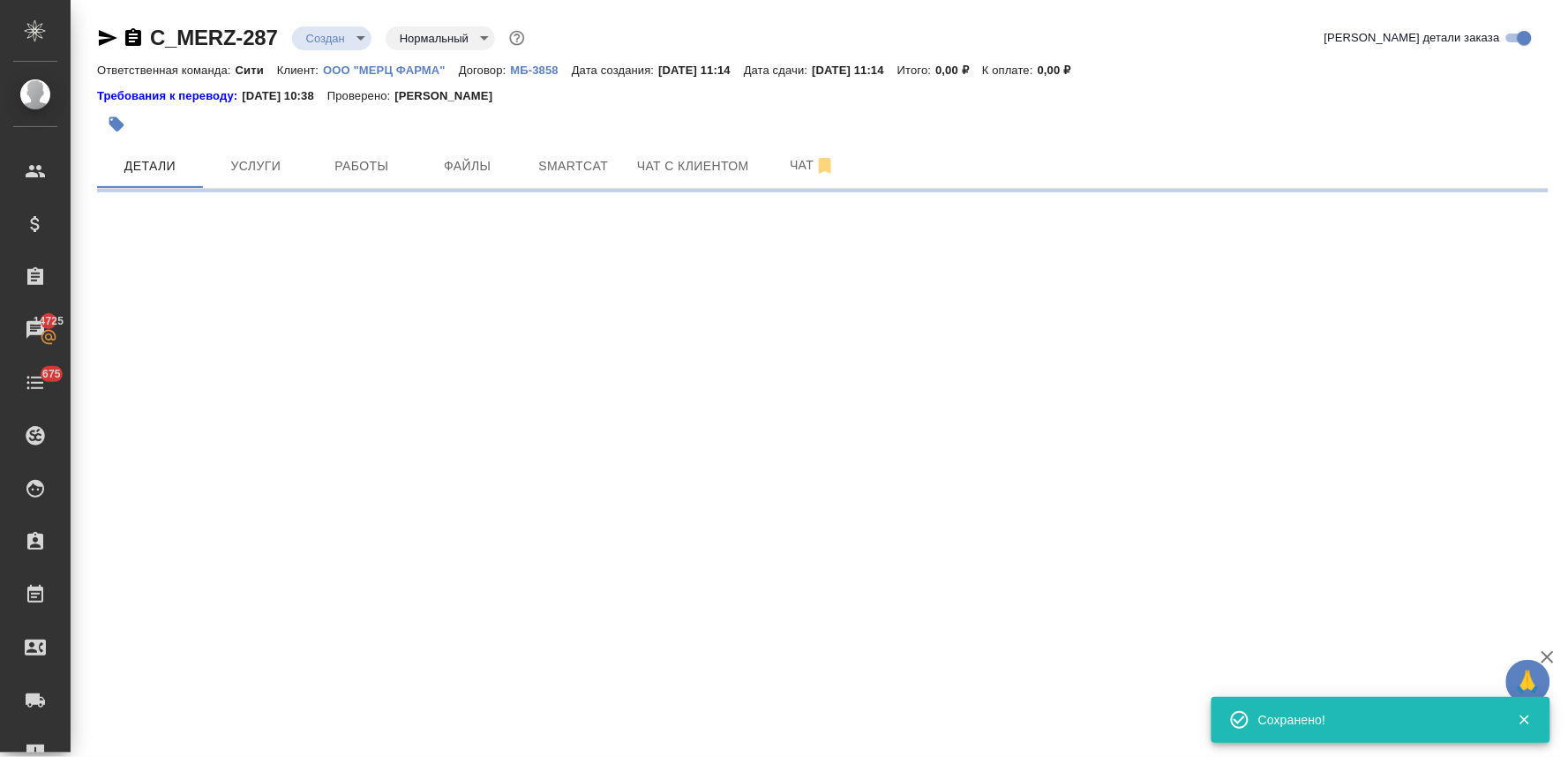
select select "RU"
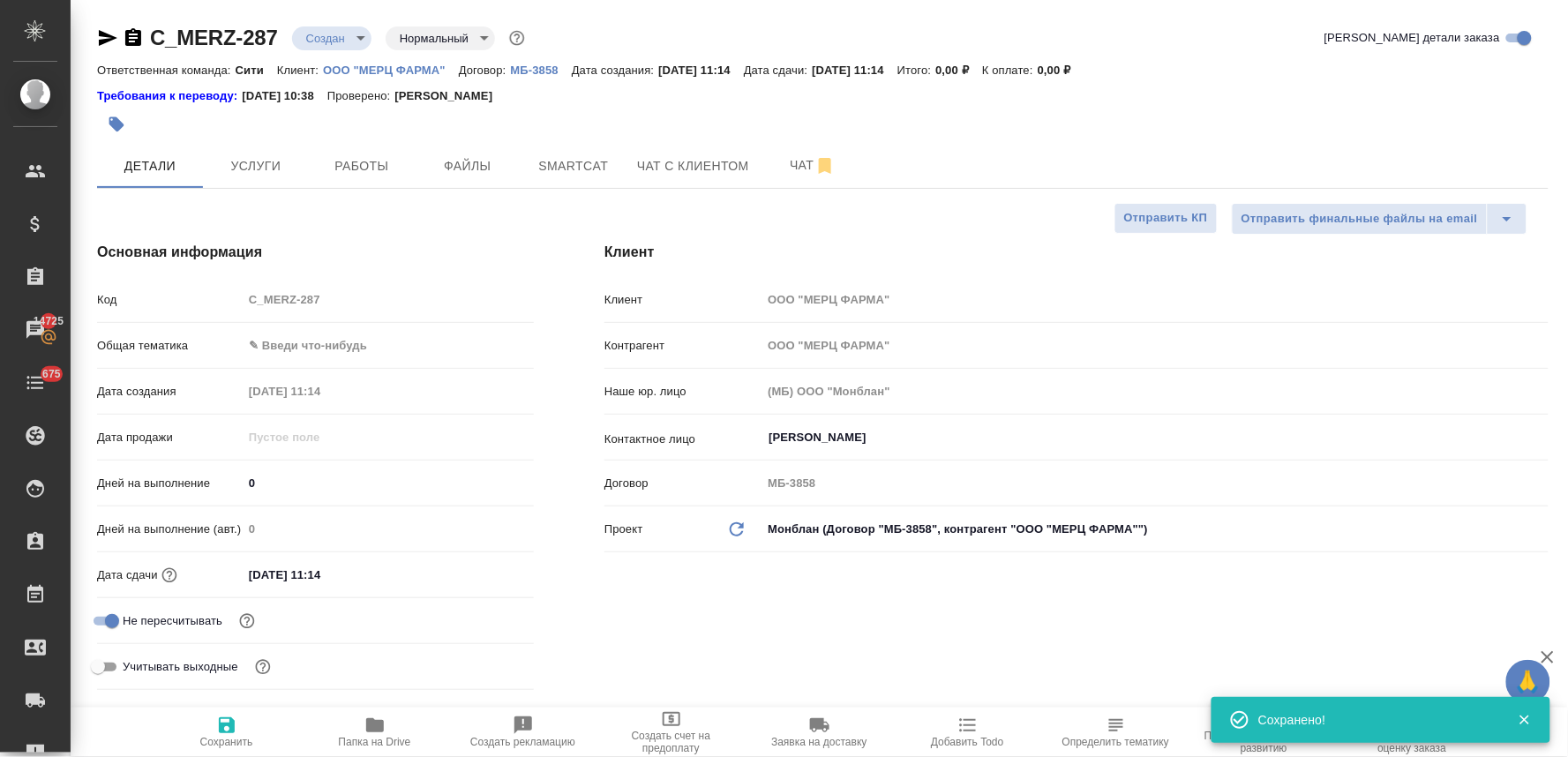
type textarea "x"
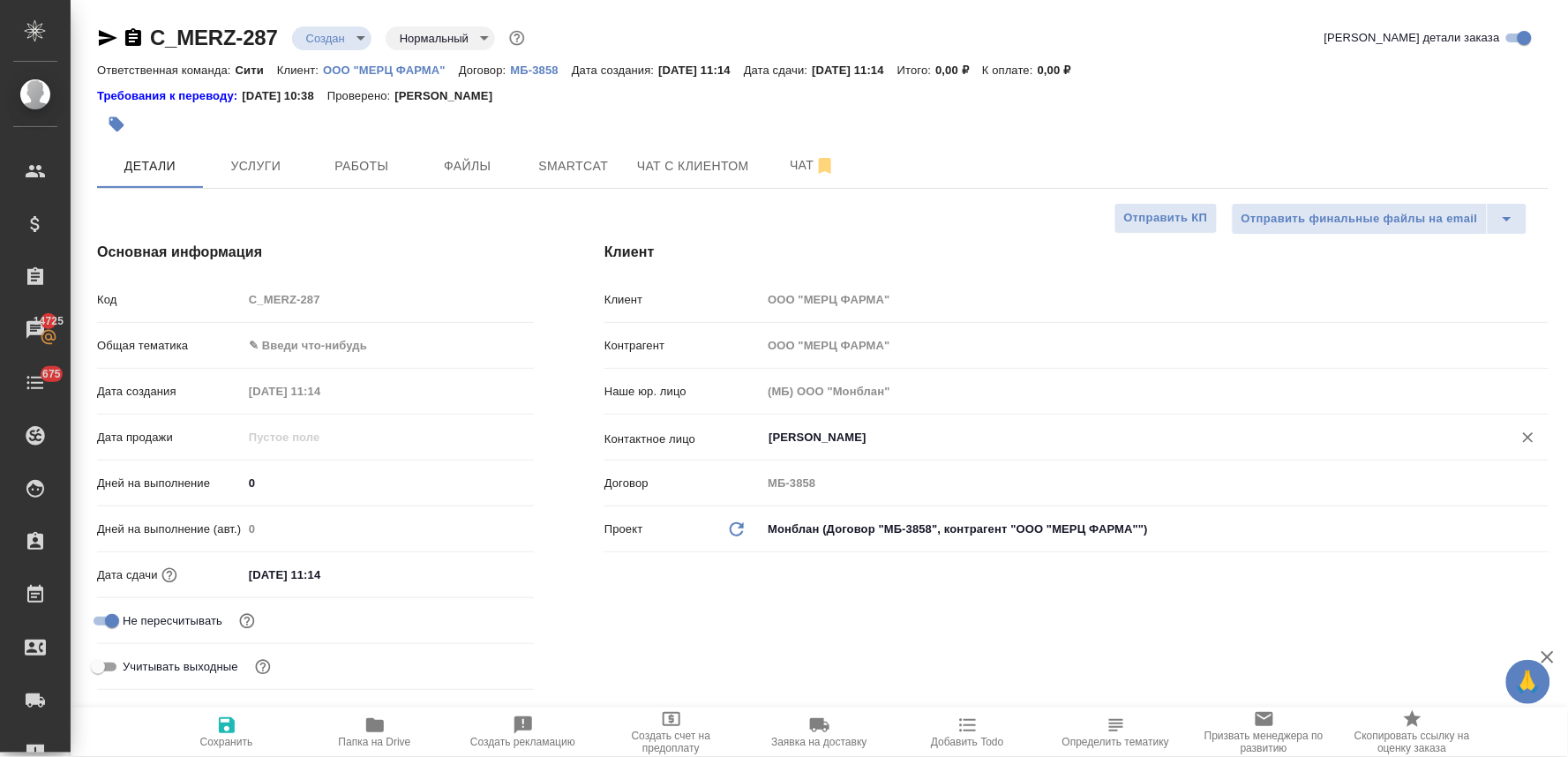
click at [782, 445] on input "Чернов Алексей" at bounding box center [1126, 437] width 718 height 21
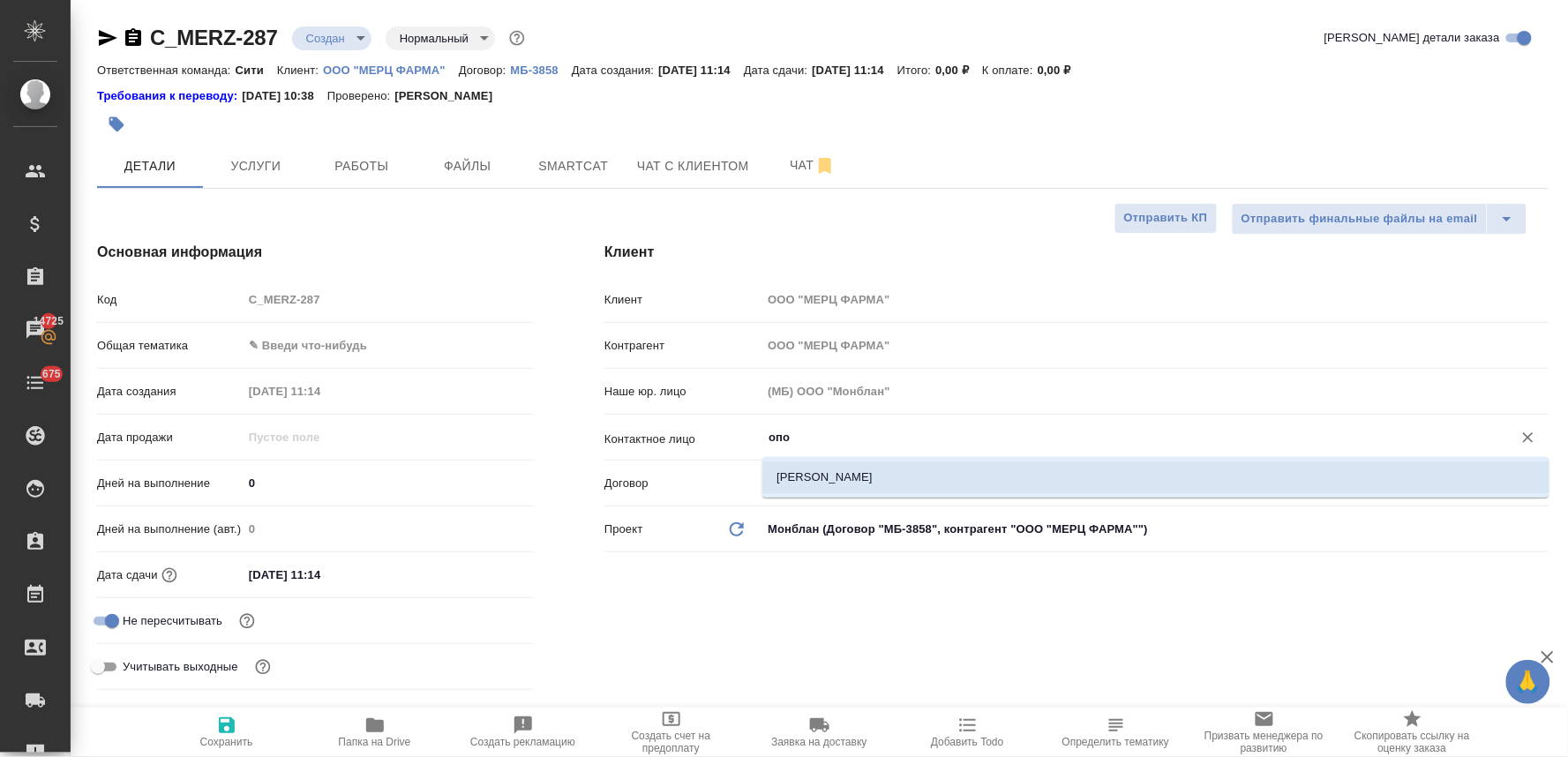
click at [800, 478] on li "Опольская Анастасия" at bounding box center [1155, 477] width 787 height 32
type input "Опольская Анастасия"
type textarea "x"
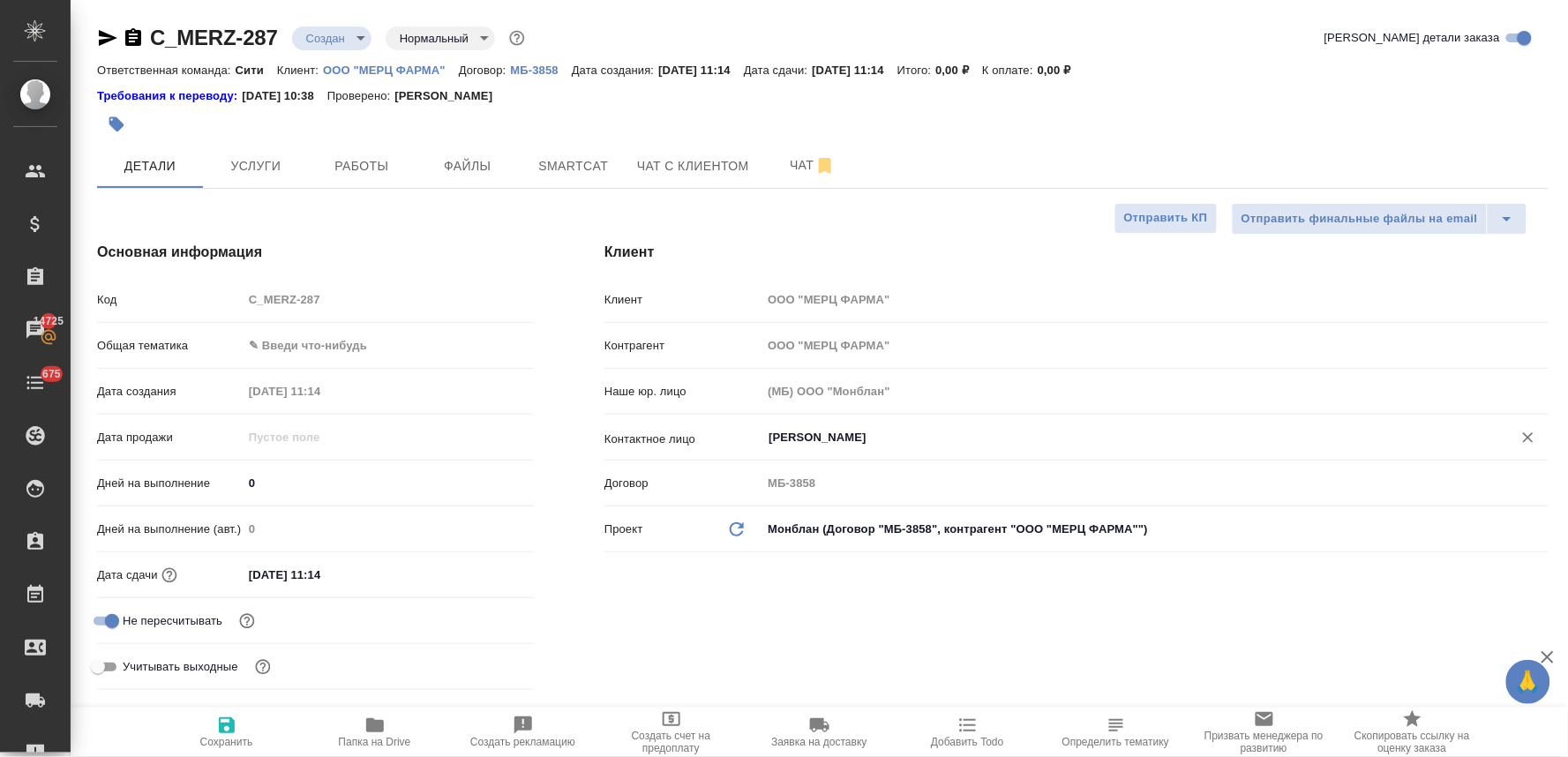
type input "Опольская Анастасия"
click at [228, 734] on icon "button" at bounding box center [226, 725] width 16 height 16
type textarea "x"
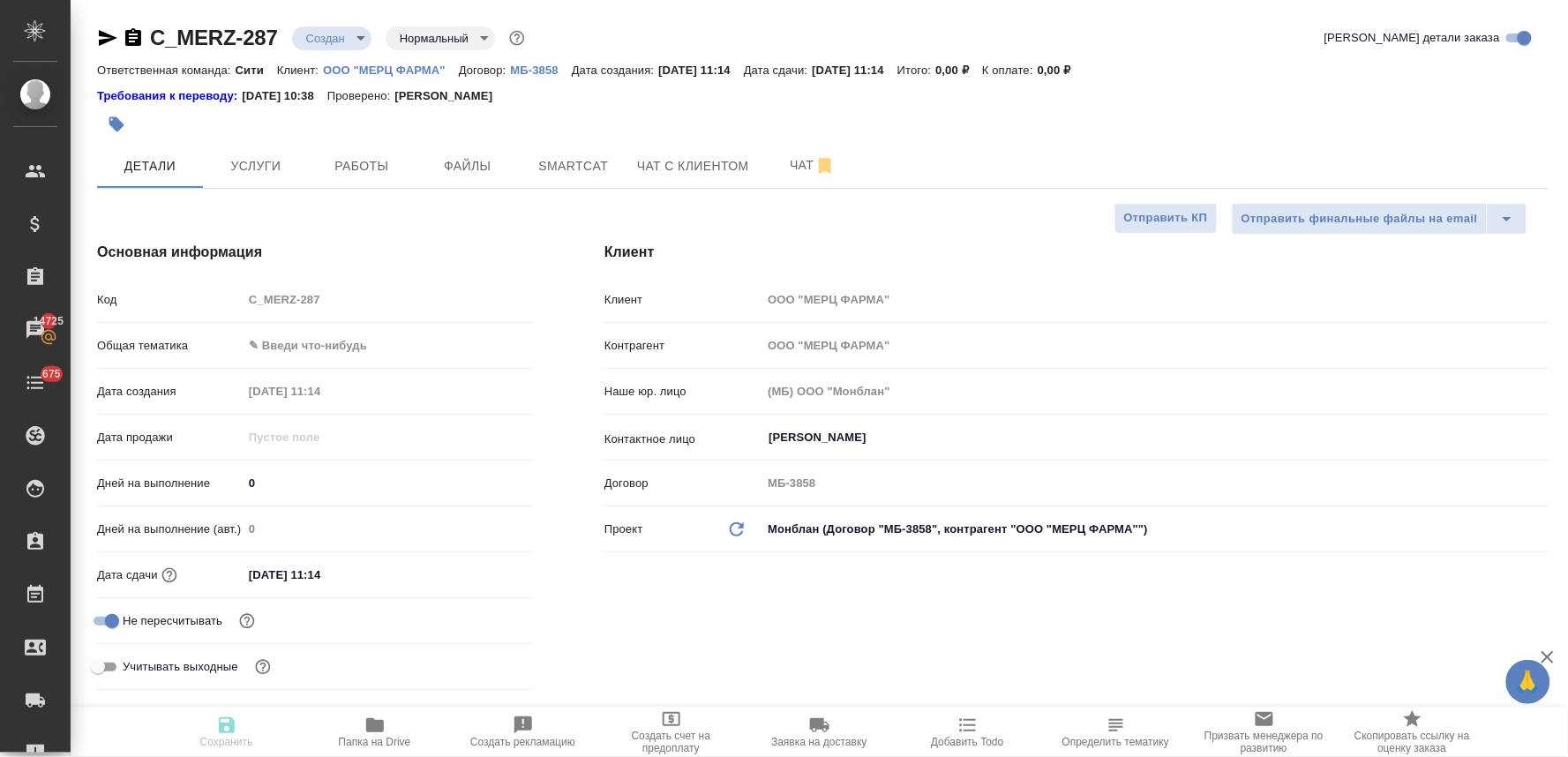
type textarea "x"
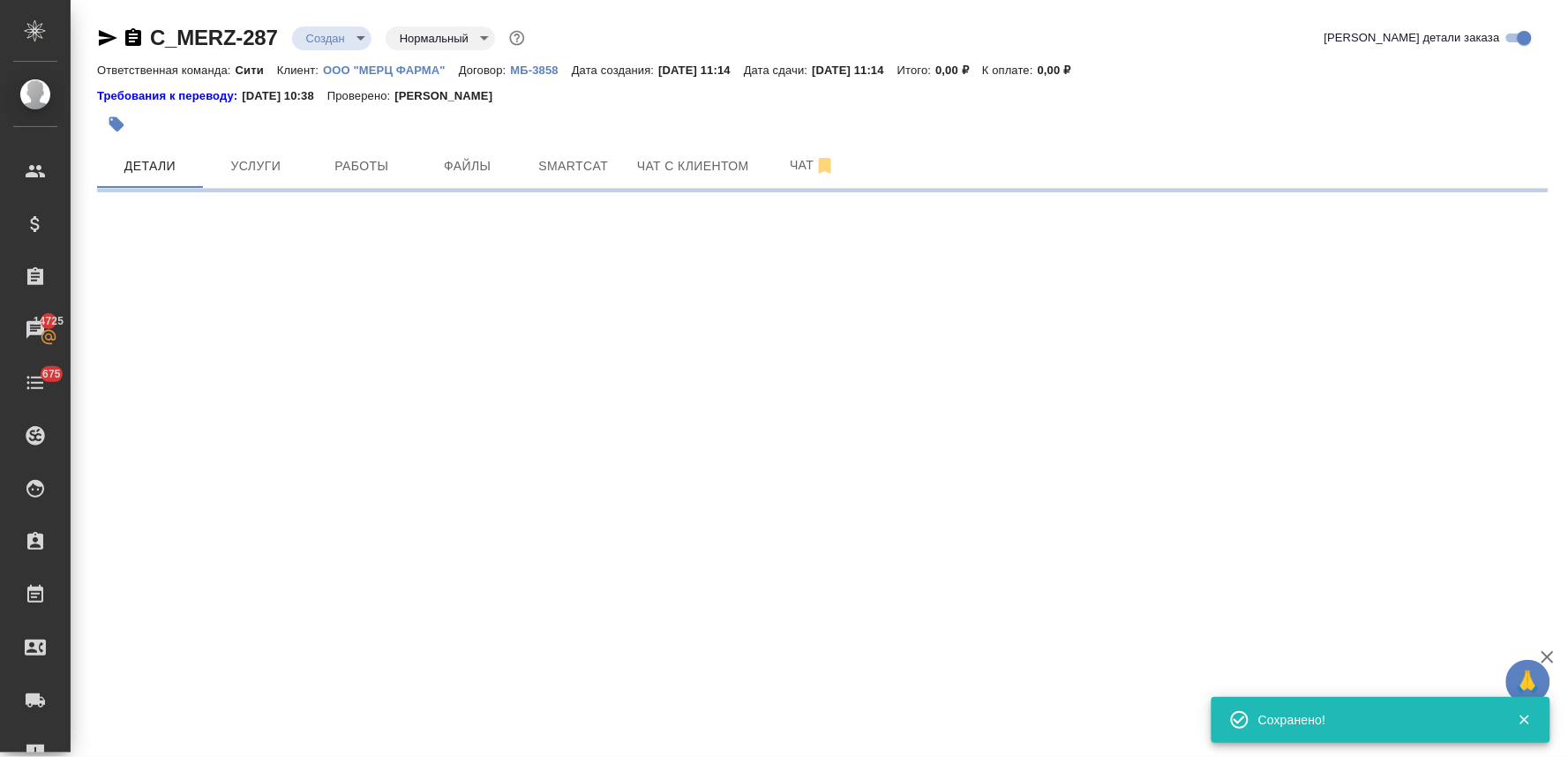
select select "RU"
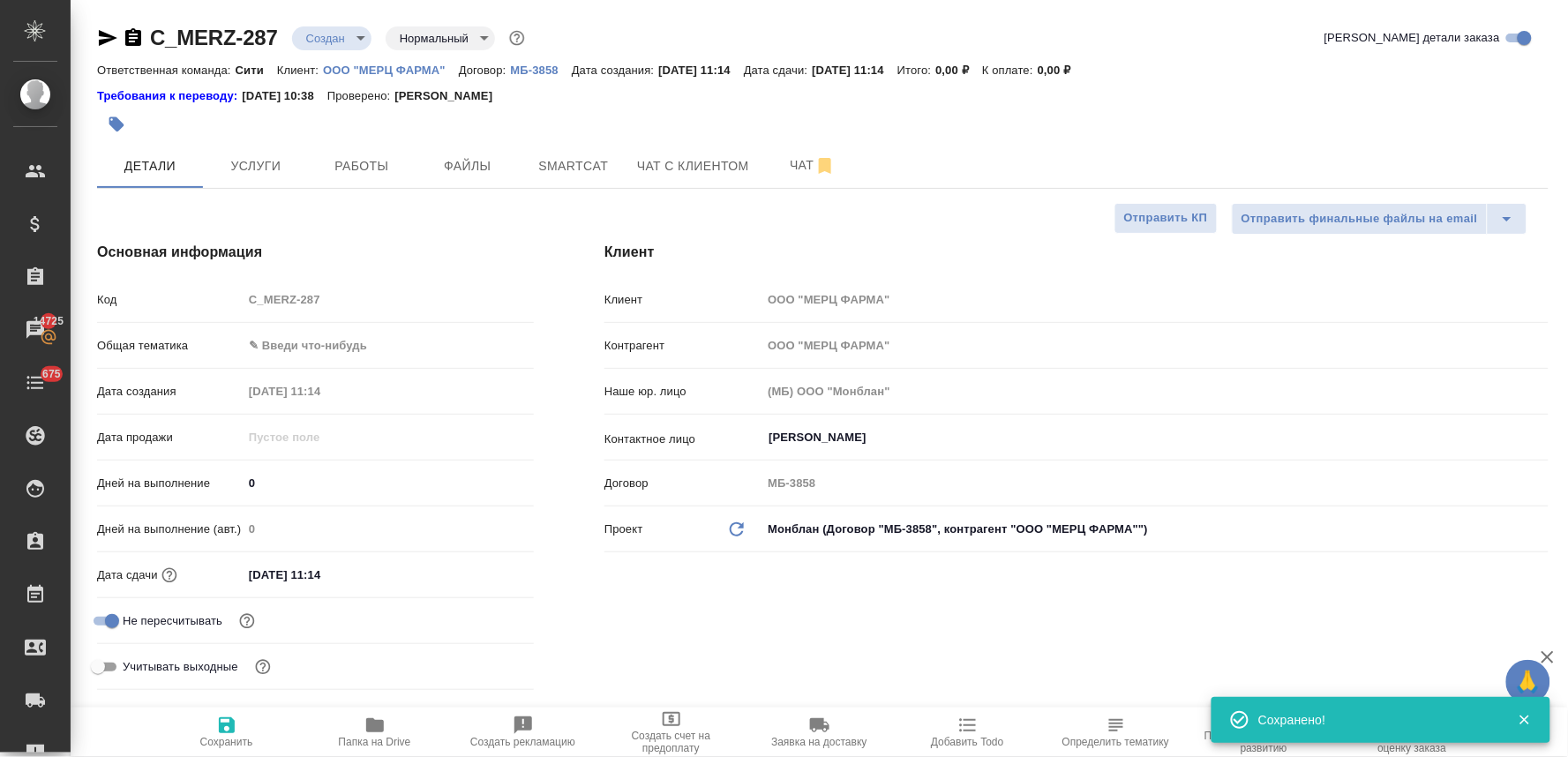
type textarea "x"
click at [228, 320] on div "Код C_MERZ-287" at bounding box center [315, 307] width 437 height 46
click at [1298, 117] on div at bounding box center [822, 125] width 1451 height 39
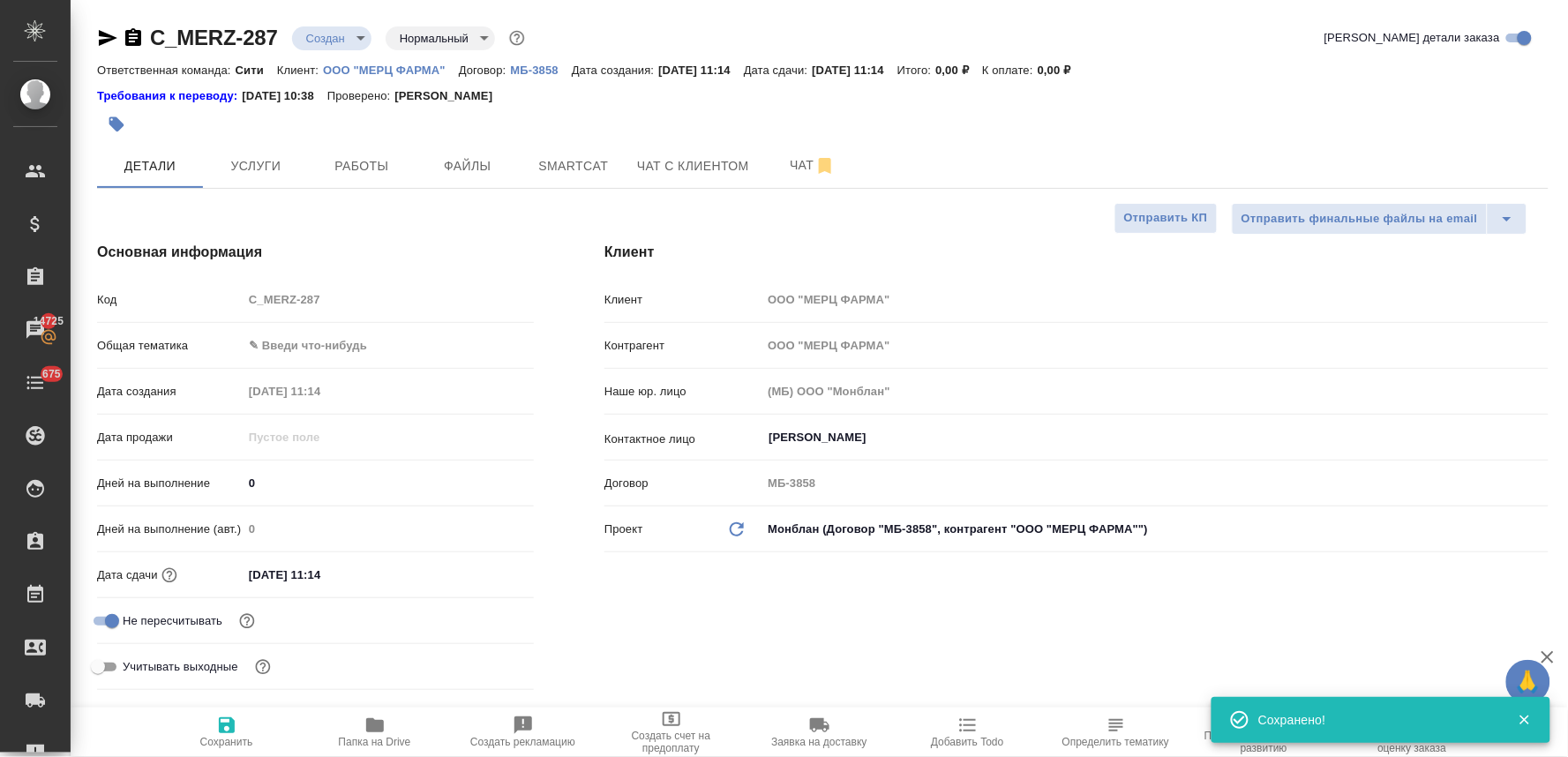
type textarea "x"
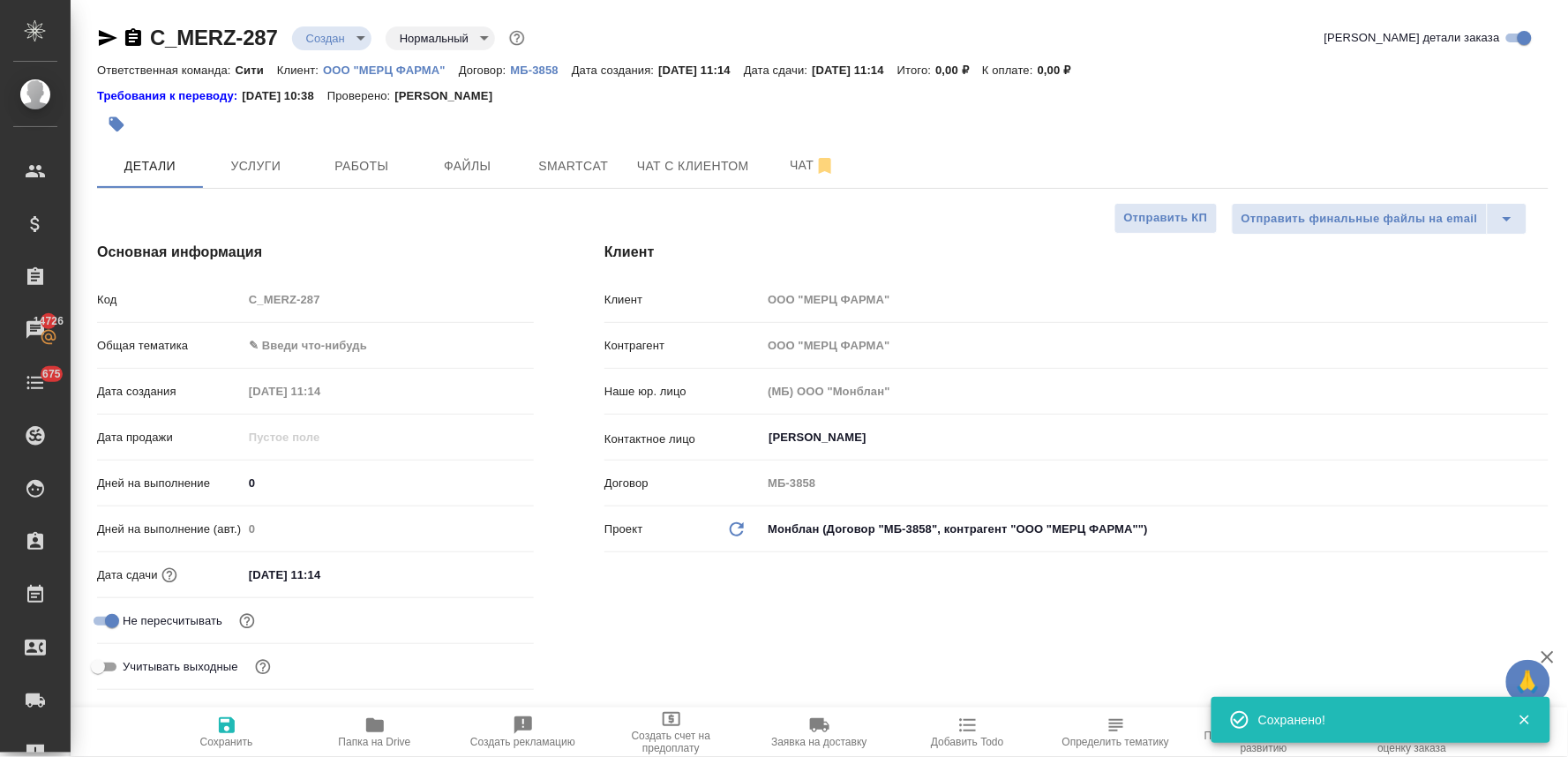
type textarea "x"
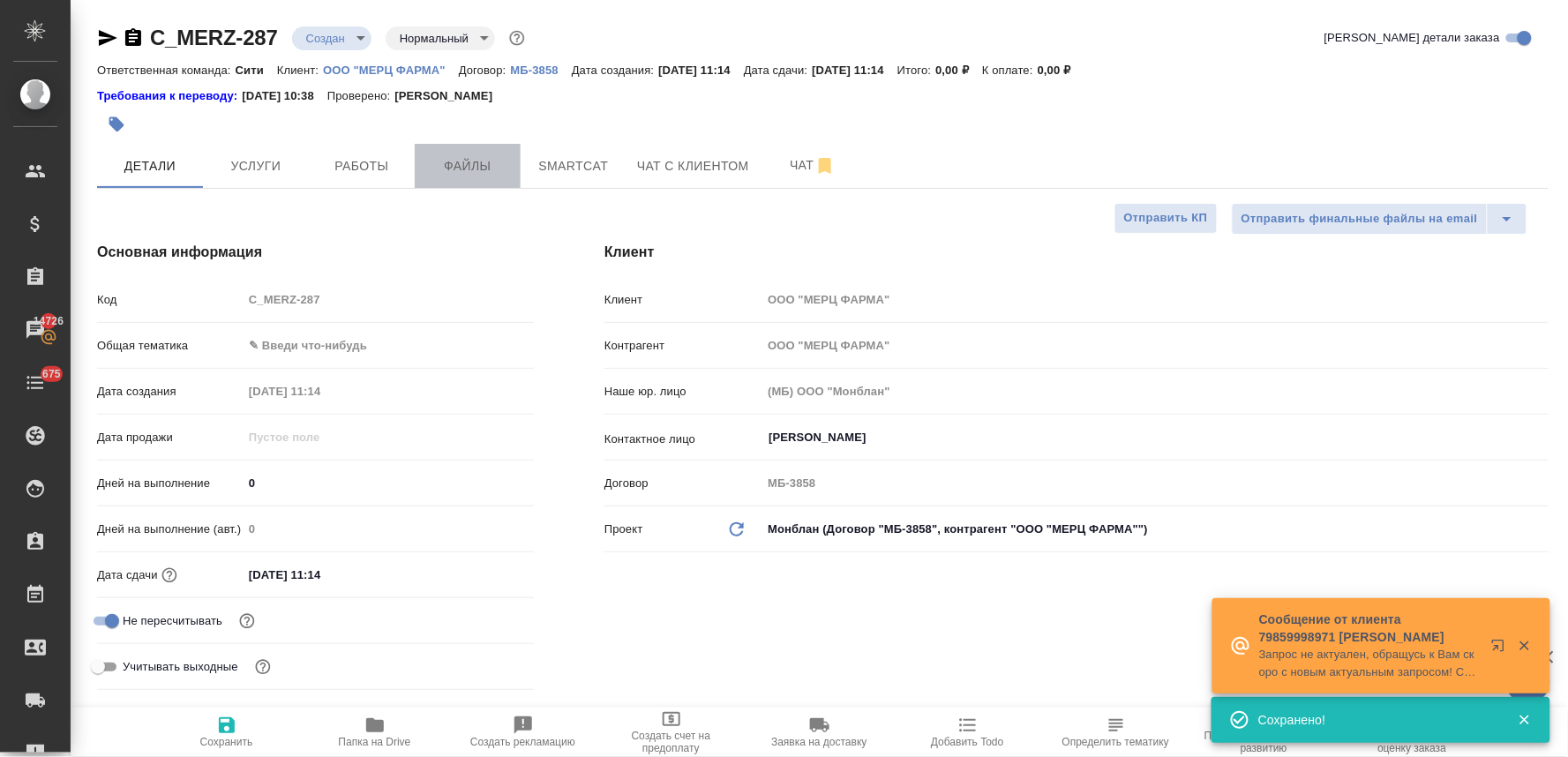
click at [479, 157] on span "Файлы" at bounding box center [468, 166] width 85 height 22
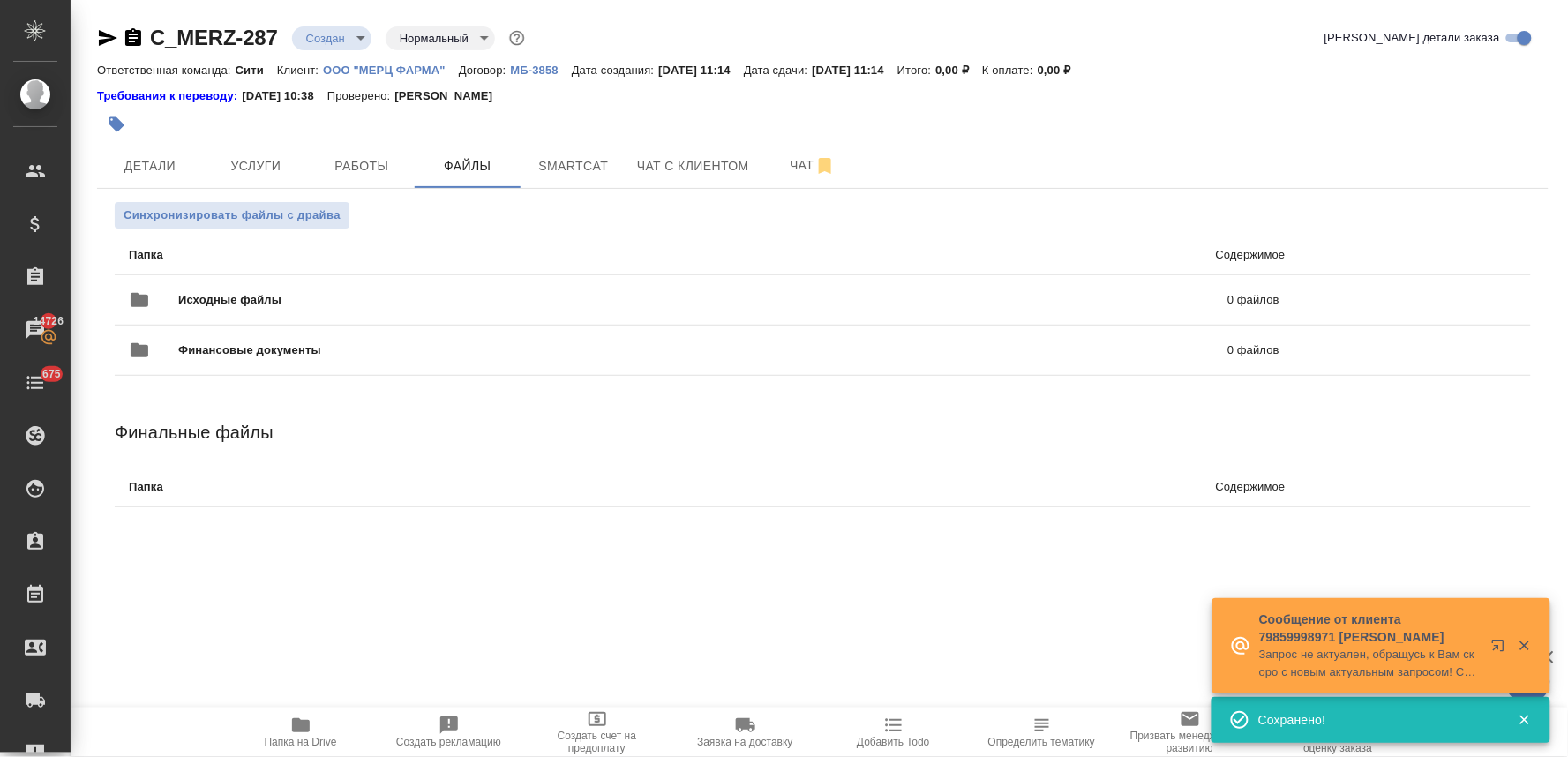
click at [375, 112] on div at bounding box center [580, 125] width 968 height 39
click at [1456, 295] on icon "uploadFiles" at bounding box center [1453, 299] width 21 height 21
click at [0, 0] on input "uploadFiles" at bounding box center [0, 0] width 0 height 0
click at [162, 157] on span "Детали" at bounding box center [150, 166] width 85 height 22
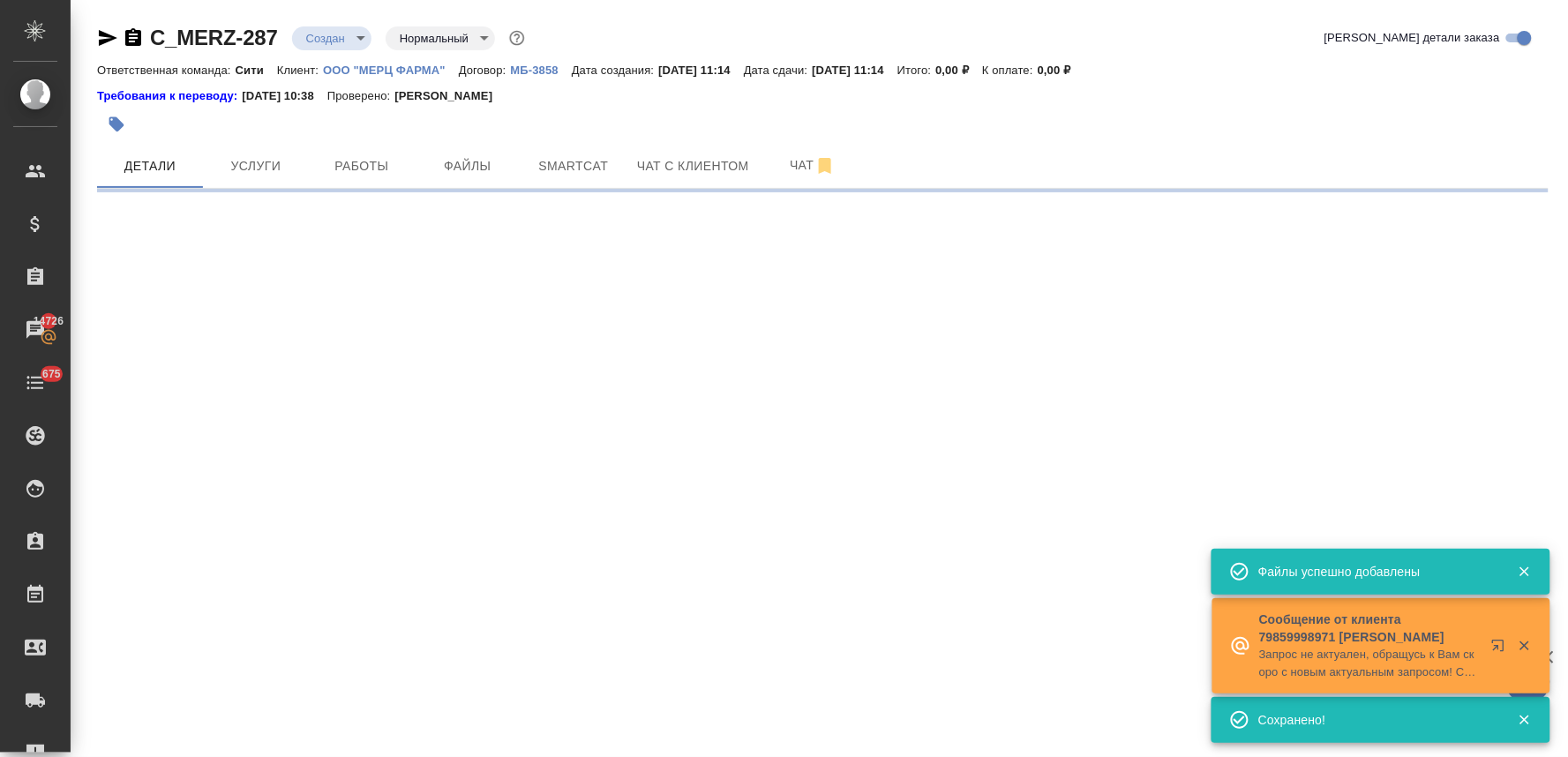
select select "RU"
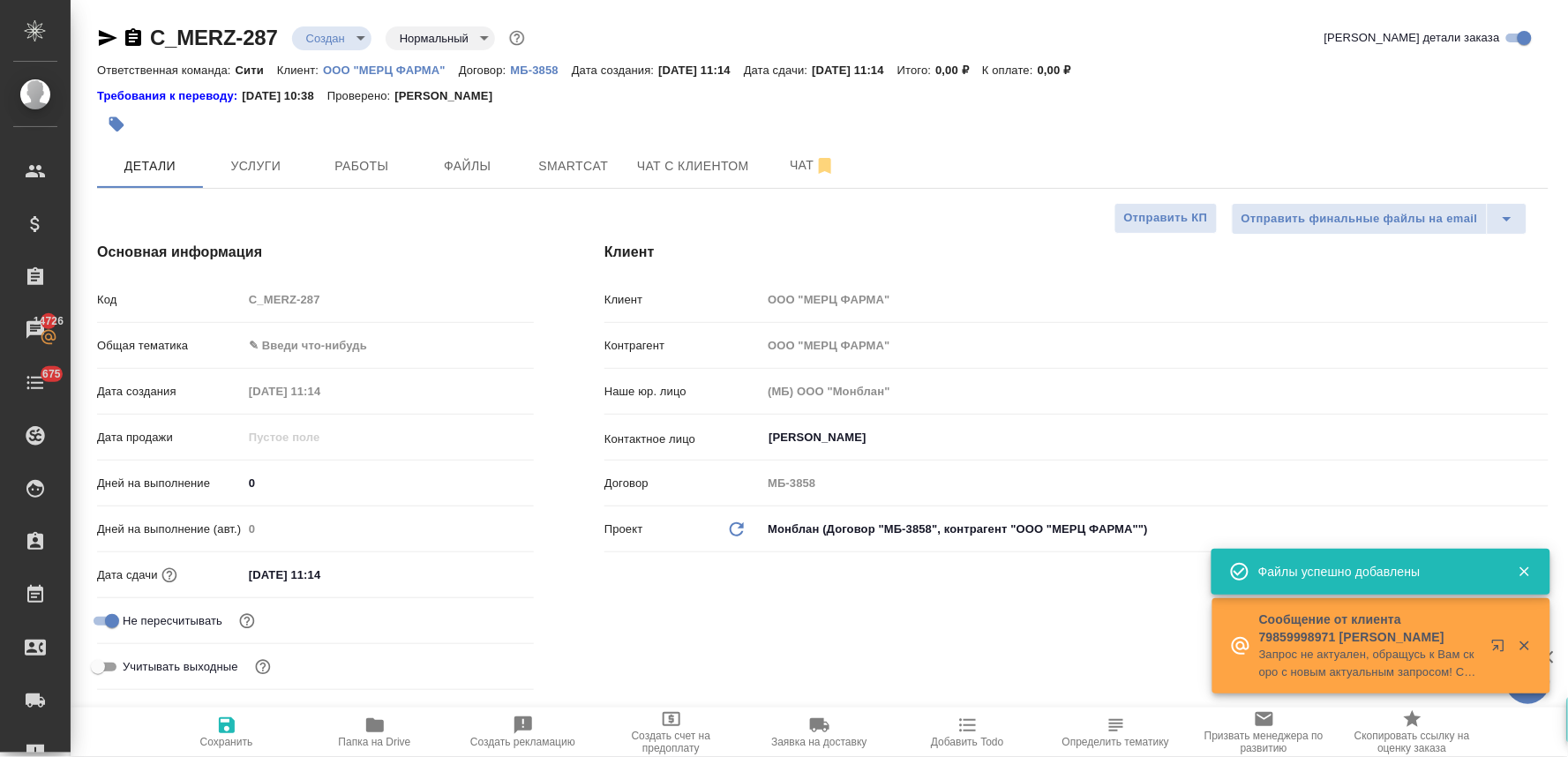
type textarea "x"
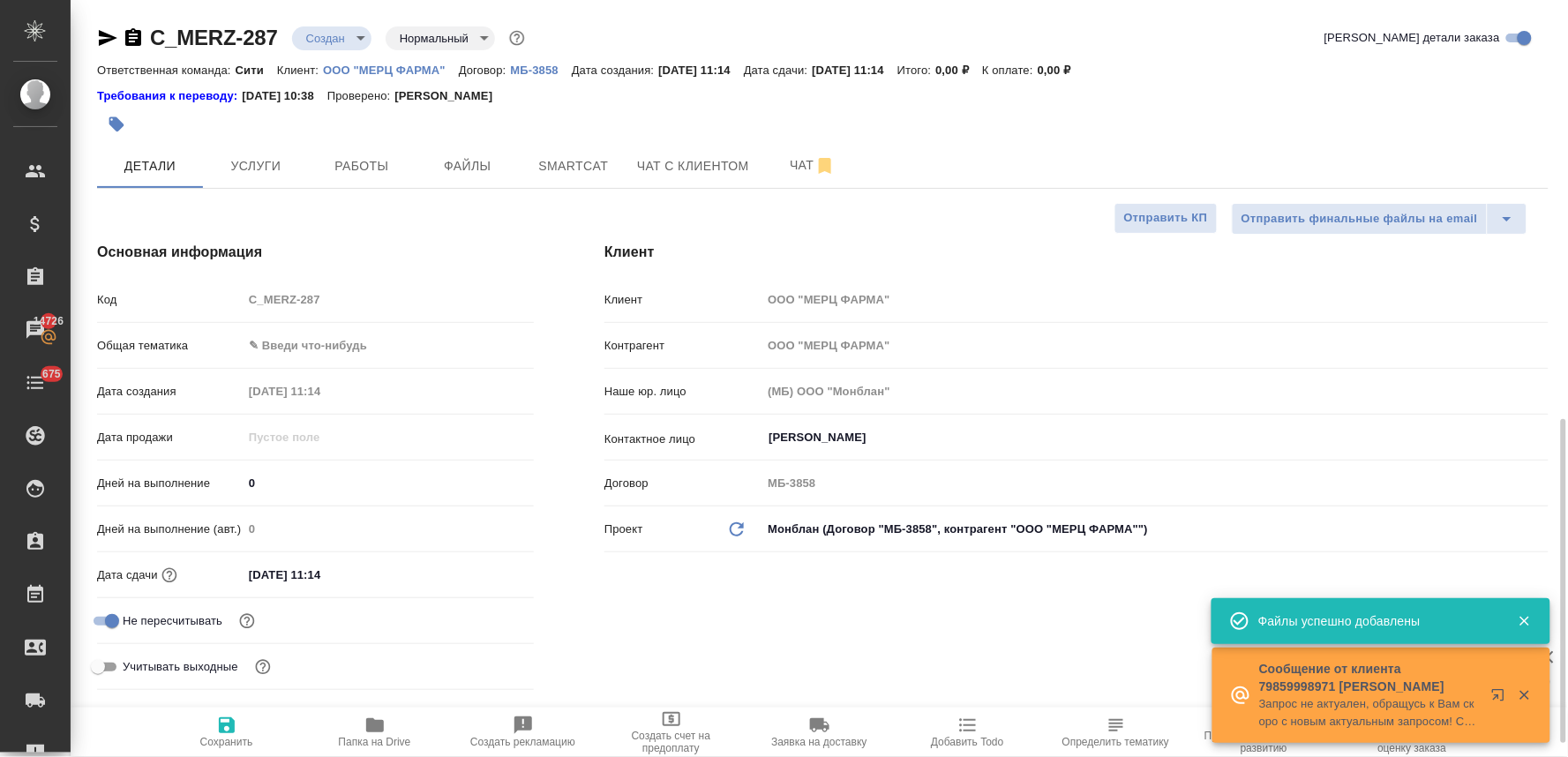
scroll to position [490, 0]
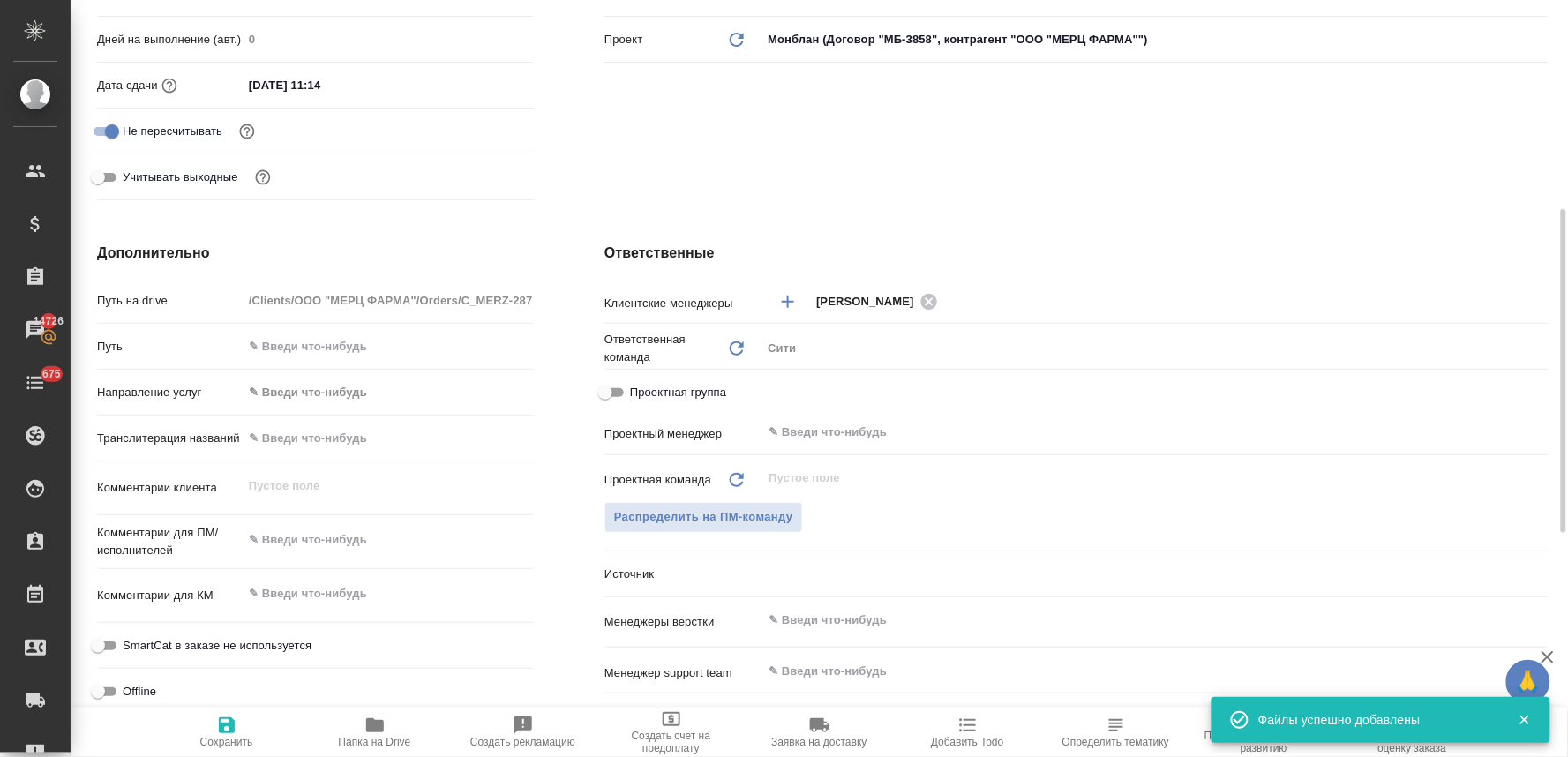
type textarea "x"
click at [296, 533] on textarea at bounding box center [388, 541] width 289 height 30
type textarea "x"
type textarea "с"
type textarea "x"
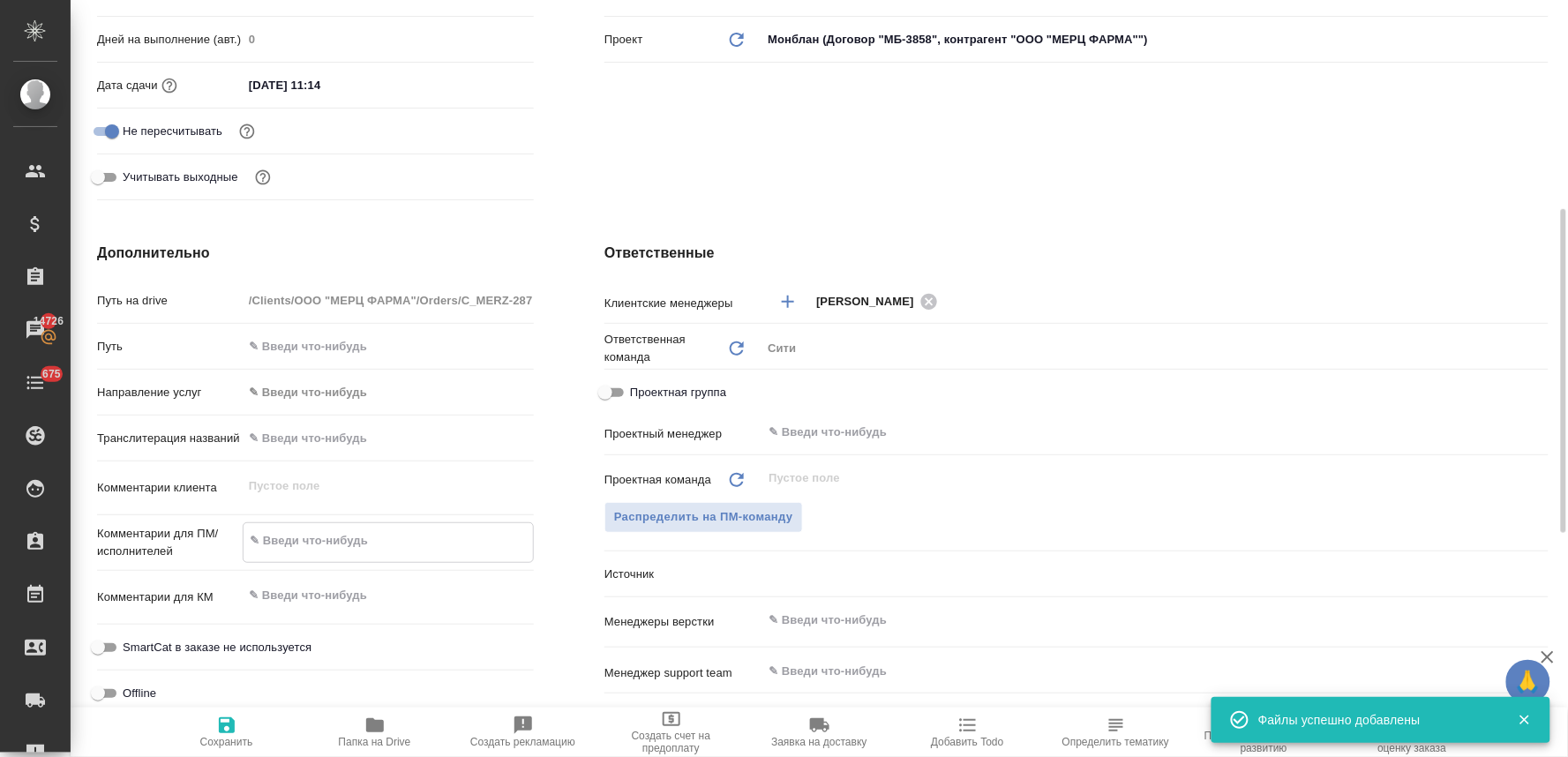
type textarea "x"
type textarea "сд"
type textarea "x"
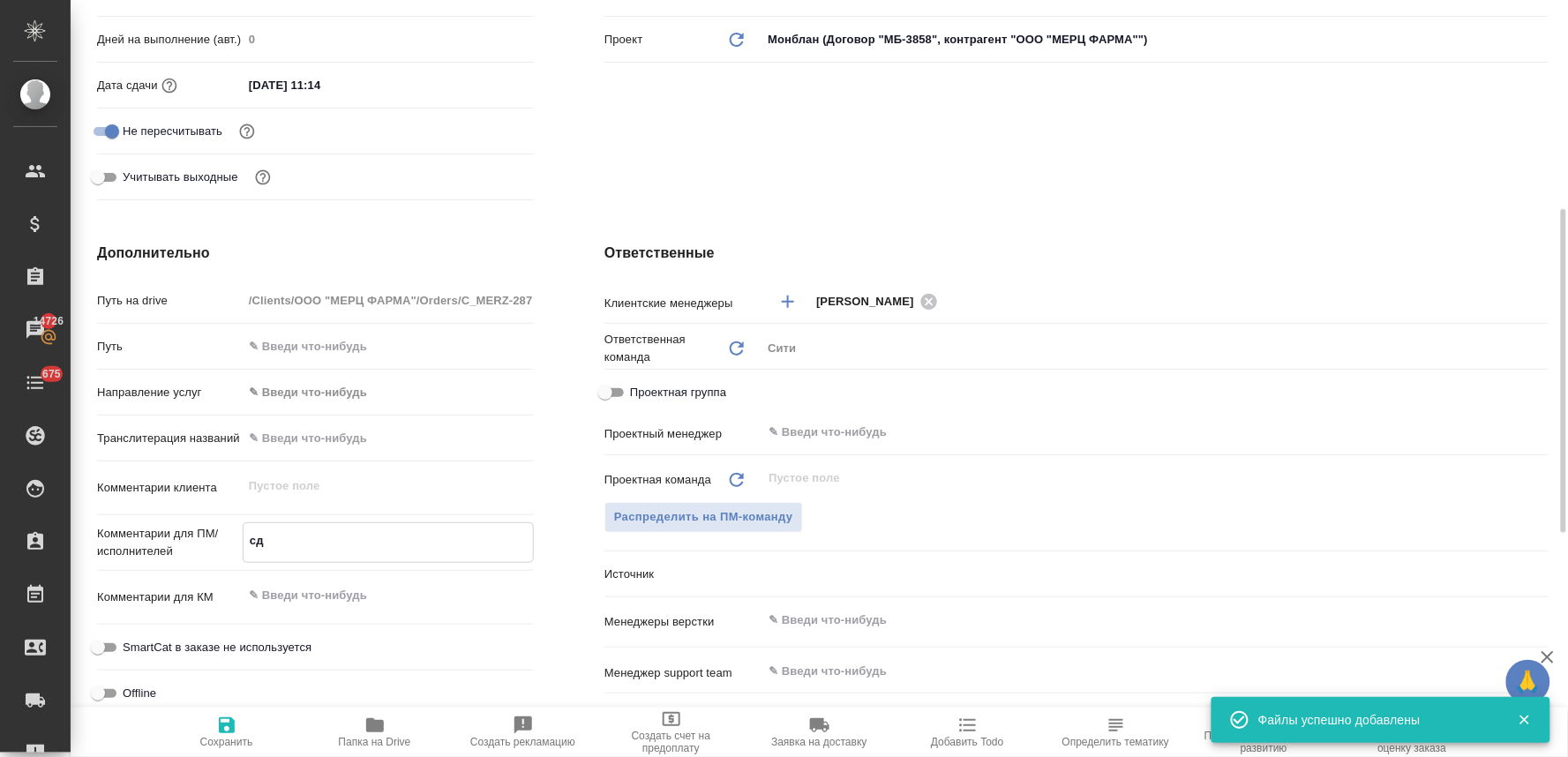
type textarea "x"
type textarea "сде"
type textarea "x"
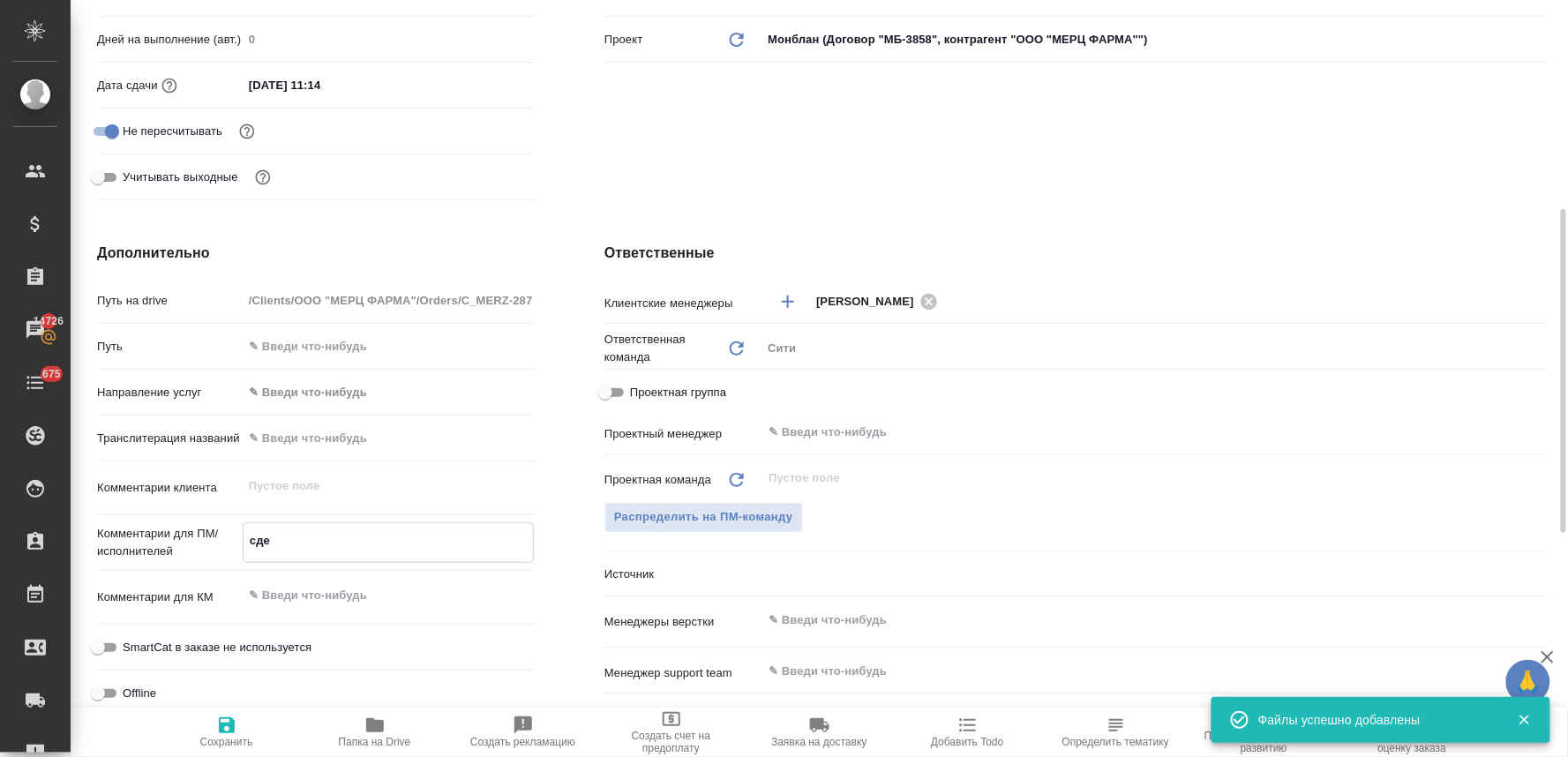
type textarea "сдел"
type textarea "x"
type textarea "сдела"
type textarea "x"
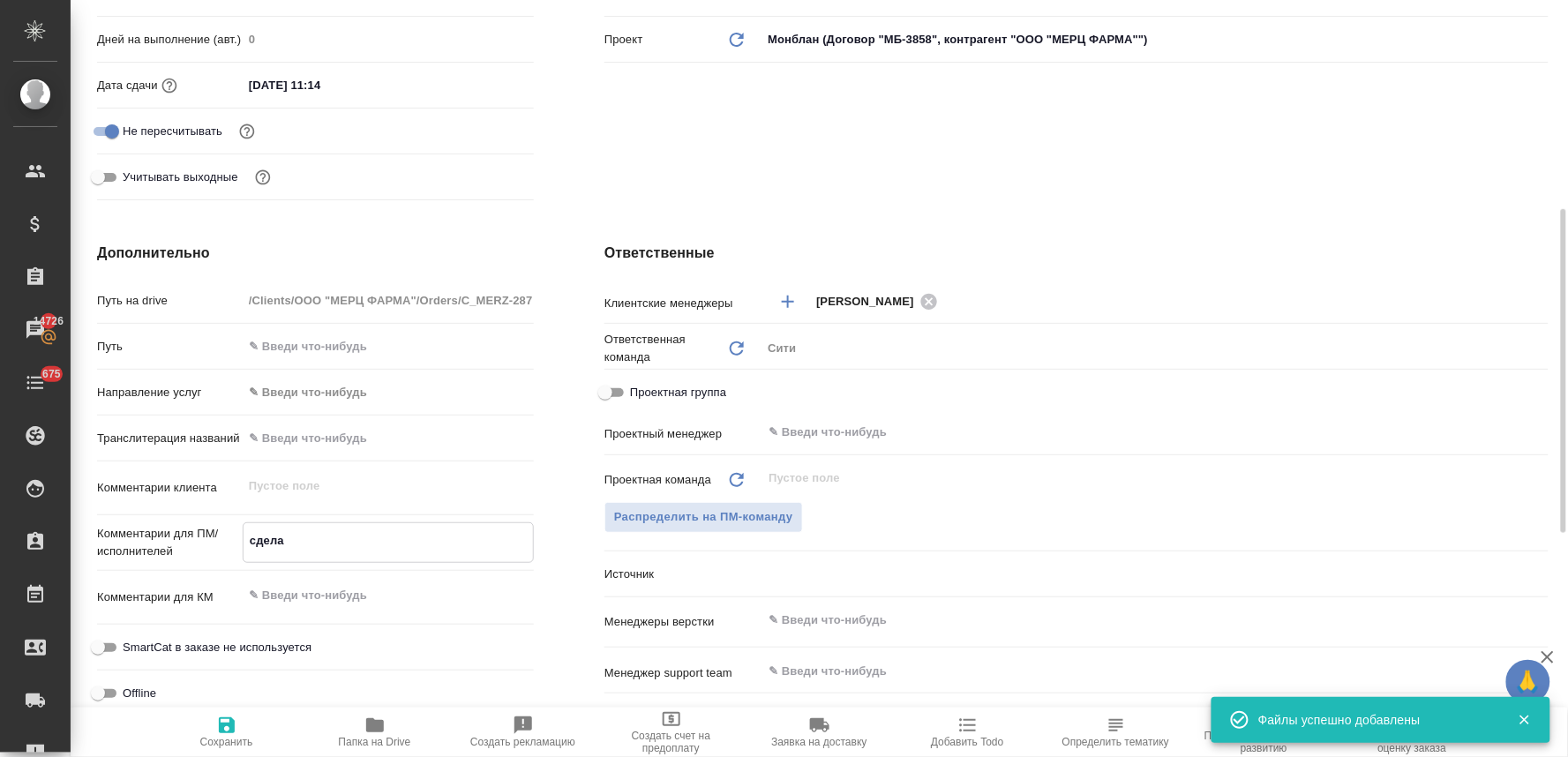
type textarea "x"
type textarea "сделай"
type textarea "x"
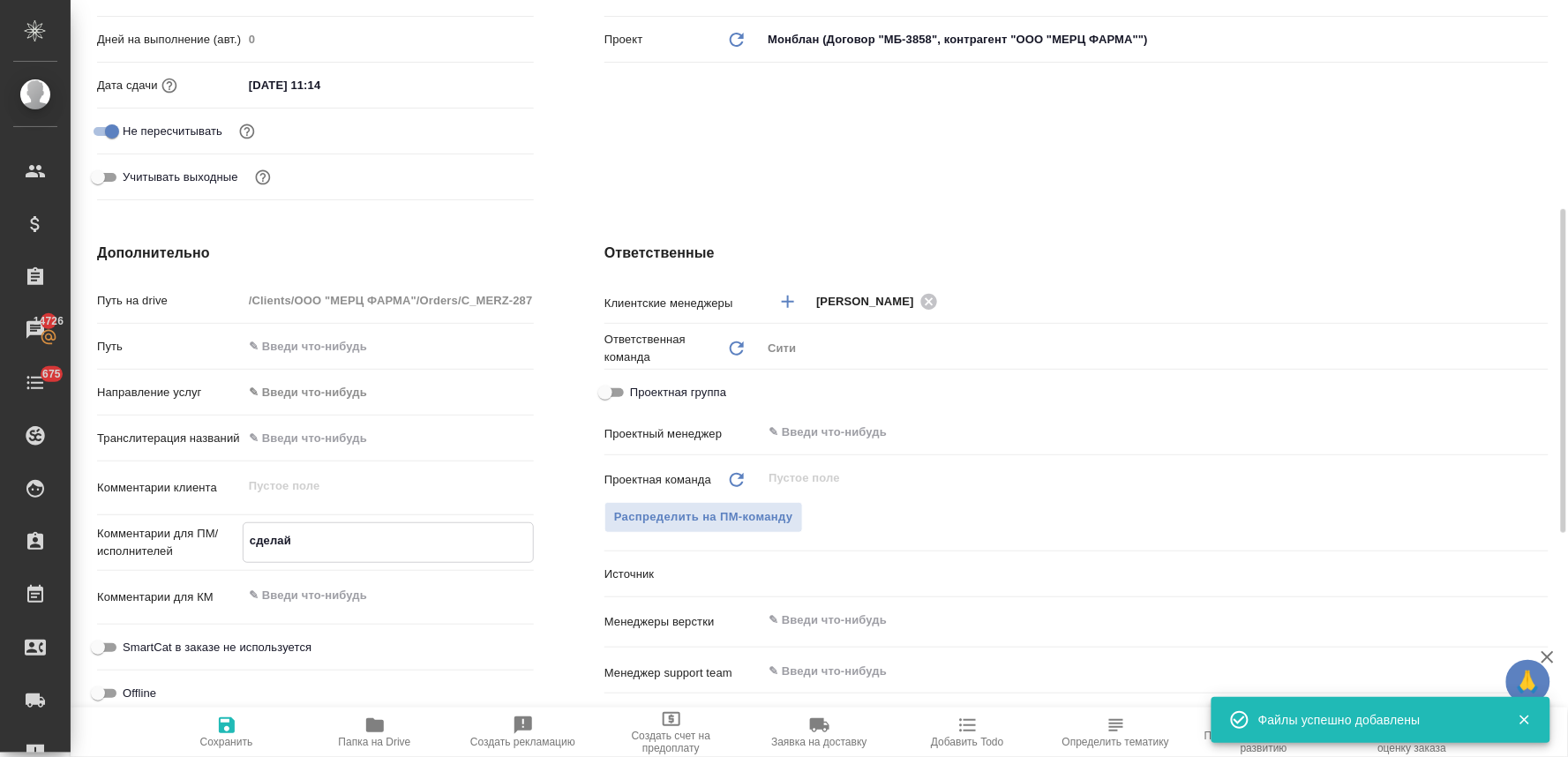
type textarea "x"
type textarea "сделайт"
type textarea "x"
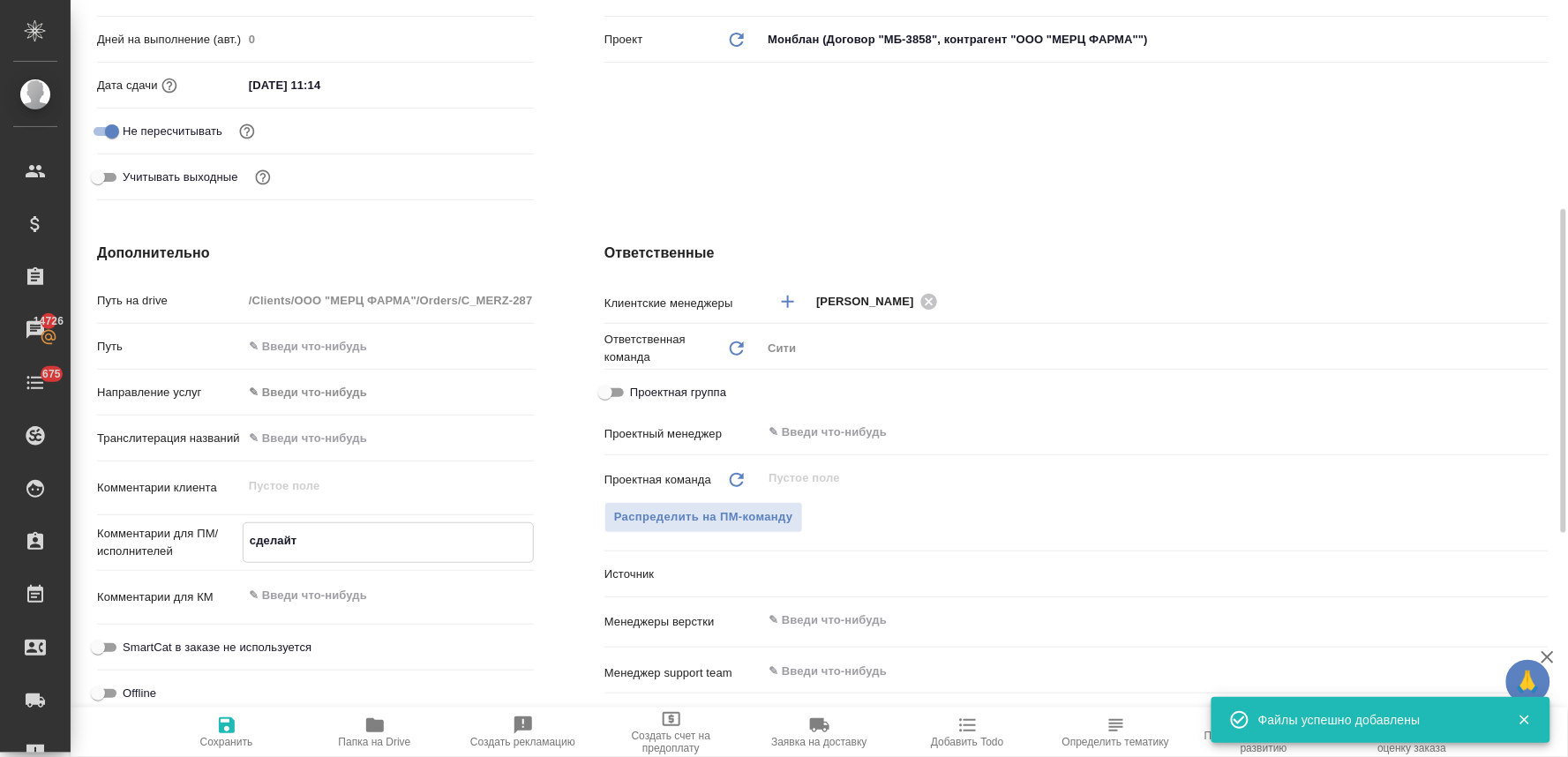
type textarea "x"
type textarea "сделайте"
type textarea "x"
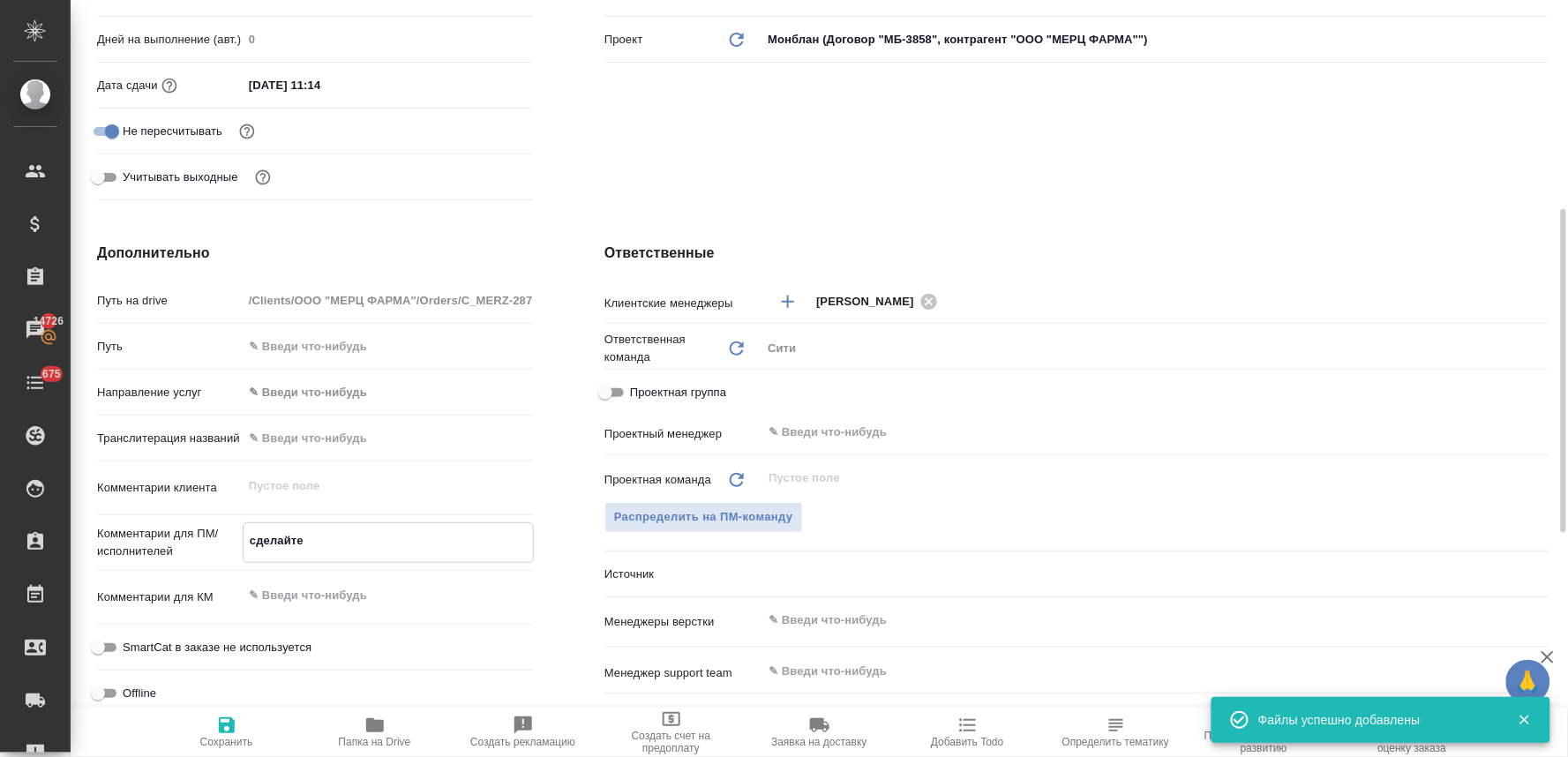
type textarea "сделайте"
type textarea "x"
type textarea "сделайте т"
type textarea "x"
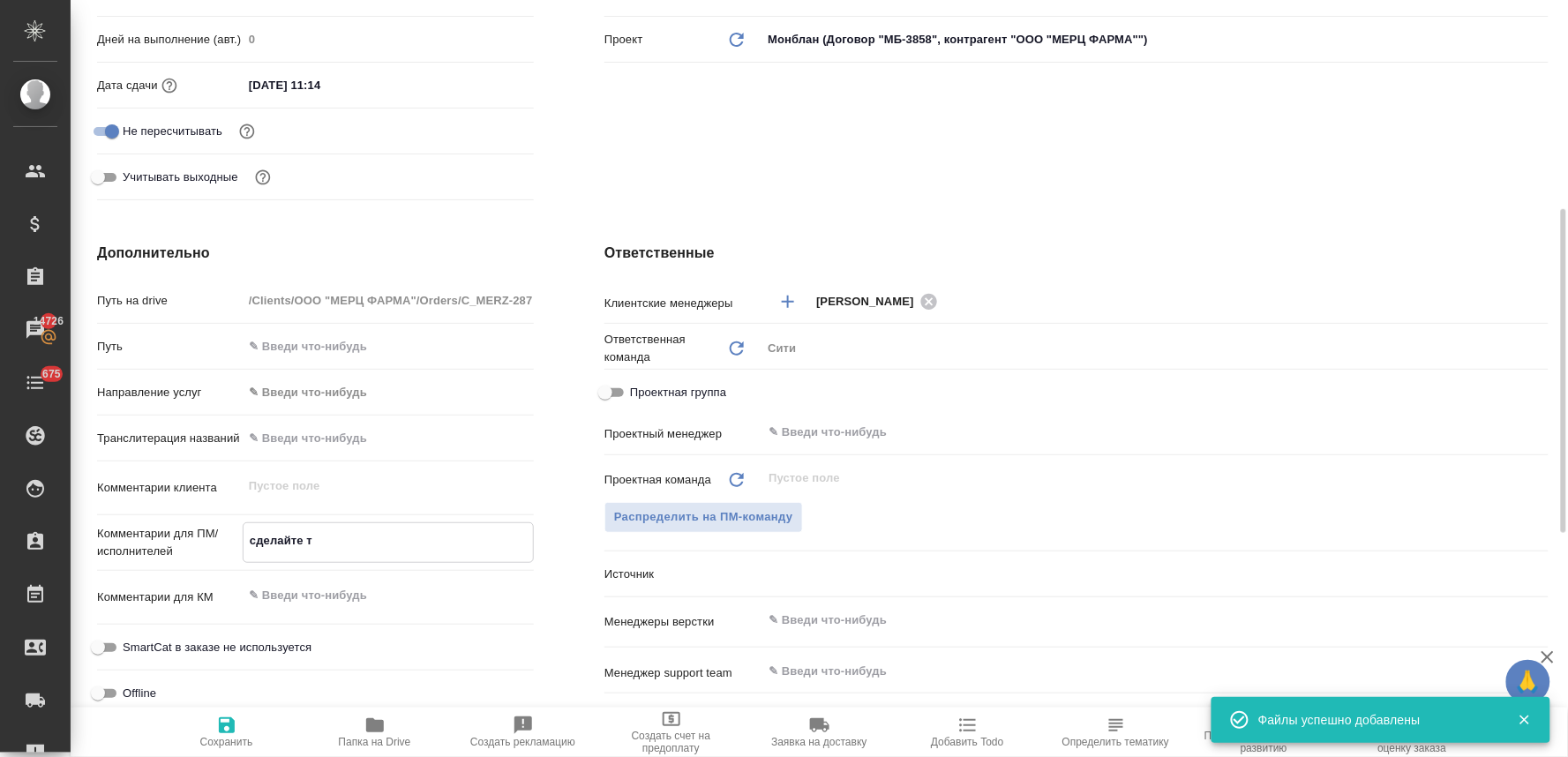
type textarea "x"
type textarea "сделайте ти"
type textarea "x"
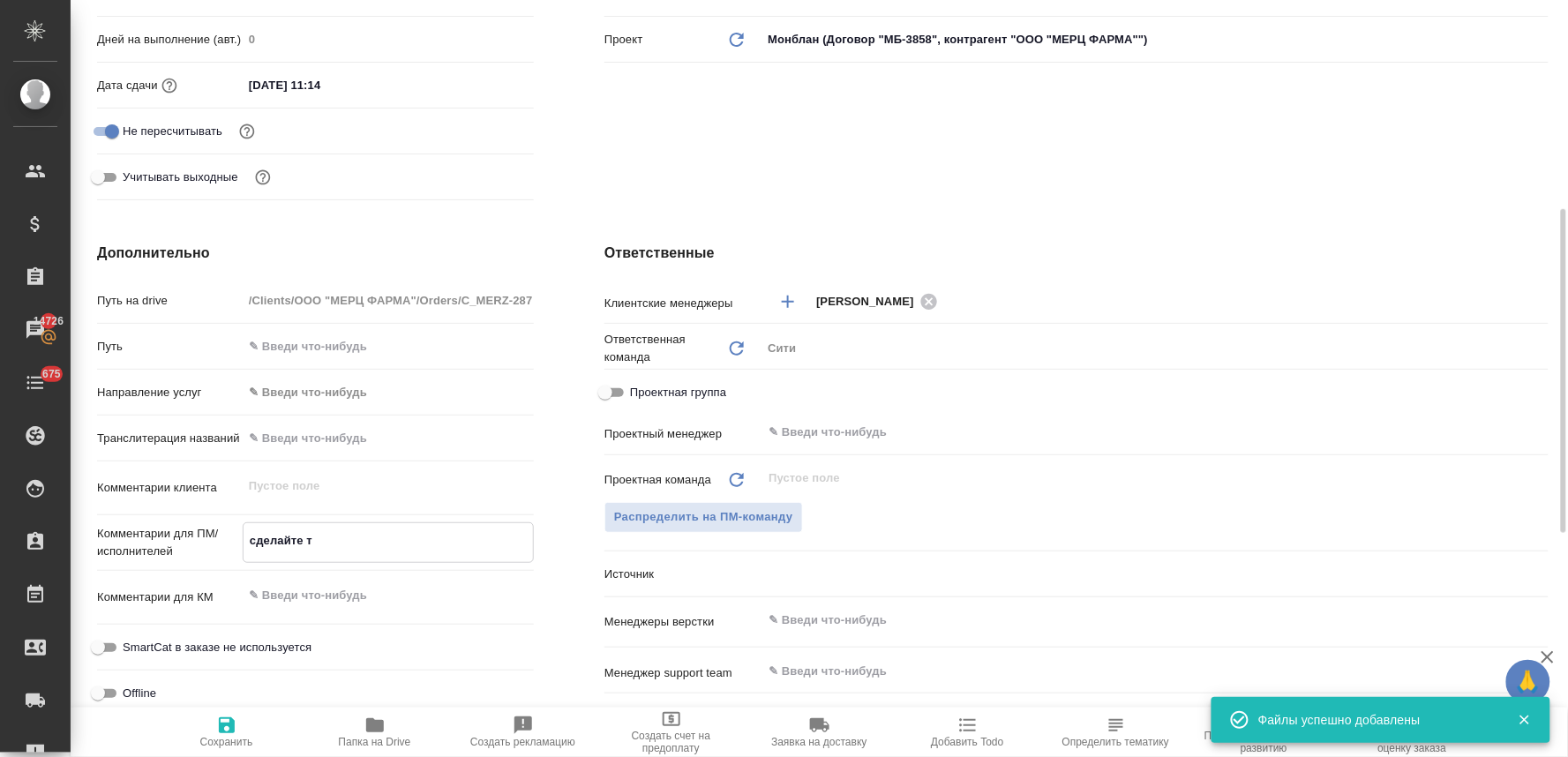
type textarea "x"
type textarea "сделайте тик"
type textarea "x"
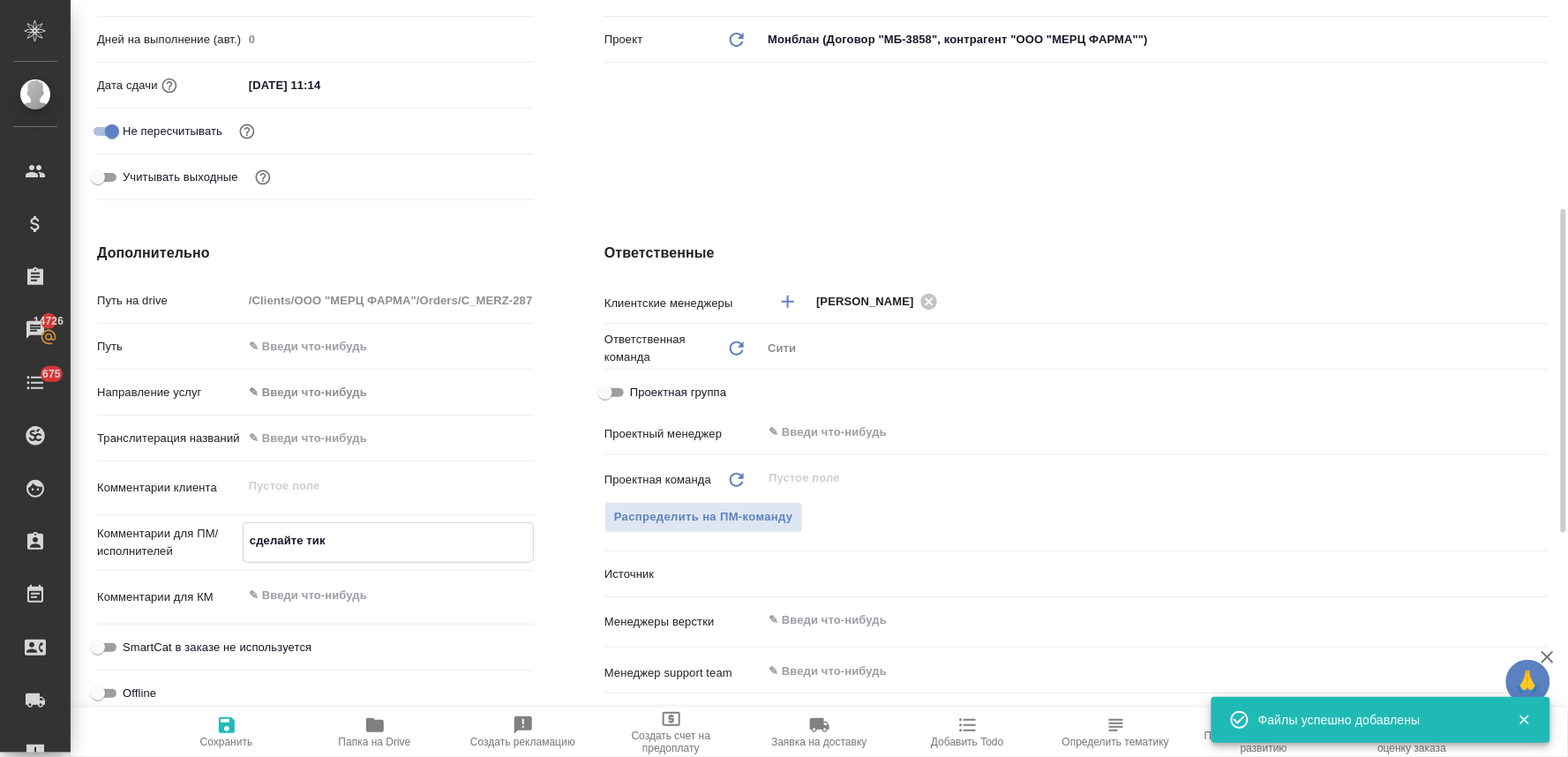
type textarea "x"
type textarea "сделайте тике"
type textarea "x"
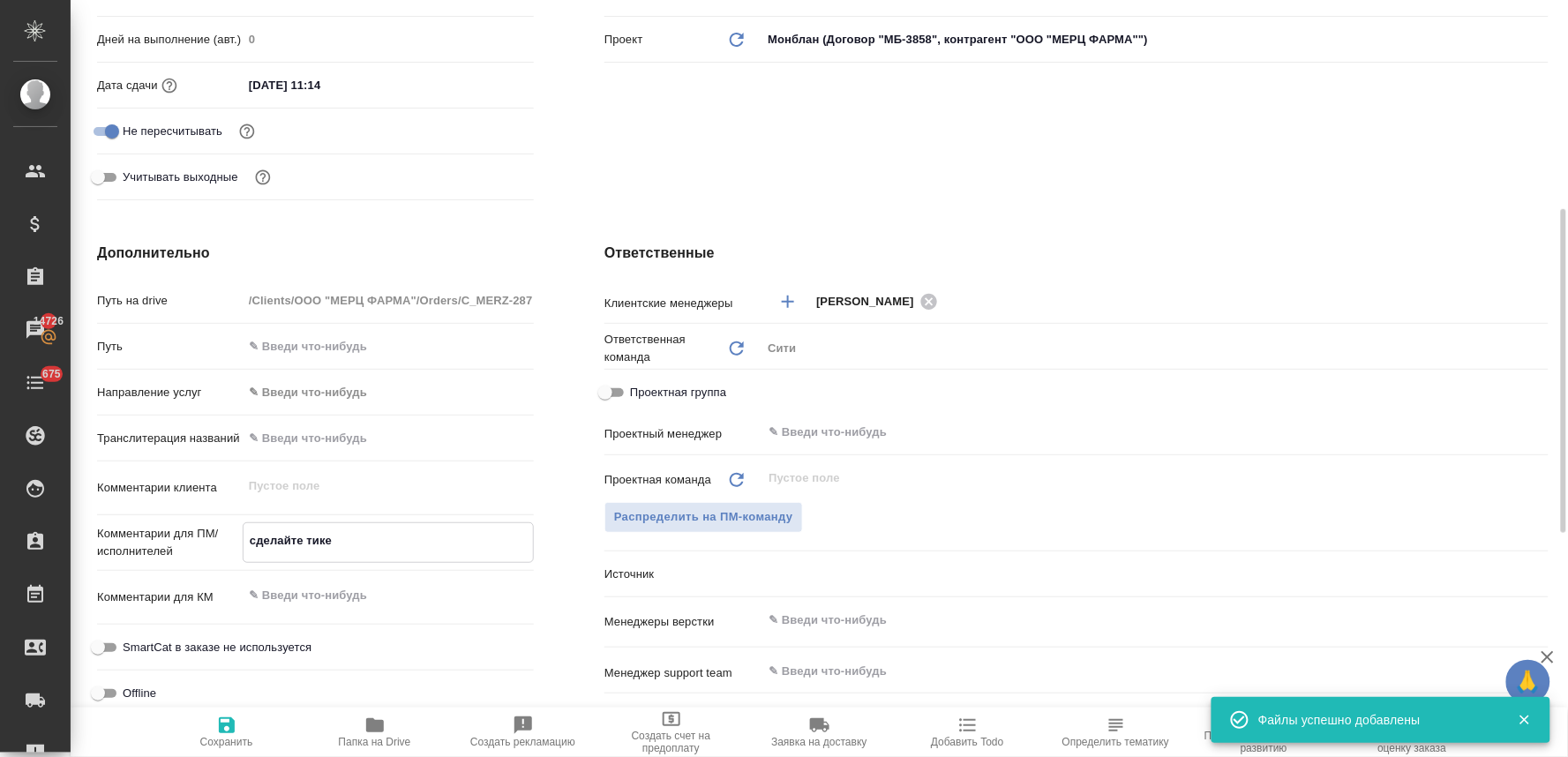
type textarea "сделайте тикет"
type textarea "x"
type textarea "сделайте тикет,"
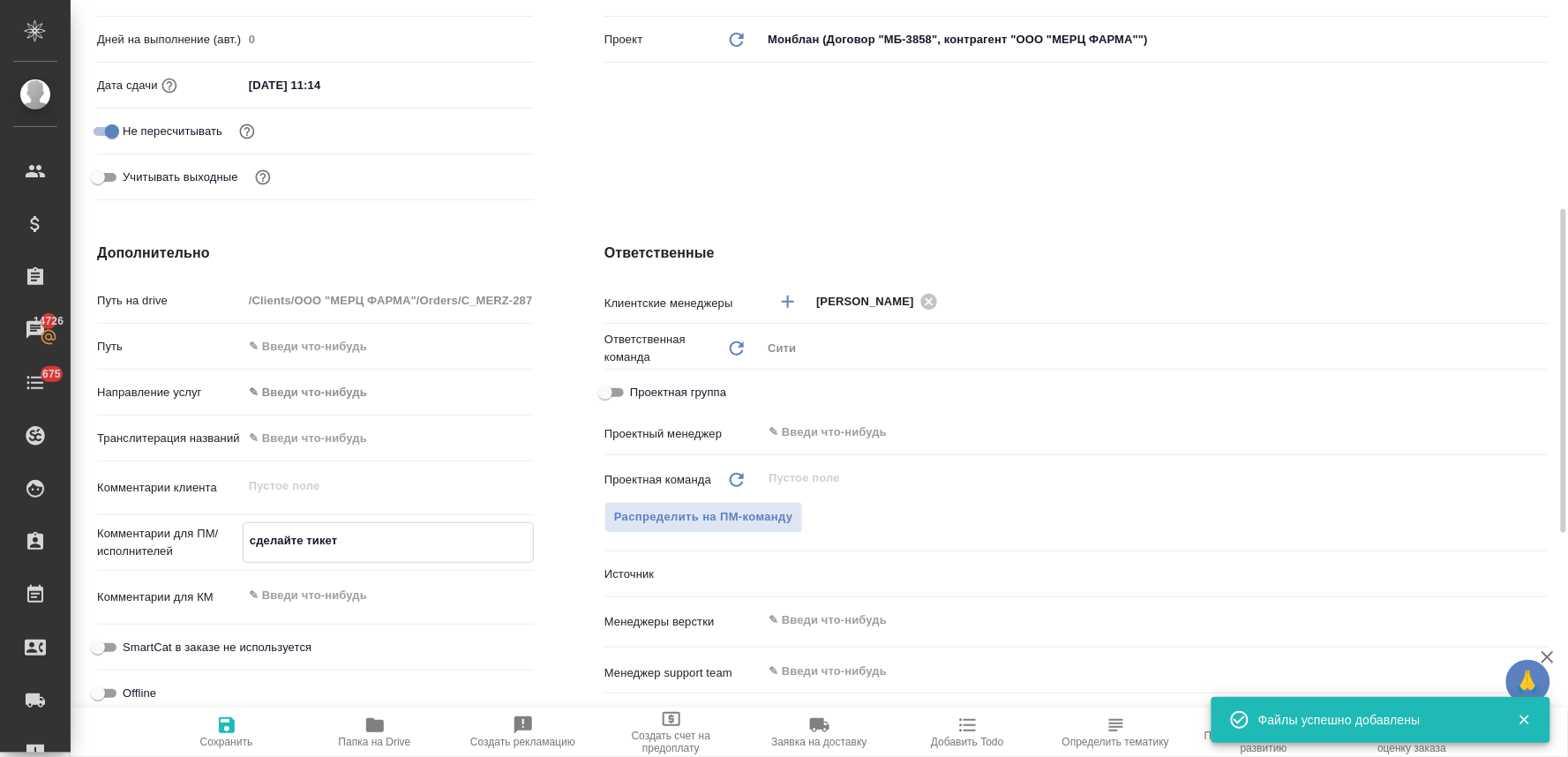
type textarea "x"
type textarea "сделайте тикет,"
type textarea "x"
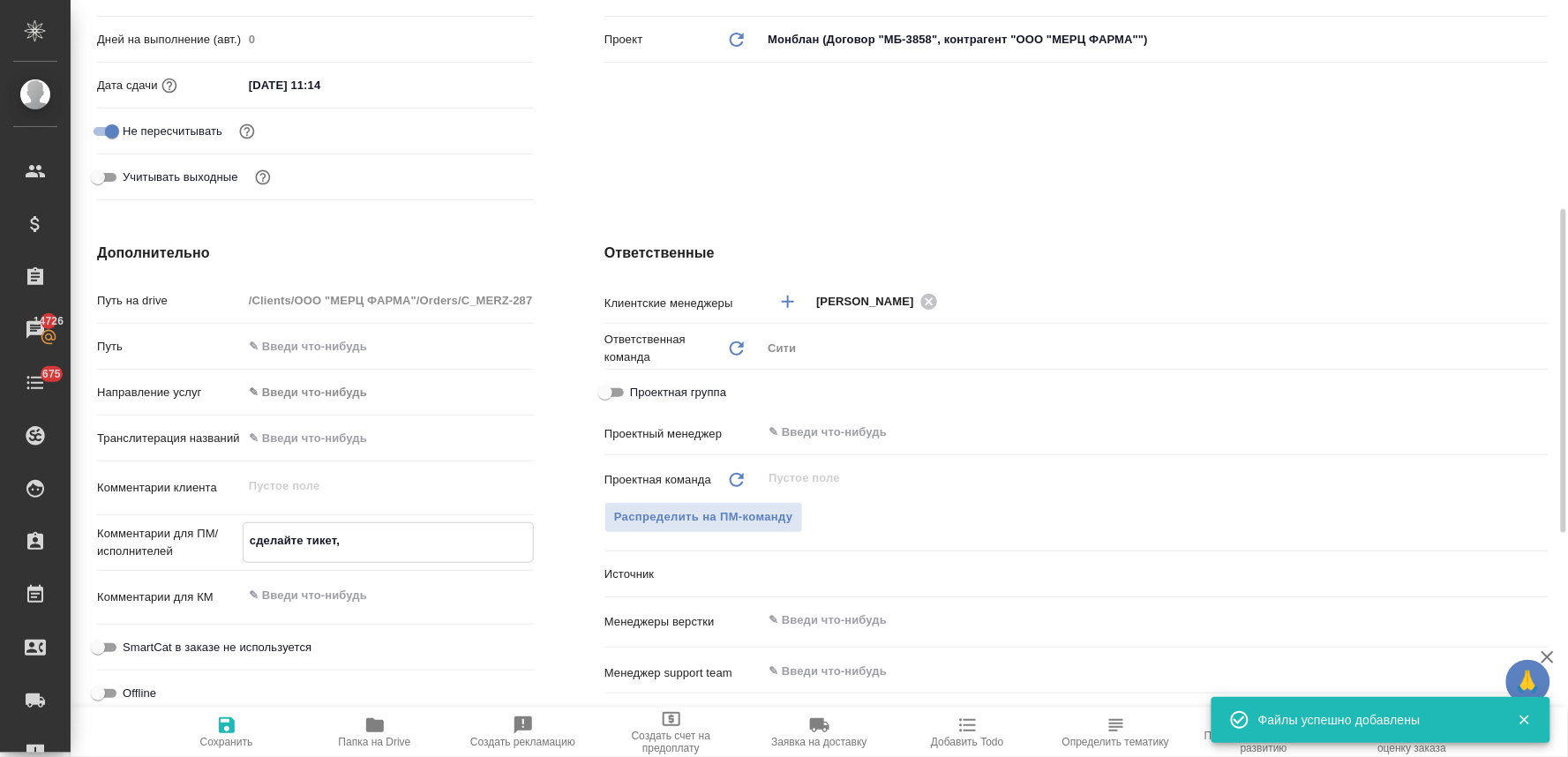
type textarea "x"
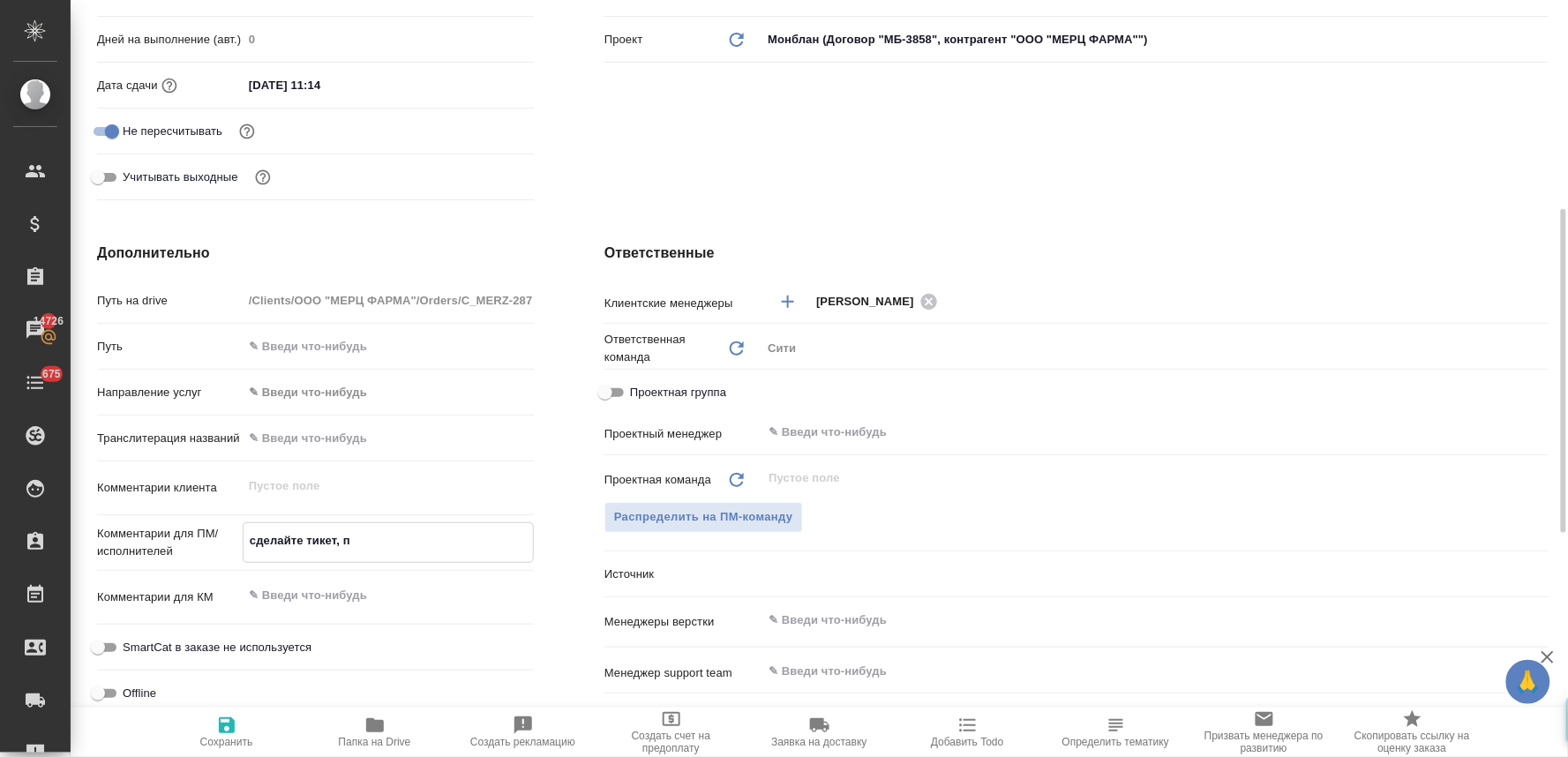
type textarea "сделайте тикет, по"
type textarea "x"
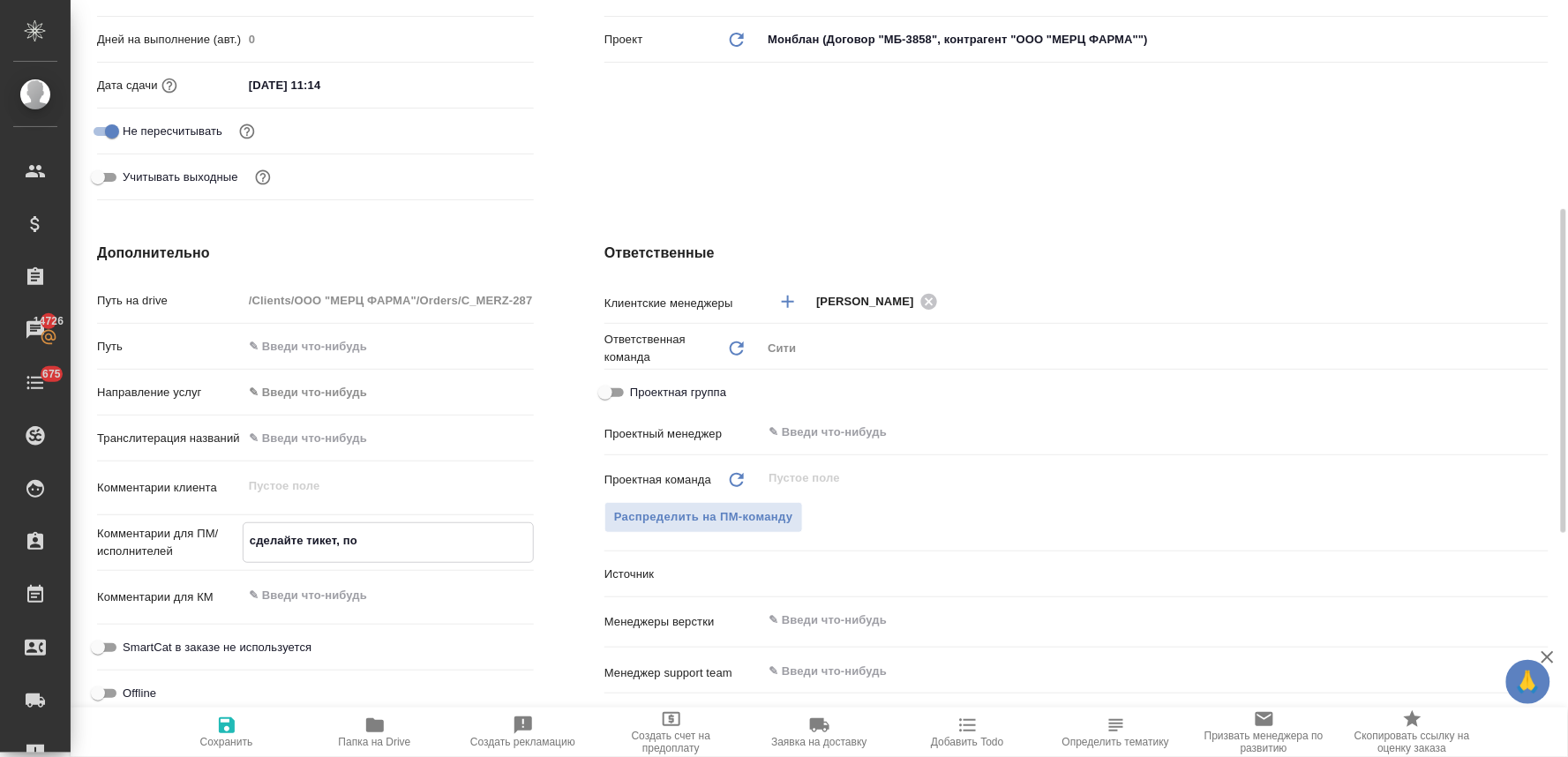
type textarea "сделайте тикет, пож"
type textarea "x"
type textarea "сделайте тикет, пожа"
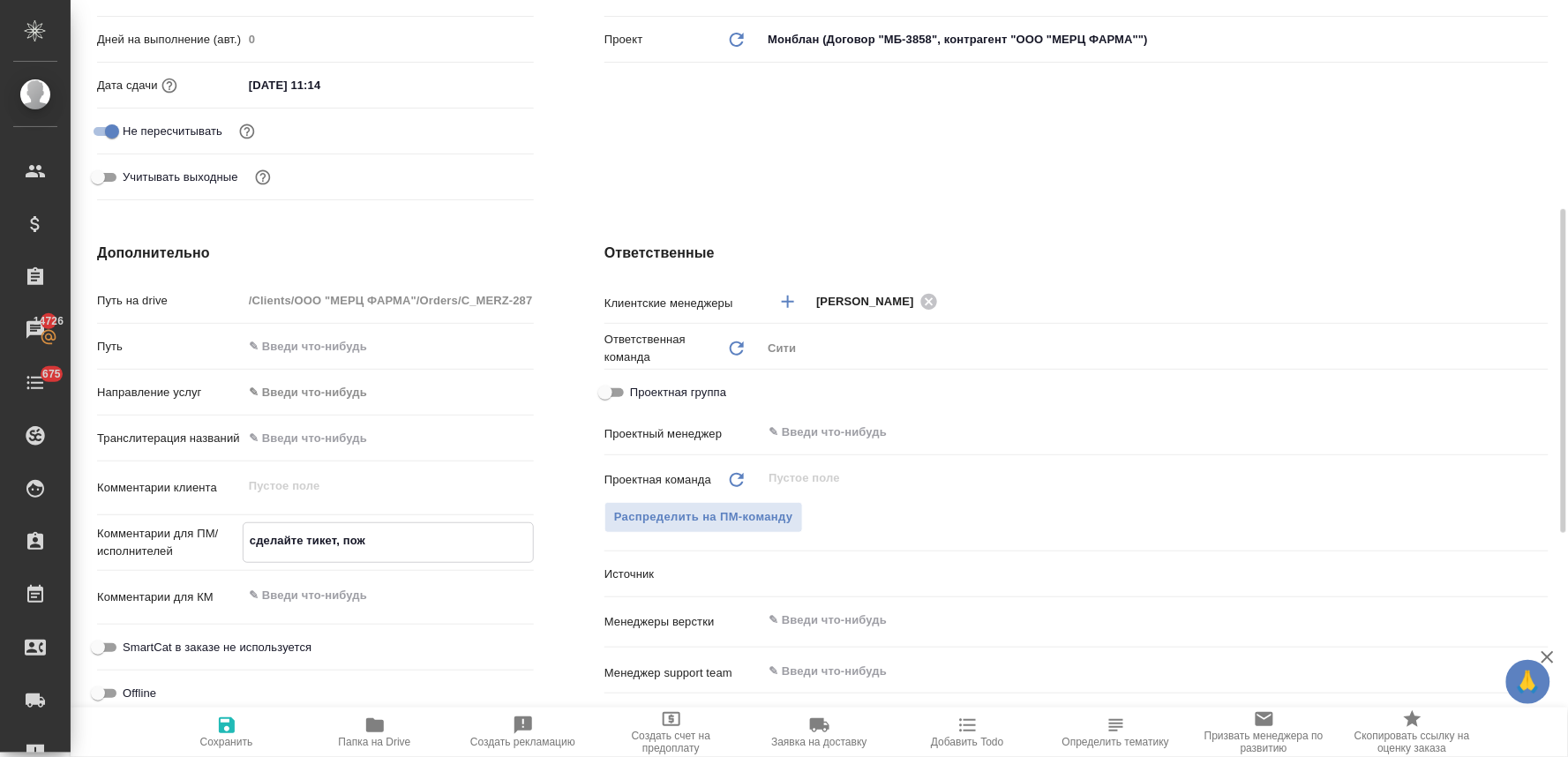
type textarea "x"
type textarea "сделайте тикет, пожал"
type textarea "x"
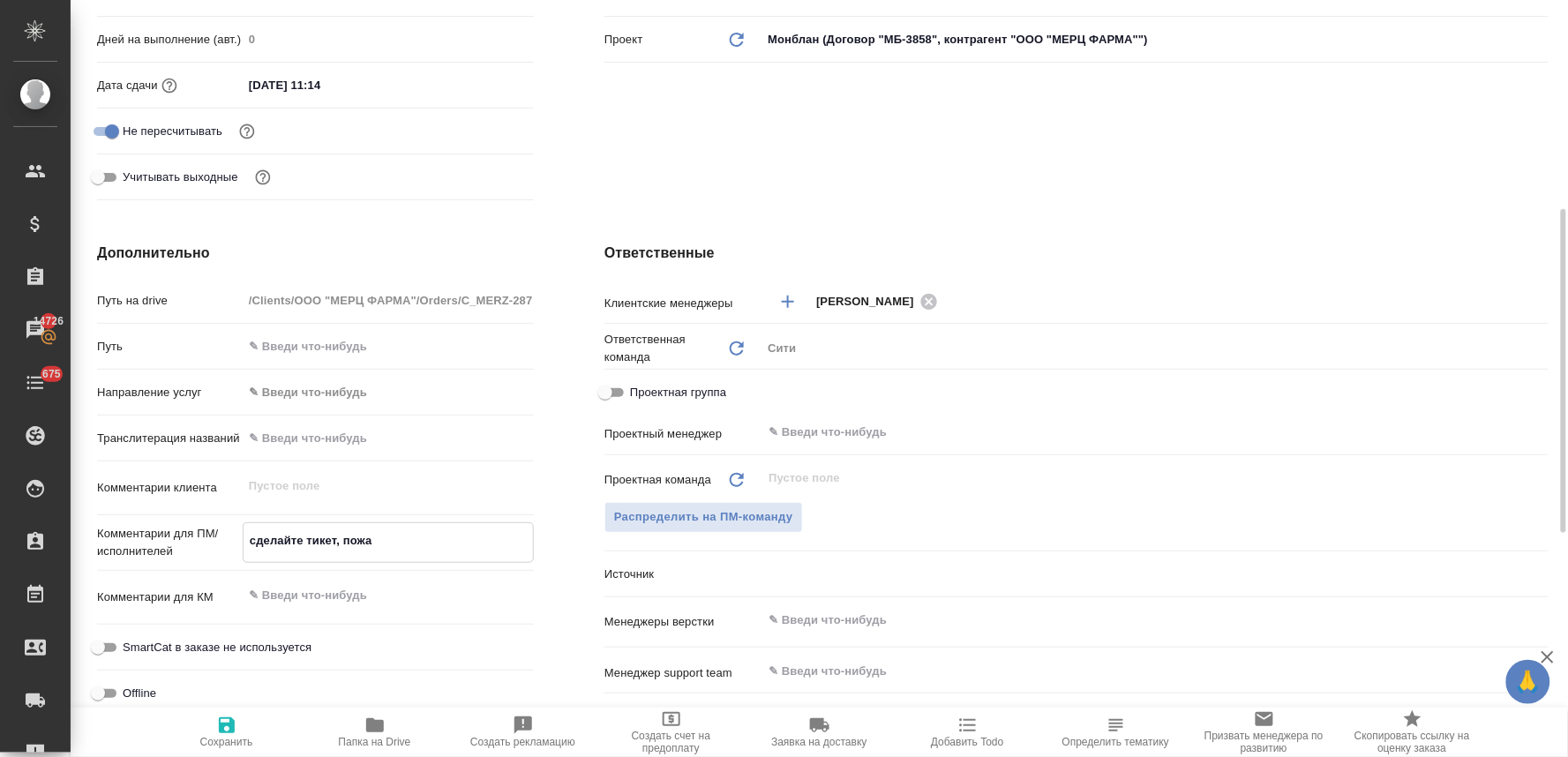
type textarea "x"
type textarea "сделайте тикет, пожалу"
type textarea "x"
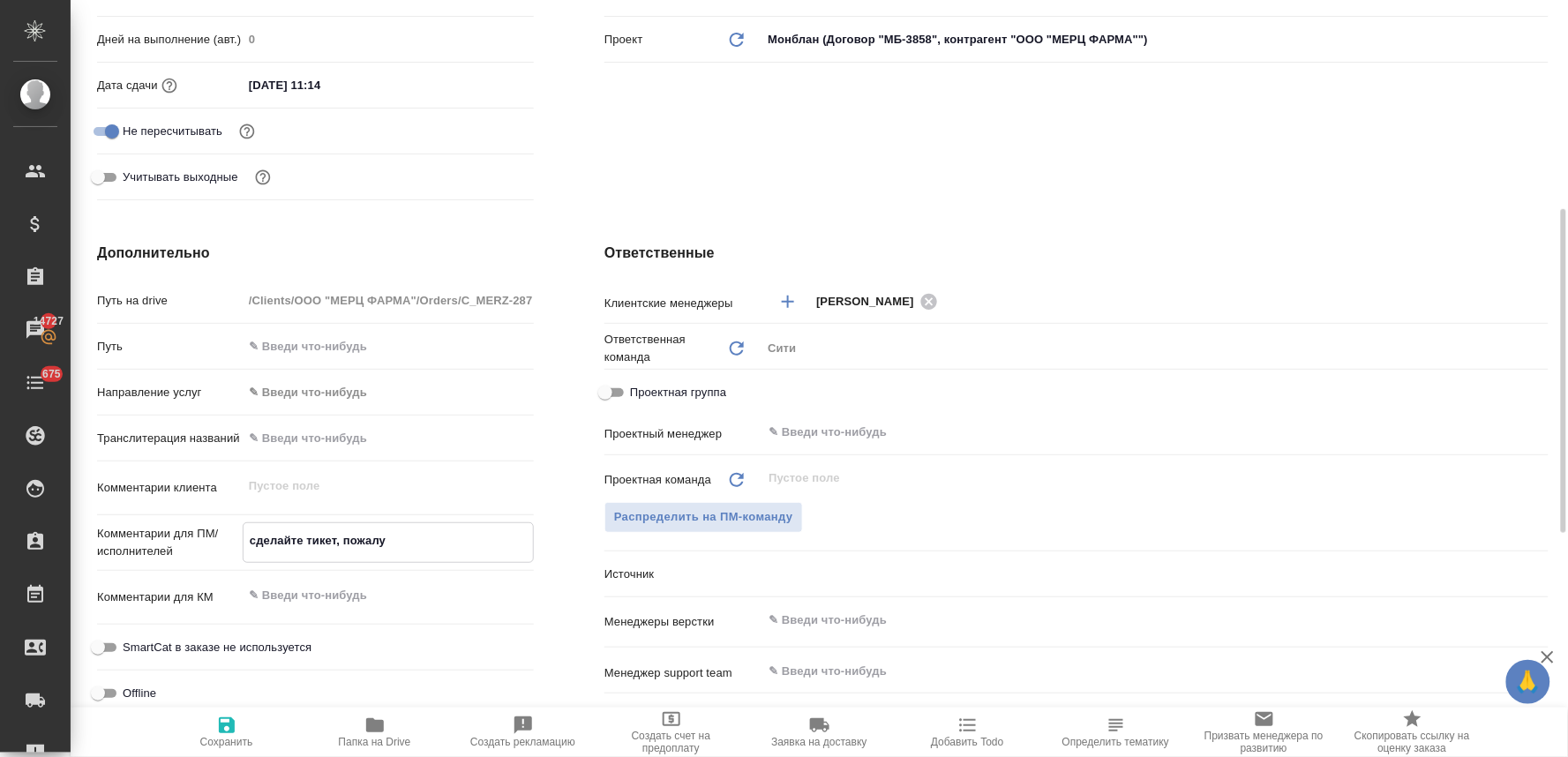
type textarea "x"
type textarea "сделайте тикет, пожалуй"
type textarea "x"
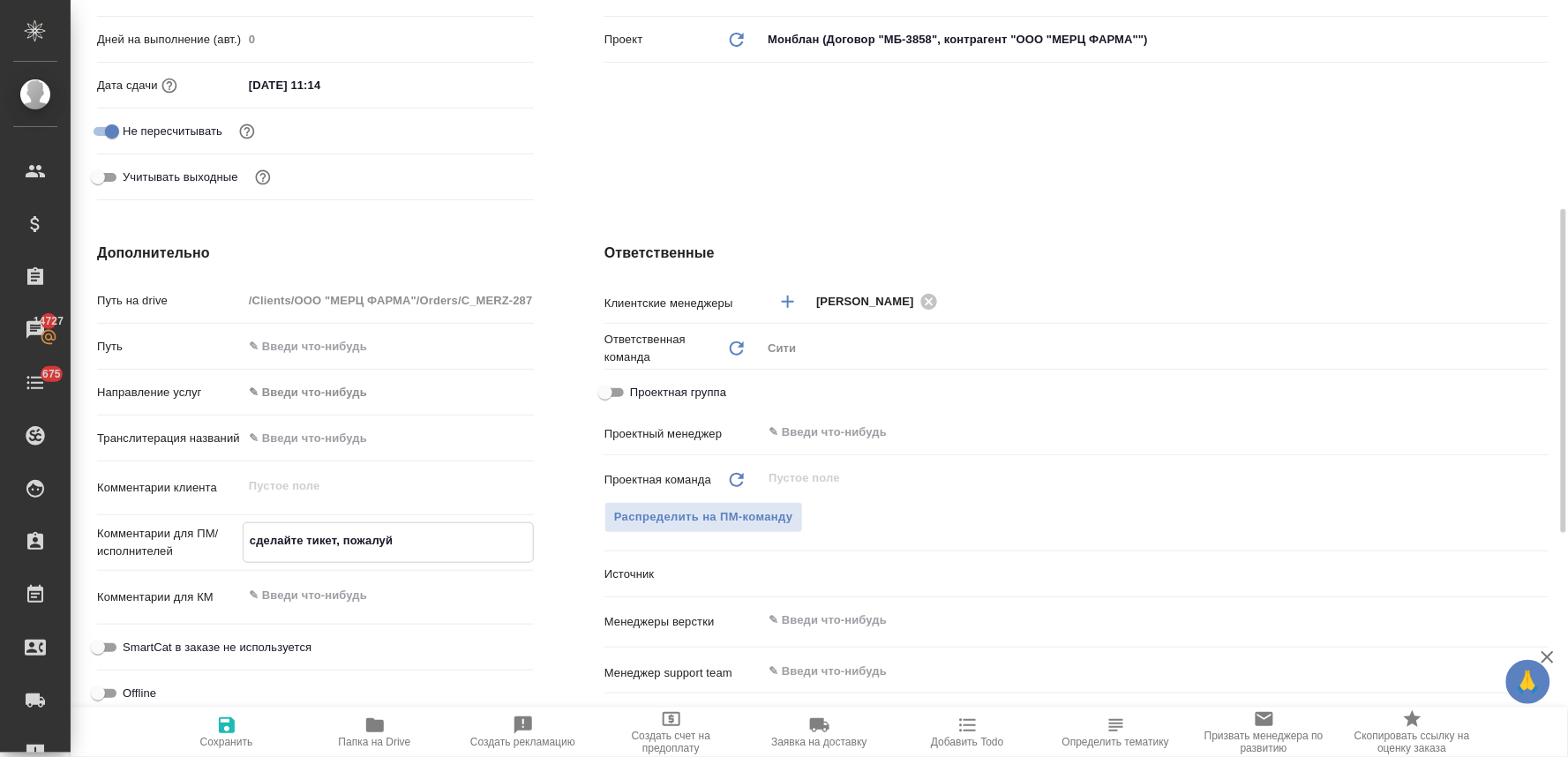
type textarea "сделайте тикет, пожалуйс"
type textarea "x"
type textarea "сделайте тикет, пожалуйст"
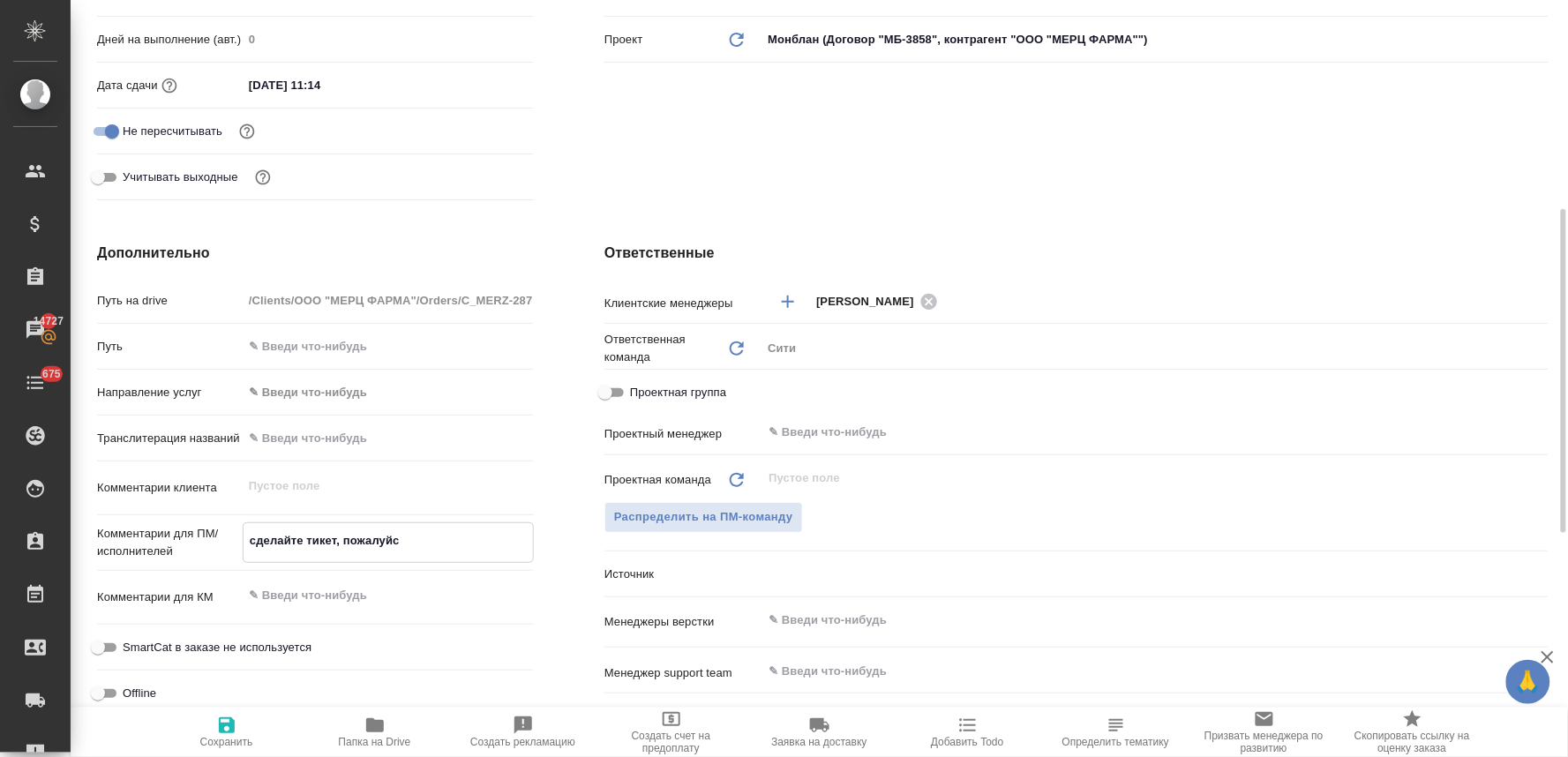
type textarea "x"
type textarea "сделайте тикет, пожалуйста"
type textarea "x"
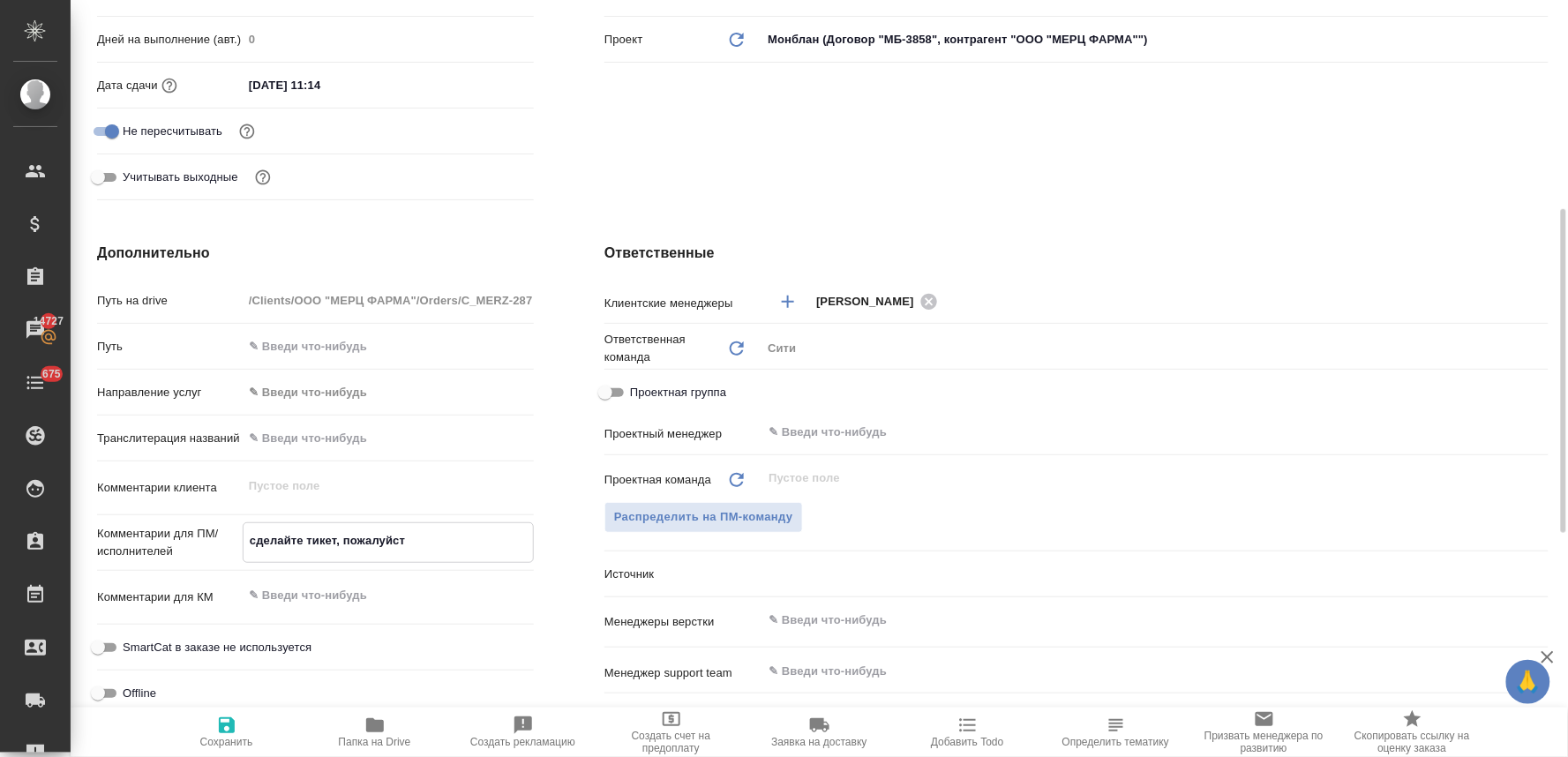
type textarea "x"
type textarea "сделайте тикет, пожалуйста"
type textarea "x"
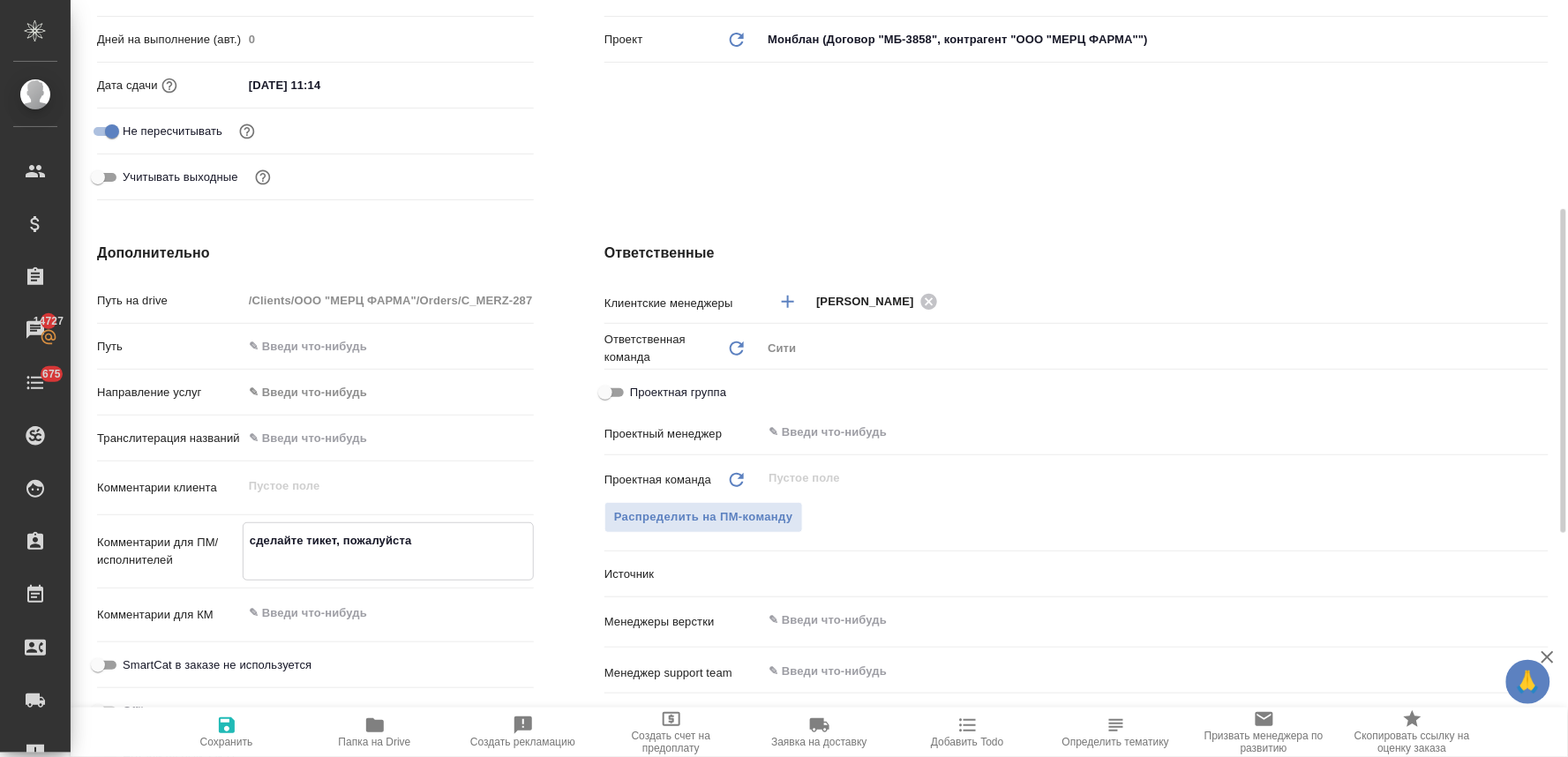
type textarea "x"
type textarea "сделайте тикет, пожалуйста"
type textarea "x"
type textarea "сделайте тикет, пожалуйста н"
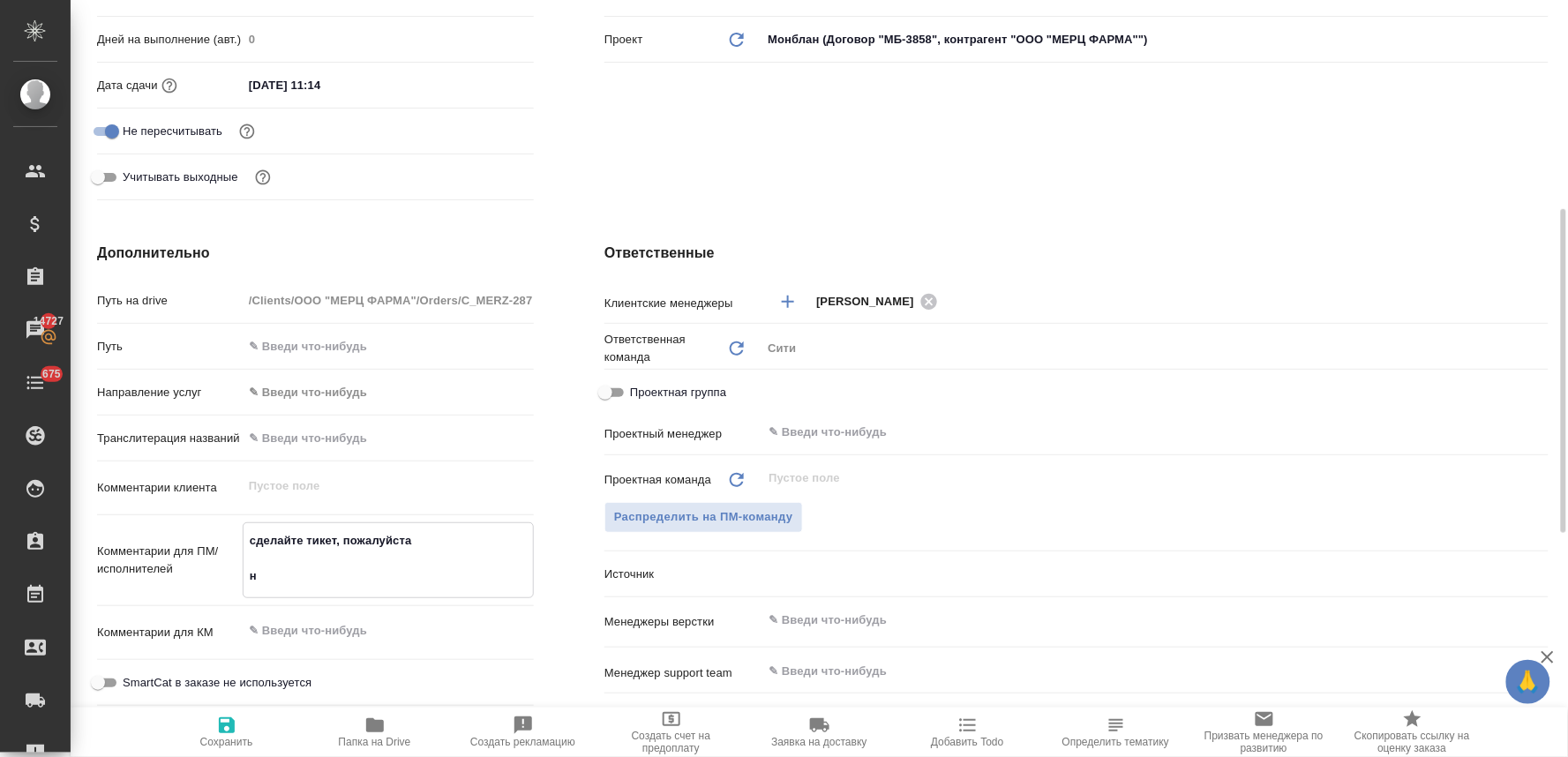
type textarea "x"
type textarea "сделайте тикет, пожалуйста ну"
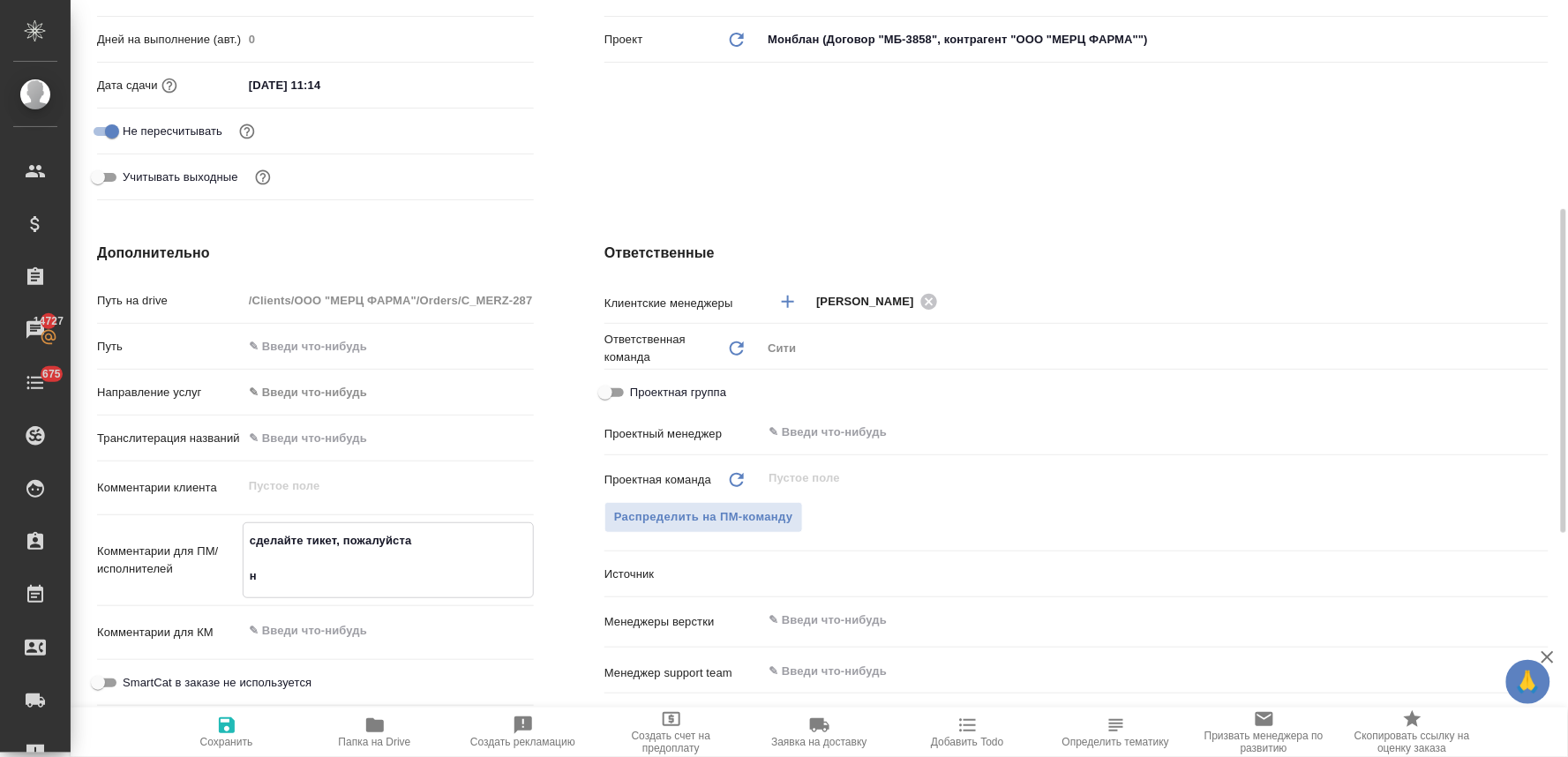
type textarea "x"
type textarea "сделайте тикет, пожалуйста нуж"
type textarea "x"
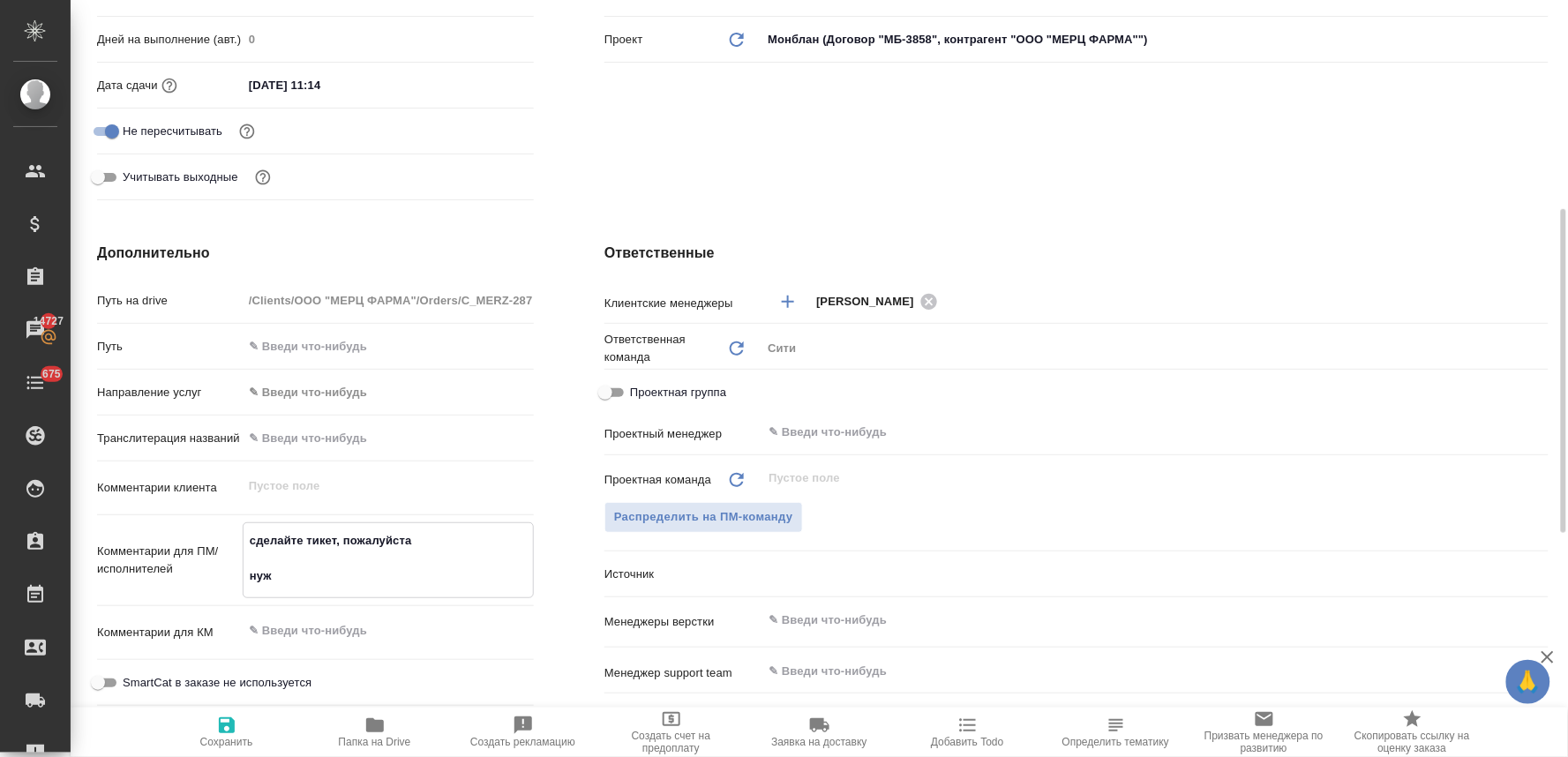
type textarea "x"
type textarea "сделайте тикет, пожалуйста нуже"
type textarea "x"
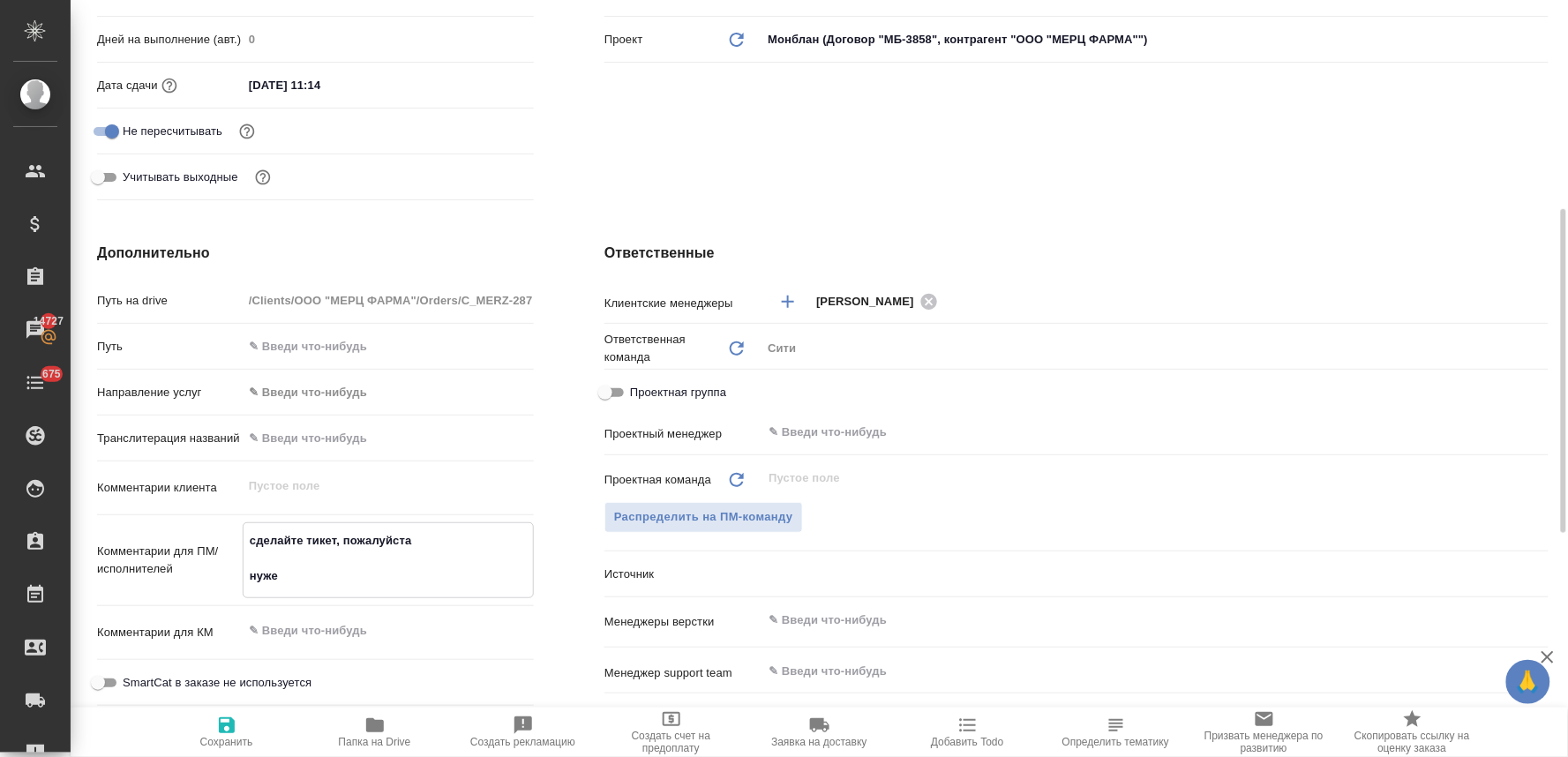
type textarea "x"
type textarea "сделайте тикет, пожалуйста нужен"
type textarea "x"
type textarea "сделайте тикет, пожалуйста нужен"
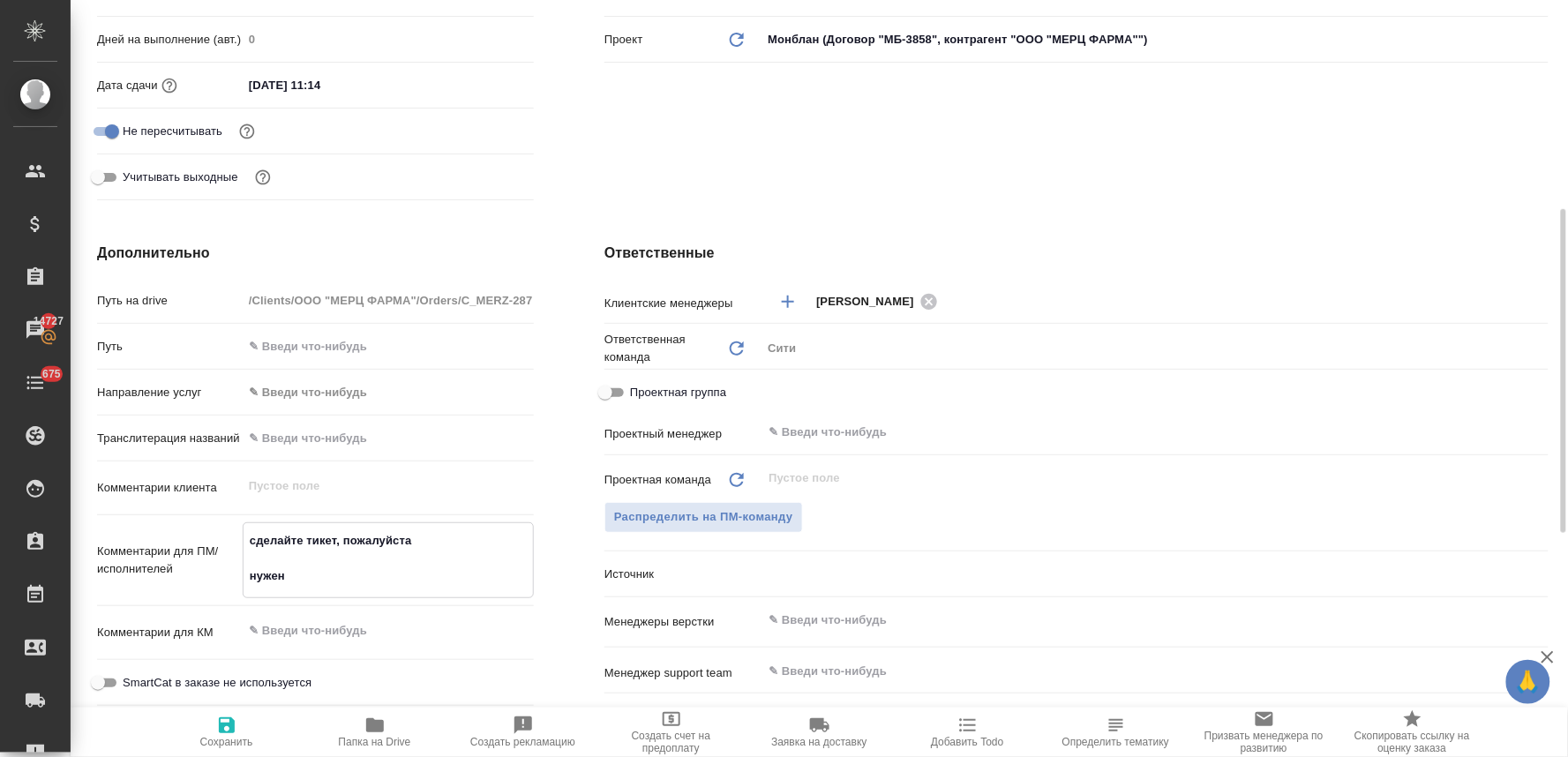
type textarea "x"
type textarea "сделайте тикет, пожалуйста нужен д"
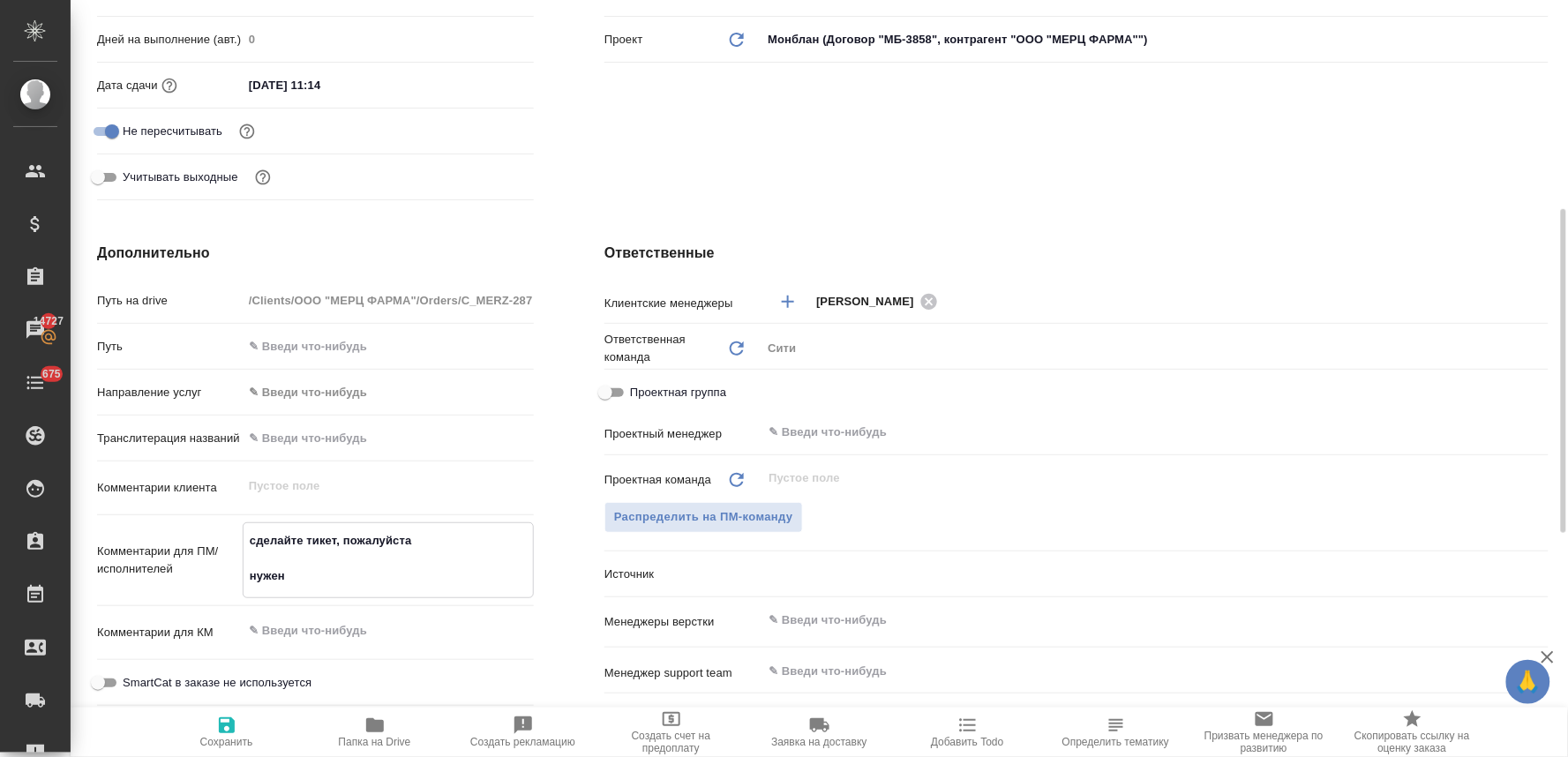
type textarea "x"
type textarea "сделайте тикет, пожалуйста нужен дв"
type textarea "x"
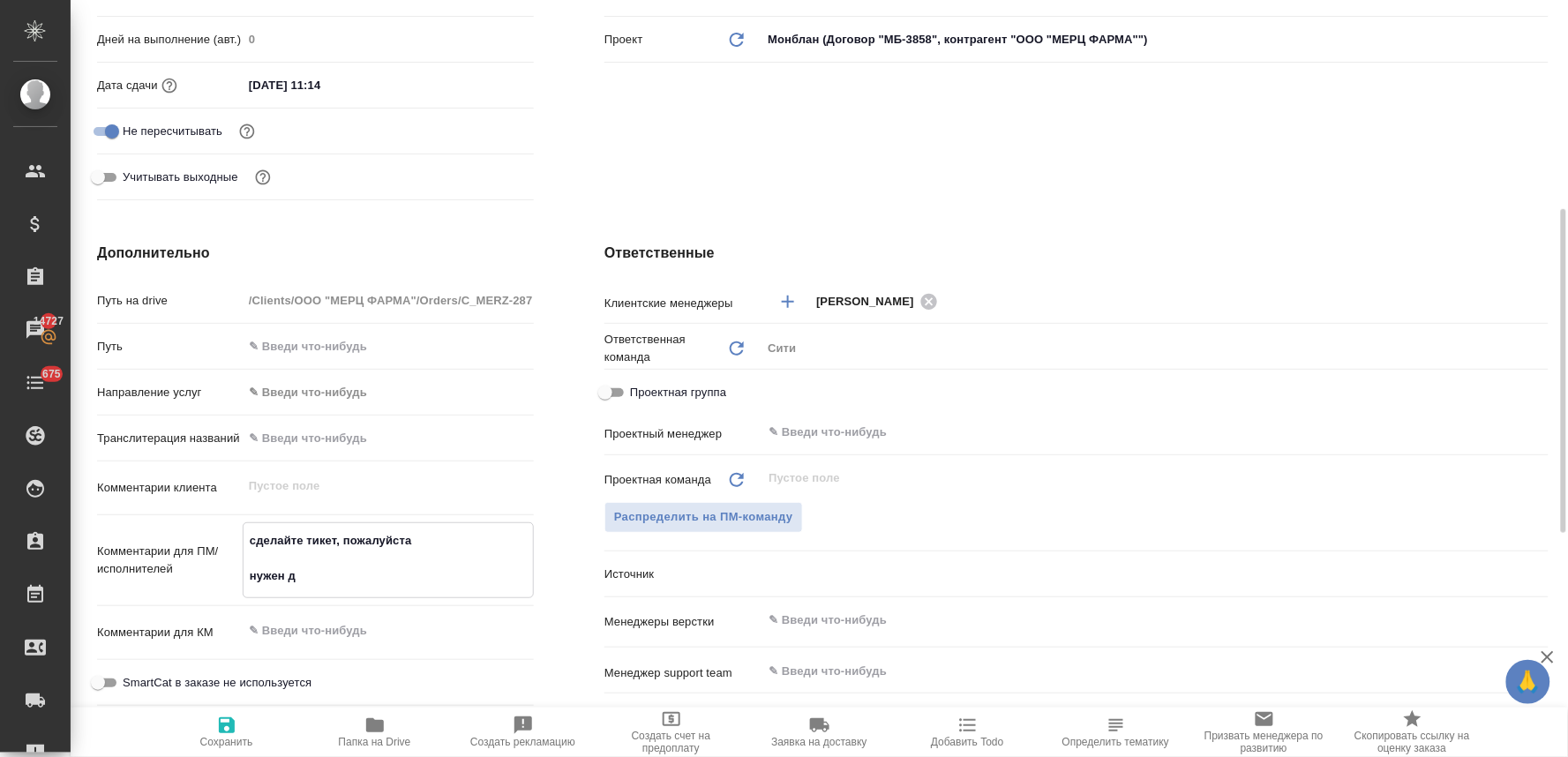
type textarea "x"
click at [228, 731] on icon "button" at bounding box center [227, 725] width 21 height 21
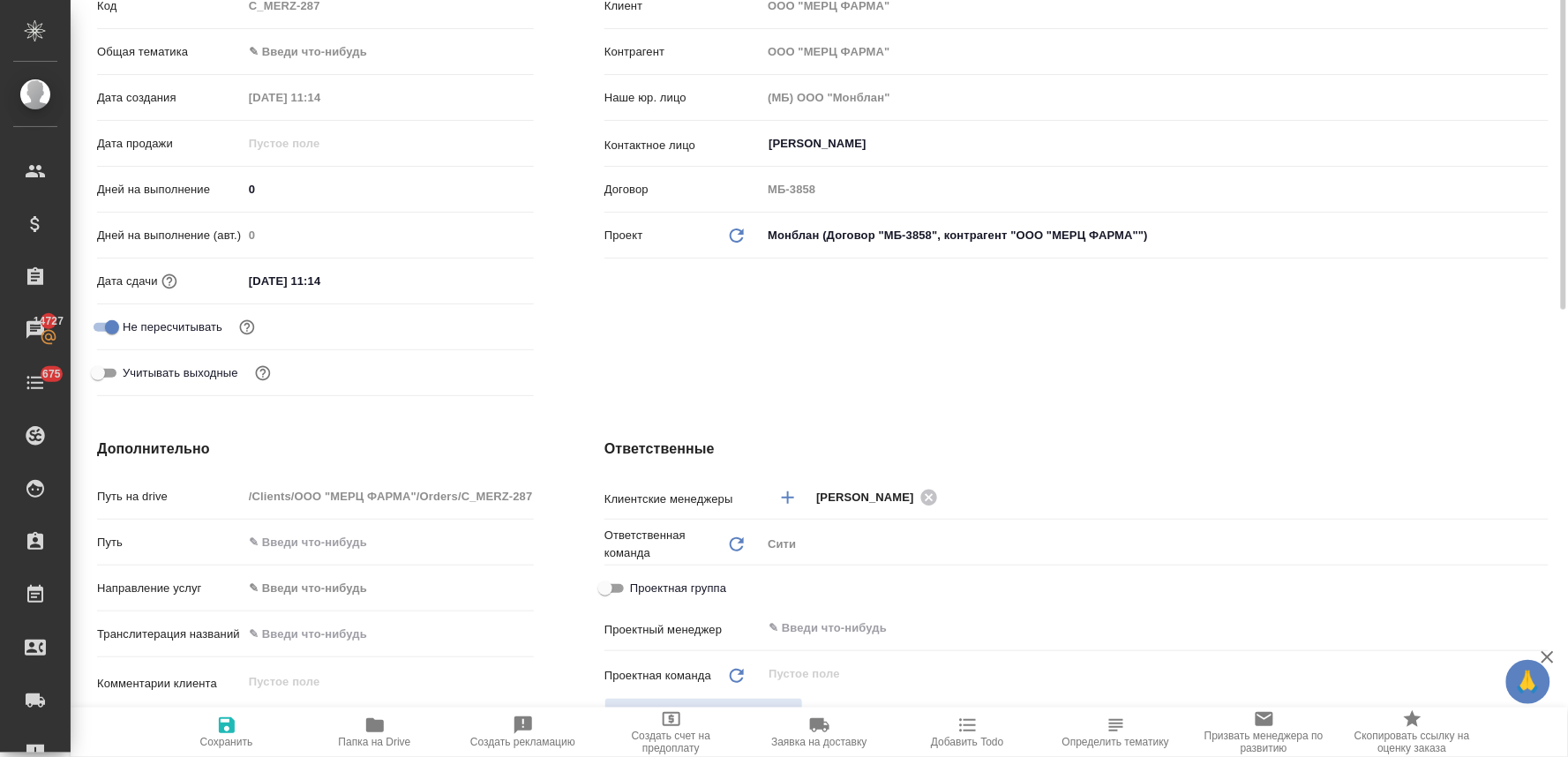
scroll to position [196, 0]
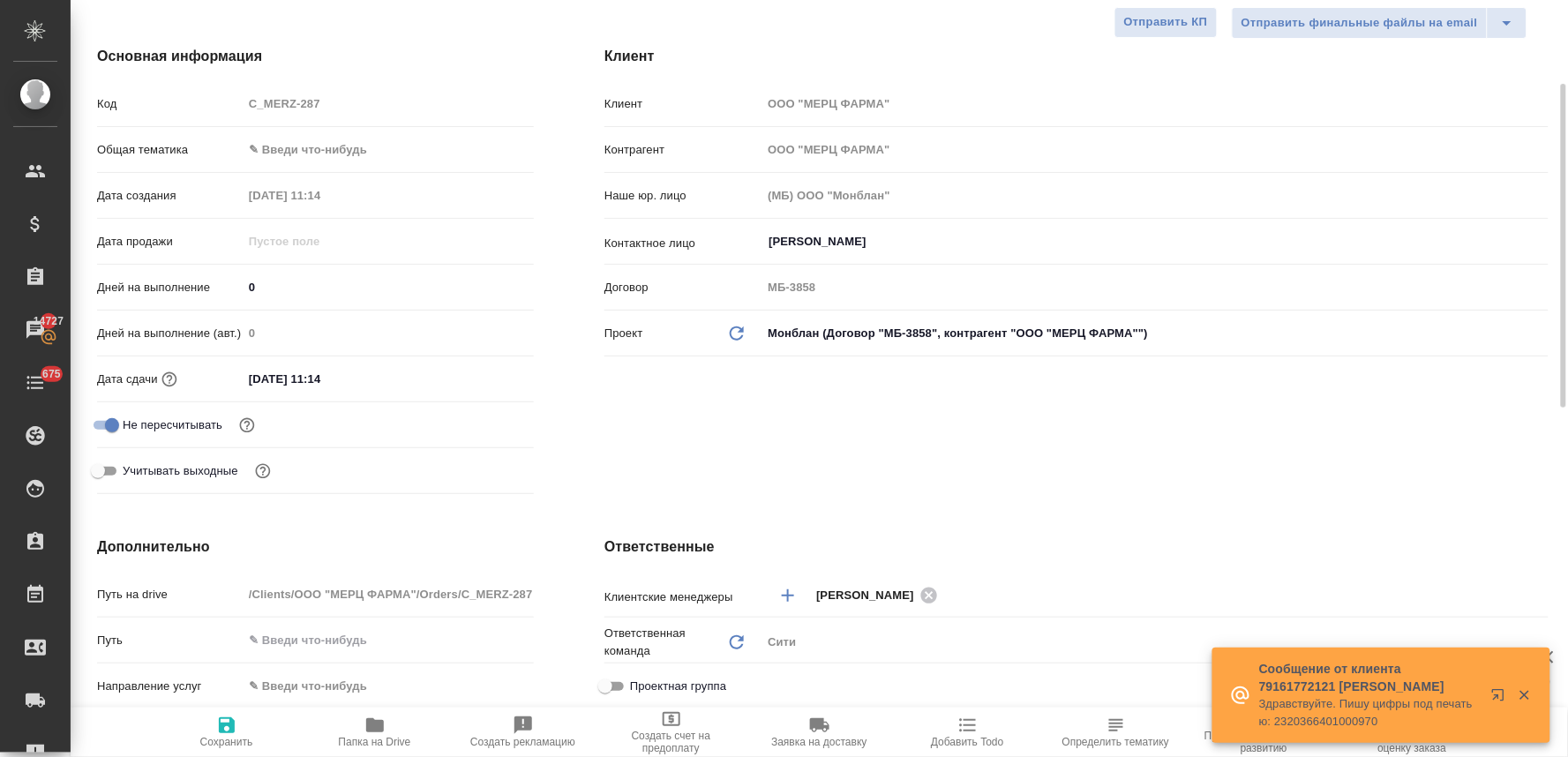
click at [362, 381] on input "28.08.2025 11:14" at bounding box center [320, 379] width 154 height 26
click at [486, 382] on icon "button" at bounding box center [482, 378] width 21 height 21
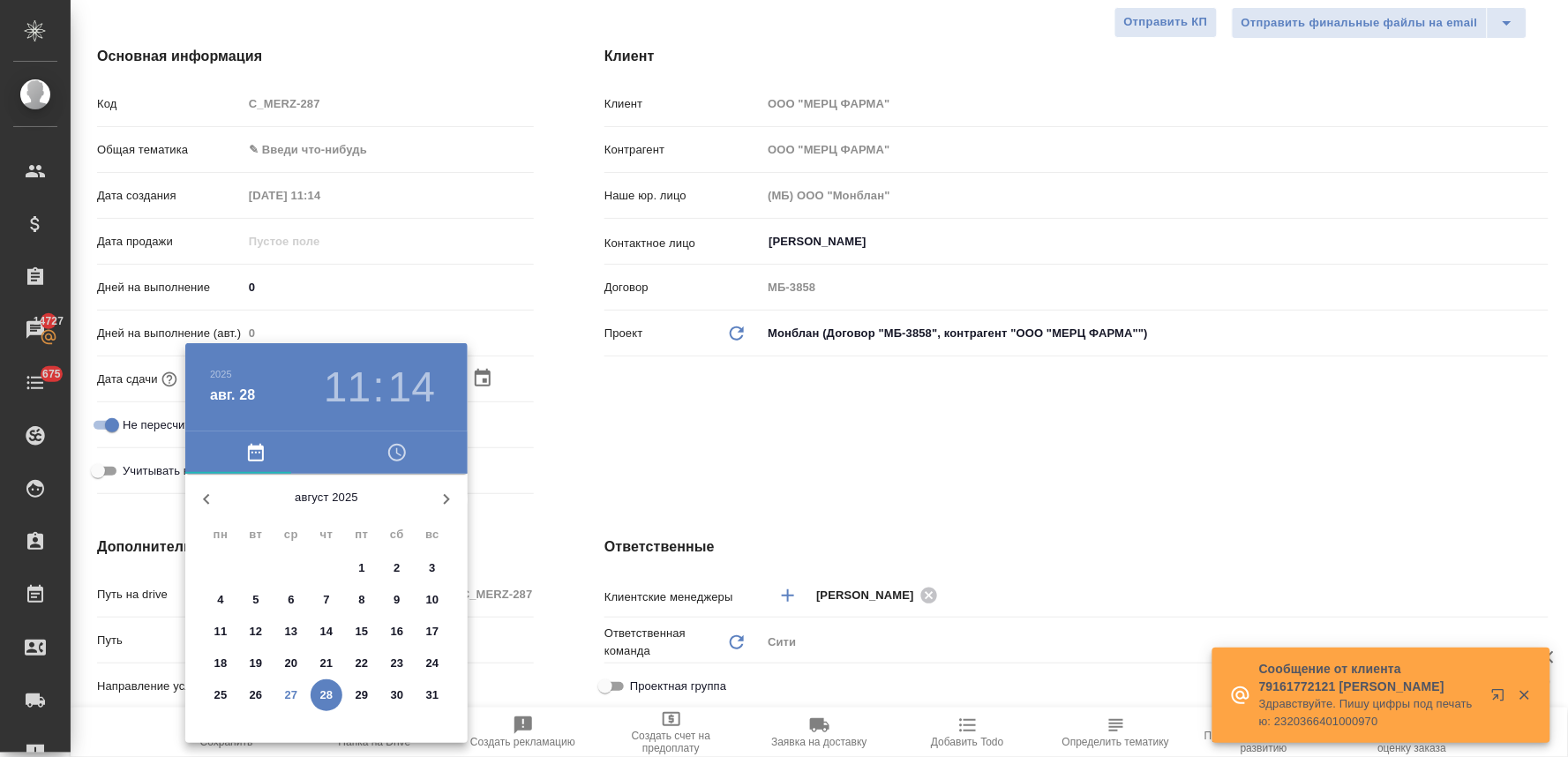
click at [292, 695] on p "27" at bounding box center [292, 695] width 13 height 18
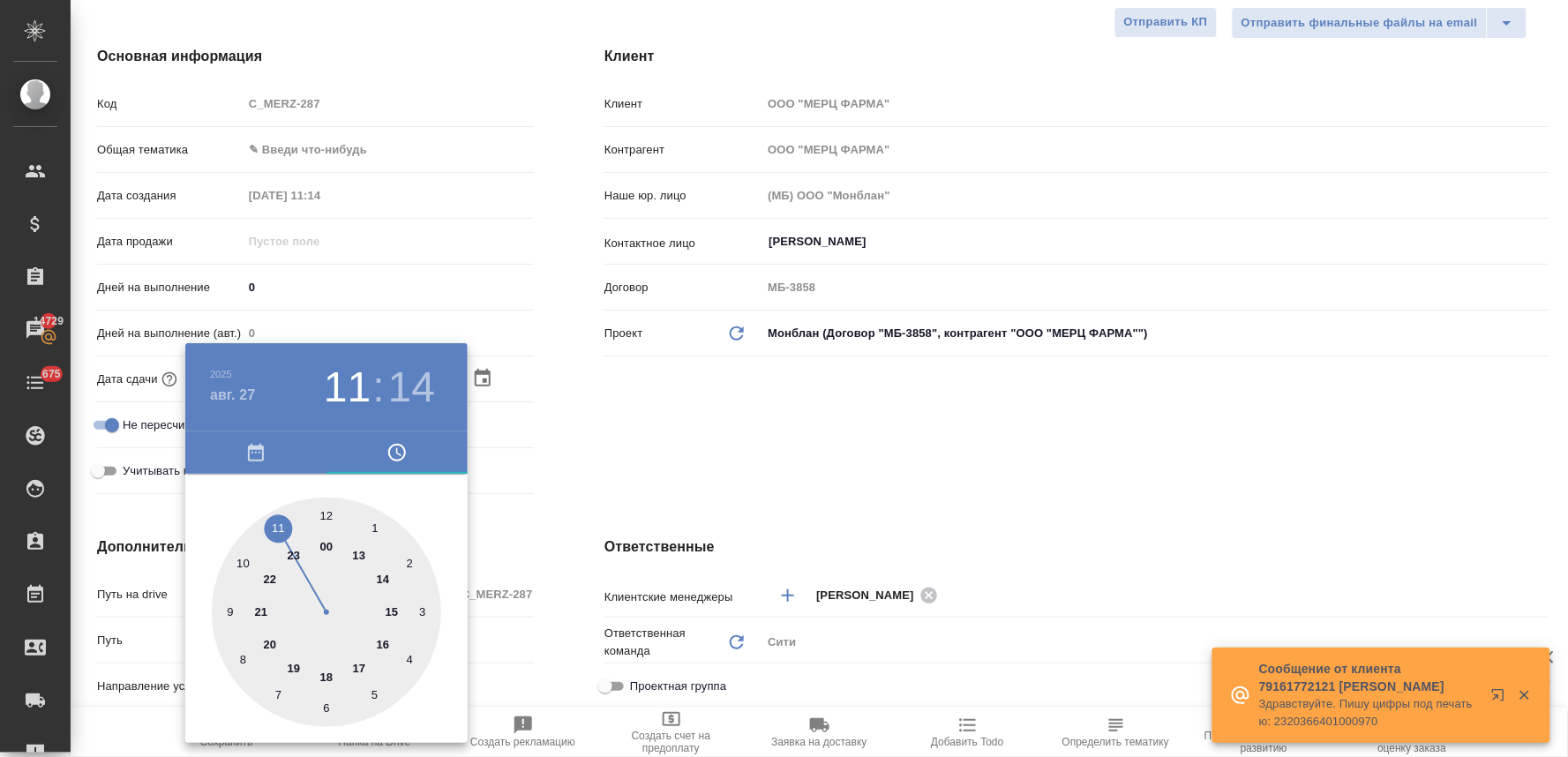
click at [273, 525] on div at bounding box center [326, 612] width 230 height 230
click at [278, 695] on div at bounding box center [326, 612] width 230 height 230
click at [551, 525] on div at bounding box center [784, 378] width 1568 height 757
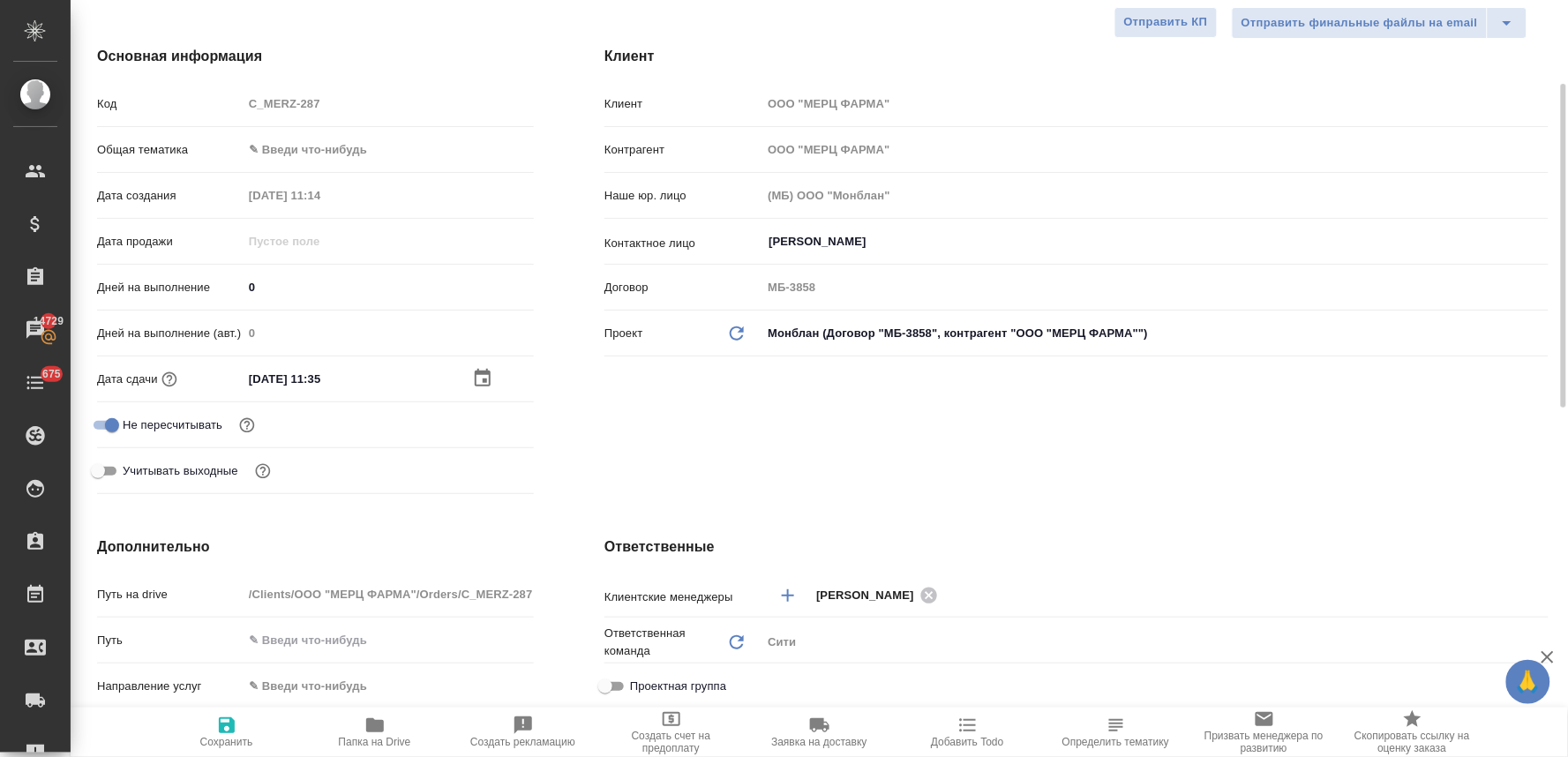
click at [215, 724] on span "Сохранить" at bounding box center [227, 732] width 127 height 33
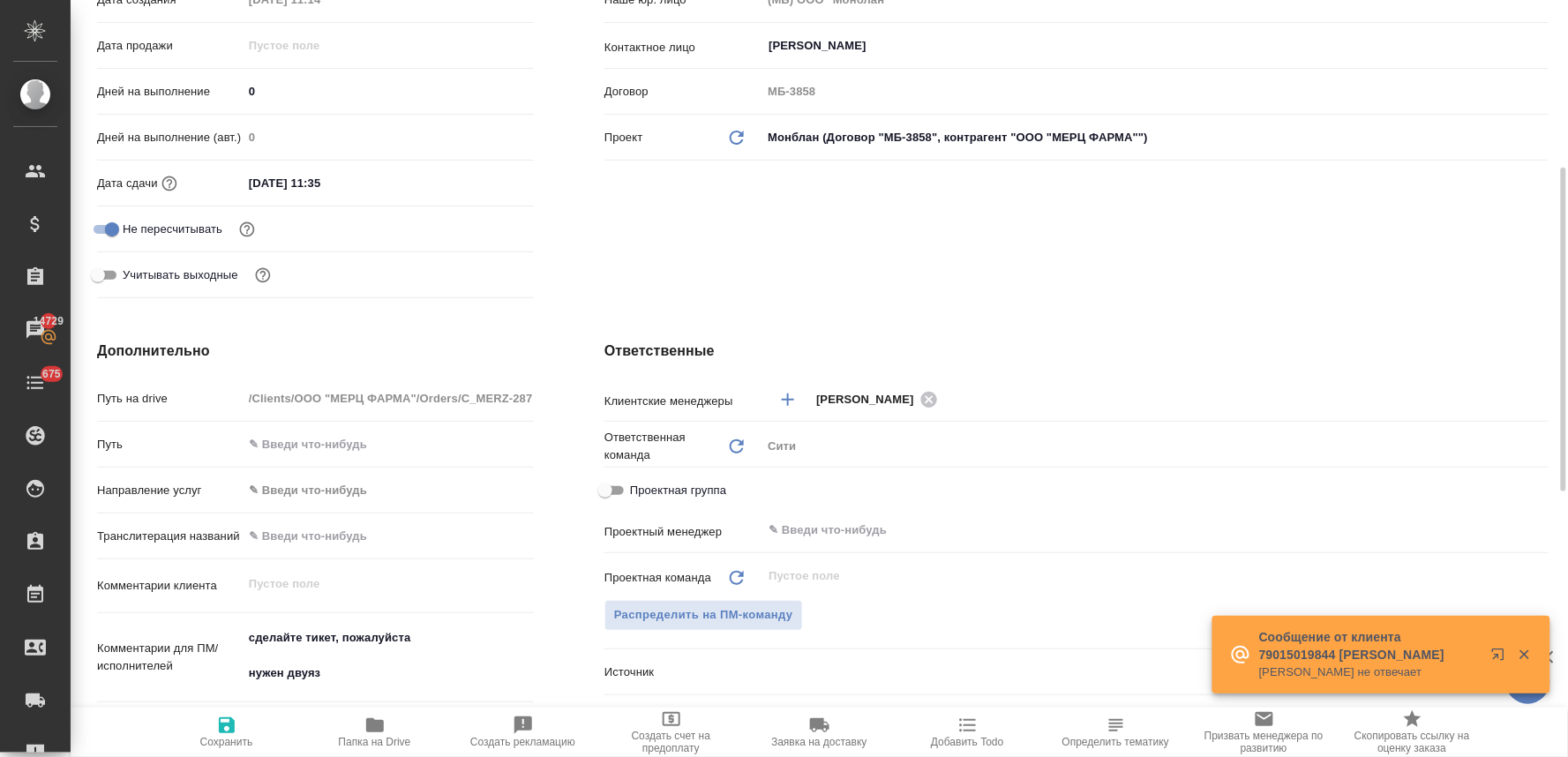
scroll to position [784, 0]
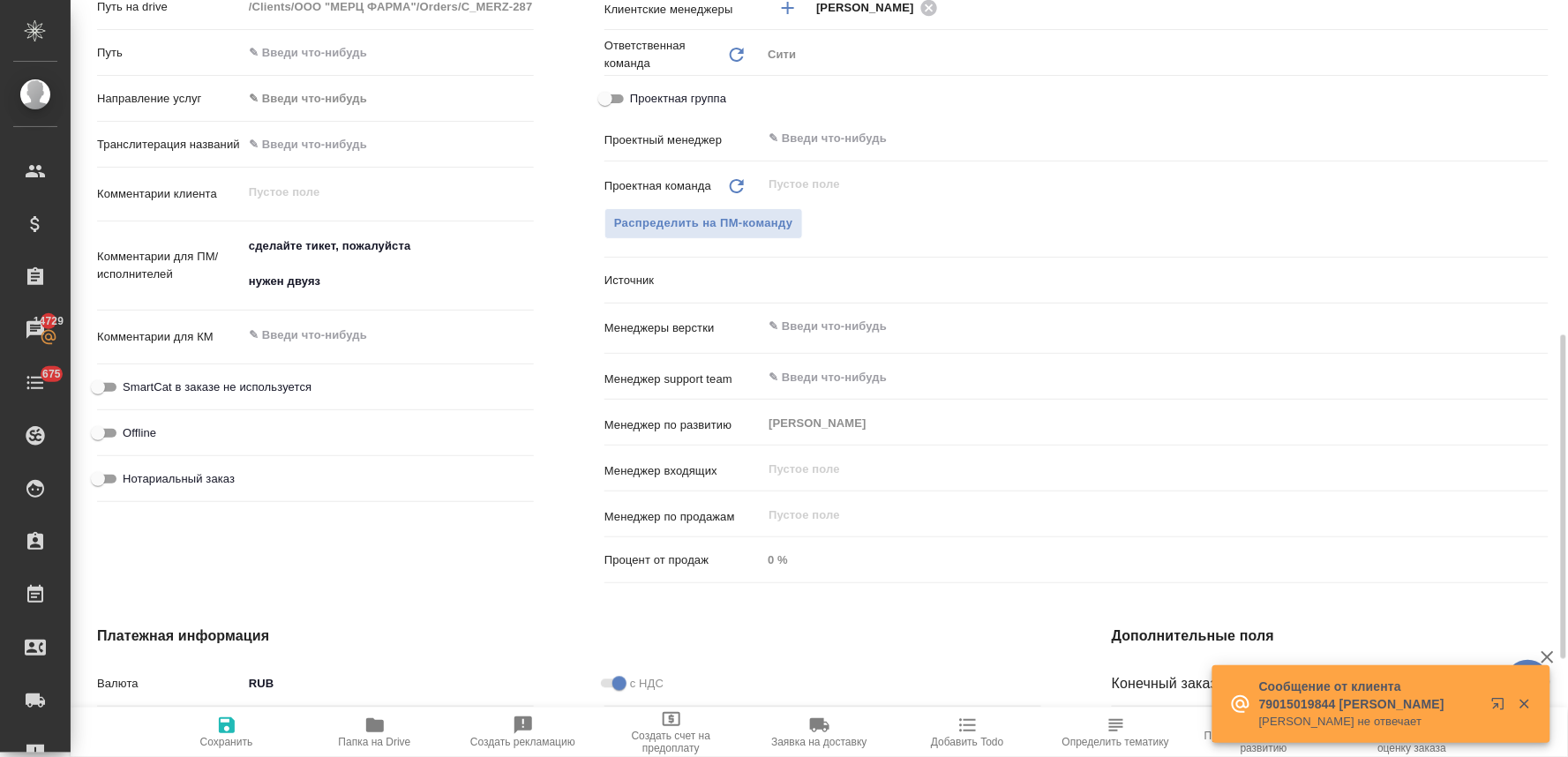
click at [840, 337] on div "​" at bounding box center [1154, 326] width 787 height 32
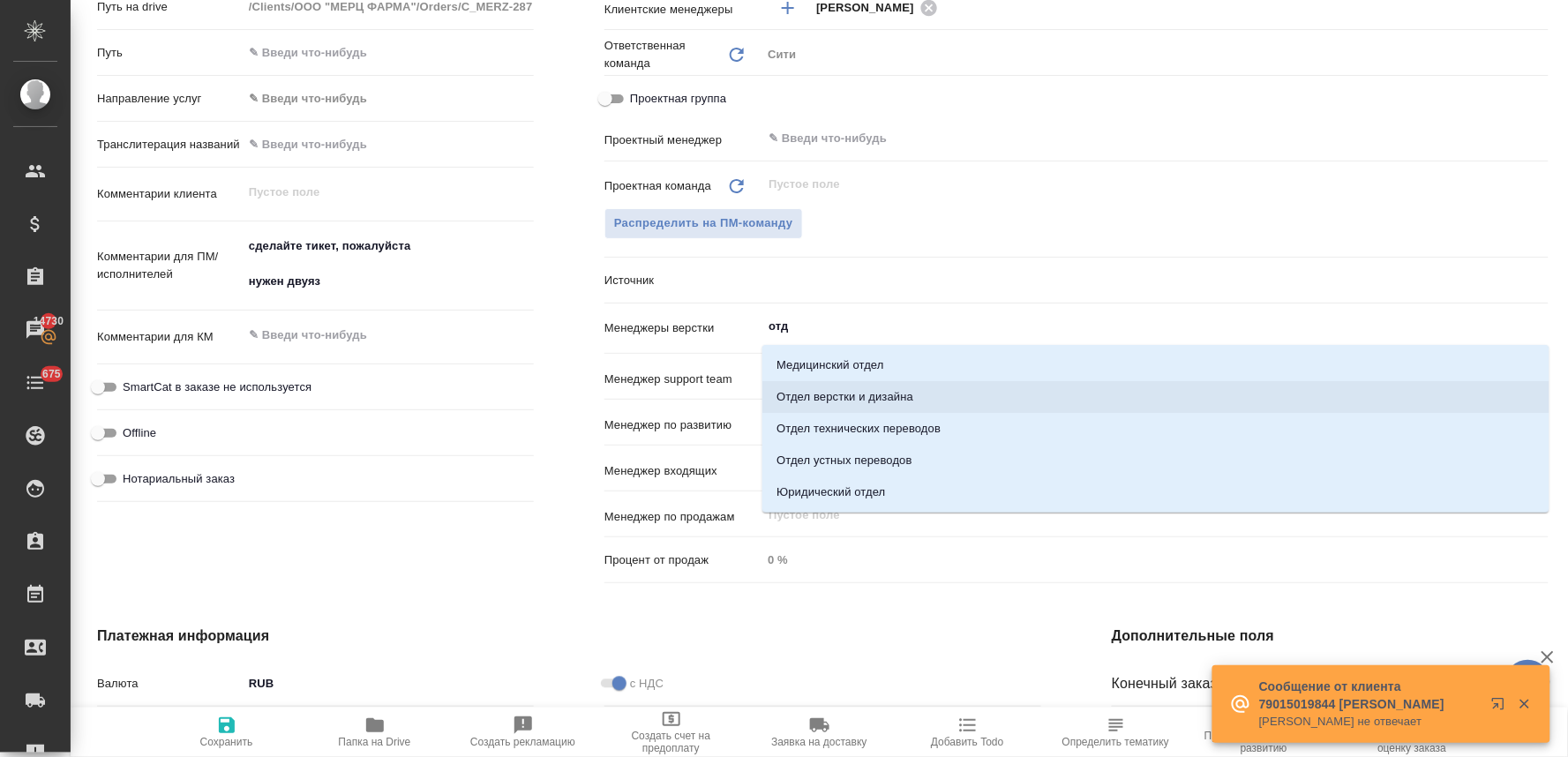
click at [827, 391] on li "Отдел верстки и дизайна" at bounding box center [1155, 397] width 787 height 32
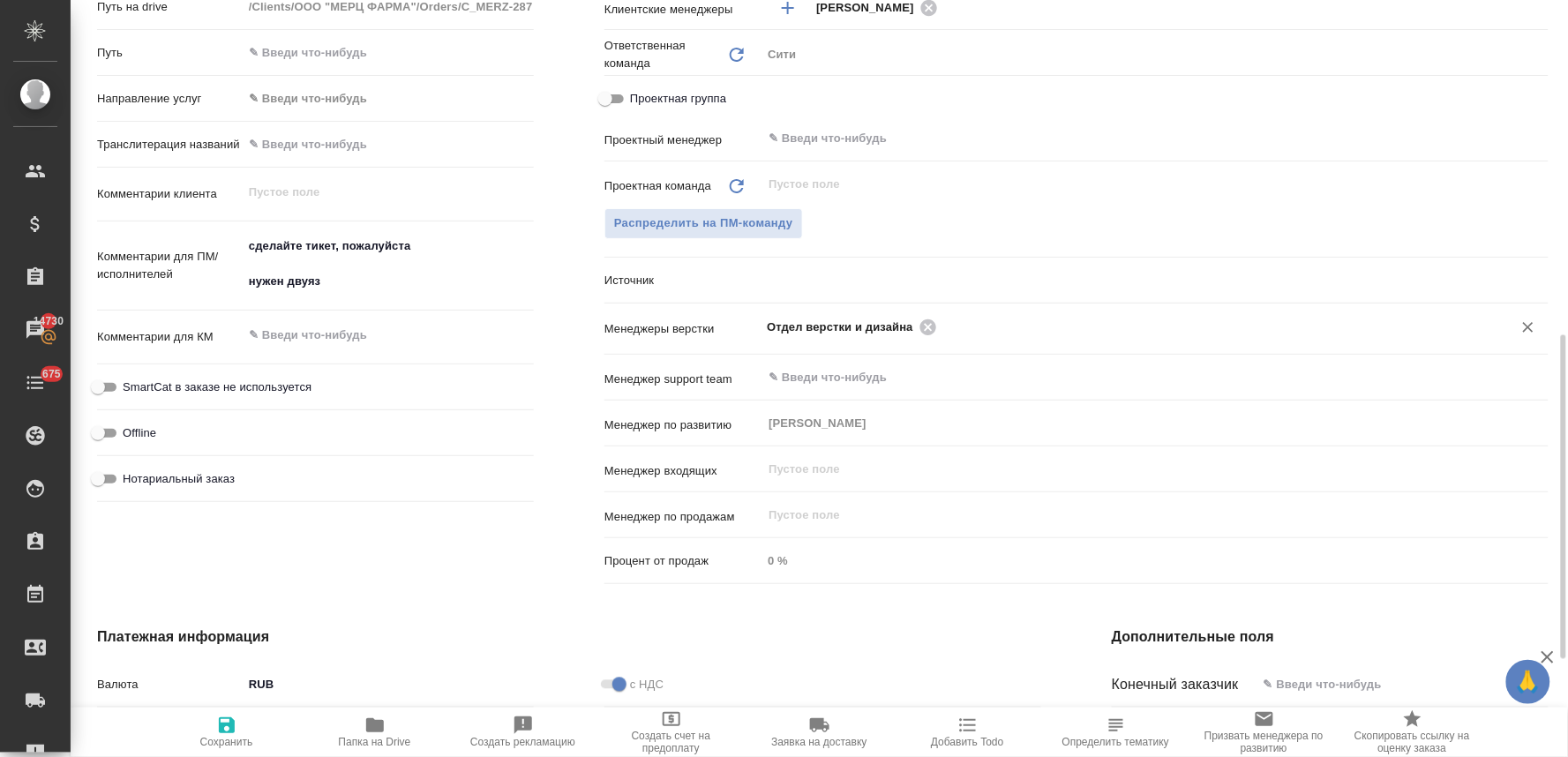
click at [223, 739] on span "Сохранить" at bounding box center [226, 742] width 53 height 12
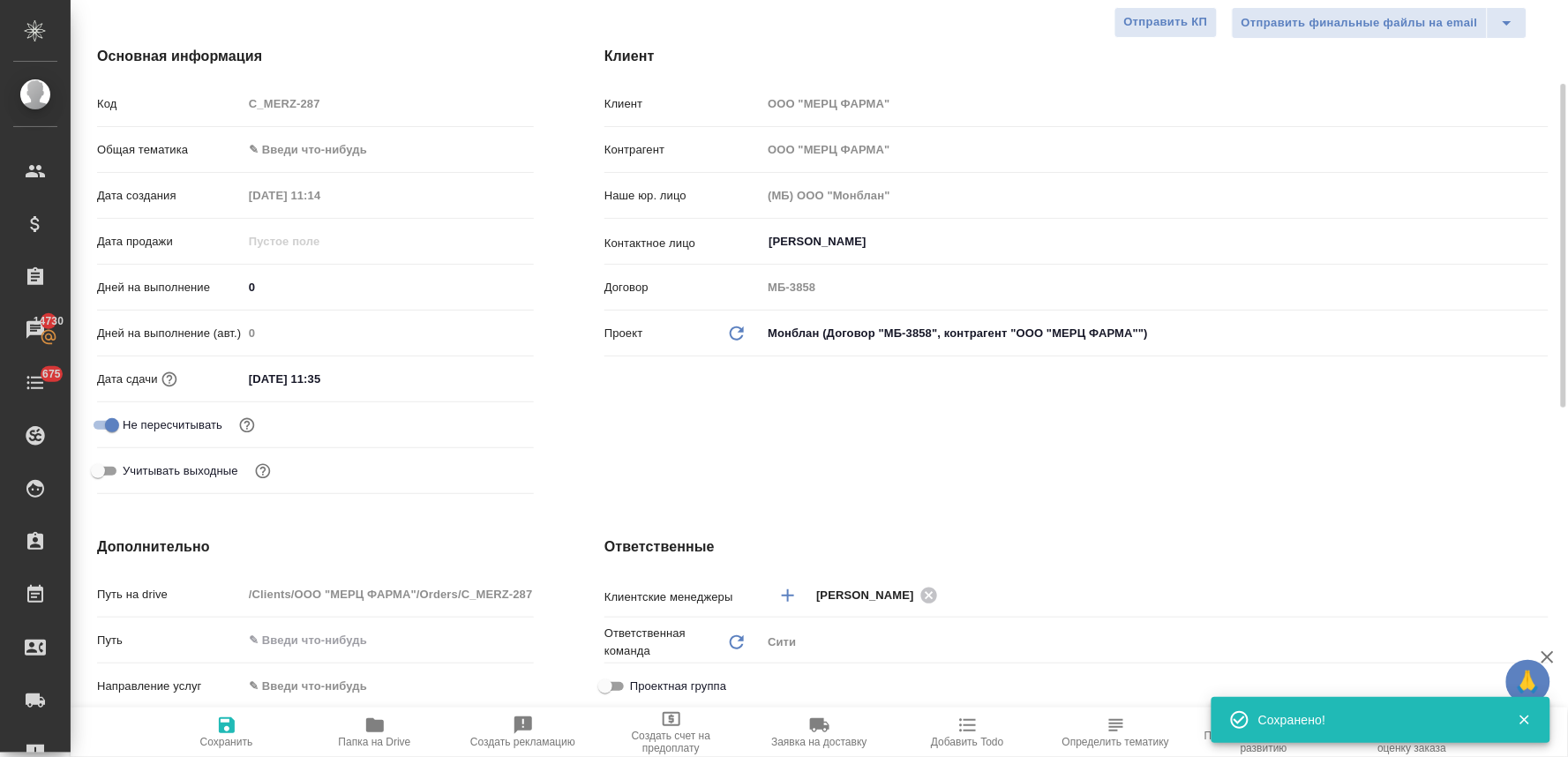
scroll to position [0, 0]
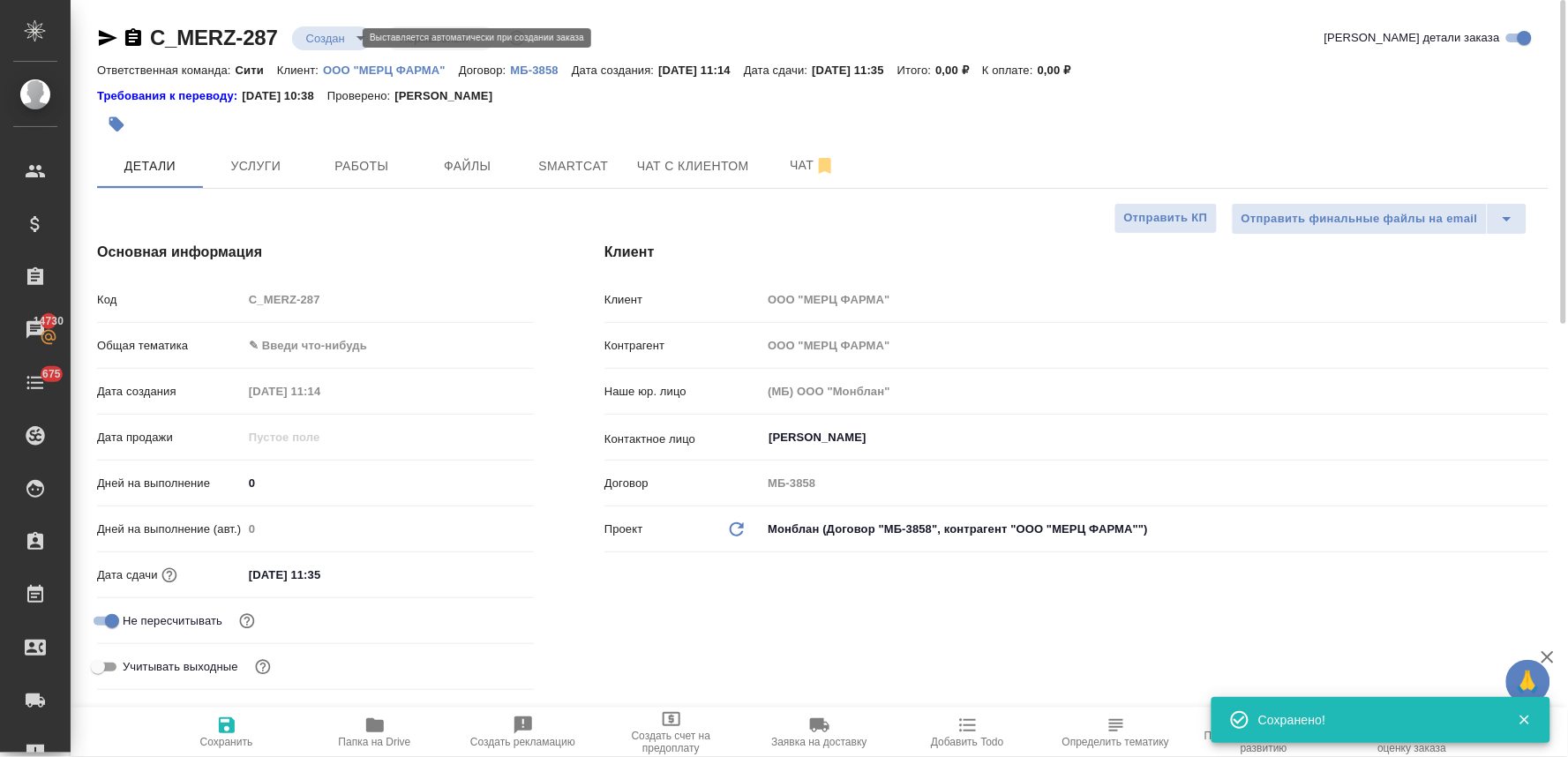
click at [328, 38] on body "🙏 .cls-1 fill:#fff; AWATERA Lyamina Nadezhda Клиенты Спецификации Заказы 14730 …" at bounding box center [784, 378] width 1568 height 757
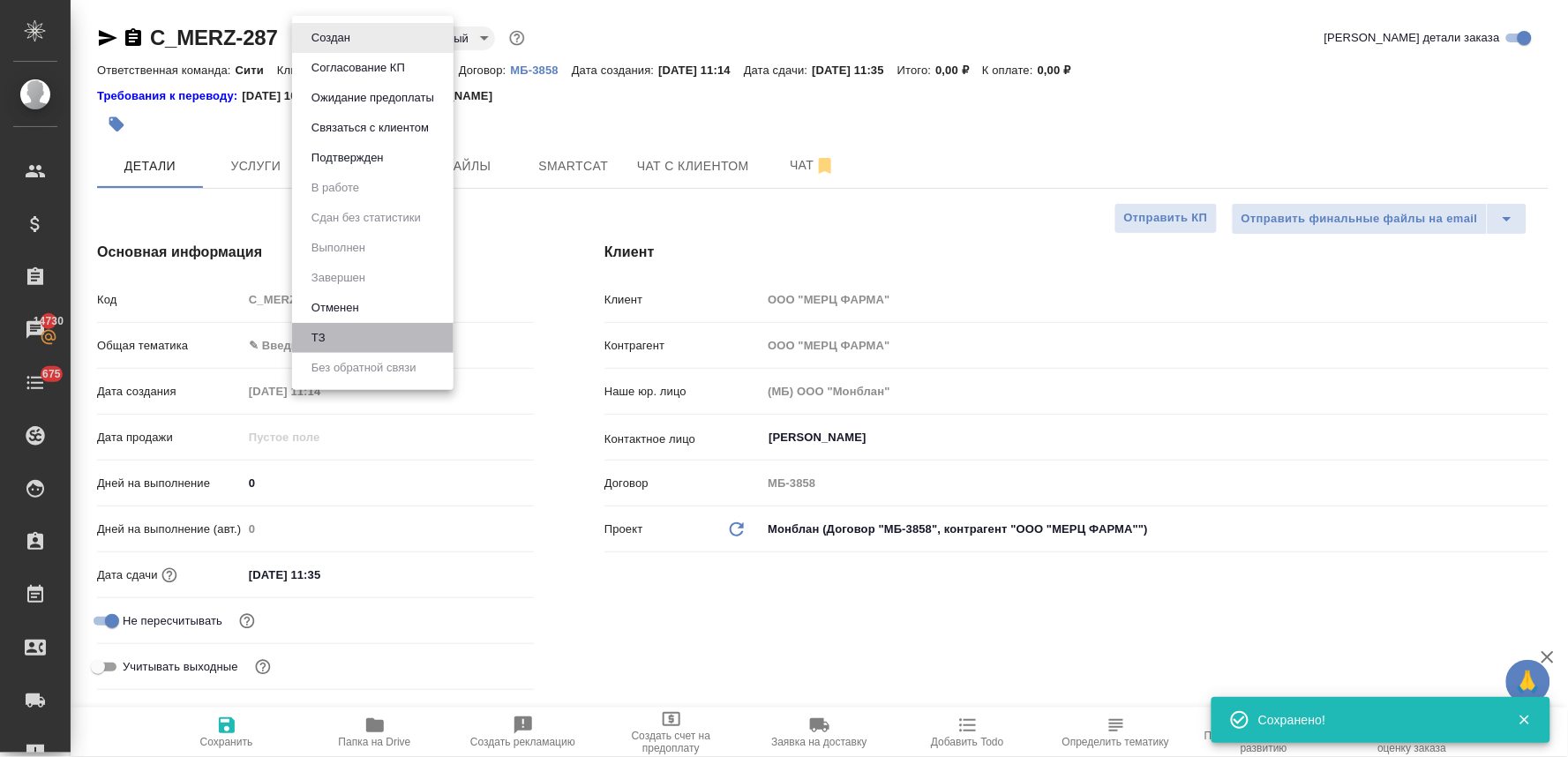
click at [363, 334] on li "ТЗ" at bounding box center [373, 338] width 162 height 30
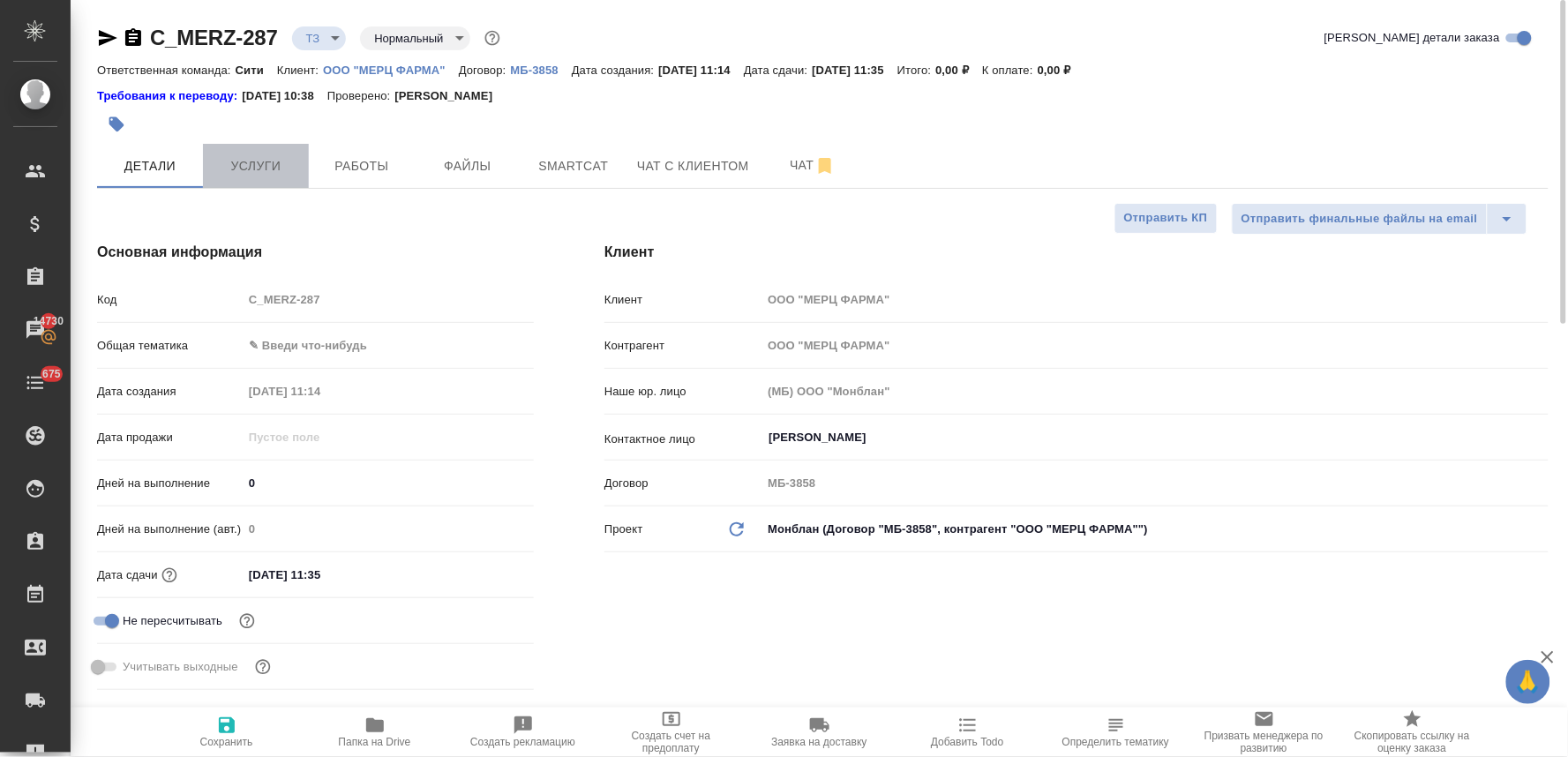
click at [248, 173] on span "Услуги" at bounding box center [256, 166] width 85 height 22
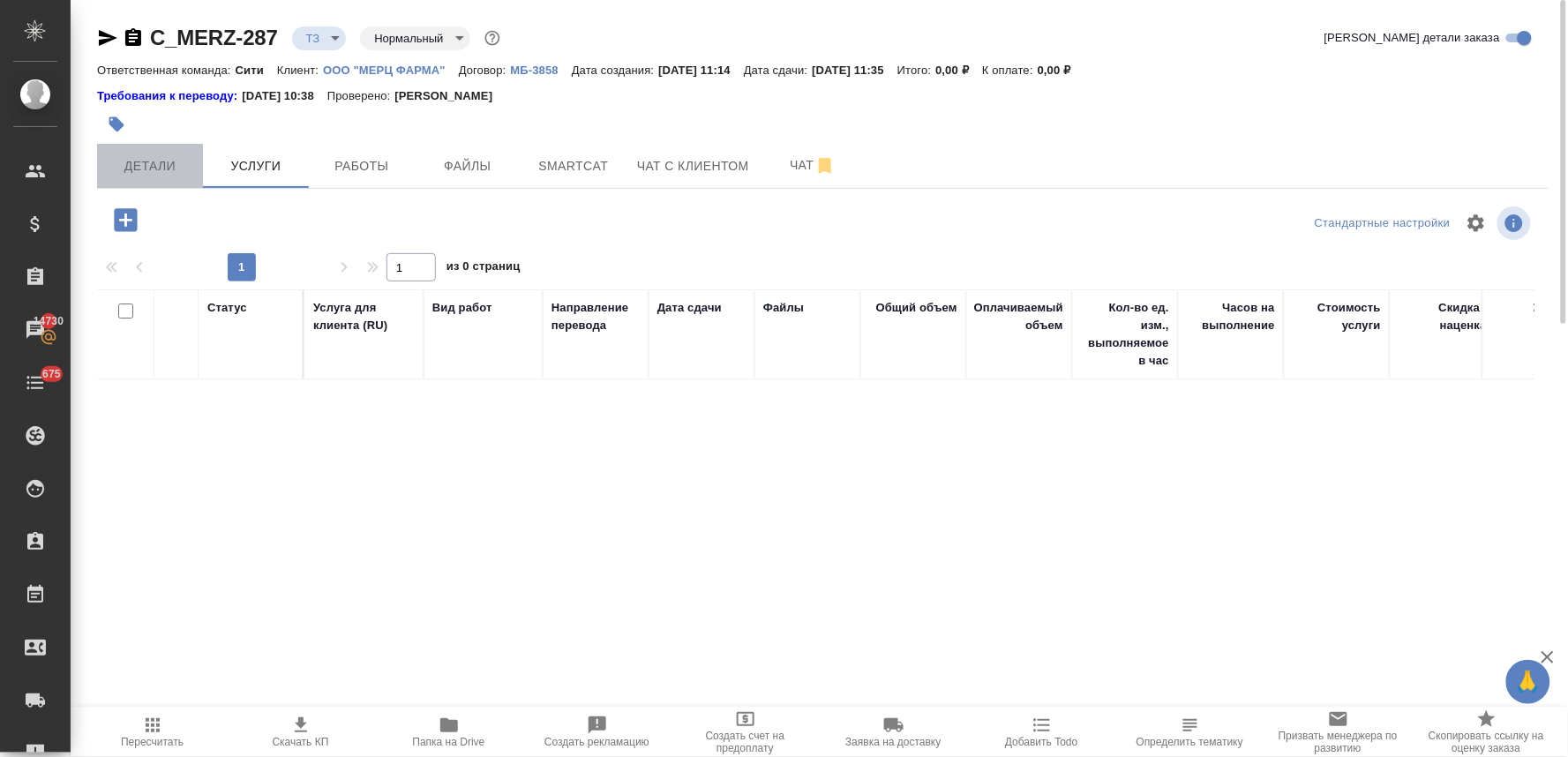
click at [155, 174] on span "Детали" at bounding box center [150, 166] width 85 height 22
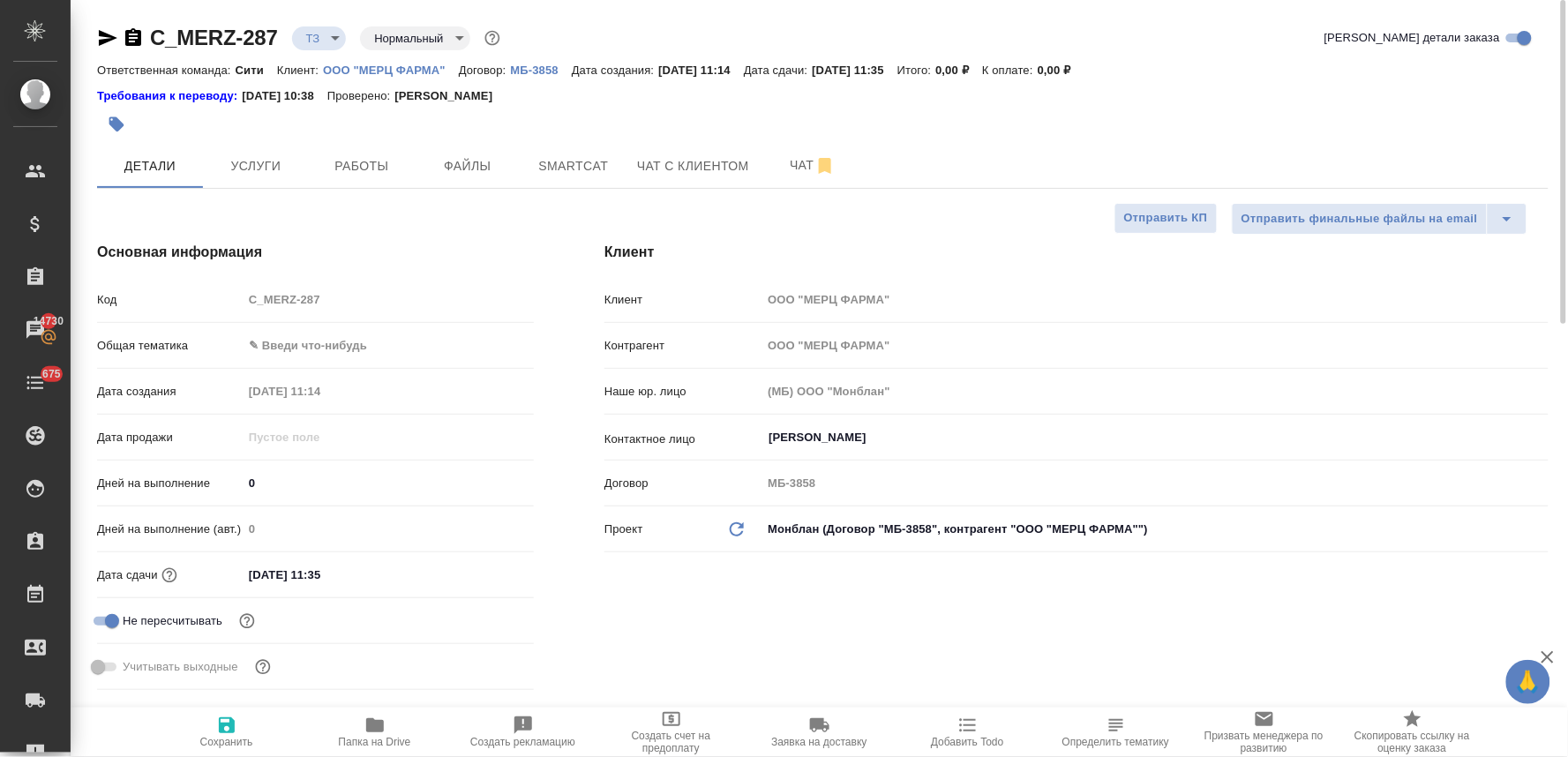
click at [213, 310] on div "Код C_MERZ-287" at bounding box center [315, 299] width 437 height 31
click at [376, 725] on icon "button" at bounding box center [375, 725] width 18 height 14
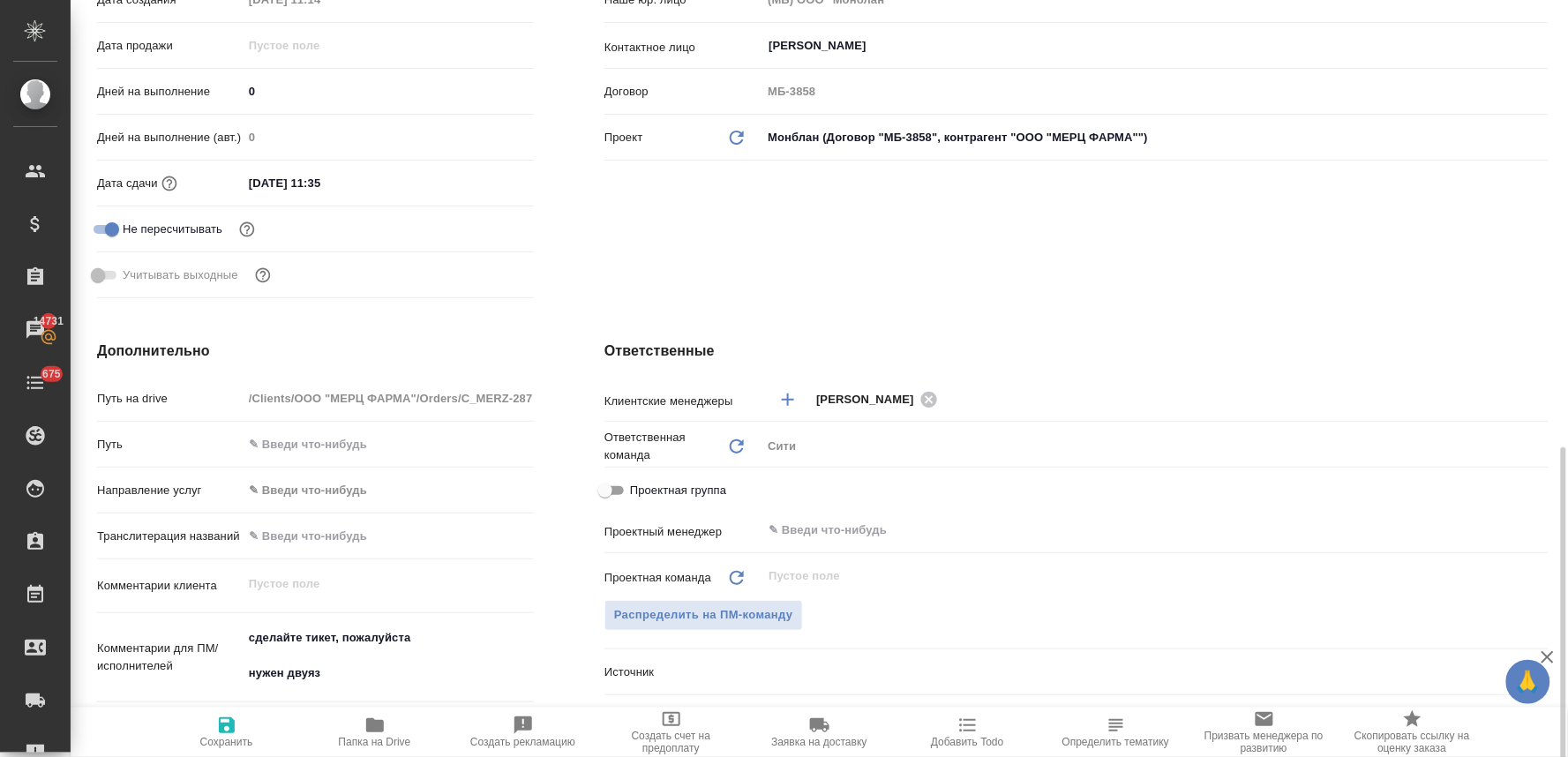
scroll to position [588, 0]
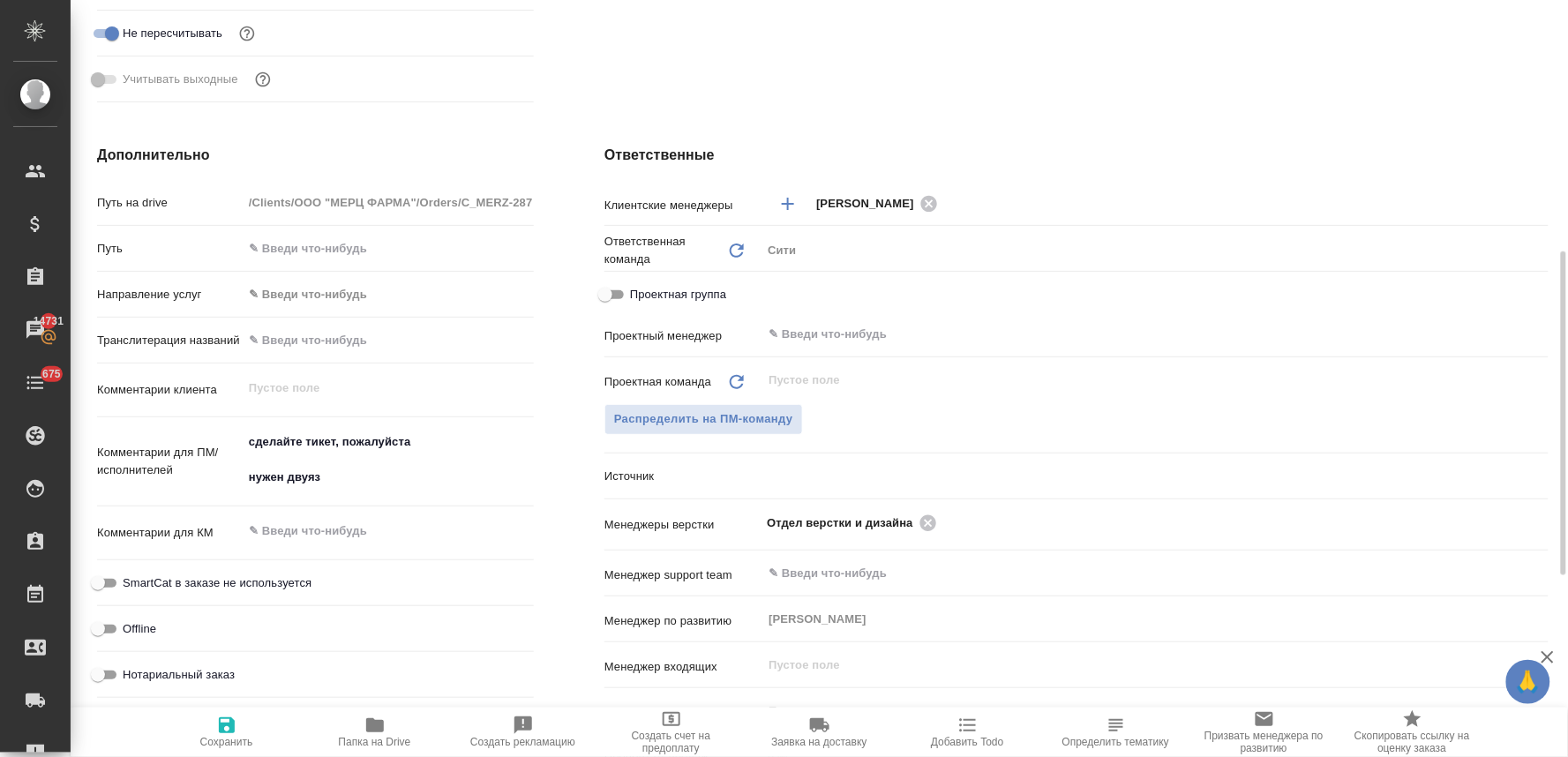
click at [408, 481] on textarea "сделайте тикет, пожалуйста нужен двуяз" at bounding box center [388, 459] width 291 height 65
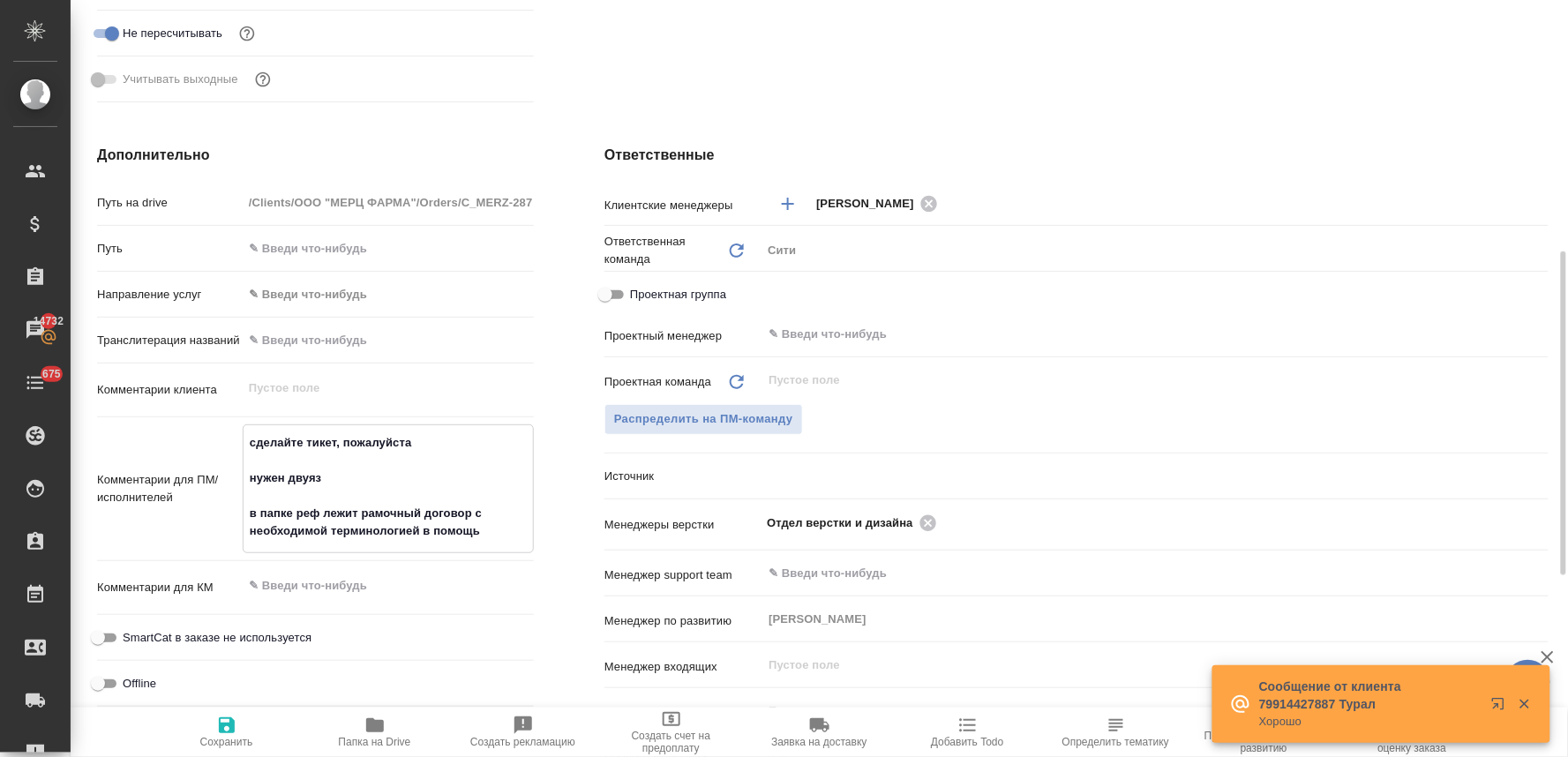
click at [360, 514] on textarea "сделайте тикет, пожалуйста нужен двуяз в папке реф лежит рамочный договор с нео…" at bounding box center [388, 486] width 289 height 118
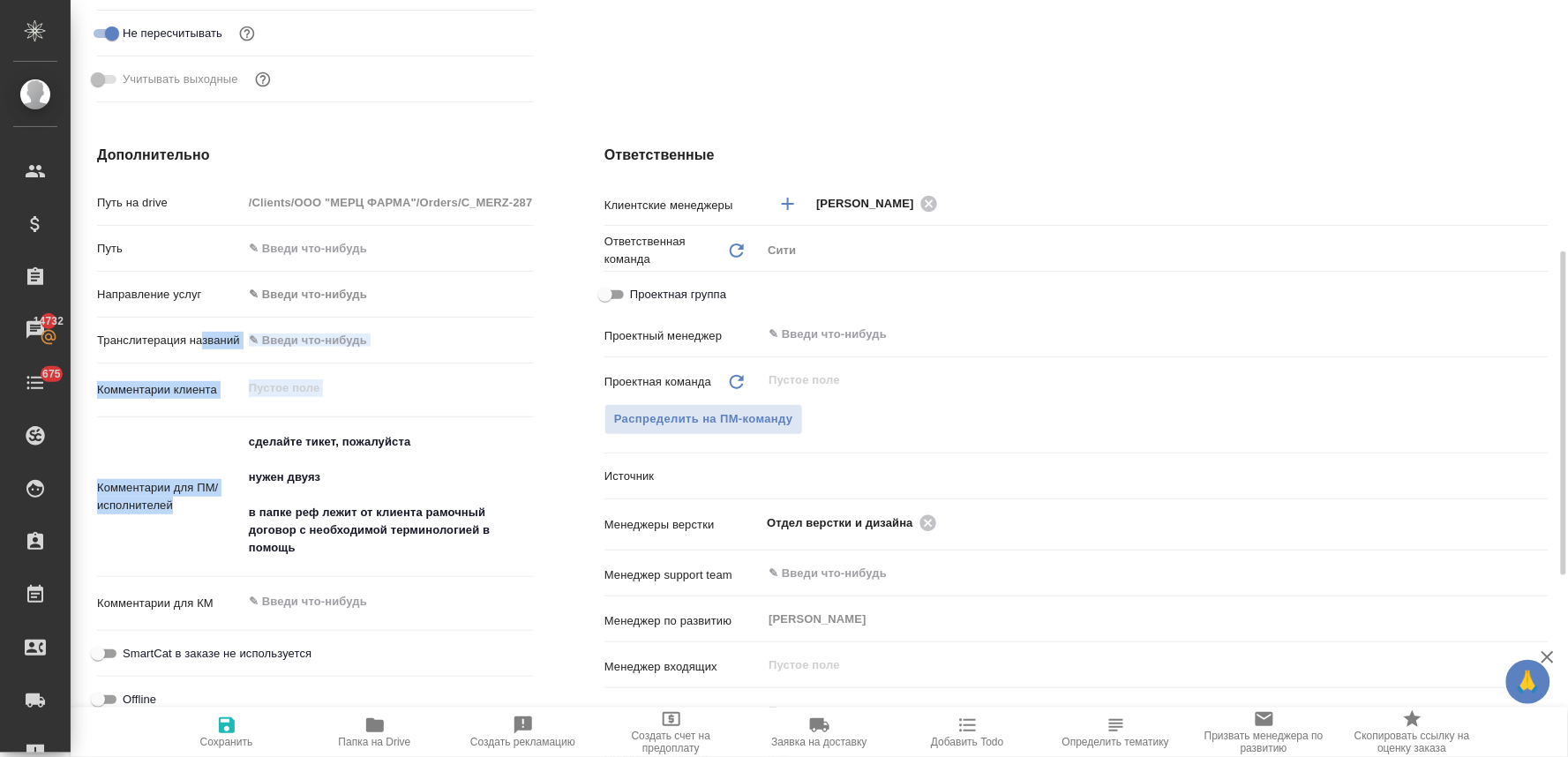
drag, startPoint x: 348, startPoint y: 565, endPoint x: 204, endPoint y: 351, distance: 257.9
click at [204, 351] on div "Путь на drive /Clients/ООО "МЕРЦ ФАРМА"/Orders/C_MERZ-287 Путь Направление услу…" at bounding box center [315, 481] width 437 height 589
click at [336, 561] on textarea "сделайте тикет, пожалуйста нужен двуяз в папке реф лежит от клиента рамочный до…" at bounding box center [388, 496] width 289 height 136
drag, startPoint x: 321, startPoint y: 544, endPoint x: 190, endPoint y: 374, distance: 214.6
click at [190, 374] on div "Путь на drive /Clients/ООО "МЕРЦ ФАРМА"/Orders/C_MERZ-287 Путь Направление услу…" at bounding box center [315, 482] width 437 height 591
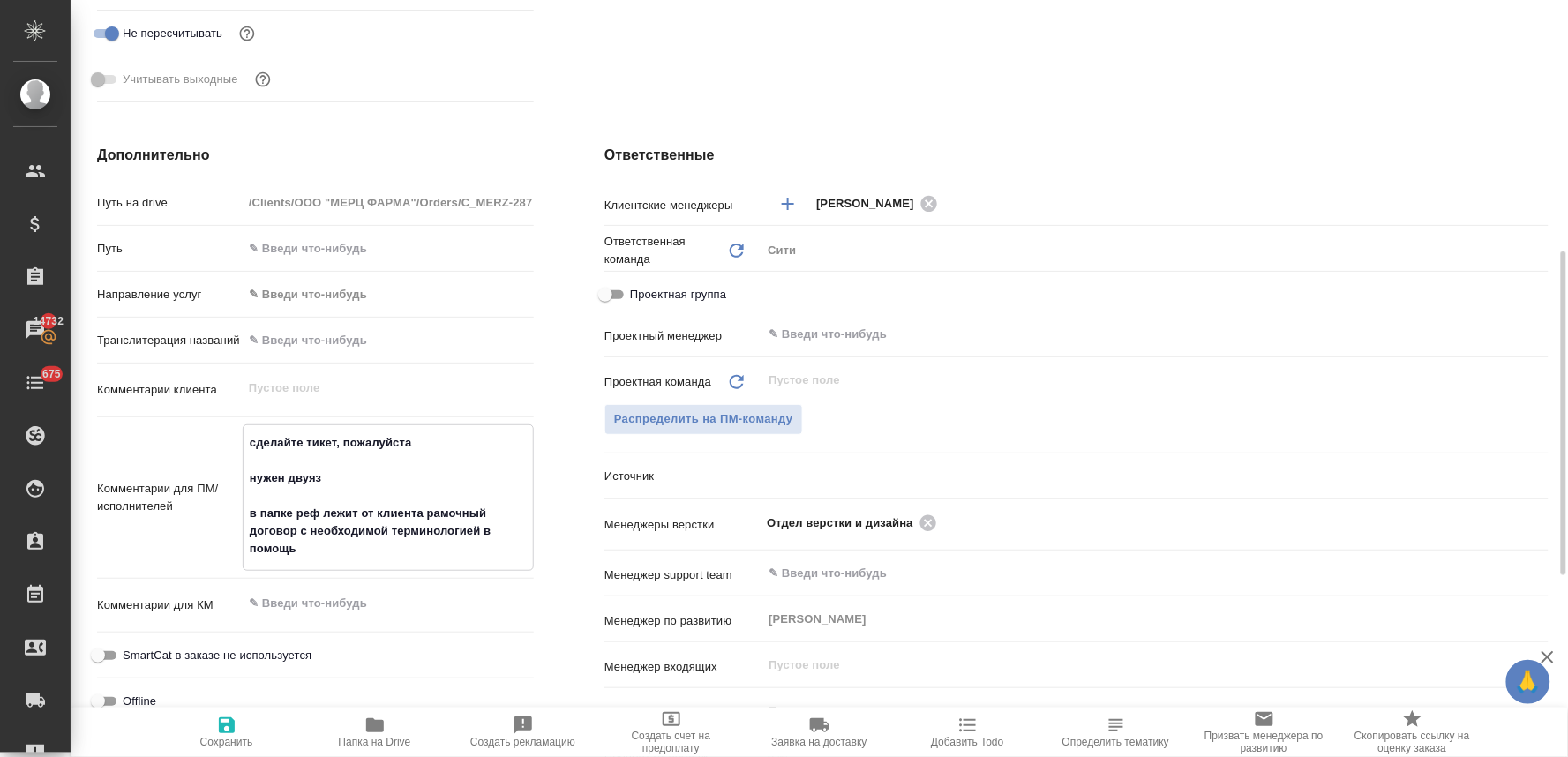
click at [218, 738] on span "Сохранить" at bounding box center [226, 742] width 53 height 12
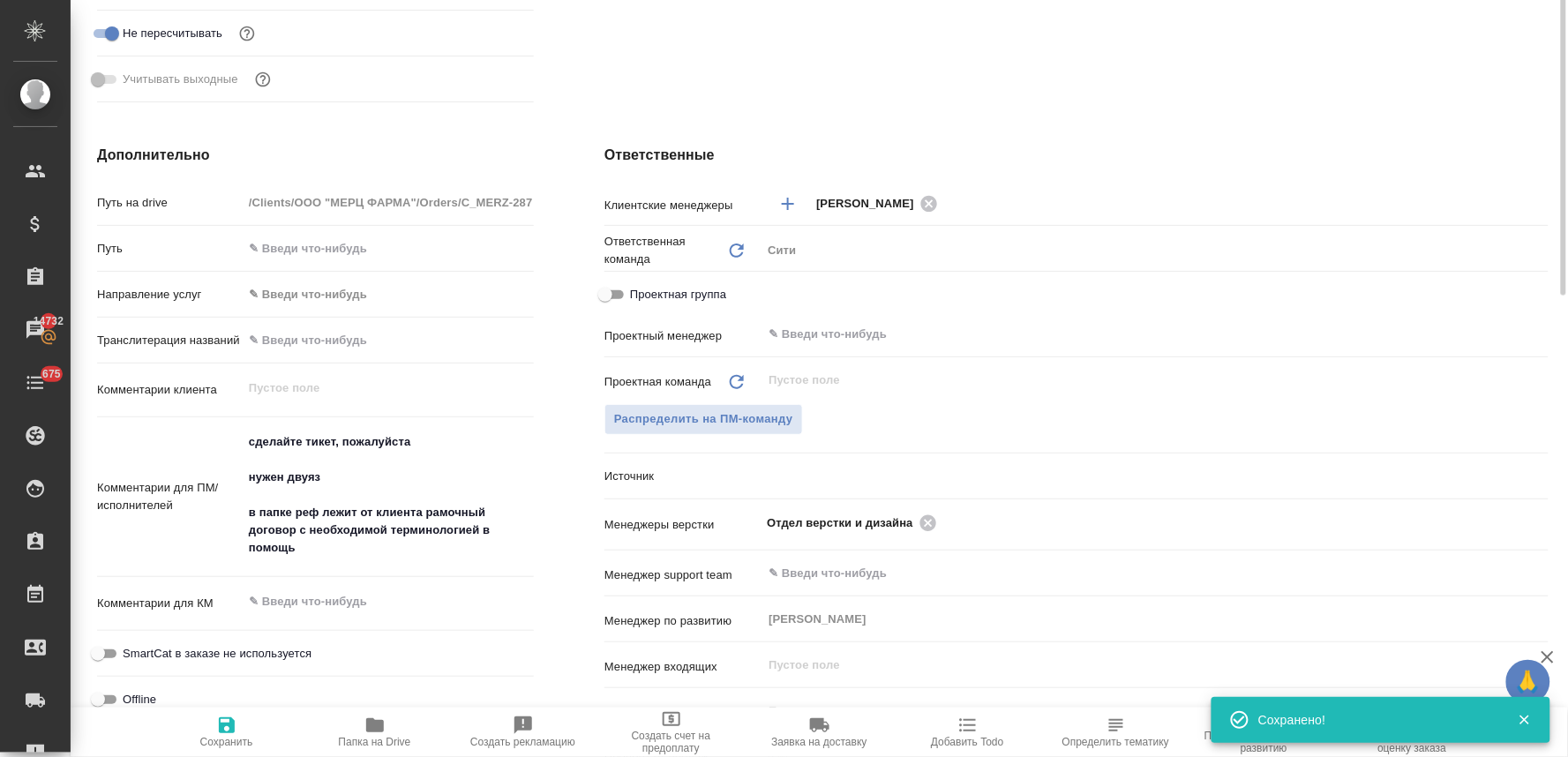
scroll to position [0, 0]
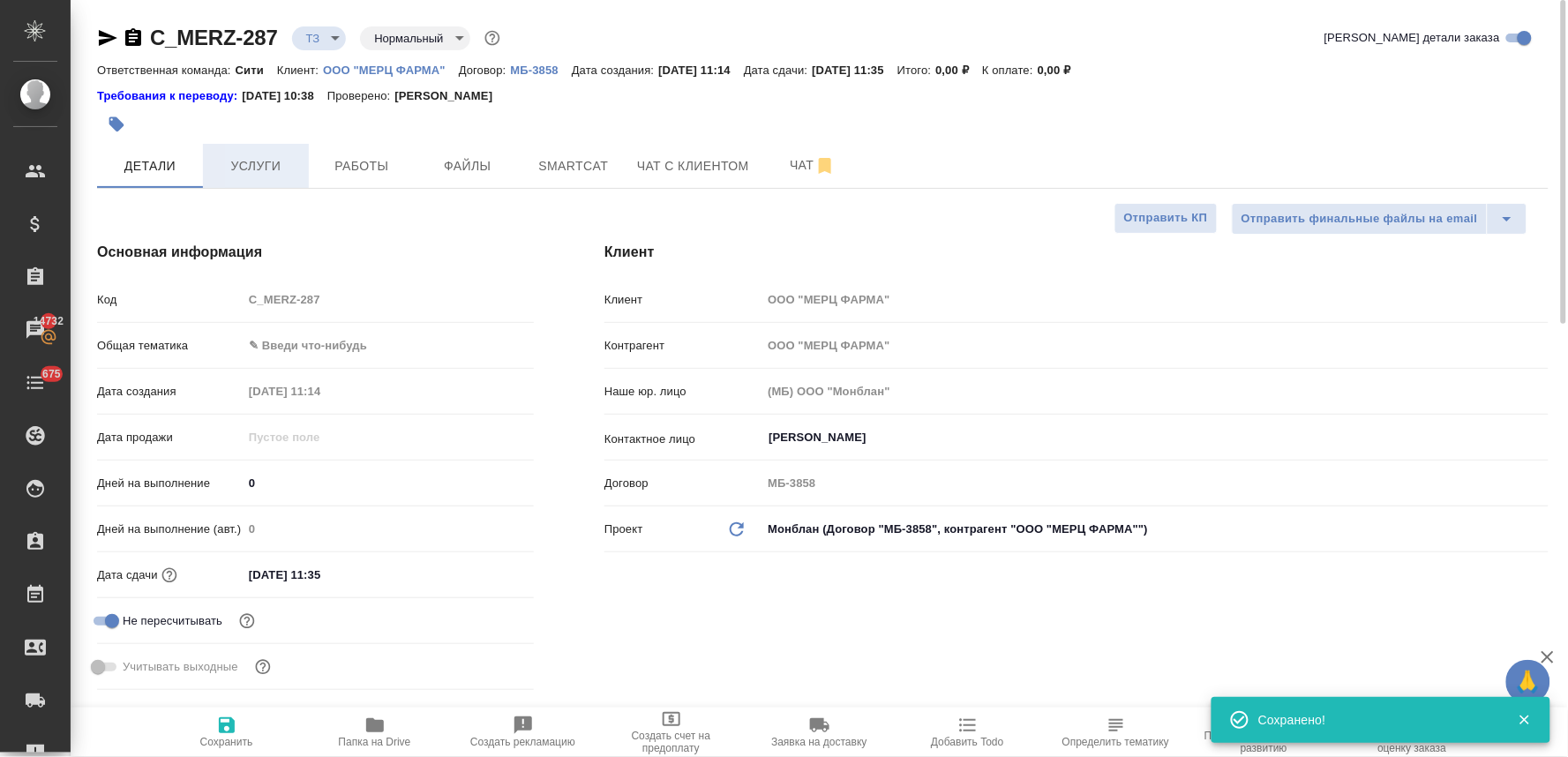
click at [260, 153] on button "Услуги" at bounding box center [256, 166] width 106 height 44
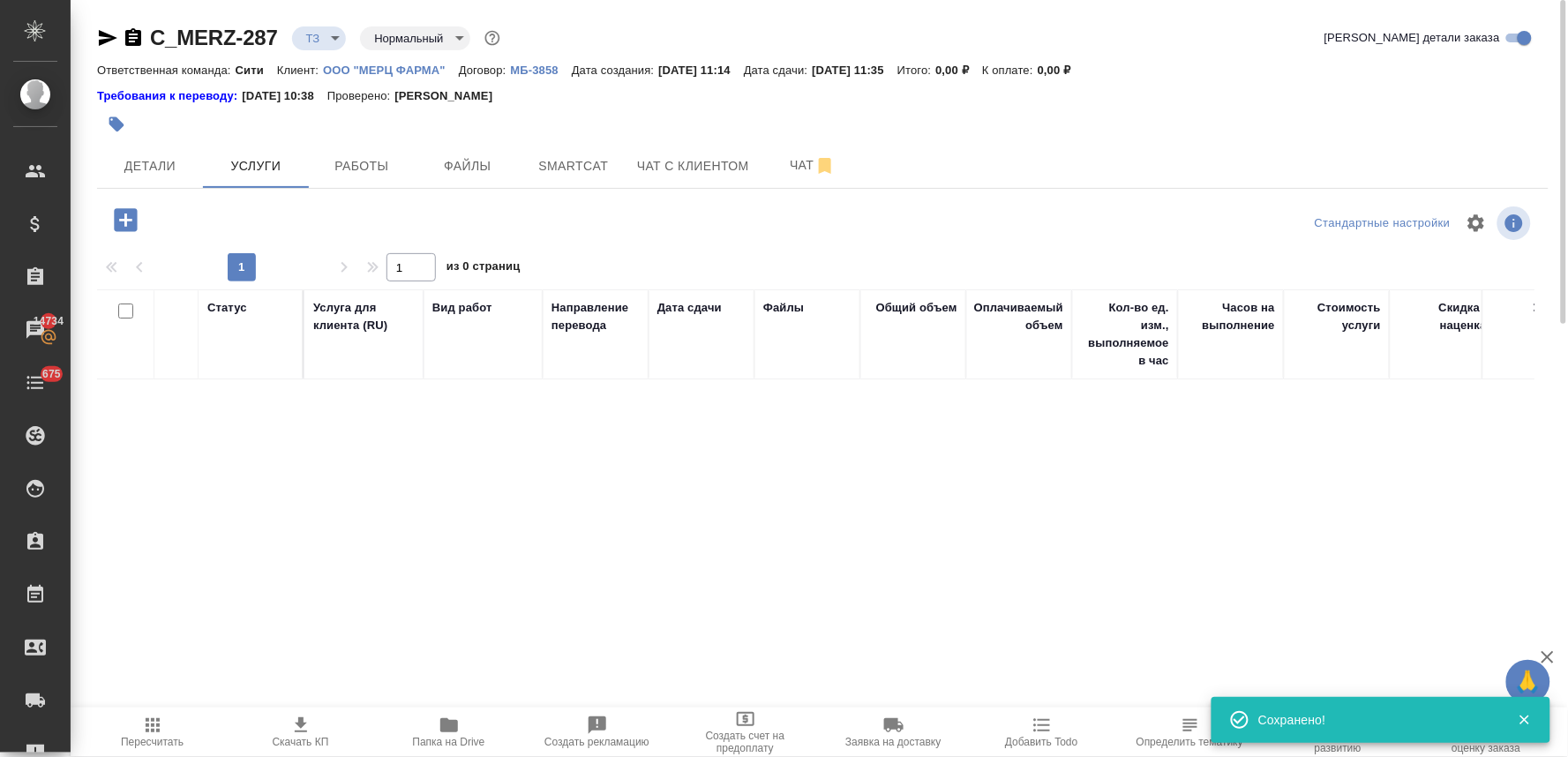
click at [127, 217] on icon "button" at bounding box center [125, 219] width 23 height 23
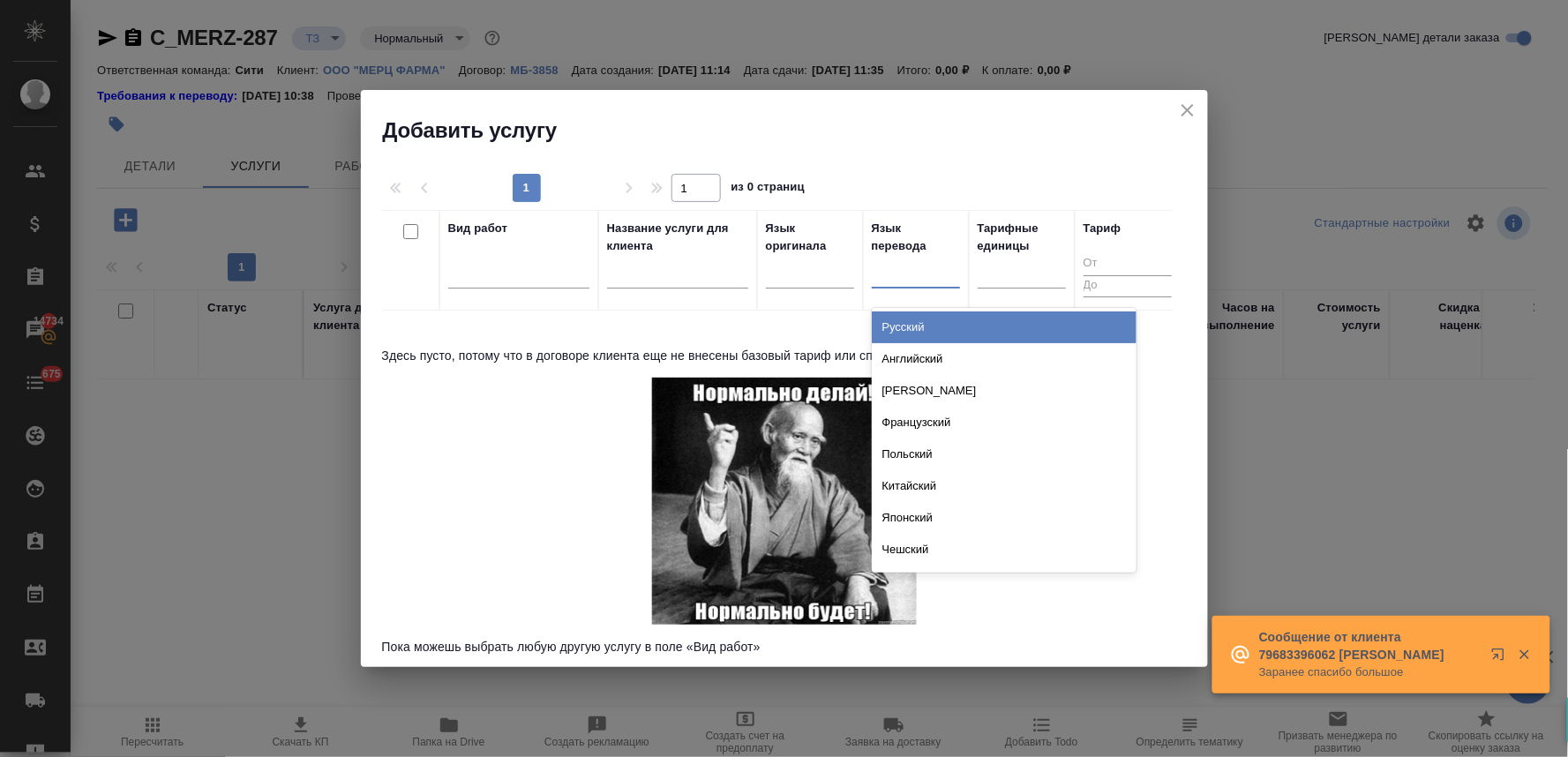
click at [919, 274] on div at bounding box center [916, 271] width 88 height 26
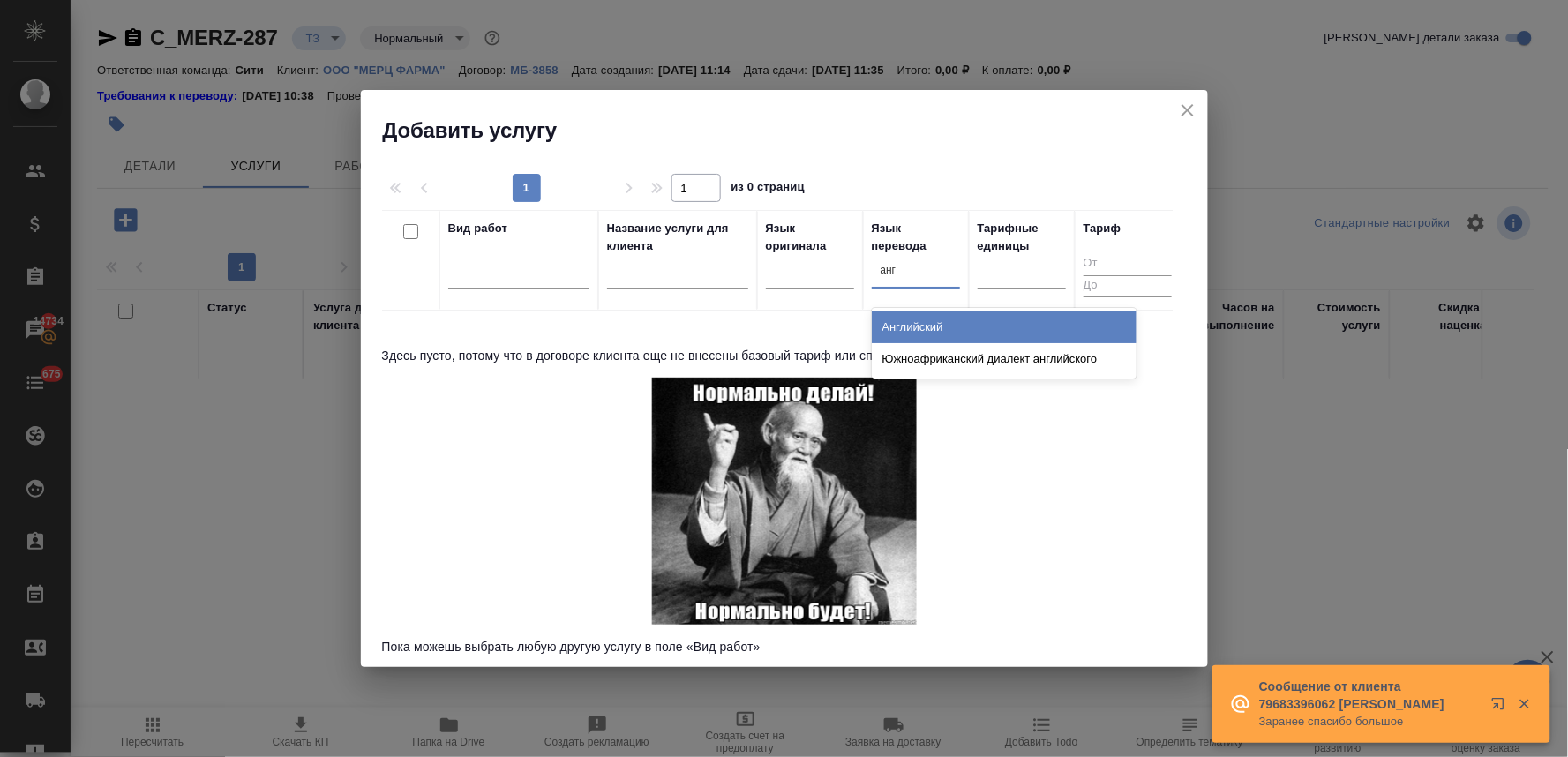
click at [919, 327] on div "Английский" at bounding box center [1004, 327] width 265 height 32
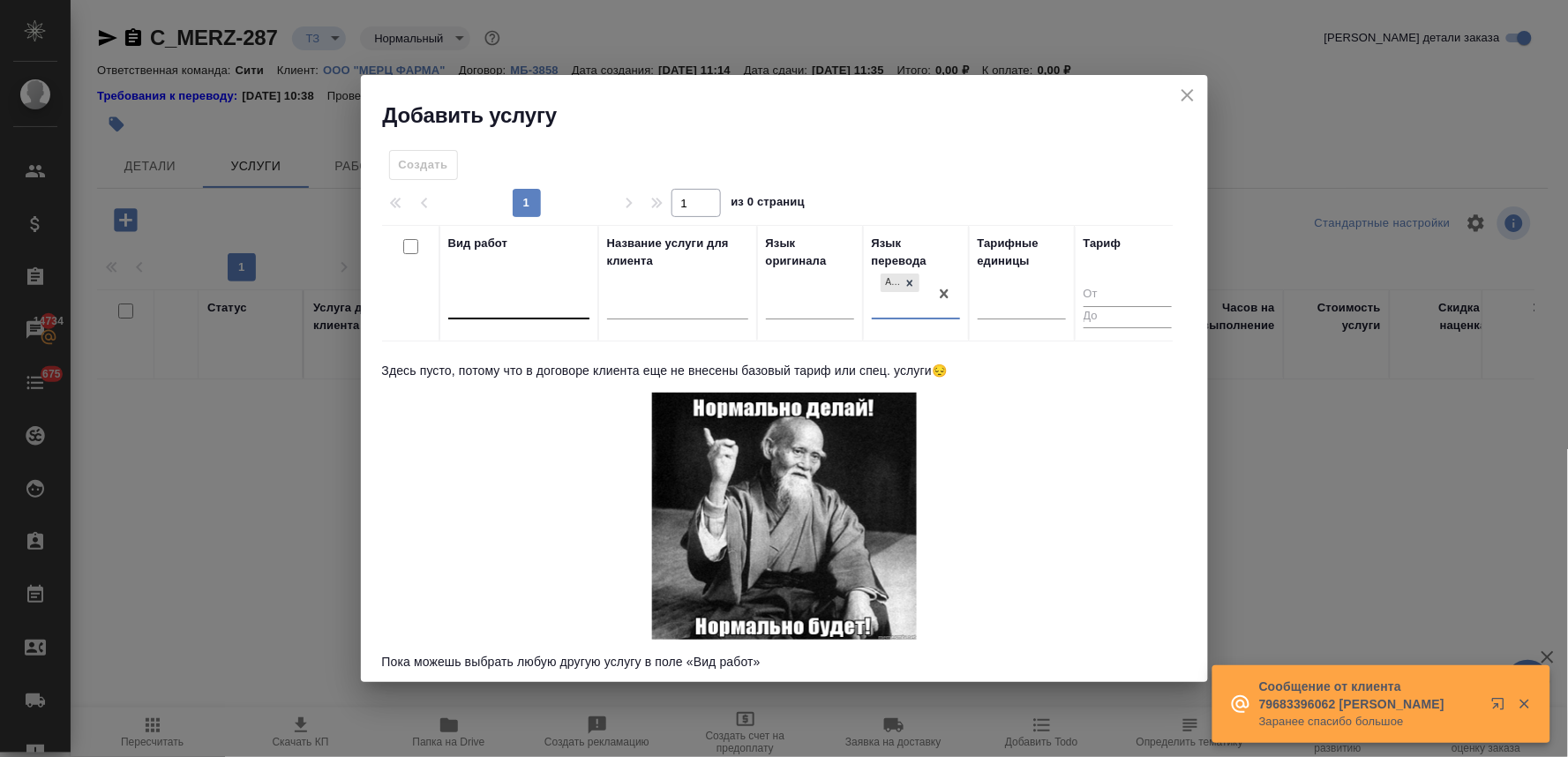
click at [469, 295] on div at bounding box center [519, 302] width 141 height 26
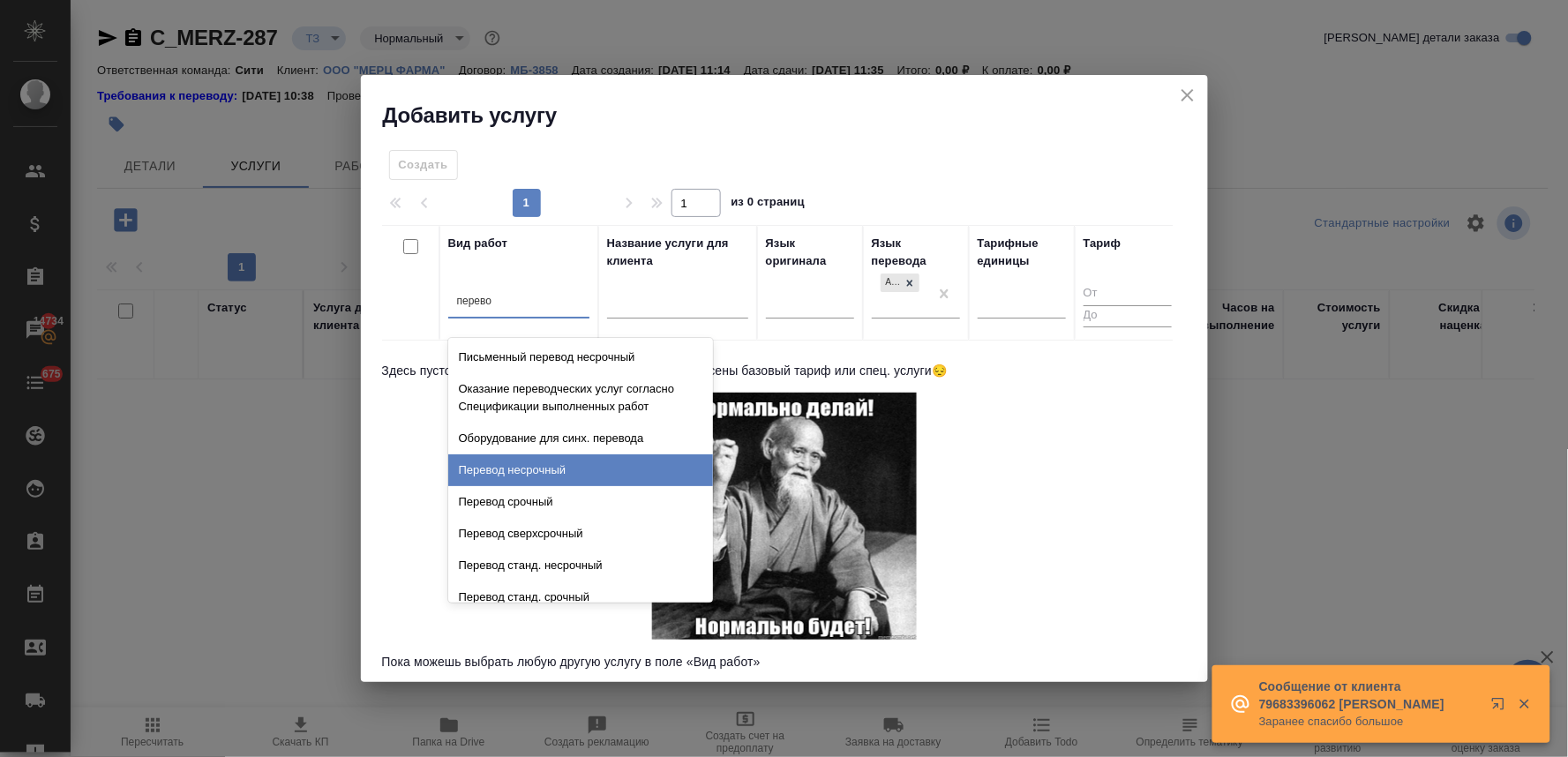
click at [470, 472] on div "Перевод несрочный" at bounding box center [580, 471] width 265 height 32
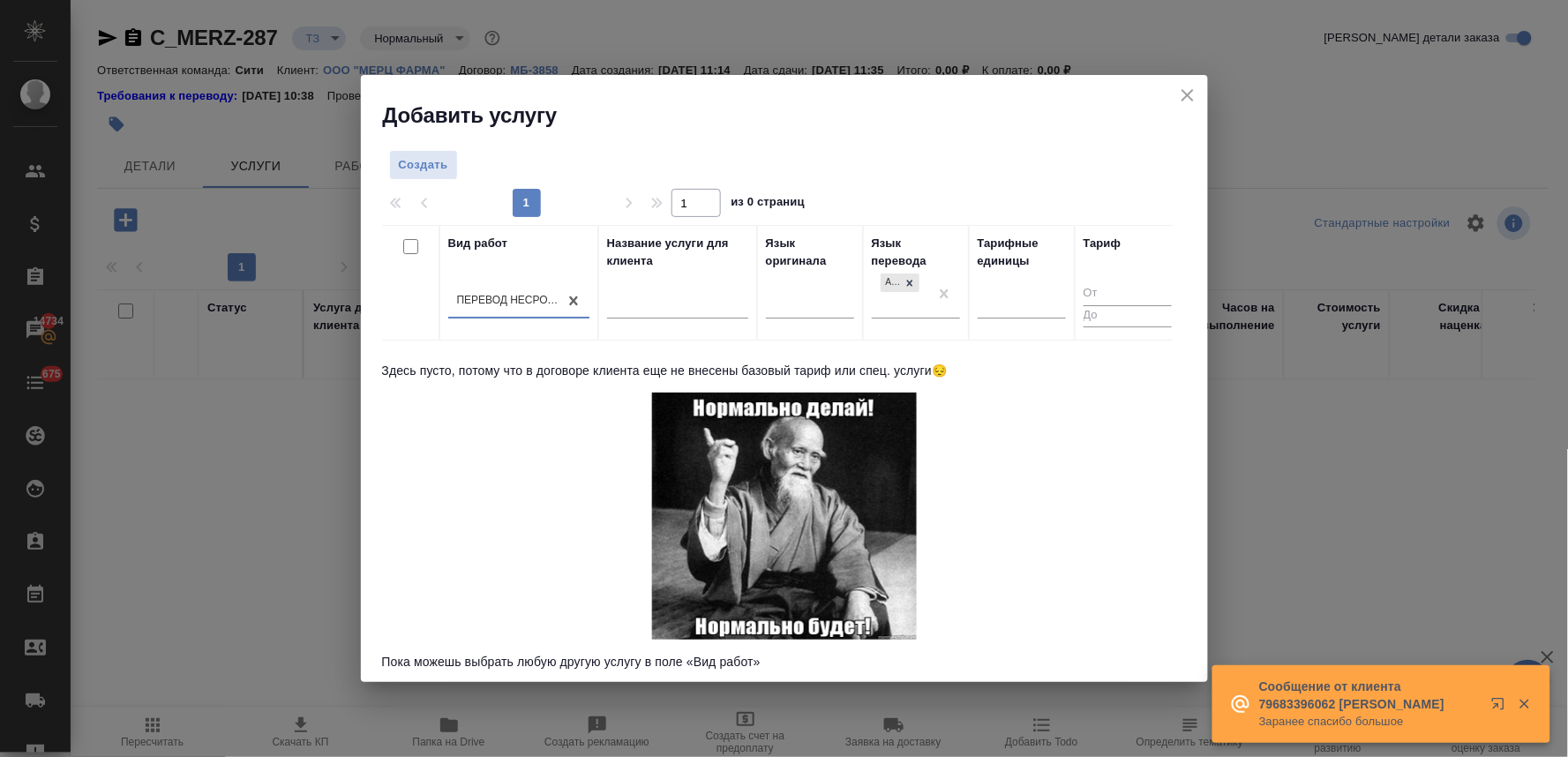
click at [432, 146] on div "Создать 1 1 из 0 страниц Вид работ option Перевод несрочный, selected. 0 result…" at bounding box center [784, 406] width 847 height 553
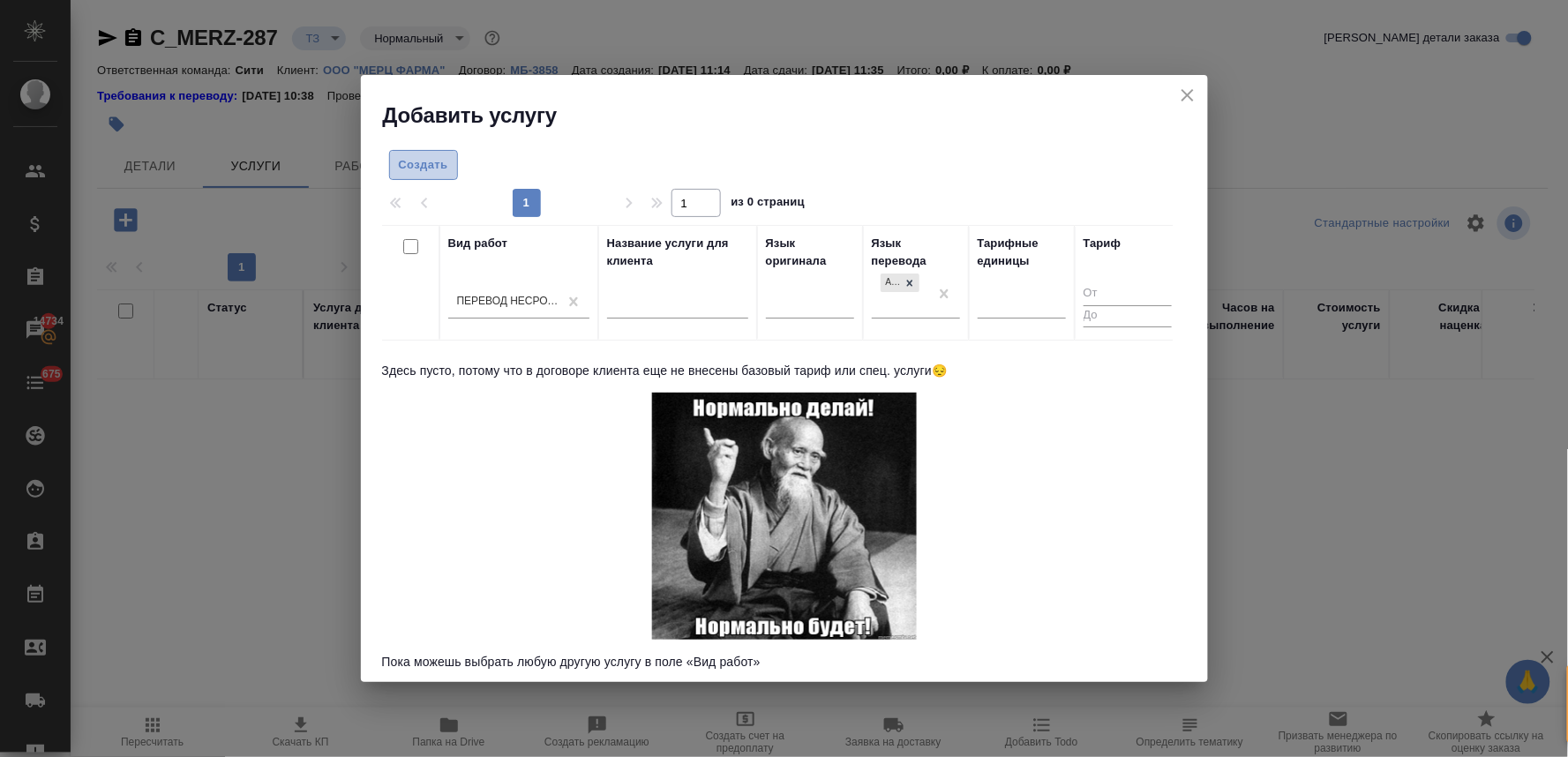
click at [430, 161] on span "Создать" at bounding box center [423, 166] width 49 height 20
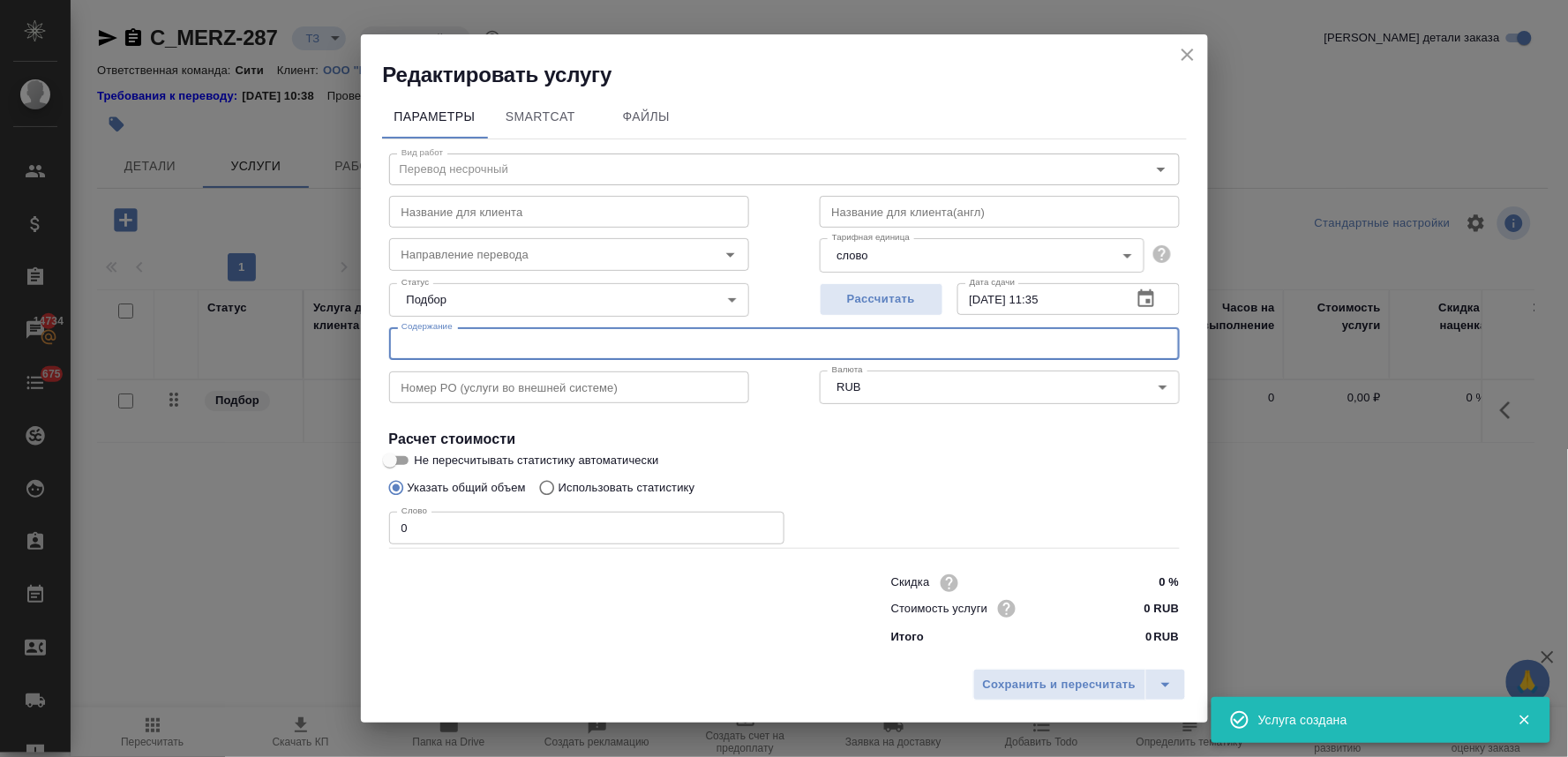
click at [678, 344] on input "text" at bounding box center [784, 343] width 790 height 32
paste input "Merz Delret Addendum"
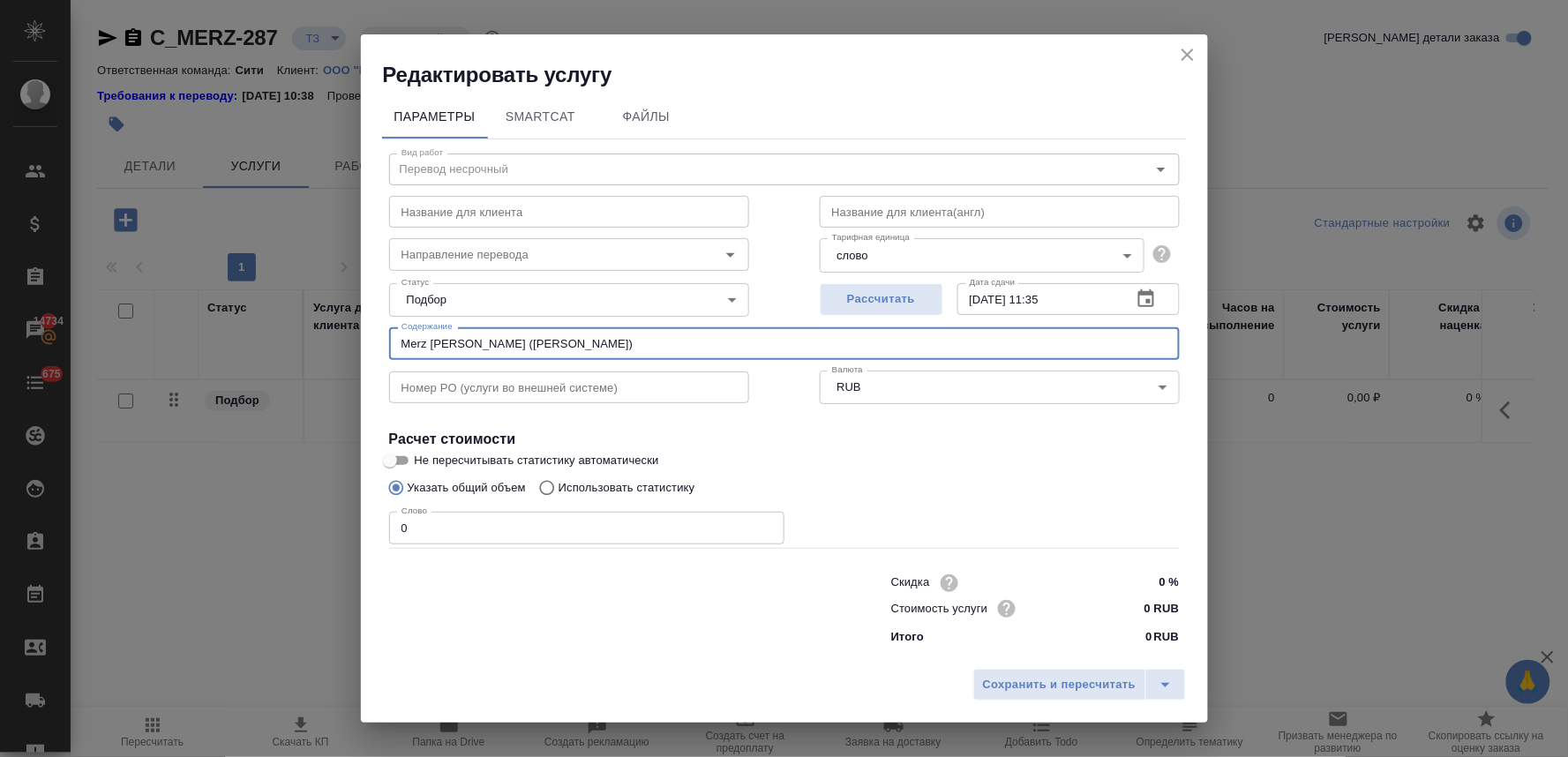
drag, startPoint x: 662, startPoint y: 339, endPoint x: 0, endPoint y: 310, distance: 662.6
click at [0, 315] on div "Редактировать услугу Параметры SmartCat Файлы Вид работ Перевод несрочный Вид р…" at bounding box center [784, 378] width 1568 height 757
drag, startPoint x: 446, startPoint y: 531, endPoint x: 362, endPoint y: 513, distance: 85.9
click at [316, 543] on div "Редактировать услугу Параметры SmartCat Файлы Вид работ Перевод несрочный Вид р…" at bounding box center [784, 378] width 1568 height 757
click at [907, 252] on body "🙏 .cls-1 fill:#fff; AWATERA Lyamina Nadezhda Клиенты Спецификации Заказы 14734 …" at bounding box center [784, 378] width 1568 height 757
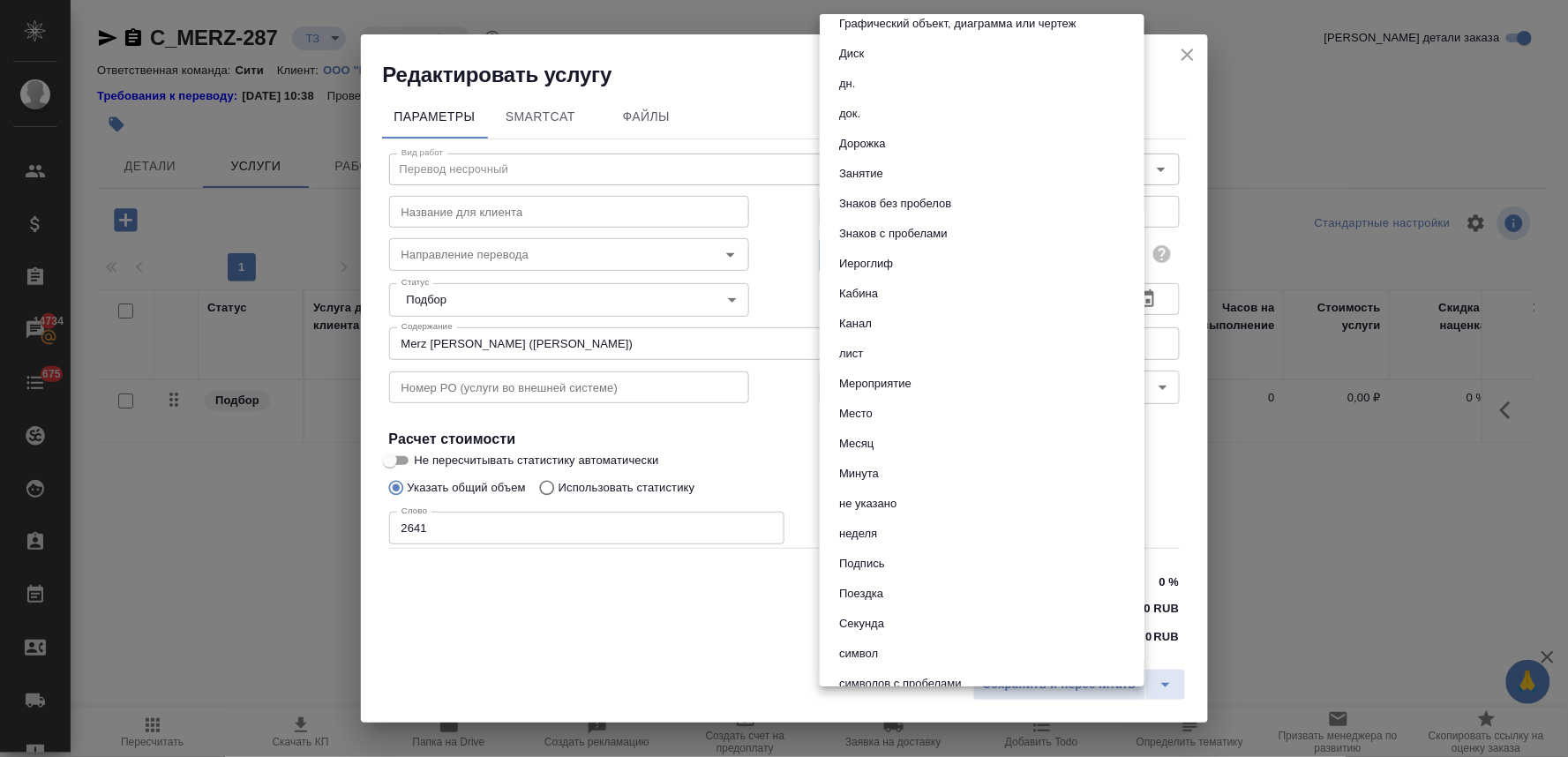
scroll to position [252, 0]
click at [924, 234] on button "Знаков с пробелами" at bounding box center [893, 234] width 119 height 20
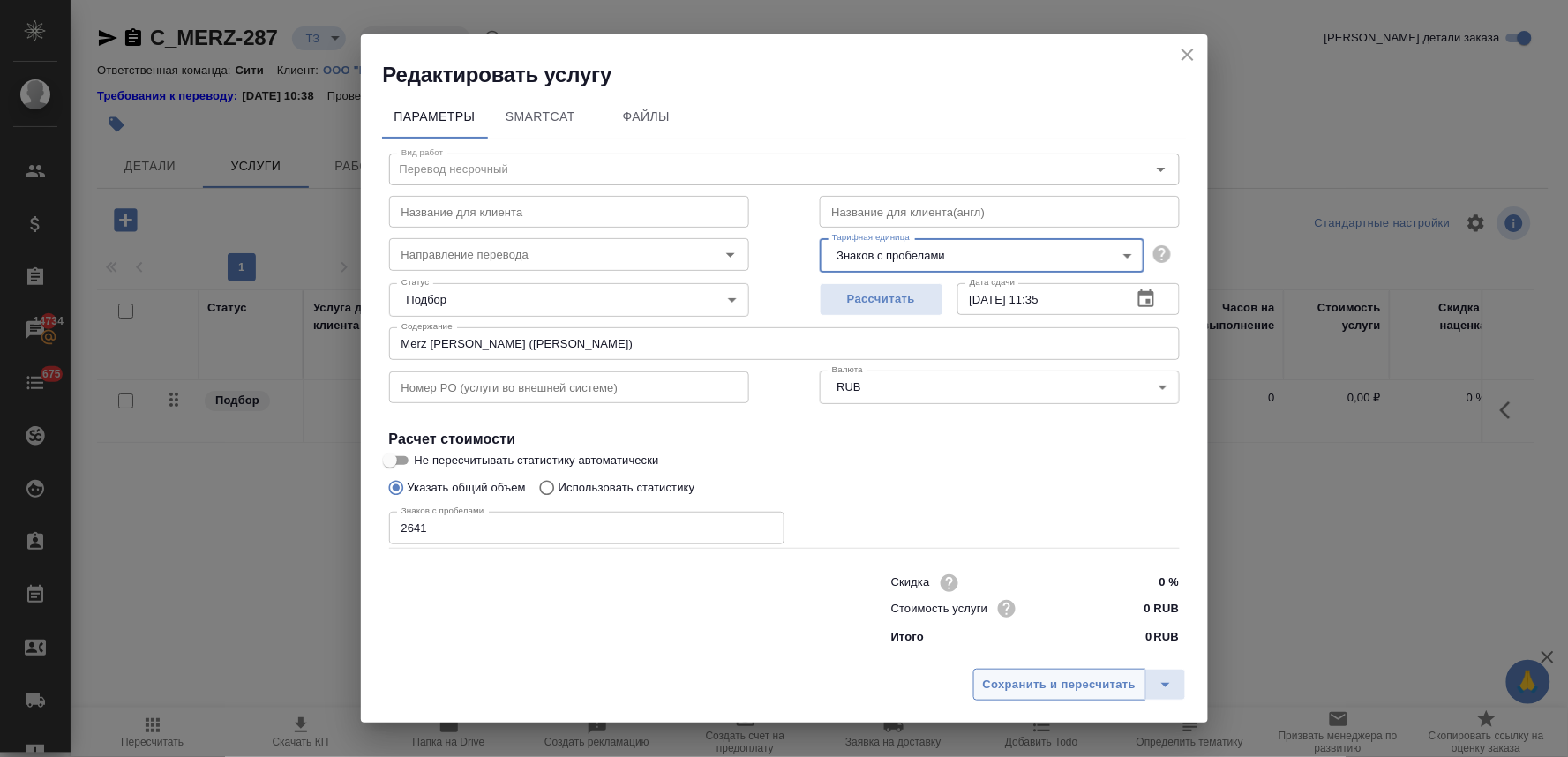
click at [1065, 673] on button "Сохранить и пересчитать" at bounding box center [1060, 684] width 173 height 32
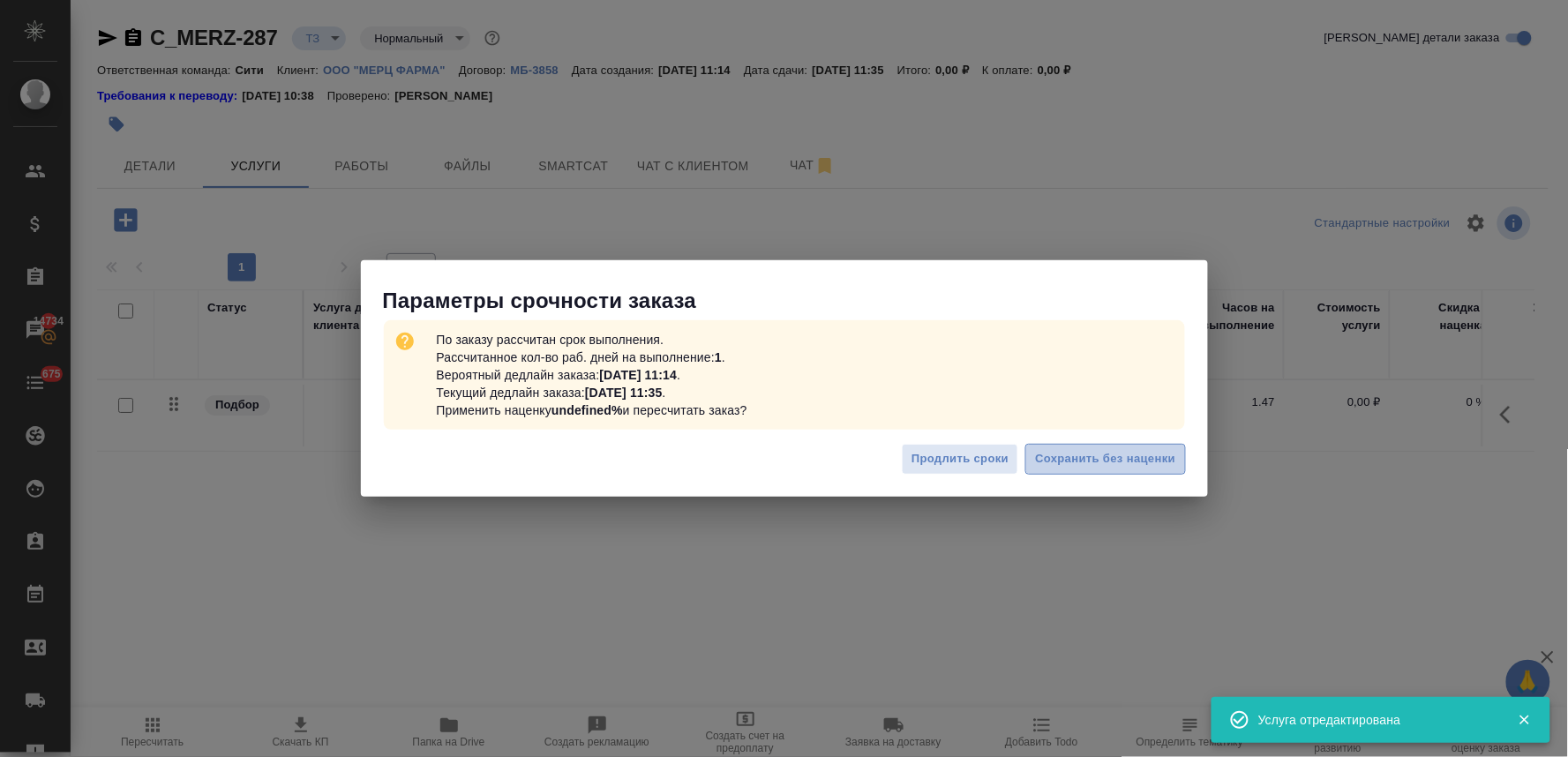
click at [1088, 452] on span "Сохранить без наценки" at bounding box center [1104, 459] width 140 height 20
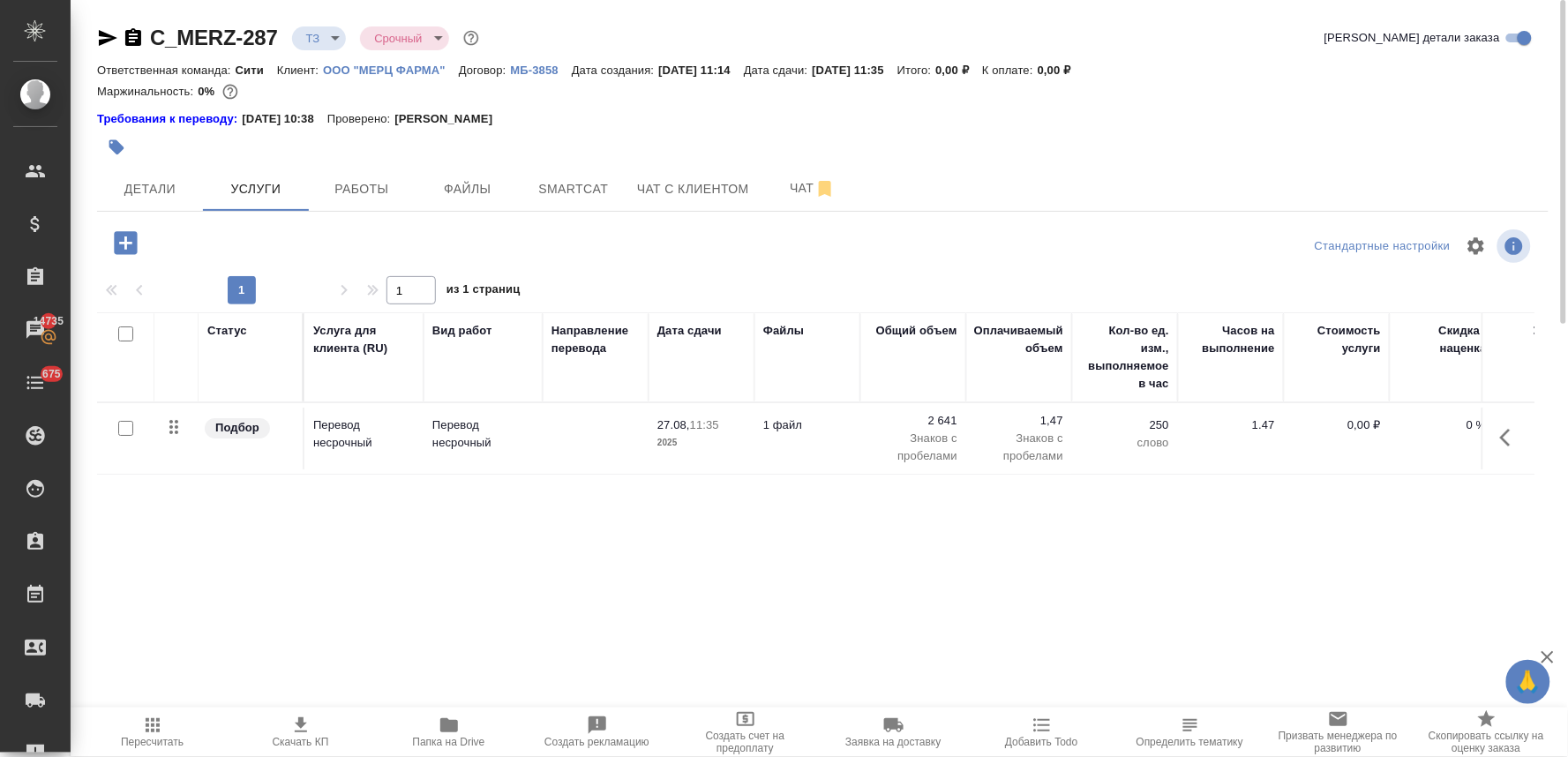
click at [946, 562] on div "Статус Услуга для клиента (RU) Вид работ Направление перевода Дата сдачи Файлы …" at bounding box center [815, 502] width 1437 height 379
click at [1378, 426] on p "0,00 ₽" at bounding box center [1337, 425] width 88 height 18
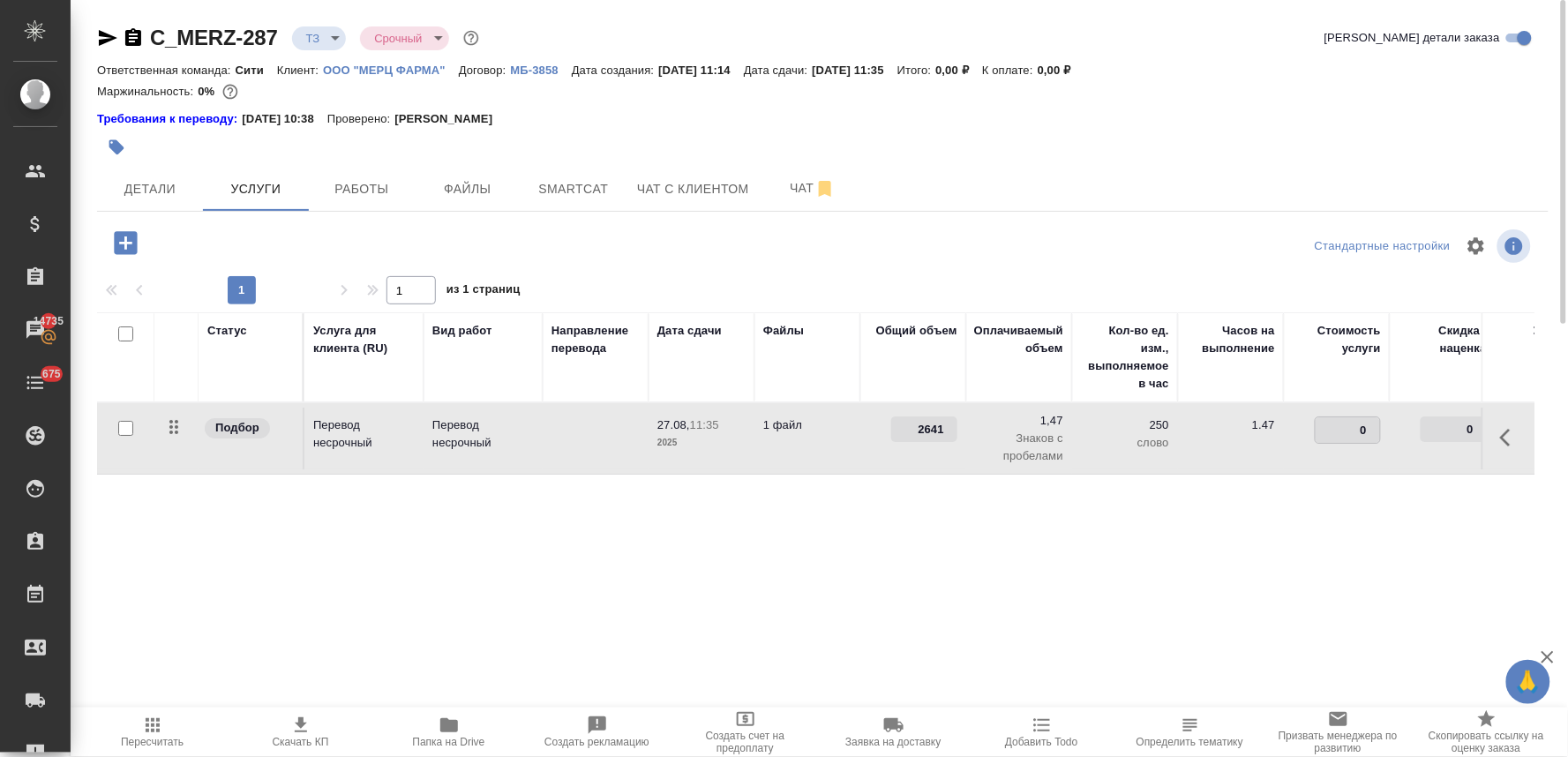
drag, startPoint x: 1351, startPoint y: 430, endPoint x: 1381, endPoint y: 427, distance: 30.1
click at [1380, 427] on div "0" at bounding box center [1347, 430] width 66 height 27
click at [1212, 588] on div "Статус Услуга для клиента (RU) Вид работ Направление перевода Дата сдачи Файлы …" at bounding box center [815, 502] width 1437 height 379
click at [263, 243] on span "Сохранить и пересчитать" at bounding box center [250, 242] width 153 height 20
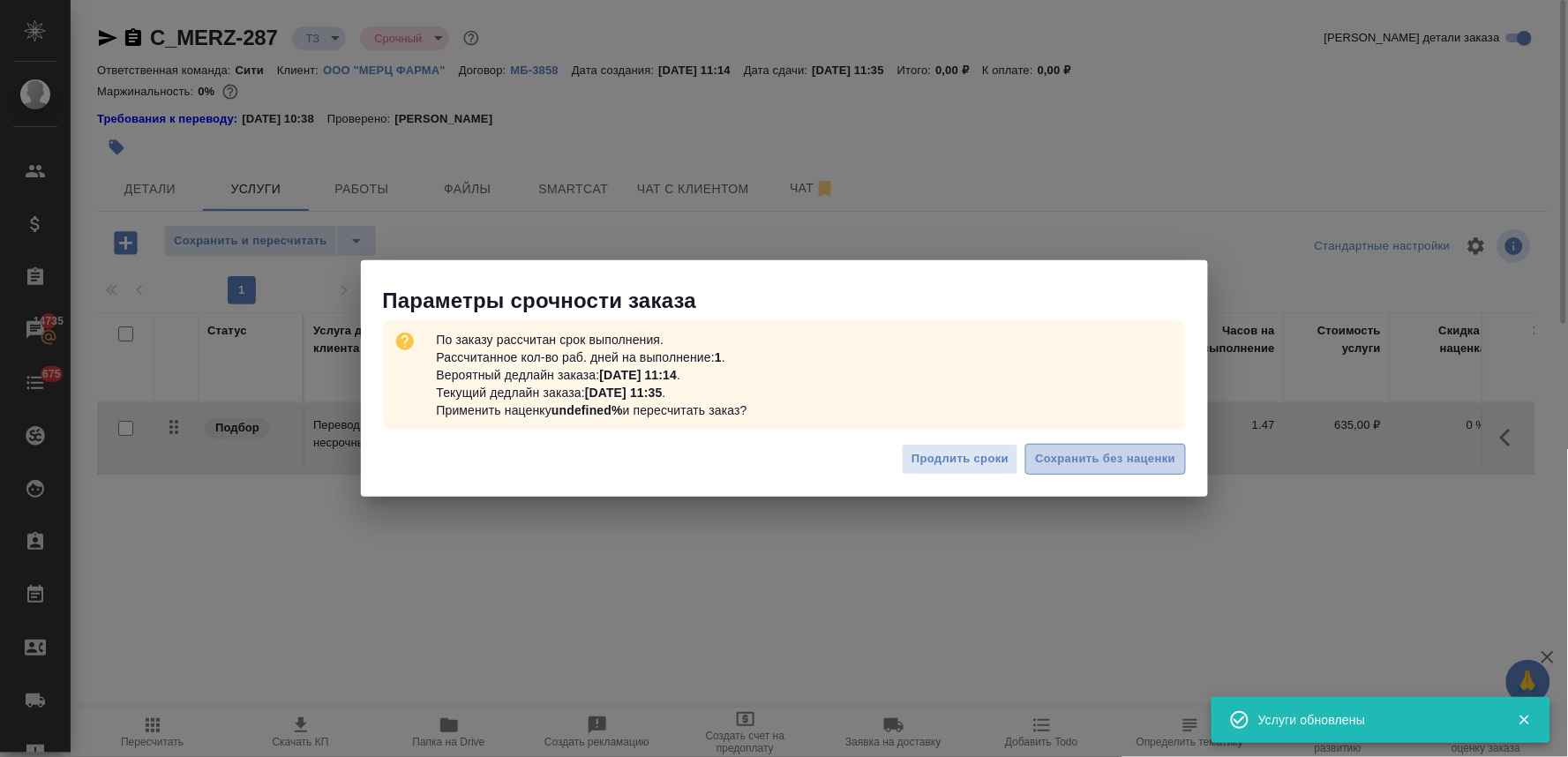
click at [1107, 452] on span "Сохранить без наценки" at bounding box center [1104, 459] width 140 height 20
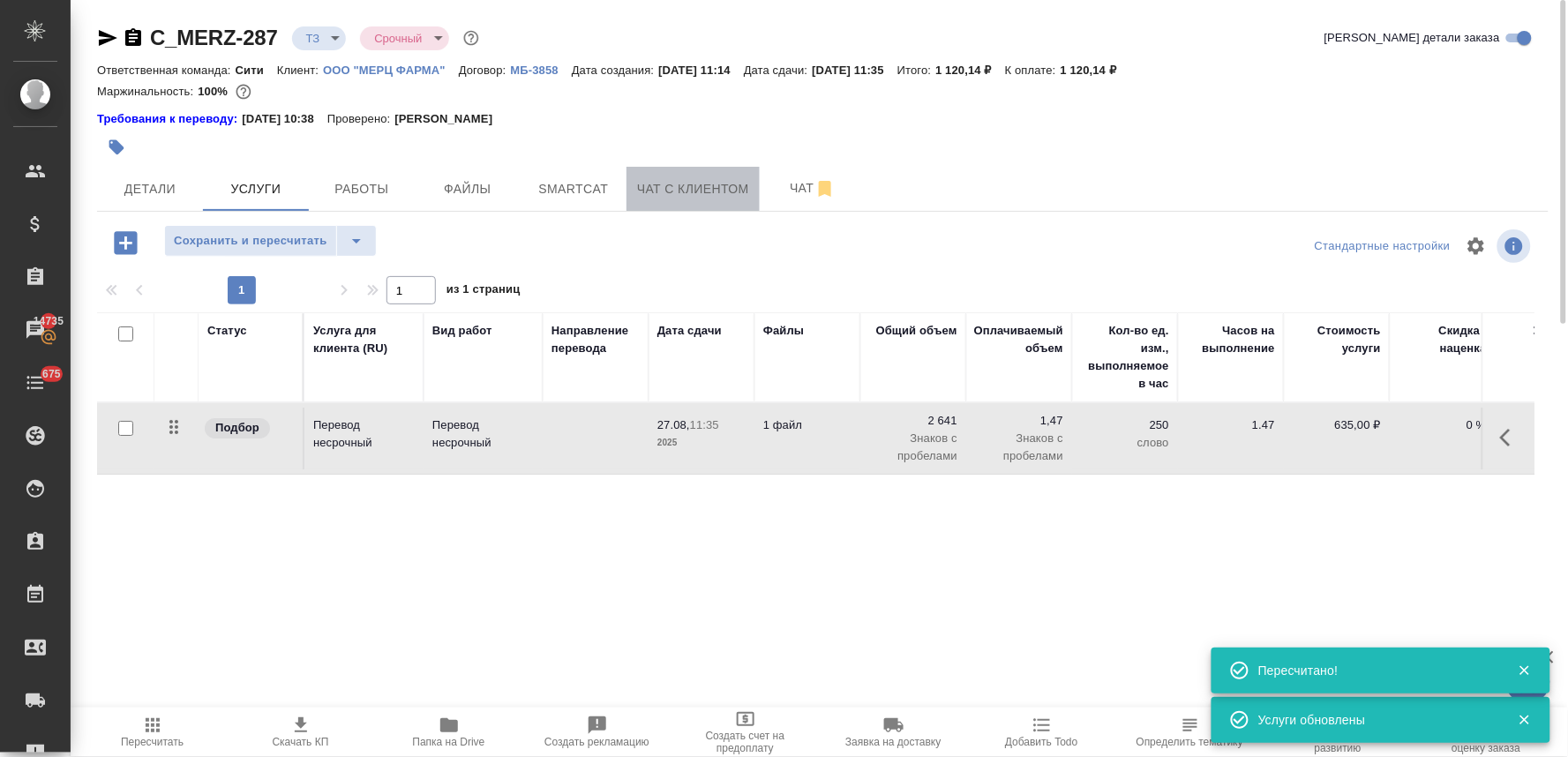
click at [703, 190] on span "Чат с клиентом" at bounding box center [692, 190] width 112 height 22
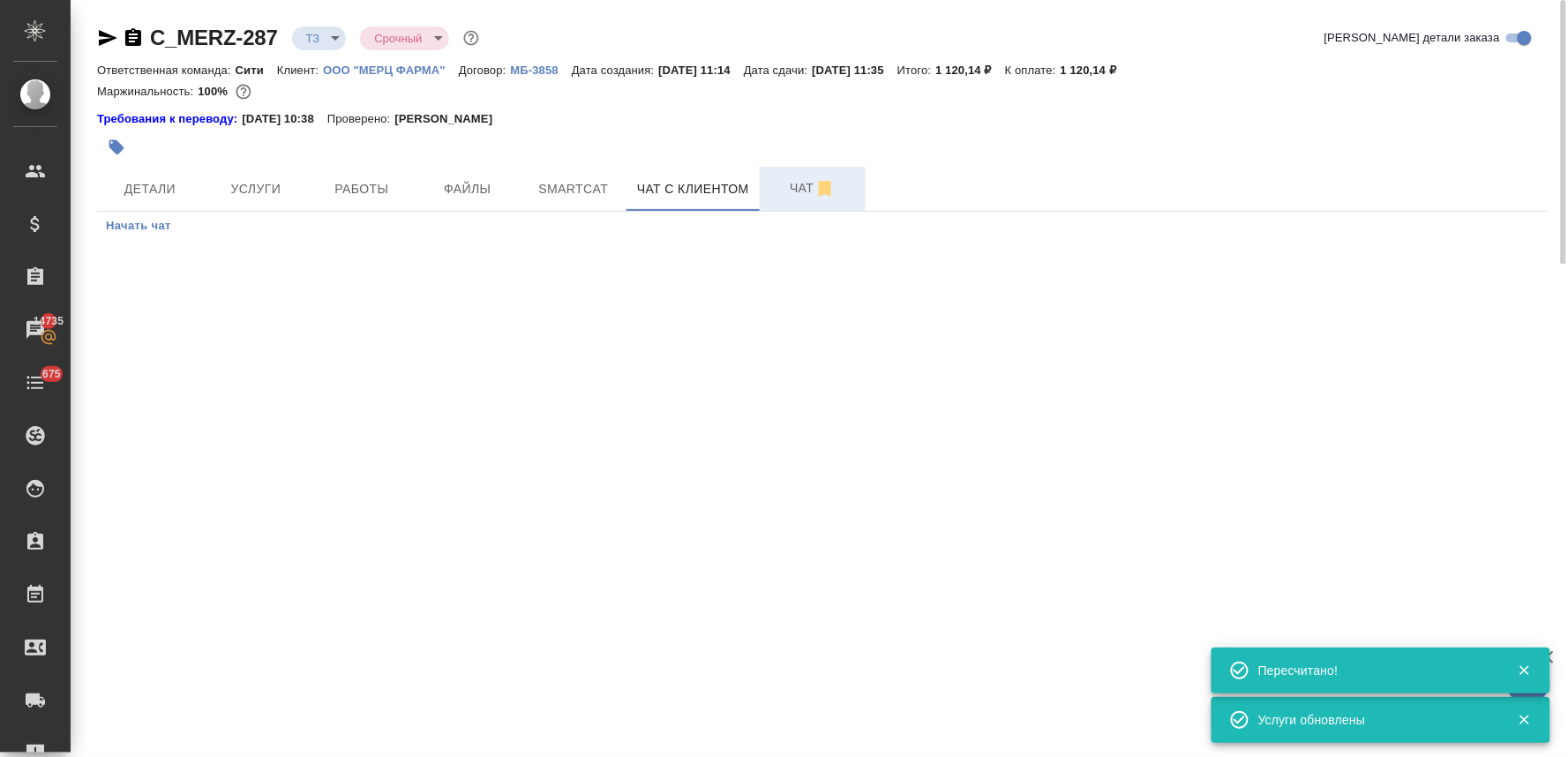
click at [796, 188] on span "Чат" at bounding box center [812, 189] width 85 height 22
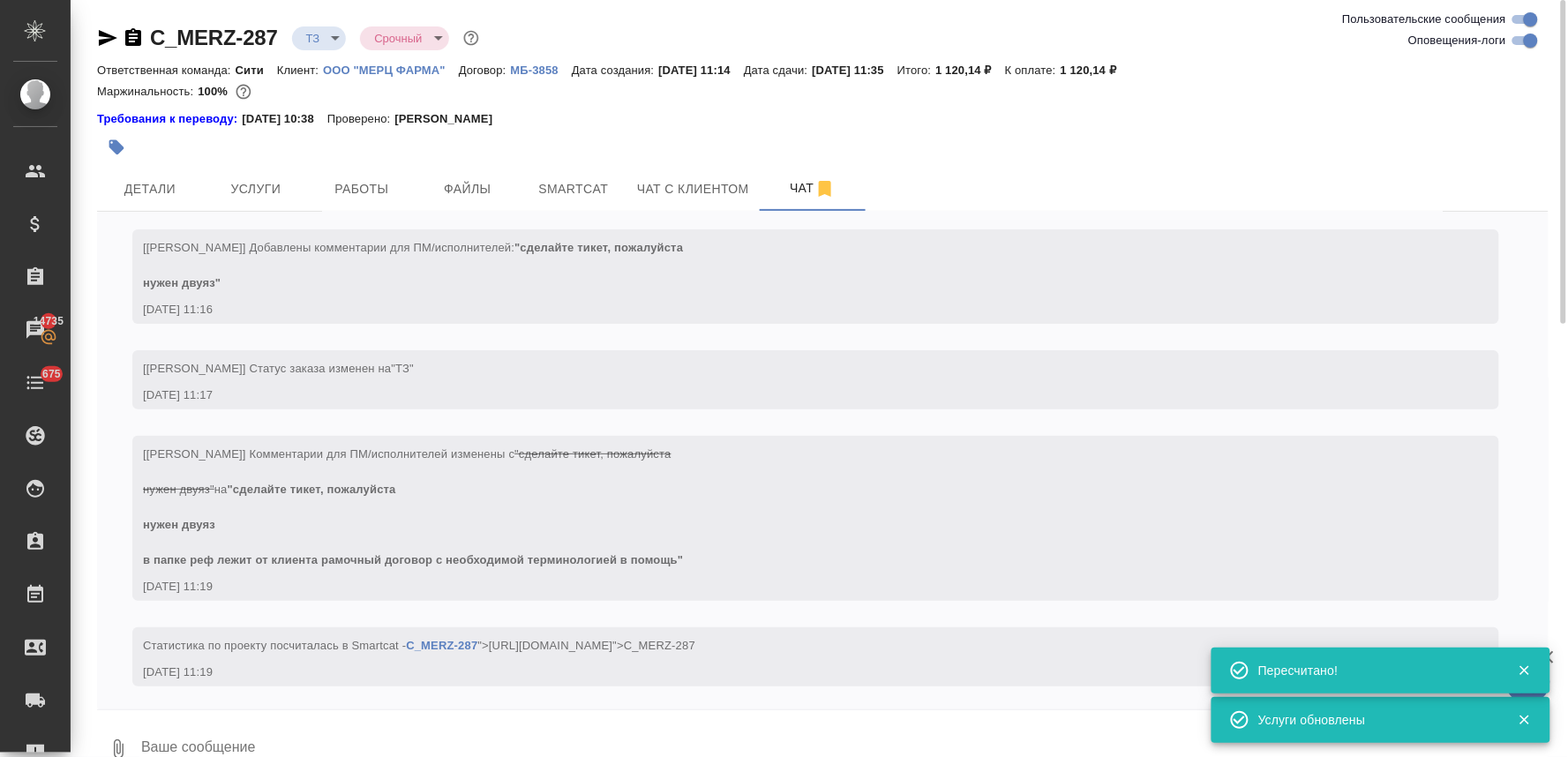
scroll to position [61, 0]
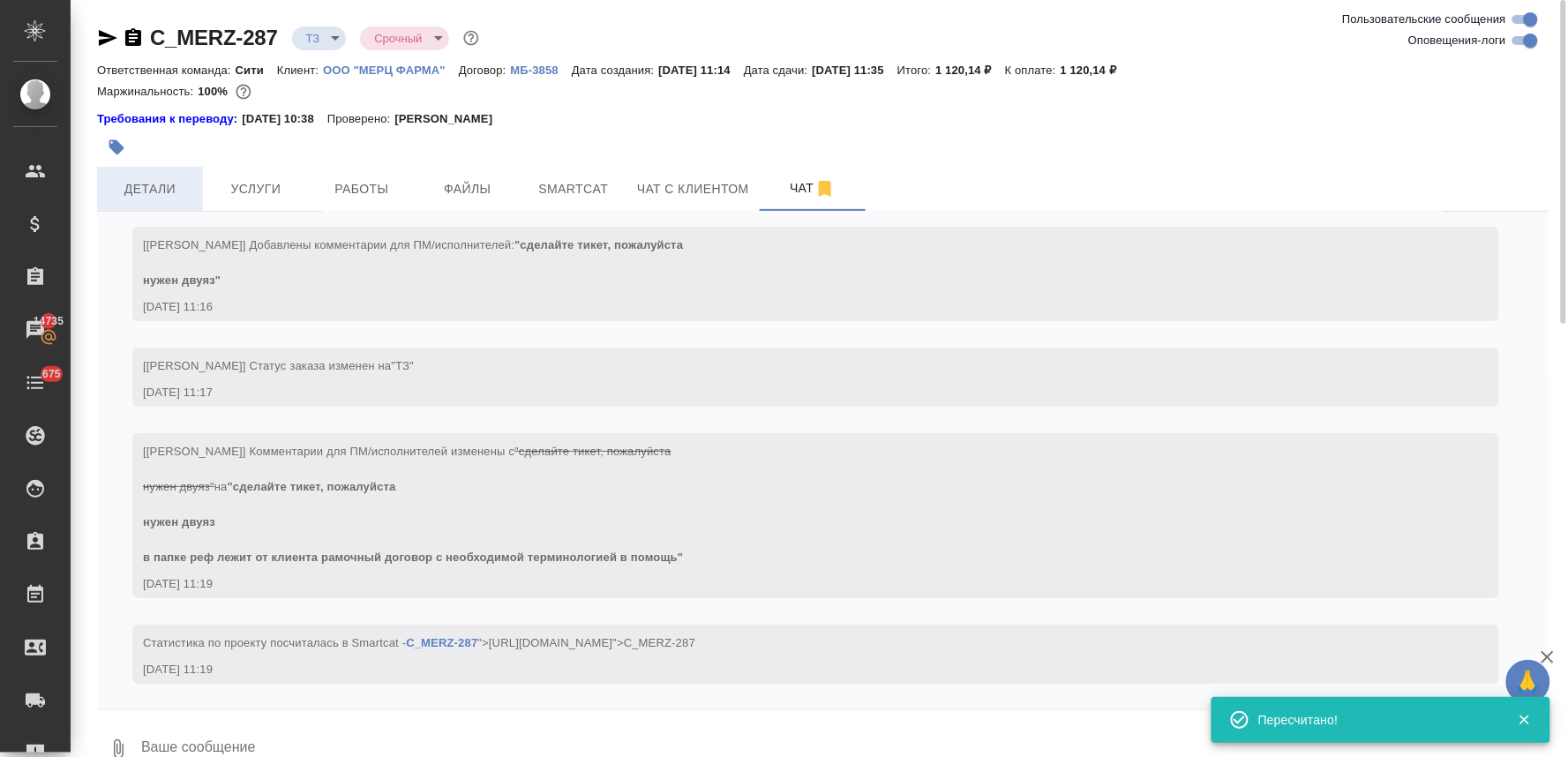
drag, startPoint x: 157, startPoint y: 195, endPoint x: 182, endPoint y: 195, distance: 25.0
click at [156, 195] on span "Детали" at bounding box center [150, 190] width 85 height 22
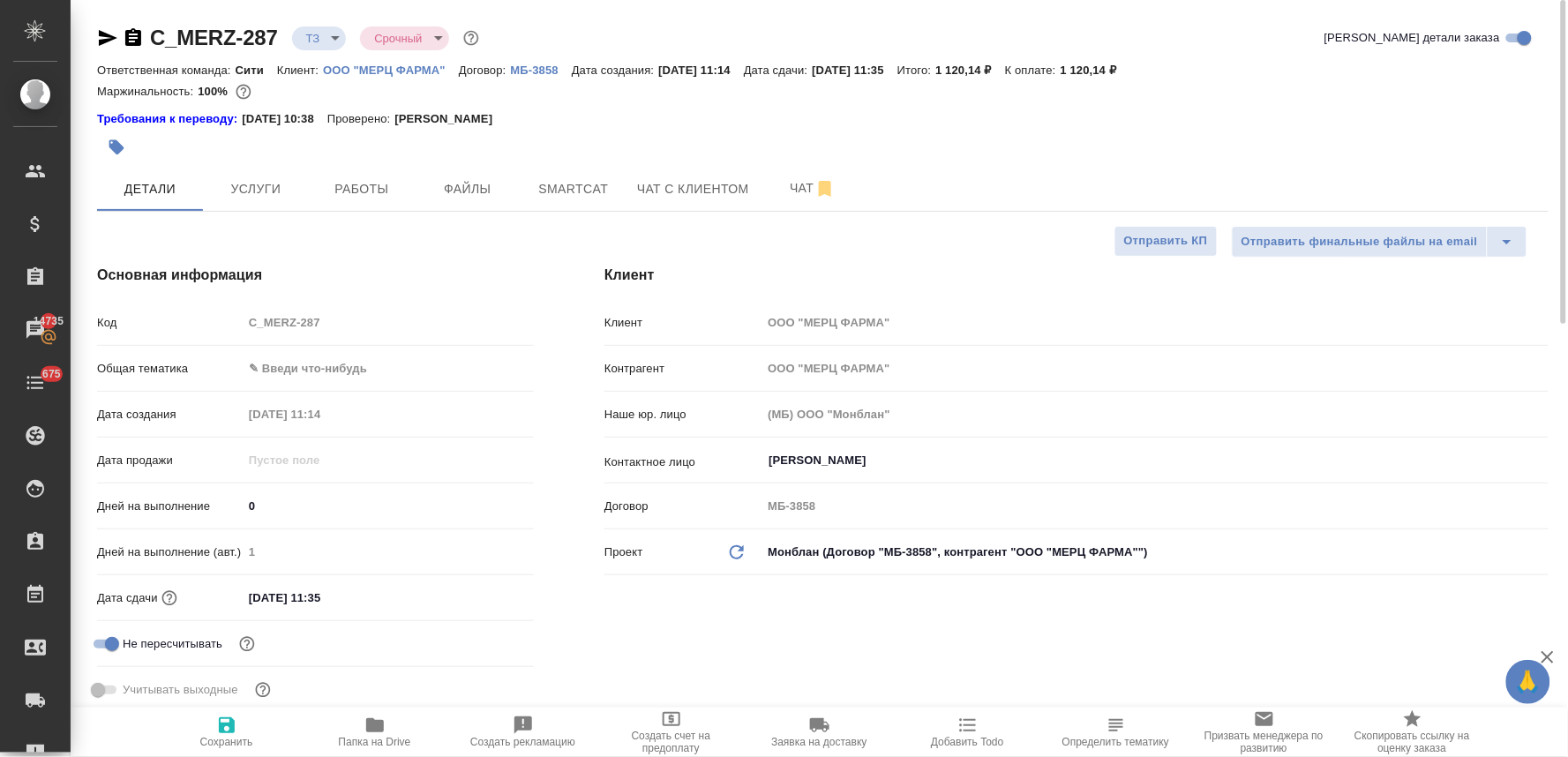
click at [1267, 116] on div "Требования к переводу: 07.10.2024 10:38 Проверено: Тарабановская Анастасия" at bounding box center [822, 119] width 1451 height 18
click at [276, 364] on body "🙏 .cls-1 fill:#fff; AWATERA Lyamina Nadezhda Клиенты Спецификации Заказы 14735 …" at bounding box center [784, 378] width 1568 height 757
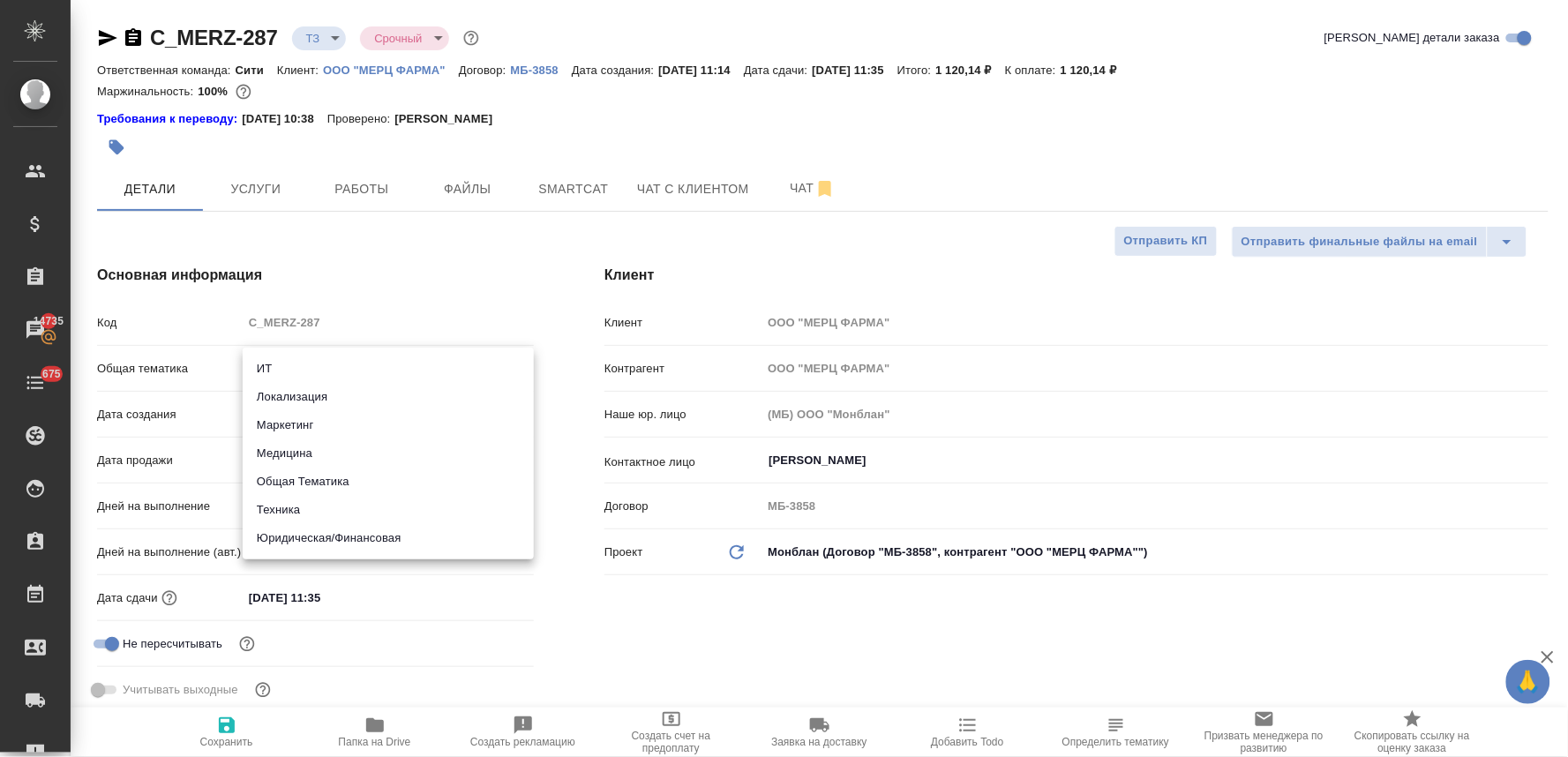
click at [344, 541] on li "Юридическая/Финансовая" at bounding box center [388, 538] width 291 height 28
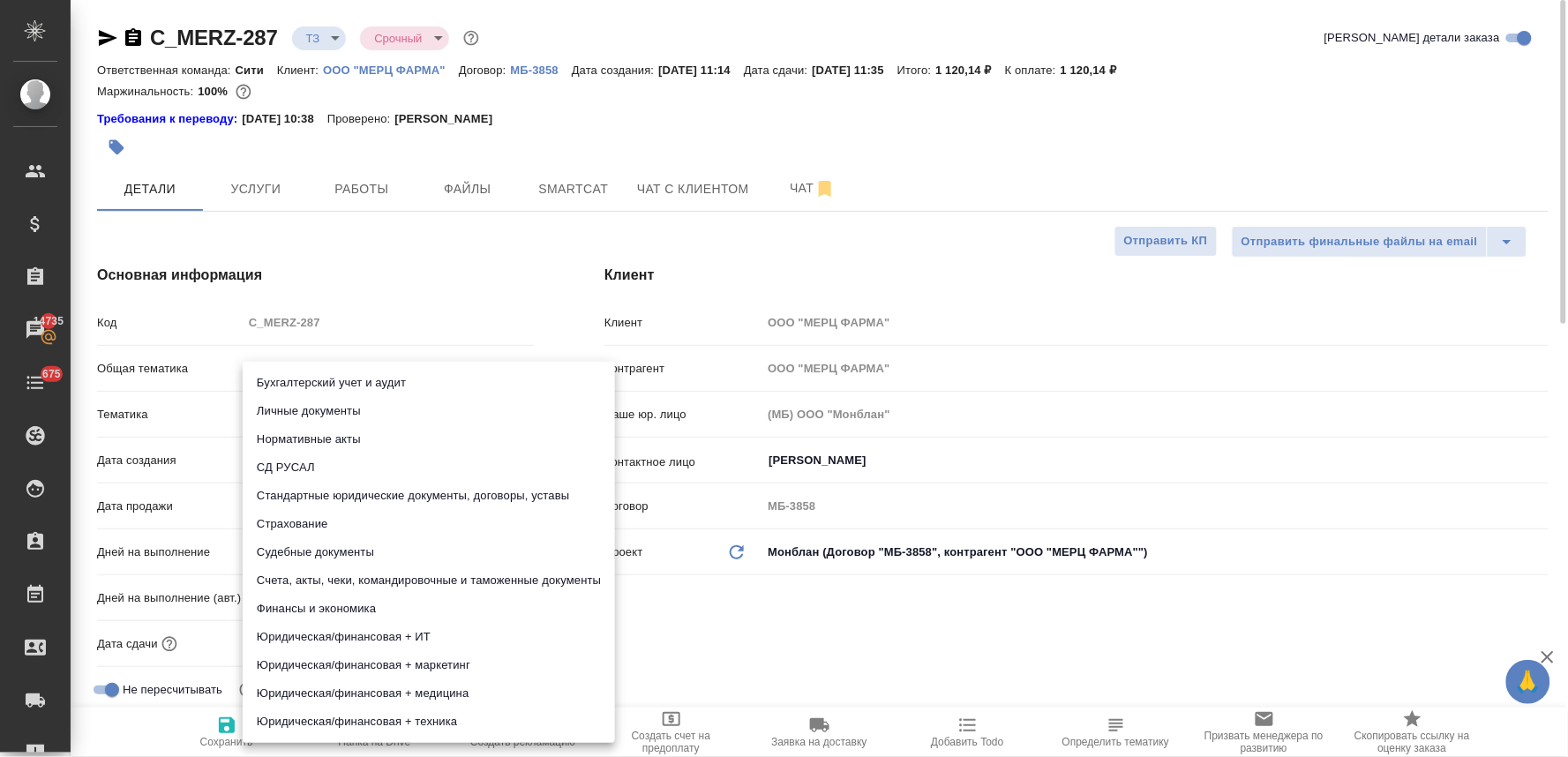
click at [312, 411] on body "🙏 .cls-1 fill:#fff; AWATERA Lyamina Nadezhda Клиенты Спецификации Заказы 14735 …" at bounding box center [784, 378] width 1568 height 757
click at [338, 496] on li "Стандартные юридические документы, договоры, уставы" at bounding box center [428, 496] width 373 height 28
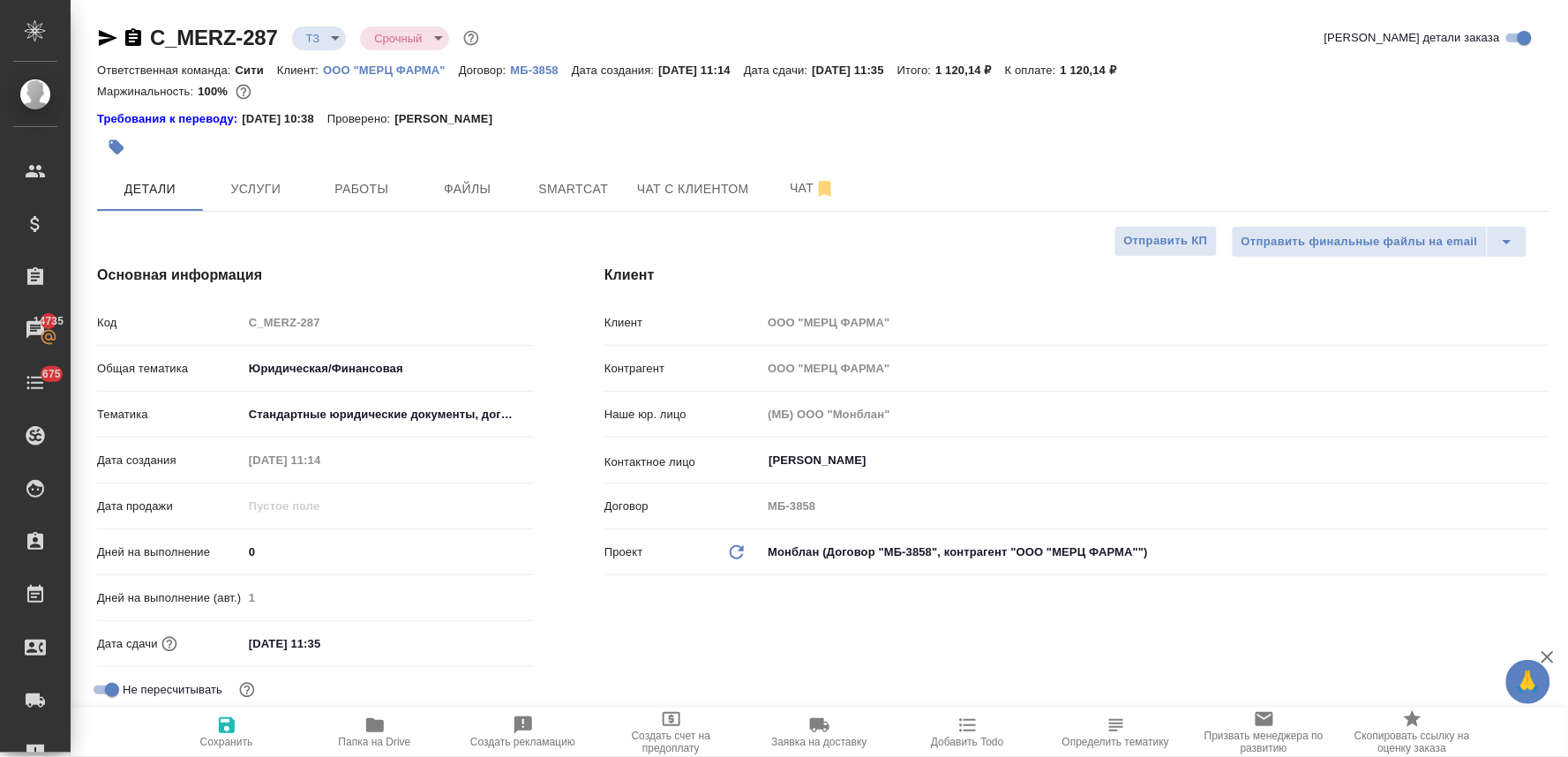
click at [668, 655] on div "Бухгалтерский учет и аудит Личные документы Нормативные акты СД РУСАЛ Стандартн…" at bounding box center [784, 378] width 1568 height 757
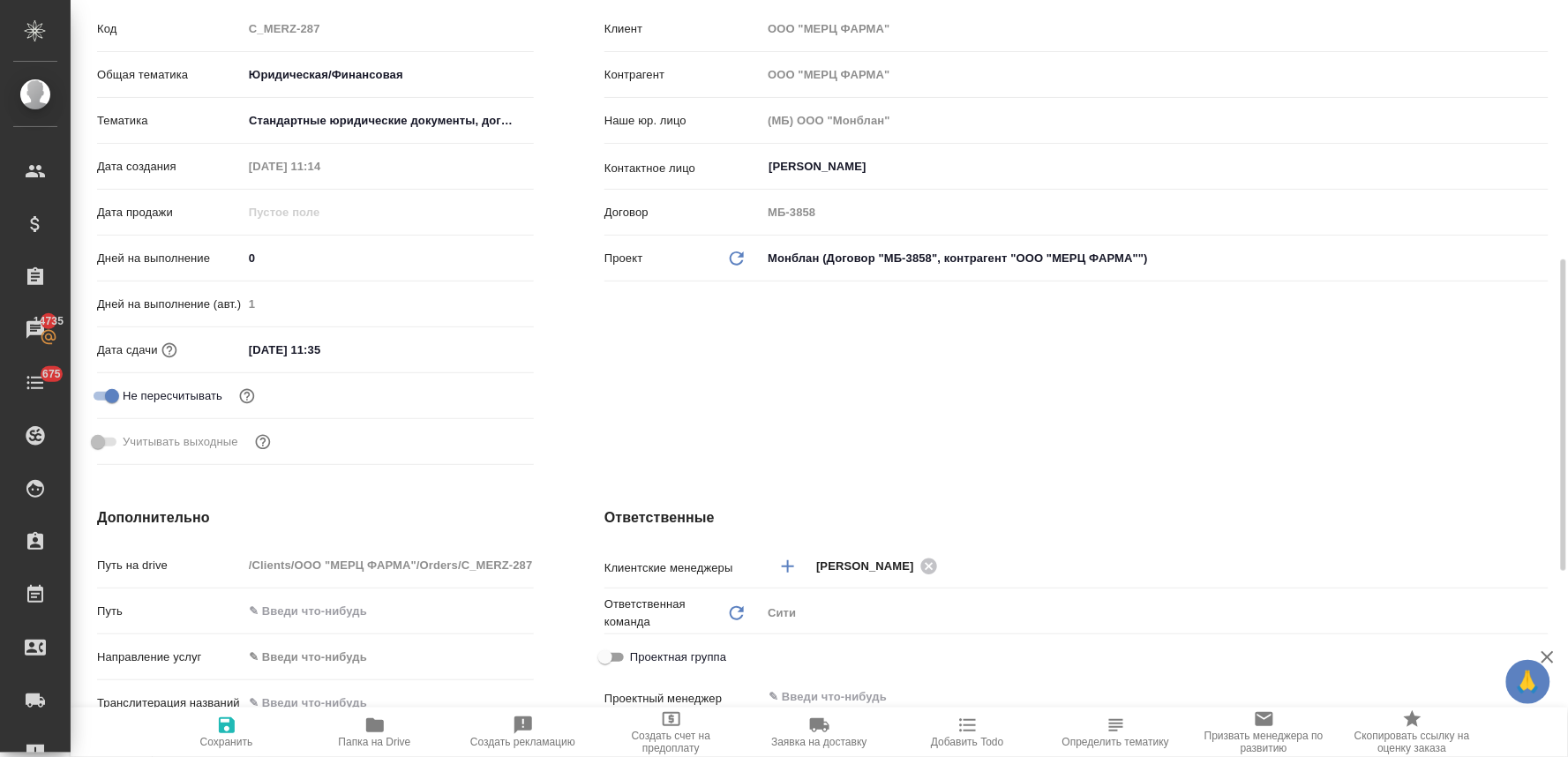
scroll to position [490, 0]
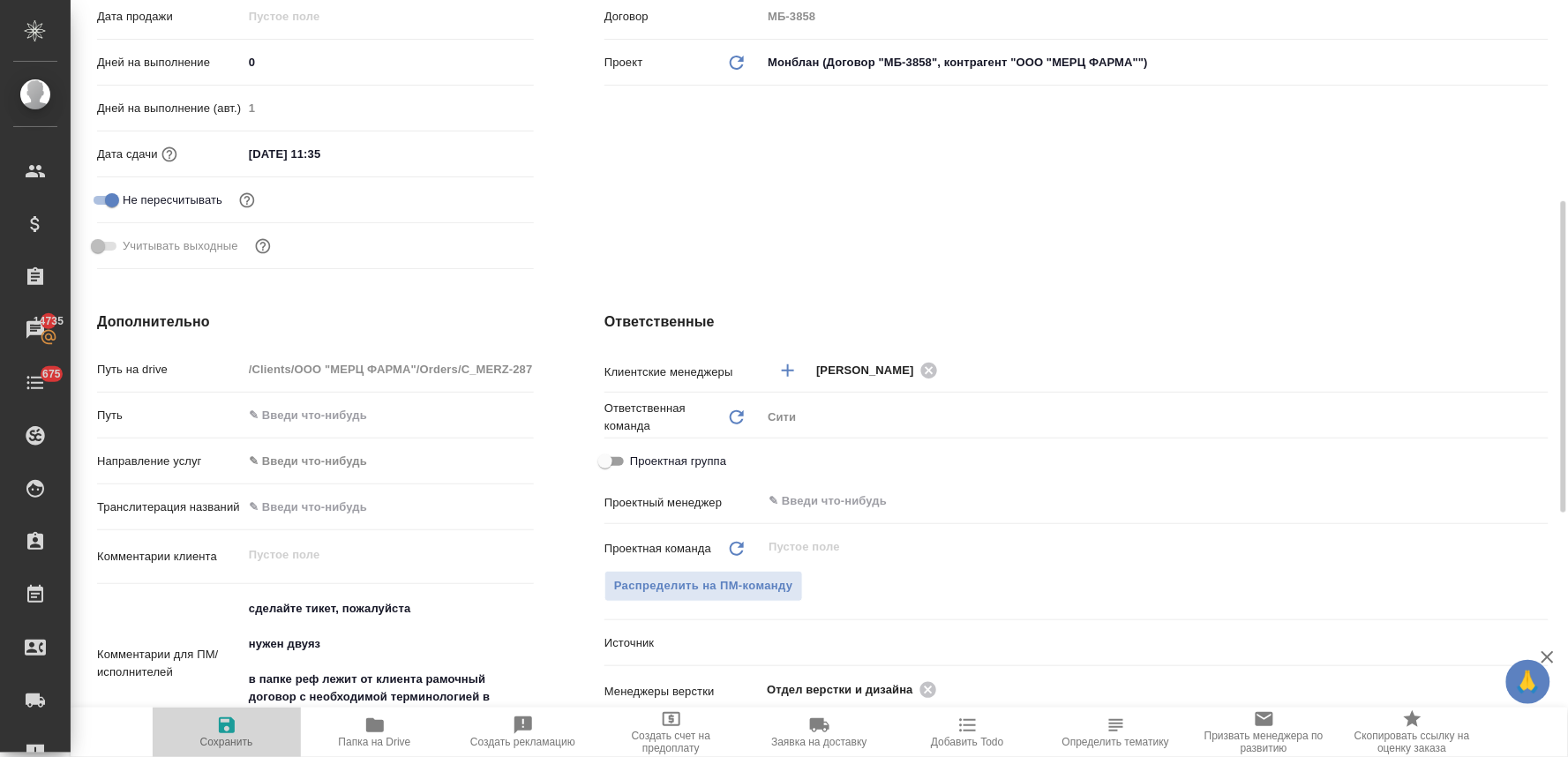
click at [233, 728] on icon "button" at bounding box center [226, 725] width 16 height 16
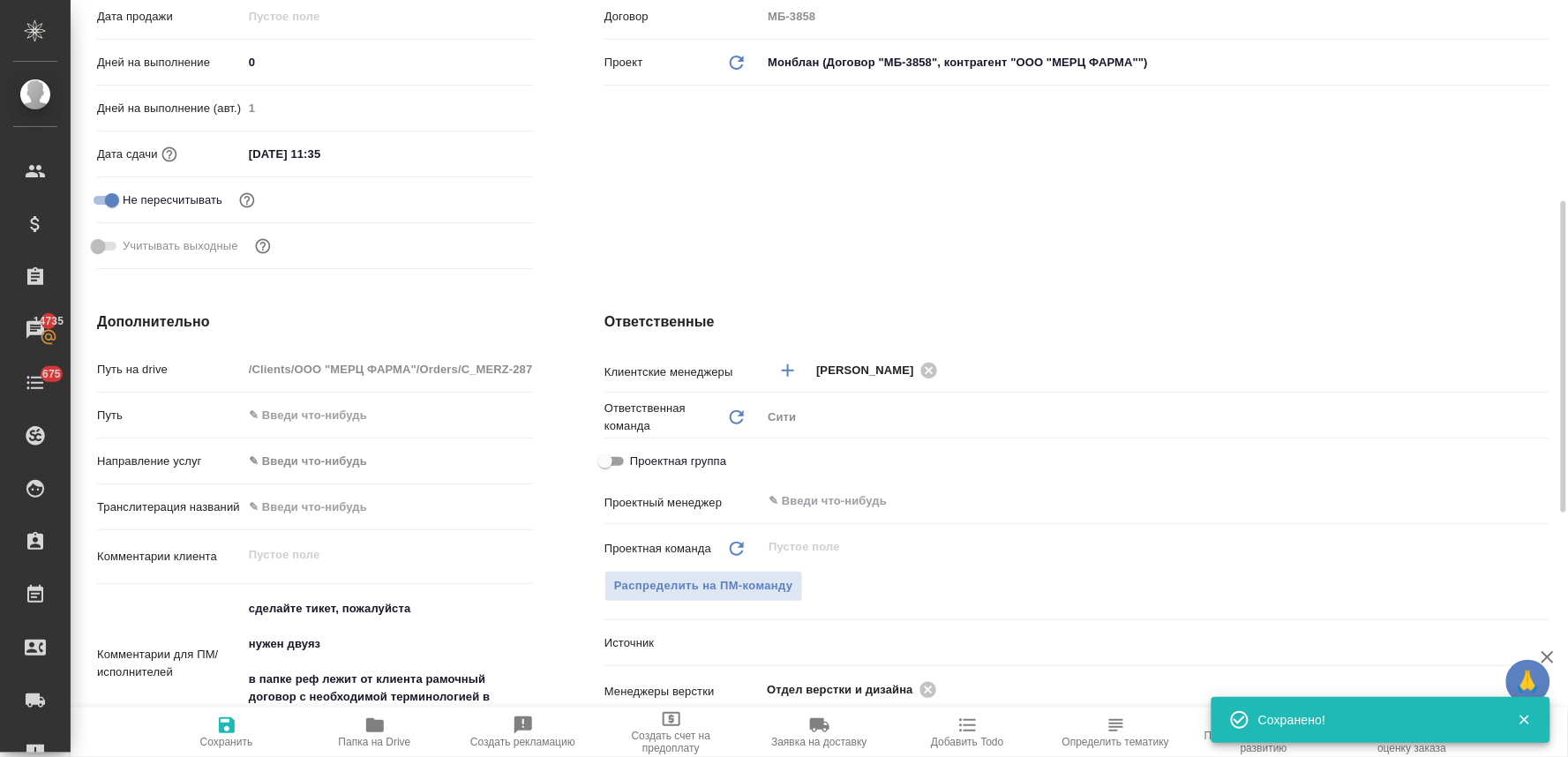
scroll to position [0, 0]
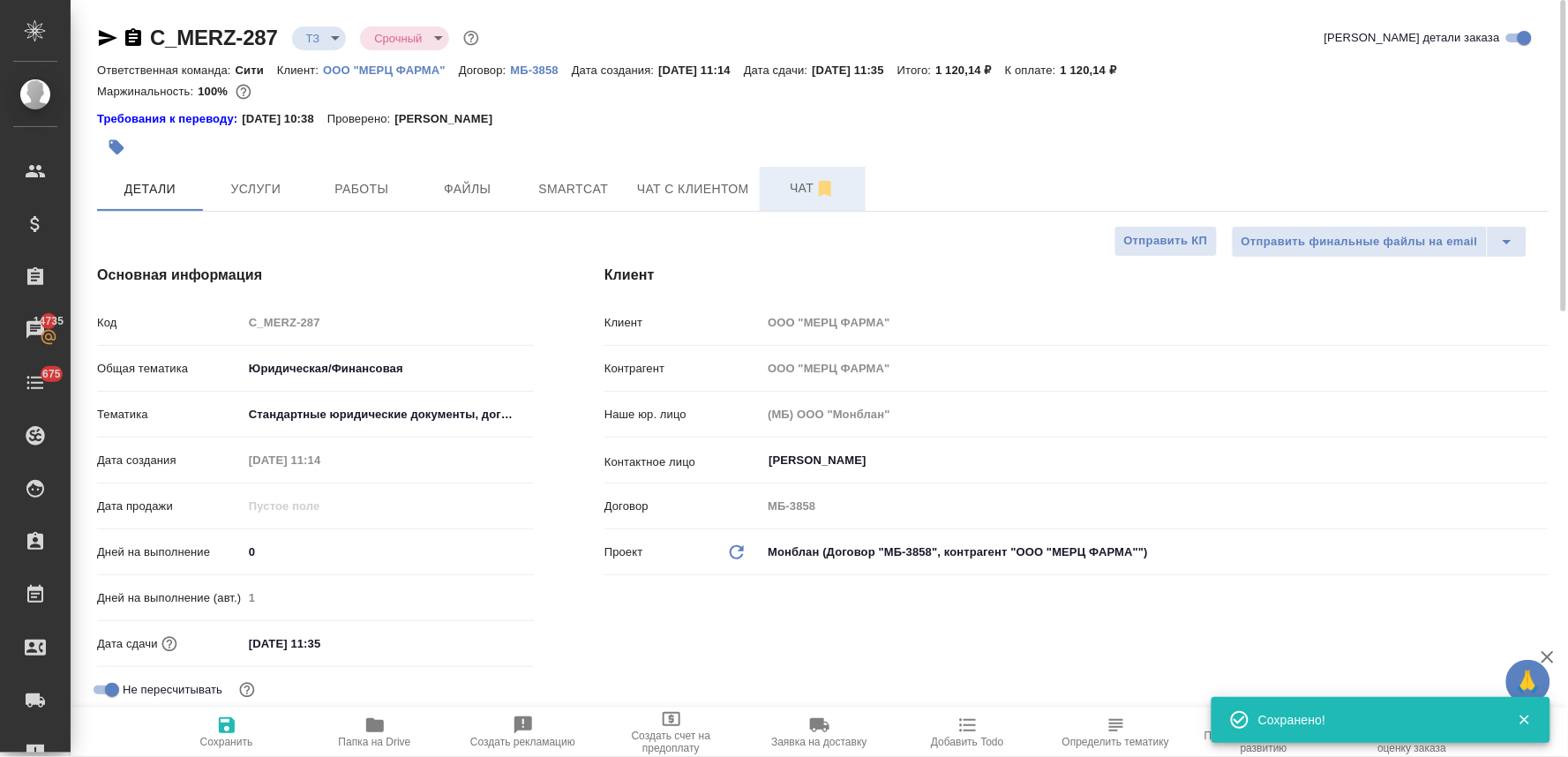
click at [788, 182] on span "Чат" at bounding box center [812, 189] width 85 height 22
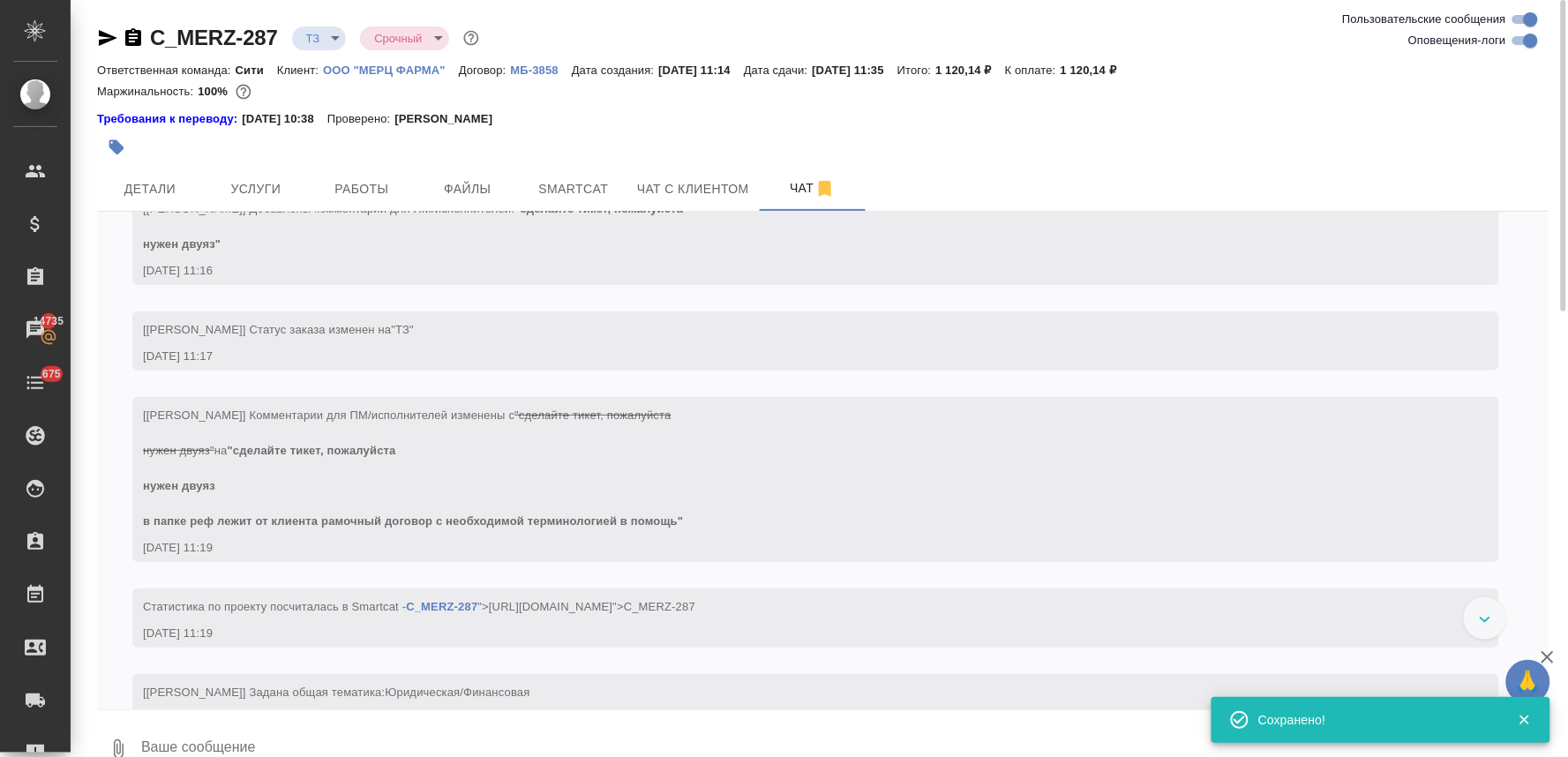
scroll to position [233, 0]
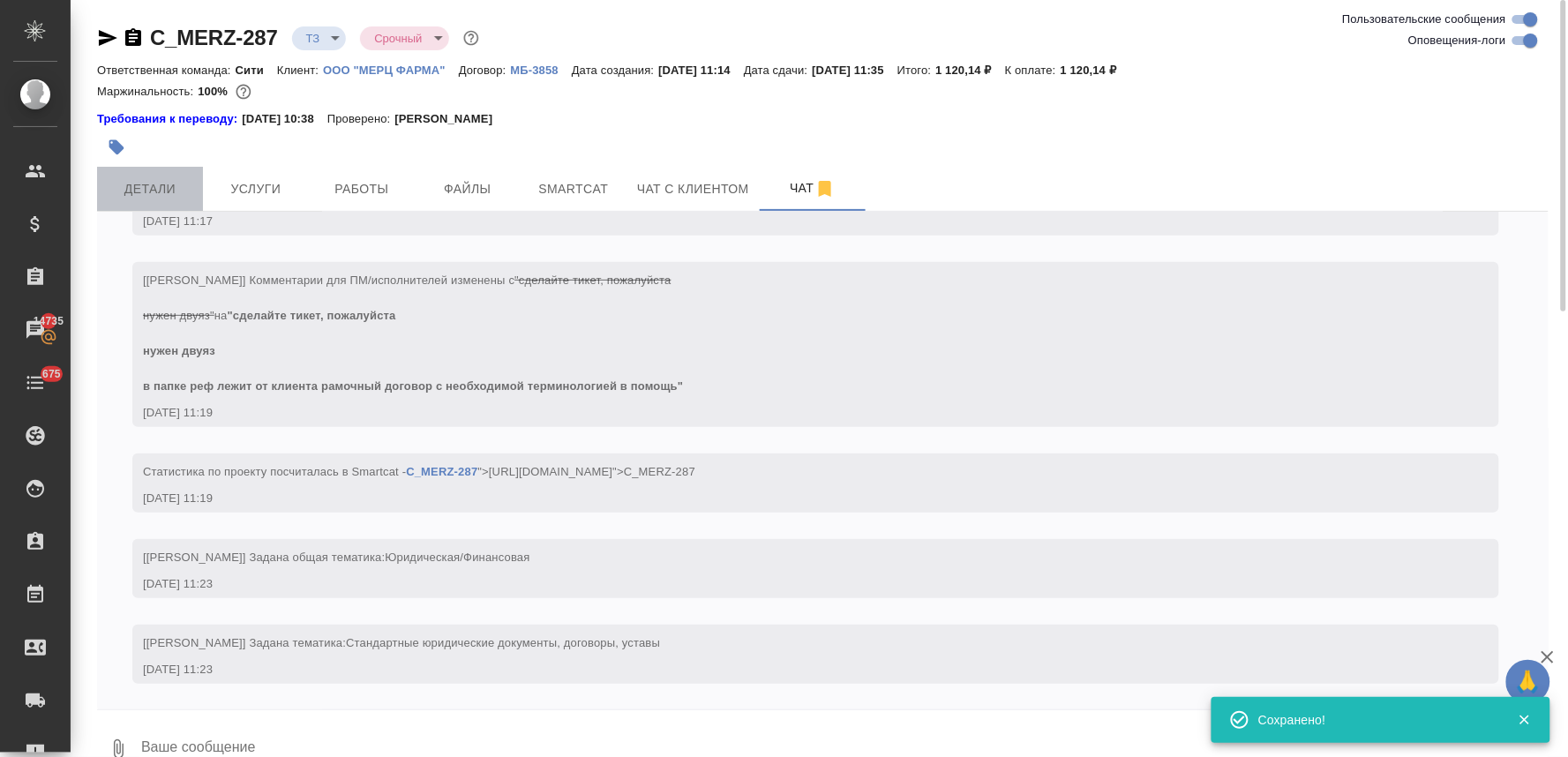
click at [157, 179] on span "Детали" at bounding box center [150, 190] width 85 height 22
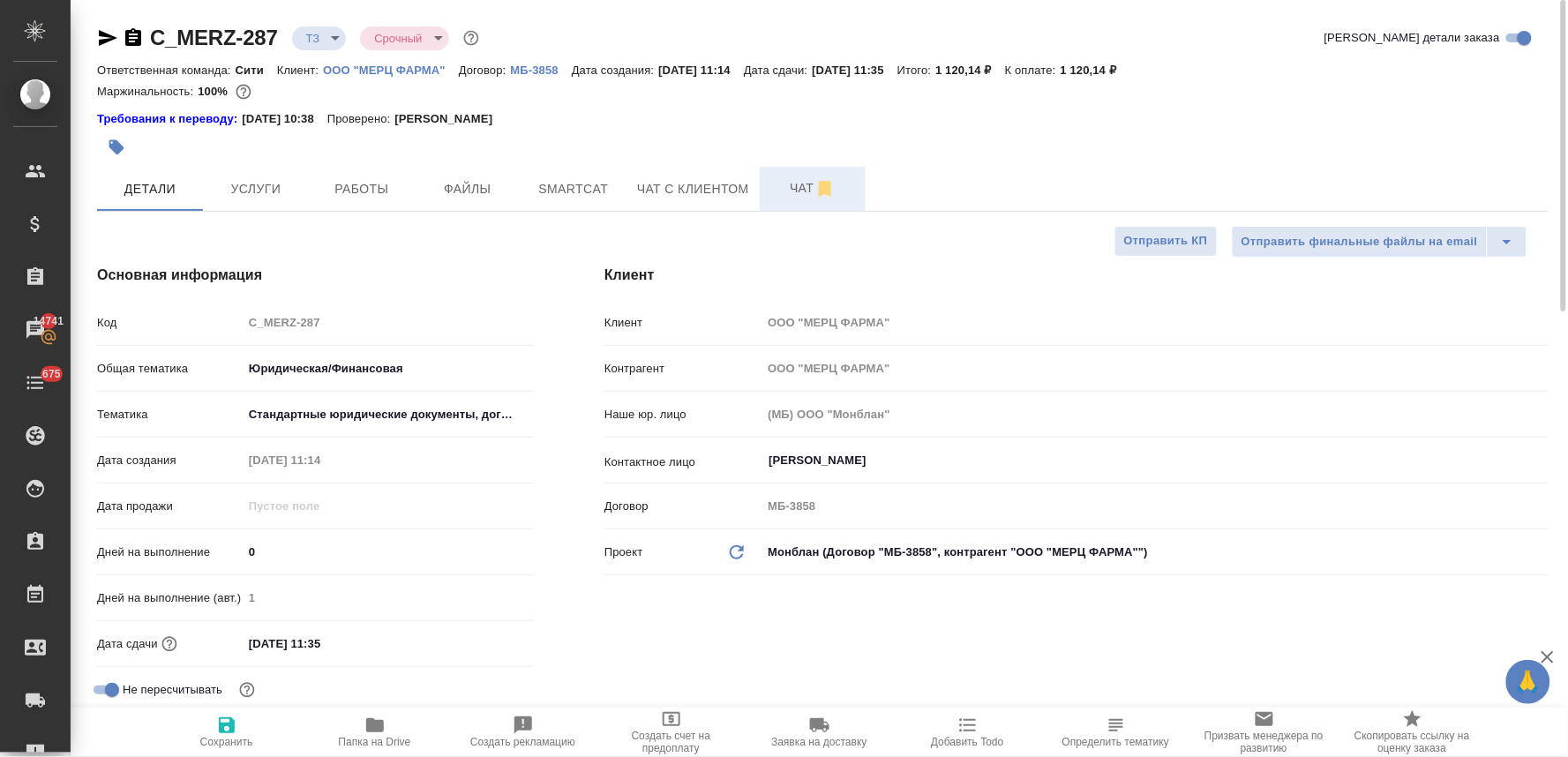
click at [792, 192] on span "Чат" at bounding box center [812, 189] width 85 height 22
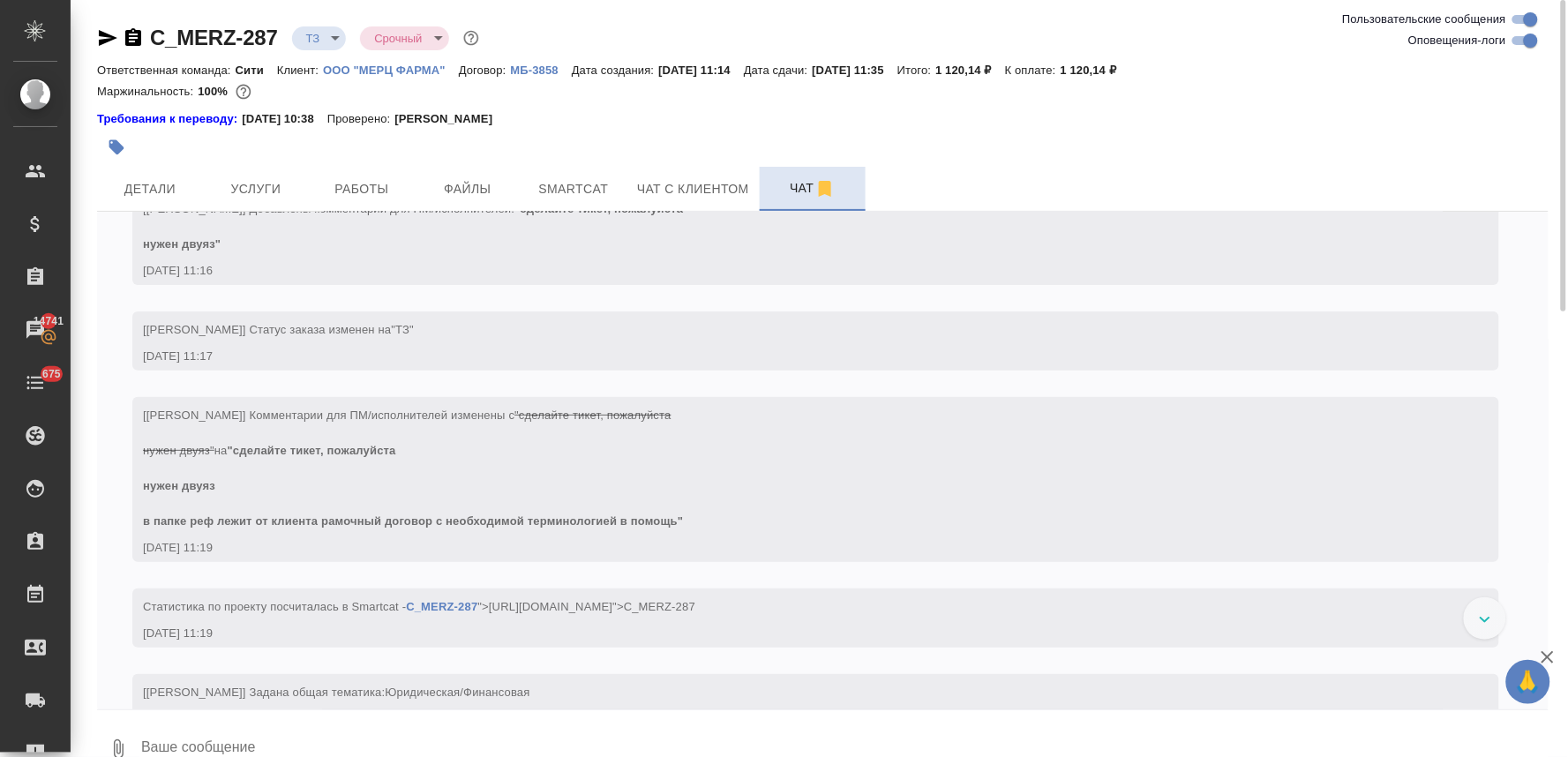
scroll to position [233, 0]
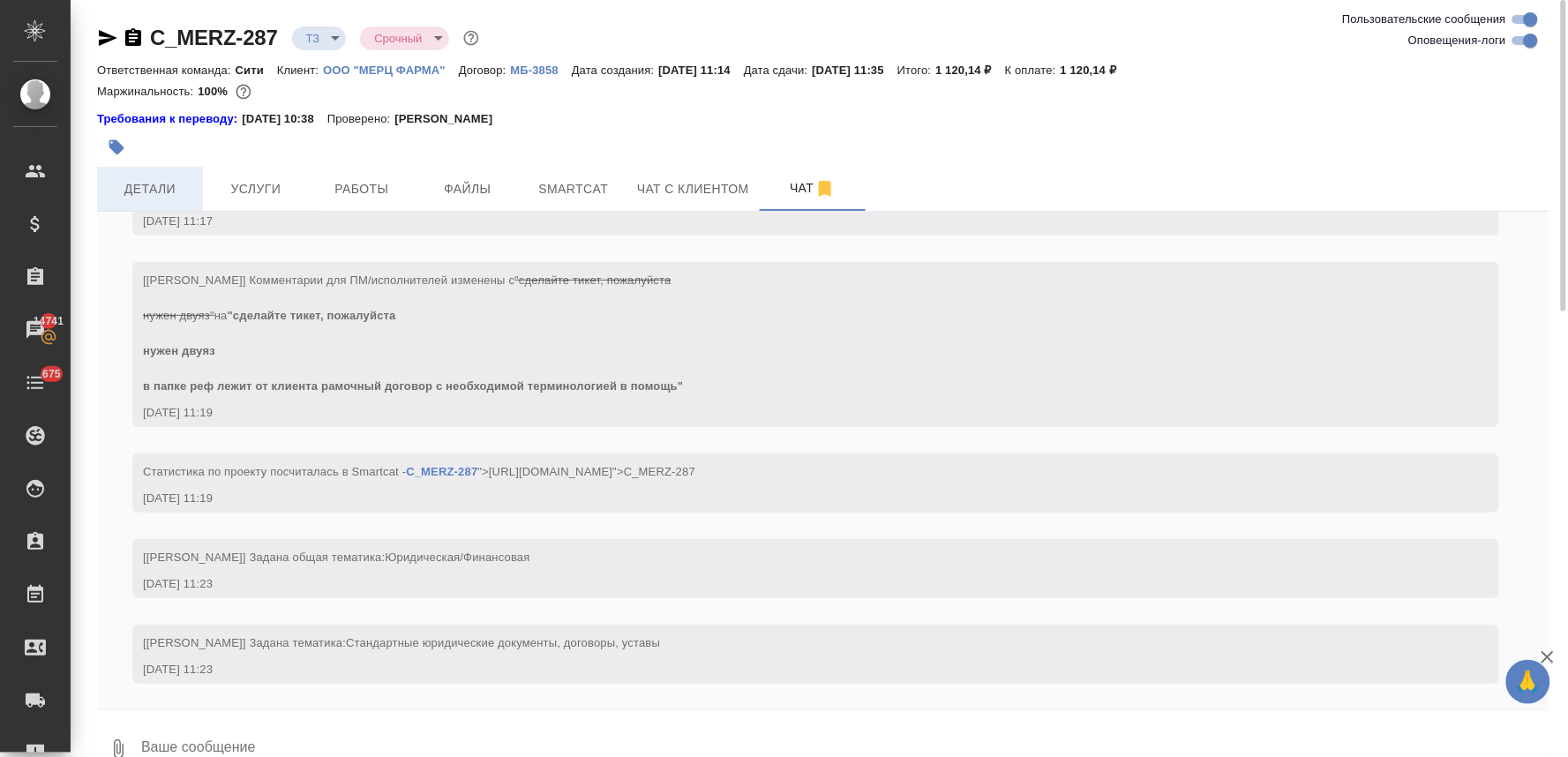
click at [183, 204] on button "Детали" at bounding box center [150, 188] width 106 height 44
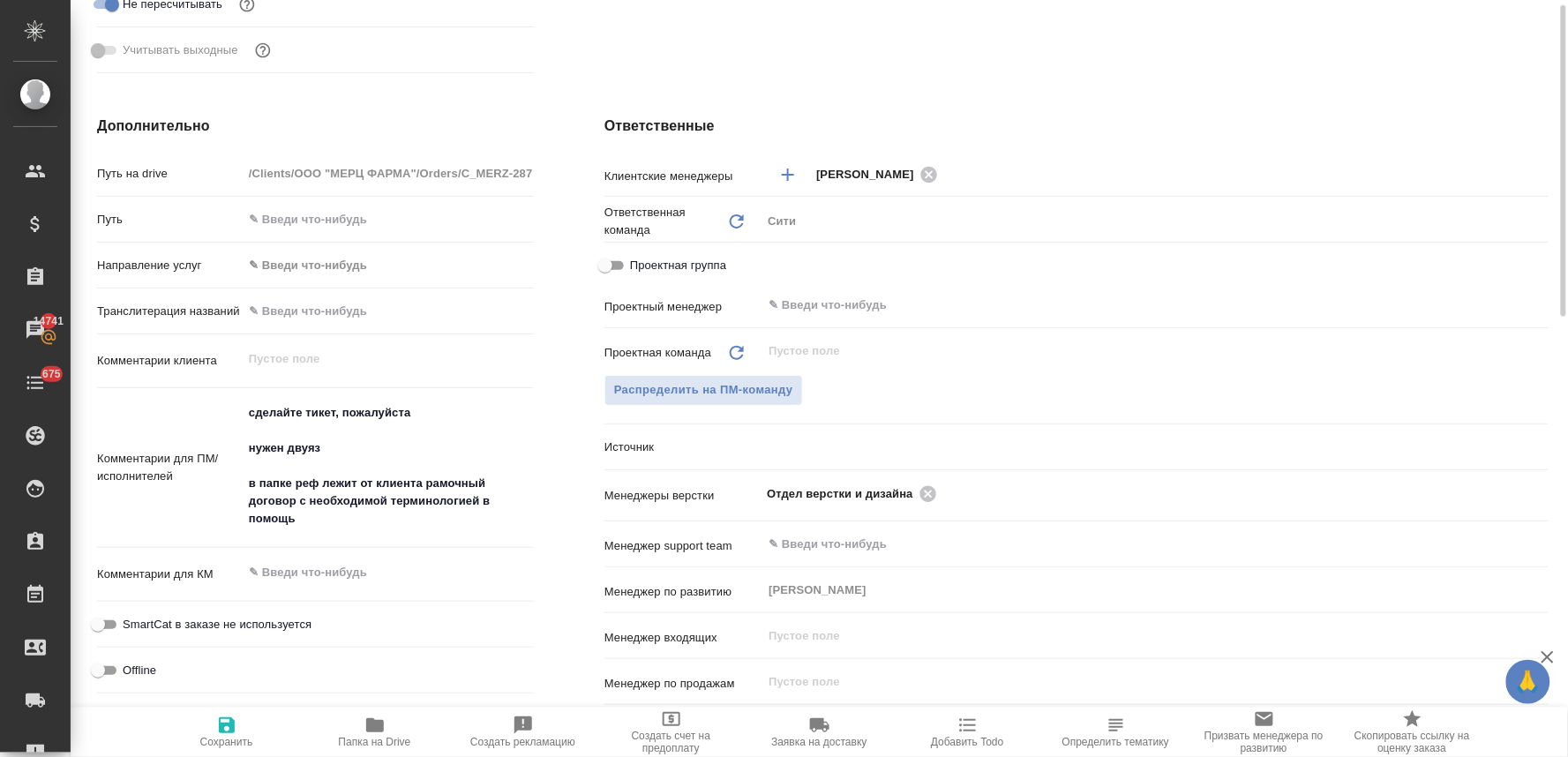
scroll to position [98, 0]
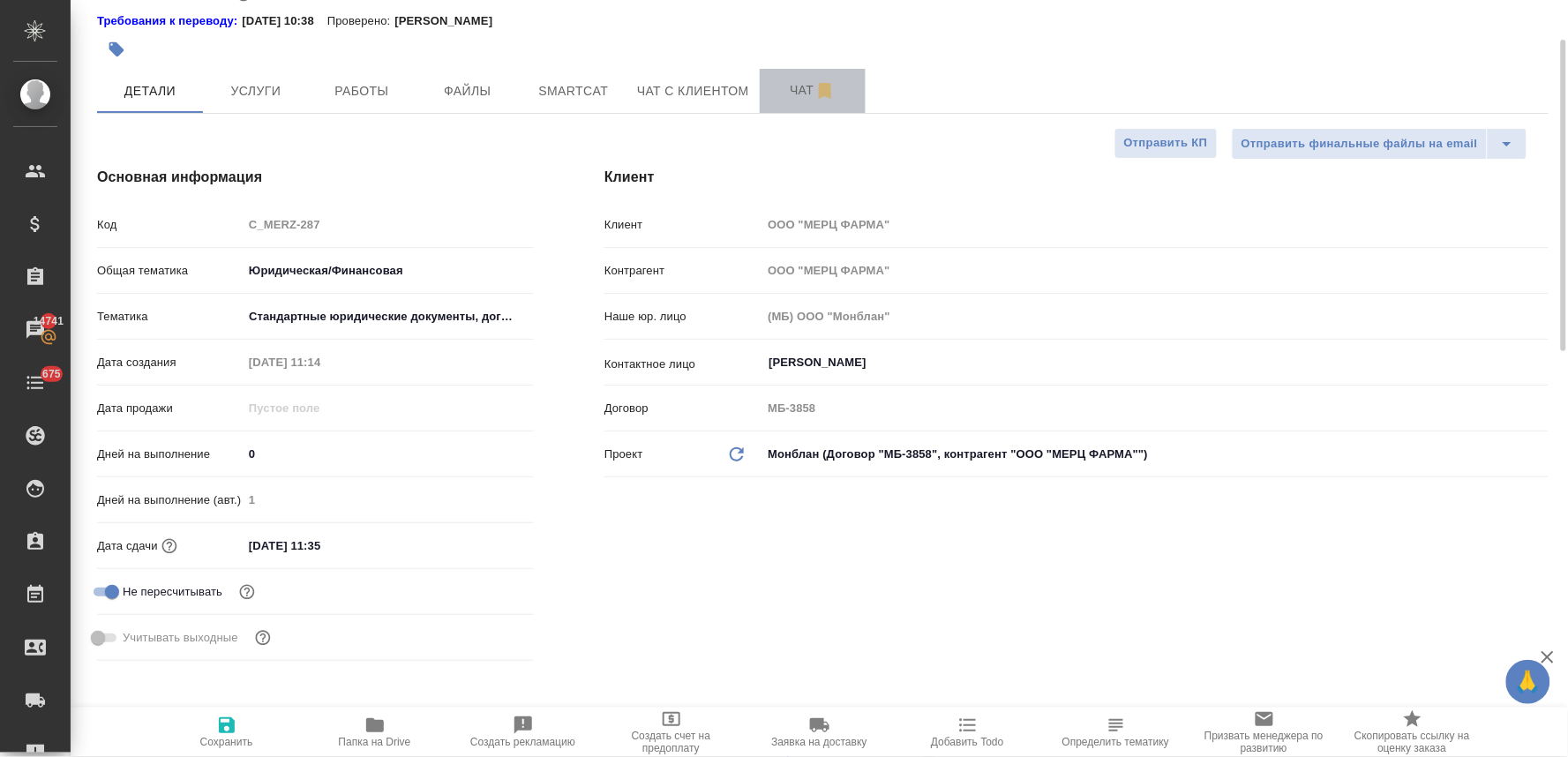
click at [784, 81] on span "Чат" at bounding box center [812, 90] width 85 height 22
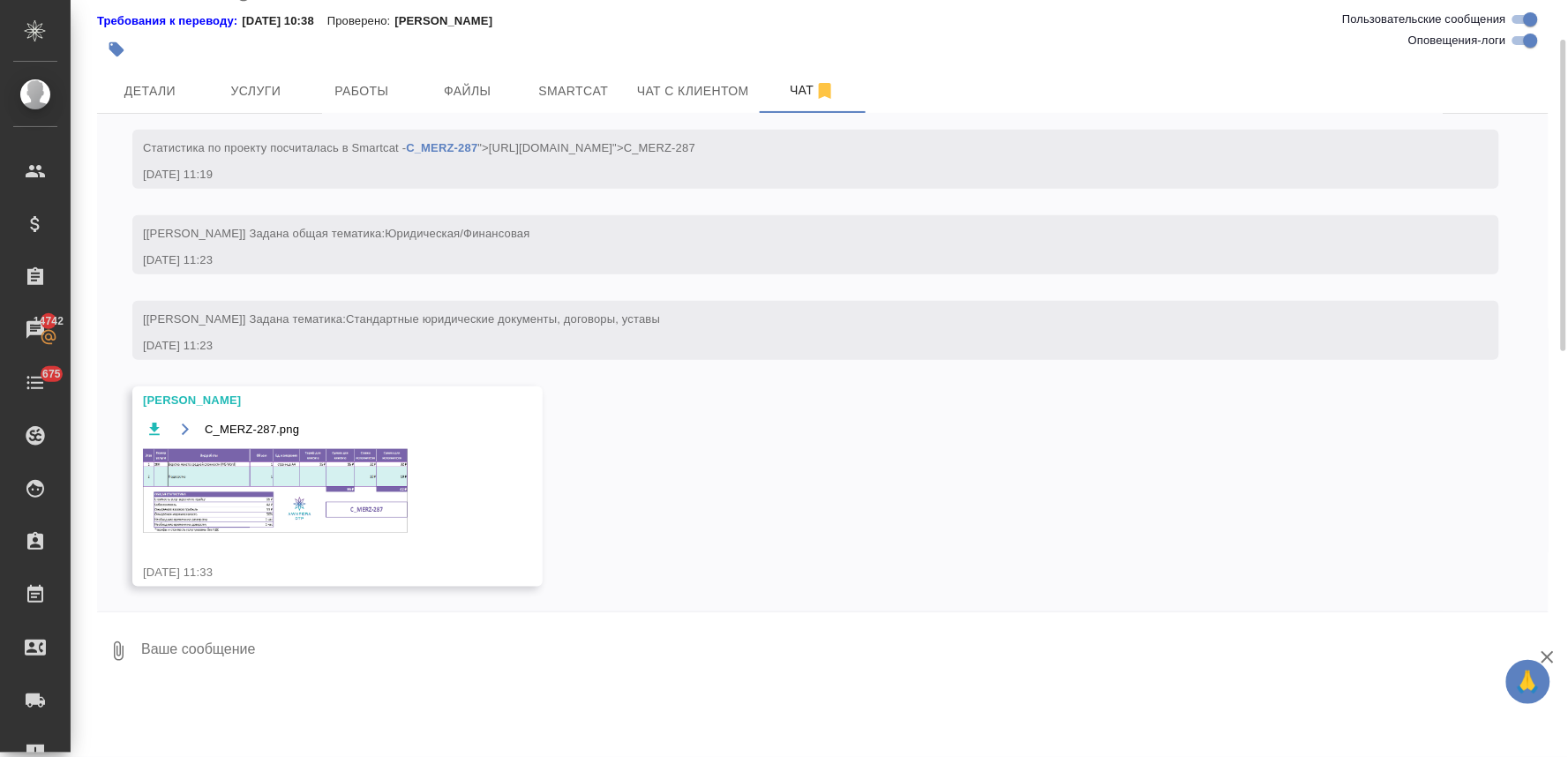
scroll to position [461, 0]
click at [347, 485] on img at bounding box center [275, 488] width 265 height 84
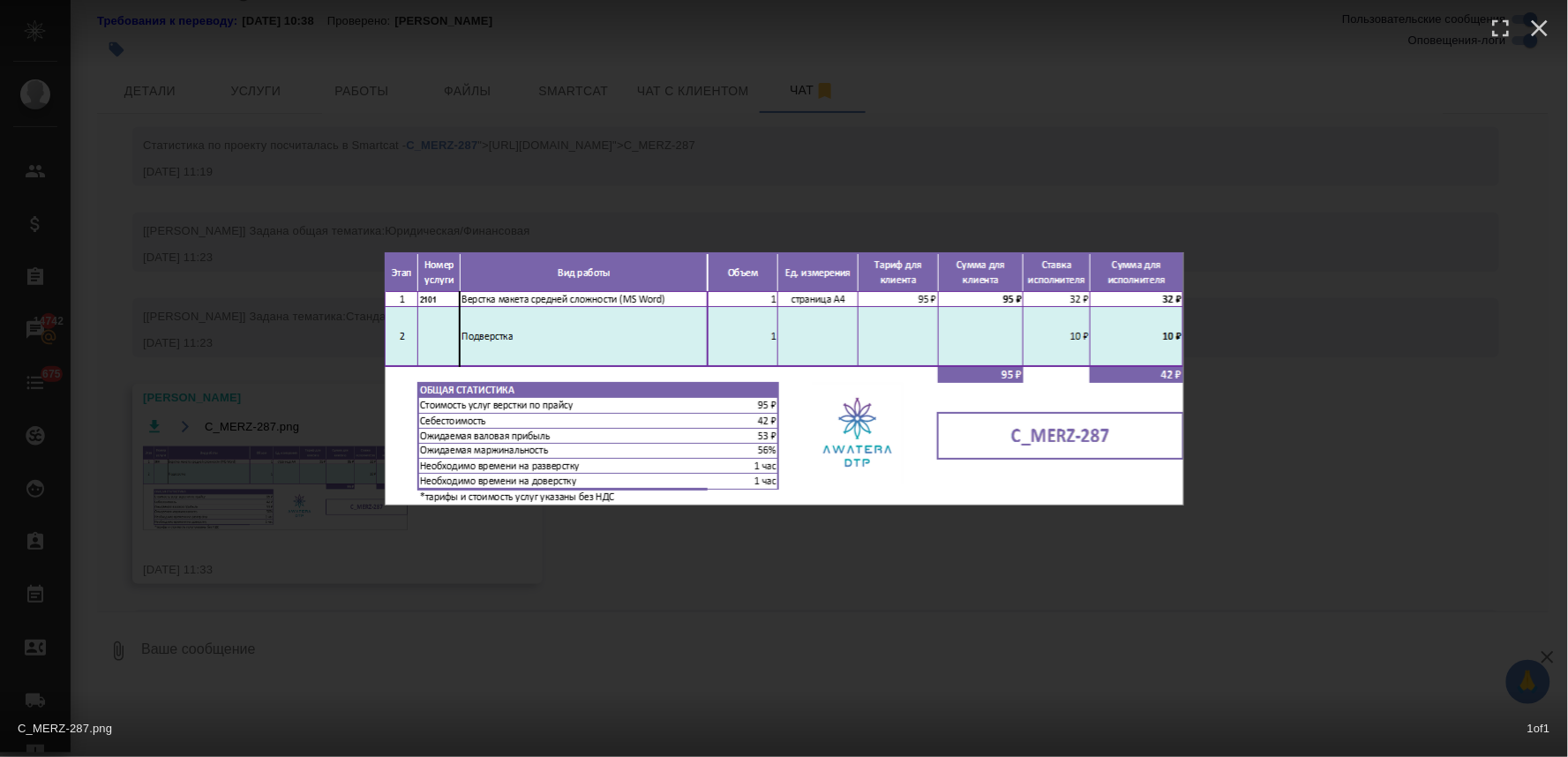
click at [800, 578] on div "C_MERZ-287.png 1 of 1" at bounding box center [784, 378] width 1568 height 757
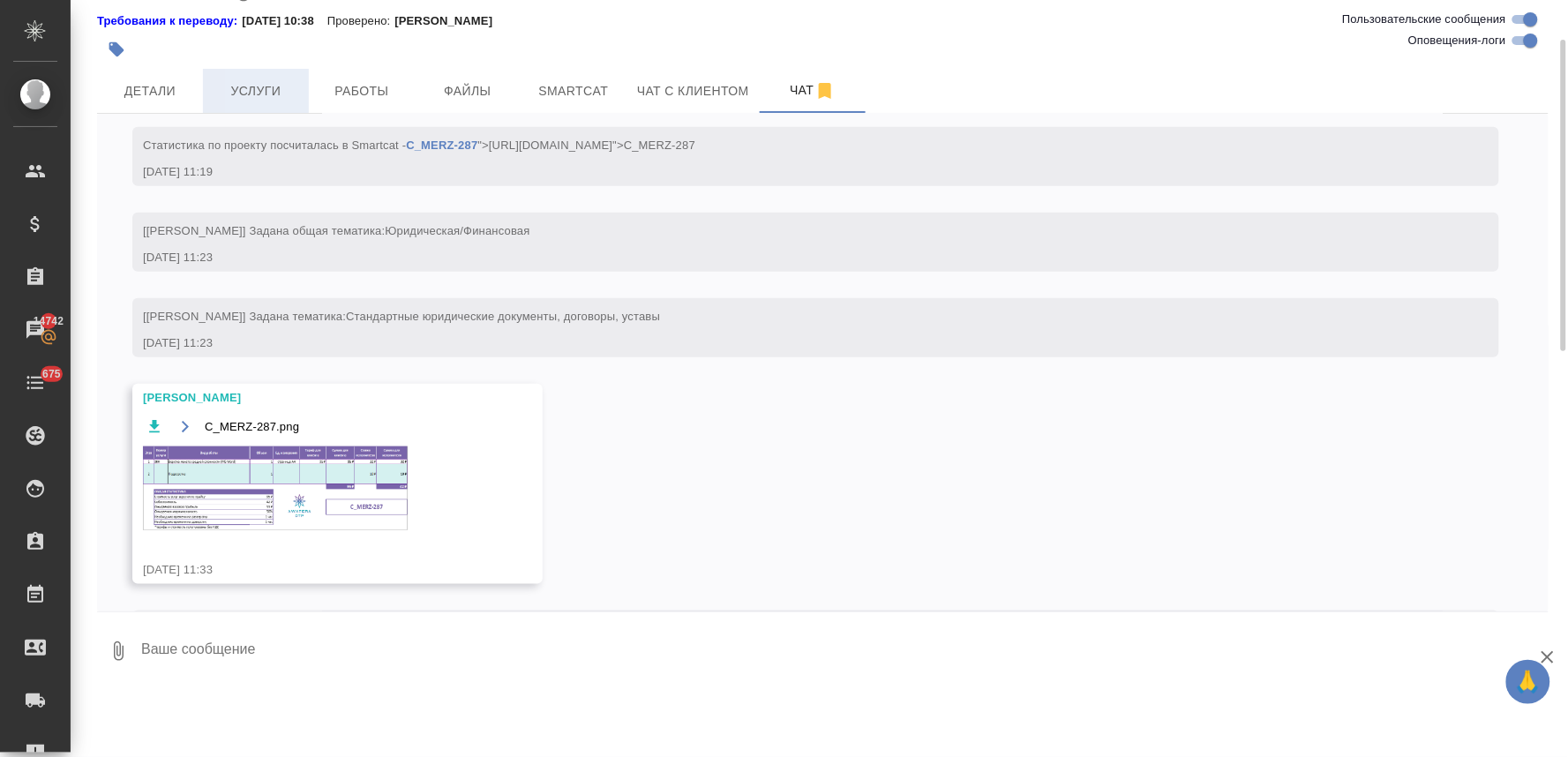
click at [277, 97] on span "Услуги" at bounding box center [256, 91] width 85 height 22
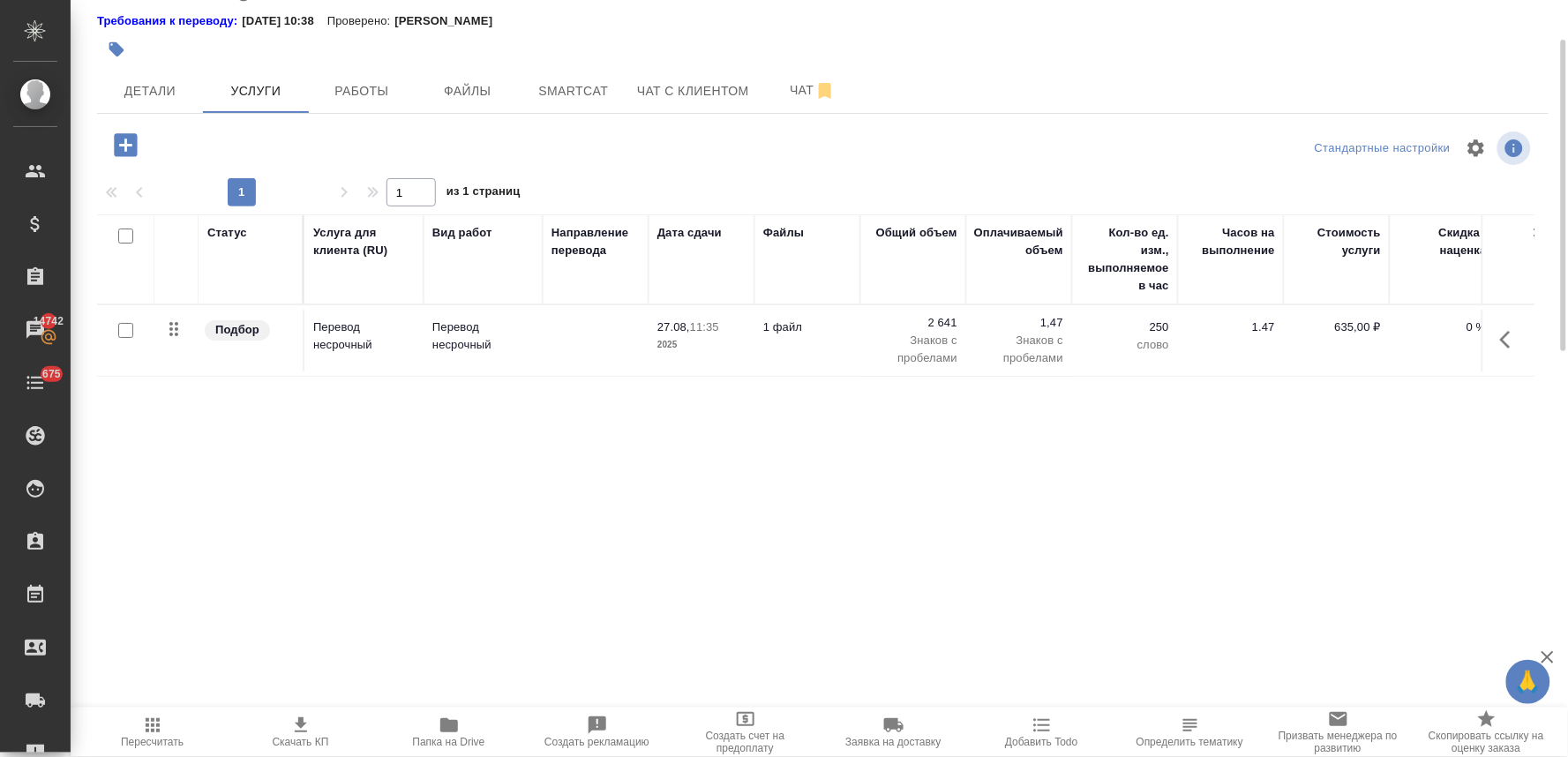
click at [125, 135] on icon "button" at bounding box center [125, 144] width 23 height 23
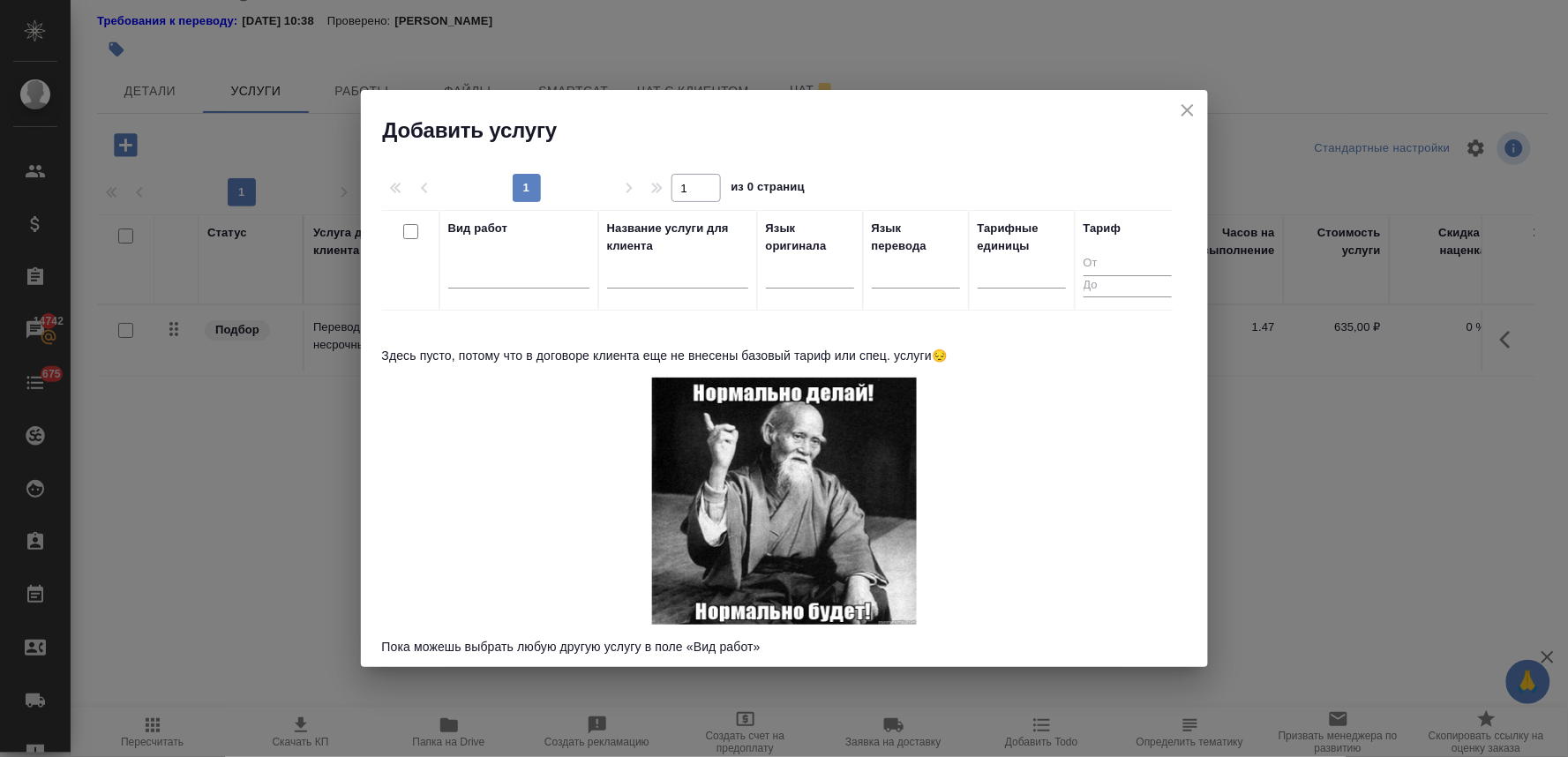
click at [494, 241] on div "Вид работ" at bounding box center [519, 259] width 141 height 81
click at [500, 269] on div at bounding box center [519, 271] width 141 height 26
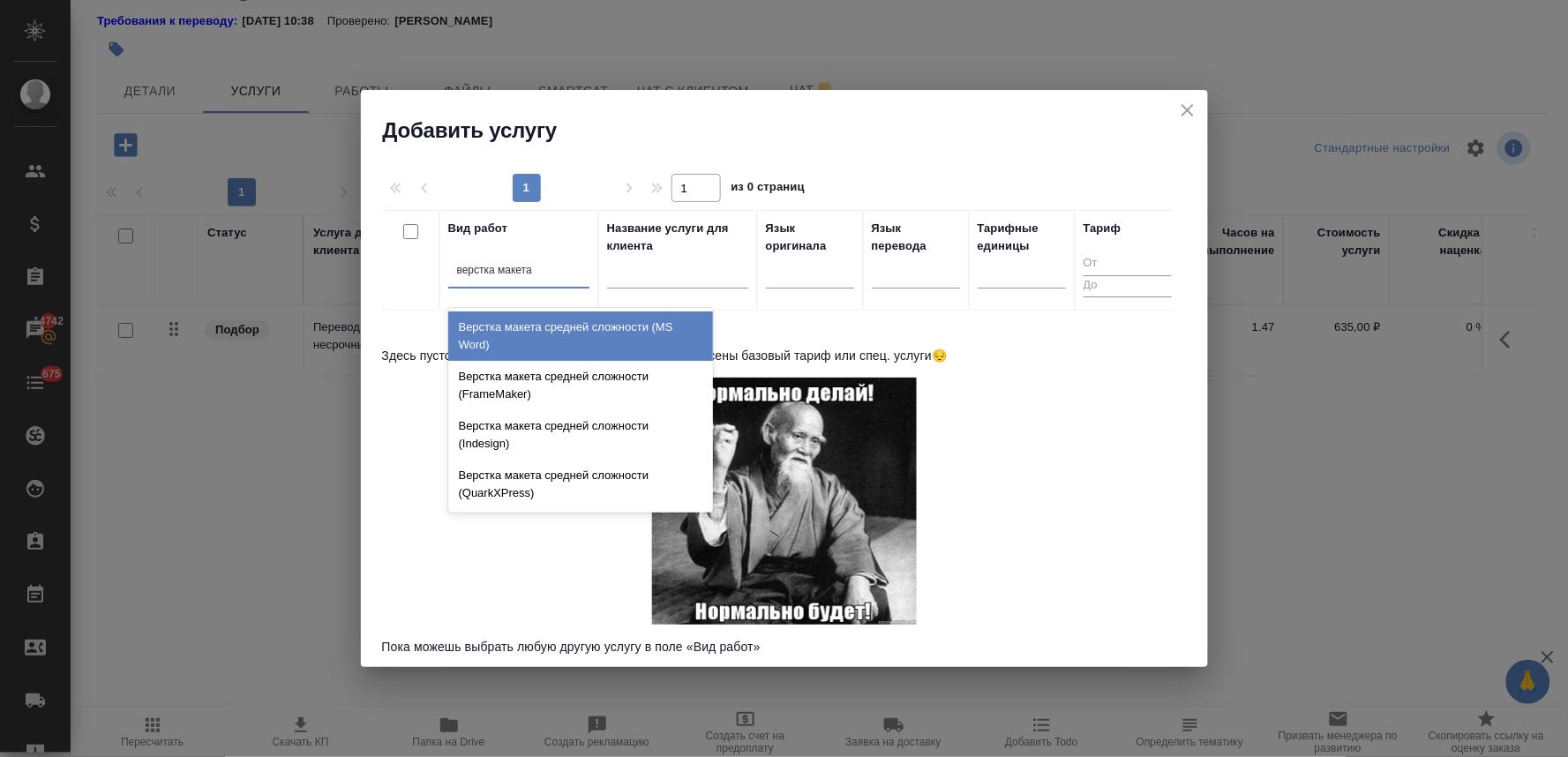
click at [557, 338] on div "Верстка макета средней сложности (MS Word)" at bounding box center [580, 336] width 265 height 49
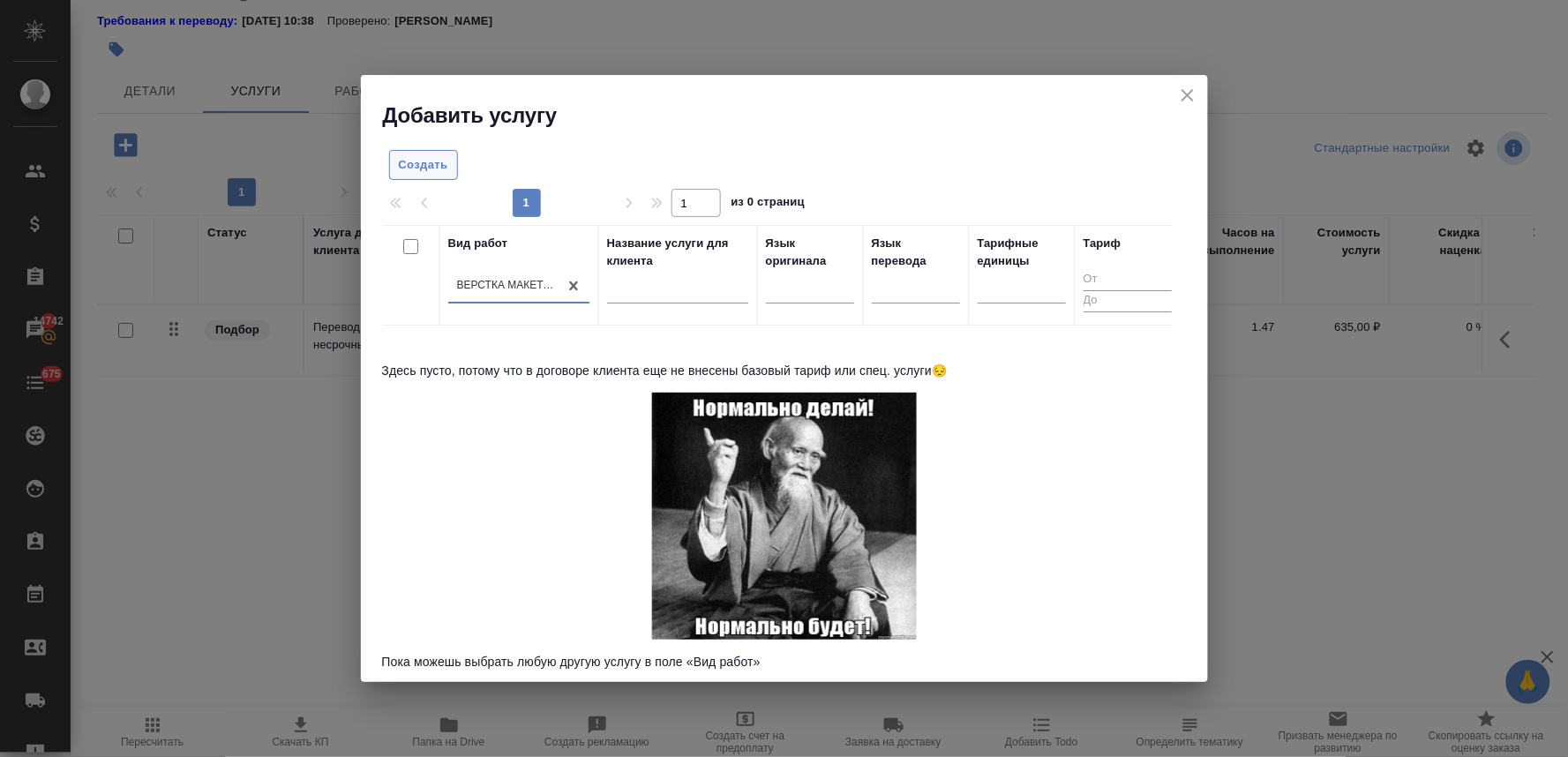
click at [427, 168] on span "Создать" at bounding box center [423, 166] width 49 height 20
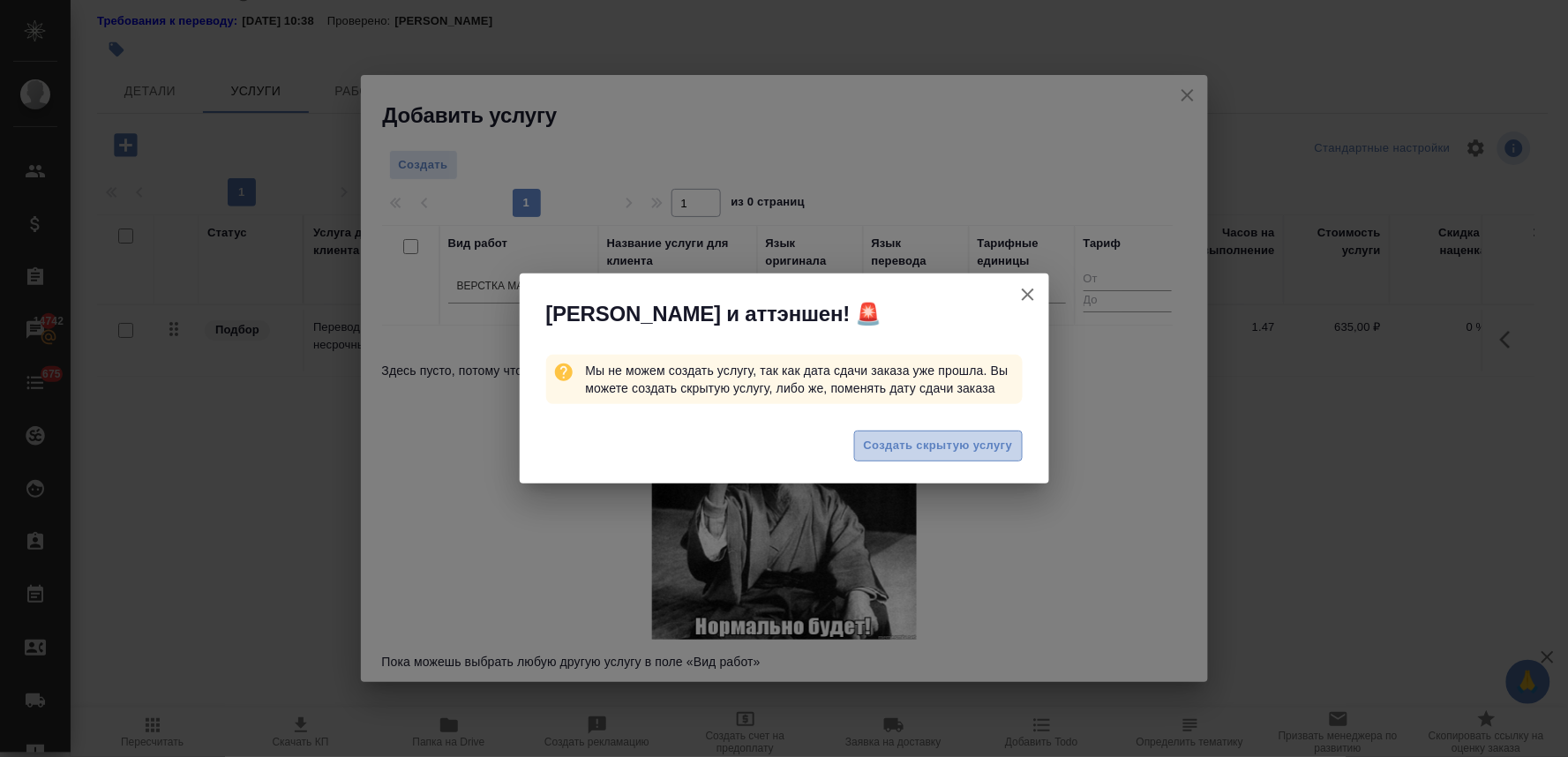
click at [913, 446] on span "Создать скрытую услугу" at bounding box center [938, 446] width 149 height 20
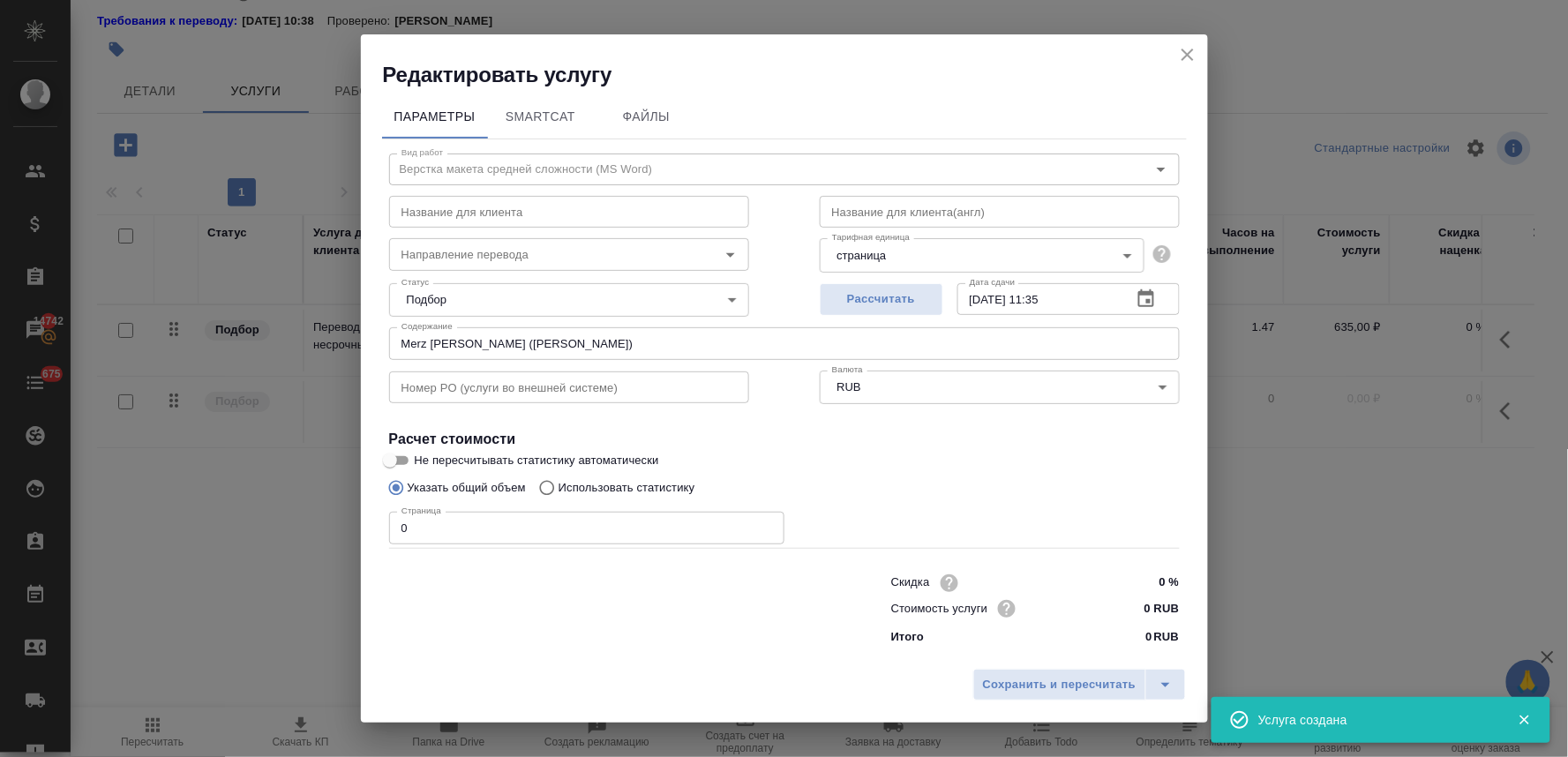
click at [372, 535] on div "Параметры SmartCat Файлы Вид работ Верстка макета средней сложности (MS Word) В…" at bounding box center [784, 375] width 847 height 572
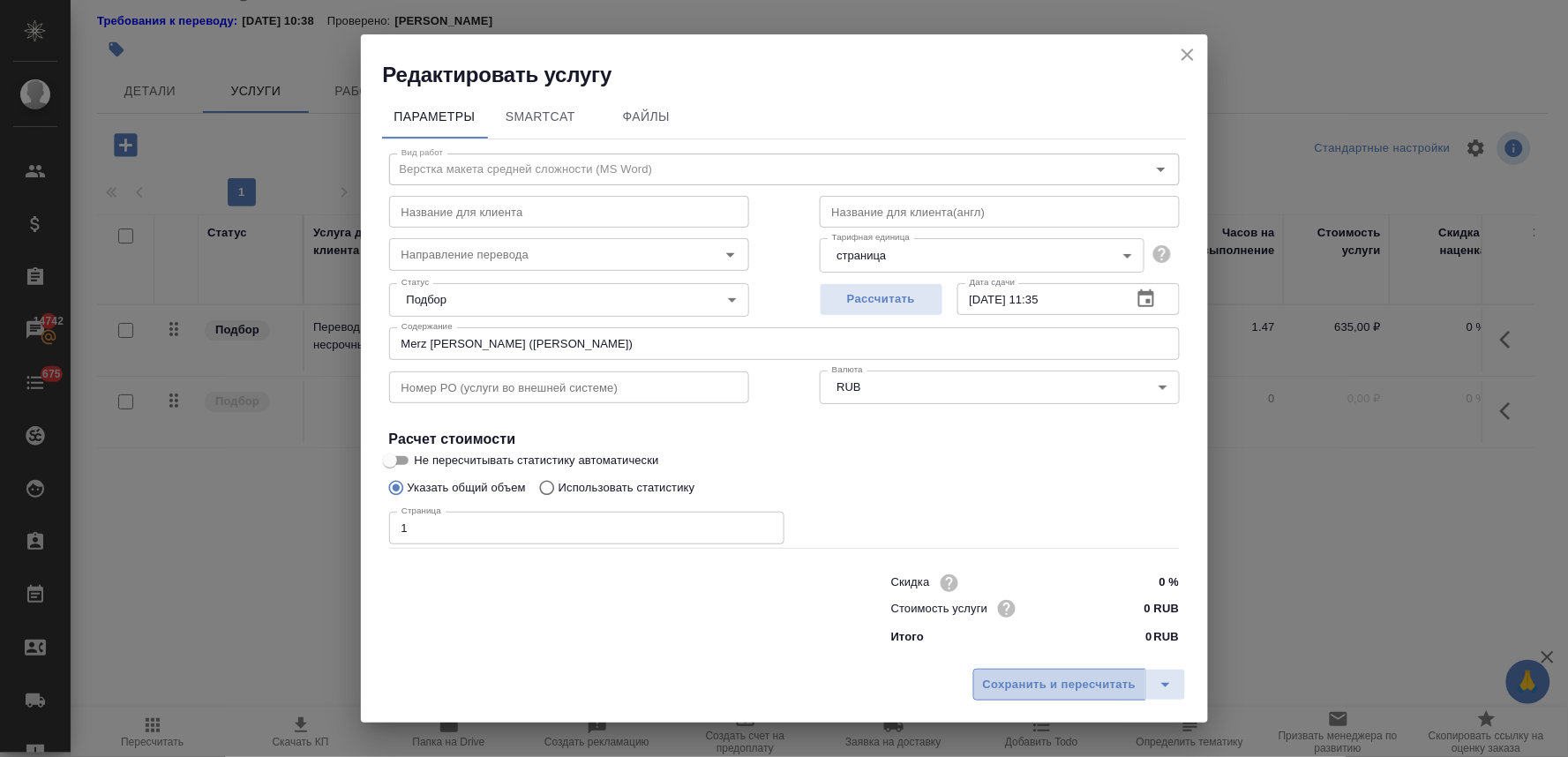
click at [1034, 682] on span "Сохранить и пересчитать" at bounding box center [1059, 685] width 153 height 20
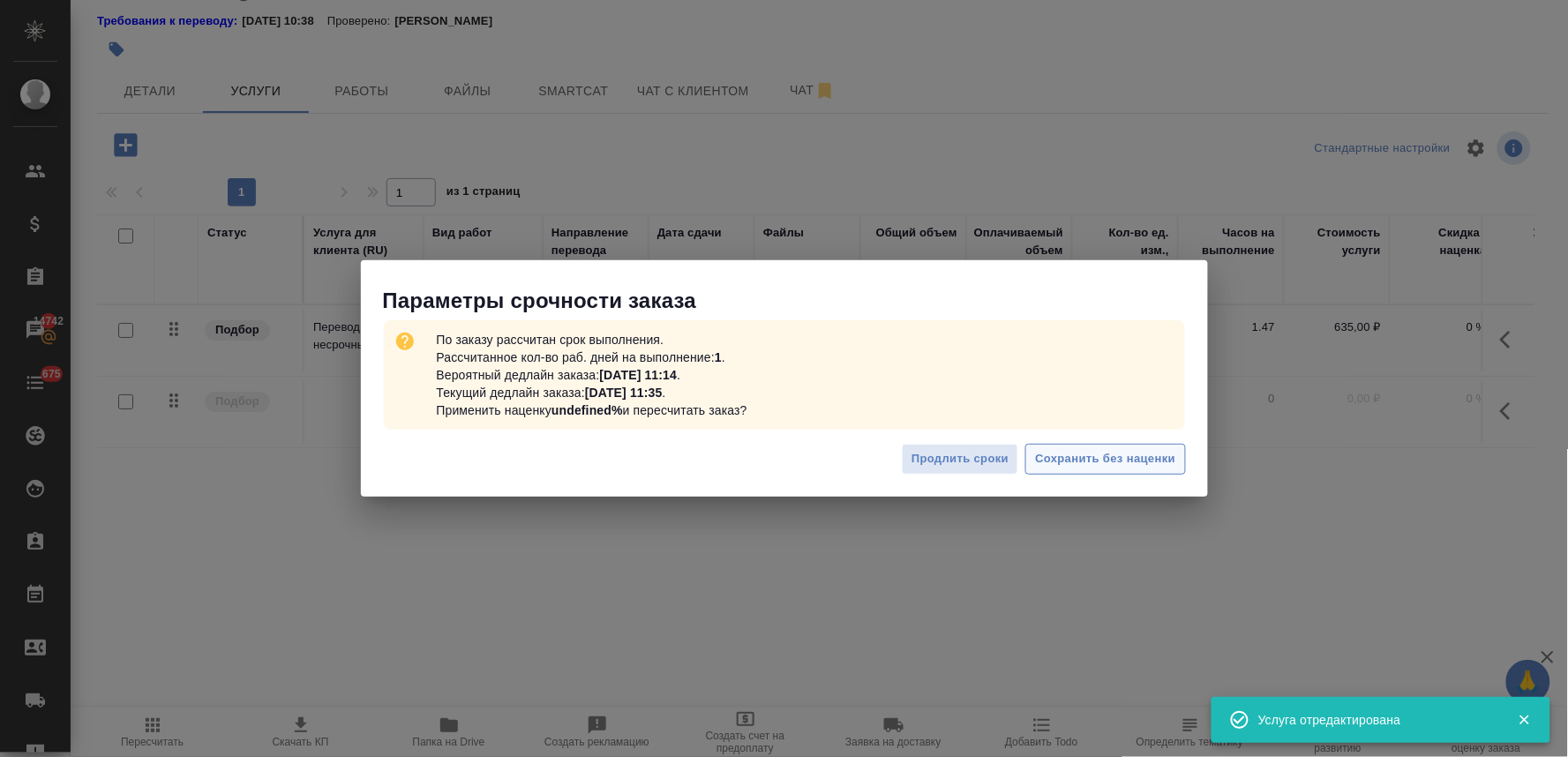
click at [1054, 458] on span "Сохранить без наценки" at bounding box center [1104, 459] width 140 height 20
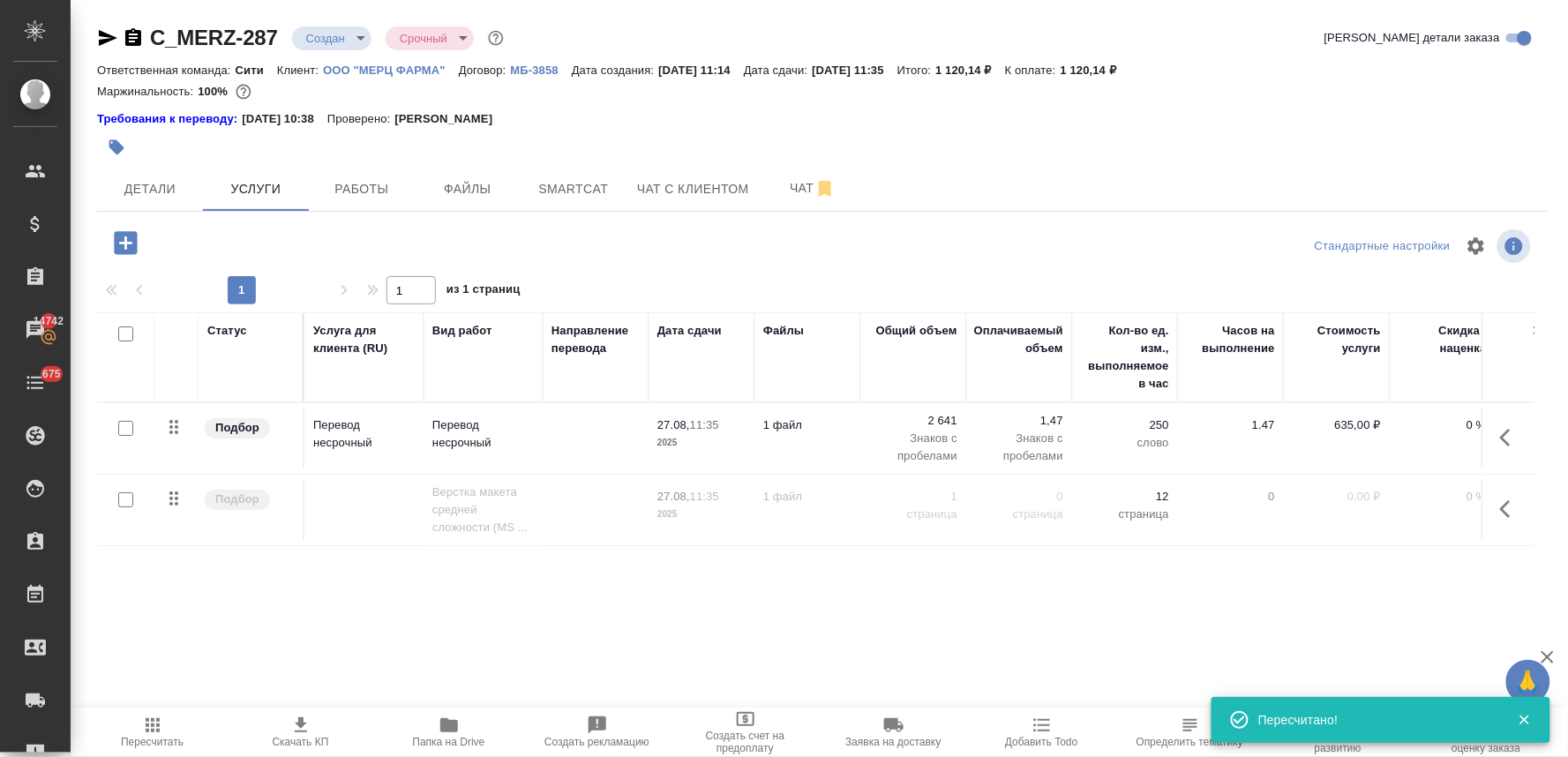
click at [1500, 509] on icon "button" at bounding box center [1510, 509] width 21 height 21
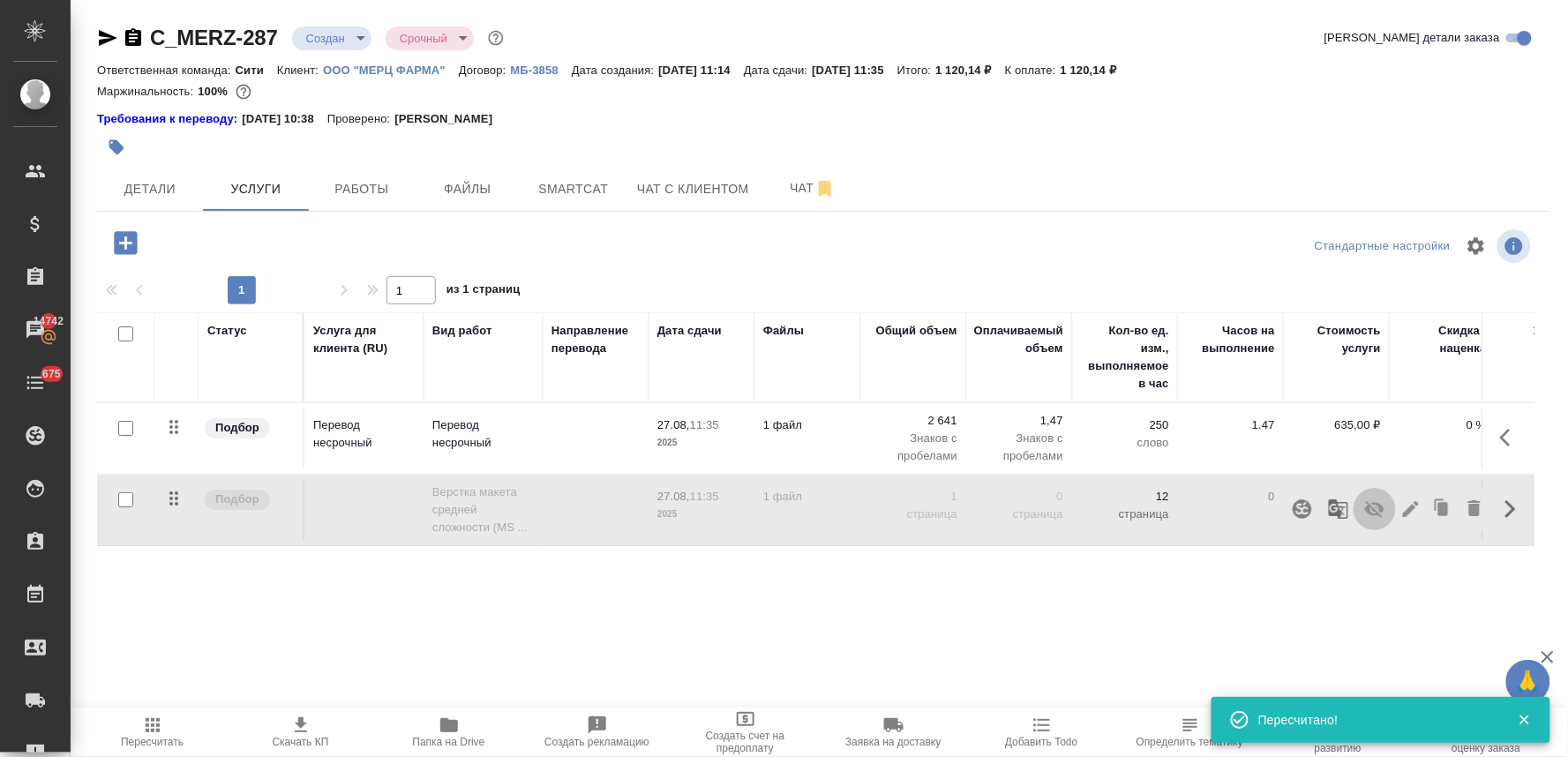
click at [1378, 513] on icon "button" at bounding box center [1374, 510] width 20 height 17
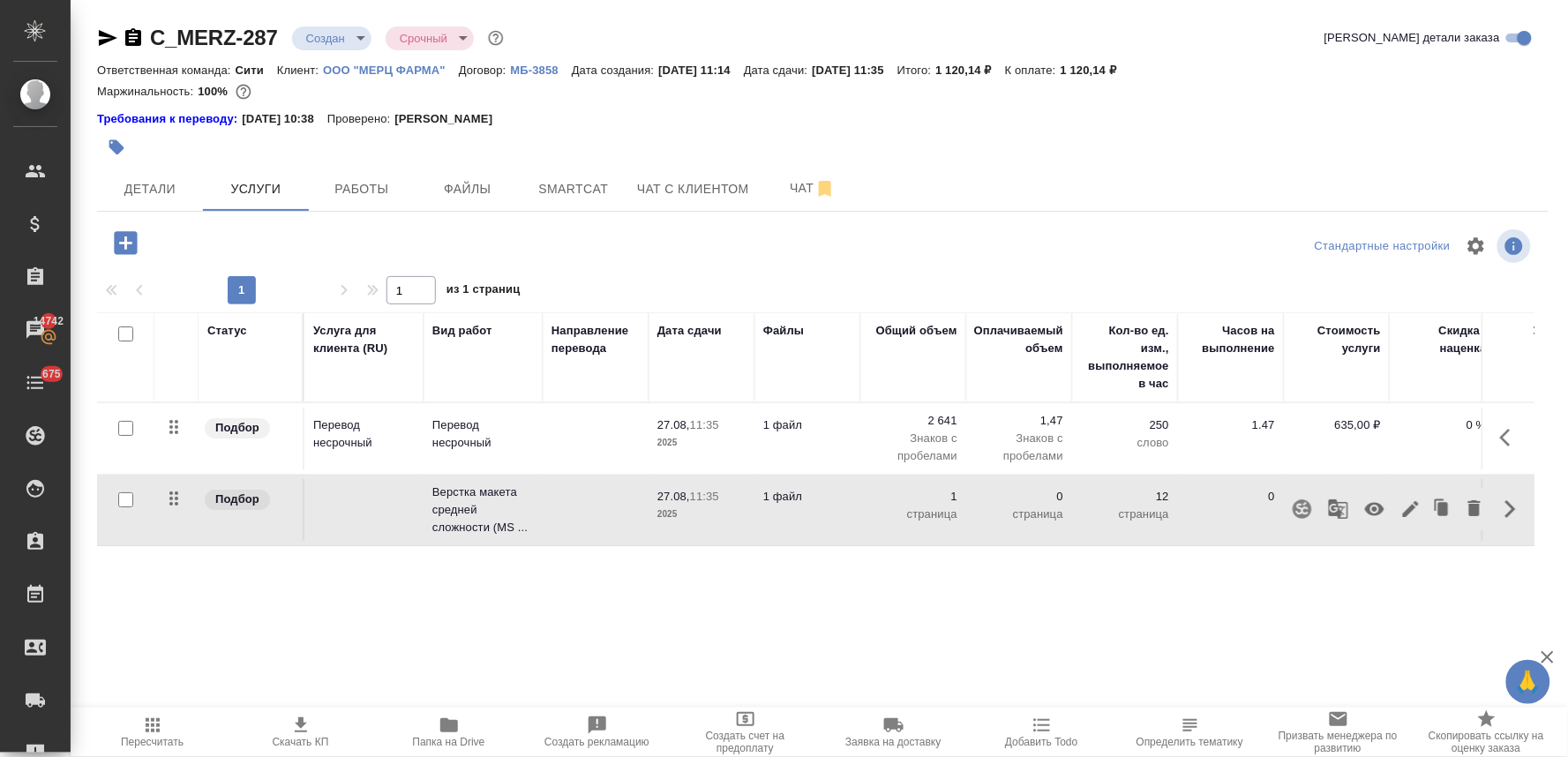
click at [1216, 638] on div "Статус Услуга для клиента (RU) Вид работ Направление перевода Дата сдачи Файлы …" at bounding box center [815, 502] width 1437 height 379
click at [1353, 498] on p "0,00 ₽" at bounding box center [1337, 497] width 88 height 18
drag, startPoint x: 1344, startPoint y: 499, endPoint x: 1390, endPoint y: 495, distance: 46.2
click at [1390, 495] on tr "Подбор Верстка макета средней сложности (MS ... 27.08, 11:35 2025 1 файл 1 0 ст…" at bounding box center [928, 511] width 1663 height 72
click at [1276, 631] on div "Статус Услуга для клиента (RU) Вид работ Направление перевода Дата сдачи Файлы …" at bounding box center [815, 502] width 1437 height 379
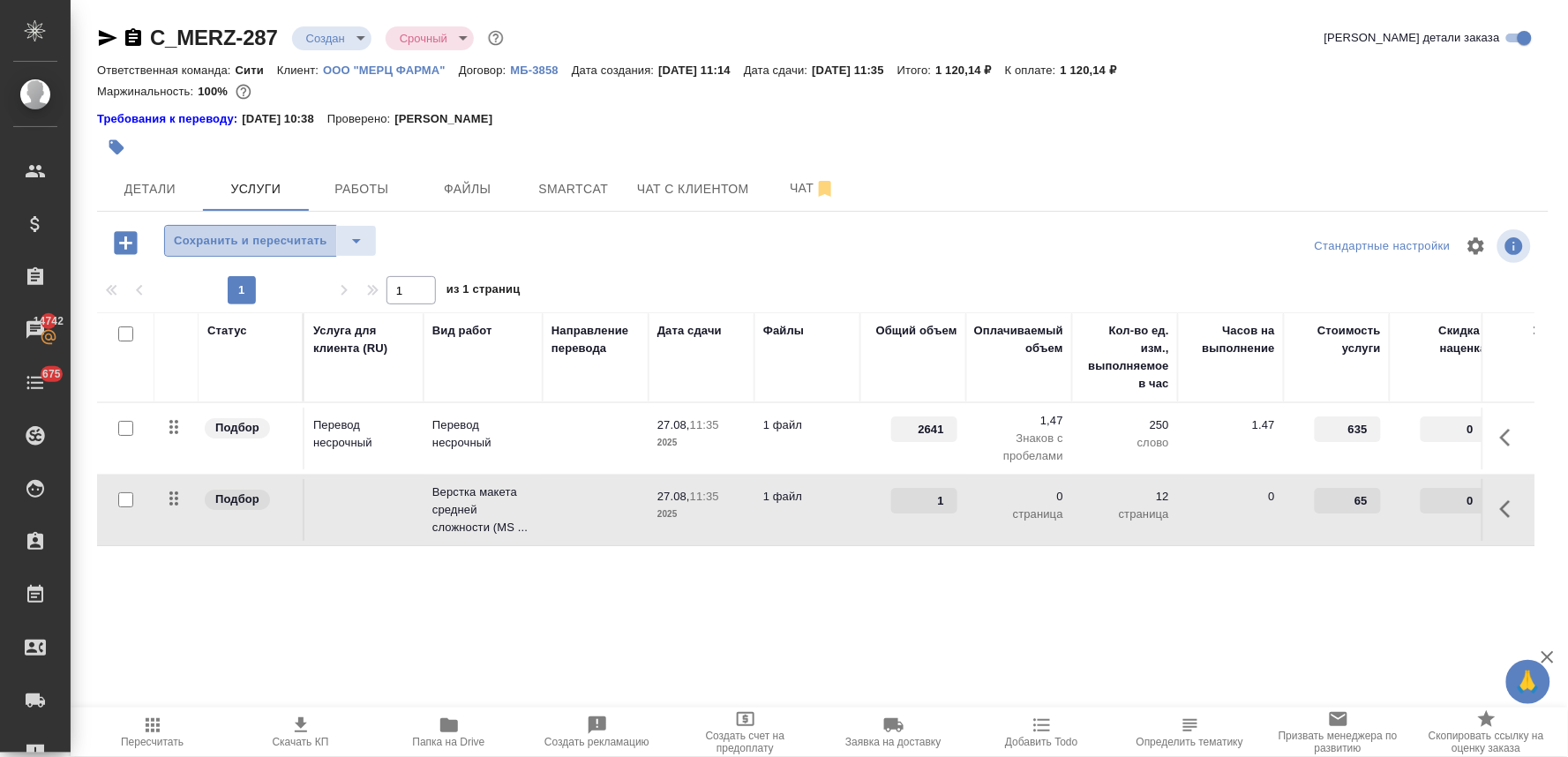
click at [251, 232] on span "Сохранить и пересчитать" at bounding box center [250, 242] width 153 height 20
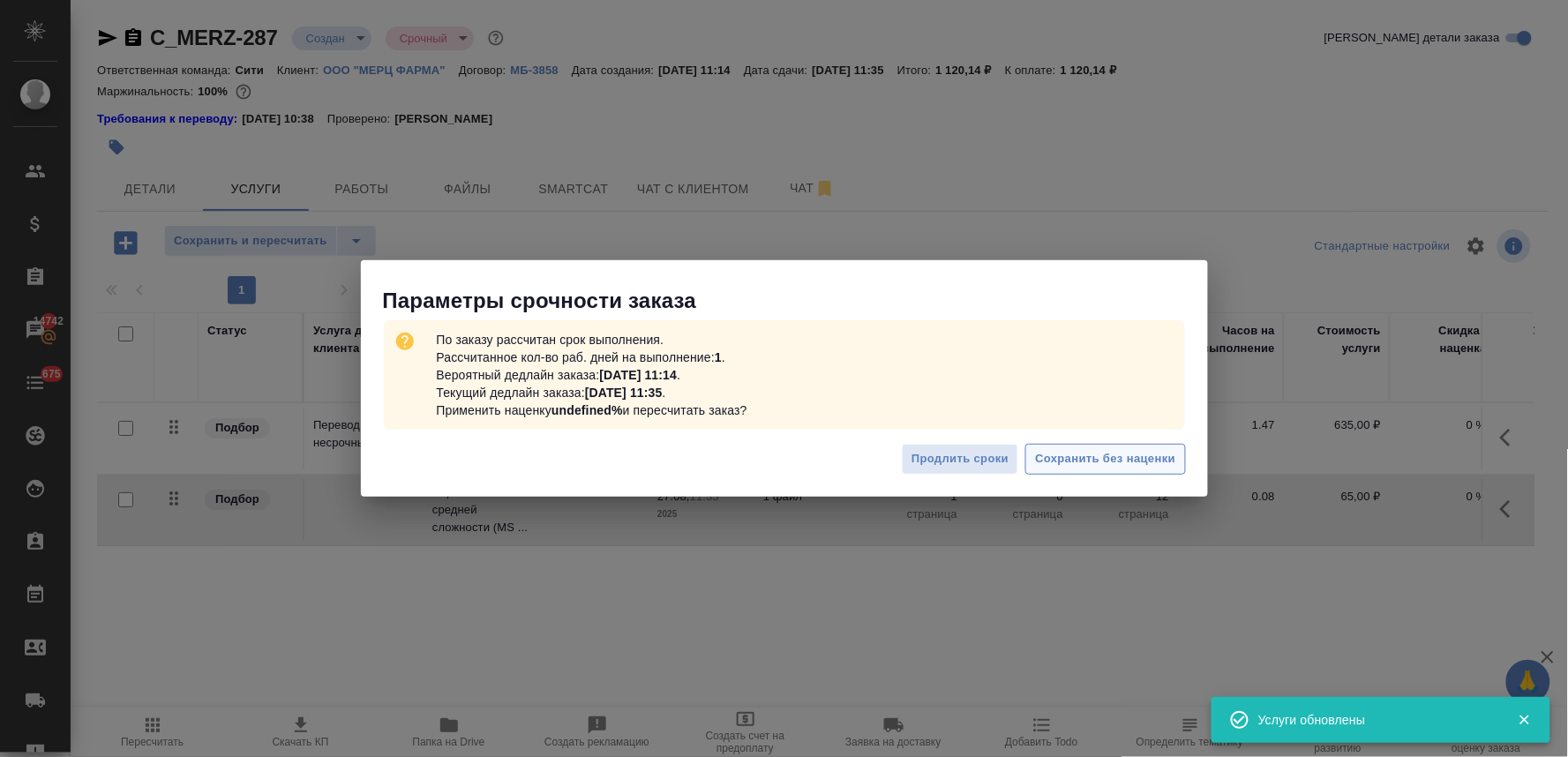
click at [1107, 446] on button "Сохранить без наценки" at bounding box center [1105, 458] width 160 height 31
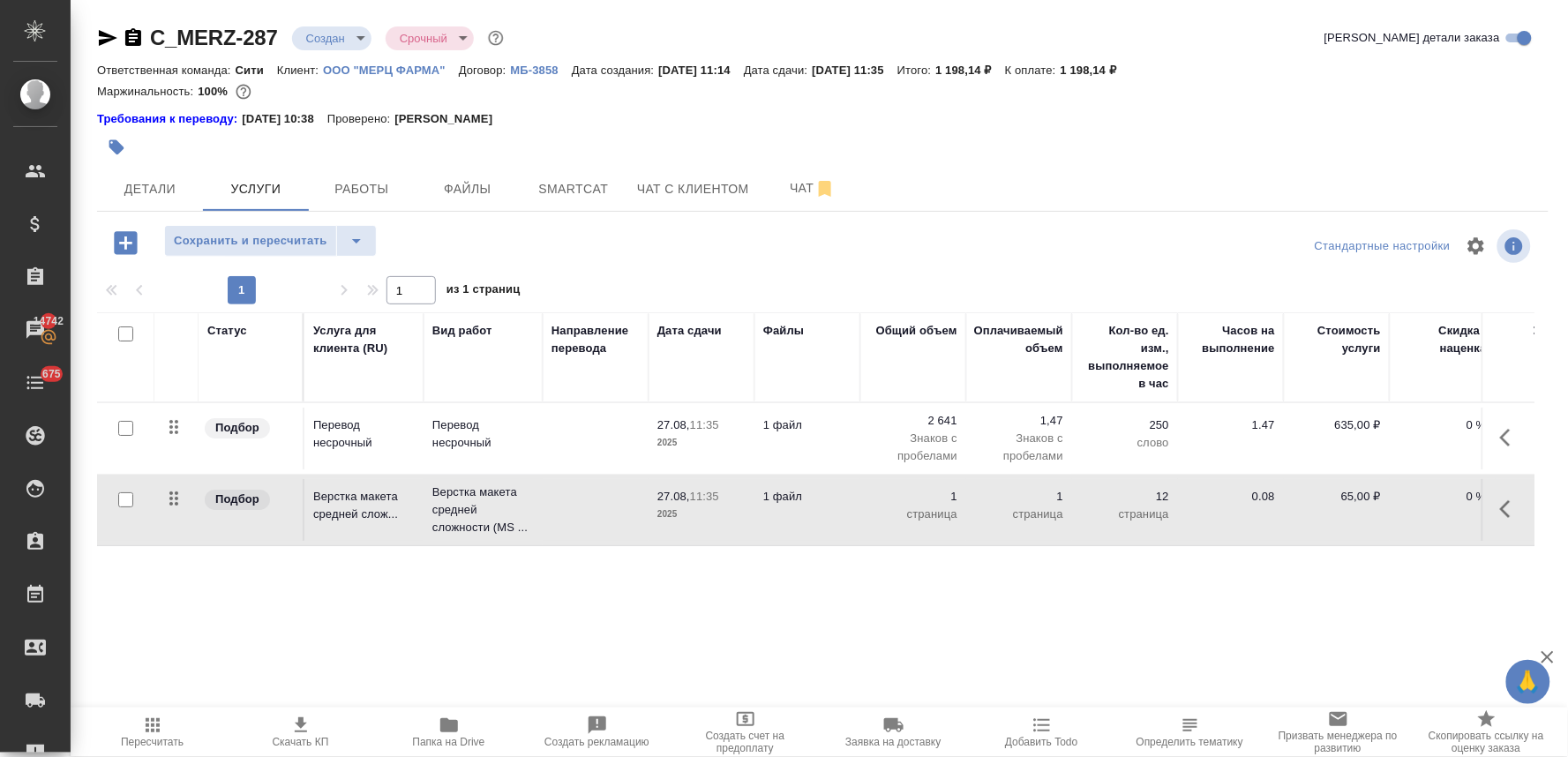
click at [297, 741] on span "Скачать КП" at bounding box center [300, 742] width 57 height 12
click at [1448, 150] on div at bounding box center [822, 148] width 1451 height 39
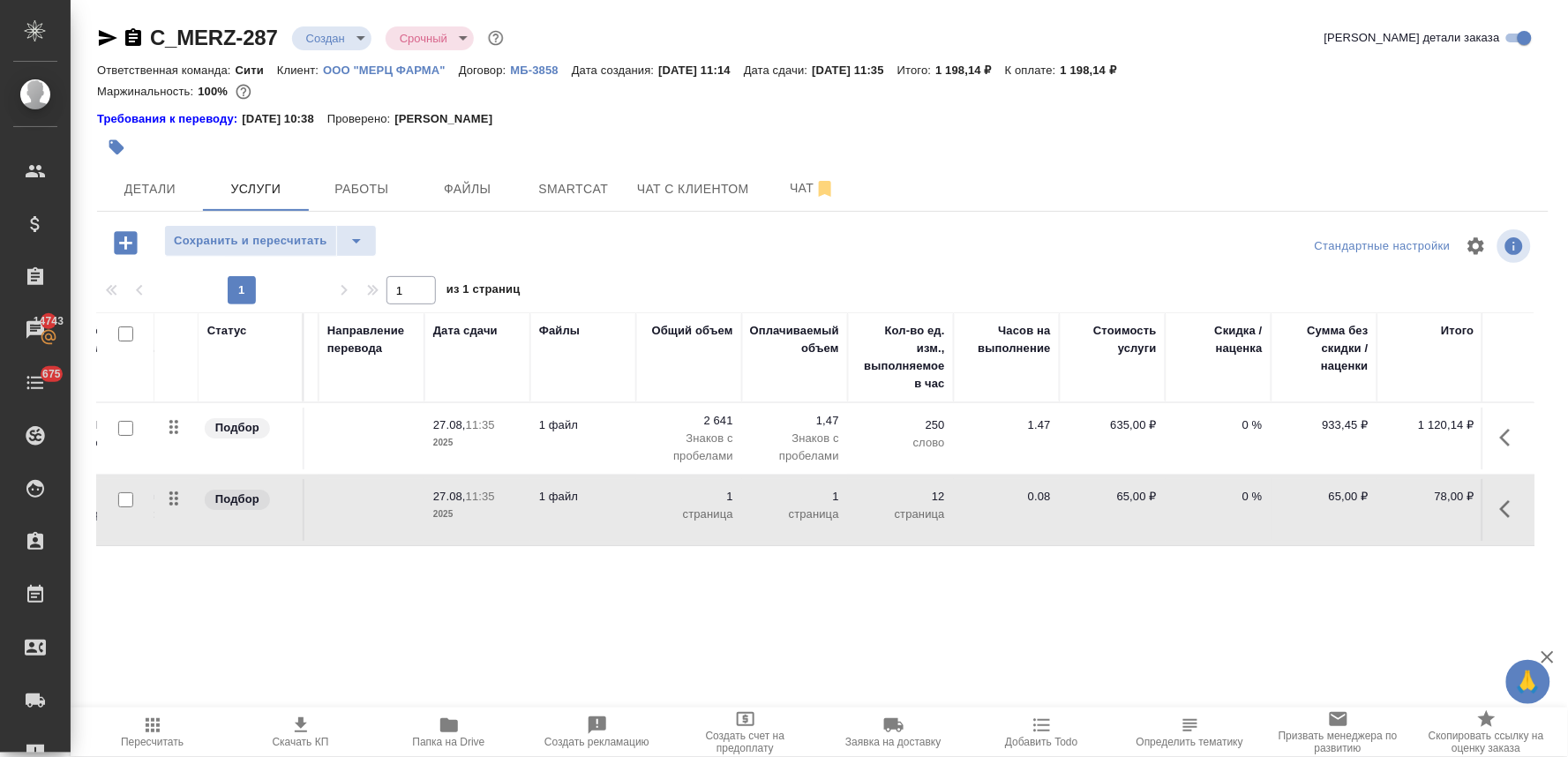
click at [1239, 420] on p "0 %" at bounding box center [1218, 425] width 88 height 18
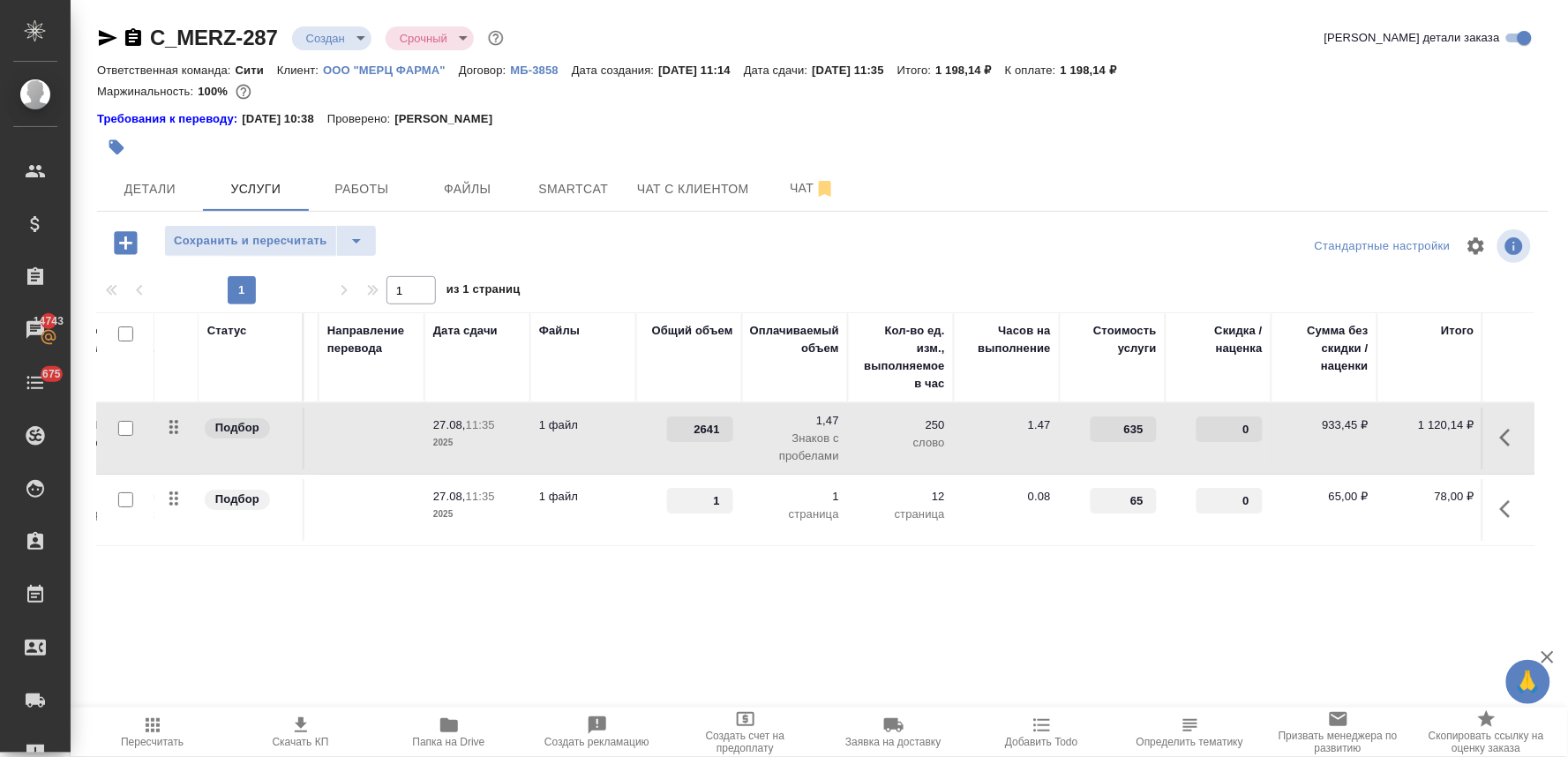
click at [1230, 424] on input "0" at bounding box center [1229, 430] width 66 height 26
click at [1235, 433] on input "-300" at bounding box center [1229, 431] width 64 height 26
click at [1184, 593] on div "Статус Услуга для клиента (RU) Вид работ Направление перевода Дата сдачи Файлы …" at bounding box center [815, 502] width 1437 height 379
click at [321, 240] on span "Сохранить и пересчитать" at bounding box center [250, 242] width 153 height 20
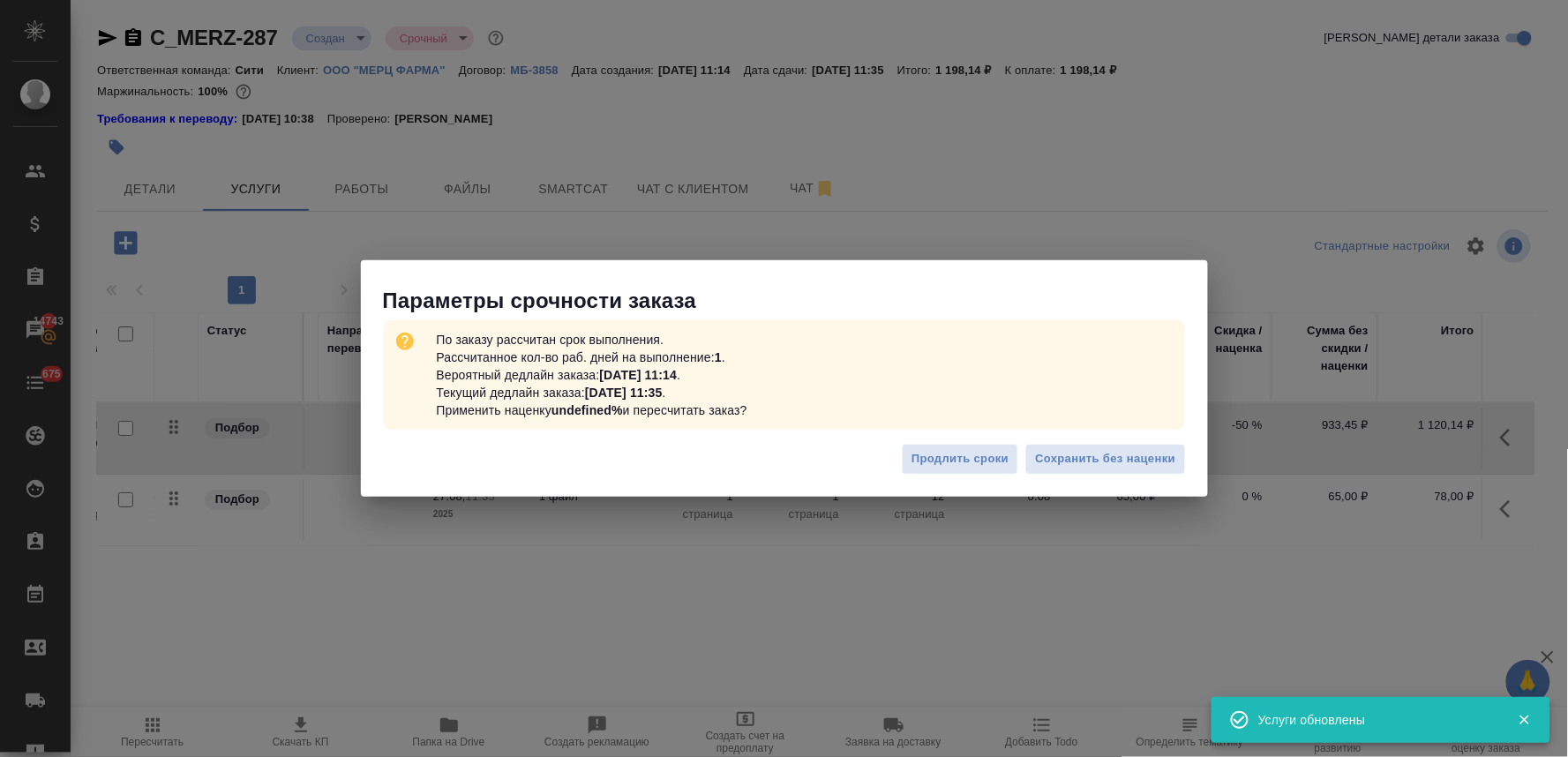
click at [1099, 442] on div "Продлить сроки Сохранить без наценки" at bounding box center [784, 466] width 847 height 61
click at [1102, 456] on span "Сохранить без наценки" at bounding box center [1104, 459] width 140 height 20
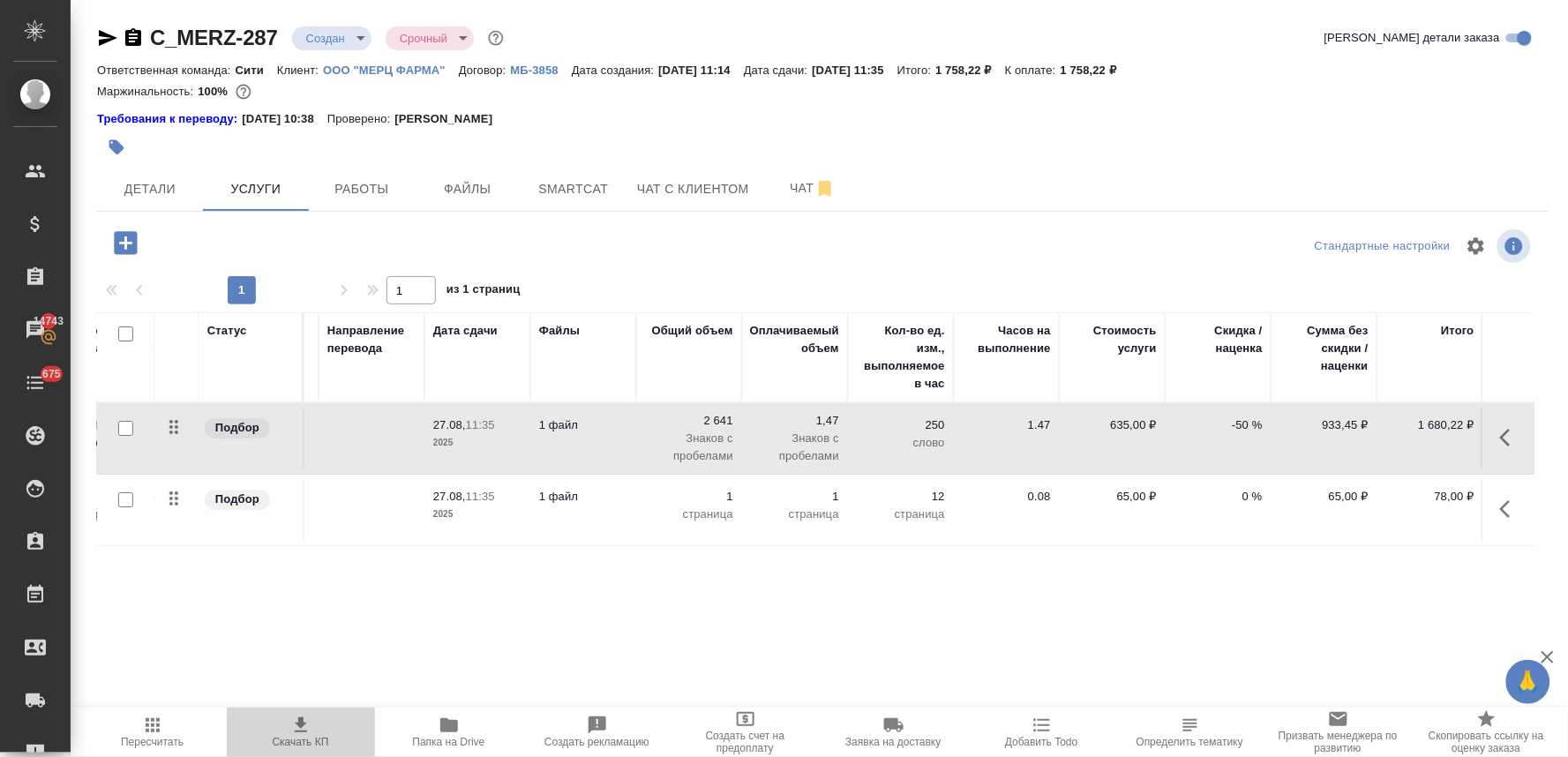
click at [302, 746] on span "Скачать КП" at bounding box center [300, 742] width 57 height 12
click at [1511, 147] on div at bounding box center [822, 148] width 1451 height 39
click at [165, 165] on div at bounding box center [580, 148] width 968 height 39
click at [169, 191] on span "Детали" at bounding box center [150, 190] width 85 height 22
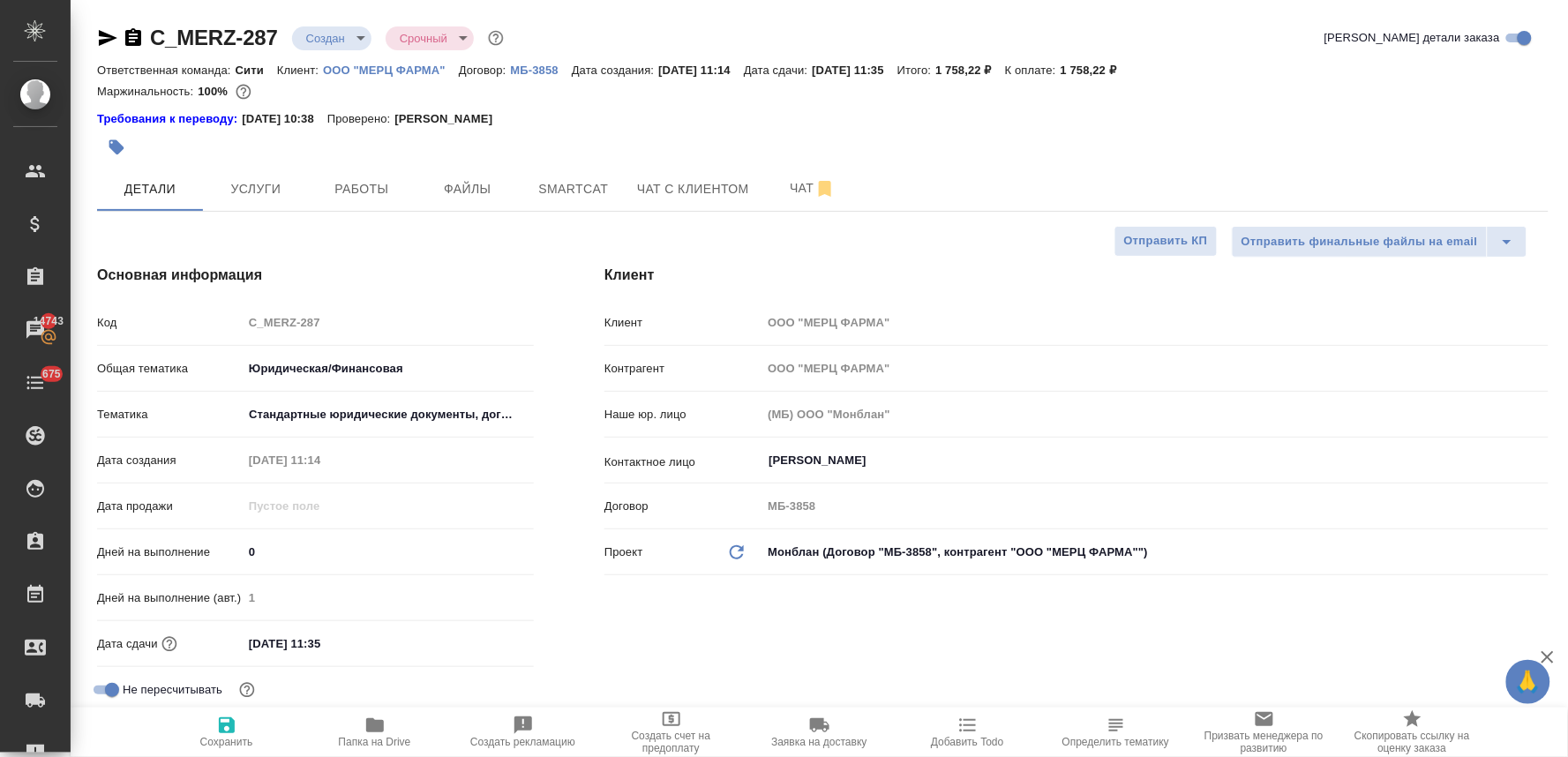
click at [220, 326] on div "Код C_MERZ-287" at bounding box center [315, 322] width 437 height 31
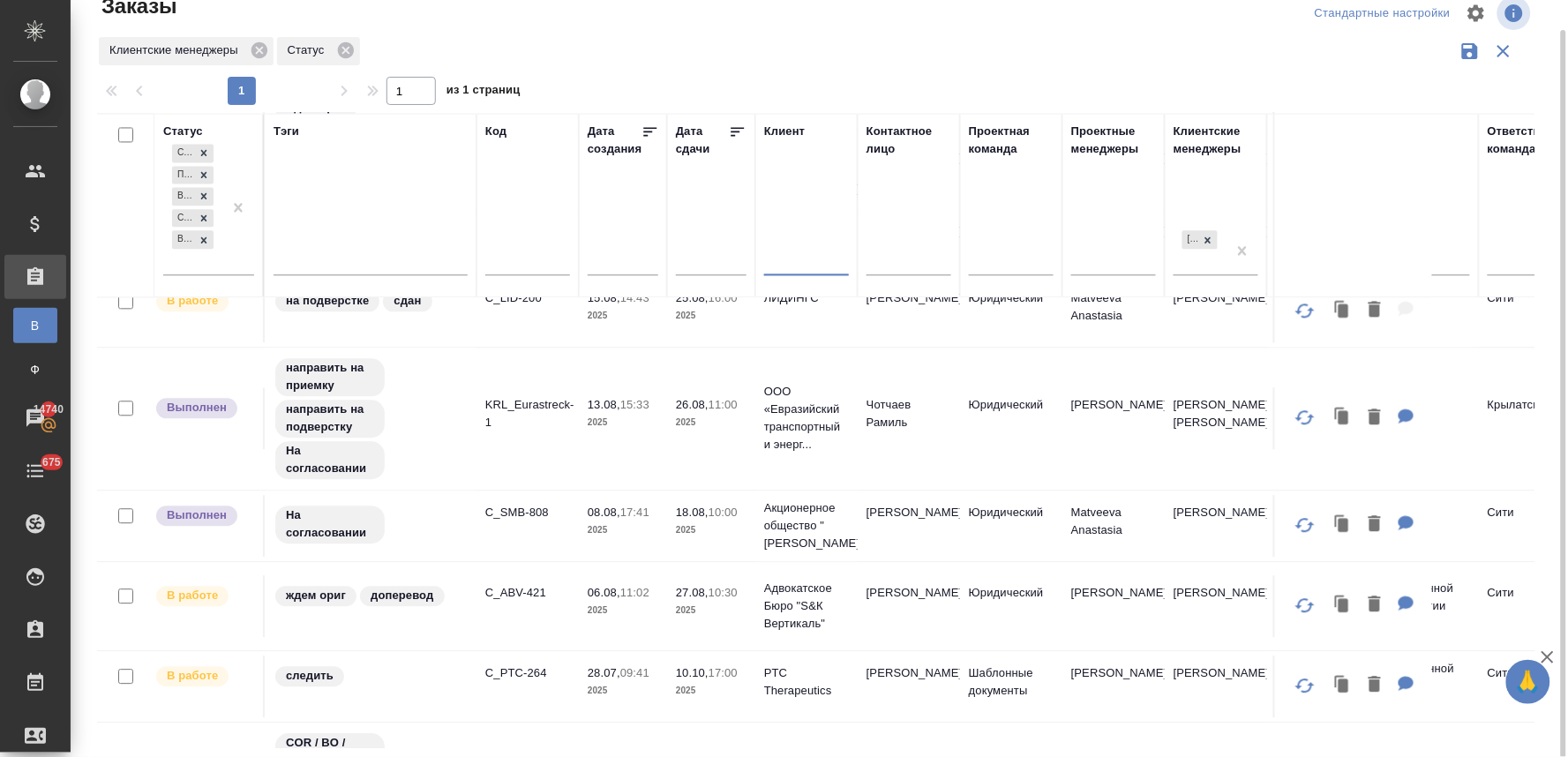
scroll to position [1275, 0]
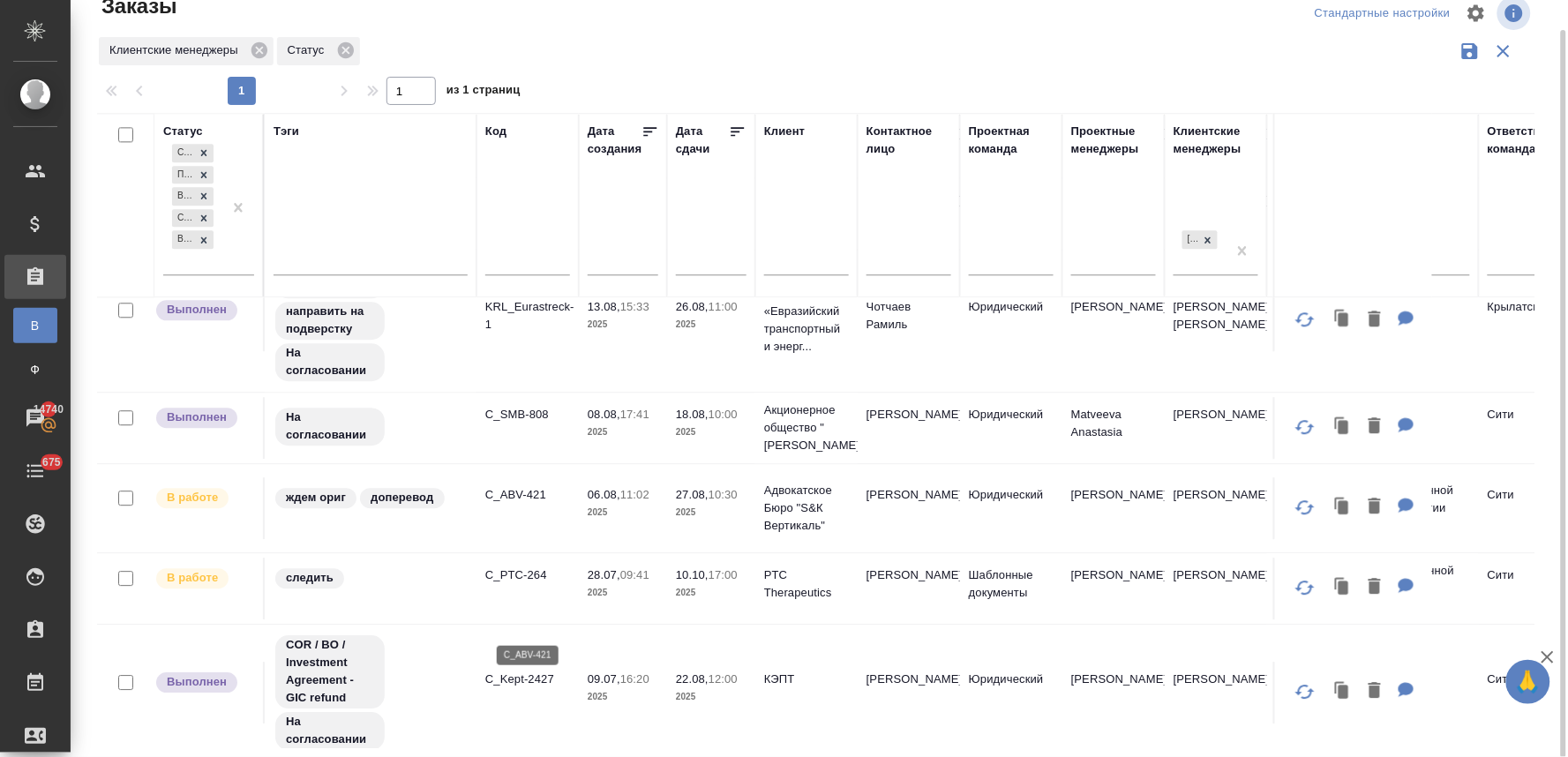
click at [531, 504] on p "C_ABV-421" at bounding box center [527, 495] width 85 height 18
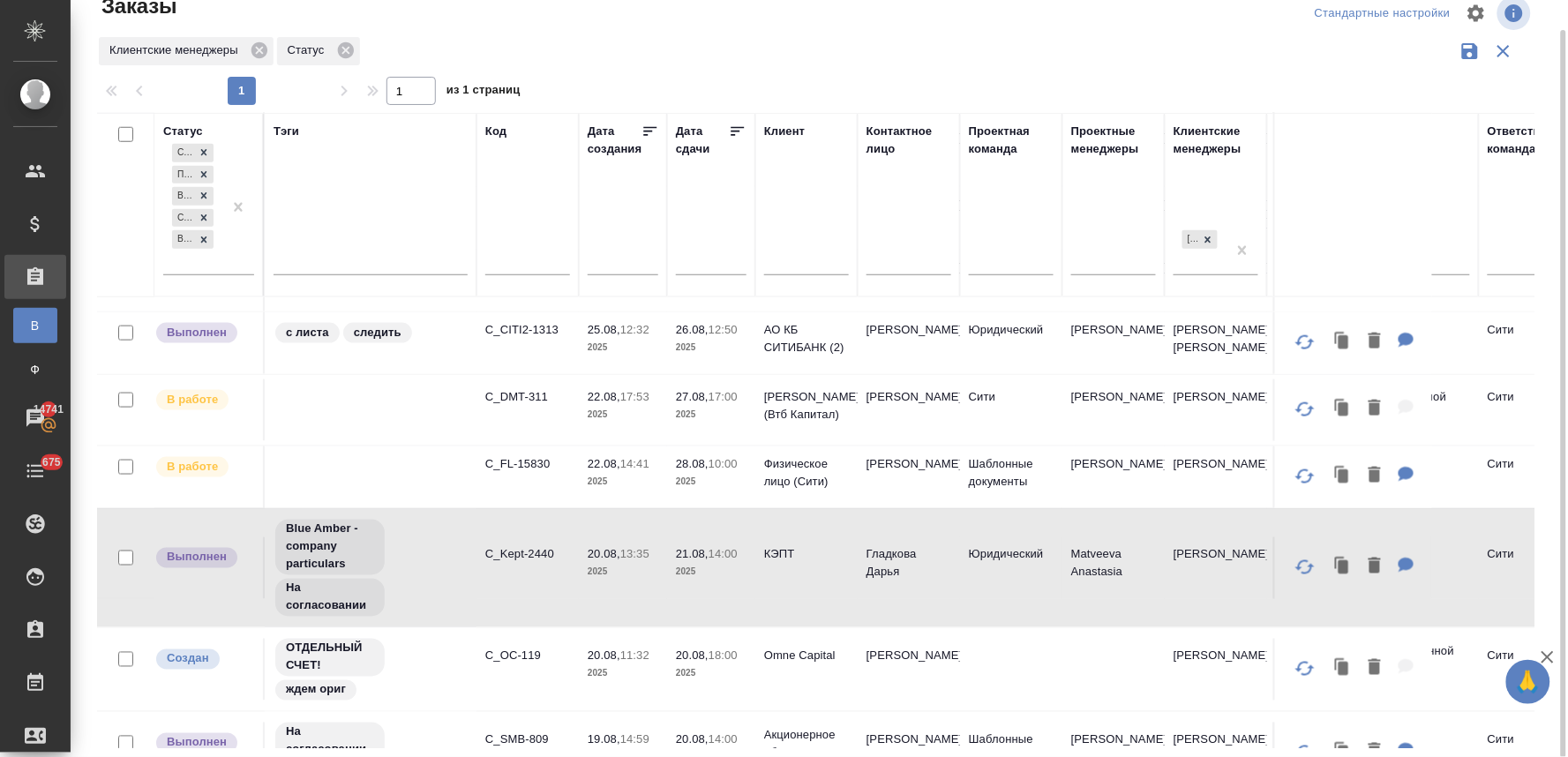
scroll to position [669, 0]
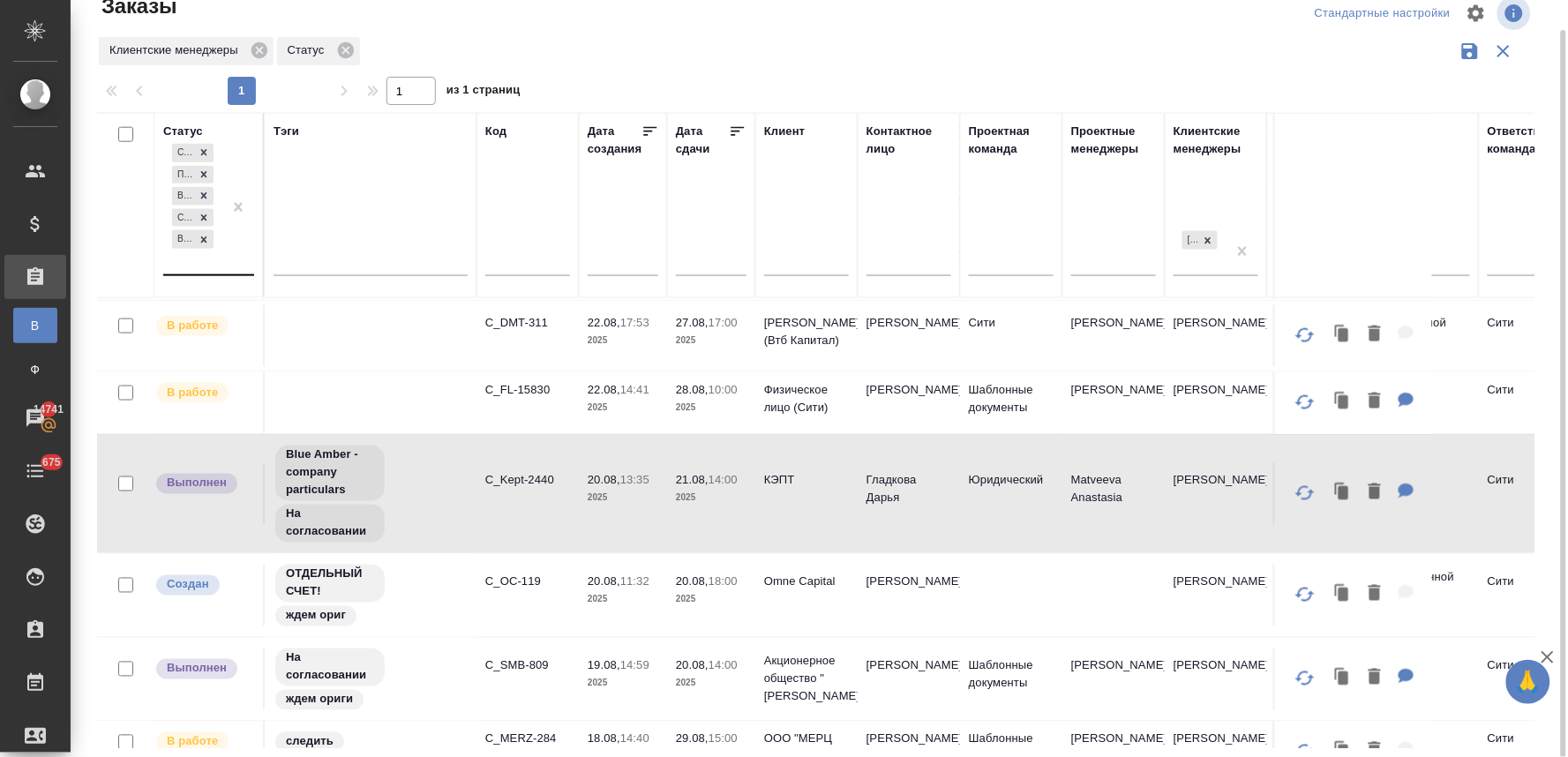
click at [192, 261] on div "Создан Подтвержден В работе Сдан без статистики Выполнен" at bounding box center [193, 207] width 59 height 134
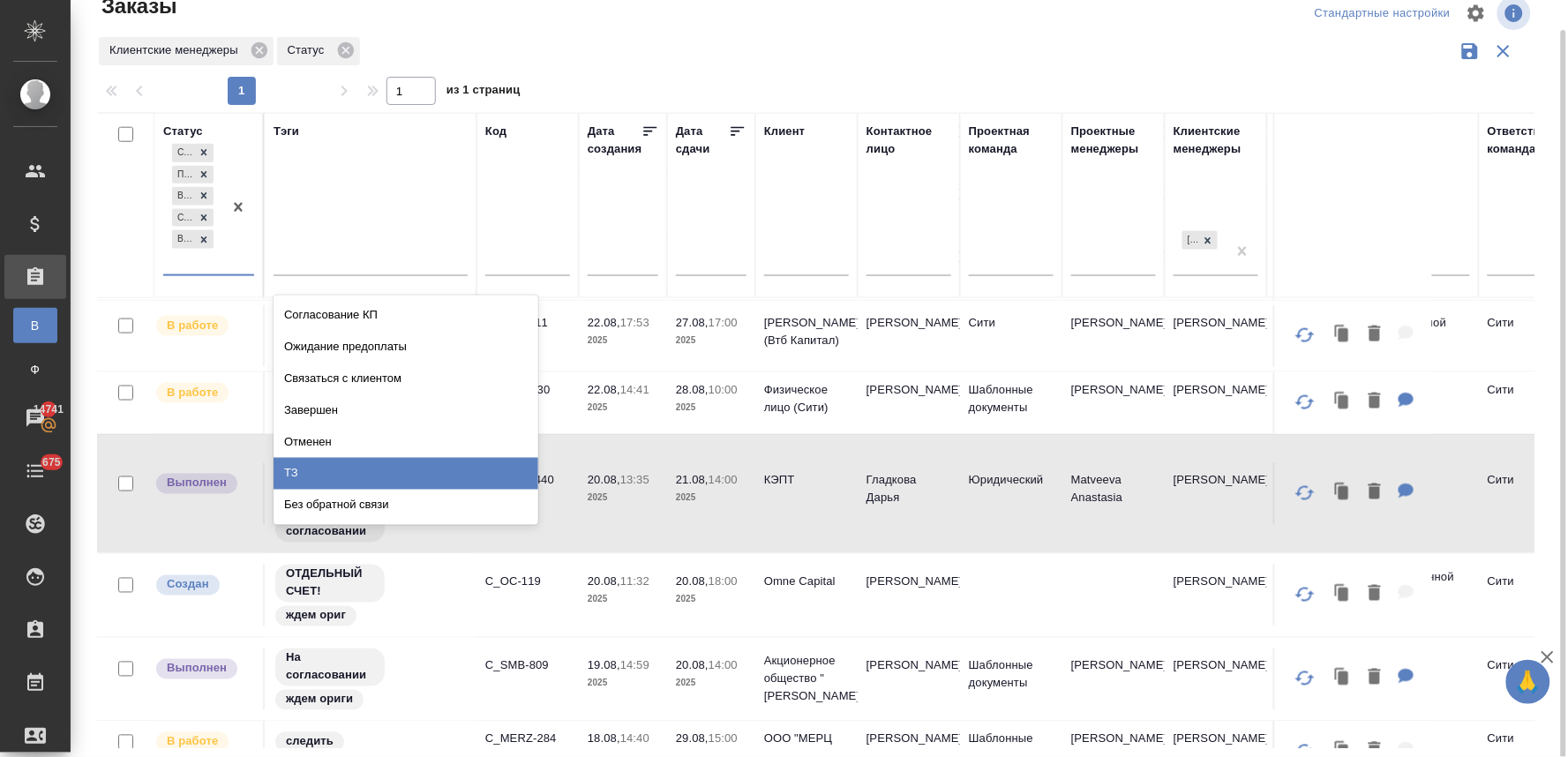
click at [381, 471] on div "ТЗ" at bounding box center [405, 474] width 265 height 32
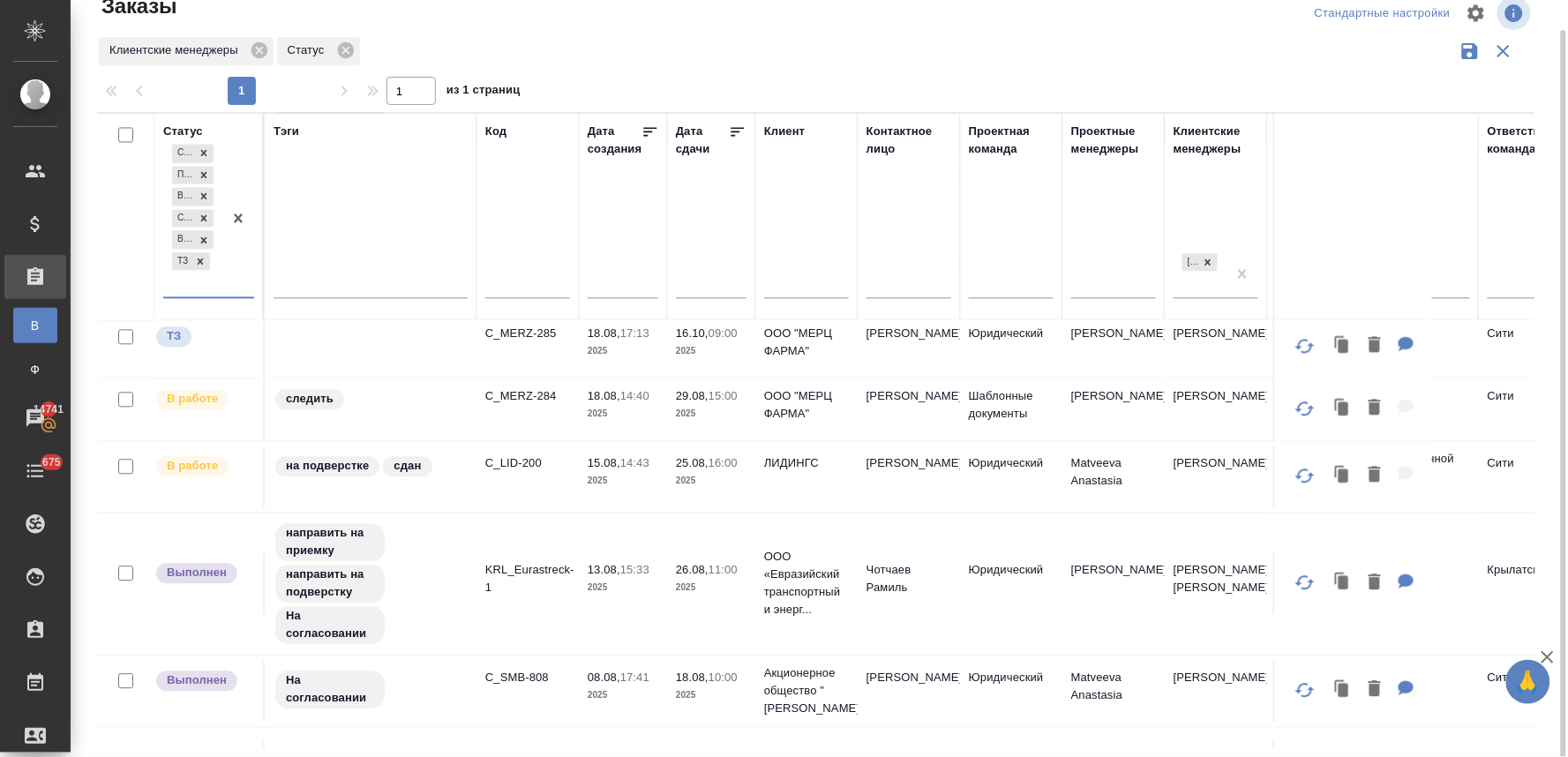
scroll to position [1110, 0]
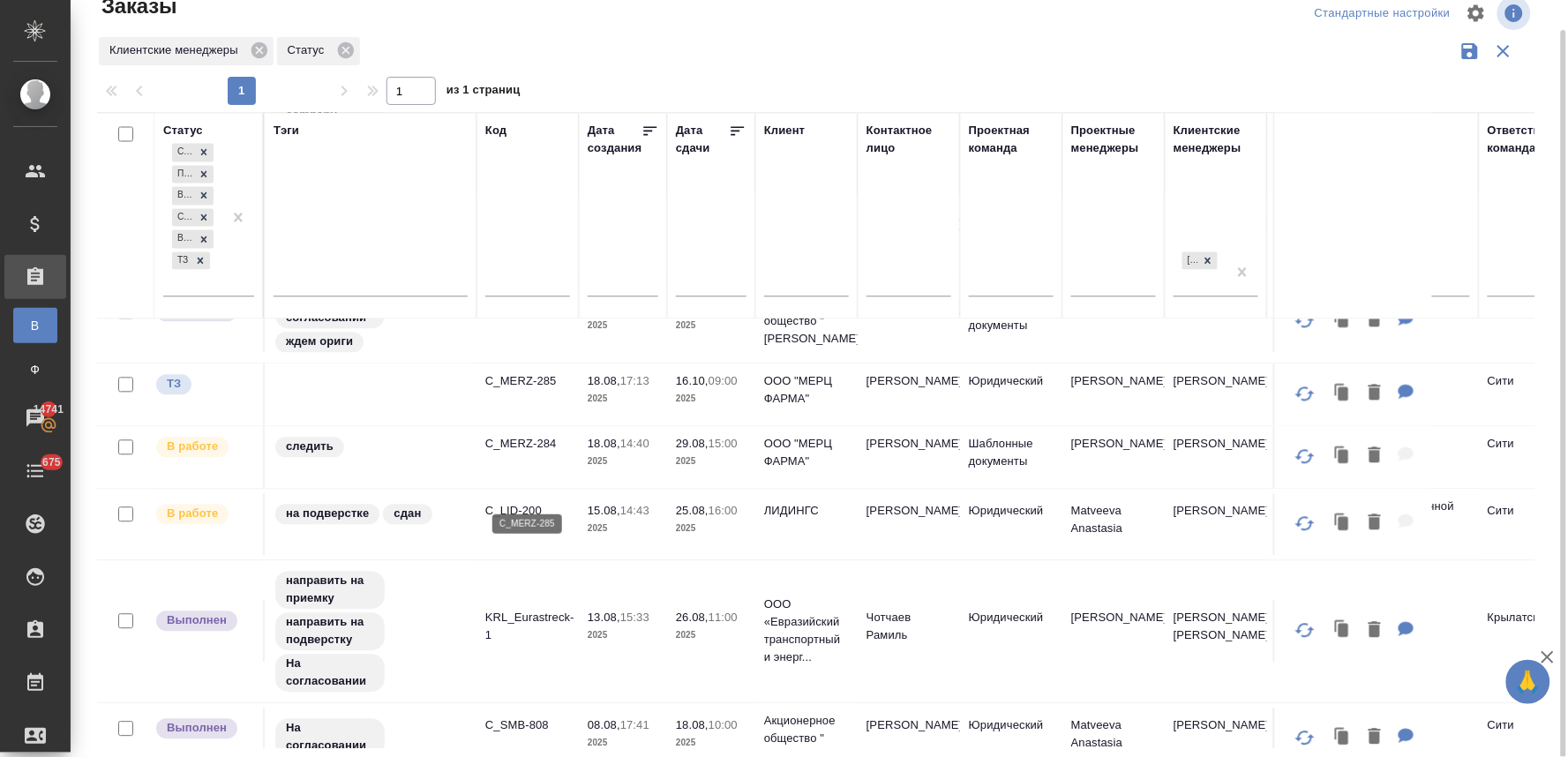
click at [527, 391] on p "C_MERZ-285" at bounding box center [527, 382] width 85 height 18
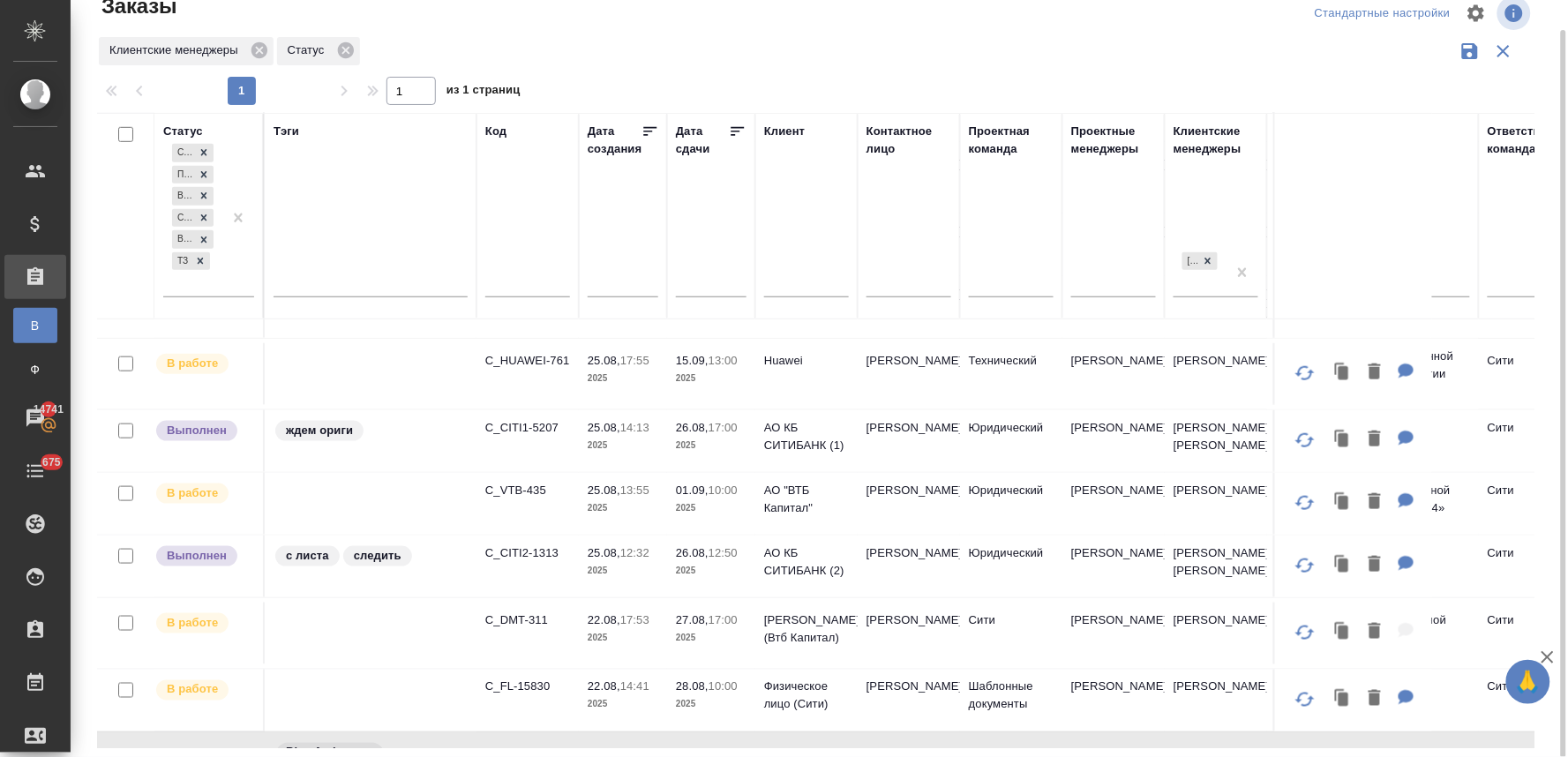
scroll to position [425, 0]
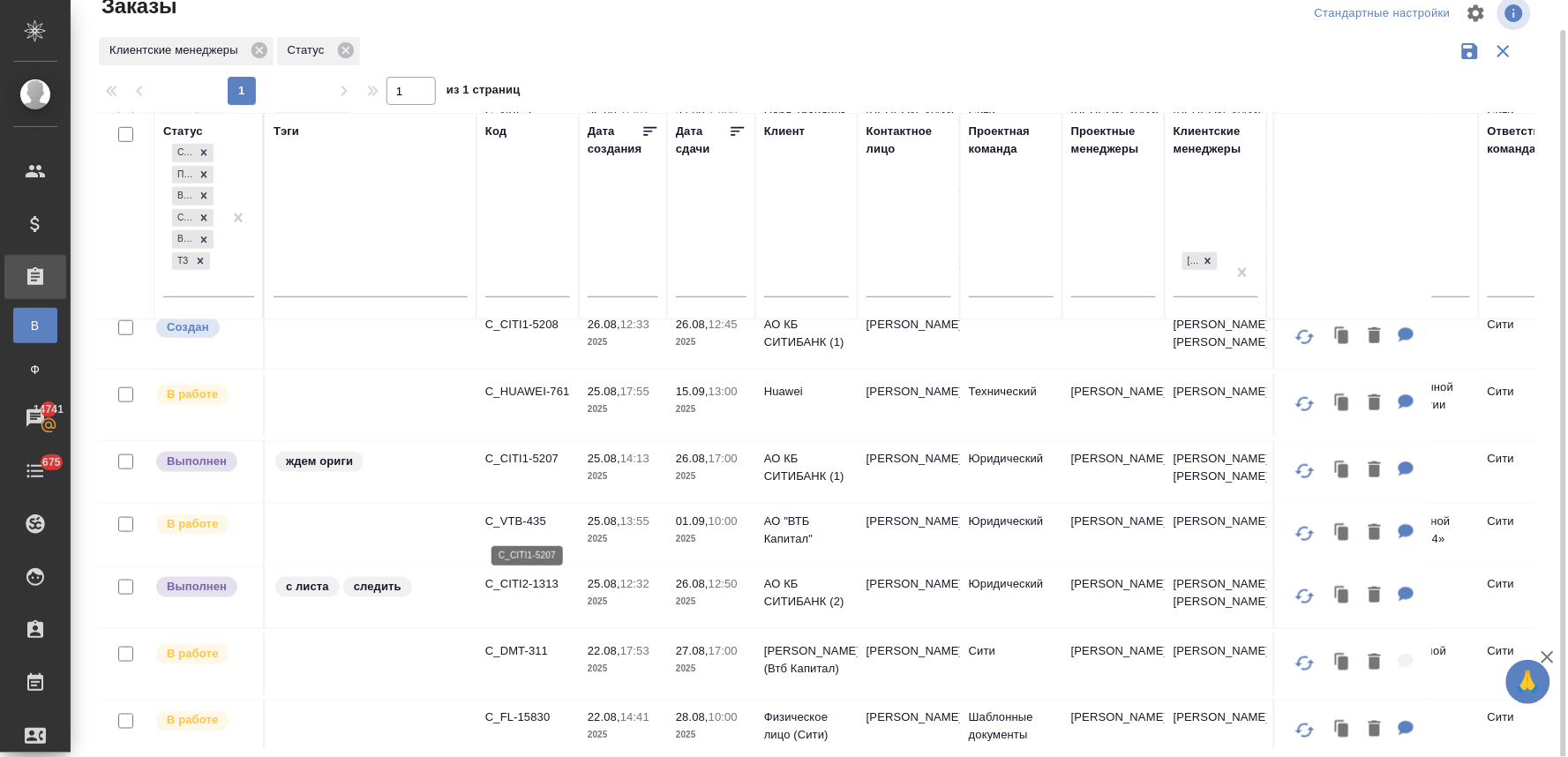
click at [541, 468] on p "C_CITI1-5207" at bounding box center [527, 458] width 85 height 18
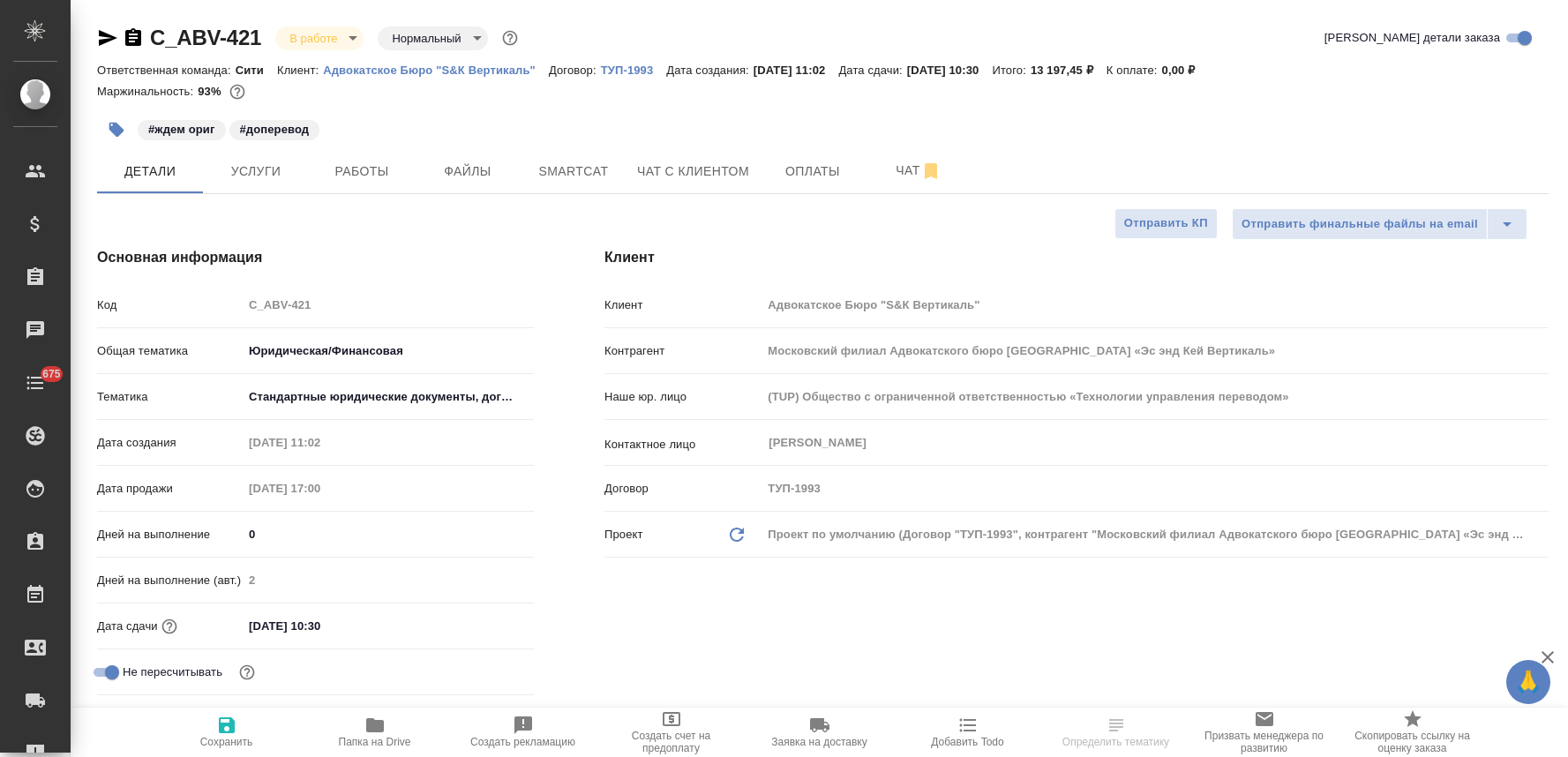
select select "RU"
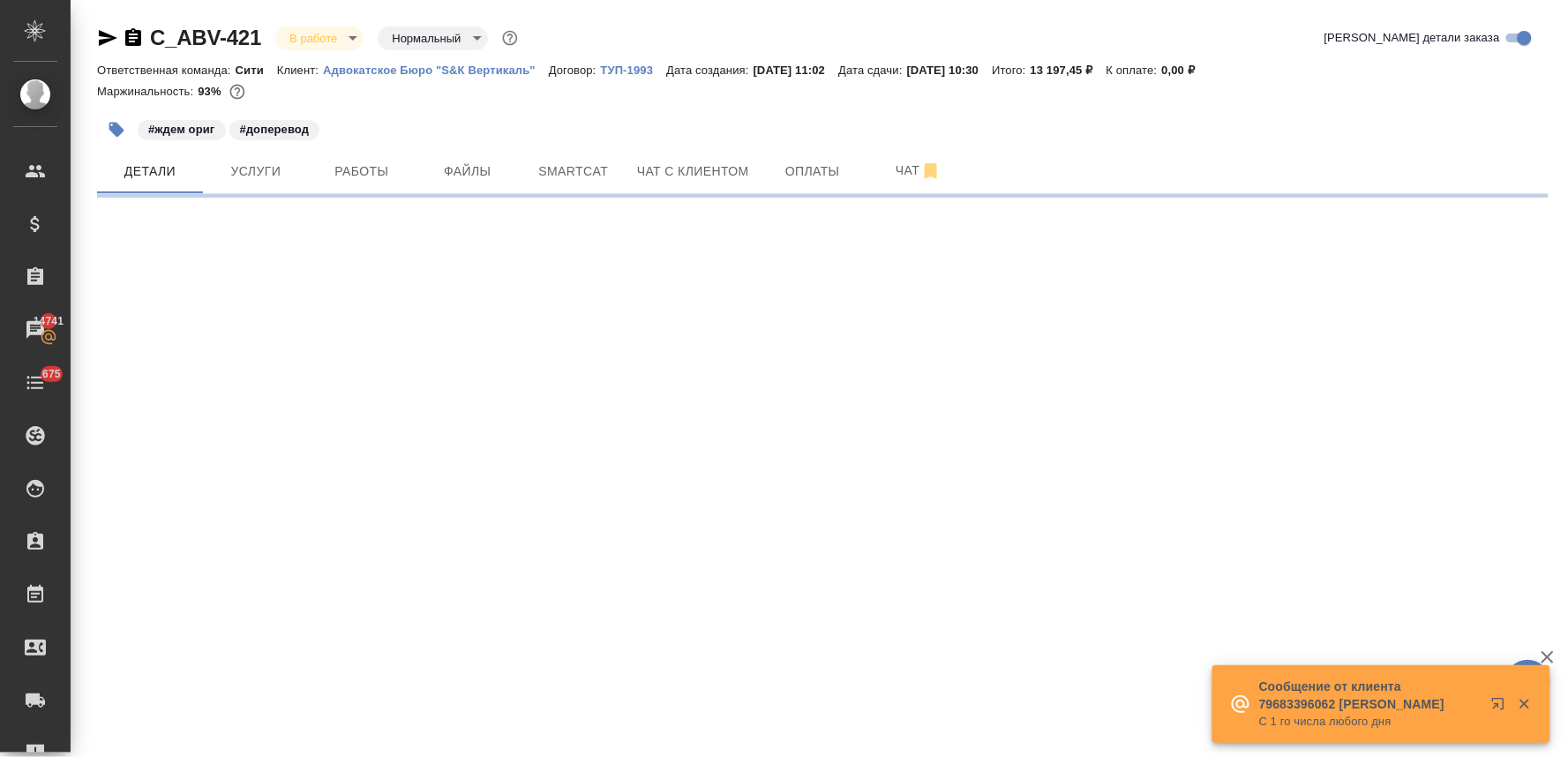
select select "RU"
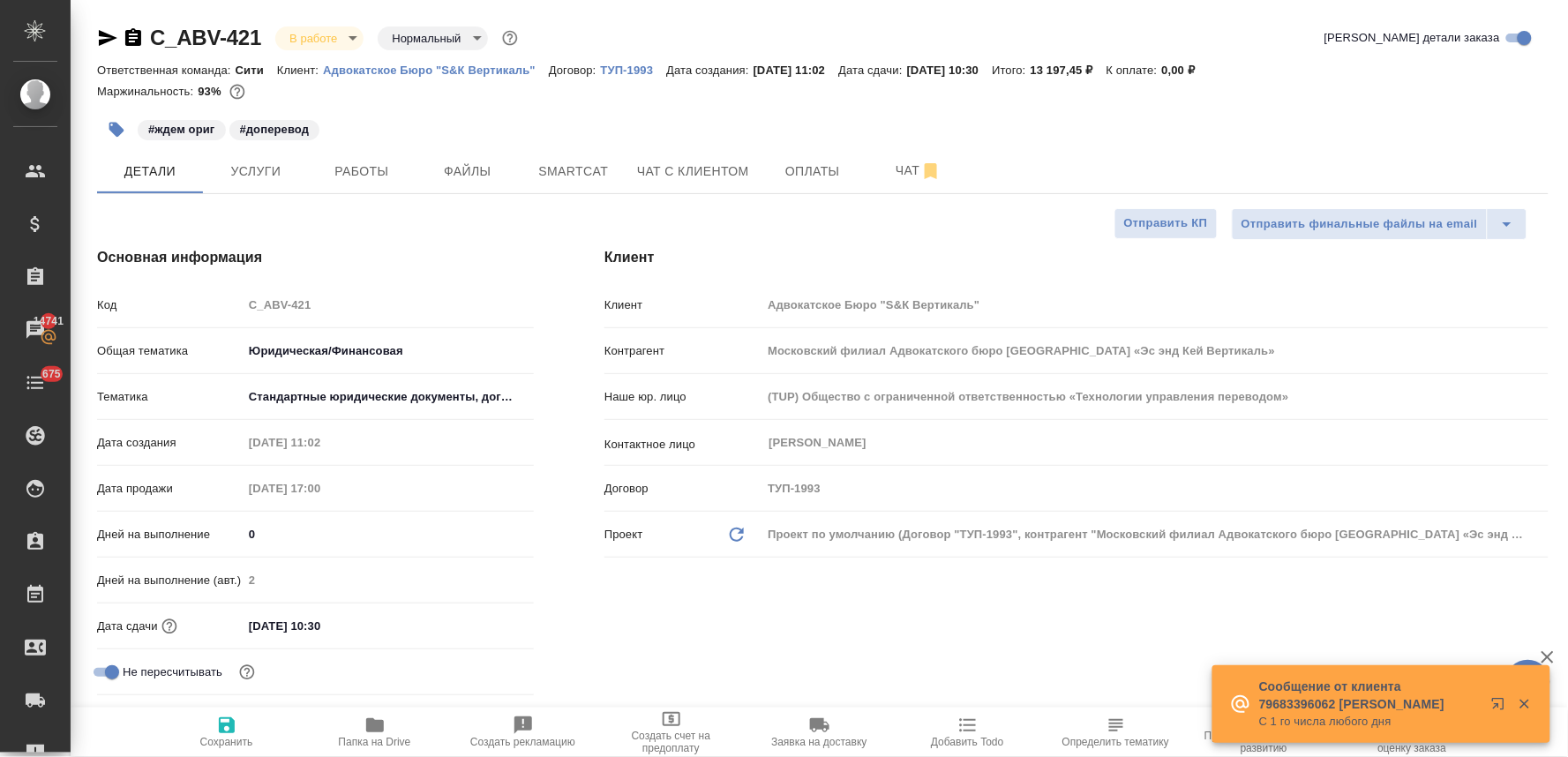
type textarea "x"
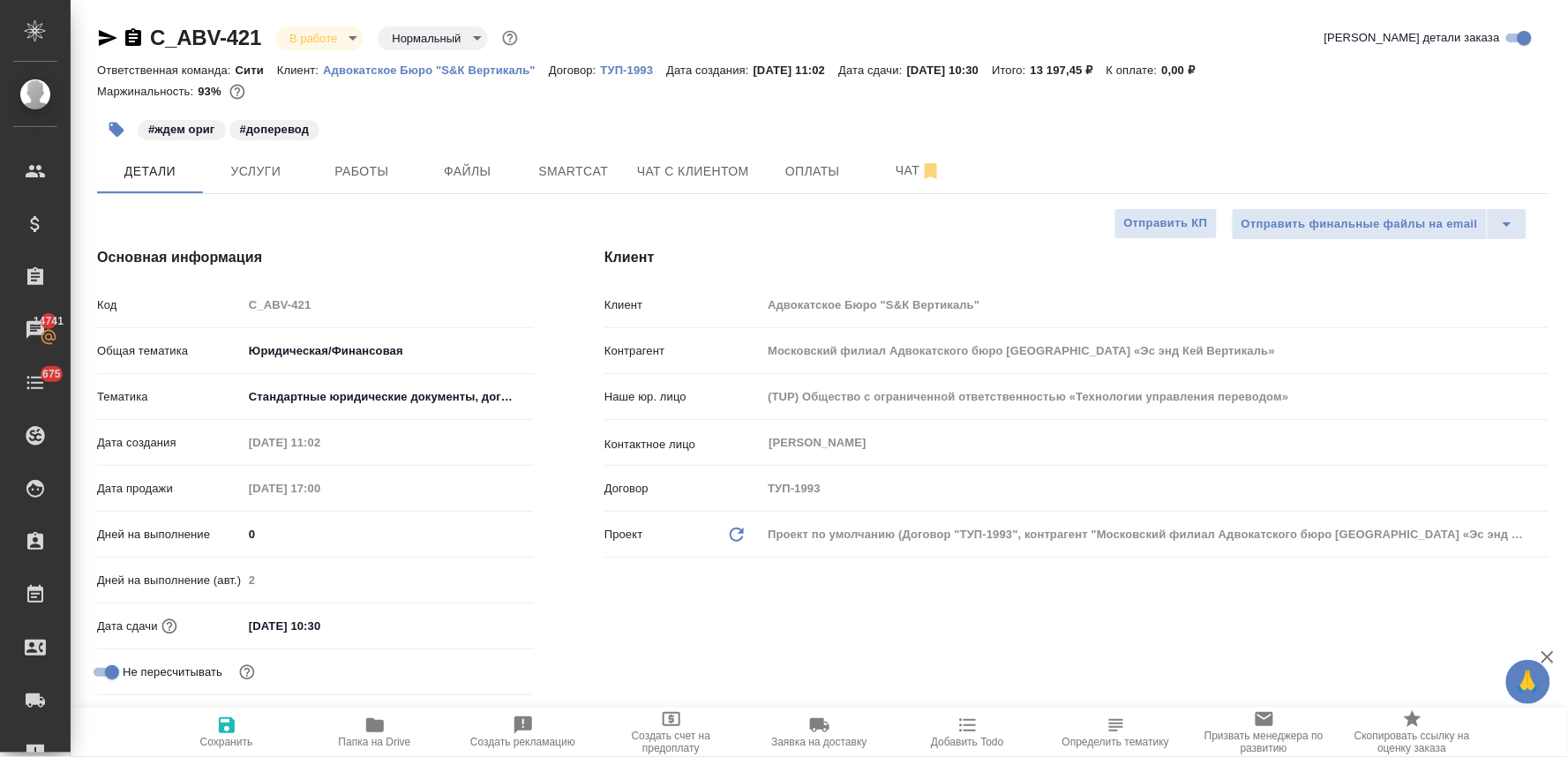
click at [1059, 604] on div "Клиент Клиент Адвокатское Бюро "S&К Вертикаль" Контрагент Московский филиал Адв…" at bounding box center [1076, 498] width 1015 height 572
click at [251, 182] on button "Услуги" at bounding box center [256, 170] width 106 height 44
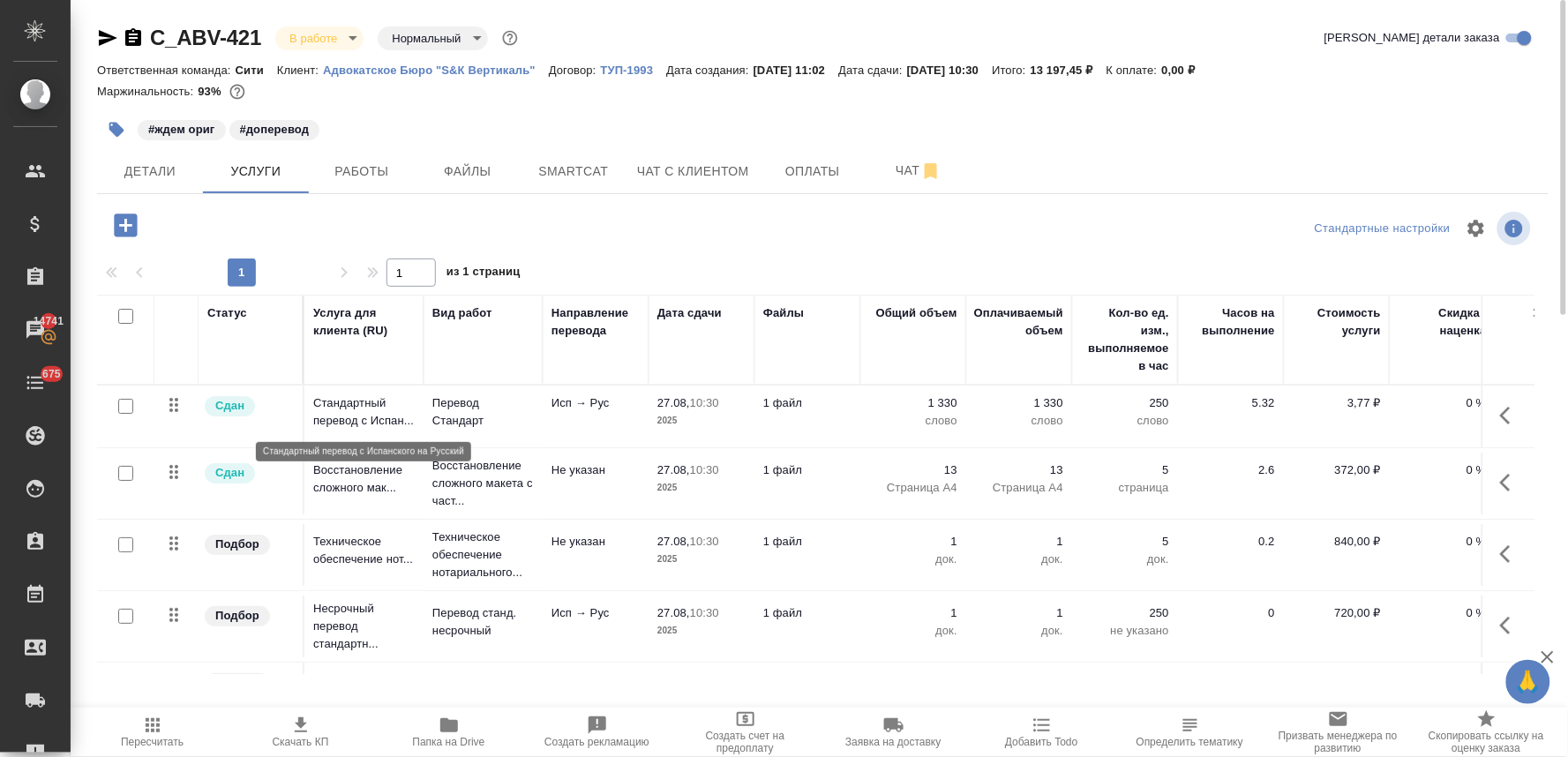
click at [356, 416] on p "Стандартный перевод с Испан..." at bounding box center [363, 412] width 101 height 35
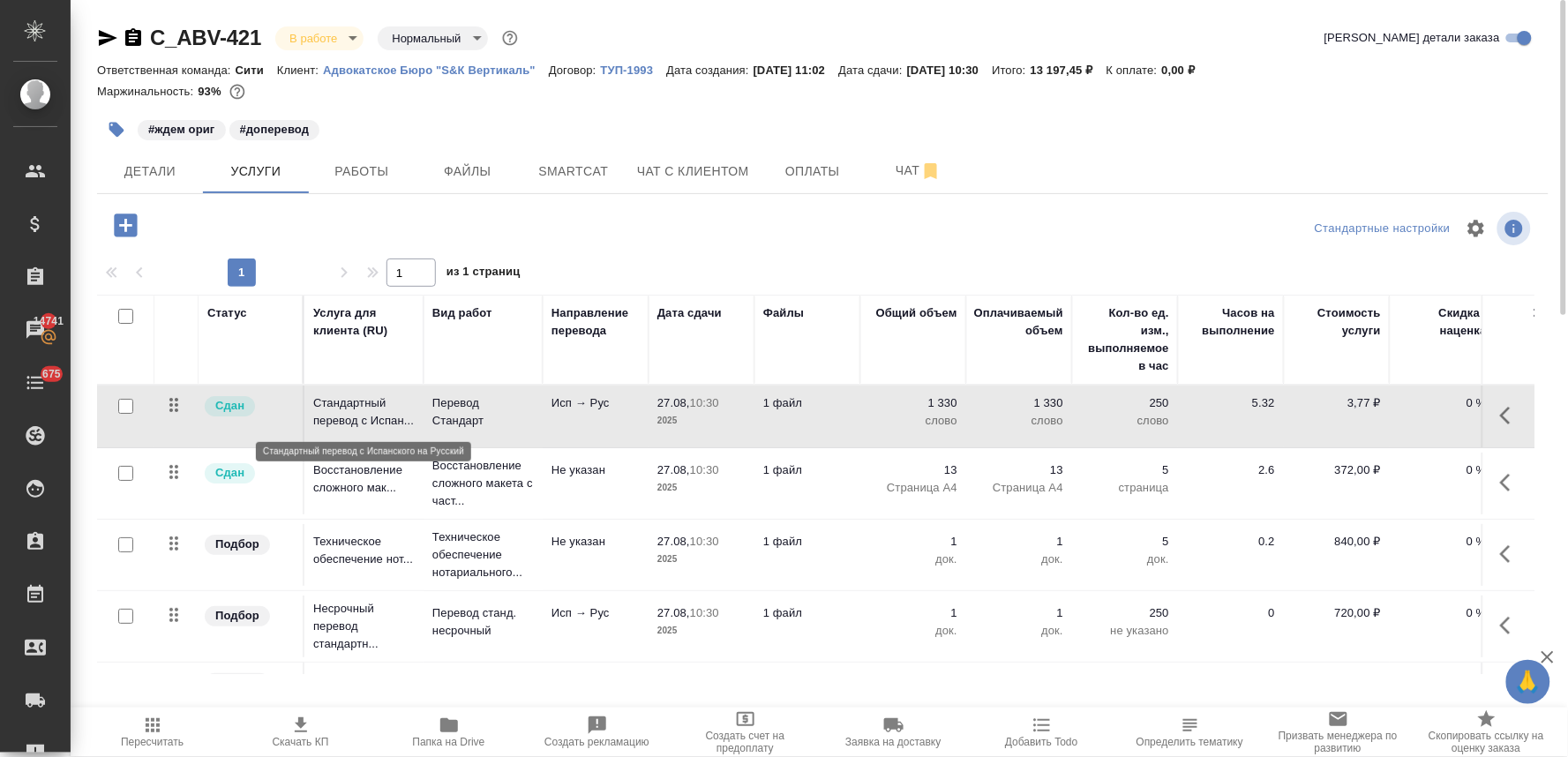
click at [356, 416] on p "Стандартный перевод с Испан..." at bounding box center [363, 412] width 101 height 35
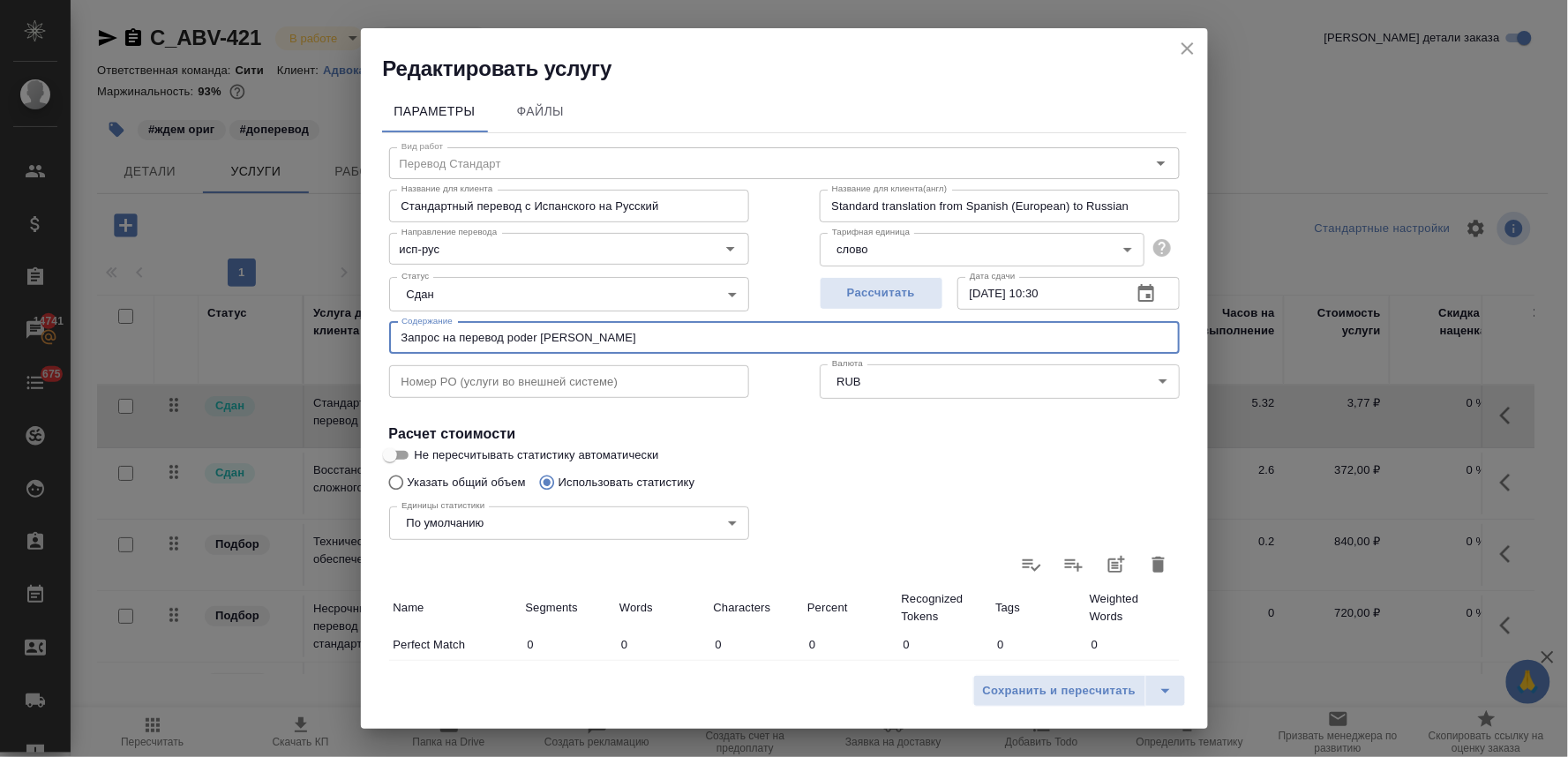
drag, startPoint x: 583, startPoint y: 334, endPoint x: 250, endPoint y: 322, distance: 333.2
click at [250, 322] on div "Редактировать услугу Параметры Файлы Вид работ Перевод Стандарт Вид работ Назва…" at bounding box center [784, 378] width 1568 height 757
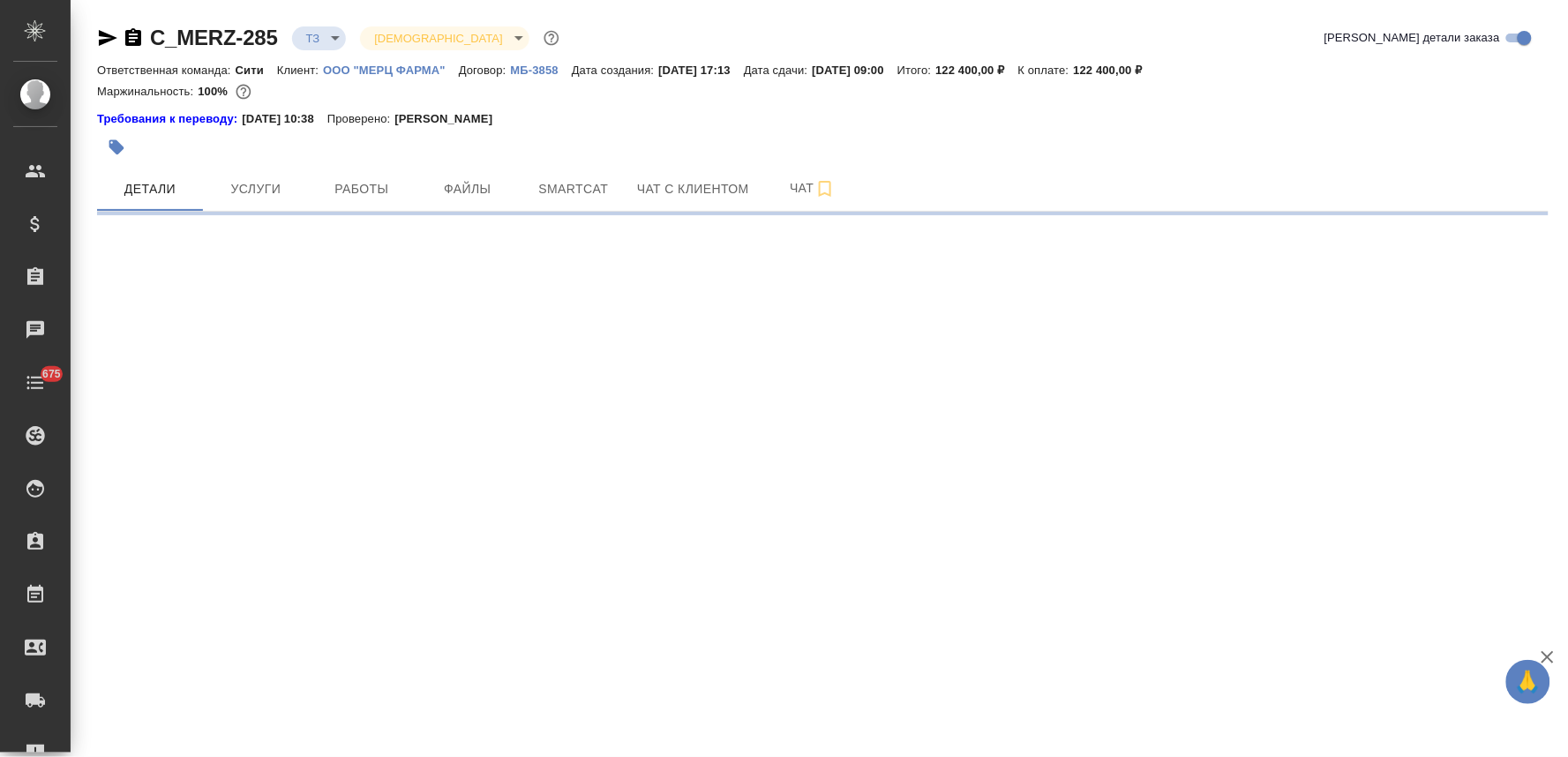
select select "RU"
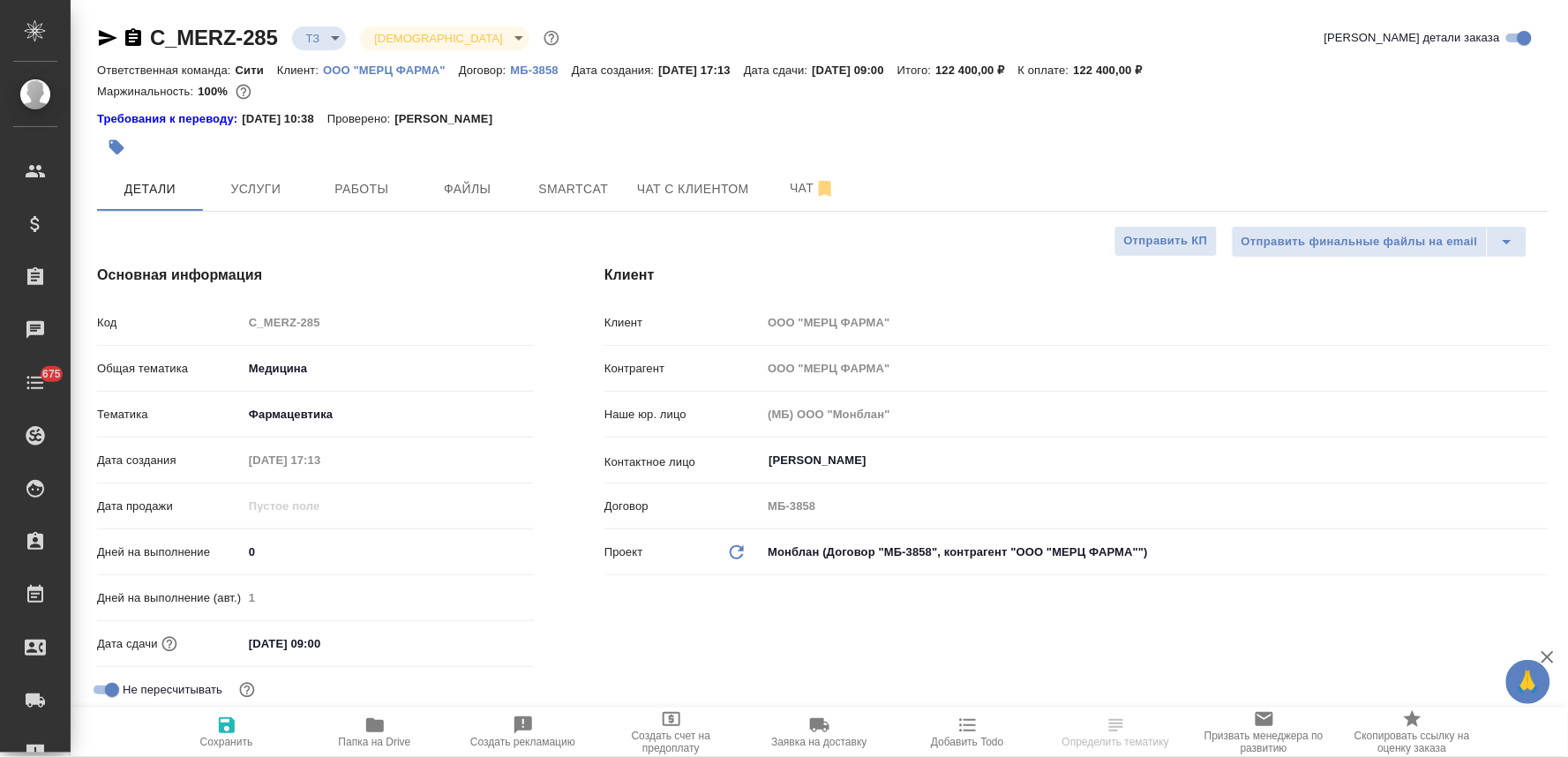
type textarea "x"
click at [791, 198] on span "Чат" at bounding box center [812, 189] width 85 height 22
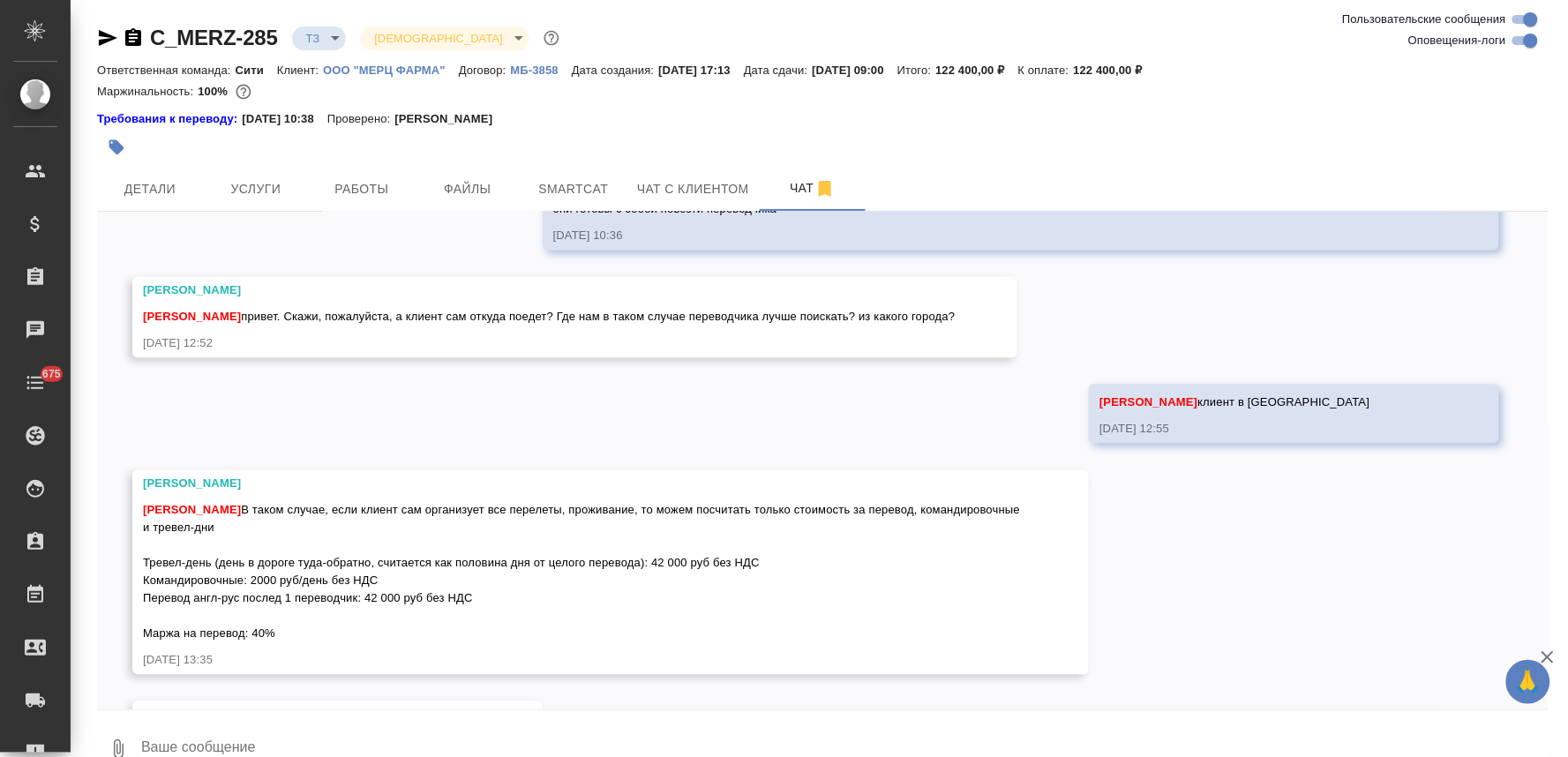
scroll to position [1254, 0]
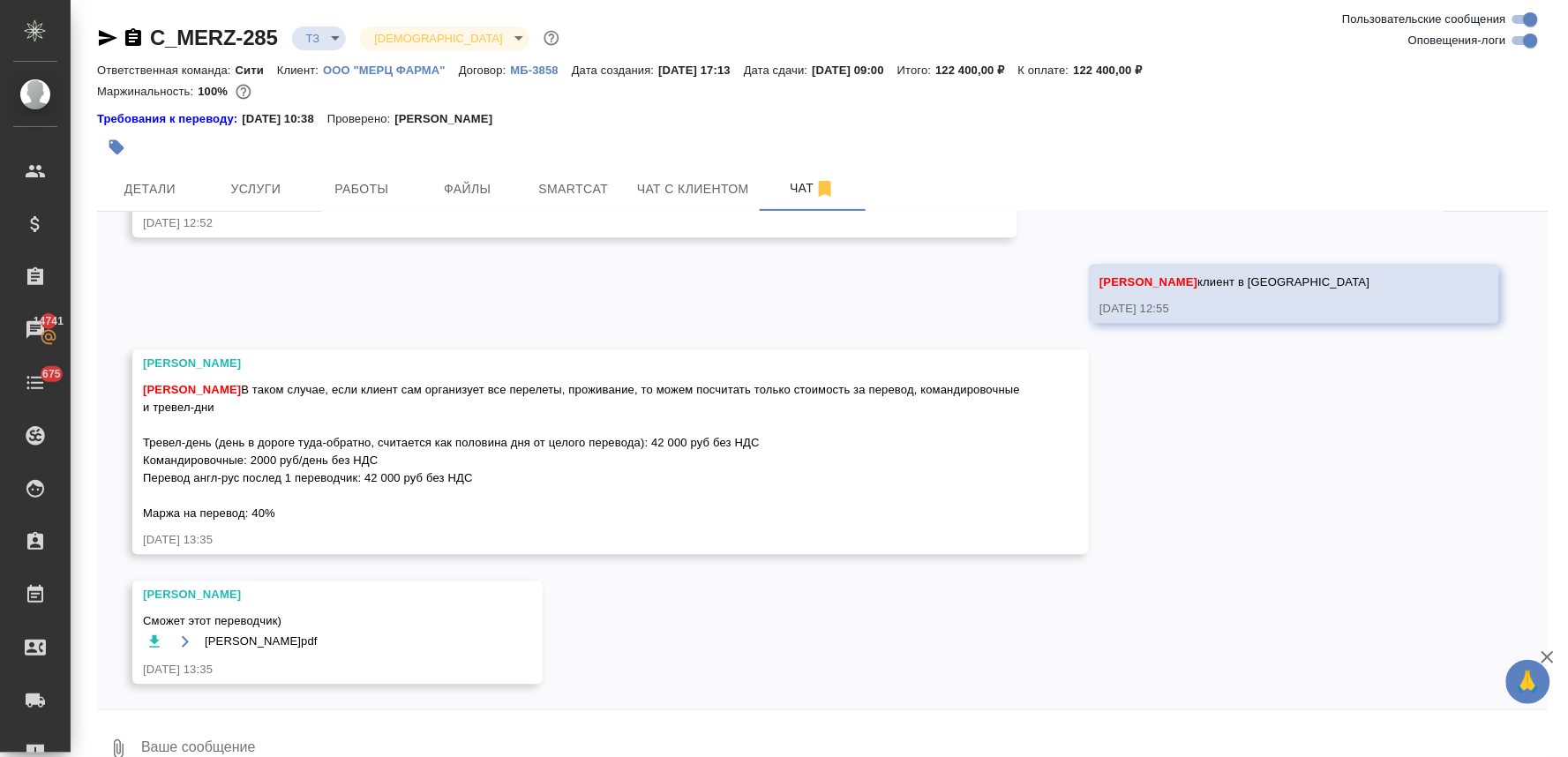
click at [257, 741] on textarea at bounding box center [844, 750] width 1409 height 60
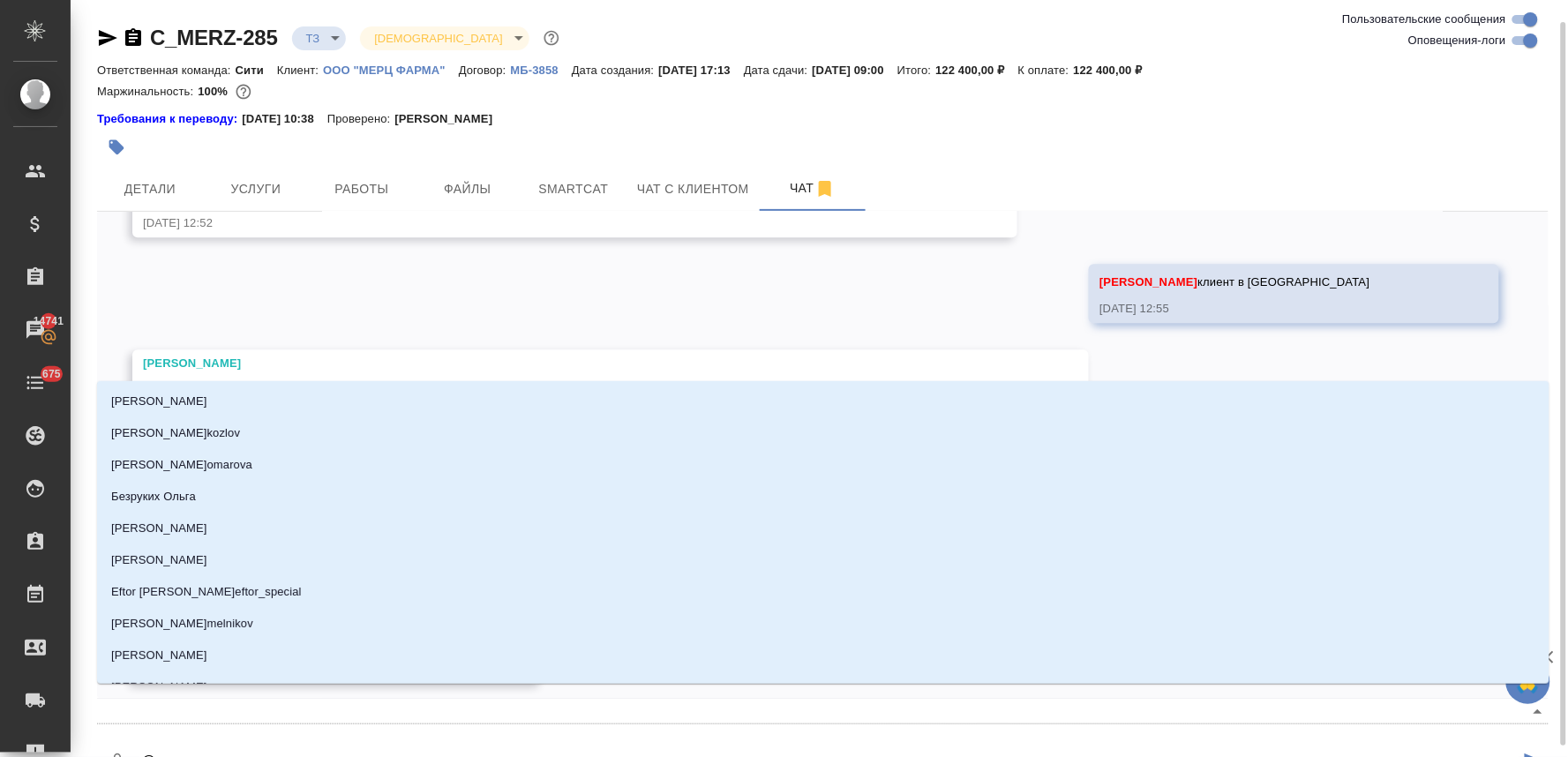
scroll to position [11, 0]
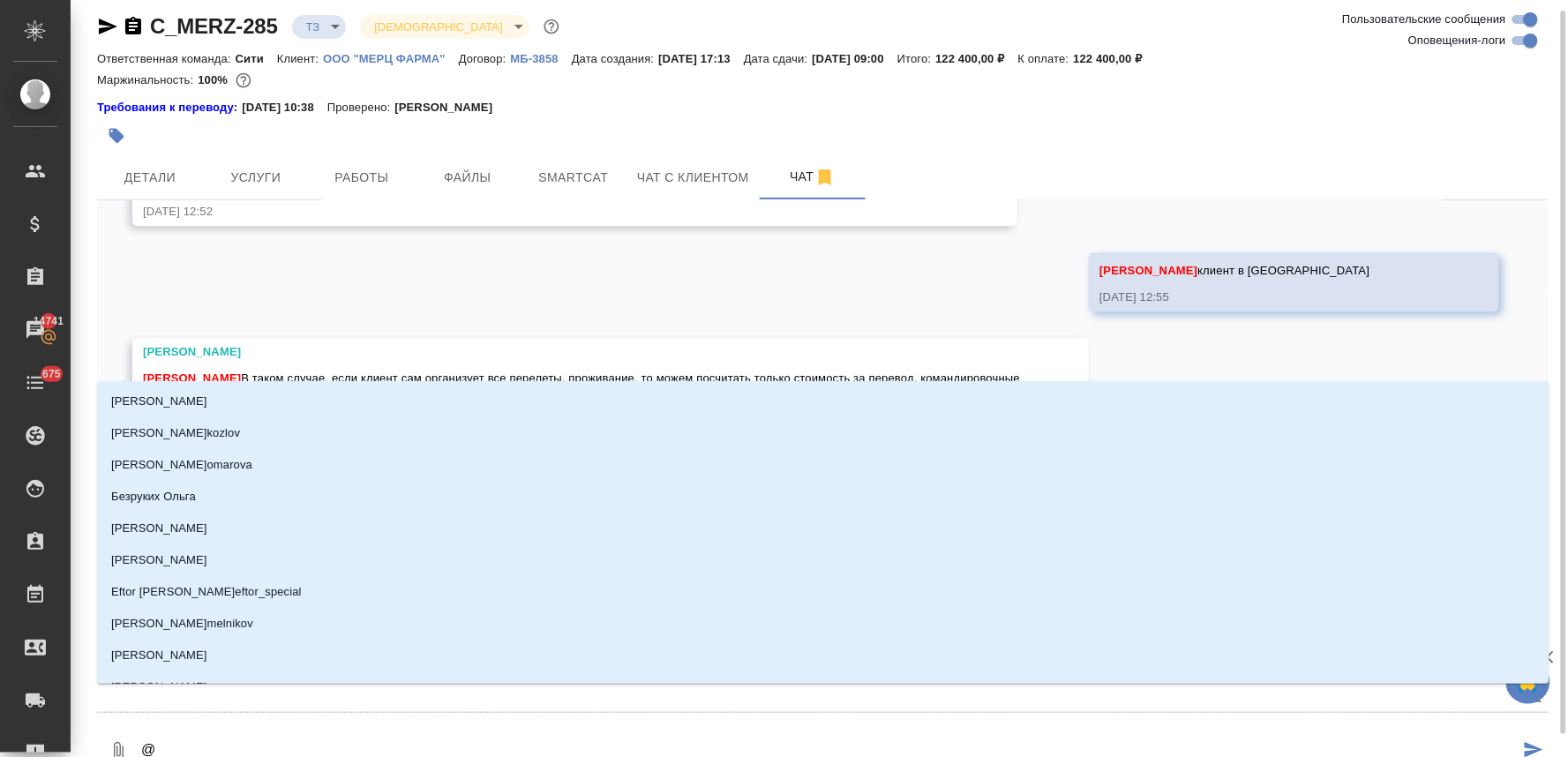
type textarea "@и"
type input "и"
type textarea "@ир"
type input "ир"
type textarea "@ири"
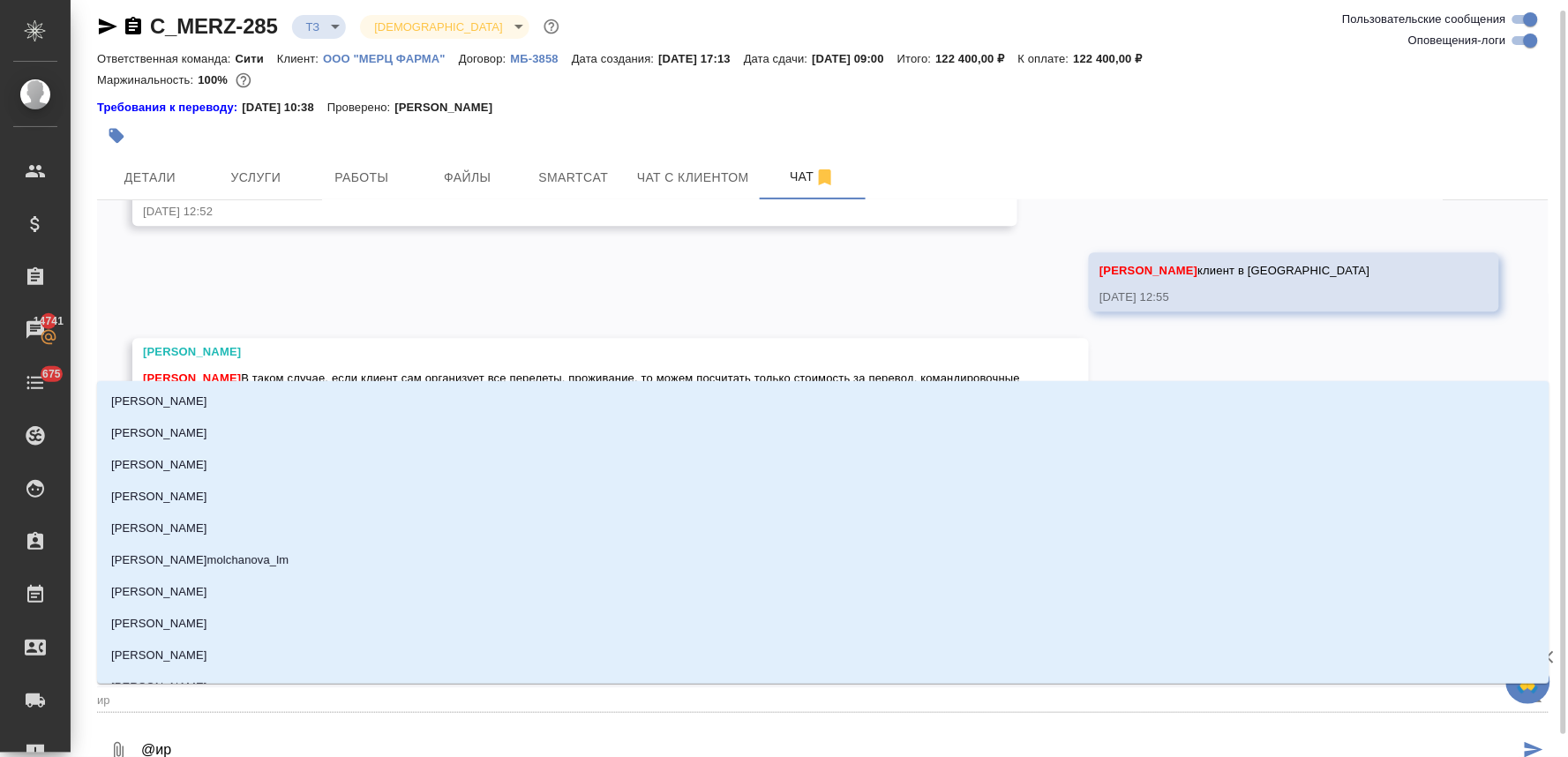
type input "ири"
type textarea "@ир"
type input "ир"
type textarea "@и"
type input "и"
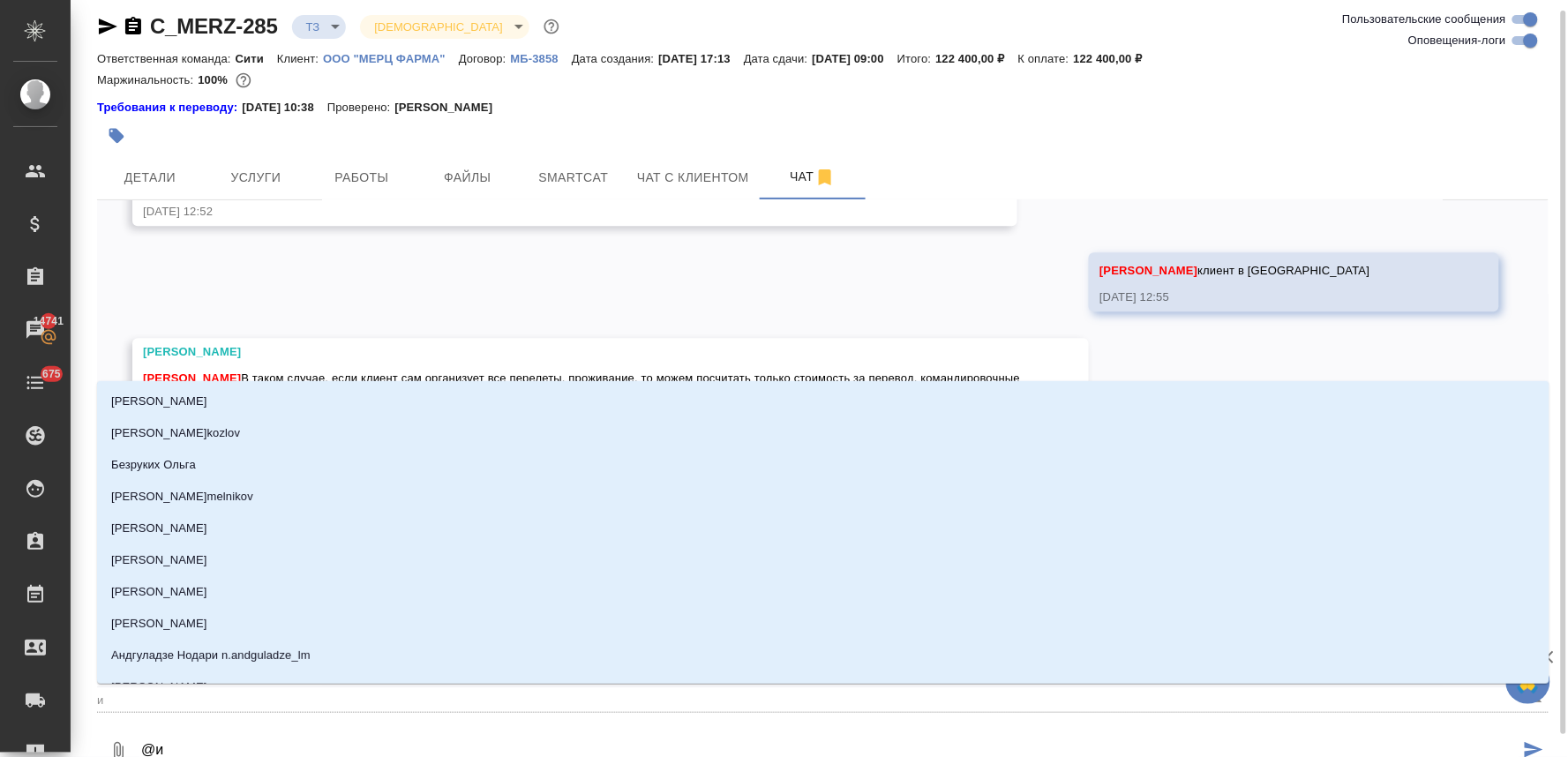
type textarea "@"
type textarea "@ф"
type input "ф"
type textarea "@фе"
type input "фе"
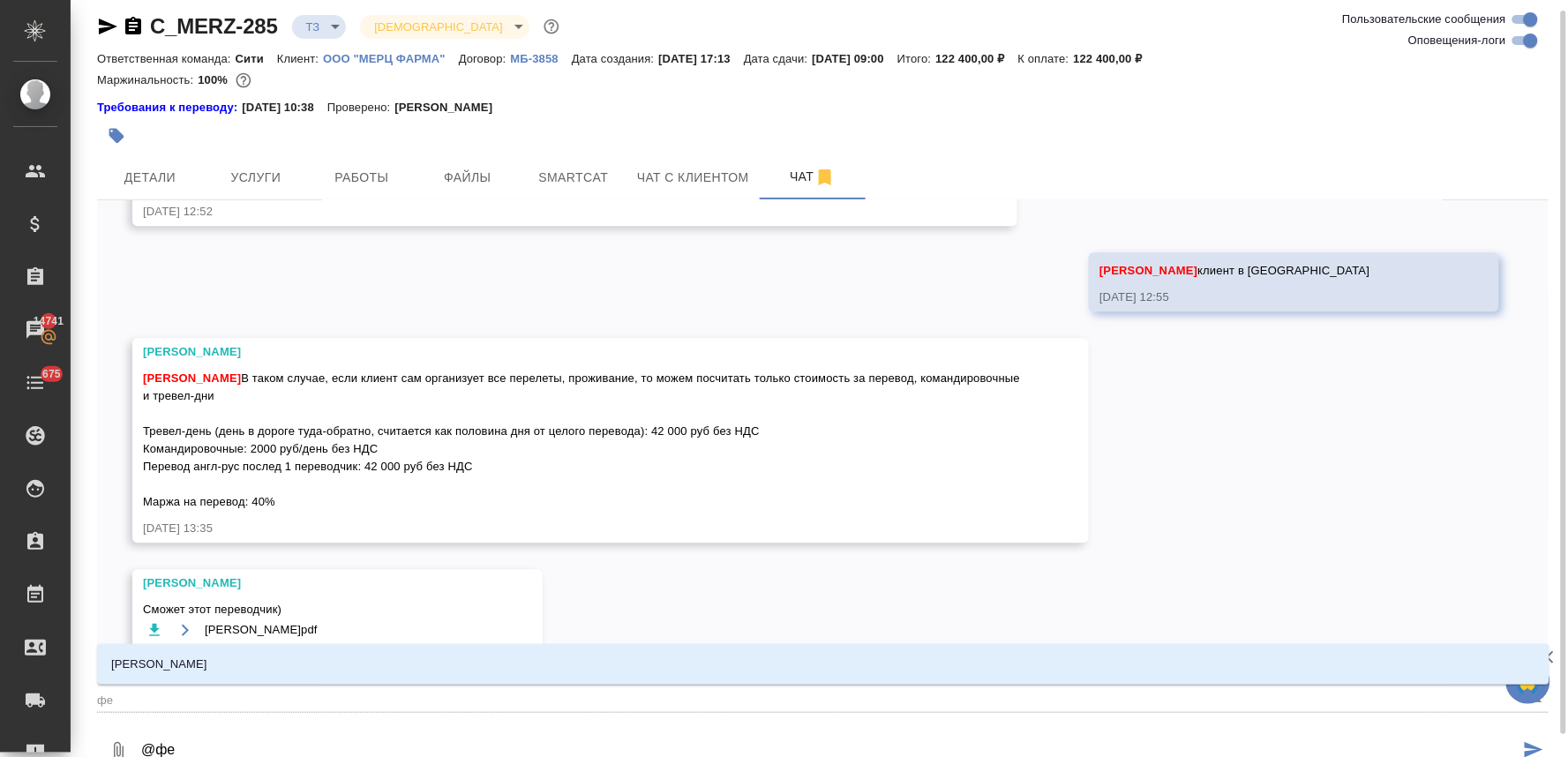
type textarea "@фед"
type input "фед"
type textarea "@федо"
type input "федо"
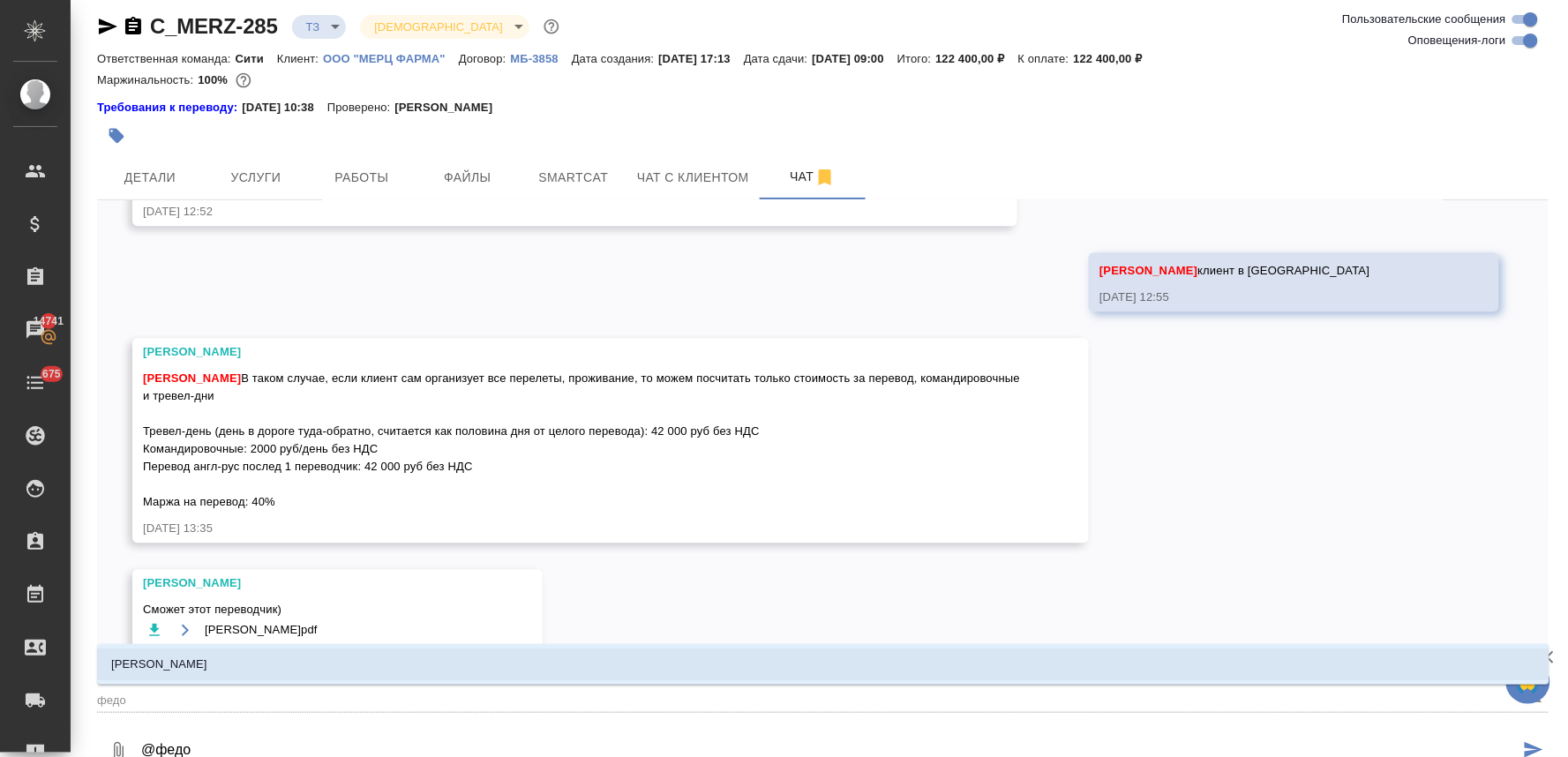
click at [238, 671] on li "[PERSON_NAME]" at bounding box center [823, 665] width 1452 height 32
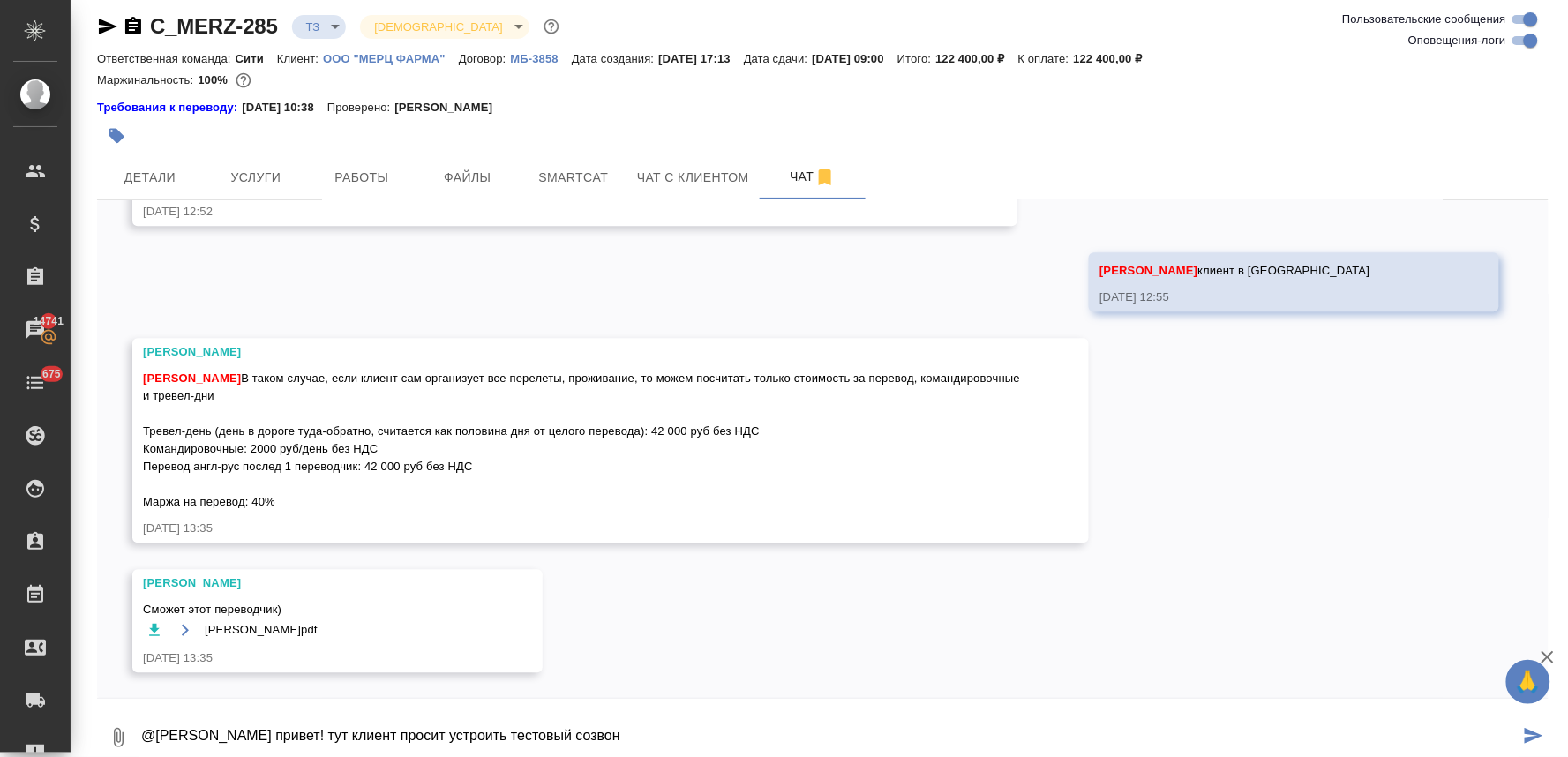
scroll to position [32, 0]
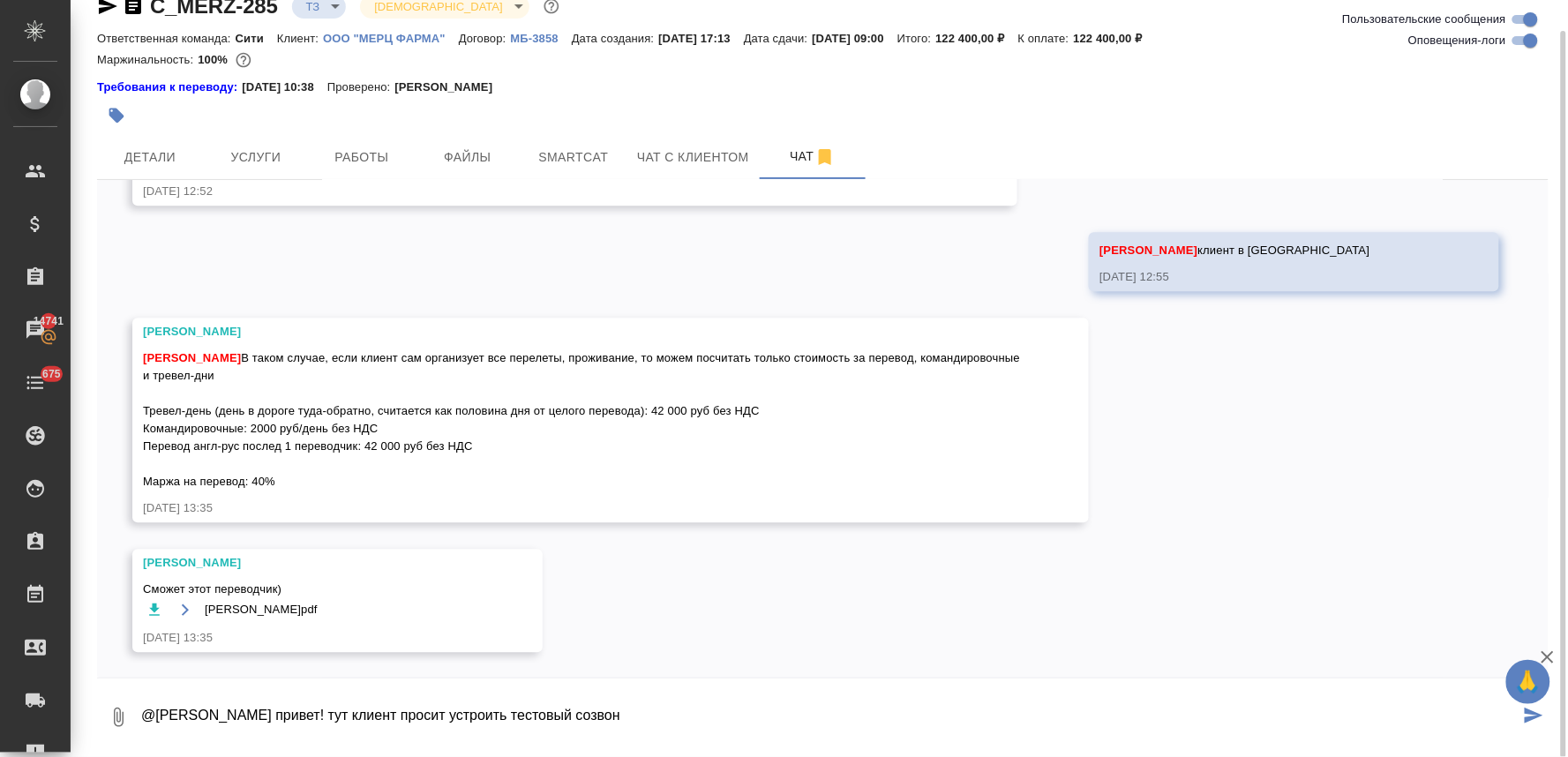
drag, startPoint x: 617, startPoint y: 739, endPoint x: 571, endPoint y: 718, distance: 50.6
click at [571, 718] on textarea "@[PERSON_NAME] привет! тут клиент просит устроить тестовый созвон" at bounding box center [829, 717] width 1380 height 60
paste textarea "короткое интервью с тестовым переводом с [PERSON_NAME]. Это возможно? Цитирую «…"
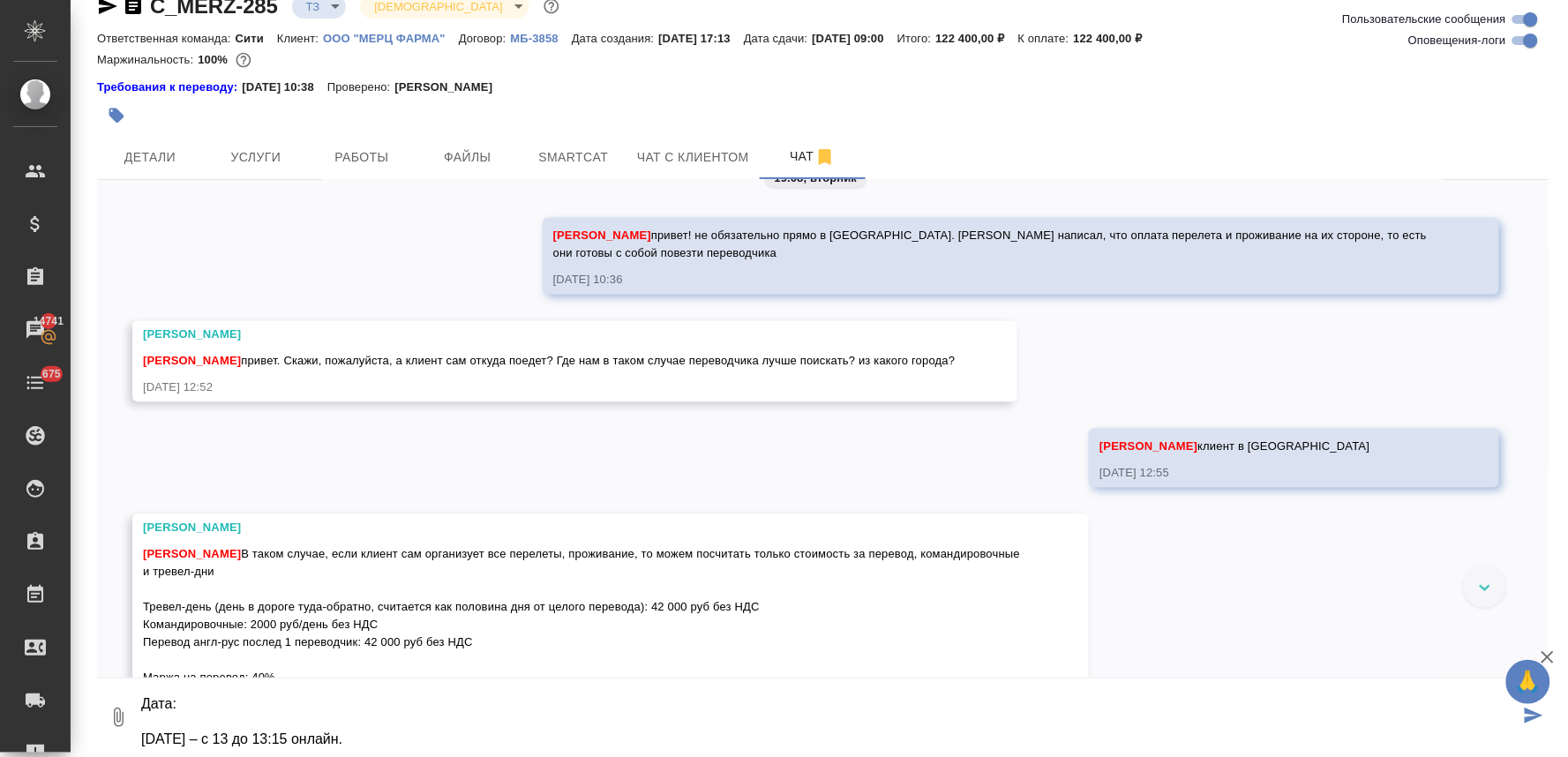
drag, startPoint x: 375, startPoint y: 715, endPoint x: 357, endPoint y: 677, distance: 42.0
click at [357, 679] on form "0 @[PERSON_NAME] привет! тут клиент просит устроить тестовый короткое интервью …" at bounding box center [822, 713] width 1451 height 69
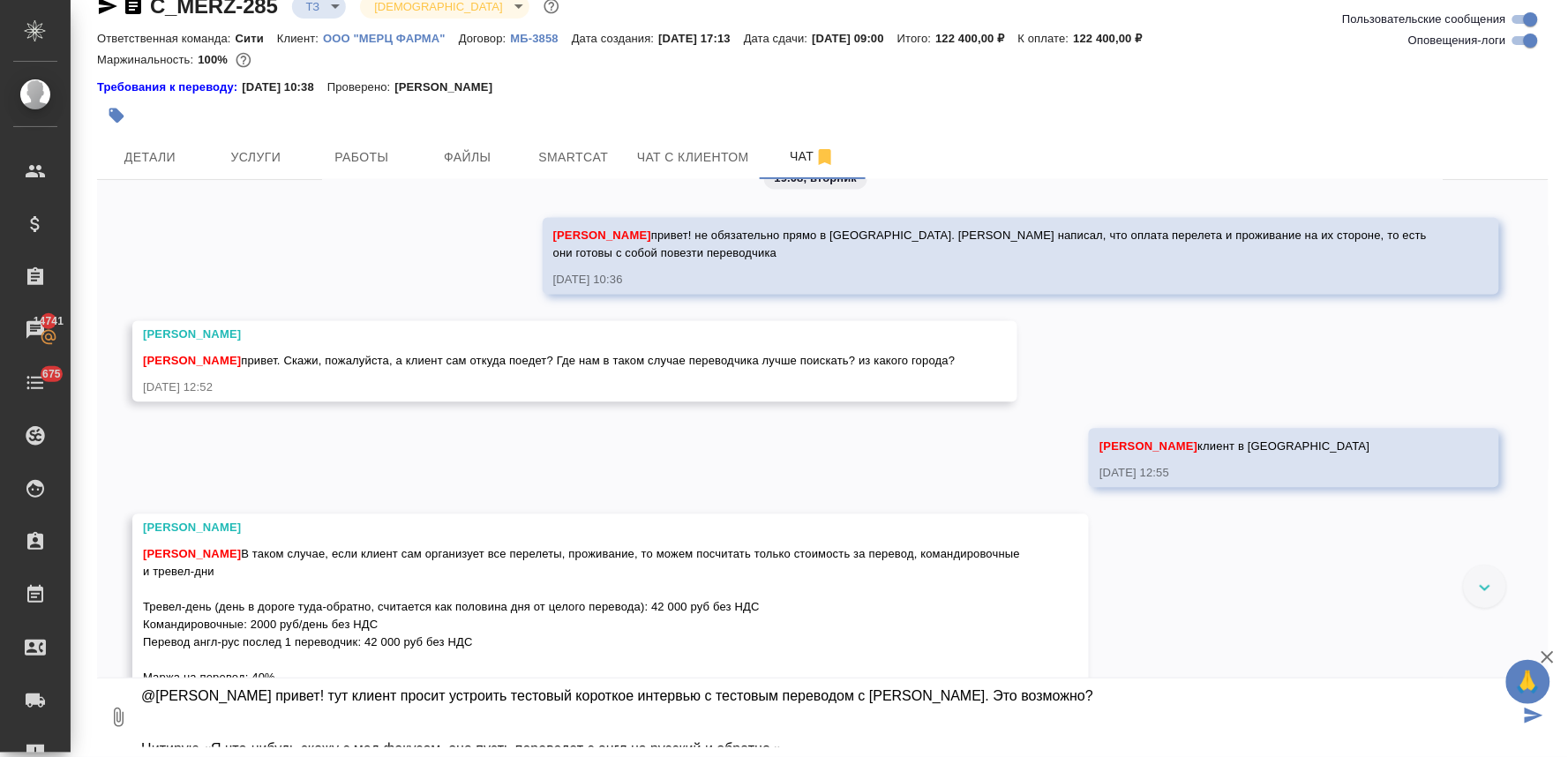
drag, startPoint x: 569, startPoint y: 694, endPoint x: 503, endPoint y: 694, distance: 66.0
click at [503, 694] on textarea "@[PERSON_NAME] привет! тут клиент просит устроить тестовый короткое интервью с …" at bounding box center [829, 717] width 1380 height 60
click at [655, 711] on textarea "@[PERSON_NAME] привет! тут [PERSON_NAME] просит устроить короткое интервью с те…" at bounding box center [829, 717] width 1380 height 60
click at [640, 734] on textarea "@[PERSON_NAME] привет! тут [PERSON_NAME] просит устроить короткое интервью с те…" at bounding box center [829, 717] width 1380 height 60
click at [842, 736] on textarea "@[PERSON_NAME] привет! тут [PERSON_NAME] просит устроить короткое интервью с те…" at bounding box center [829, 717] width 1380 height 60
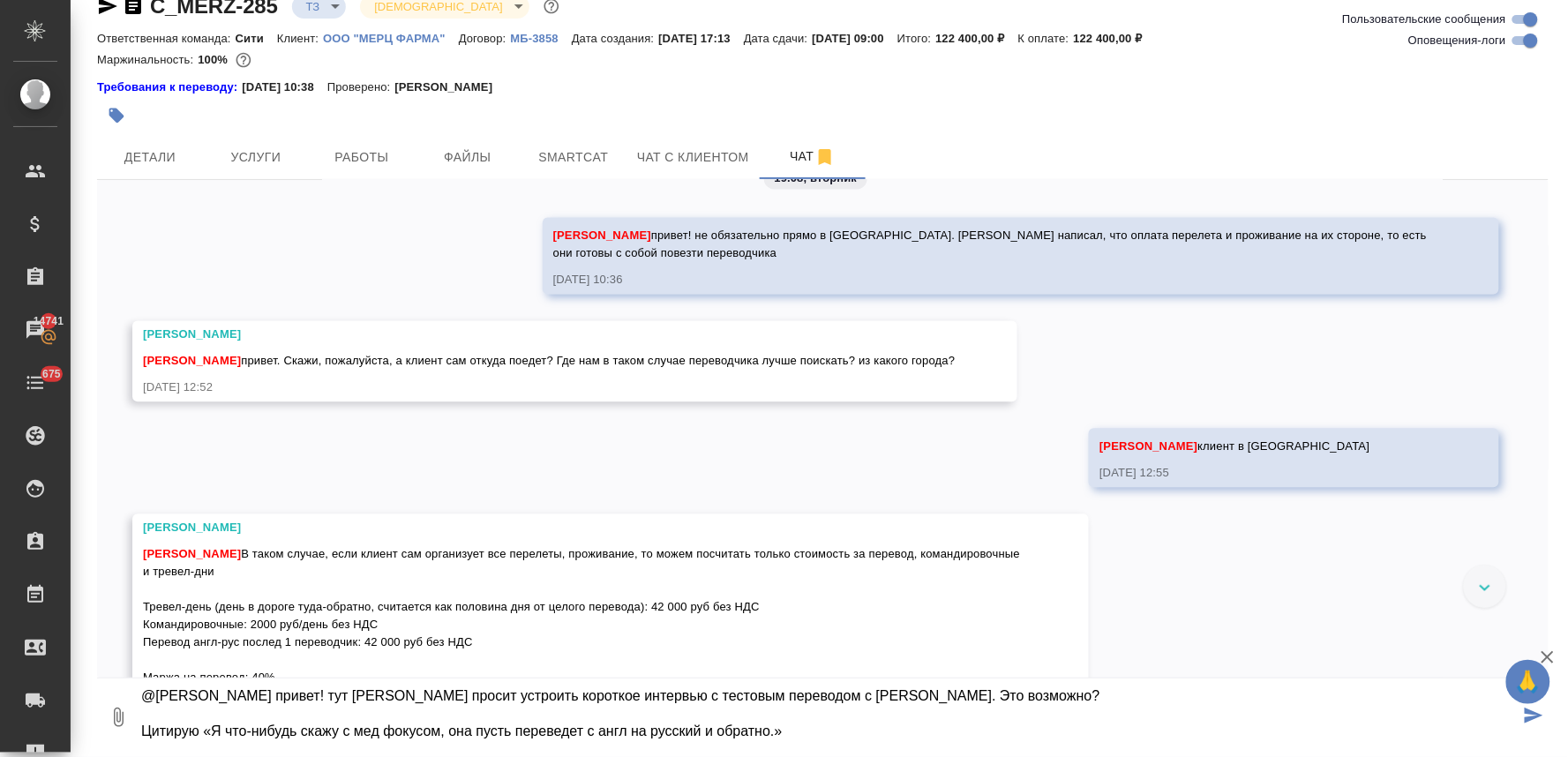
type textarea "@[PERSON_NAME] привет! тут [PERSON_NAME] просит устроить короткое интервью с те…"
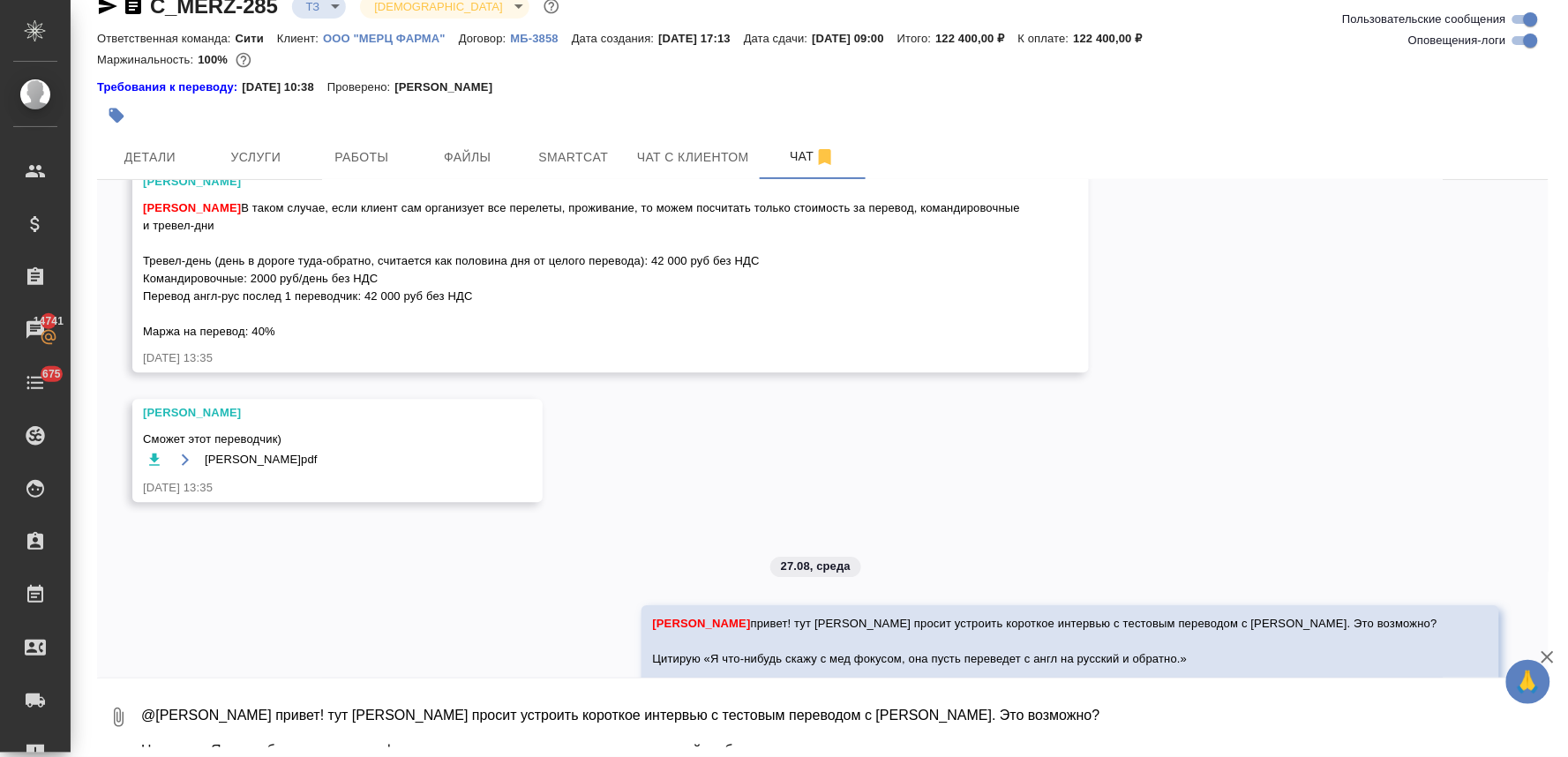
scroll to position [1539, 0]
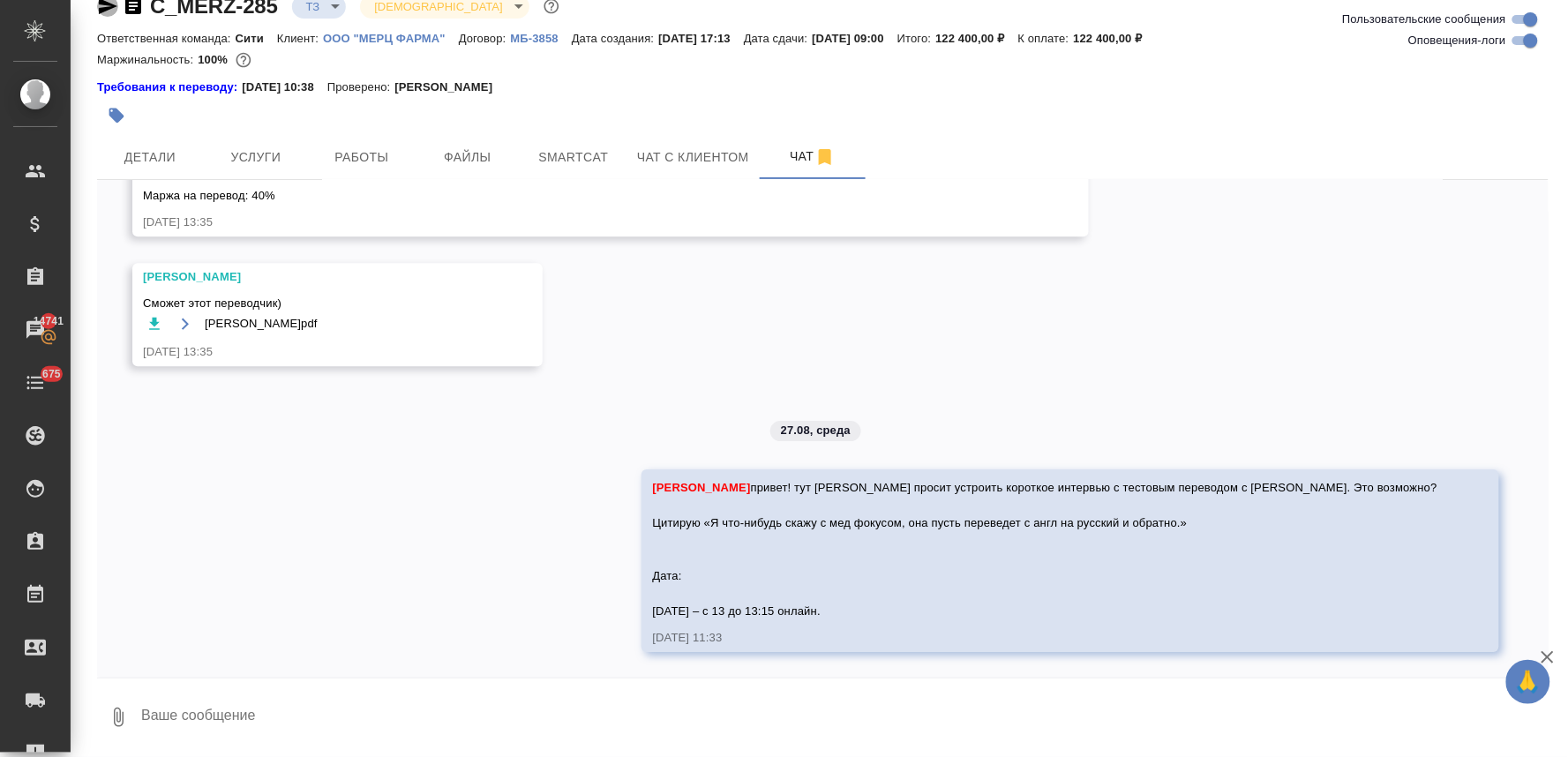
click at [106, 6] on icon "button" at bounding box center [107, 6] width 21 height 21
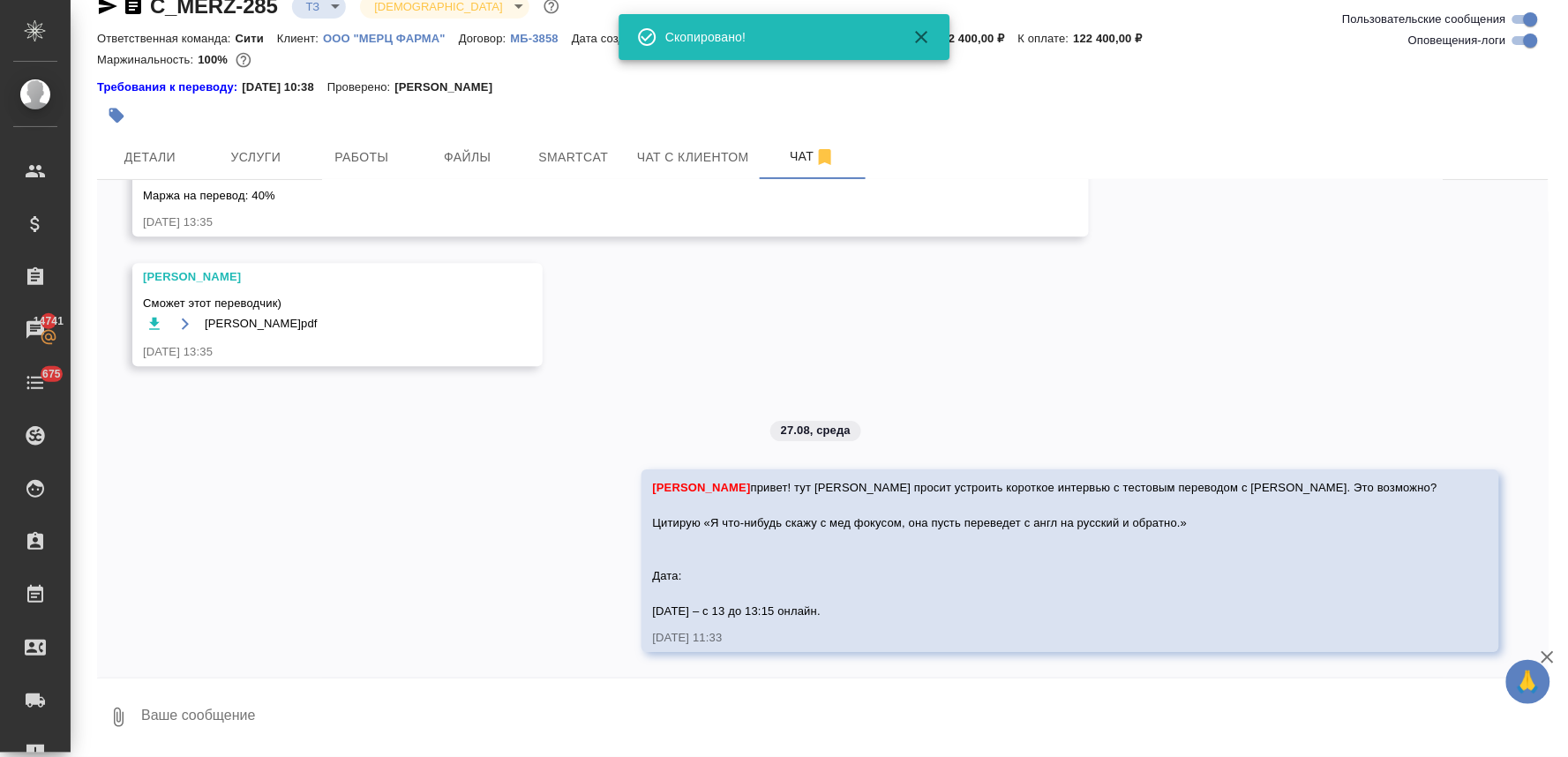
click at [638, 596] on div "18.08, [DATE] [[PERSON_NAME]] Добавлены комментарии для ПМ/исполнителей: "необх…" at bounding box center [822, 429] width 1451 height 498
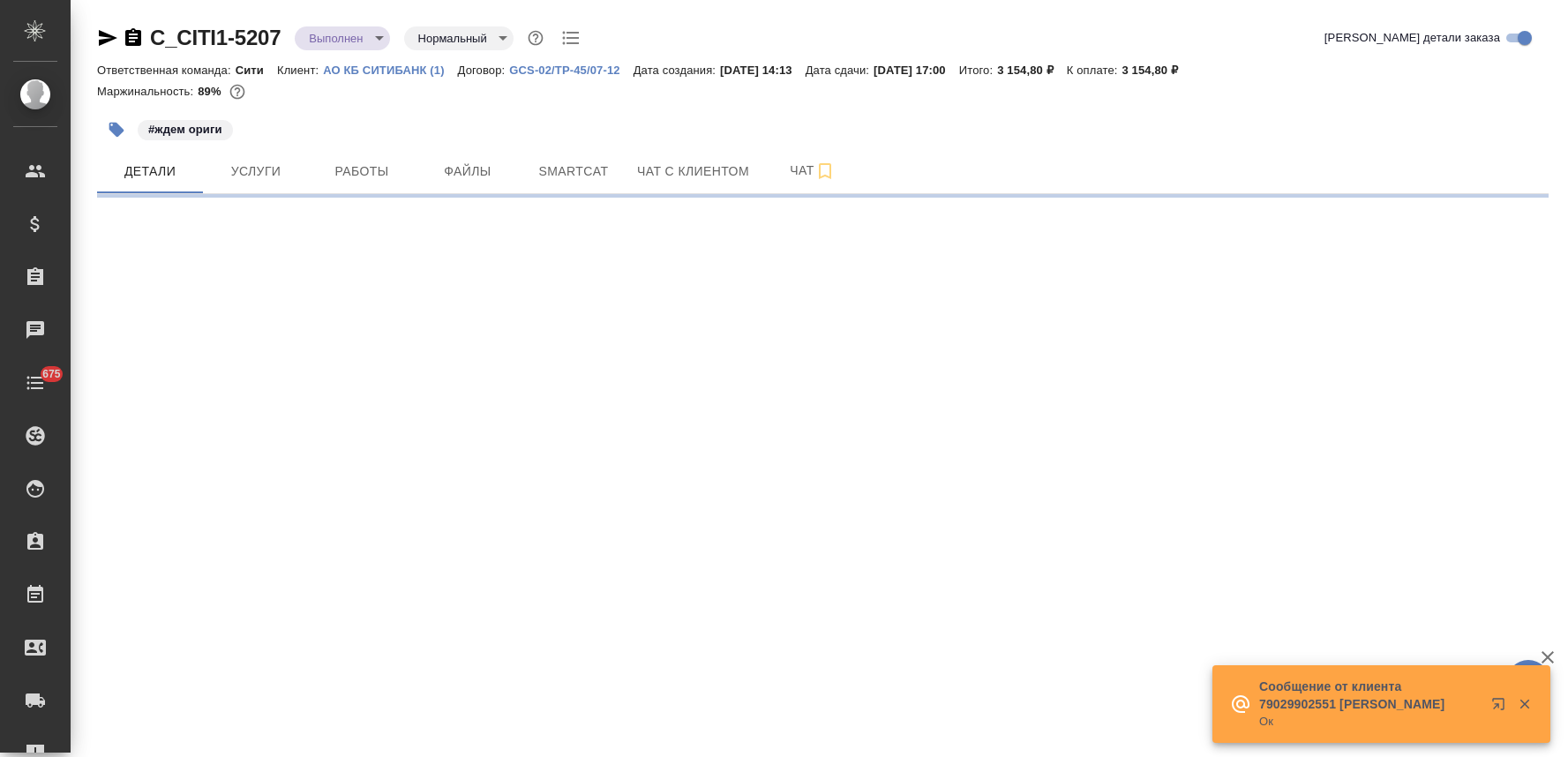
select select "RU"
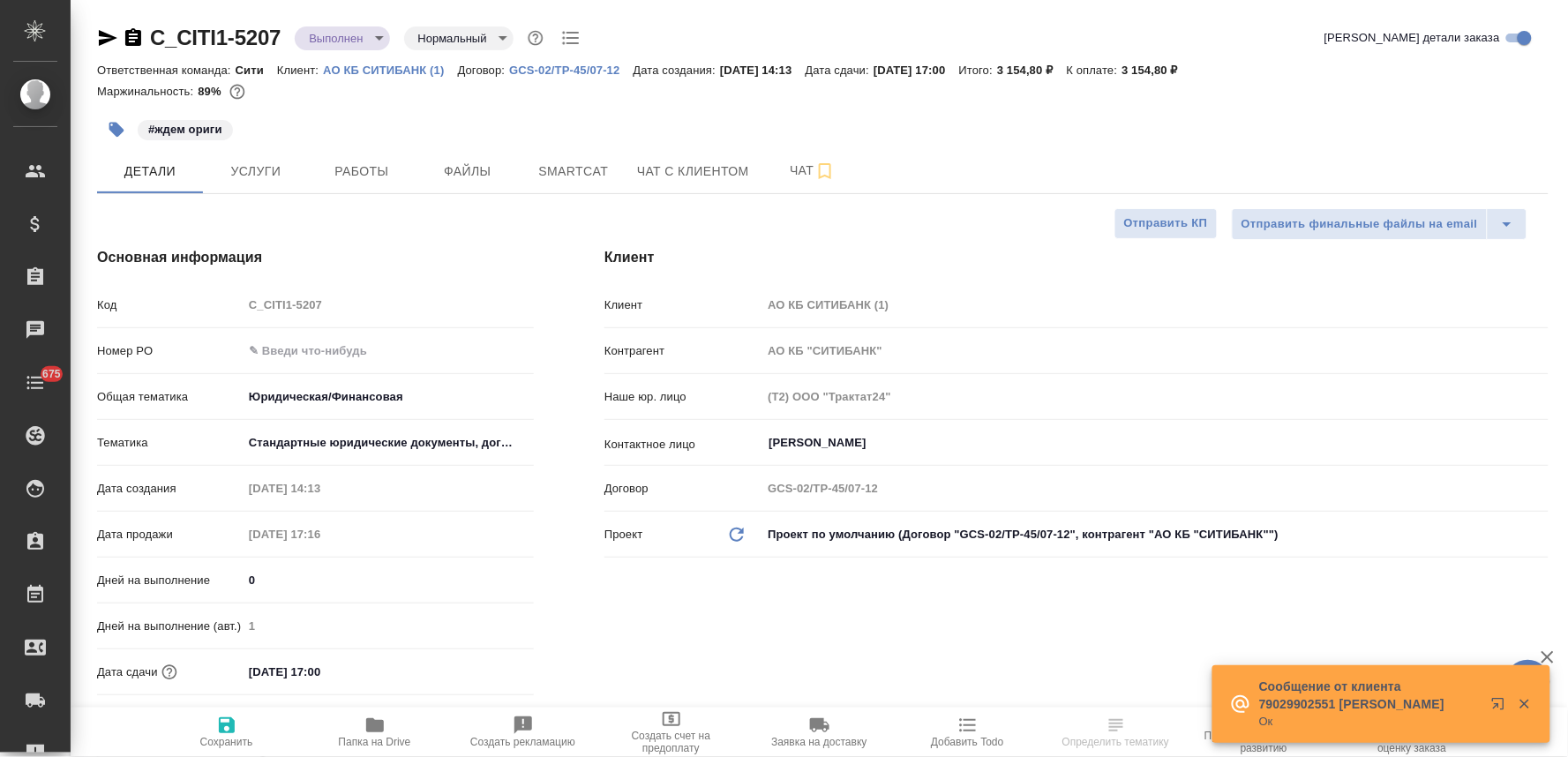
type textarea "x"
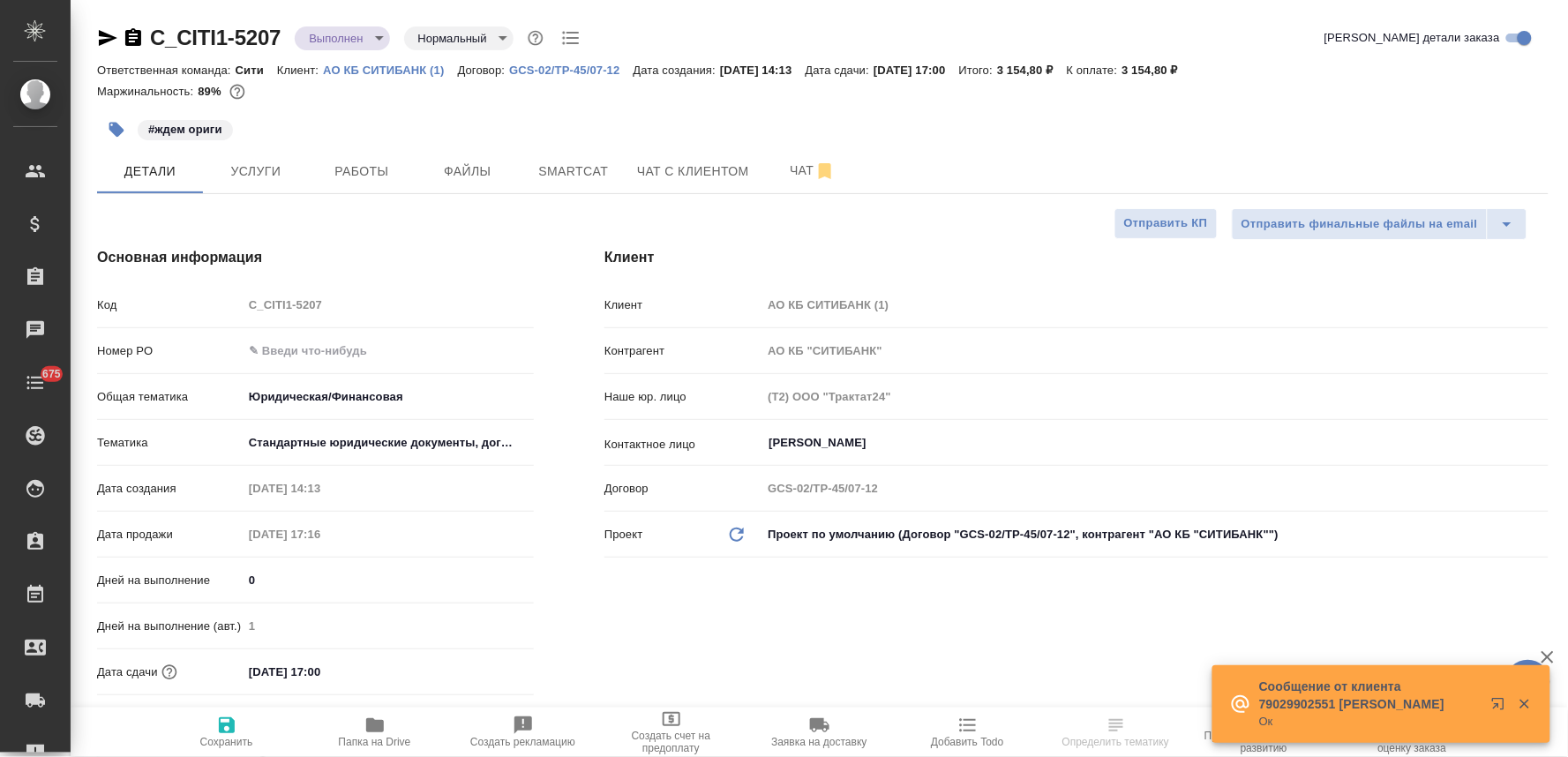
type textarea "x"
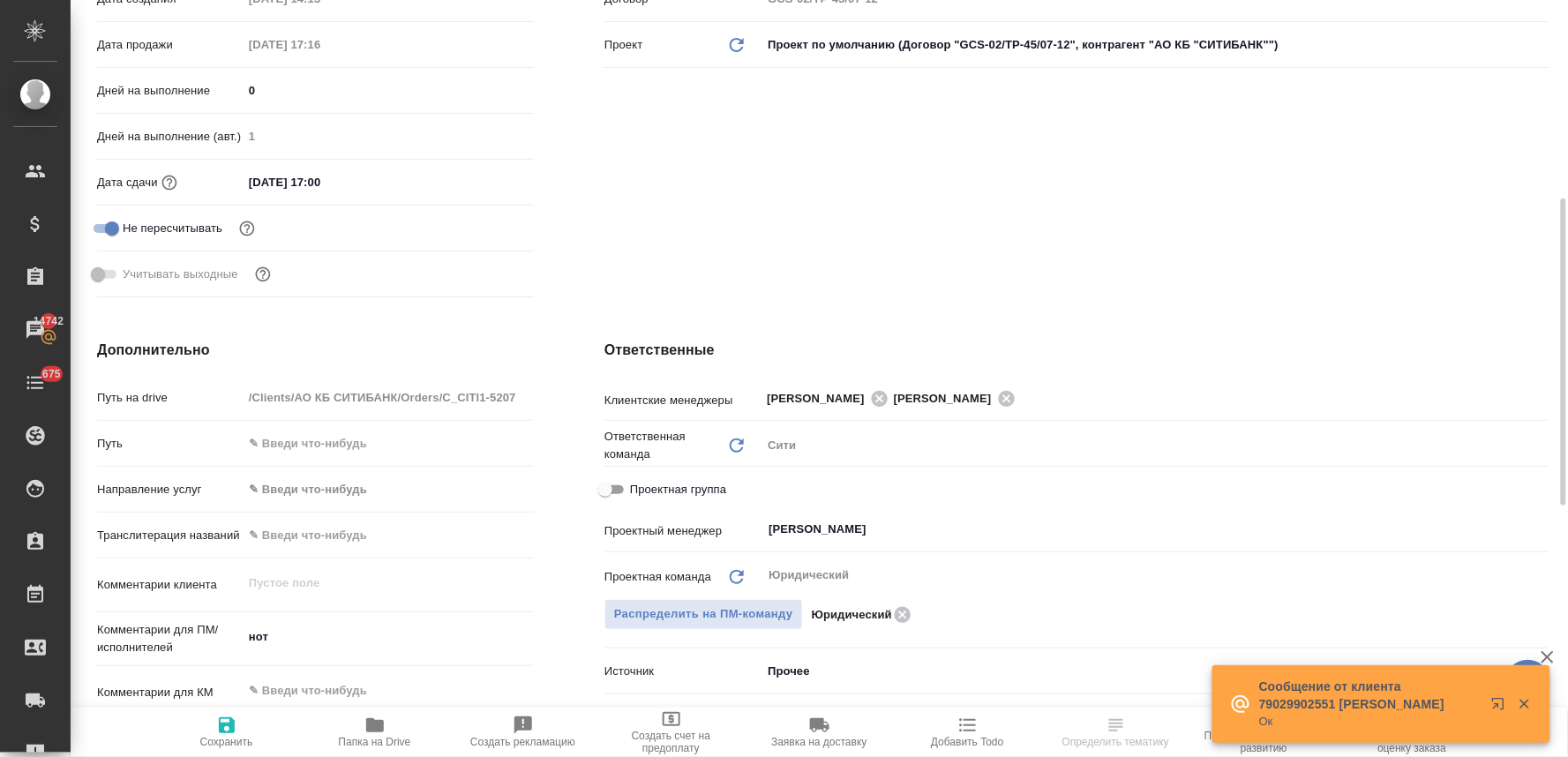
scroll to position [686, 0]
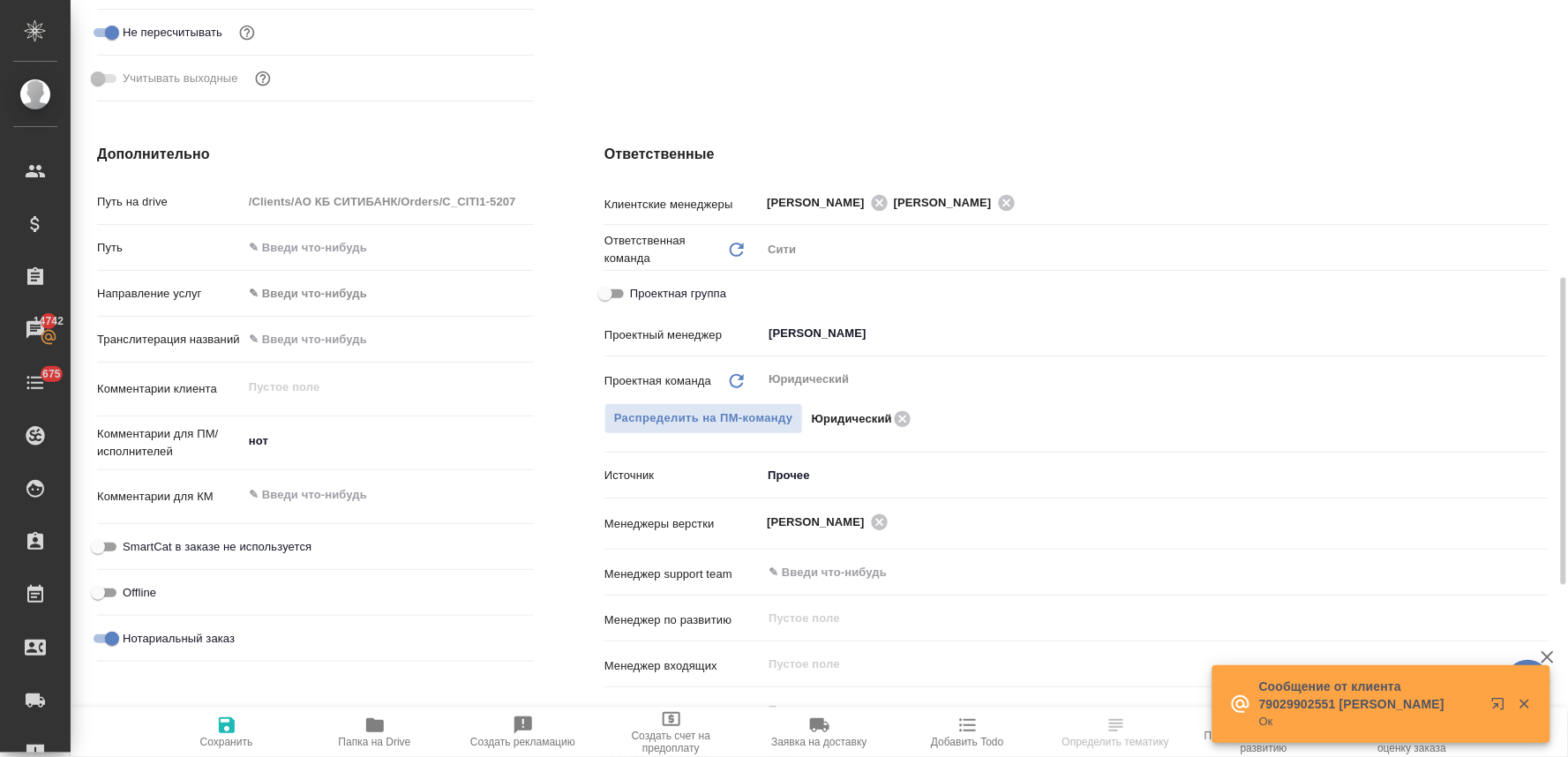
type textarea "x"
click at [351, 438] on textarea "нот" at bounding box center [388, 441] width 291 height 30
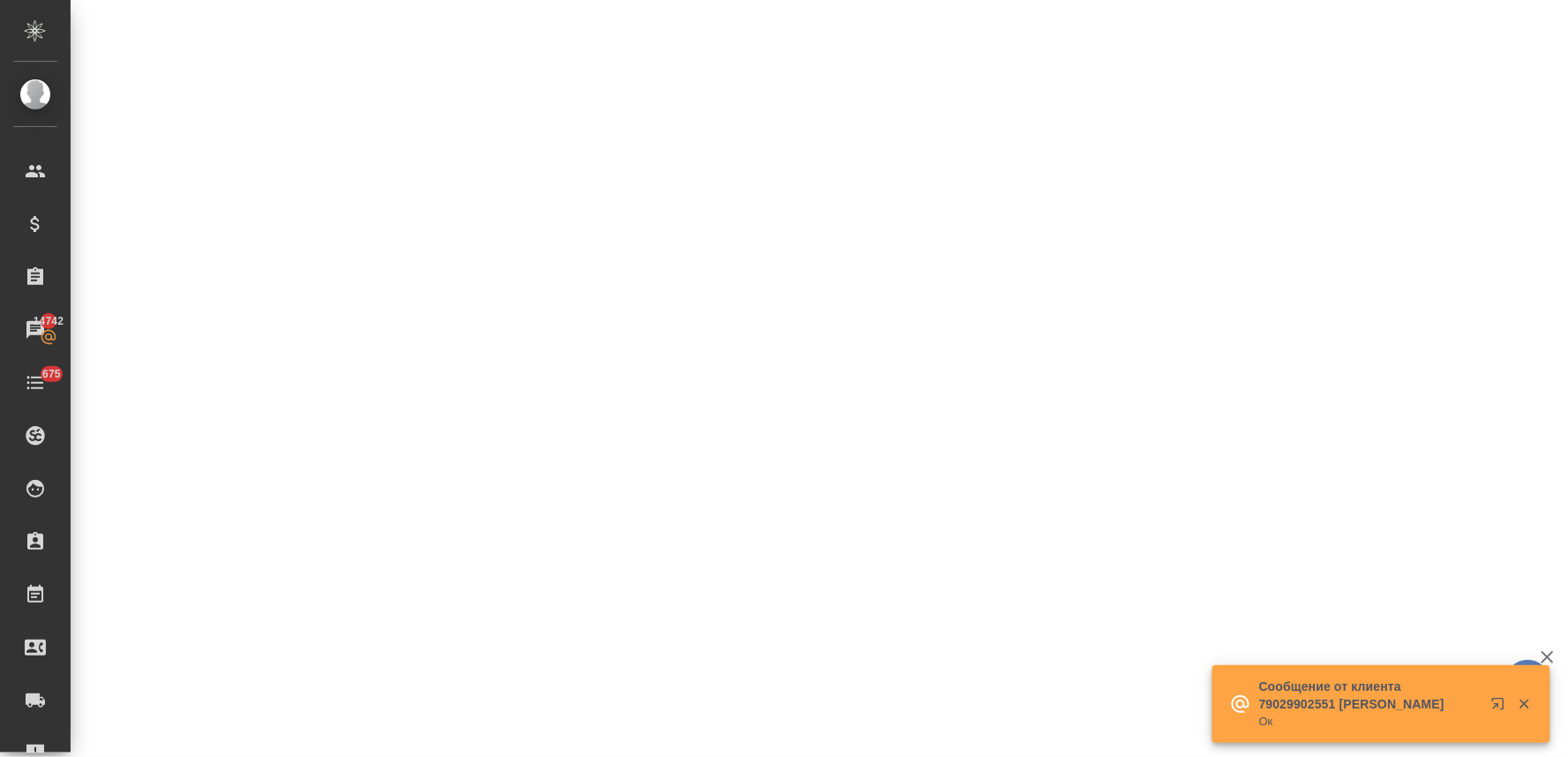
select select "RU"
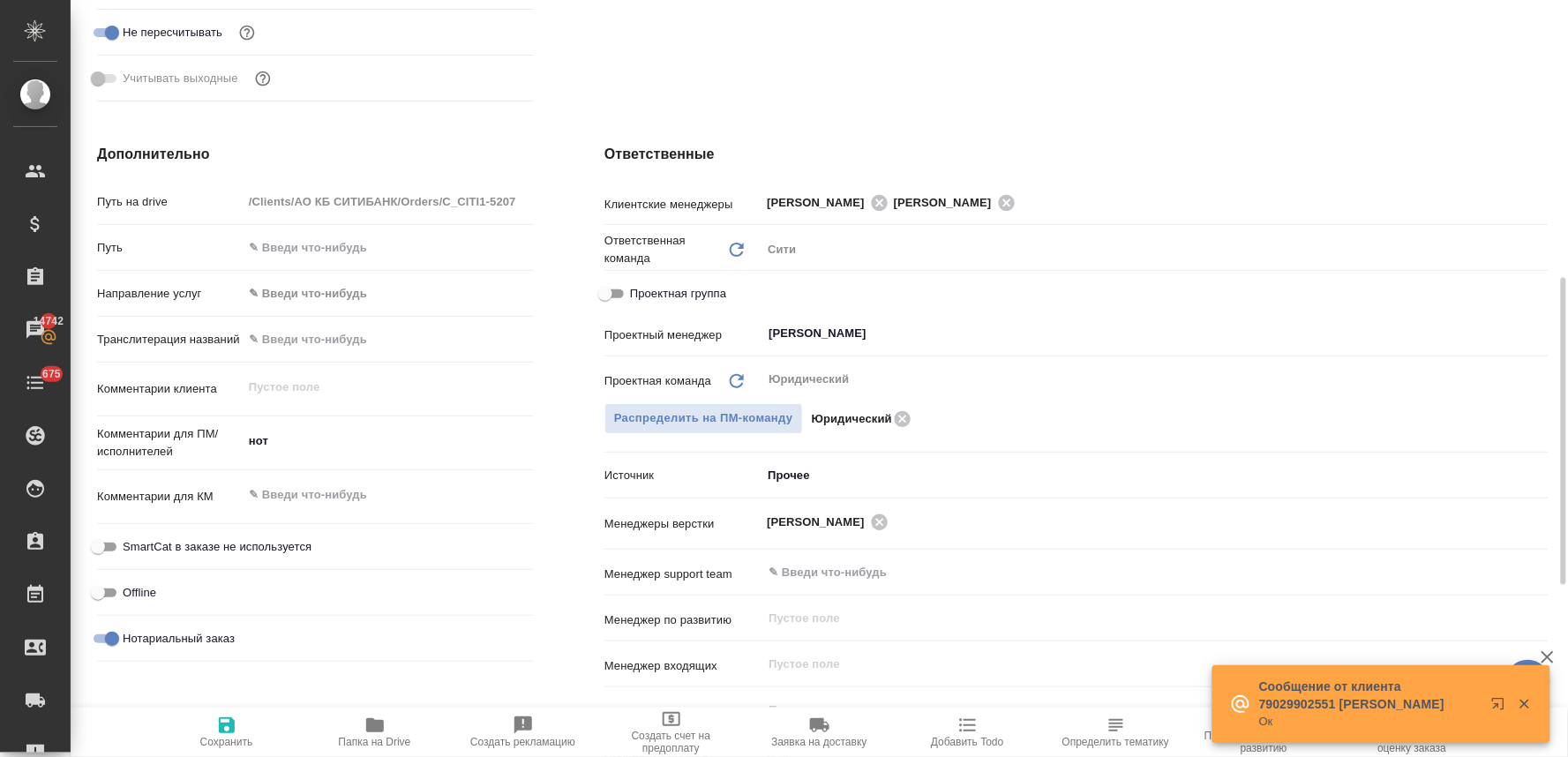
type textarea "x"
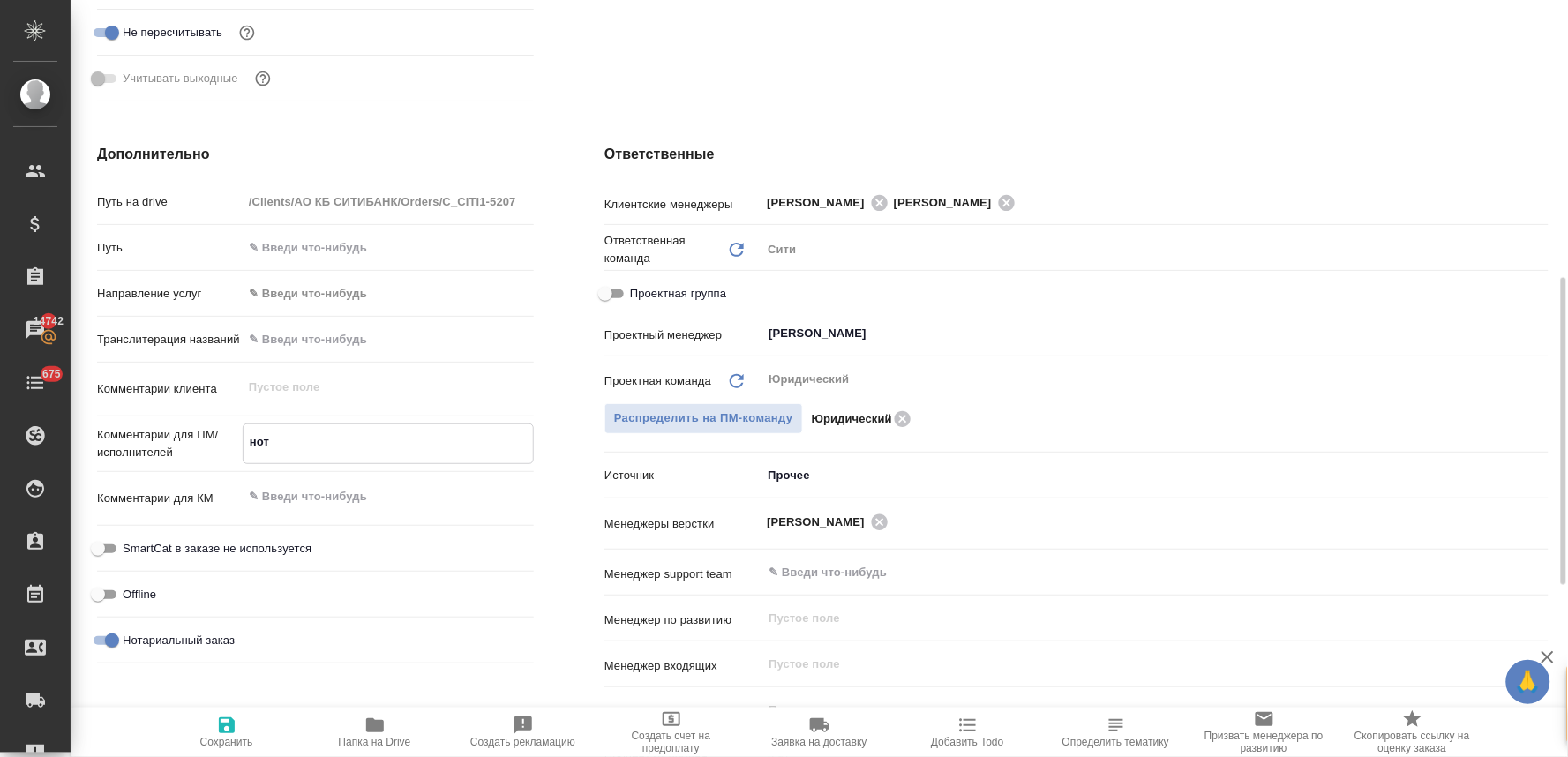
click at [351, 438] on textarea "нот" at bounding box center [388, 442] width 289 height 30
type textarea "нот"
type textarea "x"
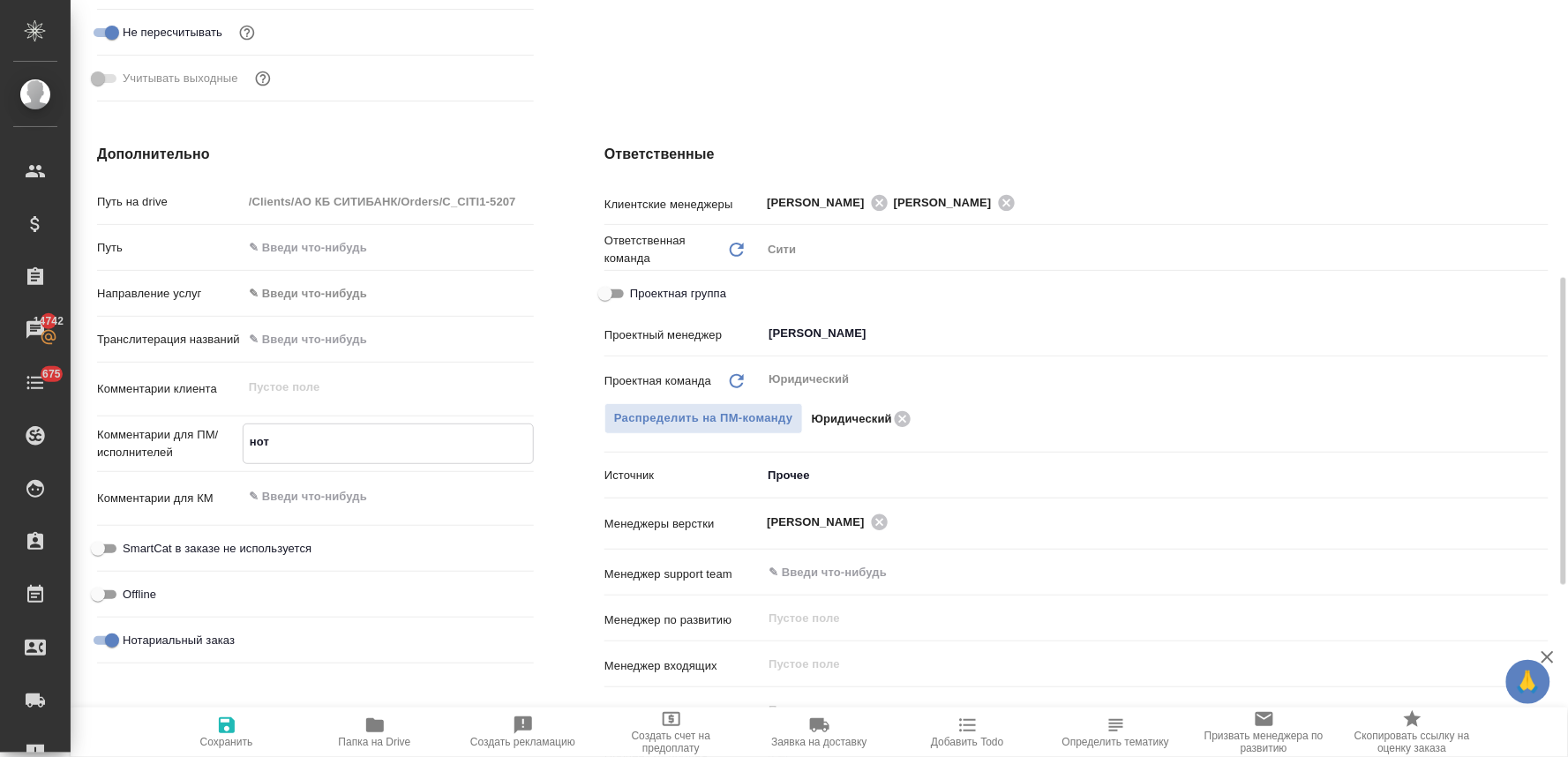
type textarea "нот"
type textarea "x"
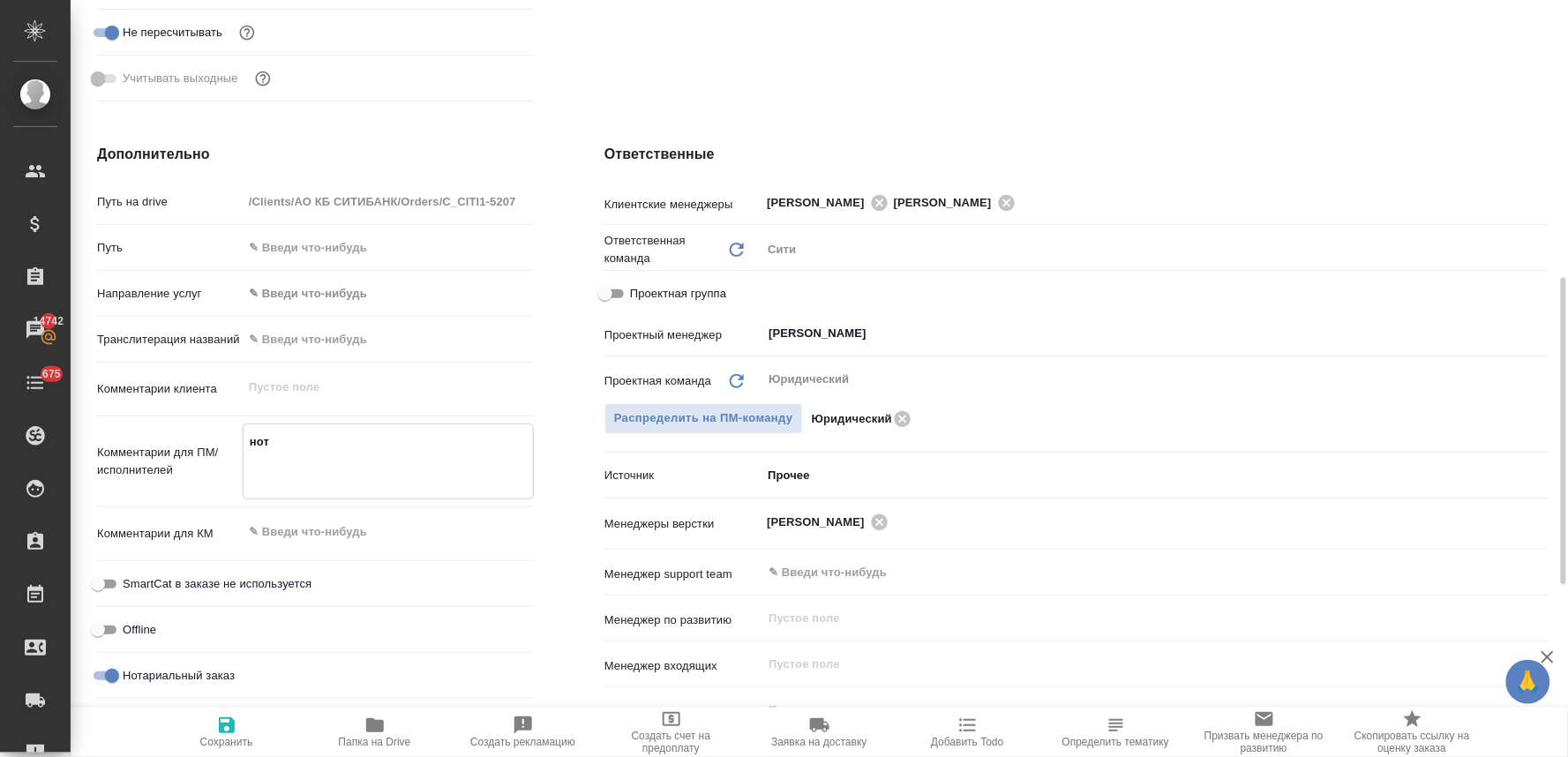
paste textarea "1) EUROPEAN BANK FOR RECONSTRUCTION AND DEVELOPMENT - ЕВРОПЕЙСКИЙ БАНК РЕКОНСТР…"
type textarea "нот 1) EUROPEAN BANK FOR RECONSTRUCTION AND DEVELOPMENT - ЕВРОПЕЙСКИЙ БАНК РЕКО…"
type textarea "x"
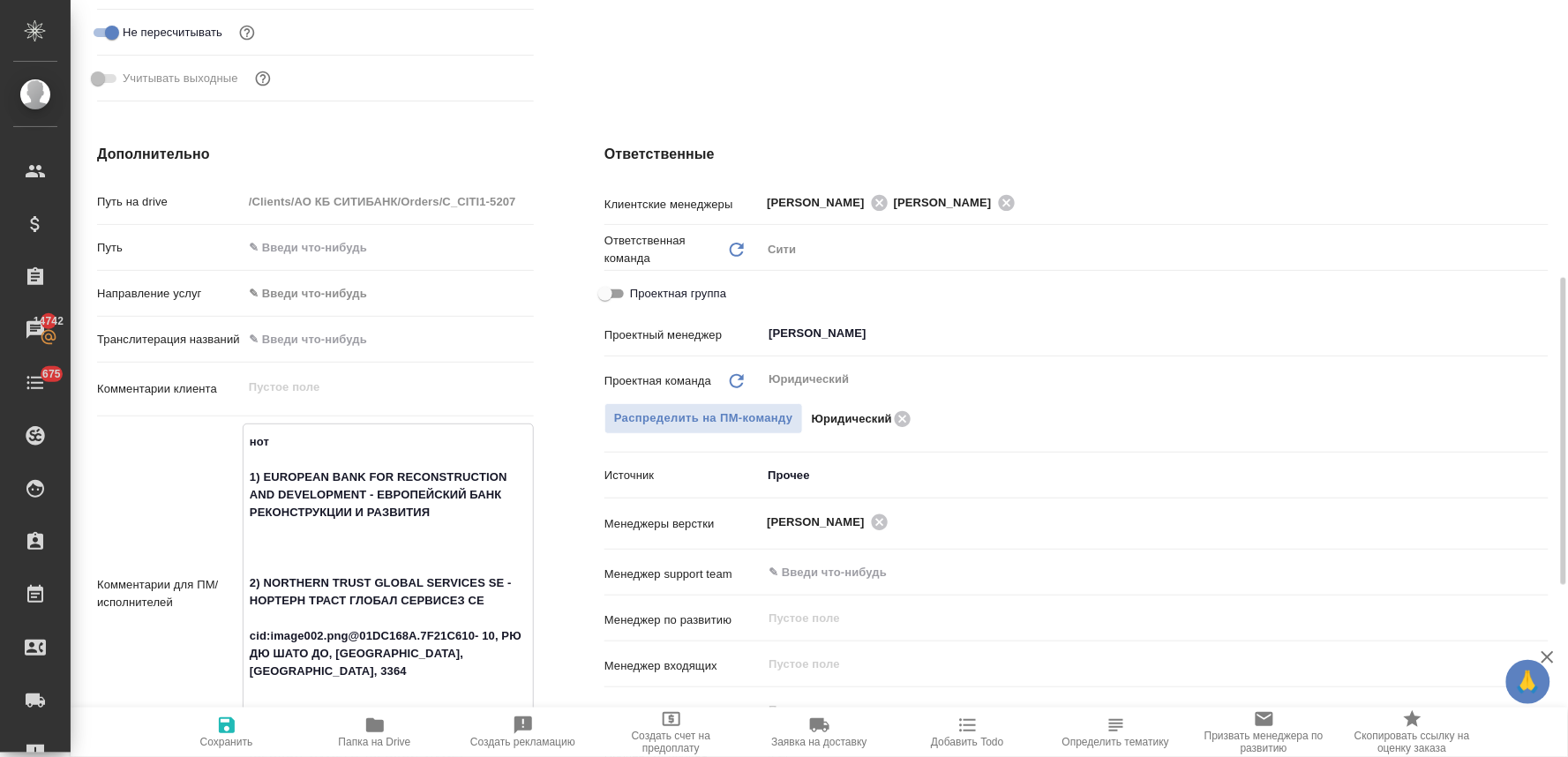
click at [346, 522] on textarea "нот 1) EUROPEAN BANK FOR RECONSTRUCTION AND DEVELOPMENT - ЕВРОПЕЙСКИЙ БАНК РЕКО…" at bounding box center [388, 591] width 289 height 330
type textarea "нот 1) EUROPEAN BANK FOR RECONSTRUCTION AND DEVELOPMENT - ЕВРОПЕЙСКИЙ БАНК РЕКО…"
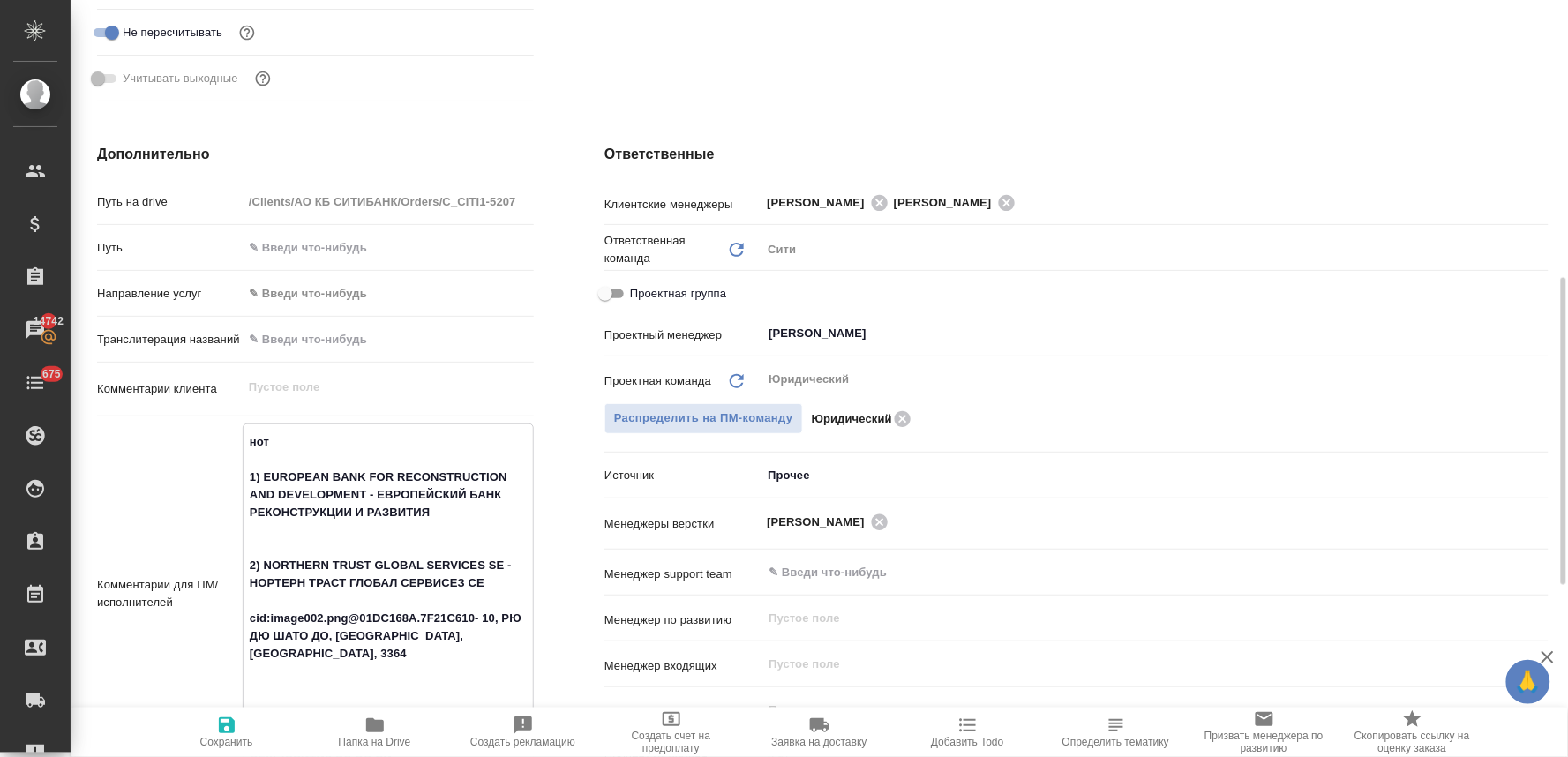
type textarea "x"
type textarea "нот 1) EUROPEAN BANK FOR RECONSTRUCTION AND DEVELOPMENT - ЕВРОПЕЙСКИЙ БАНК РЕКО…"
type textarea "x"
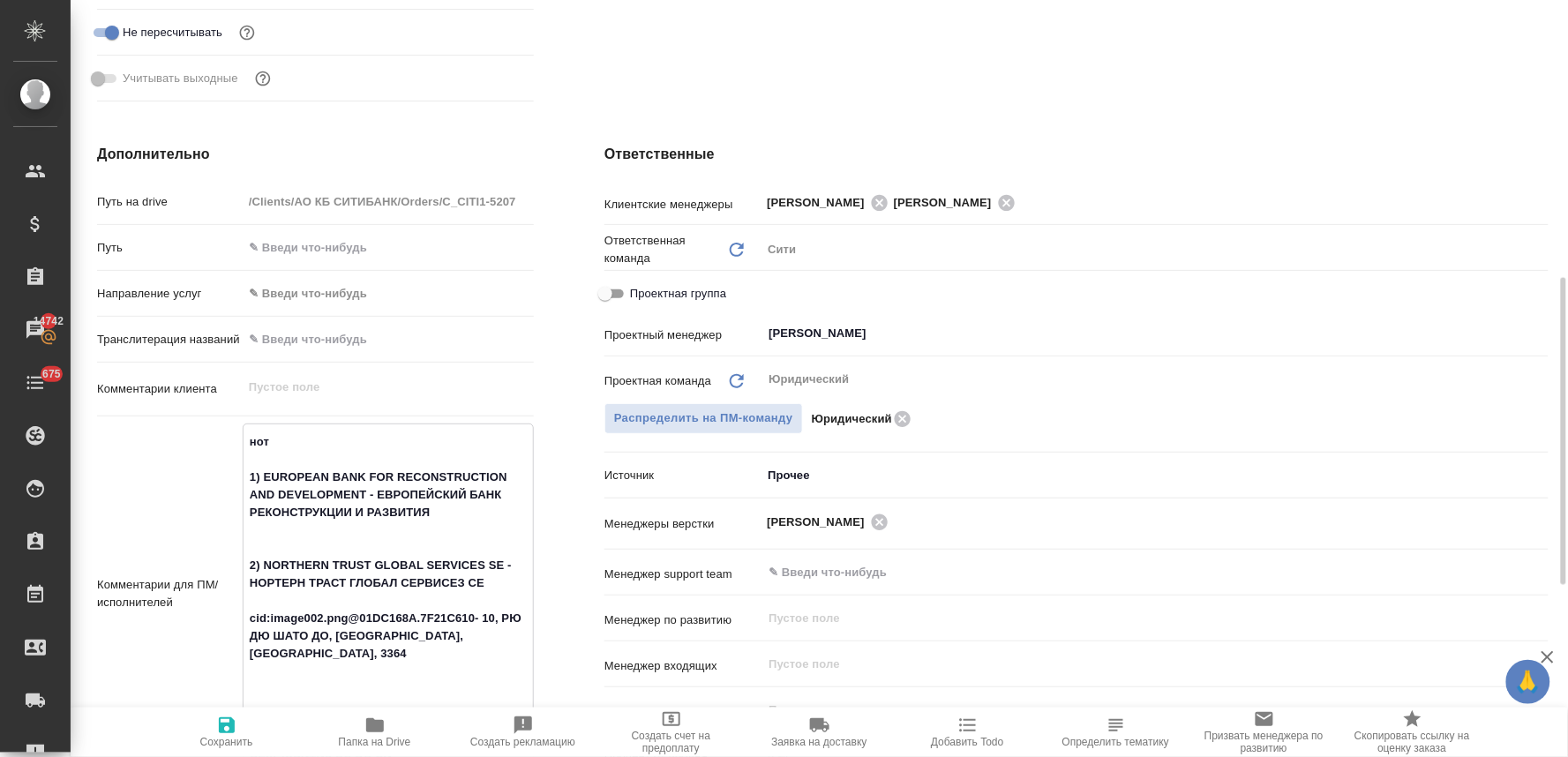
type textarea "x"
type textarea "нот 1) EUROPEAN BANK FOR RECONSTRUCTION AND DEVELOPMENT - ЕВРОПЕЙСКИЙ БАНК РЕКО…"
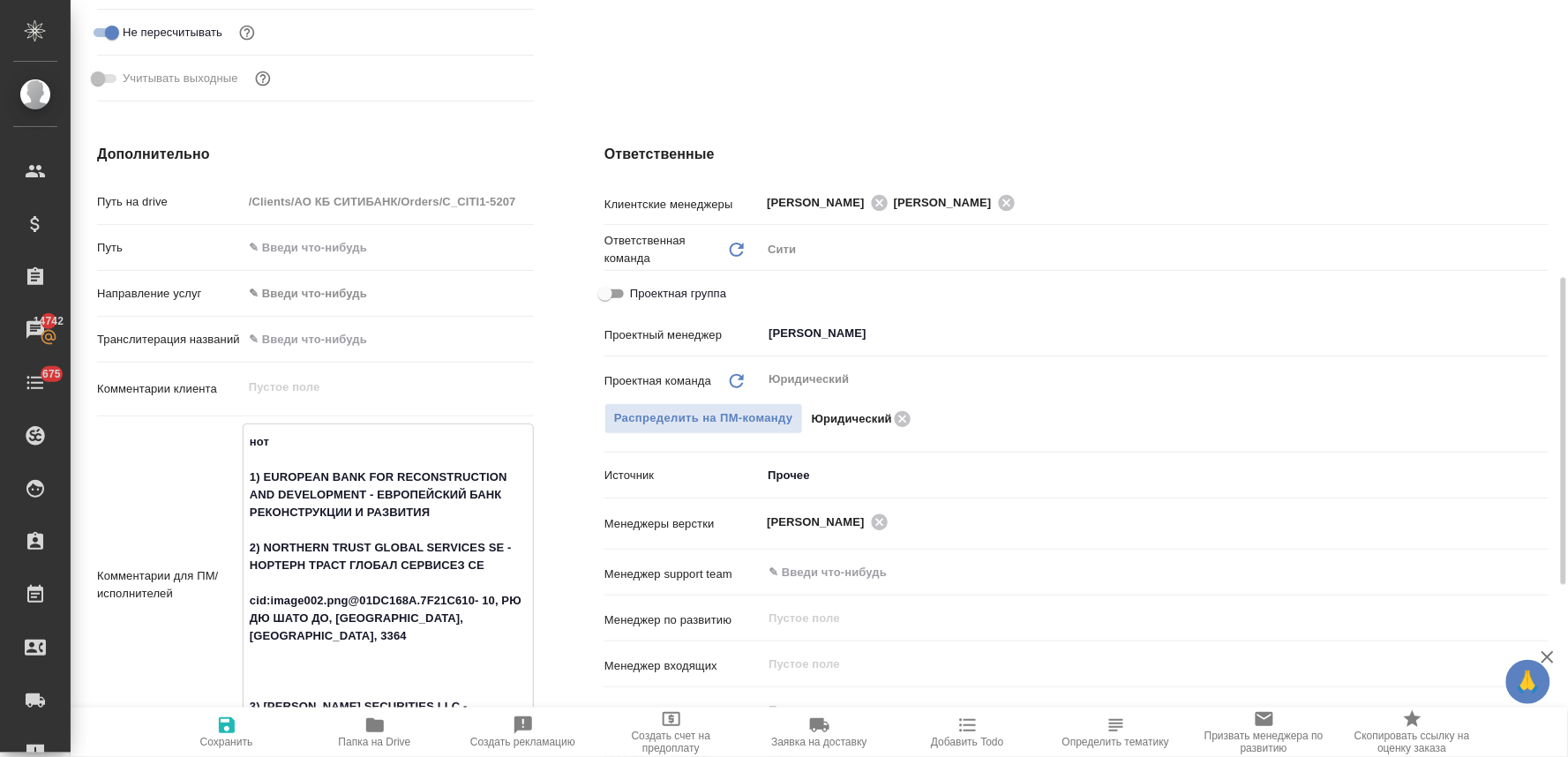
type textarea "x"
click at [356, 596] on textarea "нот 1) EUROPEAN BANK FOR RECONSTRUCTION AND DEVELOPMENT - ЕВРОПЕЙСКИЙ БАНК РЕКО…" at bounding box center [388, 574] width 289 height 295
type textarea "нот 1) EUROPEAN BANK FOR RECONSTRUCTION AND DEVELOPMENT - ЕВРОПЕЙСКИЙ БАНК РЕКО…"
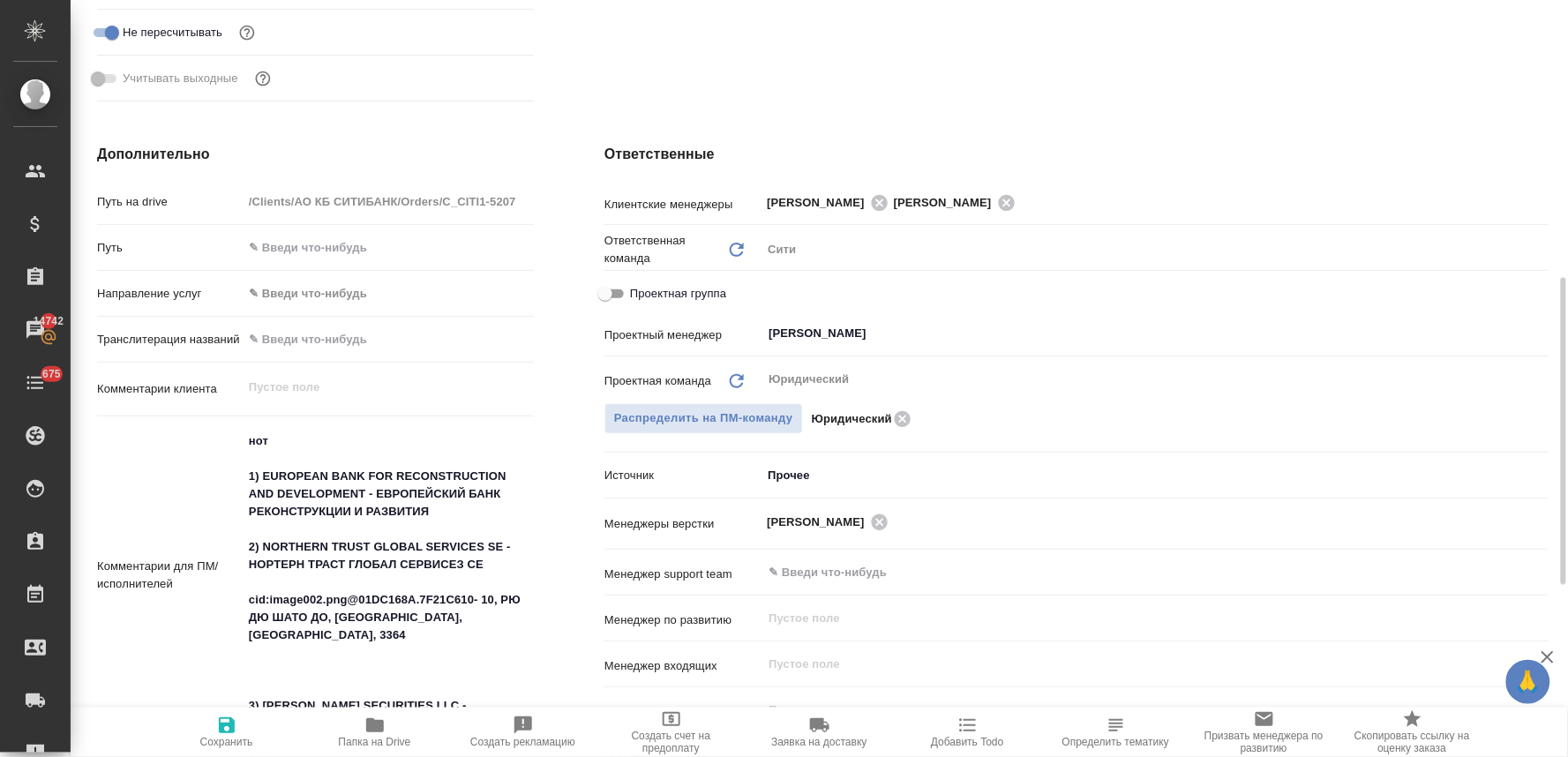
type textarea "x"
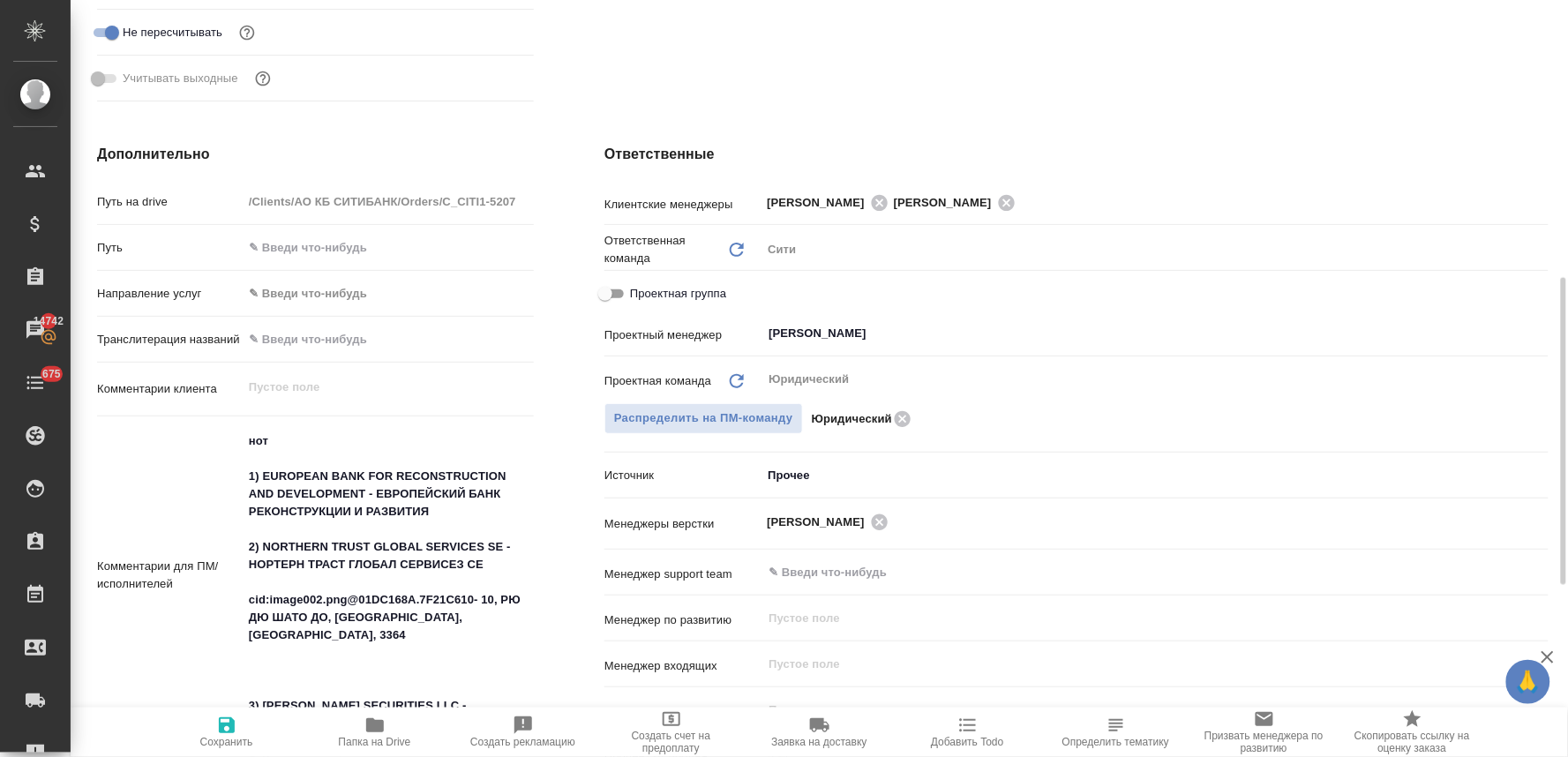
type textarea "x"
click at [457, 600] on textarea "нот 1) EUROPEAN BANK FOR RECONSTRUCTION AND DEVELOPMENT - ЕВРОПЕЙСКИЙ БАНК РЕКО…" at bounding box center [388, 574] width 289 height 295
drag, startPoint x: 481, startPoint y: 600, endPoint x: 247, endPoint y: 601, distance: 234.0
click at [247, 601] on textarea "нот 1) EUROPEAN BANK FOR RECONSTRUCTION AND DEVELOPMENT - ЕВРОПЕЙСКИЙ БАНК РЕКО…" at bounding box center [388, 574] width 289 height 295
type textarea "нот 1) EUROPEAN BANK FOR RECONSTRUCTION AND DEVELOPMENT - ЕВРОПЕЙСКИЙ БАНК РЕКО…"
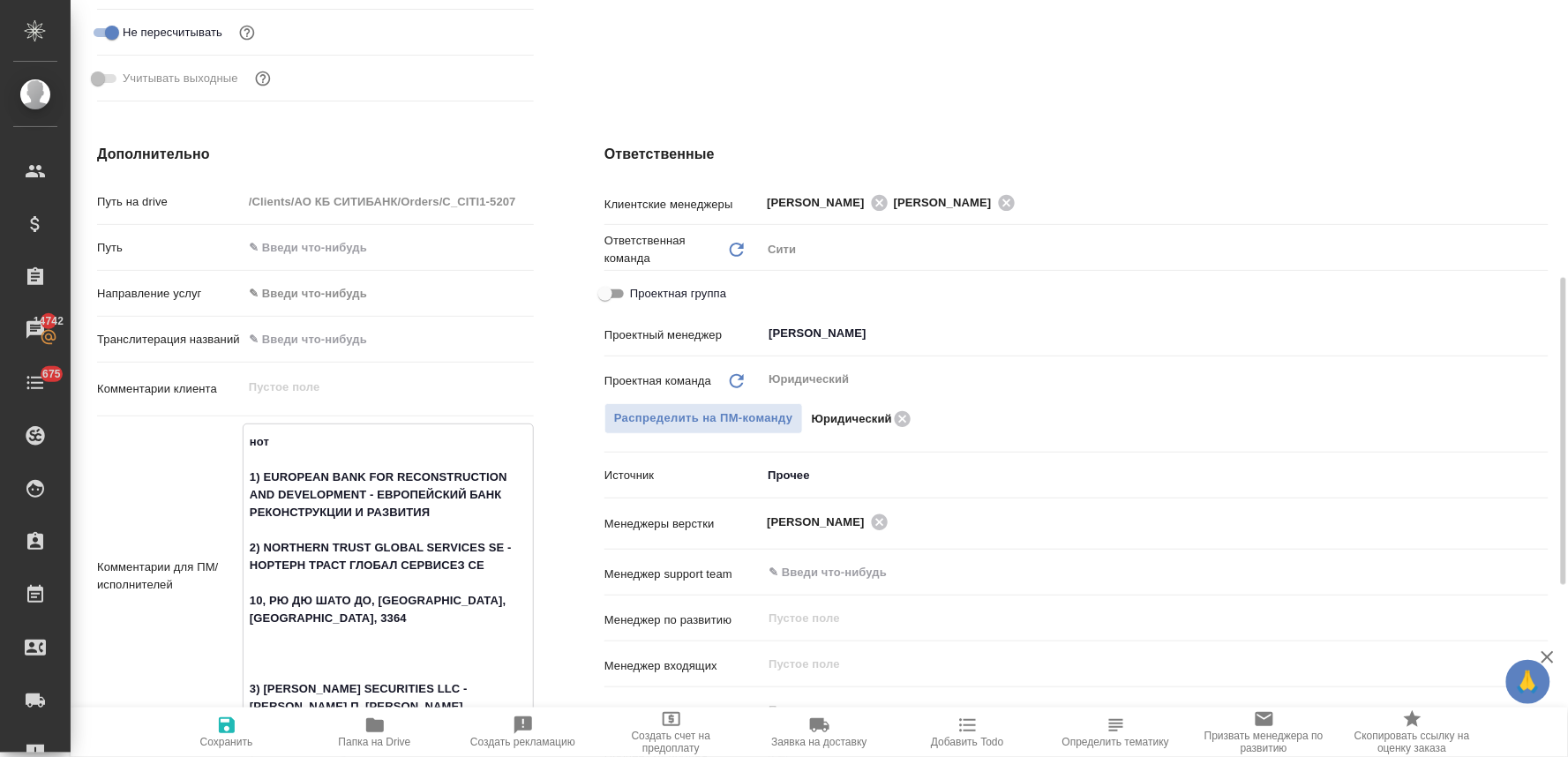
type textarea "x"
click at [304, 641] on textarea "нот 1) EUROPEAN BANK FOR RECONSTRUCTION AND DEVELOPMENT - ЕВРОПЕЙСКИЙ БАНК РЕКО…" at bounding box center [388, 574] width 289 height 295
type textarea "нот 1) EUROPEAN BANK FOR RECONSTRUCTION AND DEVELOPMENT - ЕВРОПЕЙСКИЙ БАНК РЕКО…"
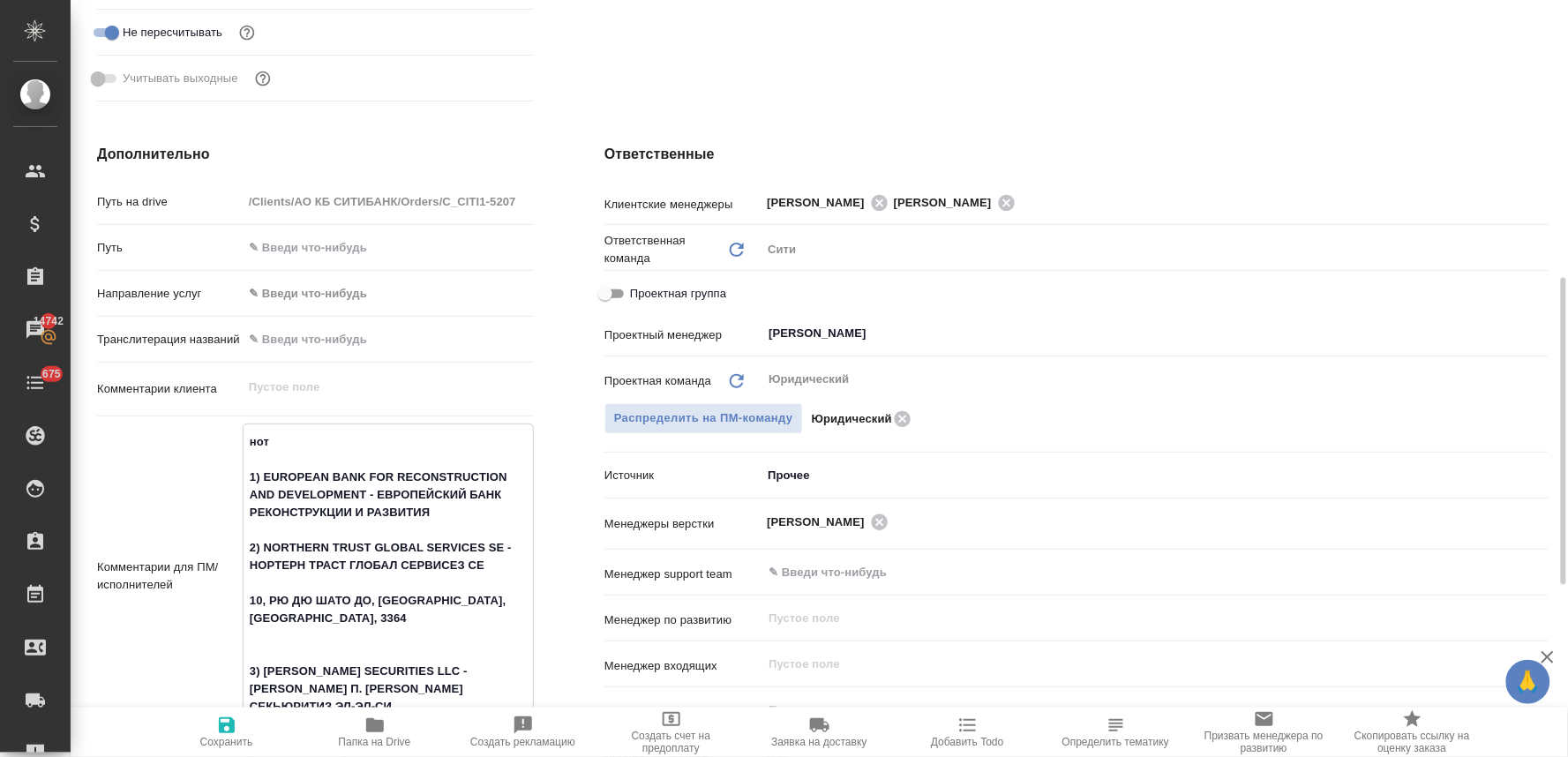
type textarea "x"
type textarea "нот 1) EUROPEAN BANK FOR RECONSTRUCTION AND DEVELOPMENT - ЕВРОПЕЙСКИЙ БАНК РЕКО…"
type textarea "x"
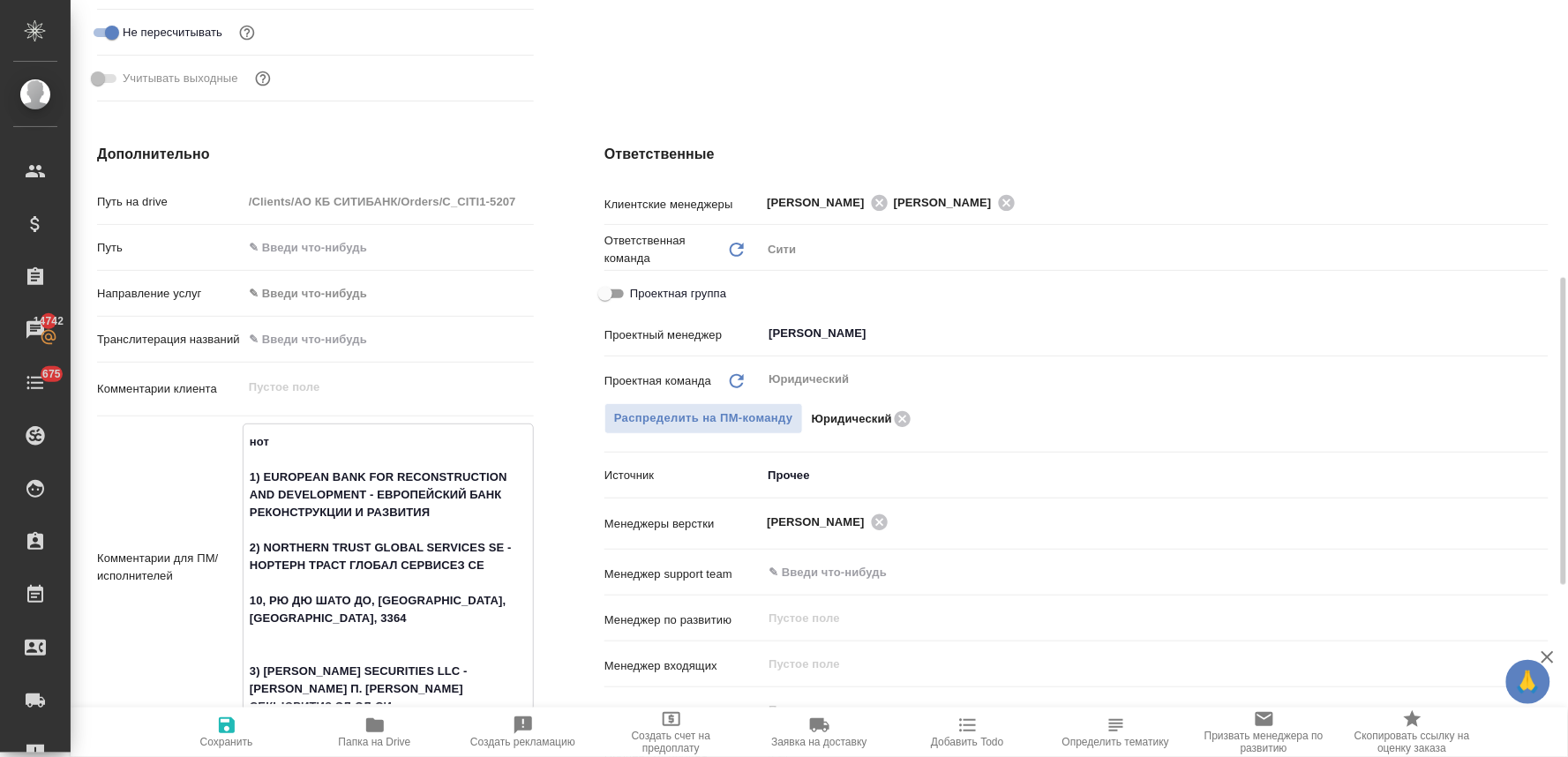
type textarea "x"
type textarea "нот 1) EUROPEAN BANK FOR RECONSTRUCTION AND DEVELOPMENT - ЕВРОПЕЙСКИЙ БАНК РЕКО…"
type textarea "x"
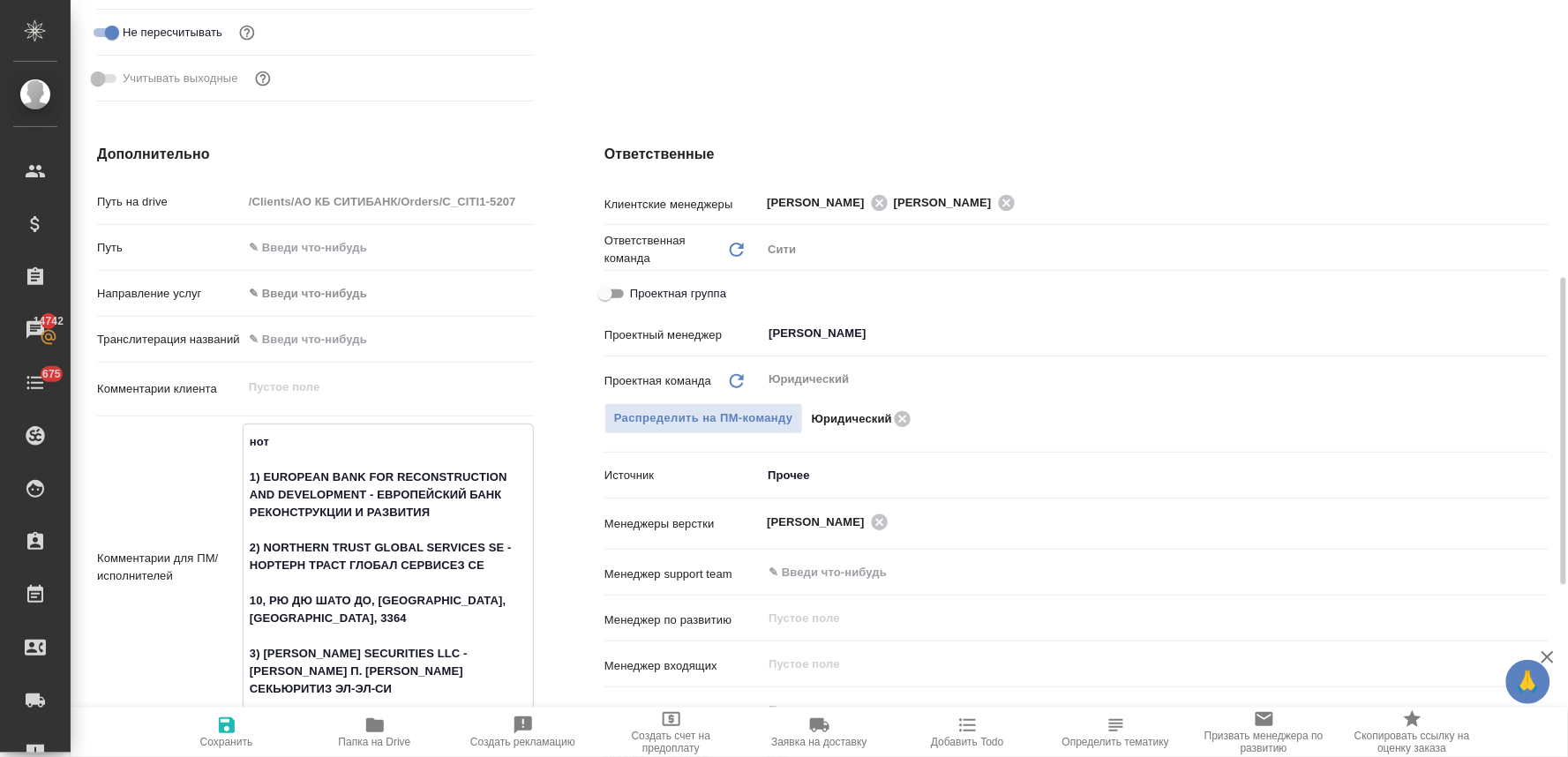
type textarea "x"
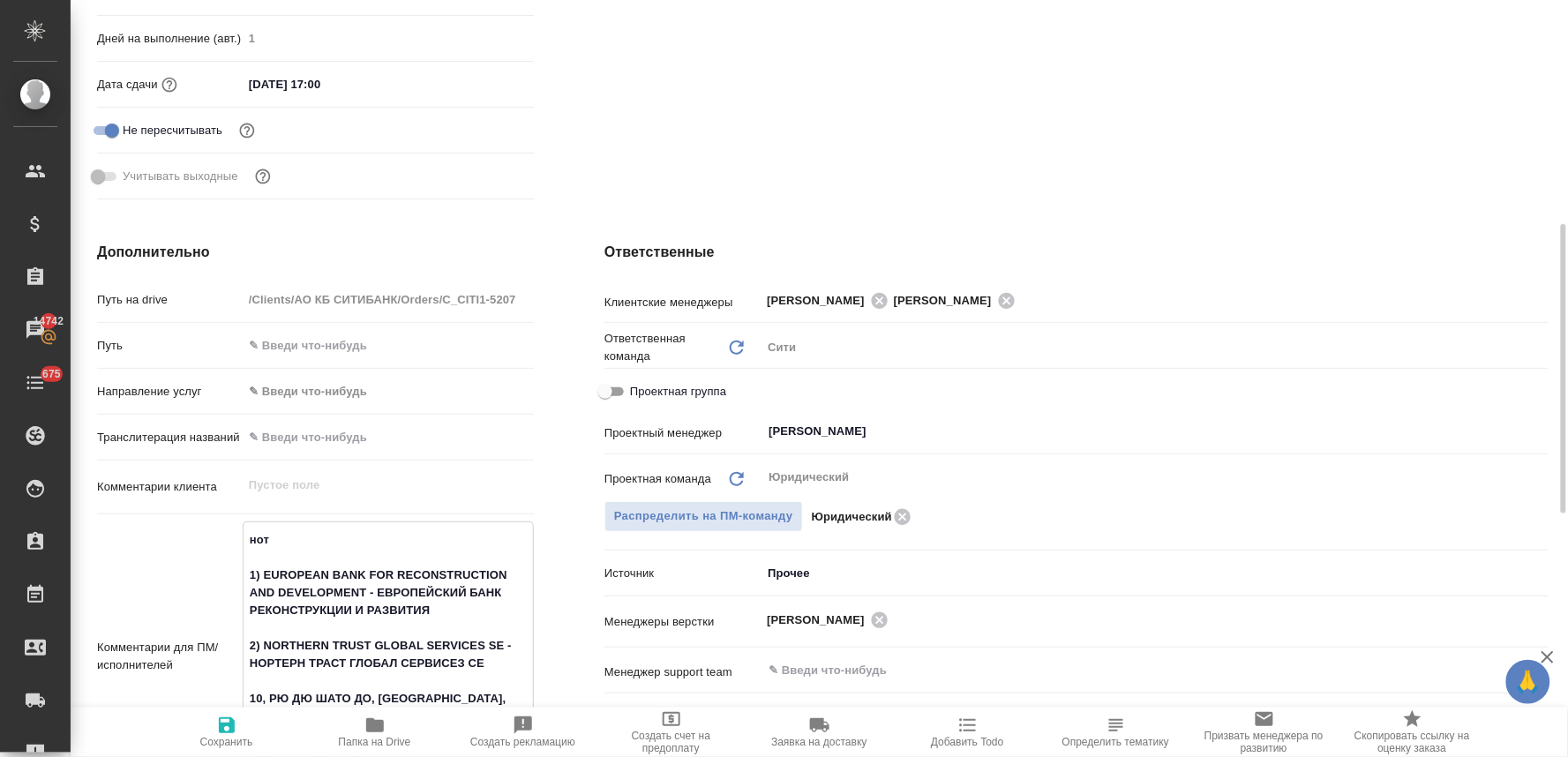
scroll to position [784, 0]
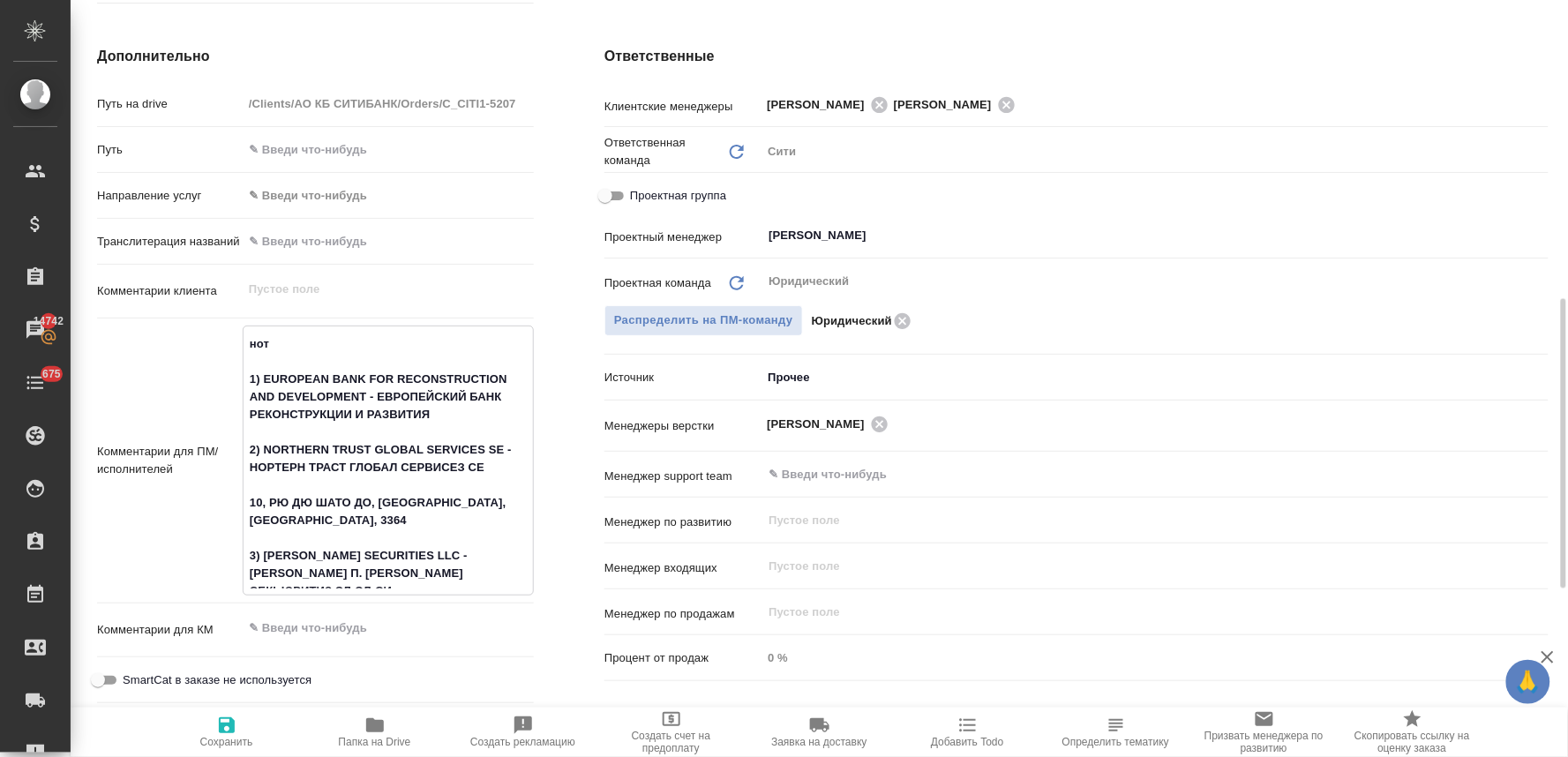
type textarea "нот 1) EUROPEAN BANK FOR RECONSTRUCTION AND DEVELOPMENT - ЕВРОПЕЙСКИЙ БАНК РЕКО…"
type textarea "x"
click at [214, 730] on span "Сохранить" at bounding box center [227, 732] width 127 height 33
type textarea "x"
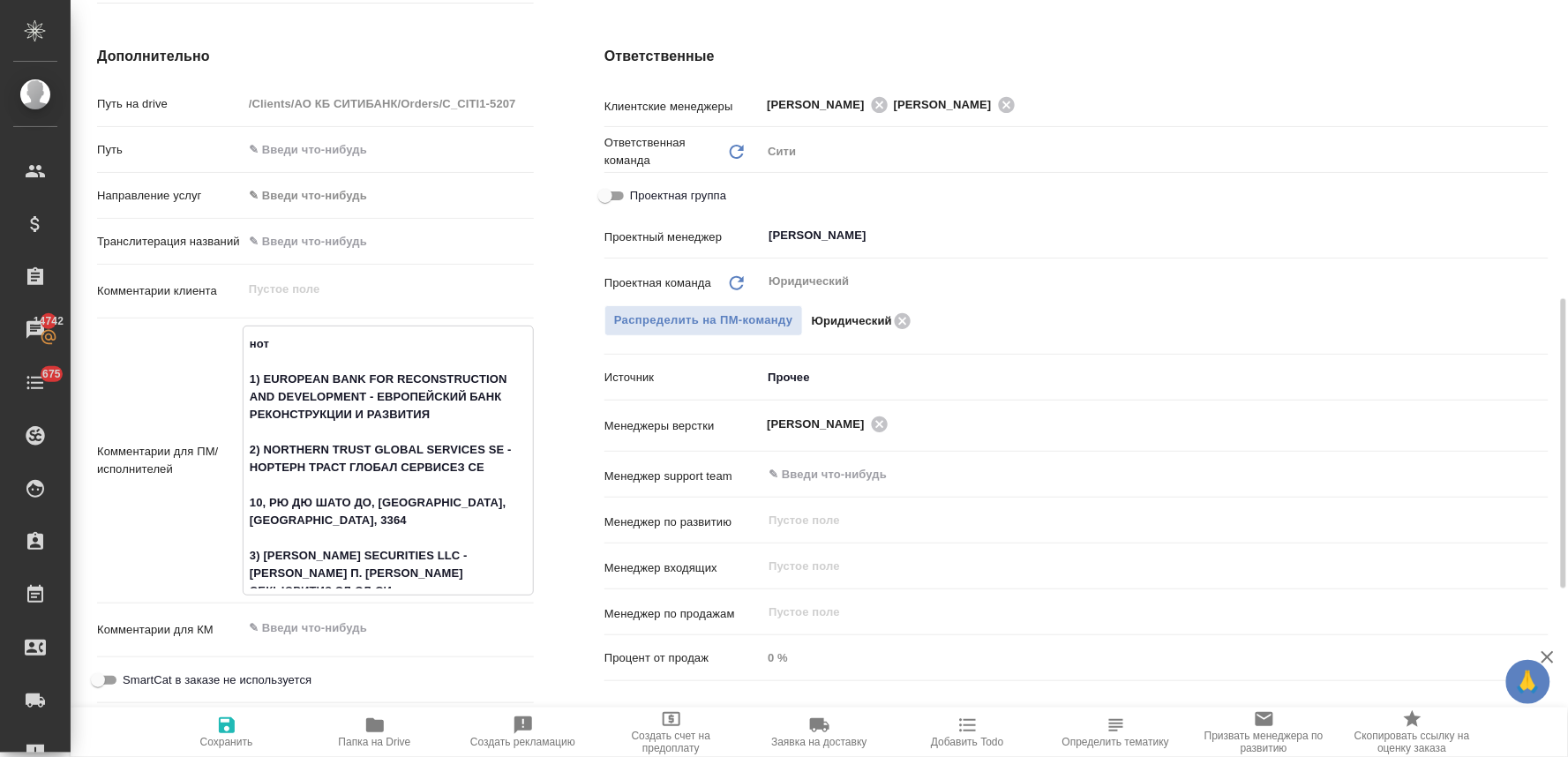
type textarea "x"
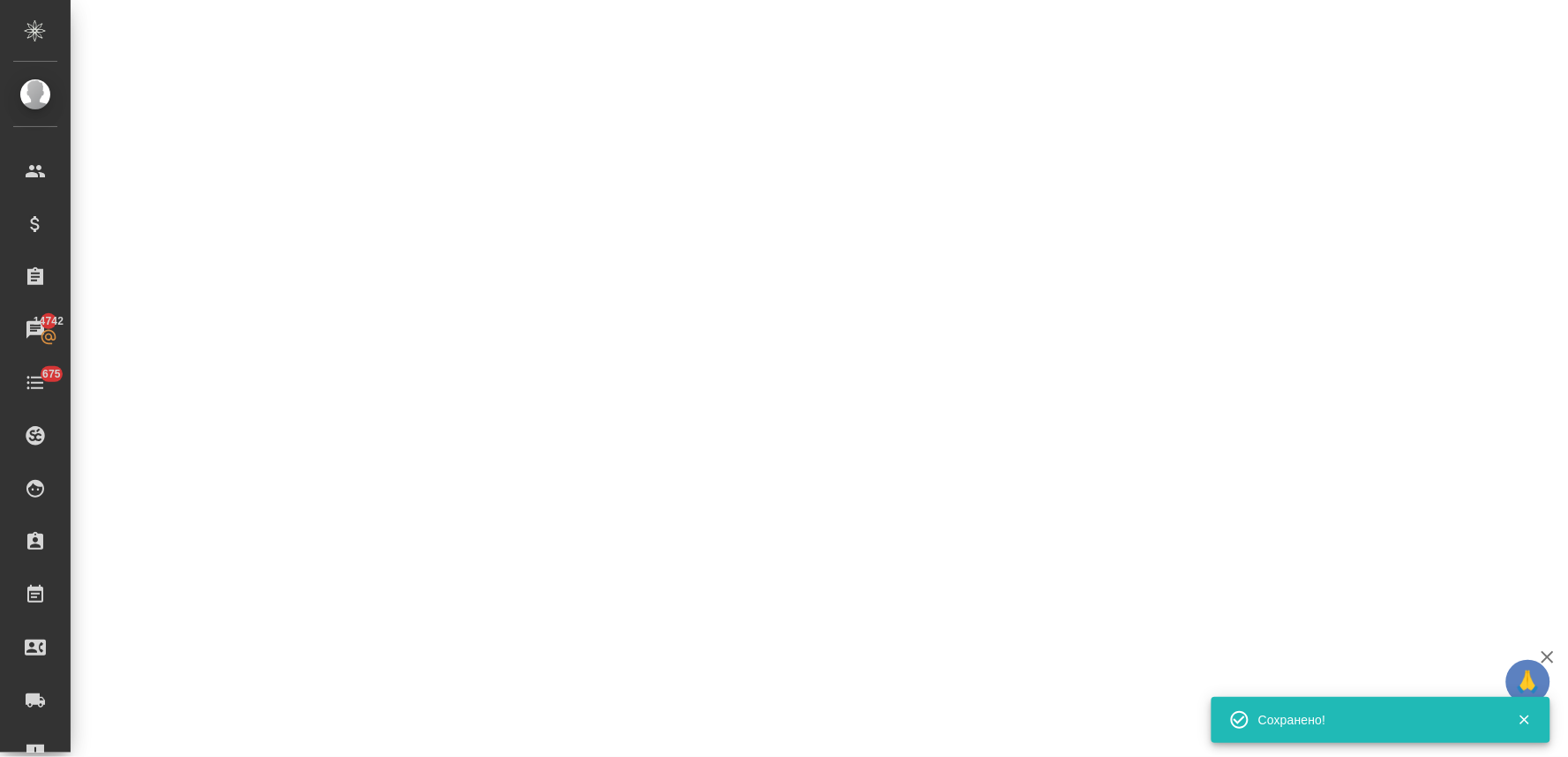
select select "RU"
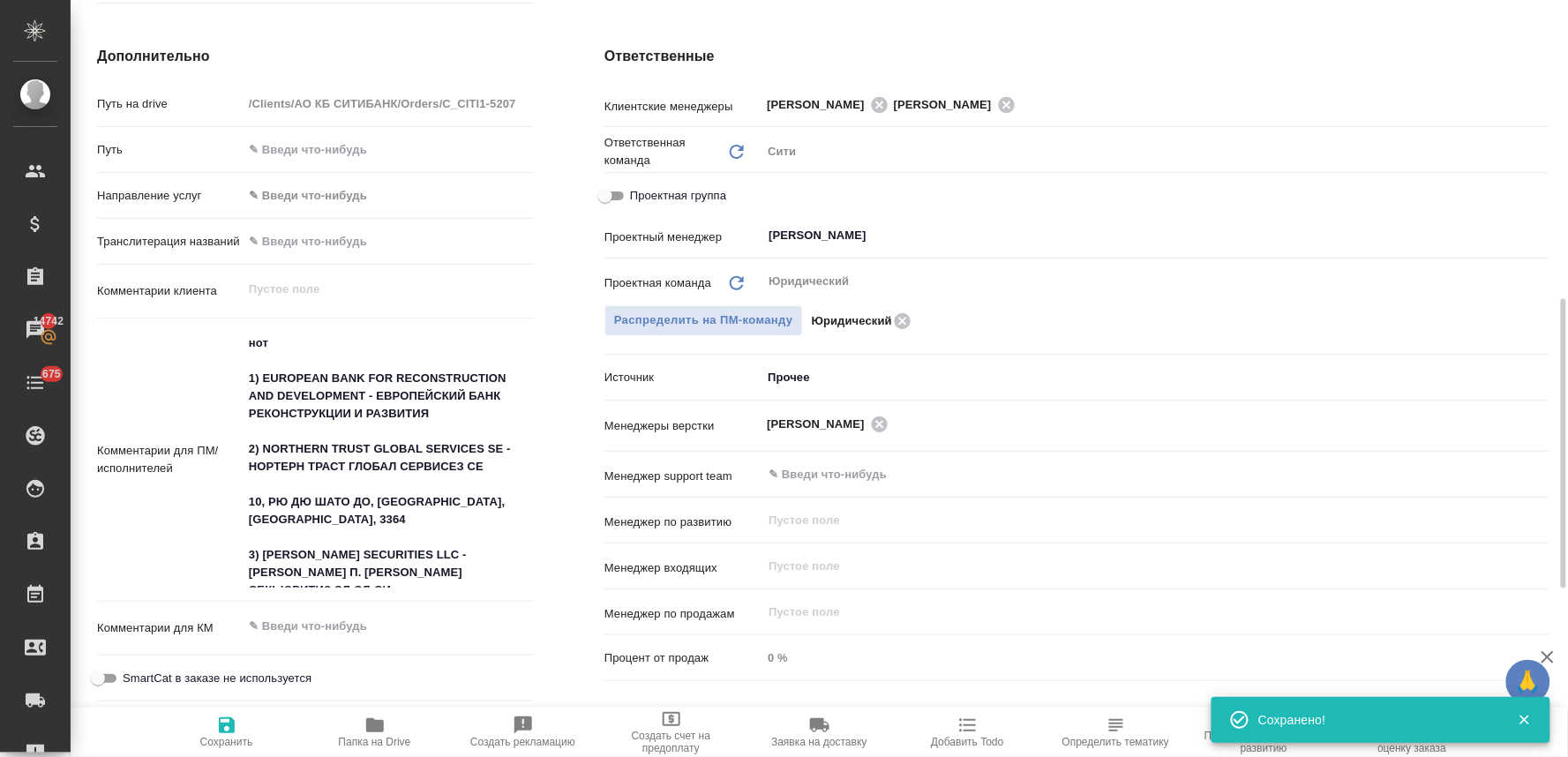
type textarea "x"
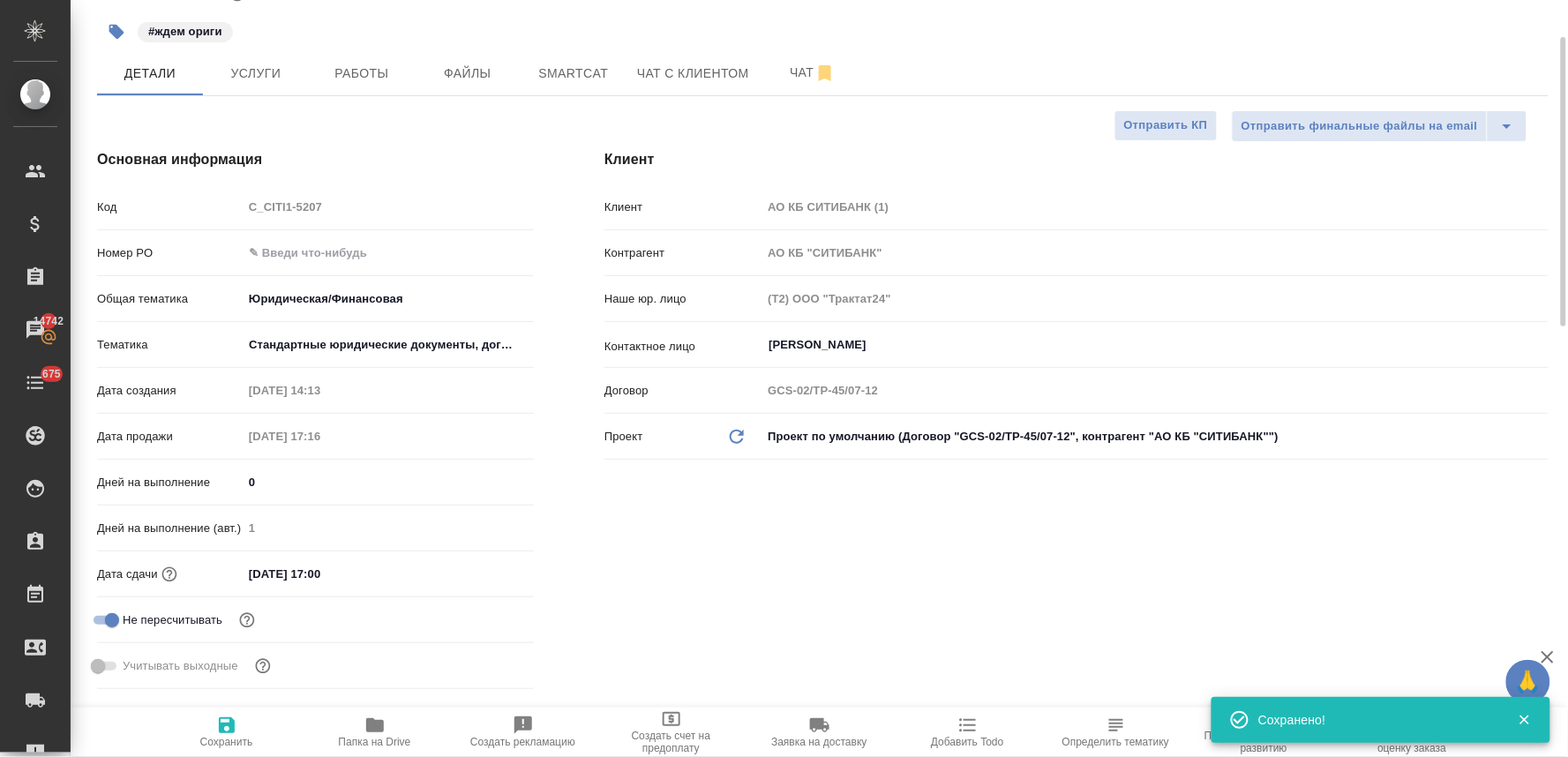
scroll to position [0, 0]
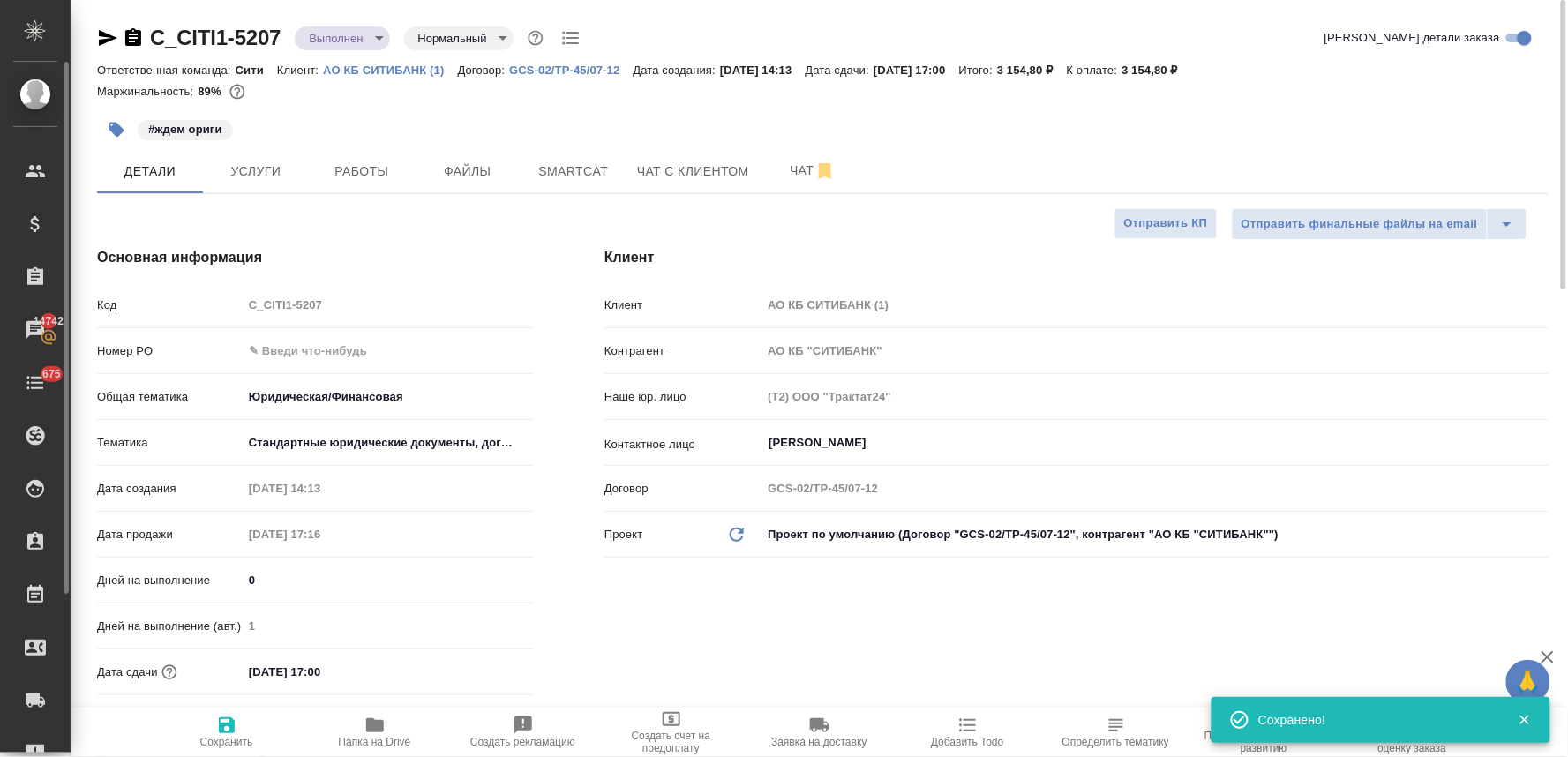
type textarea "x"
click at [106, 36] on icon "button" at bounding box center [108, 37] width 19 height 16
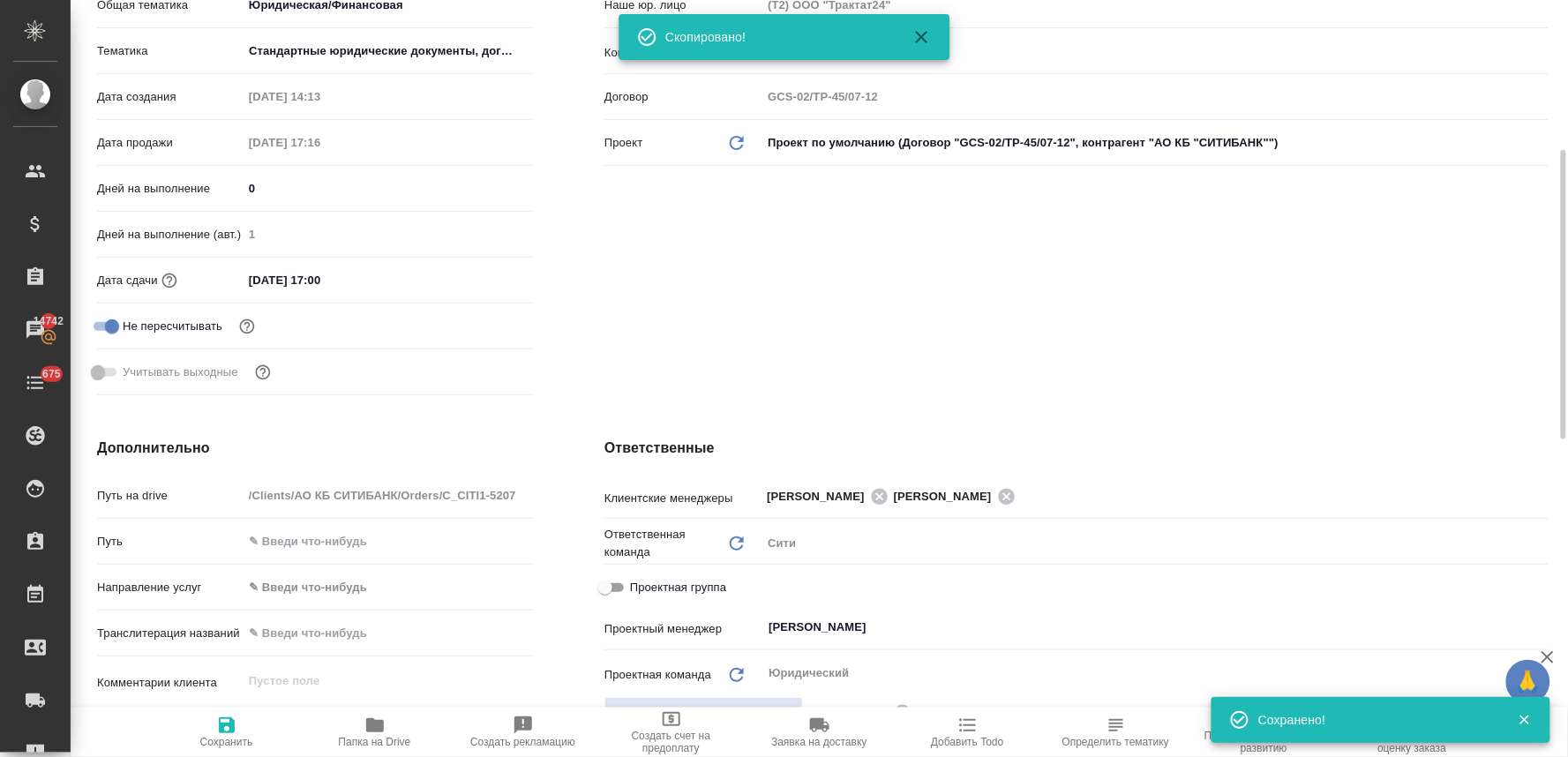
scroll to position [490, 0]
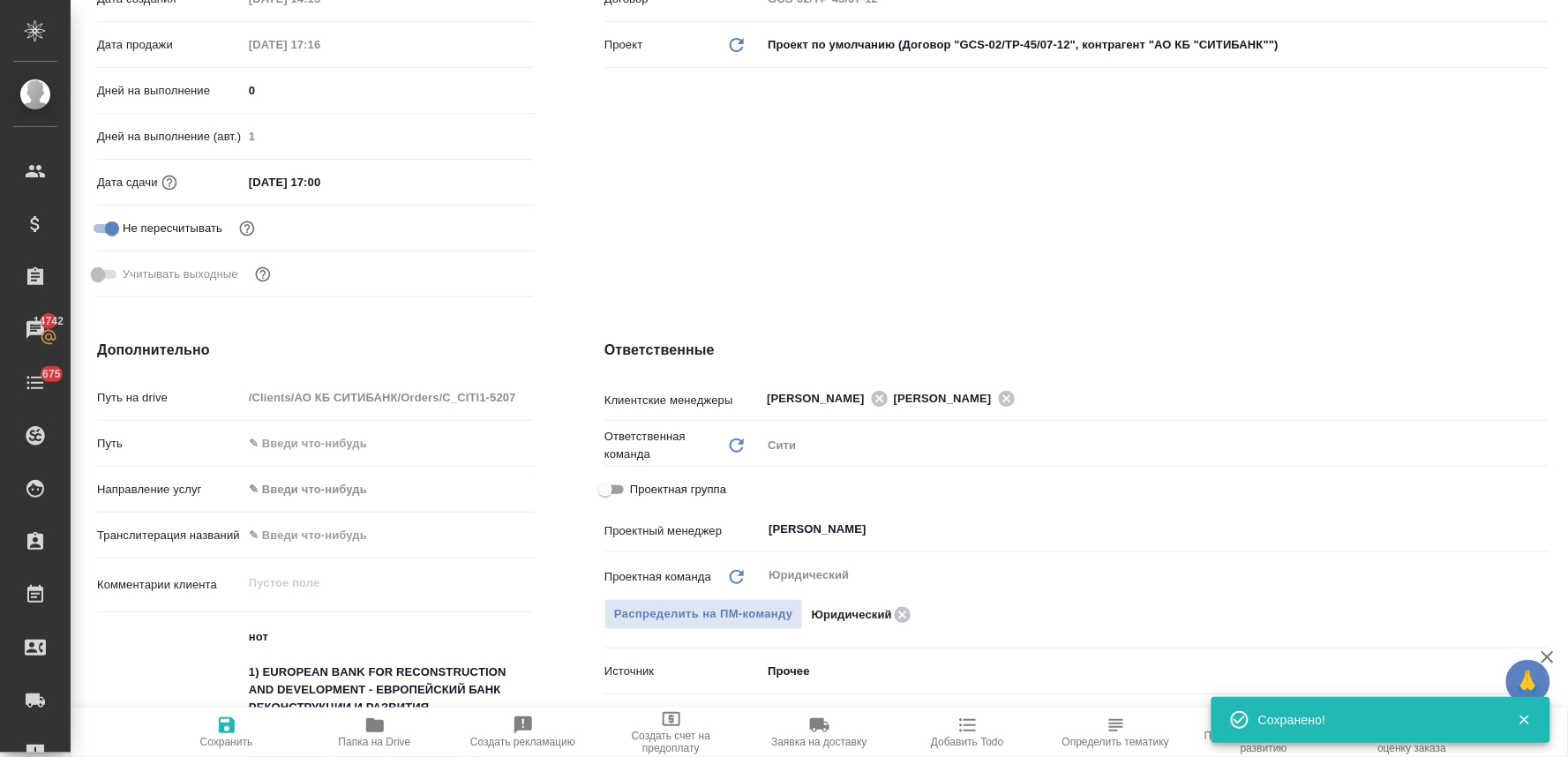
drag, startPoint x: 1374, startPoint y: 250, endPoint x: 1334, endPoint y: 243, distance: 40.6
click at [1374, 250] on div "Клиент Клиент АО КБ СИТИБАНК (1) Контрагент АО КБ "СИТИБАНК" Наше юр. лицо (Т2)…" at bounding box center [1076, 31] width 1015 height 618
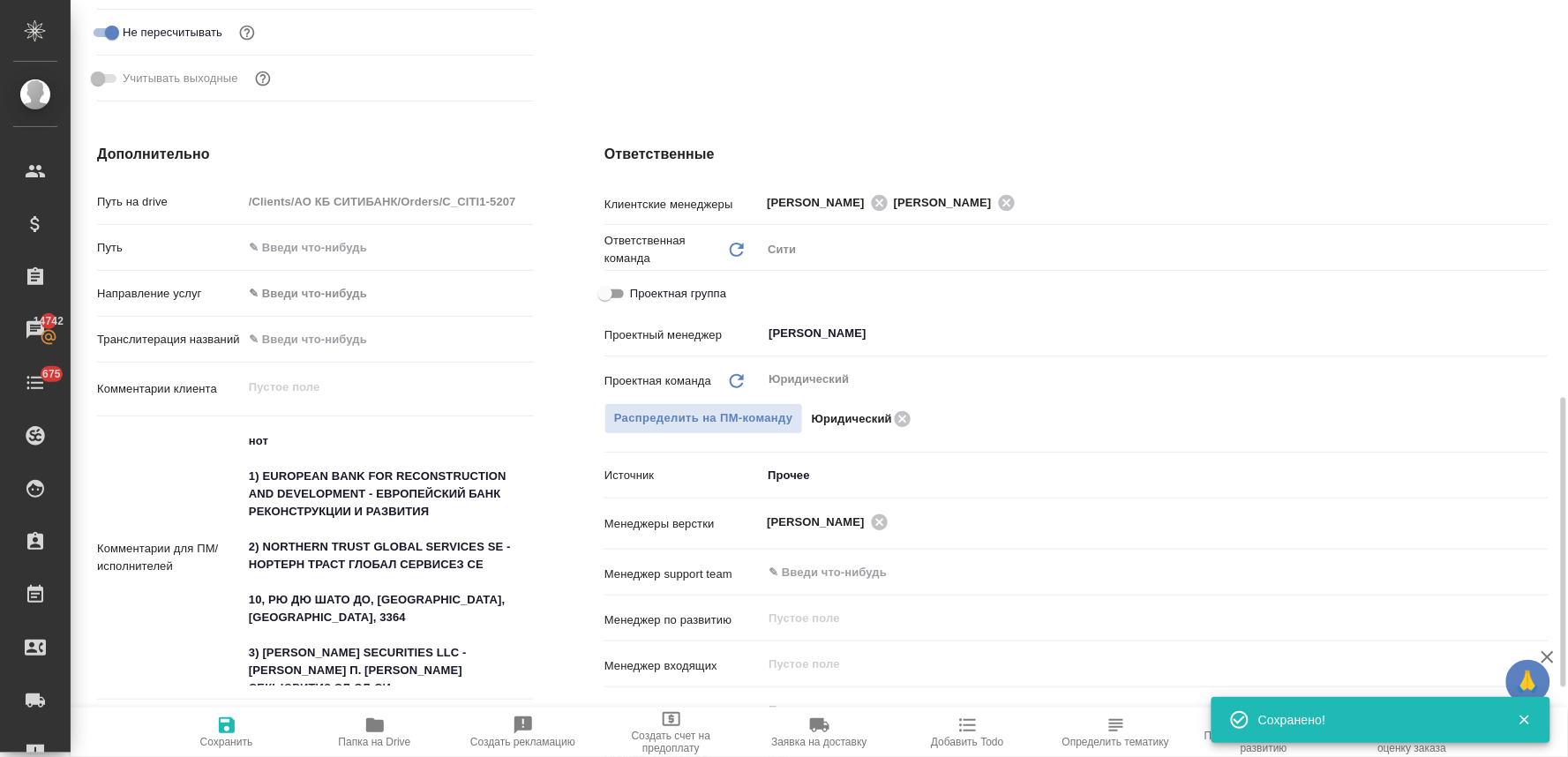
scroll to position [784, 0]
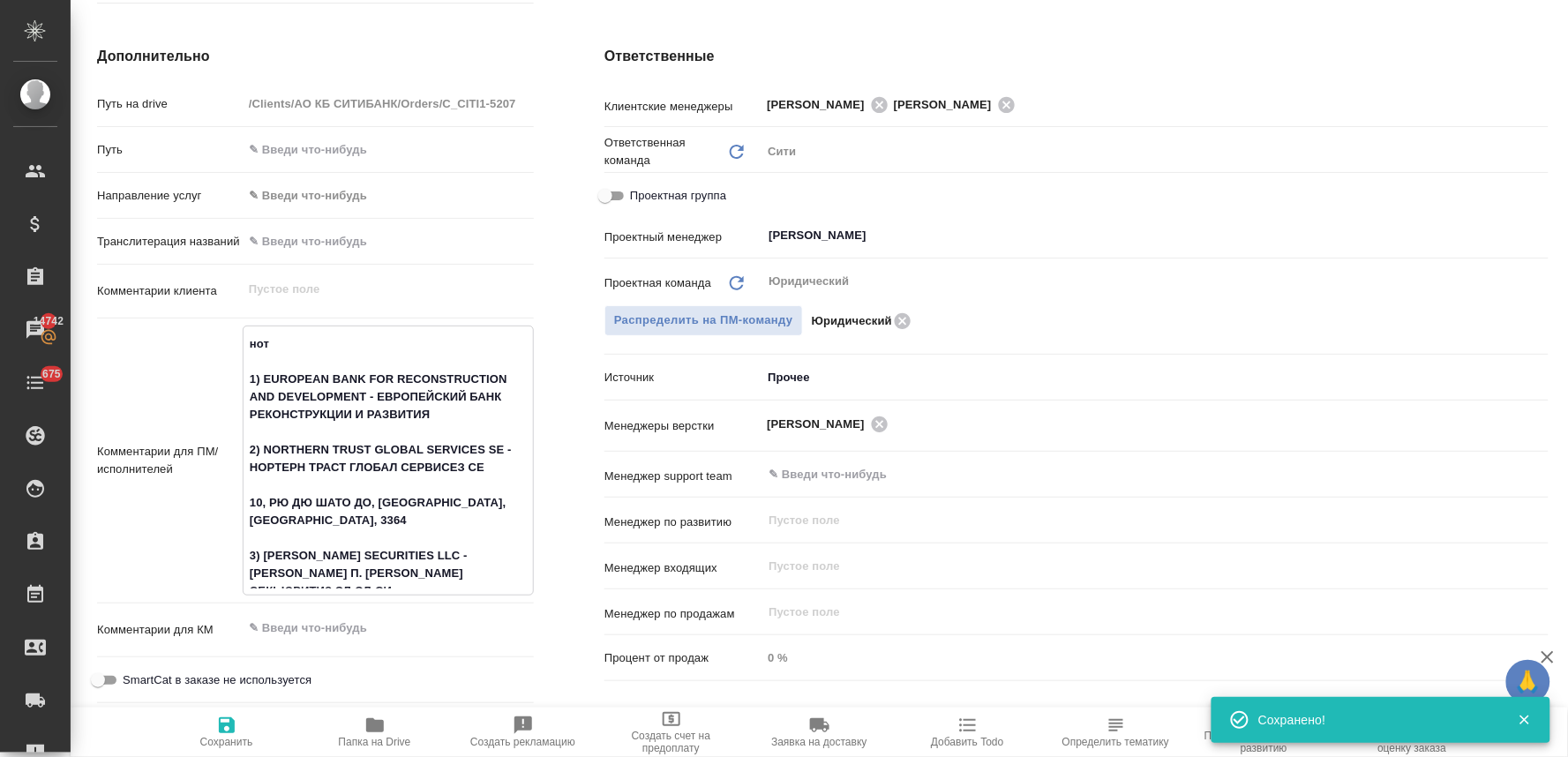
drag, startPoint x: 468, startPoint y: 574, endPoint x: 231, endPoint y: 379, distance: 306.9
click at [231, 379] on div "Комментарии для ПМ/исполнителей нот 1) EUROPEAN BANK FOR RECONSTRUCTION AND DEV…" at bounding box center [315, 460] width 437 height 270
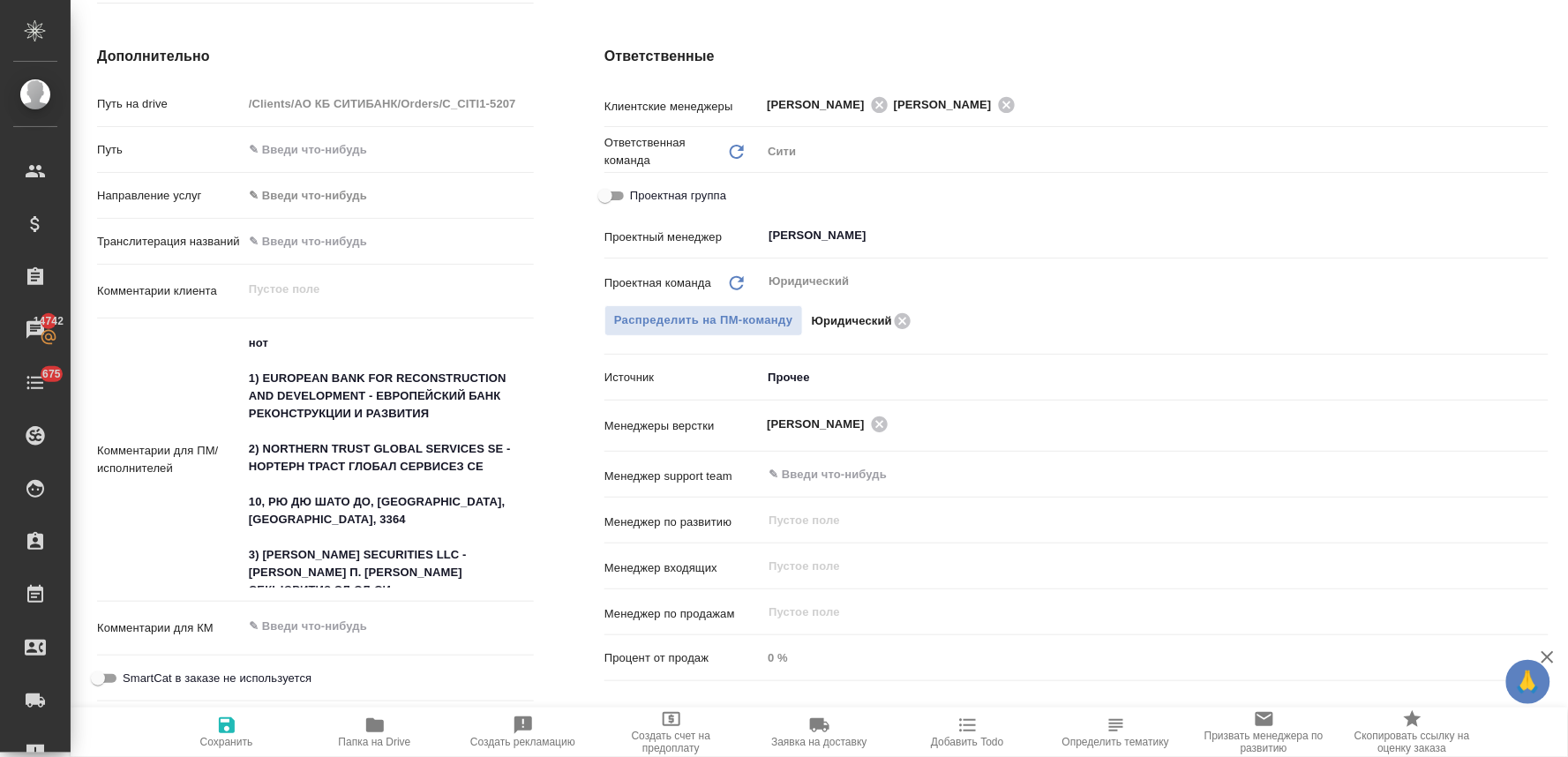
click at [580, 620] on div "Ответственные Клиентские менеджеры Лямина Надежда Зайцева Светлана ​ Ответствен…" at bounding box center [1076, 422] width 1015 height 825
type textarea "x"
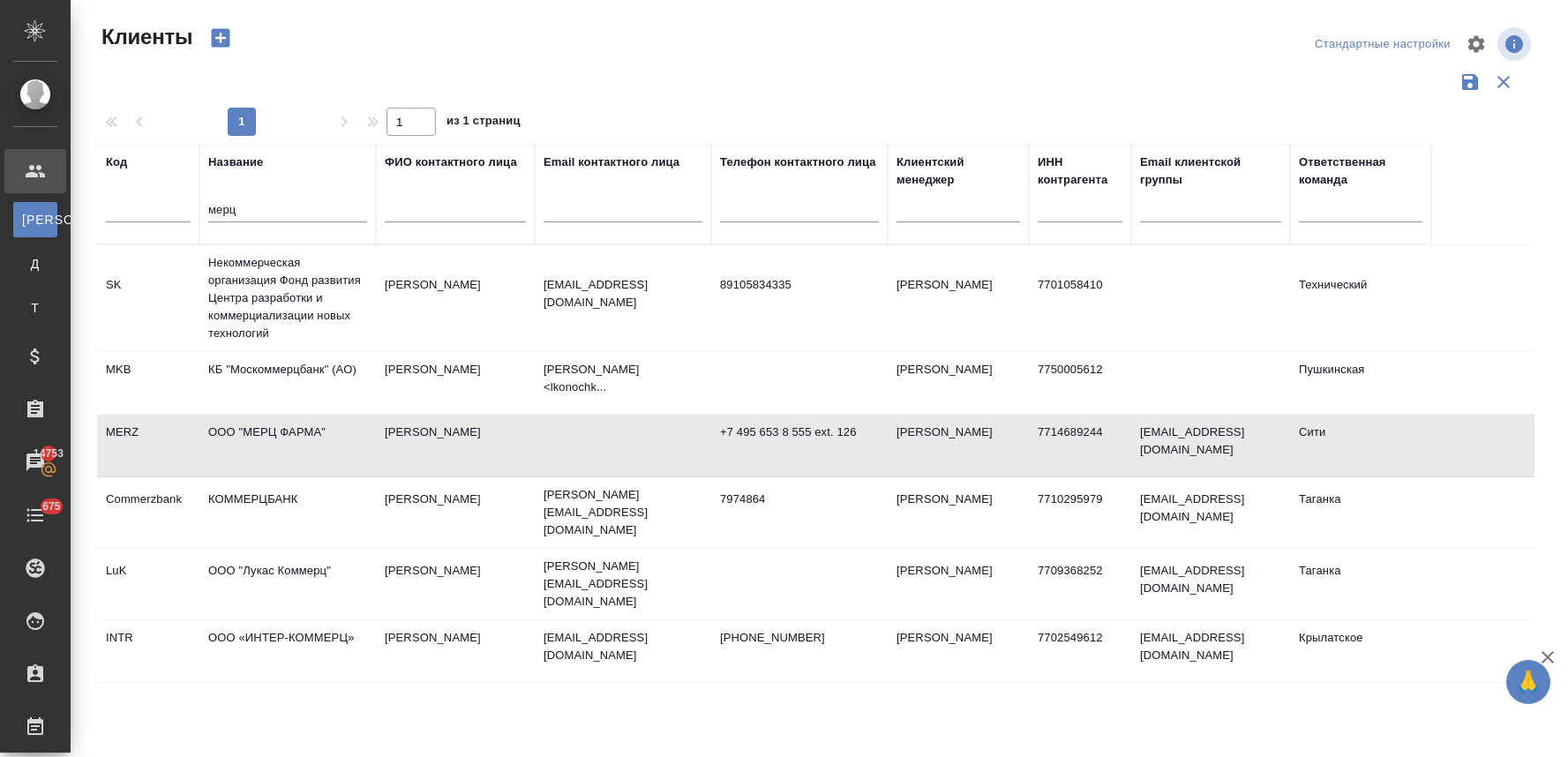
select select "RU"
drag, startPoint x: 273, startPoint y: 209, endPoint x: 186, endPoint y: 200, distance: 87.5
click at [186, 200] on tr "Код Название мерц ФИО контактного лица Email контактного лица Телефон контактно…" at bounding box center [763, 194] width 1334 height 100
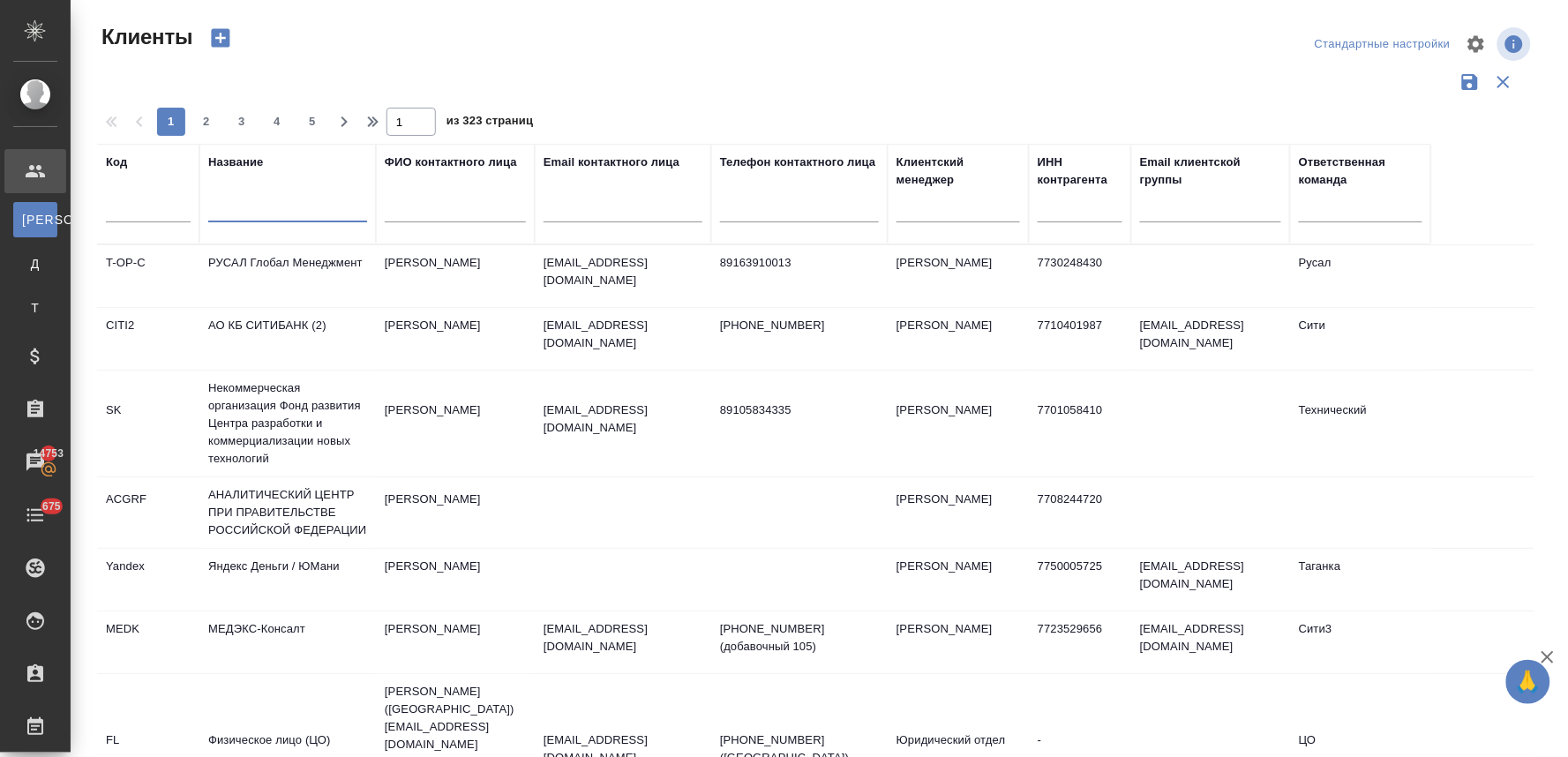
click at [301, 338] on td "АО КБ СИТИБАНК (2)" at bounding box center [288, 339] width 177 height 61
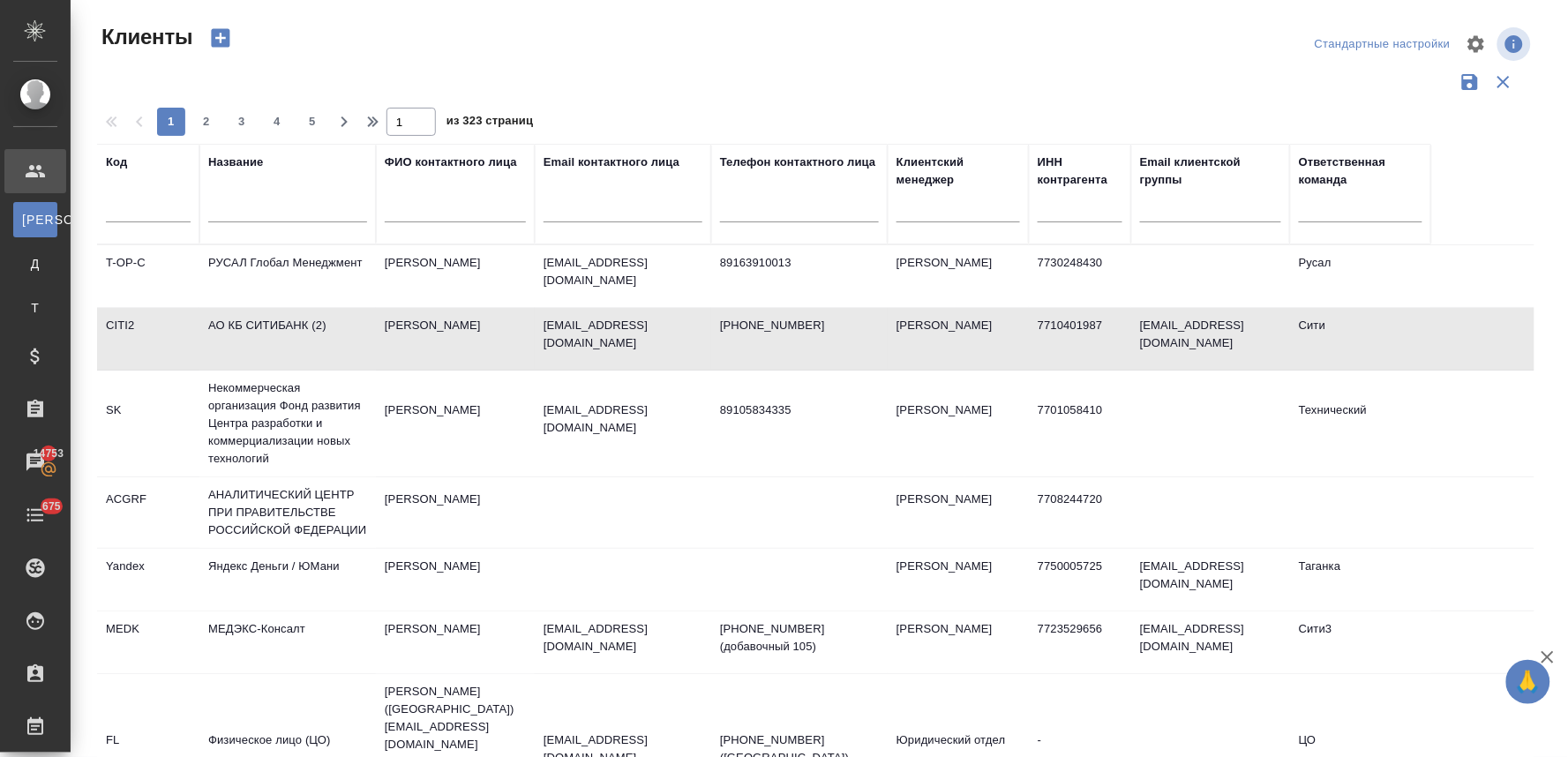
click at [301, 338] on td "АО КБ СИТИБАНК (2)" at bounding box center [288, 339] width 177 height 61
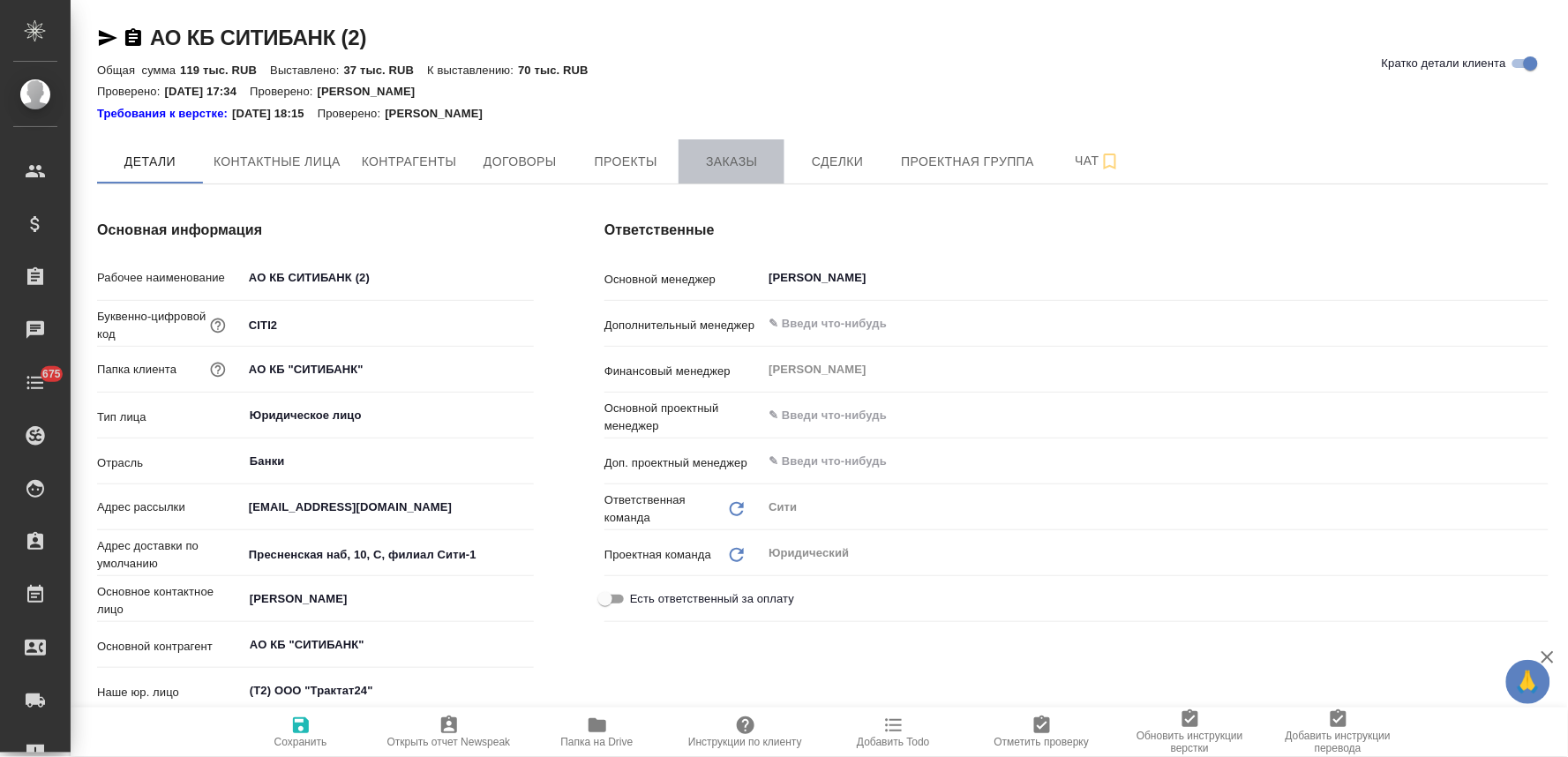
click at [732, 148] on button "Заказы" at bounding box center [731, 161] width 106 height 44
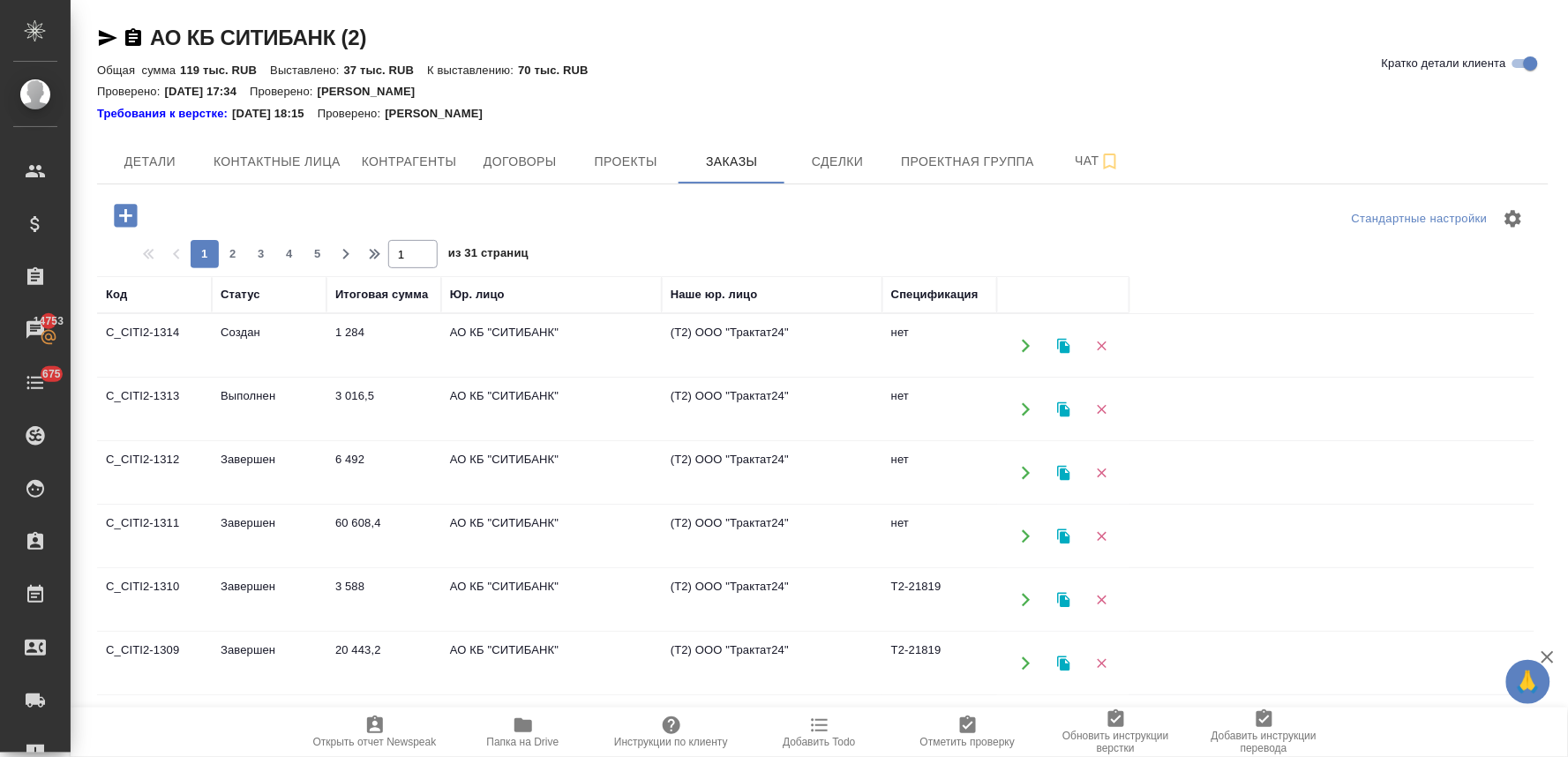
click at [122, 215] on icon "button" at bounding box center [125, 215] width 31 height 31
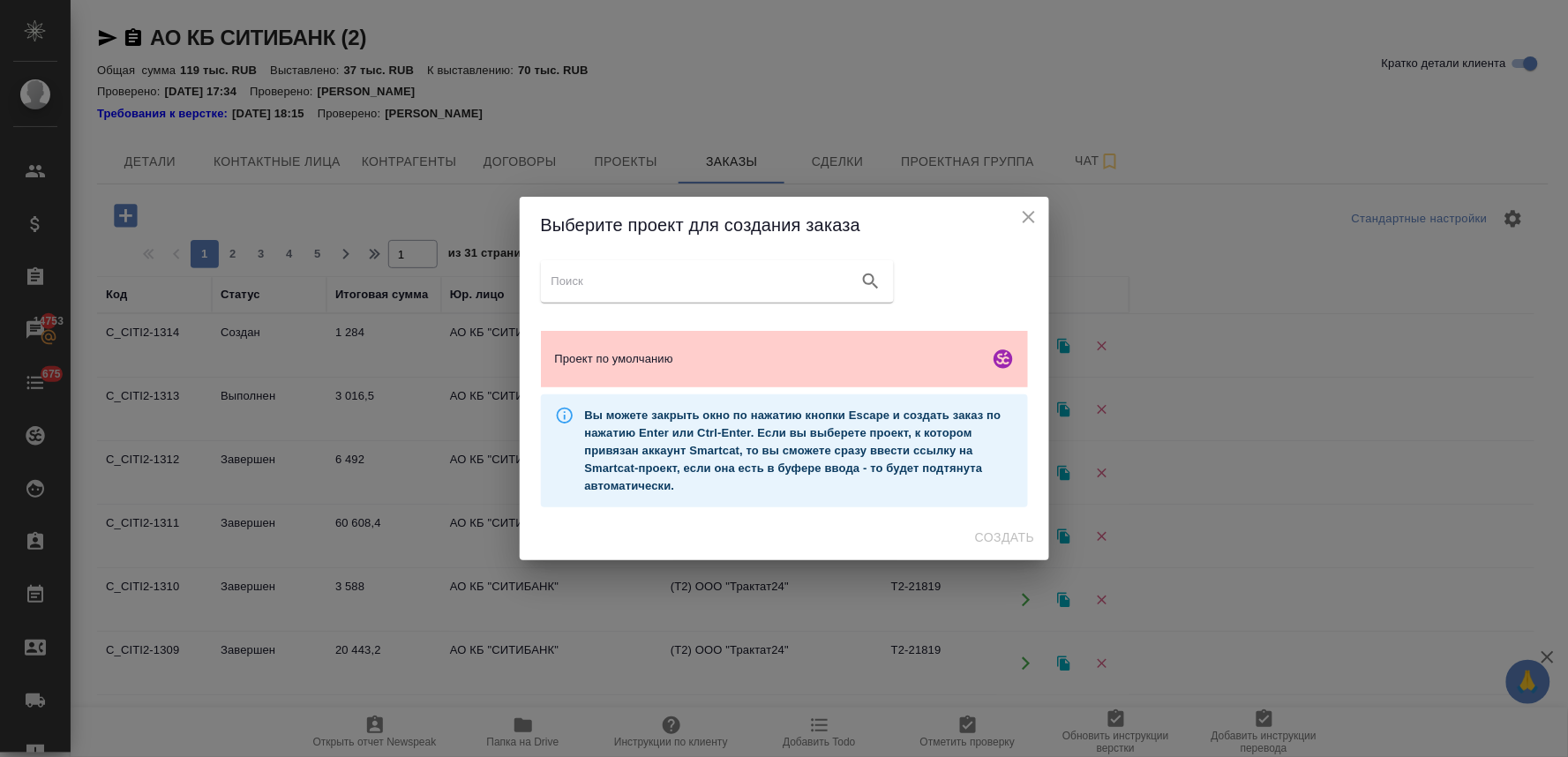
click at [568, 292] on input "search google maps" at bounding box center [701, 281] width 300 height 25
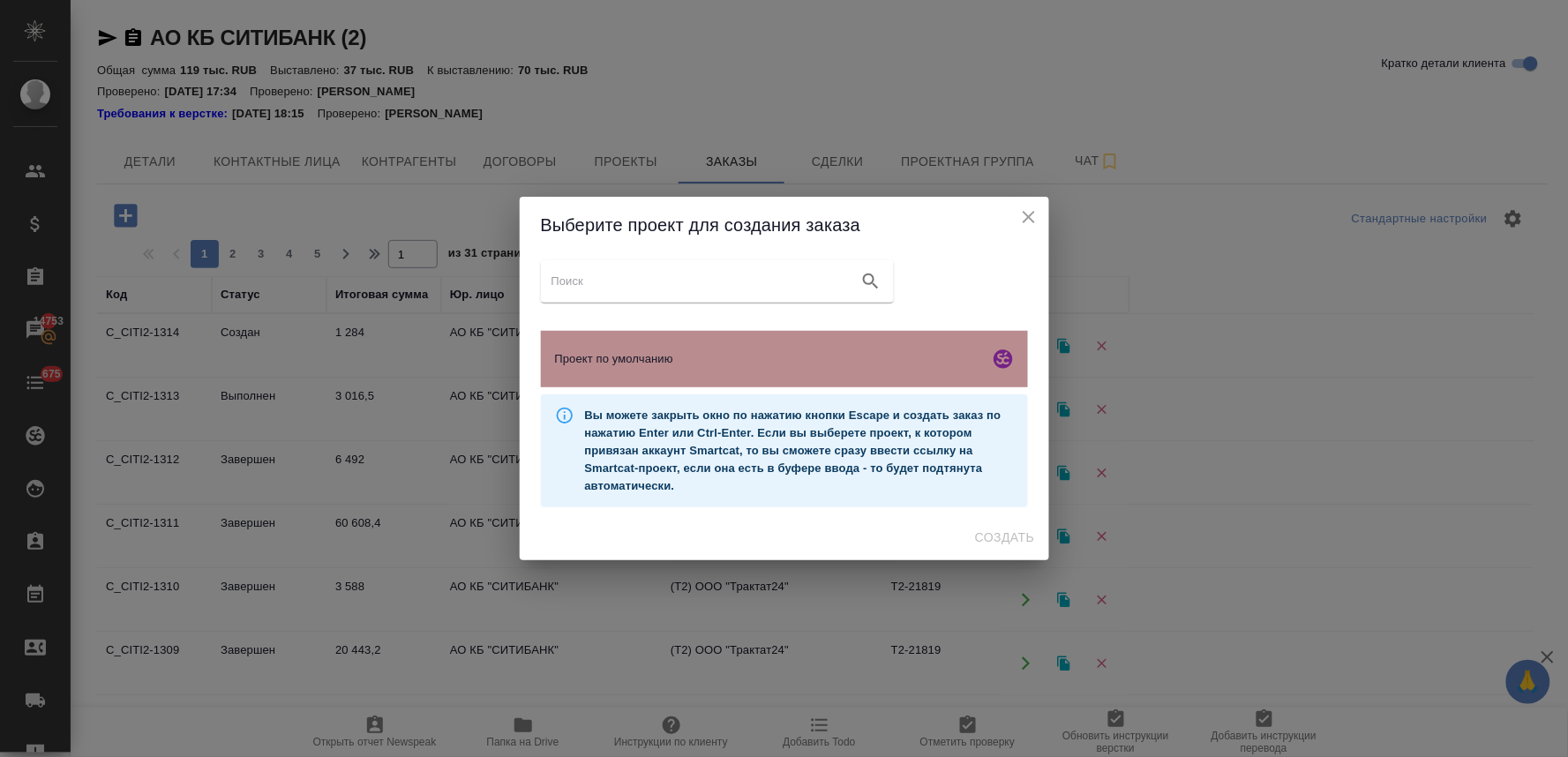
click at [637, 360] on span "Проект по умолчанию" at bounding box center [768, 359] width 427 height 18
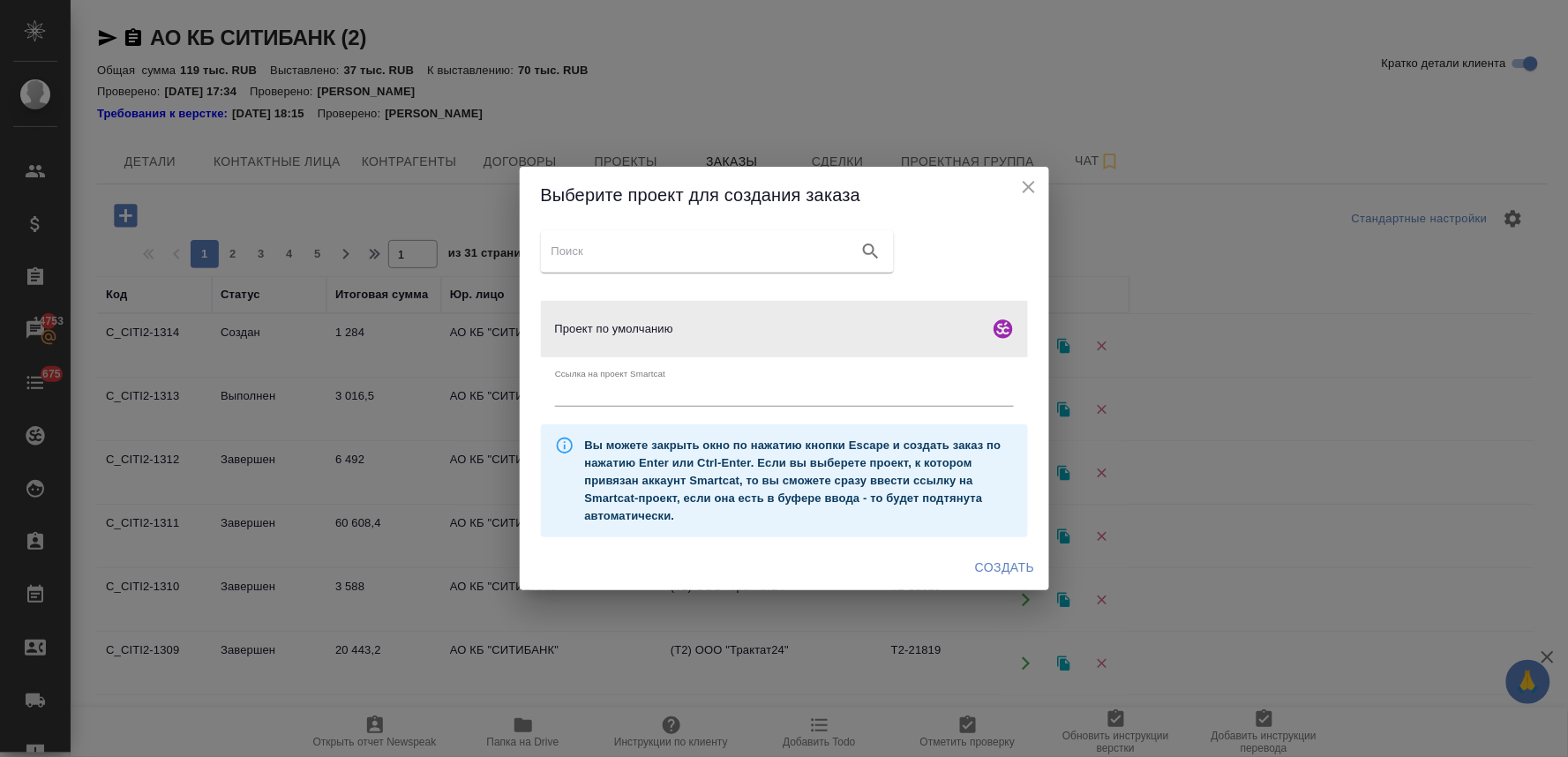
click at [1021, 571] on span "Создать" at bounding box center [1005, 568] width 59 height 22
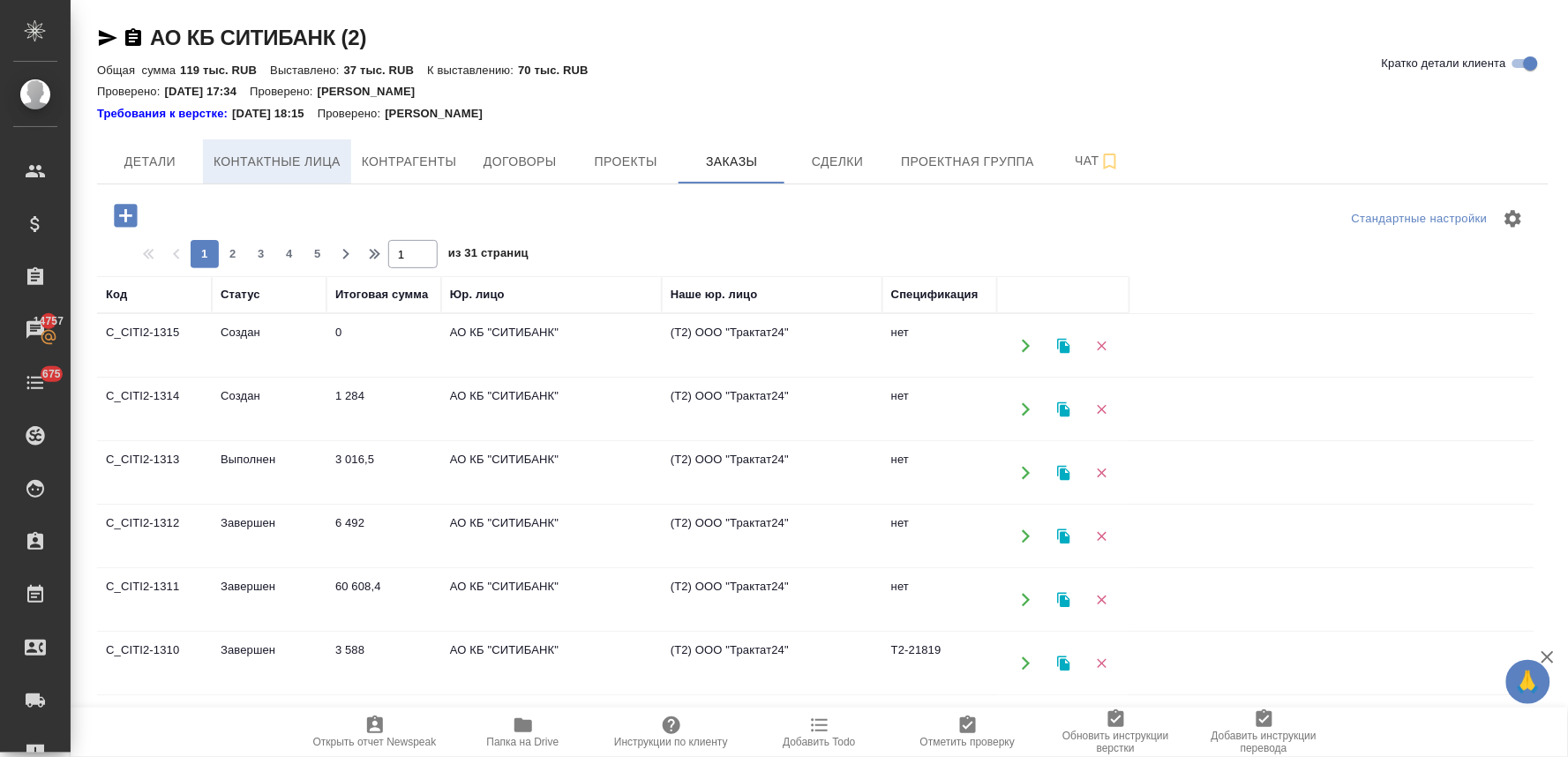
click at [241, 159] on span "Контактные лица" at bounding box center [277, 162] width 127 height 22
select select "RU"
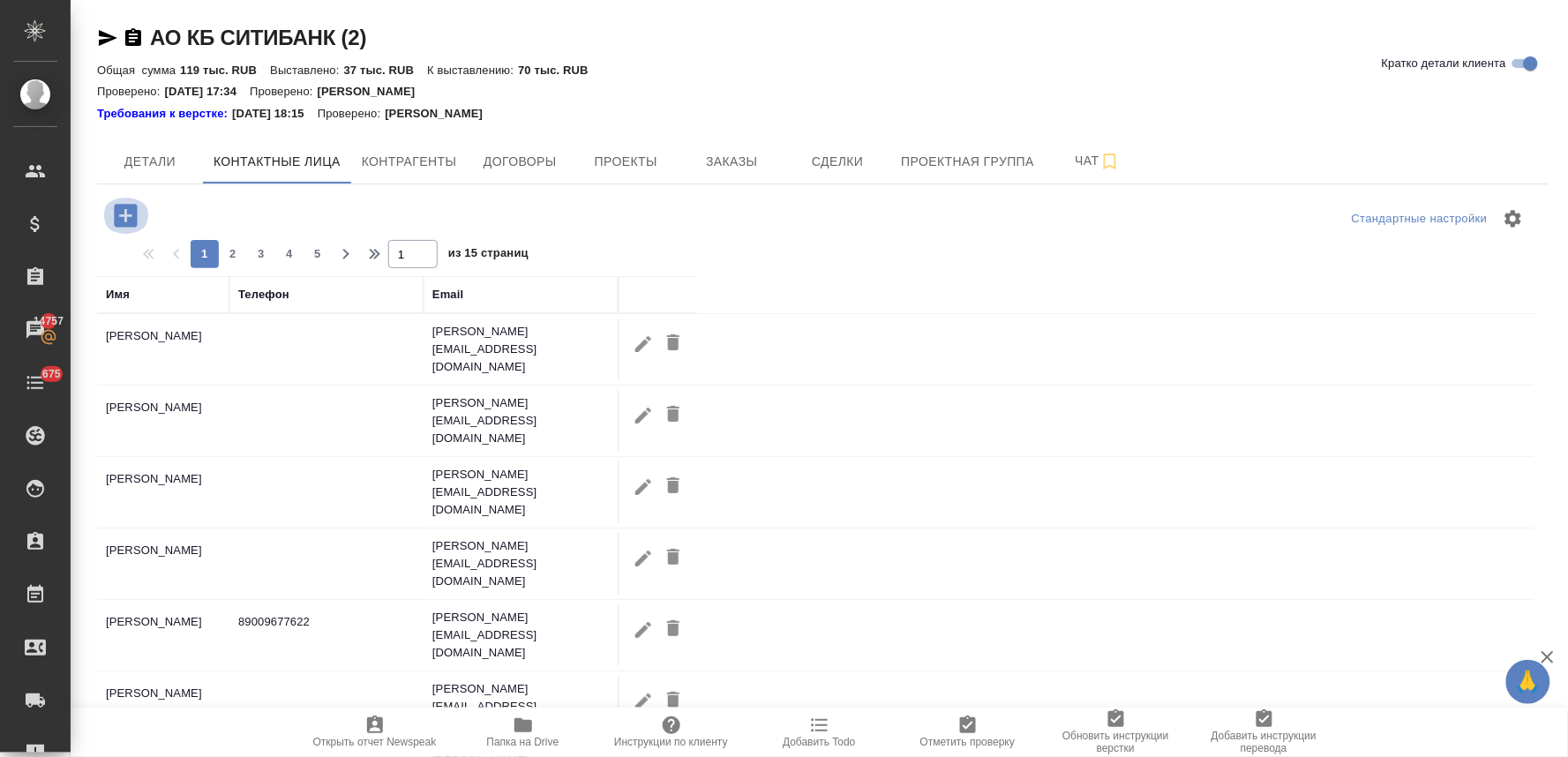
click at [118, 213] on icon "button" at bounding box center [125, 215] width 23 height 23
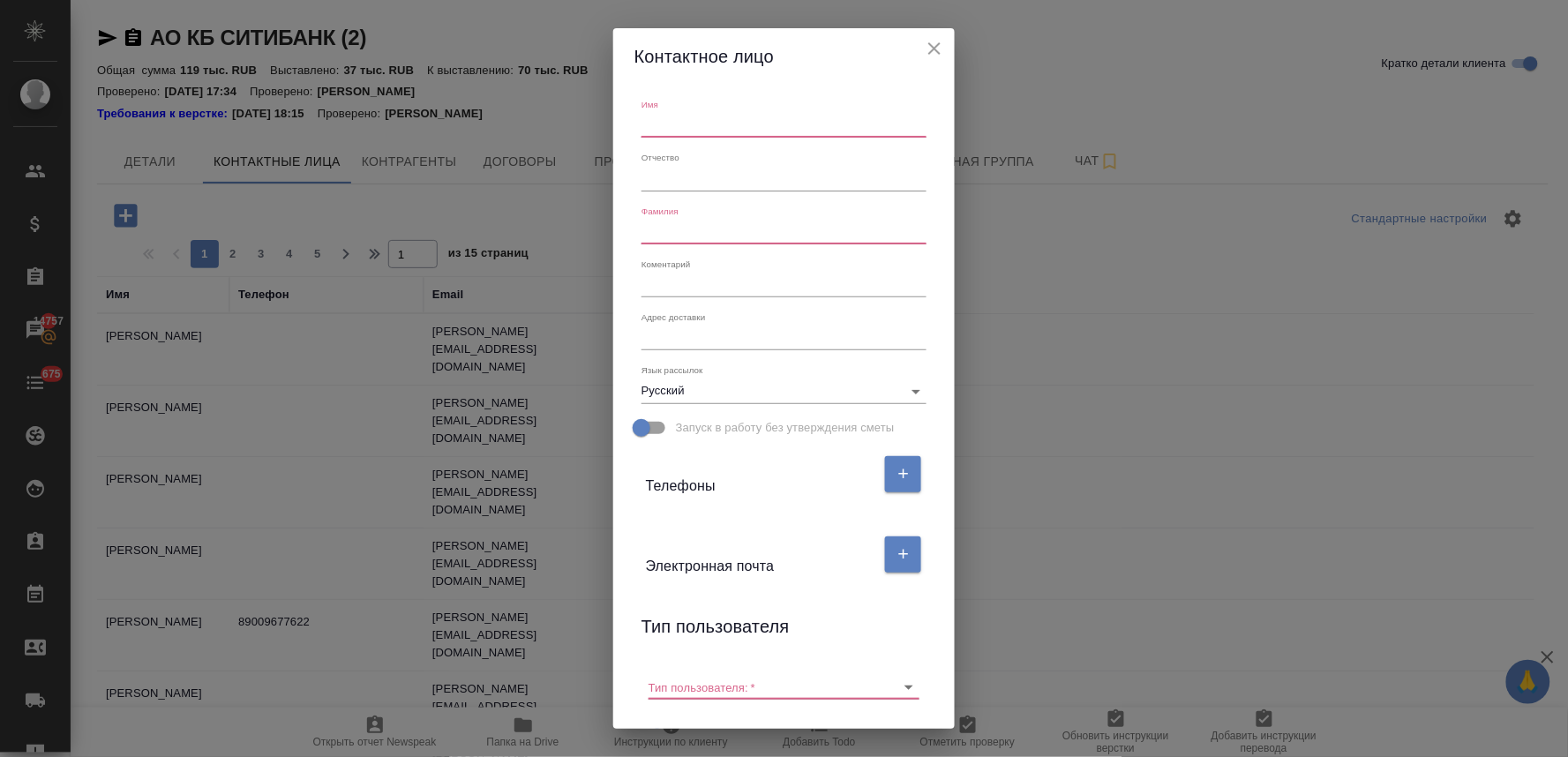
click at [655, 128] on input "text" at bounding box center [784, 125] width 285 height 25
type input "[PERSON_NAME]"
click at [664, 225] on input "text" at bounding box center [784, 232] width 285 height 25
type input "[PERSON_NAME]"
click at [901, 552] on icon "button" at bounding box center [903, 554] width 16 height 16
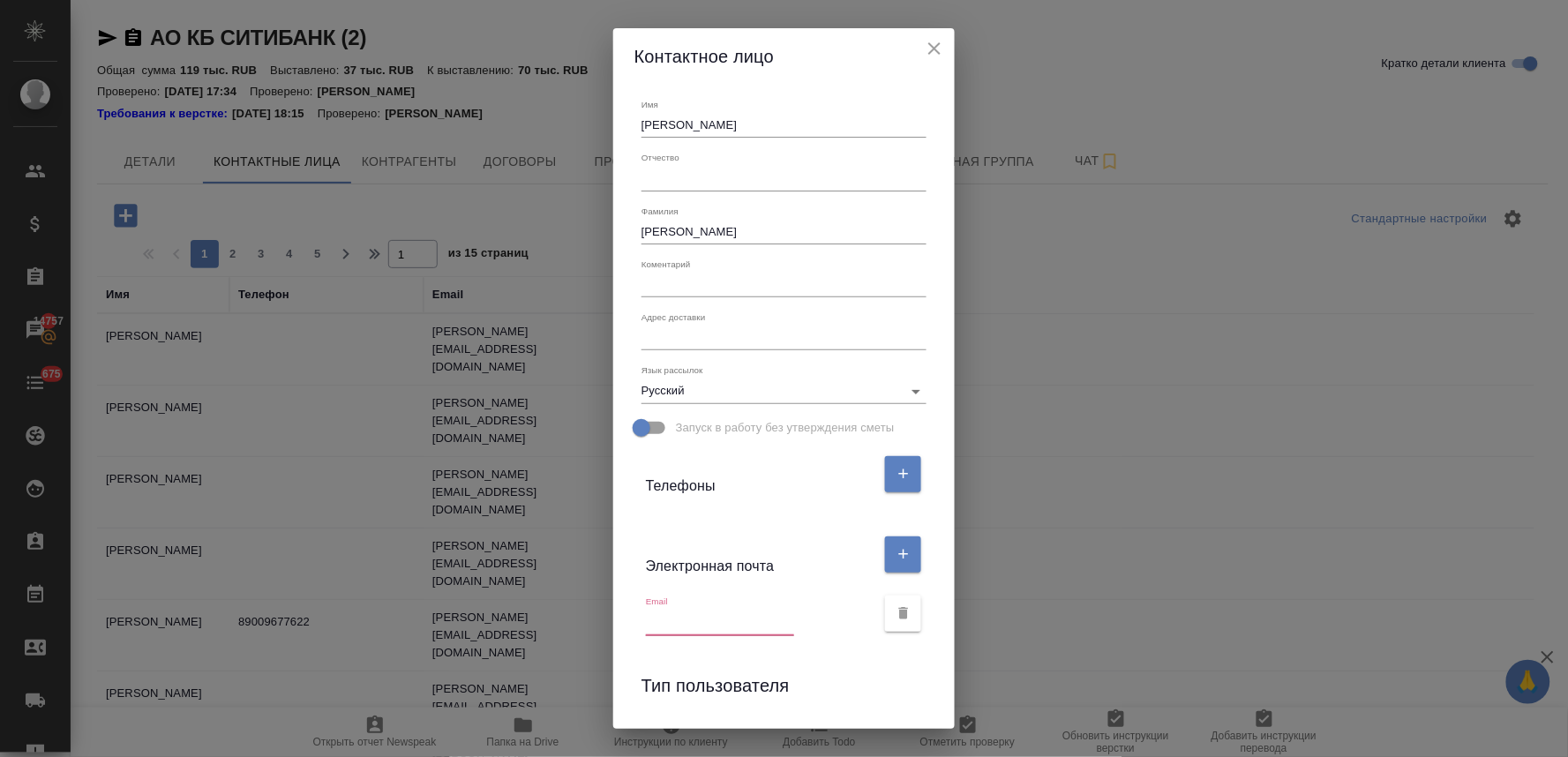
click at [711, 623] on input "text" at bounding box center [719, 623] width 148 height 25
paste input "[EMAIL_ADDRESS][DOMAIN_NAME]"
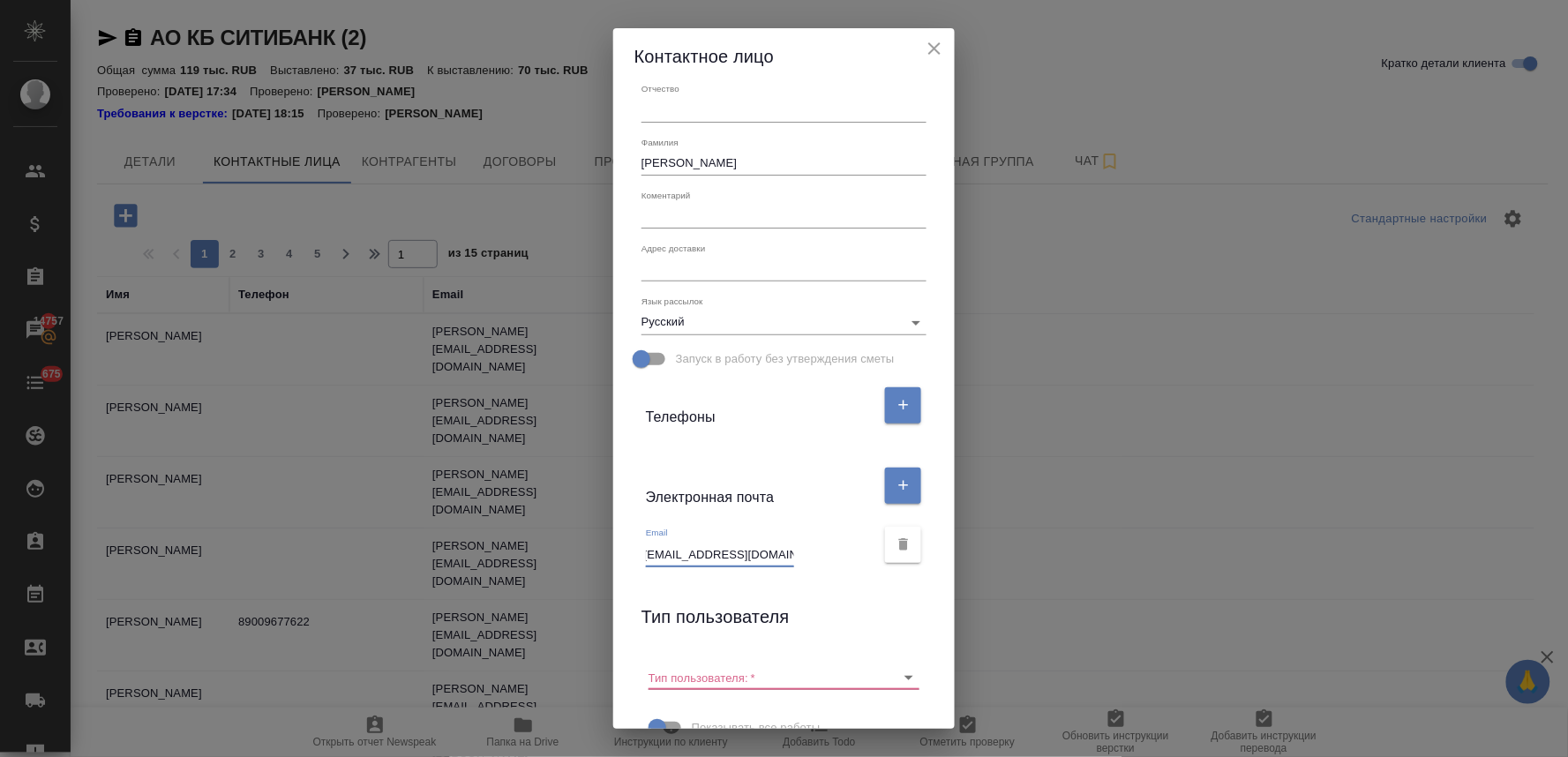
scroll to position [136, 0]
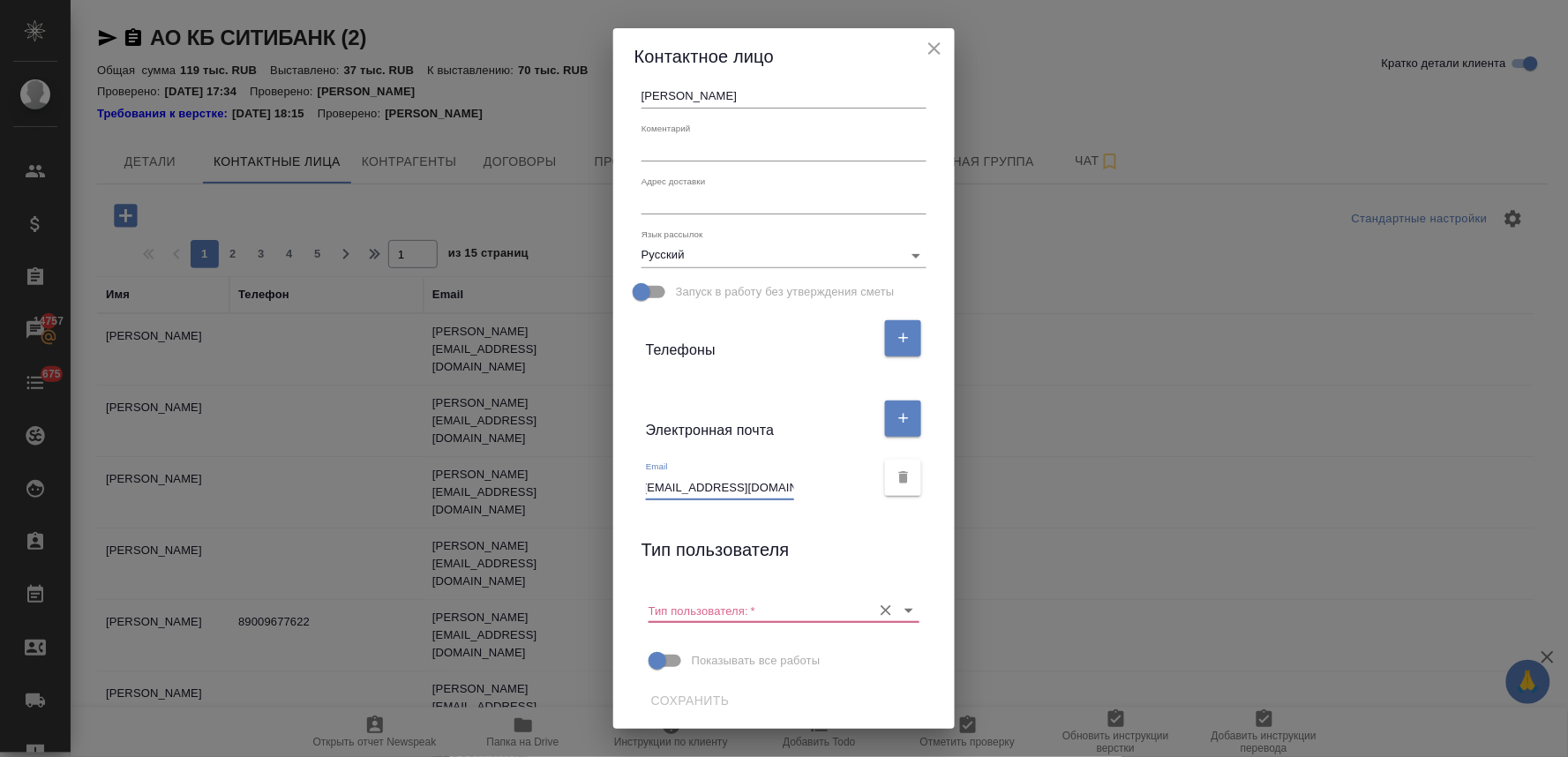
click at [876, 609] on icon "Очистить" at bounding box center [885, 610] width 18 height 18
type input "[EMAIL_ADDRESS][DOMAIN_NAME]"
click at [686, 700] on span "Сохранить" at bounding box center [690, 701] width 78 height 22
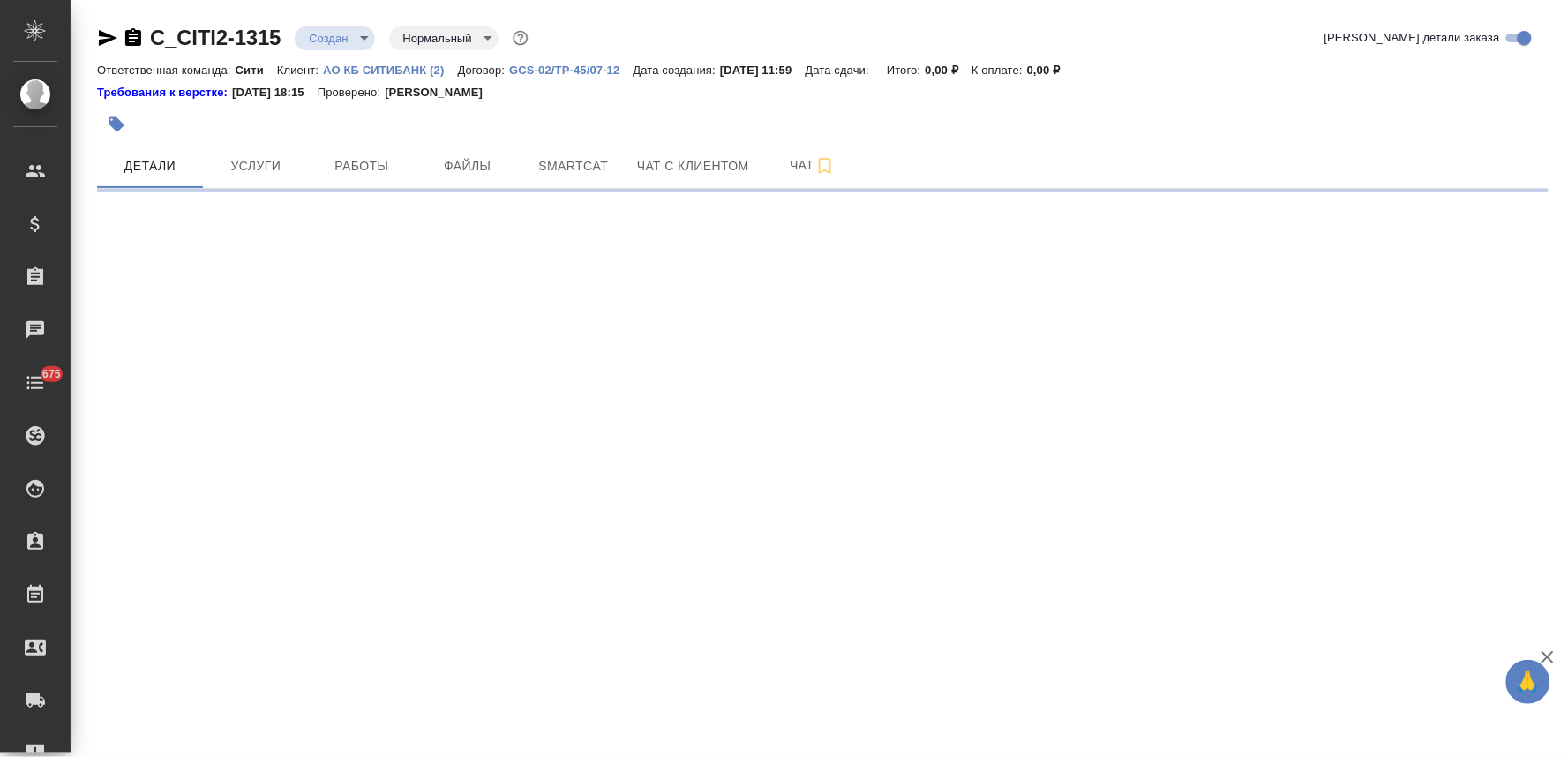
select select "RU"
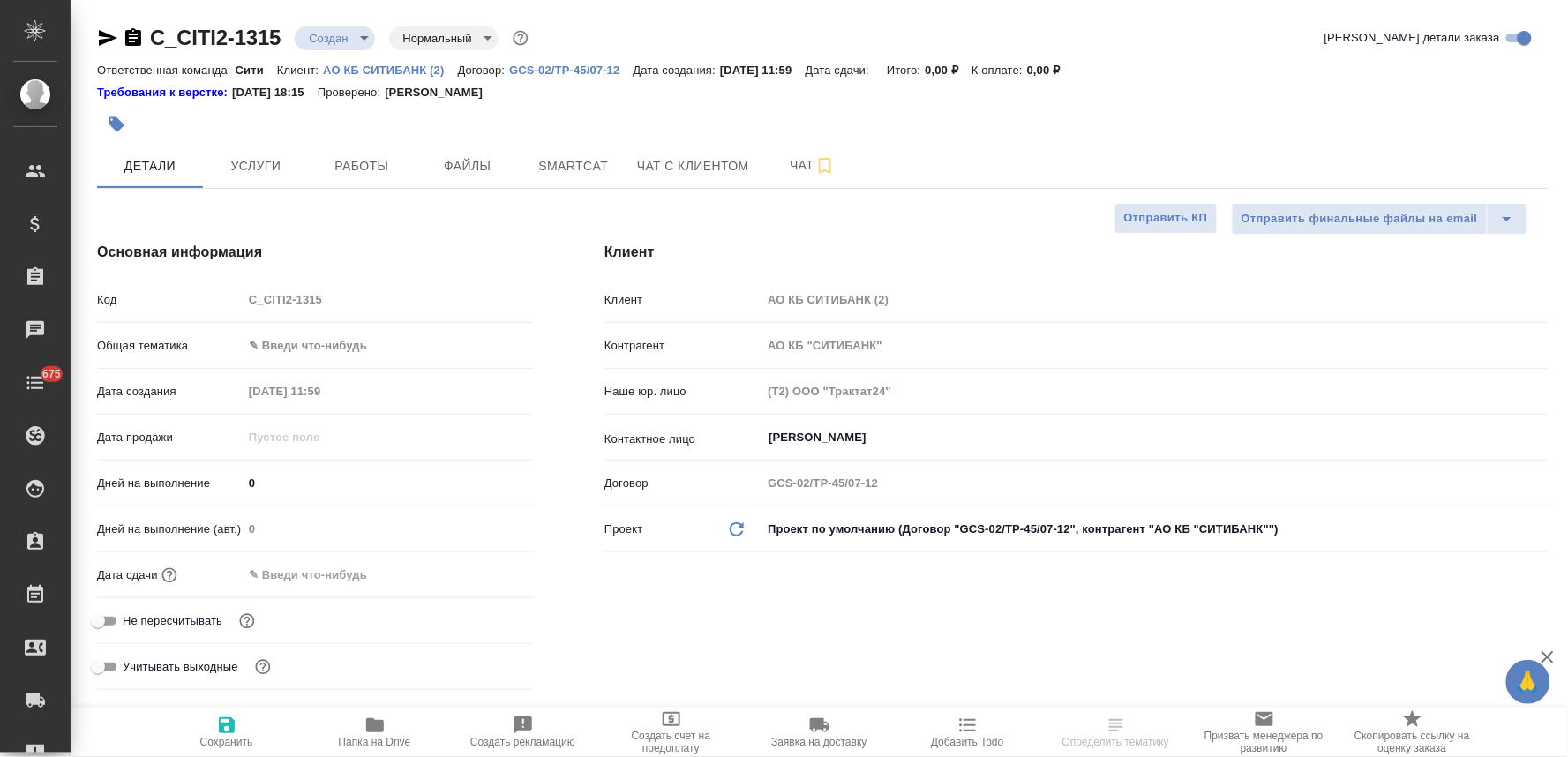
type textarea "x"
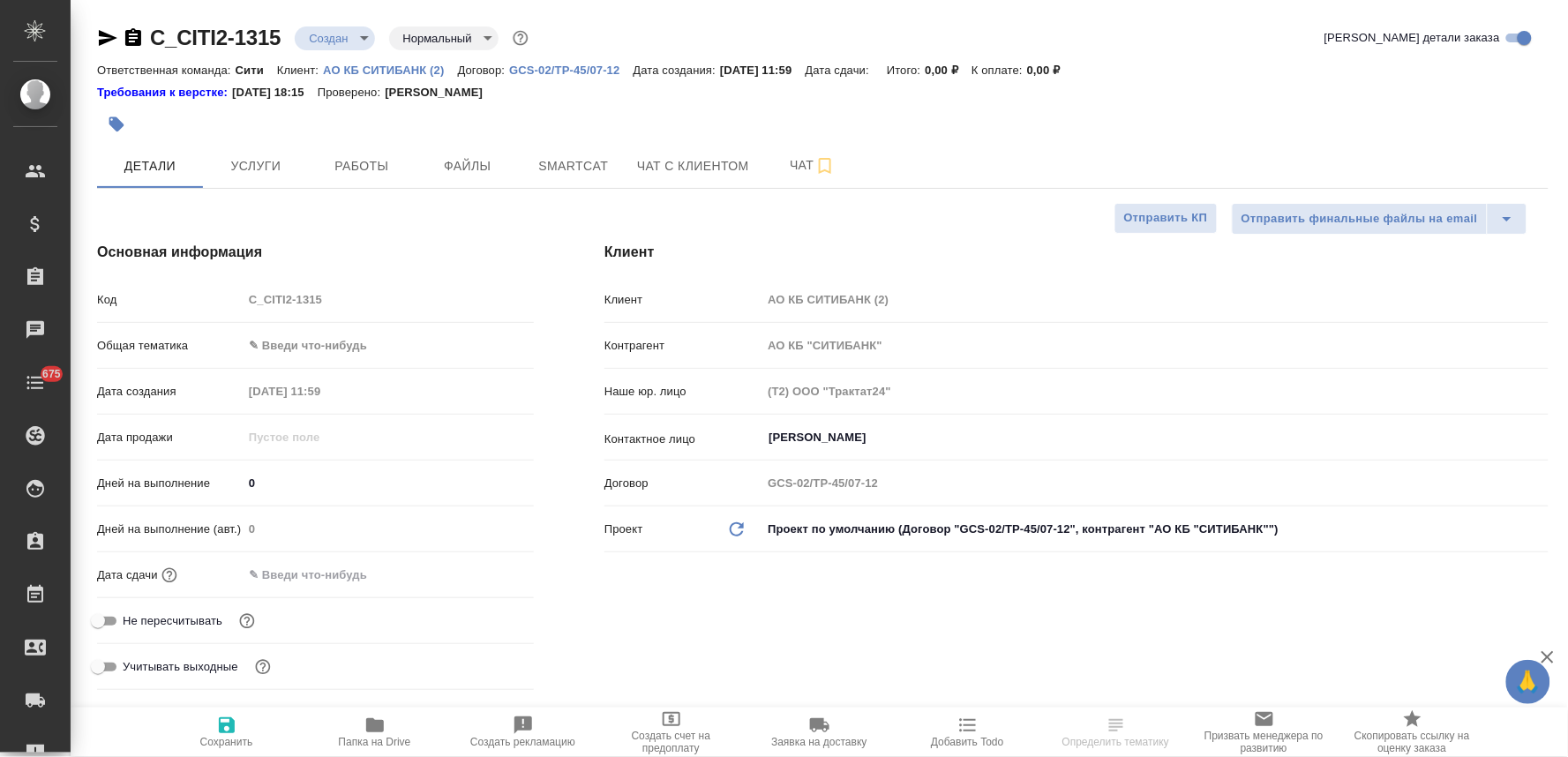
type textarea "x"
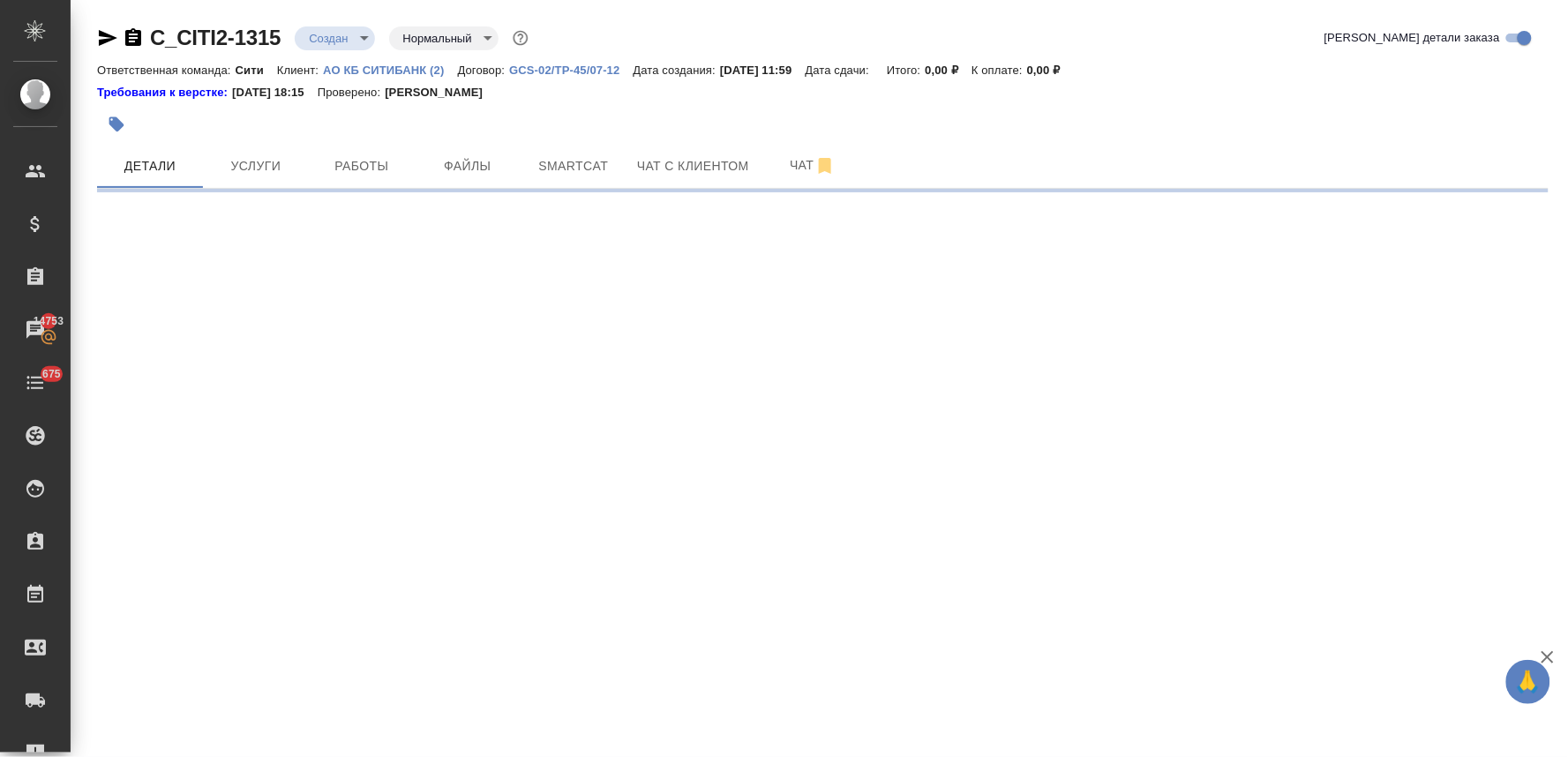
select select "RU"
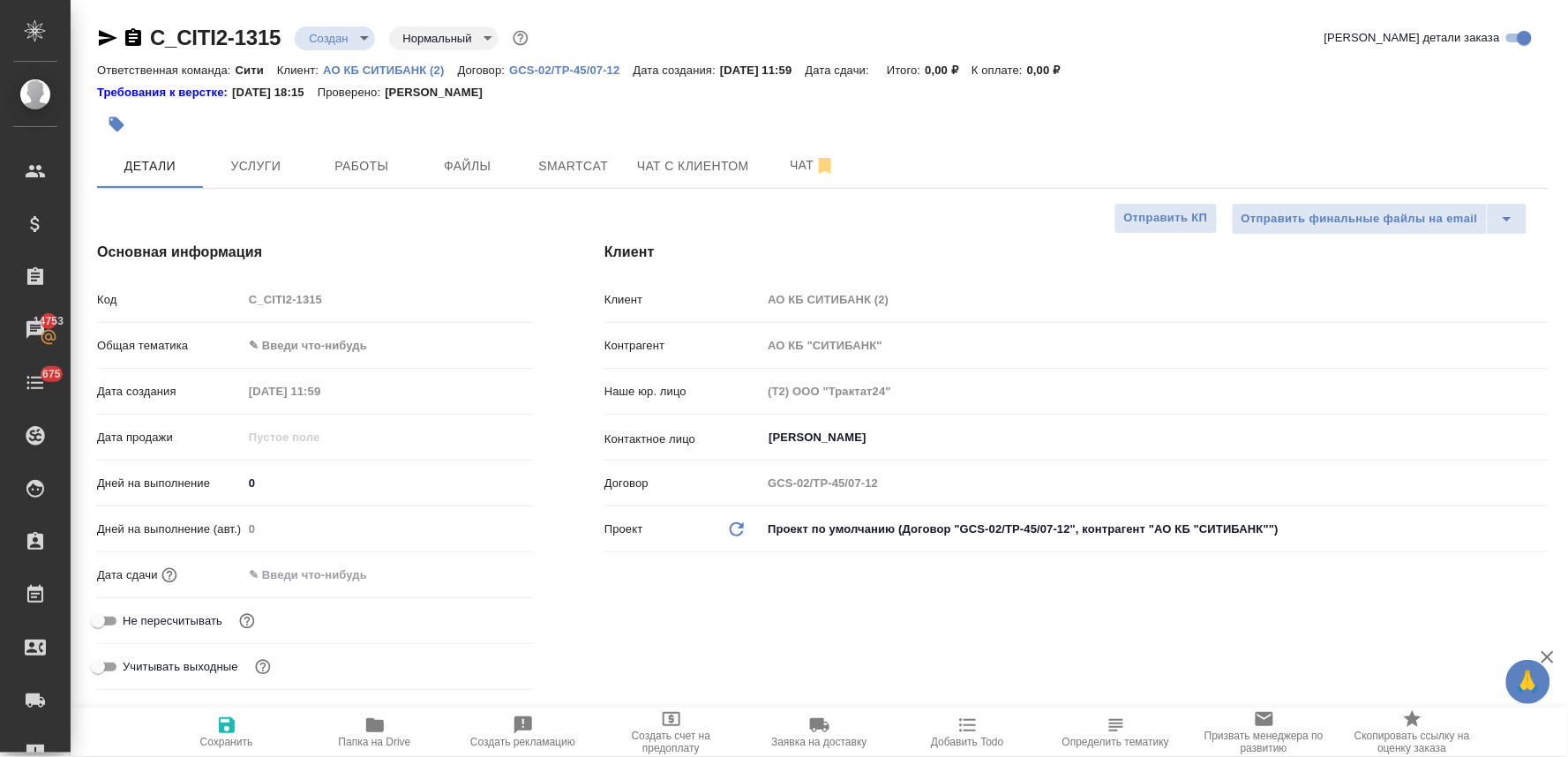
type textarea "x"
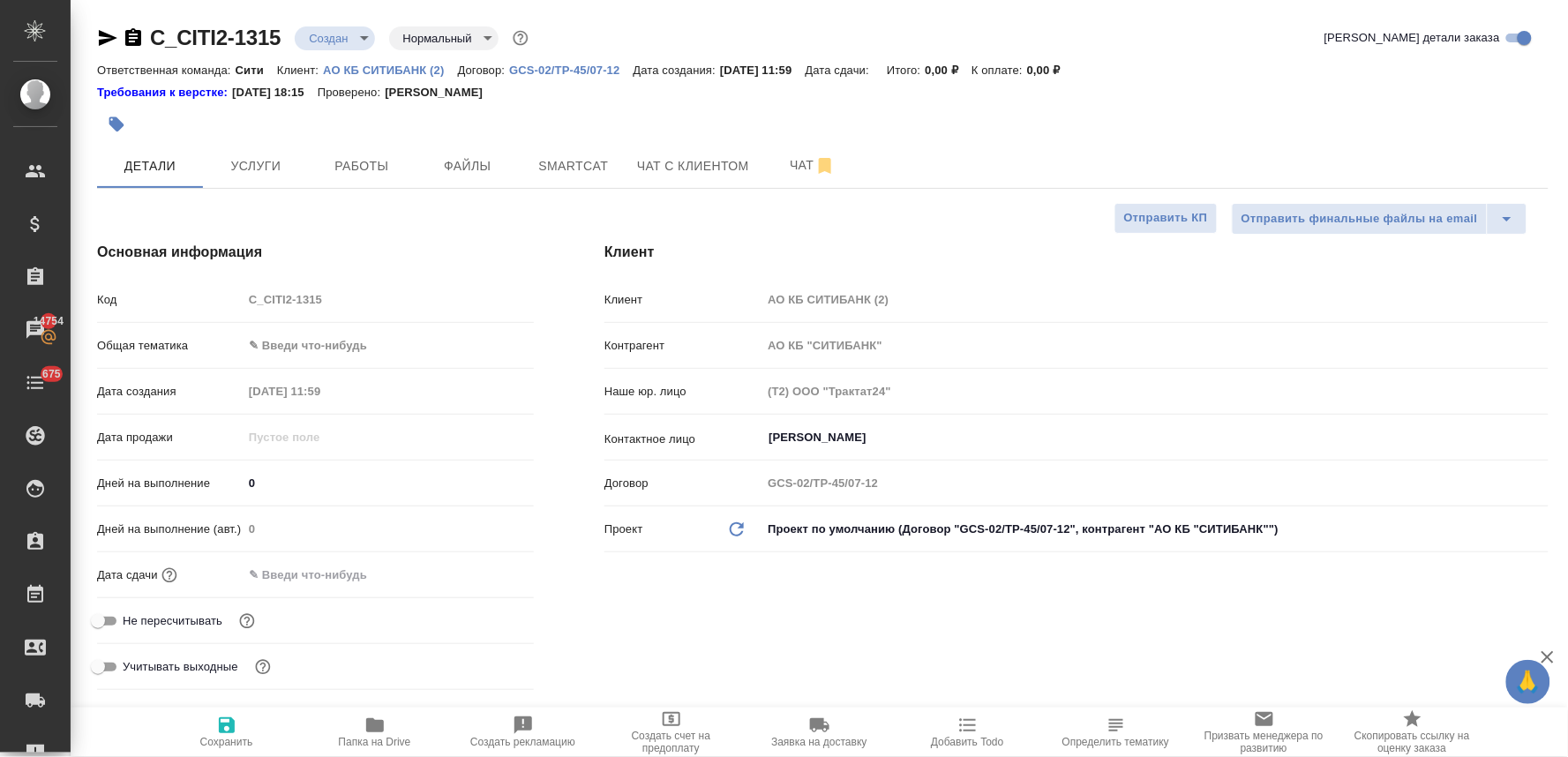
type textarea "x"
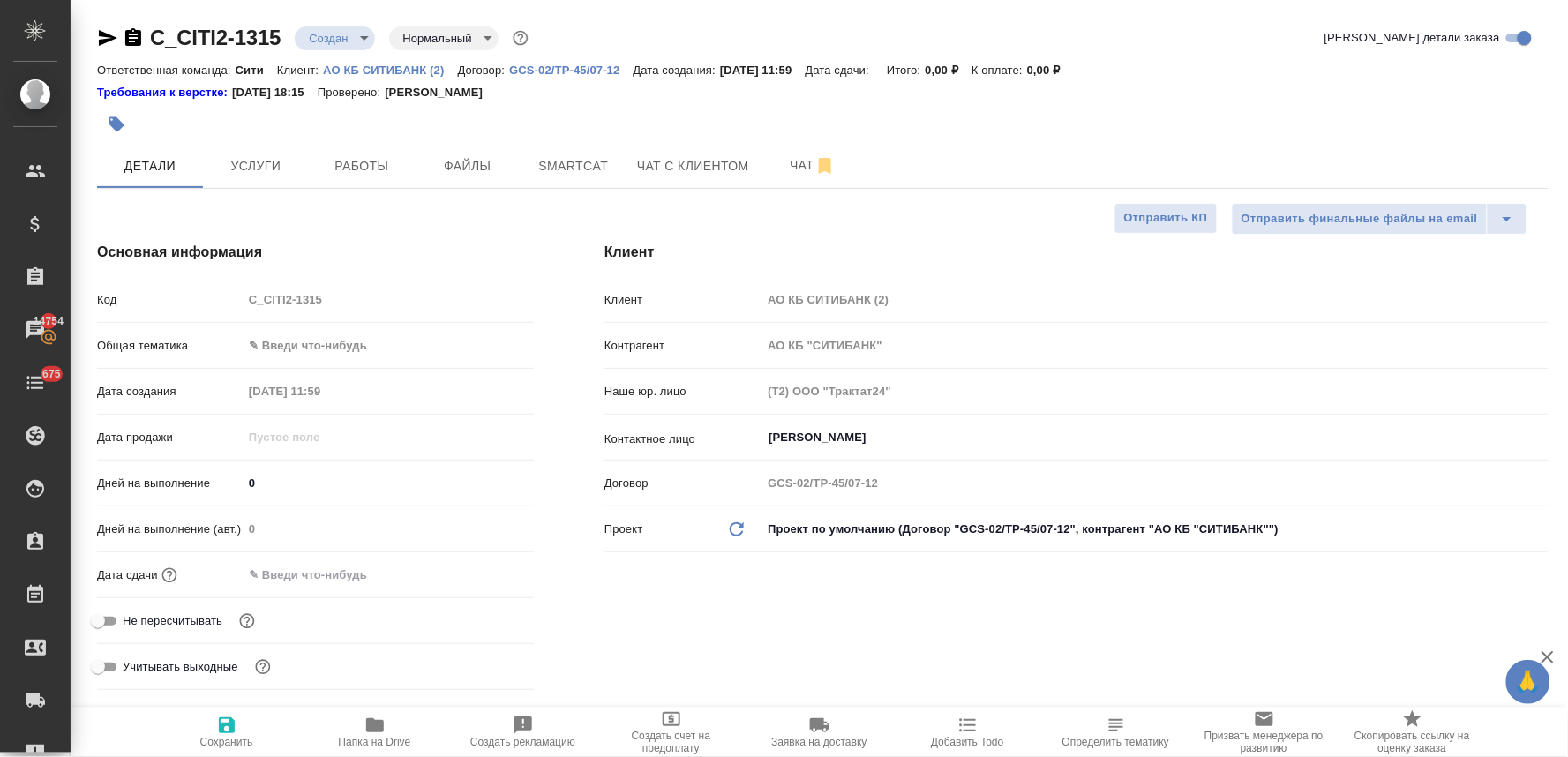
type textarea "x"
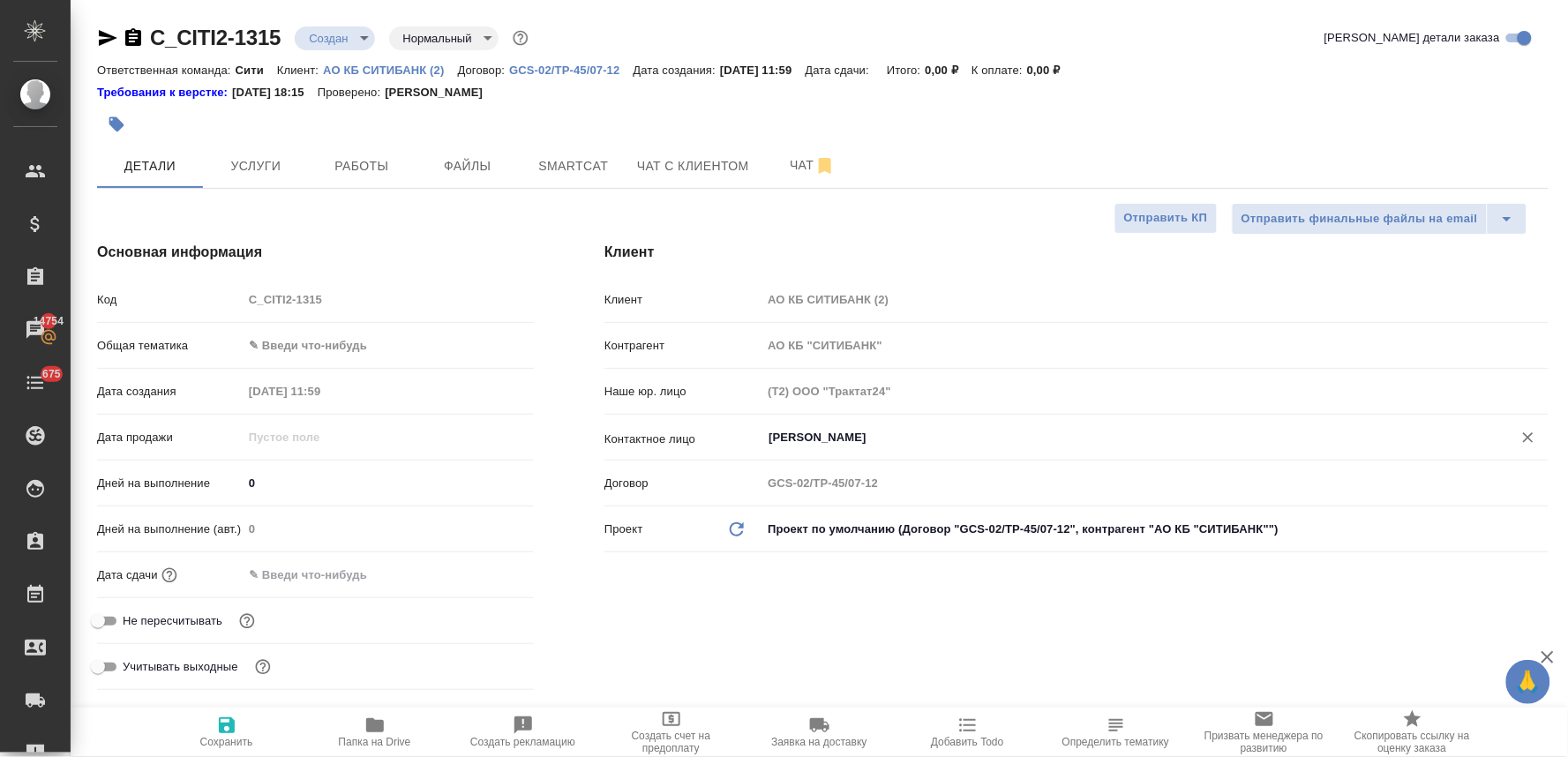
click at [844, 448] on div "[PERSON_NAME]" at bounding box center [1154, 438] width 787 height 32
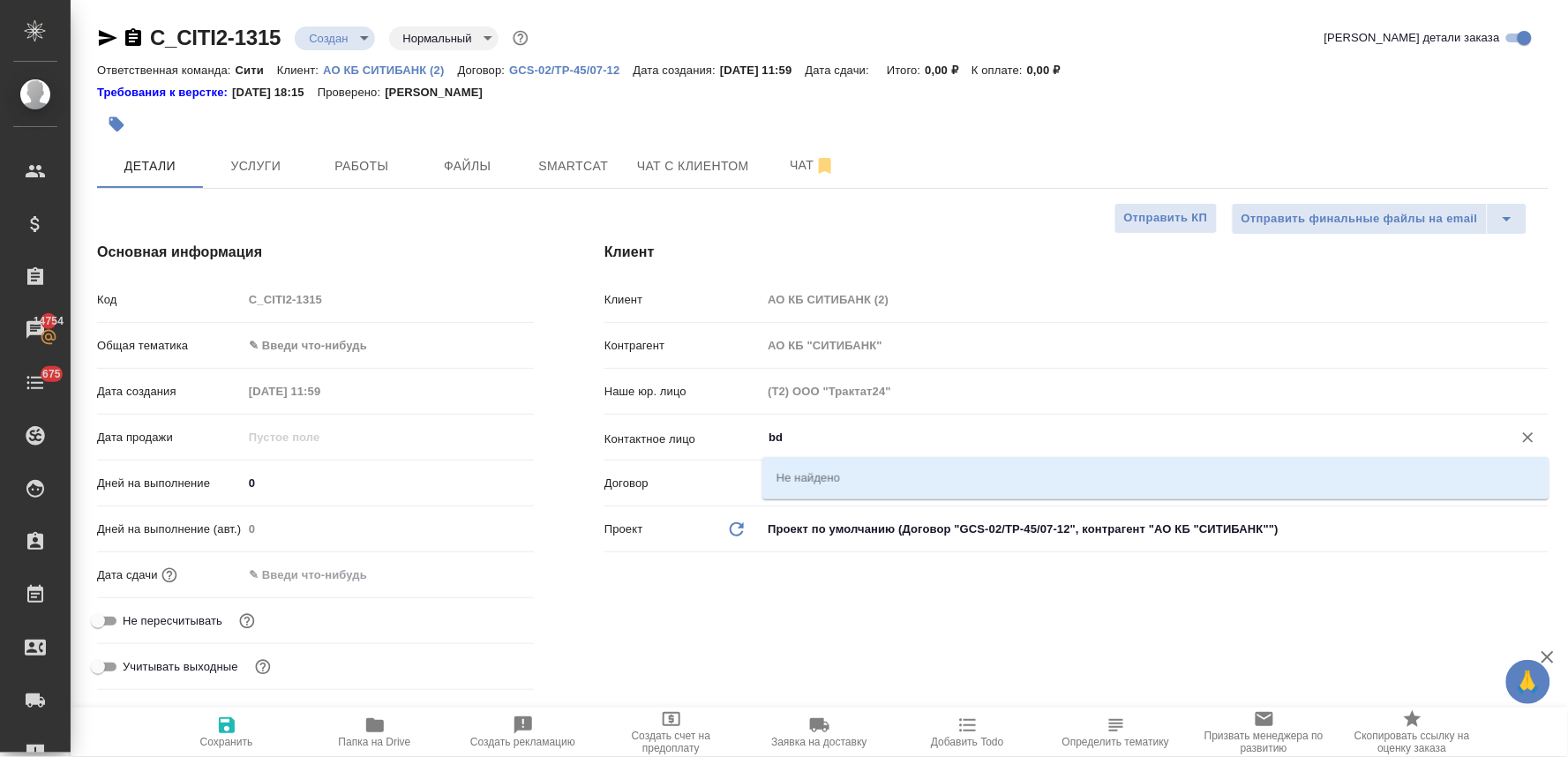
type input "b"
type textarea "x"
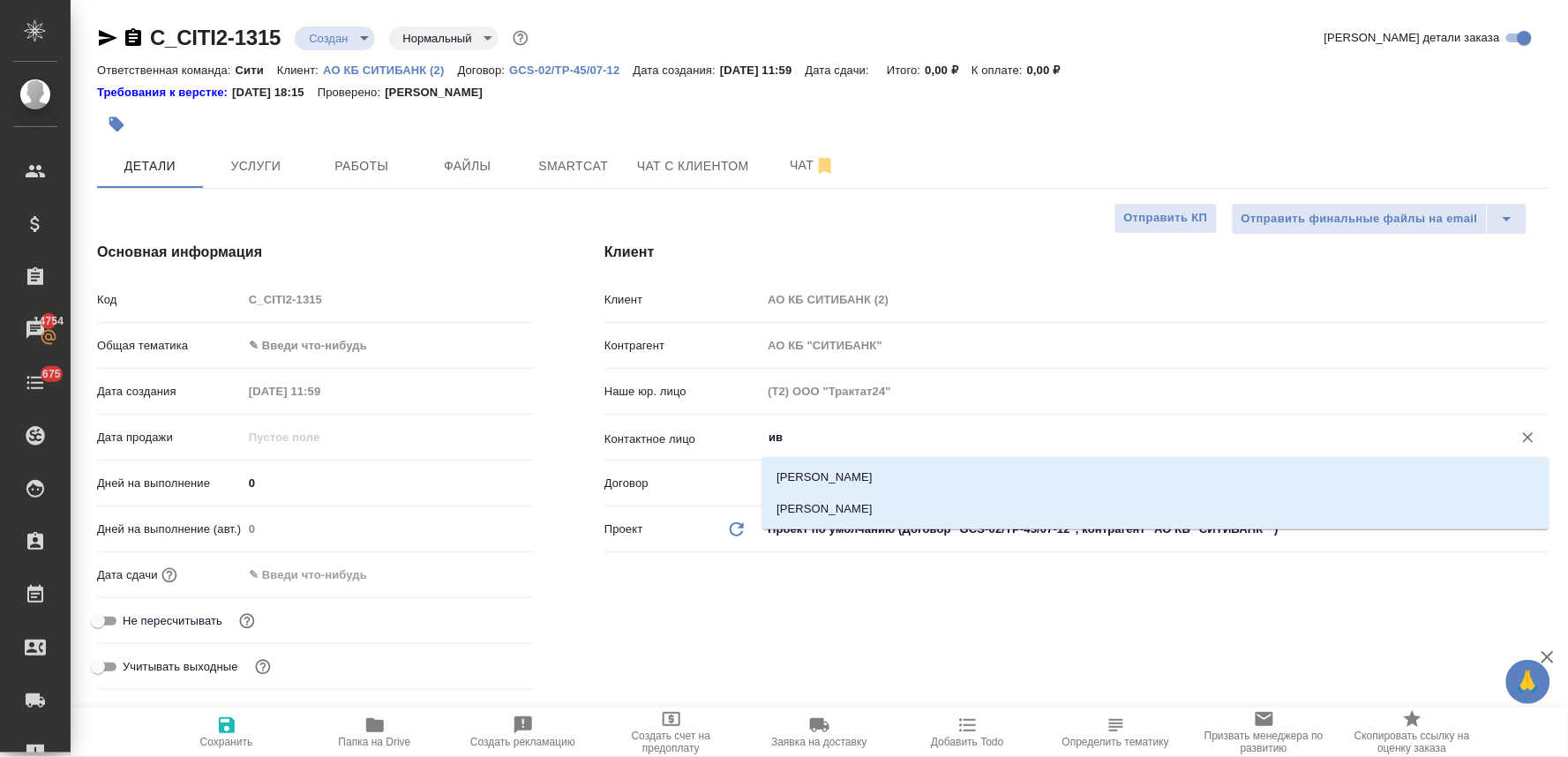
type input "и"
type textarea "x"
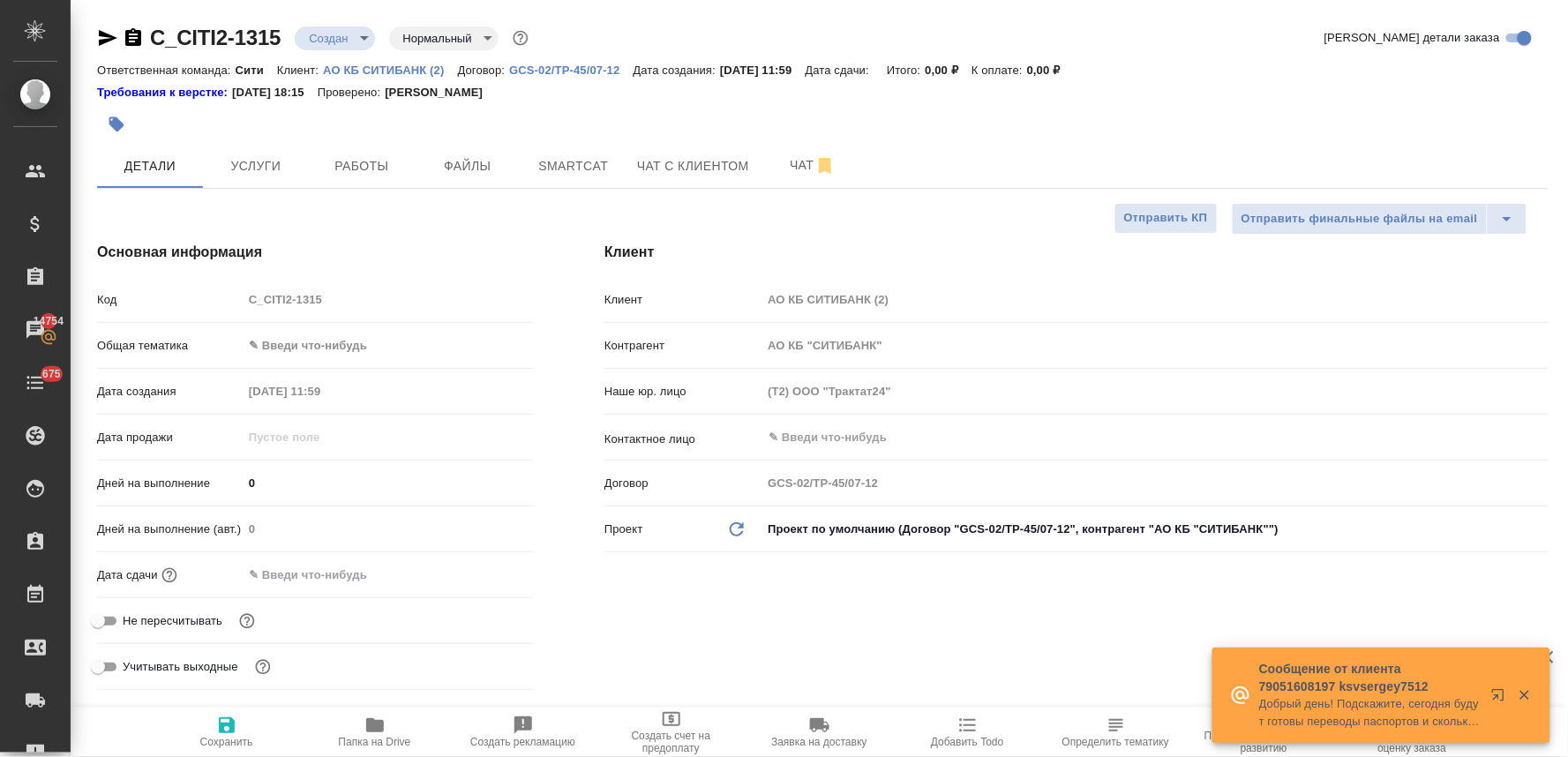
drag, startPoint x: 338, startPoint y: 313, endPoint x: 241, endPoint y: 309, distance: 97.1
click at [241, 309] on div "Код C_CITI2-1315" at bounding box center [315, 299] width 437 height 31
type textarea "x"
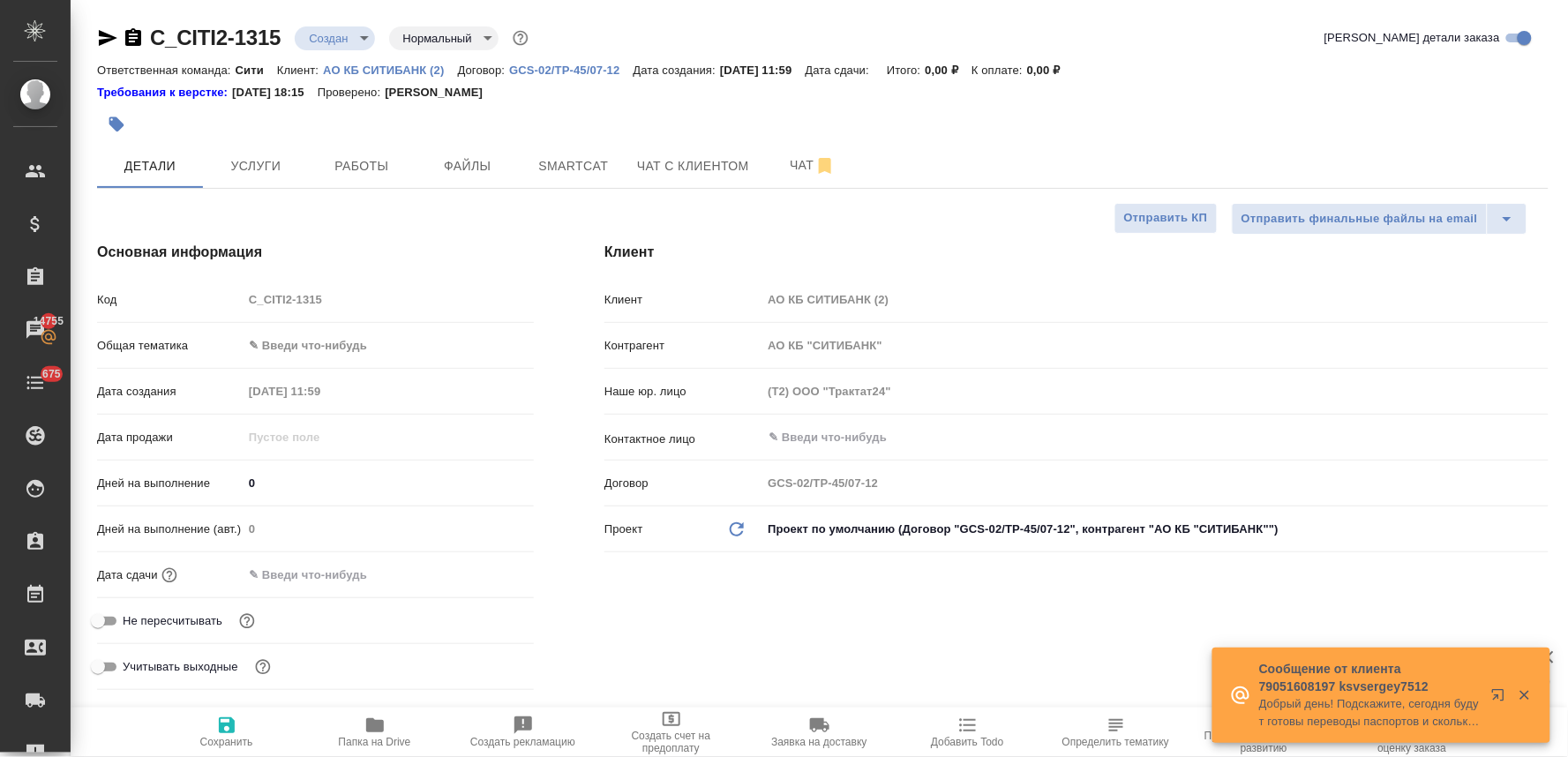
type textarea "x"
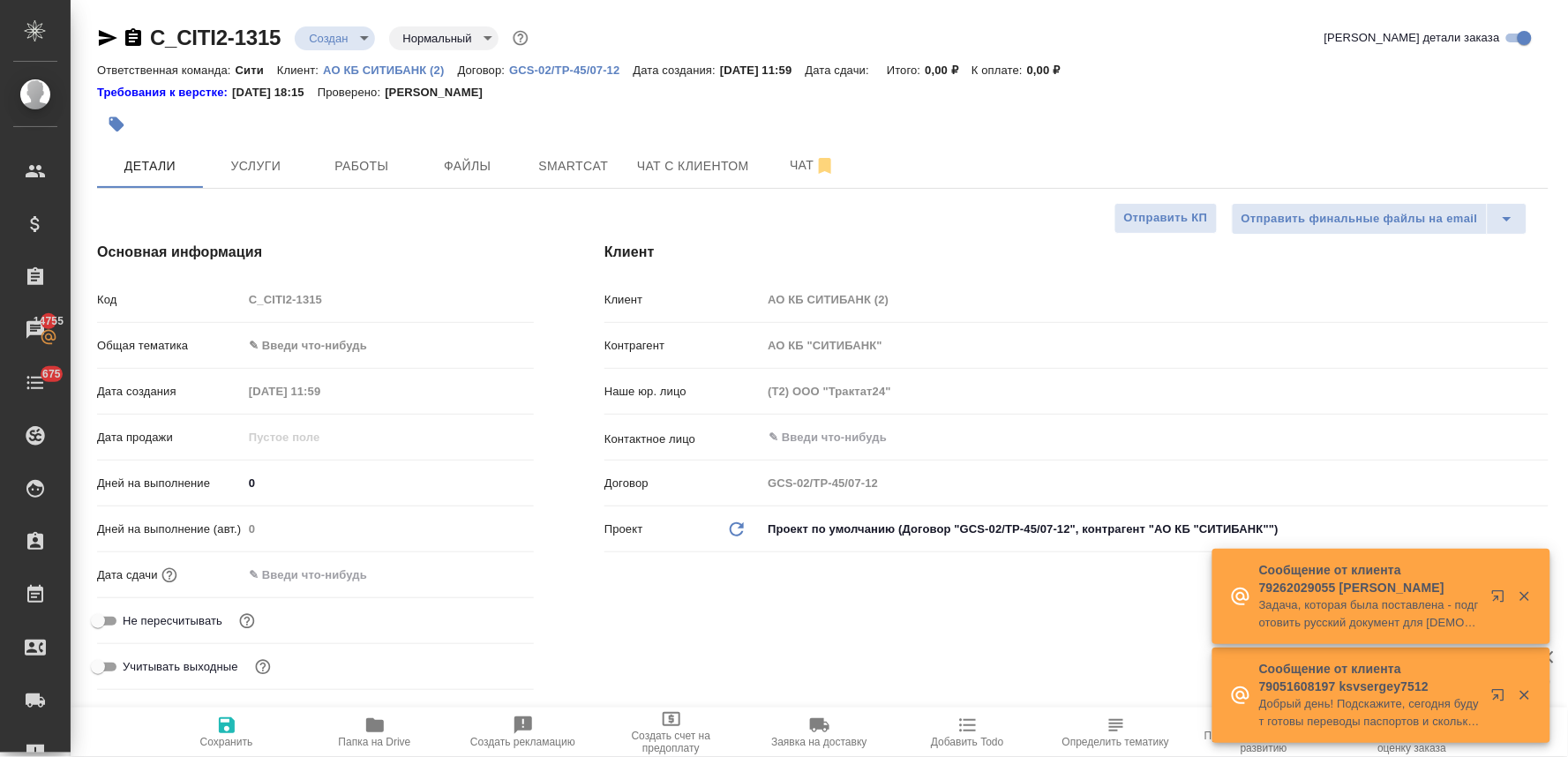
click at [470, 127] on div at bounding box center [580, 125] width 968 height 39
click at [469, 155] on span "Файлы" at bounding box center [468, 166] width 85 height 22
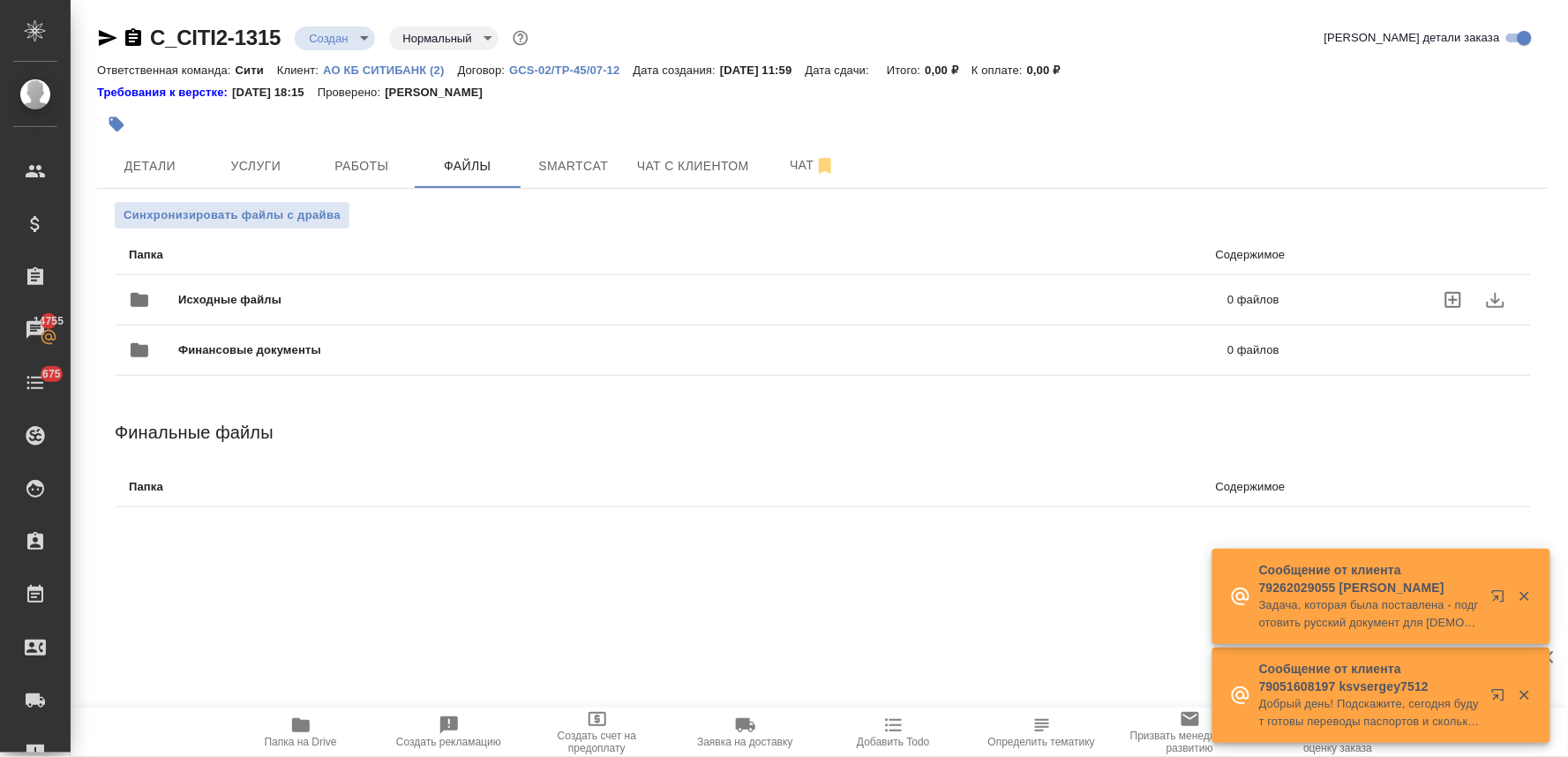
click at [1451, 302] on icon "uploadFiles" at bounding box center [1453, 299] width 21 height 21
click at [0, 0] on input "uploadFiles" at bounding box center [0, 0] width 0 height 0
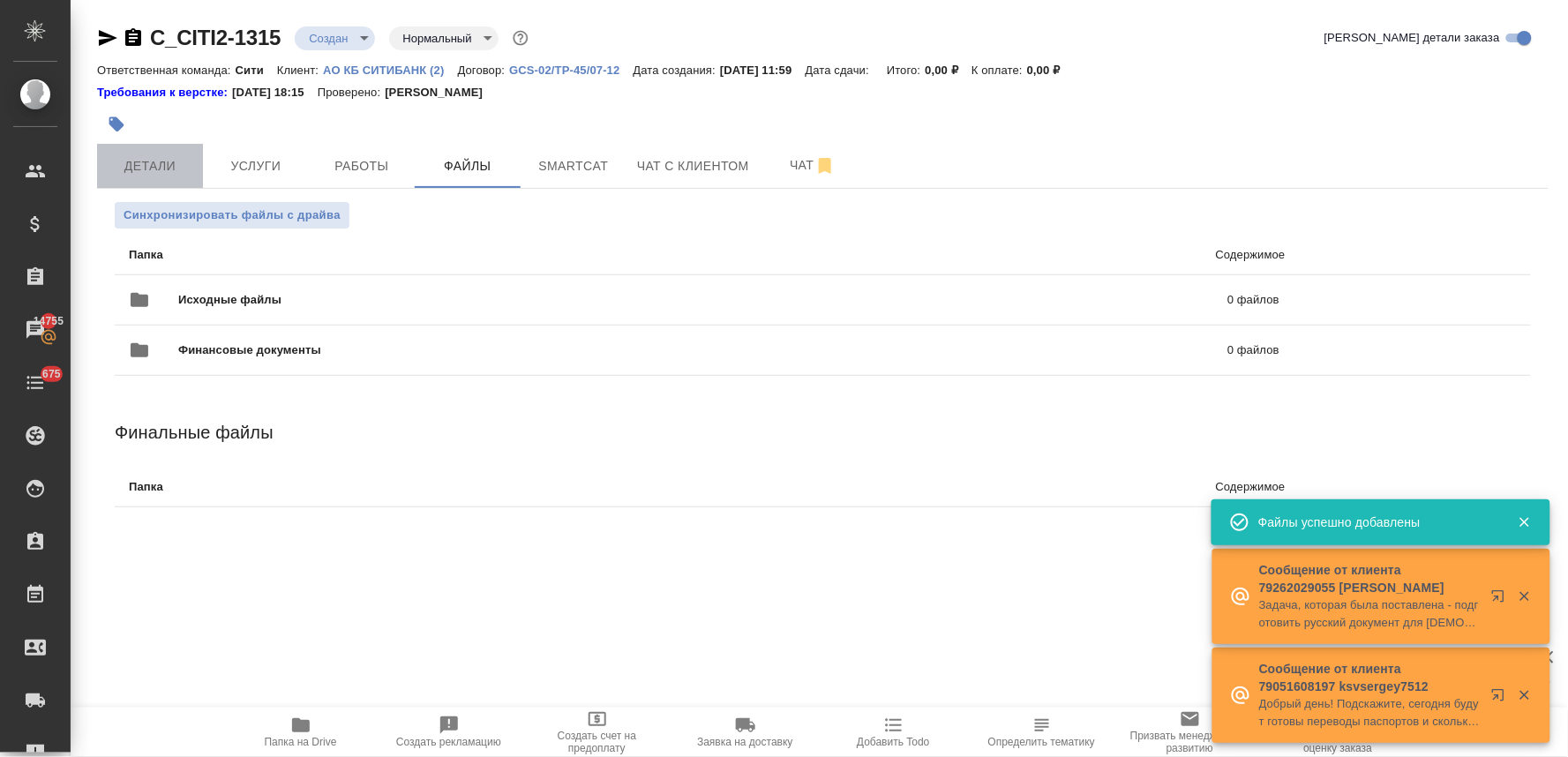
click at [171, 155] on span "Детали" at bounding box center [150, 166] width 85 height 22
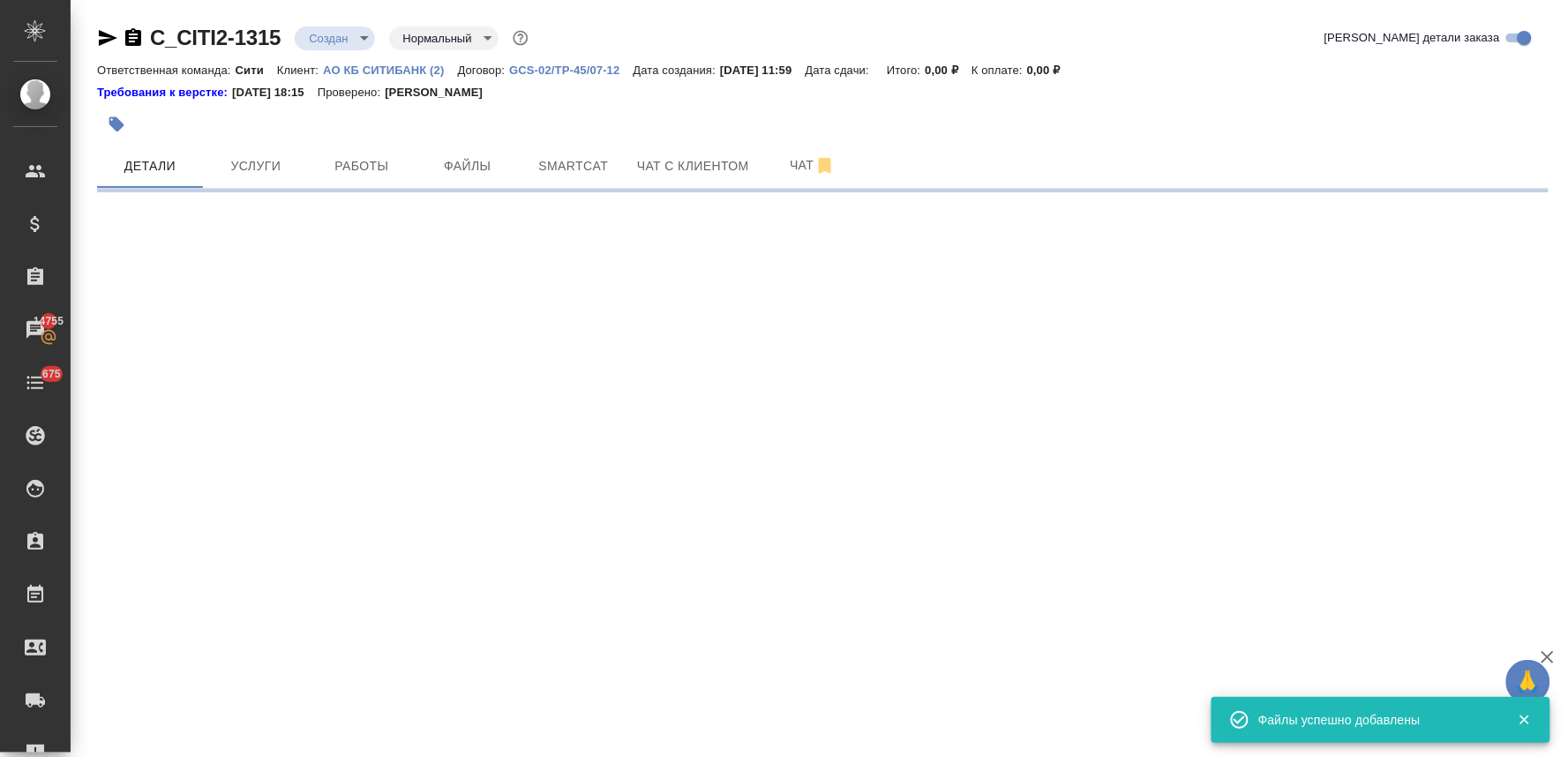
select select "RU"
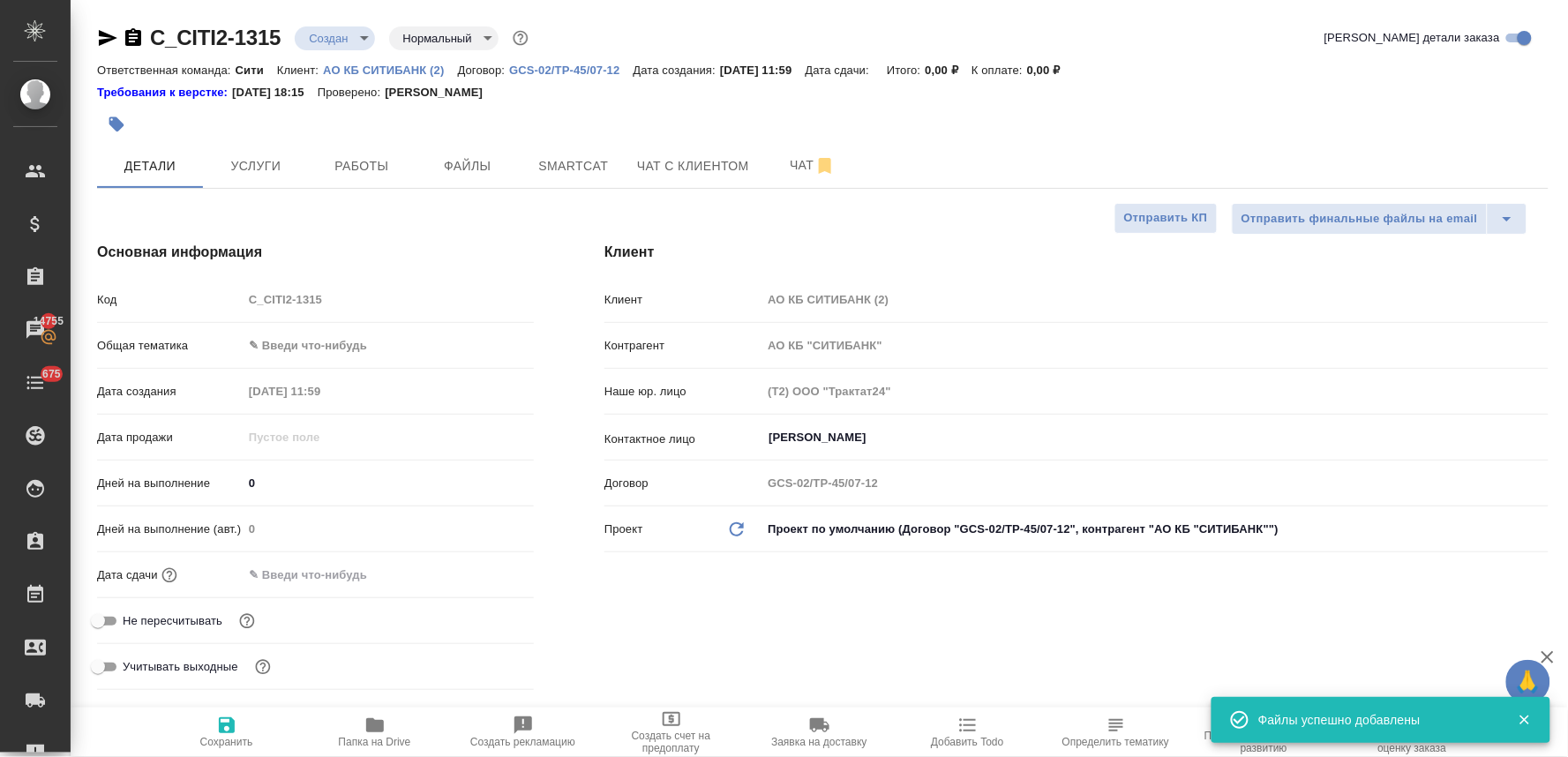
type textarea "x"
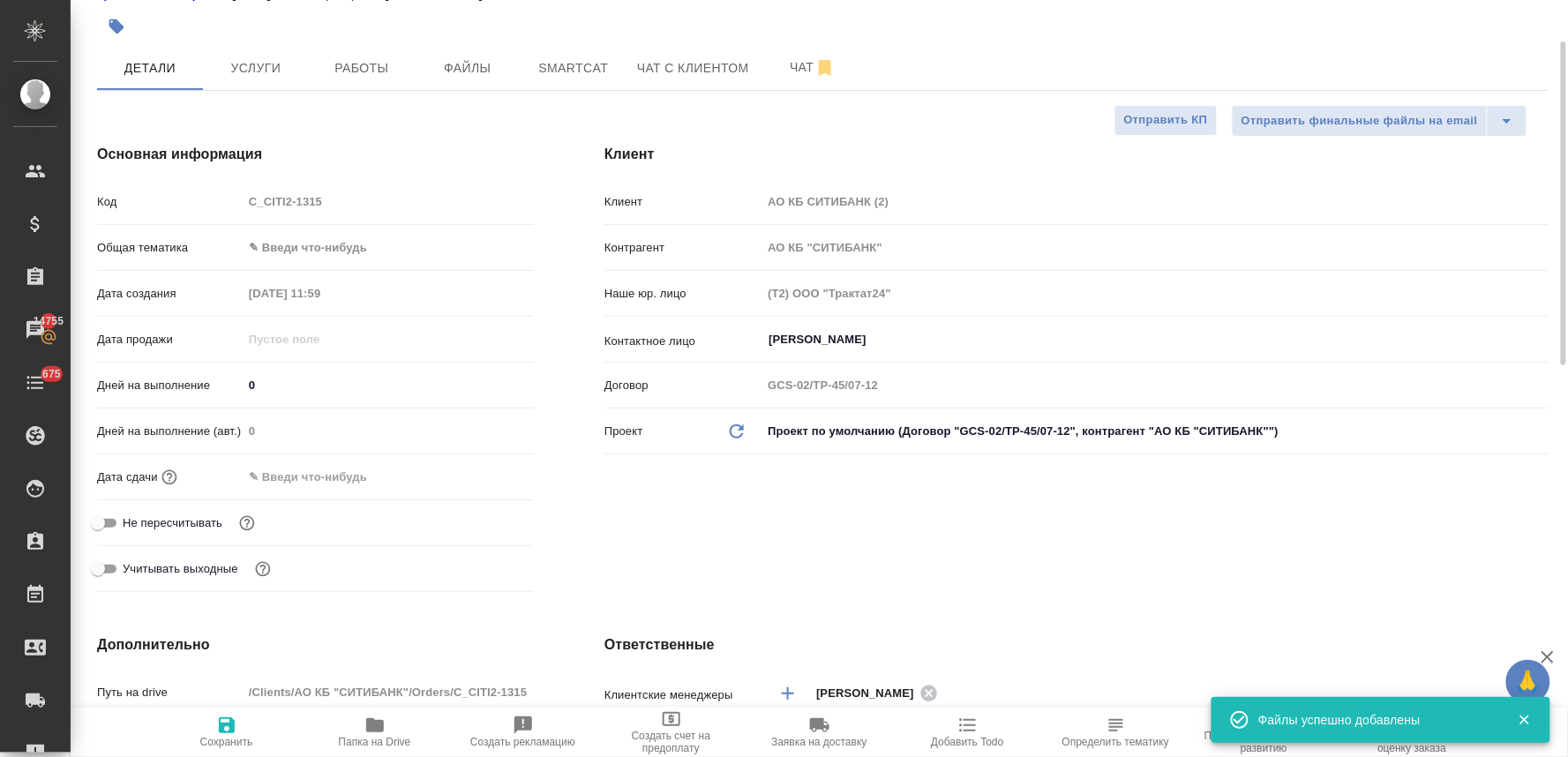
scroll to position [196, 0]
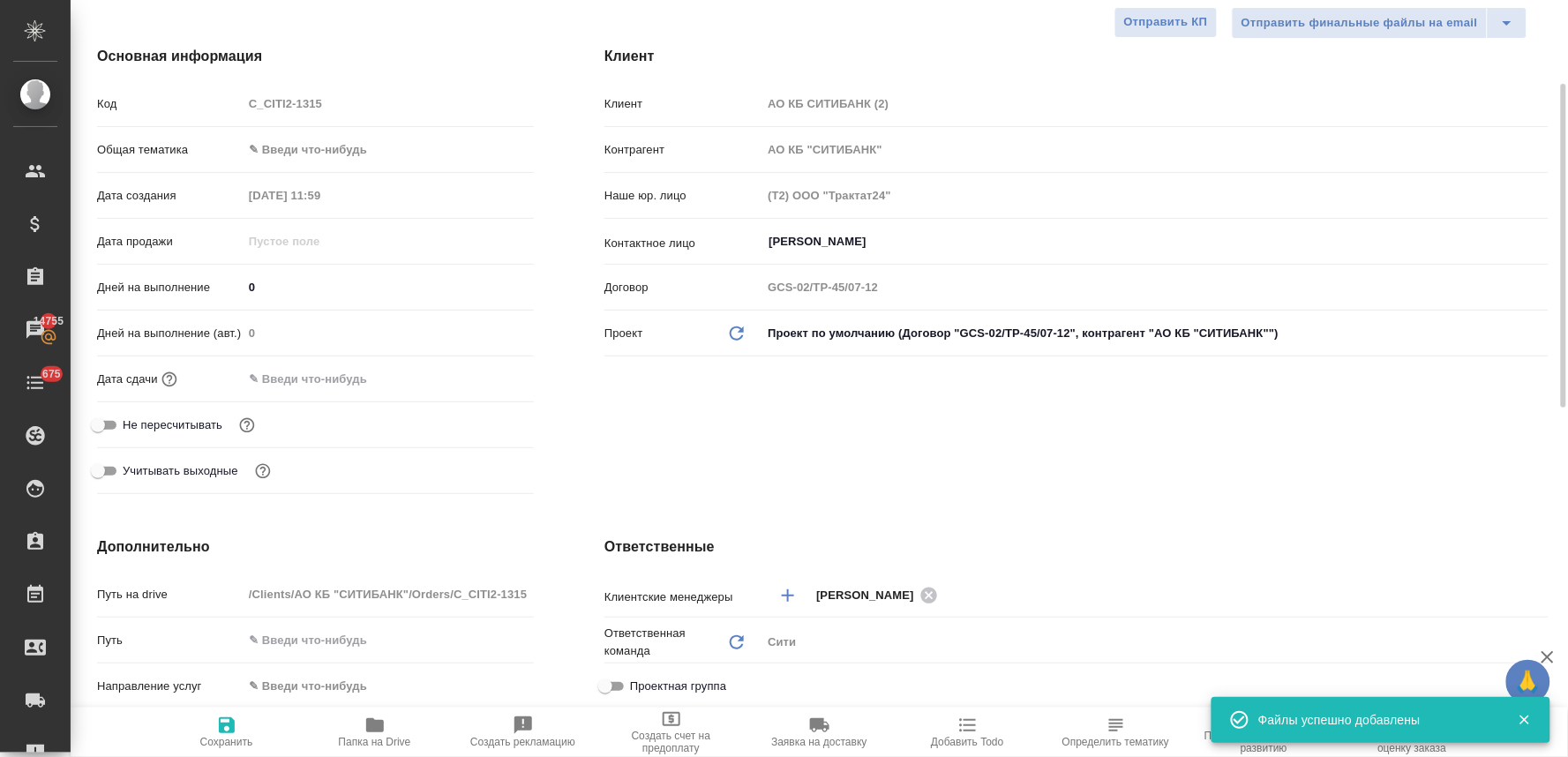
click at [191, 420] on span "Не пересчитывать" at bounding box center [172, 425] width 99 height 18
click at [130, 420] on input "Не пересчитывать" at bounding box center [98, 425] width 63 height 21
checkbox input "true"
type textarea "x"
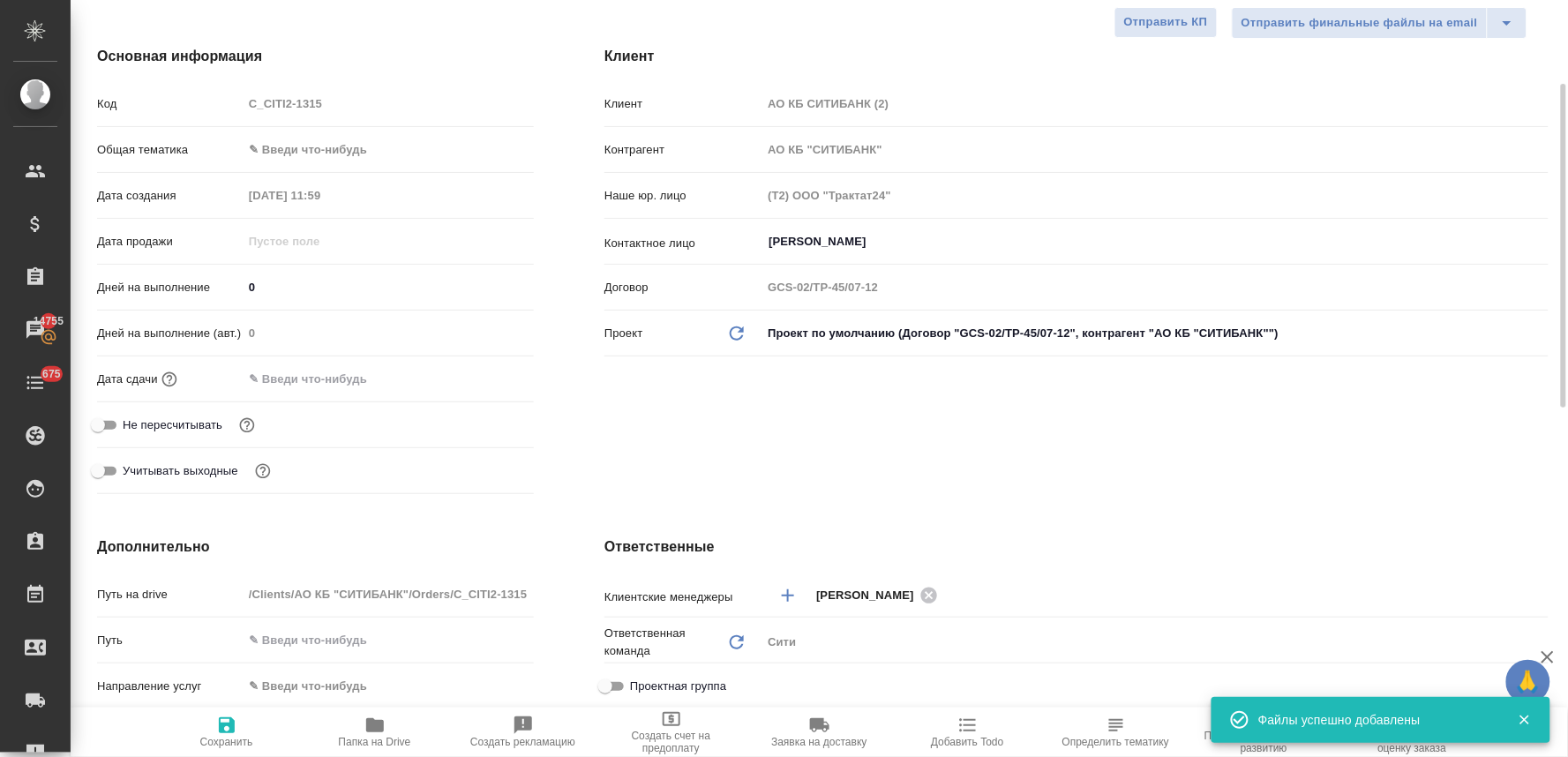
type textarea "x"
click at [373, 379] on input "text" at bounding box center [320, 379] width 154 height 26
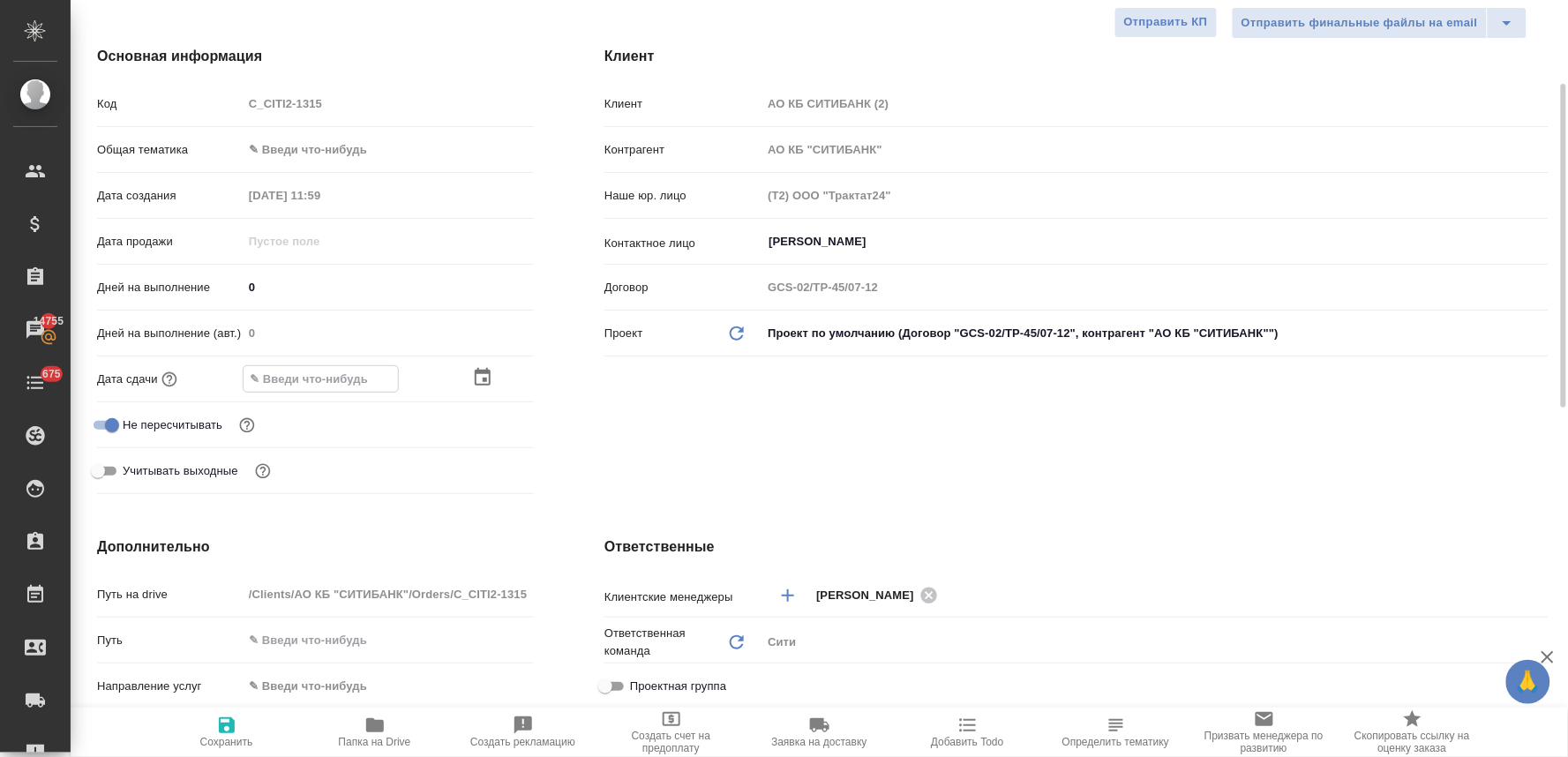
click at [481, 375] on icon "button" at bounding box center [482, 378] width 21 height 21
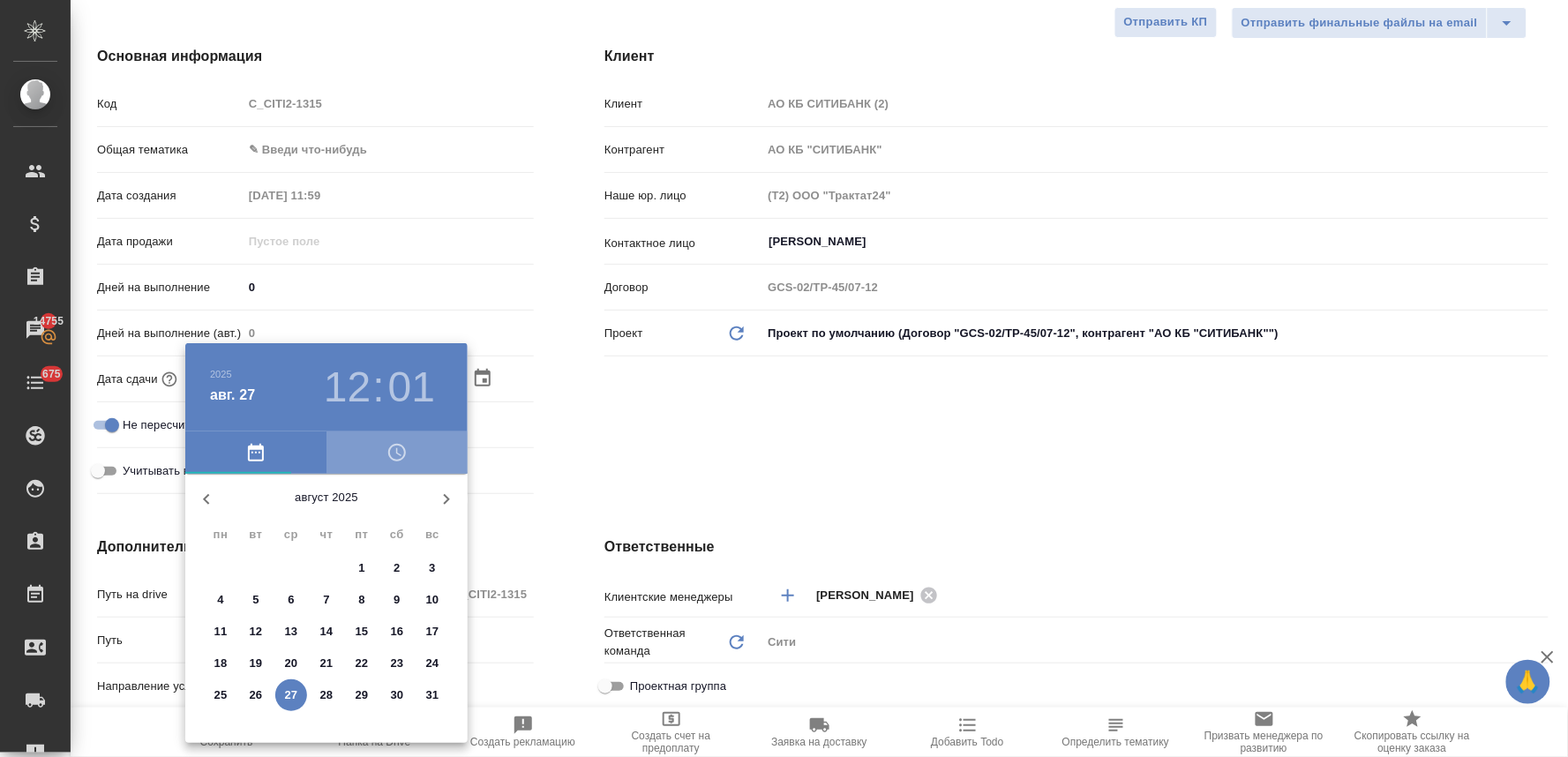
click at [392, 450] on icon "button" at bounding box center [397, 453] width 21 height 21
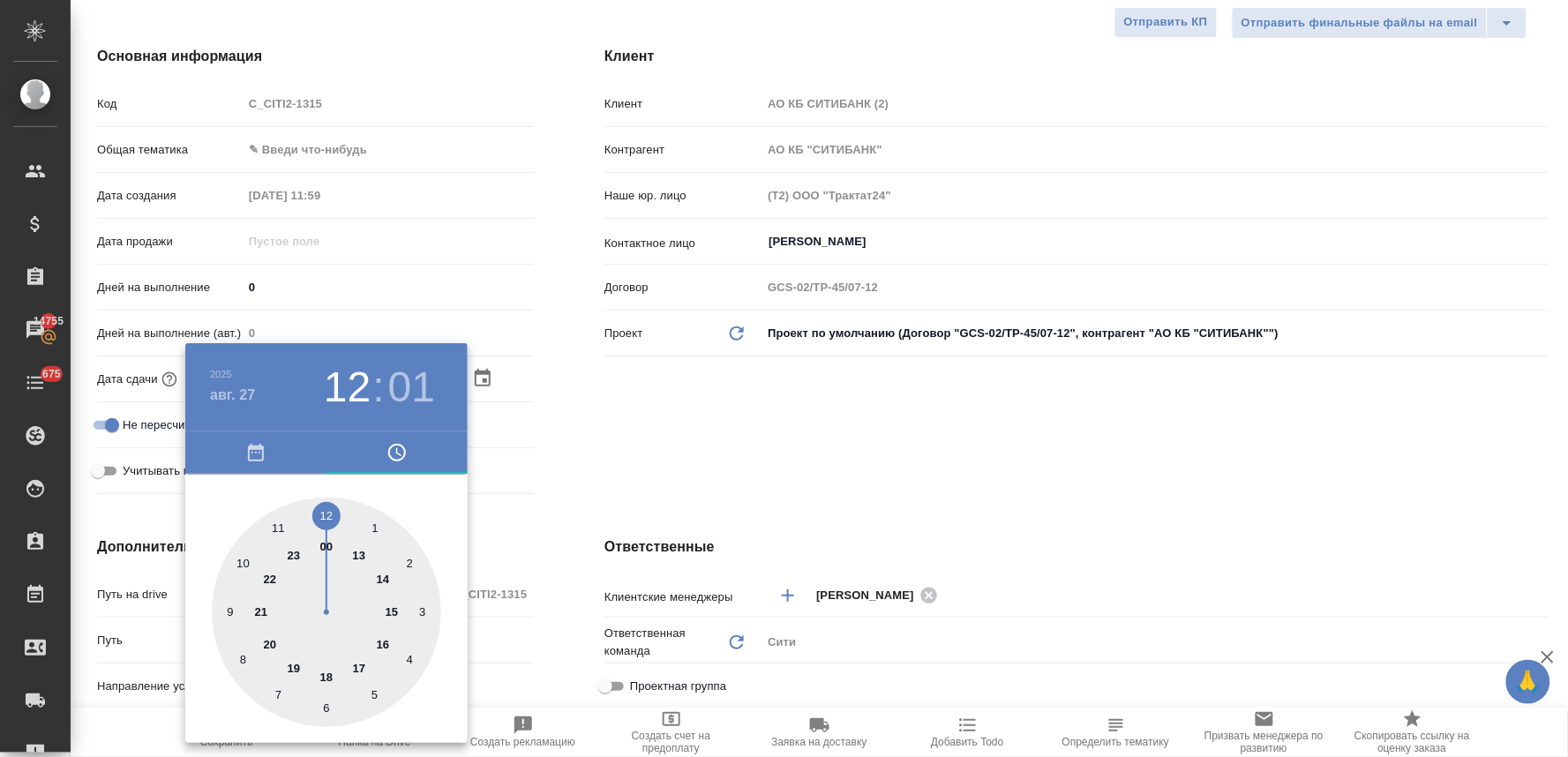
click at [329, 517] on div at bounding box center [326, 612] width 230 height 230
type input "[DATE] 12:01"
type textarea "x"
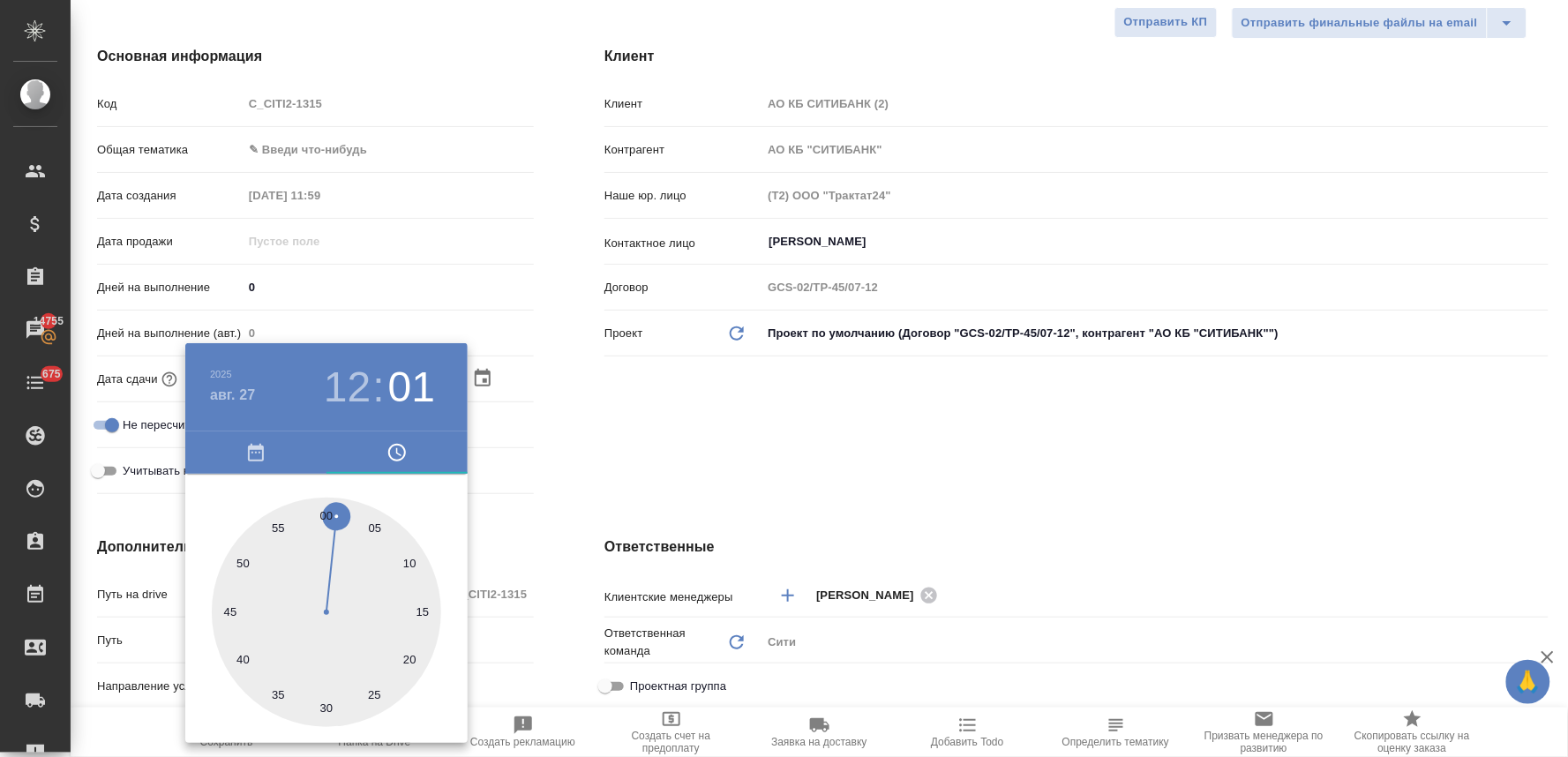
click at [415, 565] on div at bounding box center [326, 612] width 230 height 230
type input "[DATE] 12:10"
type textarea "x"
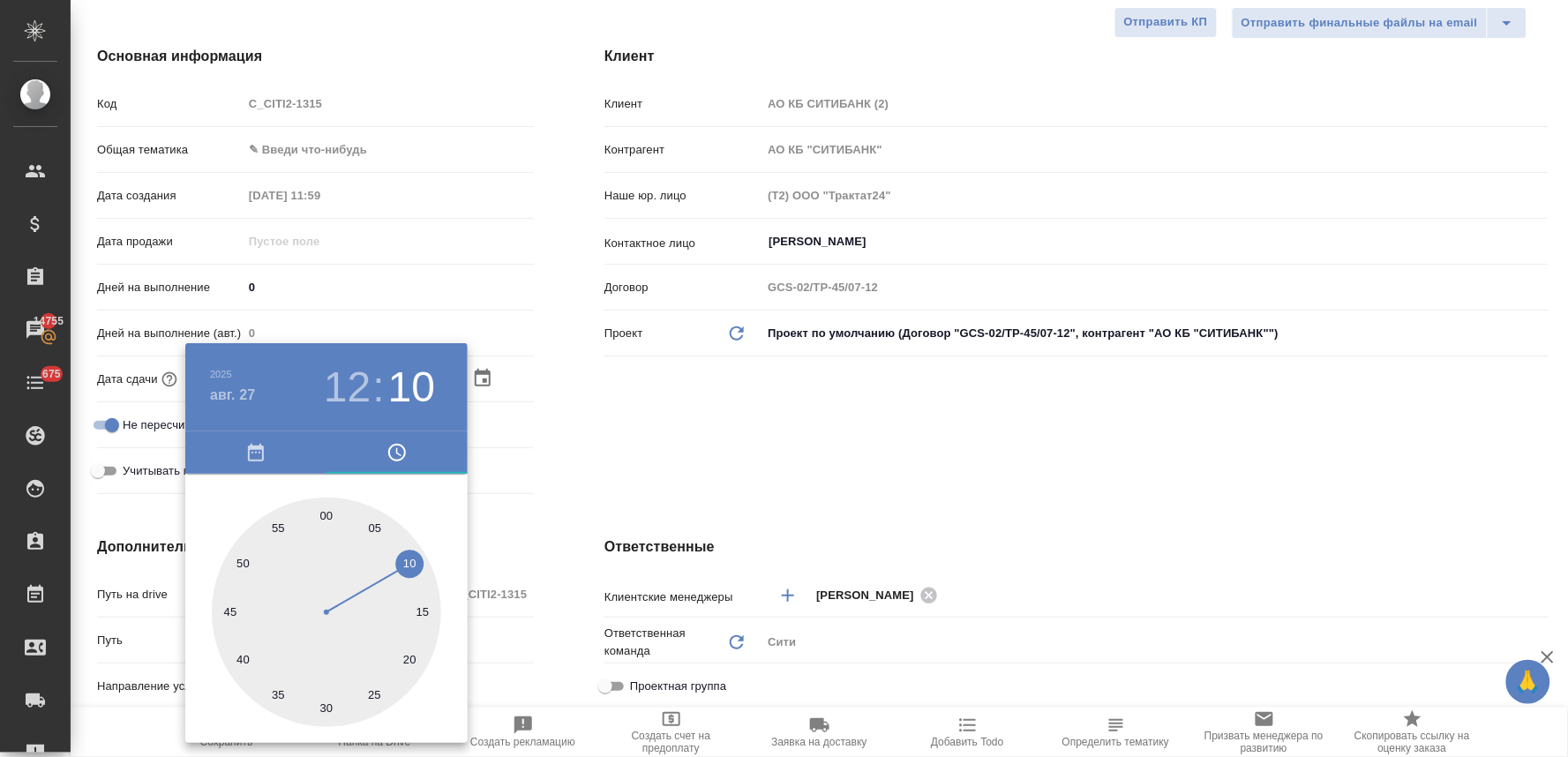
click at [652, 452] on div at bounding box center [784, 378] width 1568 height 757
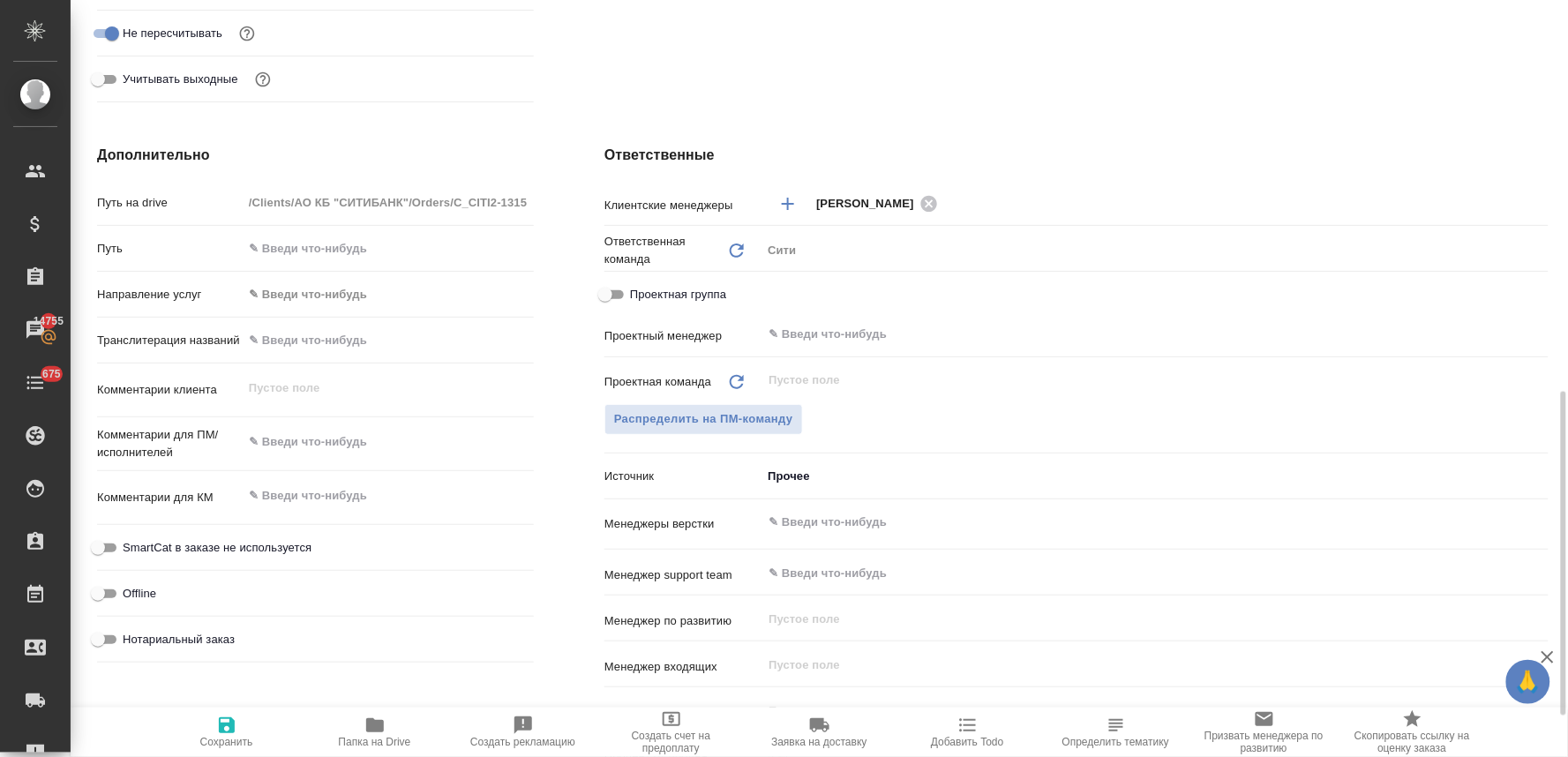
scroll to position [686, 0]
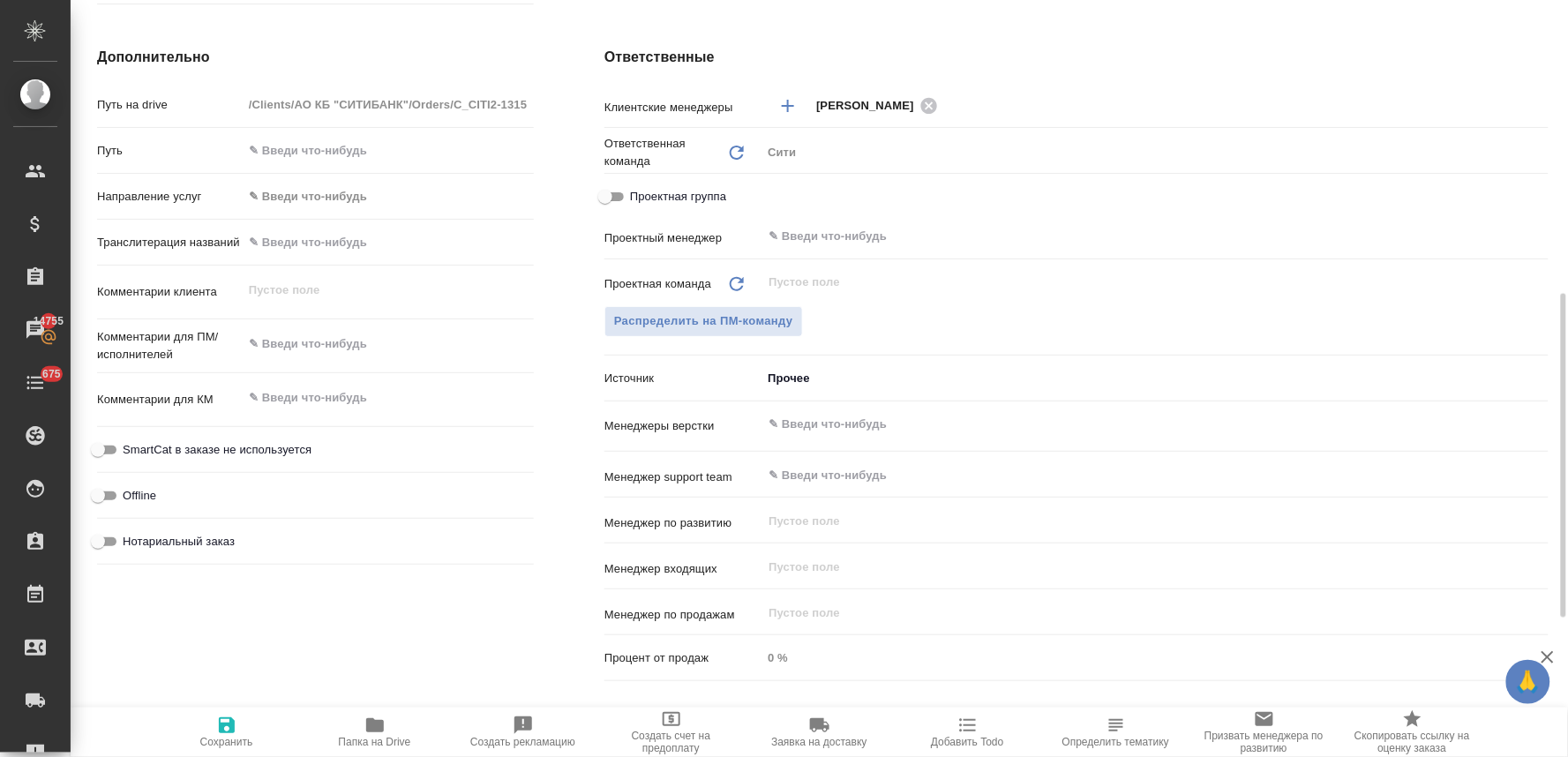
type textarea "x"
click at [328, 344] on textarea at bounding box center [388, 344] width 291 height 30
type textarea "x"
type textarea "п"
type textarea "x"
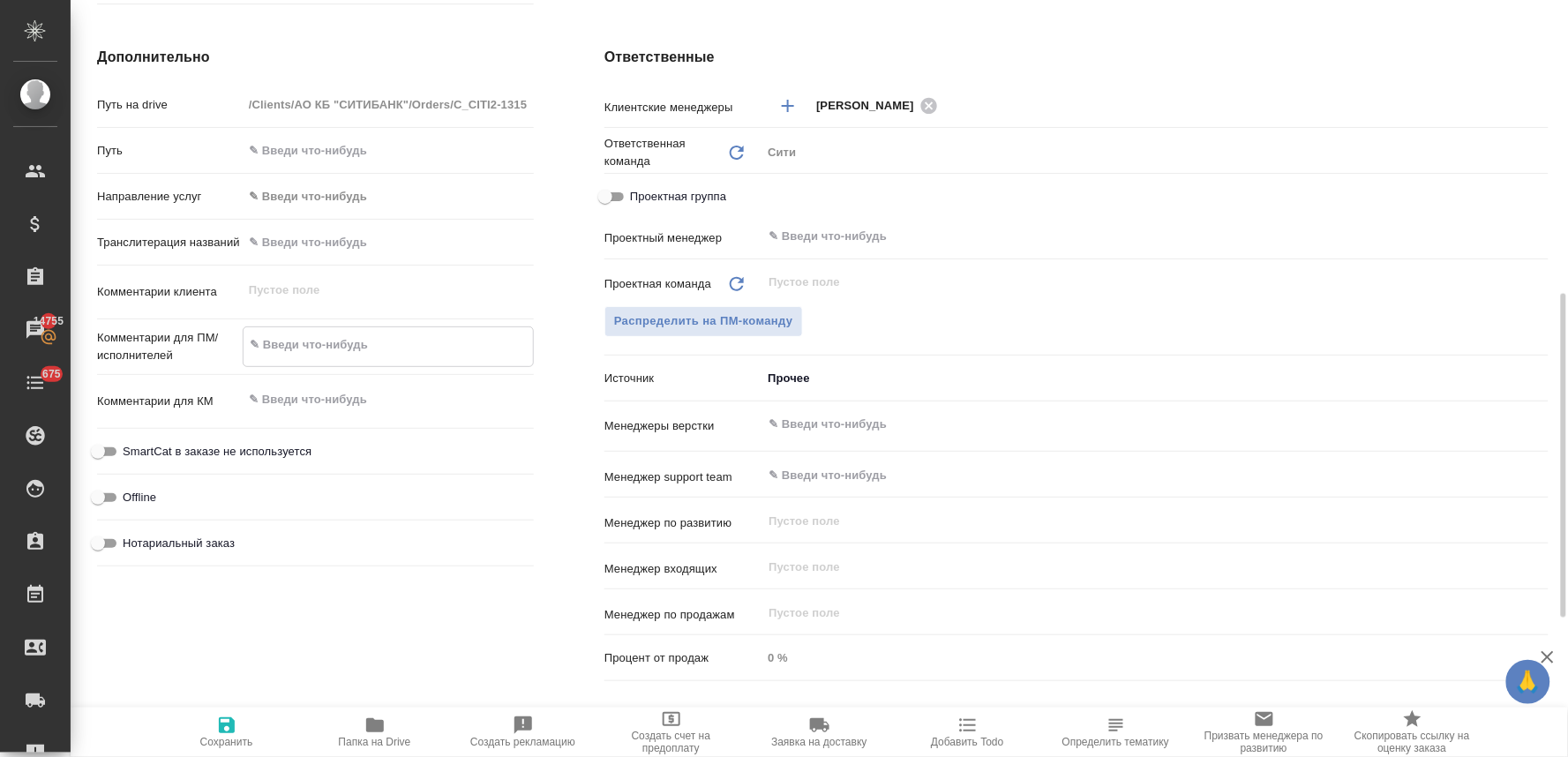
type textarea "x"
type textarea "по"
type textarea "x"
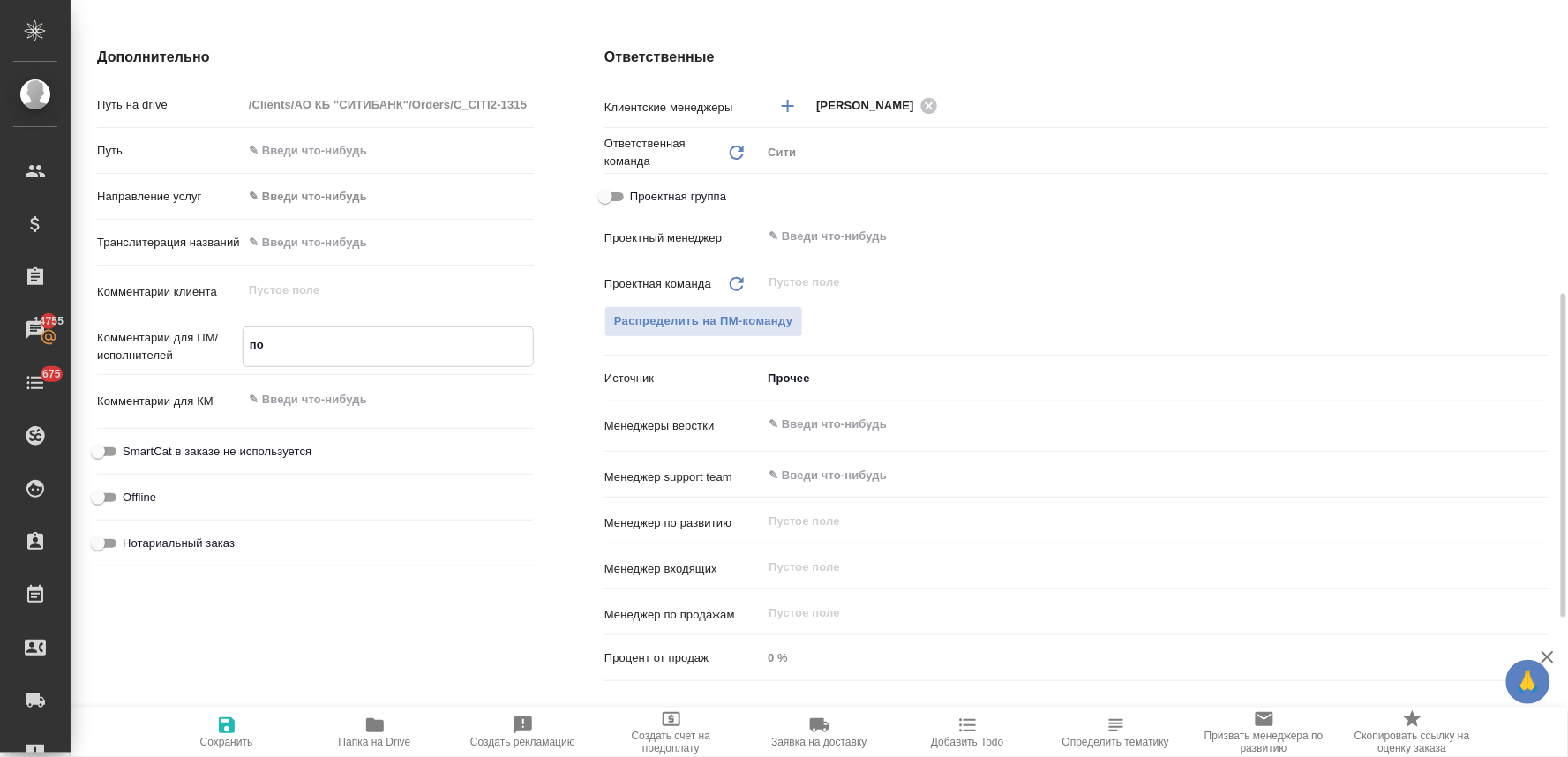
type textarea "x"
type textarea "пос"
type textarea "x"
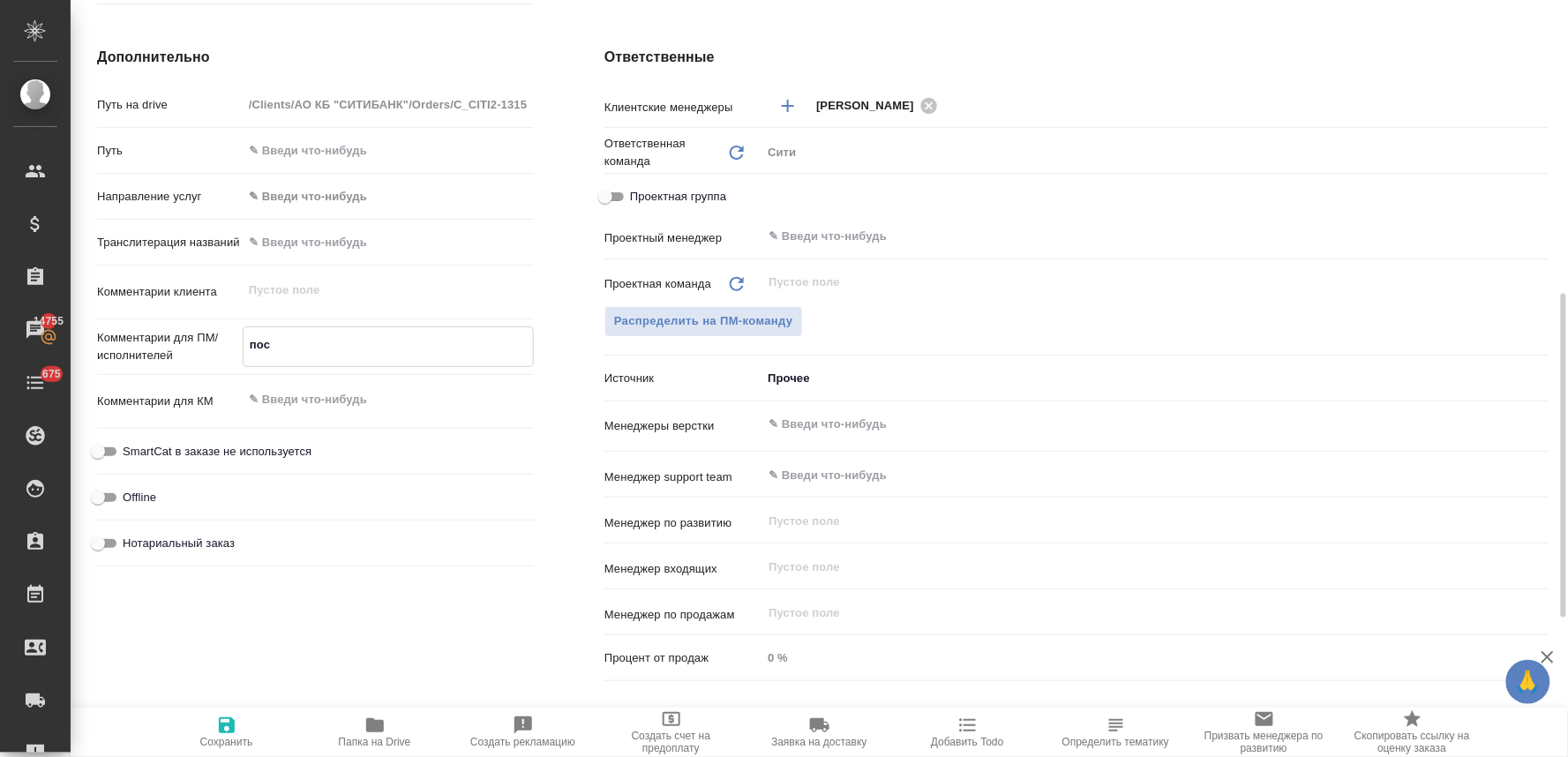
type textarea "посч"
type textarea "x"
type textarea "посчи"
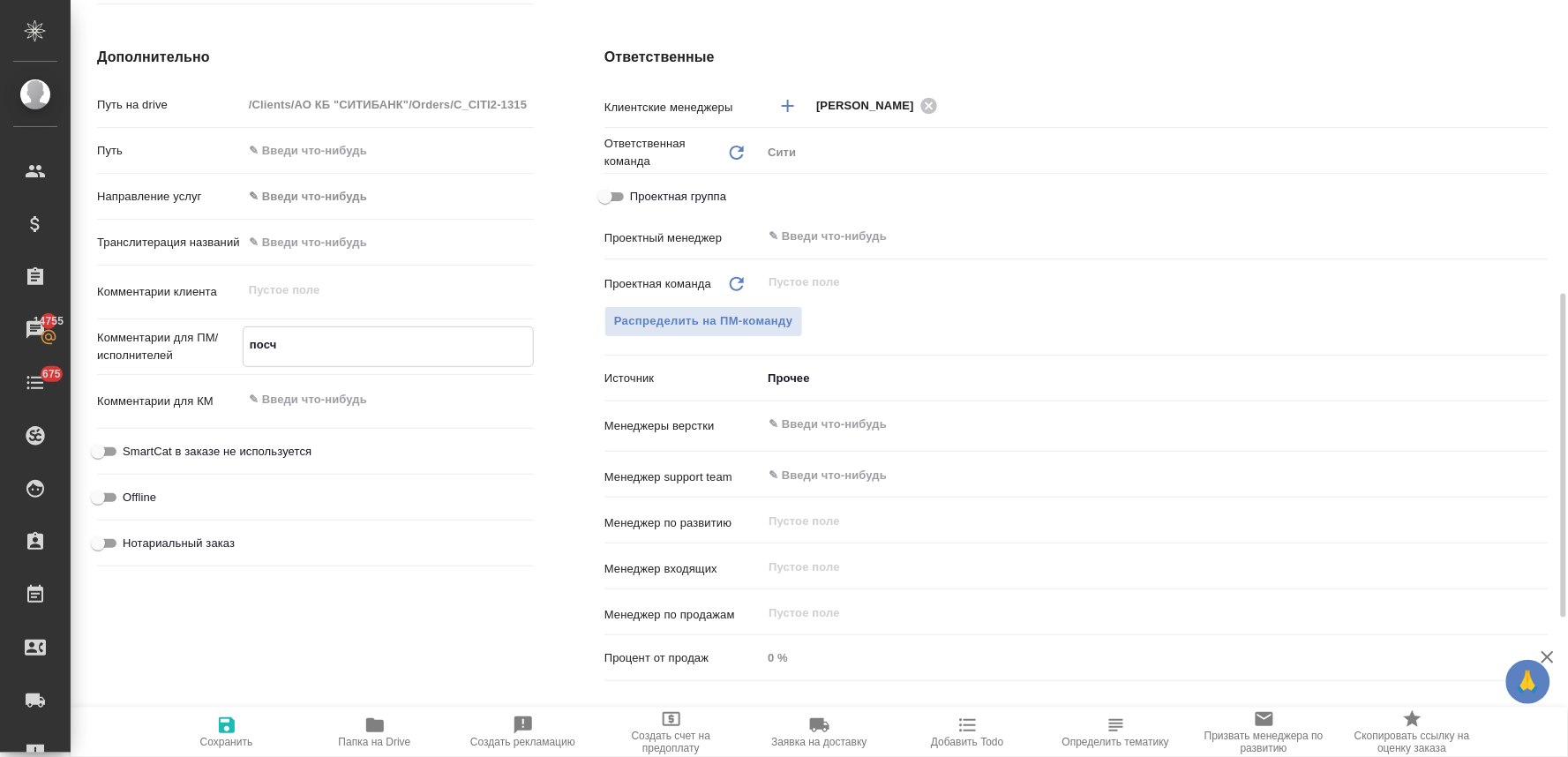
type textarea "x"
type textarea "посчит"
type textarea "x"
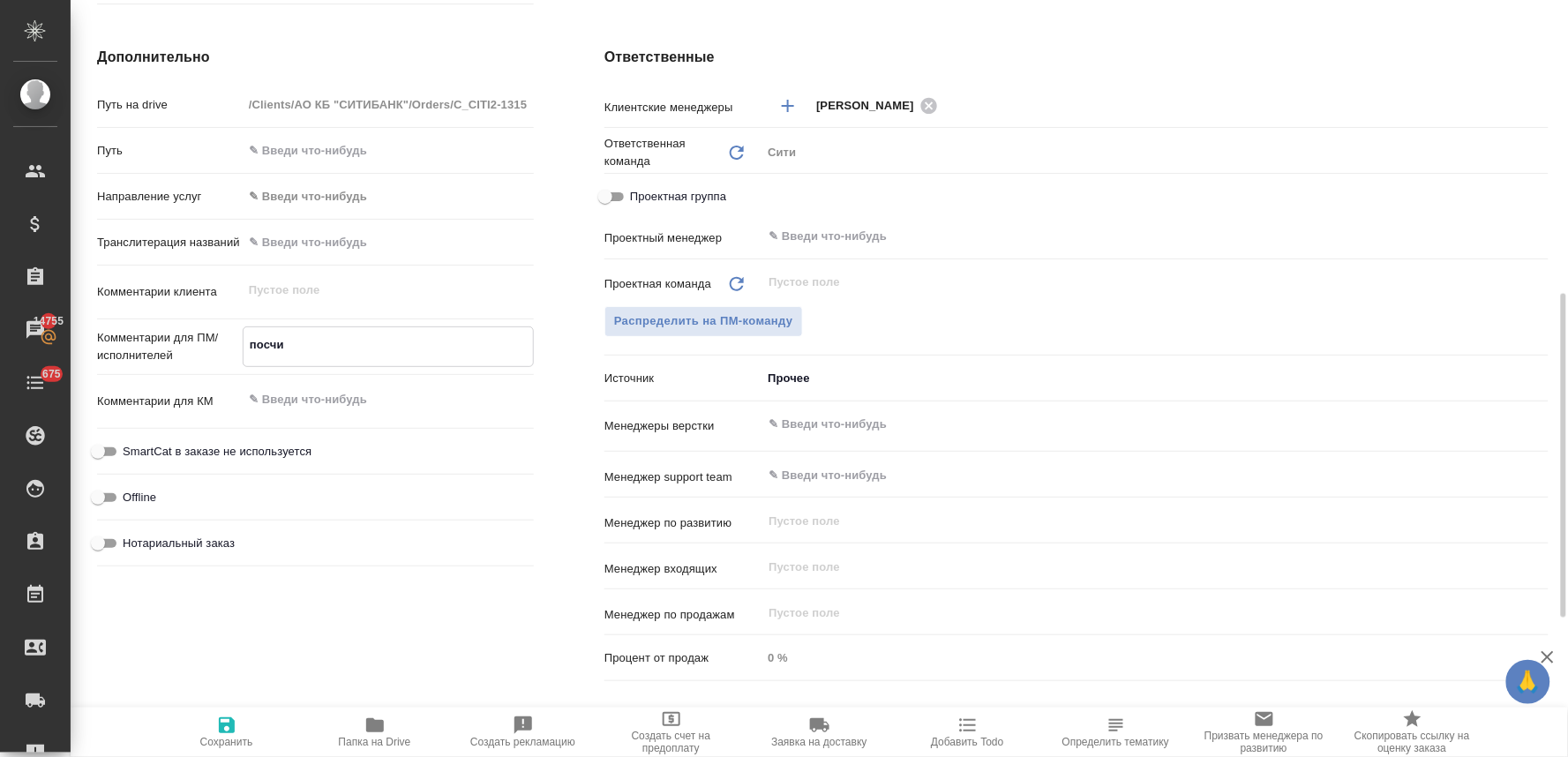
type textarea "x"
type textarea "посчита"
type textarea "x"
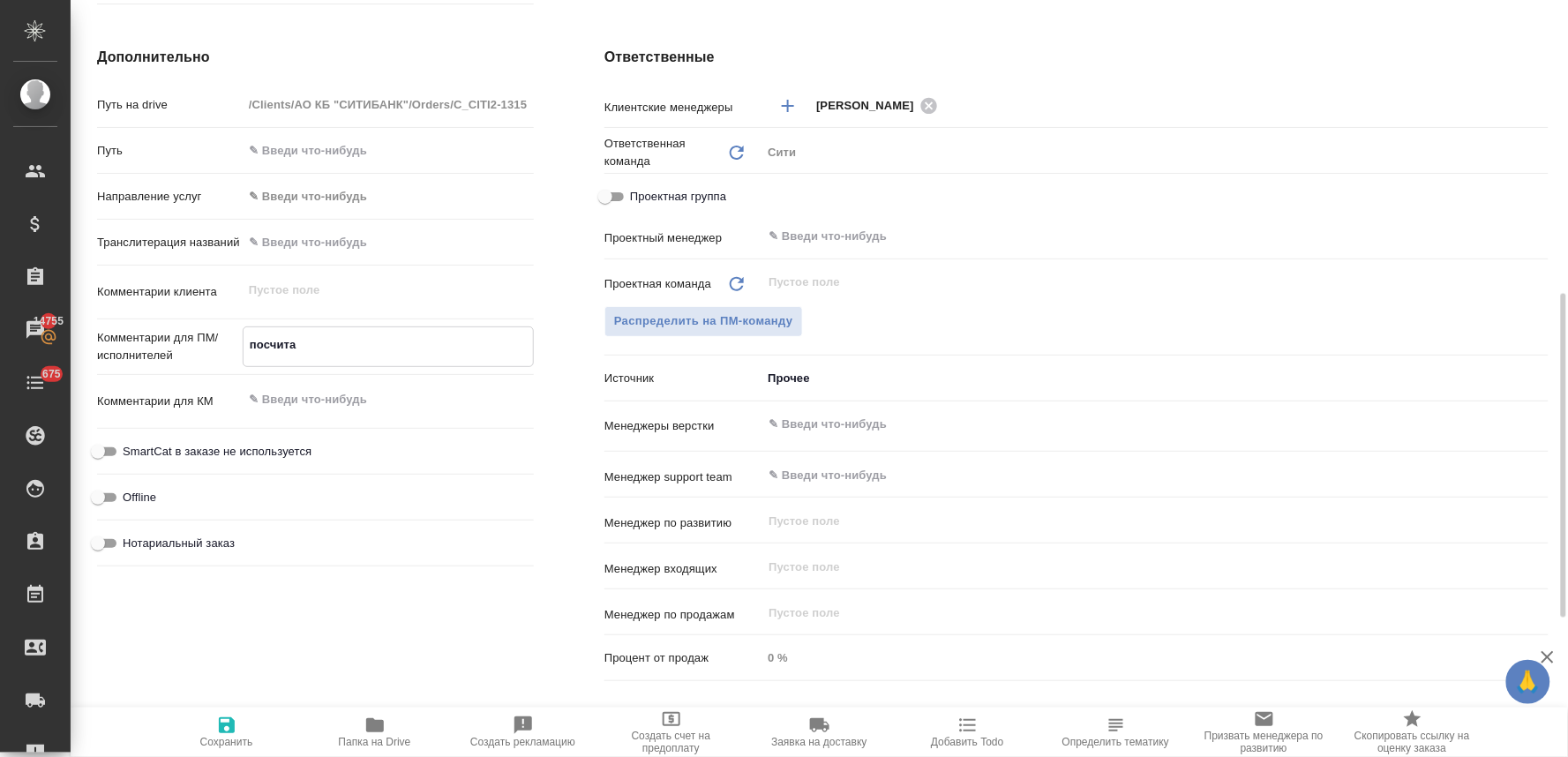
type textarea "x"
type textarea "посчитай"
type textarea "x"
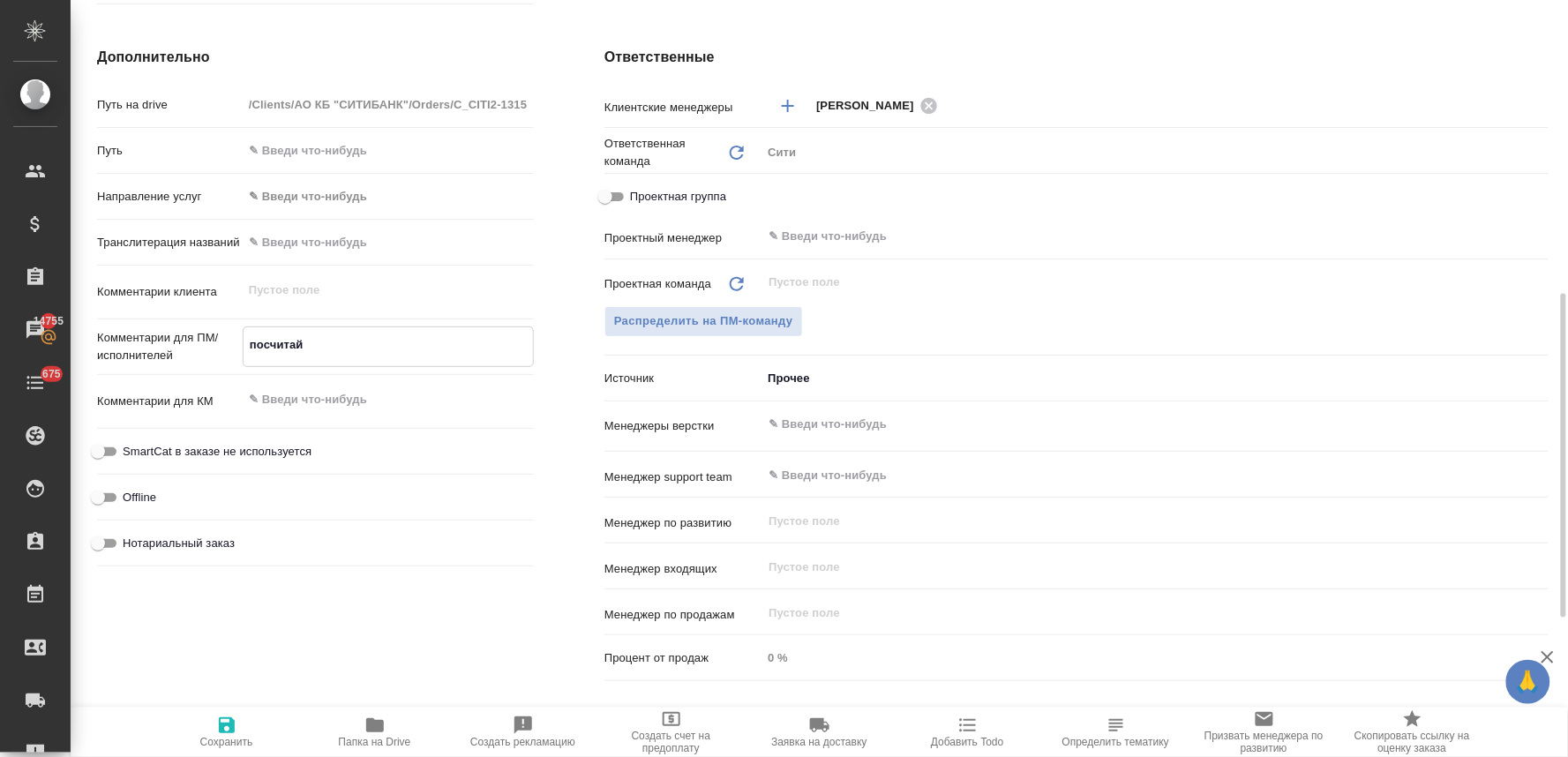
type textarea "посчитайт"
type textarea "x"
type textarea "посчитайте"
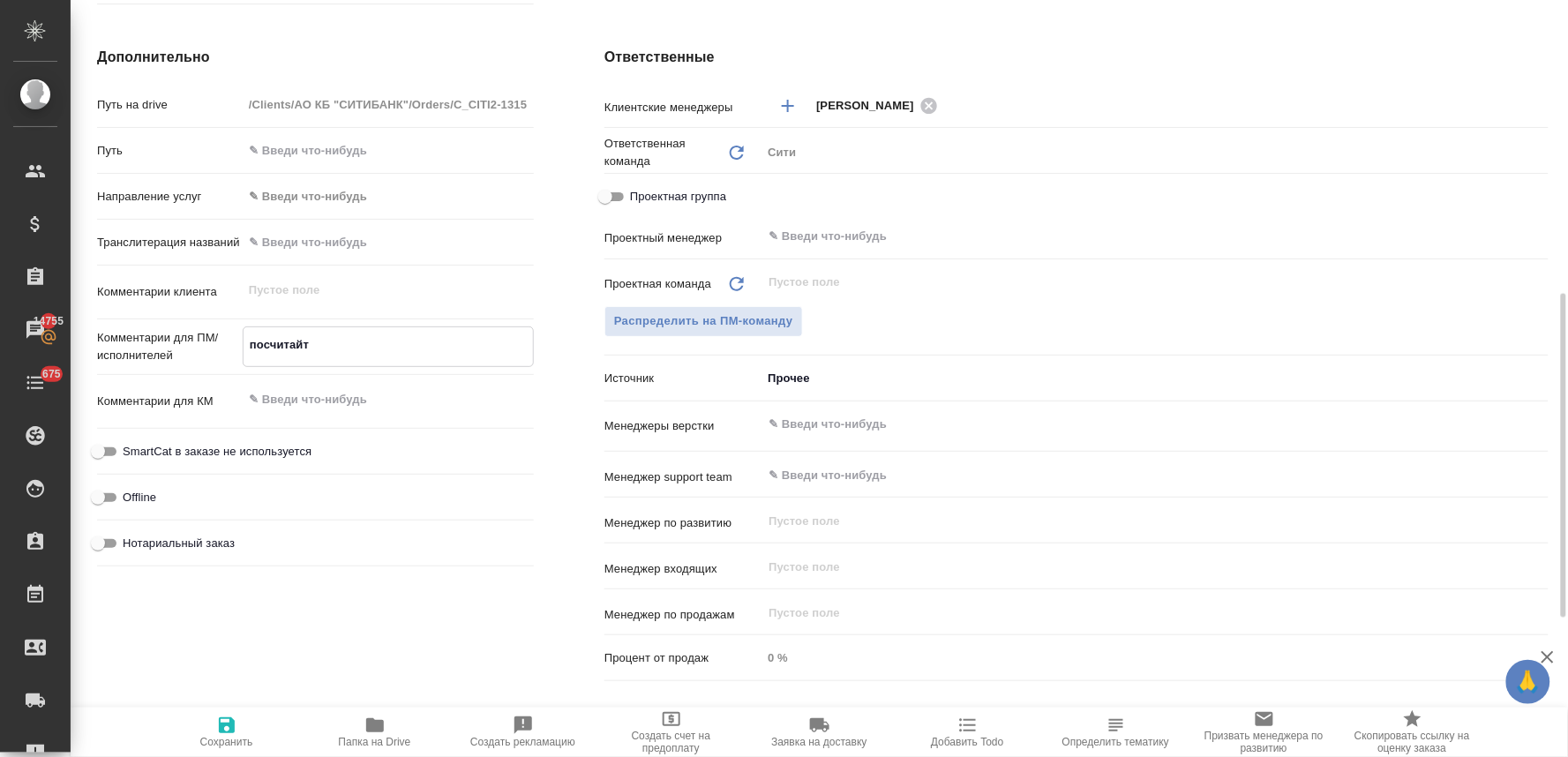
type textarea "x"
type textarea "посчитайте"
type textarea "x"
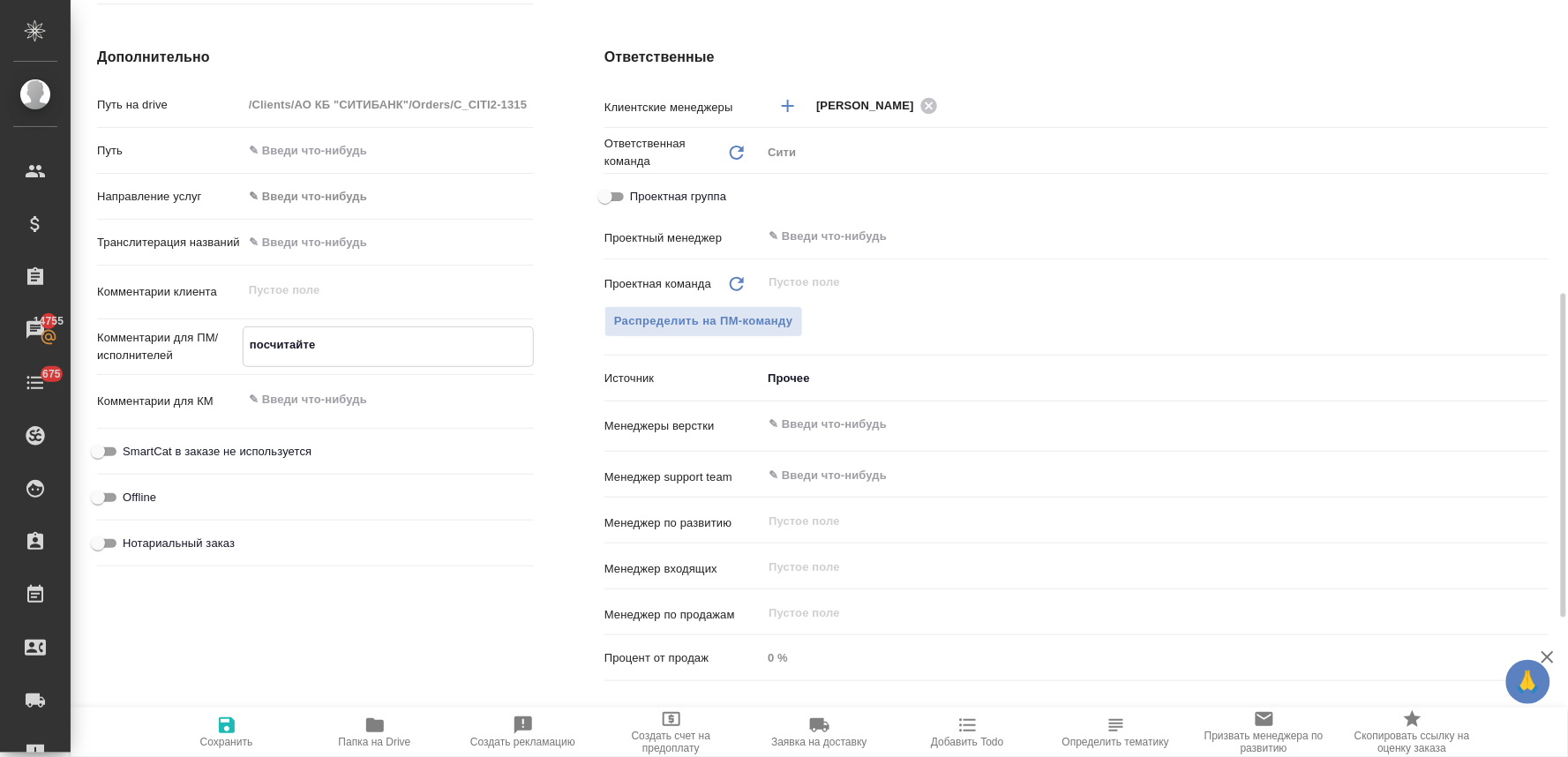
type textarea "x"
type textarea "посчитайте т"
type textarea "x"
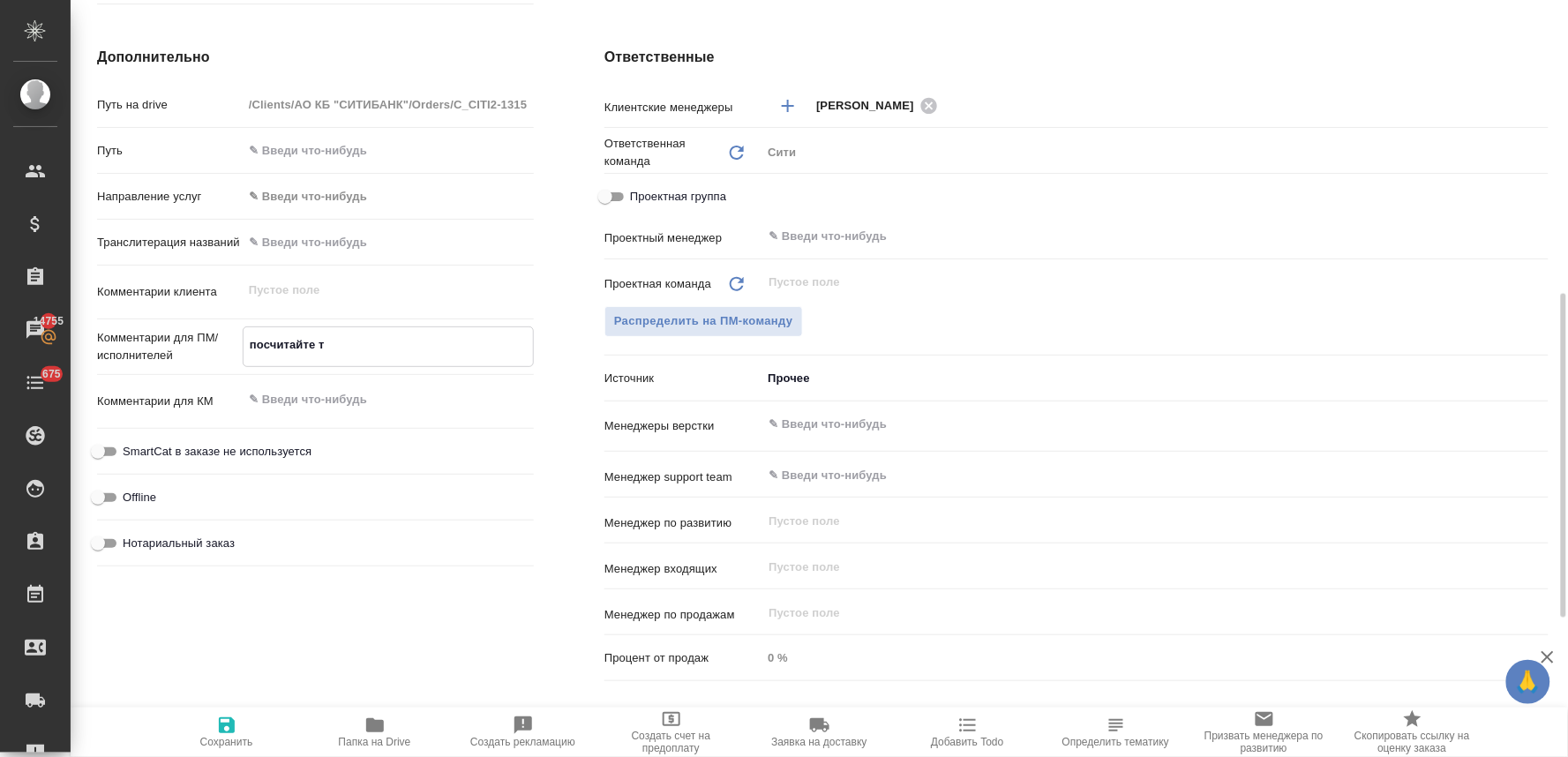
type textarea "x"
type textarea "посчитайте ти"
type textarea "x"
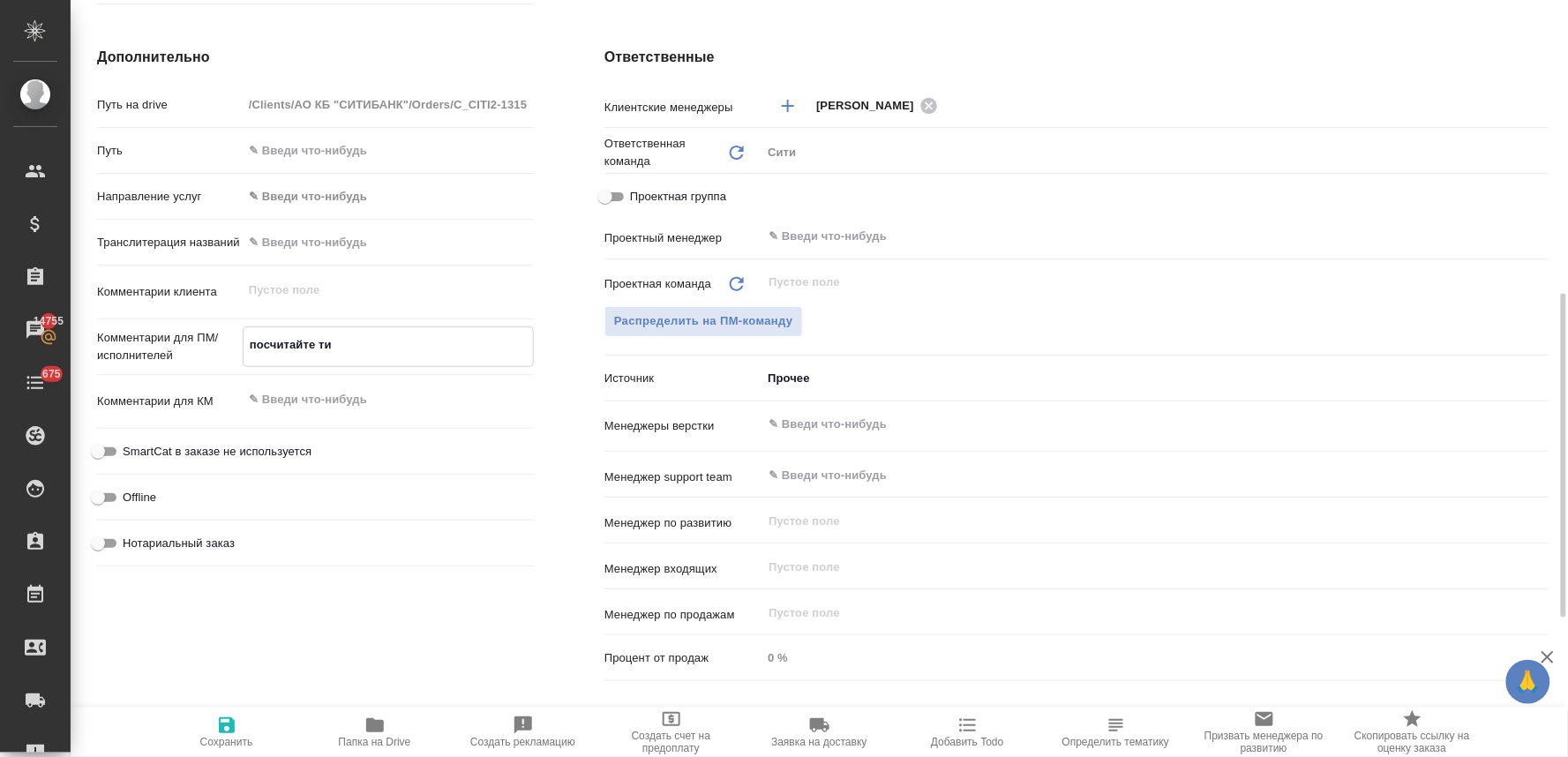
type textarea "посчитайте тик"
type textarea "x"
type textarea "посчитайте тике"
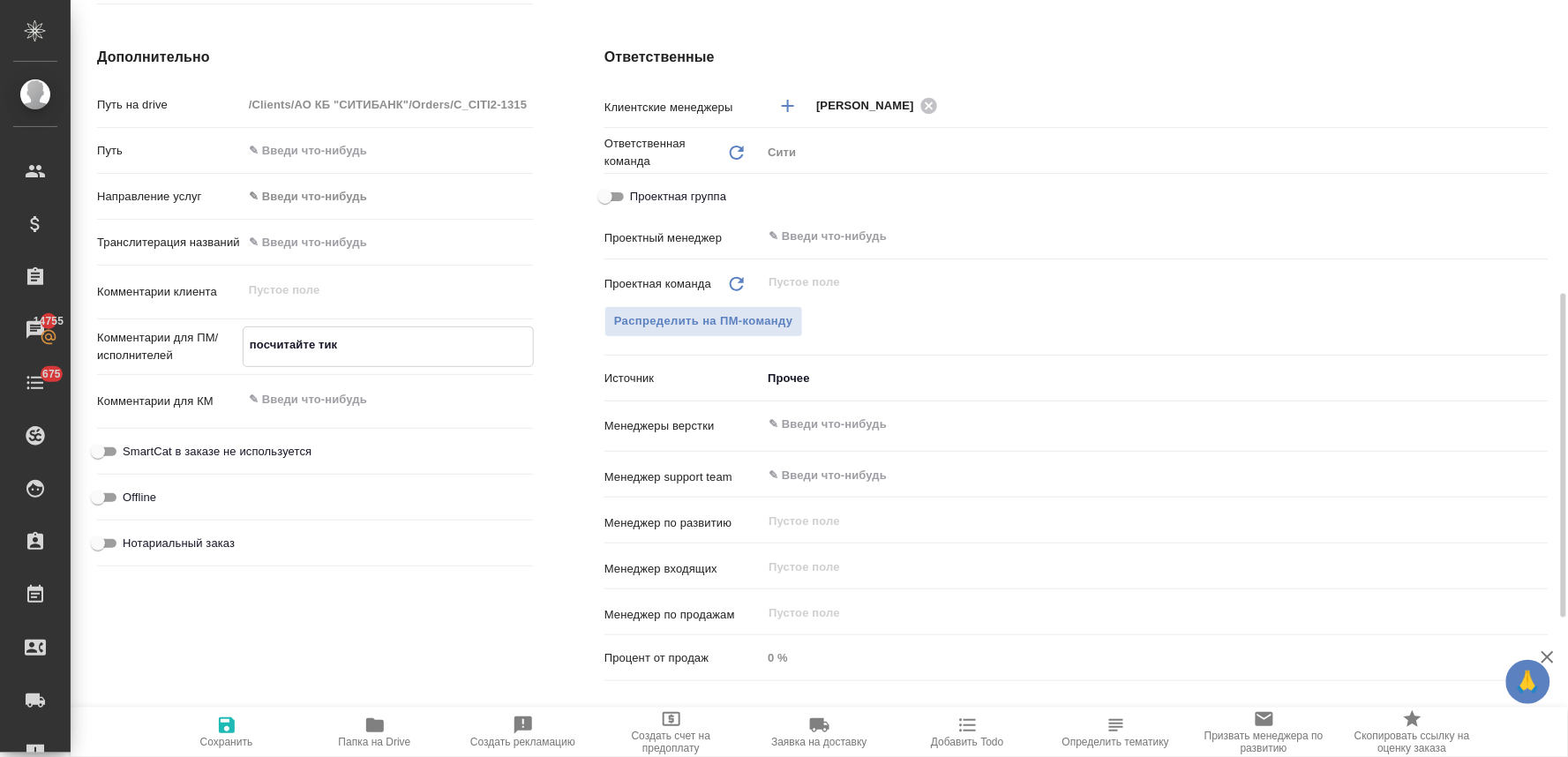
type textarea "x"
type textarea "посчитайте тикет"
type textarea "x"
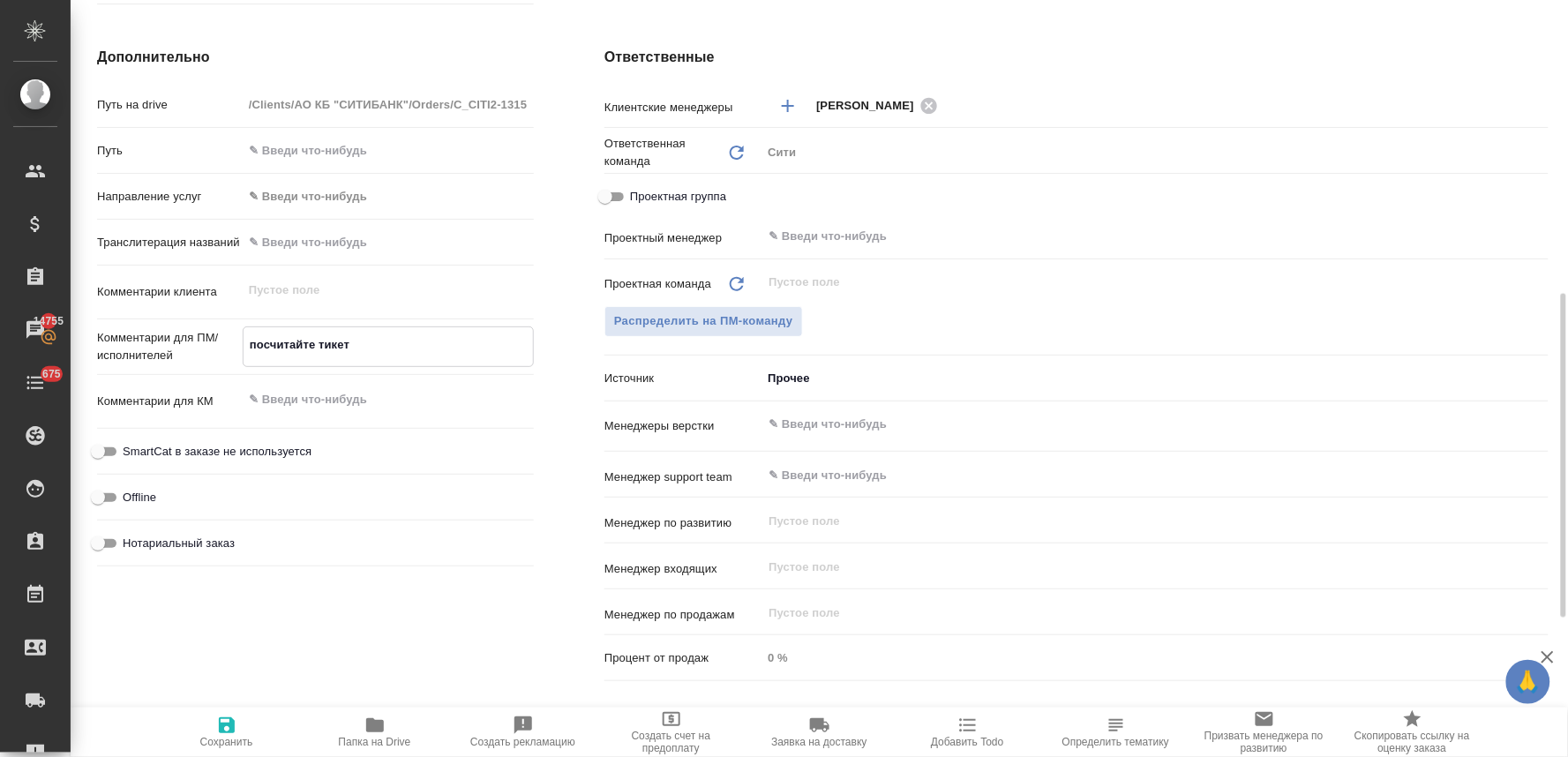
type textarea "x"
type textarea "посчитайте тикет,"
type textarea "x"
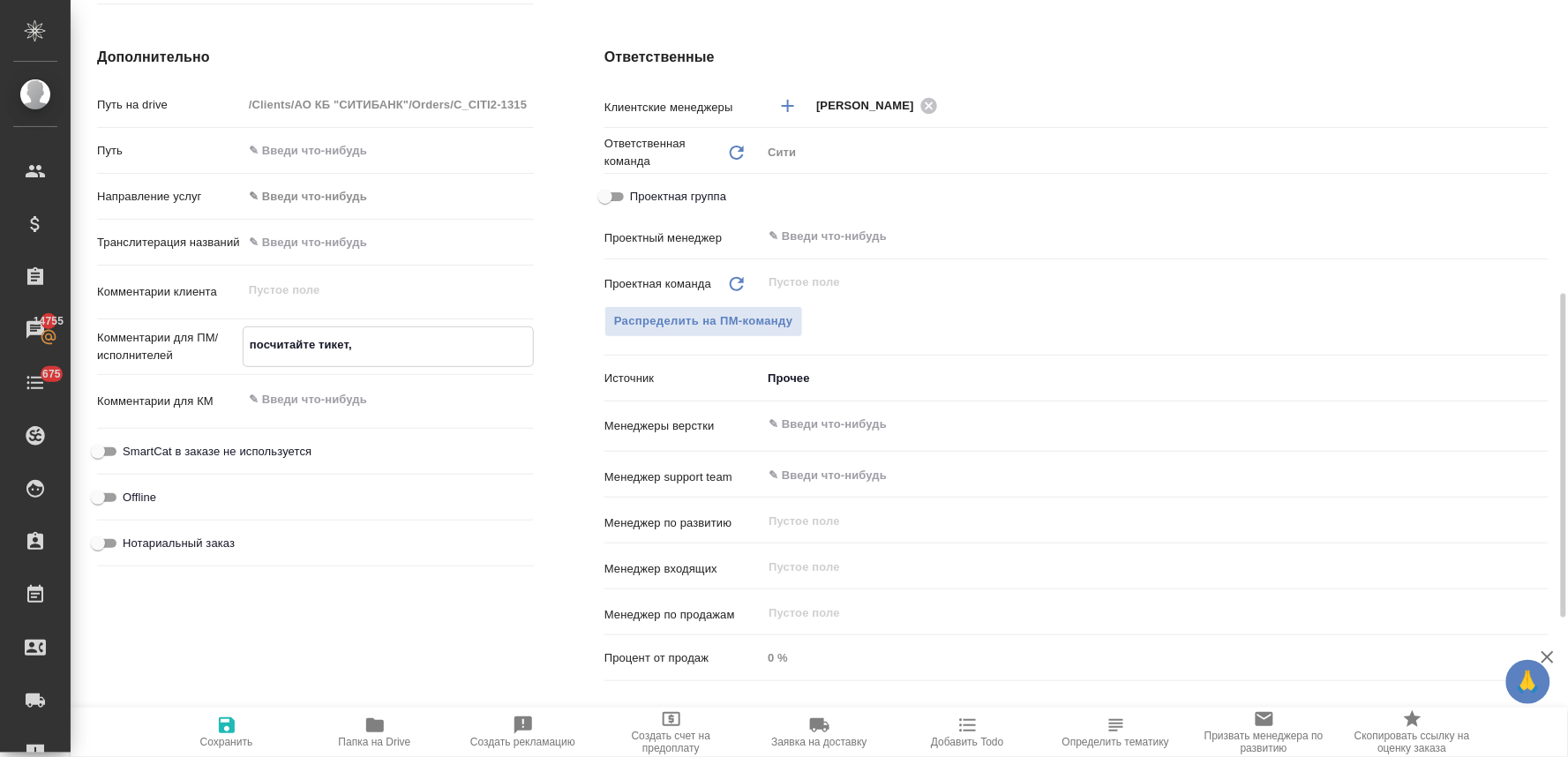
type textarea "x"
type textarea "посчитайте тикет,"
type textarea "x"
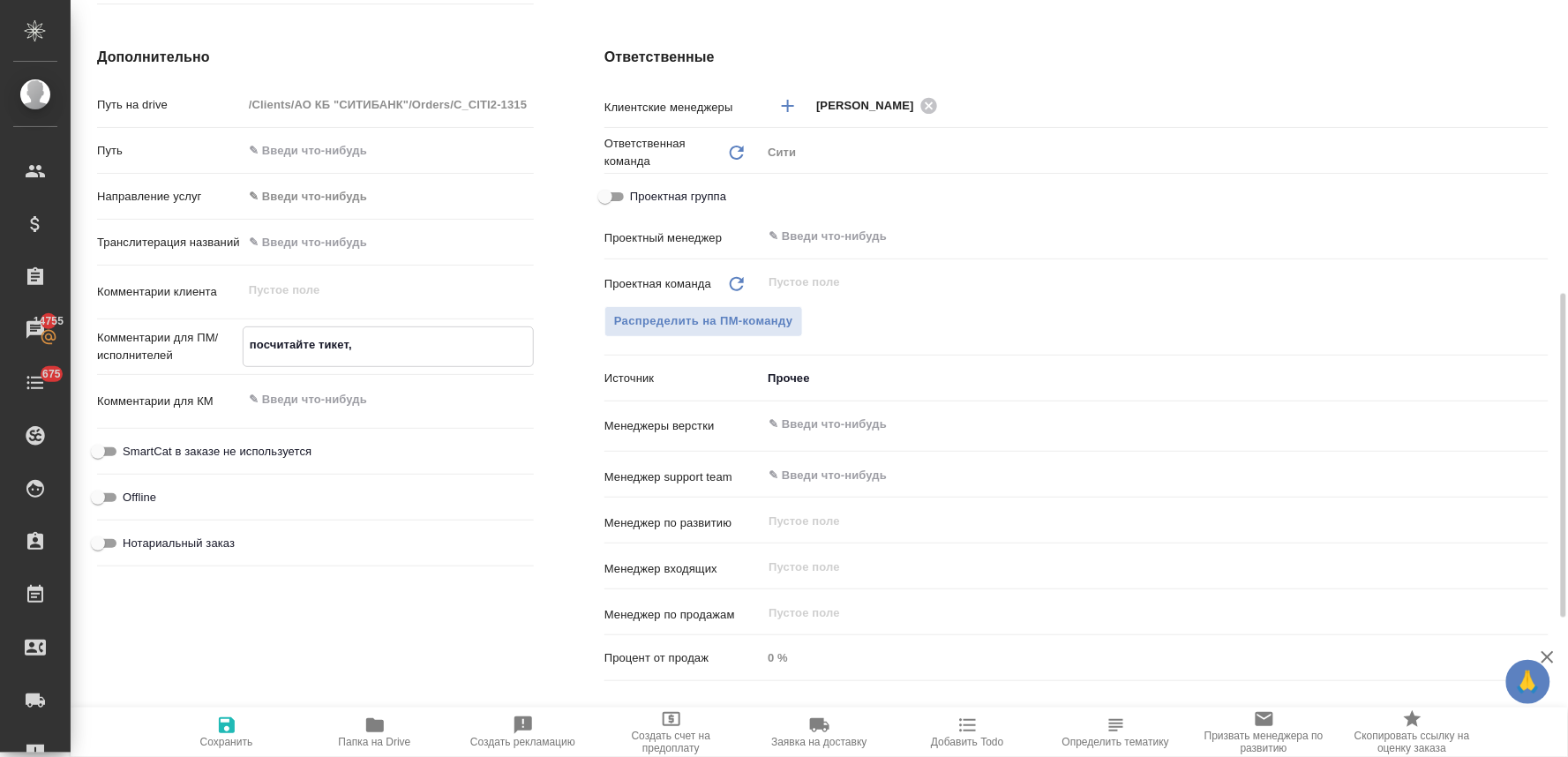
type textarea "посчитайте тикет, п"
type textarea "x"
type textarea "посчитайте тикет, по"
type textarea "x"
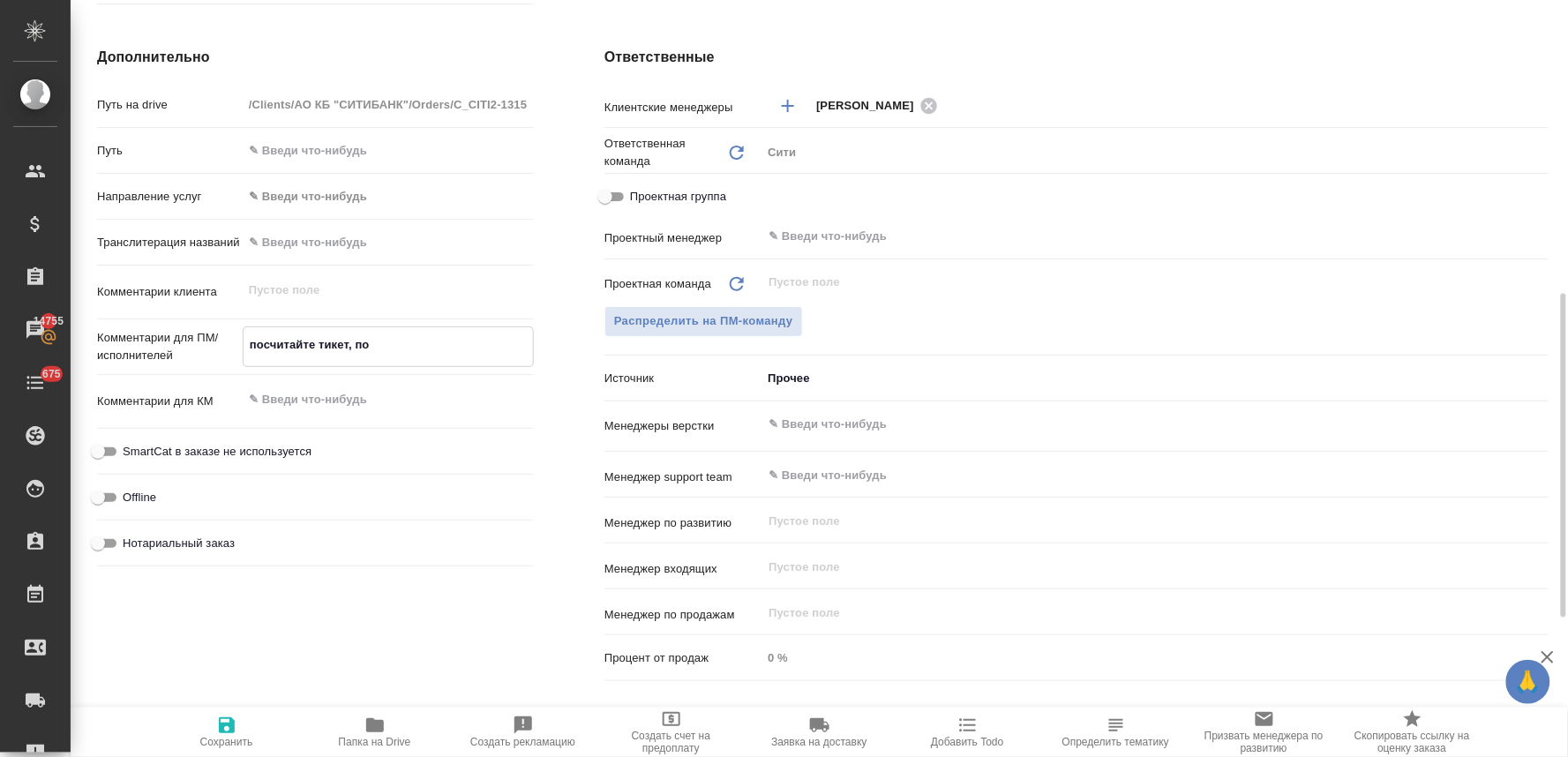
type textarea "x"
type textarea "посчитайте тикет, пожал"
type textarea "x"
type textarea "посчитайте тикет, пожалу"
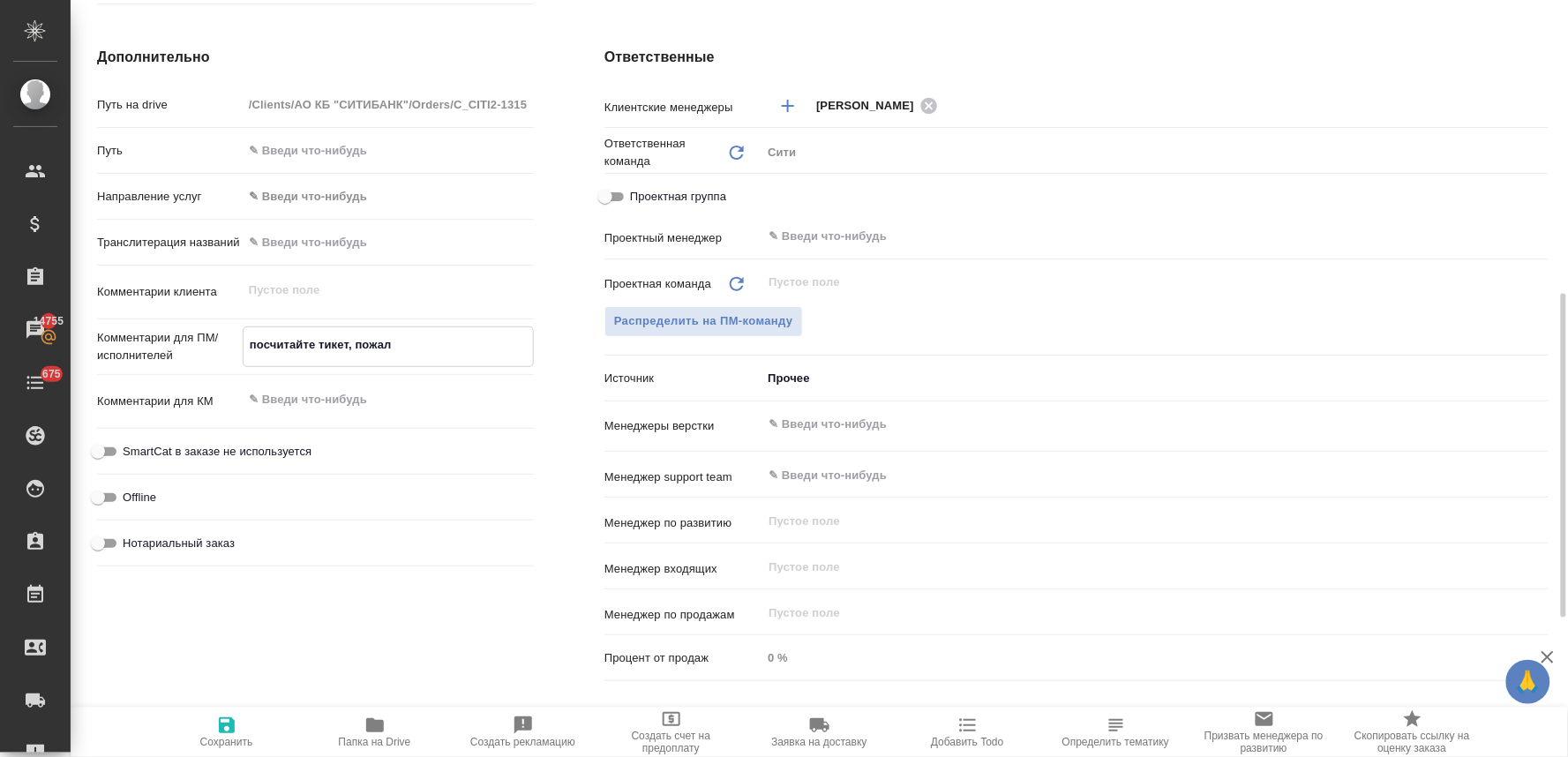
type textarea "x"
type textarea "посчитайте тикет, пожалуй"
type textarea "x"
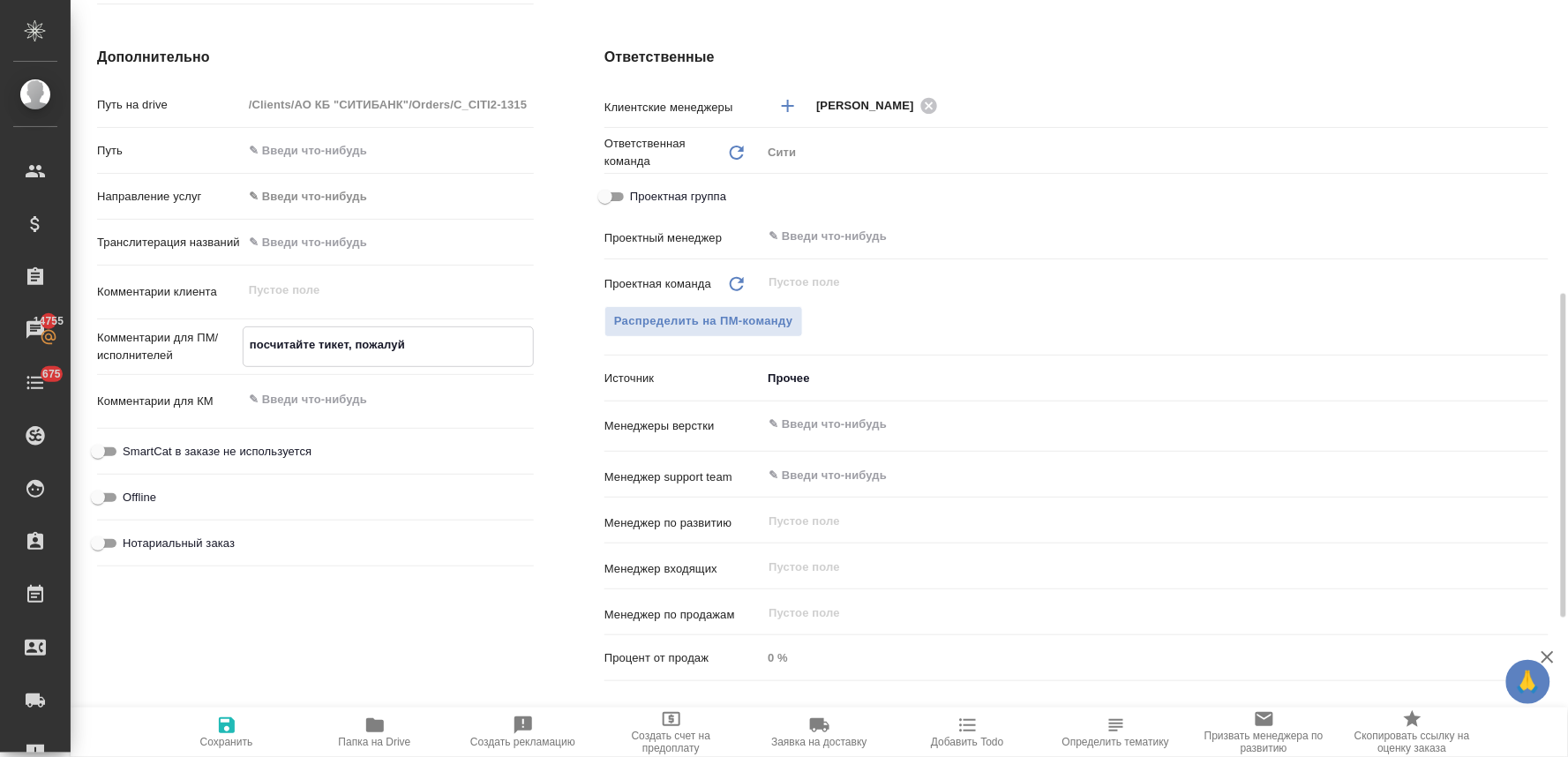
type textarea "x"
type textarea "посчитайте тикет, пожалуйс"
type textarea "x"
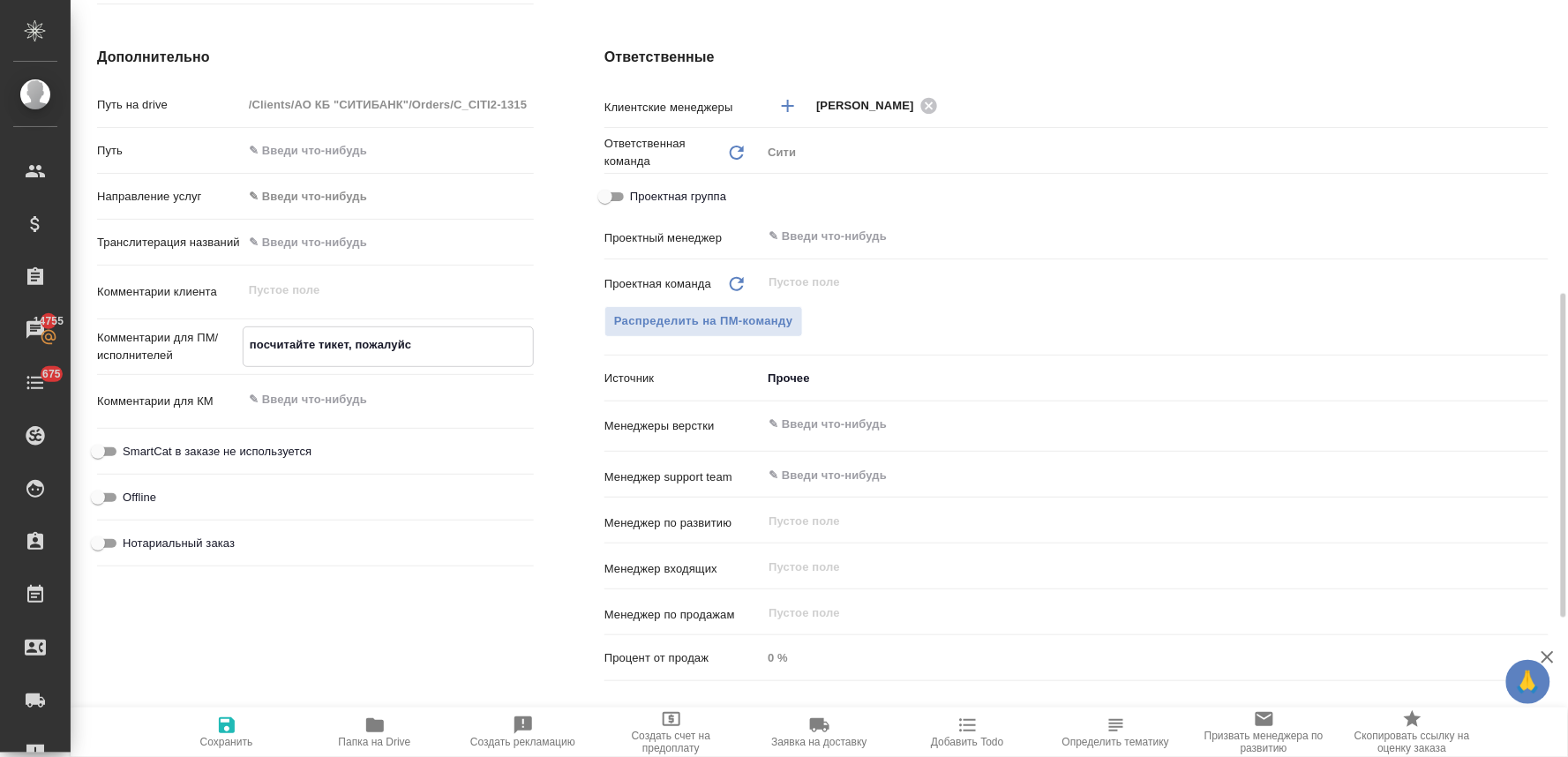
type textarea "посчитайте тикет, пожалуйст"
type textarea "x"
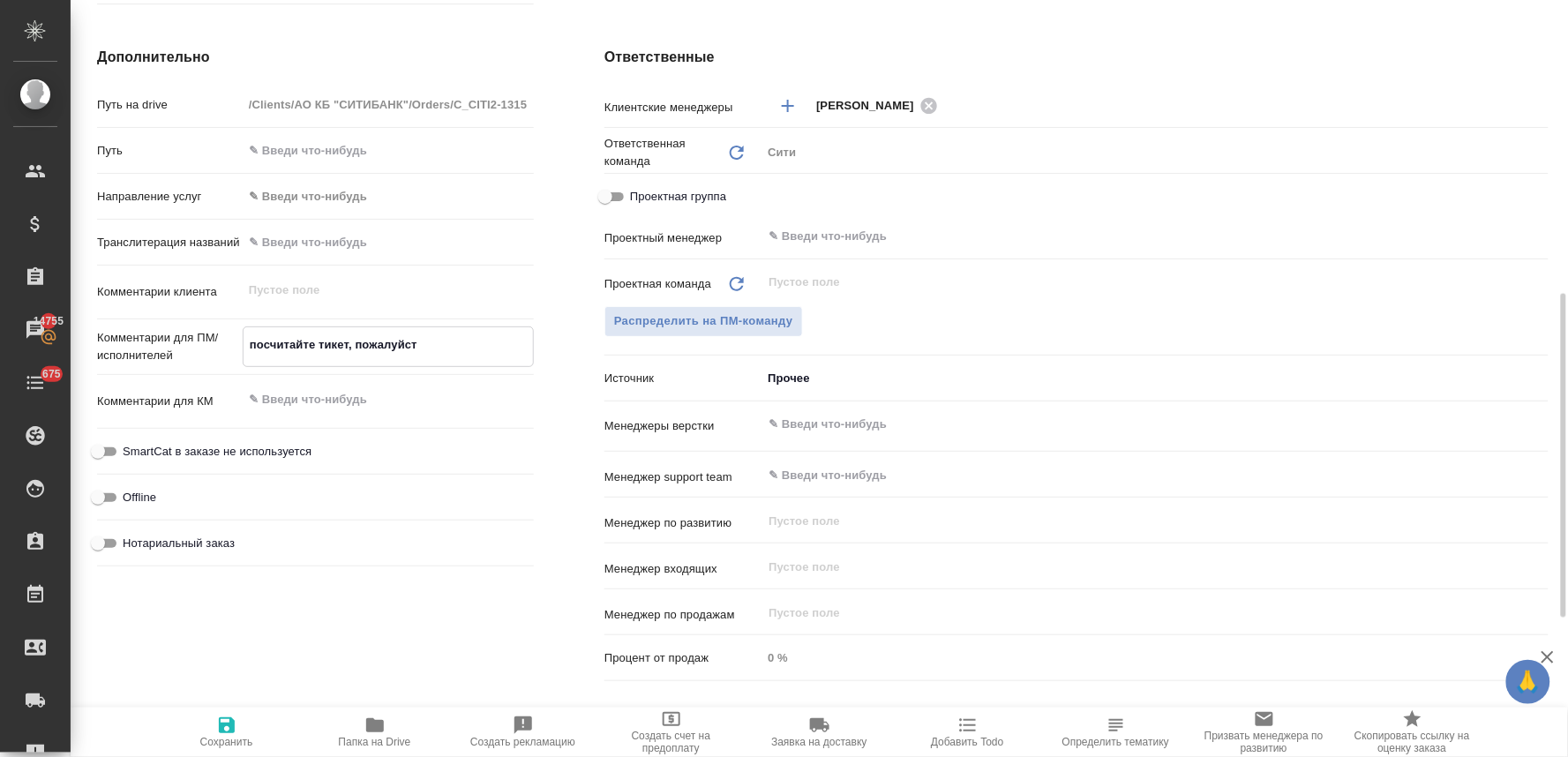
type textarea "посчитайте тикет, пожалуйста"
type textarea "x"
type textarea "посчитайте тикет, пожалуйста"
type textarea "x"
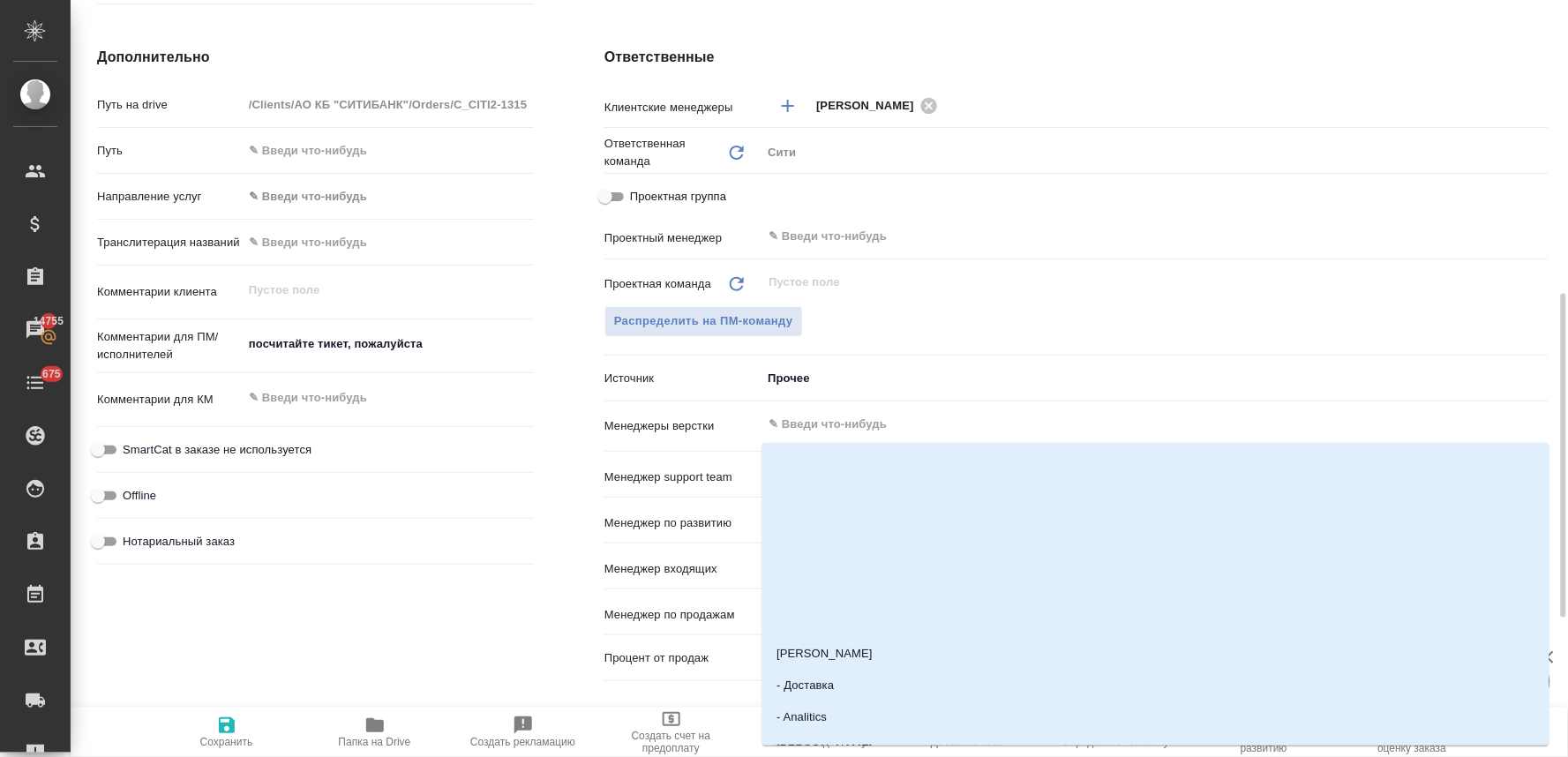
click at [821, 430] on input "text" at bounding box center [1126, 424] width 718 height 21
type input "отде"
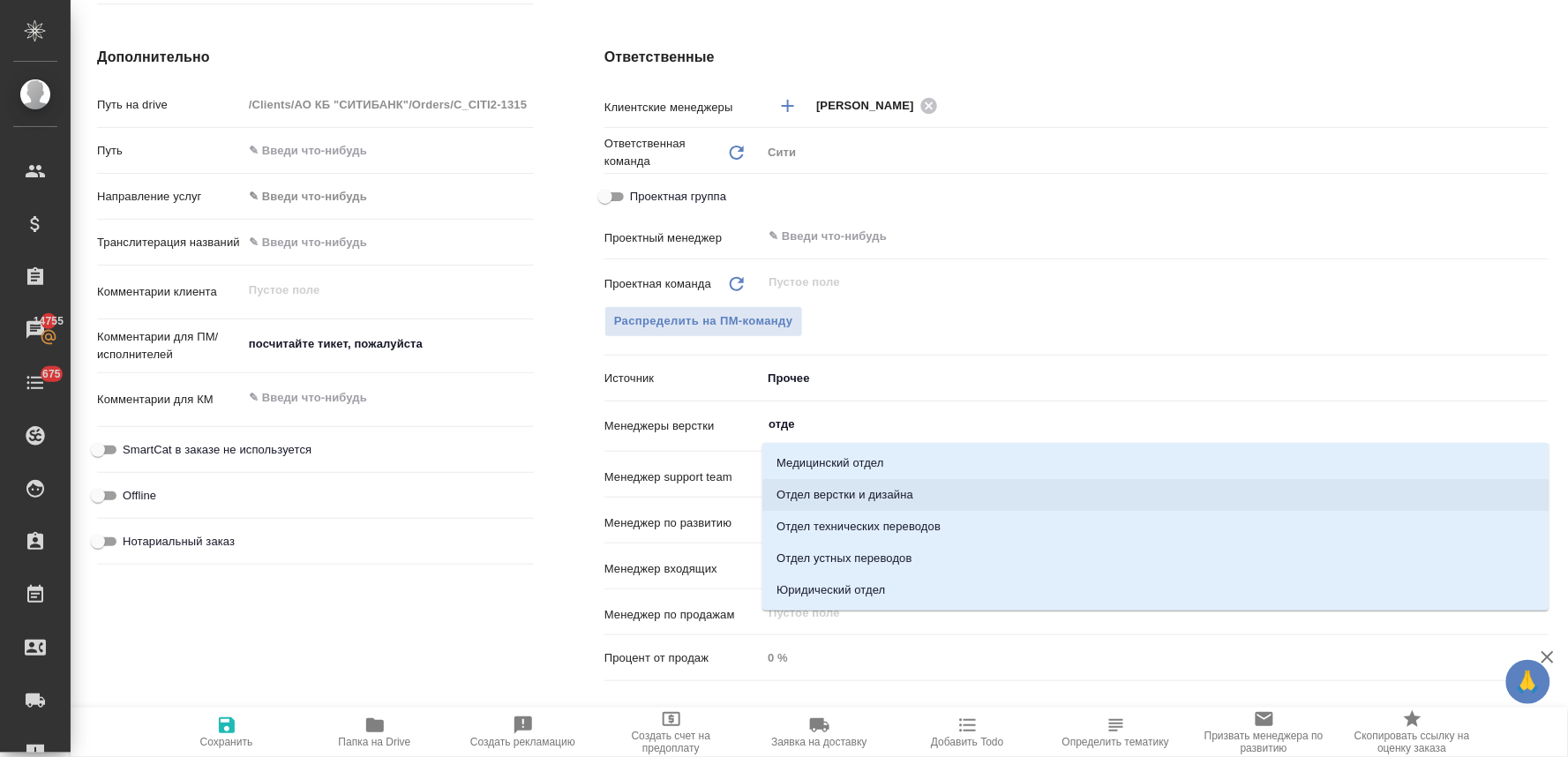
click at [853, 487] on li "Отдел верстки и дизайна" at bounding box center [1155, 495] width 787 height 32
type textarea "x"
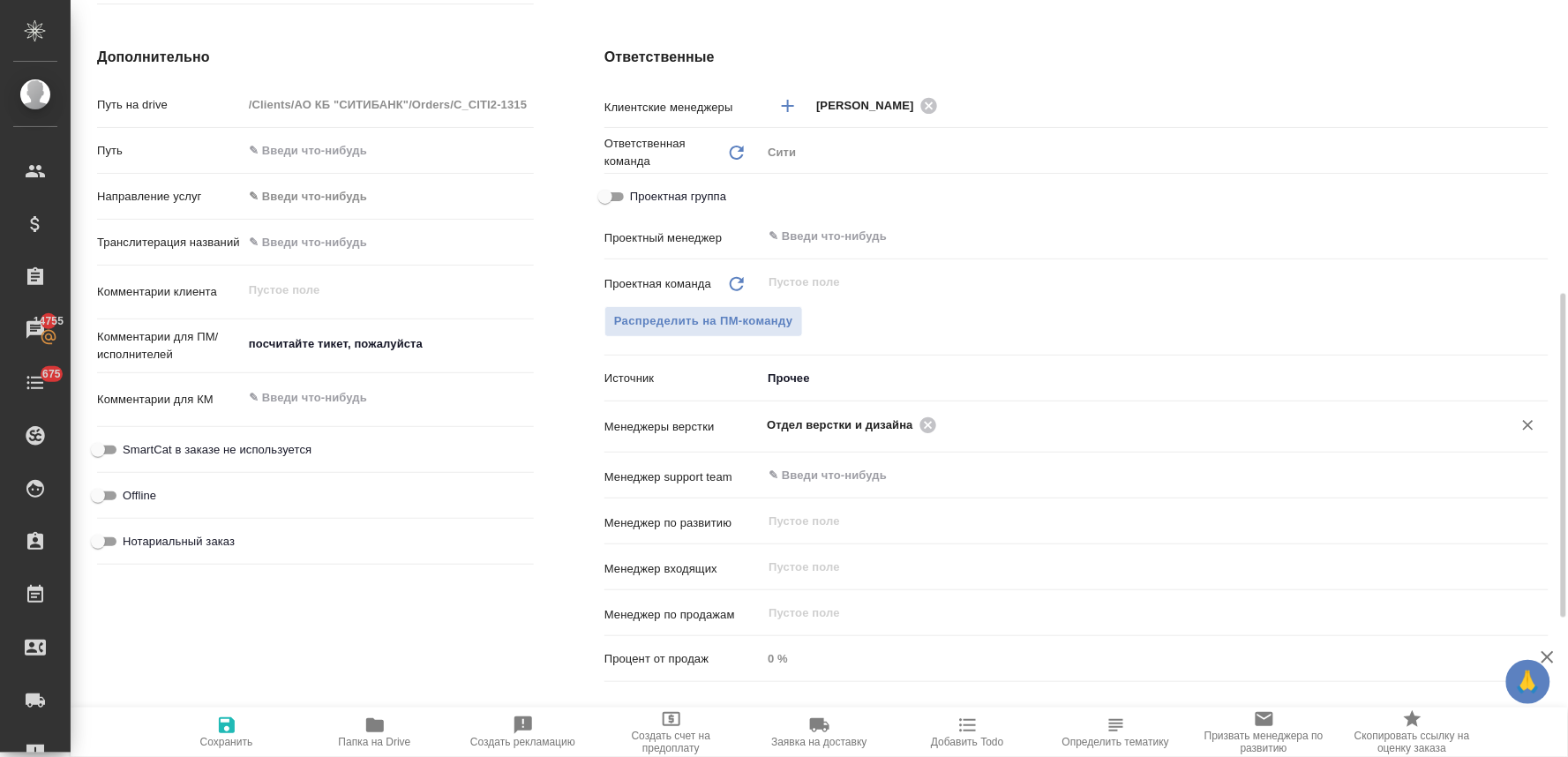
click at [210, 743] on span "Сохранить" at bounding box center [226, 742] width 53 height 12
type textarea "x"
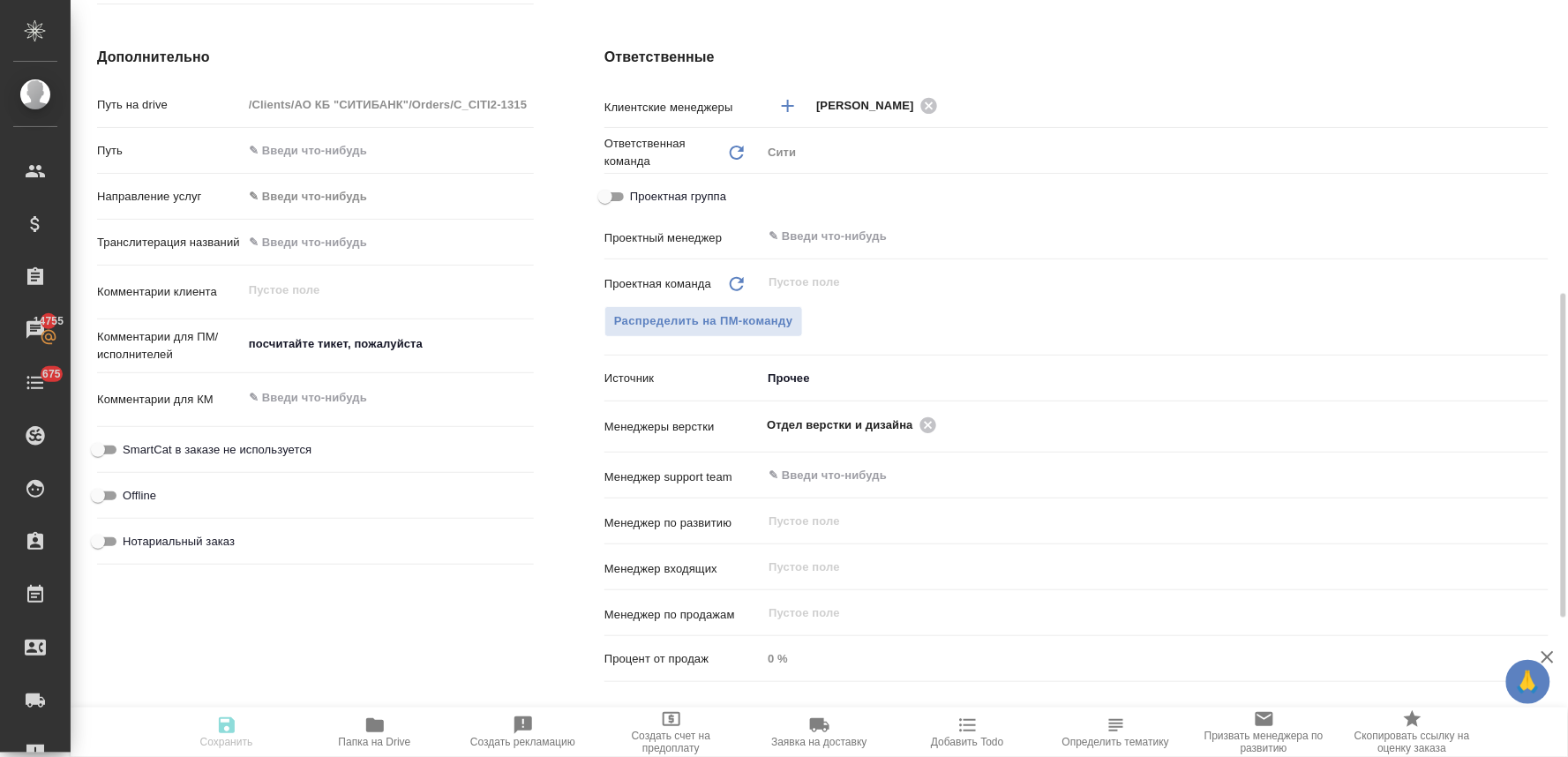
type textarea "x"
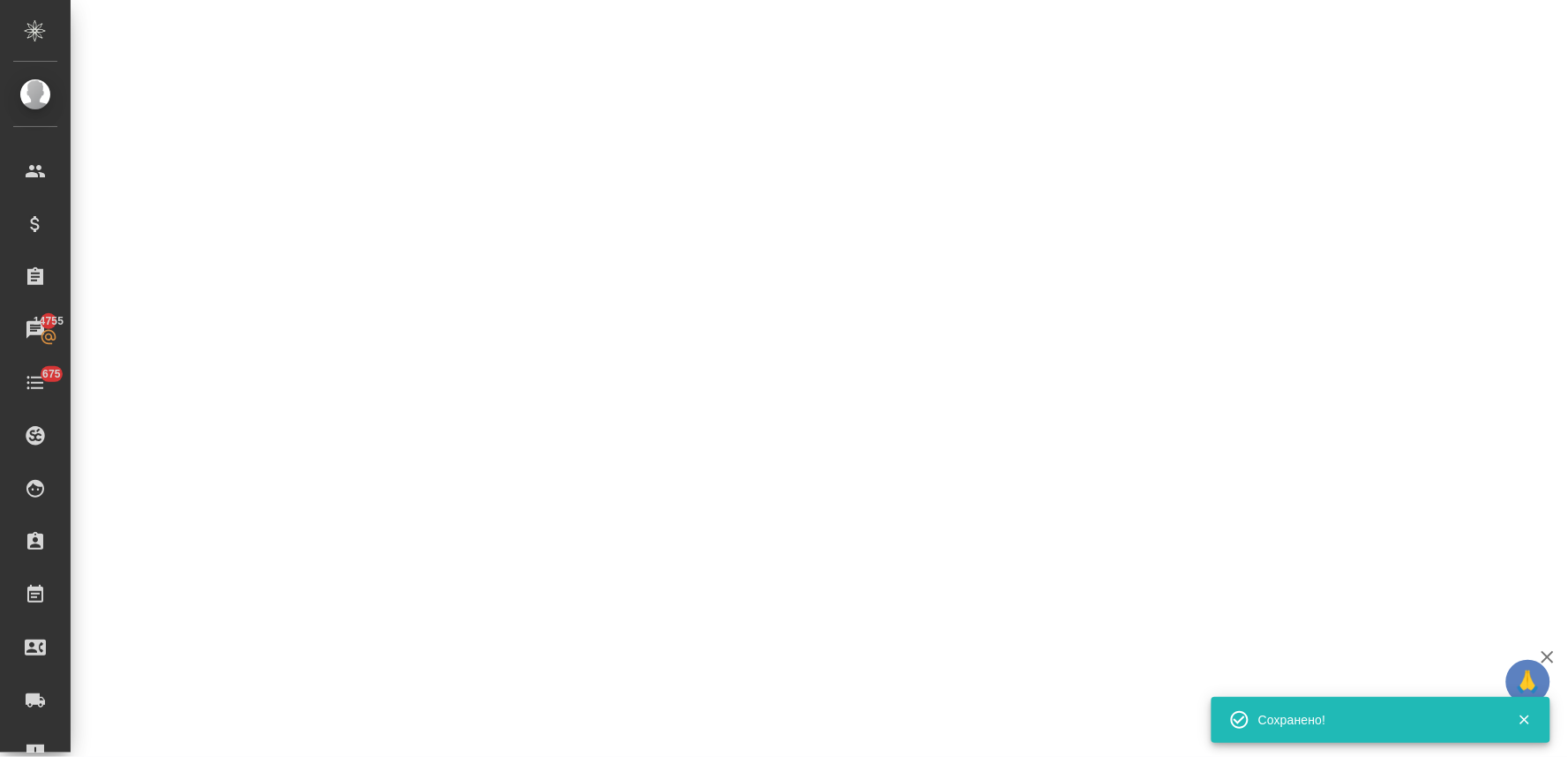
select select "RU"
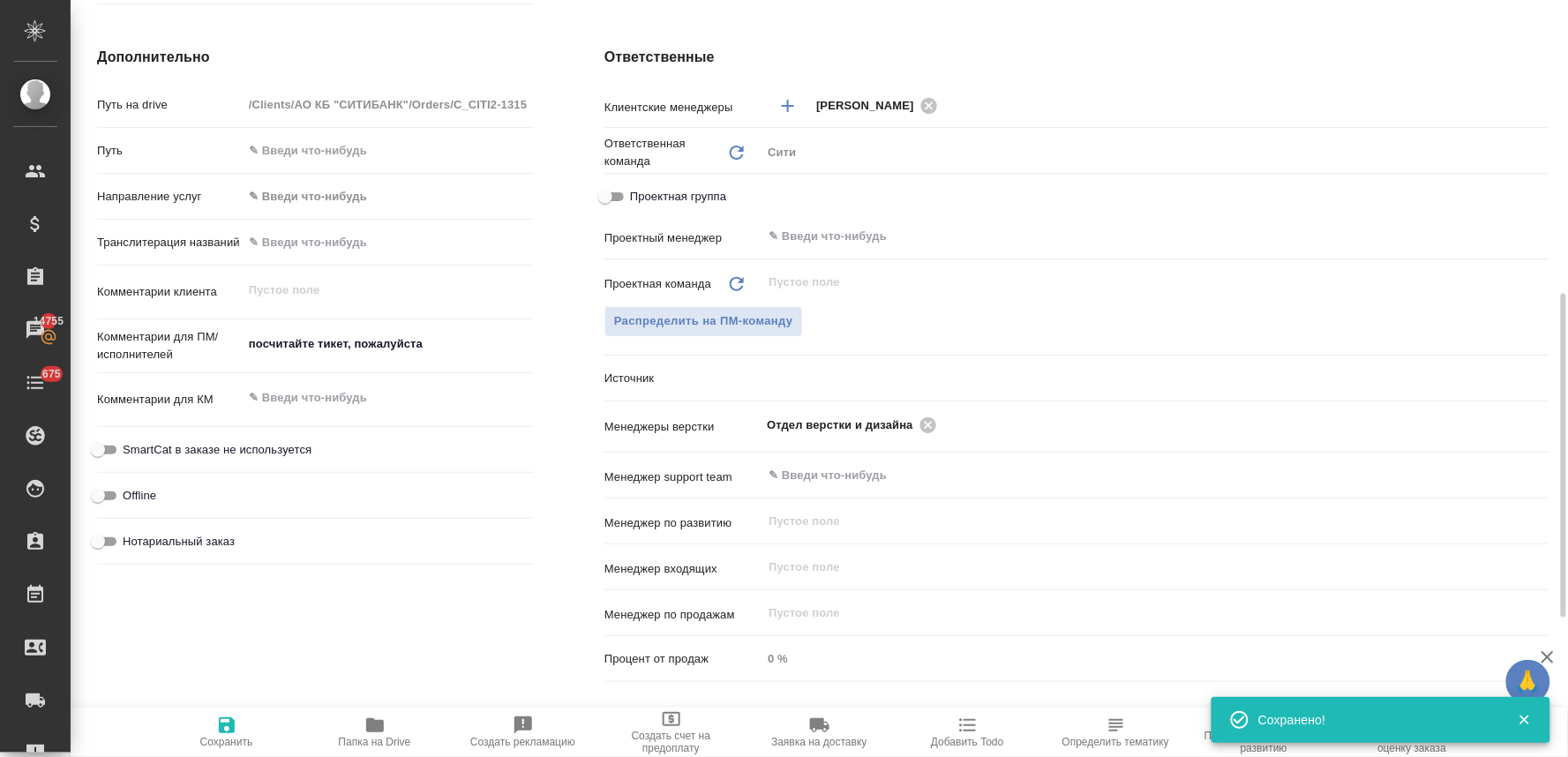
type textarea "x"
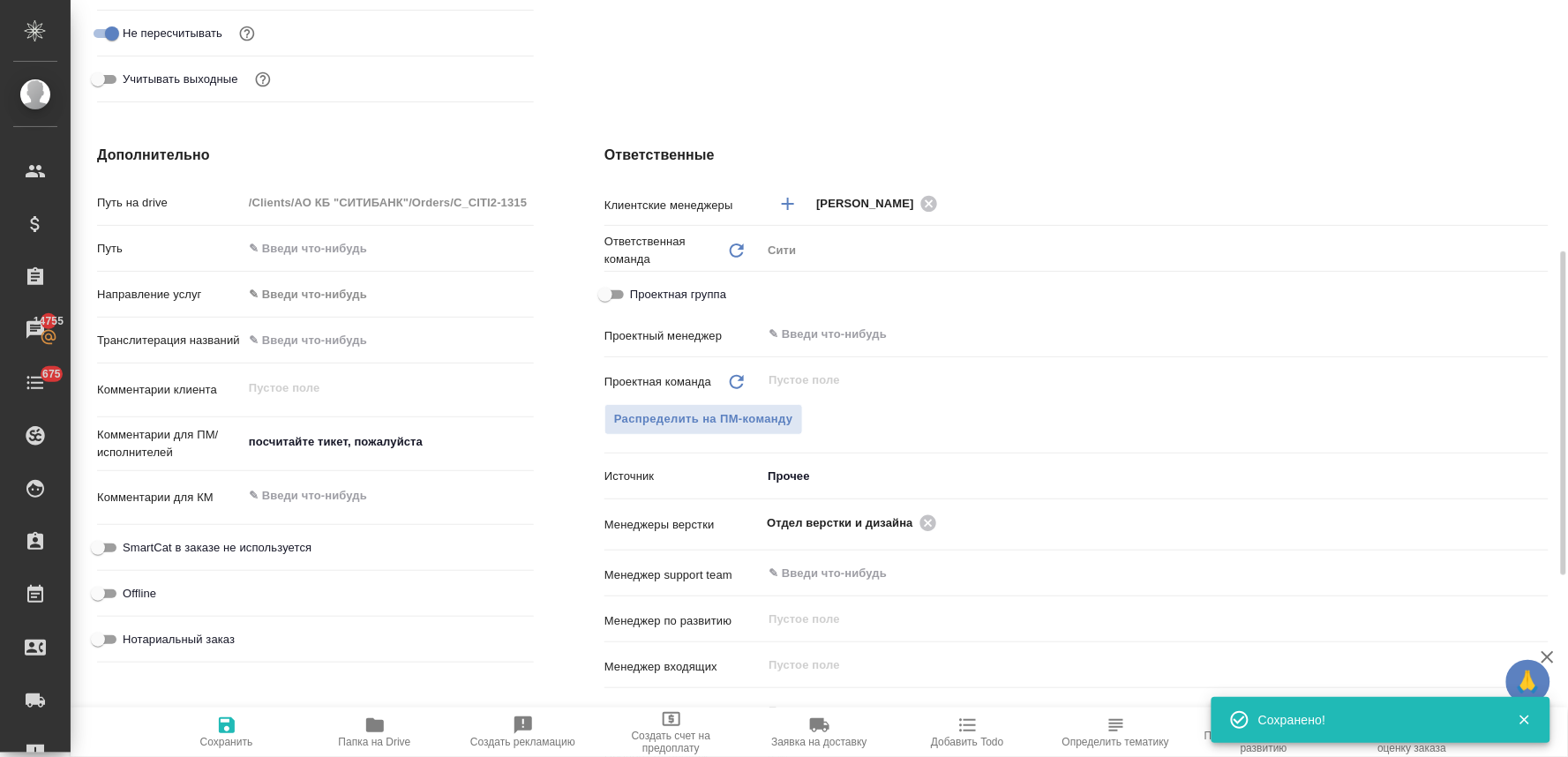
scroll to position [0, 0]
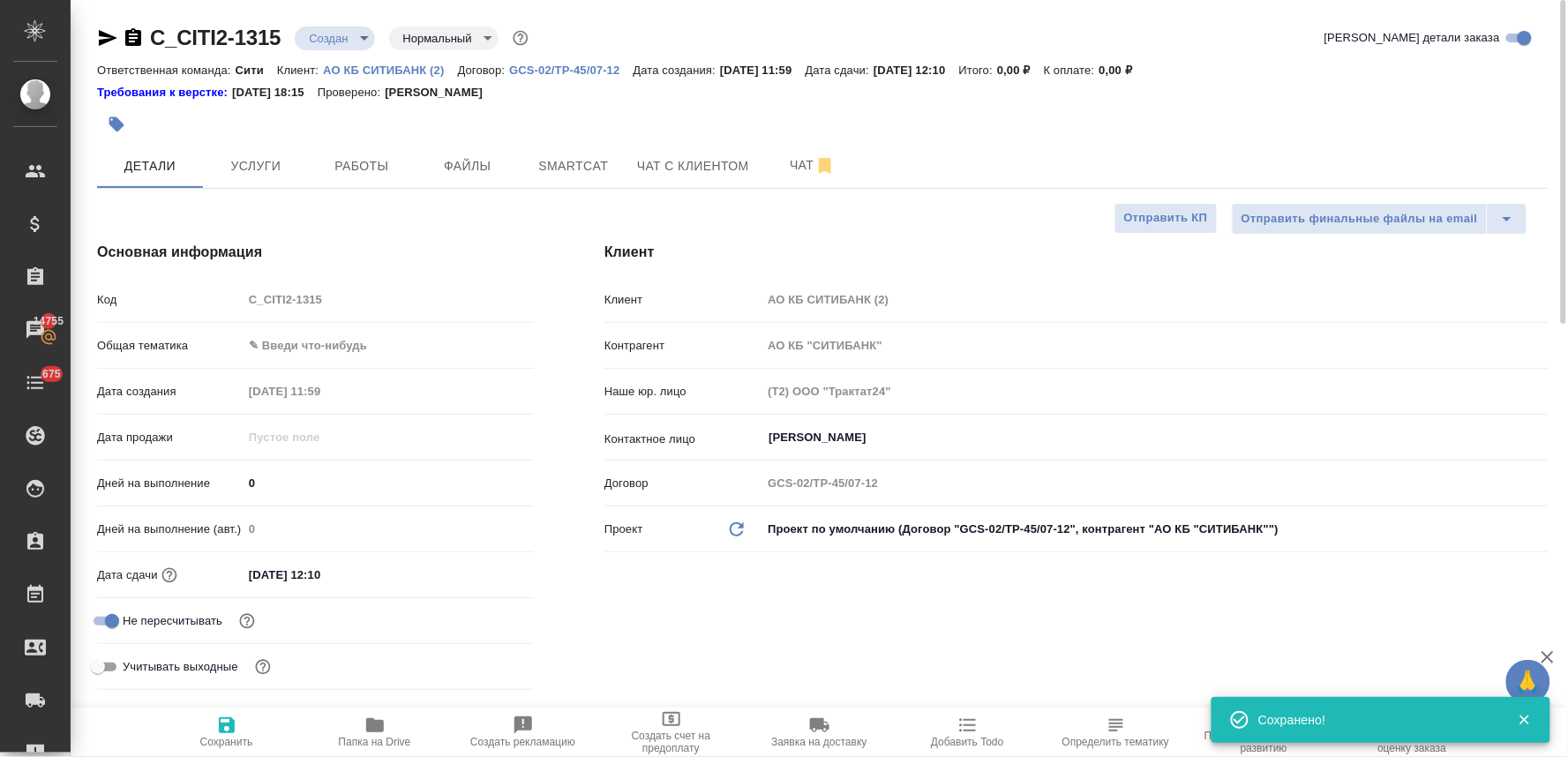
click at [350, 40] on body "🙏 .cls-1 fill:#fff; AWATERA [PERSON_NAME] Спецификации Заказы 14755 Чаты 675 To…" at bounding box center [784, 378] width 1568 height 757
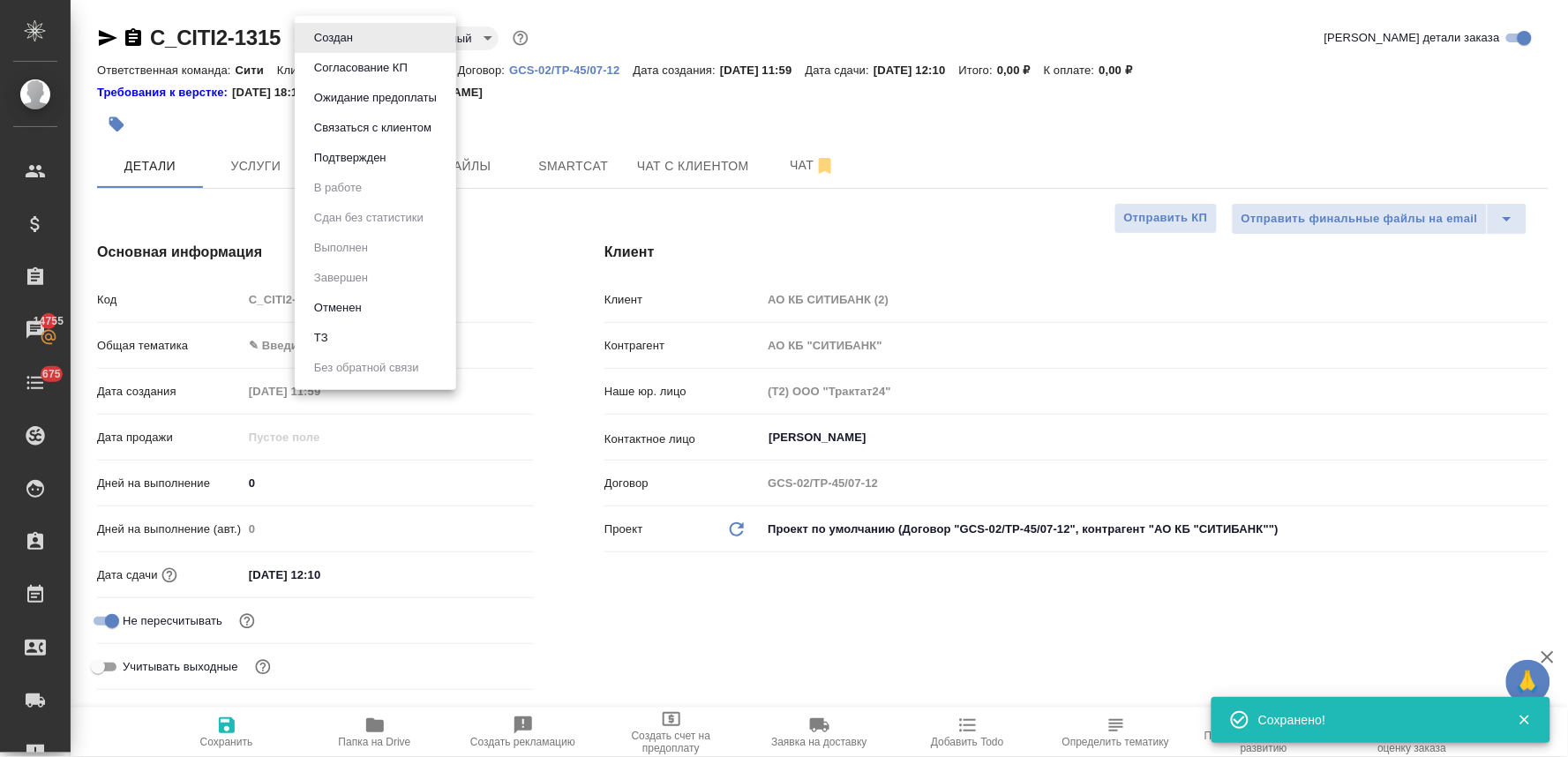
click at [351, 344] on li "ТЗ" at bounding box center [376, 338] width 162 height 30
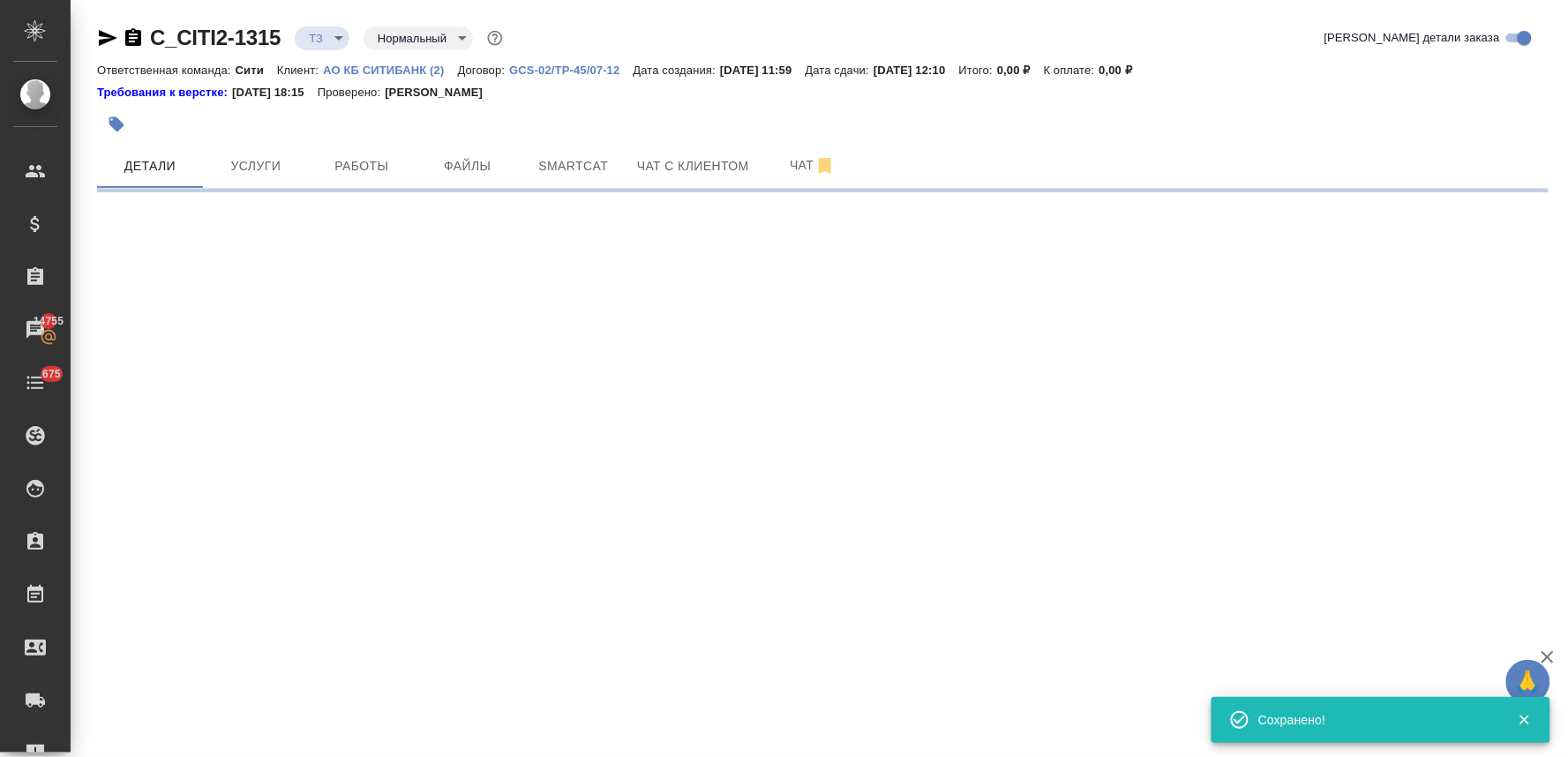
select select "RU"
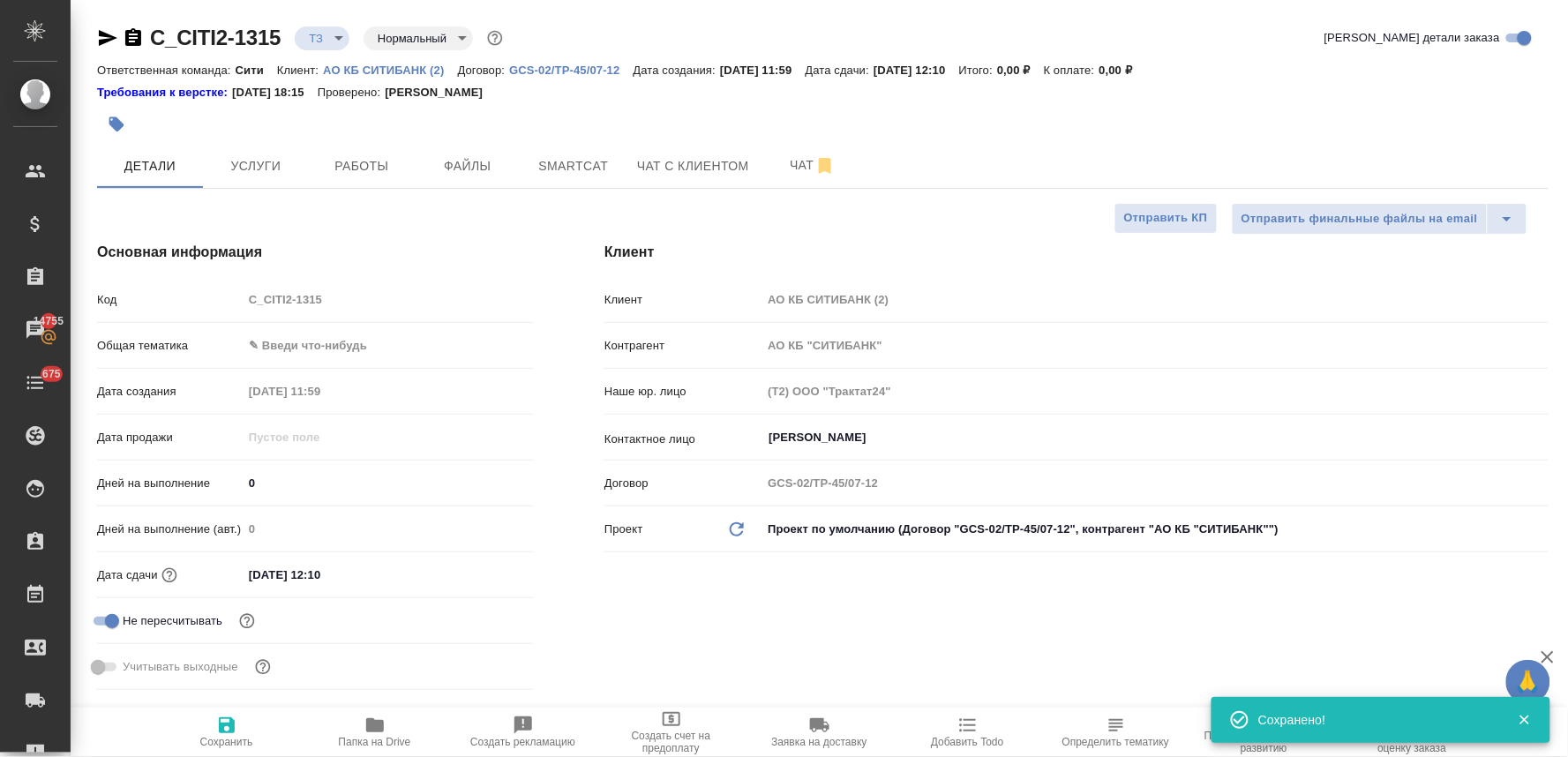
type textarea "x"
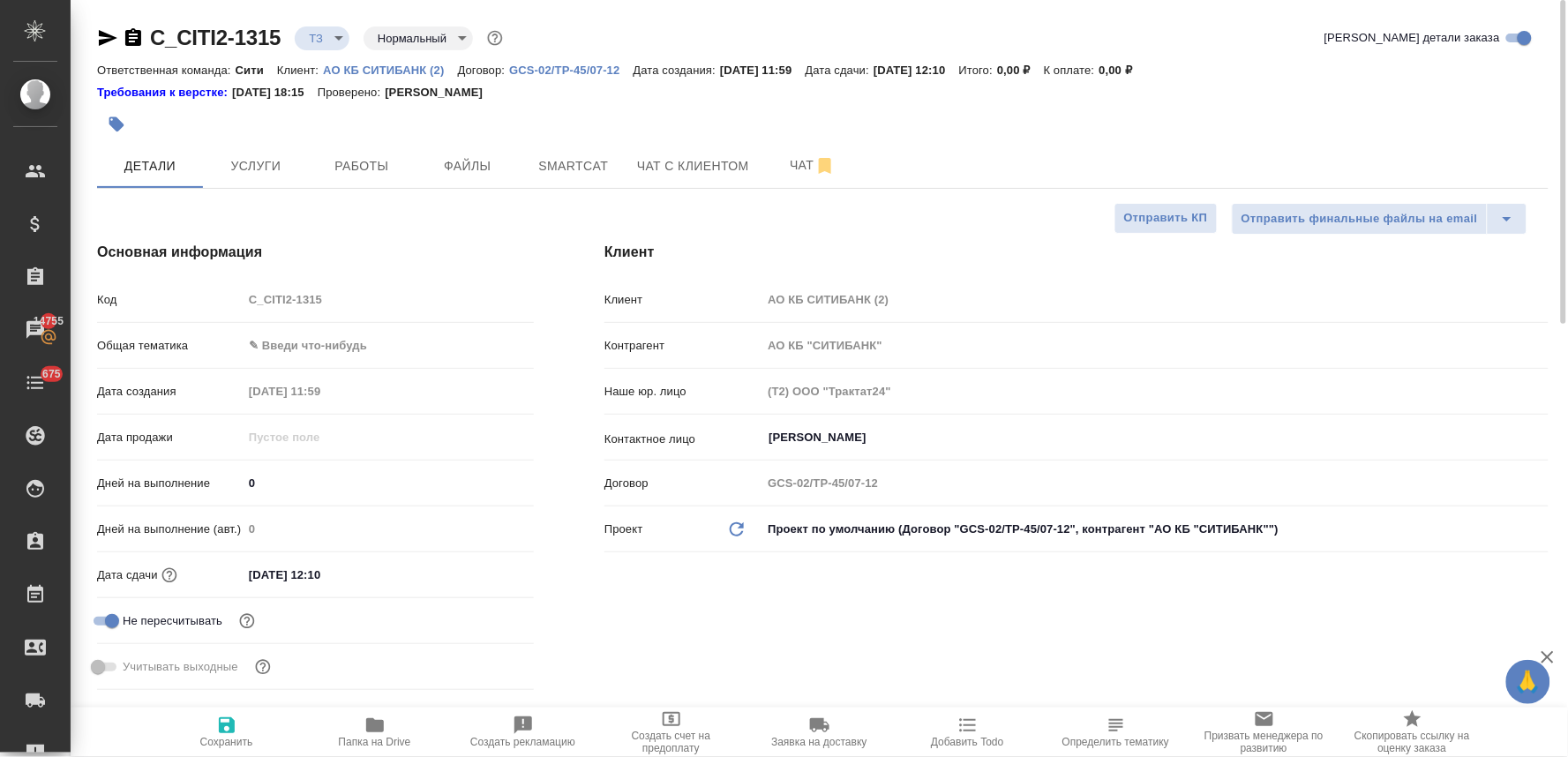
click at [743, 640] on div "Клиент Клиент АО КБ СИТИБАНК (2) Контрагент АО КБ "СИТИБАНК" Наше юр. лицо (Т2)…" at bounding box center [1076, 470] width 1015 height 526
click at [231, 302] on div "Код C_CITI2-1315" at bounding box center [315, 299] width 437 height 31
type textarea "x"
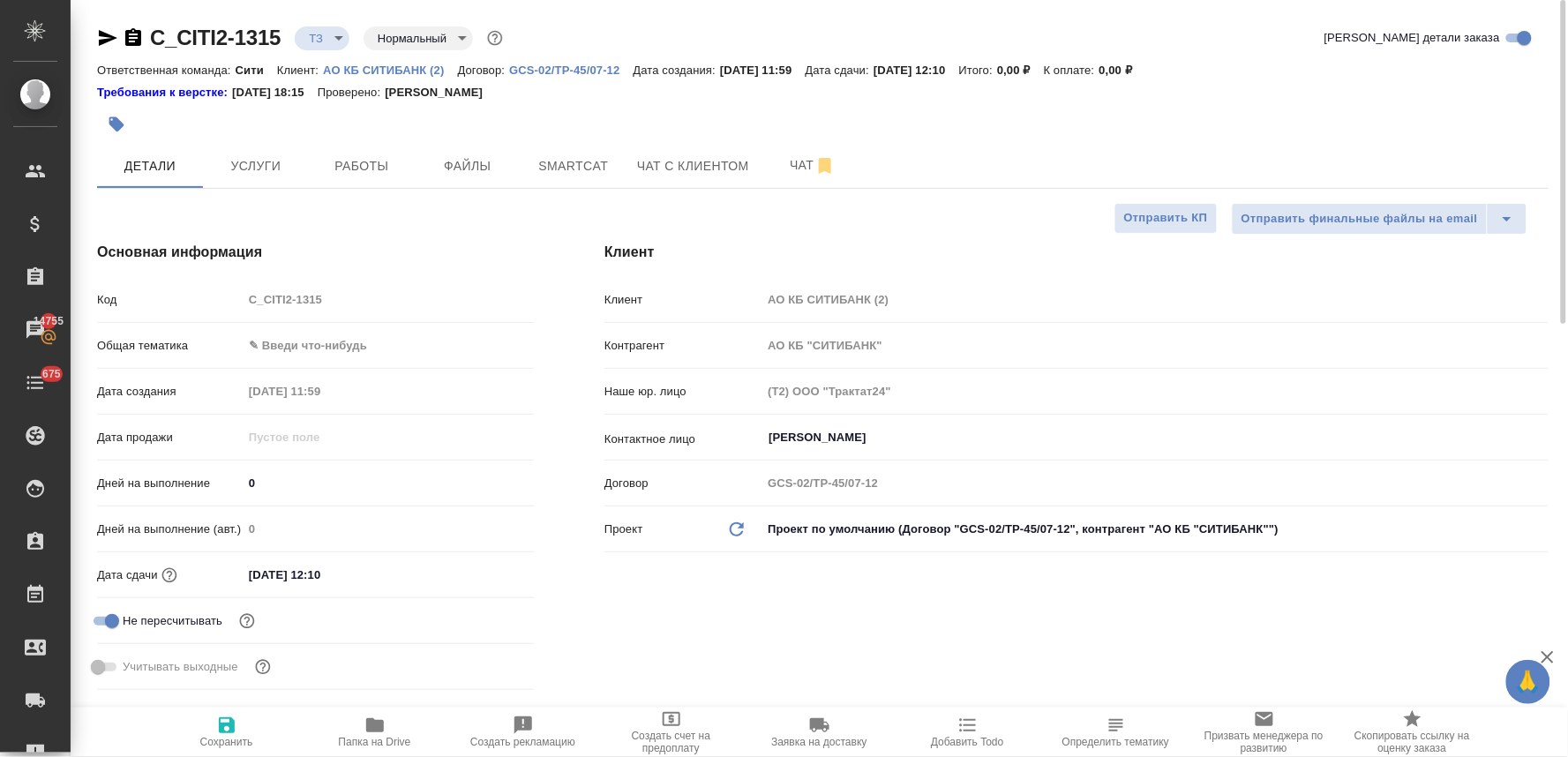
type textarea "x"
click at [250, 175] on span "Услуги" at bounding box center [256, 166] width 85 height 22
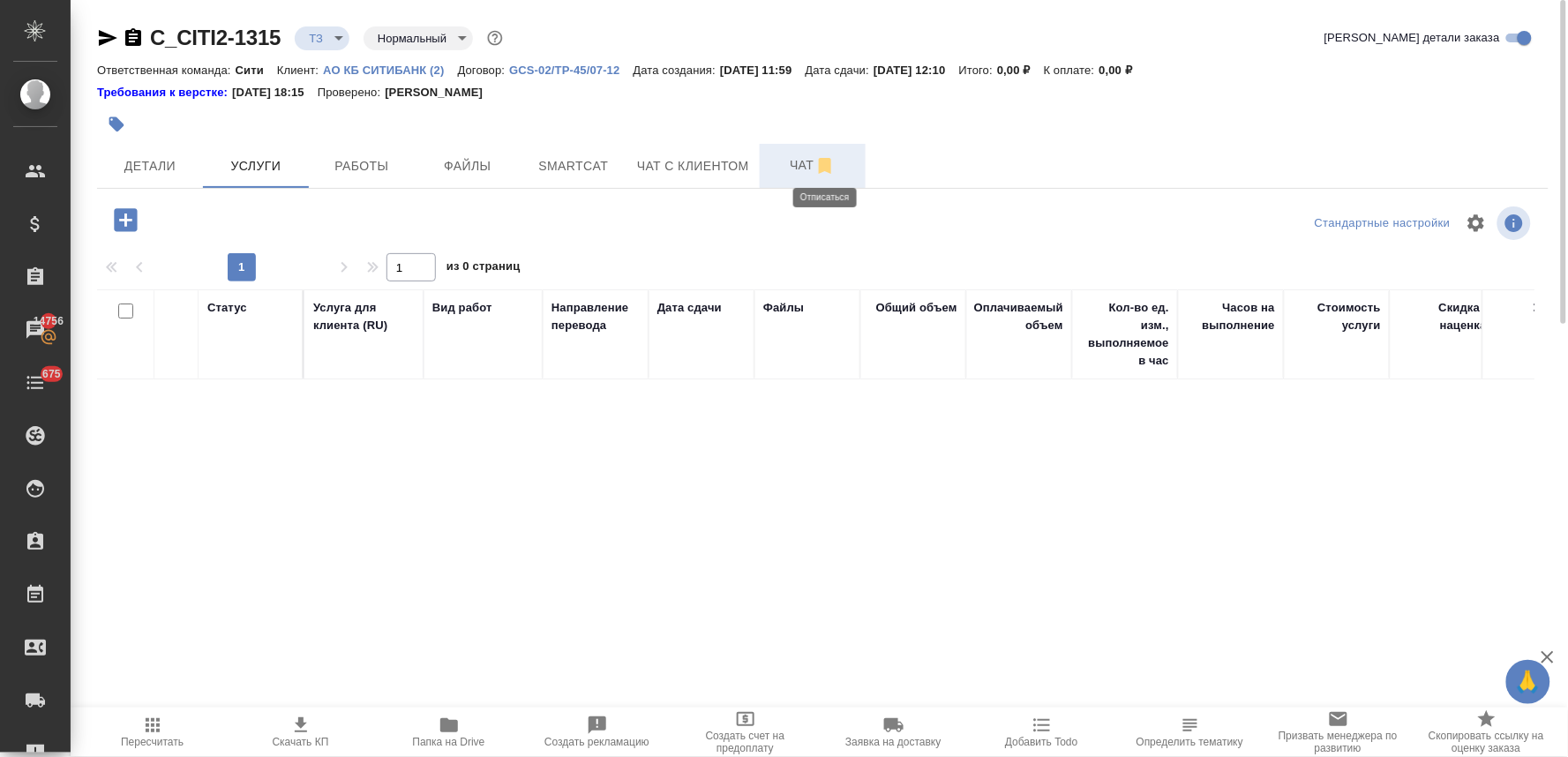
click at [819, 172] on icon "button" at bounding box center [824, 166] width 12 height 16
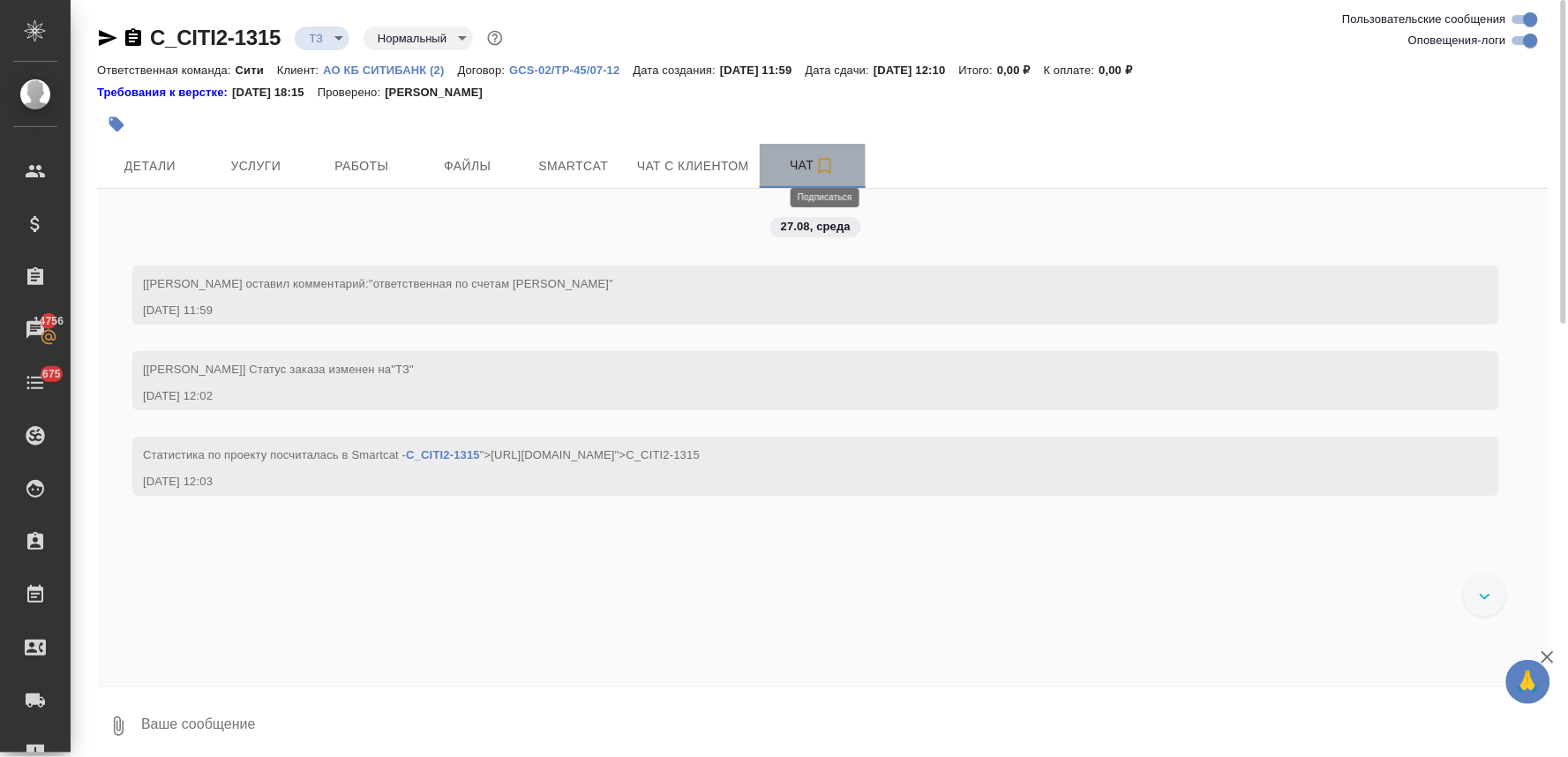
click at [819, 172] on icon "button" at bounding box center [824, 166] width 12 height 16
click at [794, 160] on span "Чат" at bounding box center [812, 166] width 85 height 22
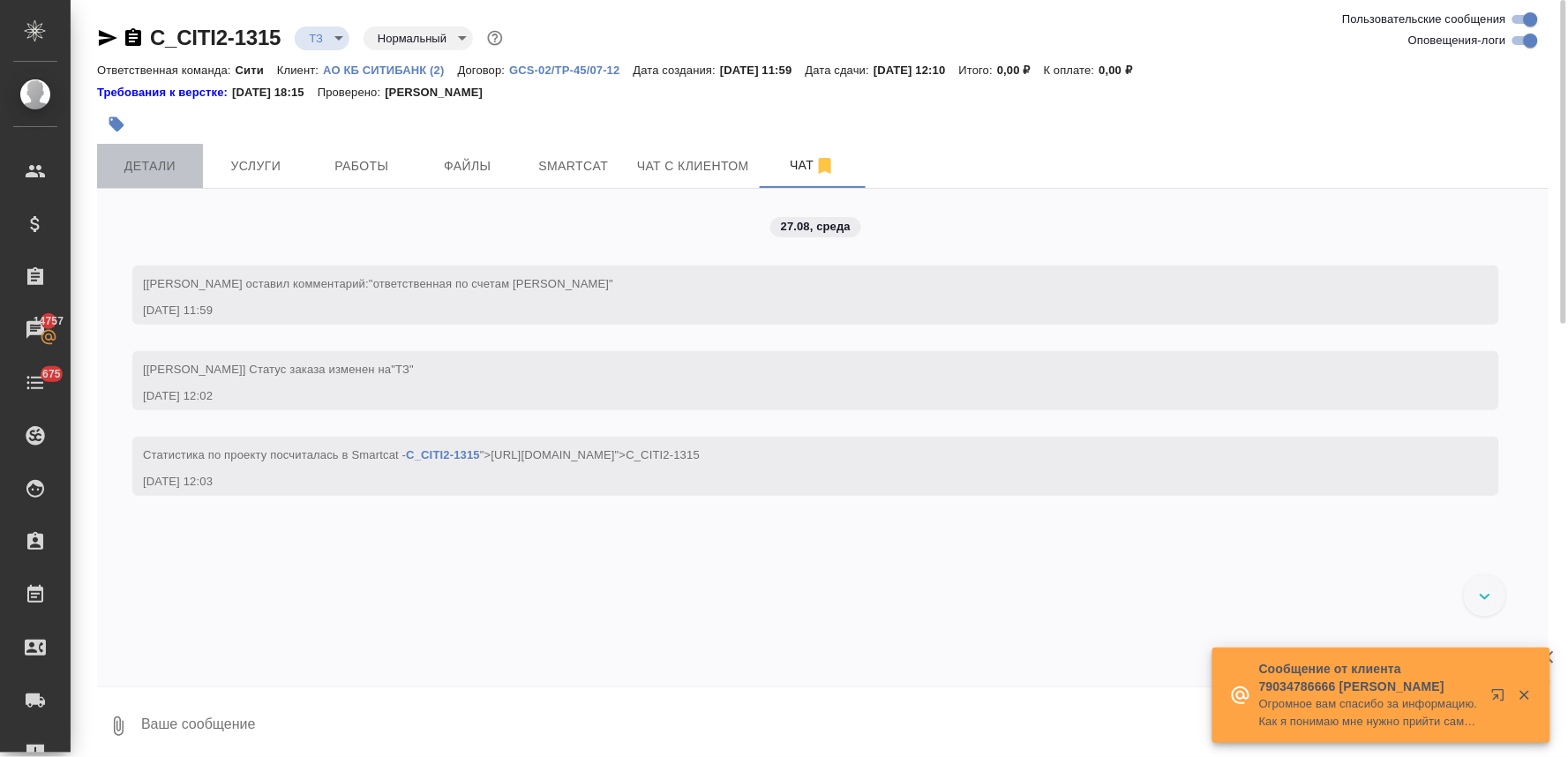
click at [165, 181] on button "Детали" at bounding box center [150, 166] width 106 height 44
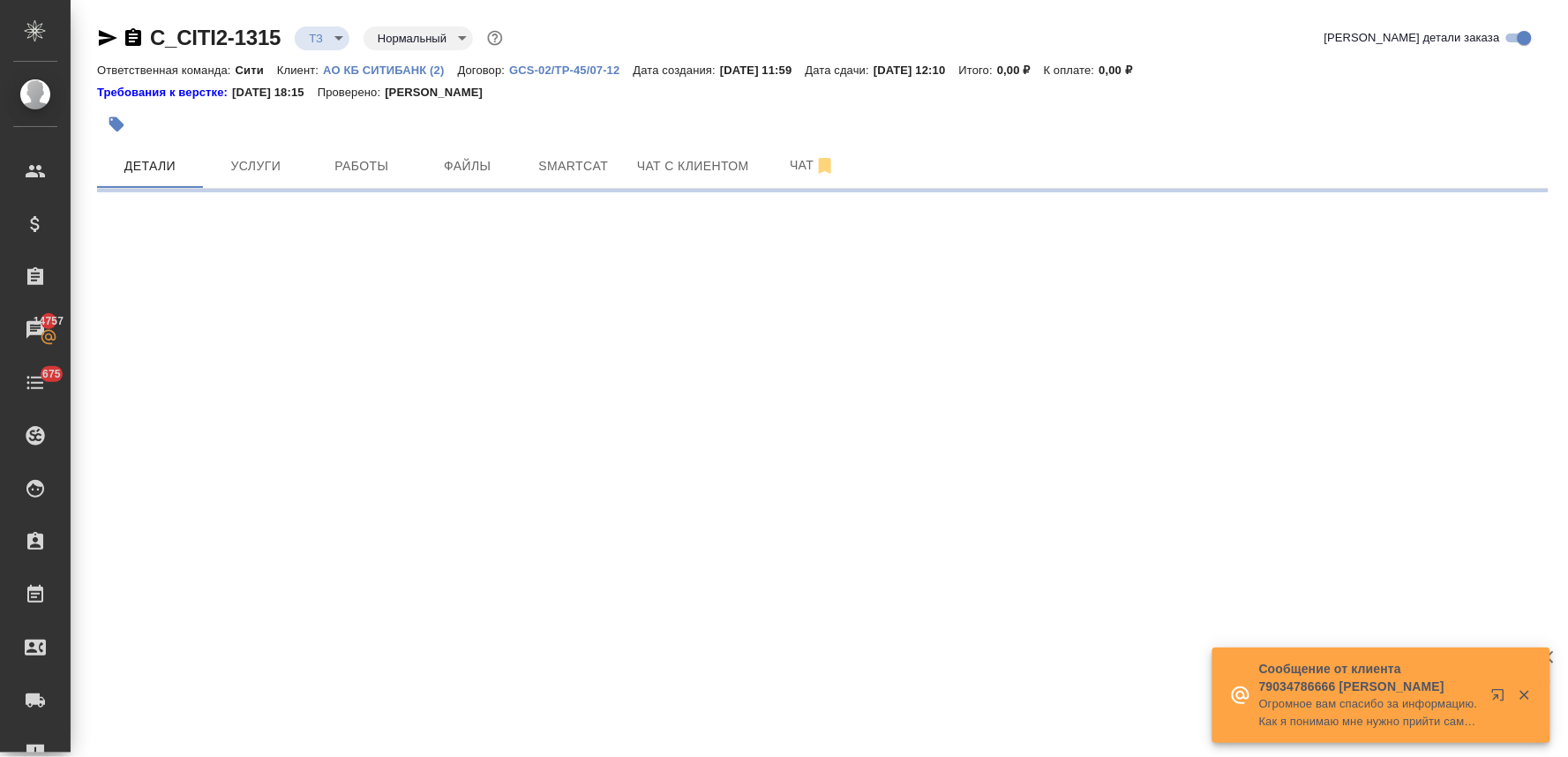
select select "RU"
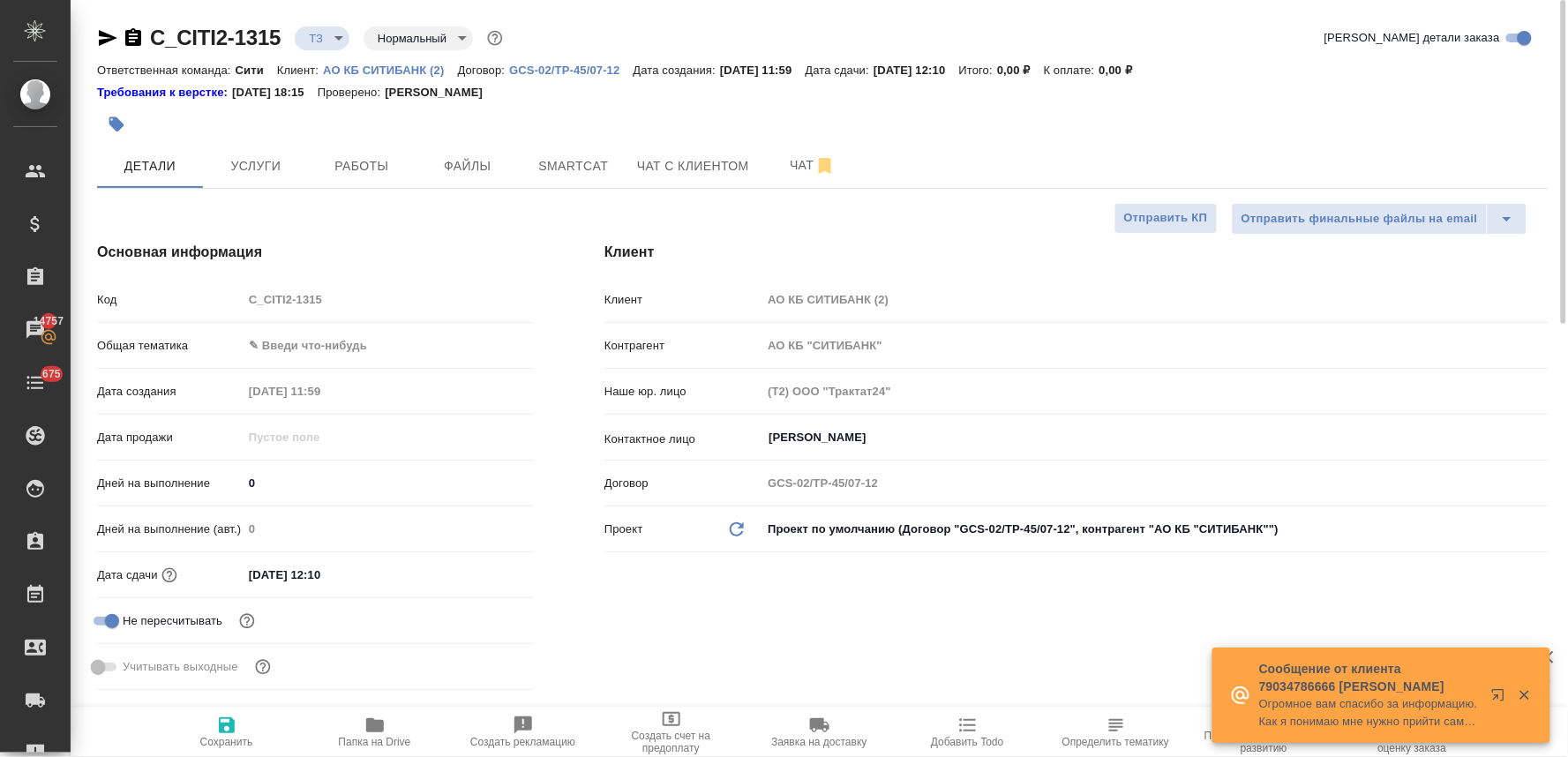
type textarea "x"
click at [790, 160] on span "Чат" at bounding box center [812, 166] width 85 height 22
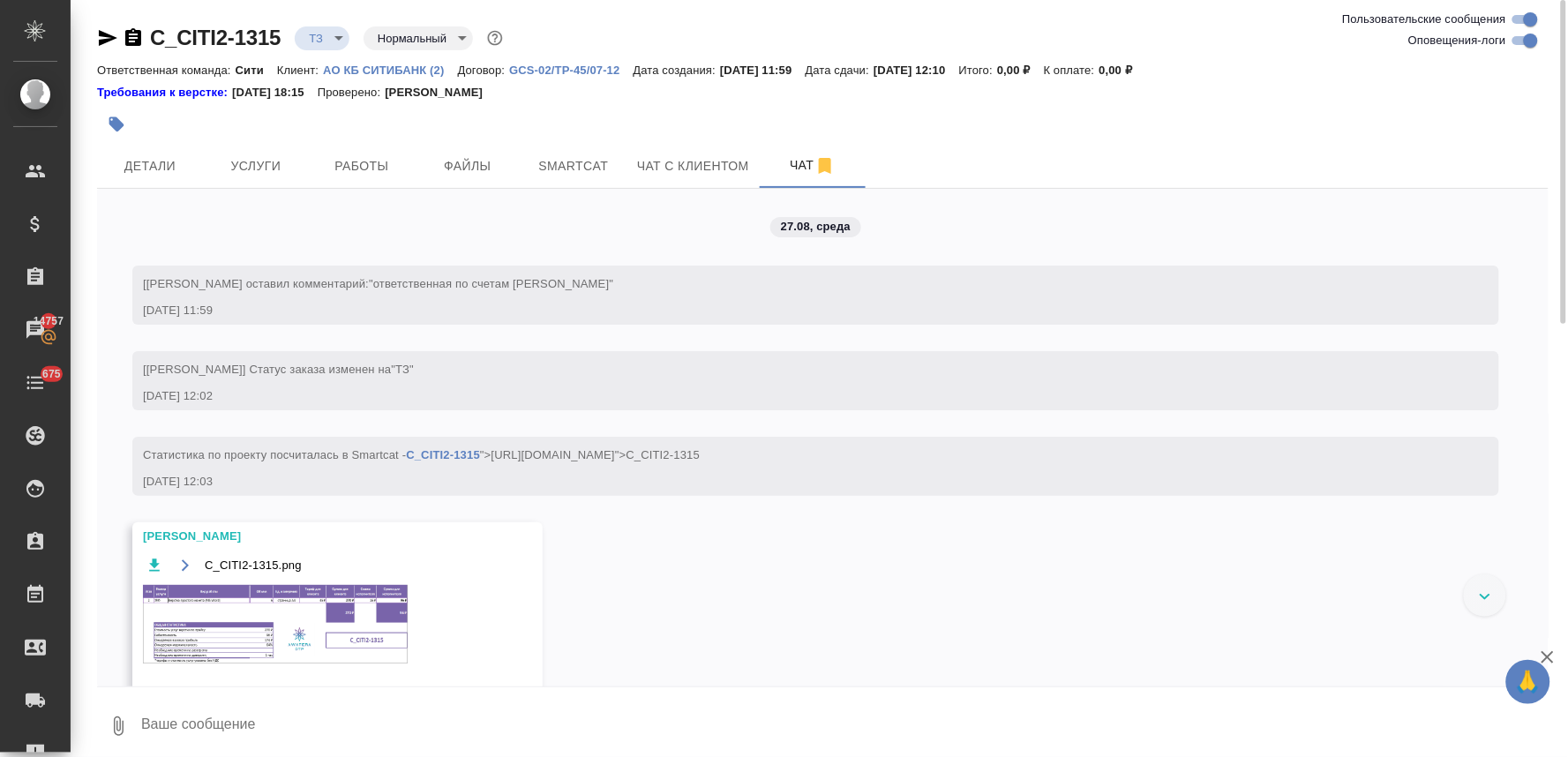
click at [283, 615] on img at bounding box center [275, 624] width 265 height 78
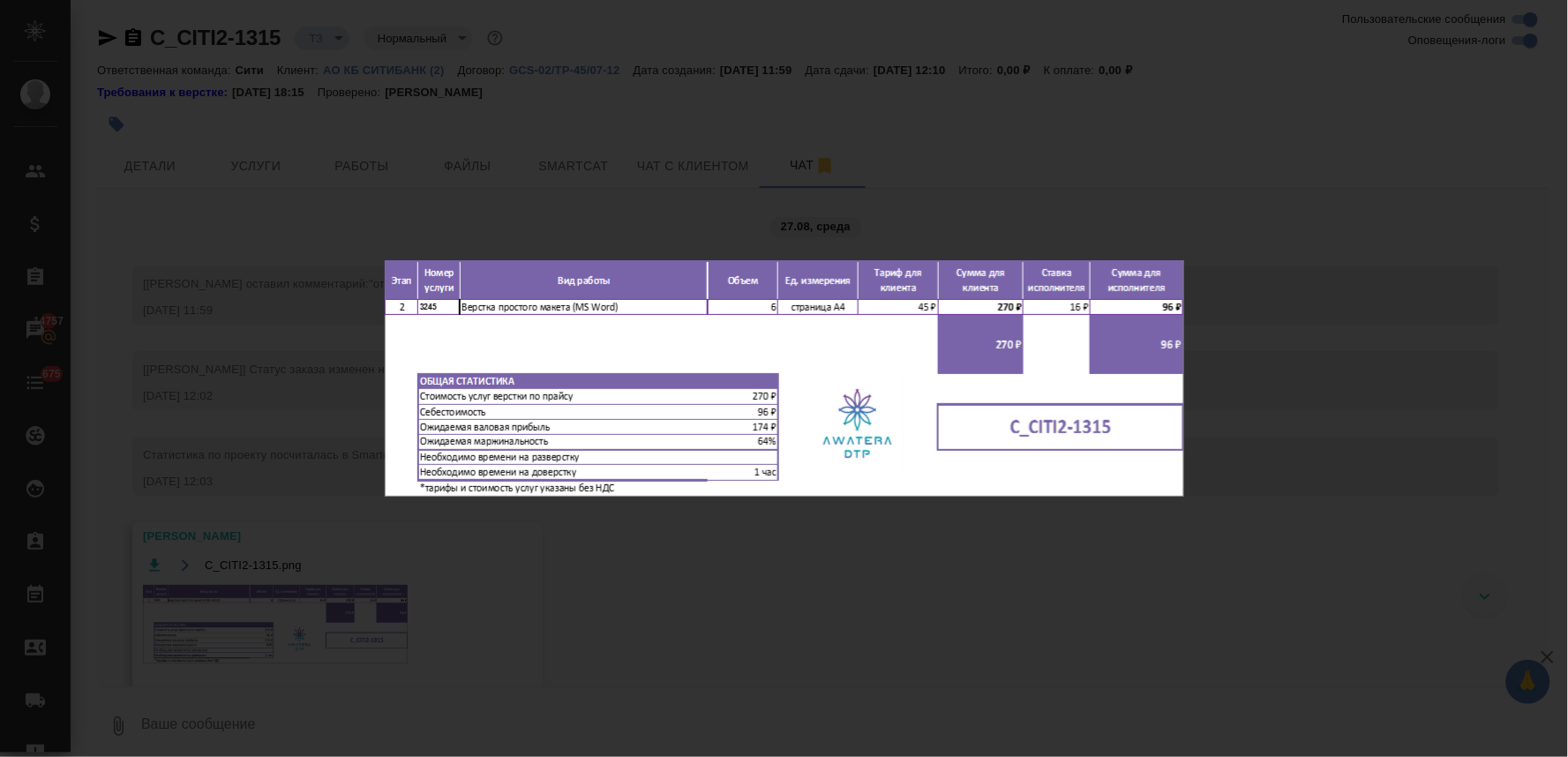
click at [611, 584] on div "C_CITI2-1315.png 1 of 1" at bounding box center [784, 378] width 1568 height 757
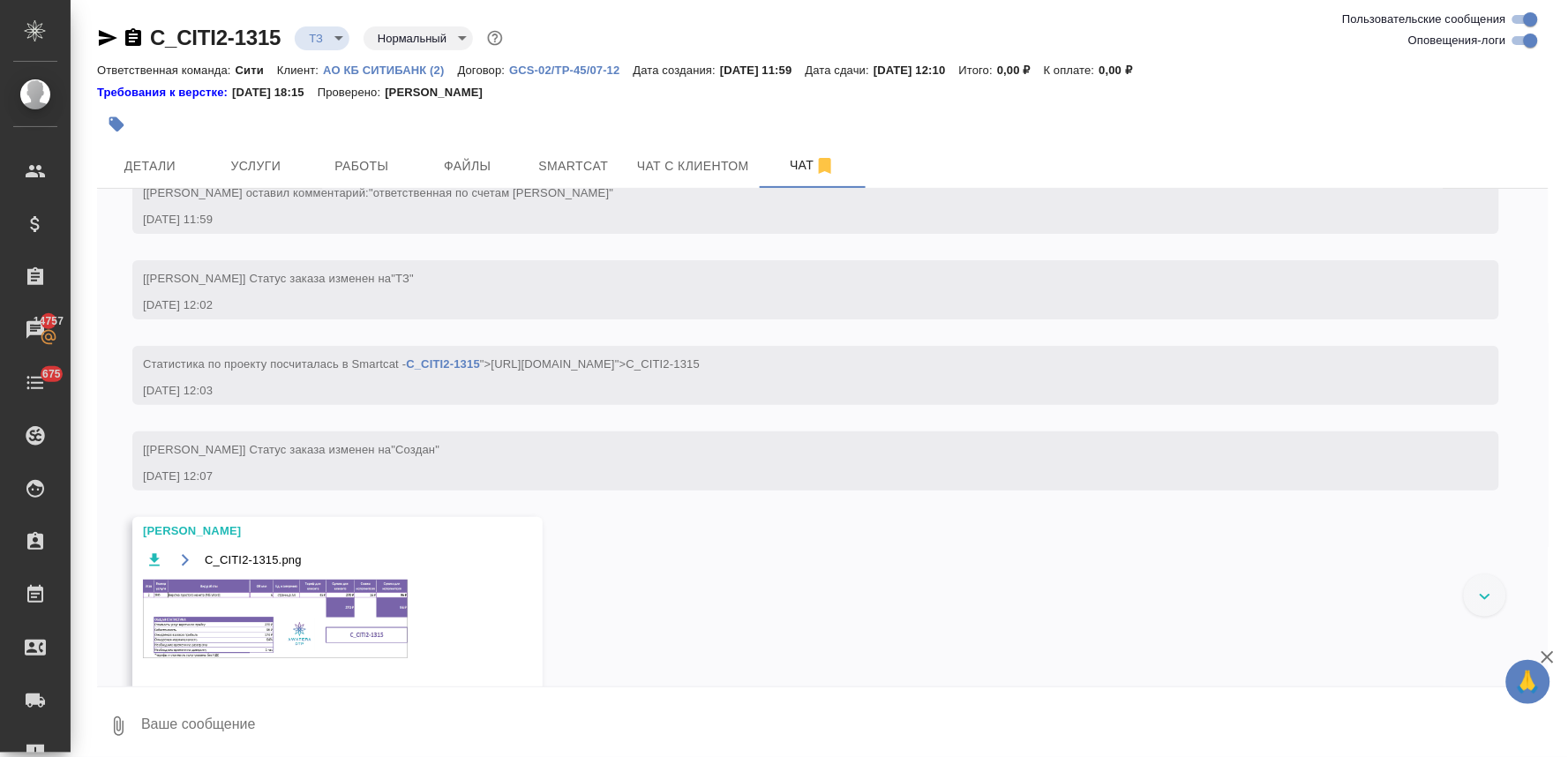
scroll to position [142, 0]
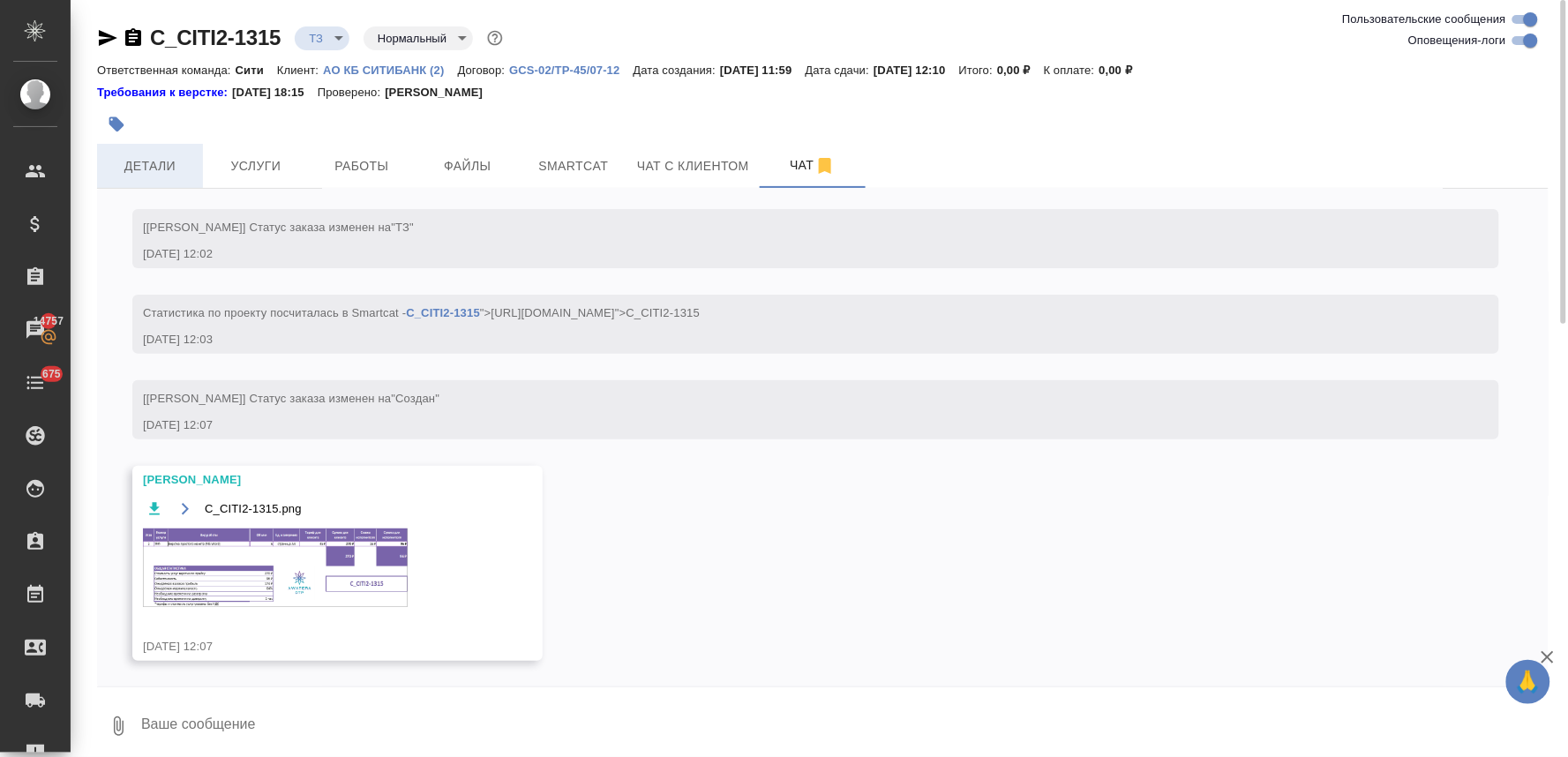
click at [148, 170] on span "Детали" at bounding box center [150, 166] width 85 height 22
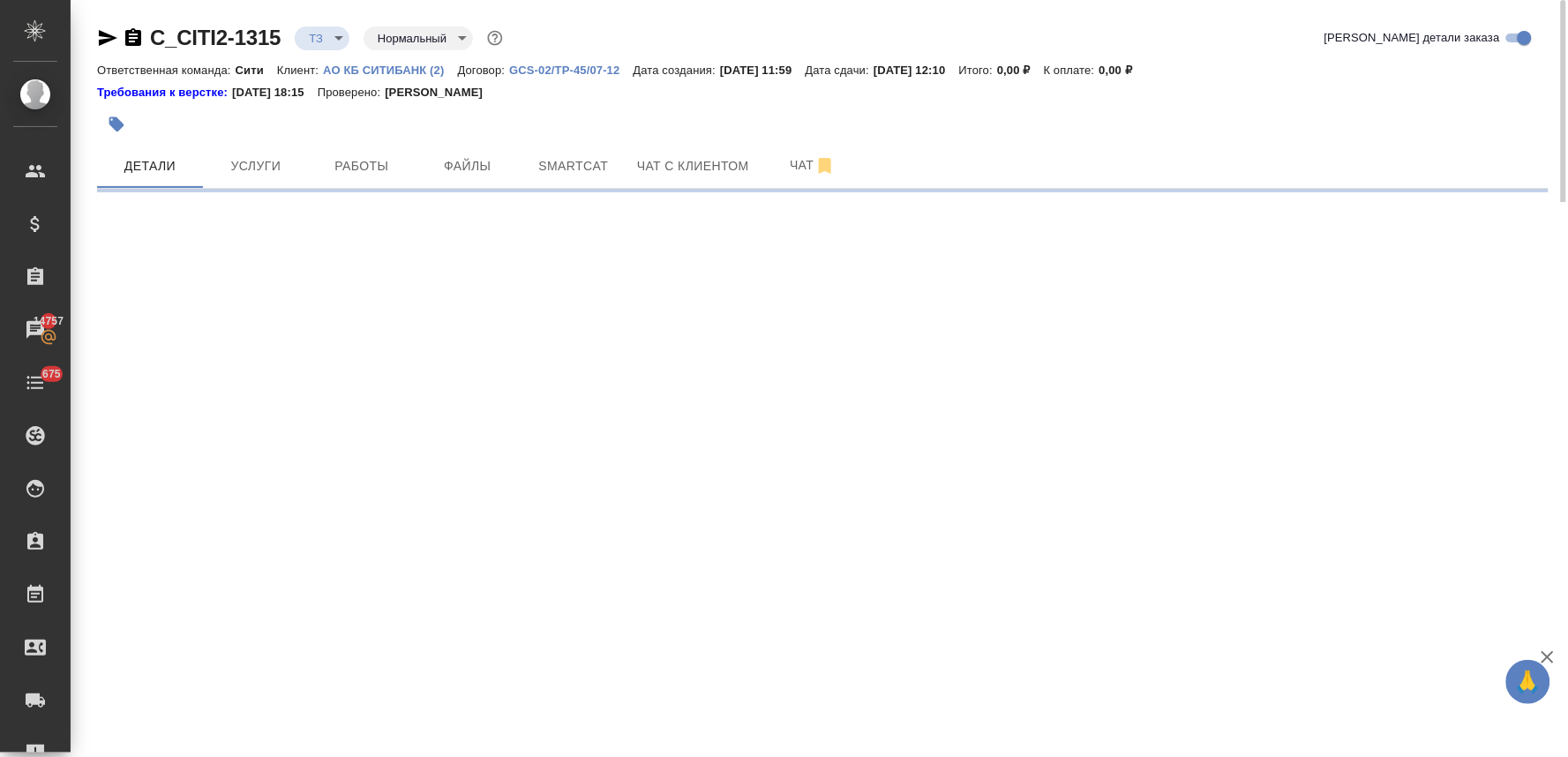
select select "RU"
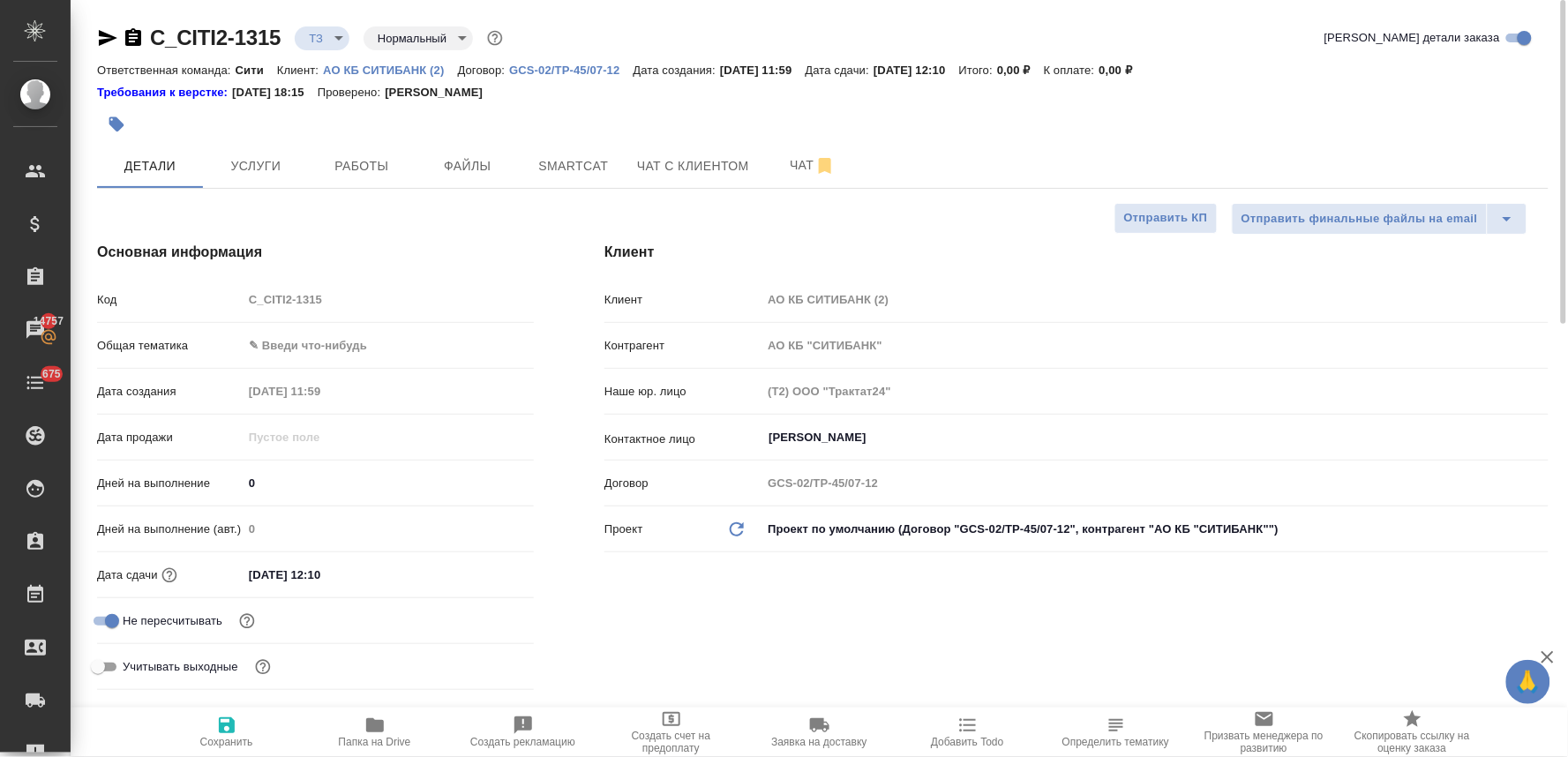
type textarea "x"
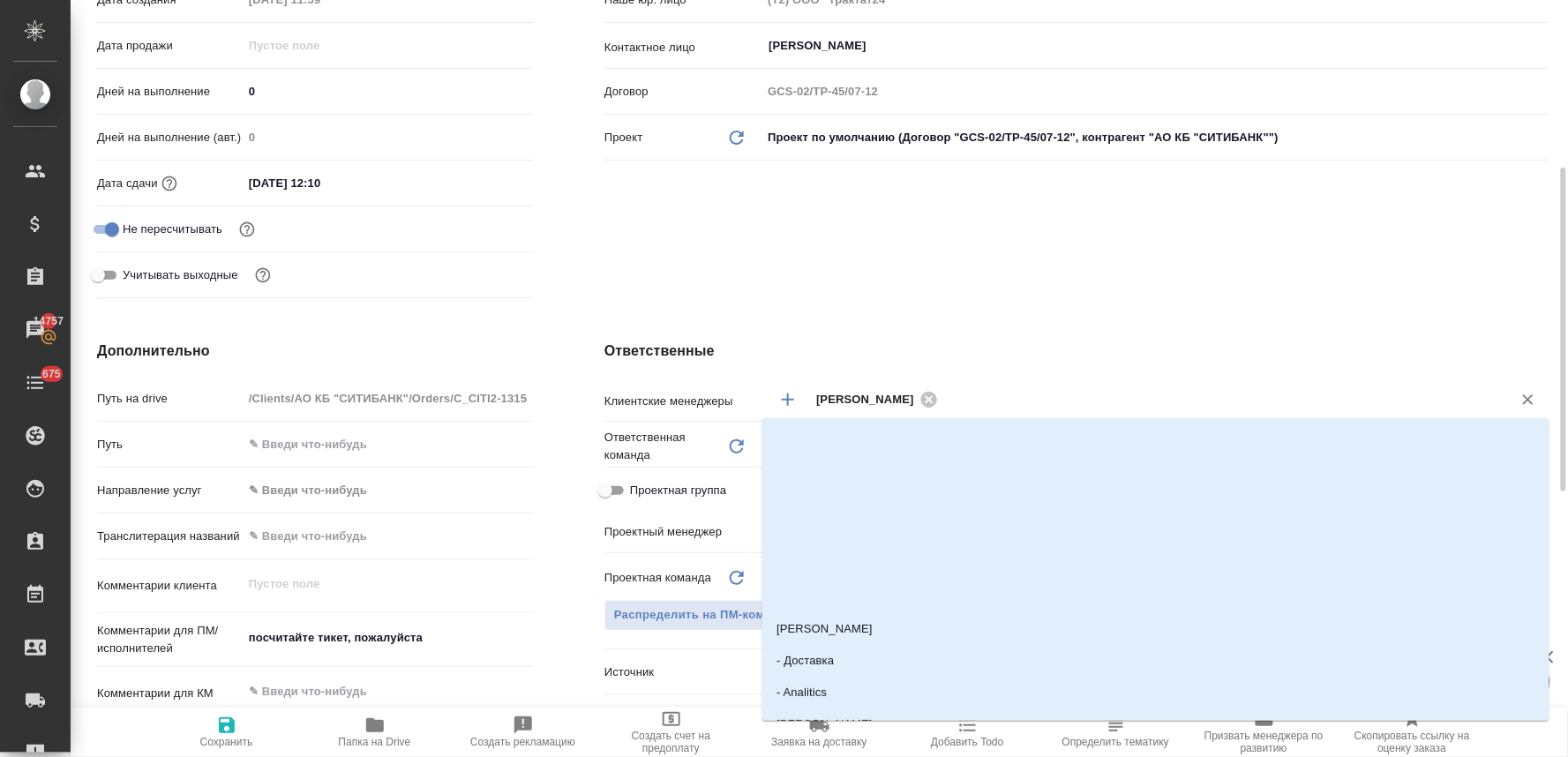
click at [1004, 390] on input "text" at bounding box center [1214, 399] width 541 height 21
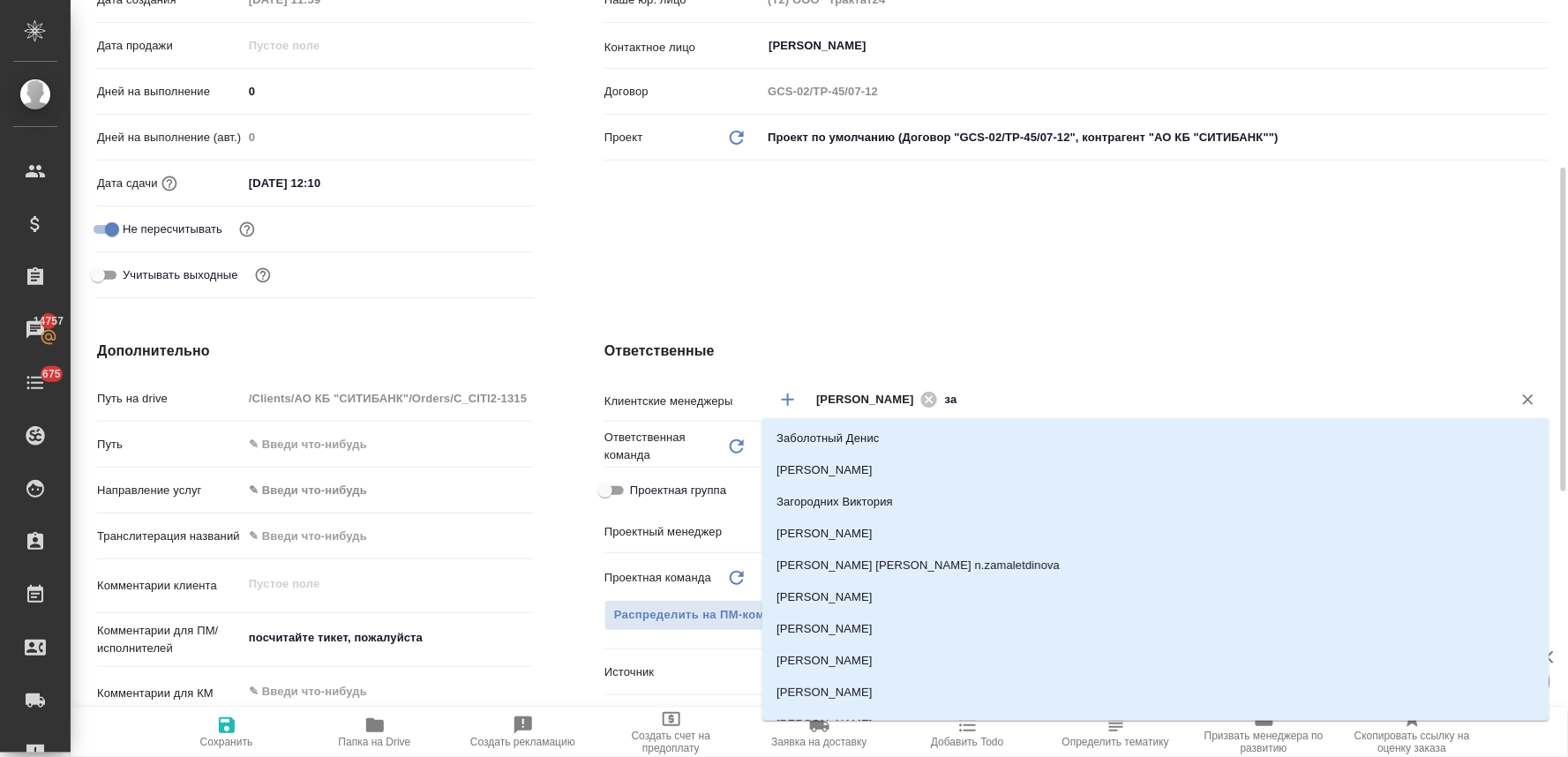
type input "зай"
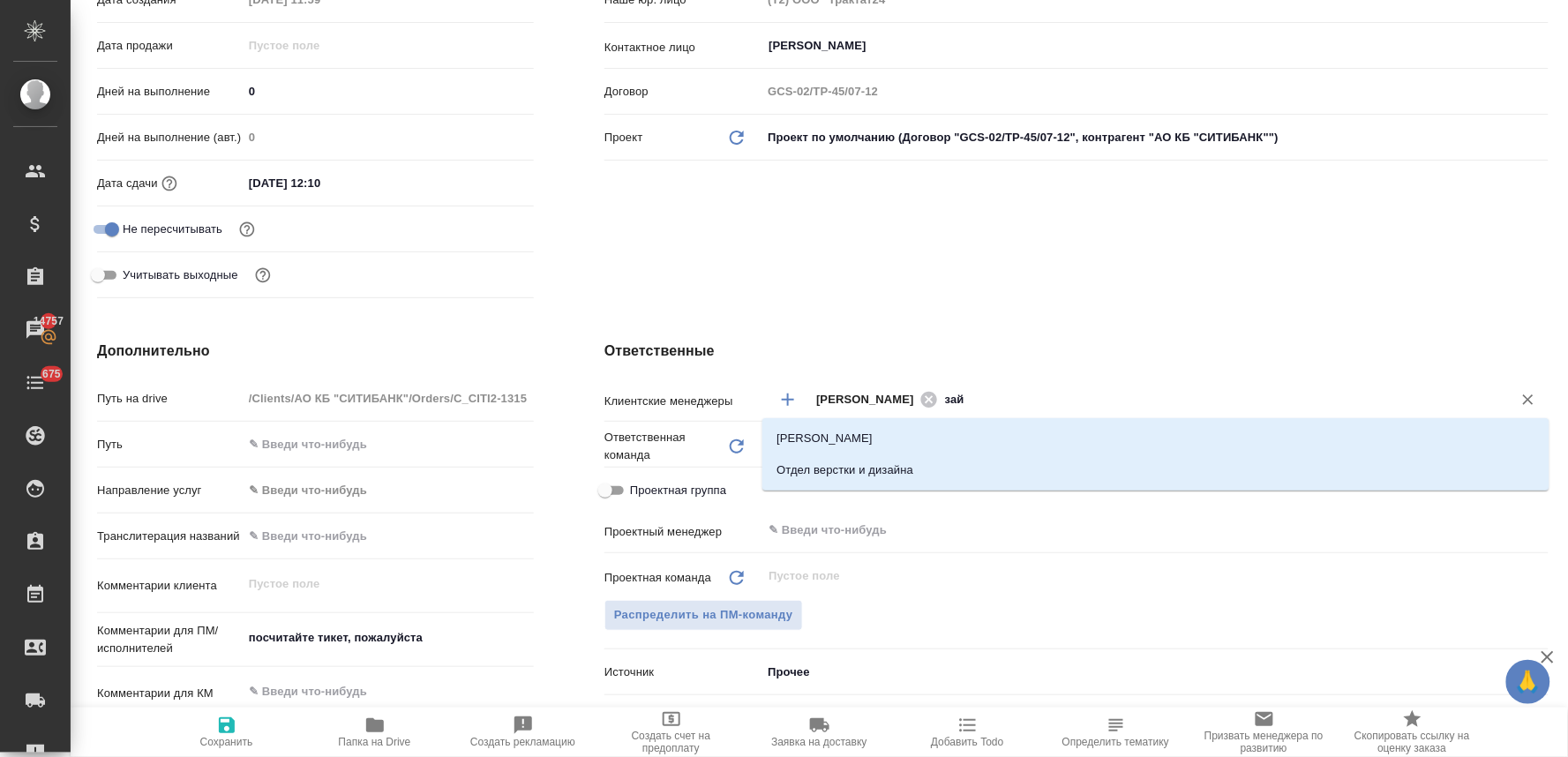
click at [946, 445] on li "[PERSON_NAME]" at bounding box center [1155, 439] width 787 height 32
type textarea "x"
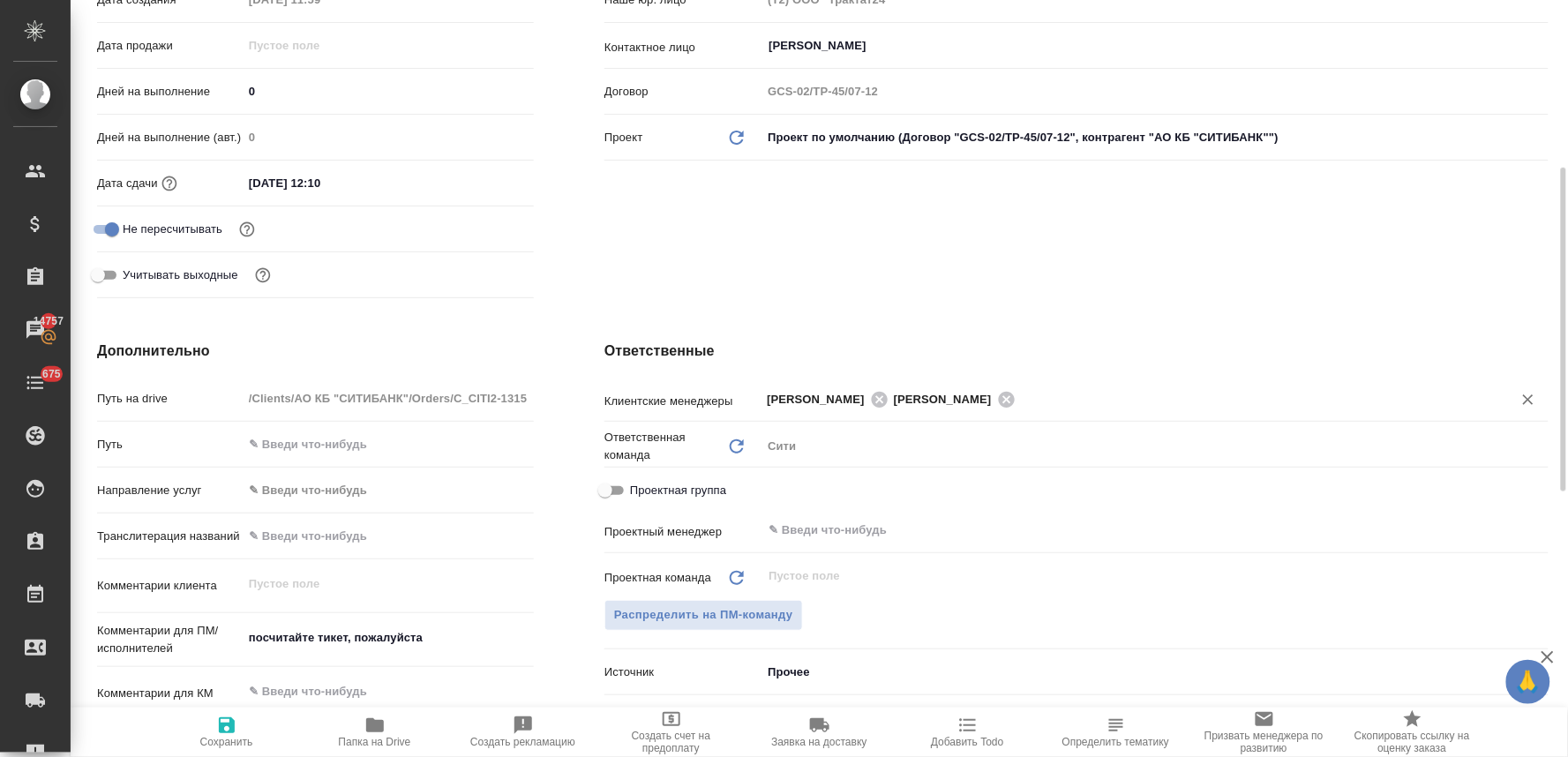
click at [226, 721] on icon "button" at bounding box center [227, 725] width 21 height 21
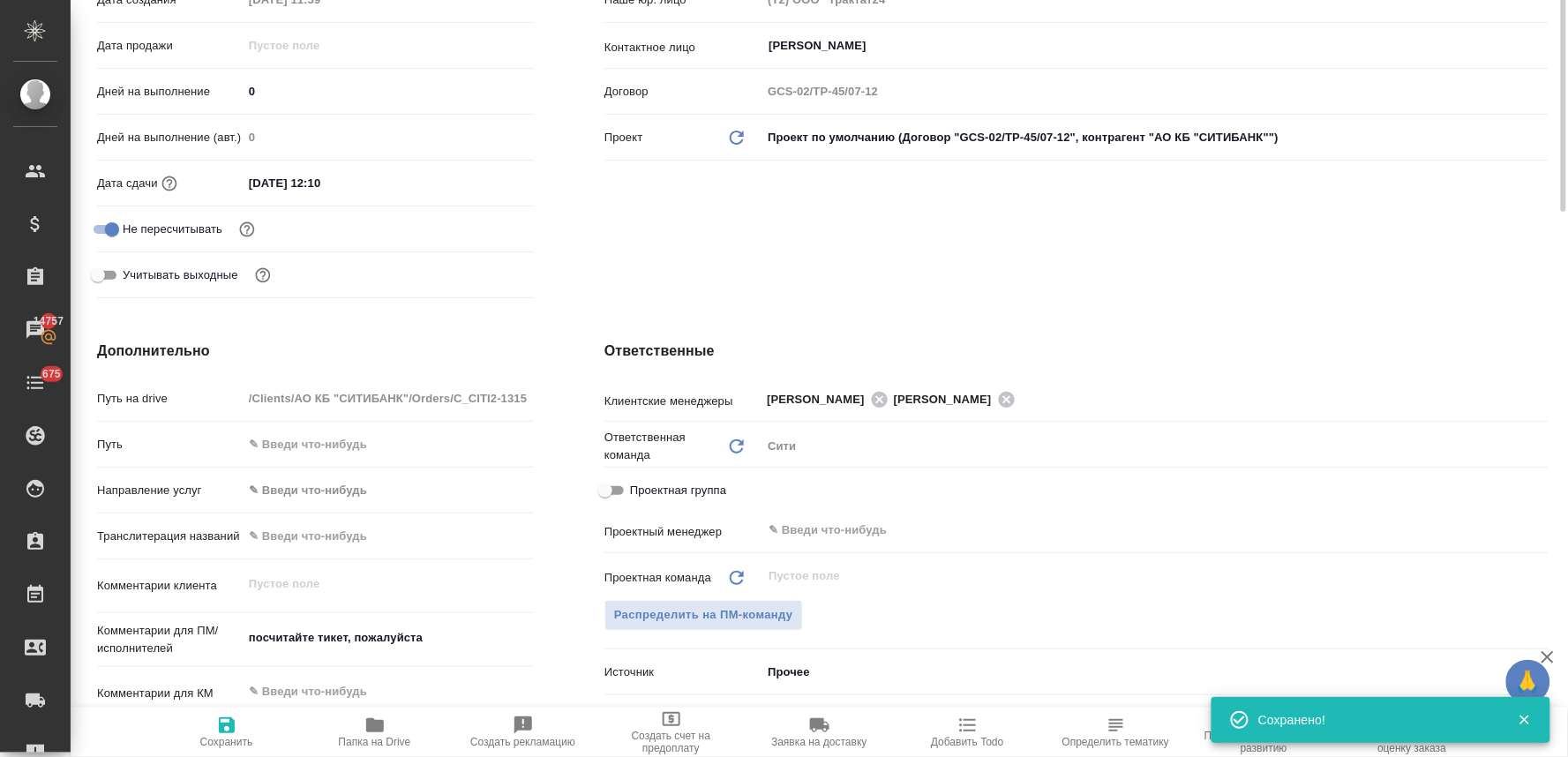
scroll to position [0, 0]
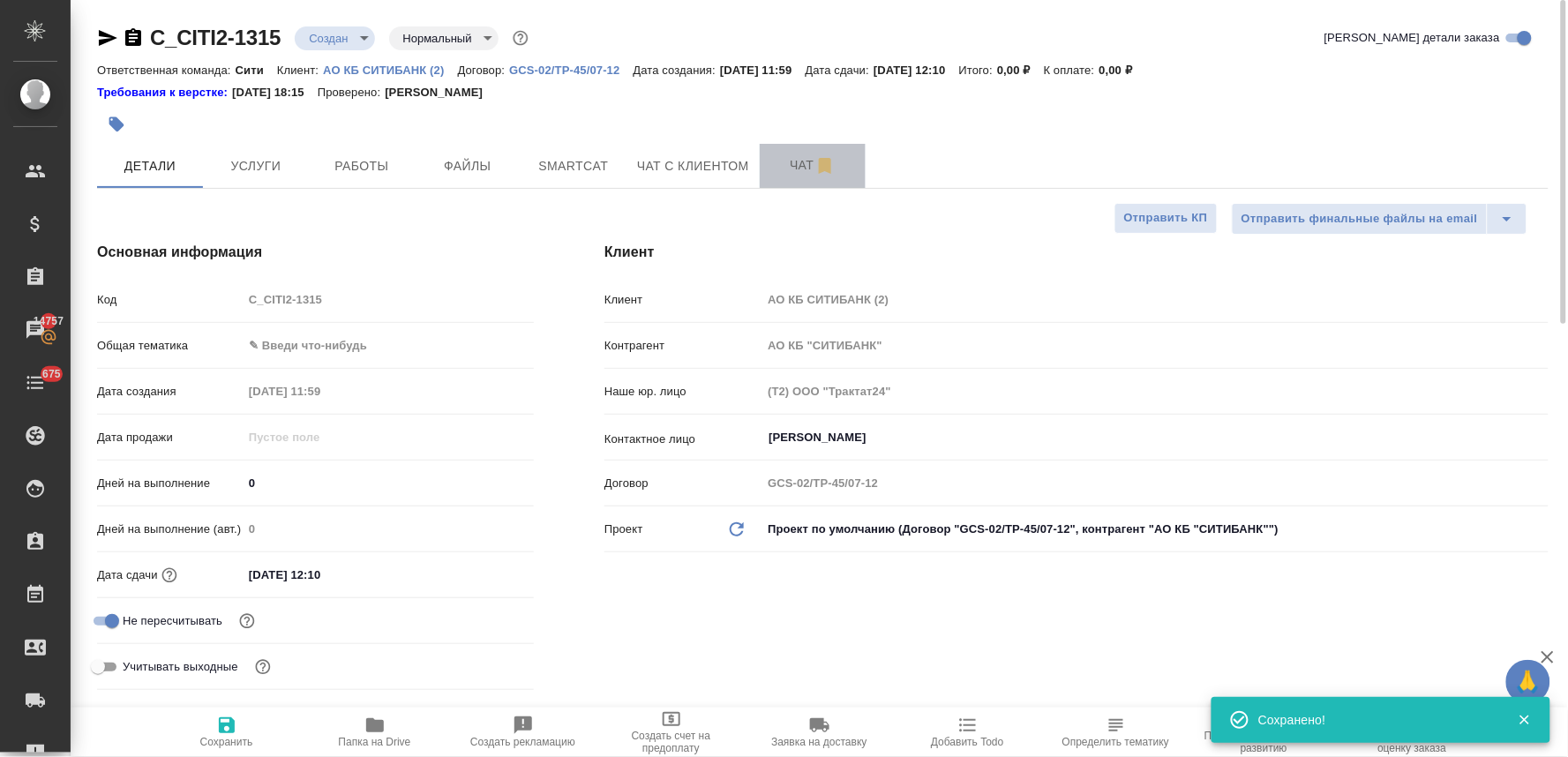
click at [796, 168] on span "Чат" at bounding box center [812, 166] width 85 height 22
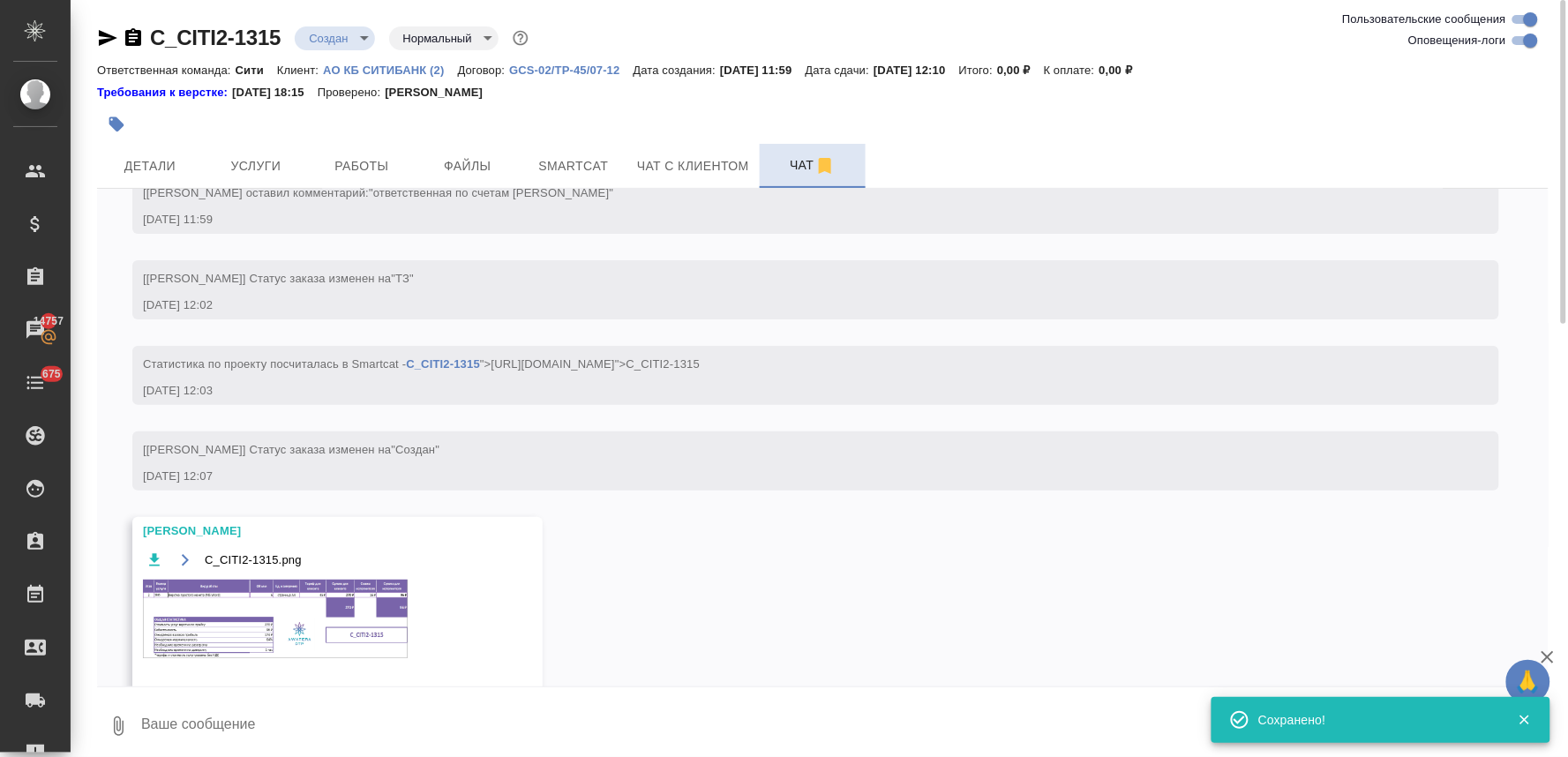
scroll to position [142, 0]
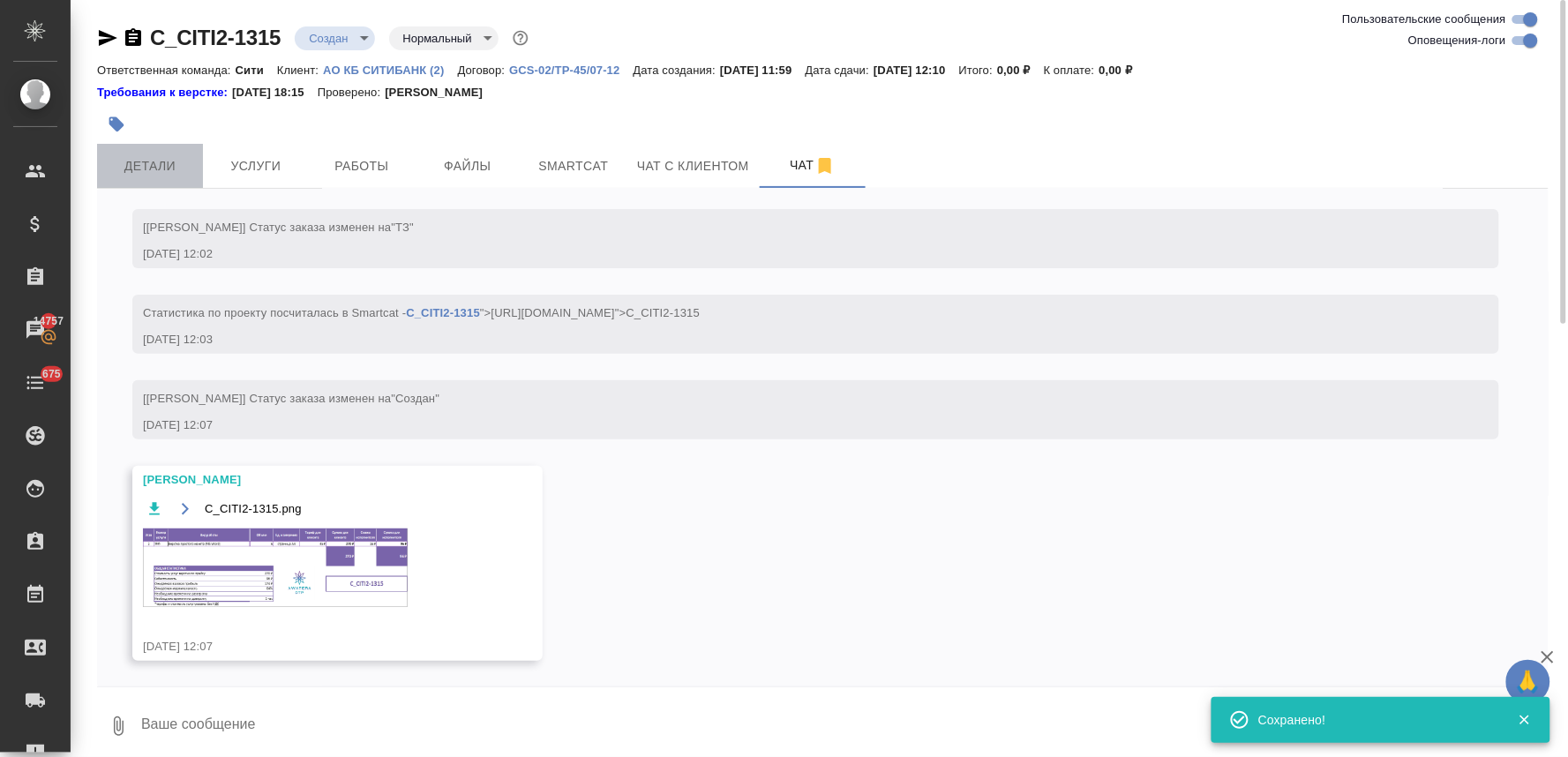
click at [135, 170] on span "Детали" at bounding box center [150, 166] width 85 height 22
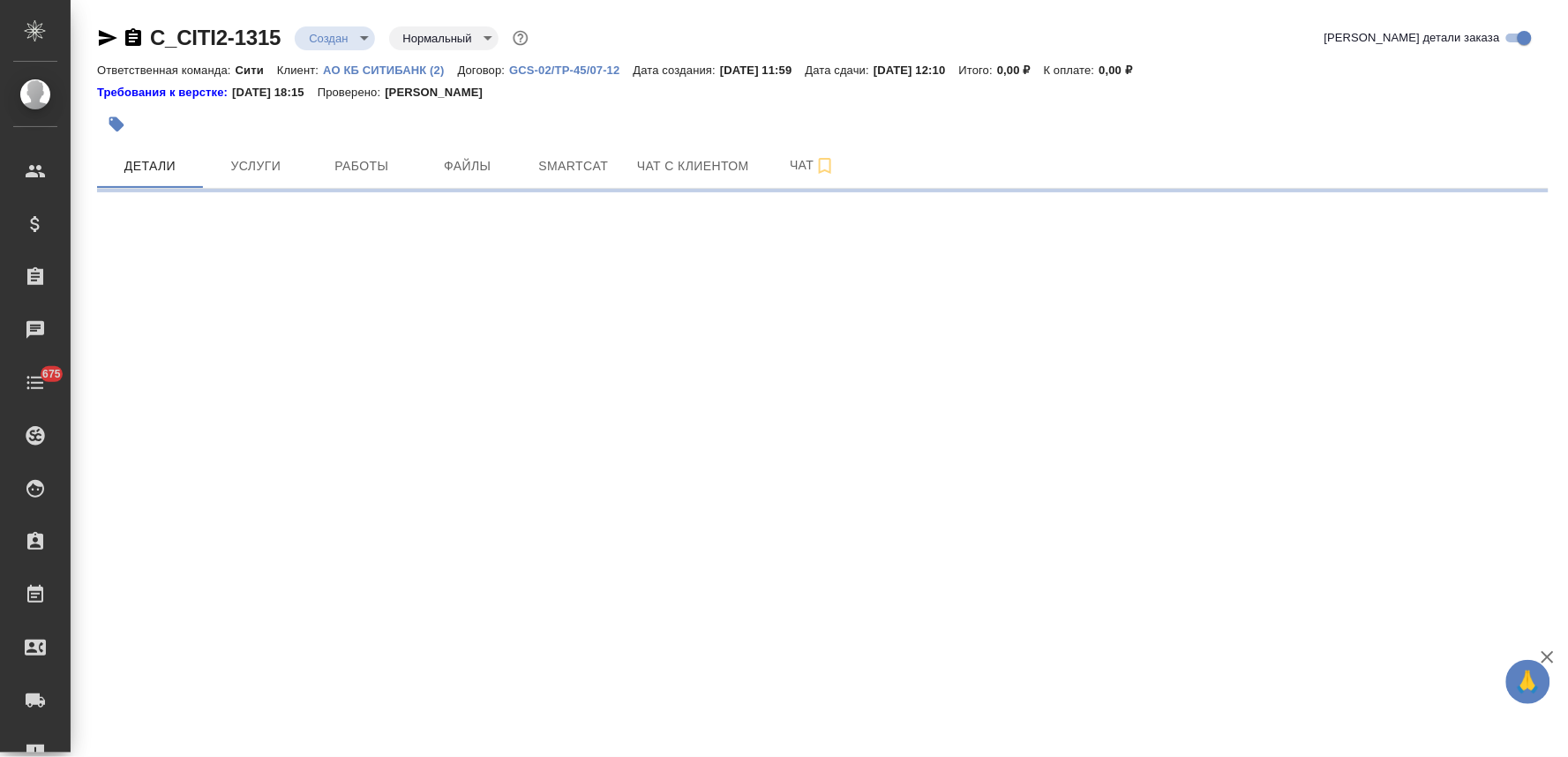
select select "RU"
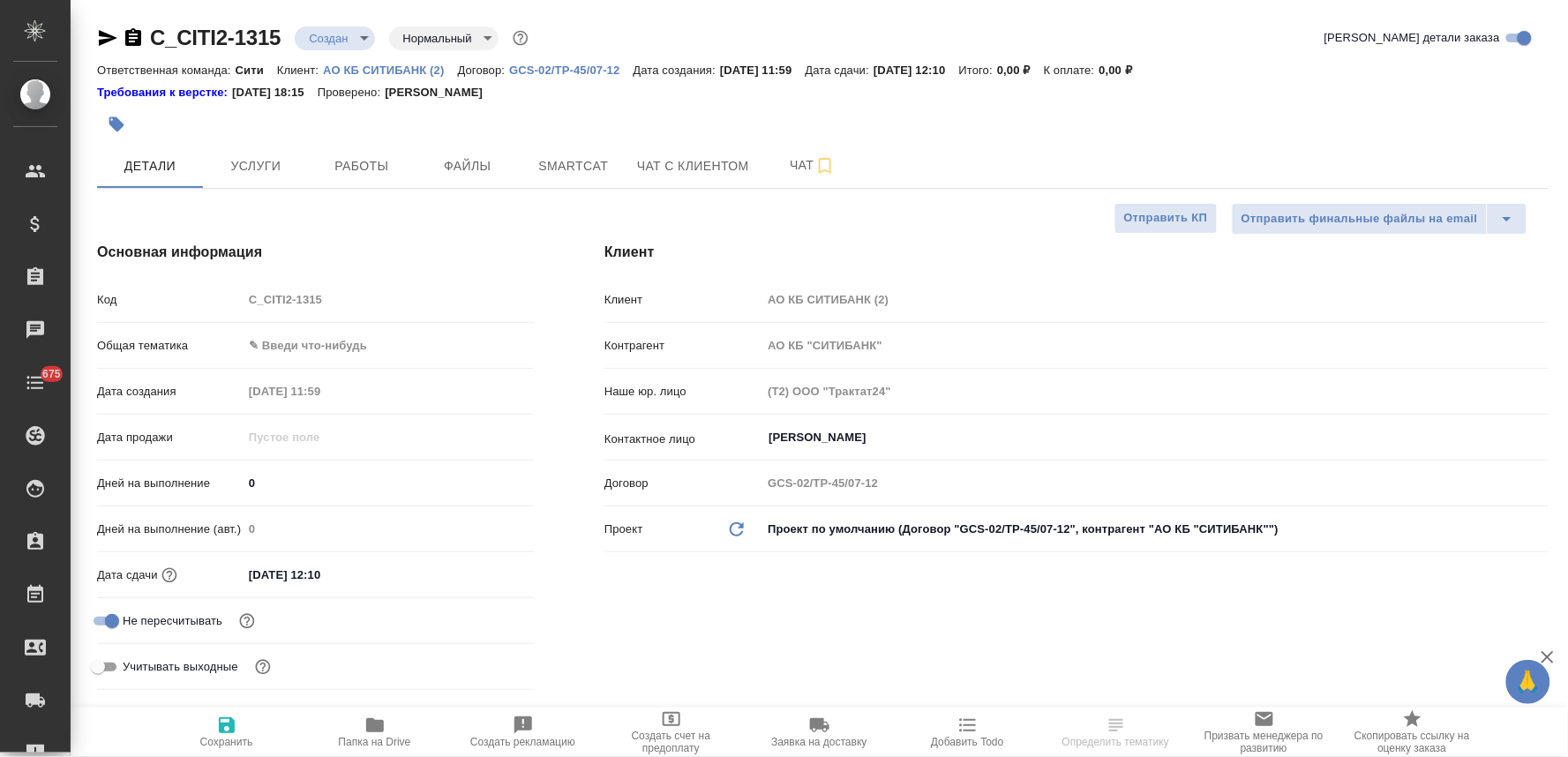
type textarea "x"
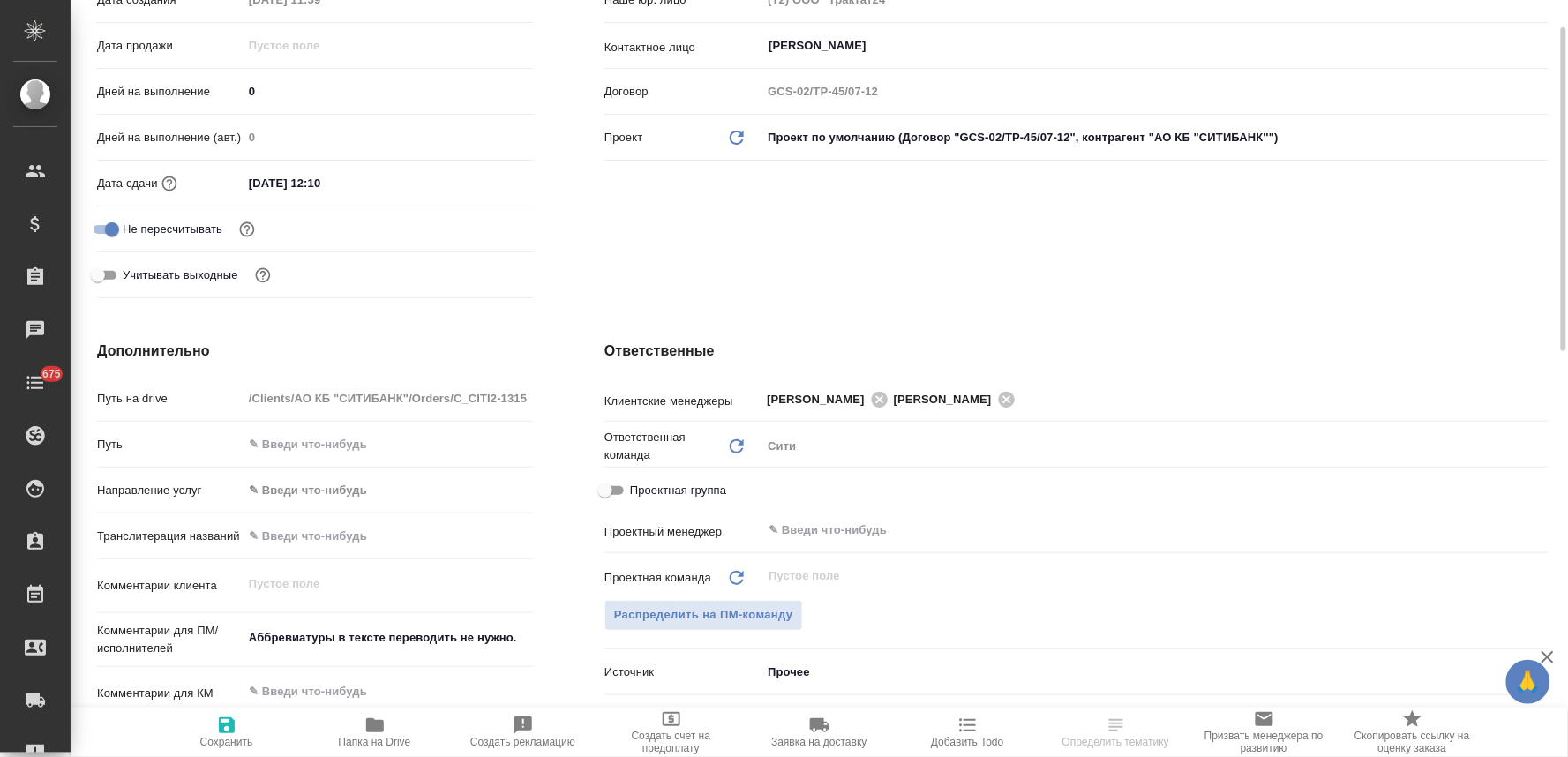
scroll to position [490, 0]
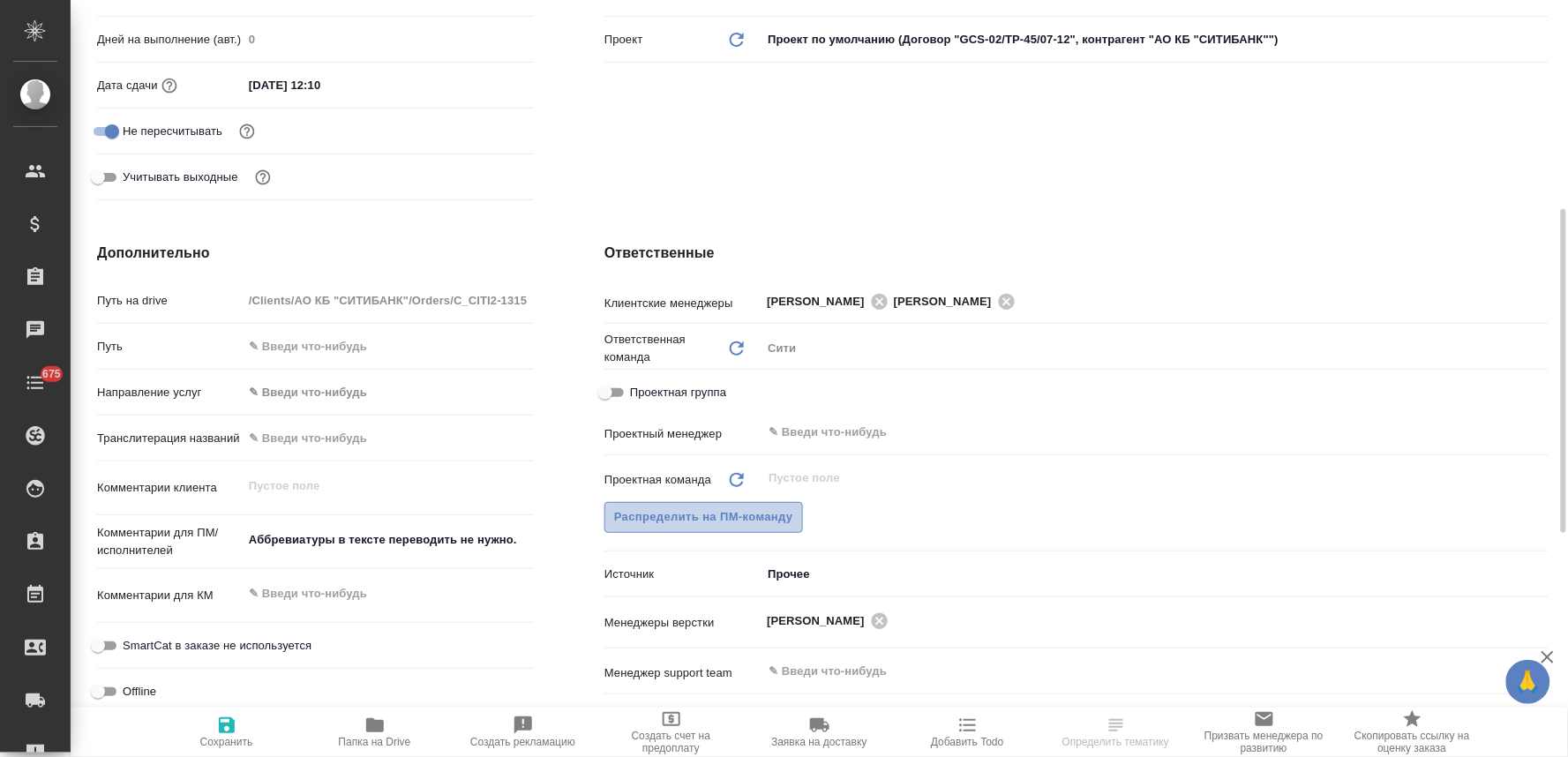
click at [779, 508] on span "Распределить на ПМ-команду" at bounding box center [704, 518] width 179 height 20
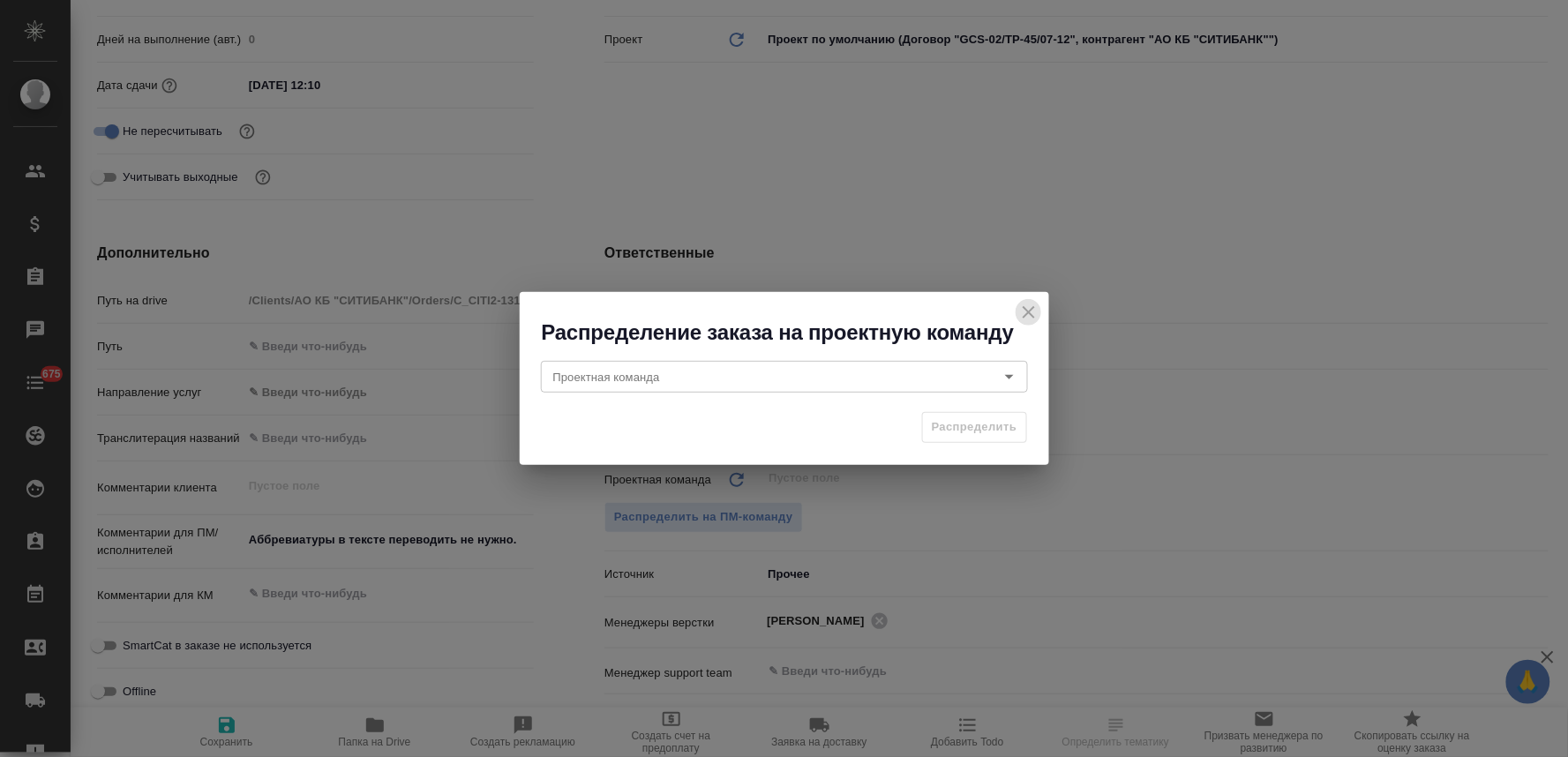
click at [1028, 311] on icon "close" at bounding box center [1028, 312] width 21 height 21
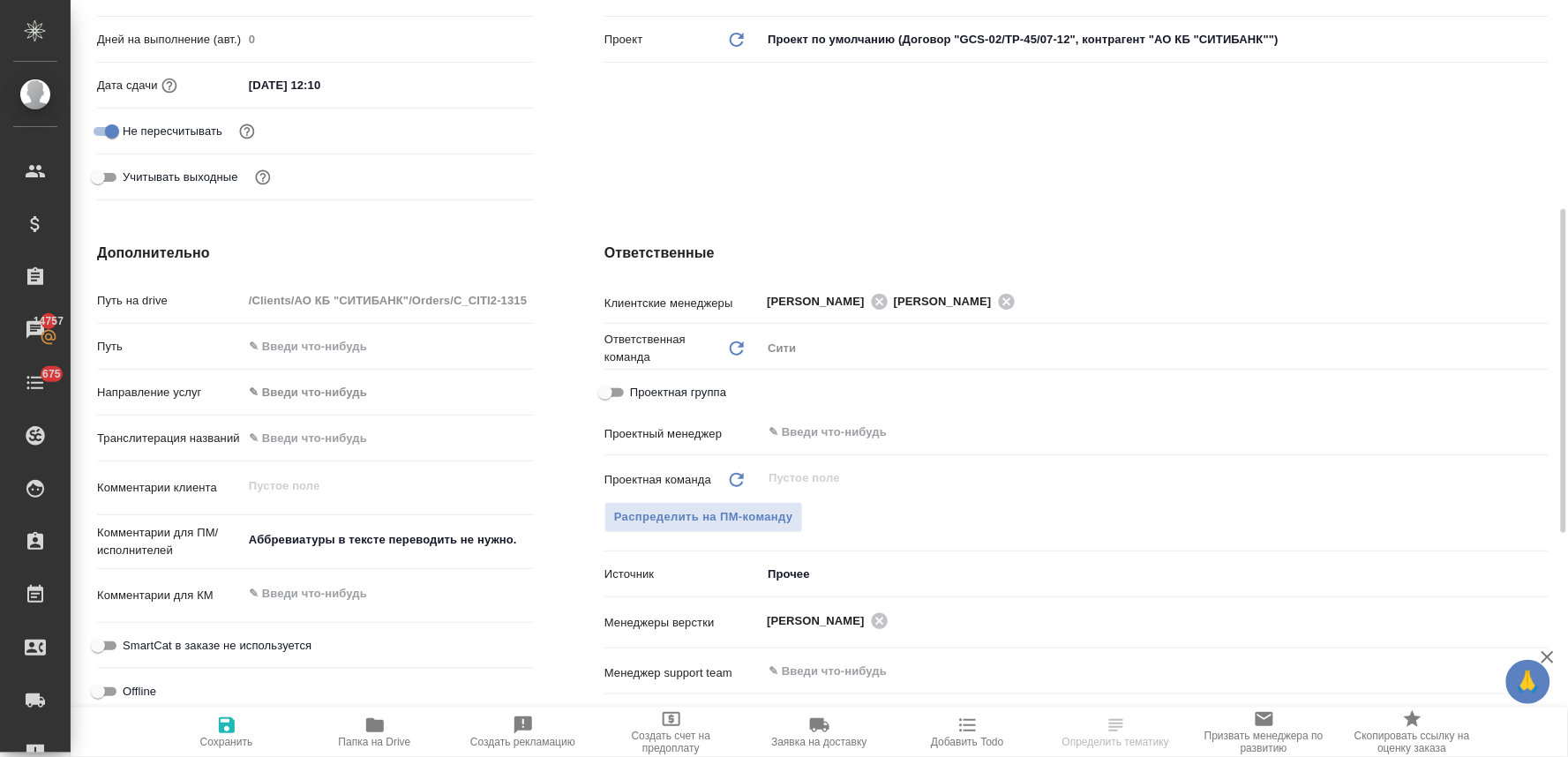
scroll to position [196, 0]
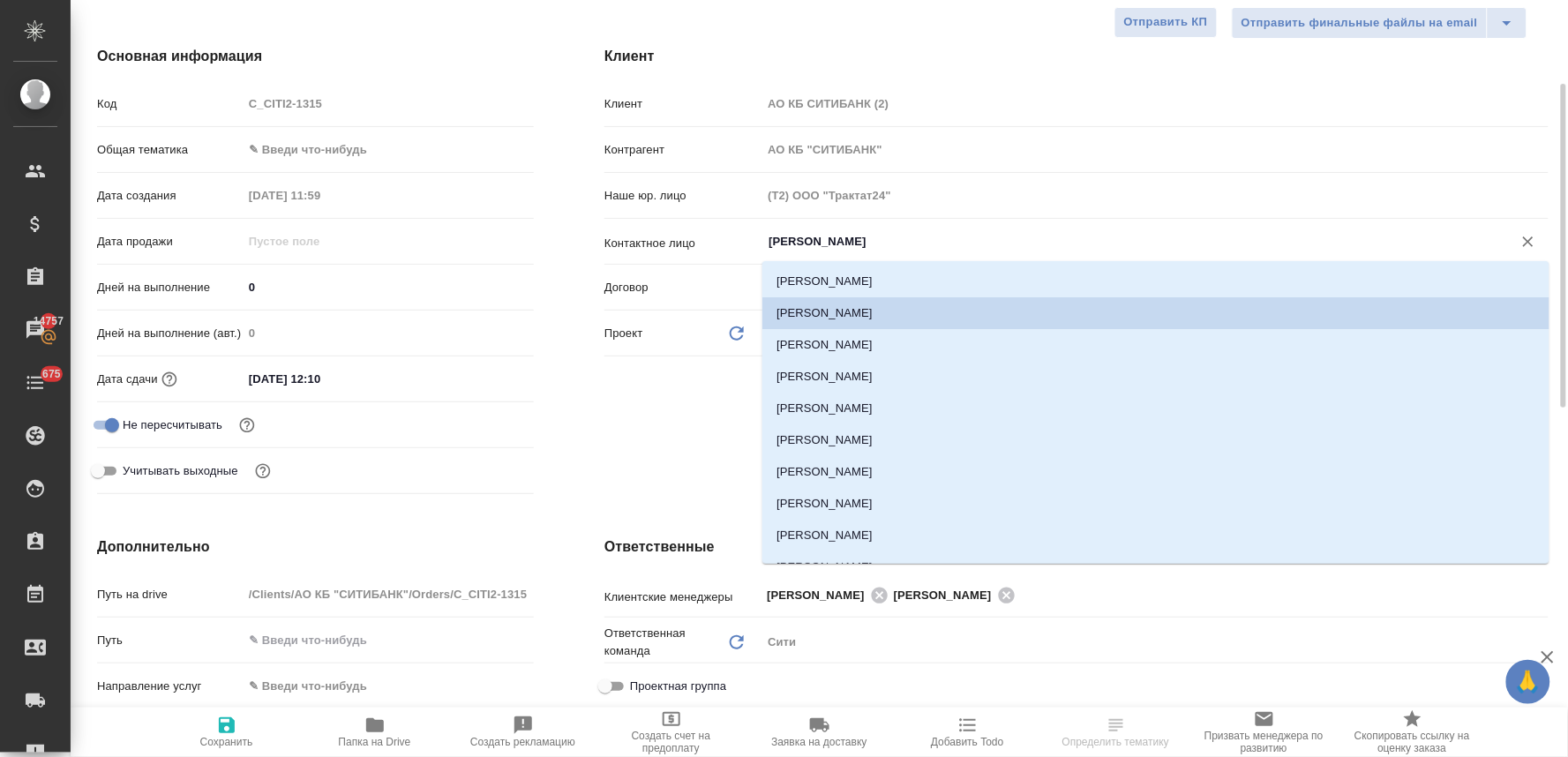
click at [809, 251] on input "[PERSON_NAME]" at bounding box center [1126, 242] width 718 height 21
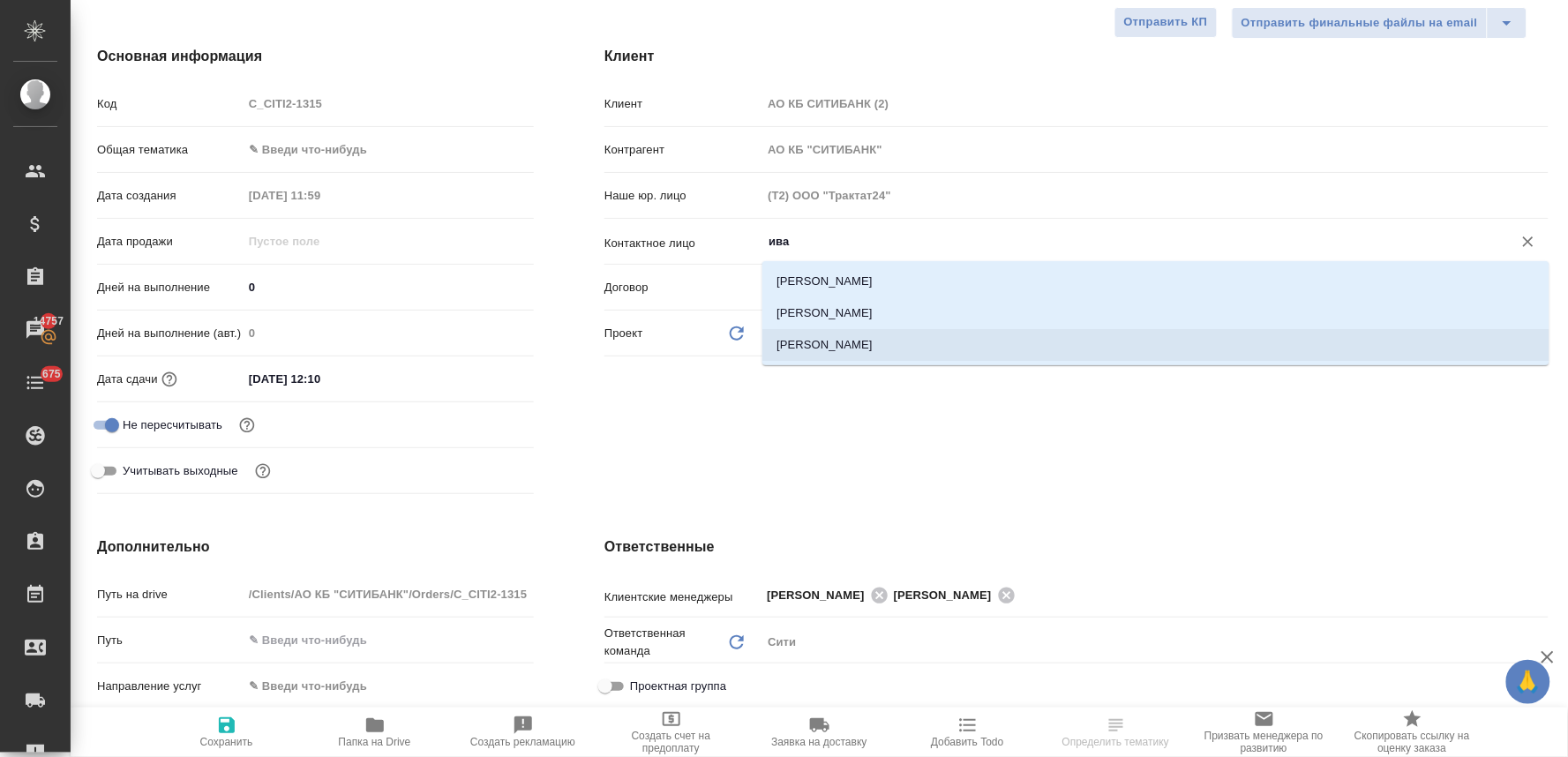
click at [843, 344] on li "[PERSON_NAME]" at bounding box center [1155, 345] width 787 height 32
type input "[PERSON_NAME]"
type textarea "x"
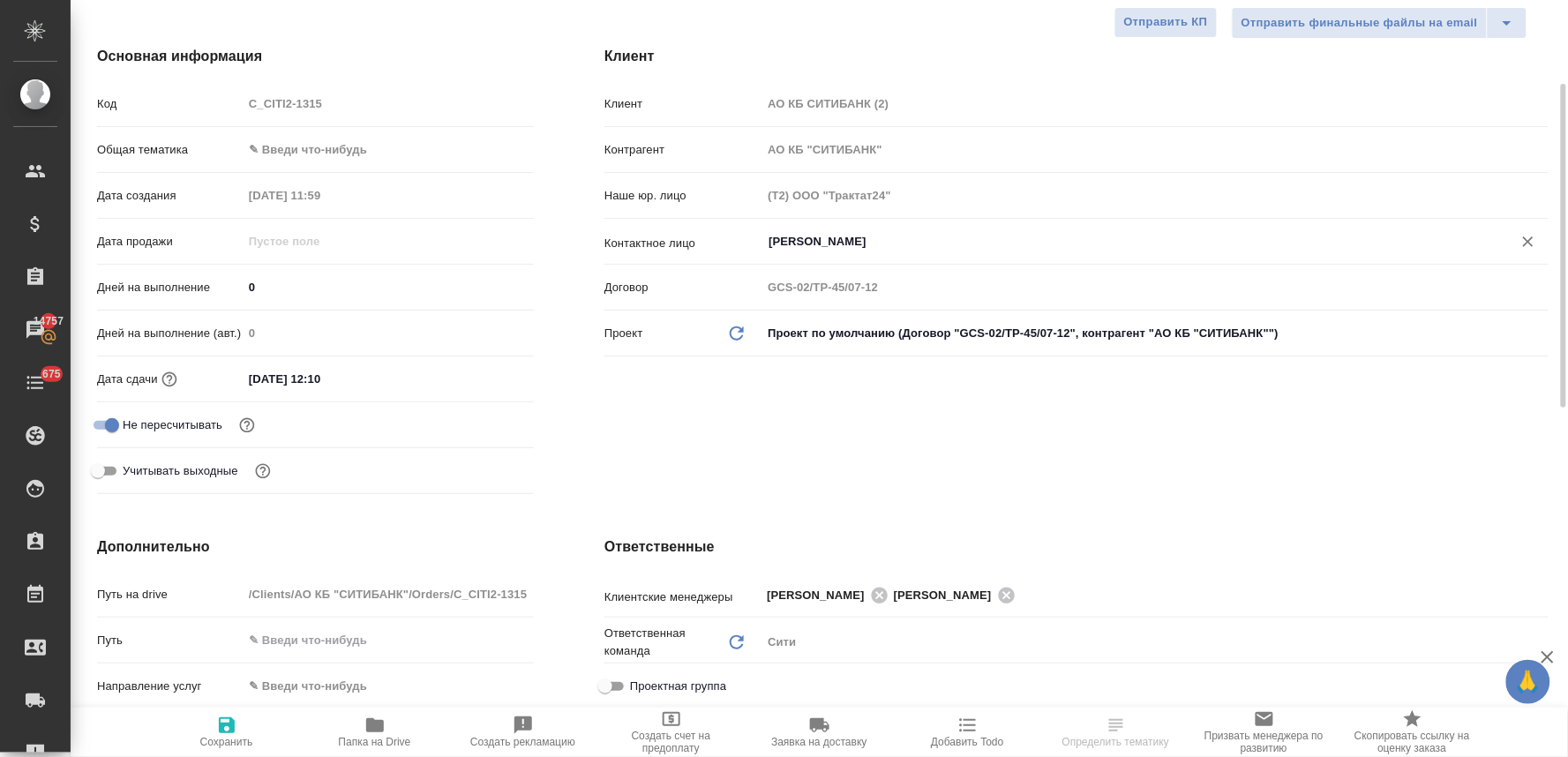
type input "[PERSON_NAME]"
click at [232, 738] on span "Сохранить" at bounding box center [226, 742] width 53 height 12
type textarea "x"
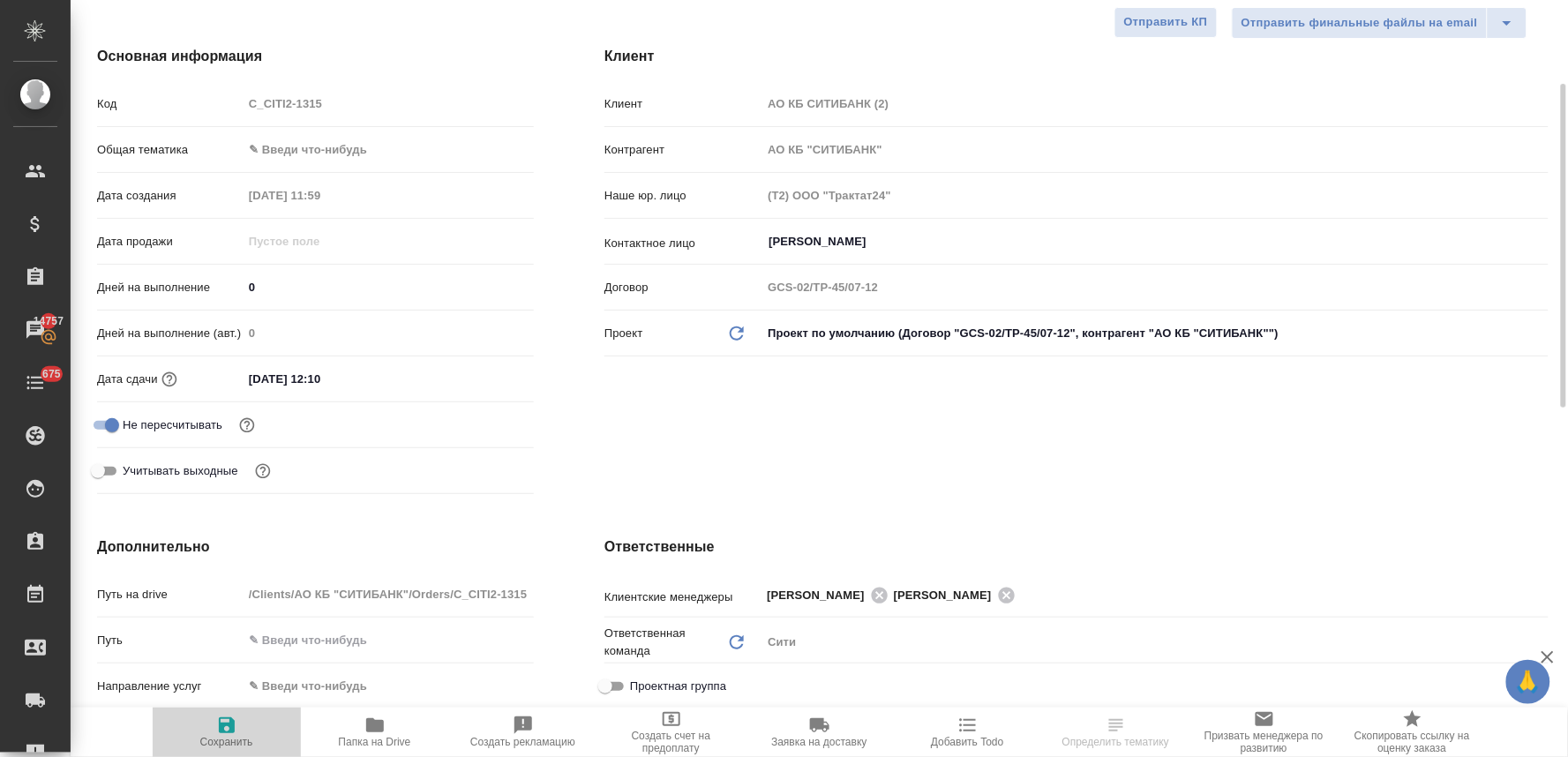
type textarea "x"
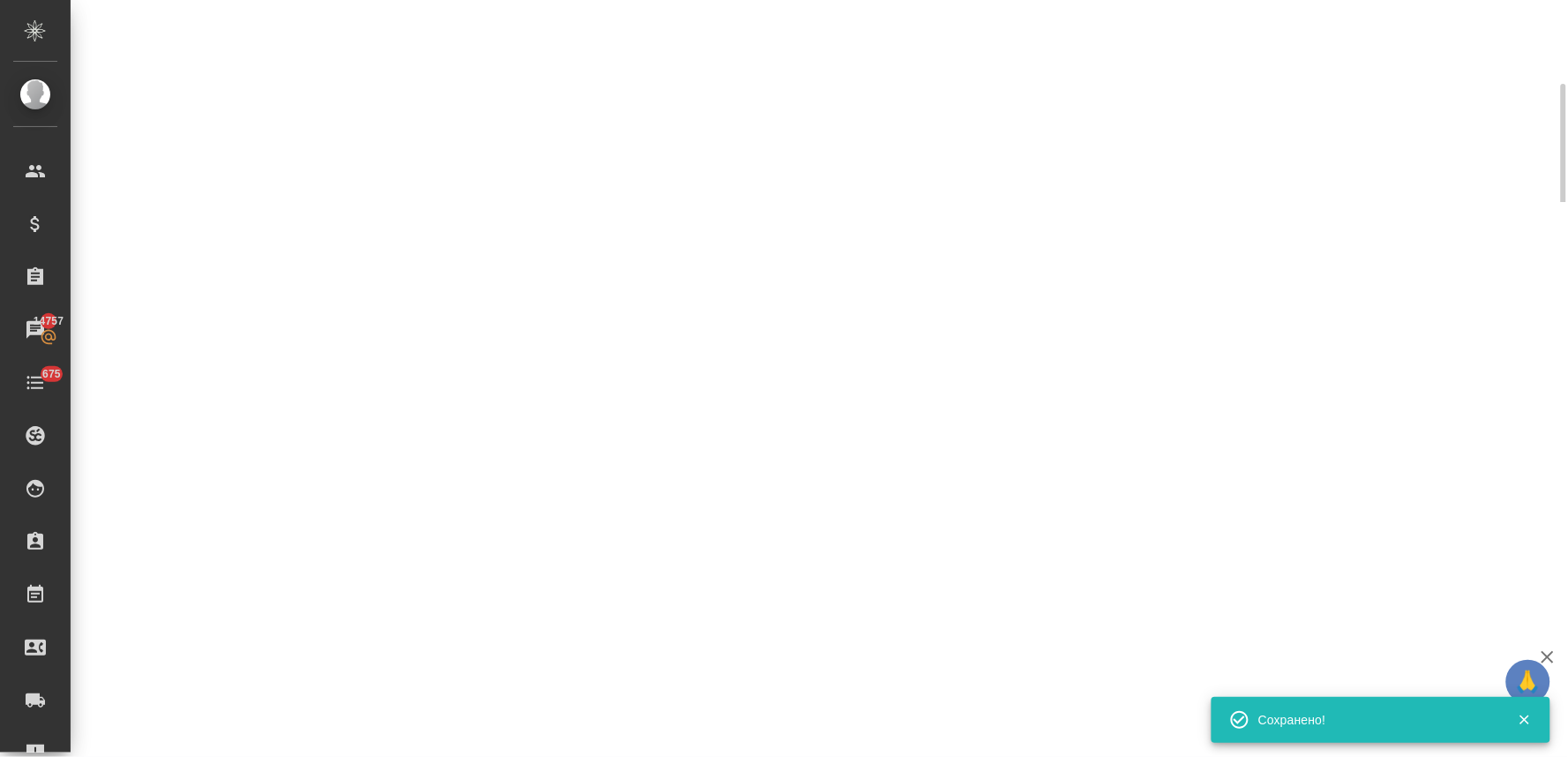
type input "holyTrinity"
select select "RU"
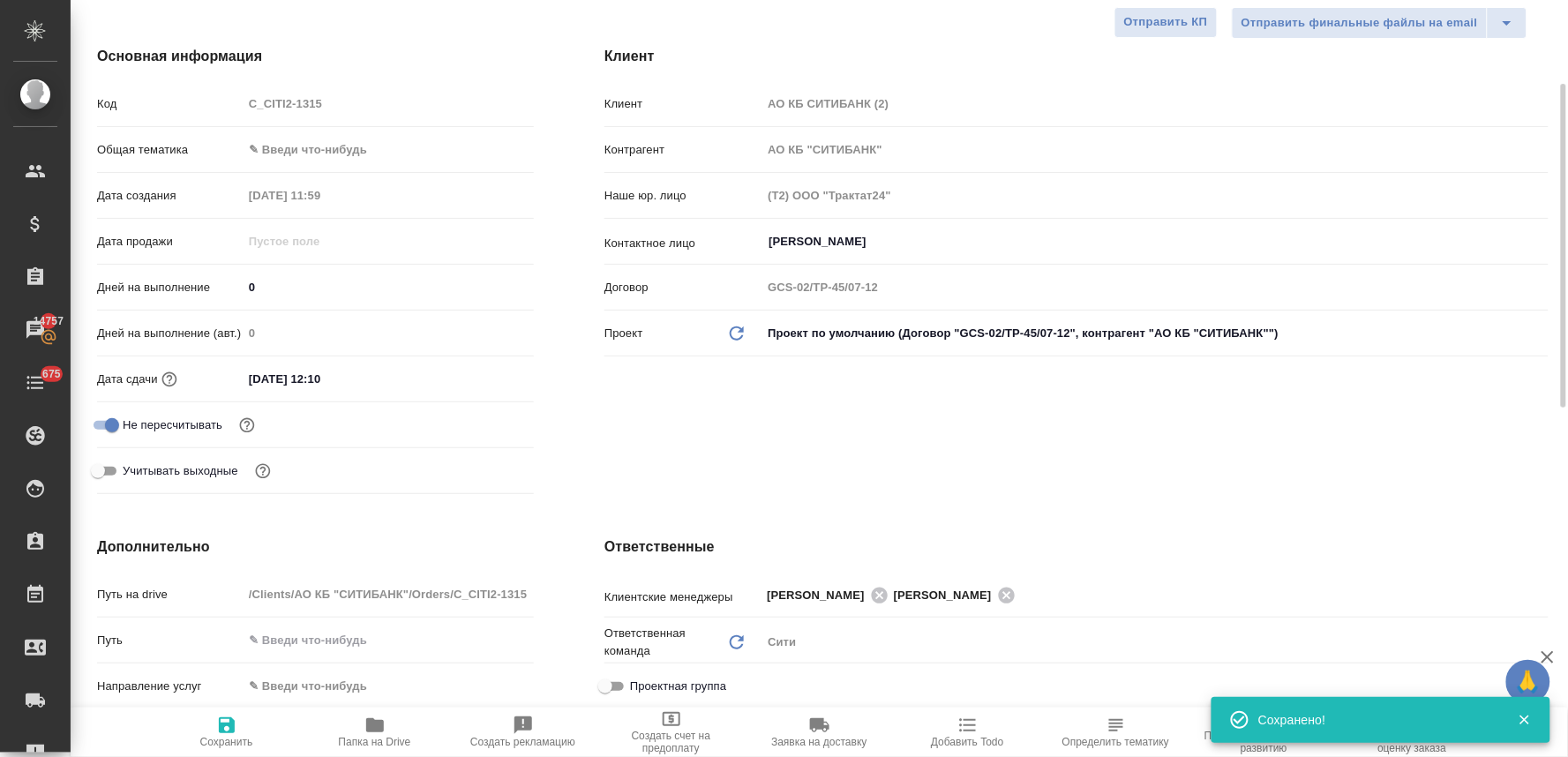
type textarea "x"
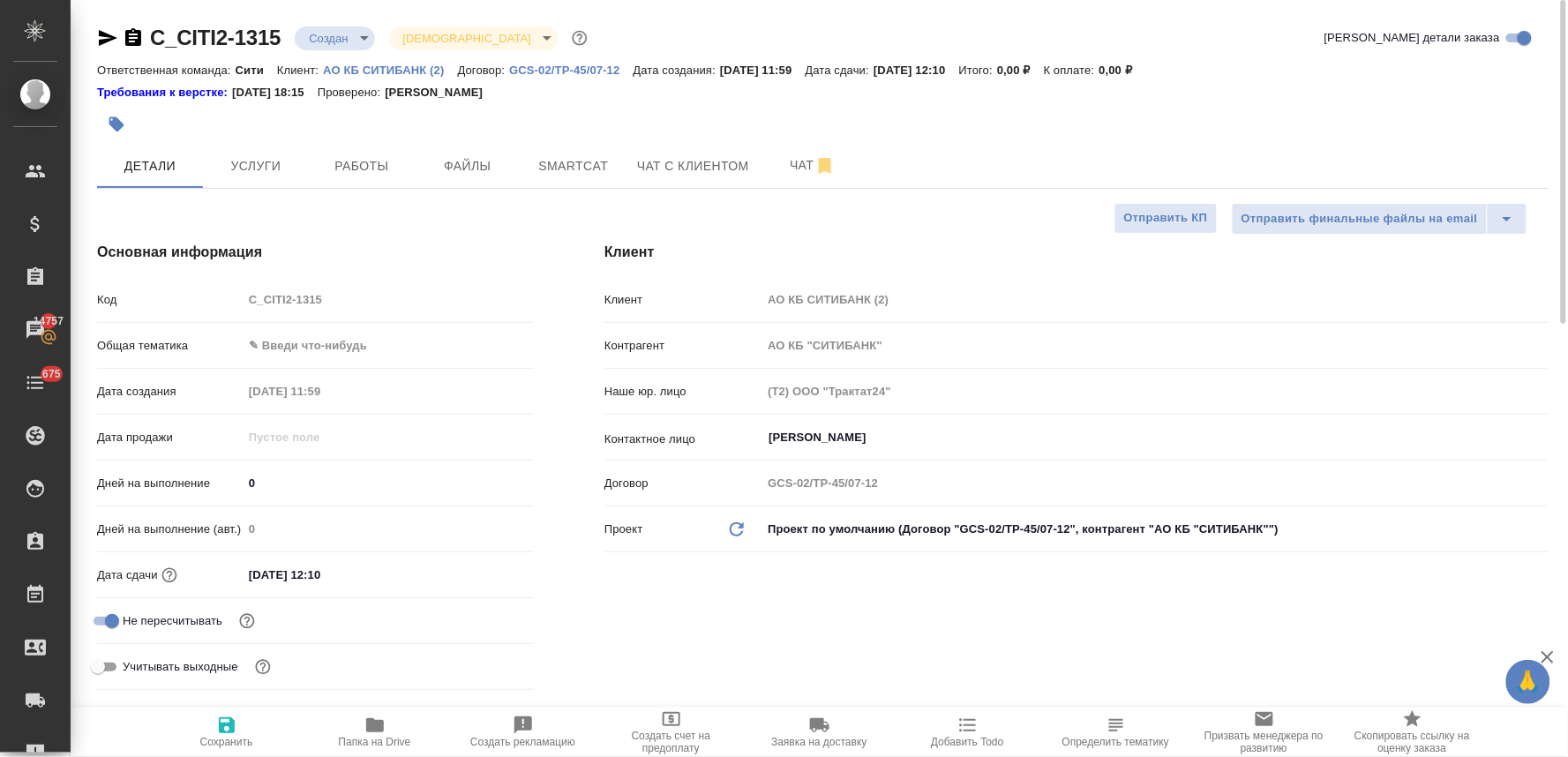
type textarea "x"
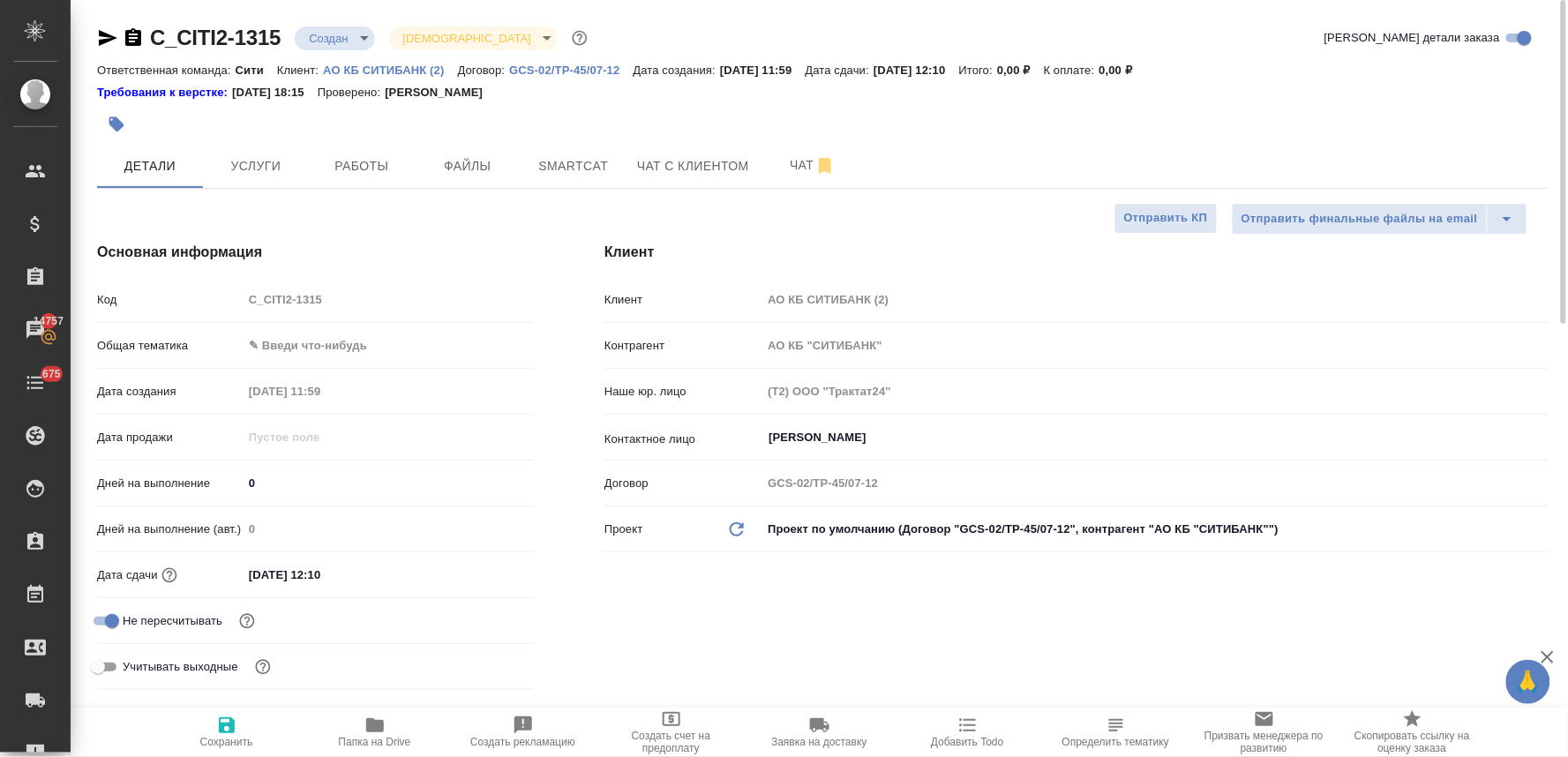
type textarea "x"
drag, startPoint x: 1259, startPoint y: 129, endPoint x: 1227, endPoint y: 128, distance: 32.0
click at [1259, 129] on div at bounding box center [822, 125] width 1451 height 39
type textarea "x"
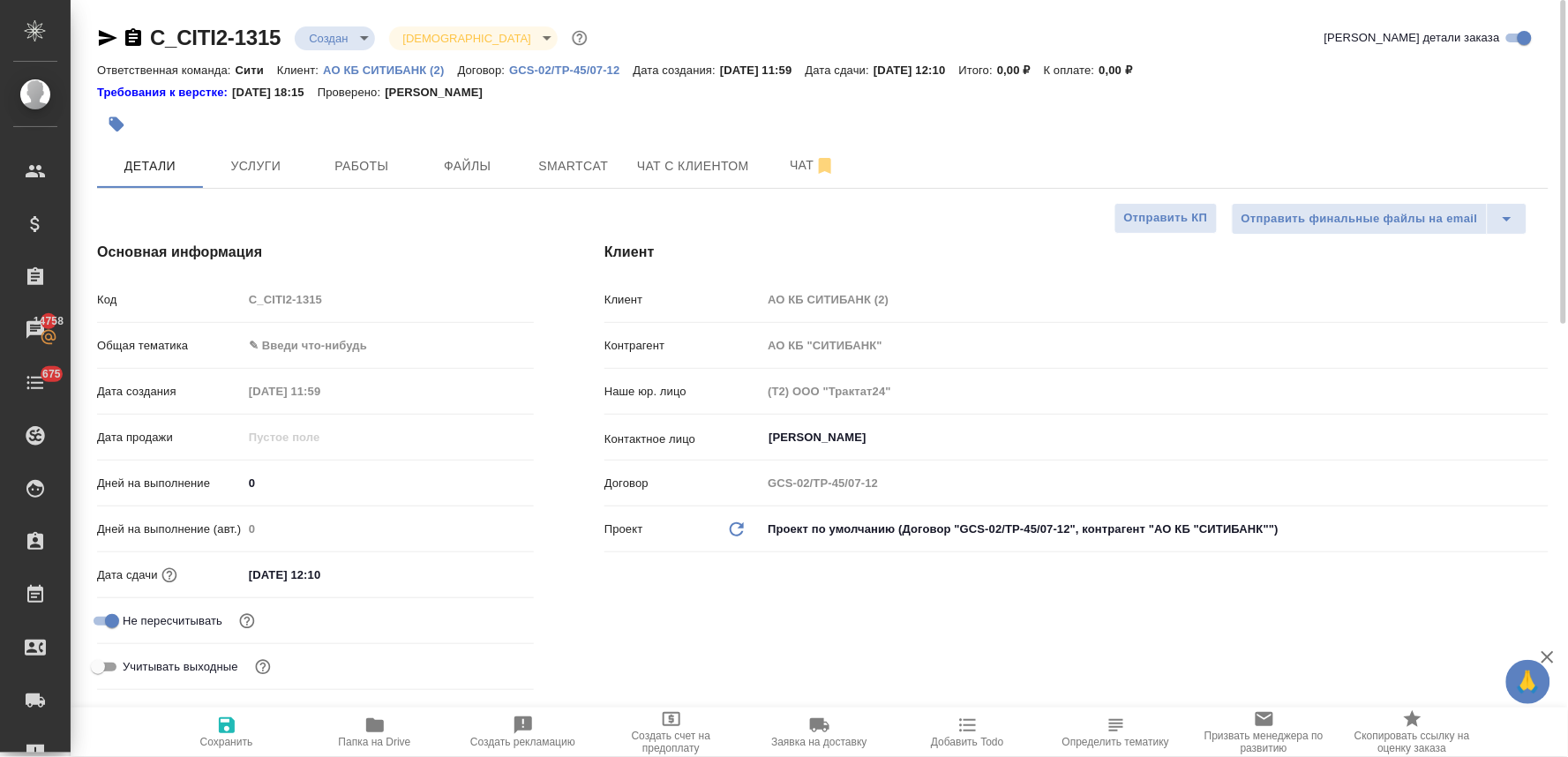
type textarea "x"
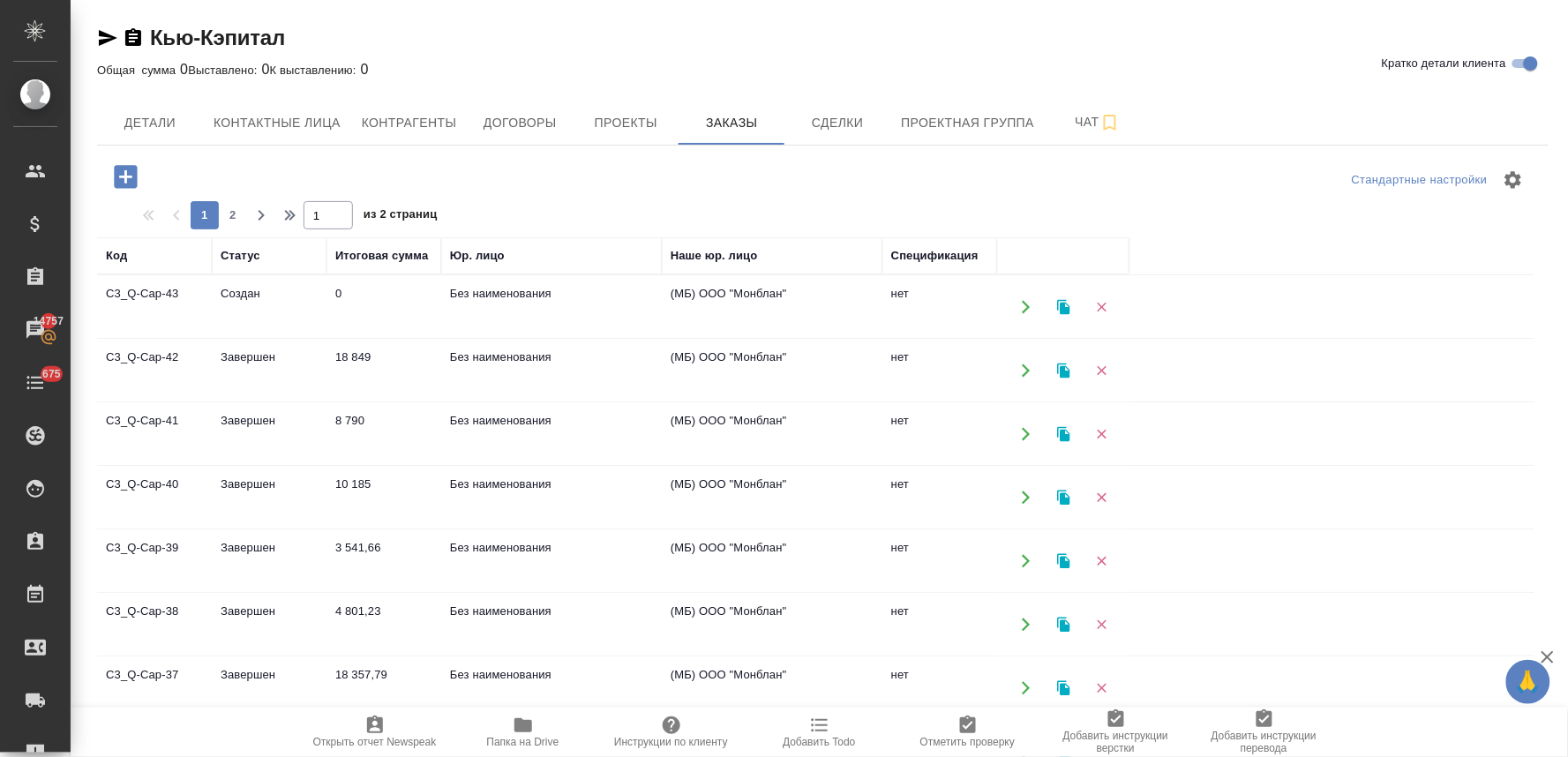
click at [510, 291] on td "Без наименования" at bounding box center [551, 307] width 220 height 61
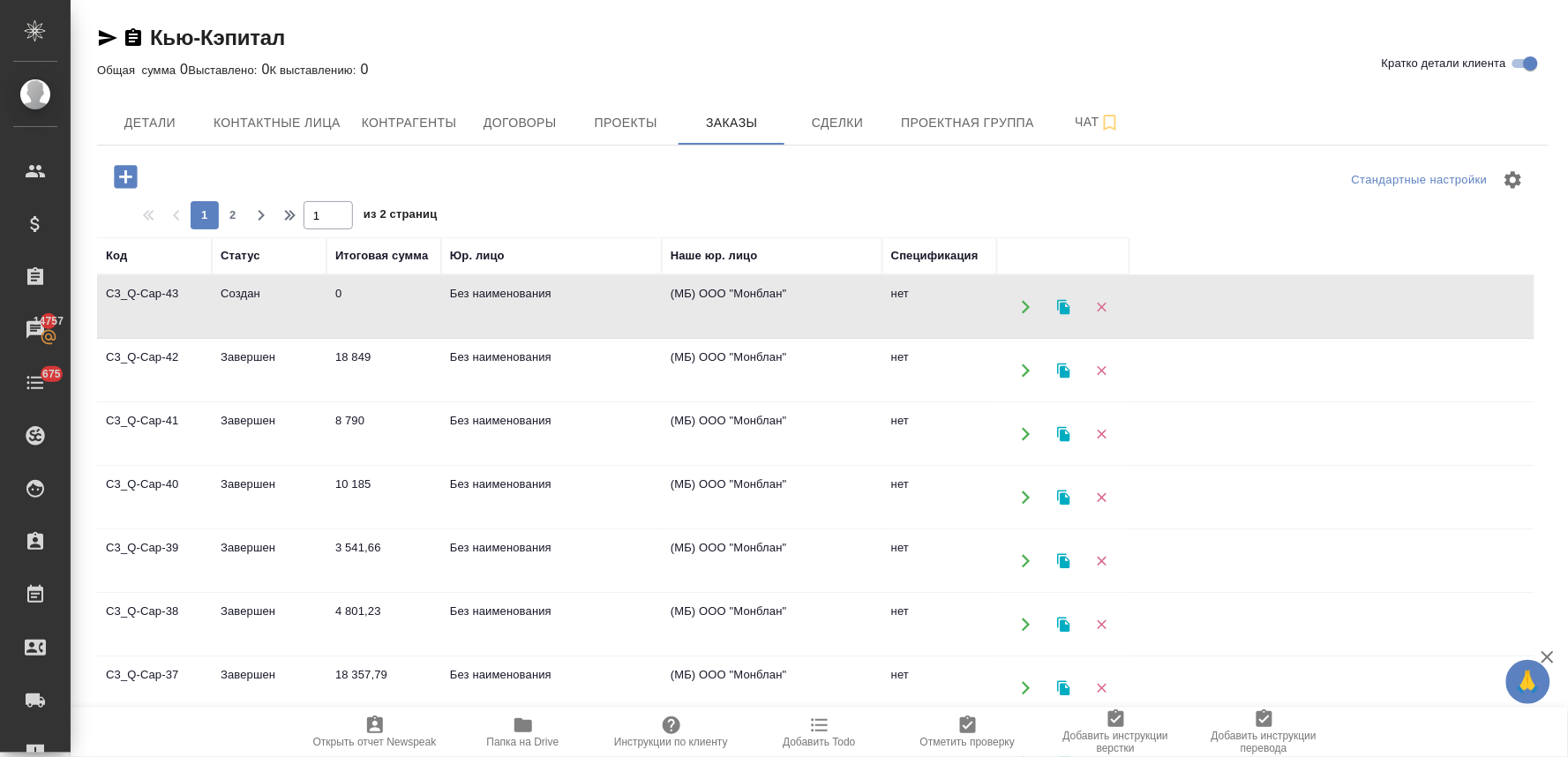
click at [510, 291] on td "Без наименования" at bounding box center [551, 307] width 220 height 61
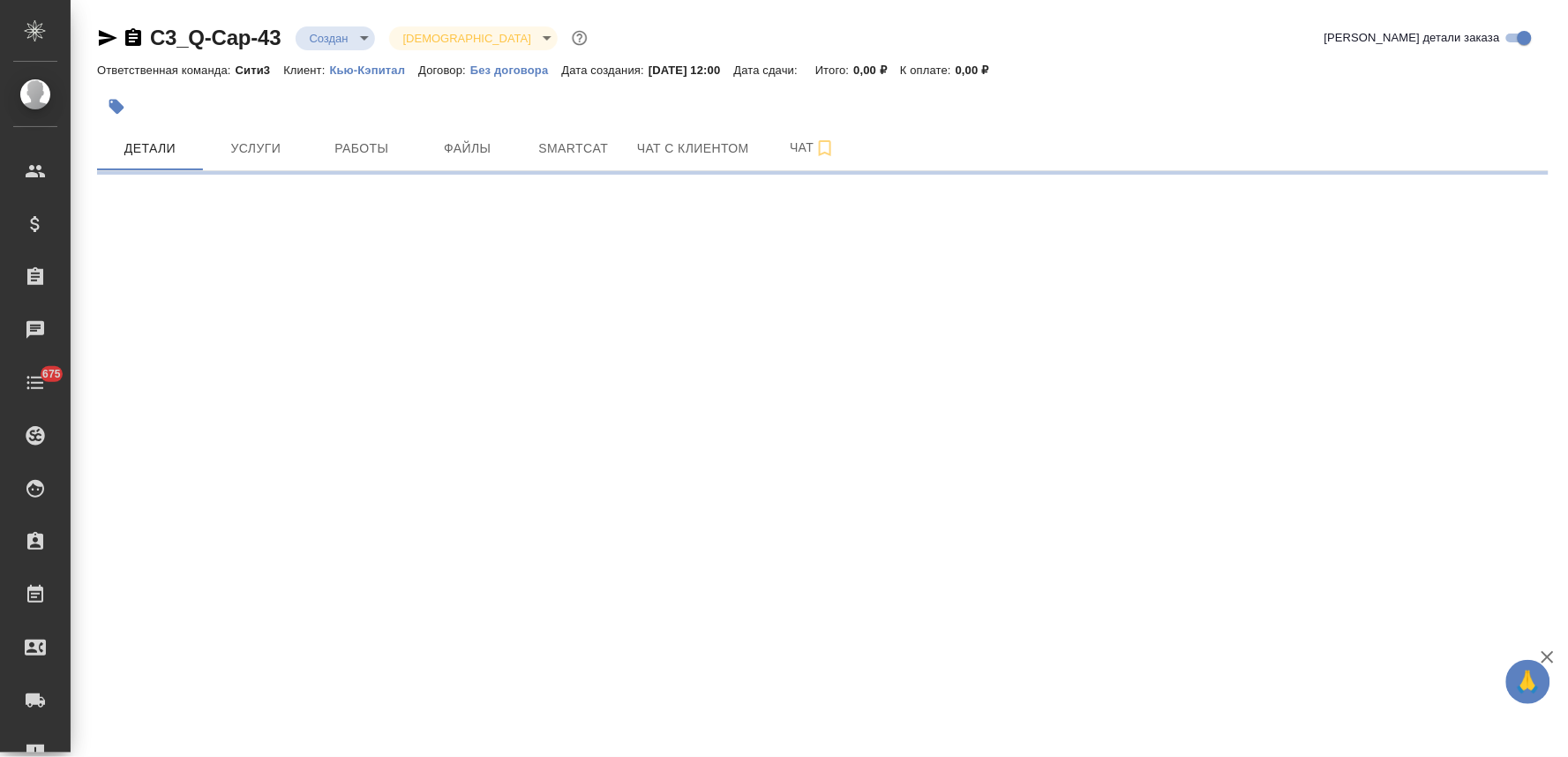
select select "RU"
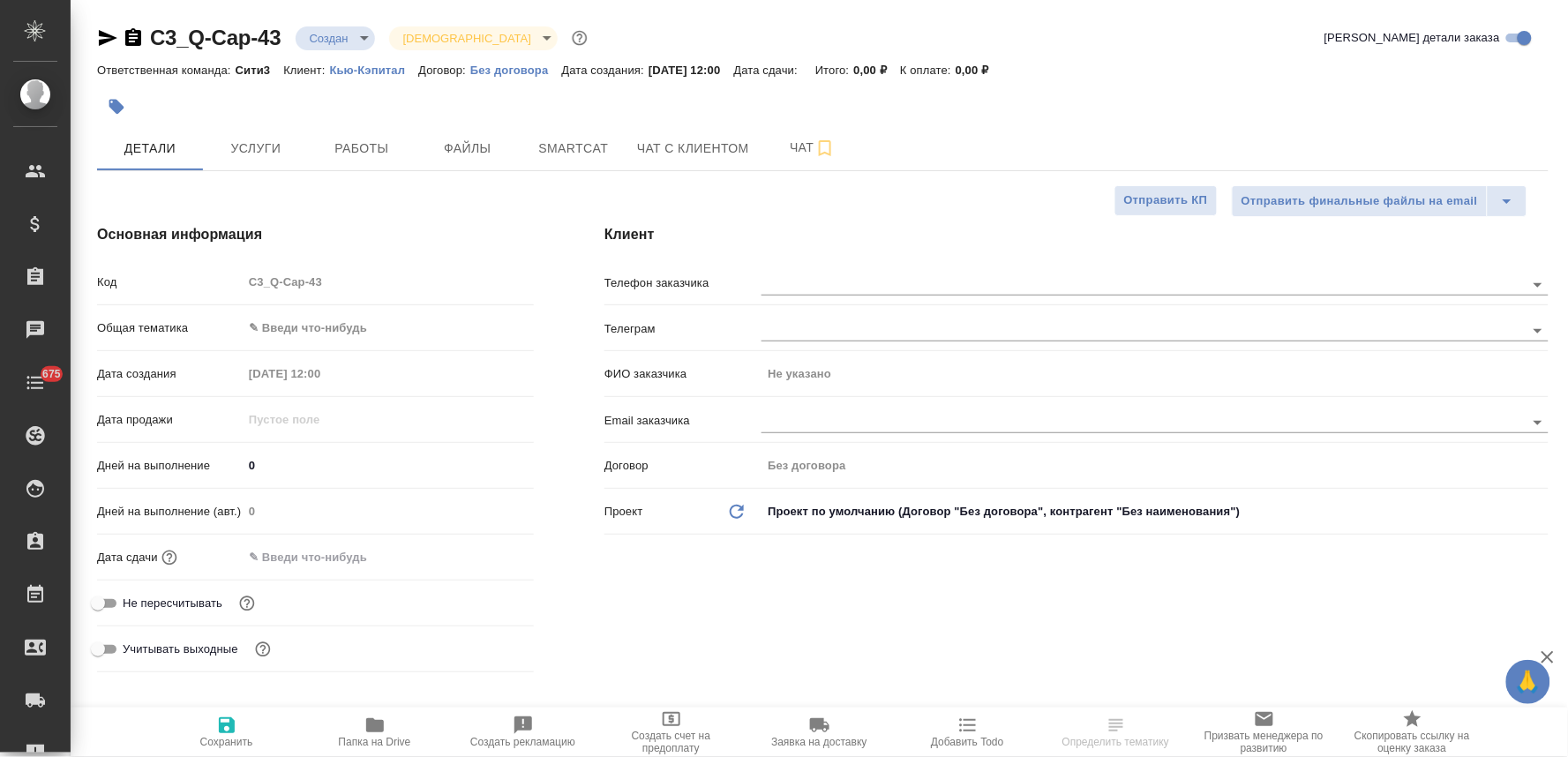
type textarea "x"
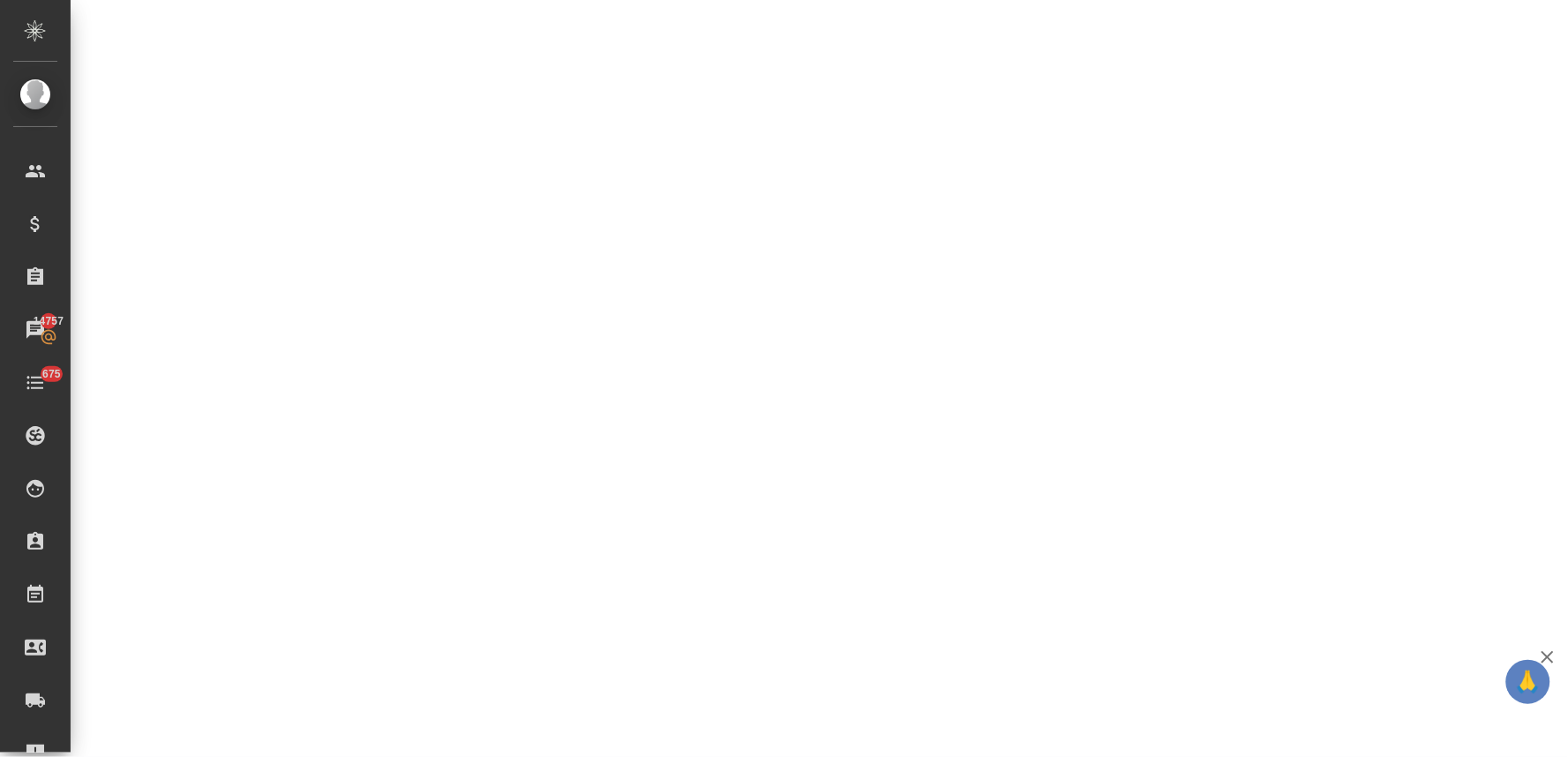
scroll to position [686, 0]
select select "RU"
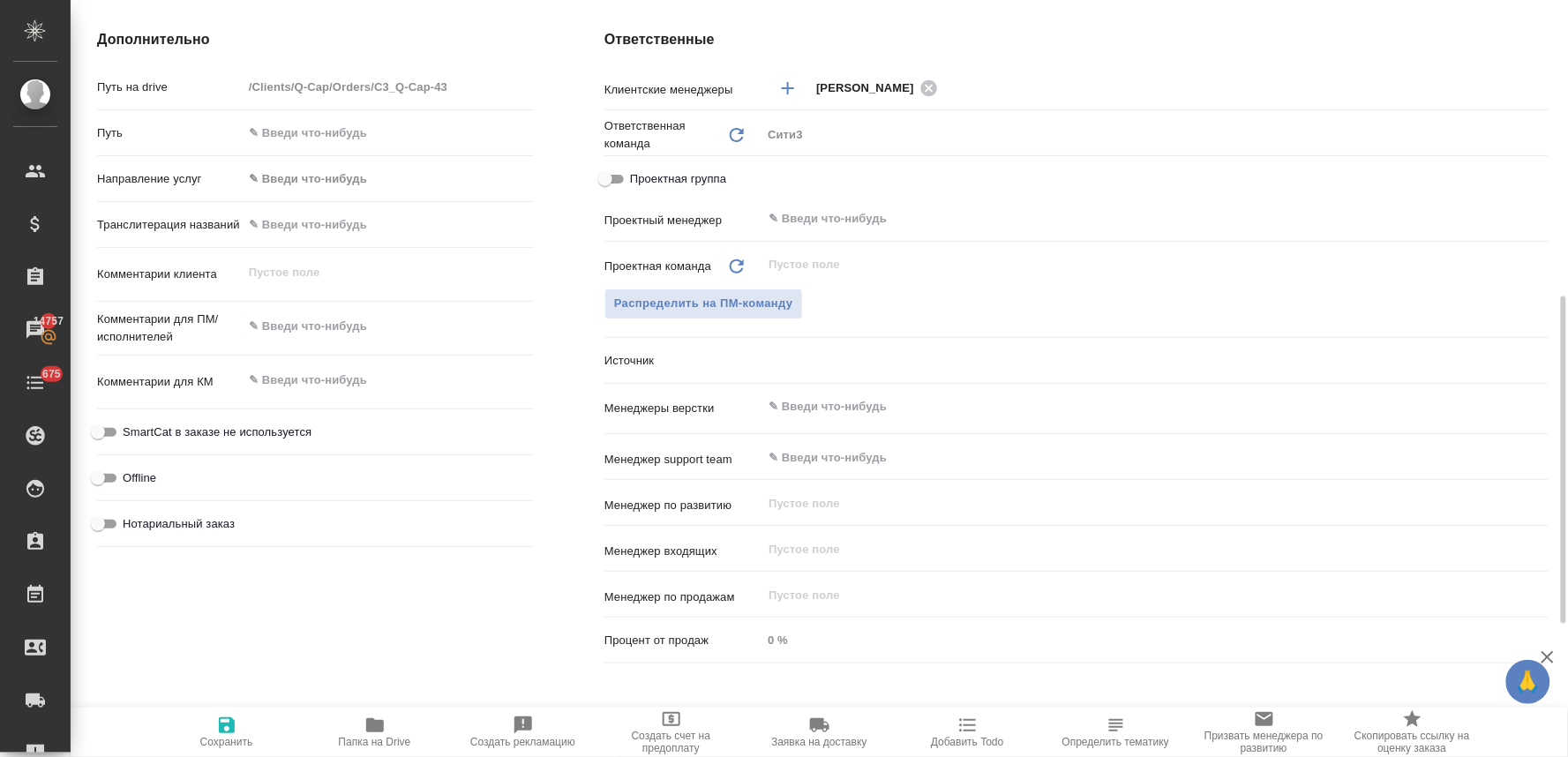
type textarea "x"
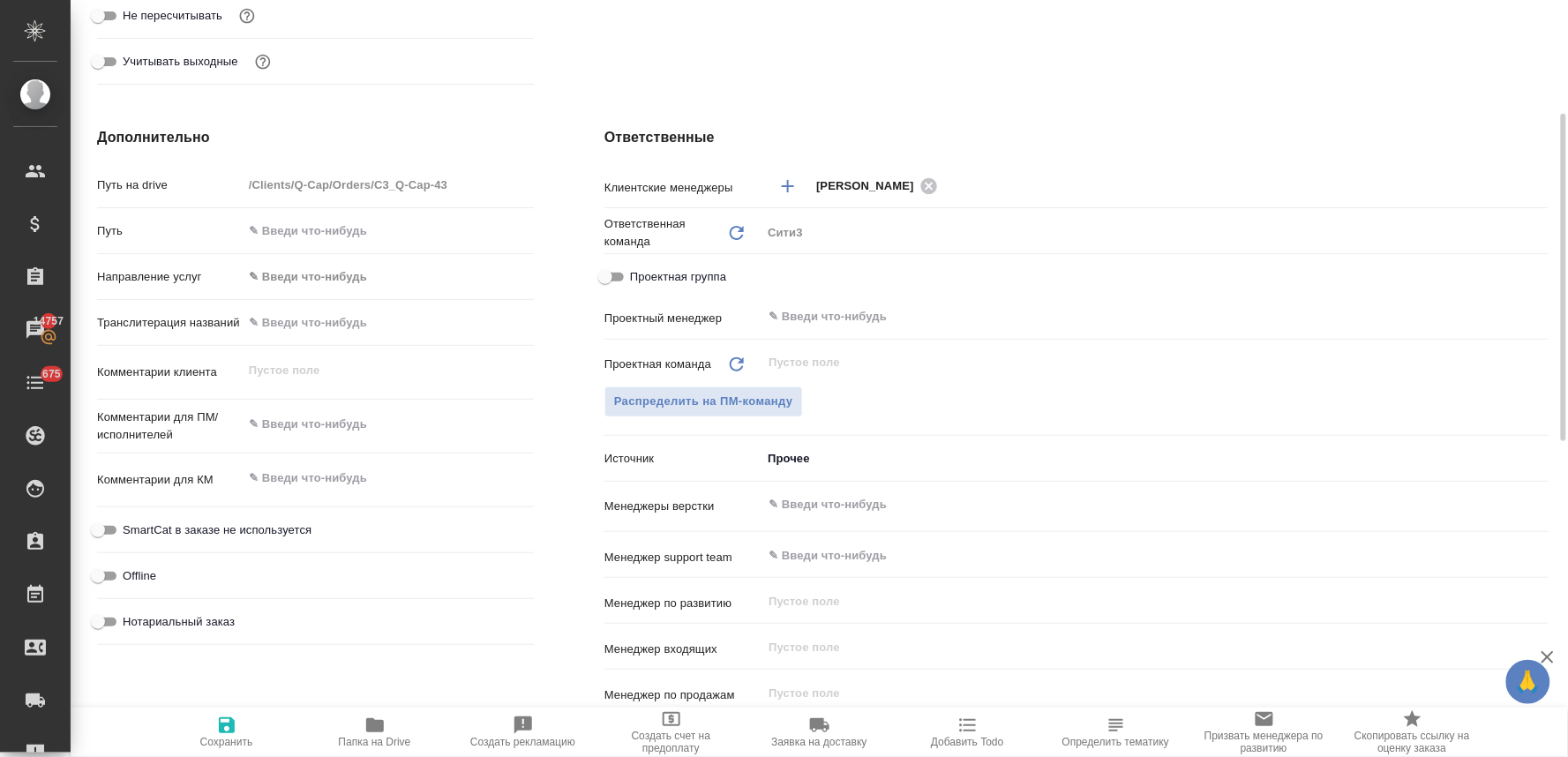
scroll to position [0, 0]
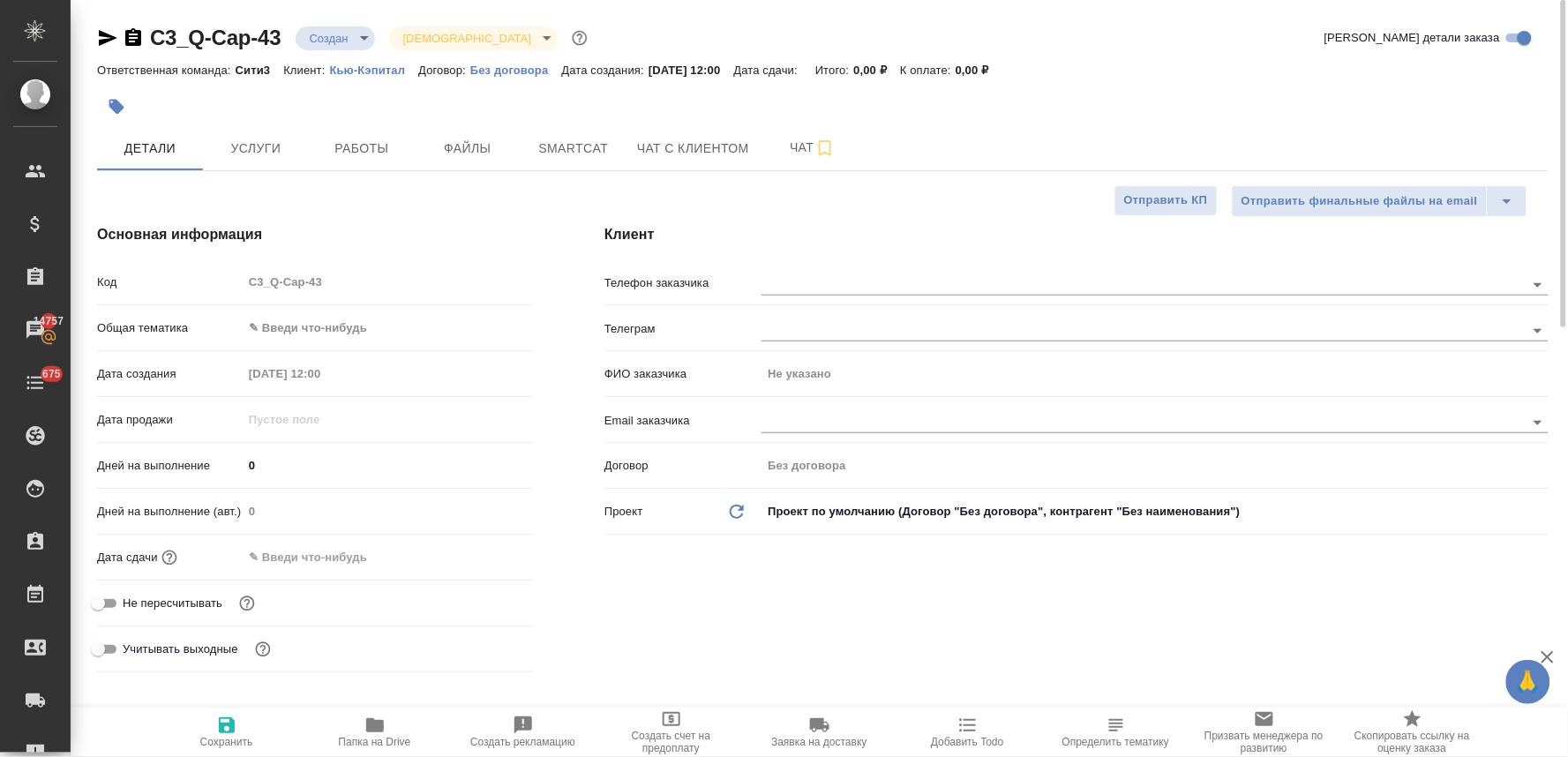
type textarea "x"
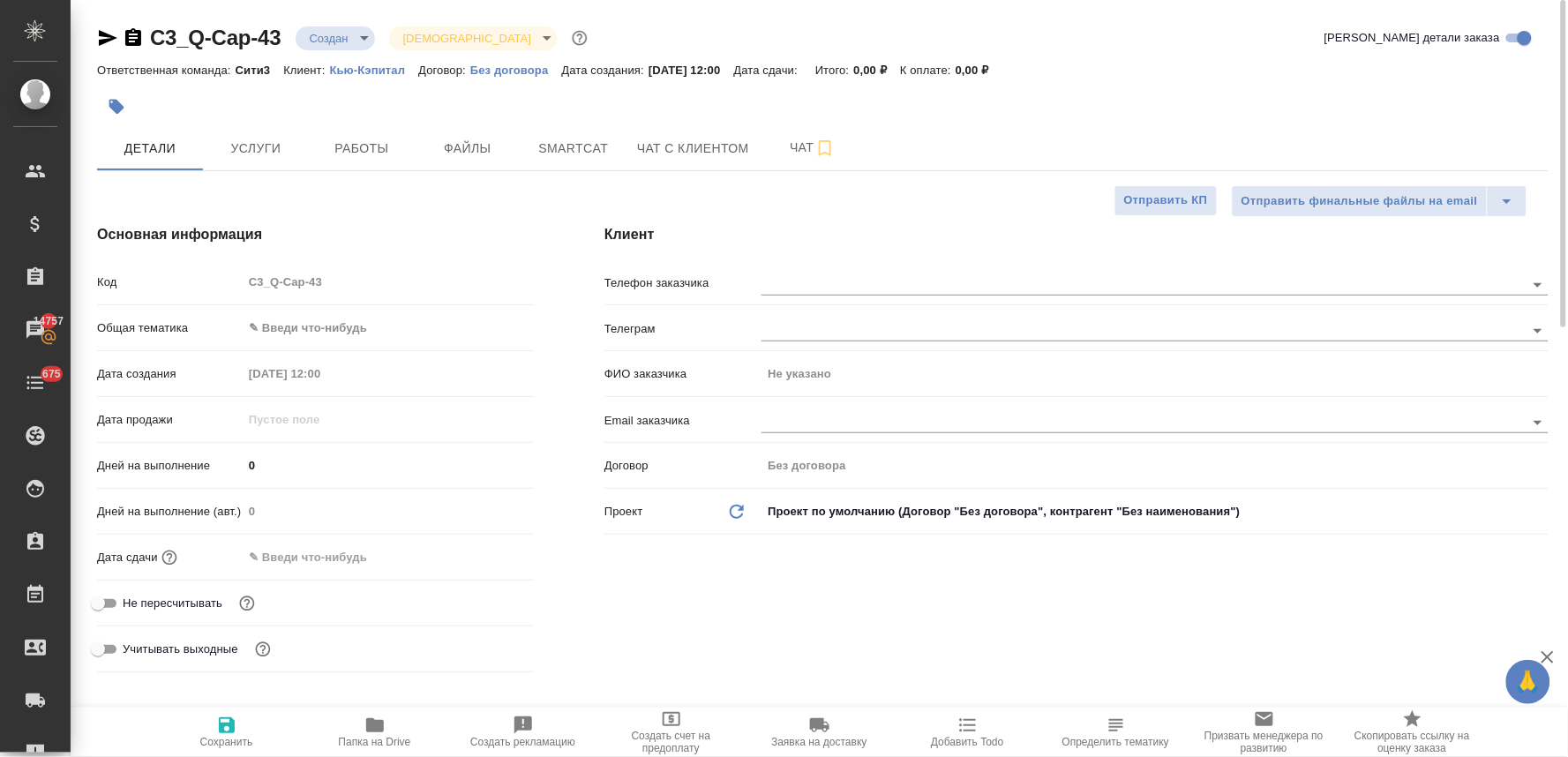
type textarea "x"
